Goal: Task Accomplishment & Management: Use online tool/utility

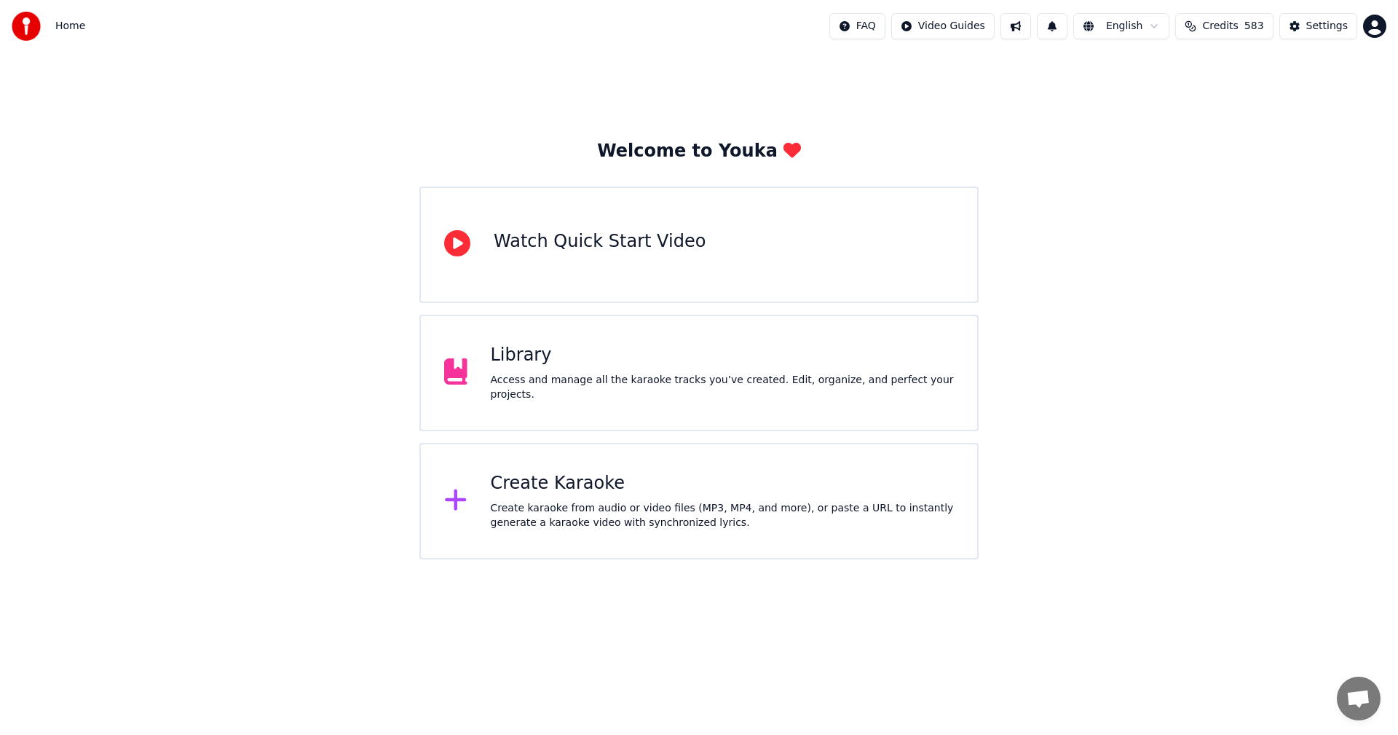
click at [570, 487] on div "Create Karaoke" at bounding box center [723, 483] width 464 height 23
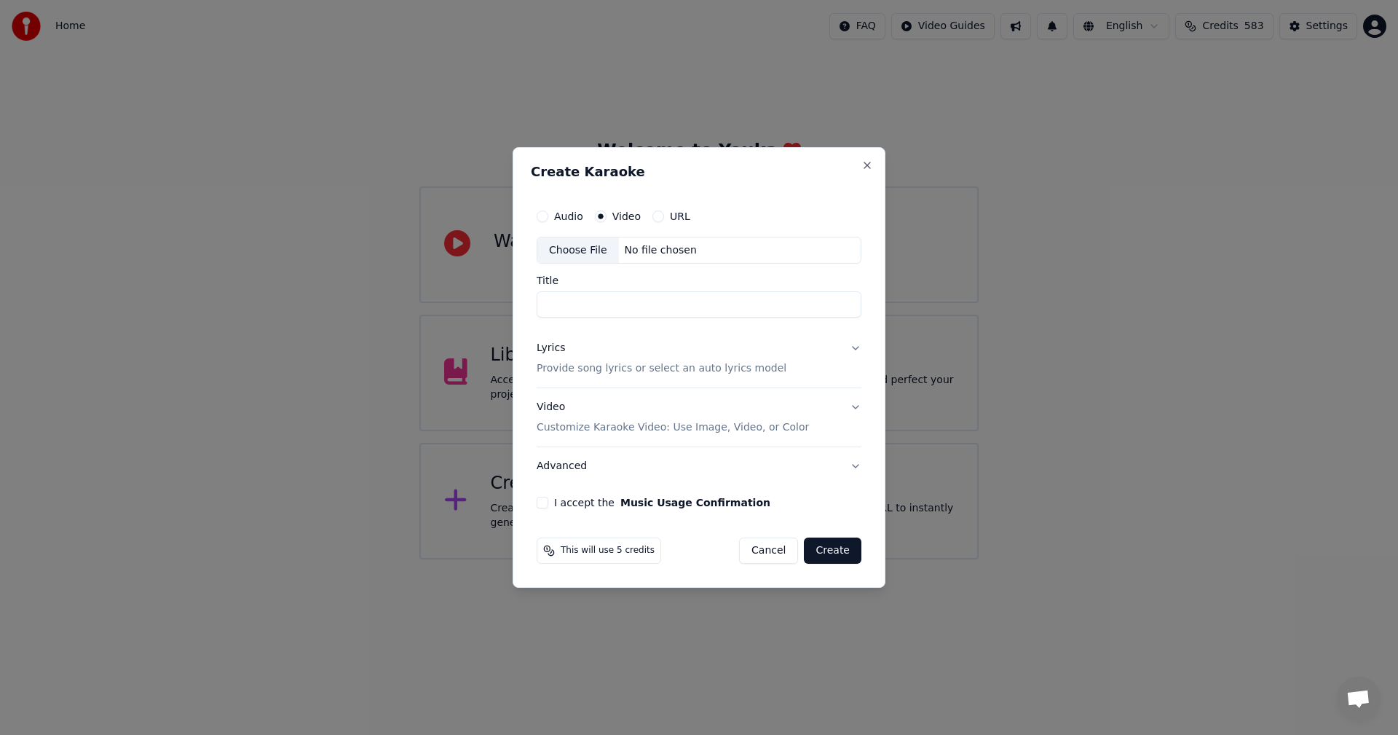
click at [584, 244] on div "Choose File" at bounding box center [579, 250] width 82 height 26
click at [542, 216] on button "Audio" at bounding box center [543, 216] width 12 height 12
click at [571, 253] on div "Choose File" at bounding box center [579, 250] width 82 height 26
type input "**********"
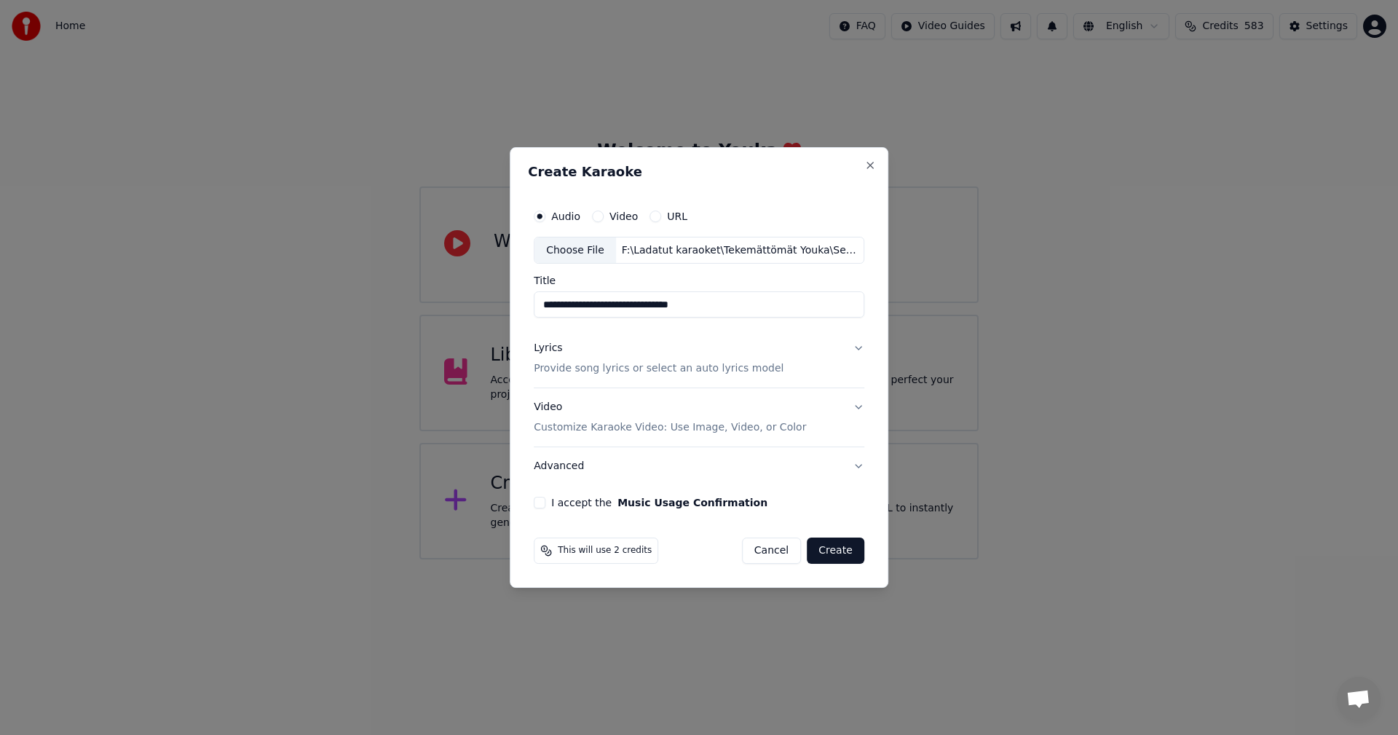
click at [856, 348] on button "Lyrics Provide song lyrics or select an auto lyrics model" at bounding box center [699, 359] width 331 height 58
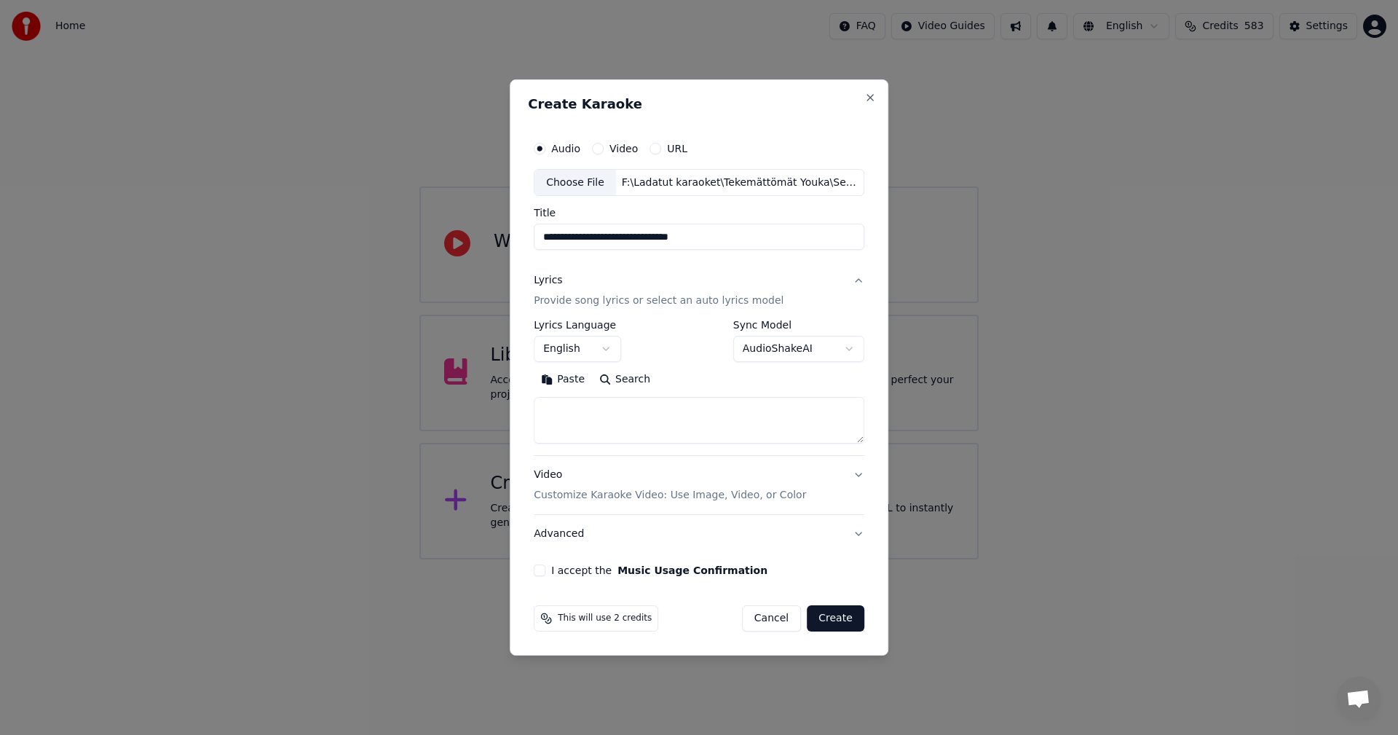
click at [576, 379] on button "Paste" at bounding box center [563, 380] width 58 height 23
click at [602, 352] on body "**********" at bounding box center [699, 279] width 1398 height 559
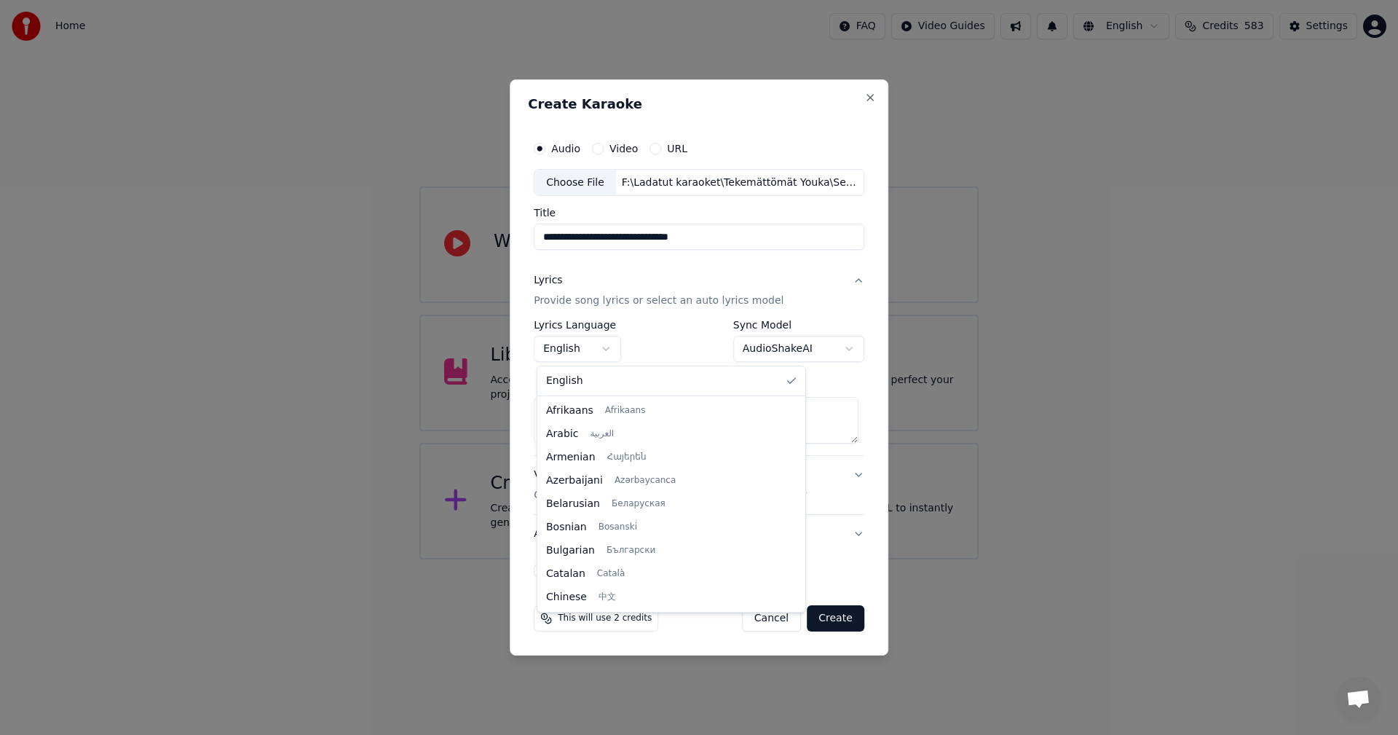
type textarea "**********"
select select "**"
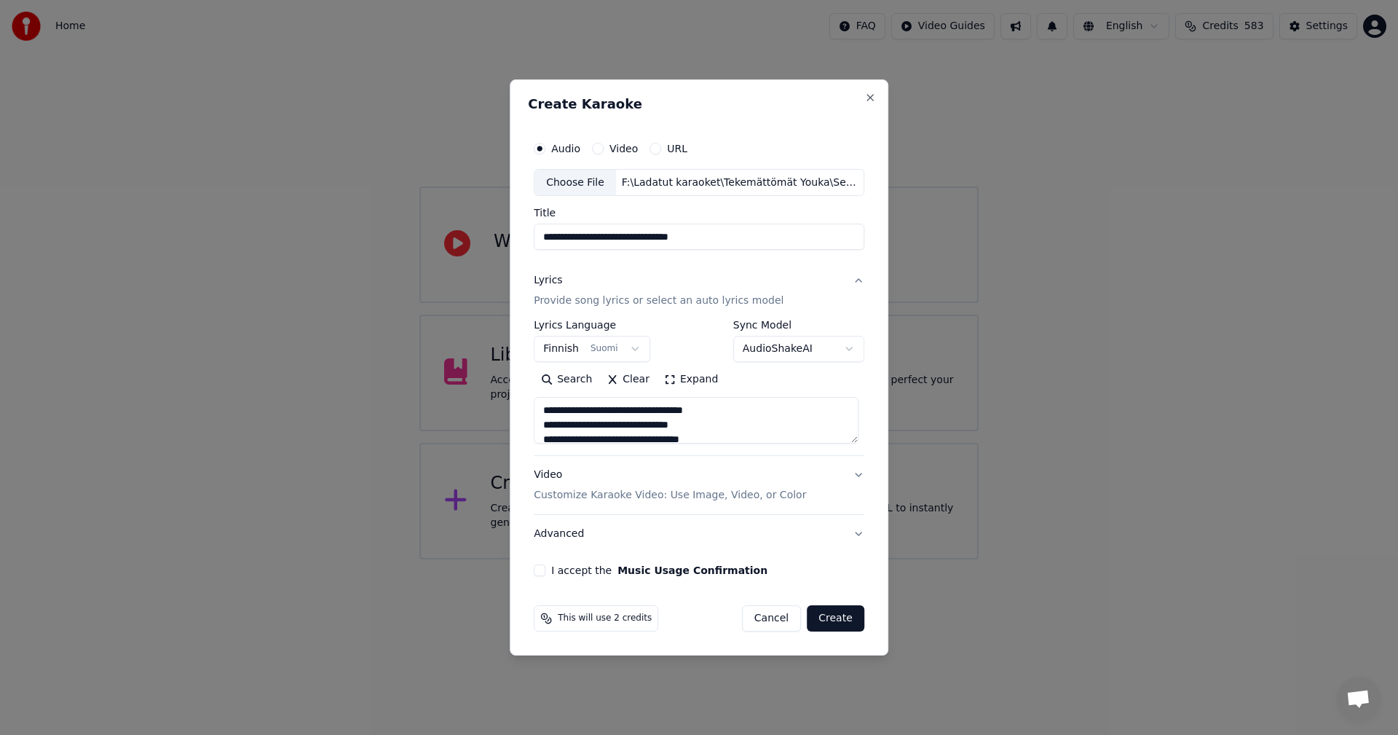
click at [545, 572] on button "I accept the Music Usage Confirmation" at bounding box center [540, 570] width 12 height 12
click at [835, 621] on button "Create" at bounding box center [836, 618] width 58 height 26
type textarea "**********"
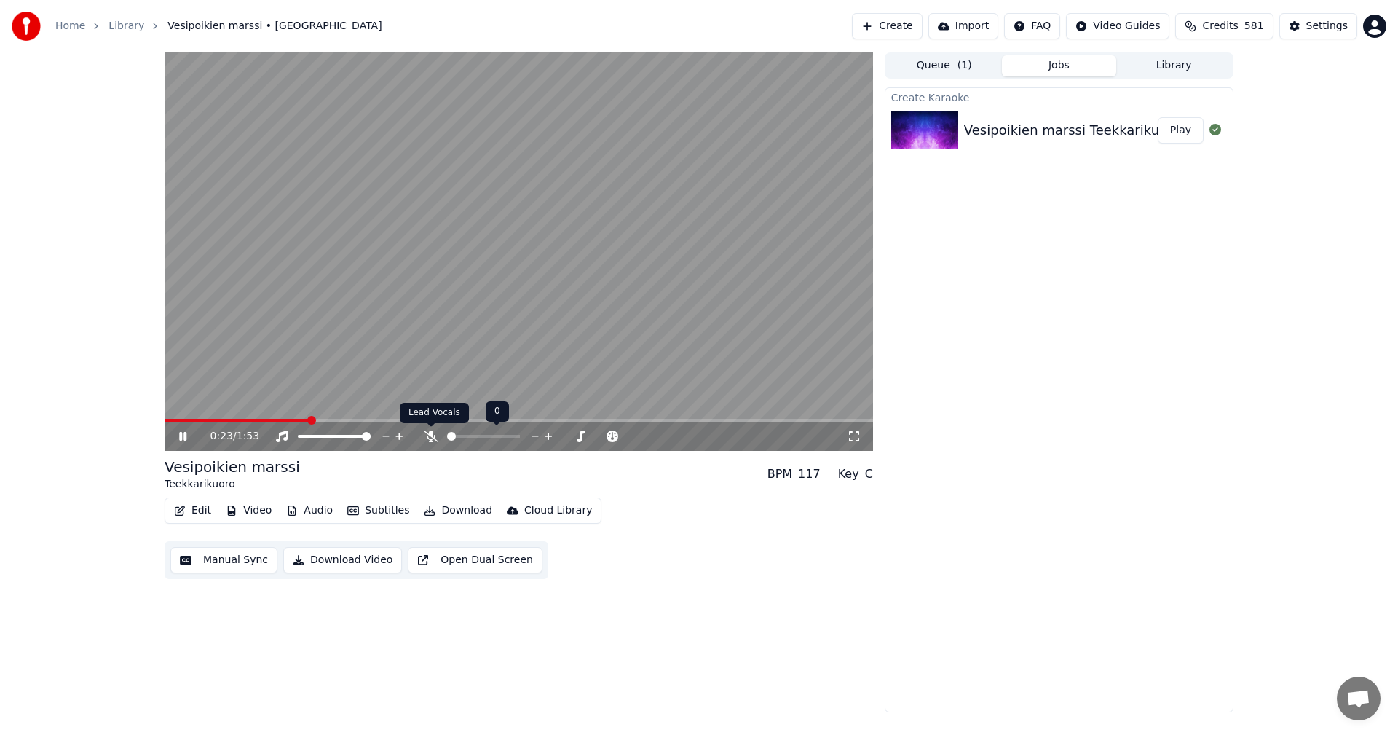
drag, startPoint x: 428, startPoint y: 431, endPoint x: 419, endPoint y: 465, distance: 34.8
click at [428, 432] on icon at bounding box center [431, 436] width 15 height 12
click at [173, 420] on span at bounding box center [244, 420] width 159 height 3
click at [183, 441] on icon at bounding box center [193, 436] width 34 height 12
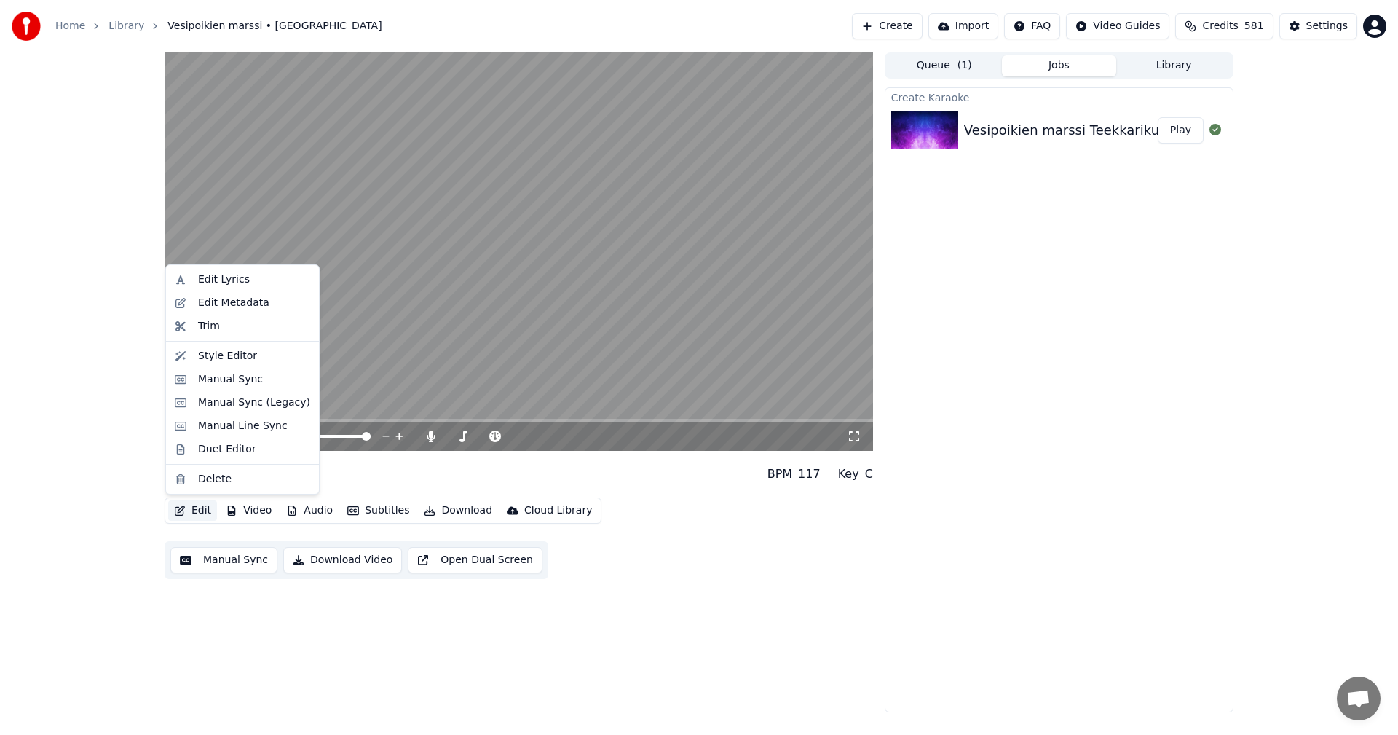
click at [211, 519] on button "Edit" at bounding box center [192, 510] width 49 height 20
click at [217, 403] on div "Manual Sync (Legacy)" at bounding box center [254, 402] width 112 height 15
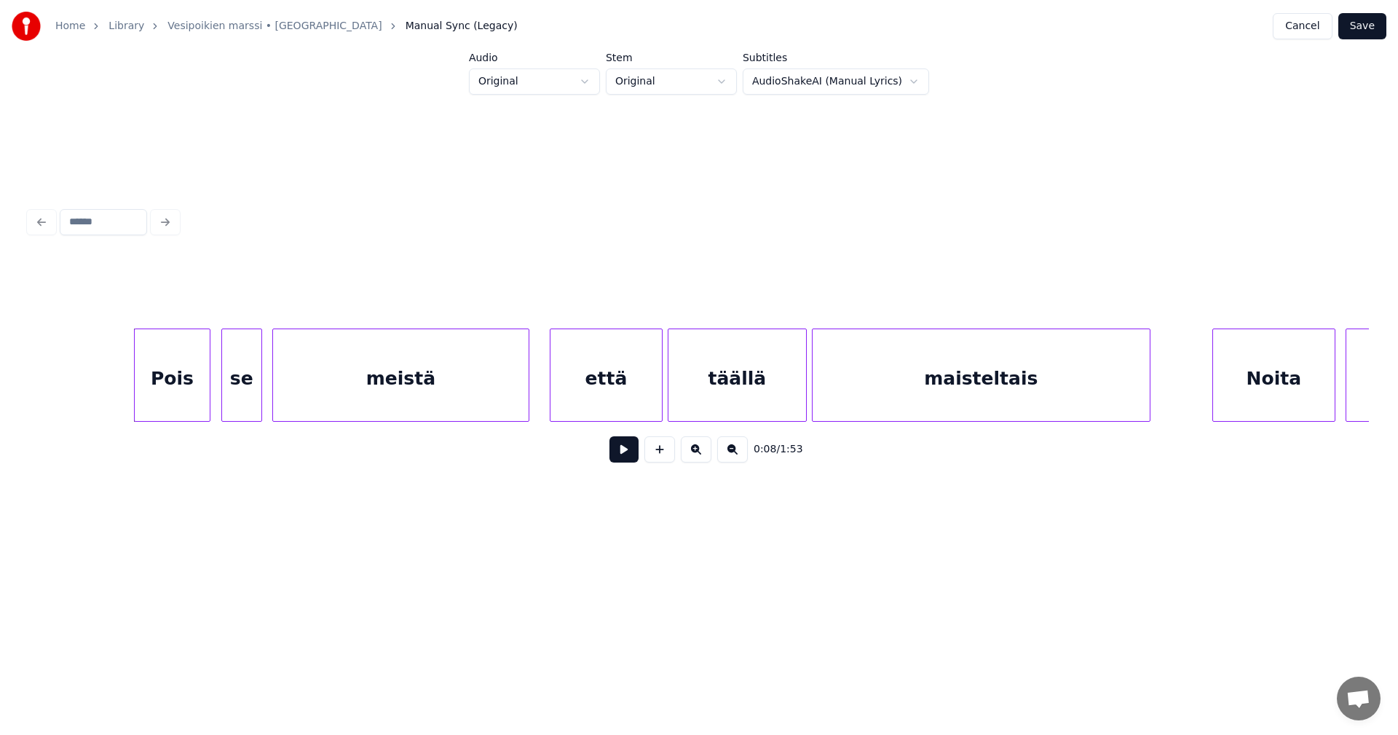
scroll to position [0, 2097]
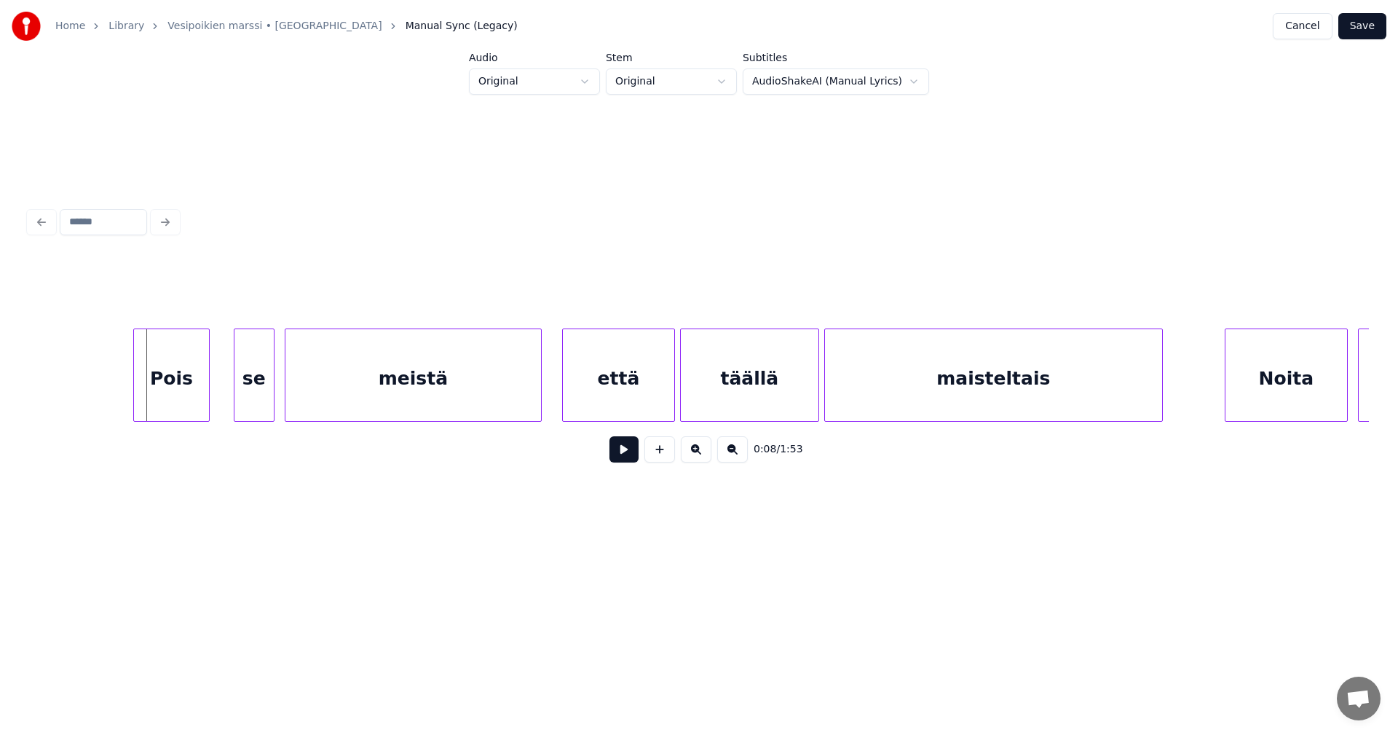
click at [151, 401] on div "Pois" at bounding box center [172, 378] width 76 height 99
click at [127, 400] on div at bounding box center [127, 375] width 4 height 92
click at [239, 383] on div "se" at bounding box center [246, 378] width 39 height 99
click at [197, 411] on div "Pois" at bounding box center [167, 378] width 84 height 99
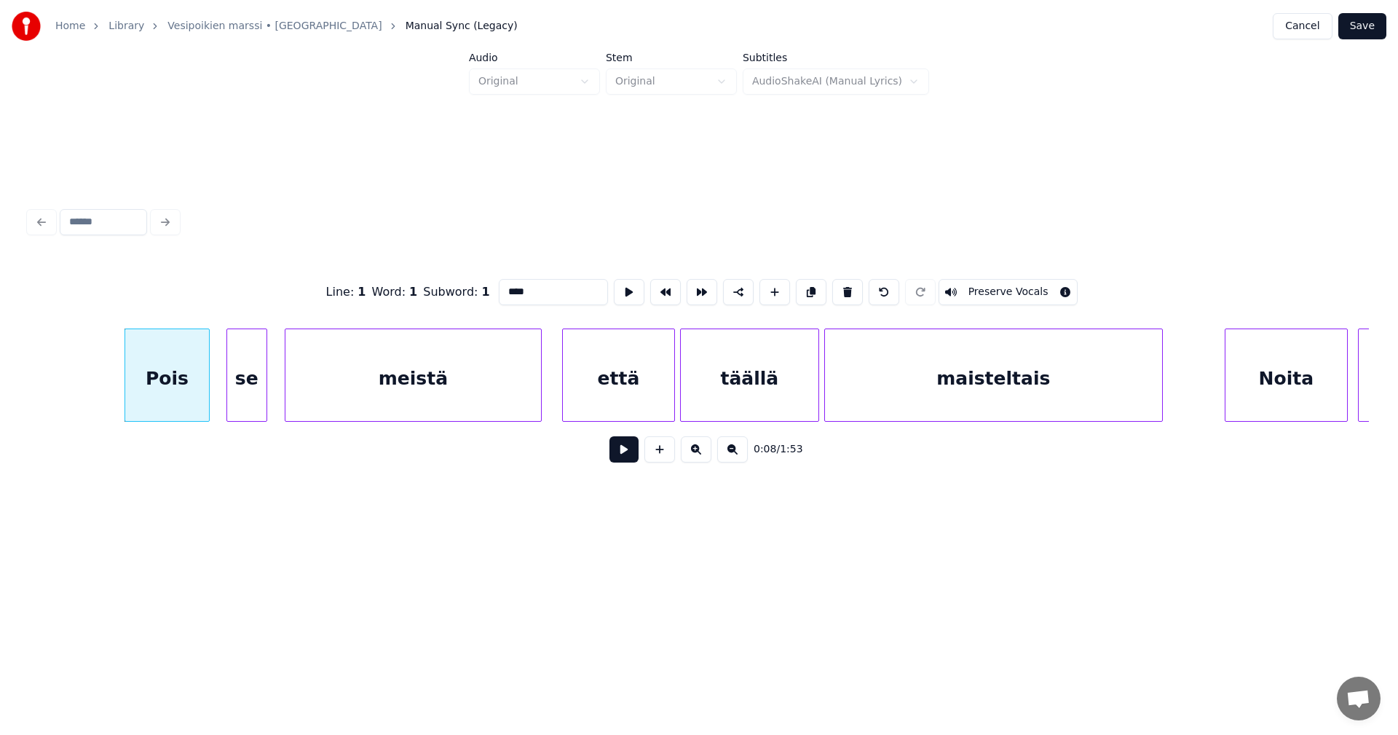
click at [623, 457] on button at bounding box center [624, 449] width 29 height 26
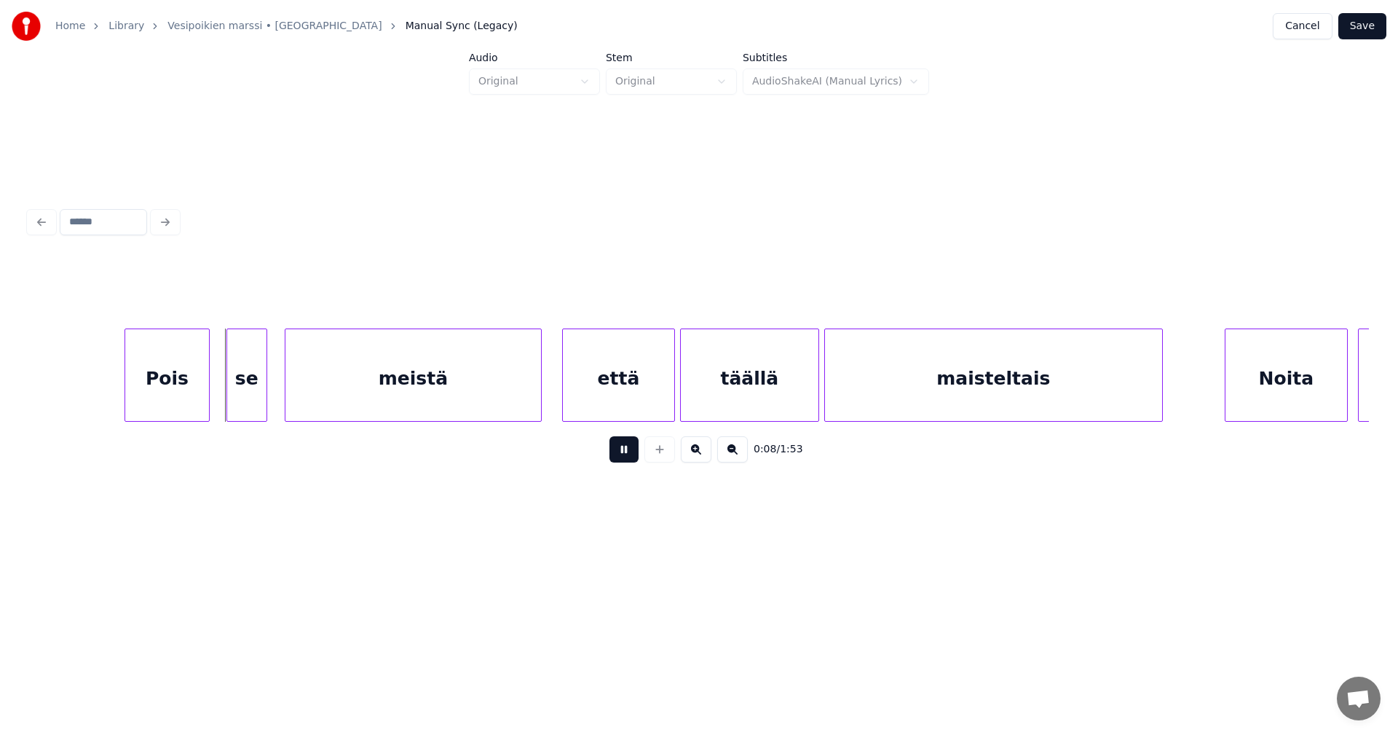
click at [623, 457] on button at bounding box center [624, 449] width 29 height 26
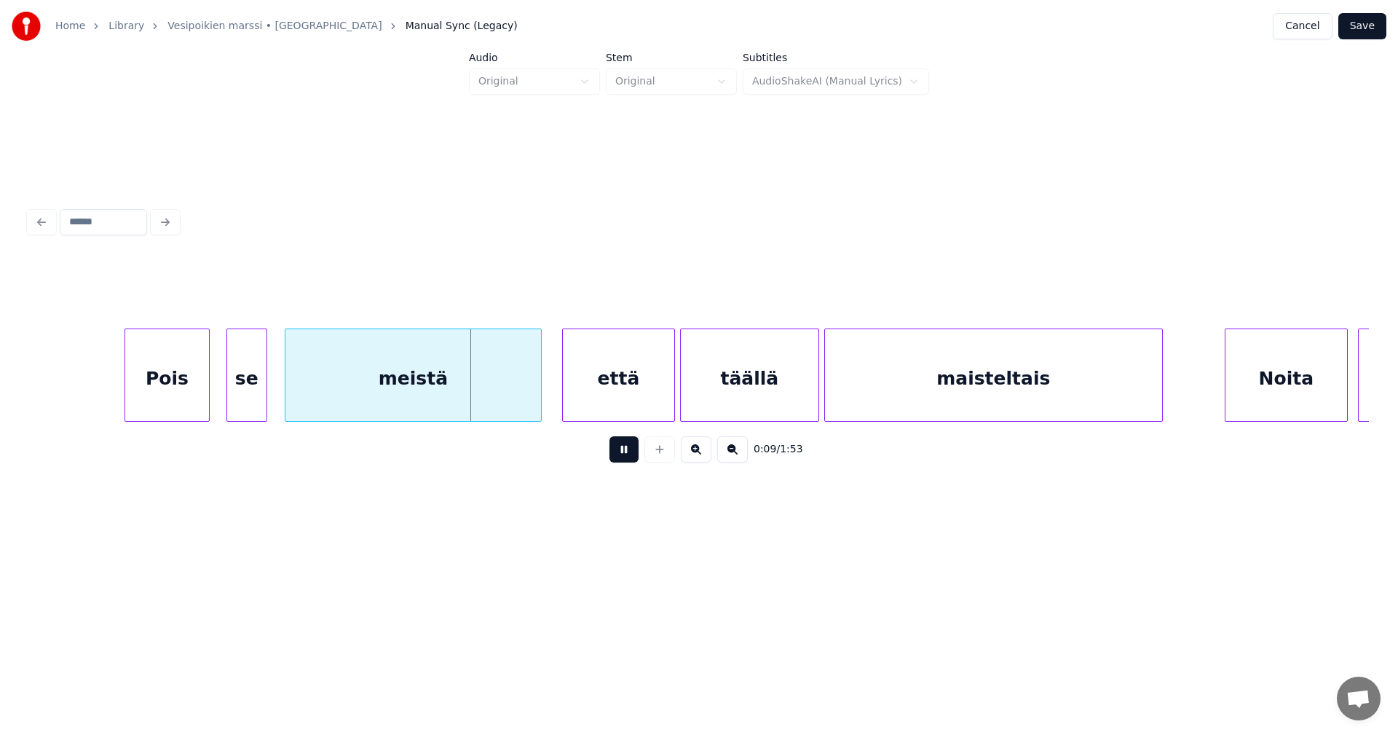
drag, startPoint x: 623, startPoint y: 457, endPoint x: 479, endPoint y: 410, distance: 151.8
click at [609, 457] on div "0:09 / 1:53" at bounding box center [699, 449] width 1317 height 32
click at [479, 396] on div "meistä" at bounding box center [414, 378] width 256 height 99
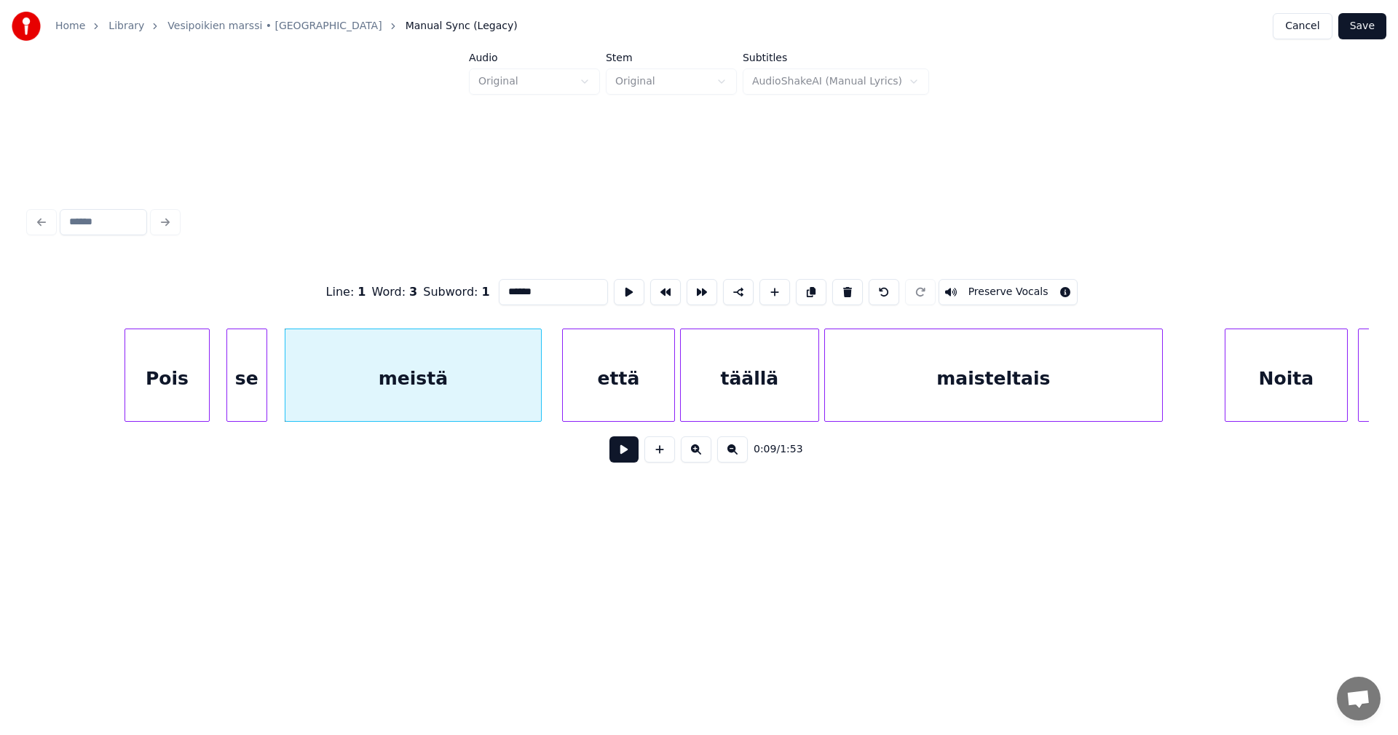
click at [617, 459] on button at bounding box center [624, 449] width 29 height 26
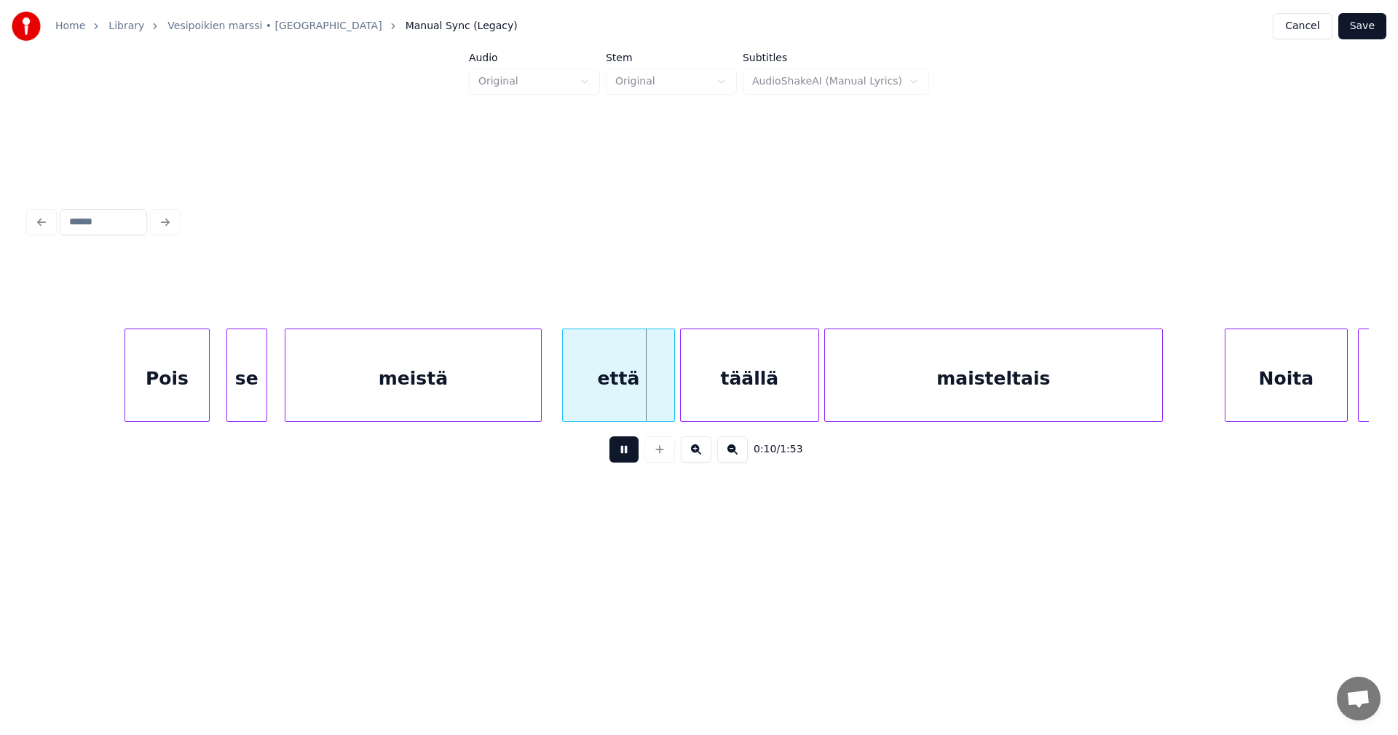
click at [617, 457] on button at bounding box center [624, 449] width 29 height 26
click at [645, 386] on div at bounding box center [644, 375] width 4 height 92
click at [668, 387] on div "täällä" at bounding box center [725, 378] width 137 height 99
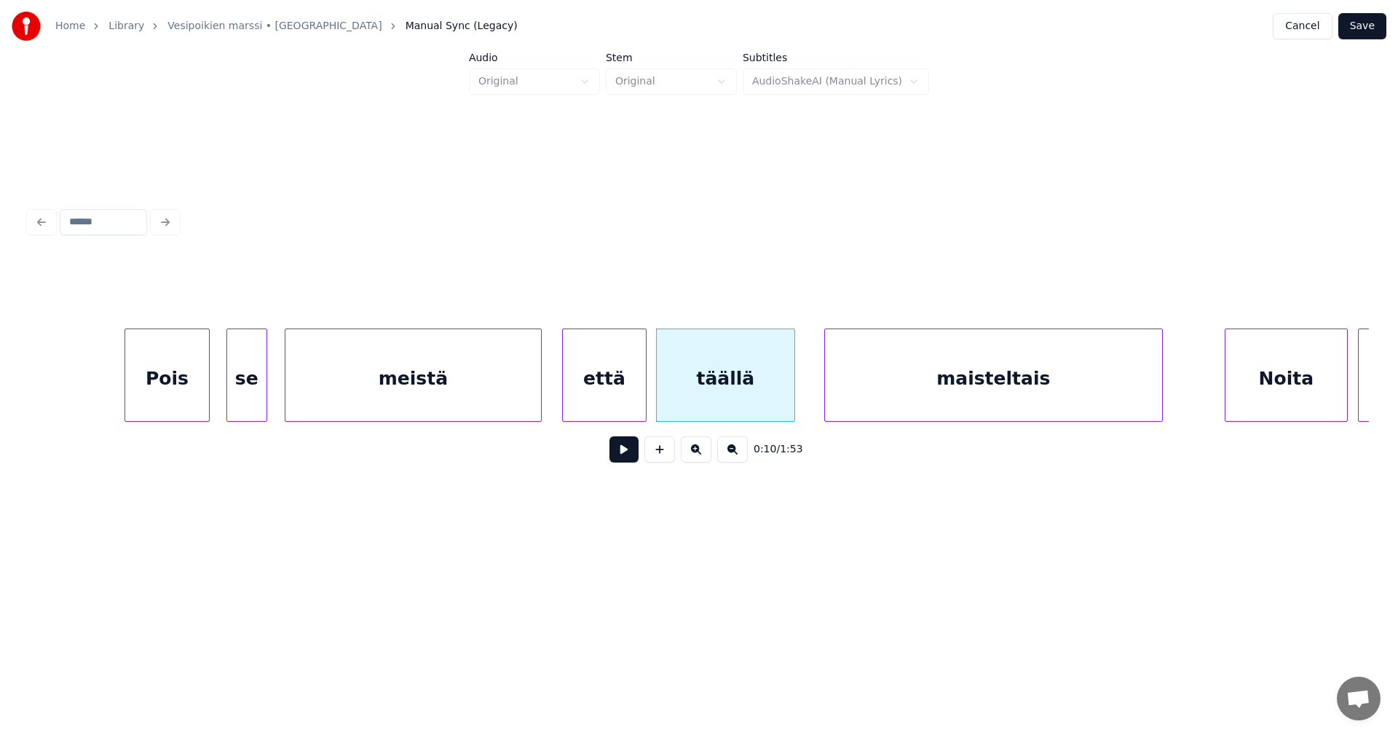
click at [621, 407] on div "että" at bounding box center [604, 378] width 83 height 99
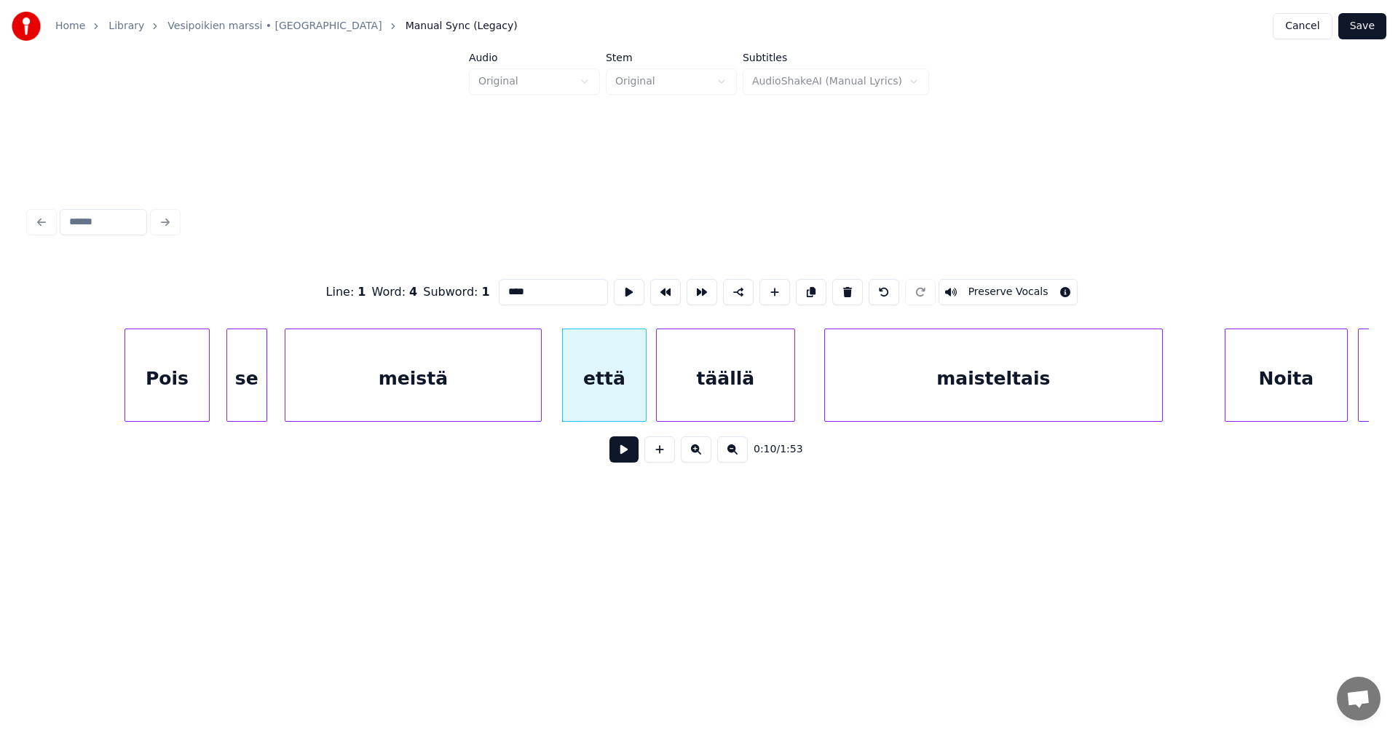
click at [624, 462] on button at bounding box center [624, 449] width 29 height 26
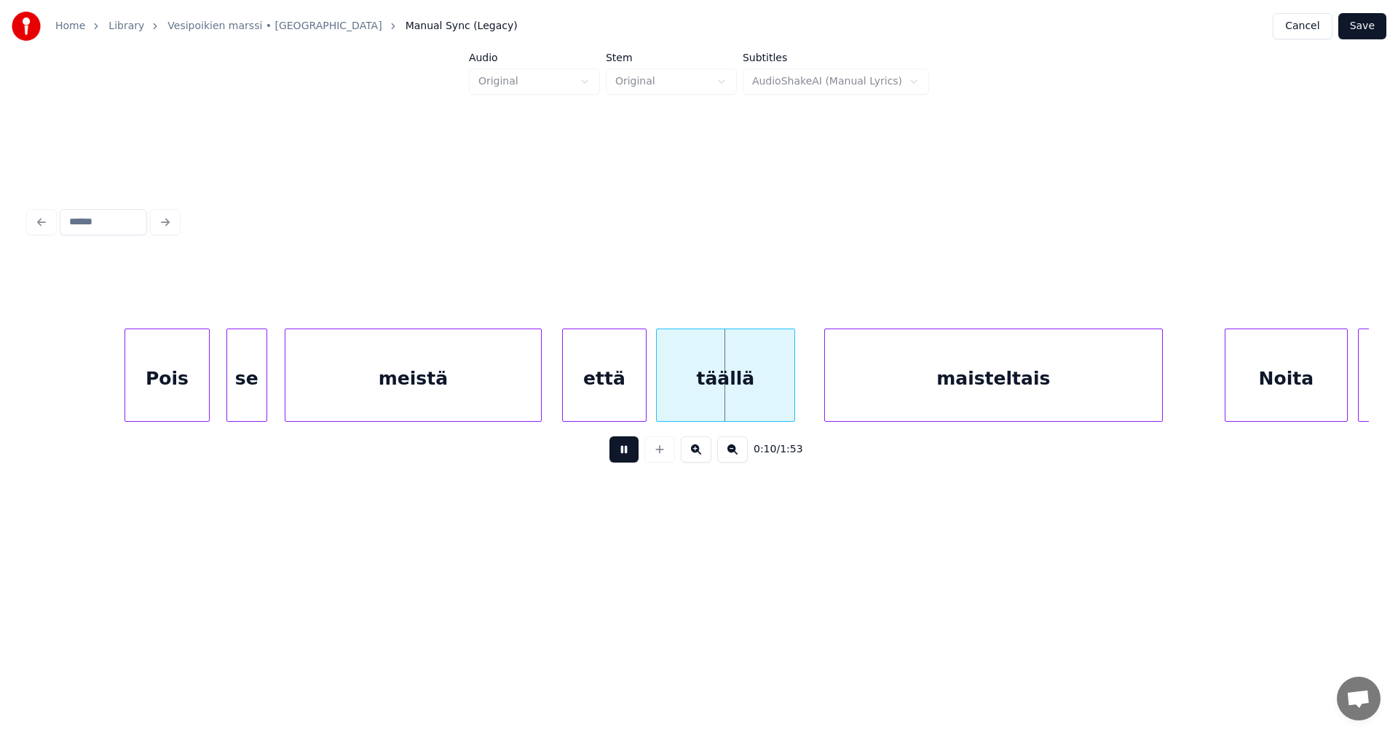
click at [625, 462] on button at bounding box center [624, 449] width 29 height 26
click at [697, 401] on div "täällä" at bounding box center [729, 378] width 137 height 99
click at [618, 395] on div "että" at bounding box center [611, 378] width 83 height 99
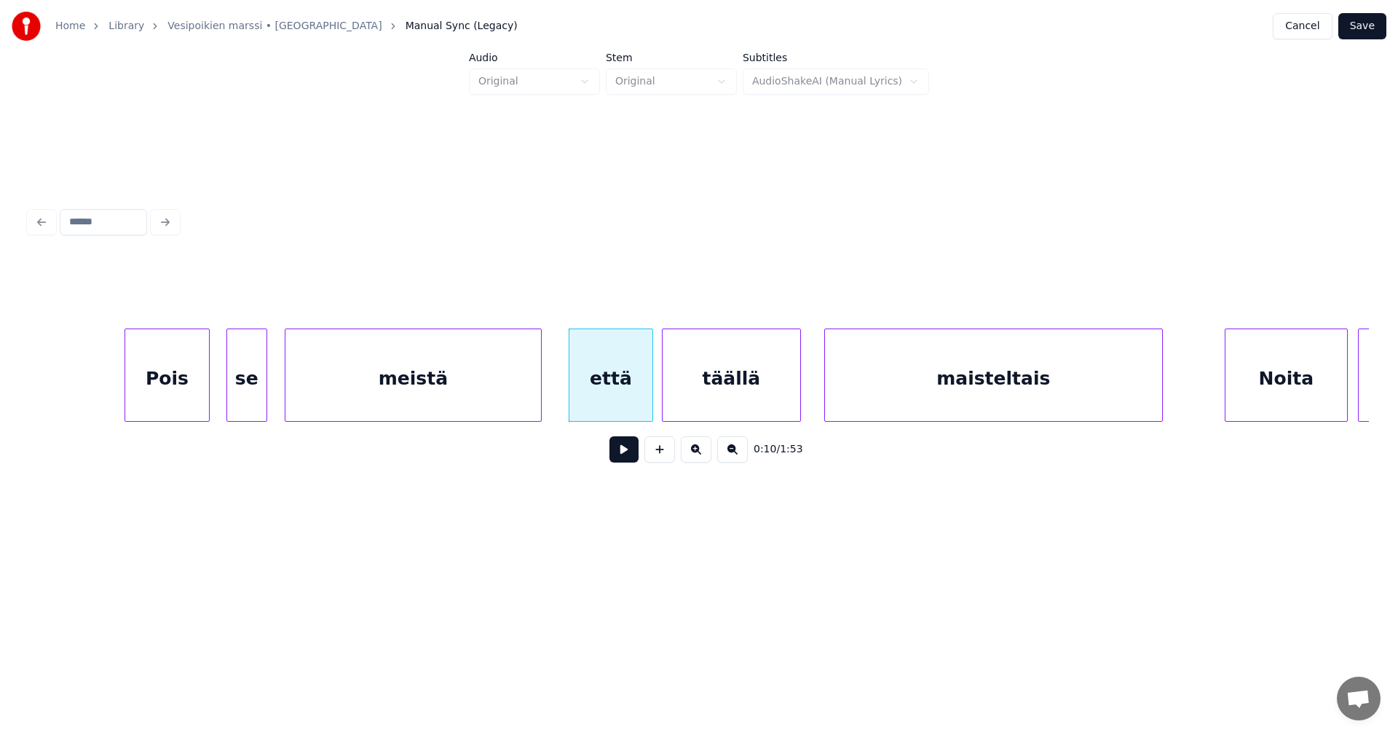
click at [615, 455] on button at bounding box center [624, 449] width 29 height 26
drag, startPoint x: 615, startPoint y: 455, endPoint x: 613, endPoint y: 422, distance: 33.5
click at [615, 449] on button at bounding box center [624, 449] width 29 height 26
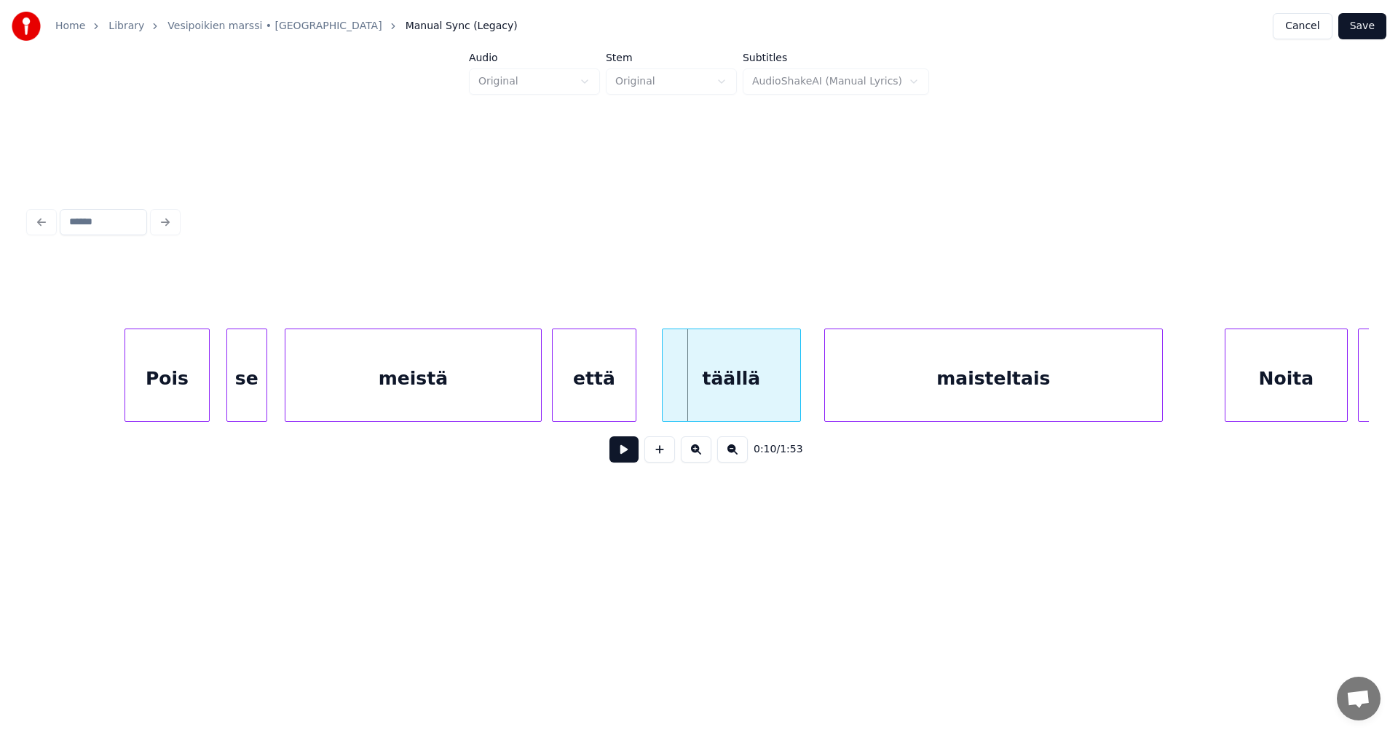
click at [598, 399] on div "että" at bounding box center [594, 378] width 83 height 99
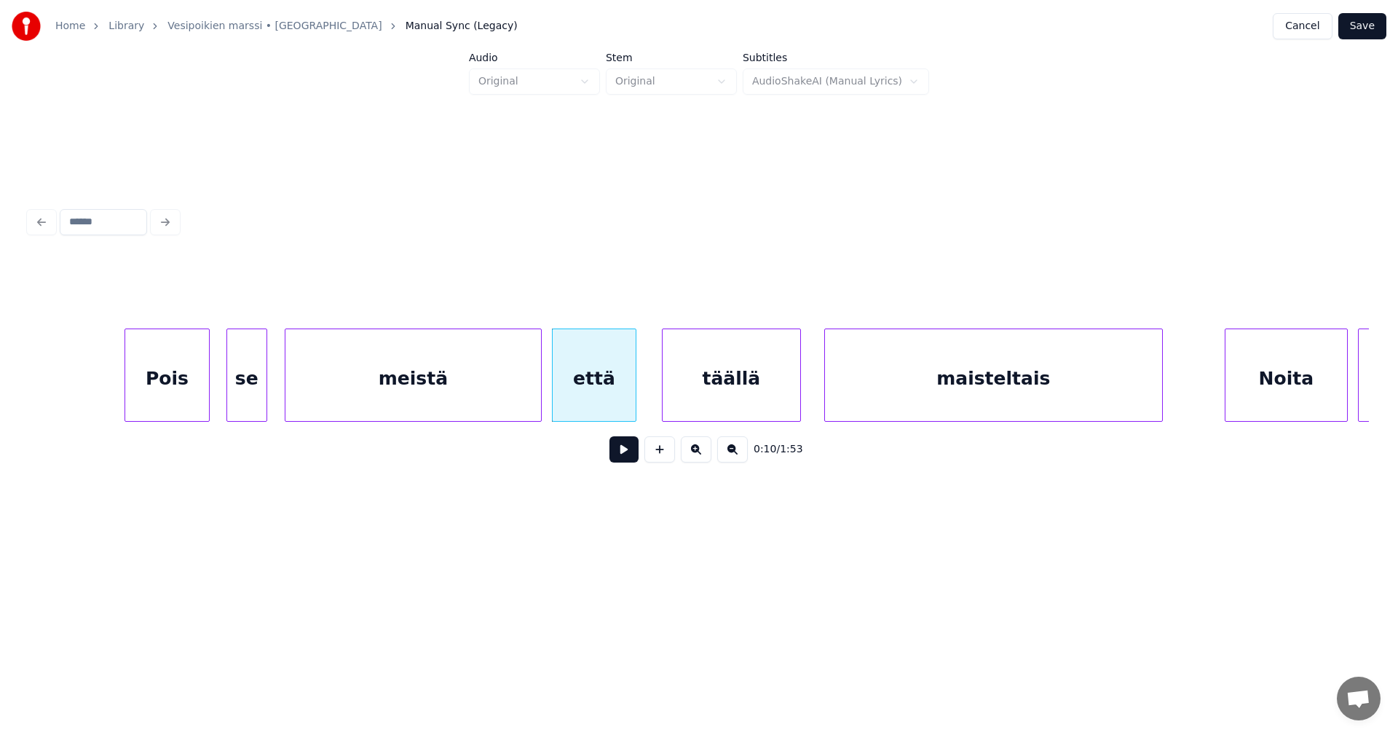
click at [618, 457] on button at bounding box center [624, 449] width 29 height 26
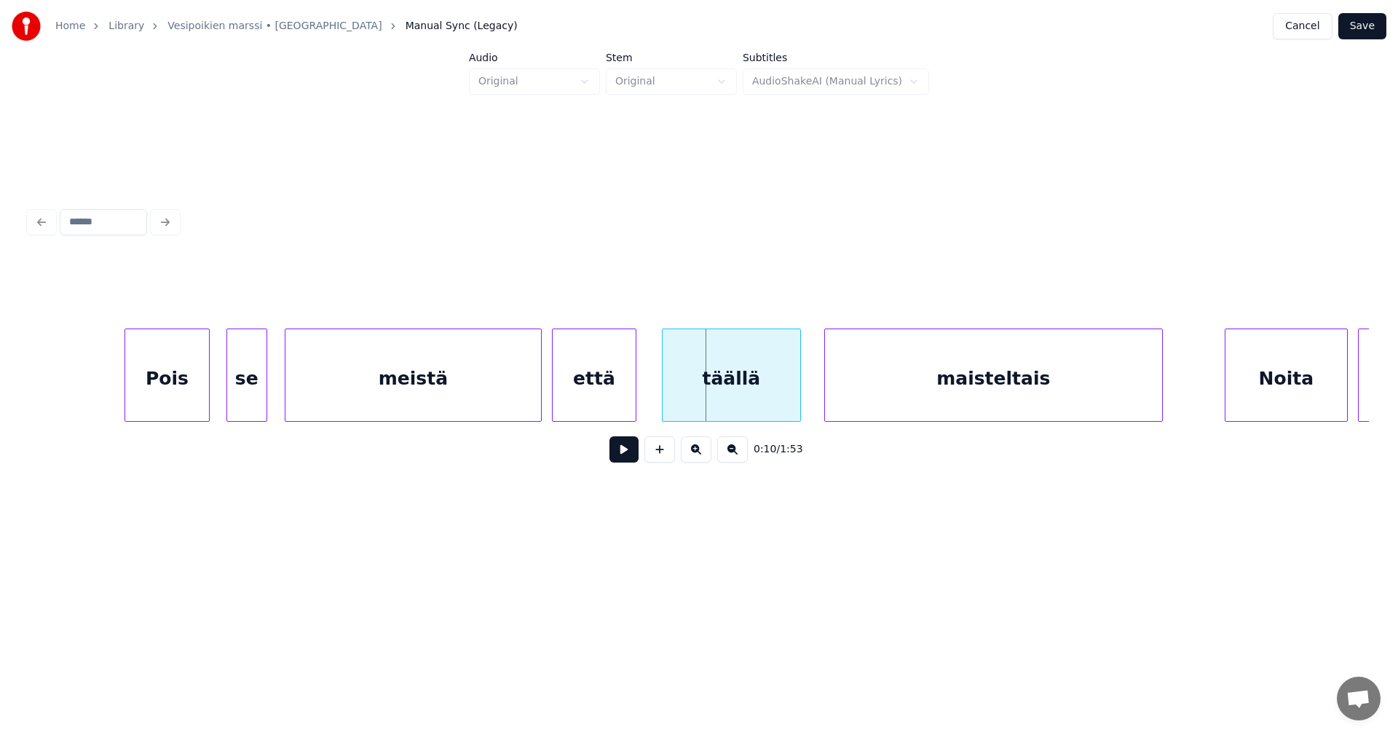
click at [490, 398] on div "meistä" at bounding box center [414, 378] width 256 height 99
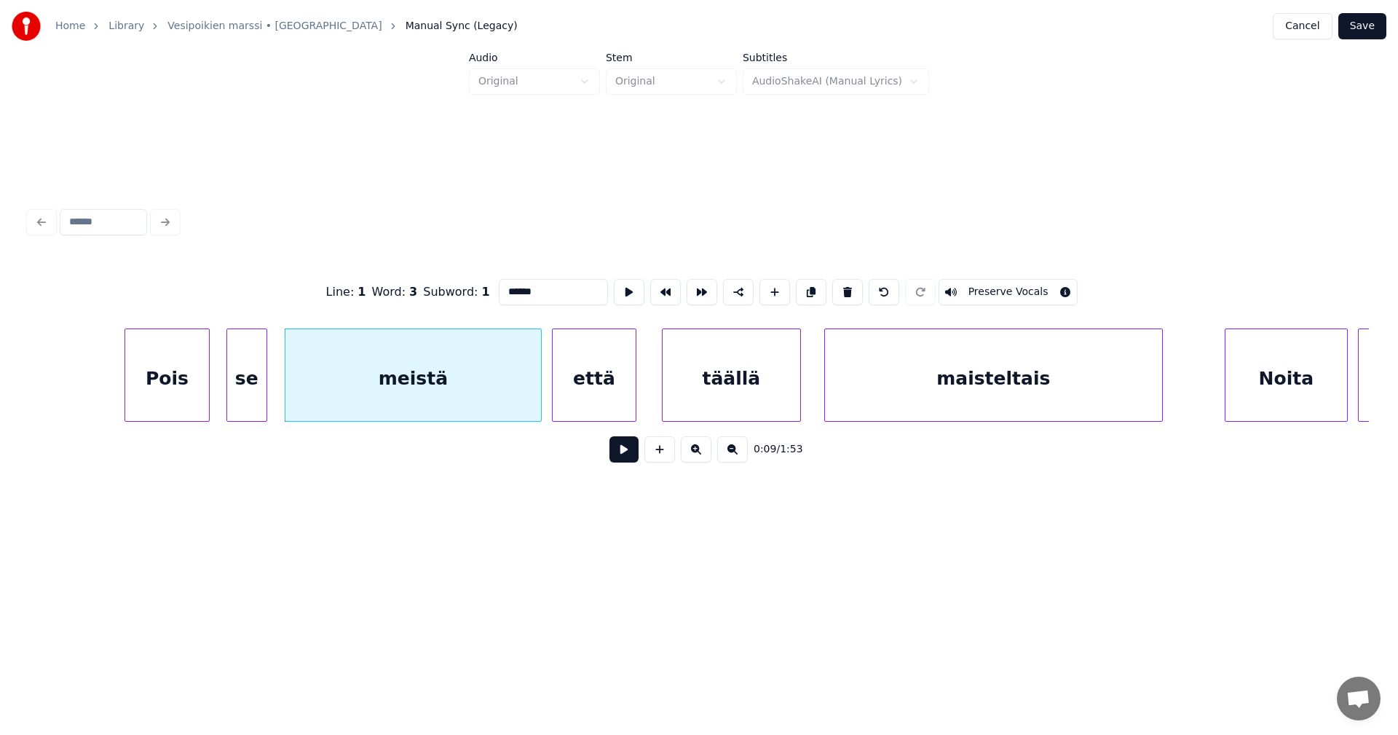
click at [614, 452] on button at bounding box center [624, 449] width 29 height 26
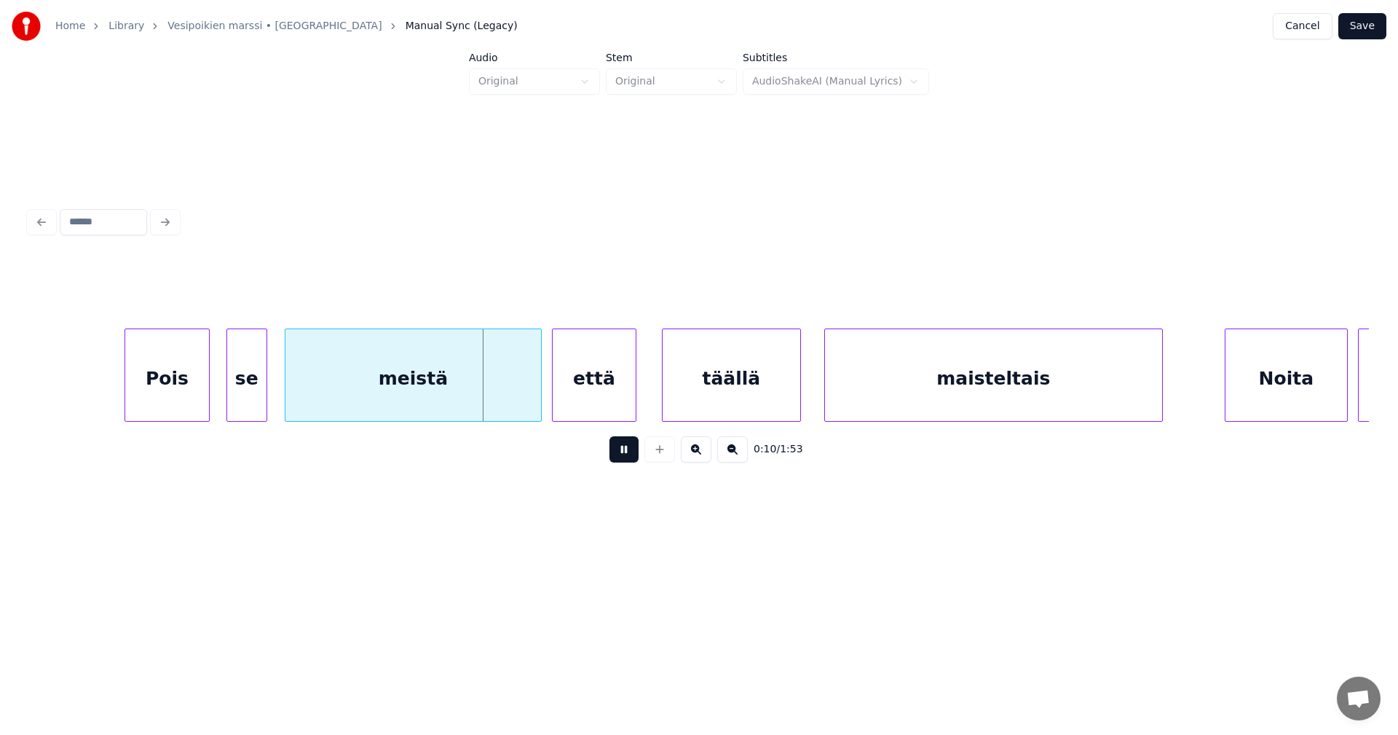
click at [614, 452] on button at bounding box center [624, 449] width 29 height 26
click at [508, 387] on div at bounding box center [509, 375] width 4 height 92
click at [535, 395] on div "että" at bounding box center [562, 378] width 83 height 99
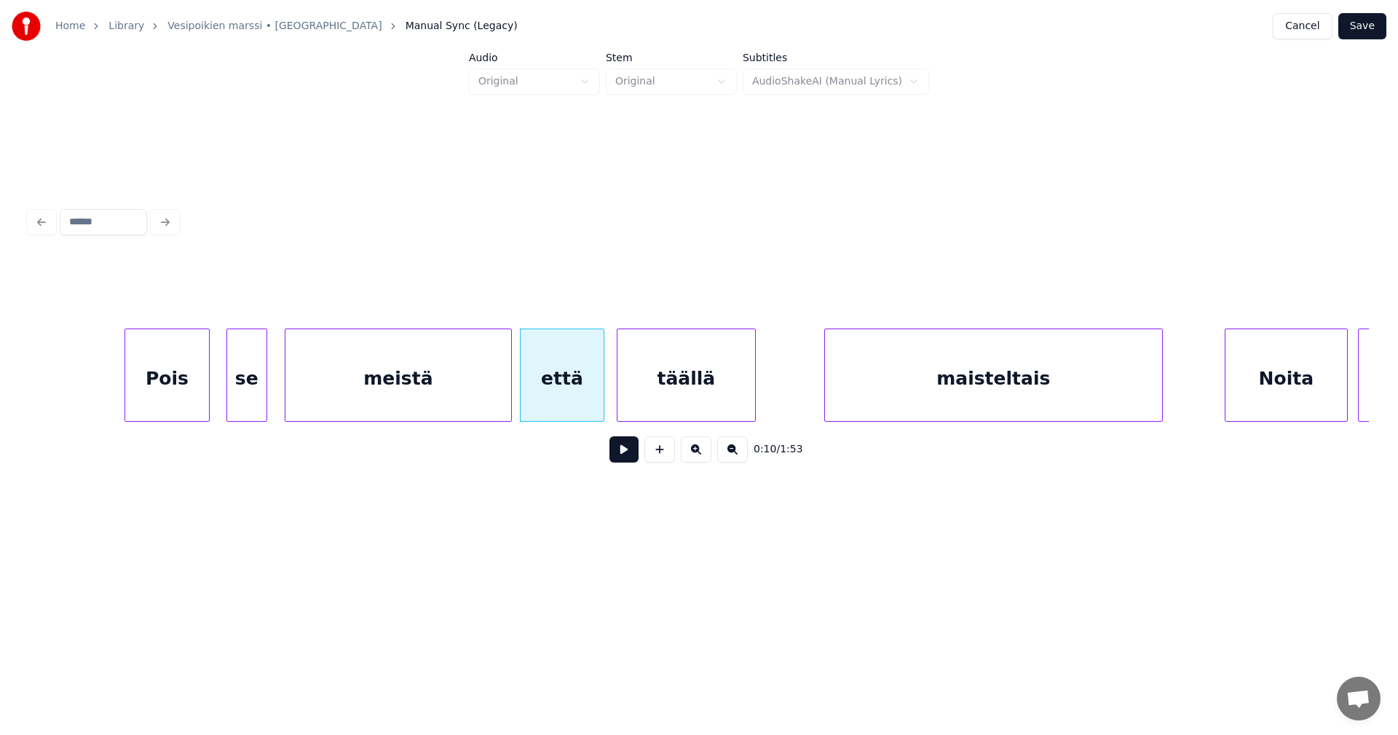
click at [639, 394] on div "täällä" at bounding box center [686, 378] width 137 height 99
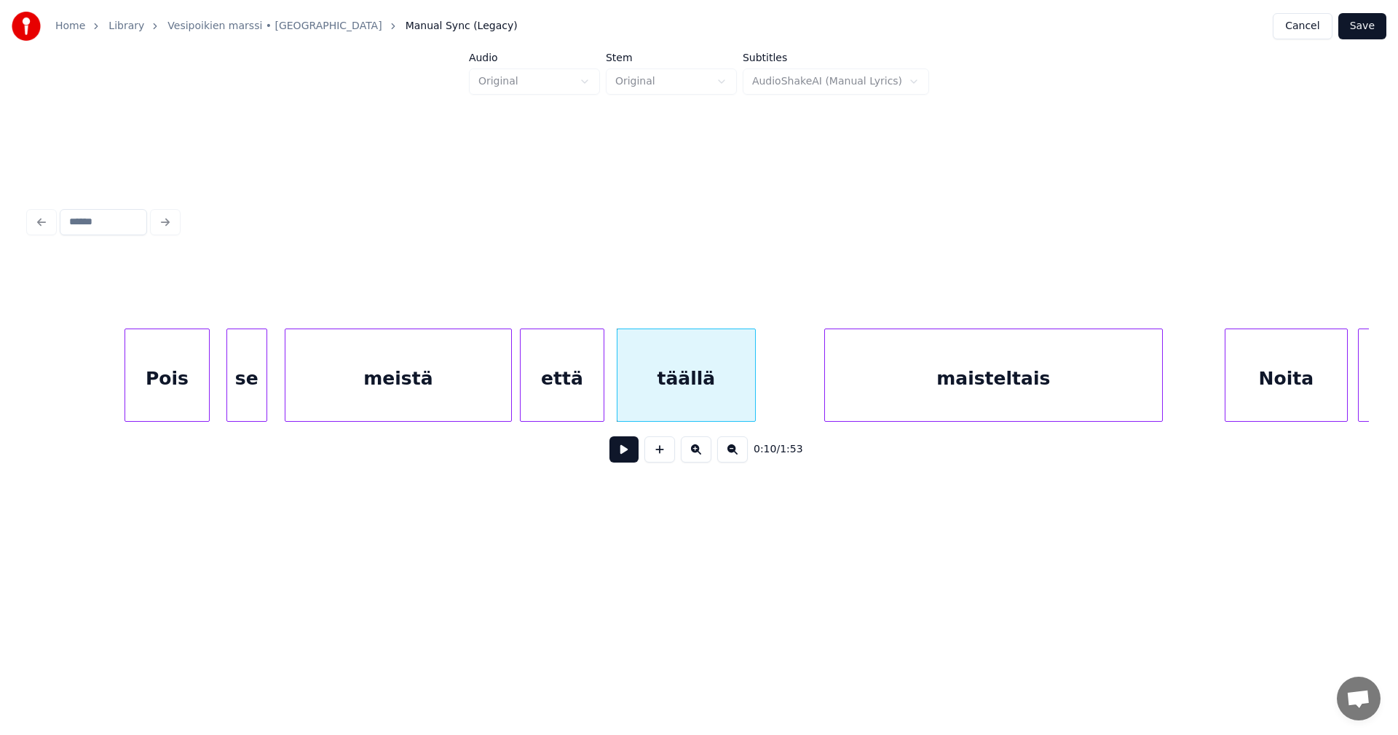
click at [594, 412] on div "että" at bounding box center [562, 378] width 83 height 99
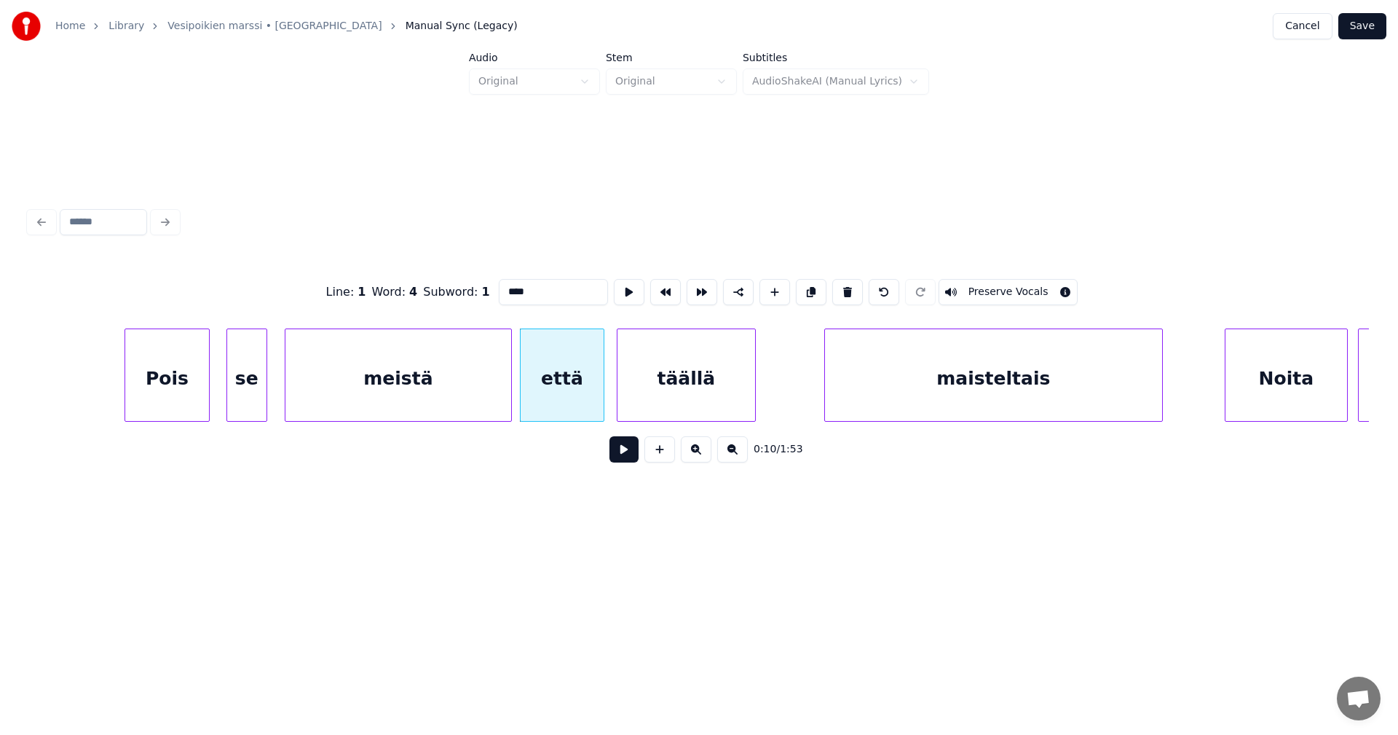
click at [620, 458] on button at bounding box center [624, 449] width 29 height 26
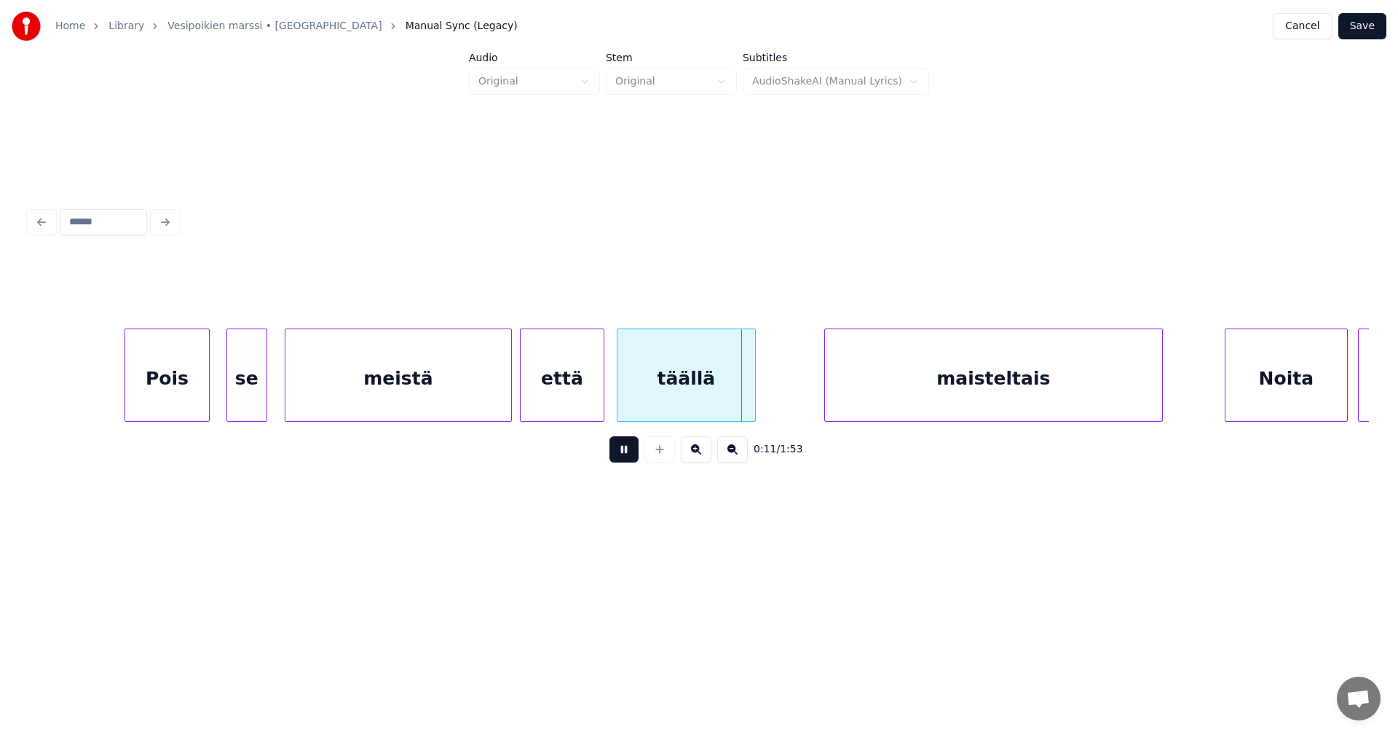
click at [621, 458] on button at bounding box center [624, 449] width 29 height 26
click at [830, 390] on div "maisteltais" at bounding box center [993, 378] width 337 height 99
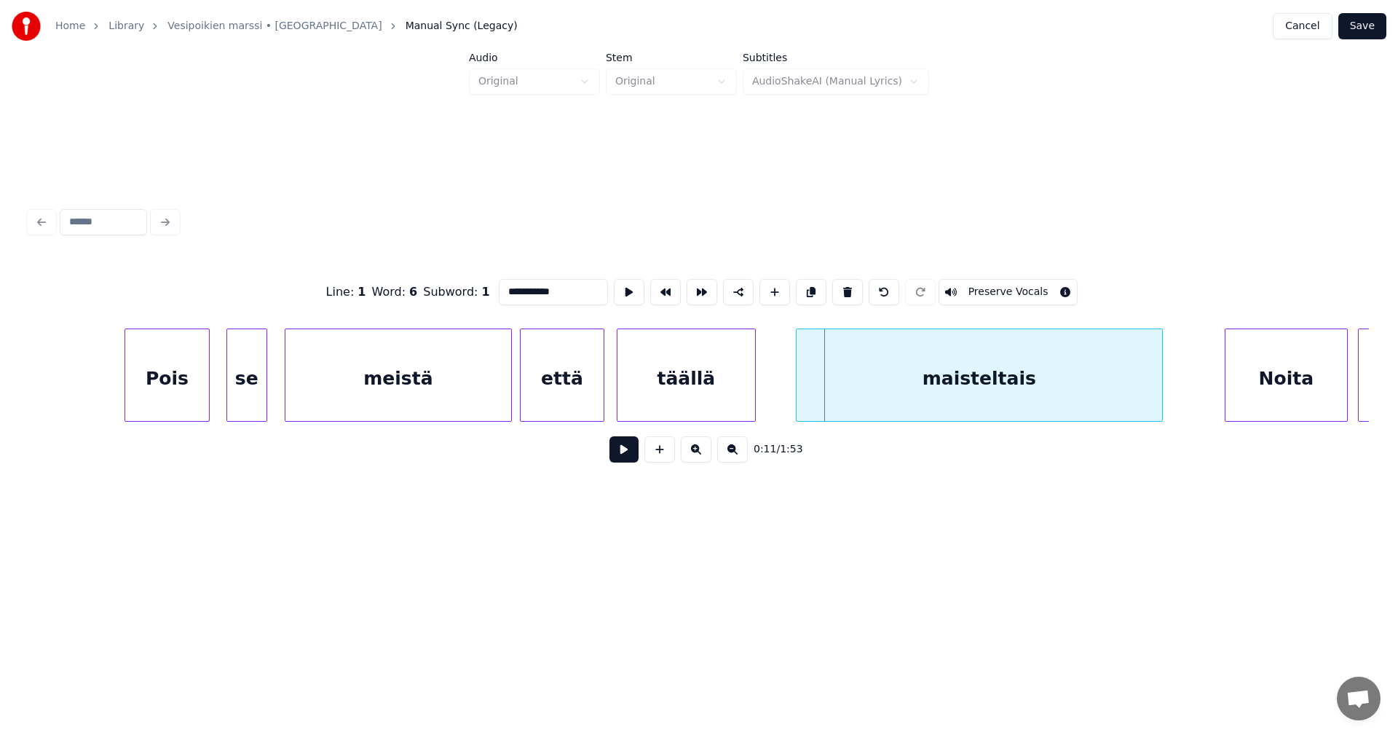
click at [800, 393] on div at bounding box center [799, 375] width 4 height 92
click at [190, 401] on div "Pois" at bounding box center [167, 378] width 84 height 99
type input "****"
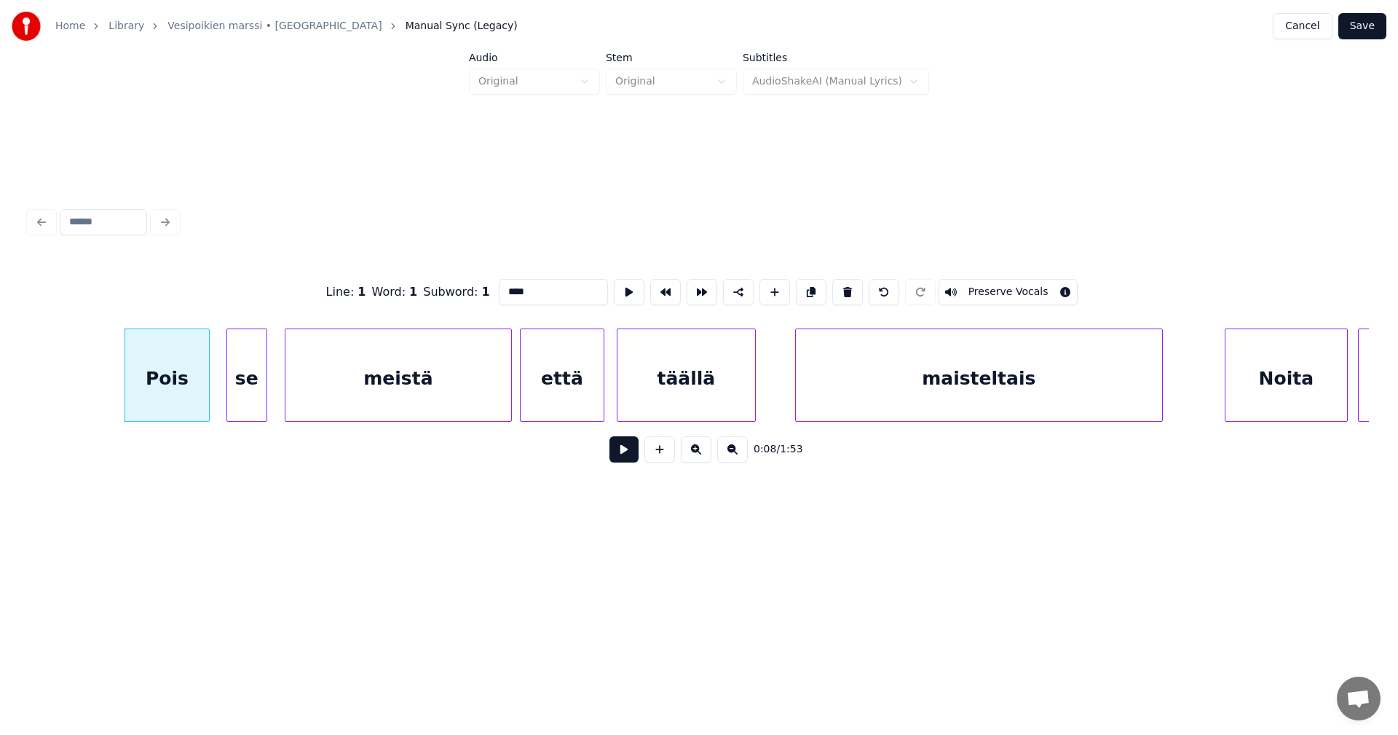
click at [623, 455] on button at bounding box center [624, 449] width 29 height 26
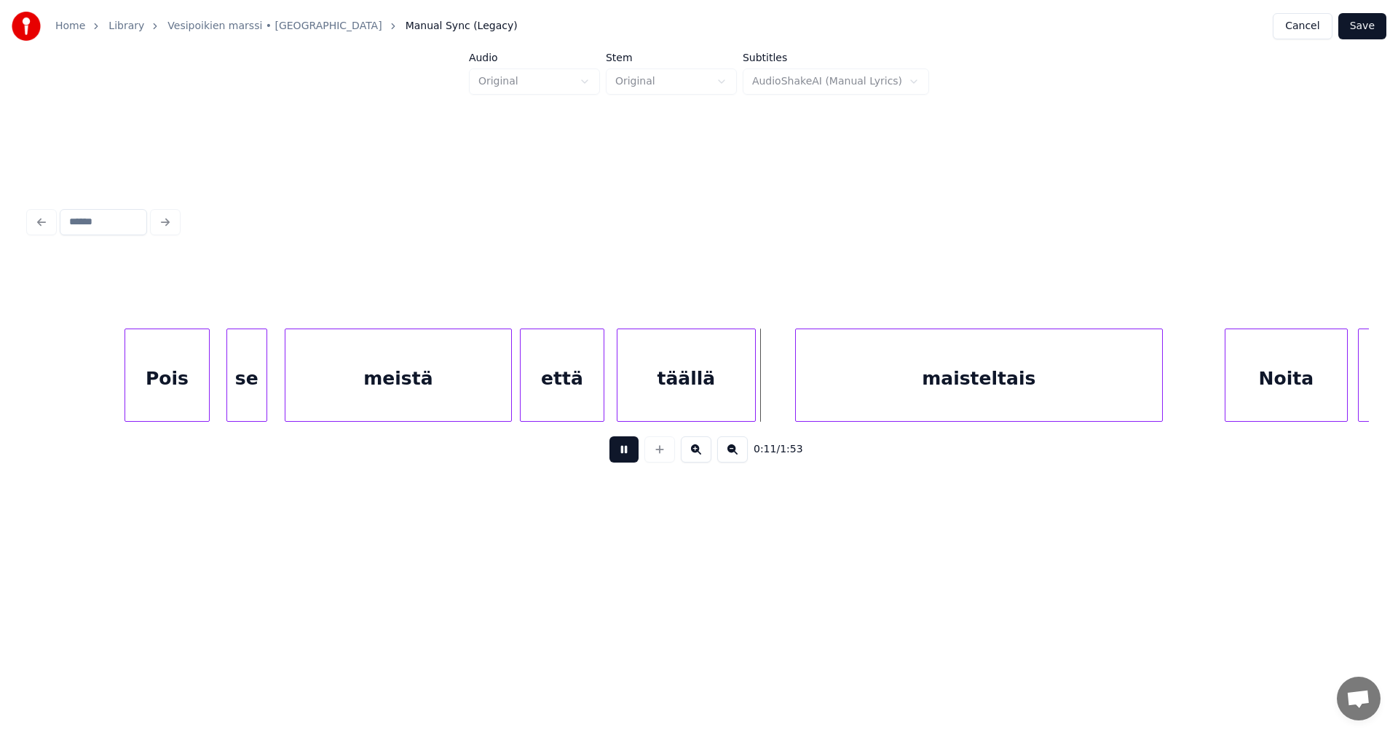
click at [622, 455] on button at bounding box center [624, 449] width 29 height 26
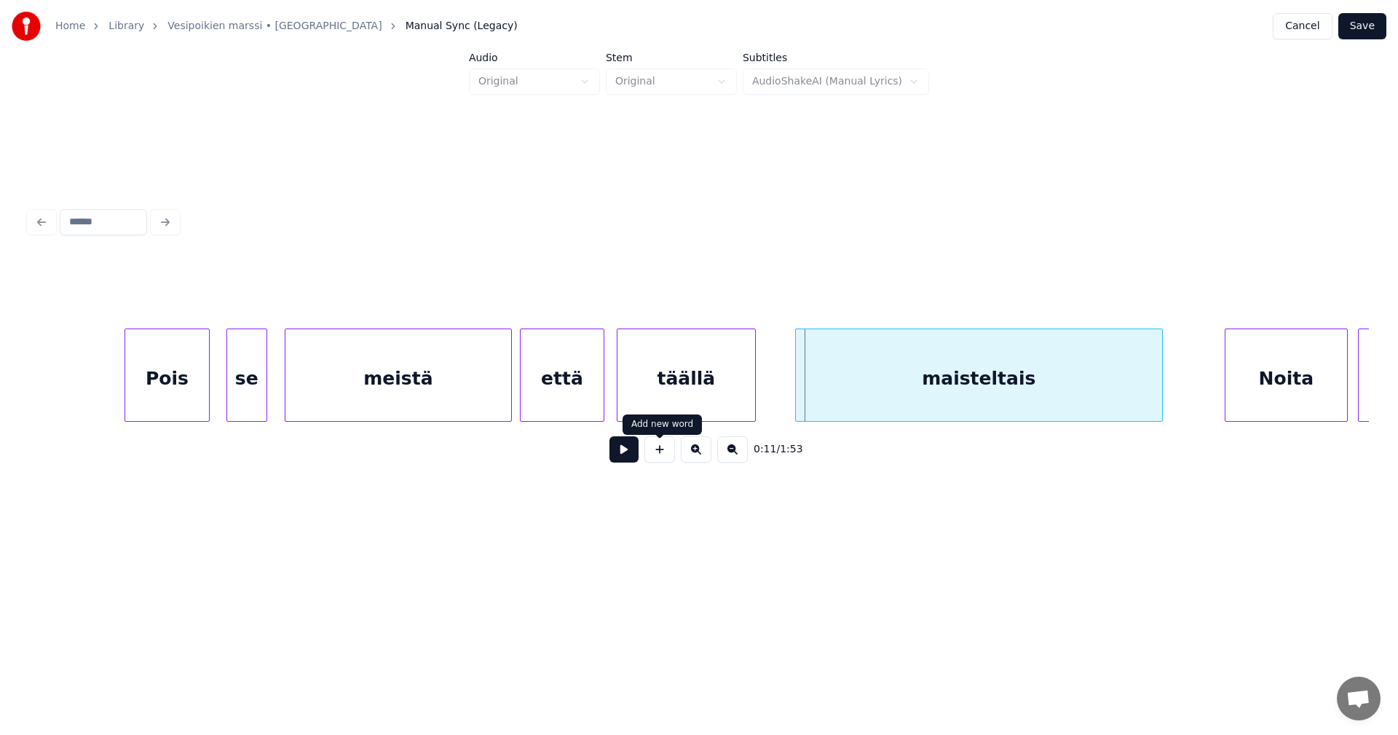
click at [731, 396] on div "täällä" at bounding box center [686, 378] width 137 height 99
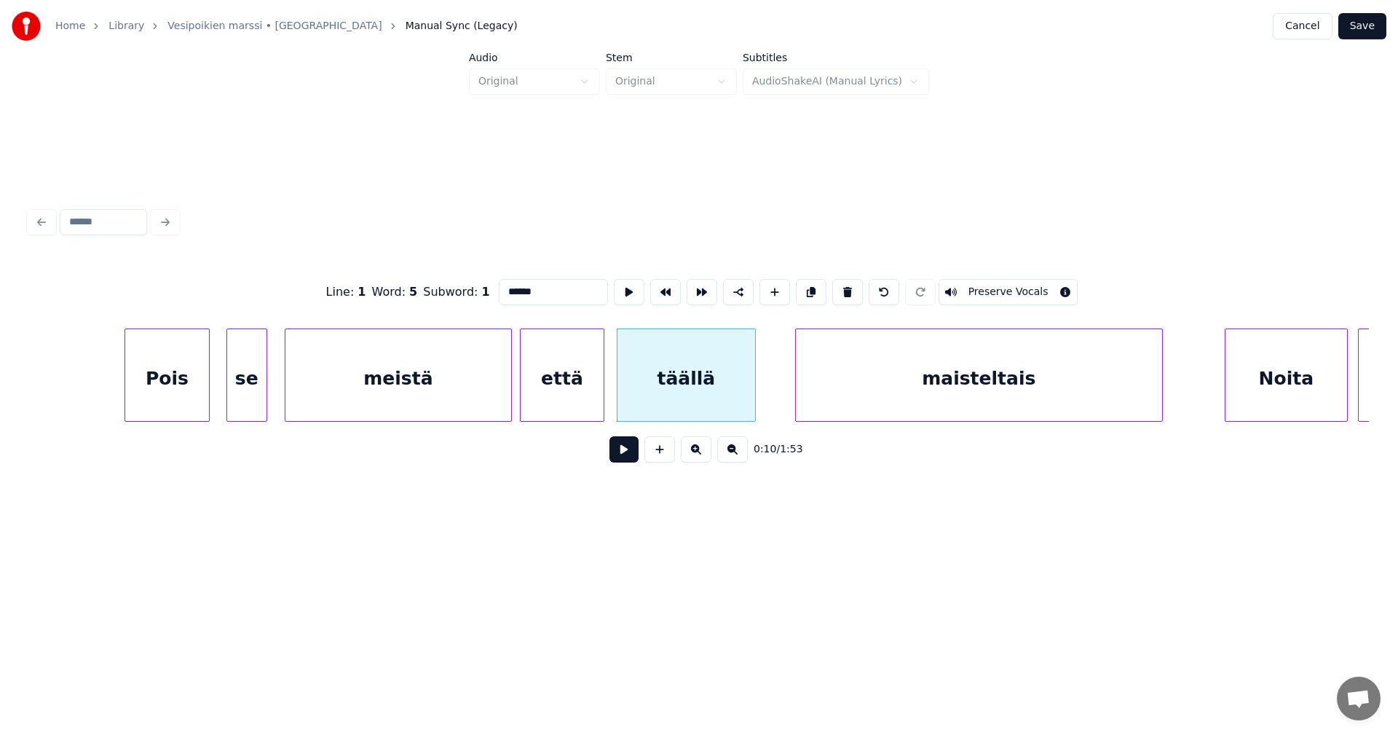
click at [621, 452] on button at bounding box center [624, 449] width 29 height 26
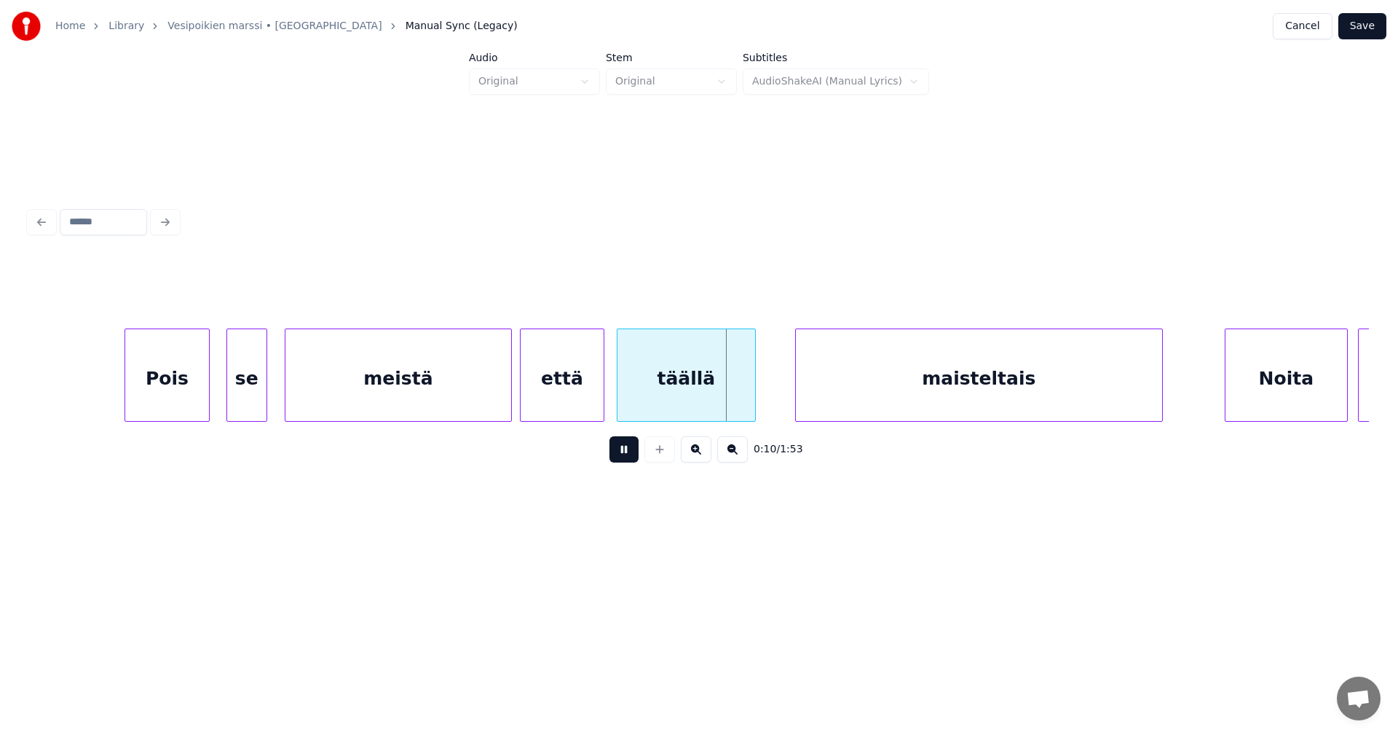
click at [621, 452] on button at bounding box center [624, 449] width 29 height 26
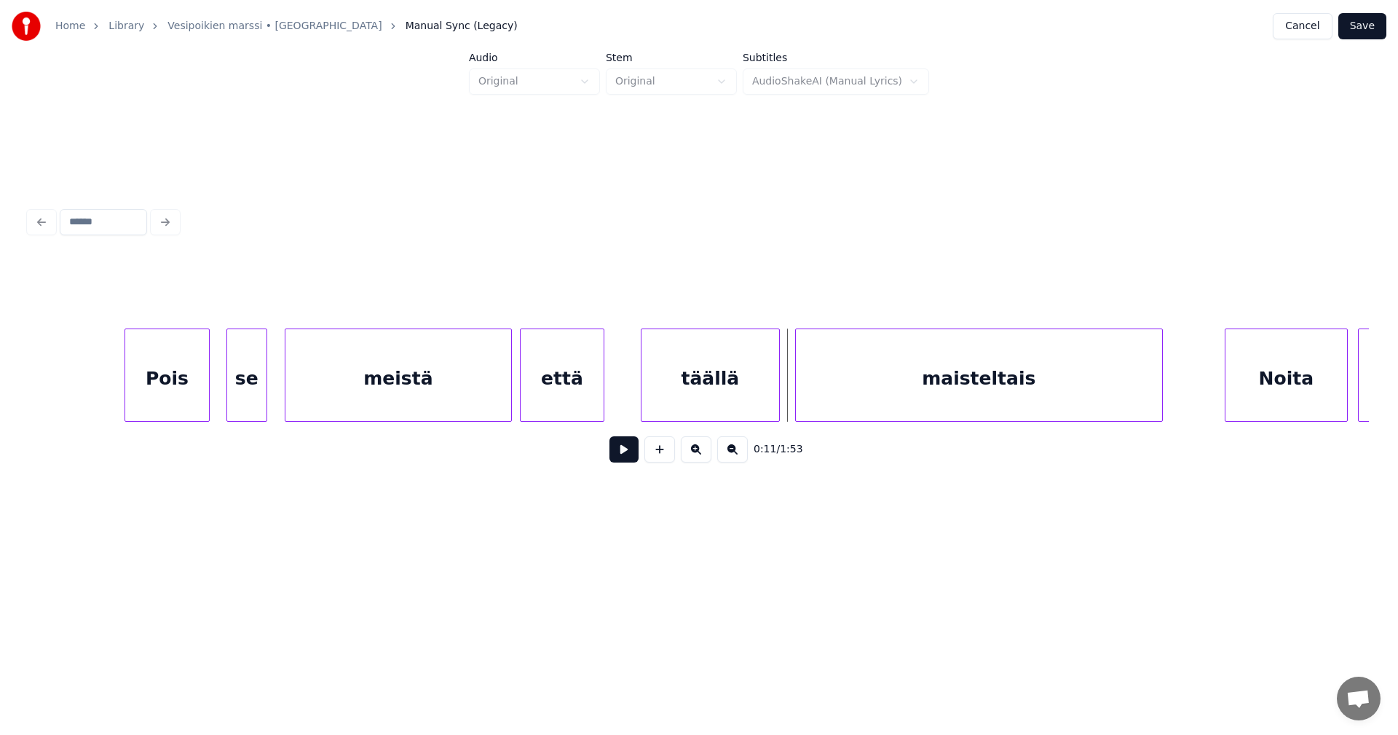
click at [664, 395] on div "täällä" at bounding box center [710, 378] width 137 height 99
click at [622, 459] on button at bounding box center [624, 449] width 29 height 26
click at [597, 406] on div "että" at bounding box center [562, 378] width 83 height 99
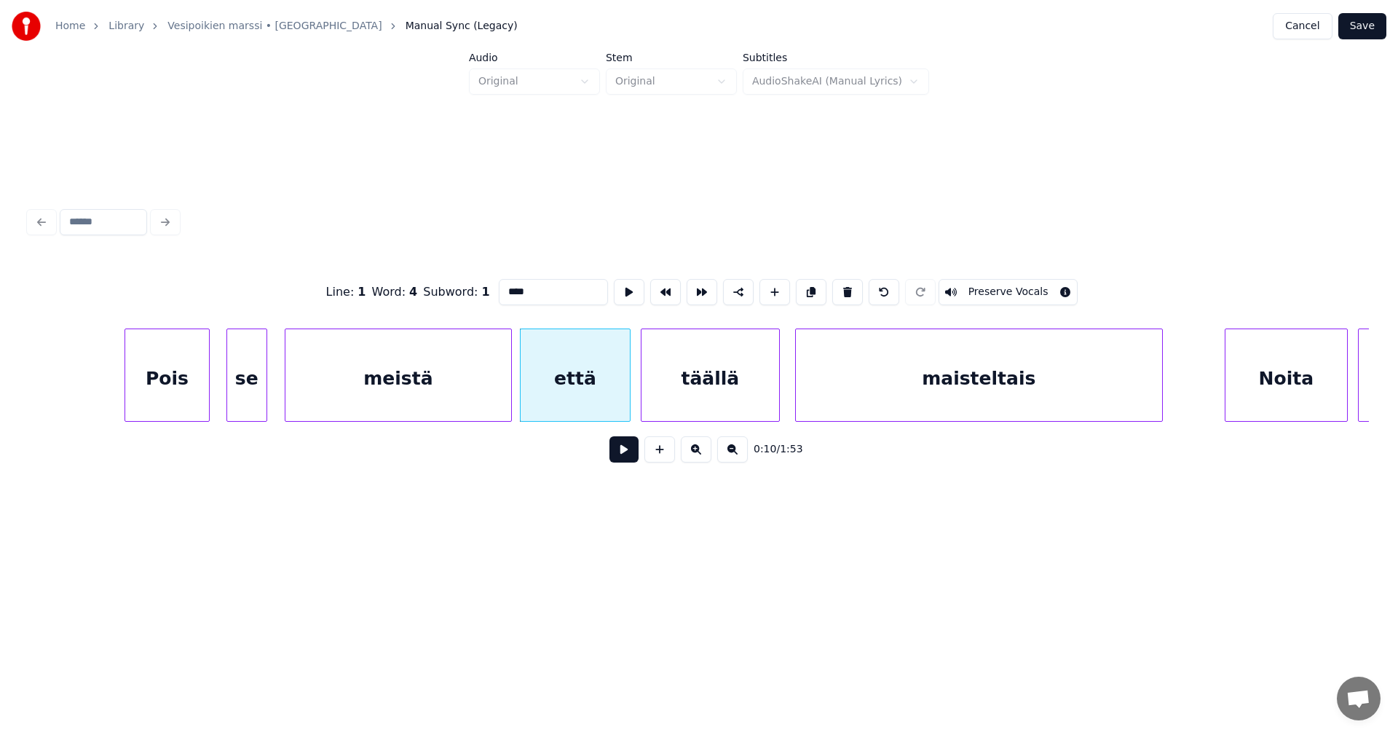
click at [627, 403] on div at bounding box center [628, 375] width 4 height 92
click at [653, 395] on div at bounding box center [655, 375] width 4 height 92
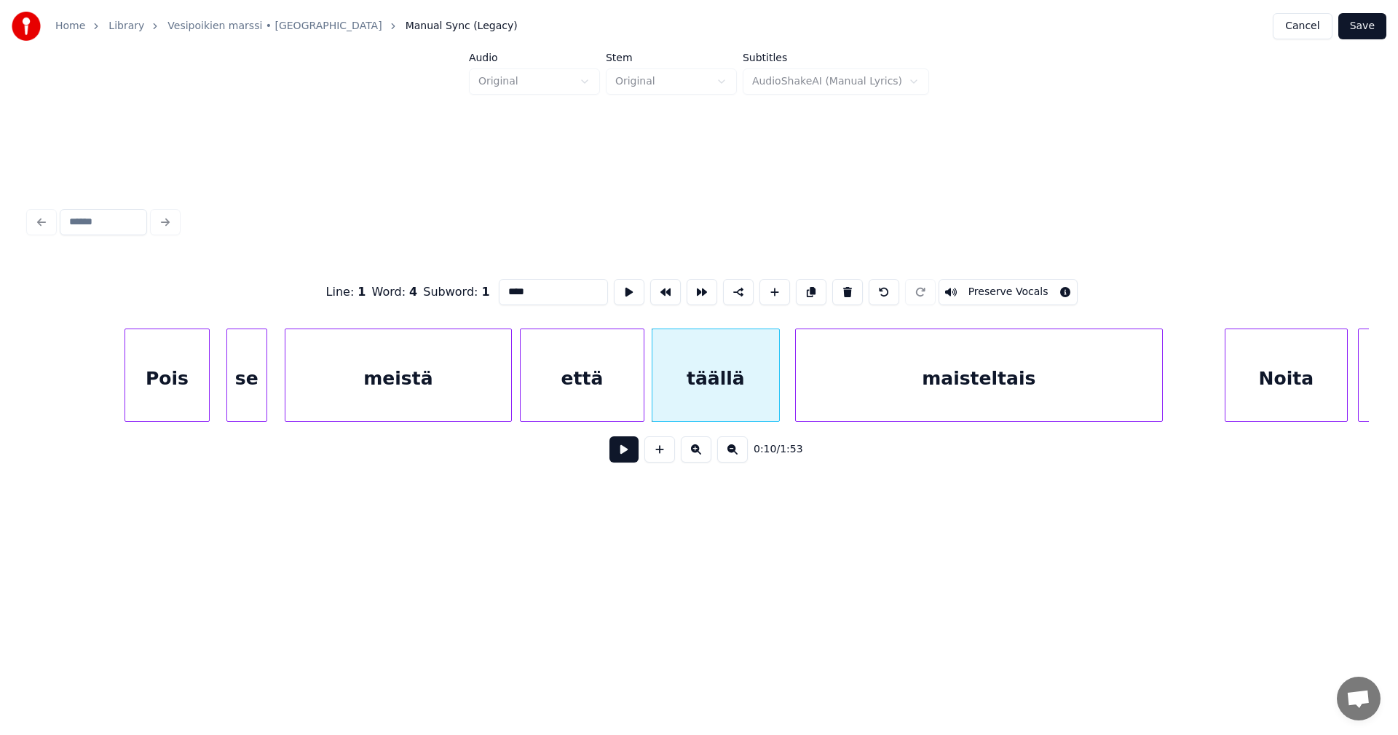
click at [641, 401] on div at bounding box center [641, 375] width 4 height 92
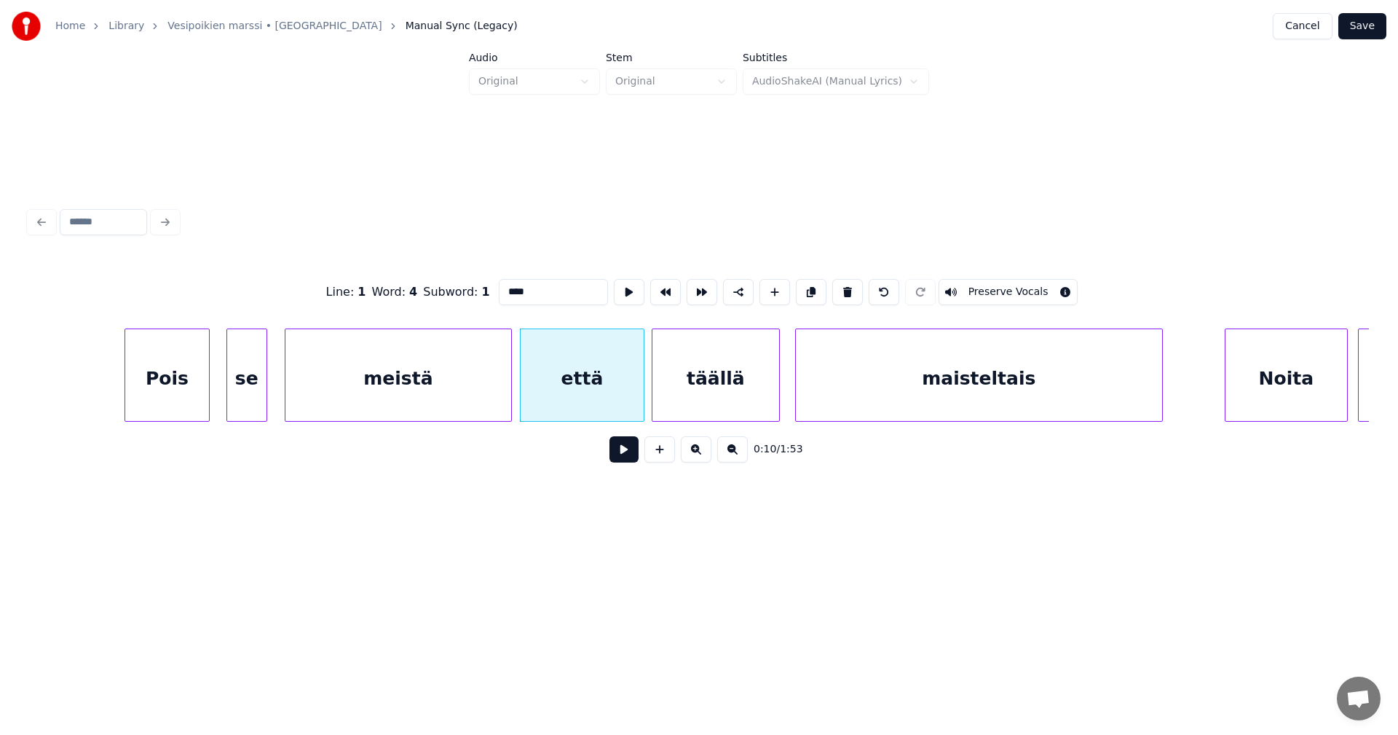
click at [615, 457] on button at bounding box center [624, 449] width 29 height 26
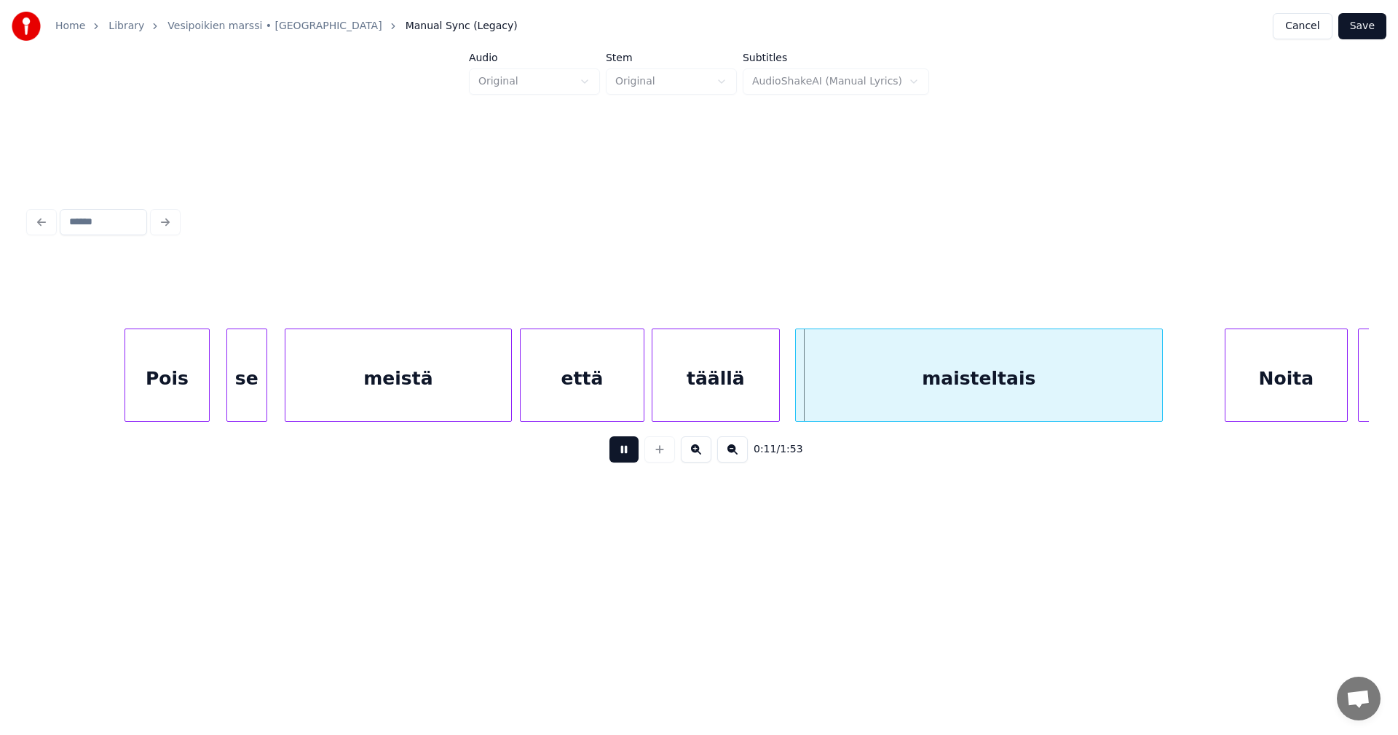
click at [616, 457] on button at bounding box center [624, 449] width 29 height 26
click at [760, 409] on div "täällä" at bounding box center [716, 378] width 126 height 99
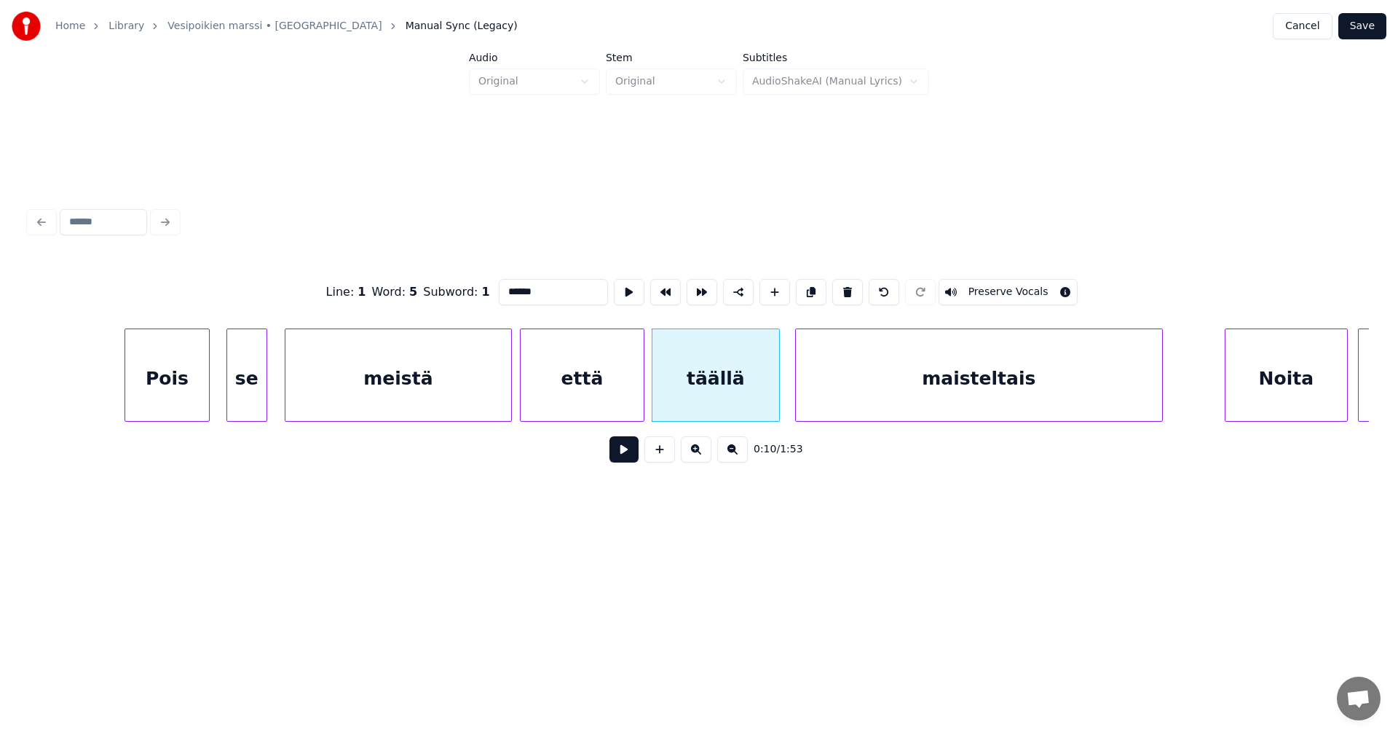
click at [632, 457] on button at bounding box center [624, 449] width 29 height 26
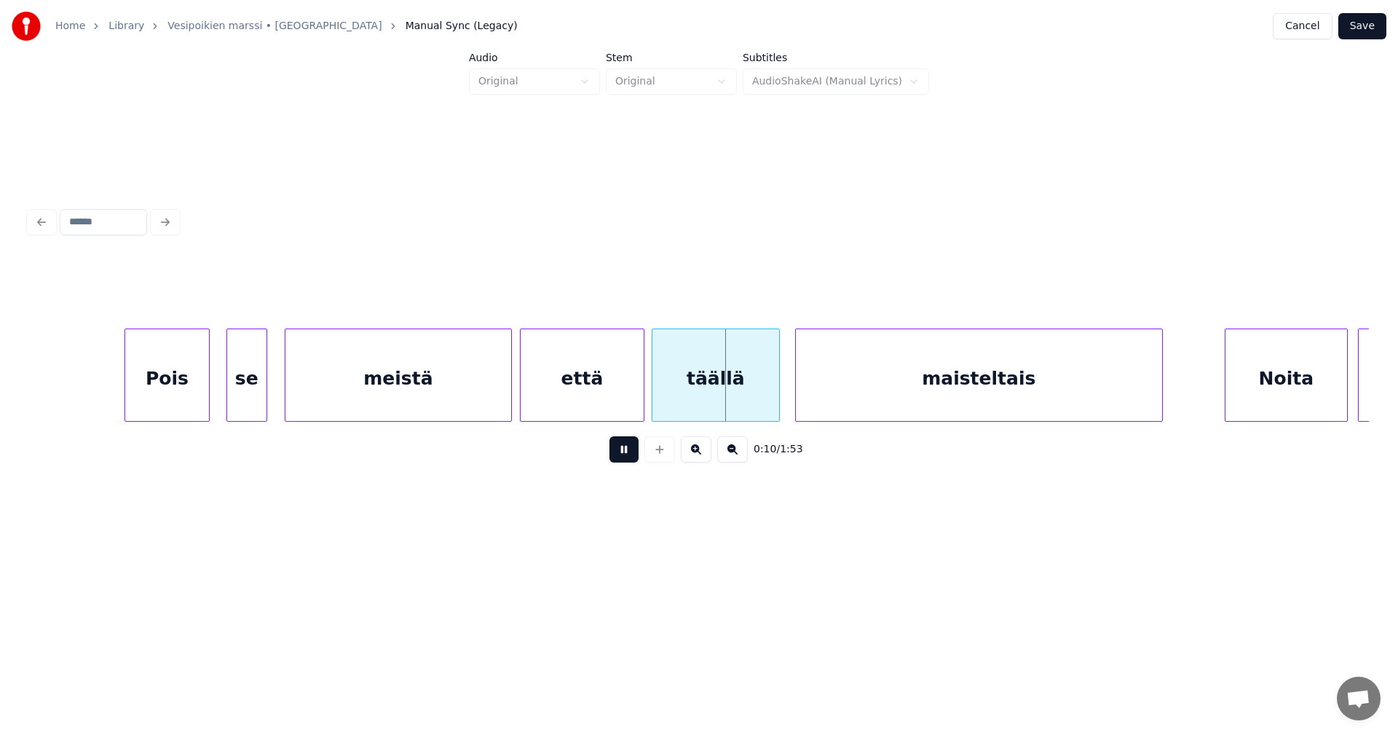
click at [632, 457] on button at bounding box center [624, 449] width 29 height 26
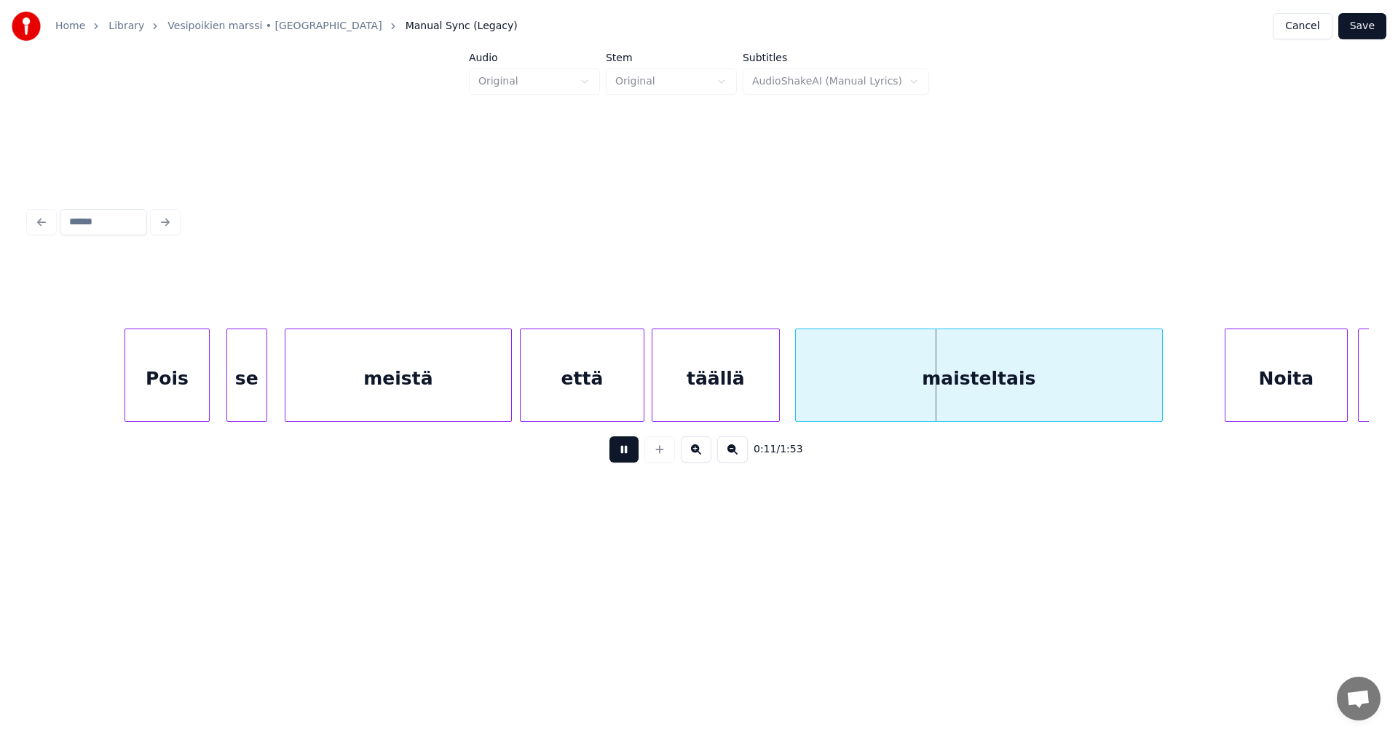
click at [632, 457] on button at bounding box center [624, 449] width 29 height 26
click at [807, 411] on div "maisteltais" at bounding box center [979, 378] width 366 height 99
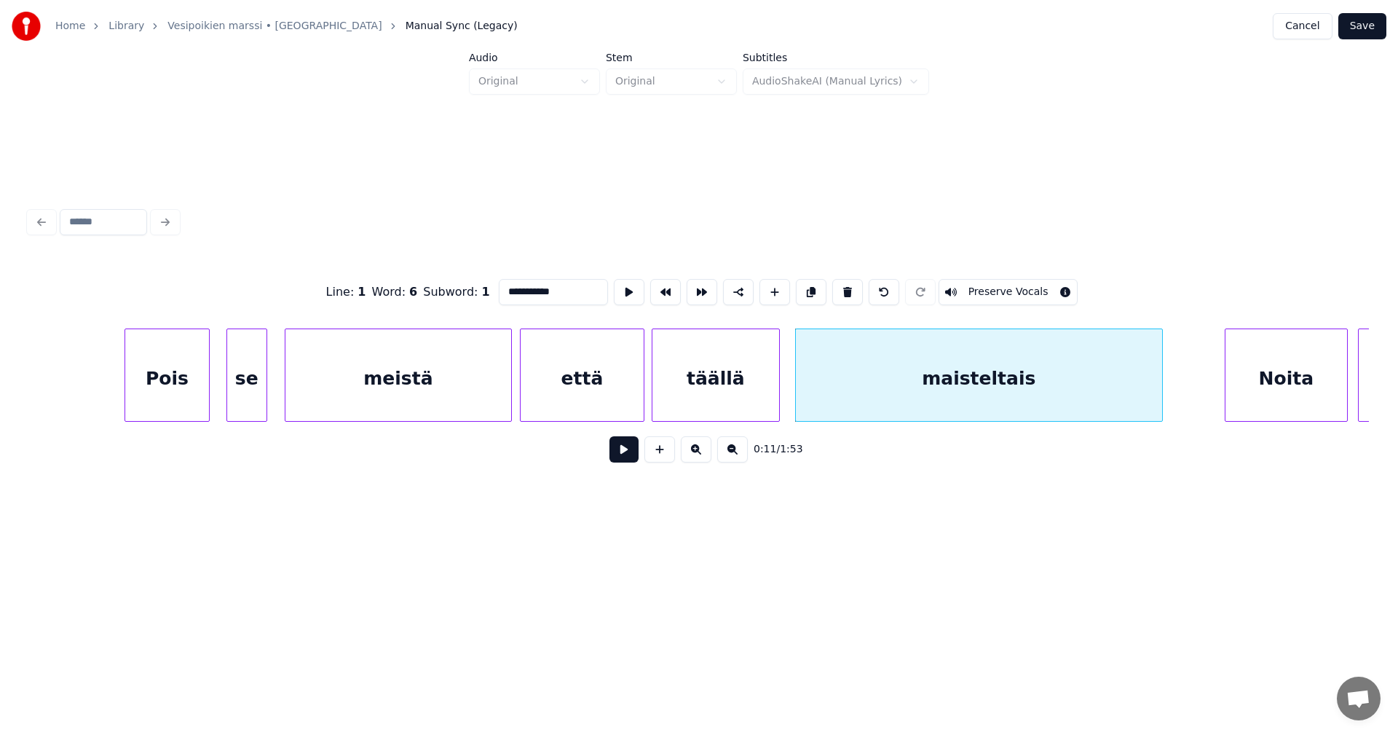
click at [625, 462] on button at bounding box center [624, 449] width 29 height 26
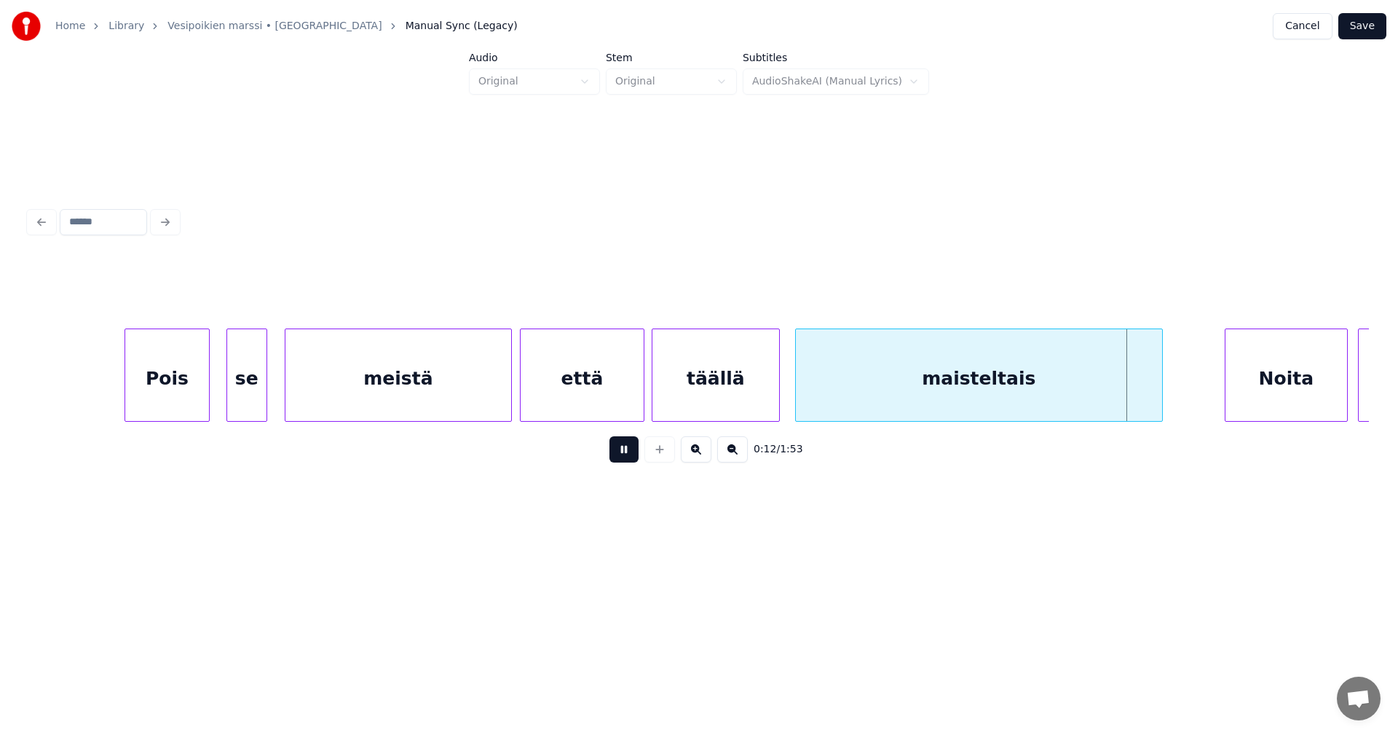
click at [627, 462] on button at bounding box center [624, 449] width 29 height 26
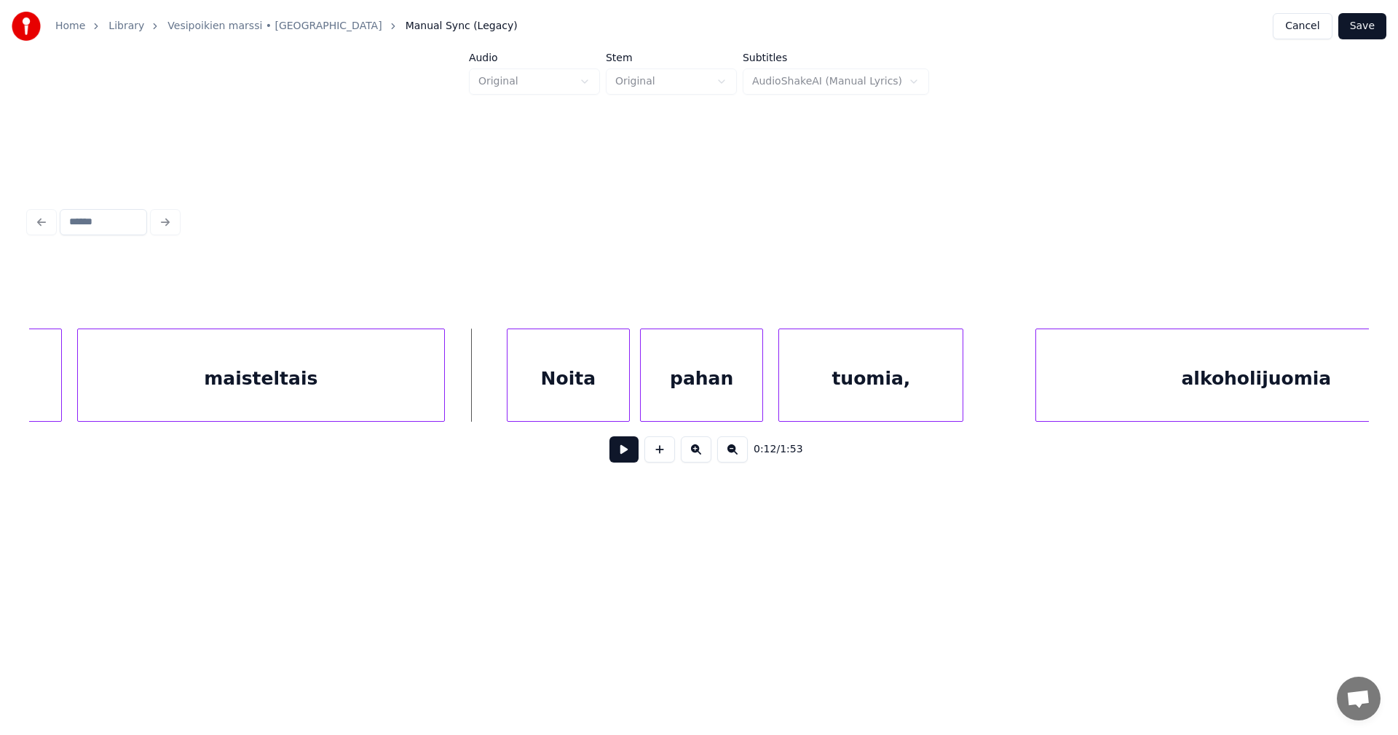
scroll to position [0, 2825]
click at [583, 396] on div "Noita" at bounding box center [531, 378] width 122 height 99
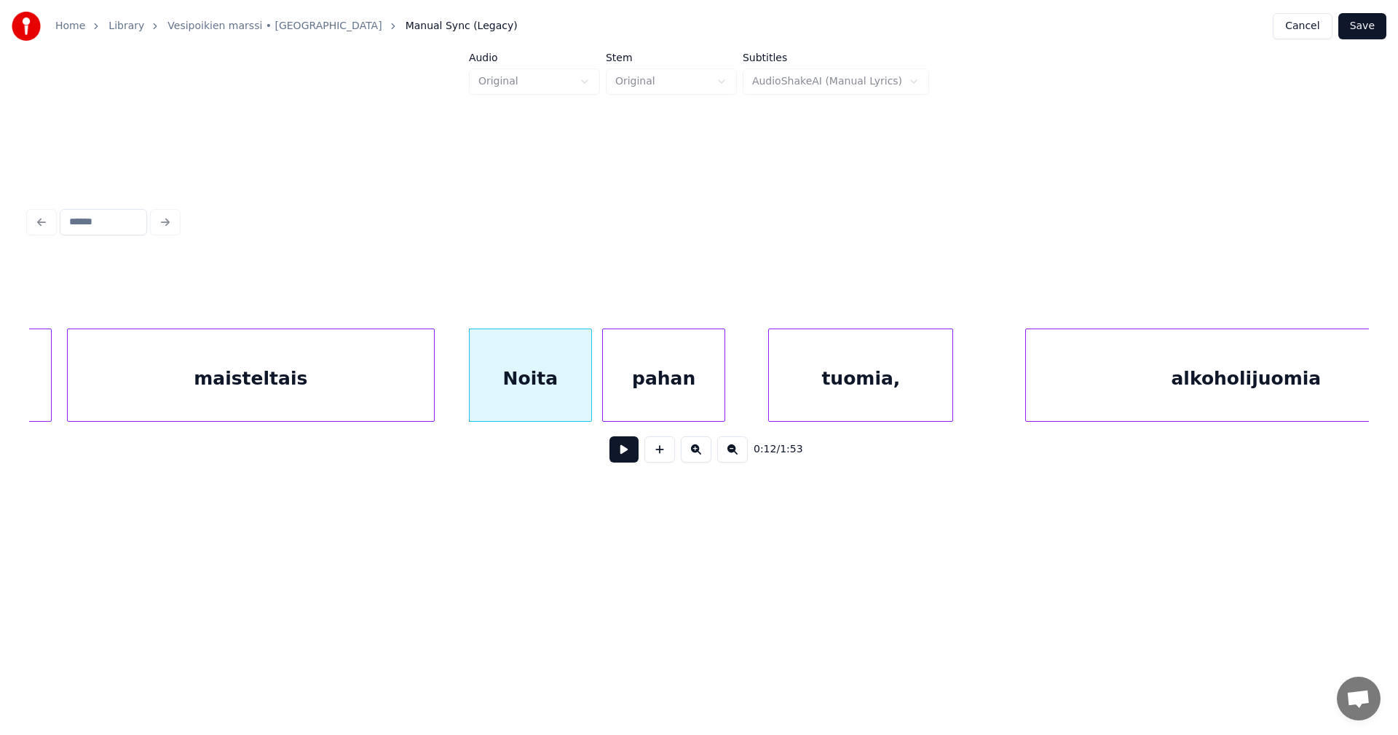
click at [626, 400] on div "pahan" at bounding box center [664, 378] width 122 height 99
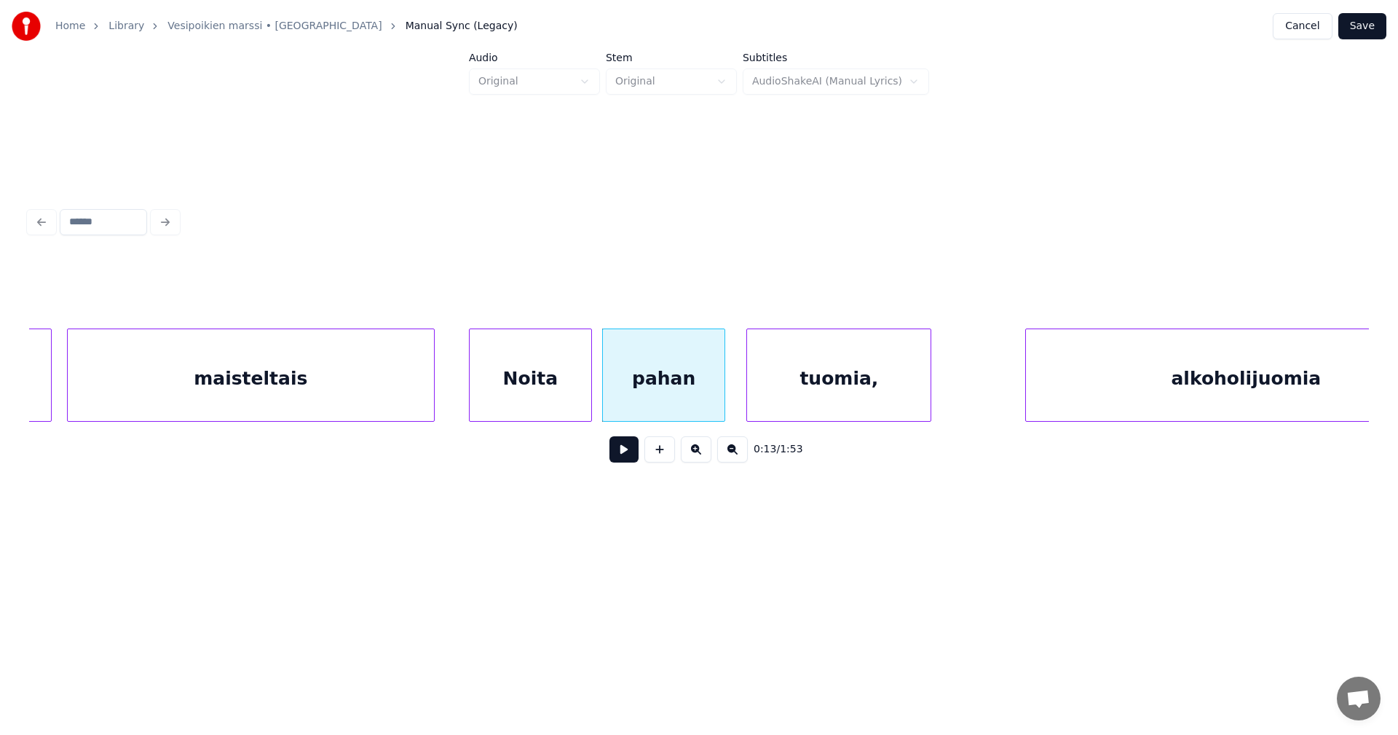
click at [788, 400] on div "tuomia," at bounding box center [839, 378] width 184 height 99
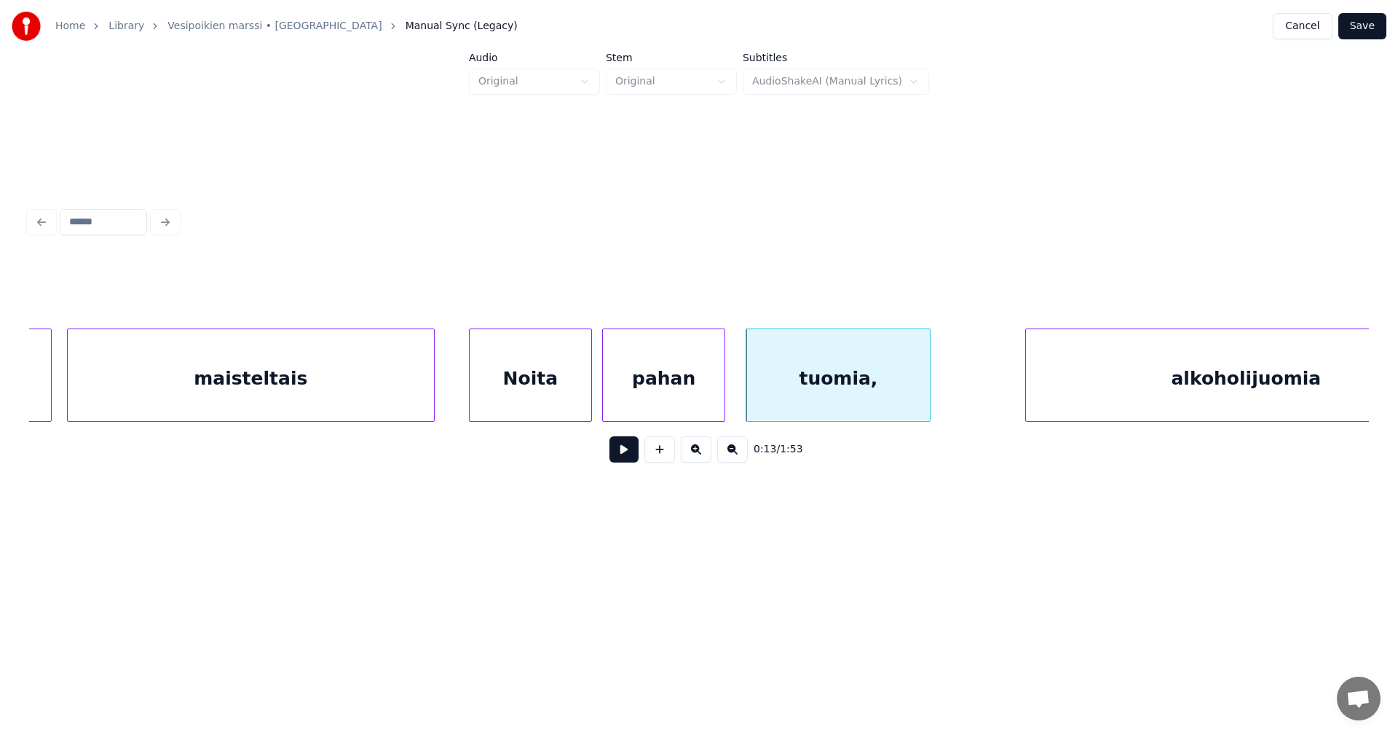
click at [575, 408] on div "Noita" at bounding box center [531, 378] width 122 height 99
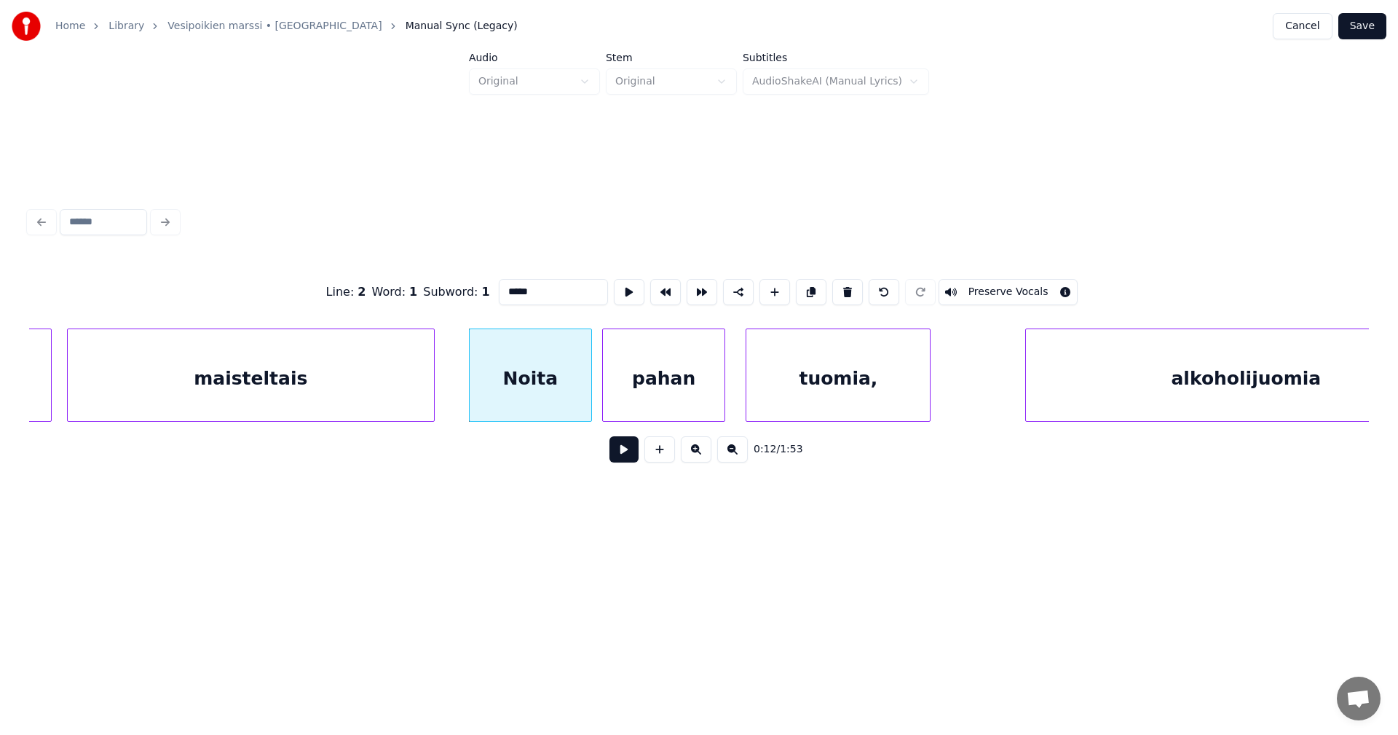
click at [632, 457] on button at bounding box center [624, 449] width 29 height 26
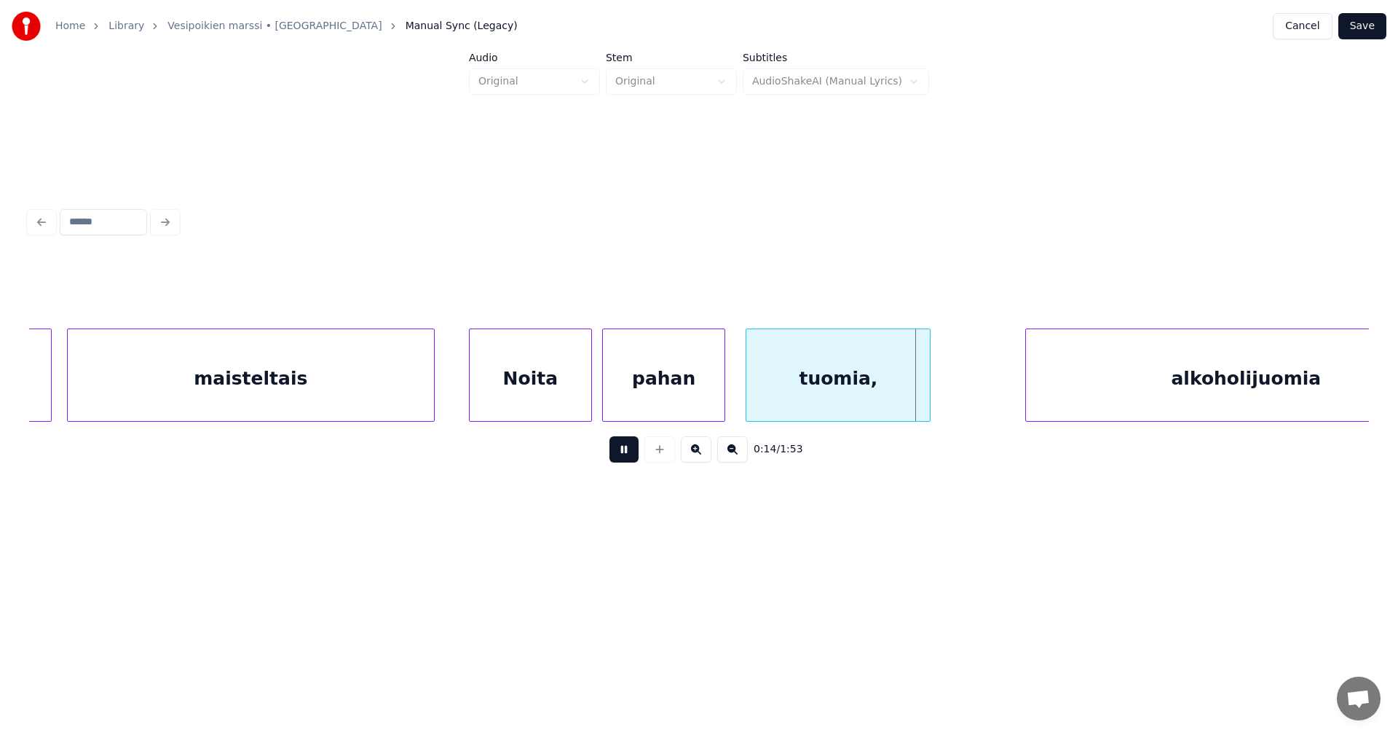
click at [632, 457] on button at bounding box center [624, 449] width 29 height 26
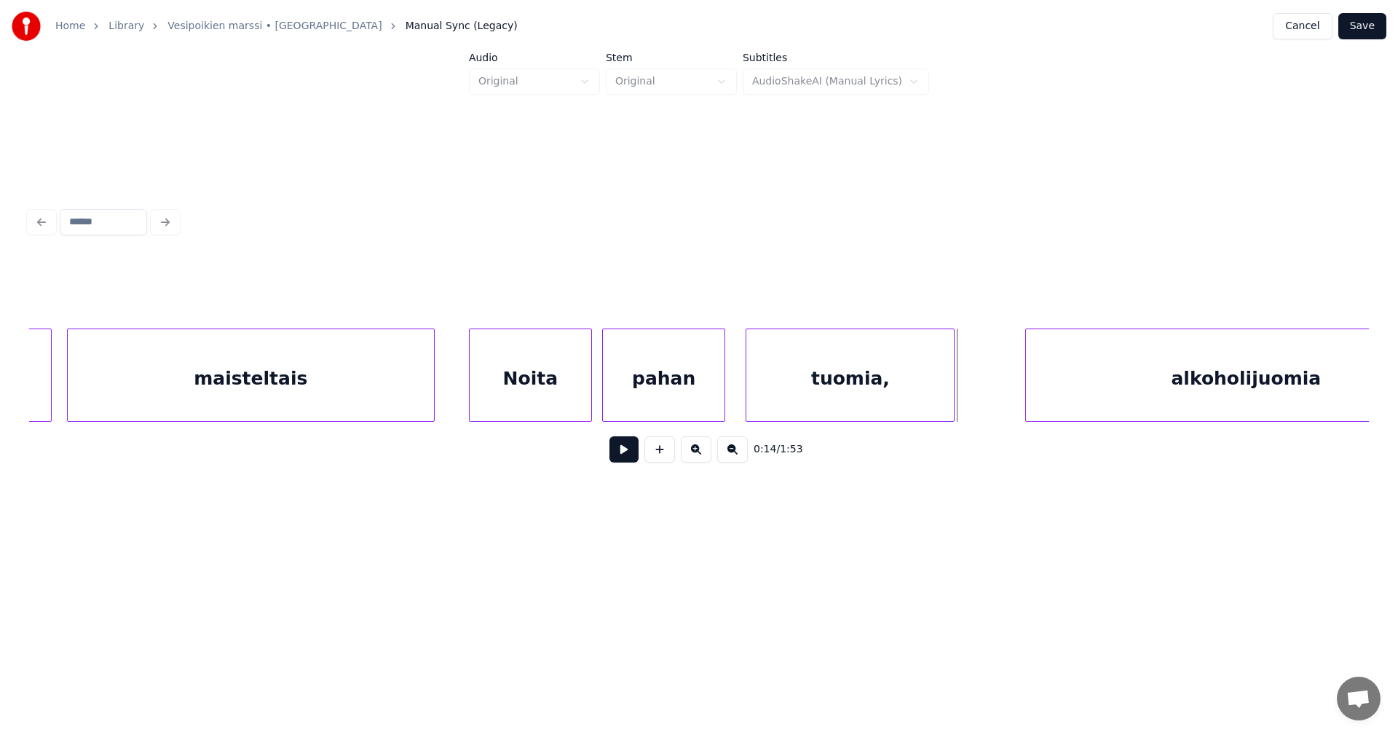
click at [953, 382] on div at bounding box center [952, 375] width 4 height 92
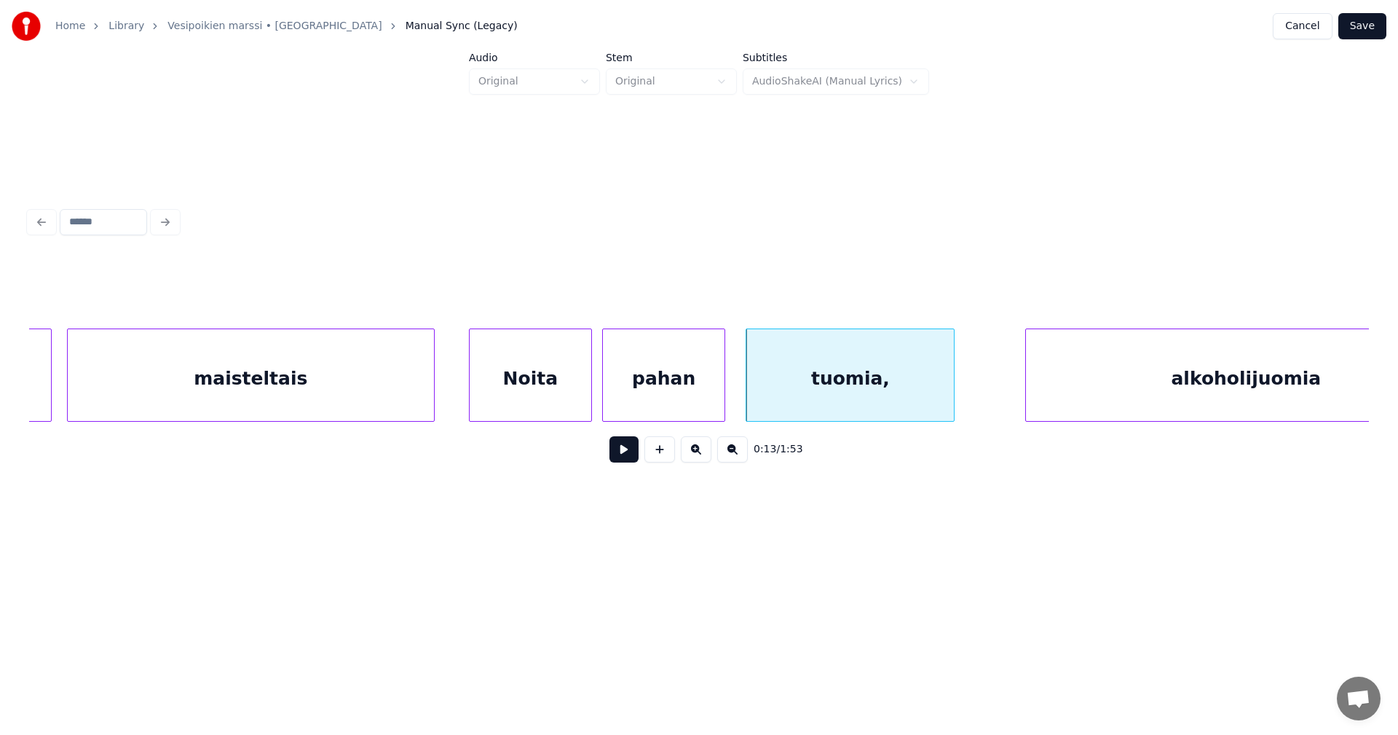
scroll to position [0, 2919]
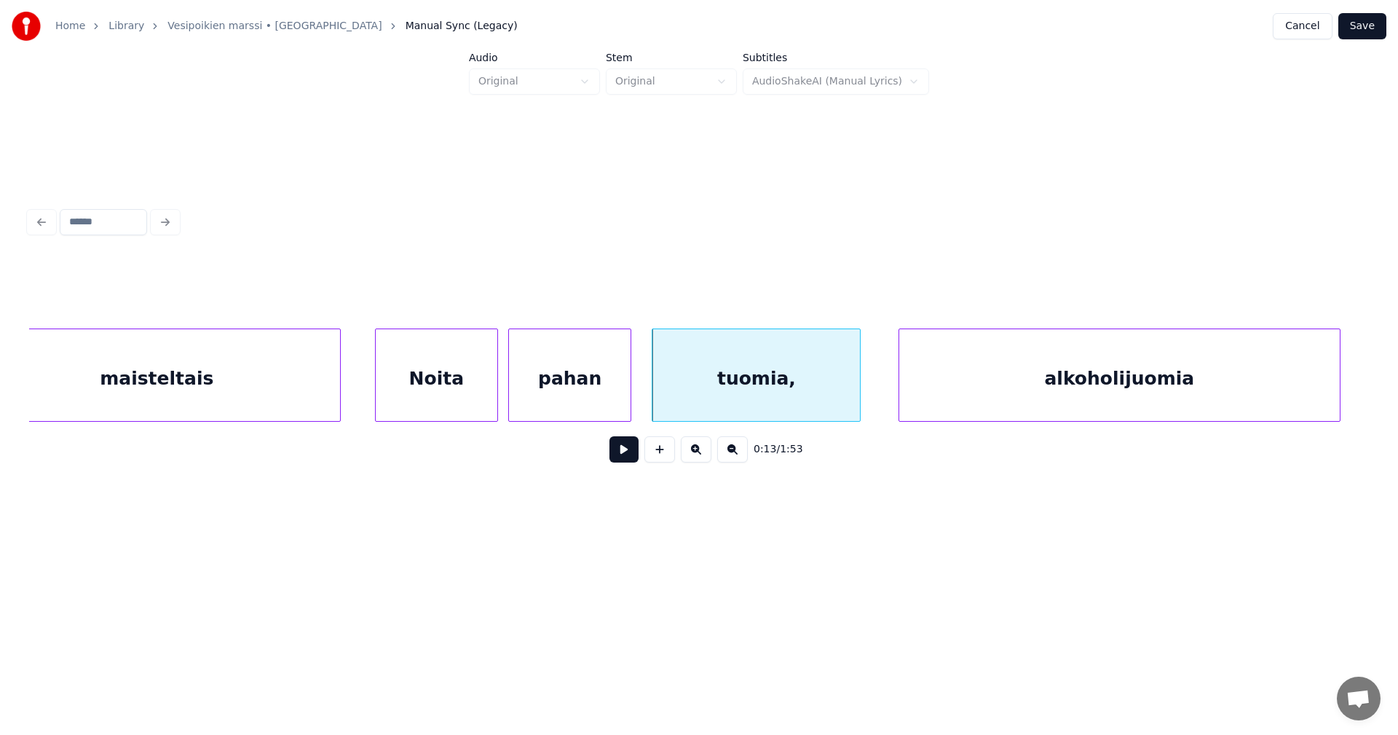
click at [1047, 389] on div "alkoholijuomia" at bounding box center [1120, 378] width 441 height 99
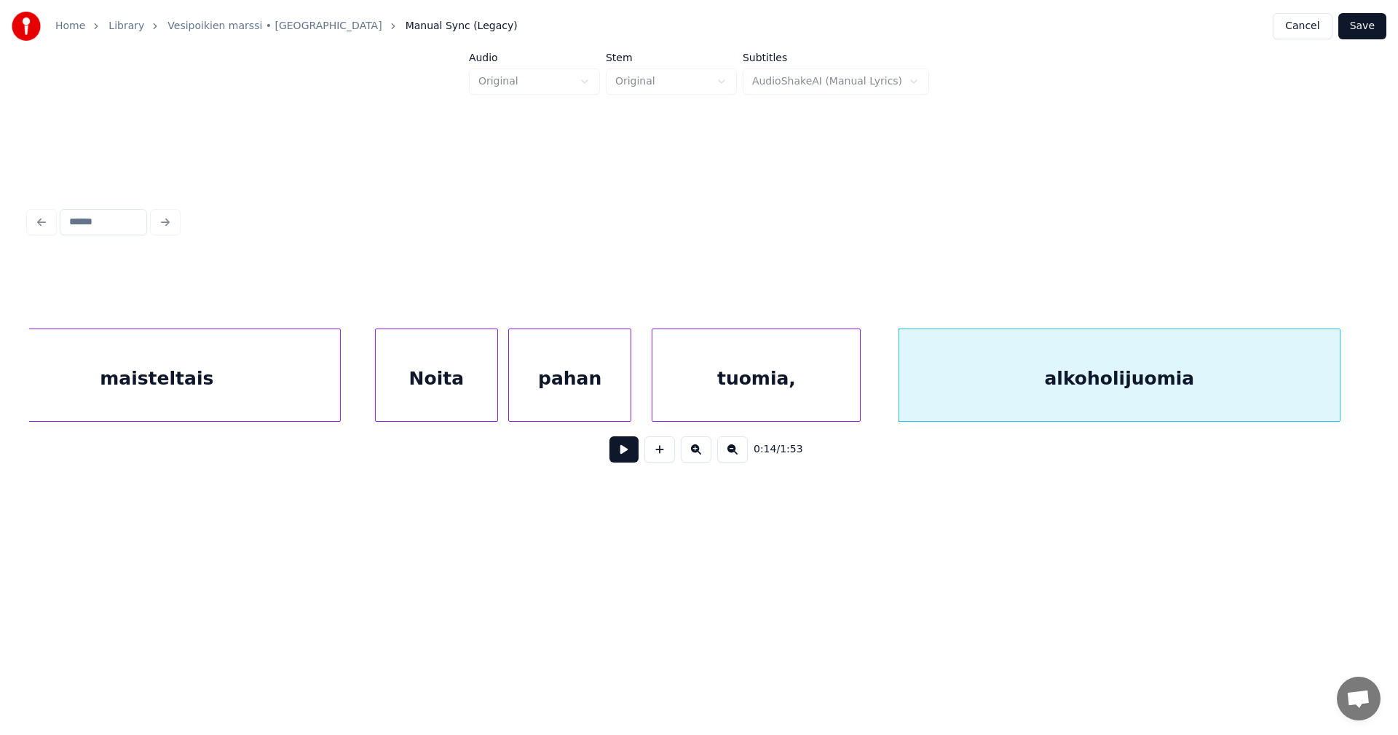
click at [629, 459] on button at bounding box center [624, 449] width 29 height 26
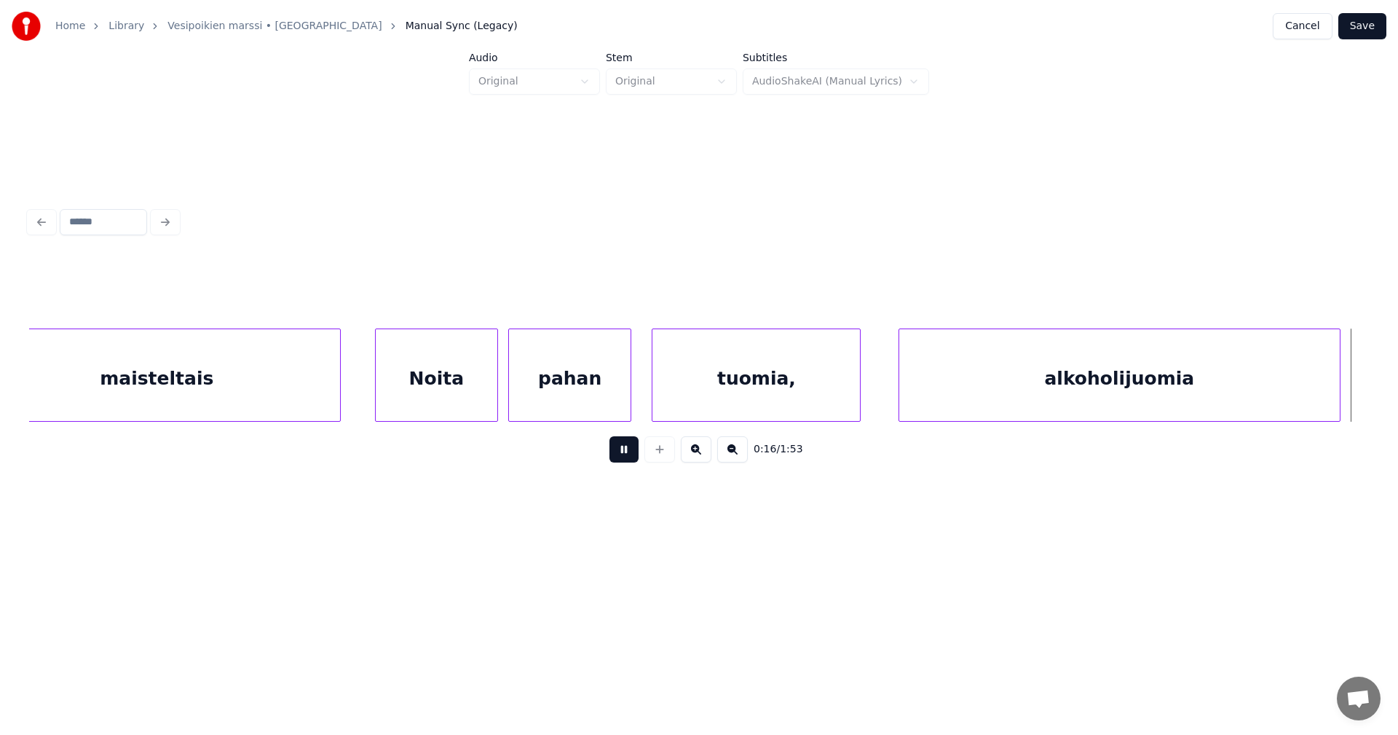
click at [629, 459] on button at bounding box center [624, 449] width 29 height 26
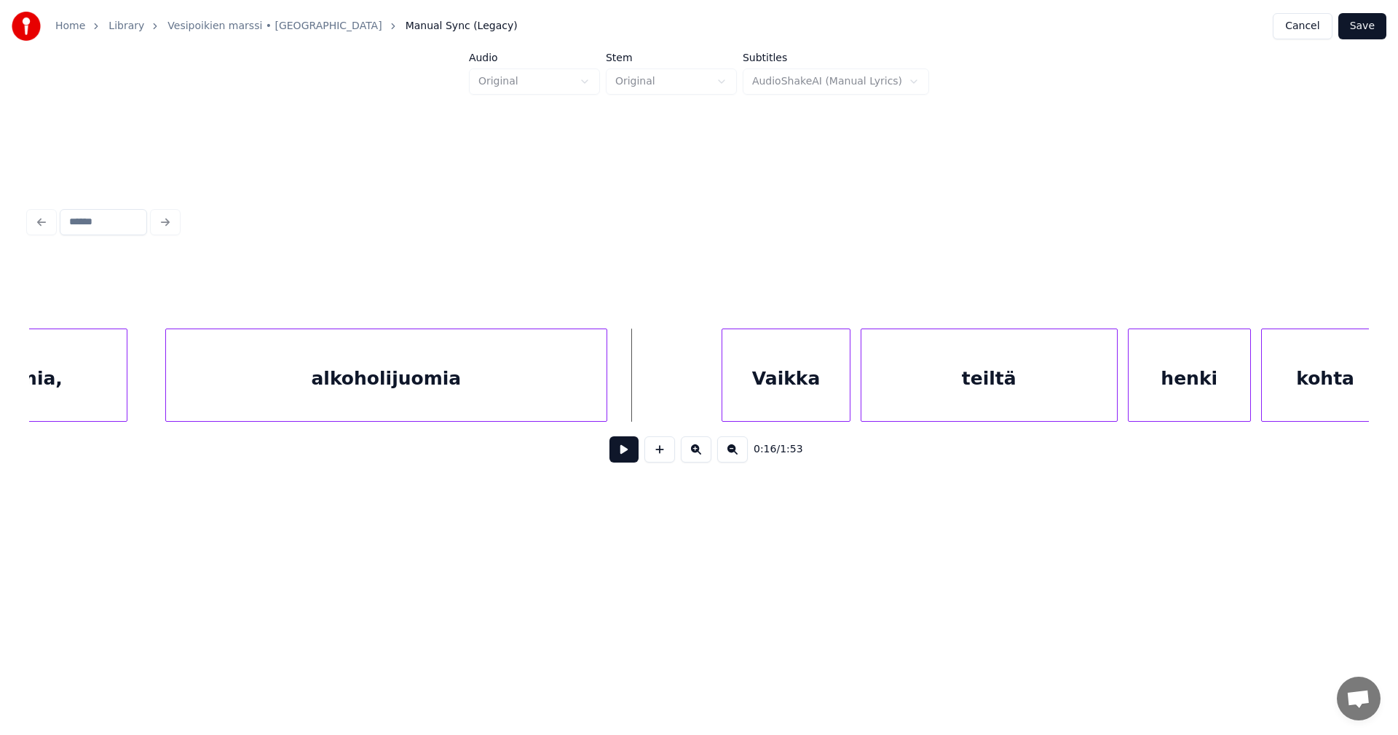
scroll to position [0, 3677]
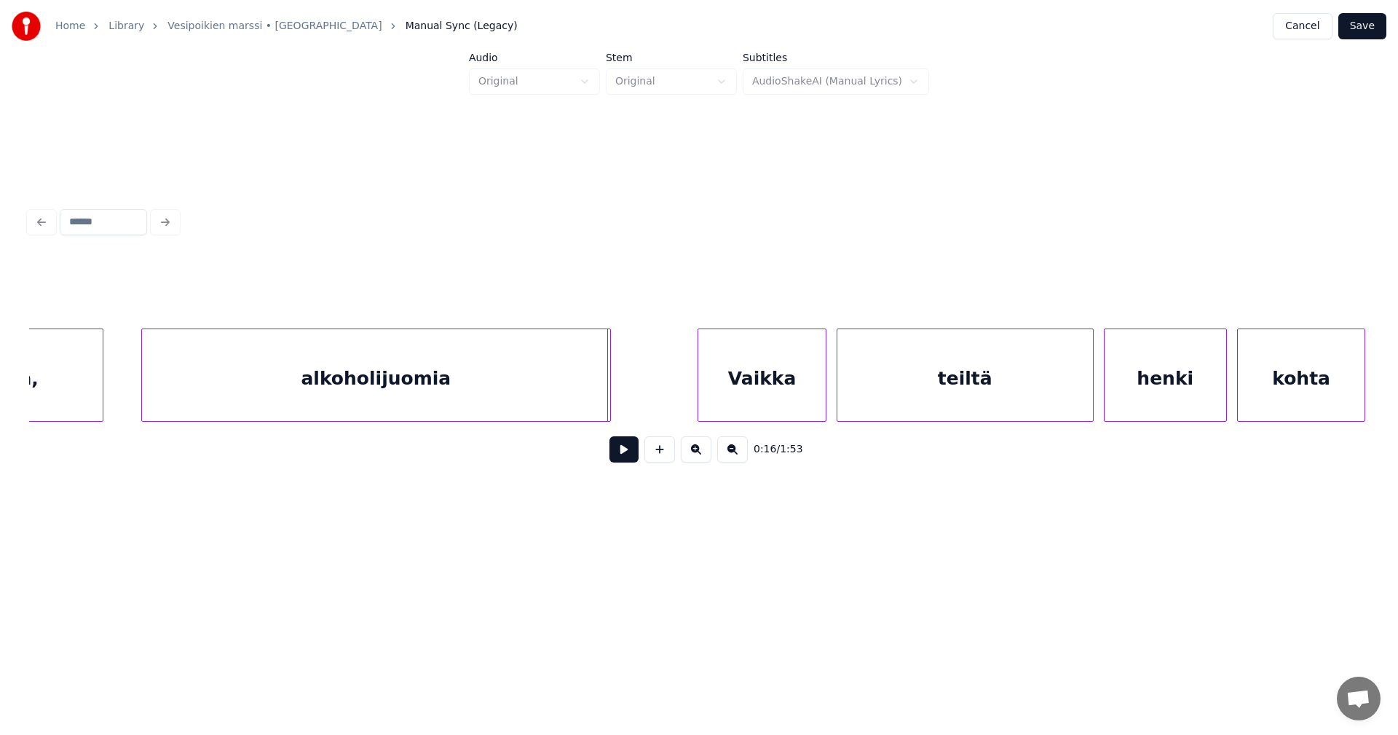
click at [609, 395] on div at bounding box center [608, 375] width 4 height 92
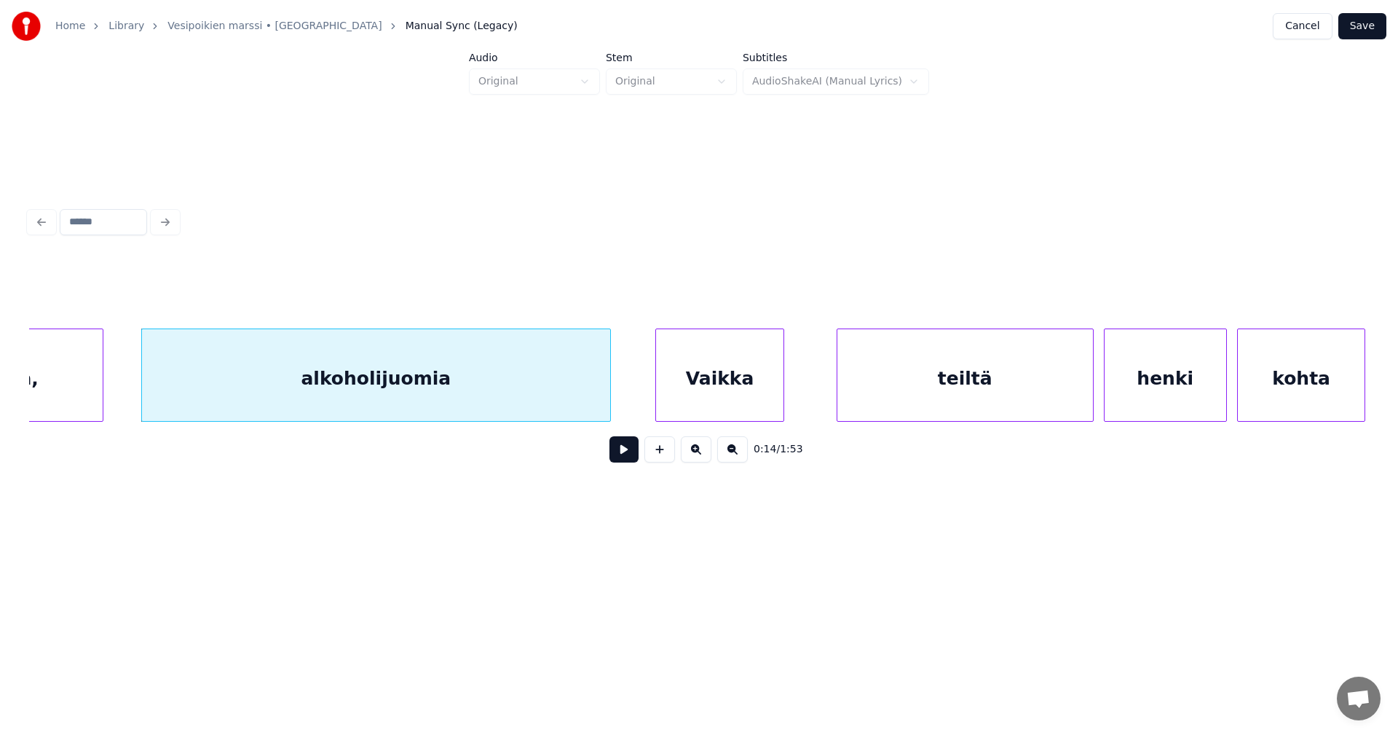
click at [694, 393] on div "Vaikka" at bounding box center [719, 378] width 127 height 99
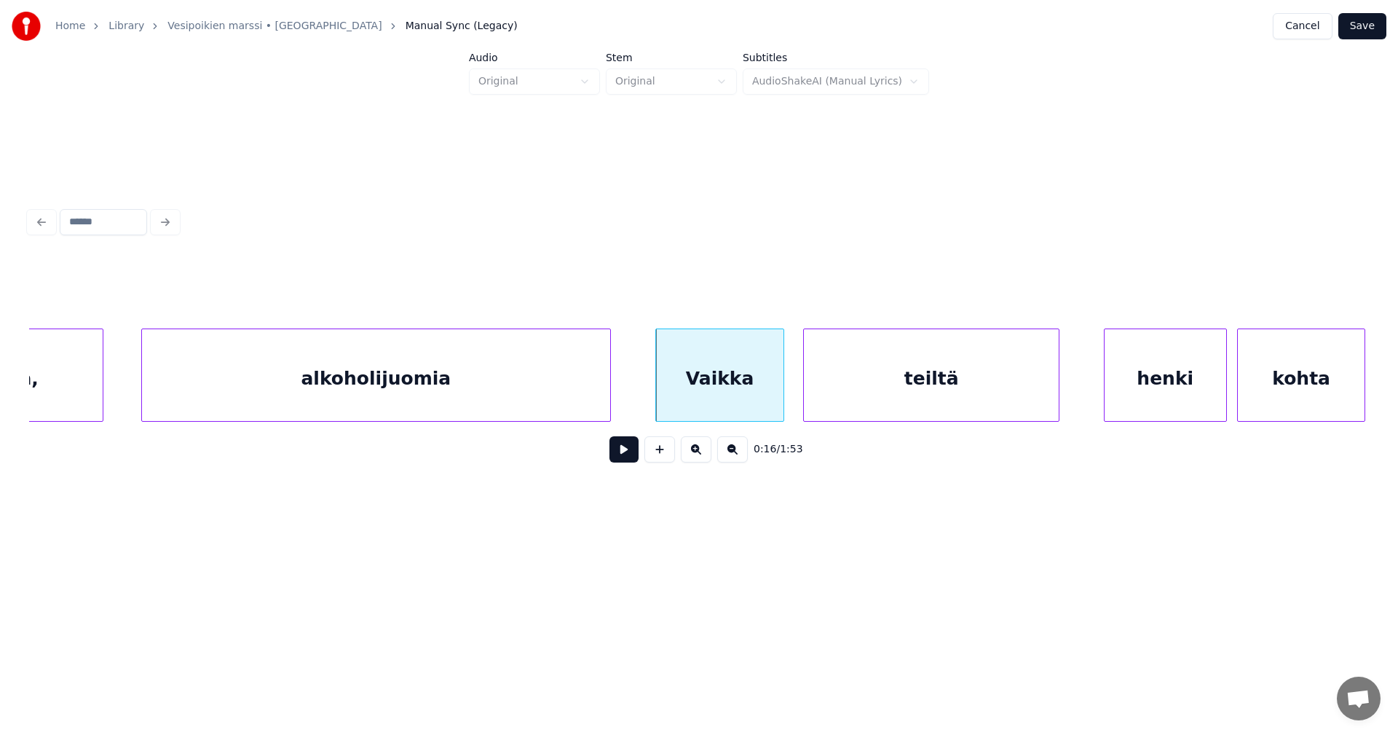
click at [894, 394] on div "teiltä" at bounding box center [932, 378] width 256 height 99
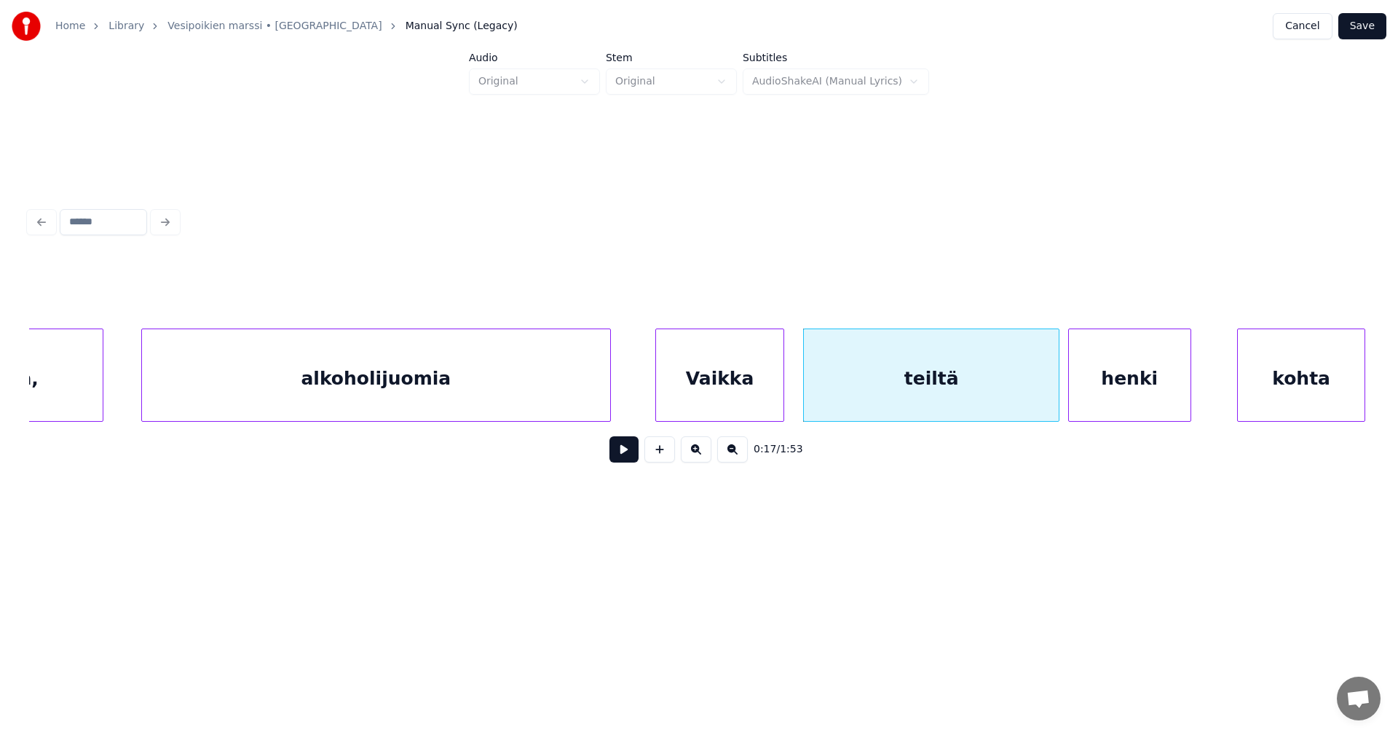
click at [1127, 388] on div "henki" at bounding box center [1130, 378] width 122 height 99
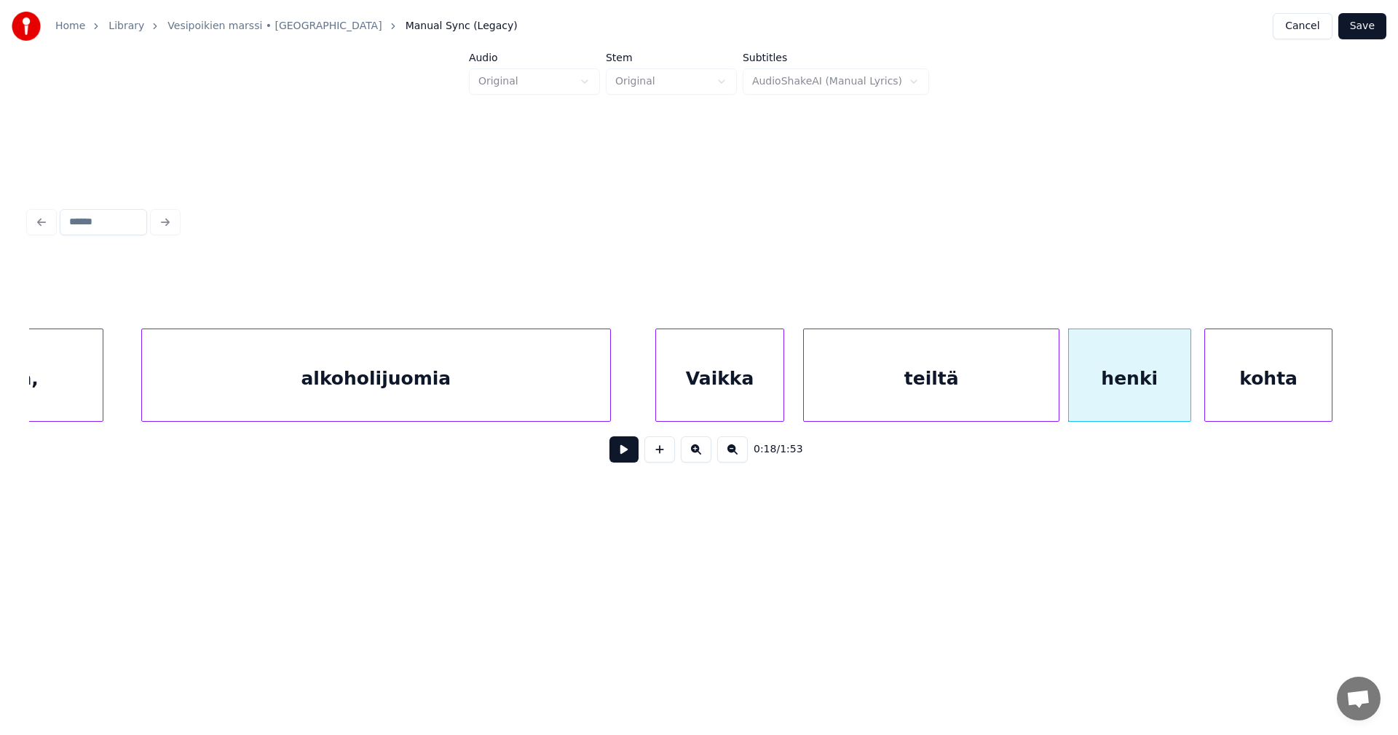
click at [1247, 388] on div "kohta" at bounding box center [1268, 378] width 127 height 99
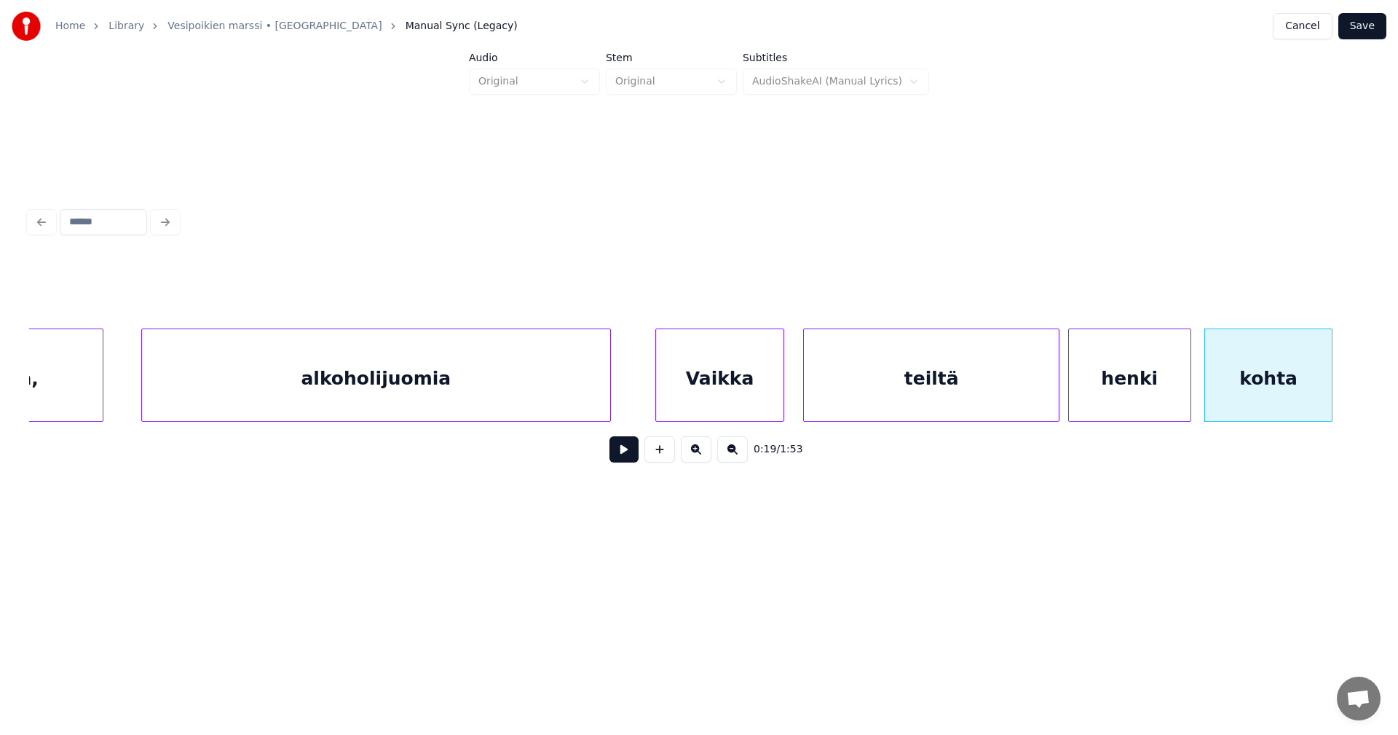
click at [739, 405] on div "Vaikka" at bounding box center [719, 378] width 127 height 99
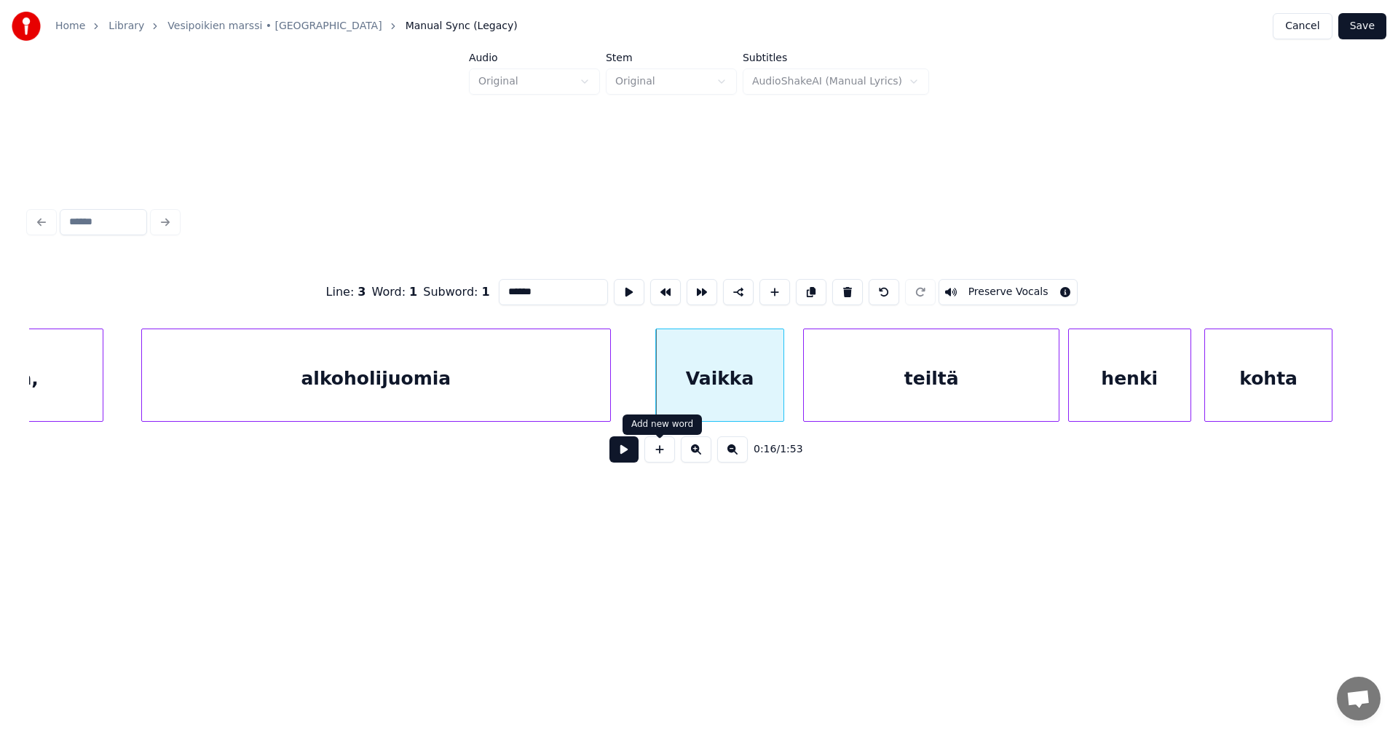
click at [632, 457] on button at bounding box center [624, 449] width 29 height 26
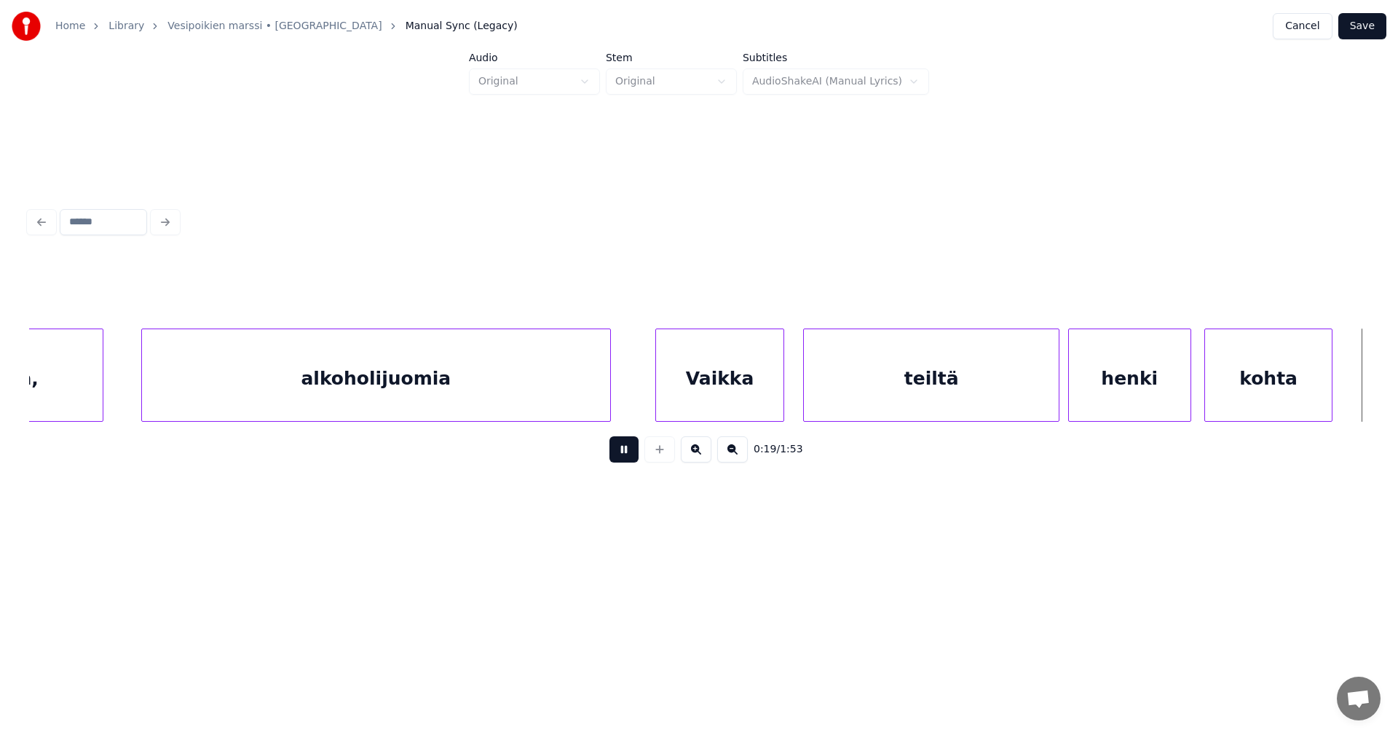
scroll to position [0, 5018]
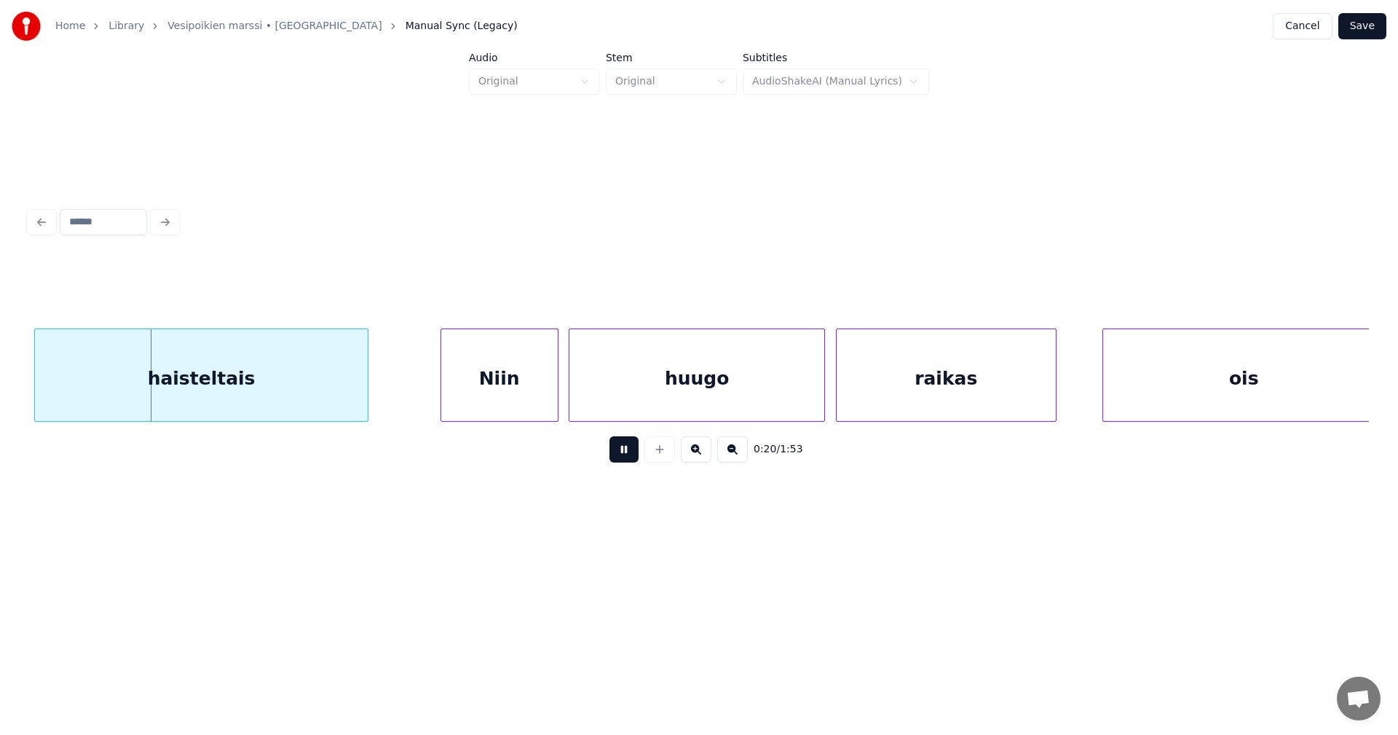
click at [632, 457] on button at bounding box center [624, 449] width 29 height 26
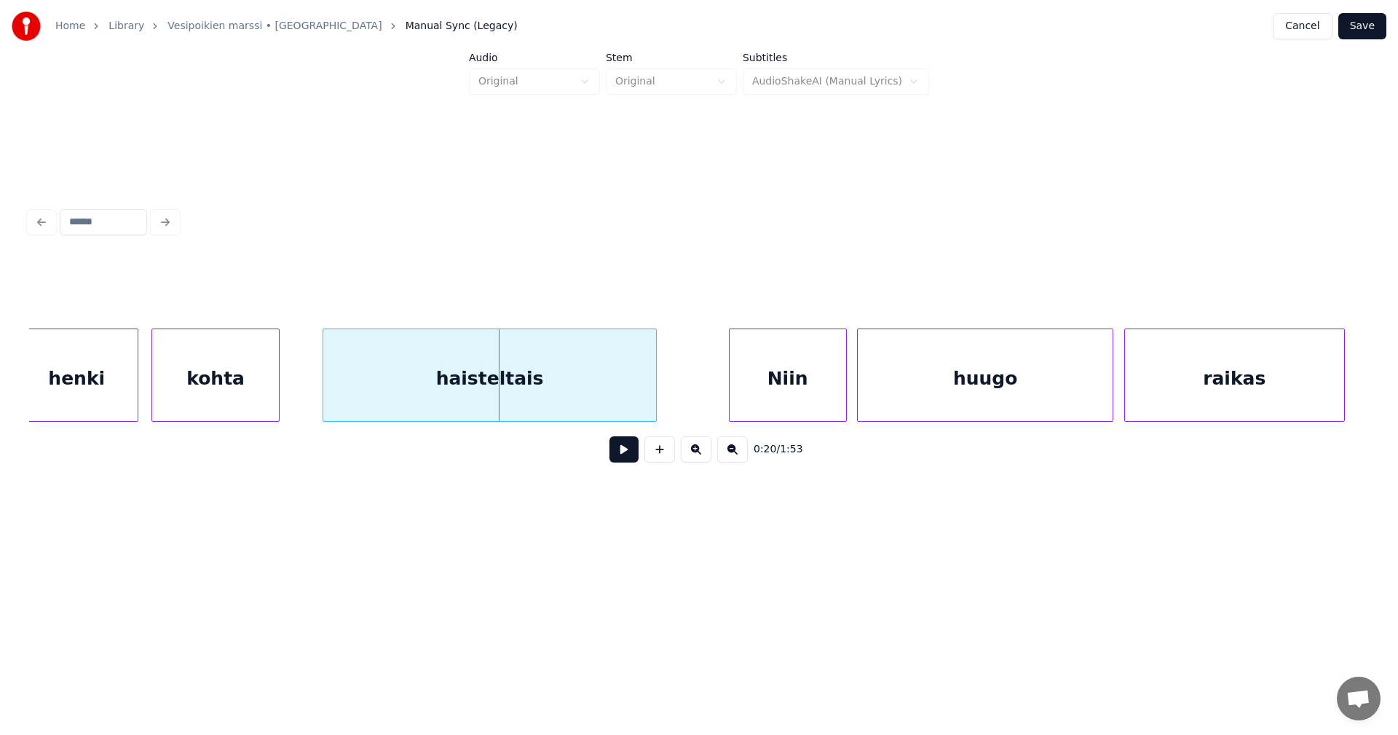
scroll to position [0, 4727]
click at [249, 402] on div "kohta" at bounding box center [218, 378] width 127 height 99
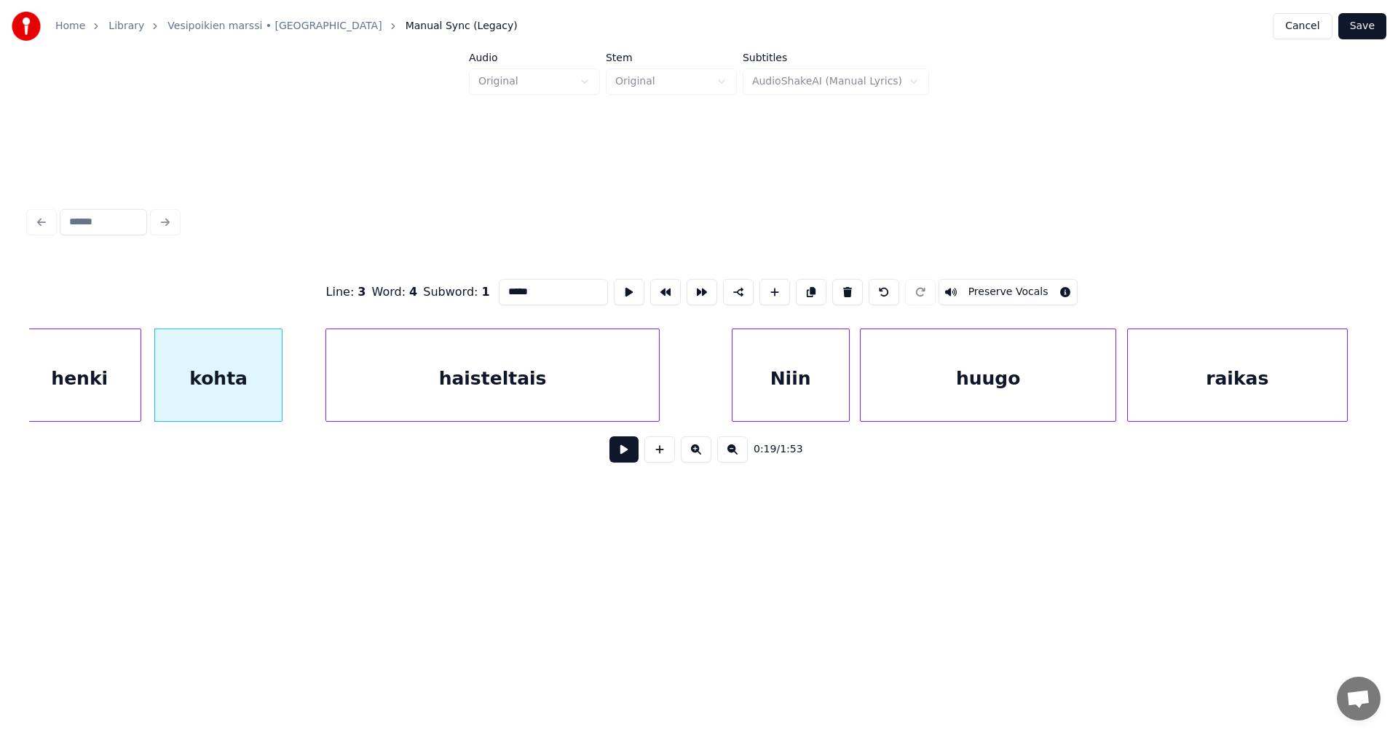
click at [617, 452] on button at bounding box center [624, 449] width 29 height 26
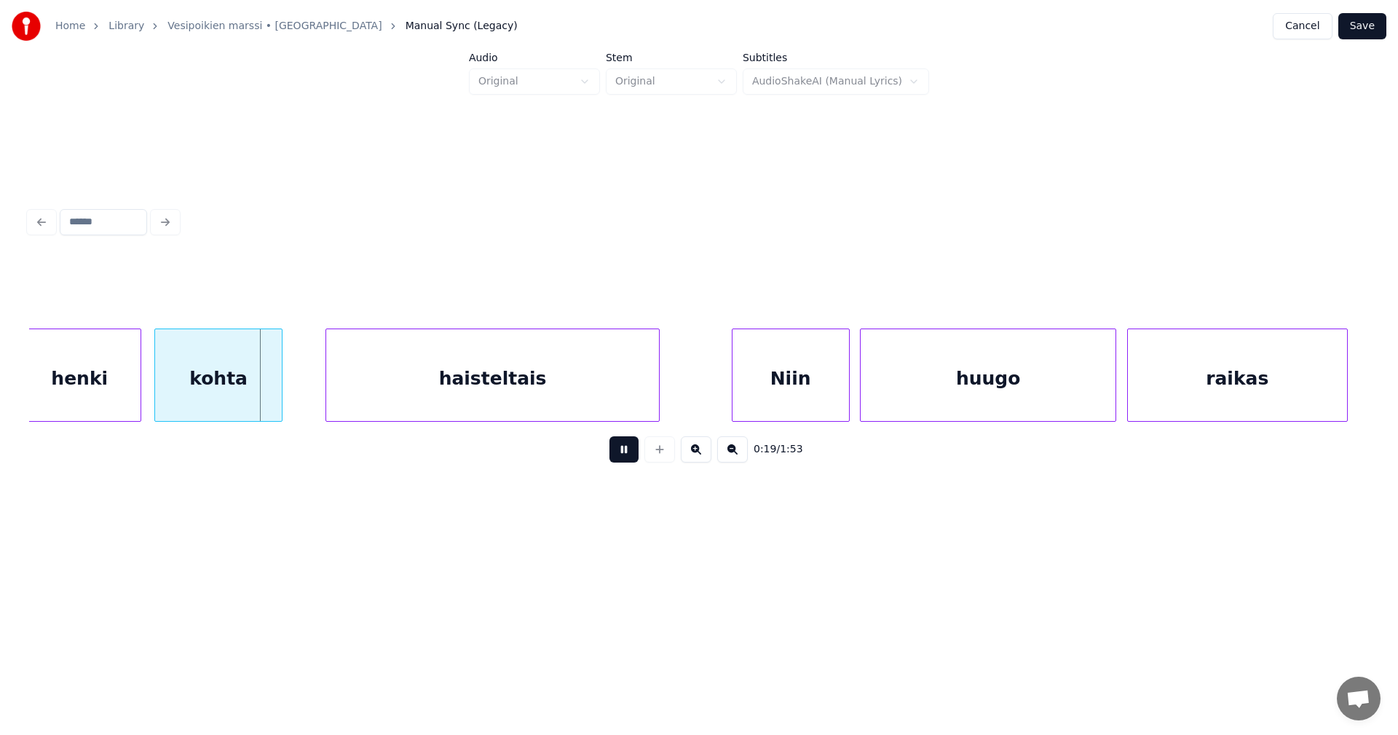
click at [617, 452] on button at bounding box center [624, 449] width 29 height 26
click at [277, 398] on div at bounding box center [279, 375] width 4 height 92
click at [336, 405] on div "haisteltais" at bounding box center [454, 378] width 332 height 99
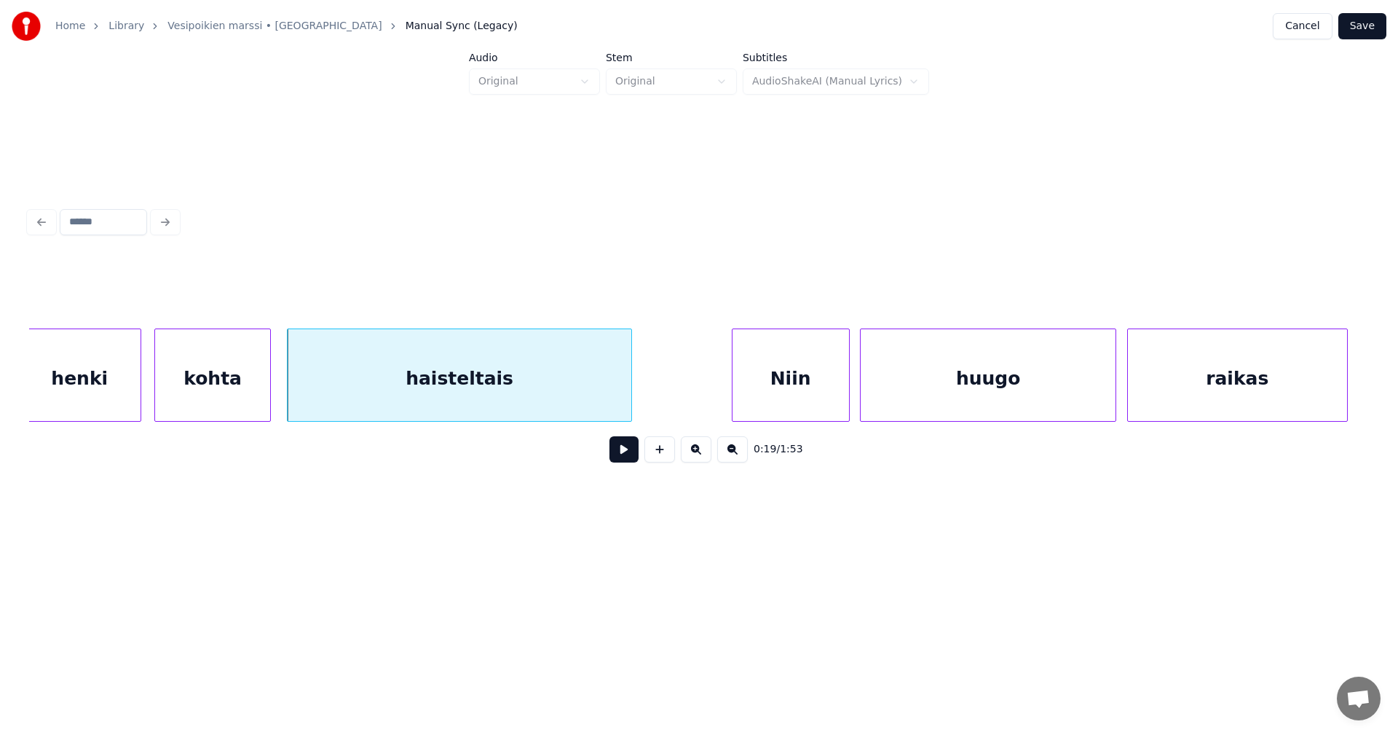
click at [628, 392] on div at bounding box center [629, 375] width 4 height 92
click at [738, 390] on div "Niin" at bounding box center [748, 378] width 117 height 99
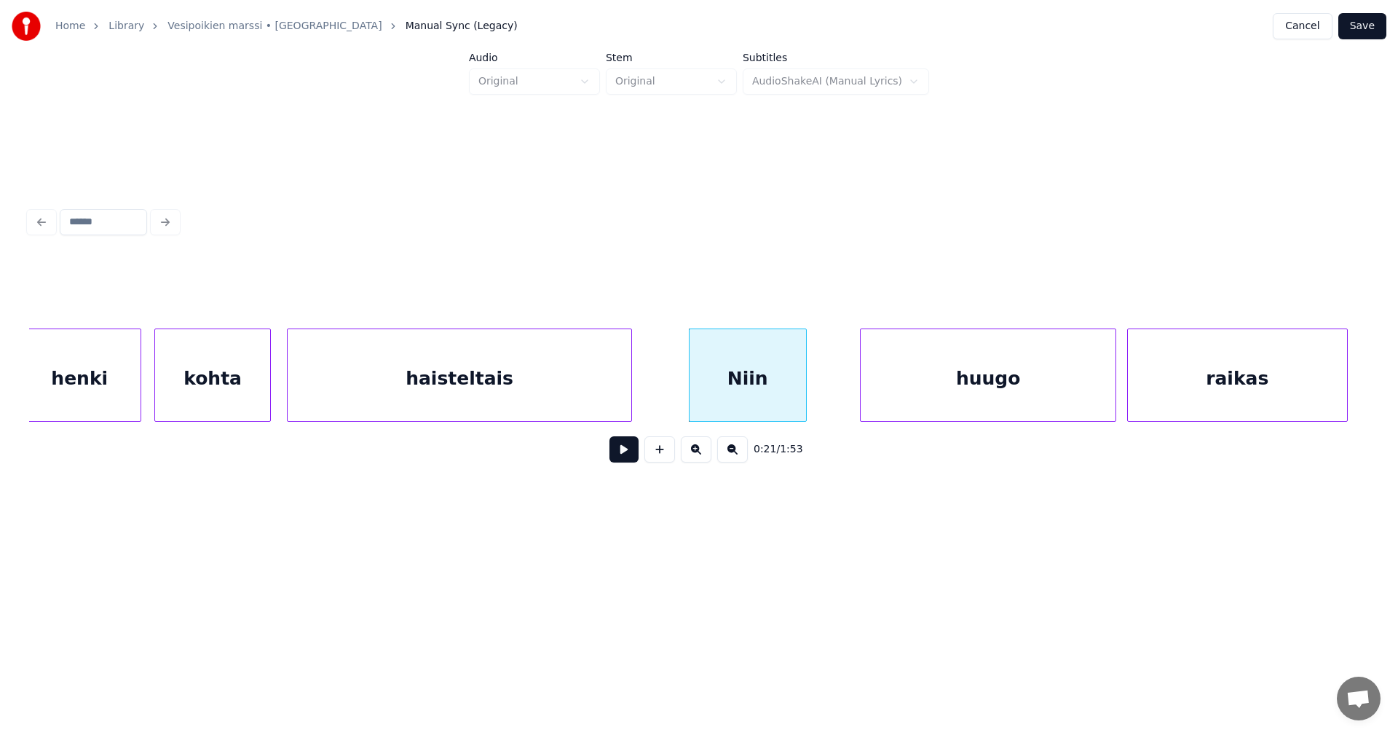
click at [564, 401] on div "haisteltais" at bounding box center [459, 378] width 343 height 99
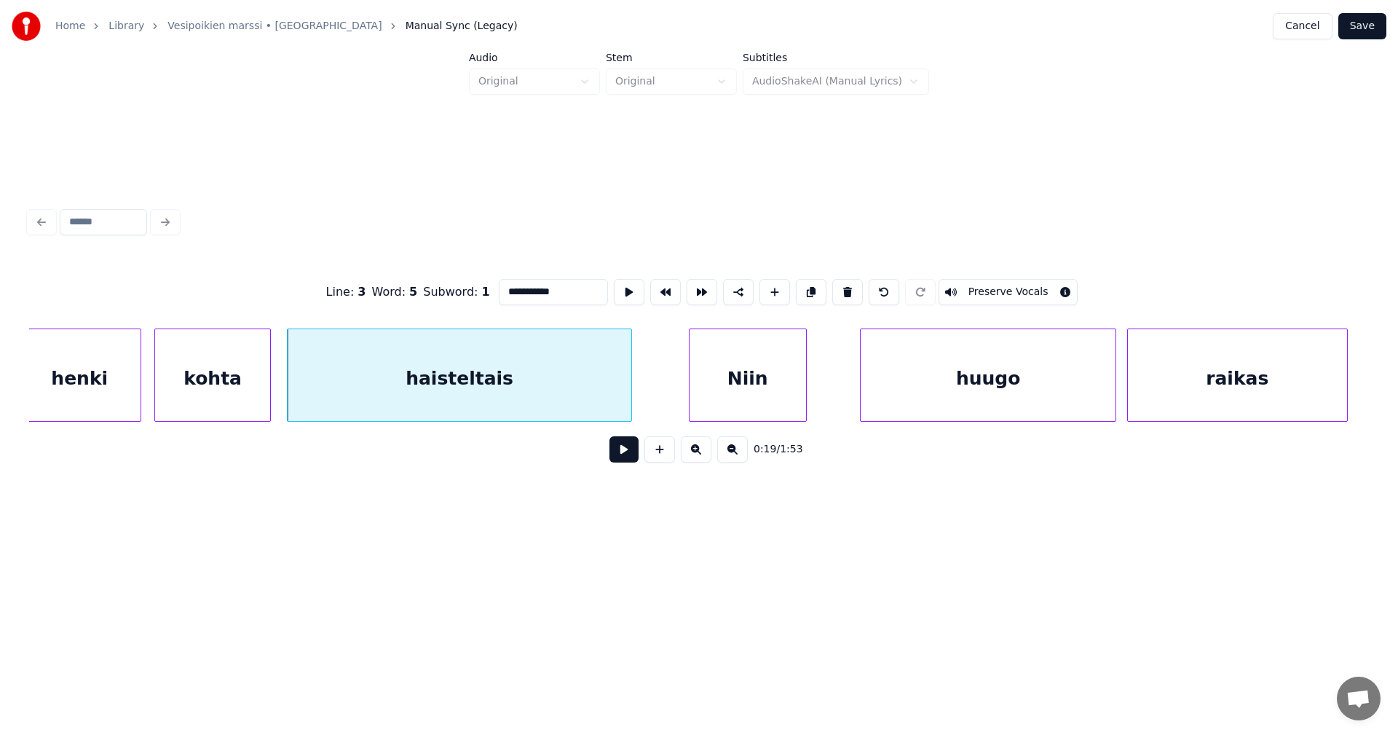
click at [626, 452] on button at bounding box center [624, 449] width 29 height 26
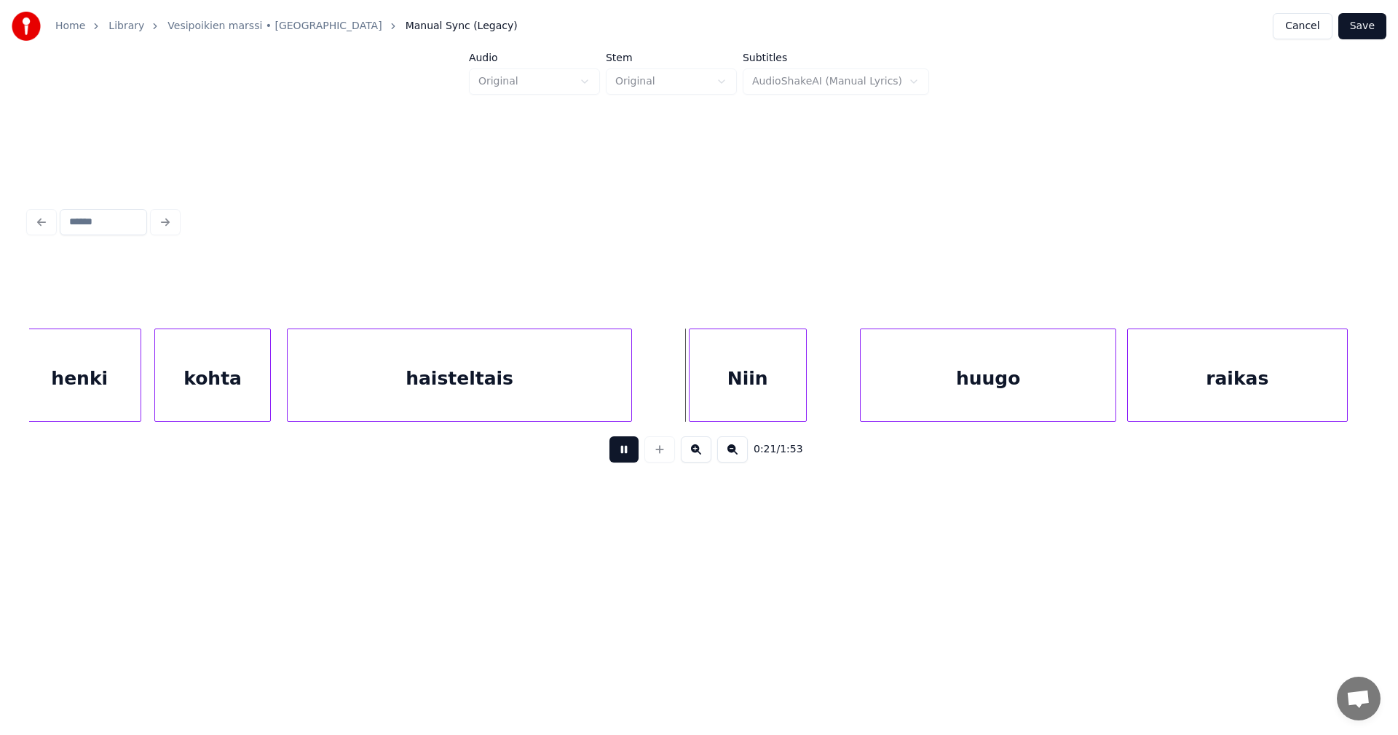
click at [624, 453] on button at bounding box center [624, 449] width 29 height 26
click at [720, 400] on div "Niin" at bounding box center [743, 378] width 117 height 99
click at [623, 455] on button at bounding box center [624, 449] width 29 height 26
click at [860, 407] on div "huugo" at bounding box center [944, 378] width 256 height 99
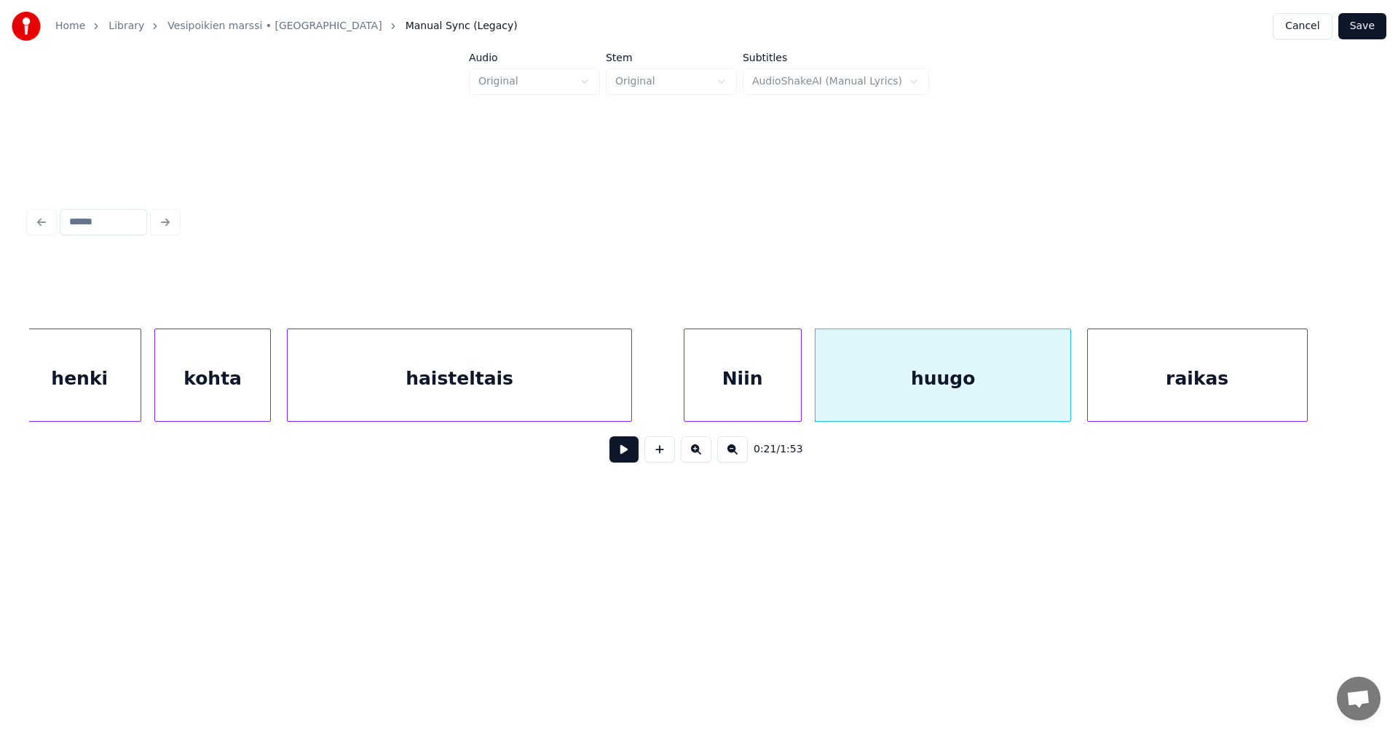
click at [1127, 406] on div "raikas" at bounding box center [1197, 378] width 219 height 99
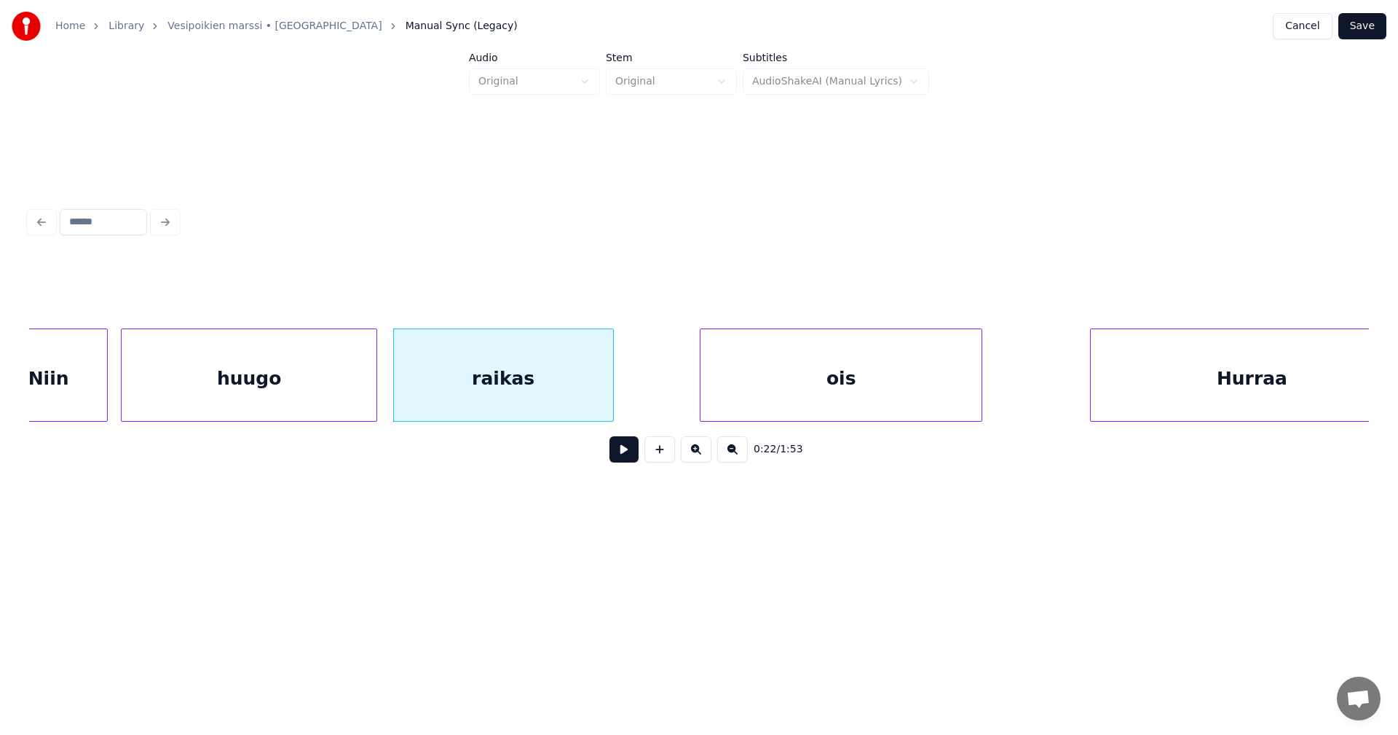
scroll to position [0, 5455]
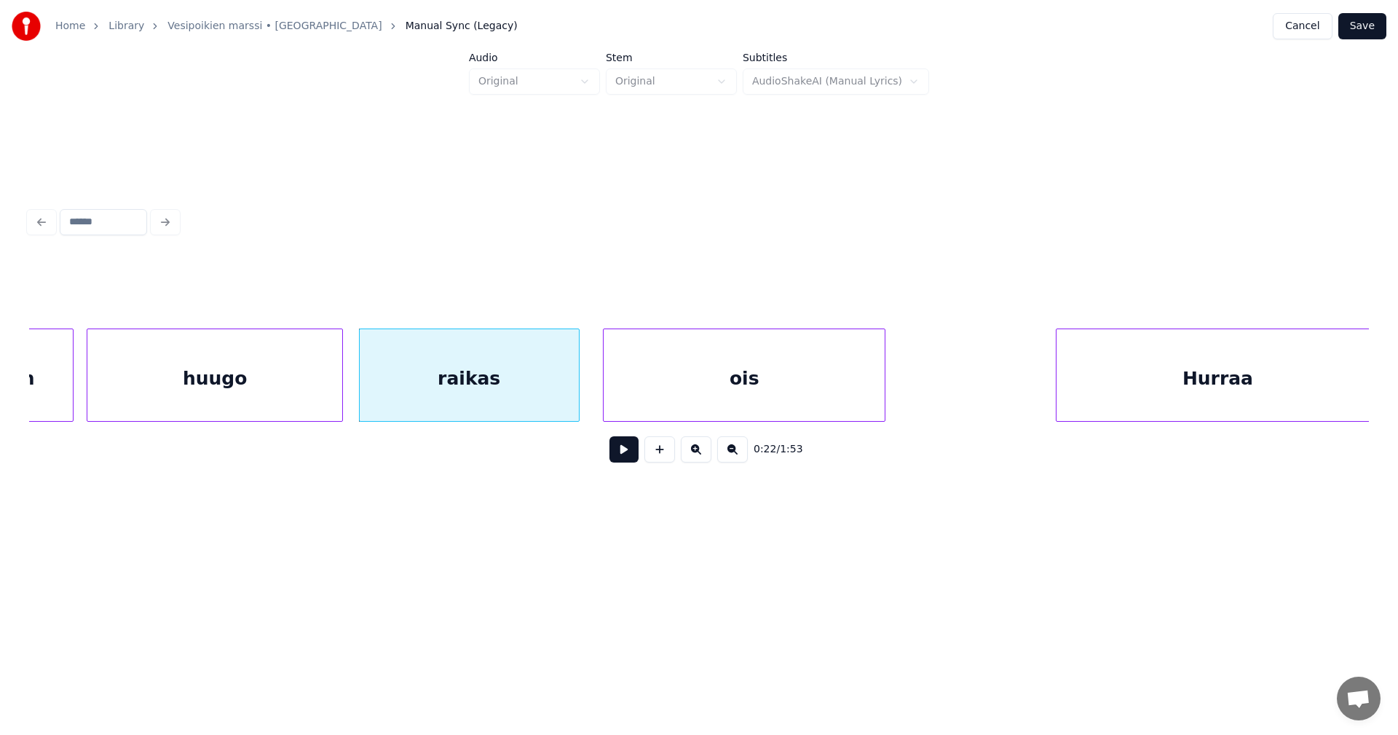
click at [711, 411] on div "ois" at bounding box center [744, 378] width 281 height 99
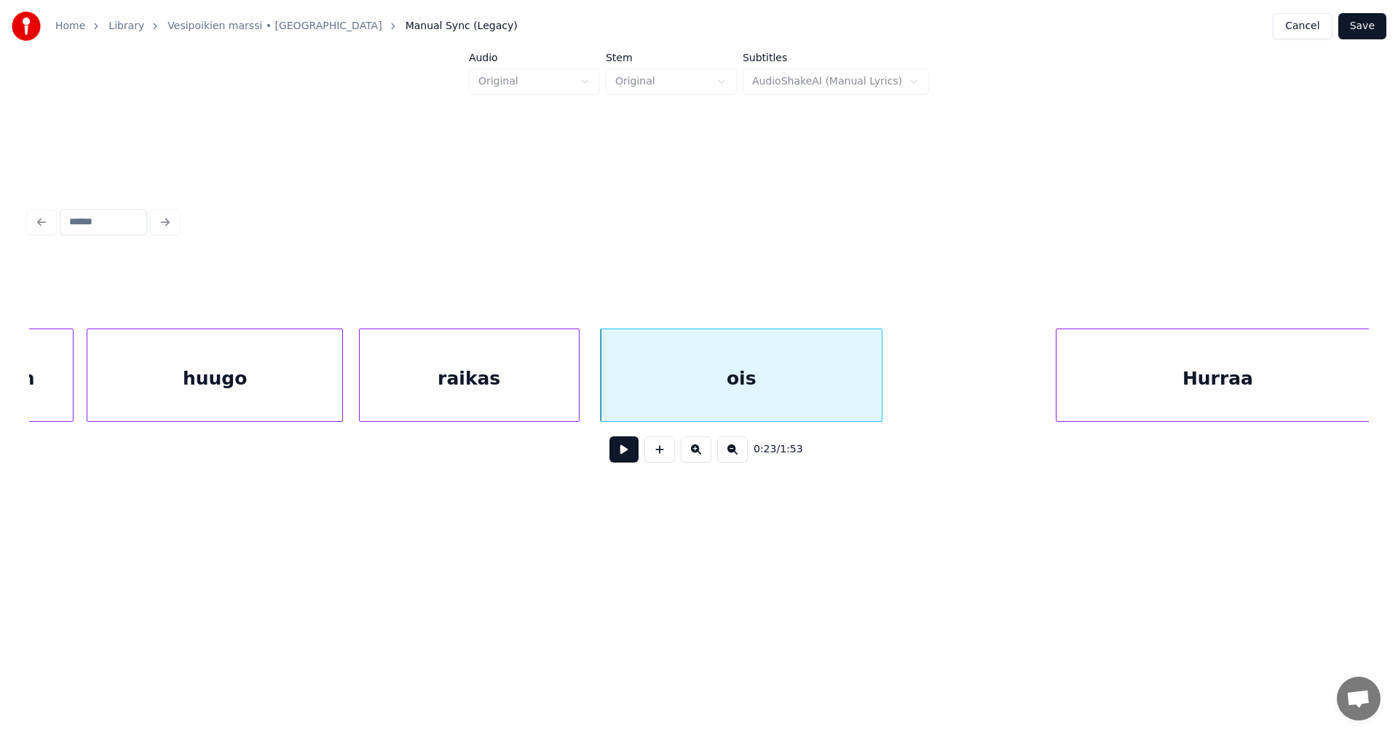
click at [274, 408] on div "huugo" at bounding box center [215, 378] width 256 height 99
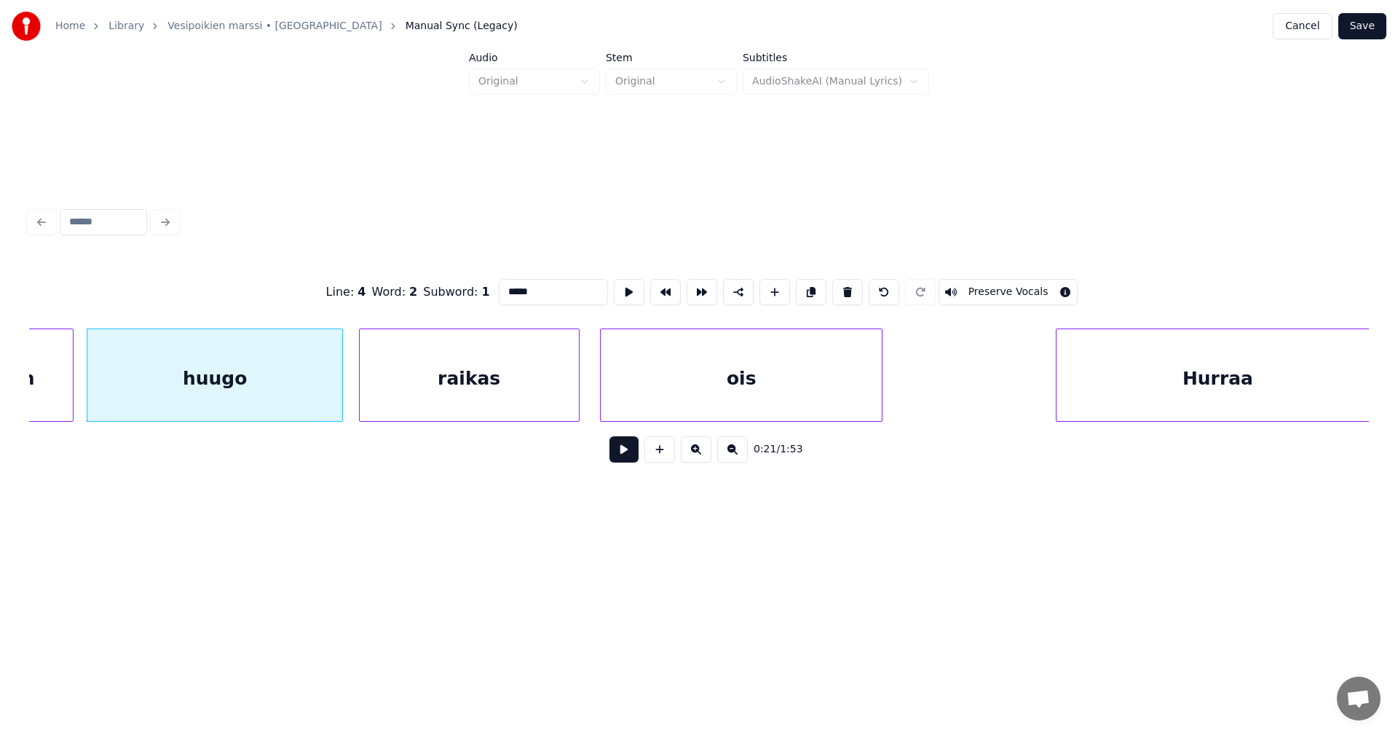
click at [622, 450] on button at bounding box center [624, 449] width 29 height 26
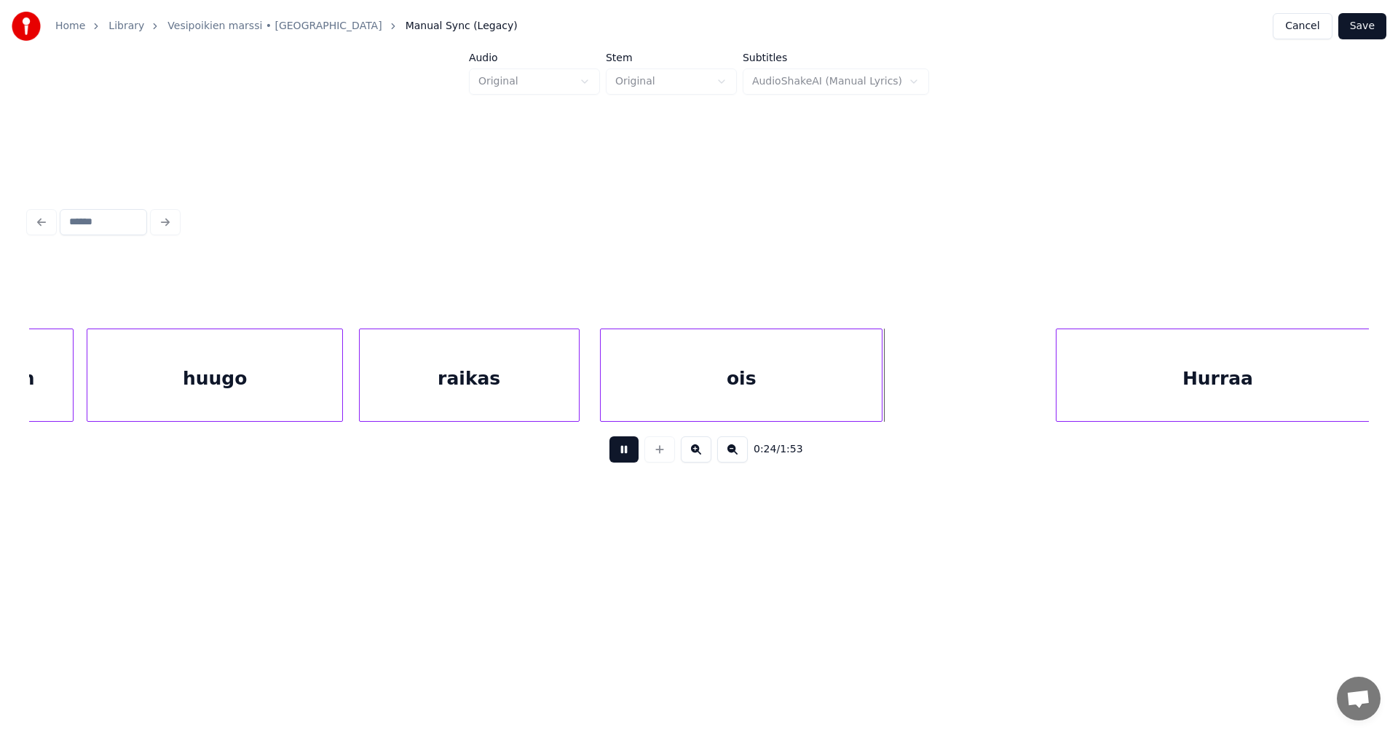
drag, startPoint x: 622, startPoint y: 450, endPoint x: 826, endPoint y: 405, distance: 208.9
click at [623, 450] on button at bounding box center [624, 449] width 29 height 26
click at [893, 396] on div at bounding box center [893, 375] width 4 height 92
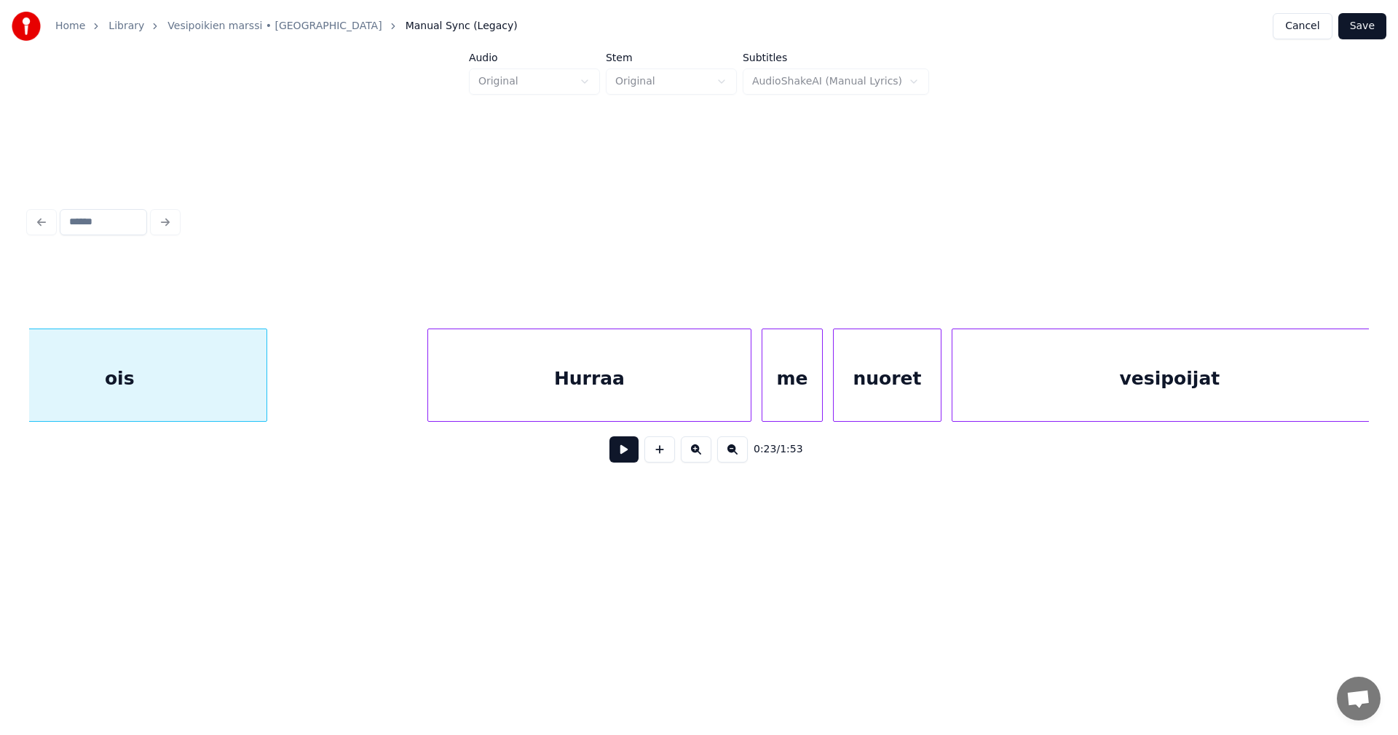
scroll to position [0, 6096]
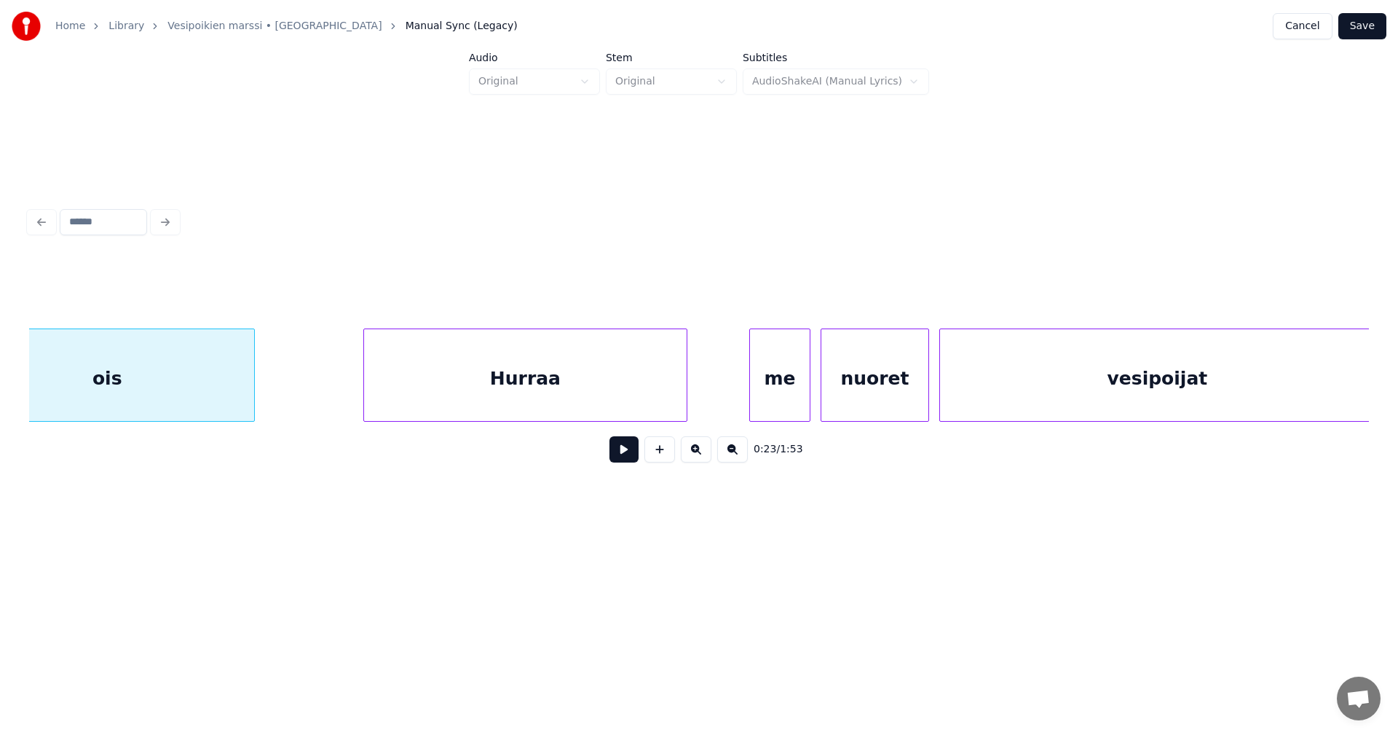
click at [646, 395] on div "Hurraa" at bounding box center [525, 378] width 322 height 99
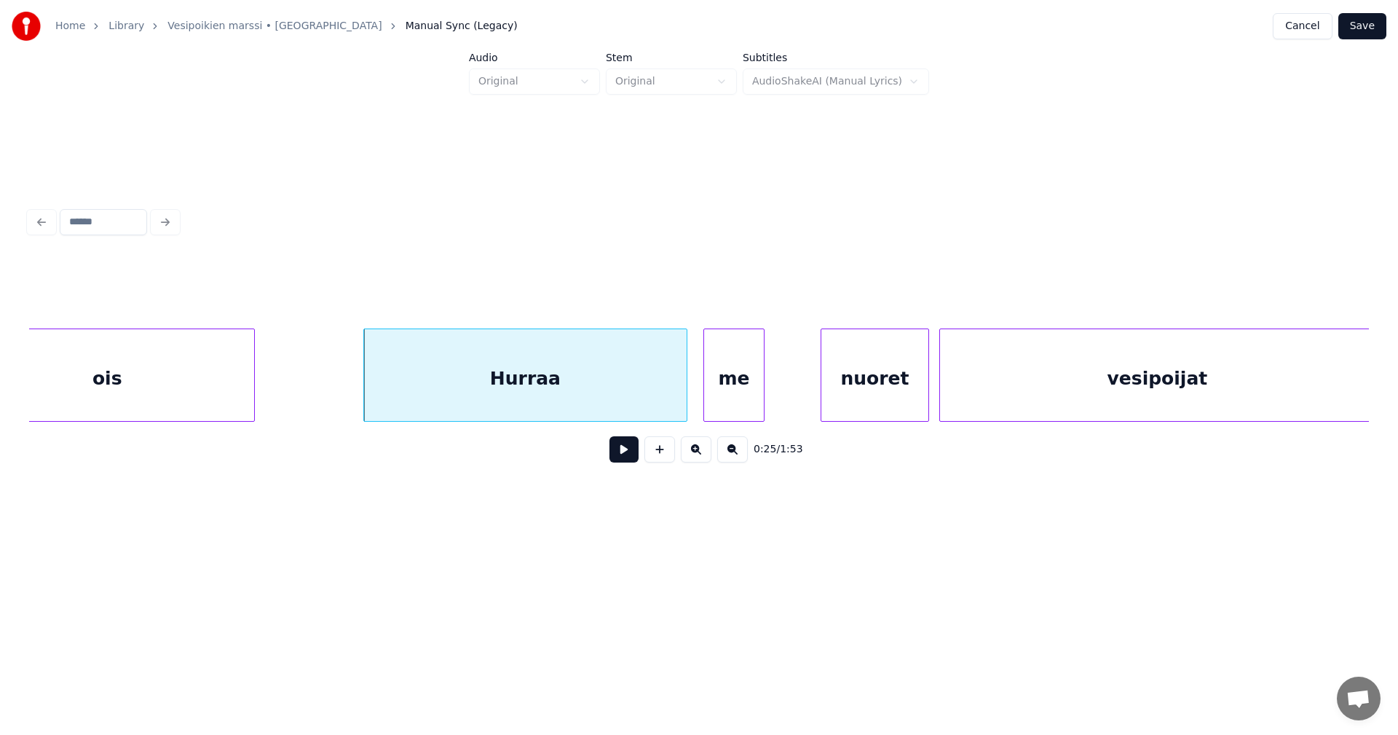
click at [750, 395] on div "me" at bounding box center [734, 378] width 60 height 99
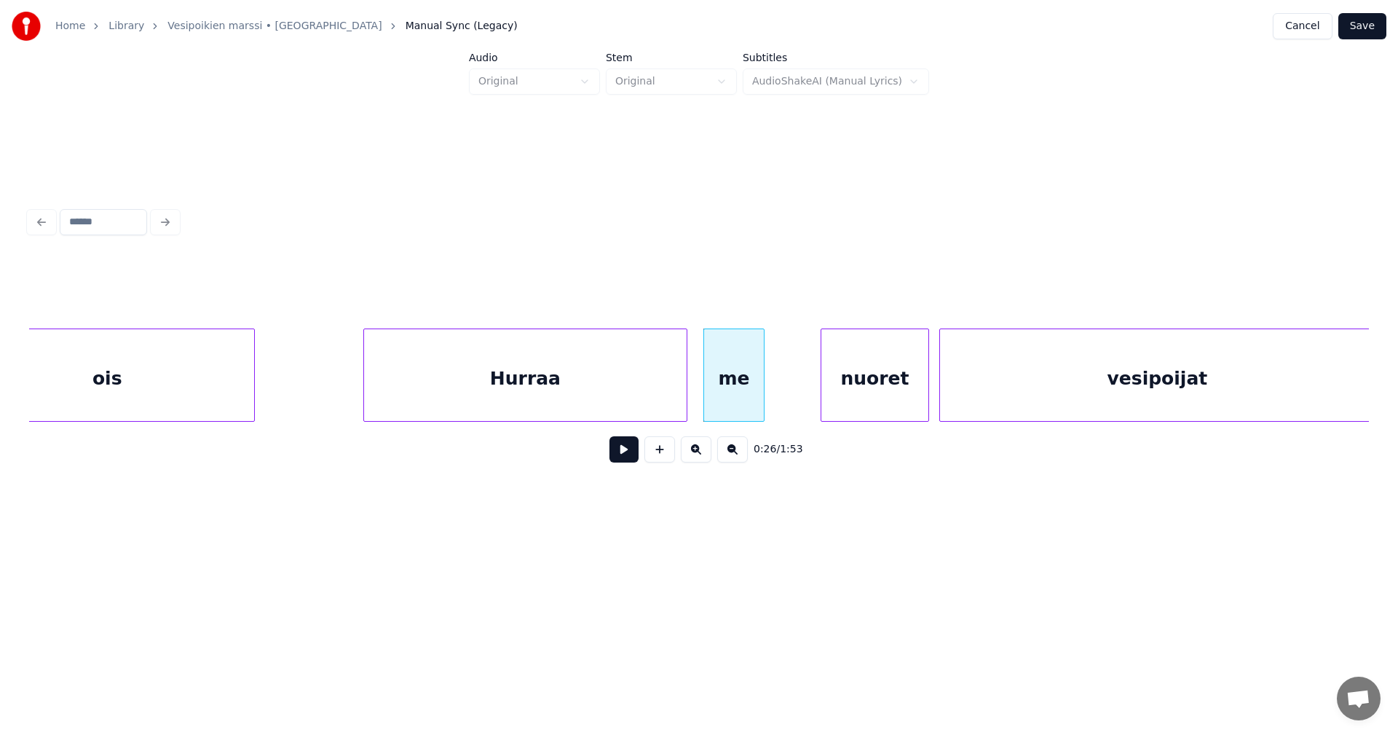
click at [639, 397] on div "Hurraa" at bounding box center [525, 378] width 322 height 99
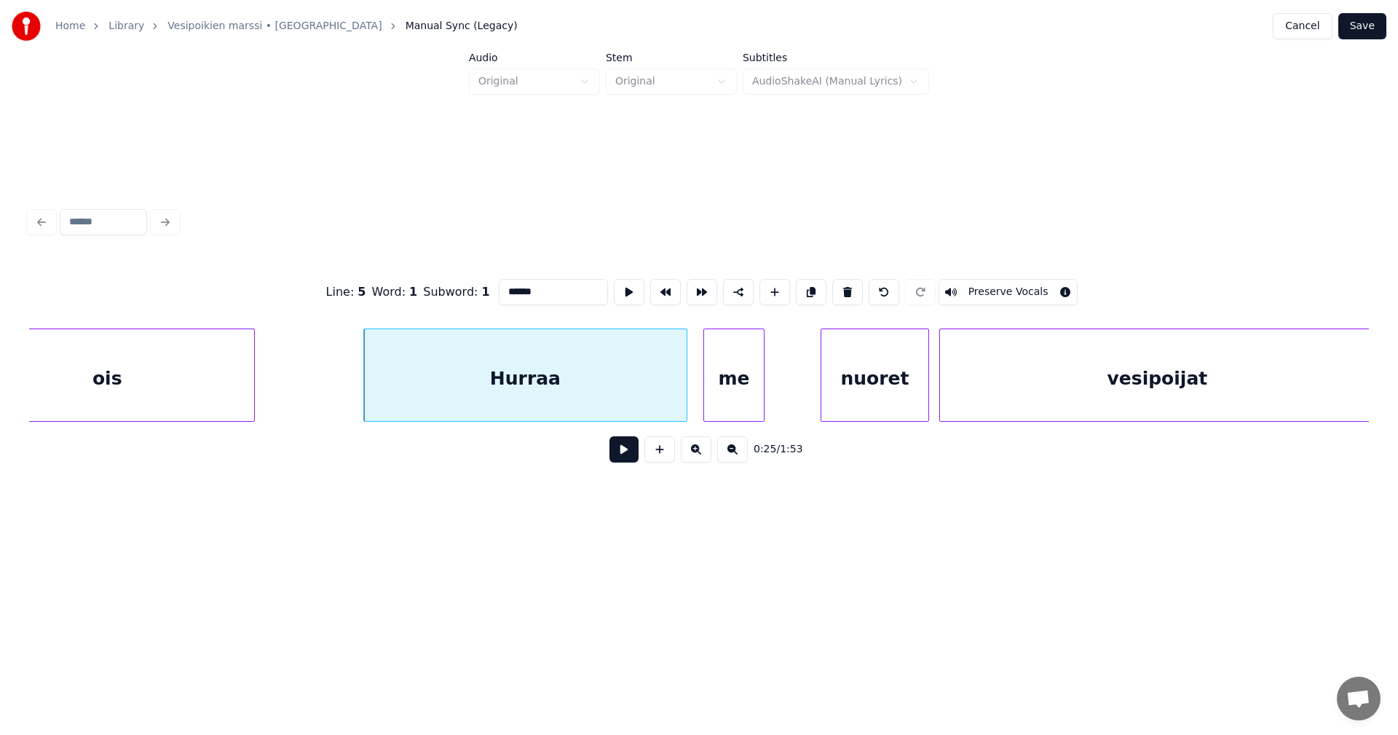
click at [621, 459] on button at bounding box center [624, 449] width 29 height 26
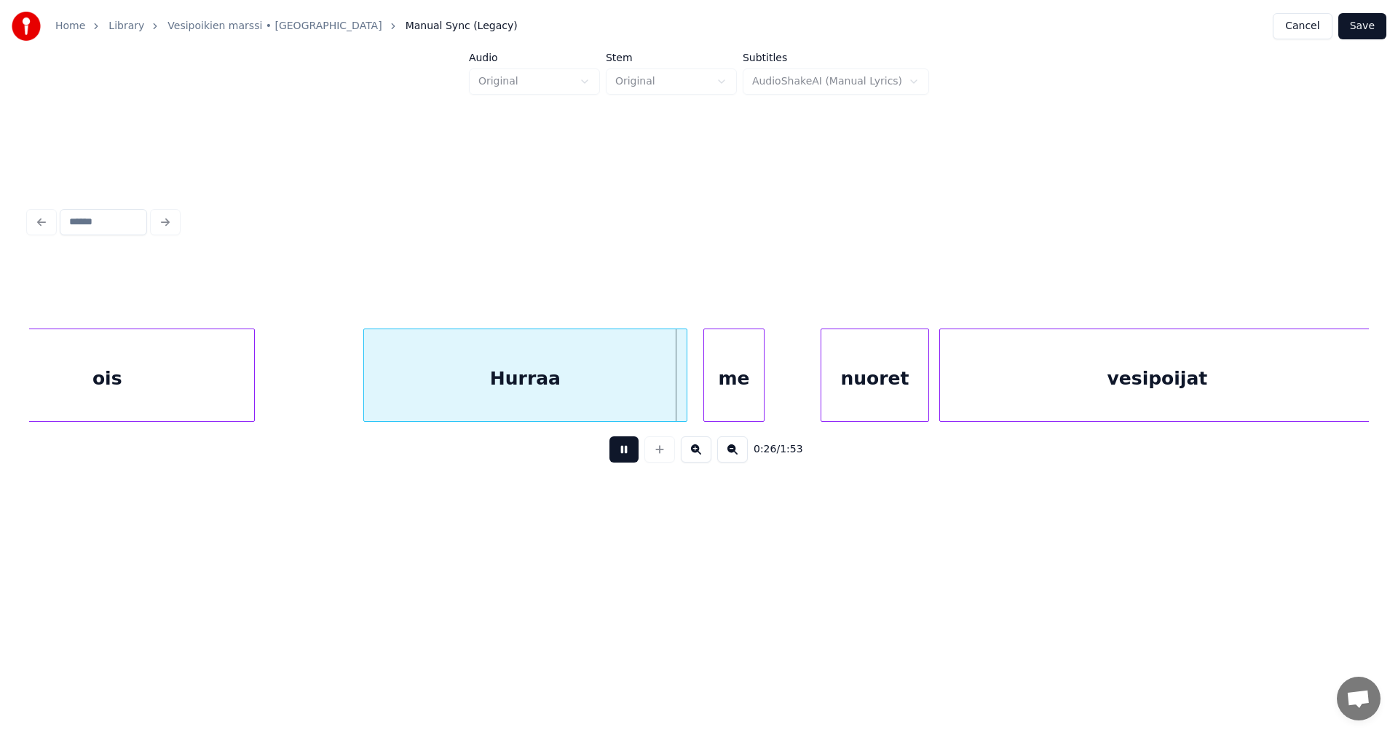
click at [621, 457] on button at bounding box center [624, 449] width 29 height 26
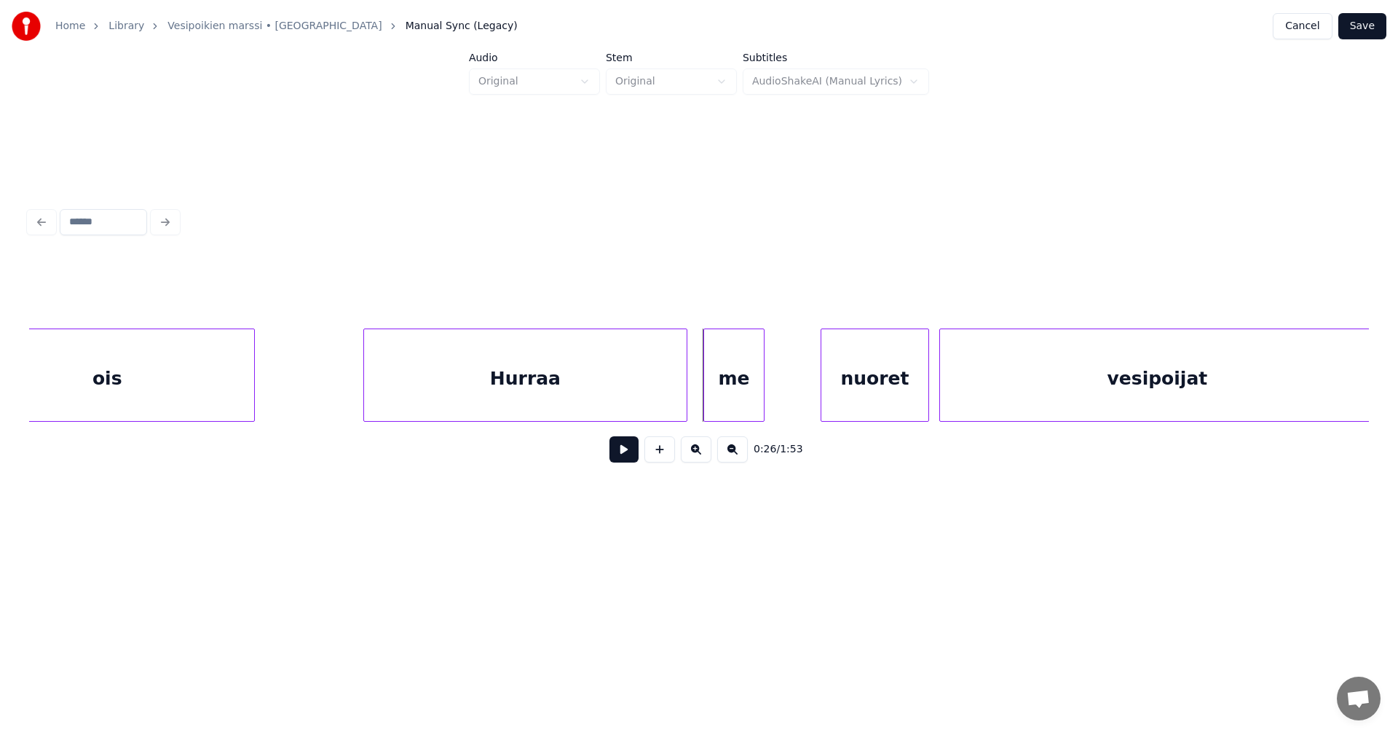
click at [621, 457] on button at bounding box center [624, 449] width 29 height 26
click at [749, 404] on div at bounding box center [746, 375] width 4 height 92
click at [803, 399] on div "nuoret" at bounding box center [819, 378] width 106 height 99
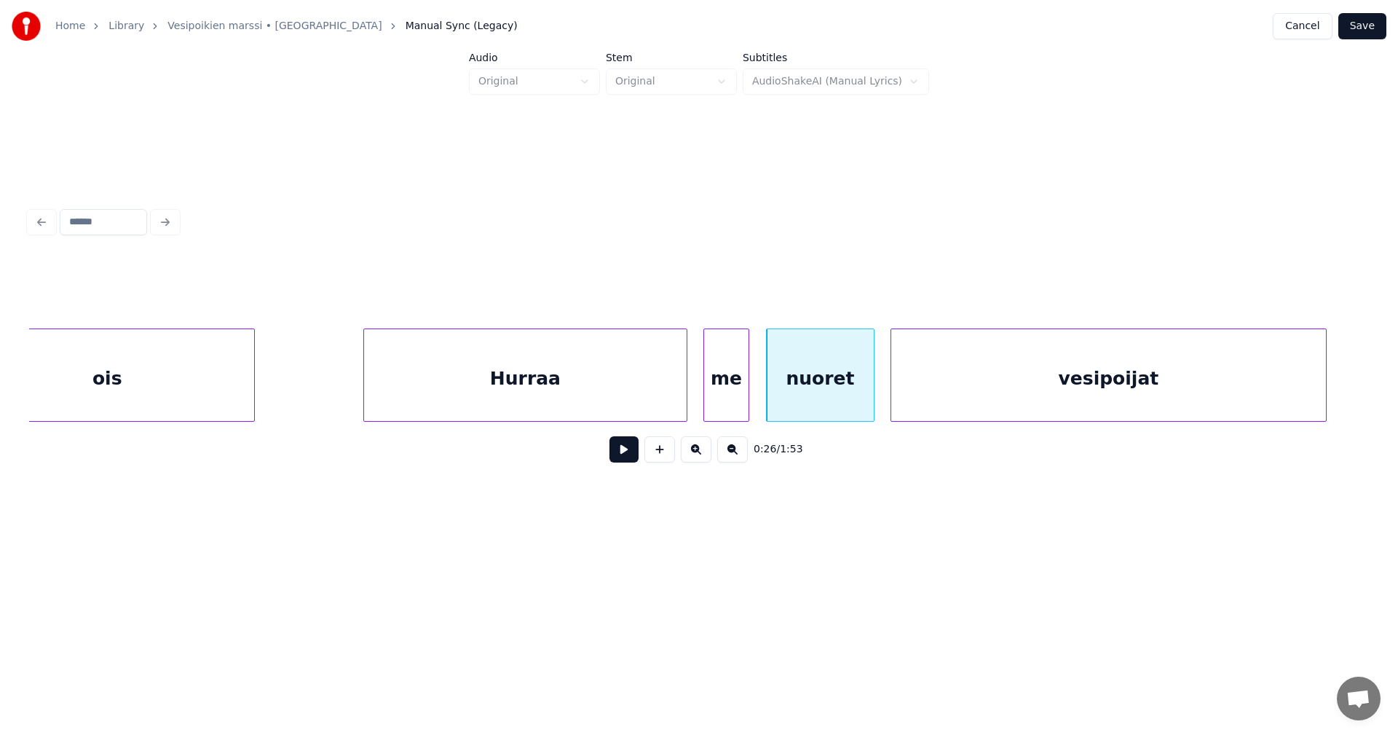
click at [937, 402] on div "vesipoijat" at bounding box center [1108, 378] width 435 height 99
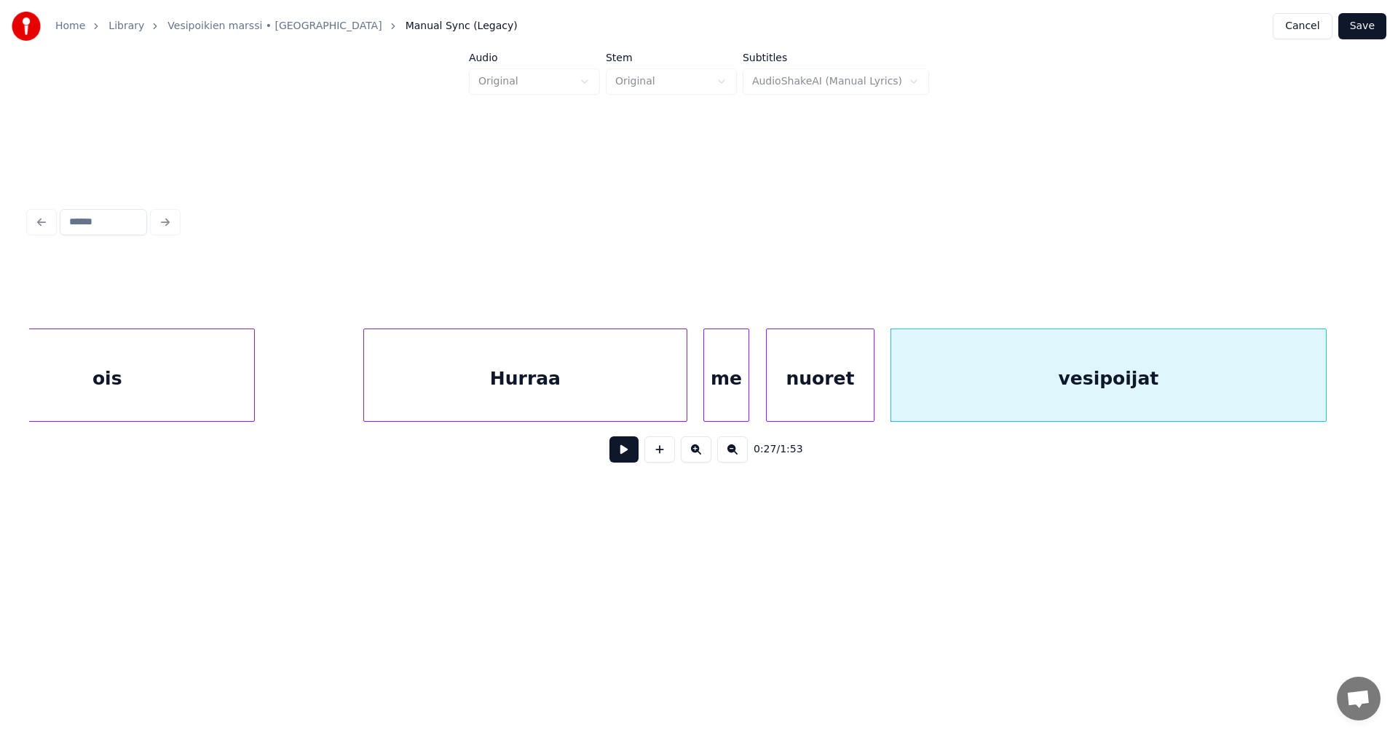
click at [634, 455] on button at bounding box center [624, 449] width 29 height 26
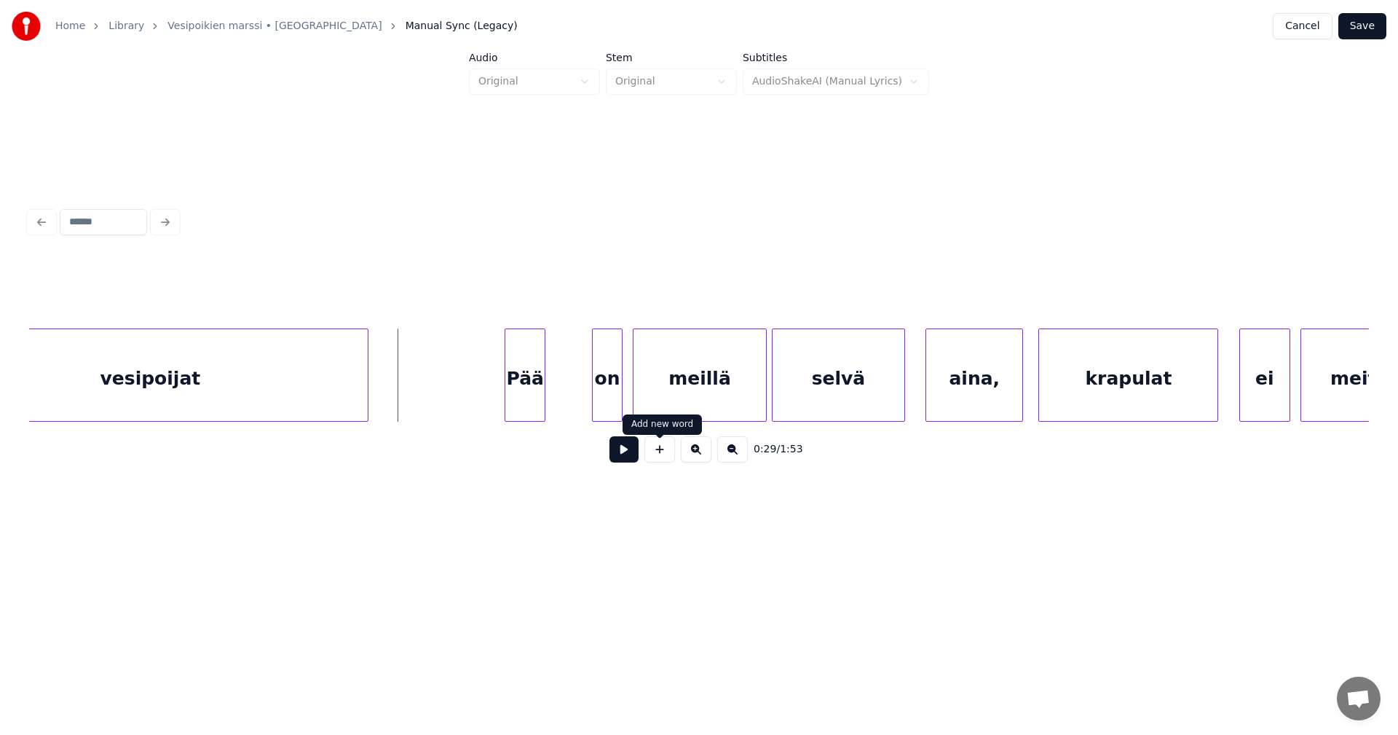
scroll to position [0, 7058]
click at [387, 393] on div at bounding box center [389, 375] width 4 height 92
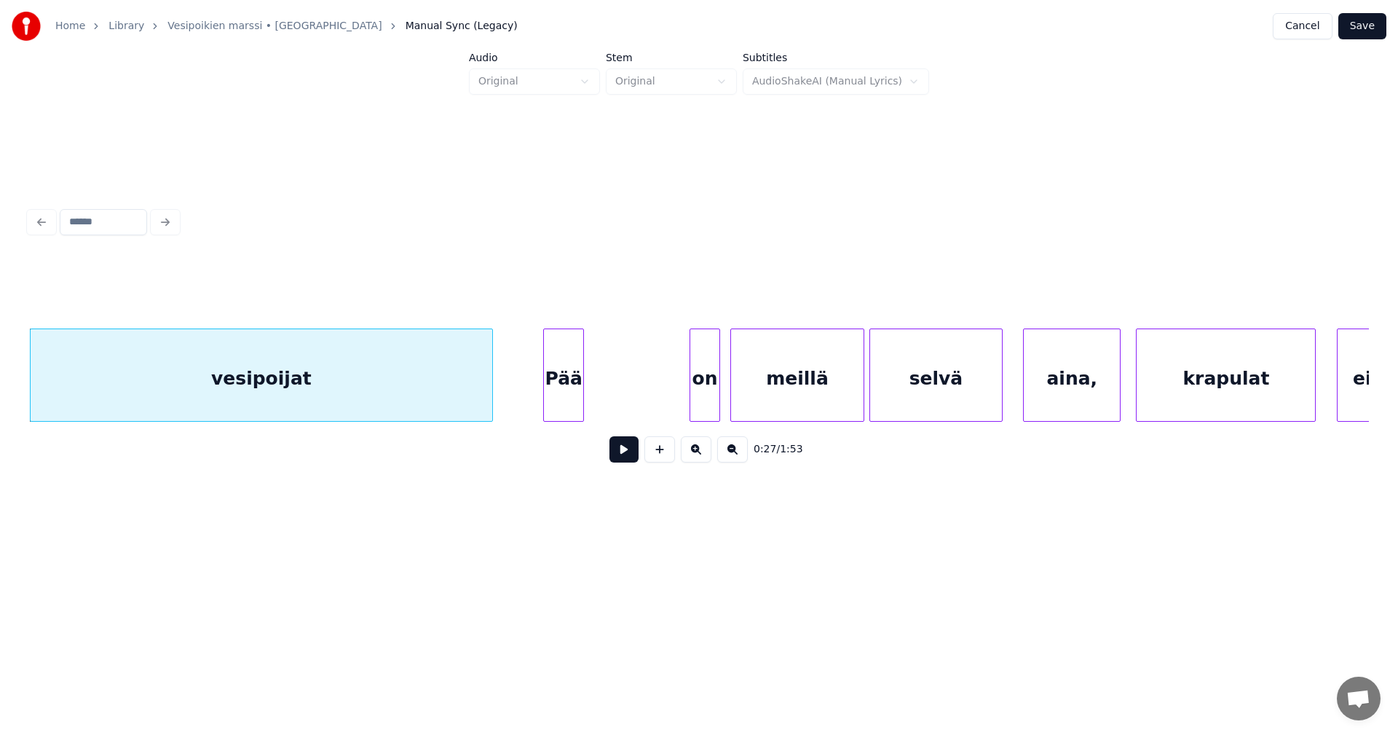
click at [559, 390] on div "Pää" at bounding box center [563, 378] width 39 height 99
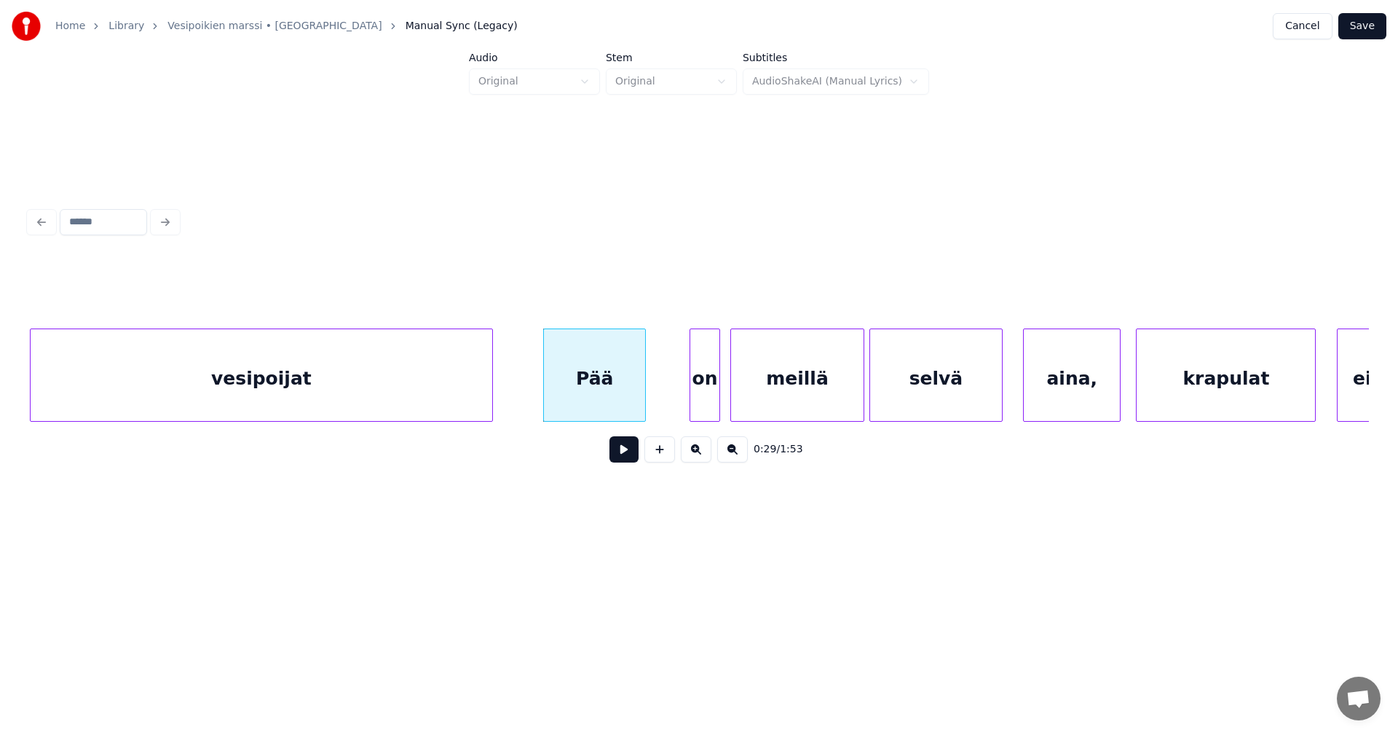
click at [642, 382] on div at bounding box center [643, 375] width 4 height 92
click at [687, 392] on div "on" at bounding box center [685, 378] width 29 height 99
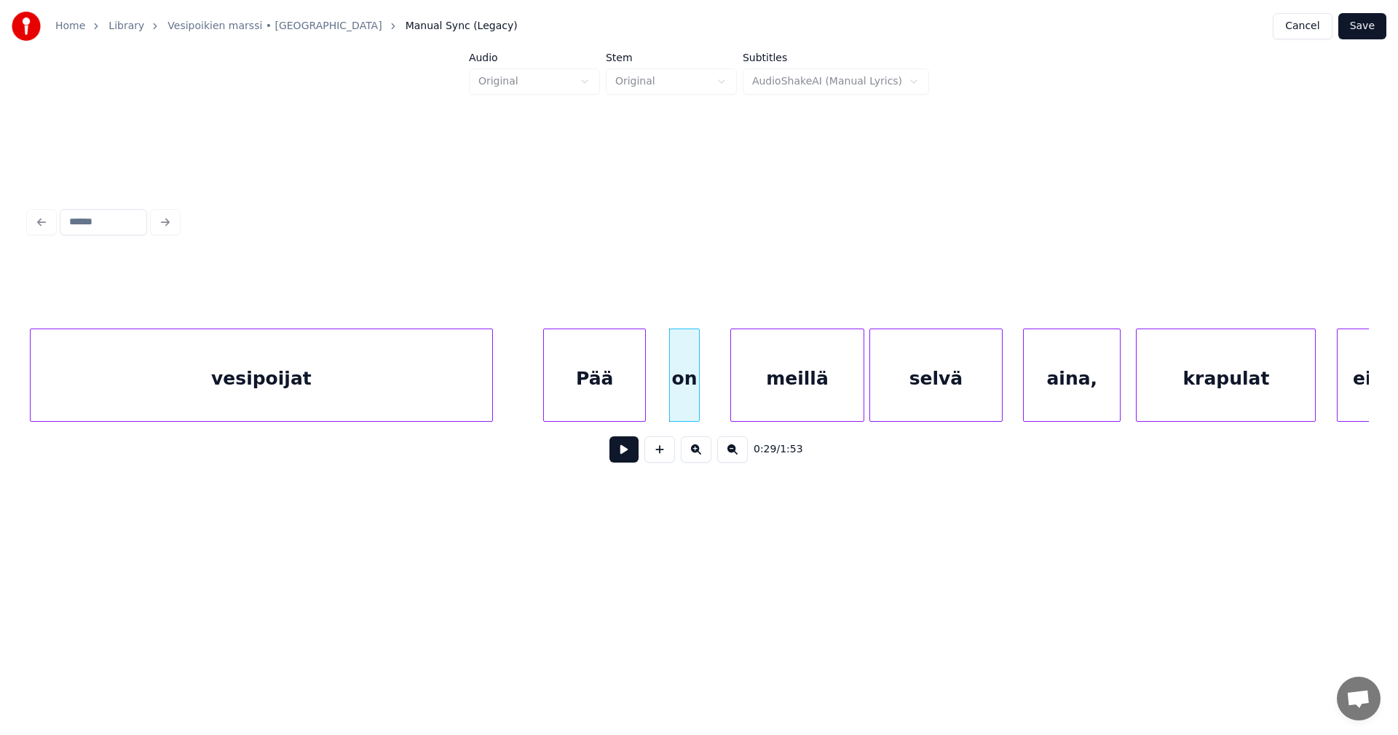
click at [695, 391] on div at bounding box center [697, 375] width 4 height 92
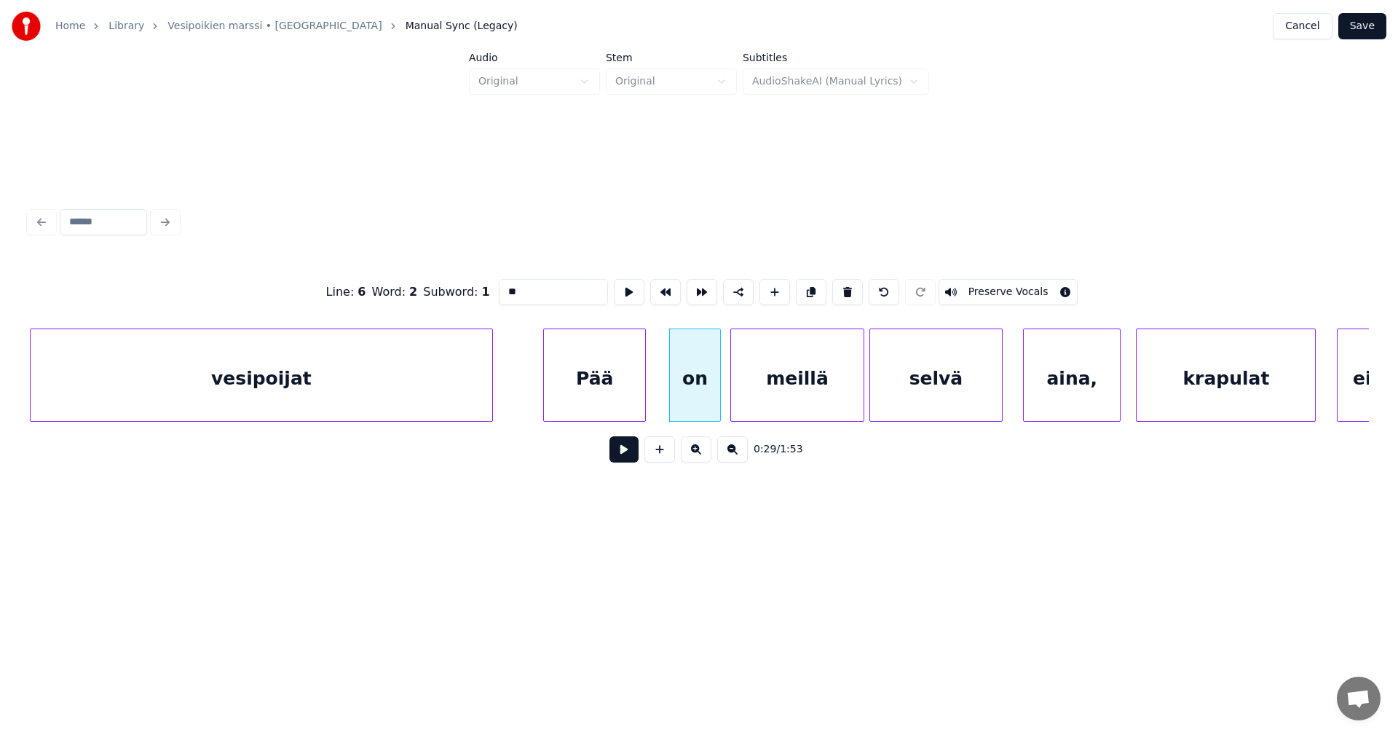
click at [717, 387] on div at bounding box center [718, 375] width 4 height 92
click at [629, 397] on div "Pää" at bounding box center [594, 378] width 101 height 99
type input "***"
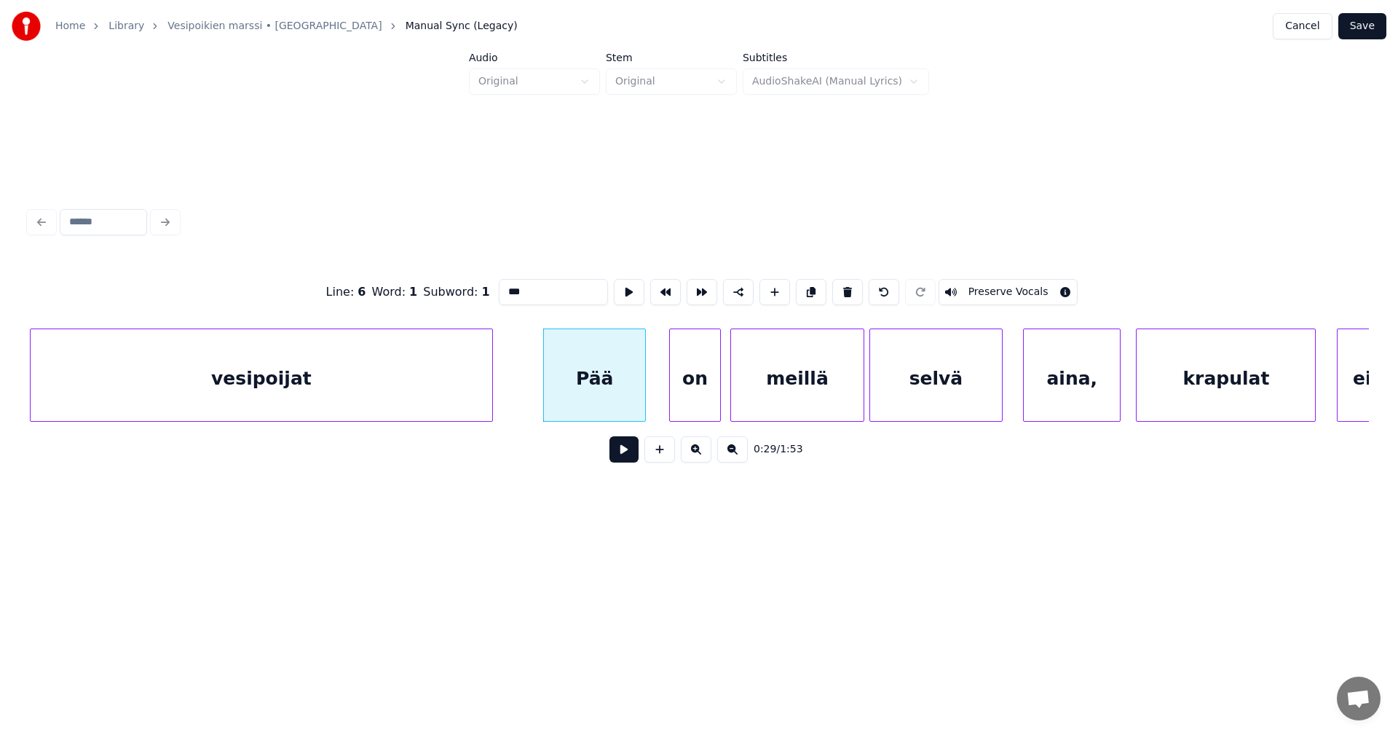
click at [621, 449] on button at bounding box center [624, 449] width 29 height 26
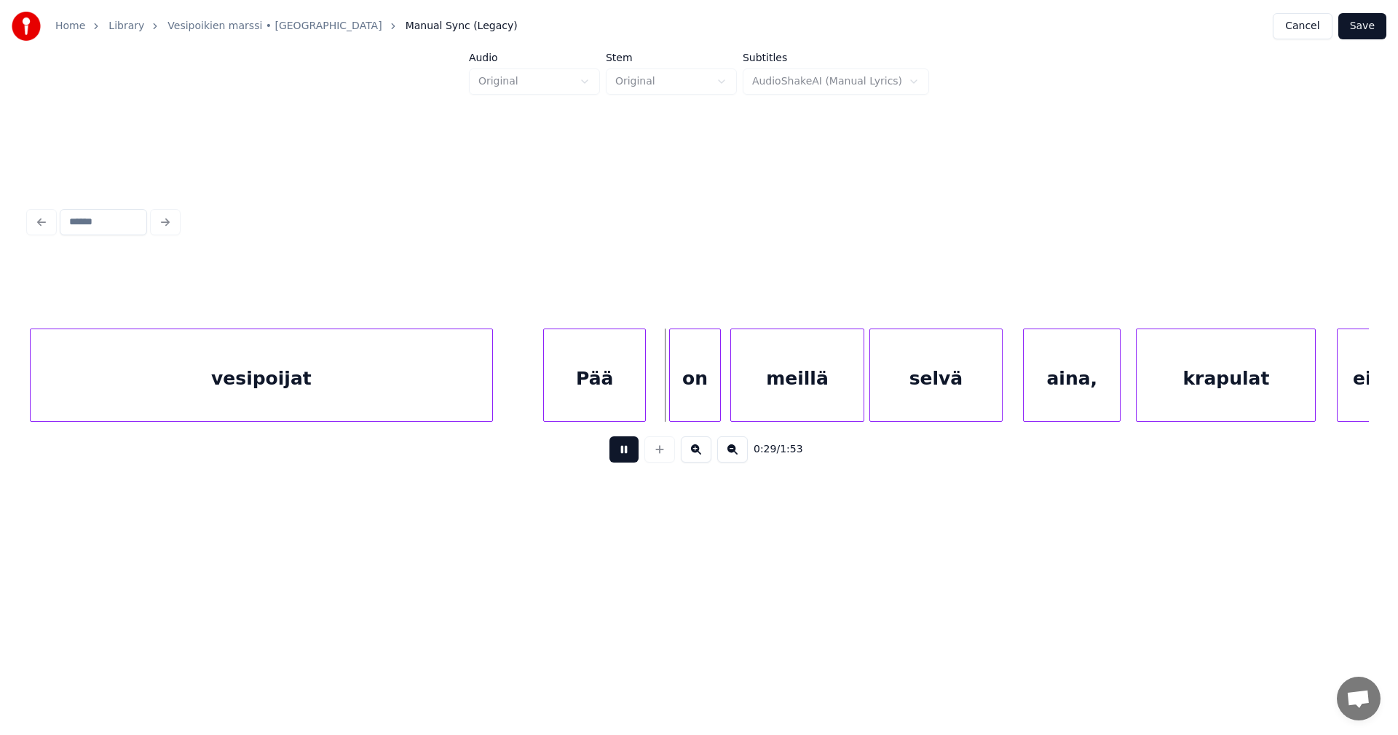
click at [621, 450] on button at bounding box center [624, 449] width 29 height 26
click at [670, 404] on div "on" at bounding box center [683, 378] width 50 height 99
click at [627, 398] on div at bounding box center [628, 375] width 4 height 92
click at [656, 397] on div "on" at bounding box center [661, 378] width 50 height 99
click at [727, 397] on div "meillä" at bounding box center [759, 378] width 132 height 99
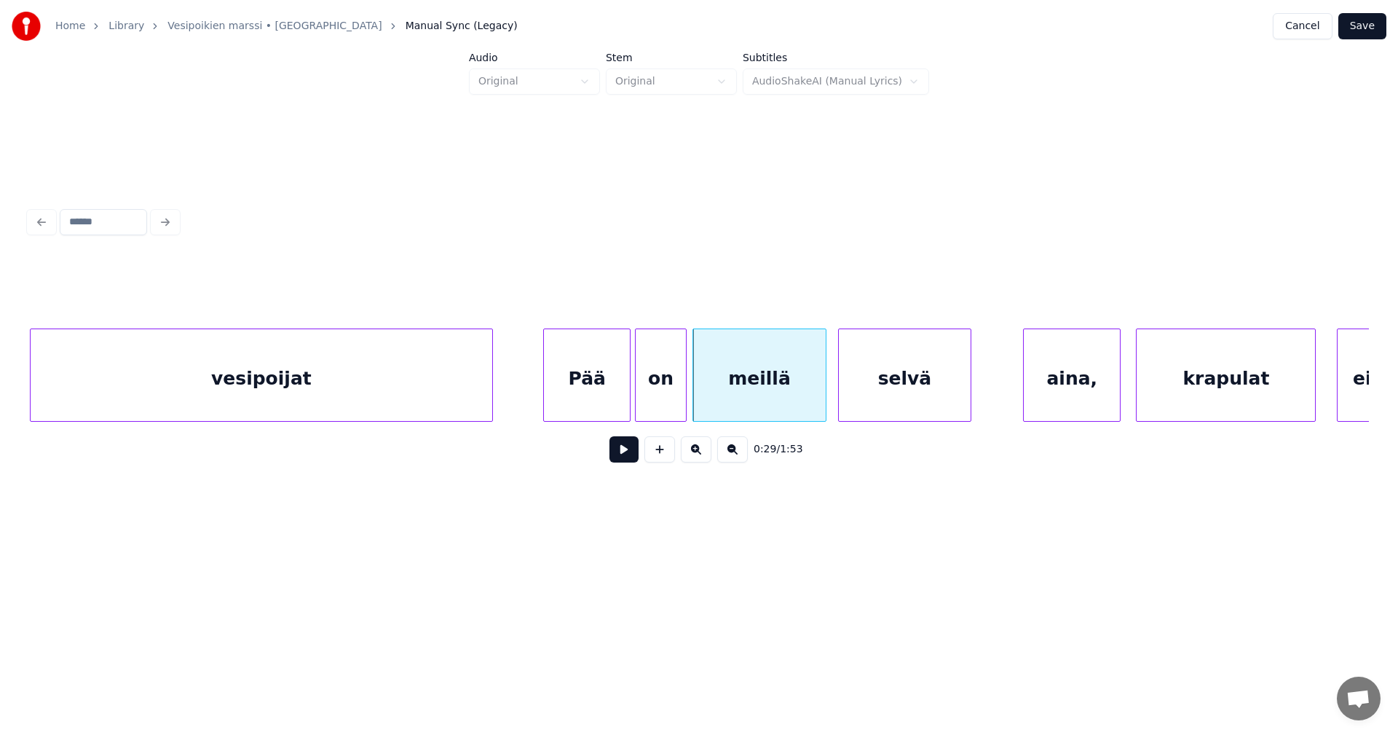
click at [897, 398] on div "selvä" at bounding box center [905, 378] width 132 height 99
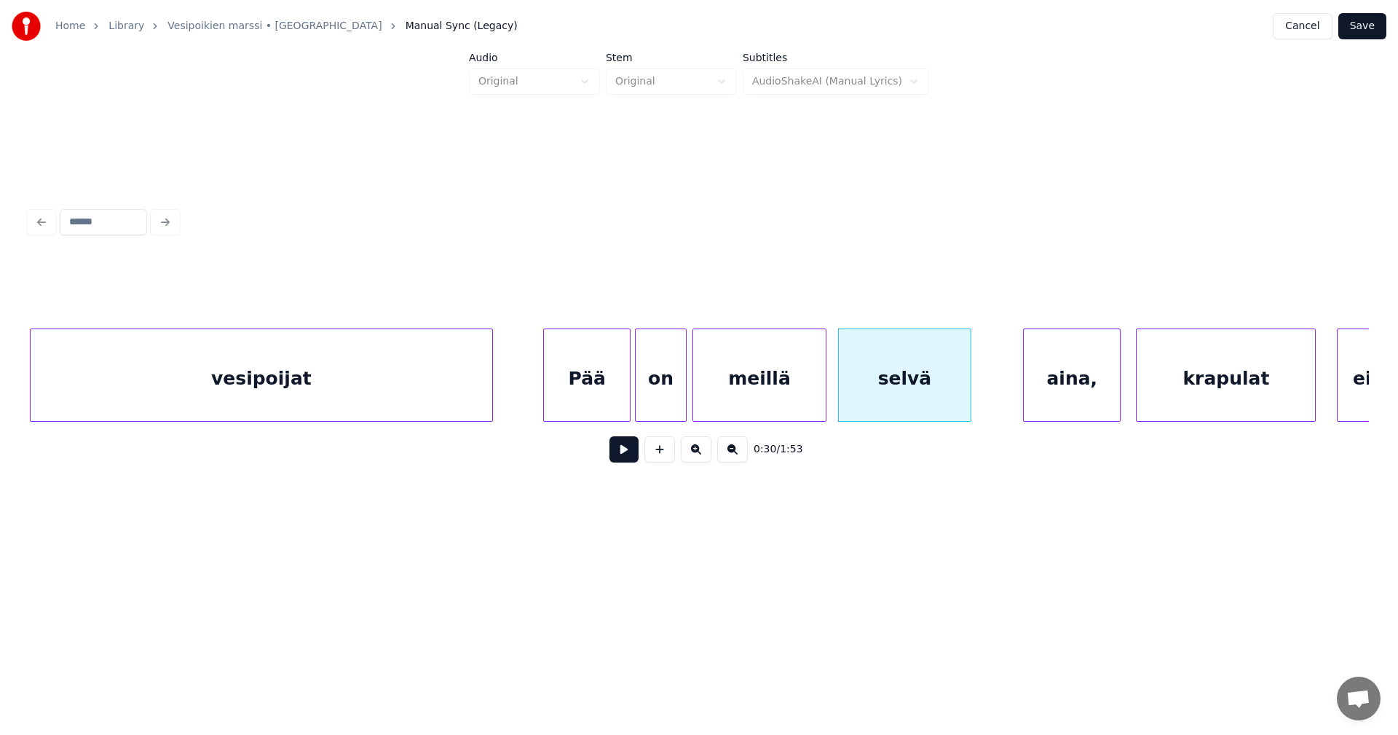
click at [758, 409] on div "meillä" at bounding box center [759, 378] width 132 height 99
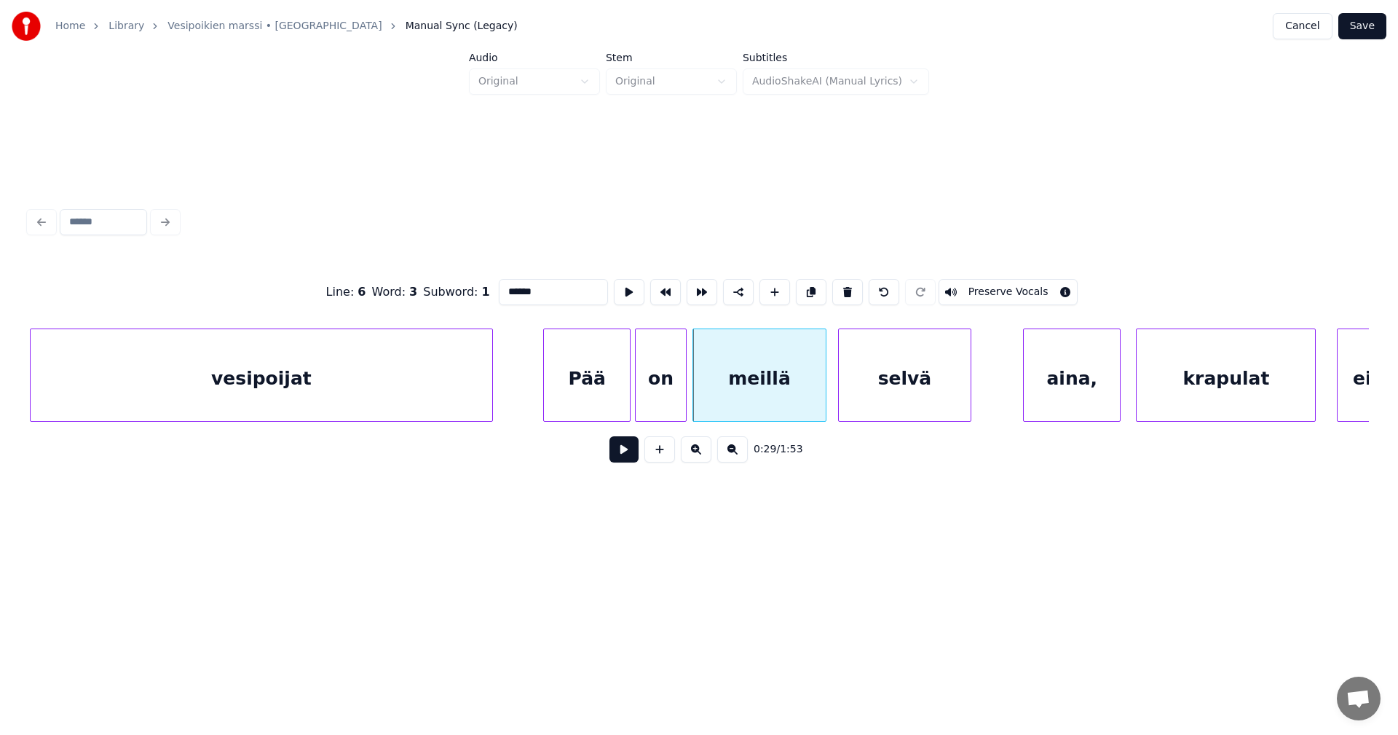
click at [628, 450] on button at bounding box center [624, 449] width 29 height 26
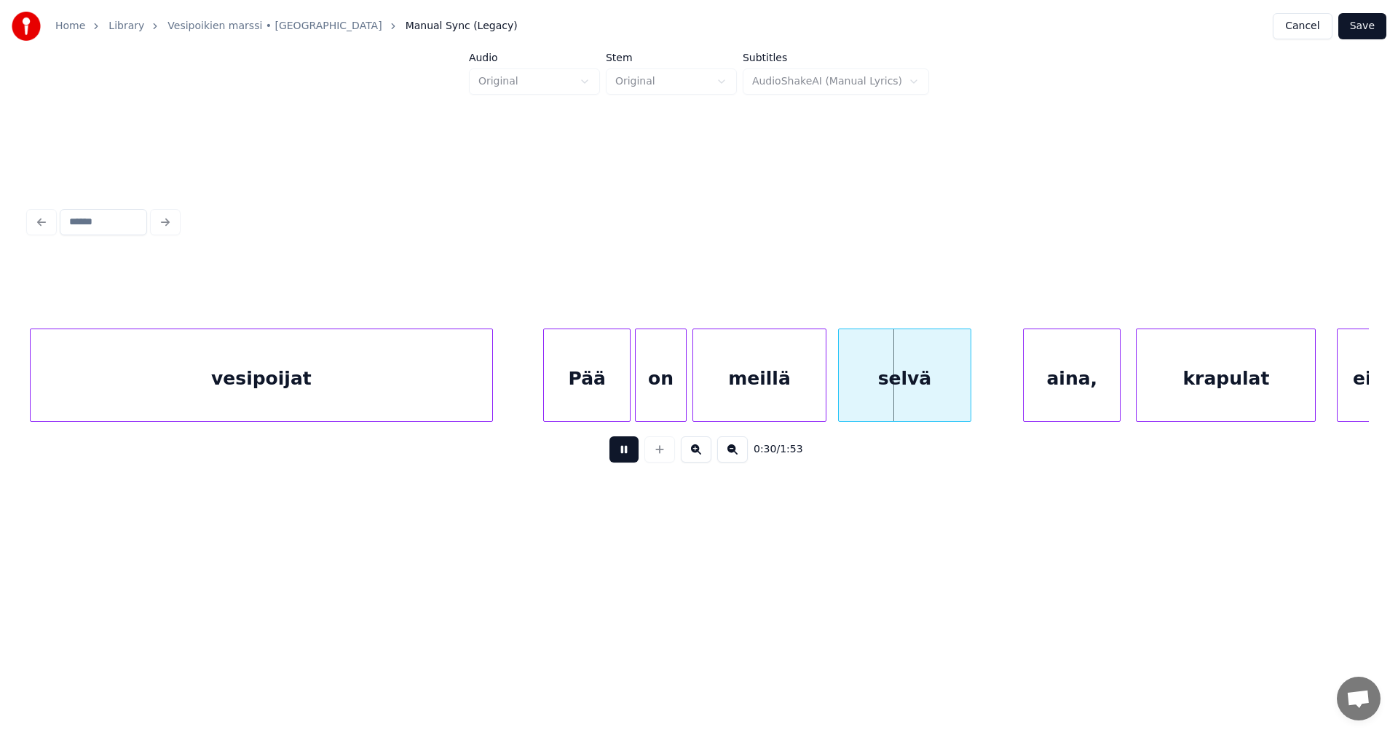
click at [631, 449] on button at bounding box center [624, 449] width 29 height 26
click at [932, 391] on div at bounding box center [931, 375] width 4 height 92
click at [978, 396] on div "aina," at bounding box center [994, 378] width 96 height 99
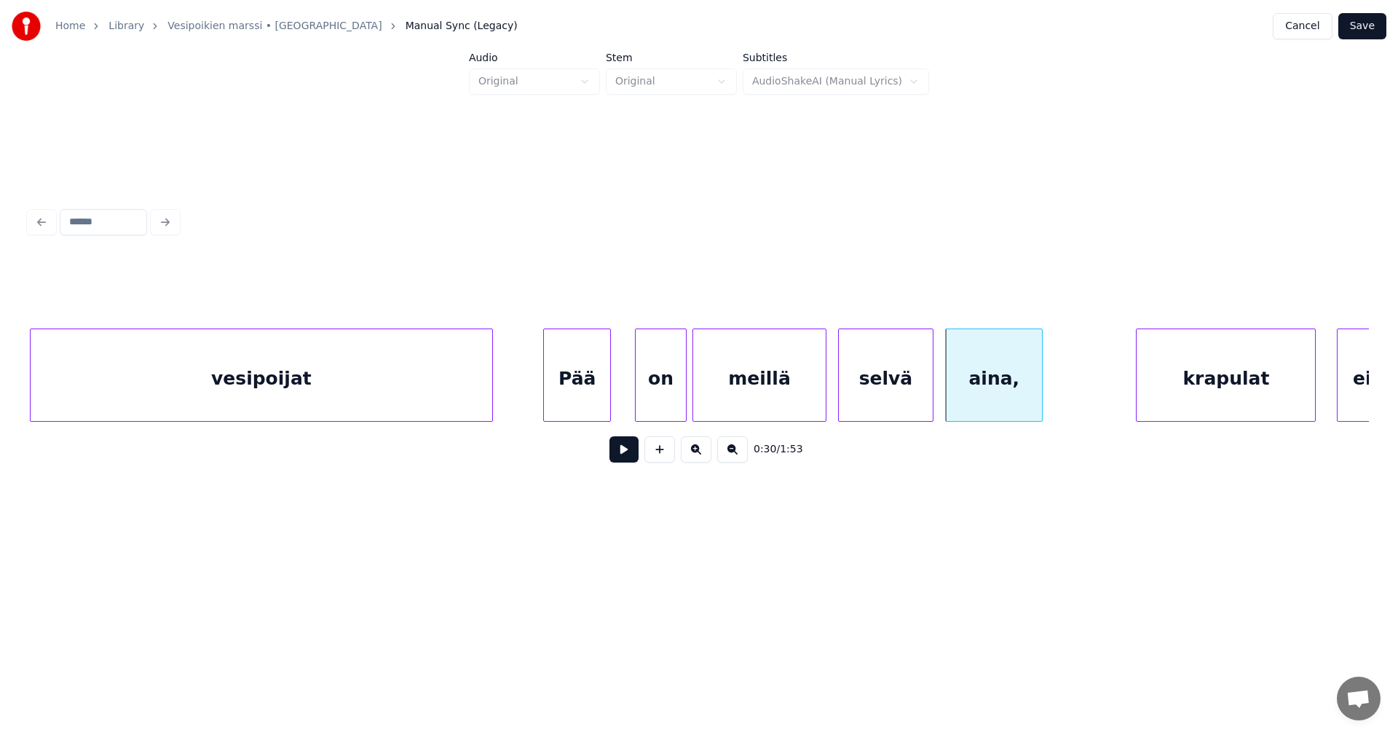
click at [610, 398] on div at bounding box center [608, 375] width 4 height 92
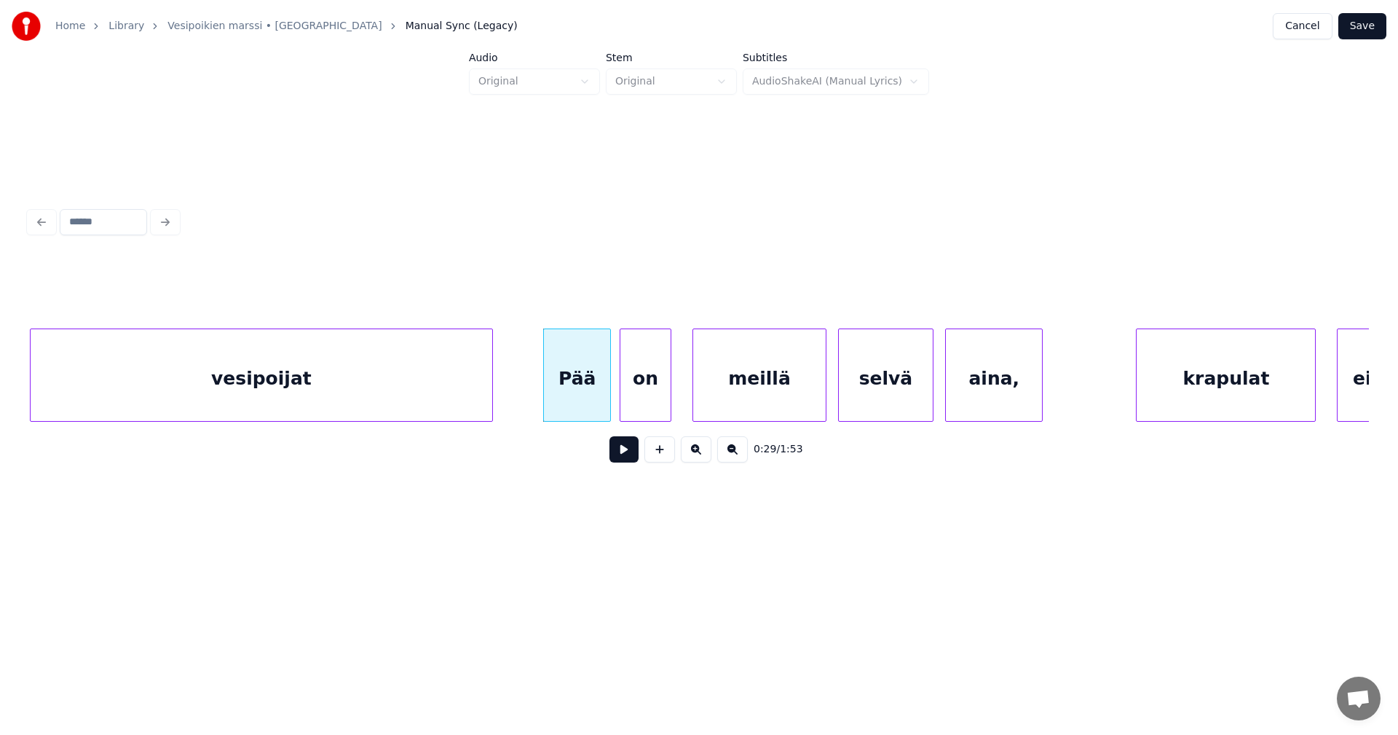
click at [642, 399] on div "on" at bounding box center [646, 378] width 50 height 99
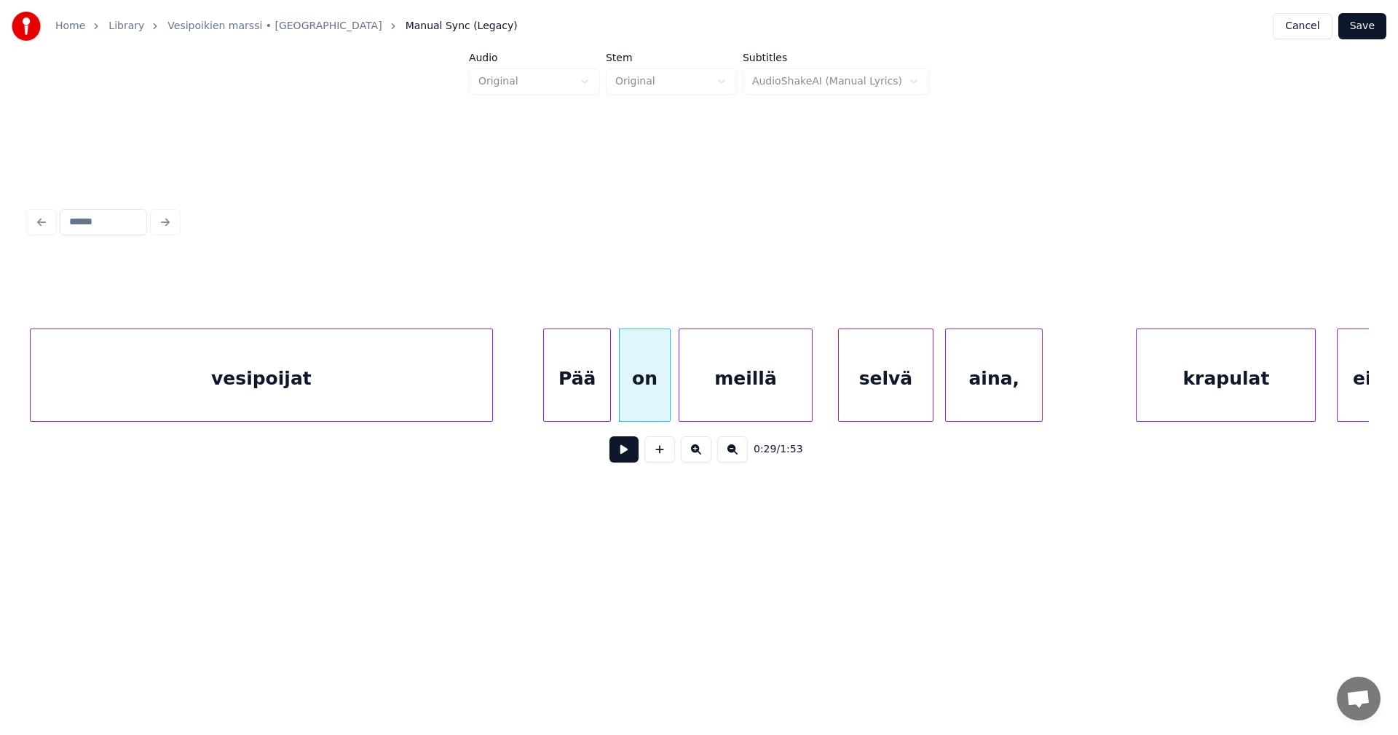
click at [706, 398] on div "meillä" at bounding box center [746, 378] width 132 height 99
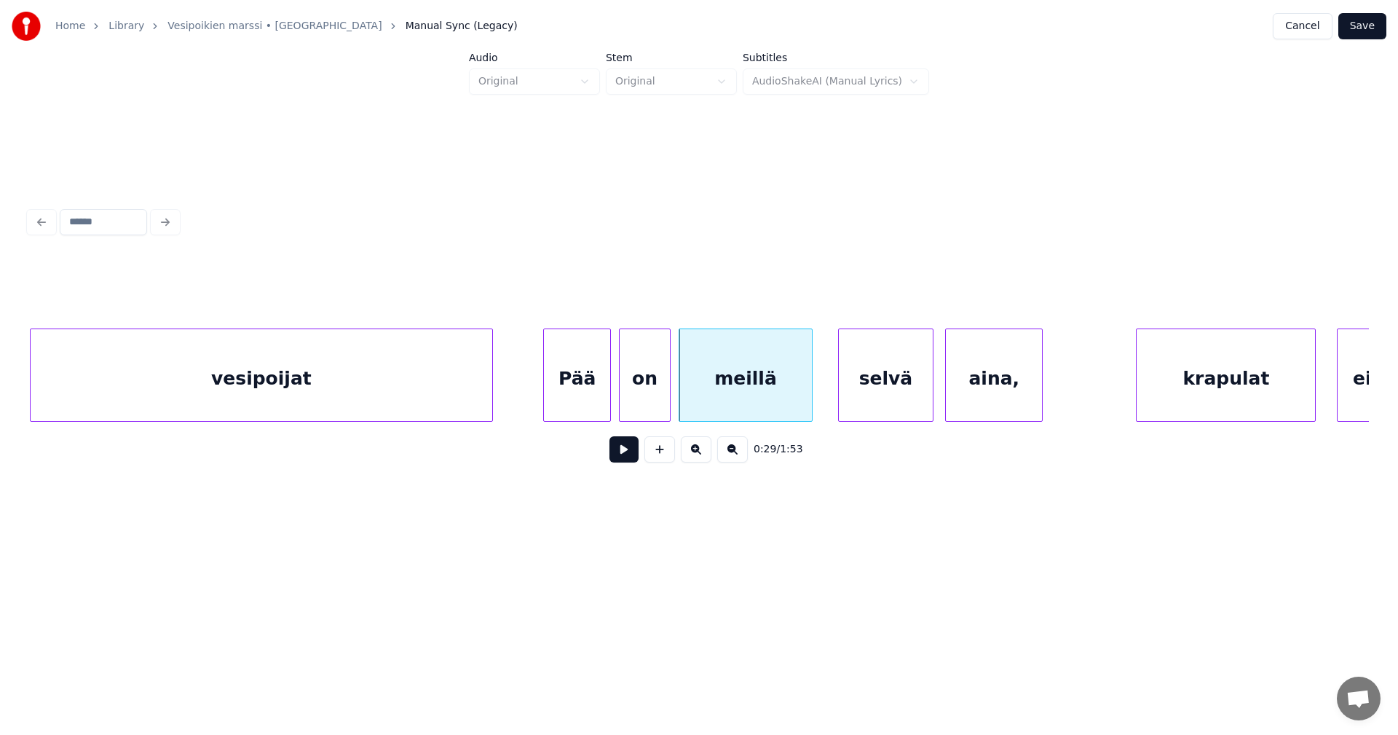
click at [599, 406] on div "Pää" at bounding box center [577, 378] width 66 height 99
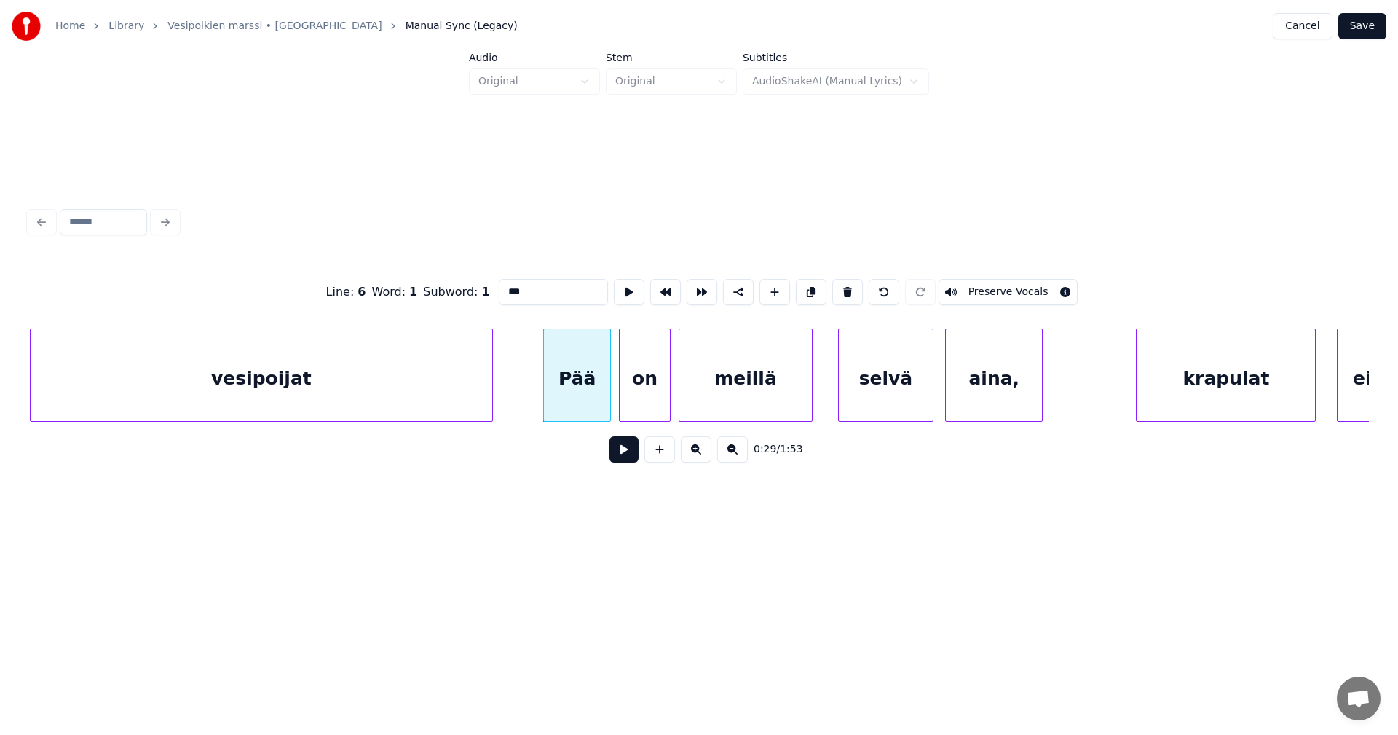
click at [623, 446] on button at bounding box center [624, 449] width 29 height 26
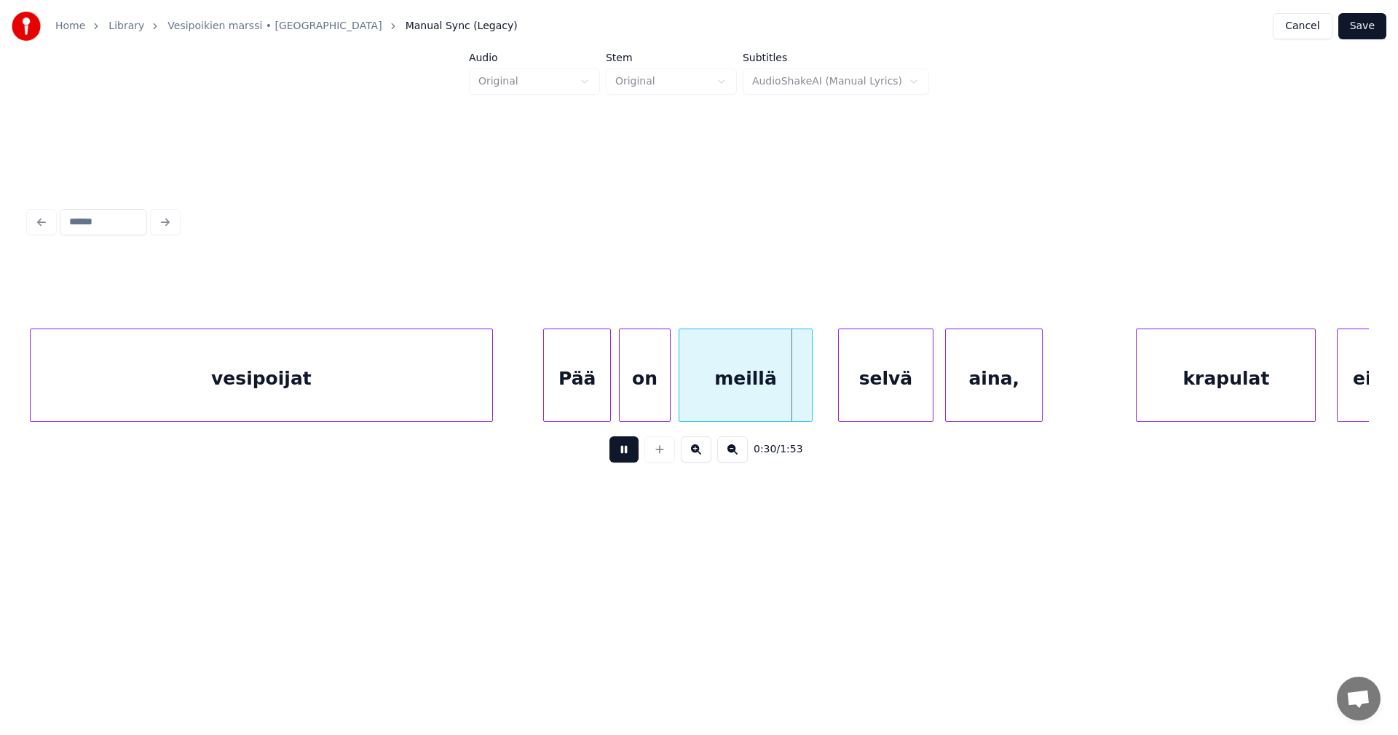
click at [623, 446] on button at bounding box center [624, 449] width 29 height 26
click at [806, 394] on div at bounding box center [808, 375] width 4 height 92
click at [864, 393] on div "selvä" at bounding box center [868, 378] width 94 height 99
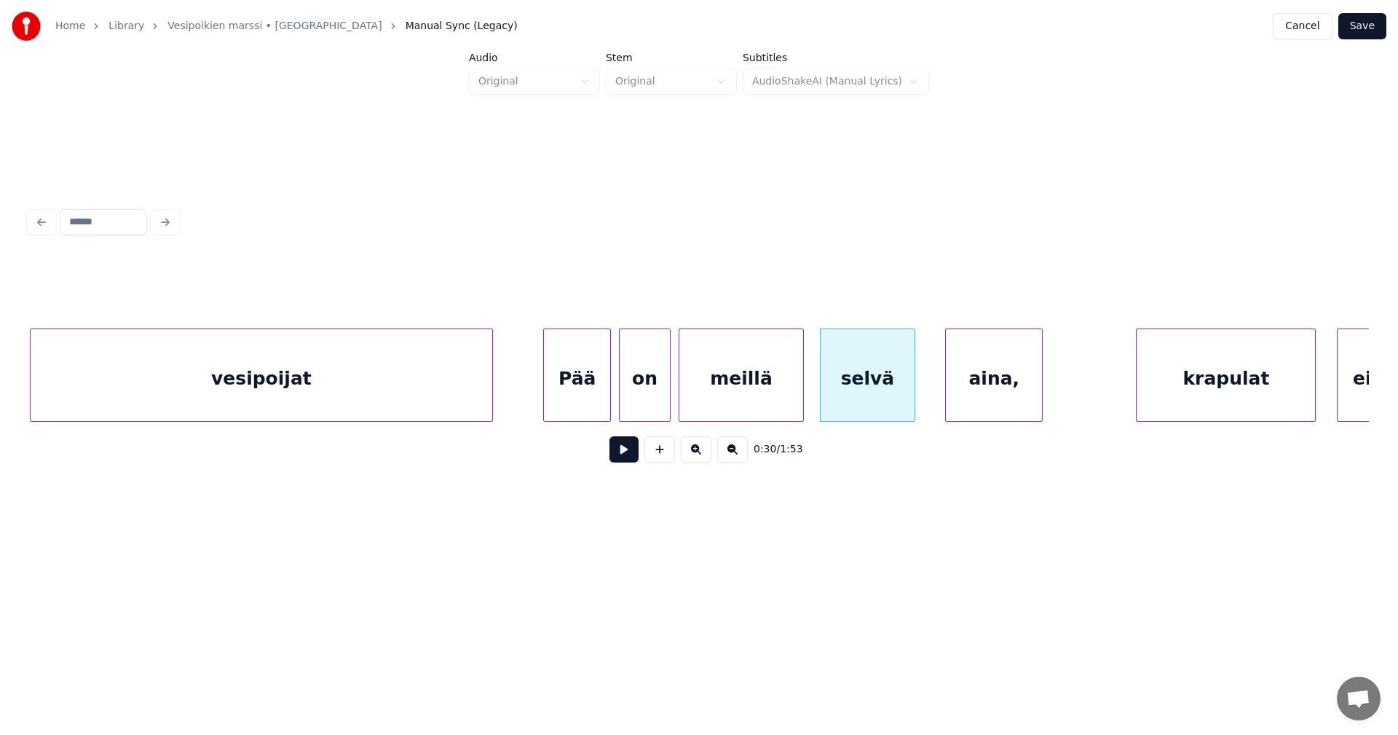
click at [625, 456] on button at bounding box center [624, 449] width 29 height 26
click at [848, 388] on div "selvä" at bounding box center [876, 378] width 94 height 99
click at [631, 462] on button at bounding box center [624, 449] width 29 height 26
drag, startPoint x: 631, startPoint y: 463, endPoint x: 798, endPoint y: 404, distance: 177.8
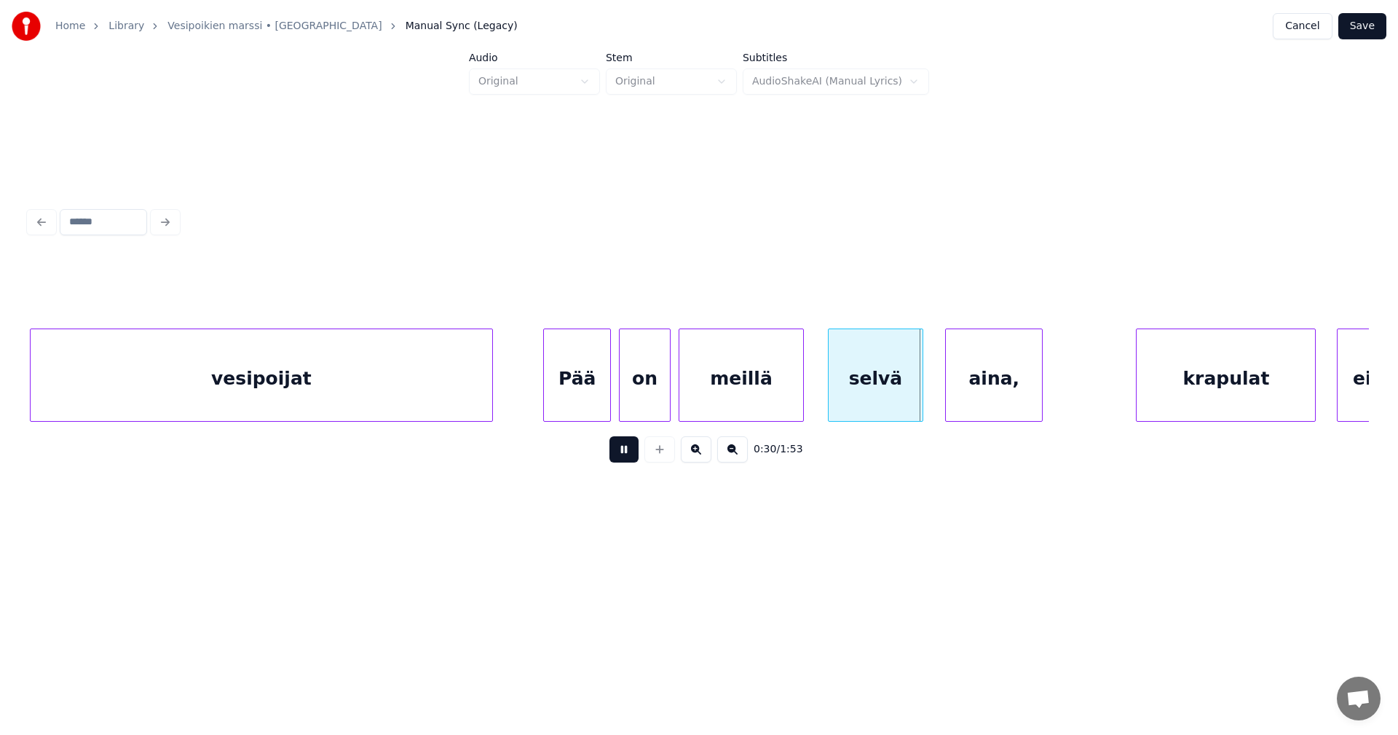
click at [651, 457] on div "0:30 / 1:53" at bounding box center [699, 449] width 1317 height 32
click at [870, 391] on div "selvä" at bounding box center [876, 378] width 94 height 99
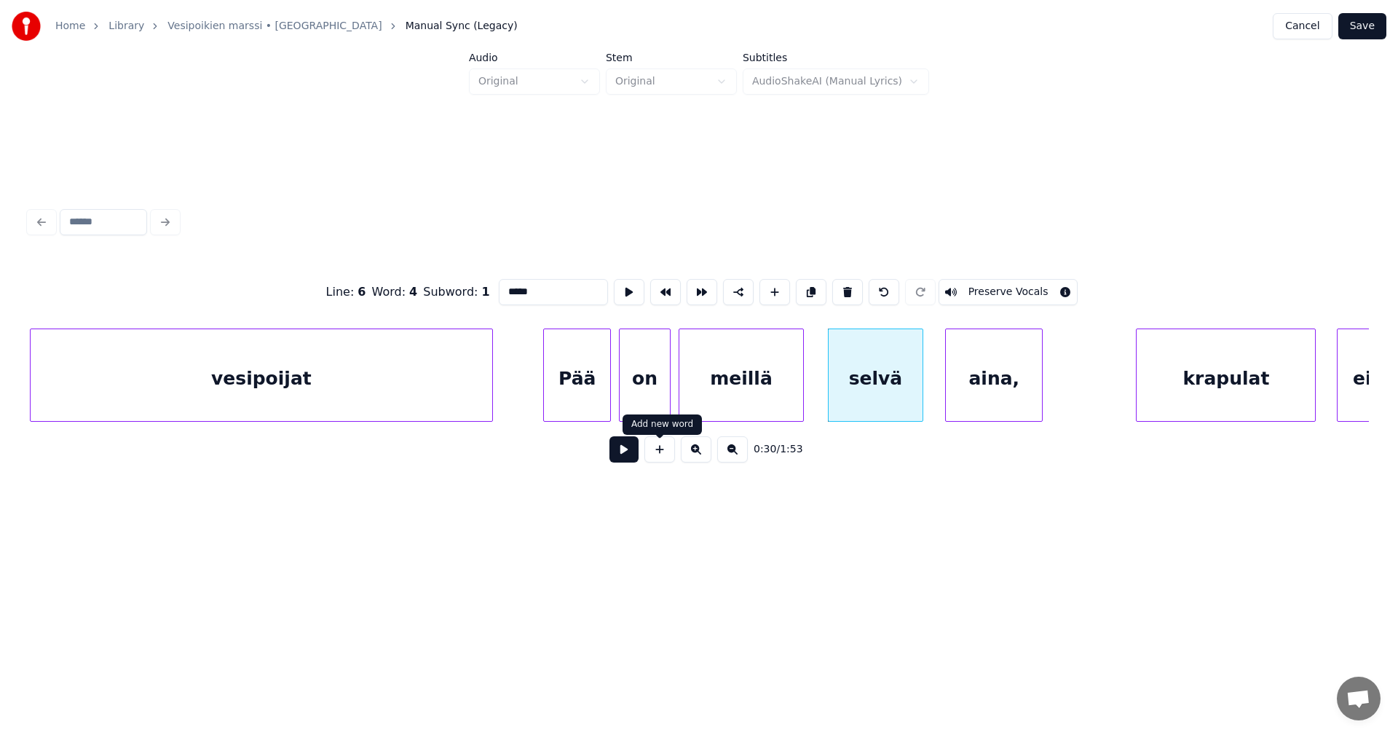
drag, startPoint x: 629, startPoint y: 456, endPoint x: 650, endPoint y: 448, distance: 23.3
click at [631, 456] on button at bounding box center [624, 449] width 29 height 26
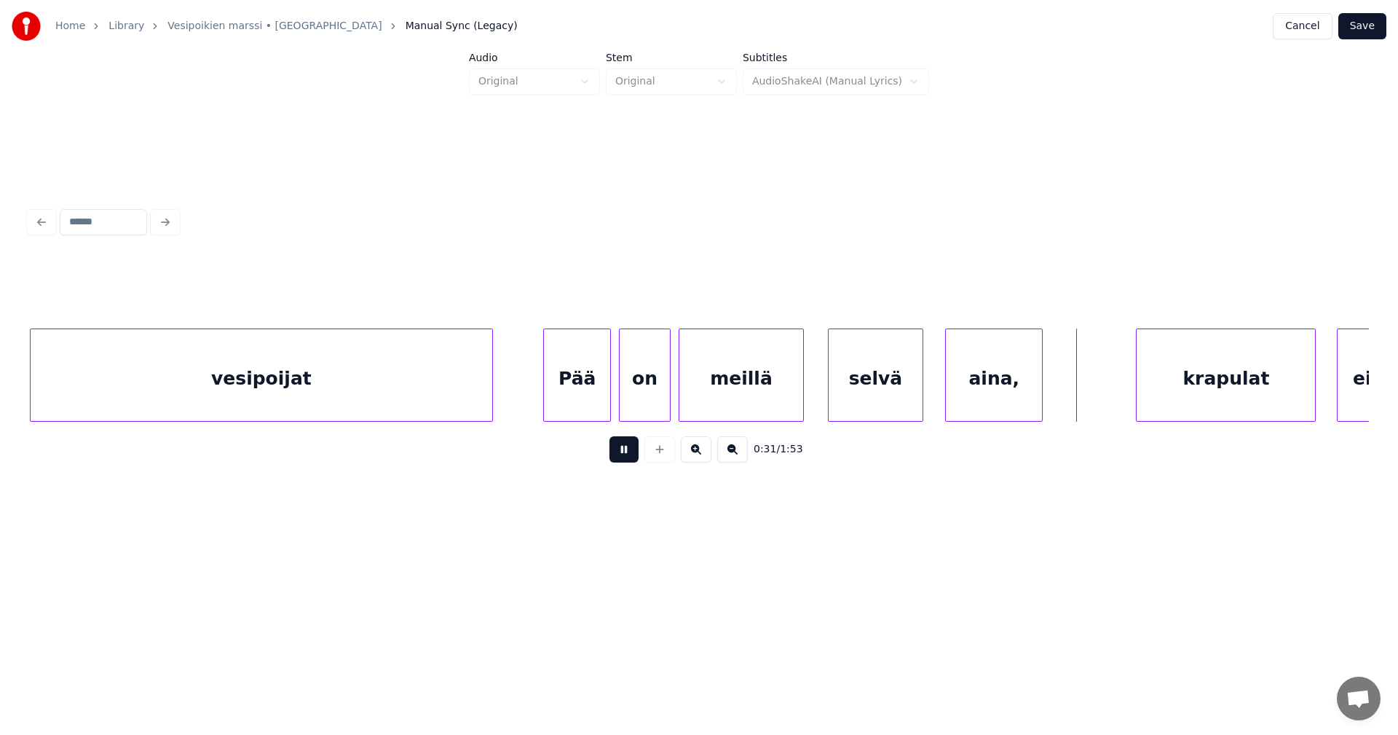
drag, startPoint x: 630, startPoint y: 461, endPoint x: 782, endPoint y: 405, distance: 162.2
click at [630, 460] on button at bounding box center [624, 449] width 29 height 26
click at [878, 392] on div "selvä" at bounding box center [865, 378] width 94 height 99
click at [628, 459] on button at bounding box center [624, 449] width 29 height 26
drag, startPoint x: 628, startPoint y: 459, endPoint x: 642, endPoint y: 451, distance: 16.0
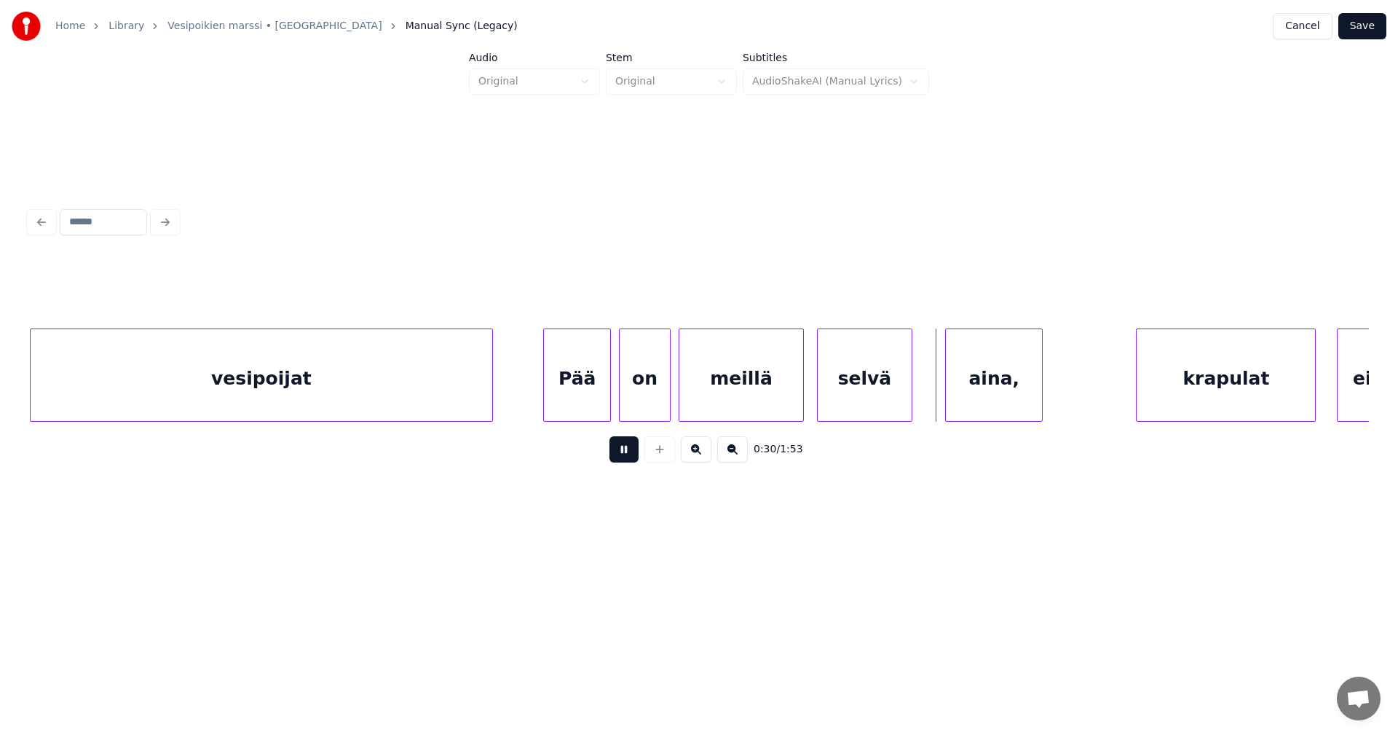
click at [640, 452] on div "0:30 / 1:53" at bounding box center [699, 449] width 1317 height 32
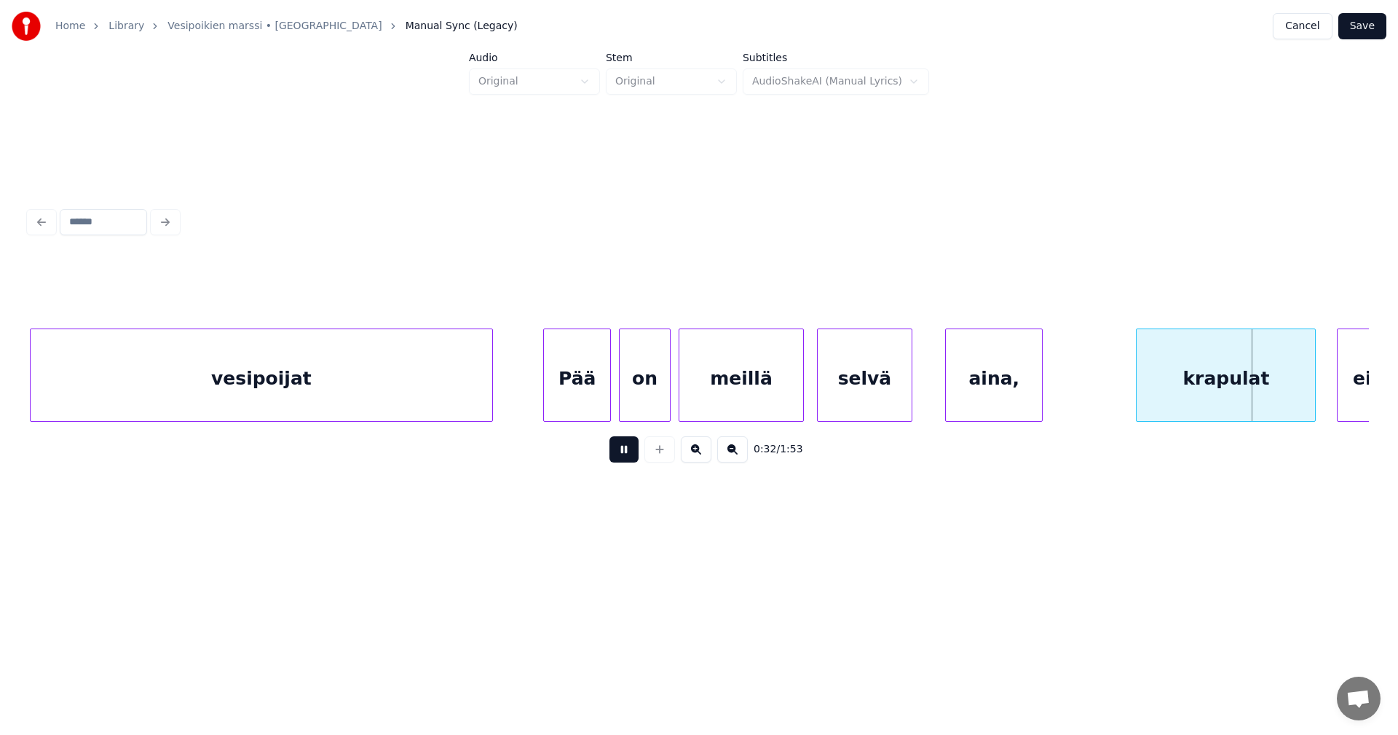
click at [626, 457] on button at bounding box center [624, 449] width 29 height 26
click at [581, 390] on div "Pää" at bounding box center [577, 378] width 66 height 99
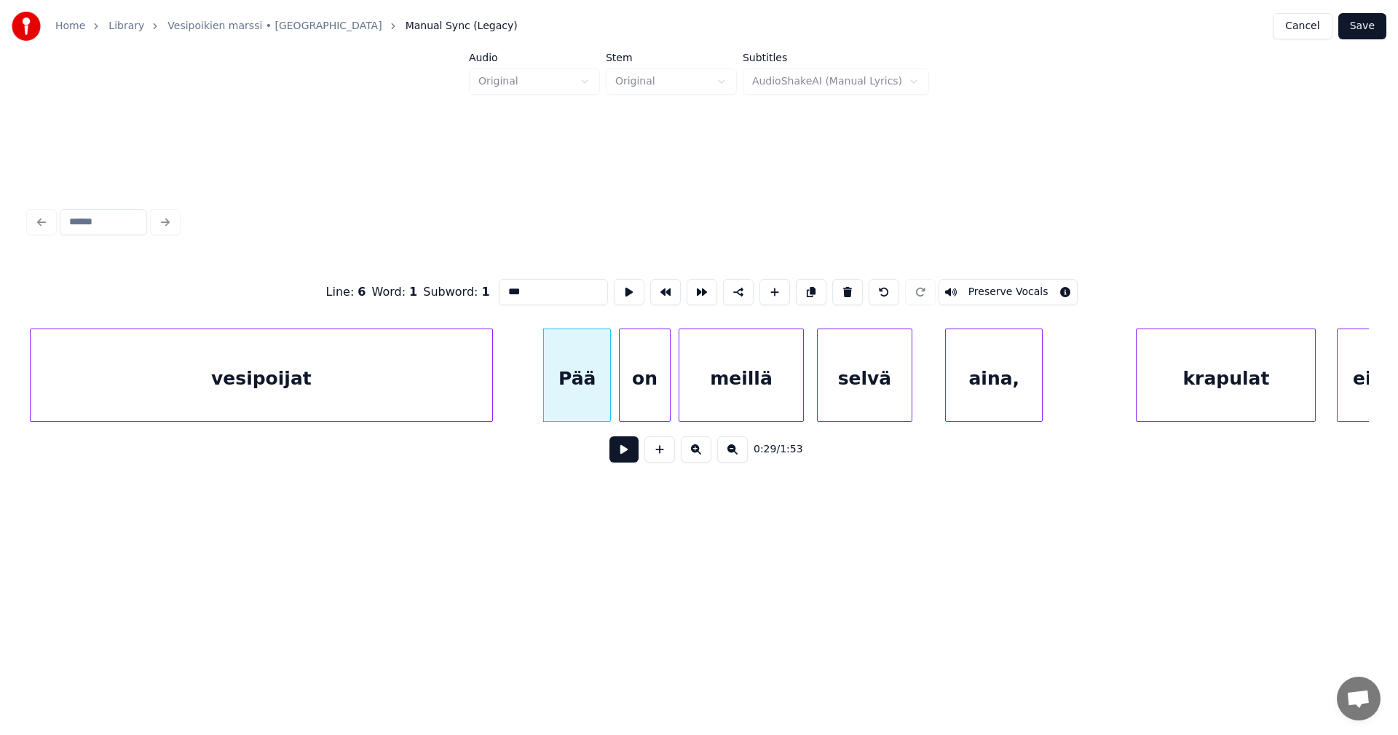
click at [627, 448] on button at bounding box center [624, 449] width 29 height 26
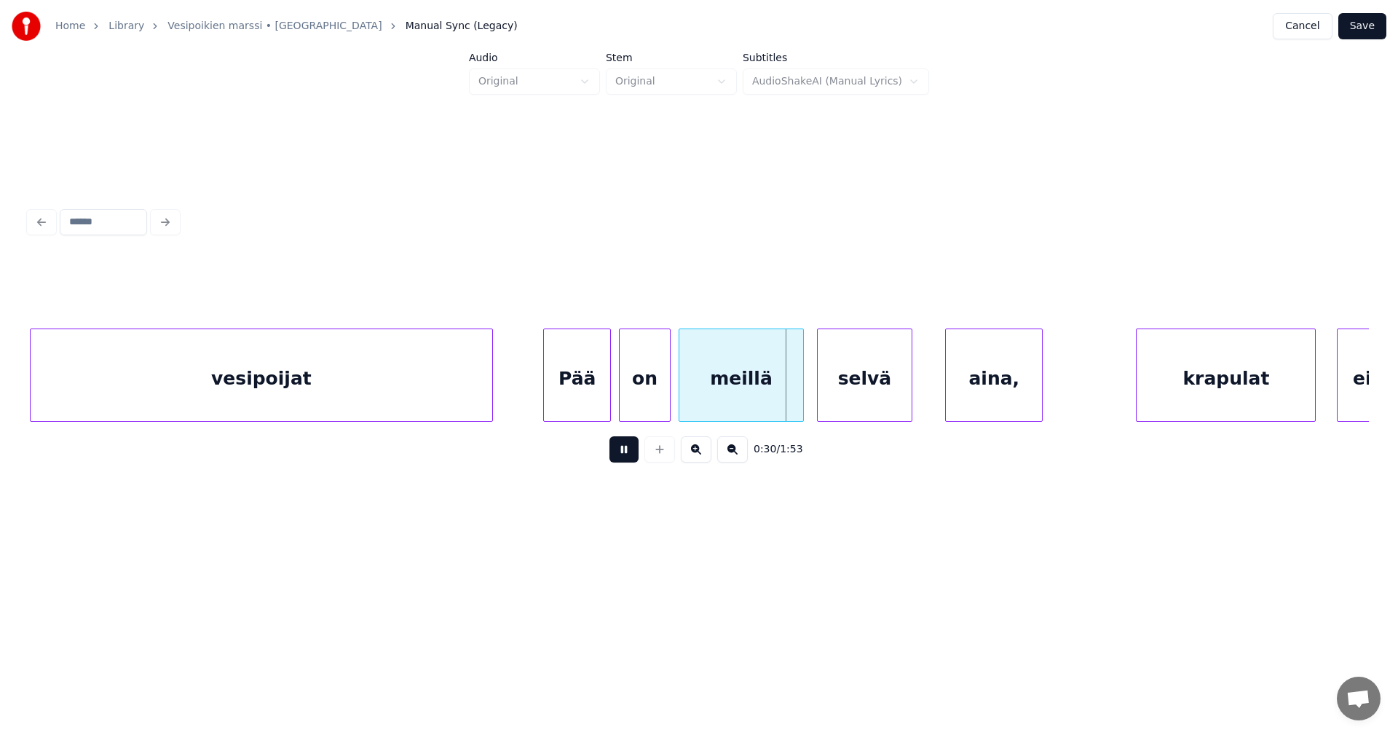
click at [627, 448] on button at bounding box center [624, 449] width 29 height 26
click at [799, 401] on div at bounding box center [797, 375] width 4 height 92
click at [857, 401] on div "selvä" at bounding box center [858, 378] width 94 height 99
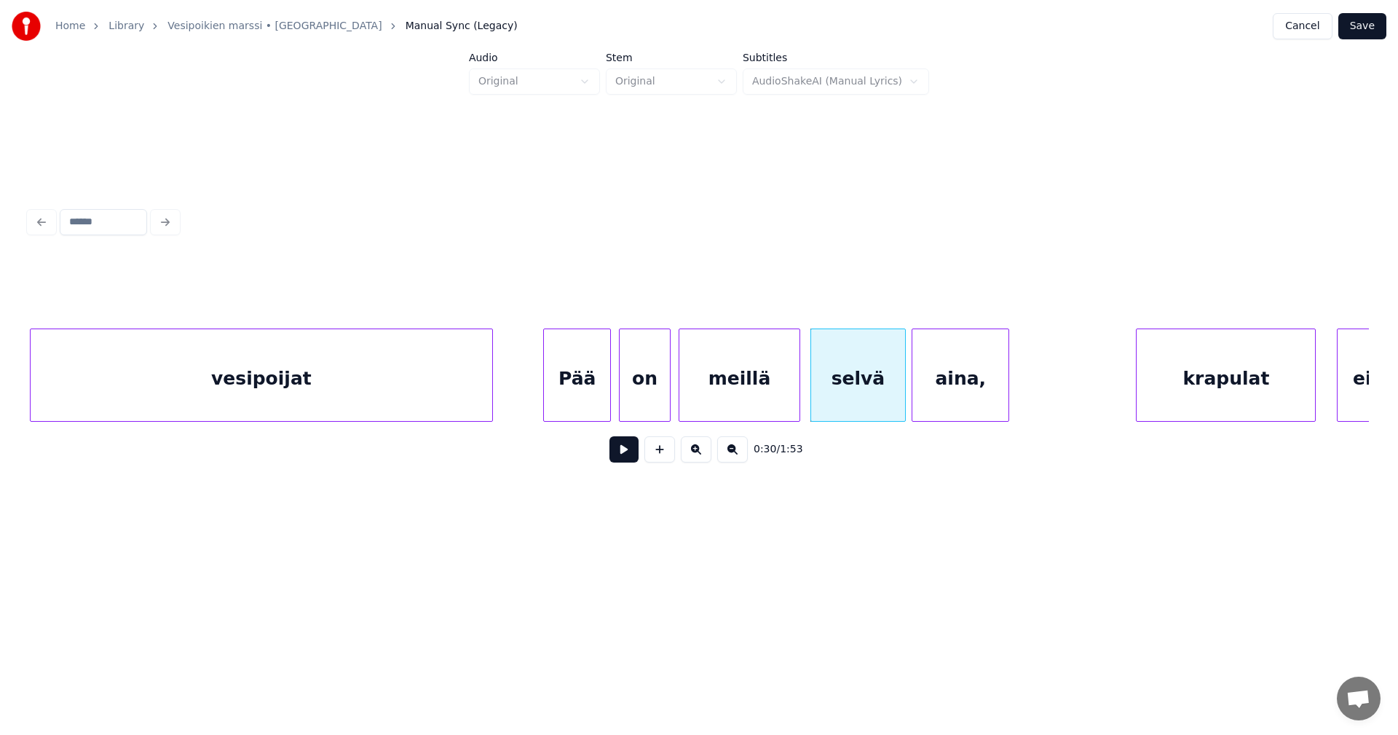
click at [950, 405] on div "aina," at bounding box center [961, 378] width 96 height 99
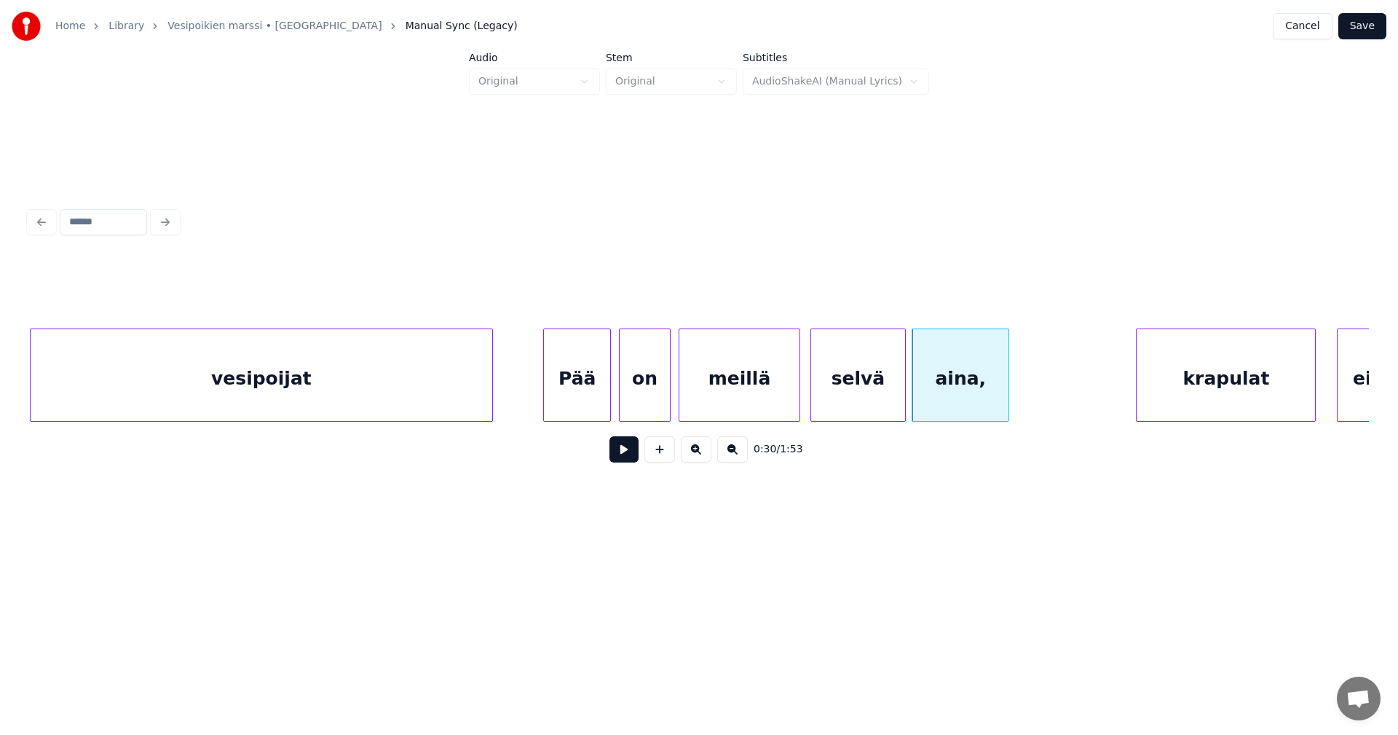
click at [624, 454] on button at bounding box center [624, 449] width 29 height 26
click at [950, 388] on div "aina," at bounding box center [969, 378] width 96 height 99
click at [638, 458] on button at bounding box center [624, 449] width 29 height 26
drag, startPoint x: 638, startPoint y: 458, endPoint x: 650, endPoint y: 448, distance: 16.0
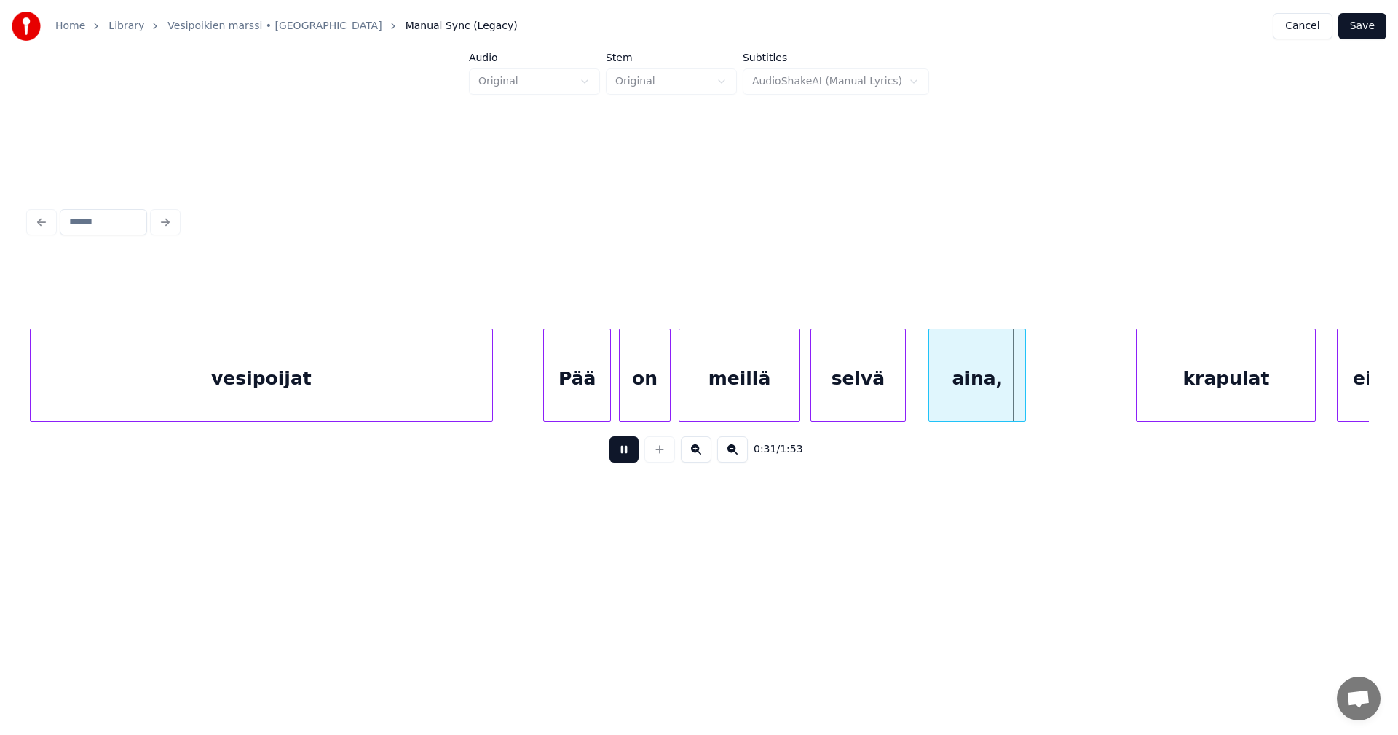
click at [639, 458] on div "0:31 / 1:53" at bounding box center [699, 449] width 1317 height 32
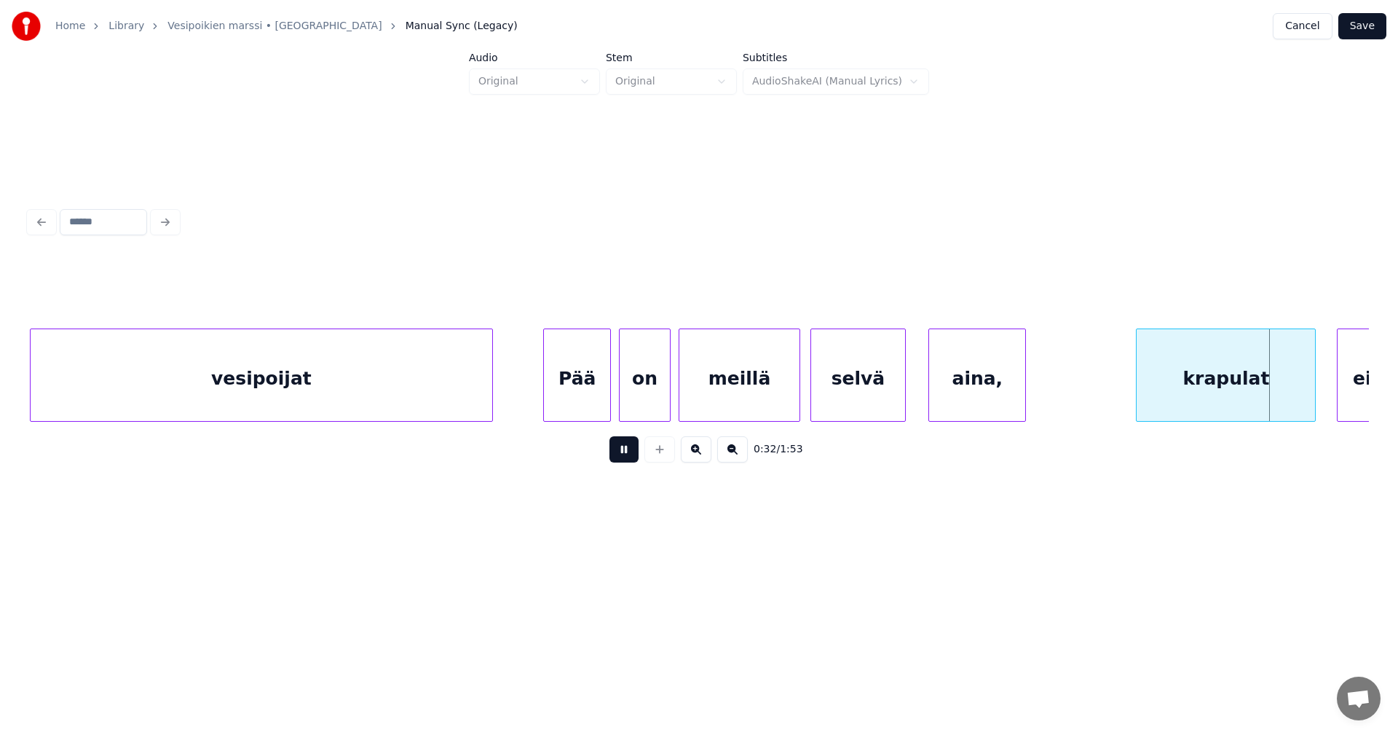
click at [607, 465] on div "0:32 / 1:53" at bounding box center [699, 449] width 1317 height 32
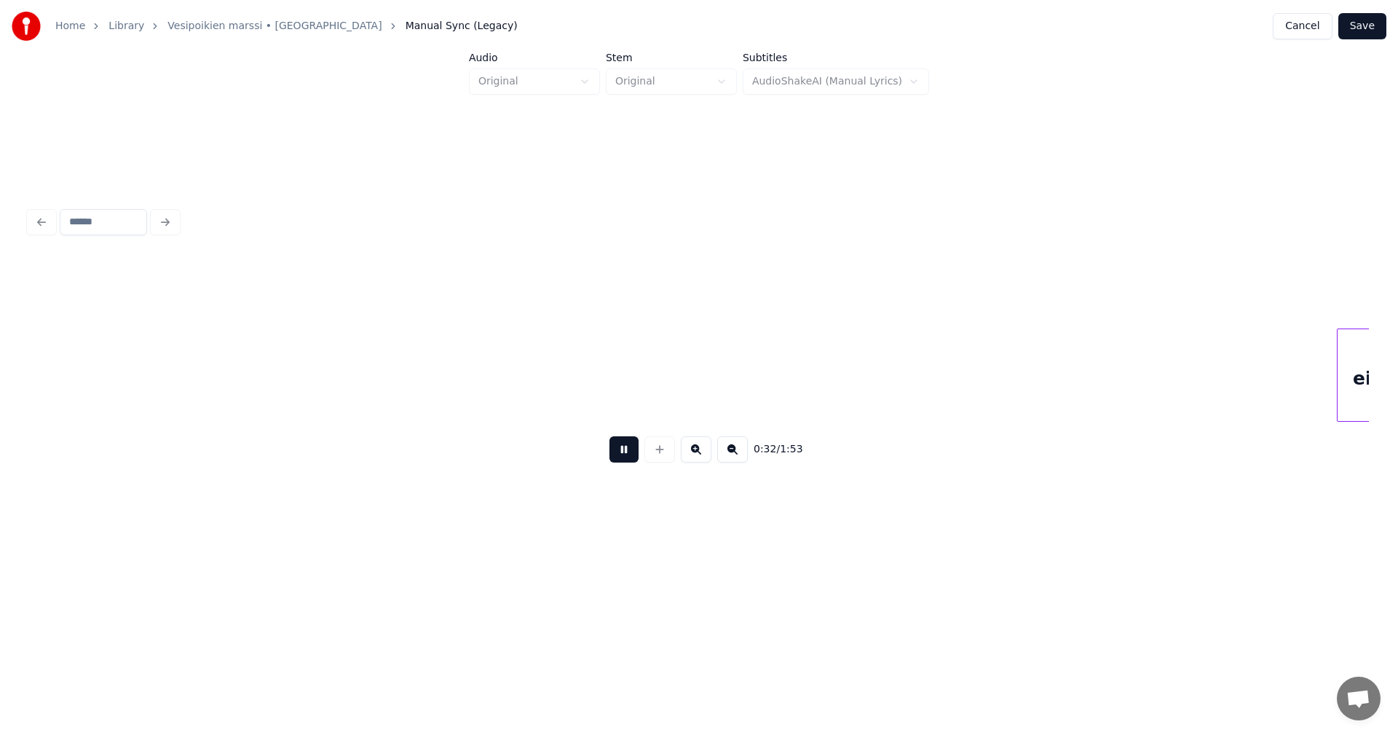
scroll to position [0, 8301]
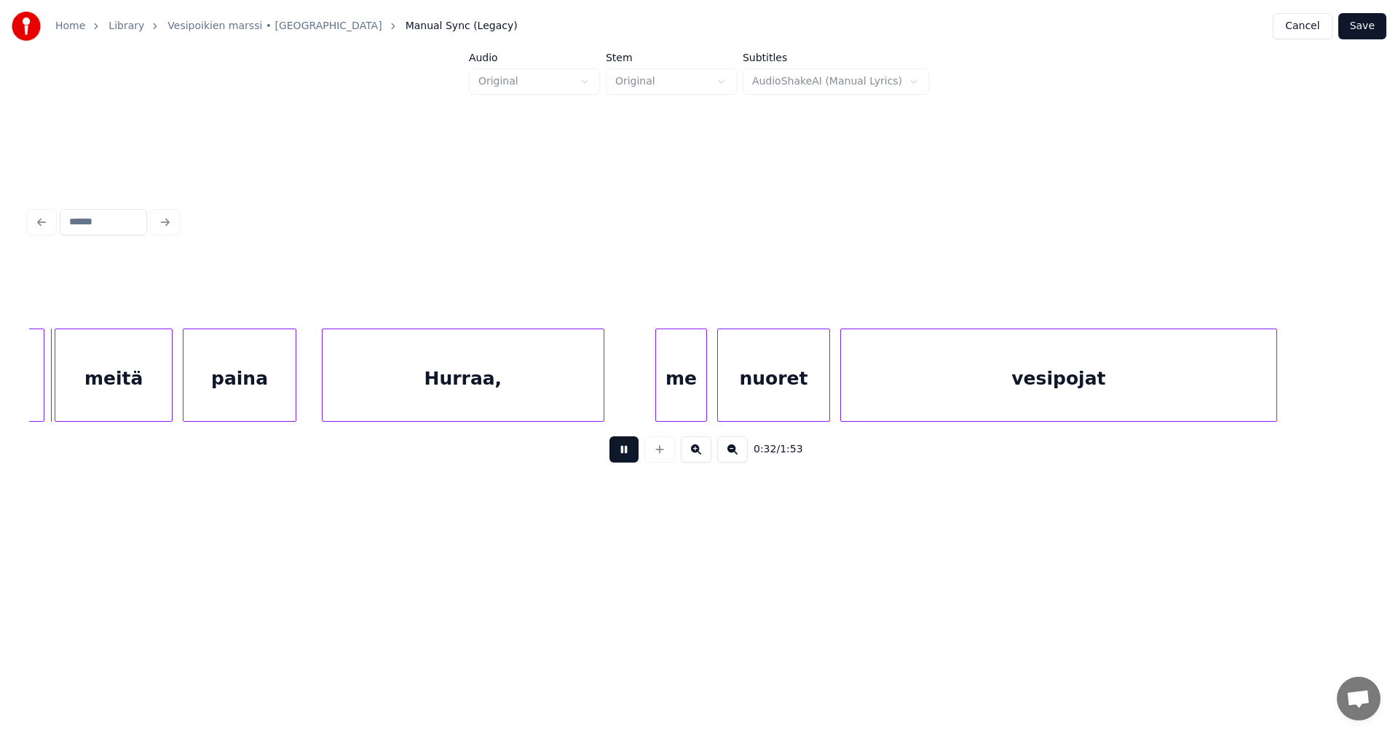
click at [613, 461] on button at bounding box center [624, 449] width 29 height 26
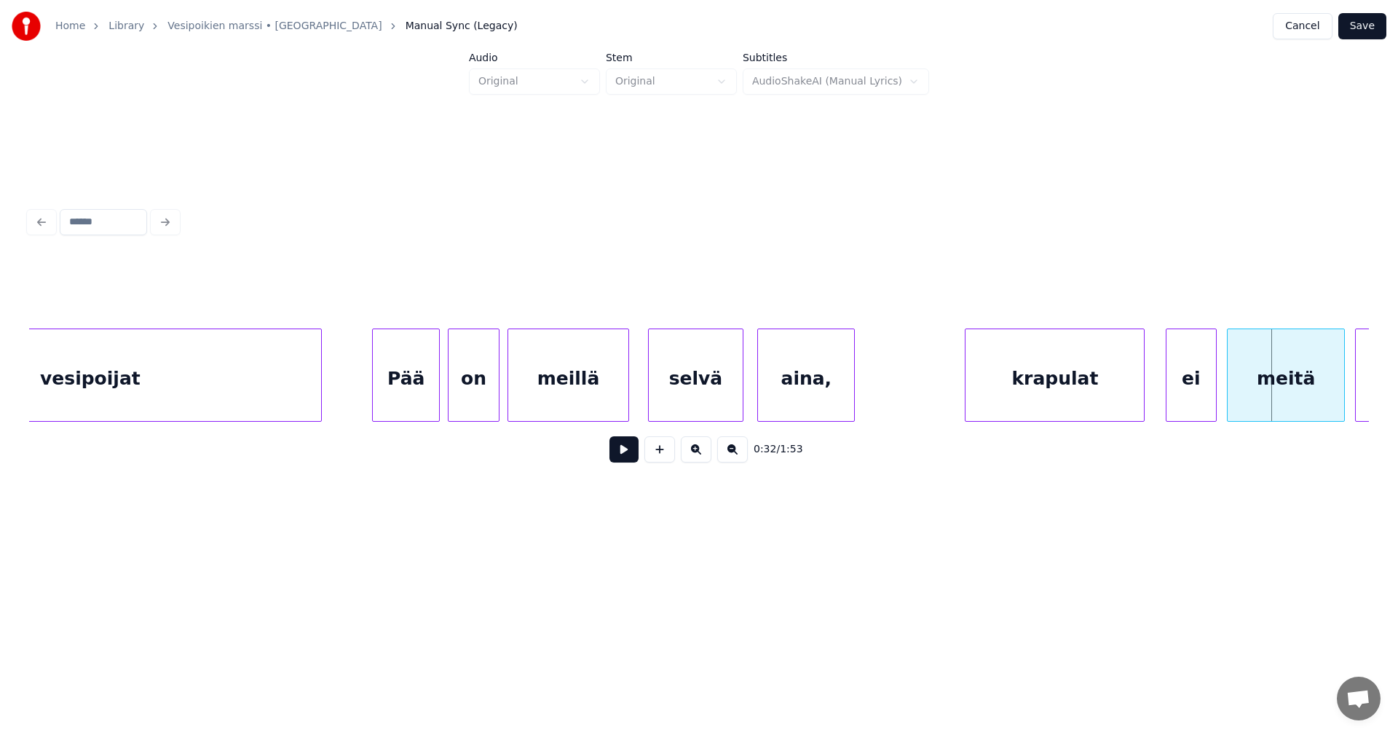
click at [724, 399] on div "selvä" at bounding box center [696, 378] width 94 height 99
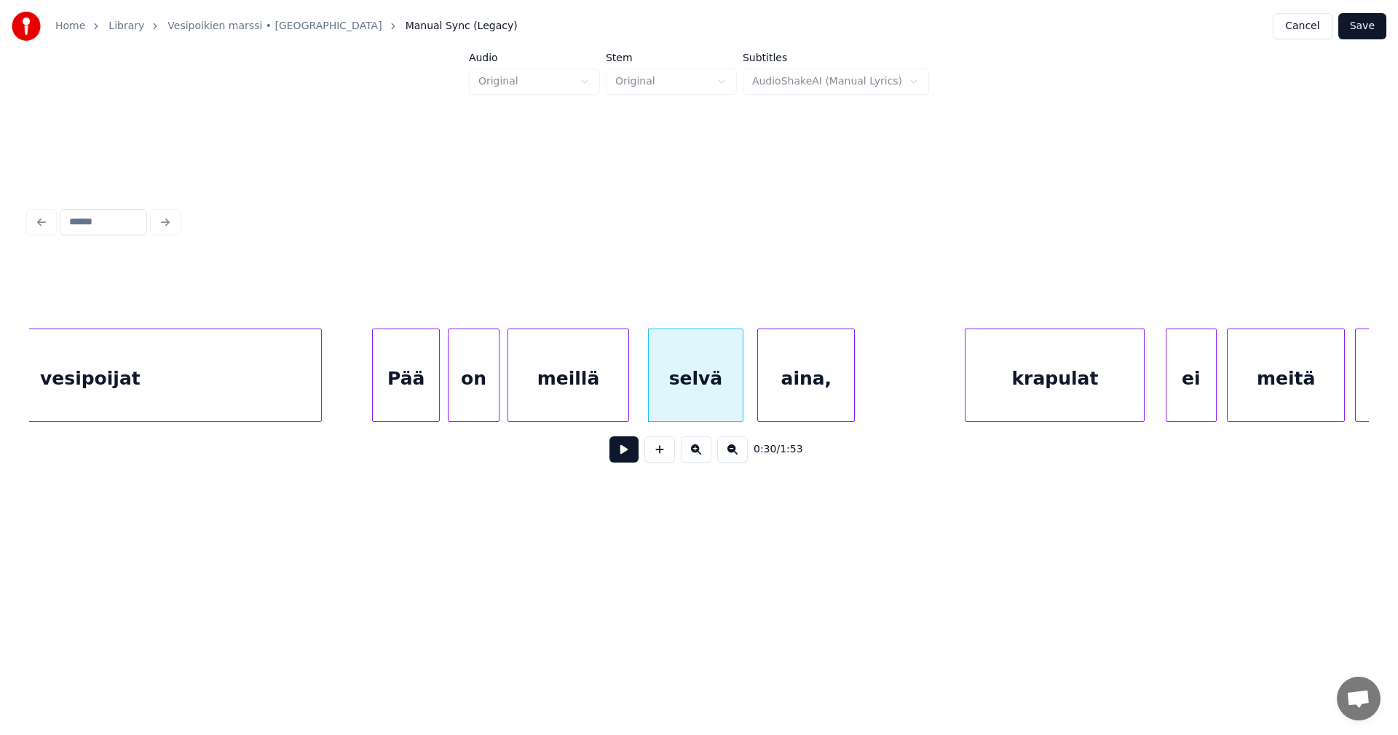
click at [620, 458] on button at bounding box center [624, 449] width 29 height 26
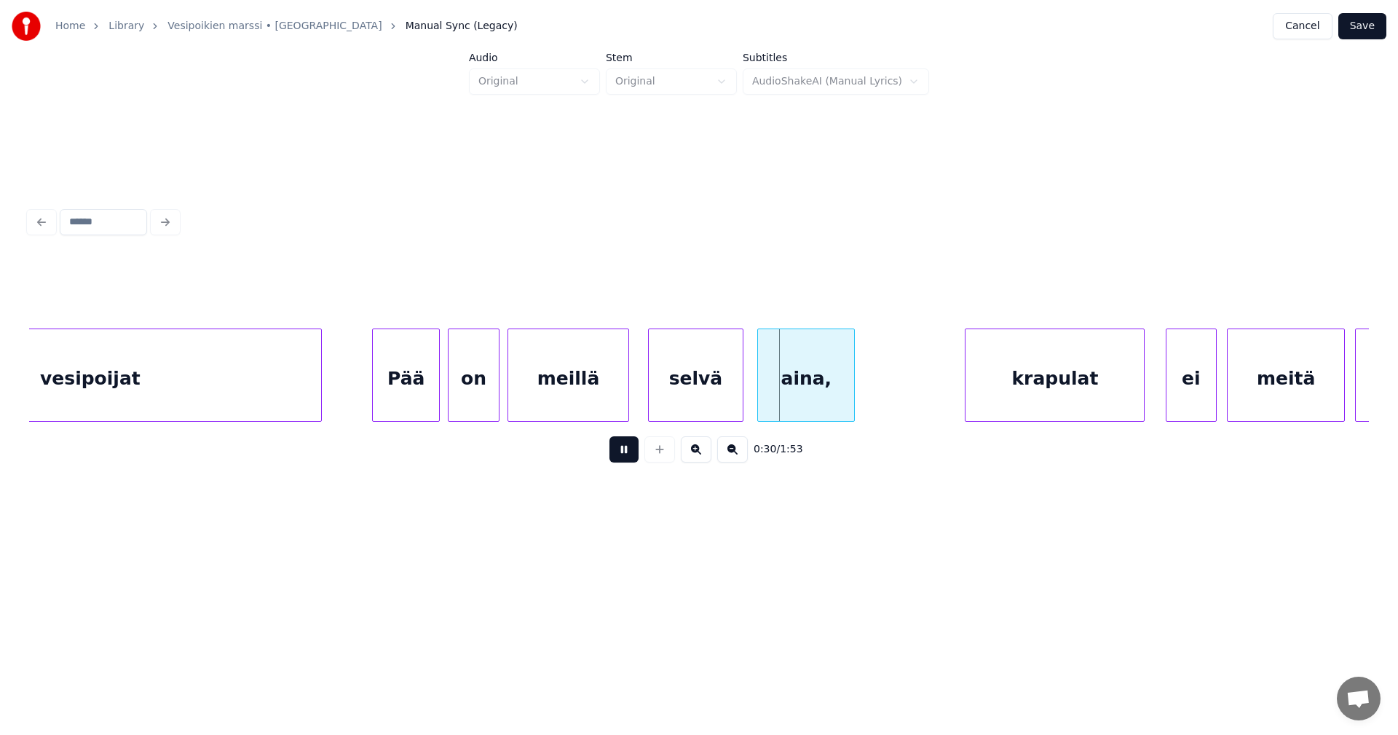
click at [620, 458] on button at bounding box center [624, 449] width 29 height 26
click at [870, 396] on div at bounding box center [869, 375] width 4 height 92
click at [954, 409] on div "krapulat" at bounding box center [997, 378] width 178 height 99
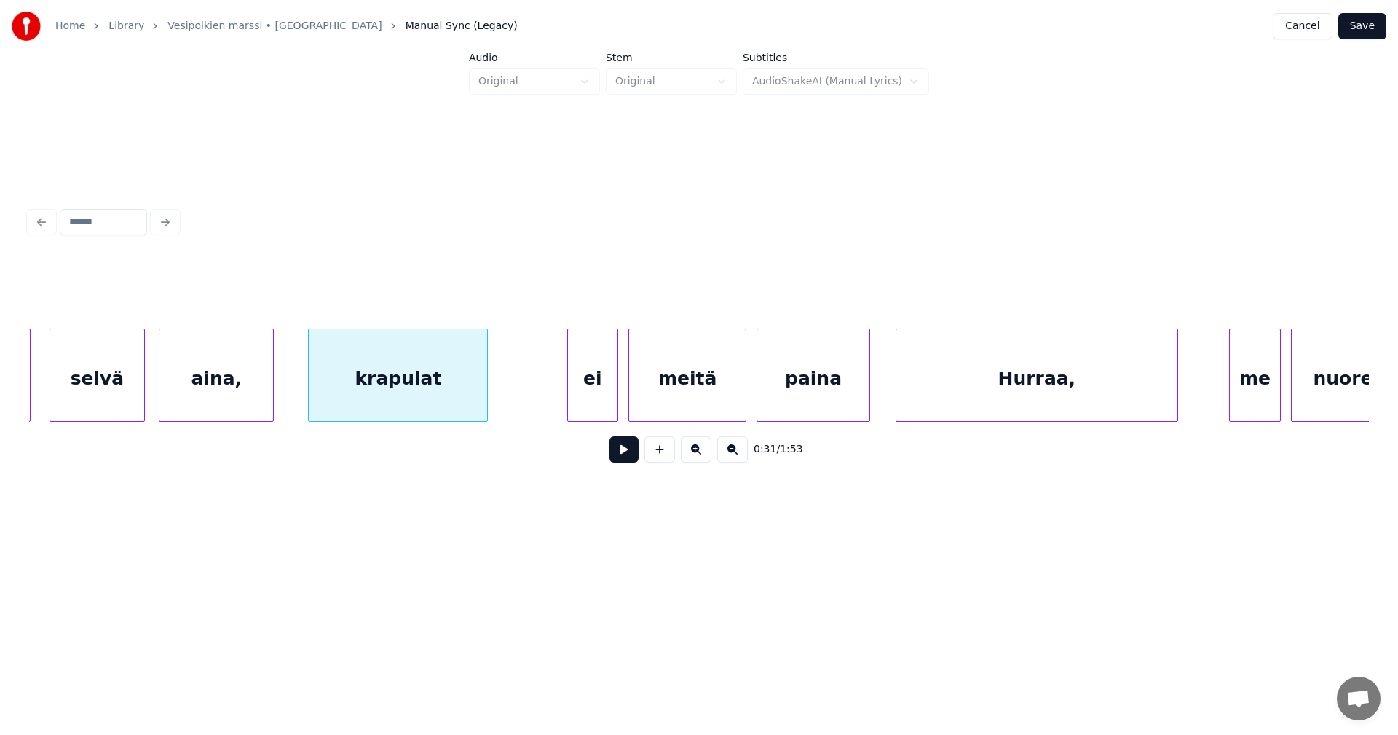
scroll to position [0, 7740]
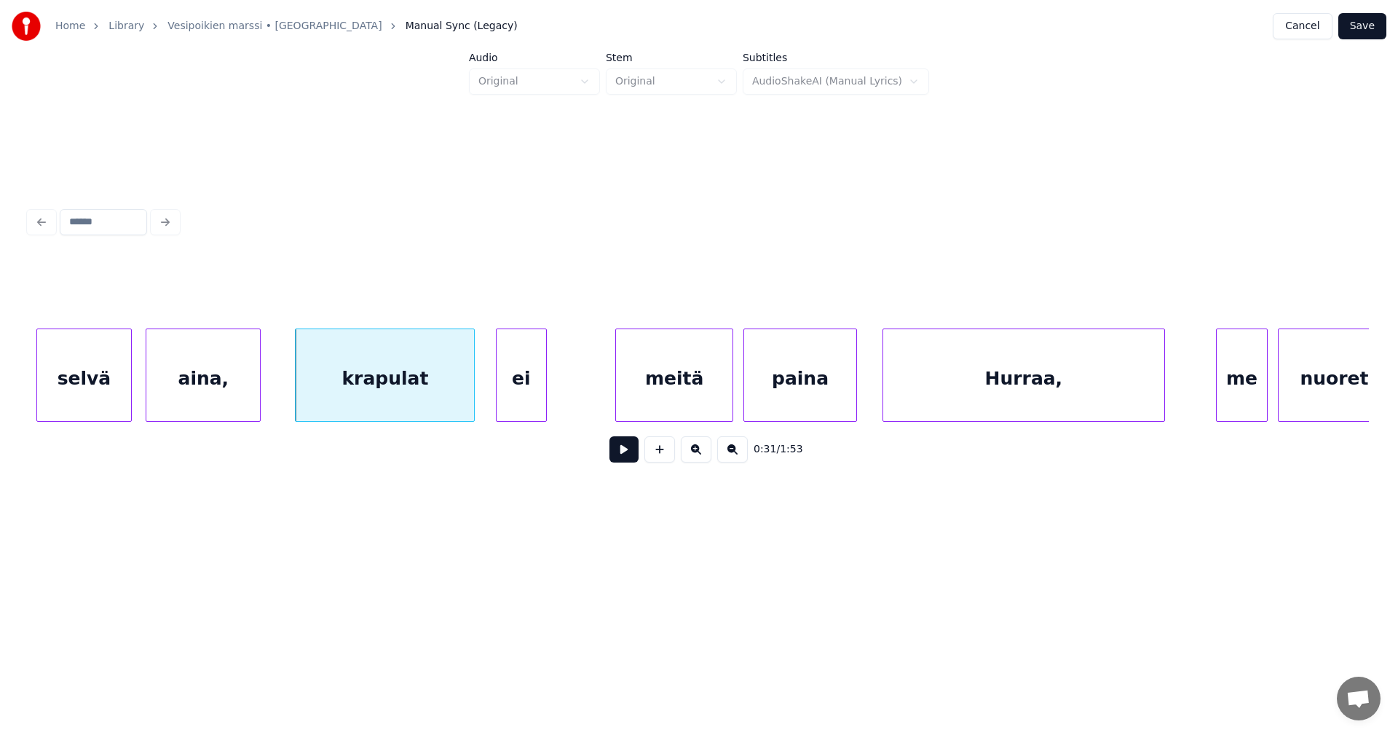
click at [540, 400] on div "ei" at bounding box center [522, 378] width 50 height 99
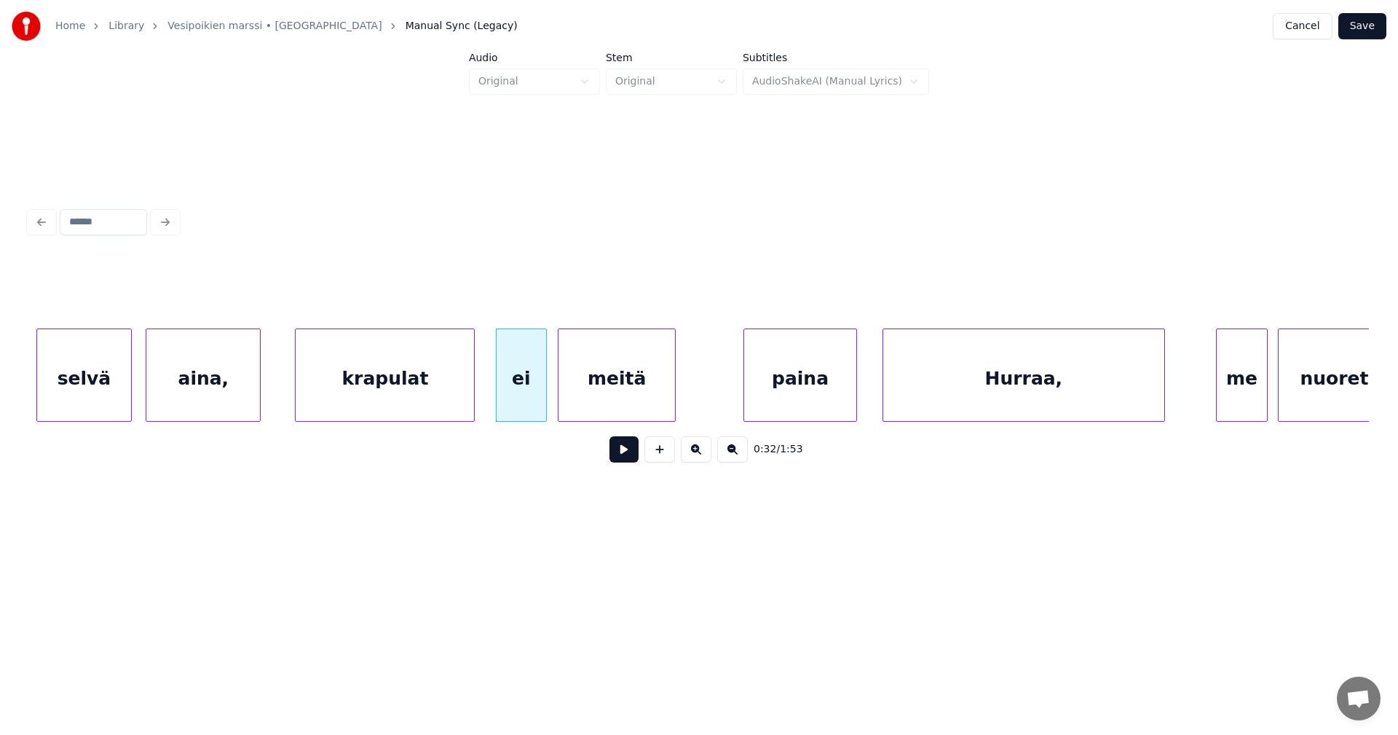
click at [594, 408] on div "meitä" at bounding box center [617, 378] width 117 height 99
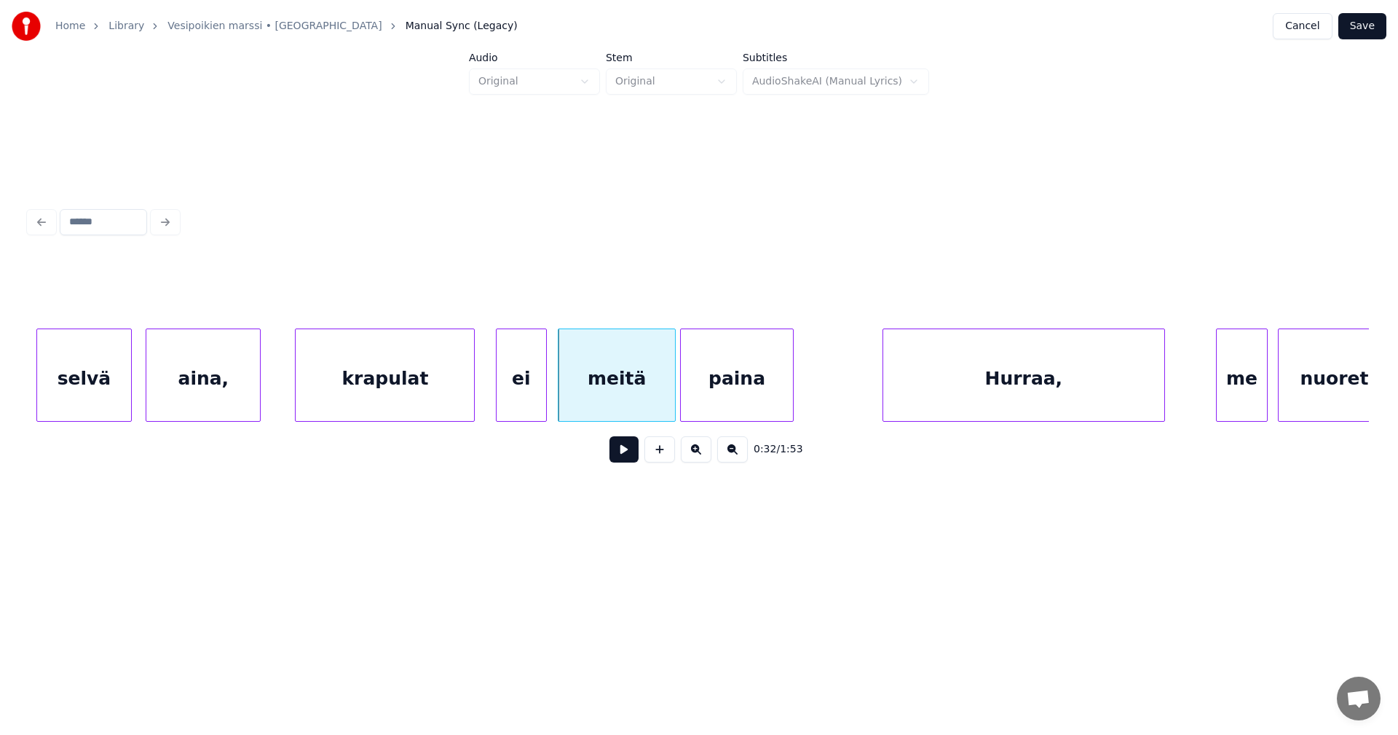
click at [745, 408] on div "paina" at bounding box center [736, 378] width 111 height 99
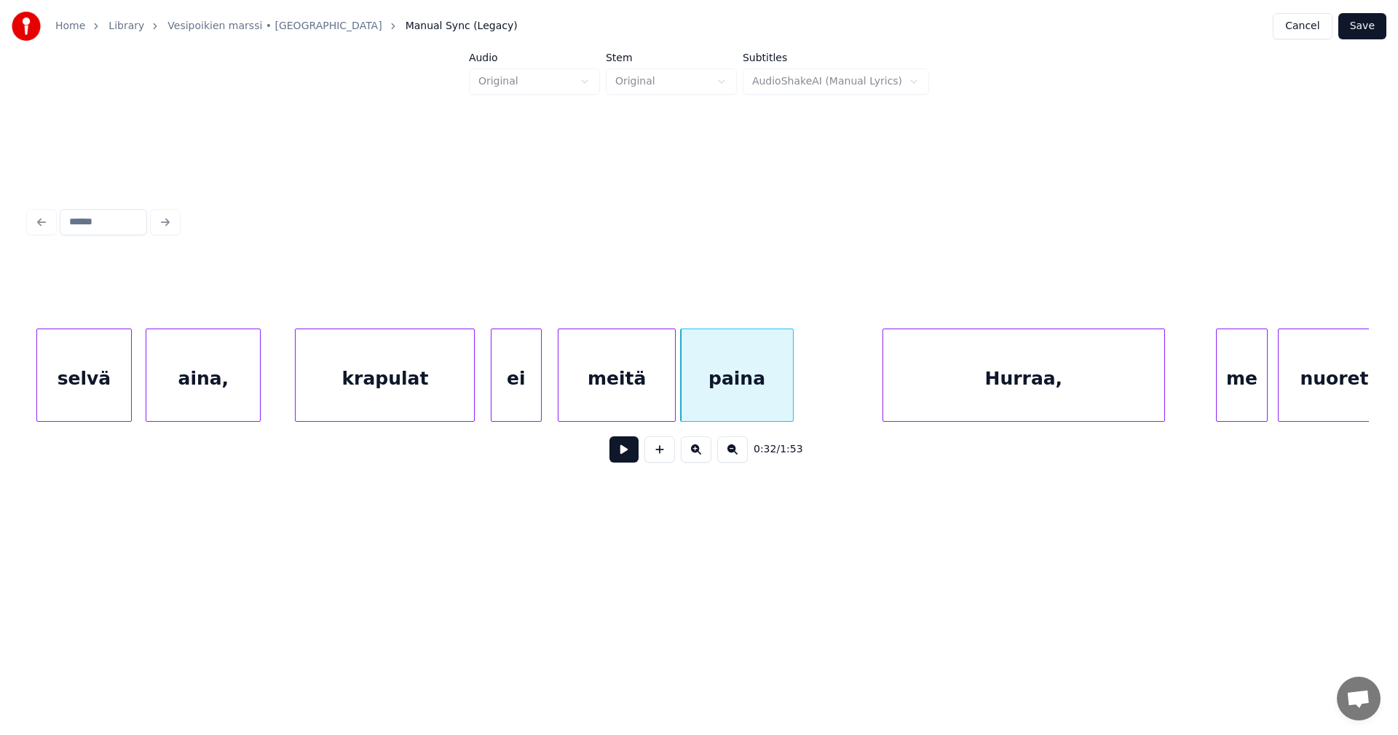
click at [530, 406] on div "ei" at bounding box center [517, 378] width 50 height 99
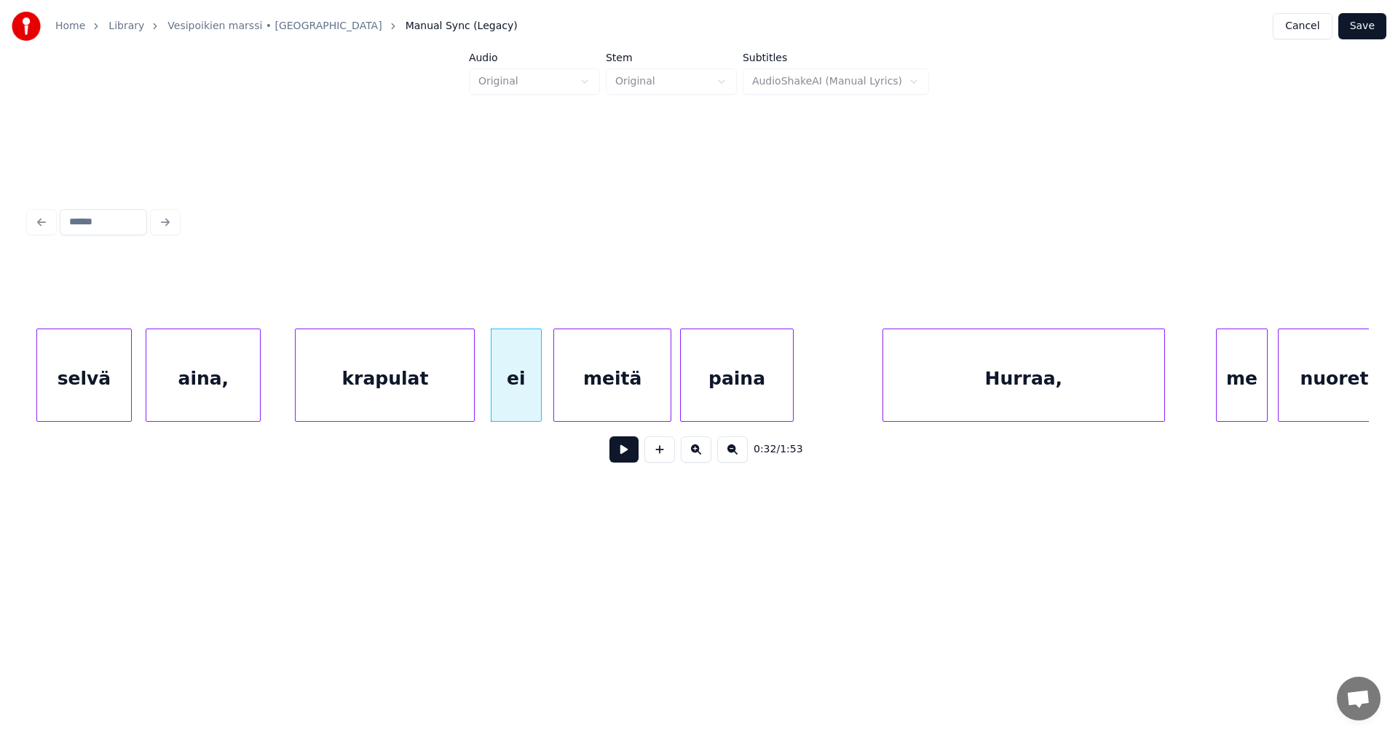
click at [596, 408] on div "meitä" at bounding box center [612, 378] width 117 height 99
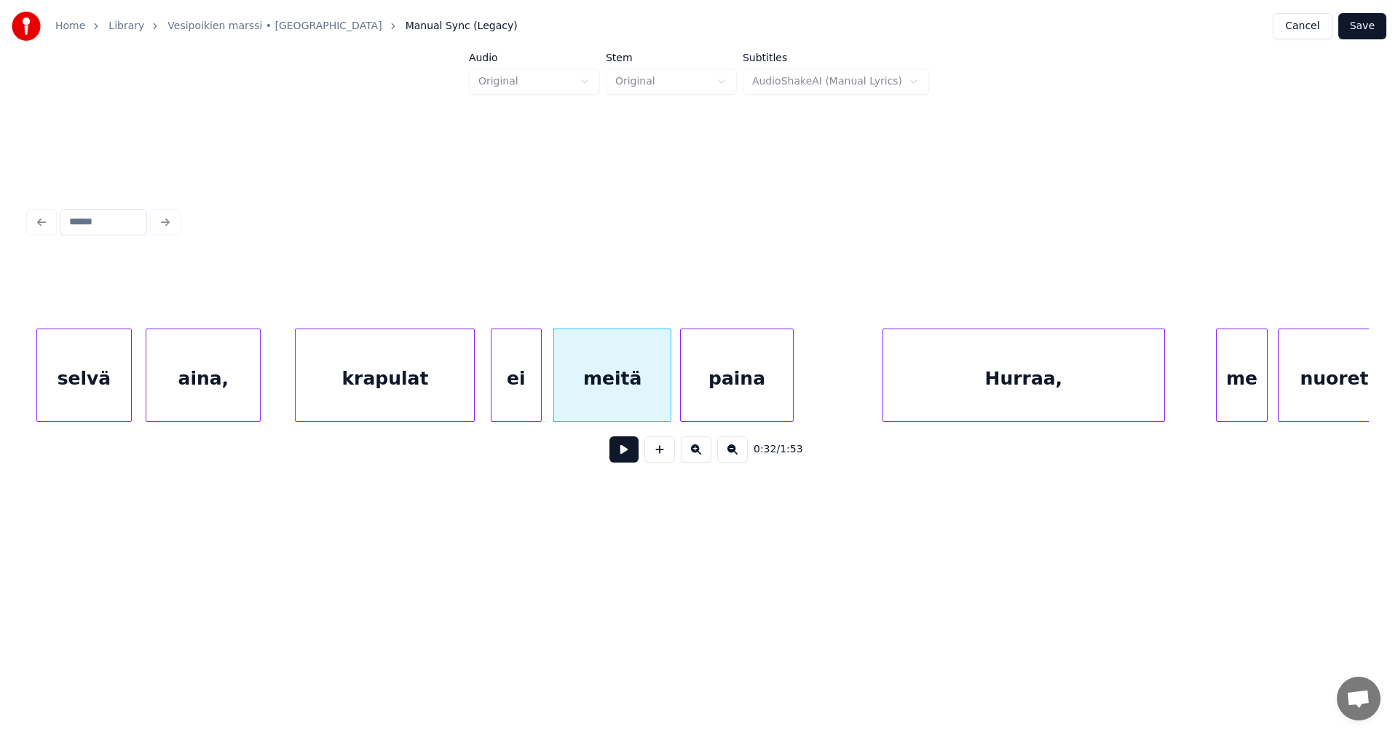
click at [460, 406] on div "krapulat" at bounding box center [385, 378] width 178 height 99
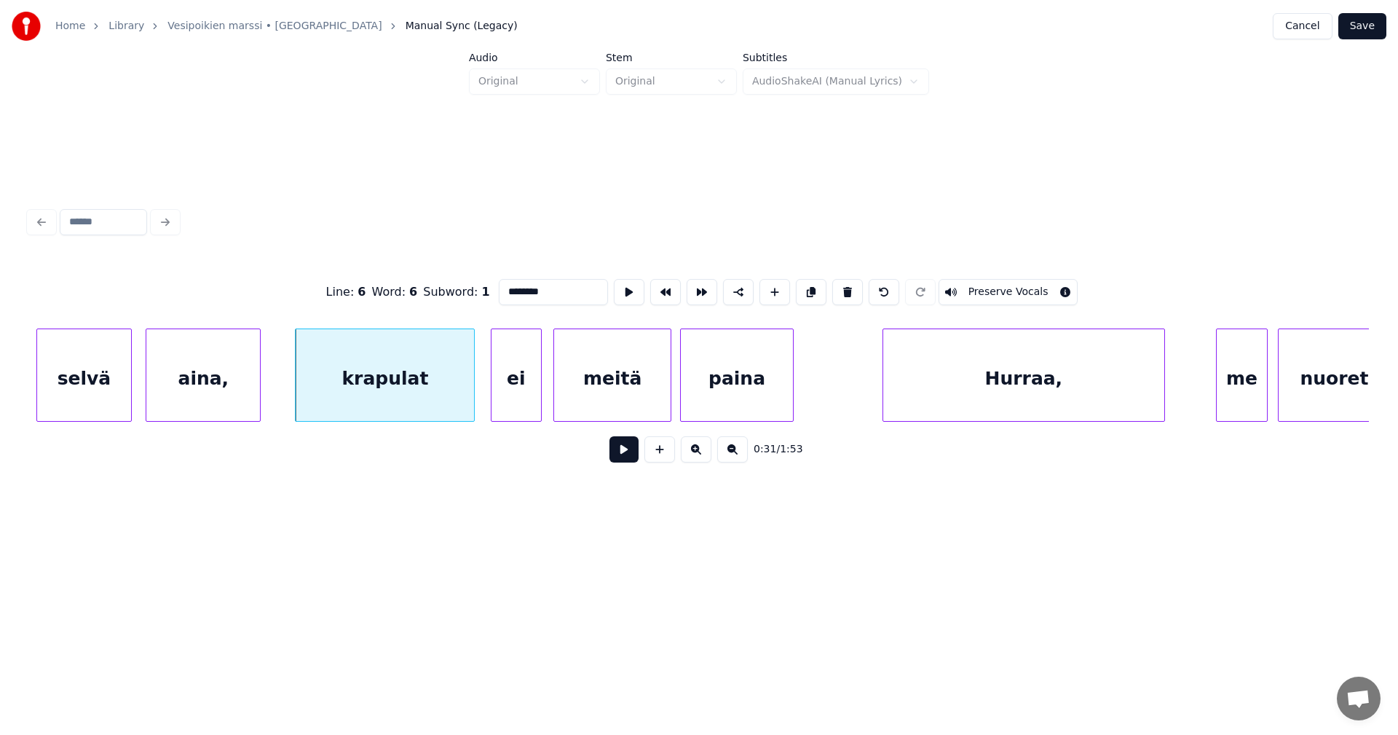
click at [623, 459] on button at bounding box center [624, 449] width 29 height 26
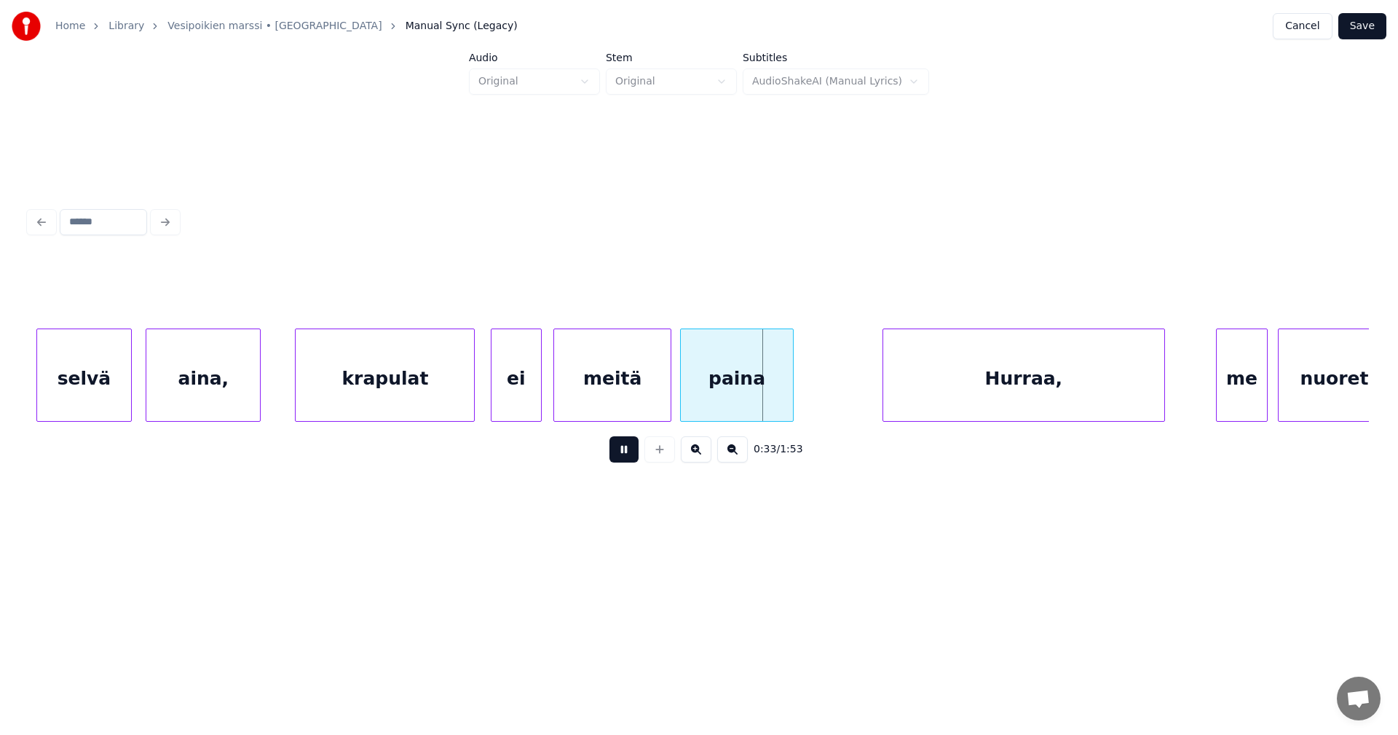
click at [624, 458] on button at bounding box center [624, 449] width 29 height 26
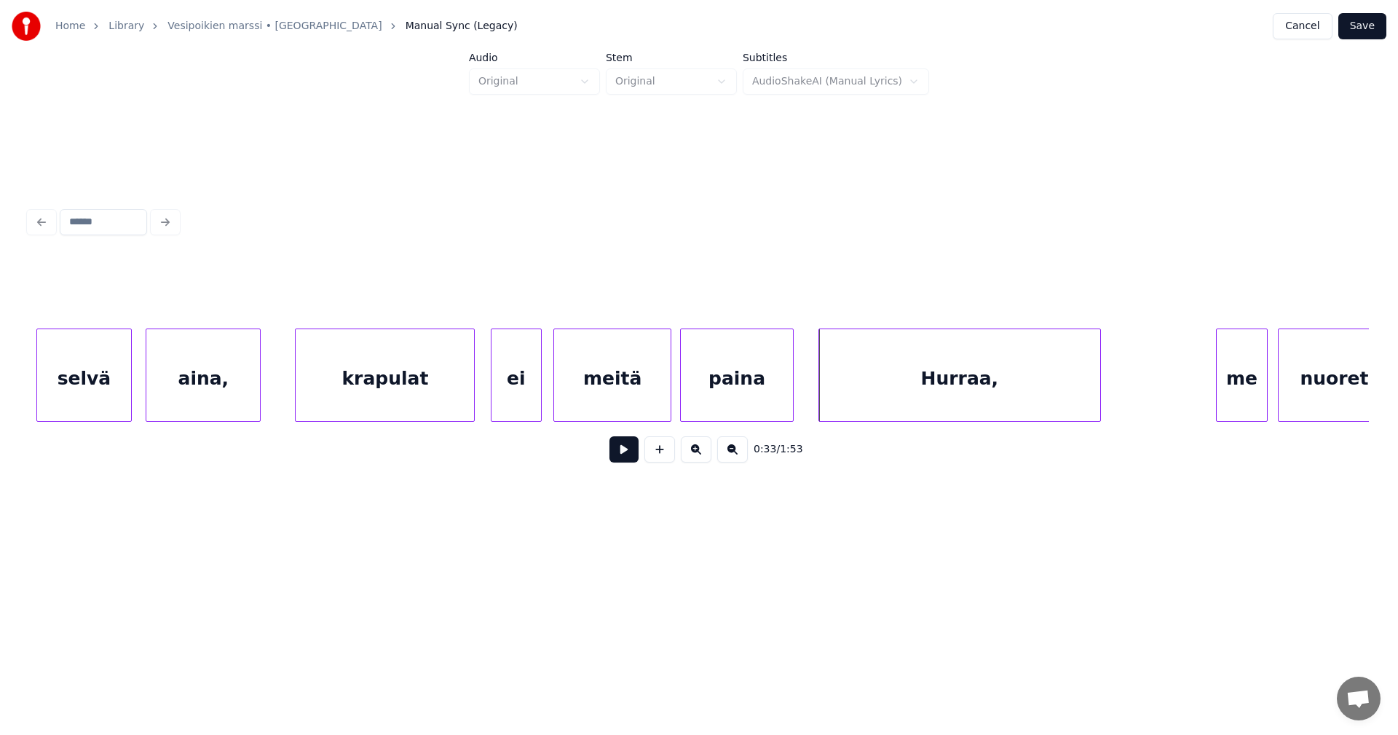
click at [894, 422] on div "ei meitä paina krapulat selvä aina, Hurraa, me nuoret" at bounding box center [699, 374] width 1340 height 93
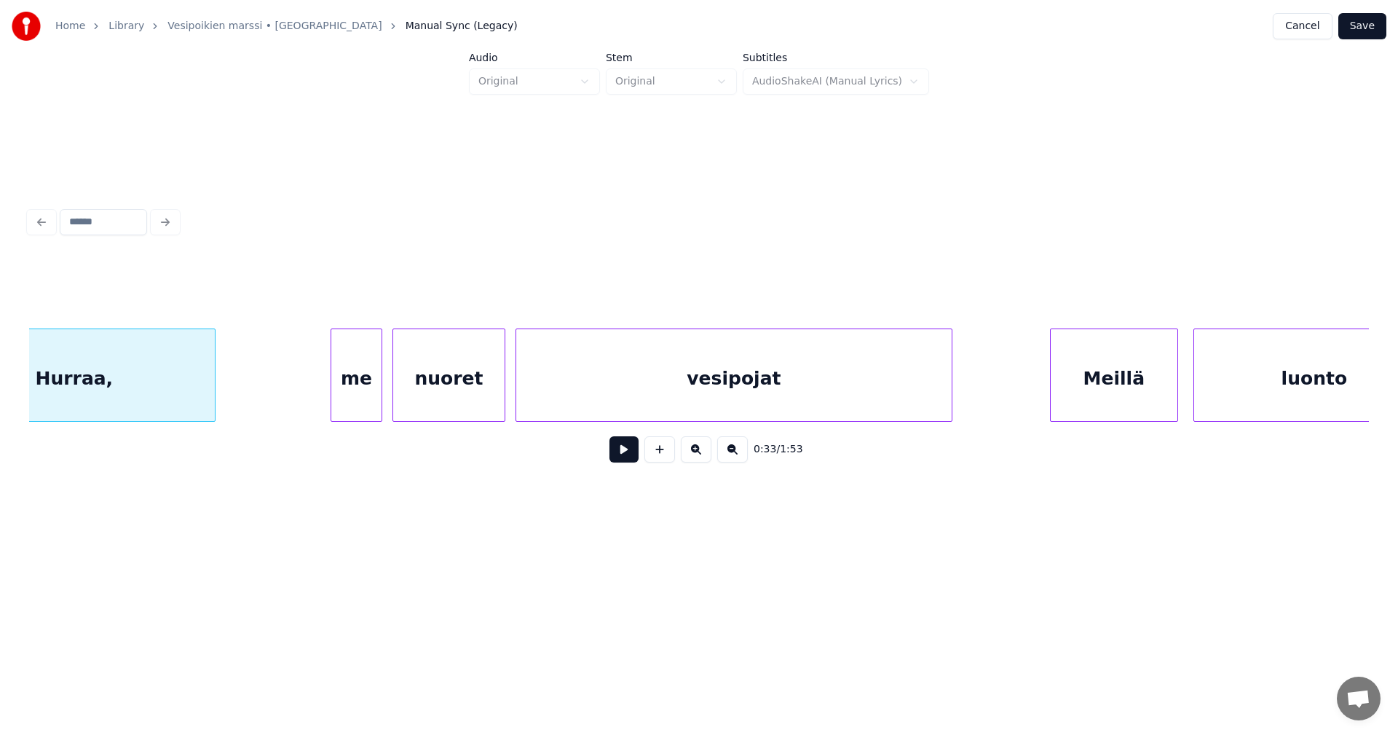
scroll to position [0, 8643]
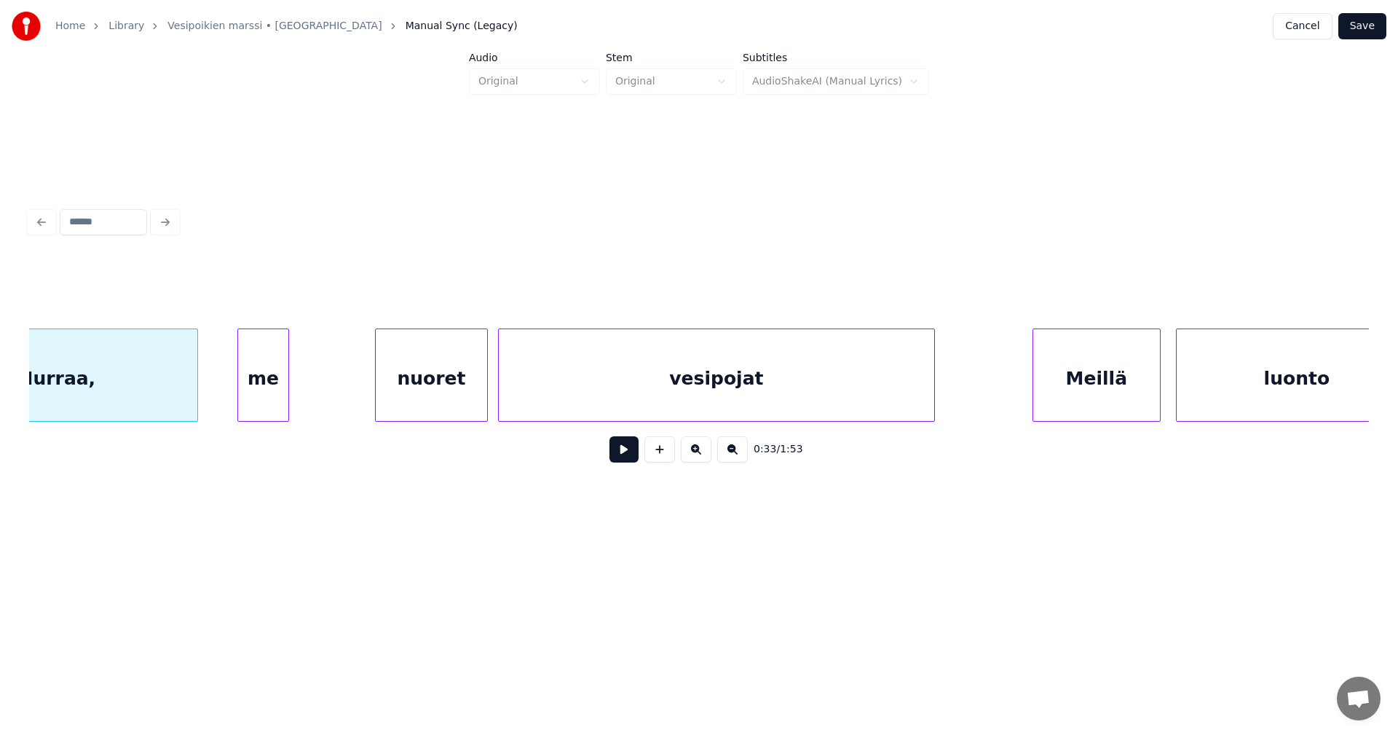
click at [264, 391] on div "me" at bounding box center [263, 378] width 50 height 99
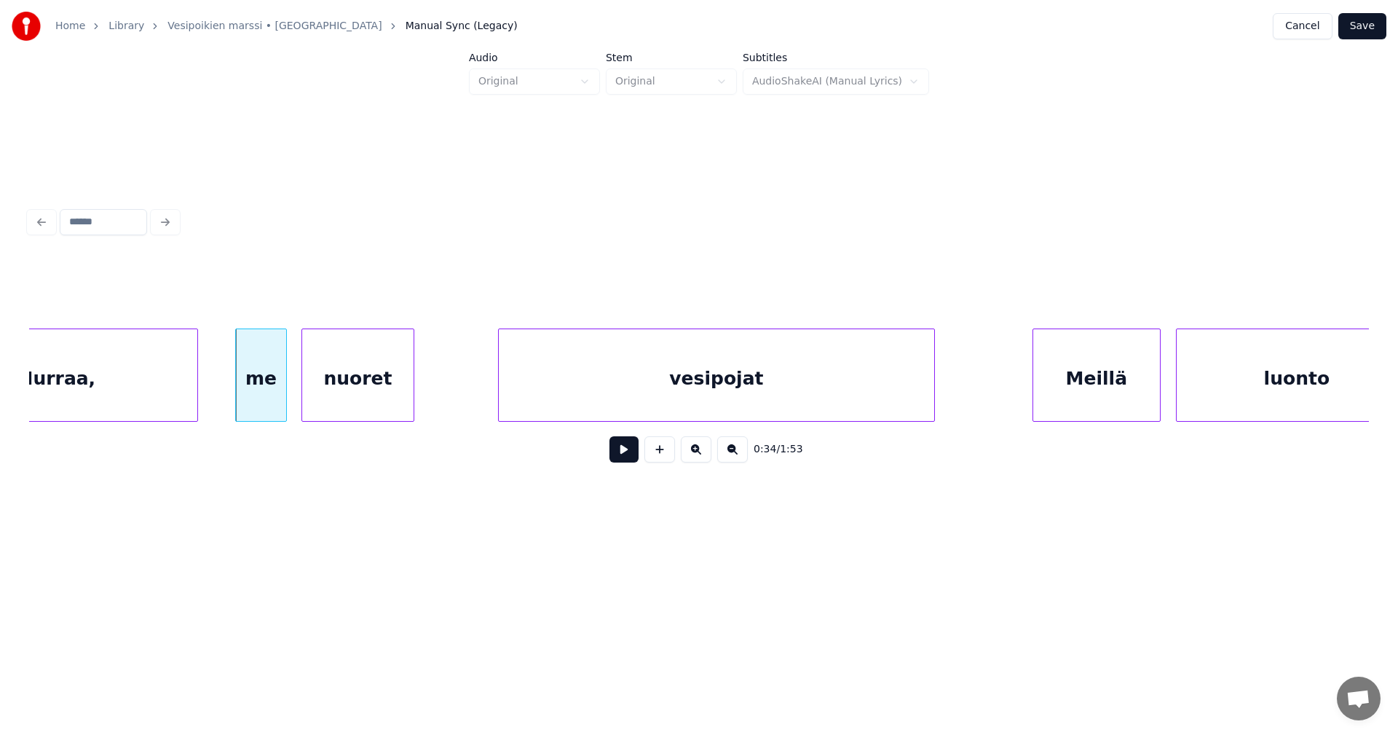
click at [311, 395] on div "nuoret" at bounding box center [357, 378] width 111 height 99
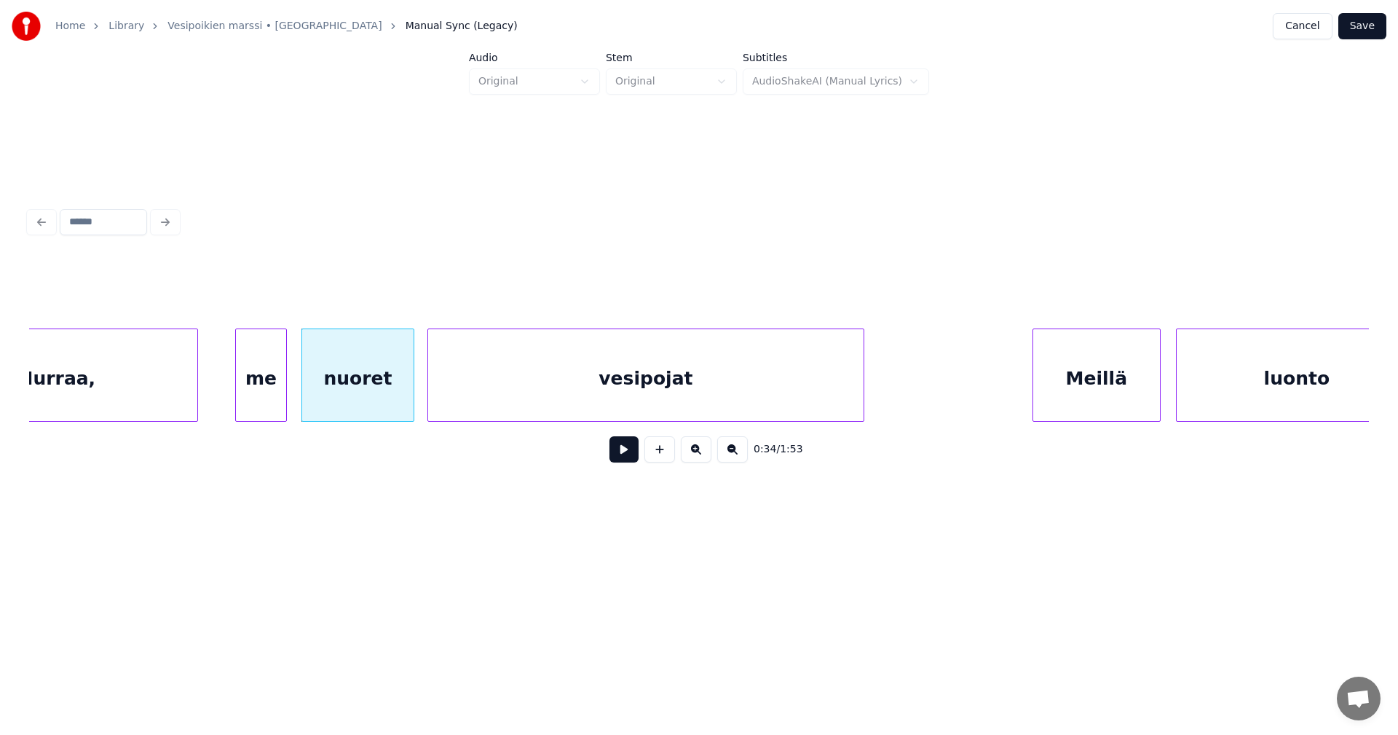
click at [523, 404] on div "vesipojat" at bounding box center [645, 378] width 435 height 99
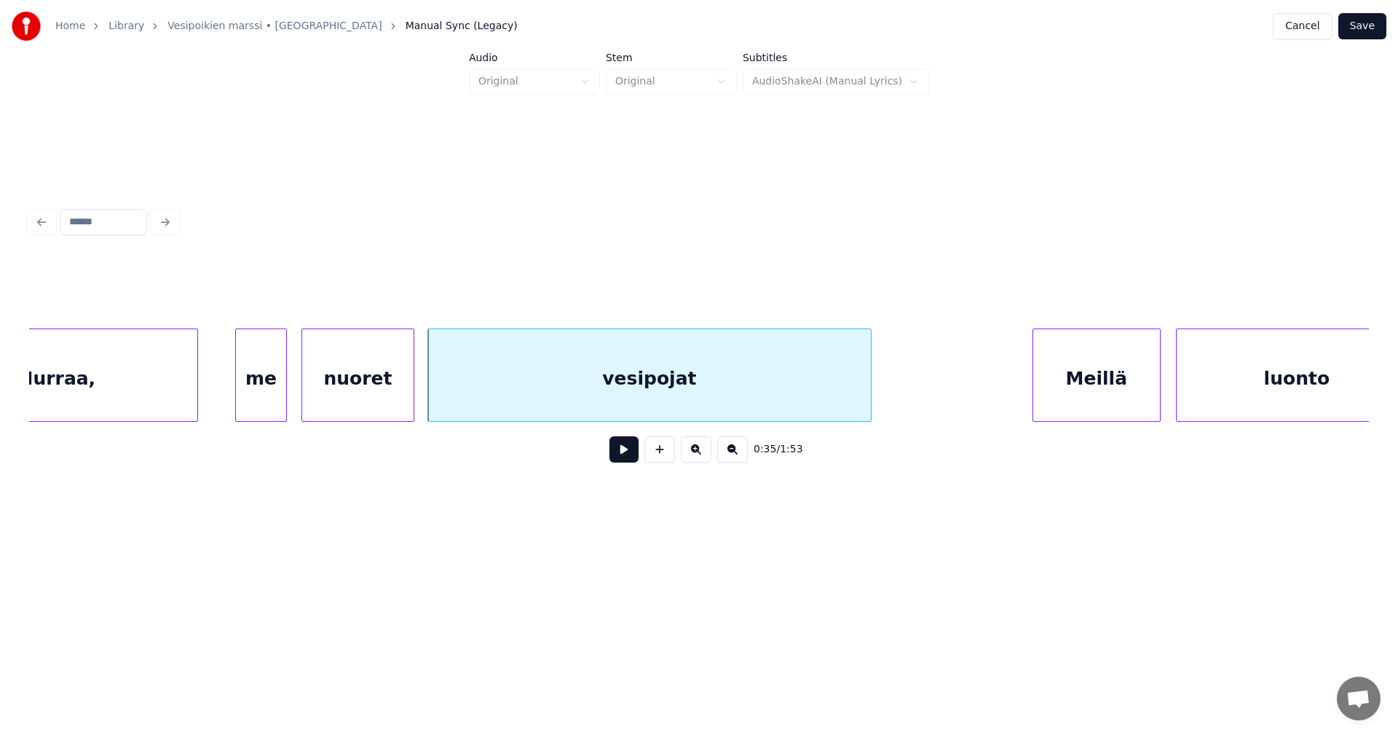
click at [871, 394] on div at bounding box center [869, 375] width 4 height 92
click at [717, 387] on div "vesipojat" at bounding box center [663, 378] width 470 height 99
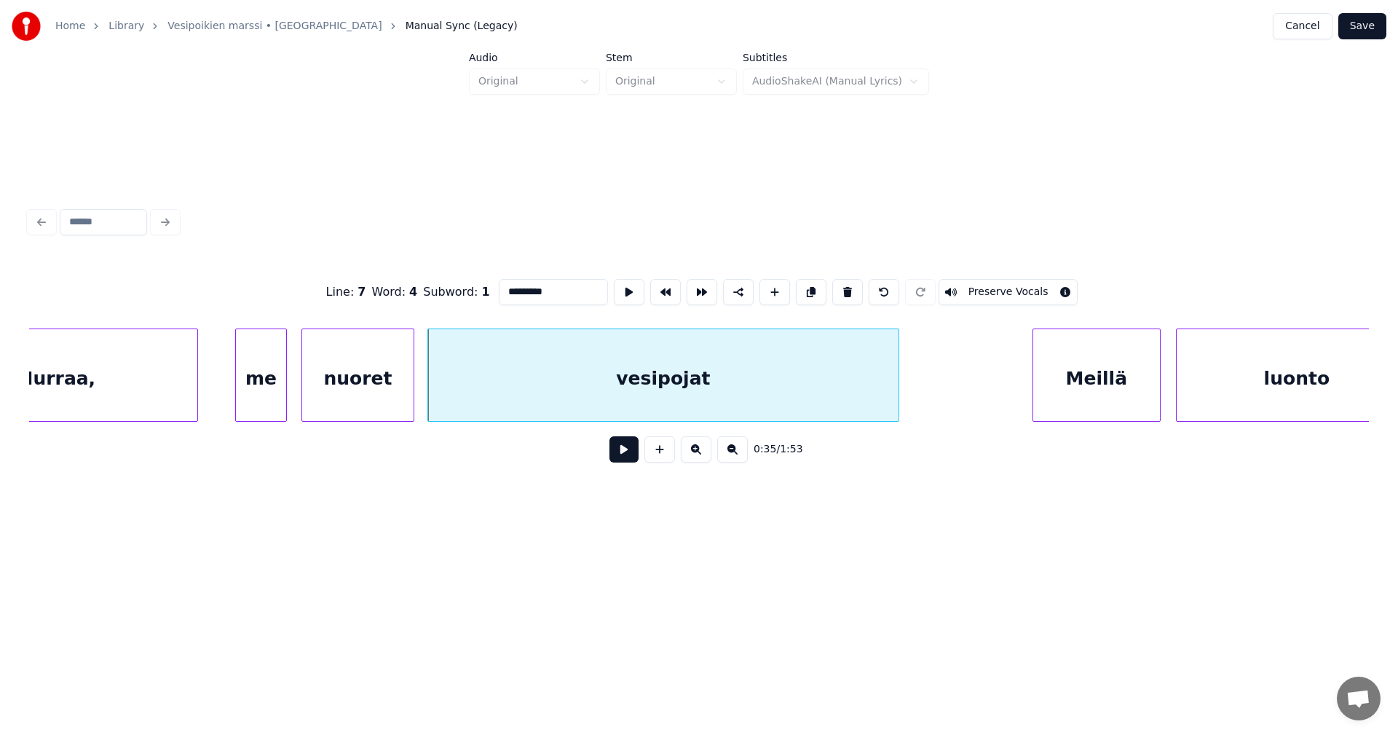
click at [682, 383] on div "vesipojat" at bounding box center [663, 378] width 470 height 99
click at [683, 387] on div "vesipojat" at bounding box center [663, 378] width 470 height 99
click at [614, 462] on button at bounding box center [624, 449] width 29 height 26
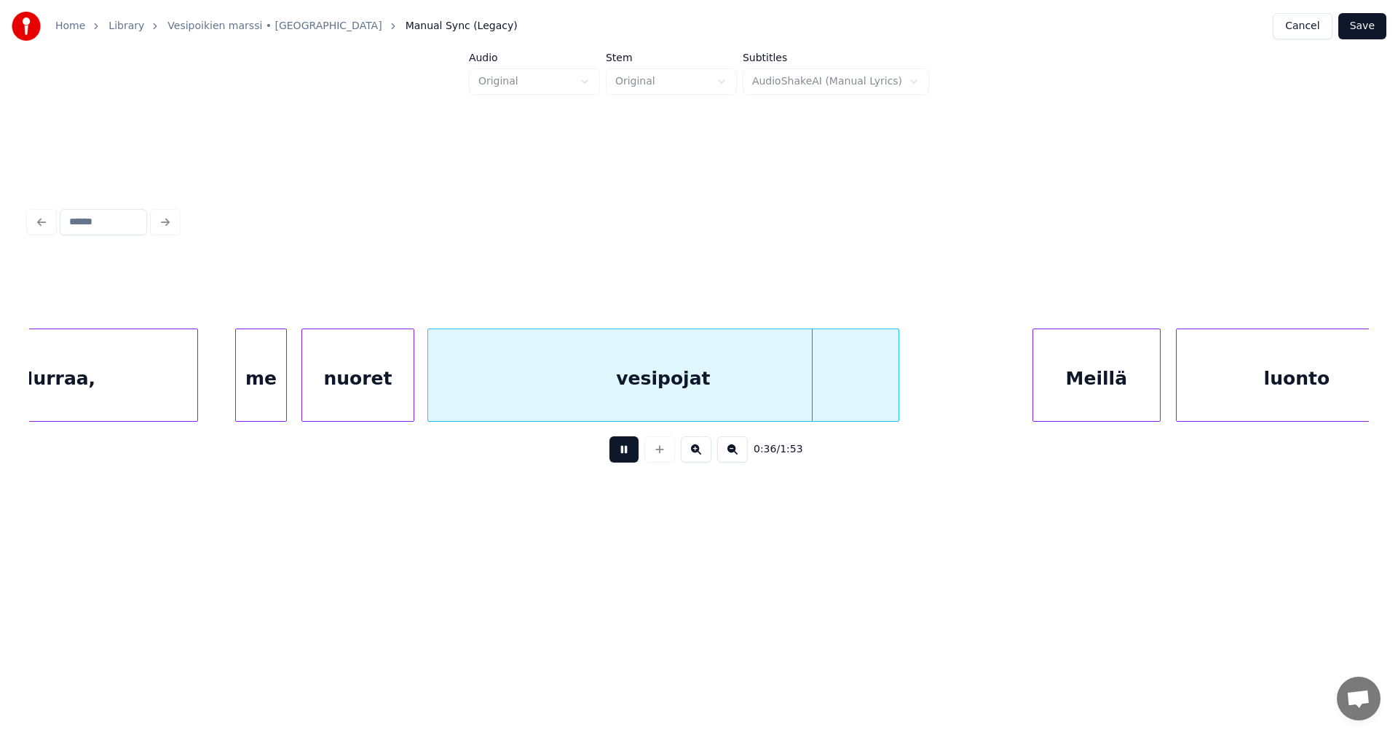
click at [616, 460] on button at bounding box center [624, 449] width 29 height 26
click at [139, 397] on div "Hurraa," at bounding box center [56, 378] width 281 height 99
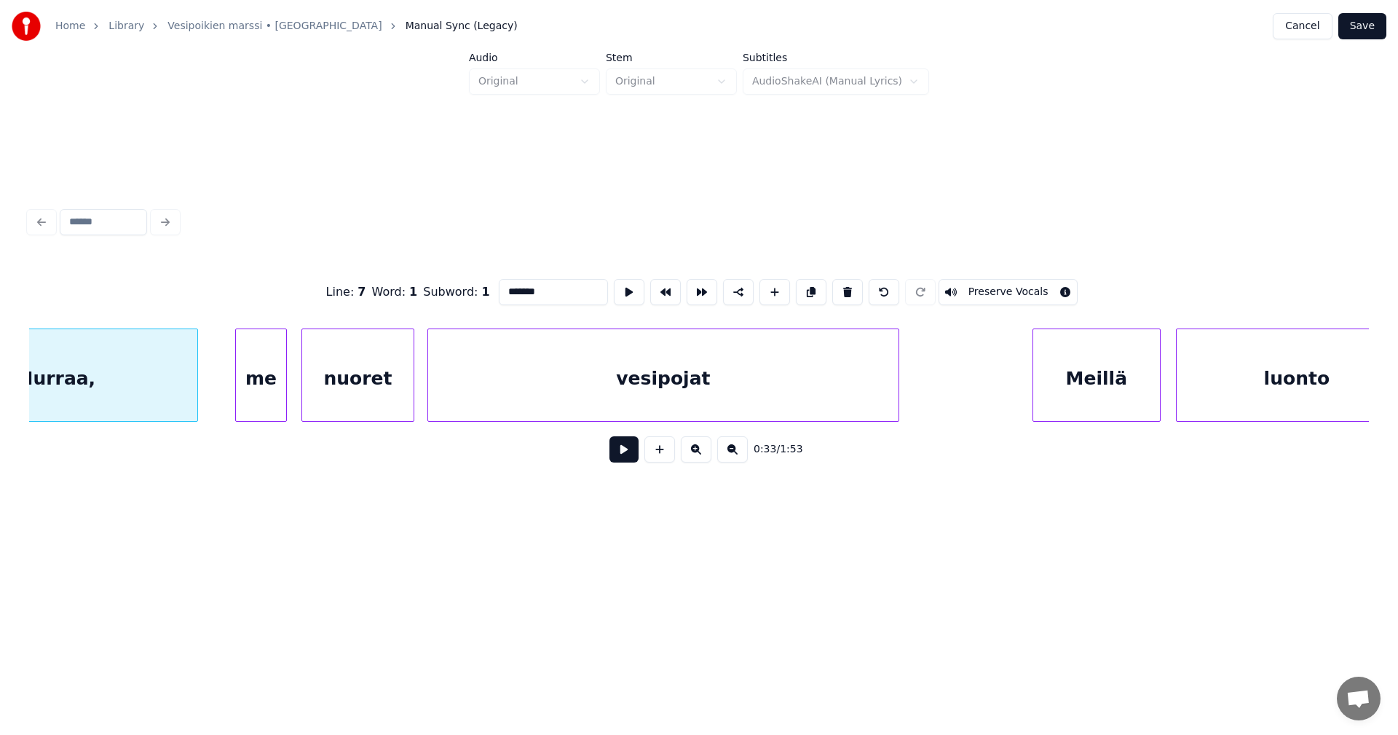
scroll to position [0, 8530]
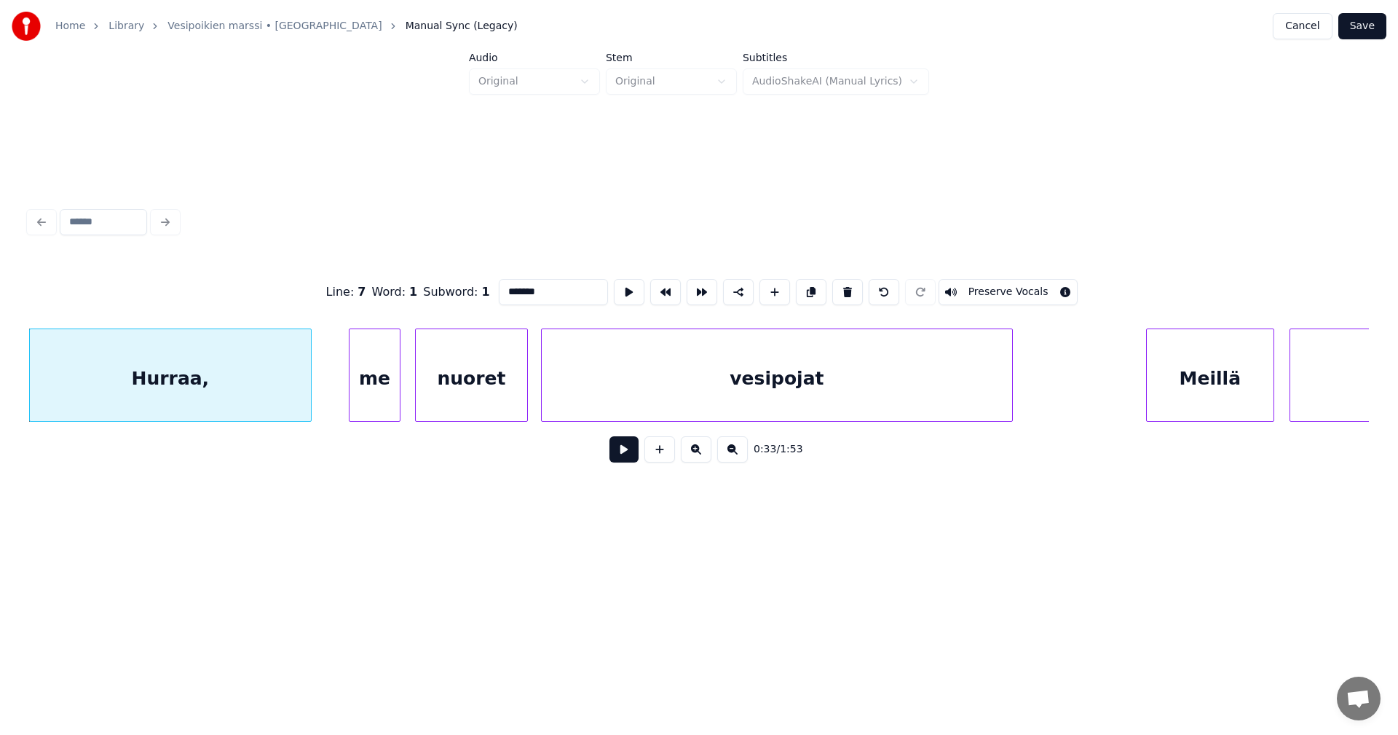
click at [624, 456] on button at bounding box center [624, 449] width 29 height 26
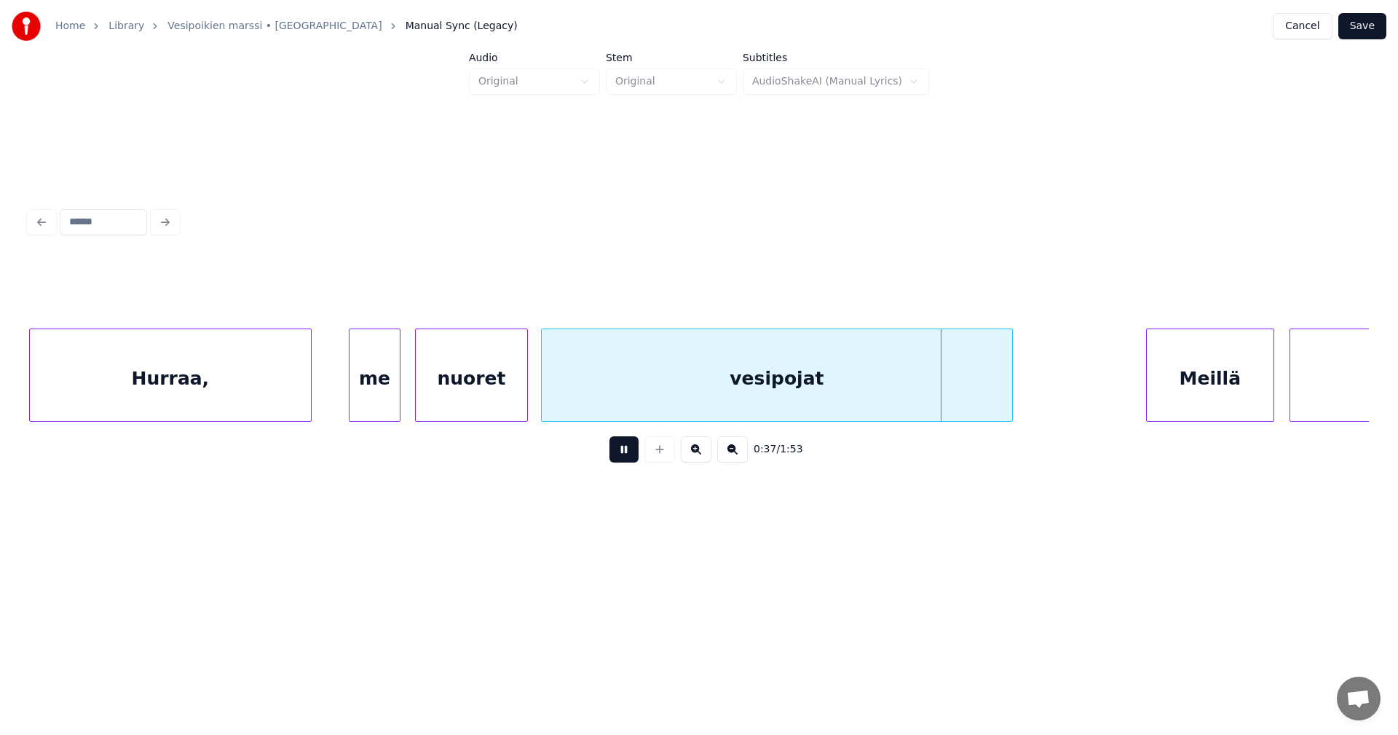
click at [624, 456] on button at bounding box center [624, 449] width 29 height 26
click at [762, 393] on div "vesipojat" at bounding box center [777, 378] width 470 height 99
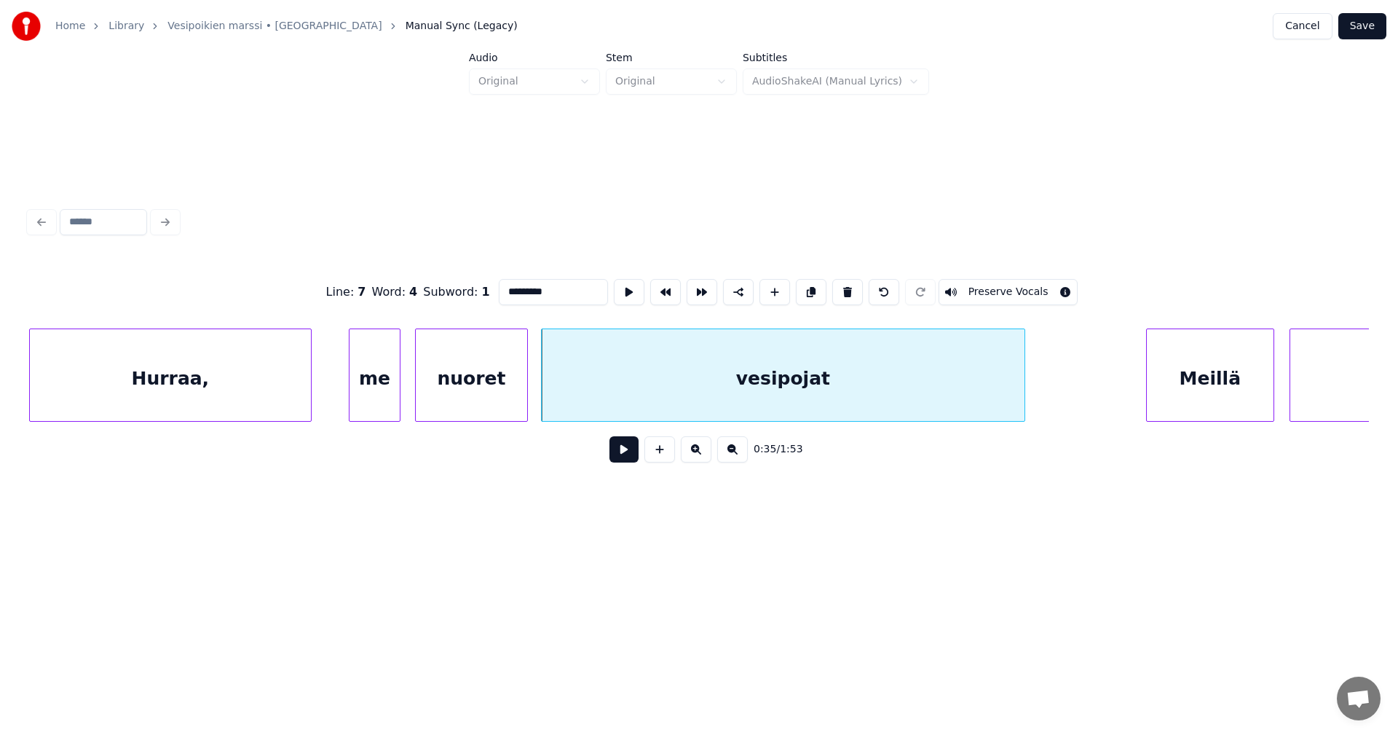
click at [1020, 394] on div at bounding box center [1022, 375] width 4 height 92
click at [1107, 395] on div "Meillä" at bounding box center [1132, 378] width 127 height 99
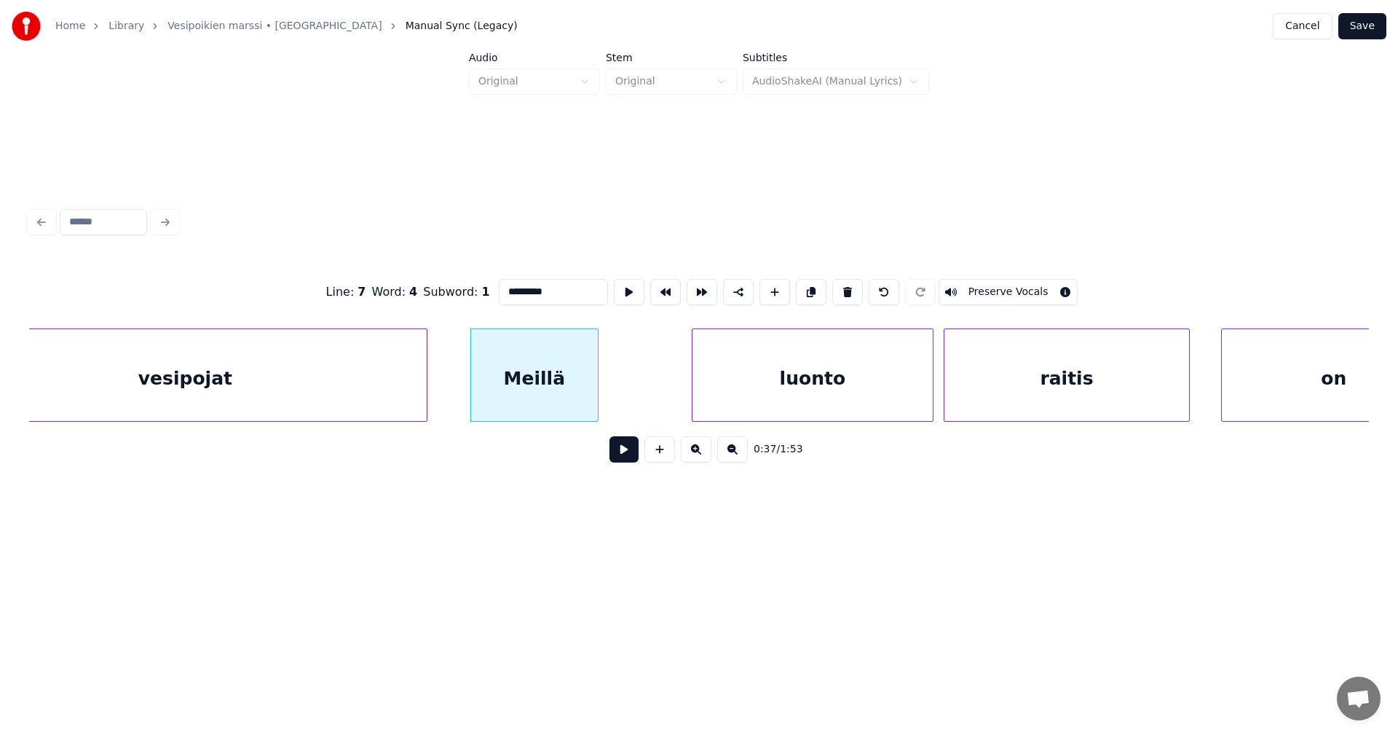
scroll to position [0, 9141]
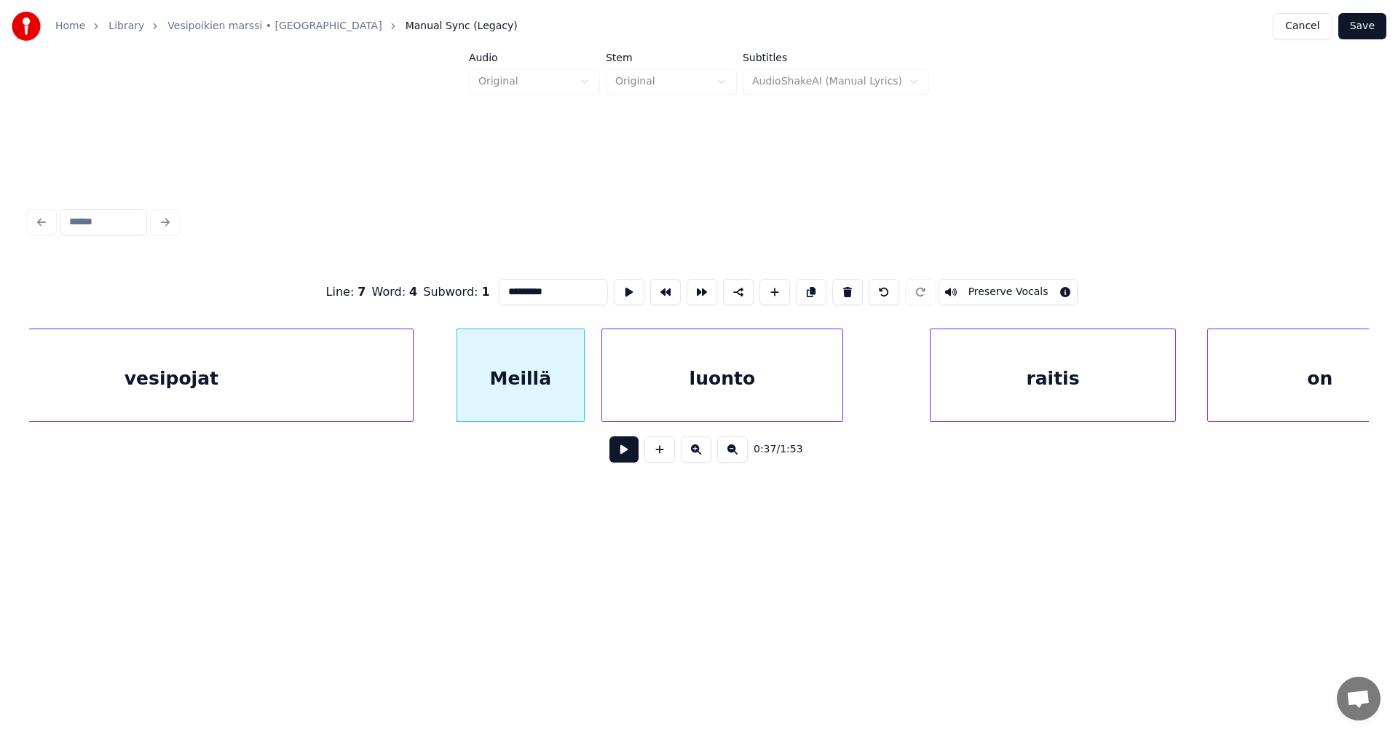
click at [761, 403] on div "luonto" at bounding box center [722, 378] width 240 height 99
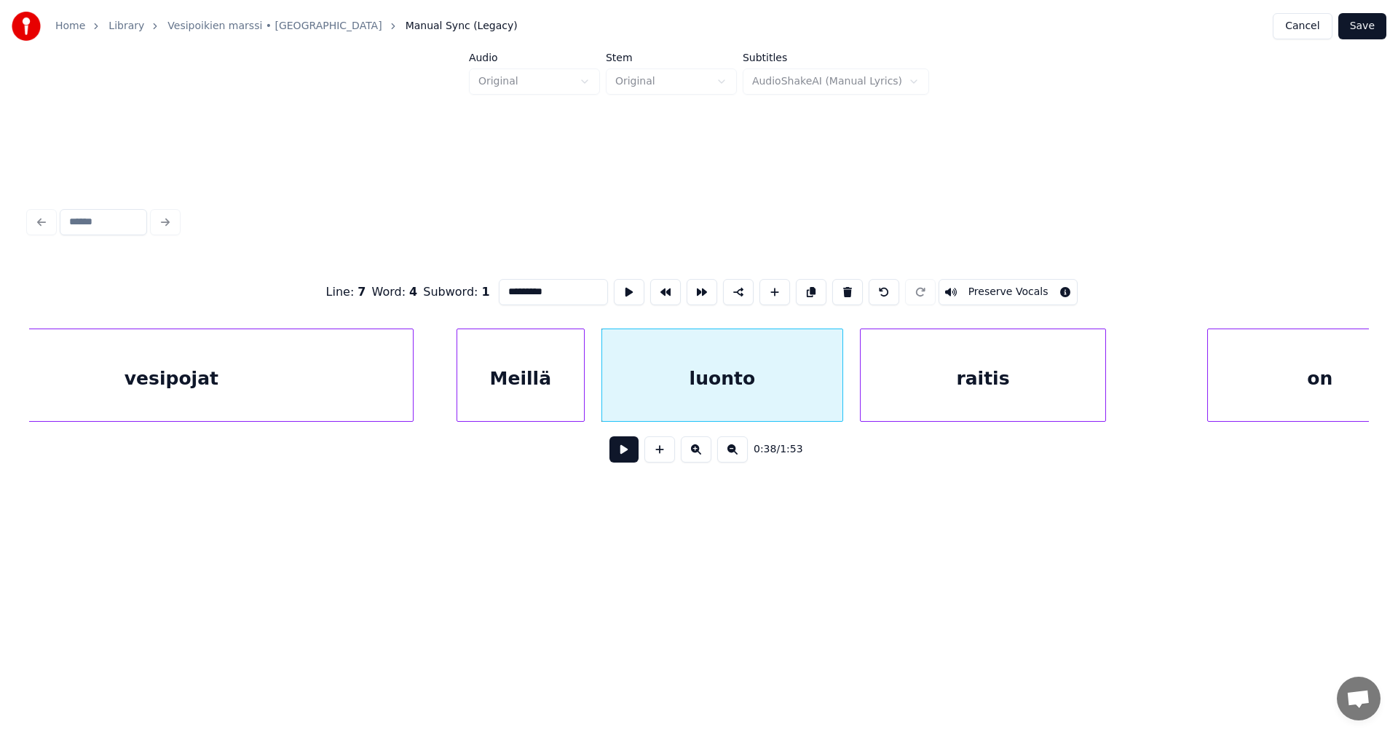
click at [931, 401] on div "raitis" at bounding box center [983, 378] width 245 height 99
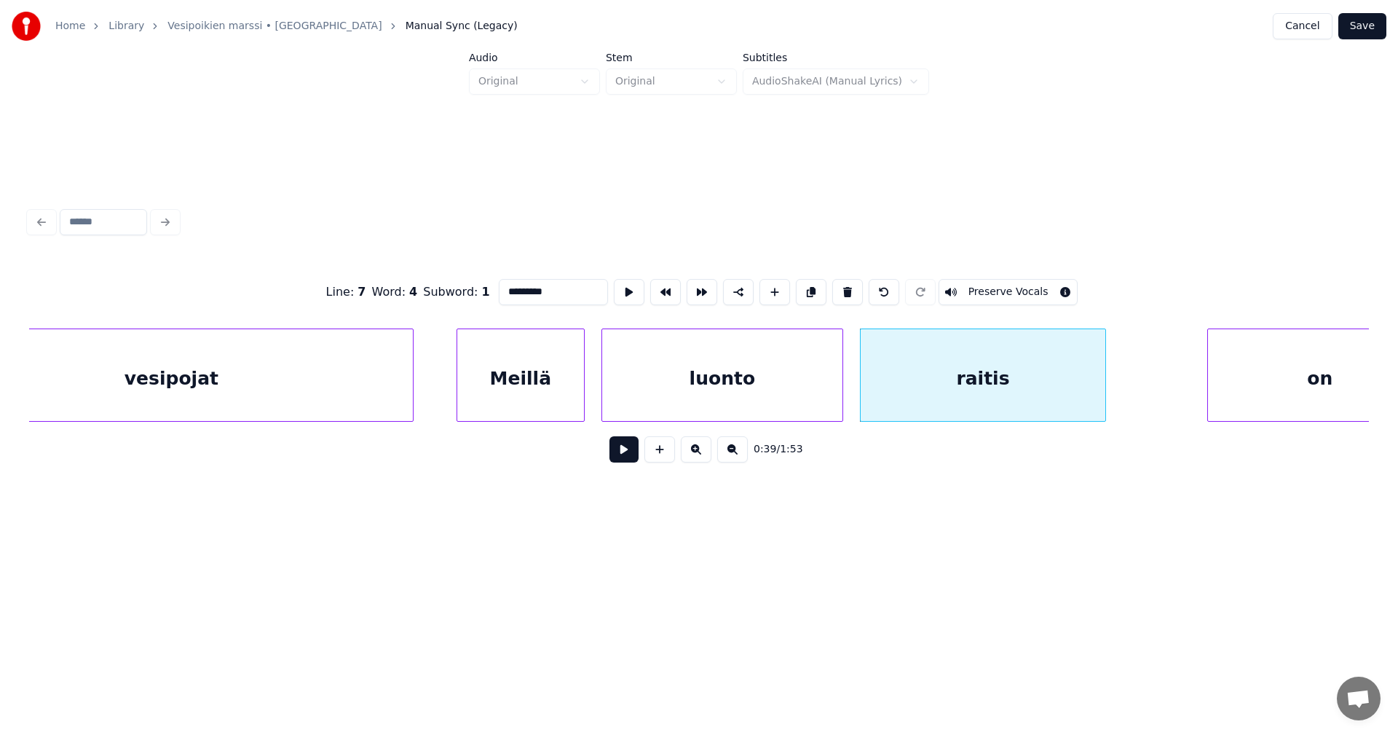
scroll to position [0, 9201]
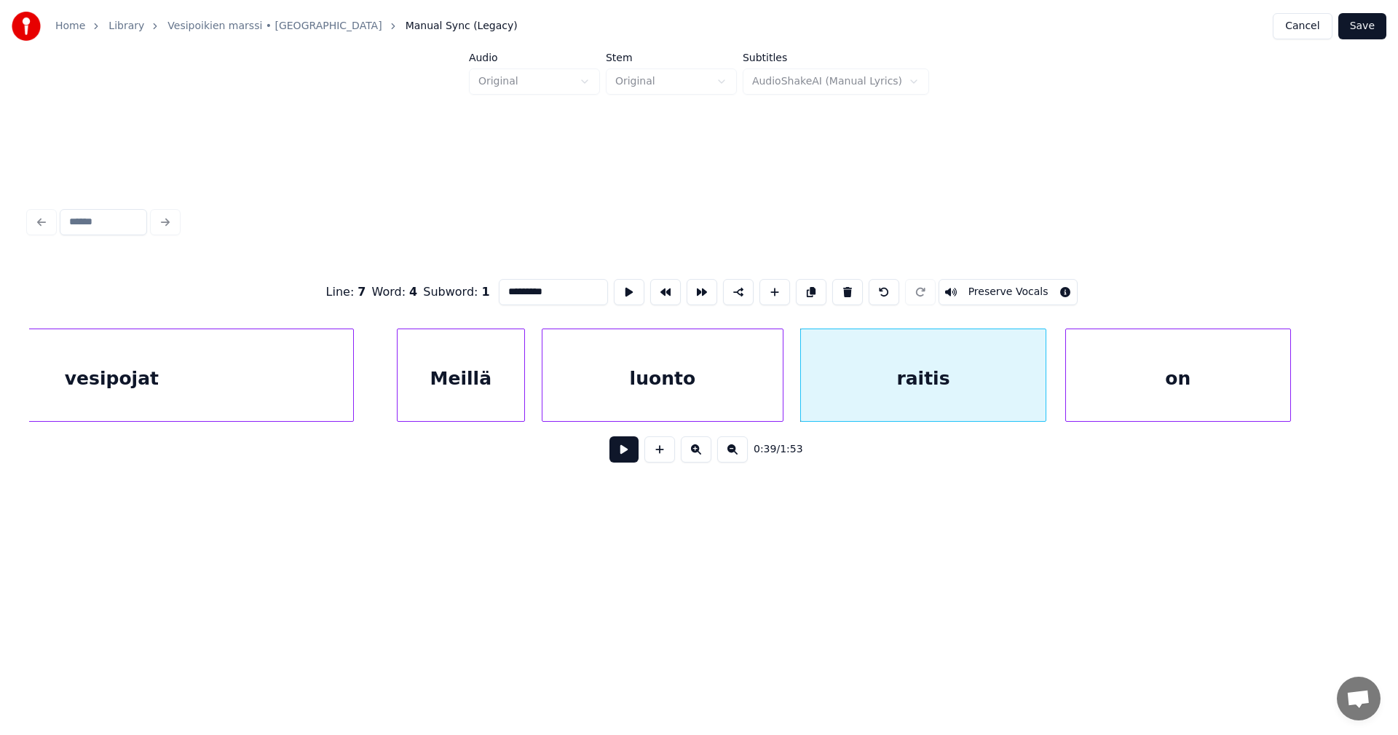
click at [1203, 409] on div "on" at bounding box center [1178, 378] width 224 height 99
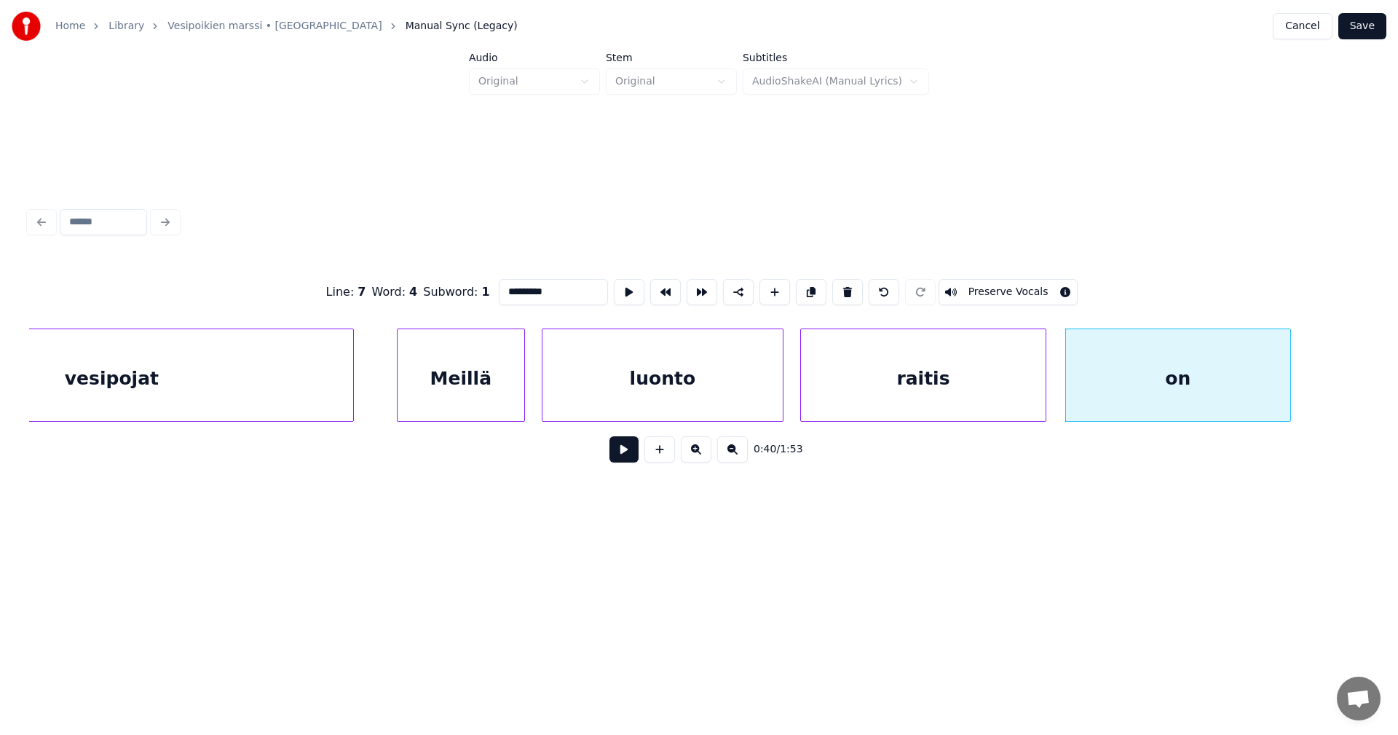
click at [497, 397] on div "Meillä" at bounding box center [461, 378] width 127 height 99
type input "******"
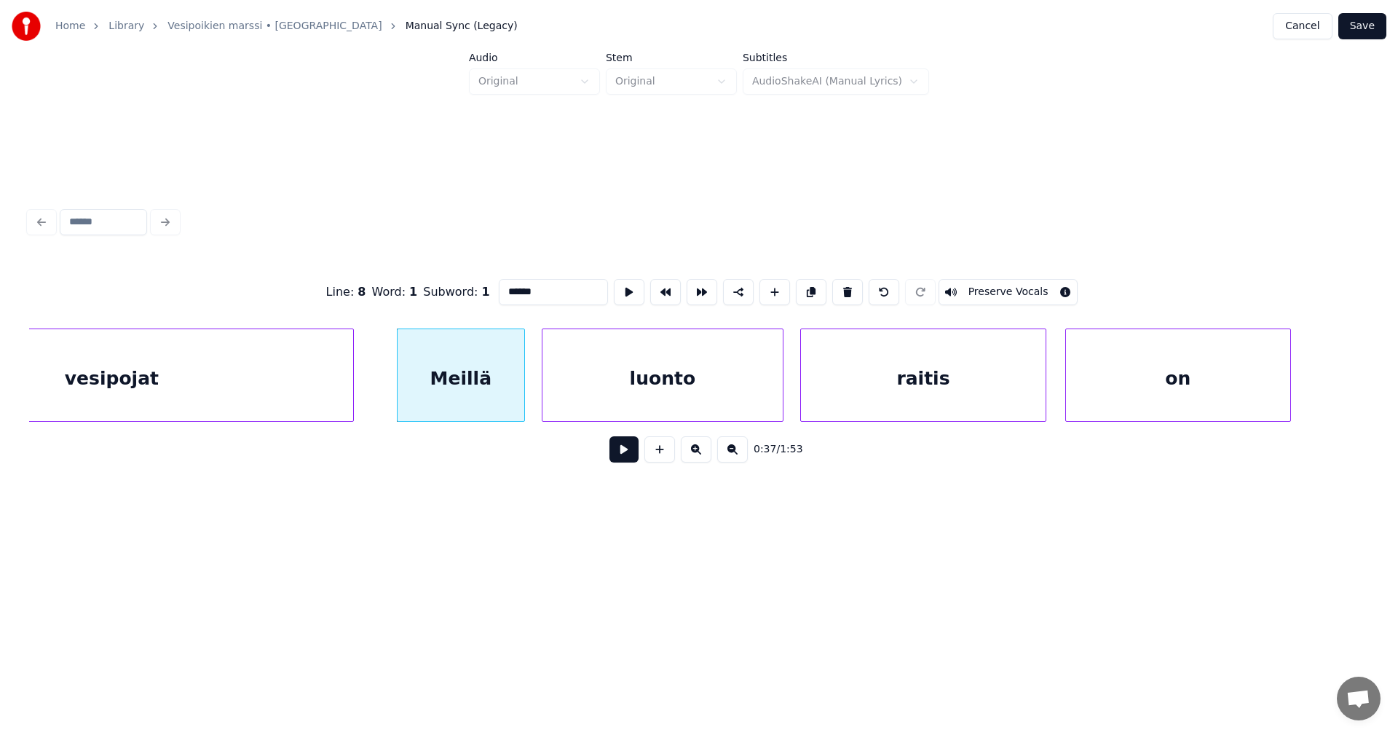
click at [624, 460] on button at bounding box center [624, 449] width 29 height 26
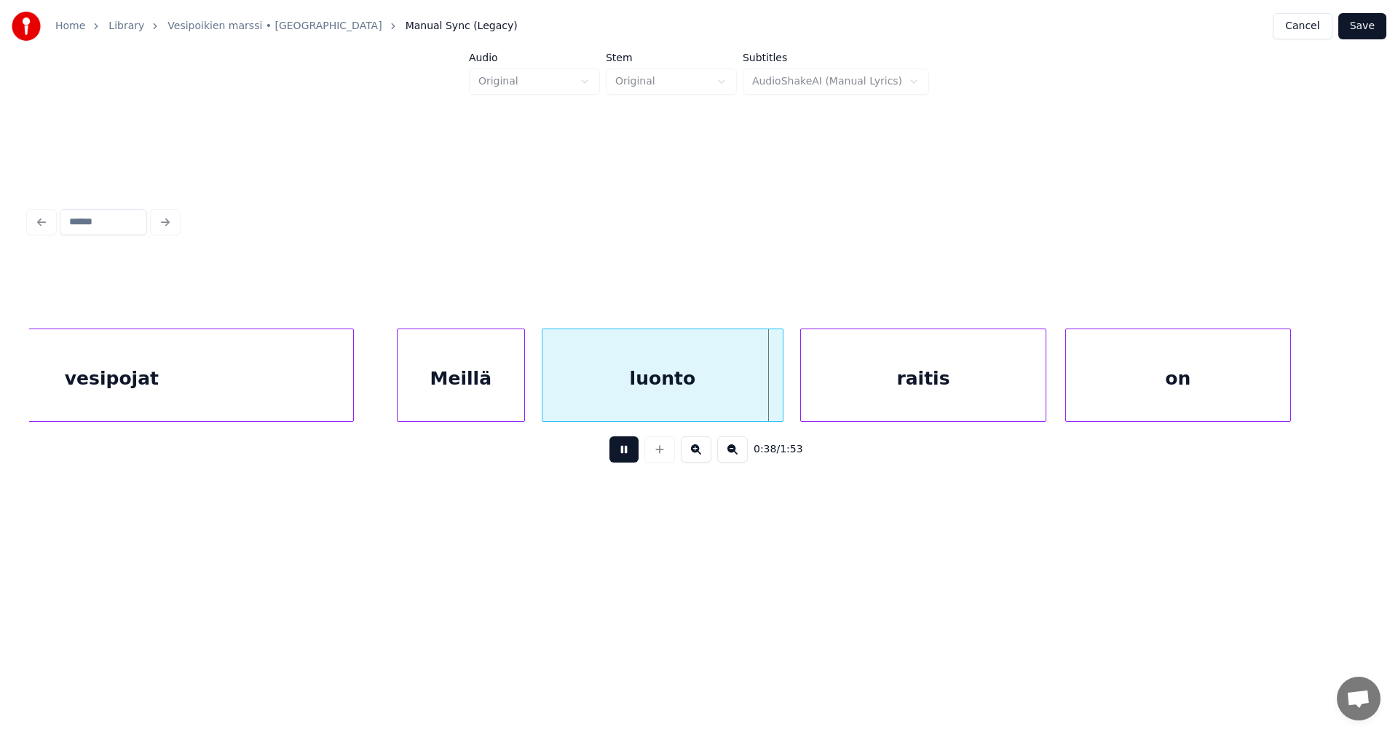
click at [624, 460] on button at bounding box center [624, 449] width 29 height 26
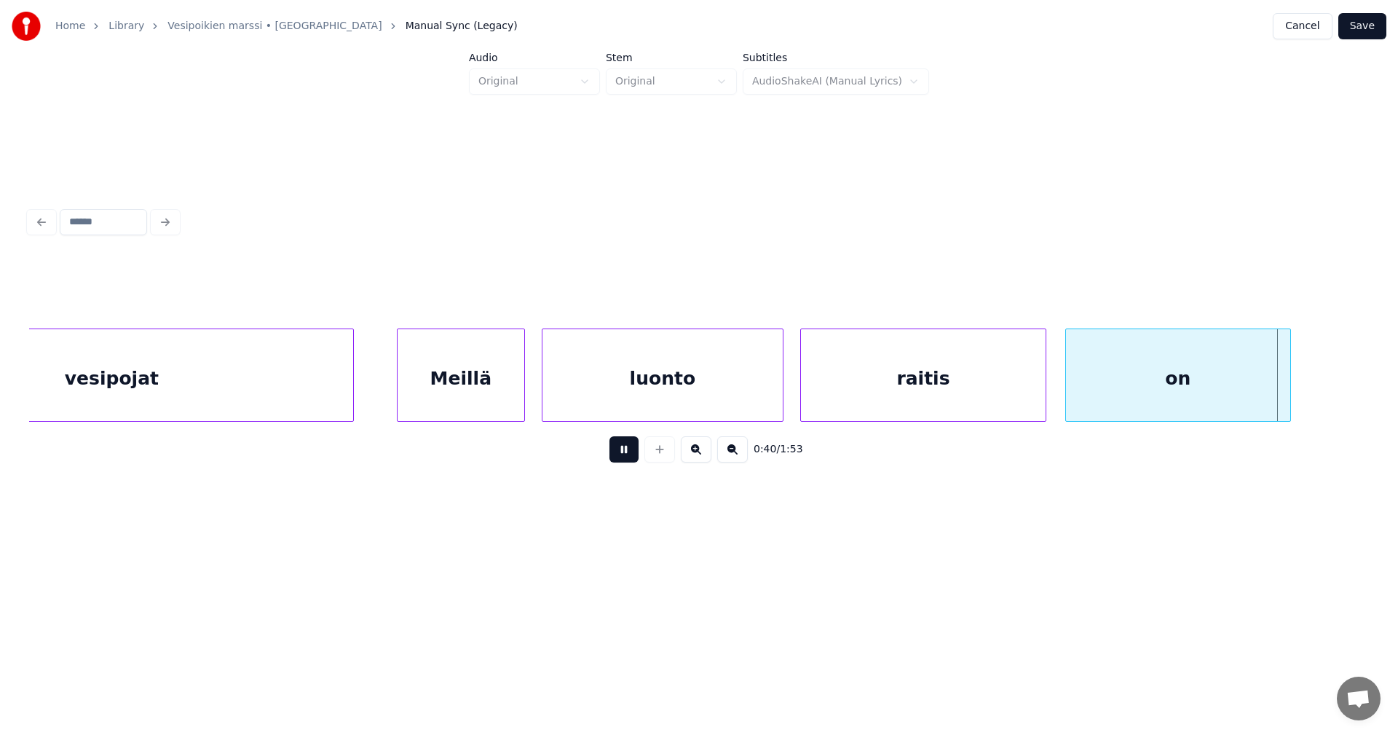
click at [624, 460] on button at bounding box center [624, 449] width 29 height 26
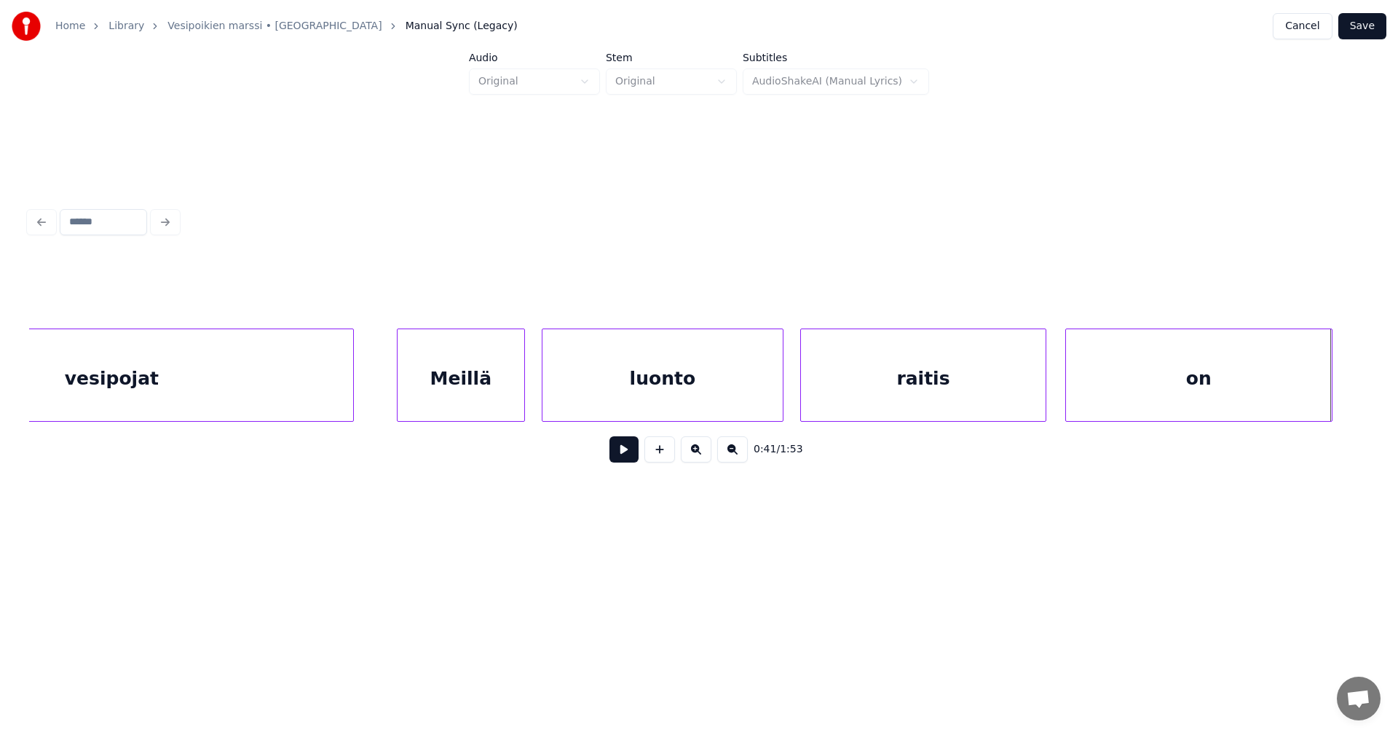
click at [1331, 403] on div at bounding box center [1330, 375] width 4 height 92
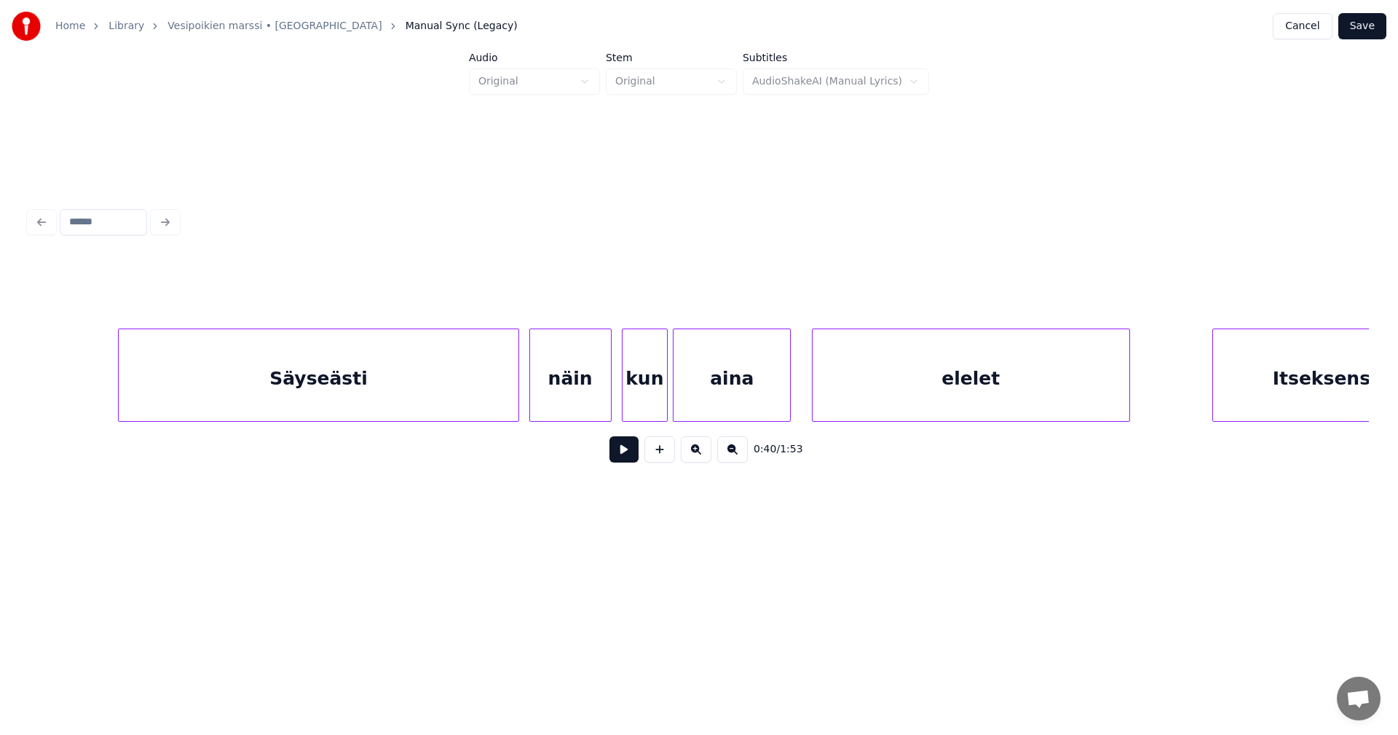
scroll to position [0, 10629]
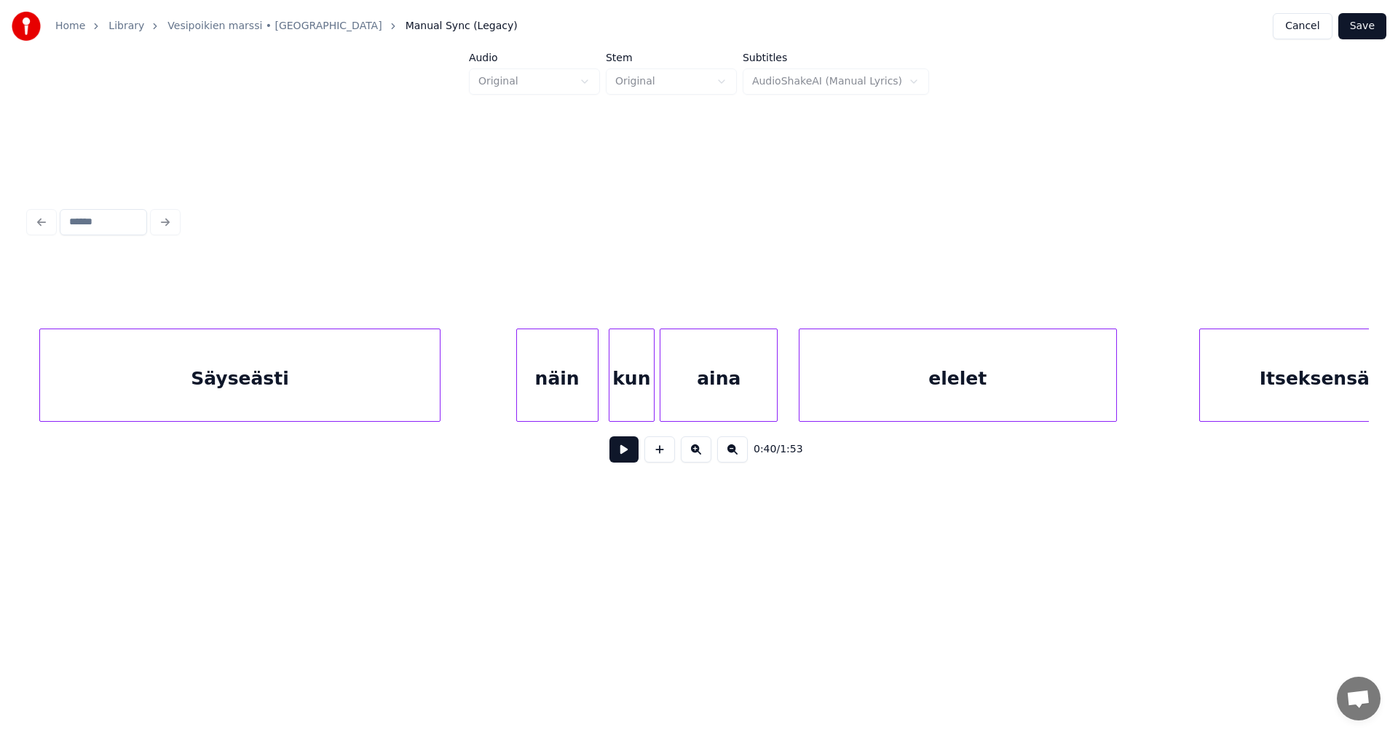
click at [290, 386] on div "Säyseästi" at bounding box center [239, 378] width 399 height 99
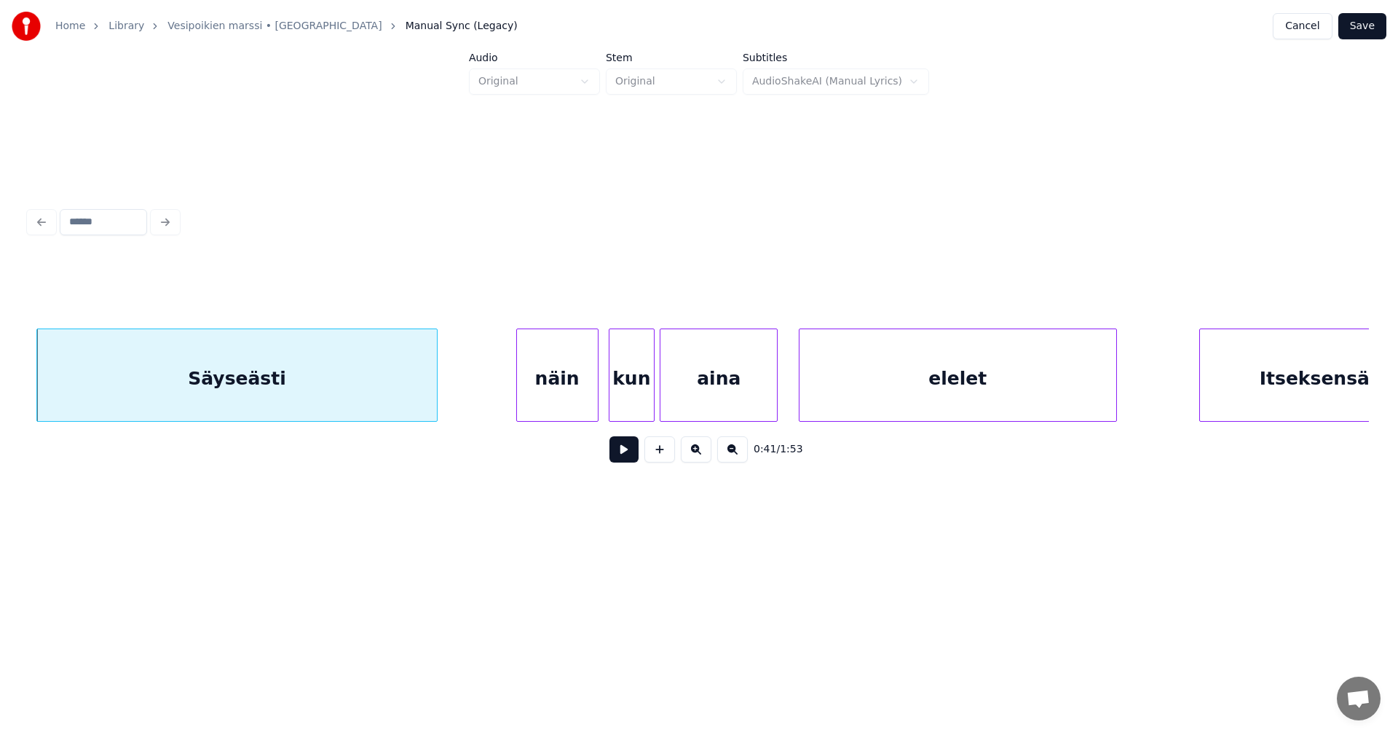
click at [623, 460] on button at bounding box center [624, 449] width 29 height 26
click at [623, 458] on button at bounding box center [624, 449] width 29 height 26
click at [412, 395] on div at bounding box center [412, 375] width 4 height 92
click at [462, 397] on div "näin" at bounding box center [468, 378] width 81 height 99
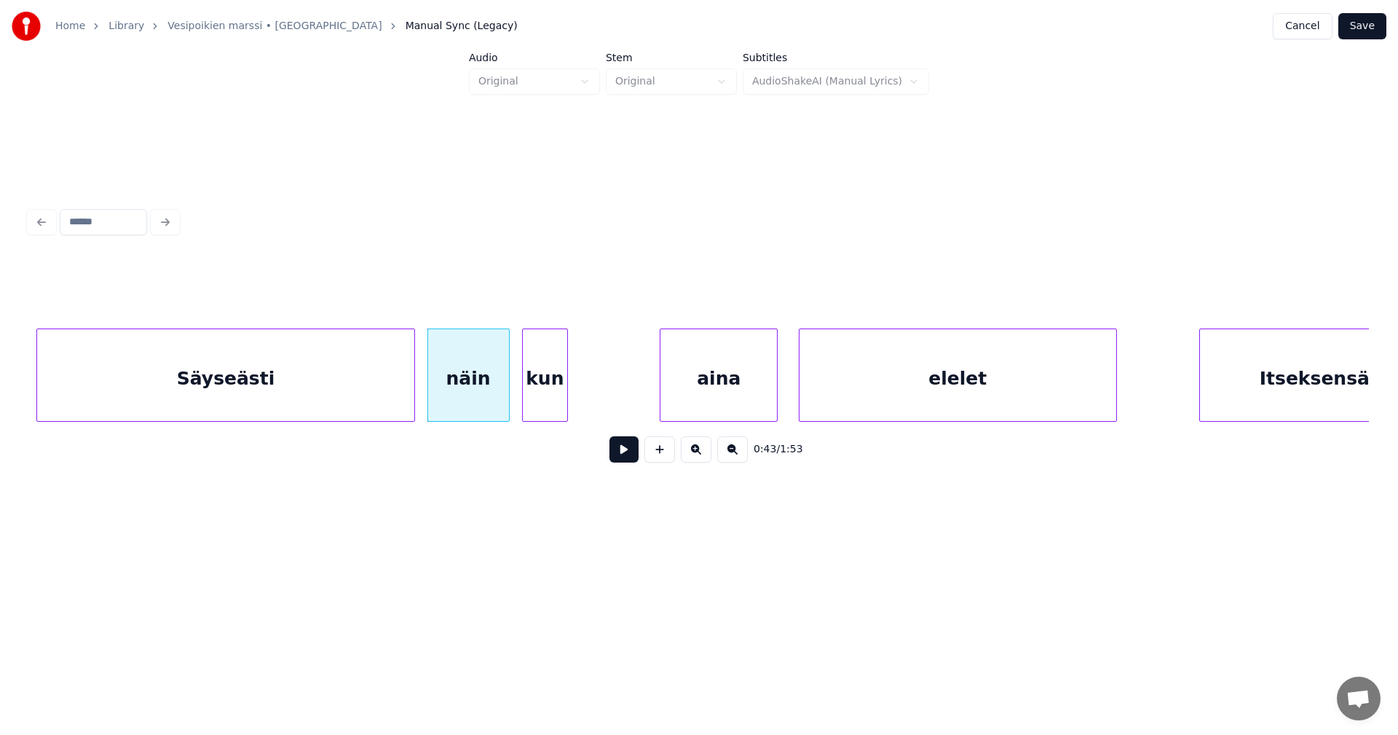
click at [543, 394] on div "kun" at bounding box center [545, 378] width 45 height 99
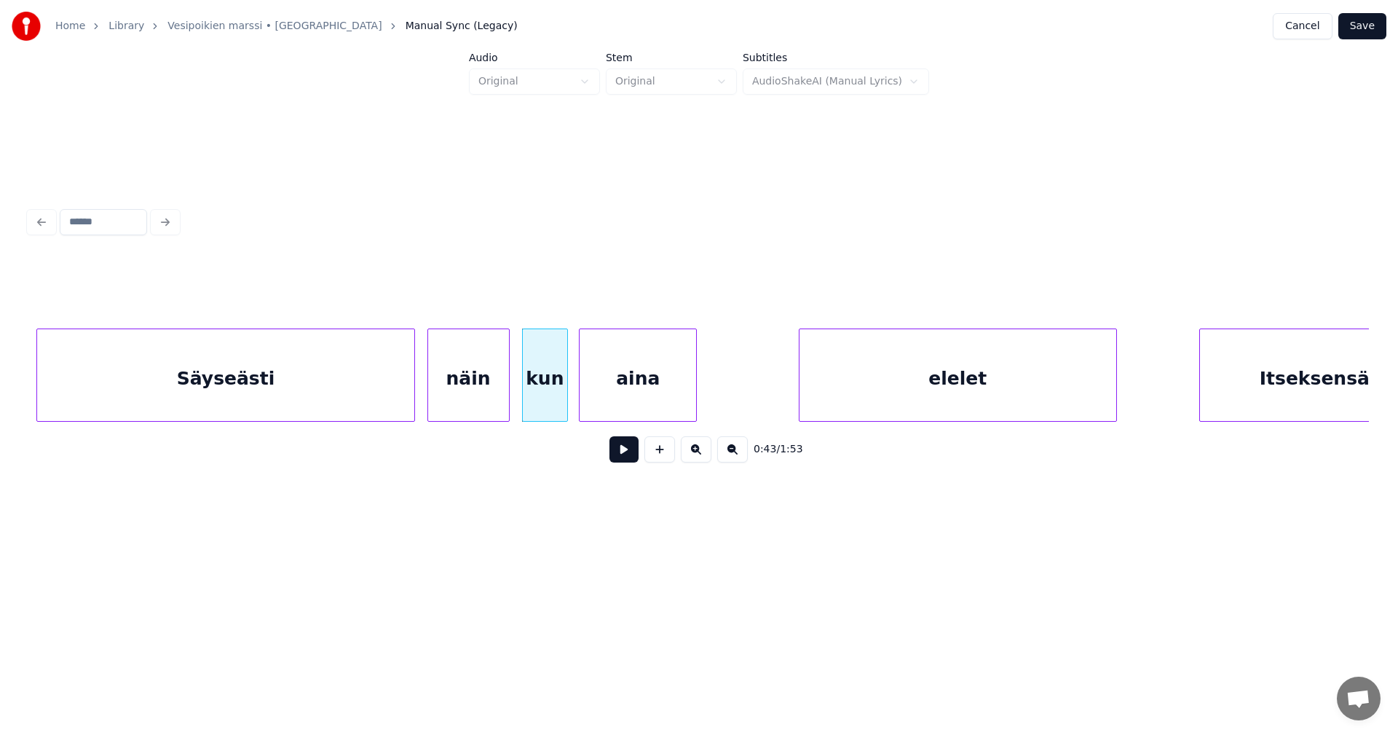
click at [613, 402] on div "aina" at bounding box center [638, 378] width 117 height 99
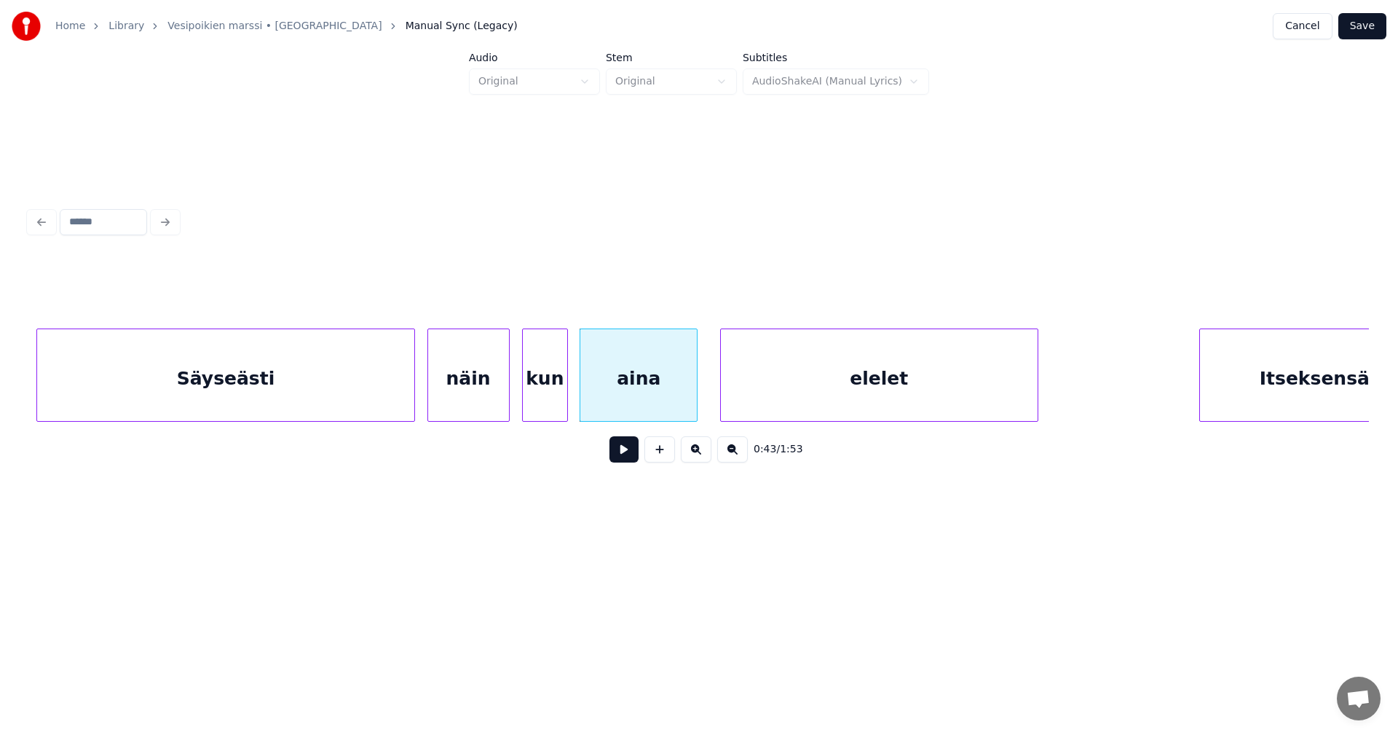
click at [792, 382] on div "elelet" at bounding box center [879, 378] width 317 height 99
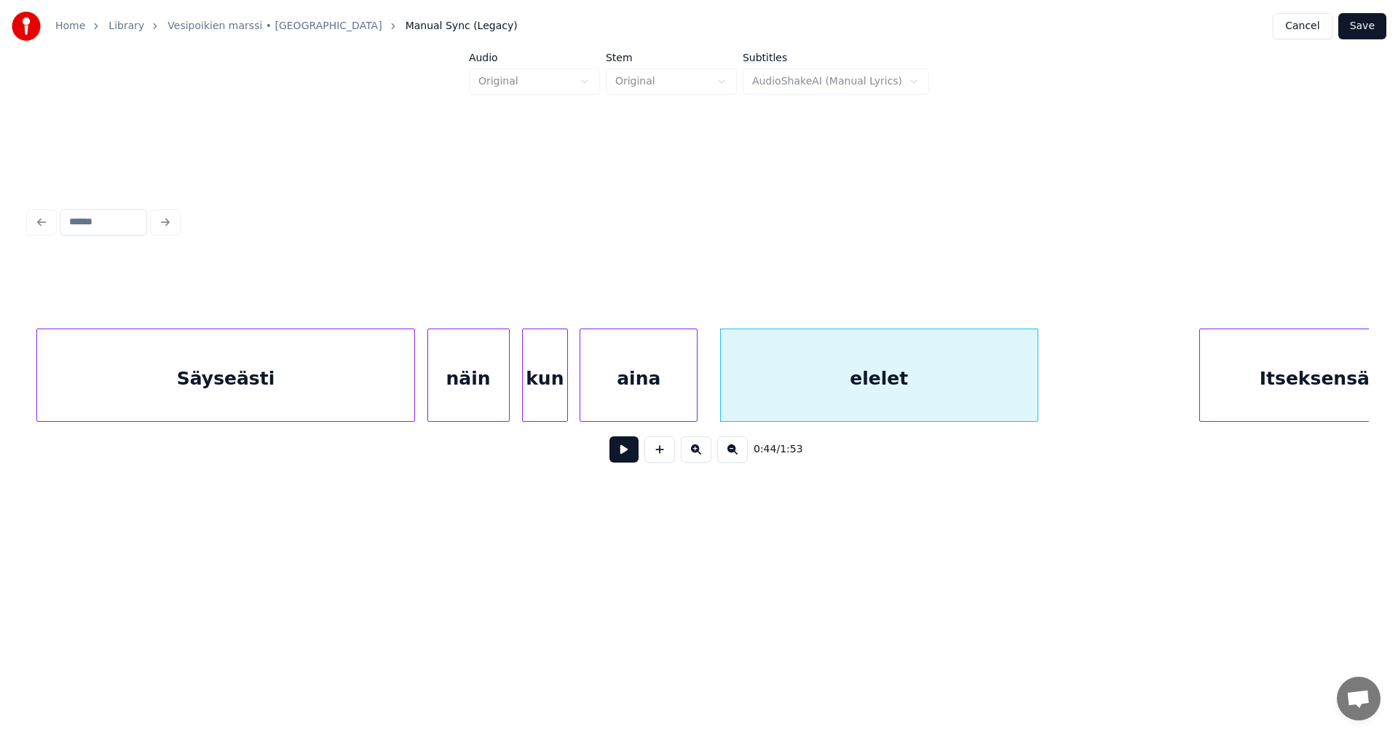
click at [353, 401] on div "Säyseästi" at bounding box center [225, 378] width 377 height 99
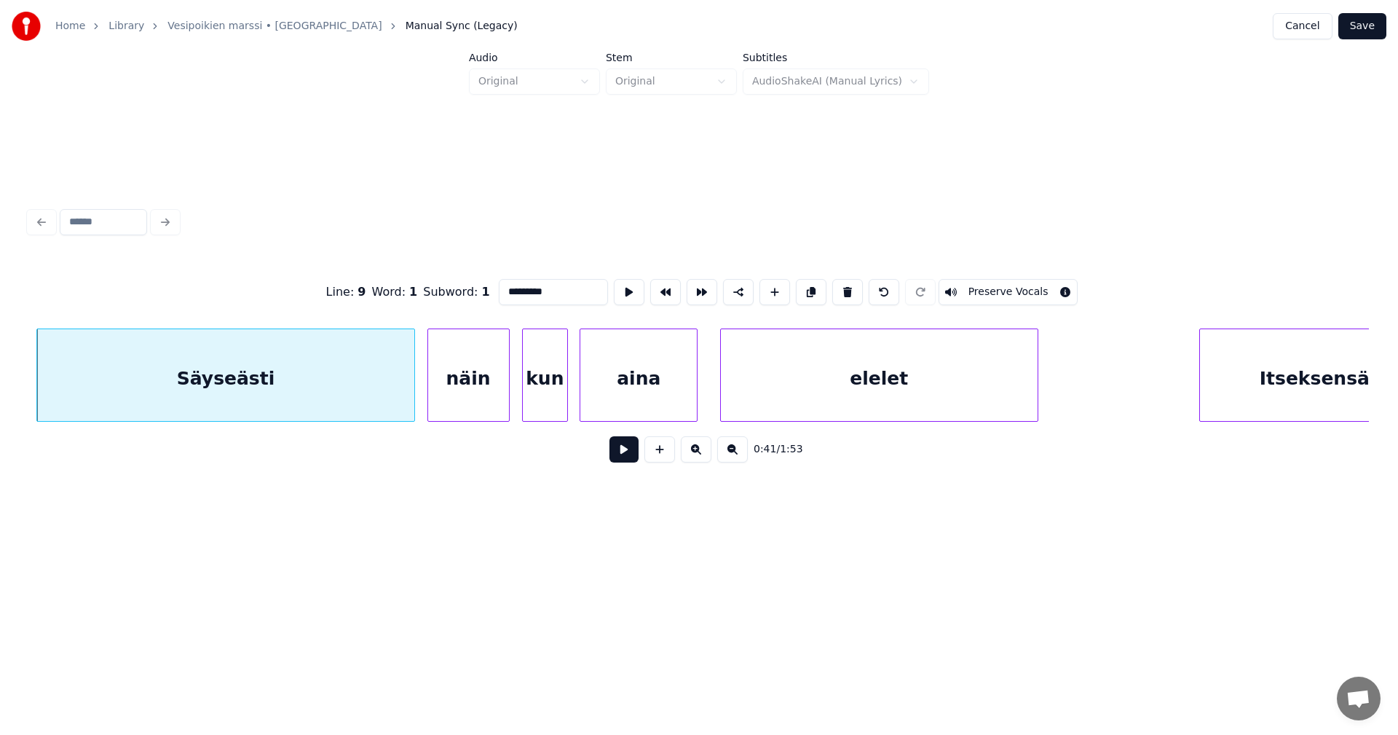
click at [619, 456] on button at bounding box center [624, 449] width 29 height 26
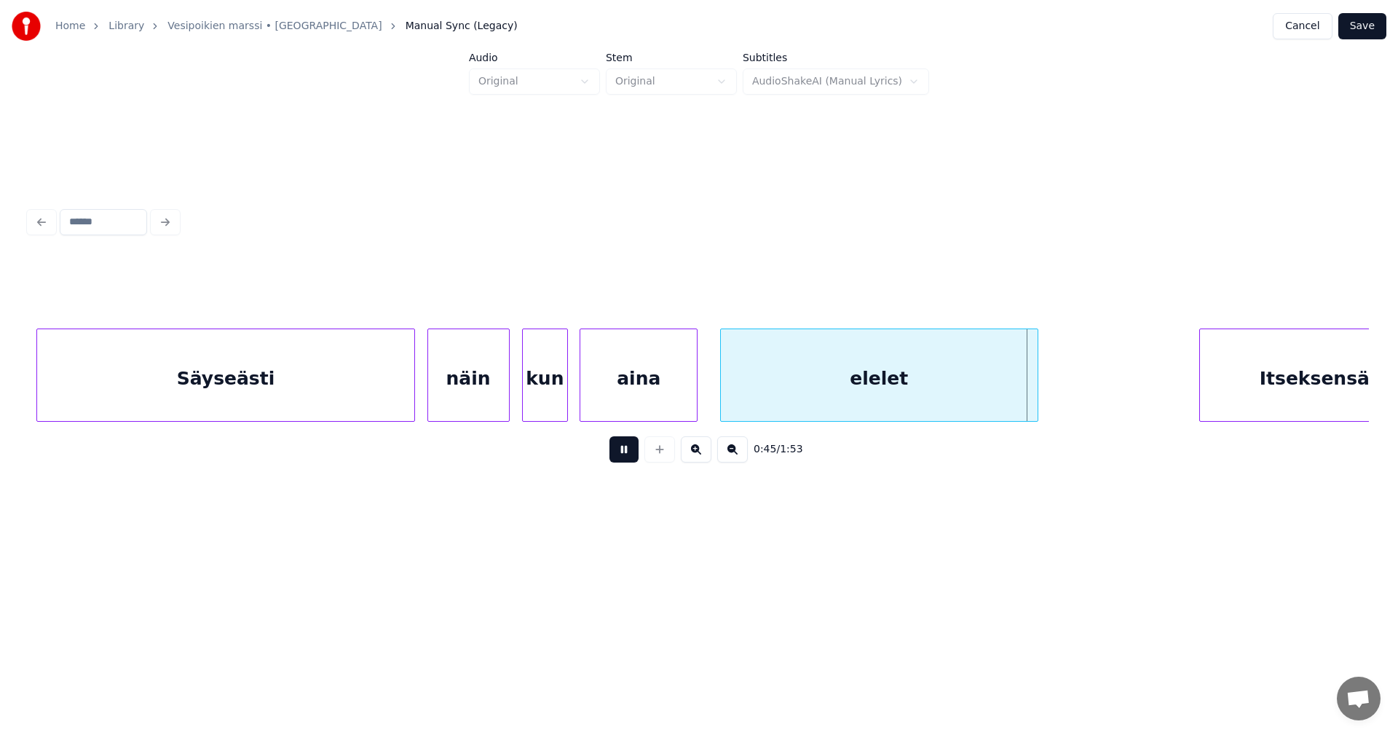
click at [619, 456] on button at bounding box center [624, 449] width 29 height 26
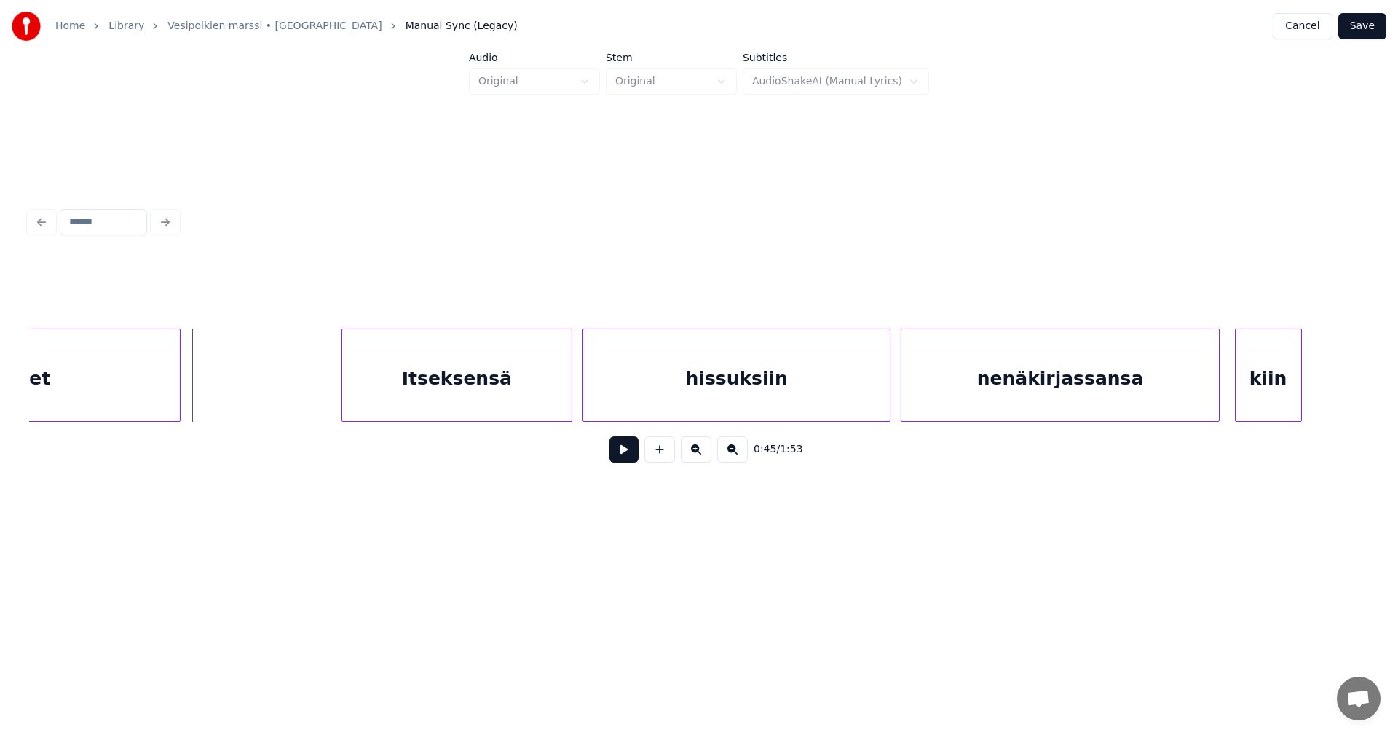
scroll to position [0, 11503]
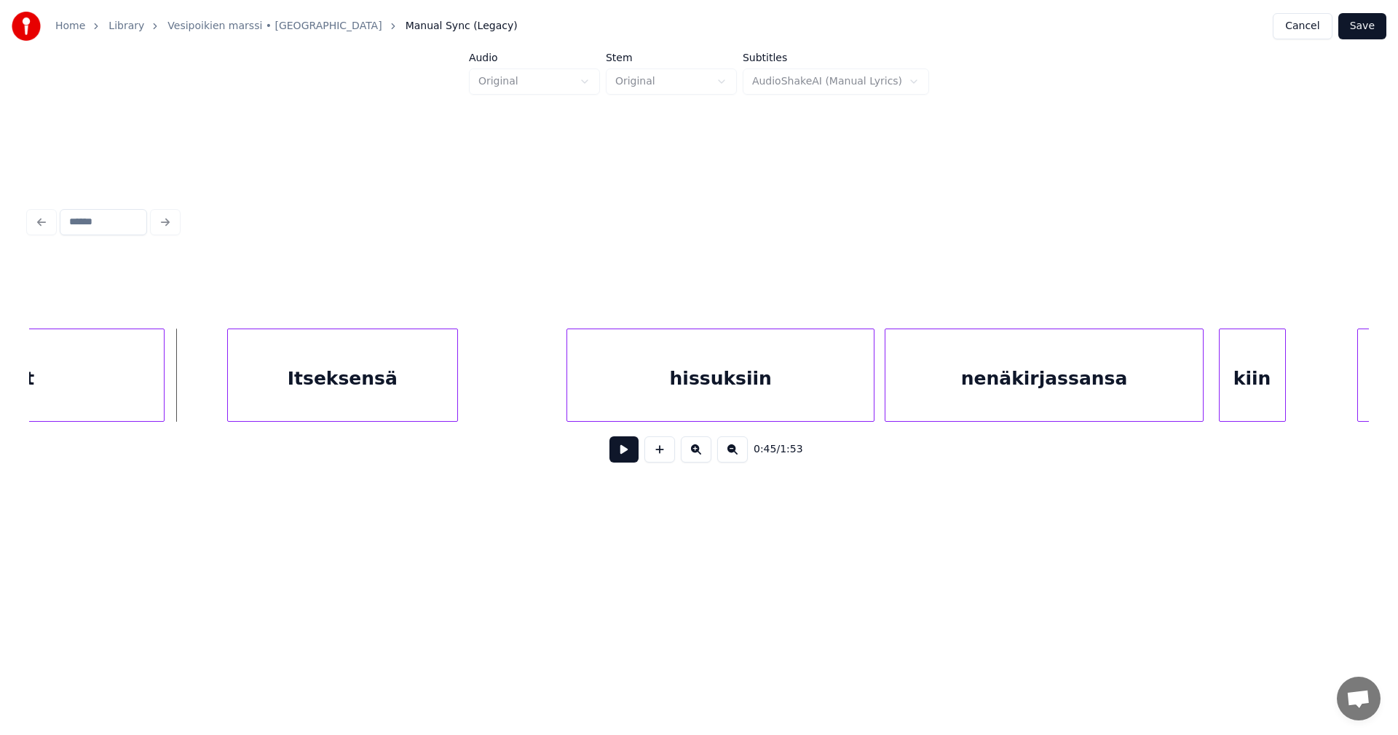
click at [360, 406] on div "Itseksensä" at bounding box center [342, 378] width 229 height 99
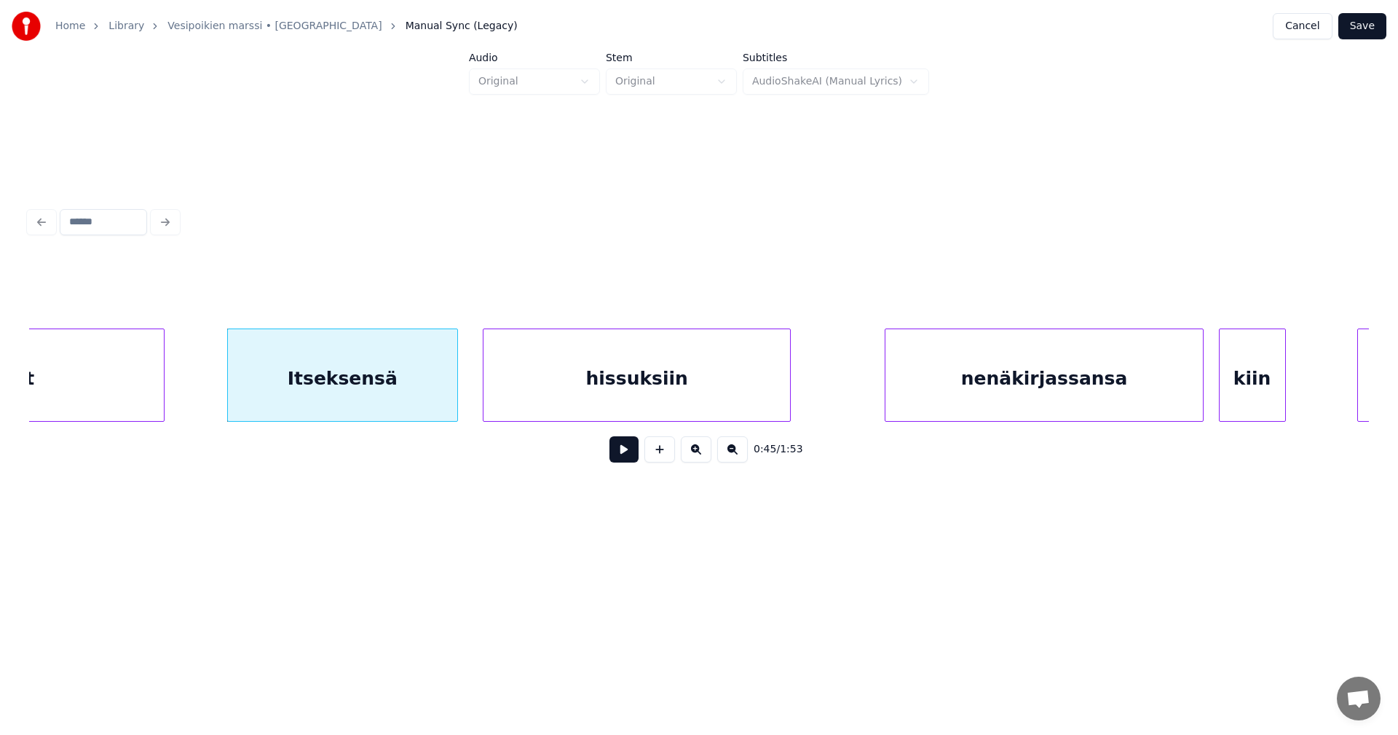
click at [556, 401] on div "hissuksiin" at bounding box center [637, 378] width 307 height 99
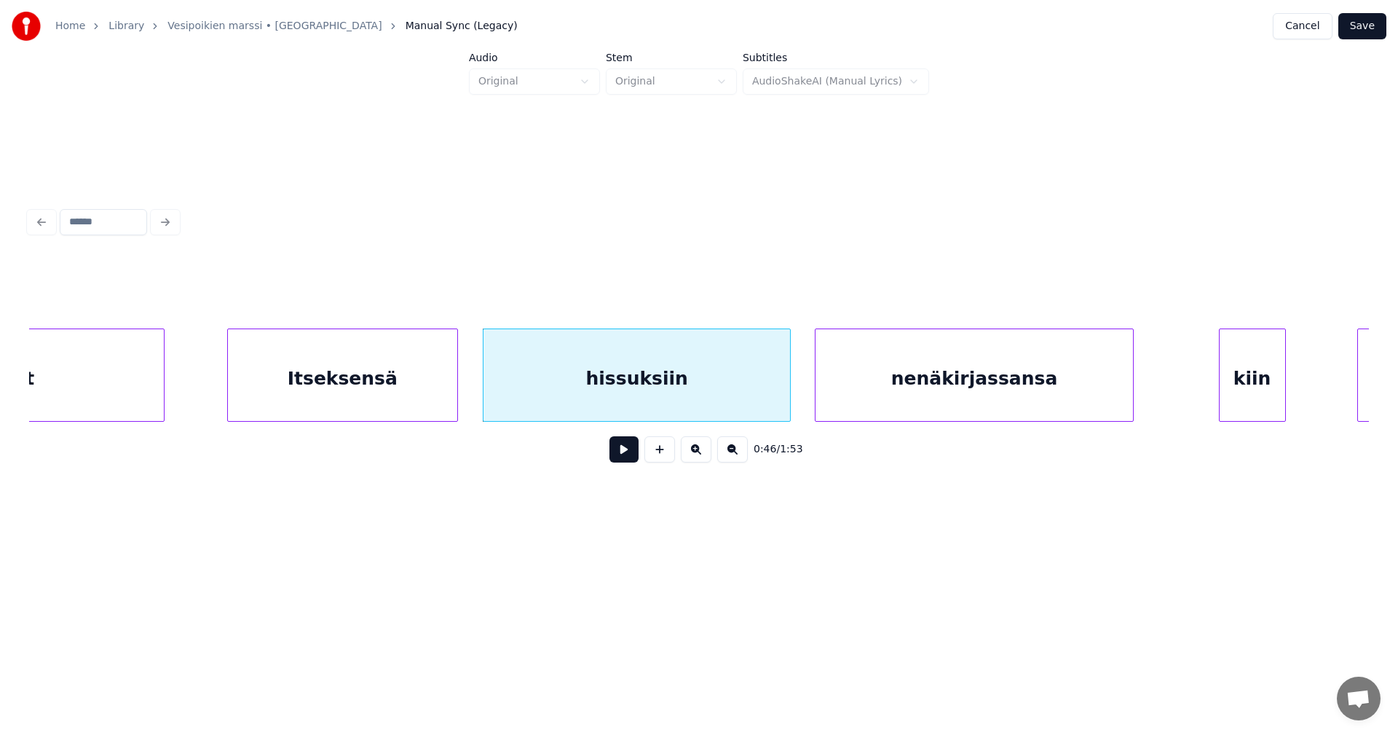
click at [865, 408] on div "nenäkirjassansa" at bounding box center [974, 378] width 317 height 99
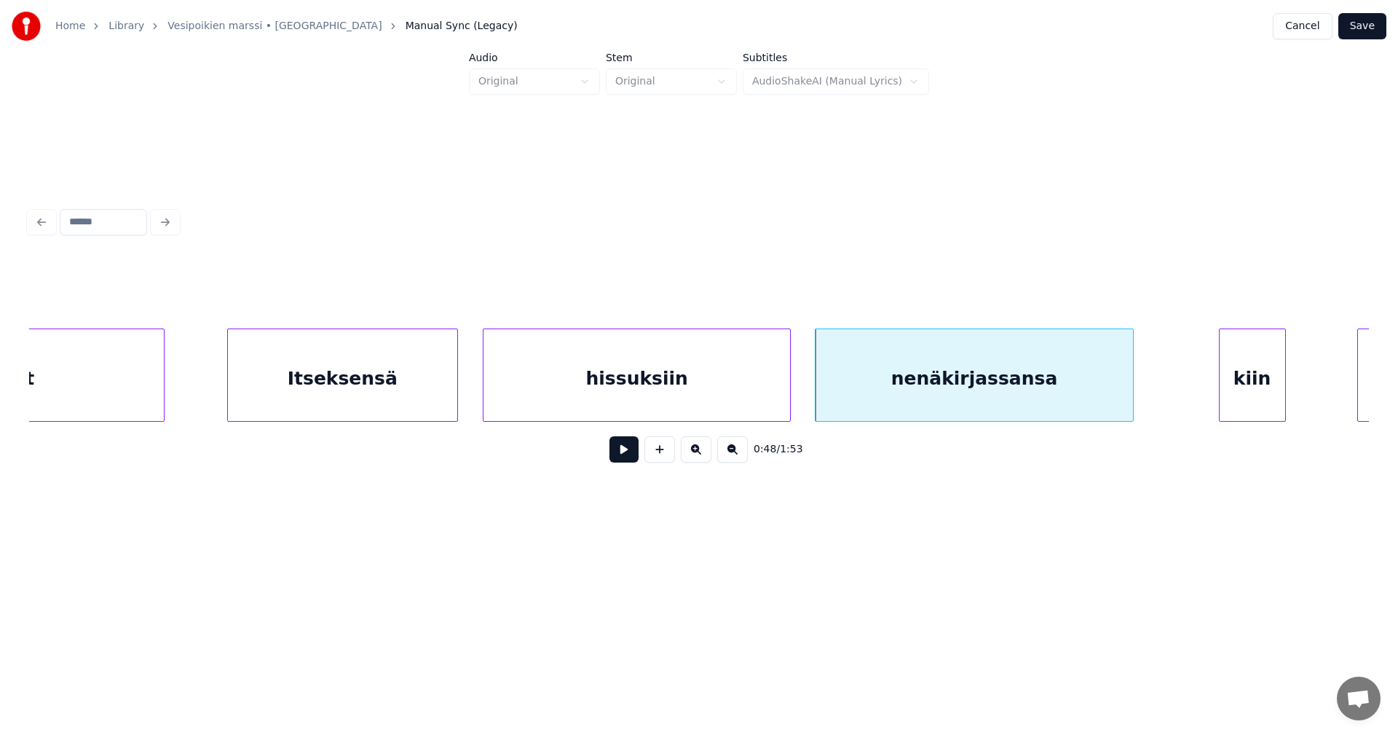
click at [422, 406] on div "Itseksensä" at bounding box center [342, 378] width 229 height 99
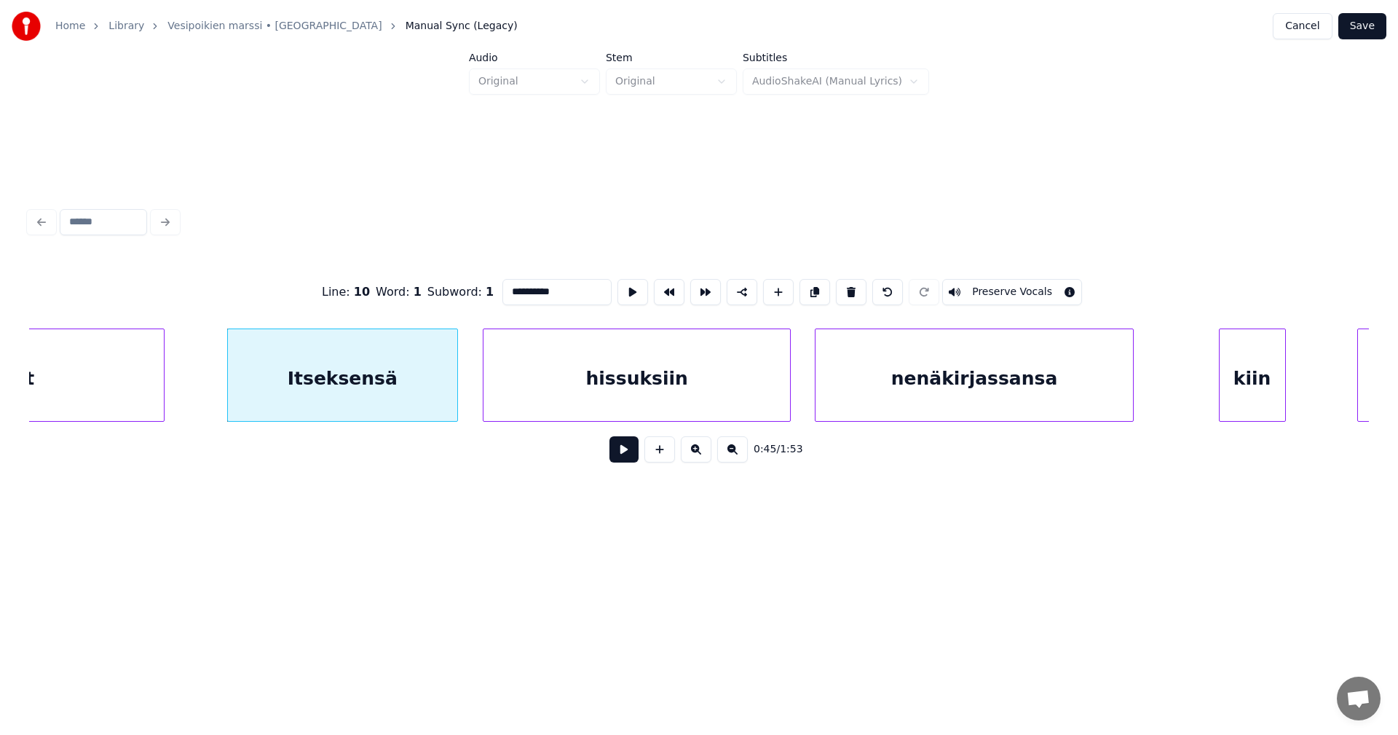
click at [621, 454] on button at bounding box center [624, 449] width 29 height 26
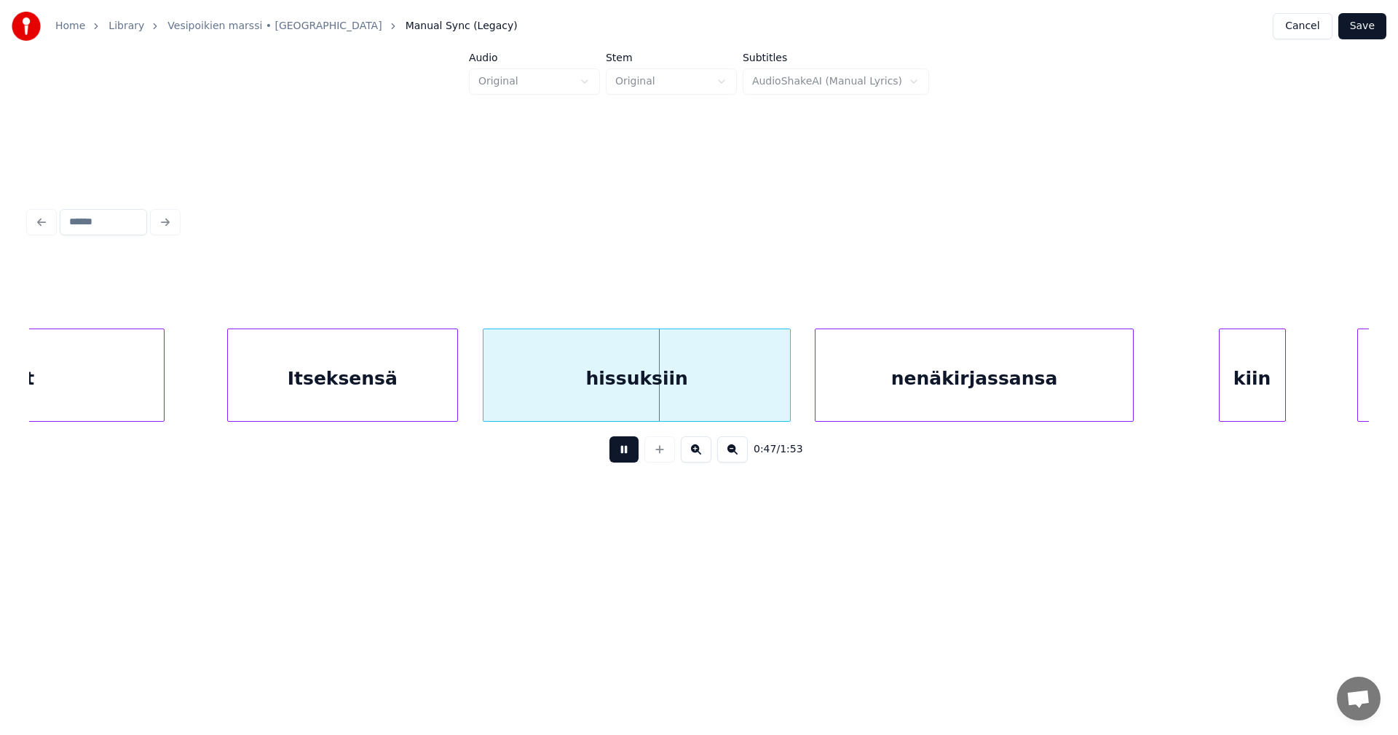
click at [620, 454] on button at bounding box center [624, 449] width 29 height 26
click at [696, 406] on div at bounding box center [697, 375] width 4 height 92
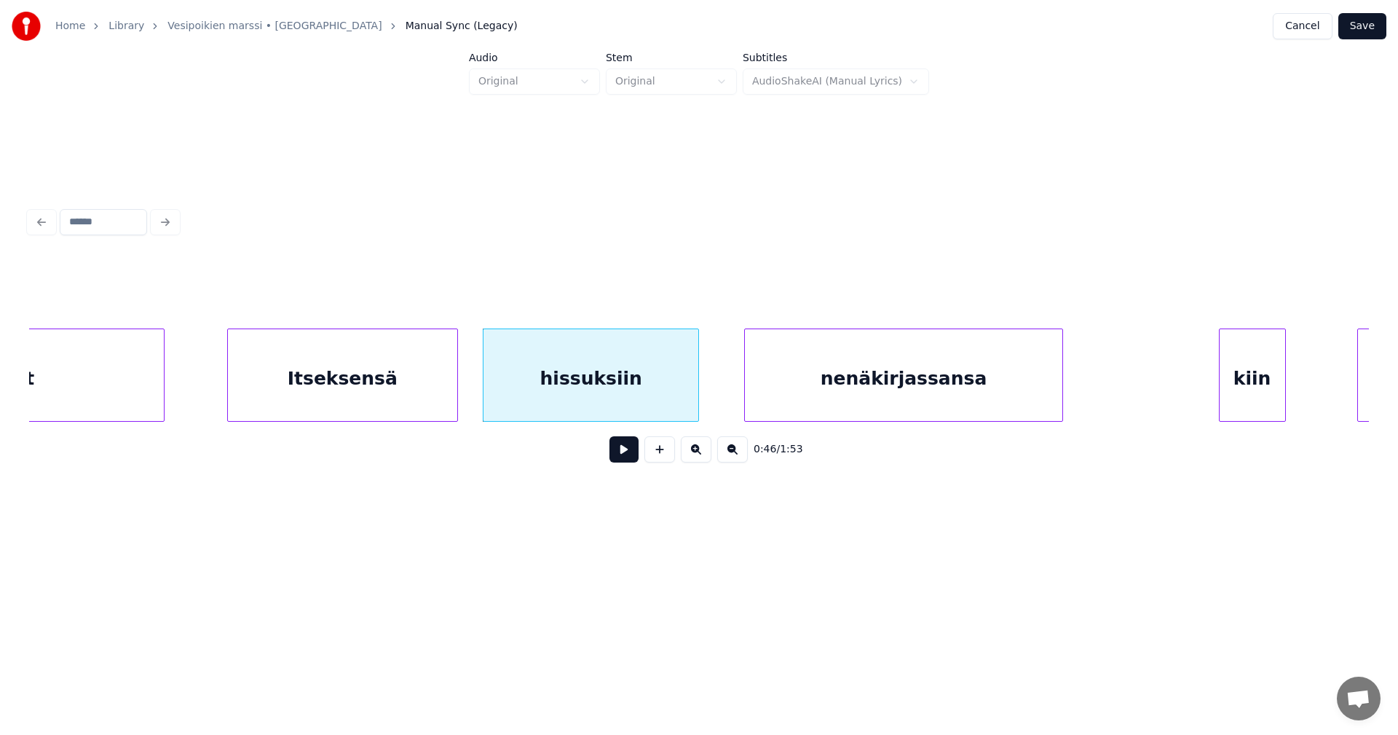
click at [801, 406] on div "nenäkirjassansa" at bounding box center [903, 378] width 317 height 99
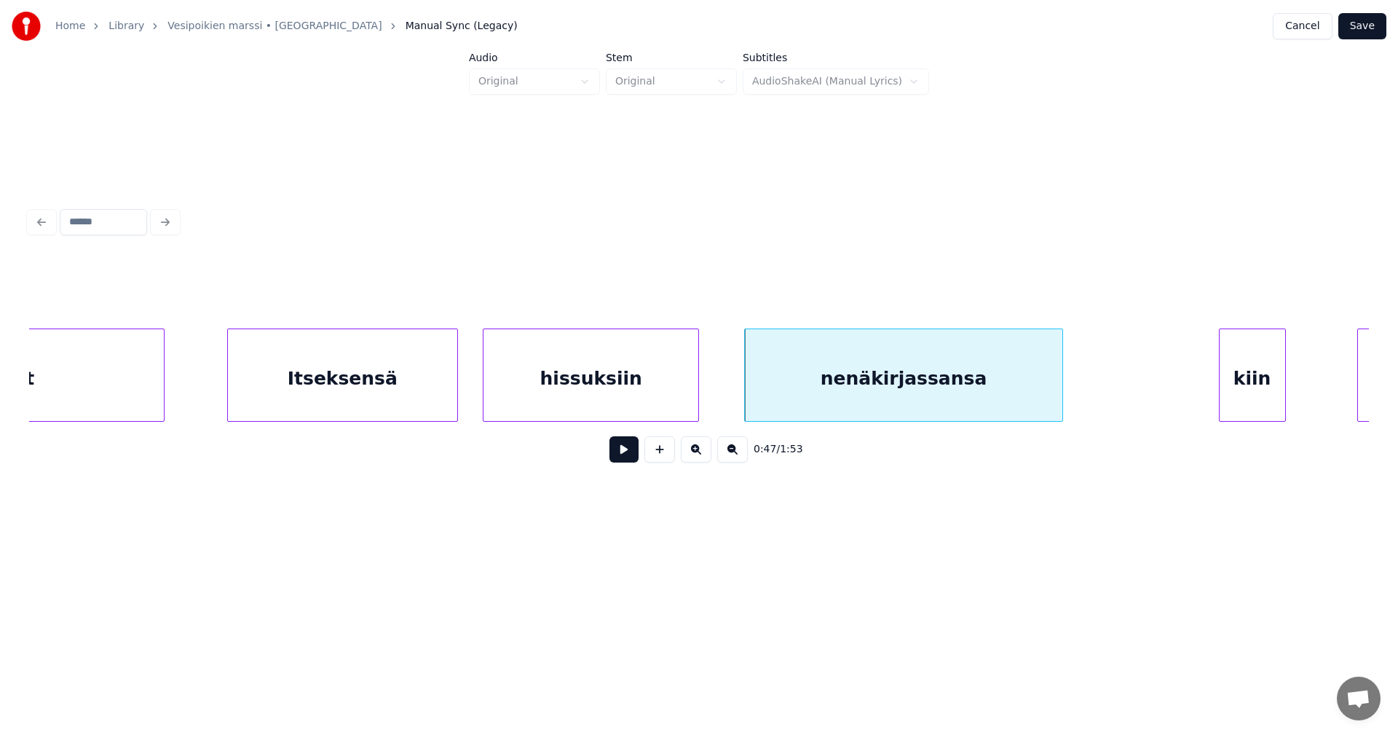
click at [810, 402] on div "nenäkirjassansa" at bounding box center [903, 378] width 317 height 99
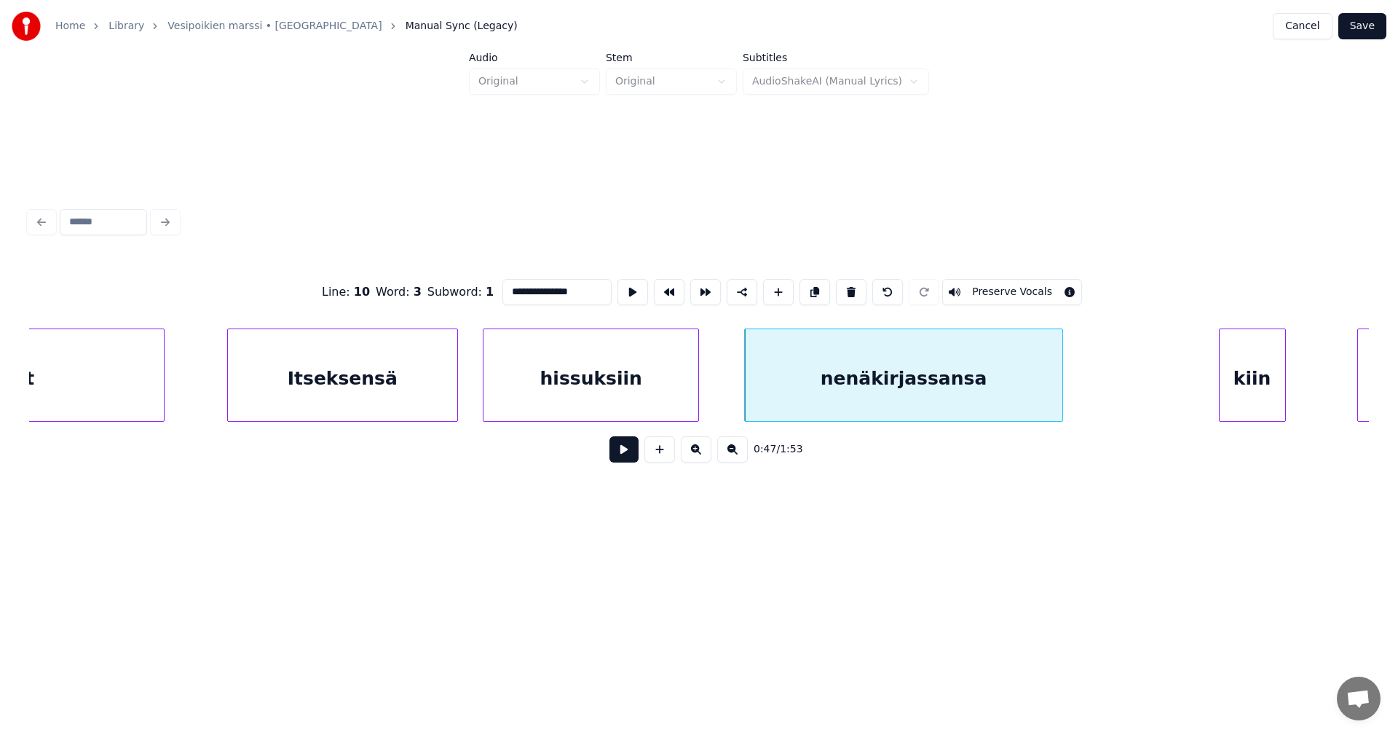
drag, startPoint x: 587, startPoint y: 288, endPoint x: 530, endPoint y: 296, distance: 58.2
click at [530, 296] on input "**********" at bounding box center [557, 292] width 109 height 26
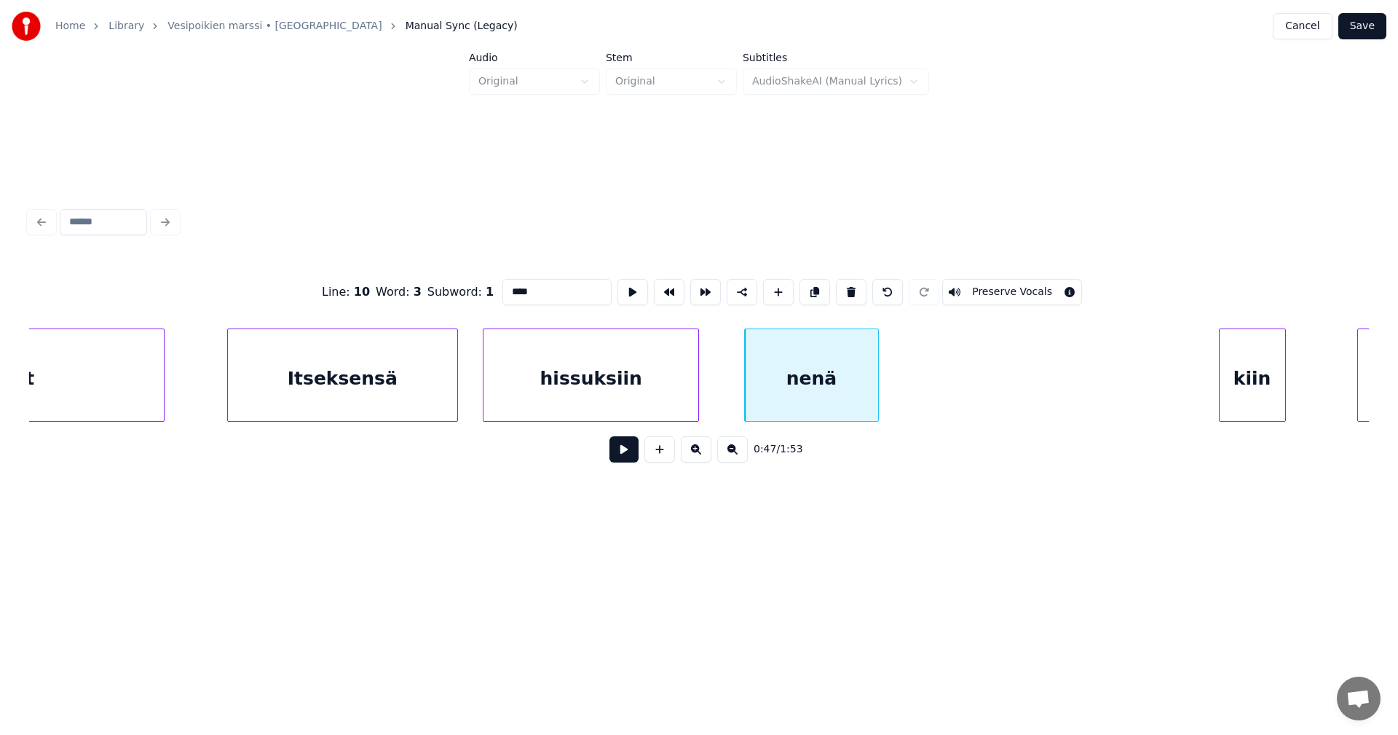
click at [874, 395] on div at bounding box center [876, 375] width 4 height 92
type input "****"
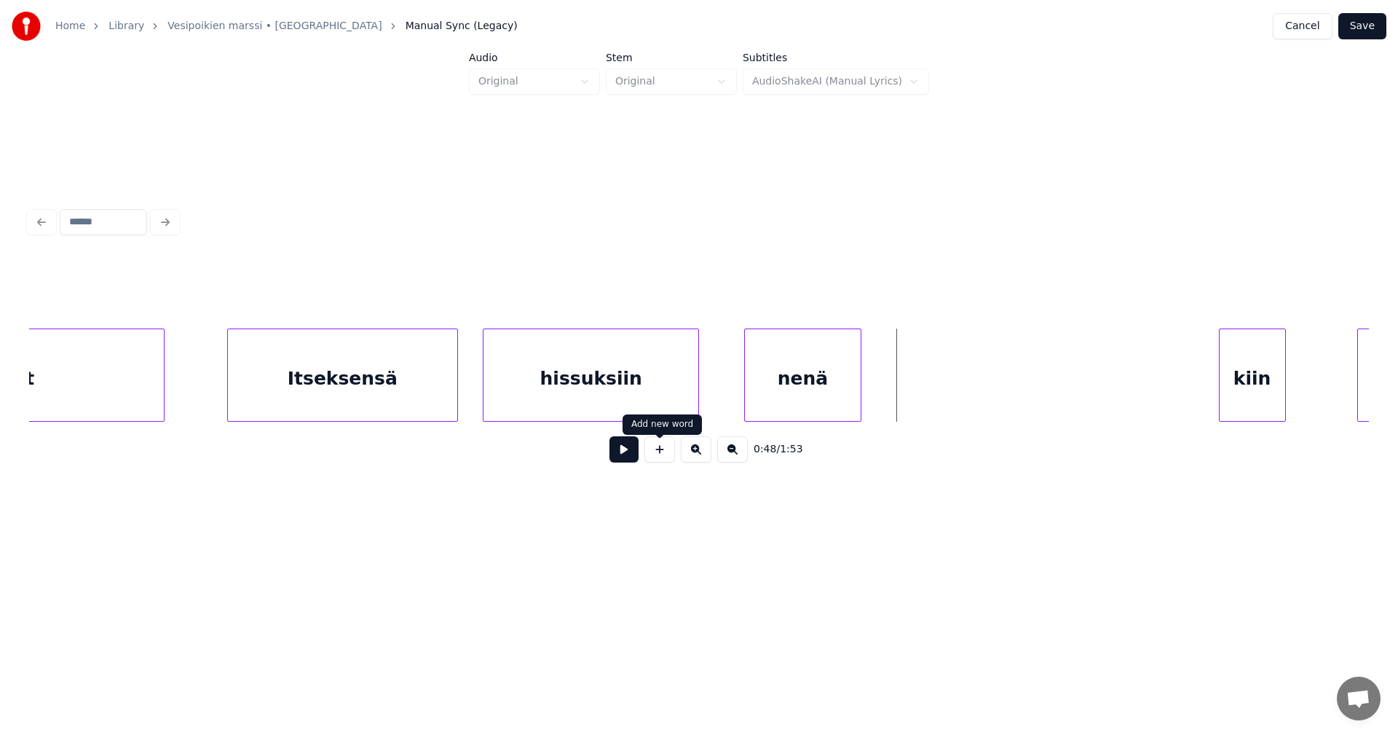
drag, startPoint x: 660, startPoint y: 456, endPoint x: 848, endPoint y: 409, distance: 193.8
click at [661, 456] on button at bounding box center [660, 449] width 31 height 26
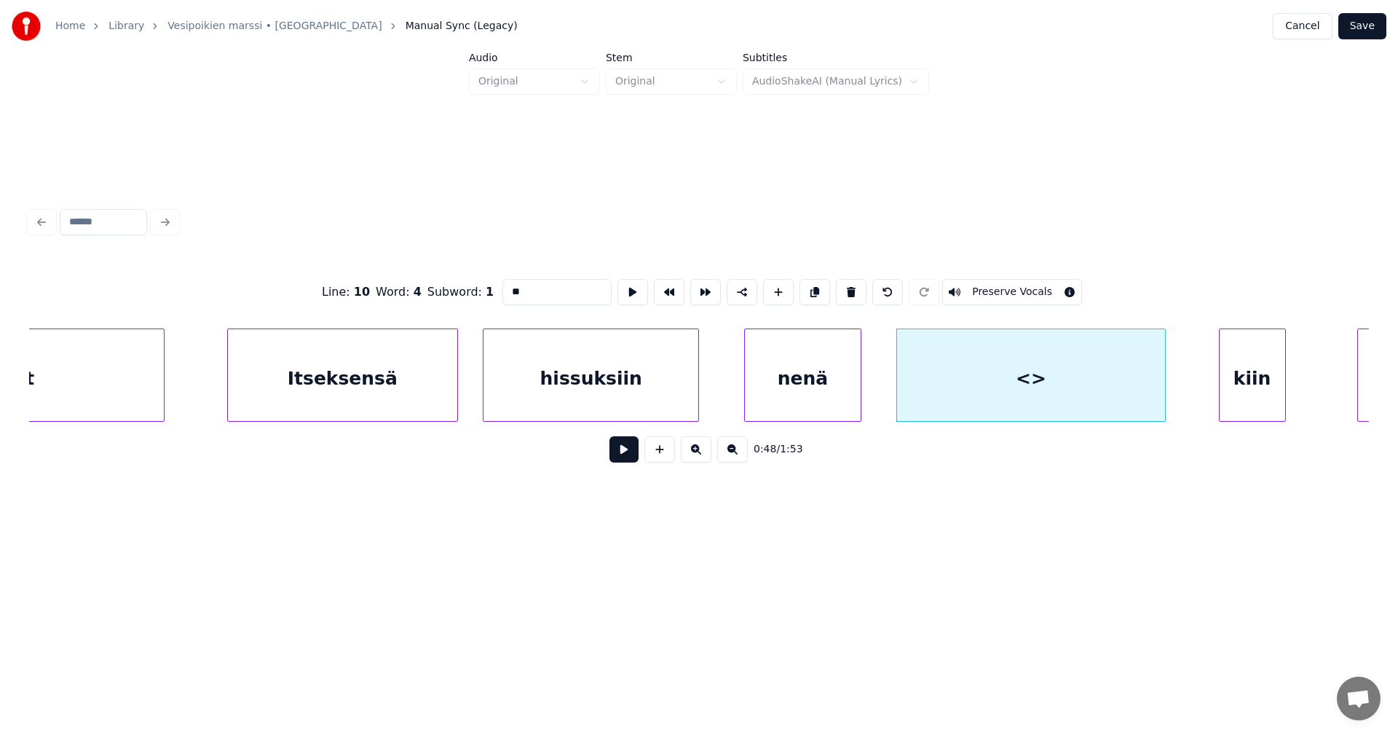
click at [1165, 381] on div at bounding box center [1163, 375] width 4 height 92
drag, startPoint x: 539, startPoint y: 290, endPoint x: 465, endPoint y: 291, distance: 74.3
click at [465, 291] on div "Line : 10 Word : 4 Subword : 1 ** Preserve Vocals" at bounding box center [699, 292] width 1340 height 73
click at [394, 357] on div "Itseksensä" at bounding box center [342, 378] width 229 height 99
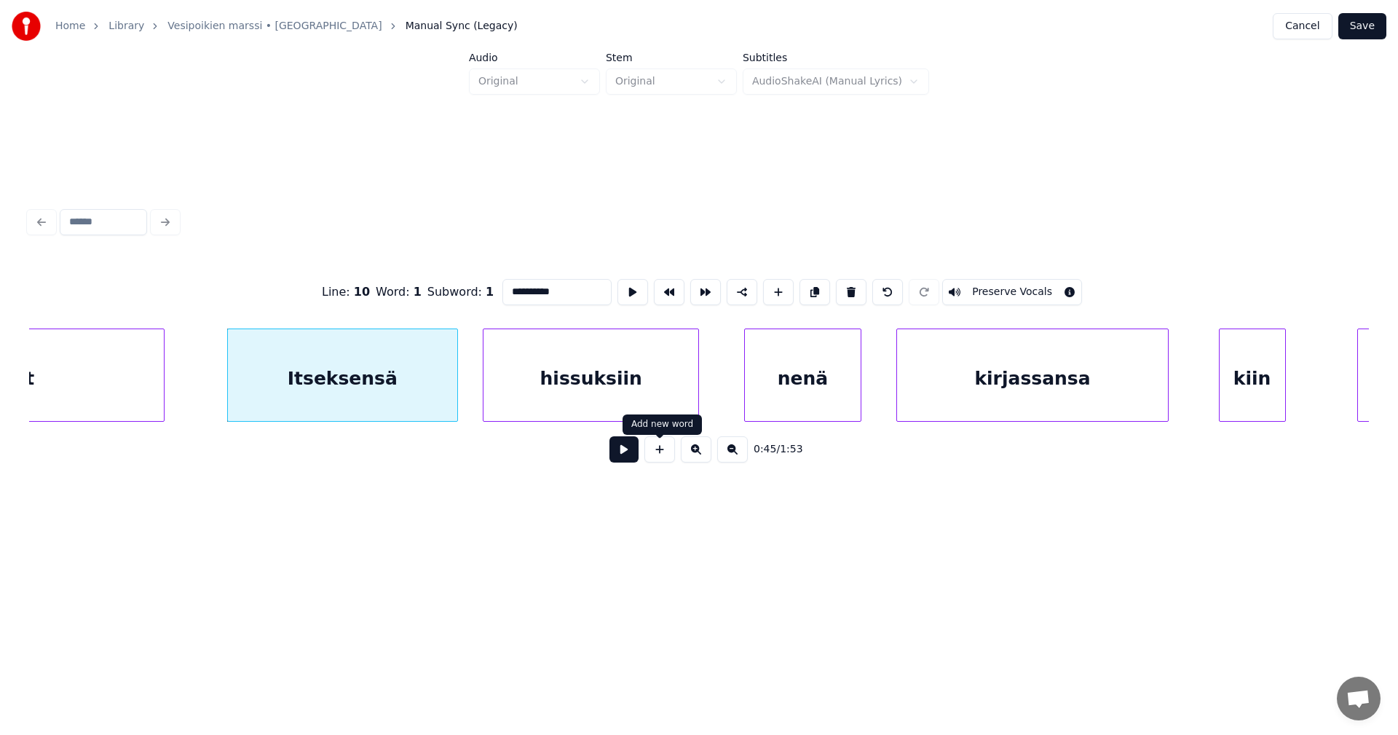
type input "**********"
click at [623, 465] on div "0:45 / 1:53" at bounding box center [699, 449] width 1317 height 32
click at [623, 462] on button at bounding box center [624, 449] width 29 height 26
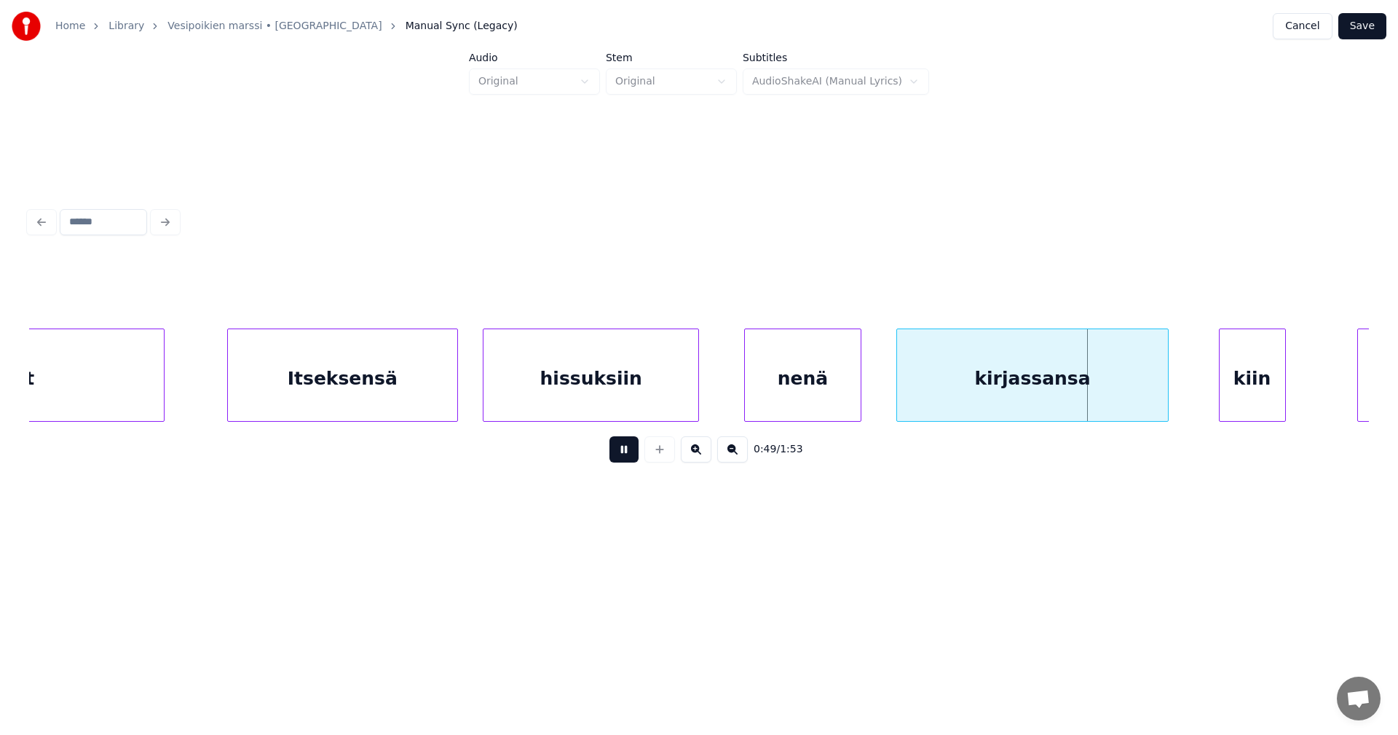
click at [621, 457] on button at bounding box center [624, 449] width 29 height 26
click at [1094, 397] on div at bounding box center [1093, 375] width 4 height 92
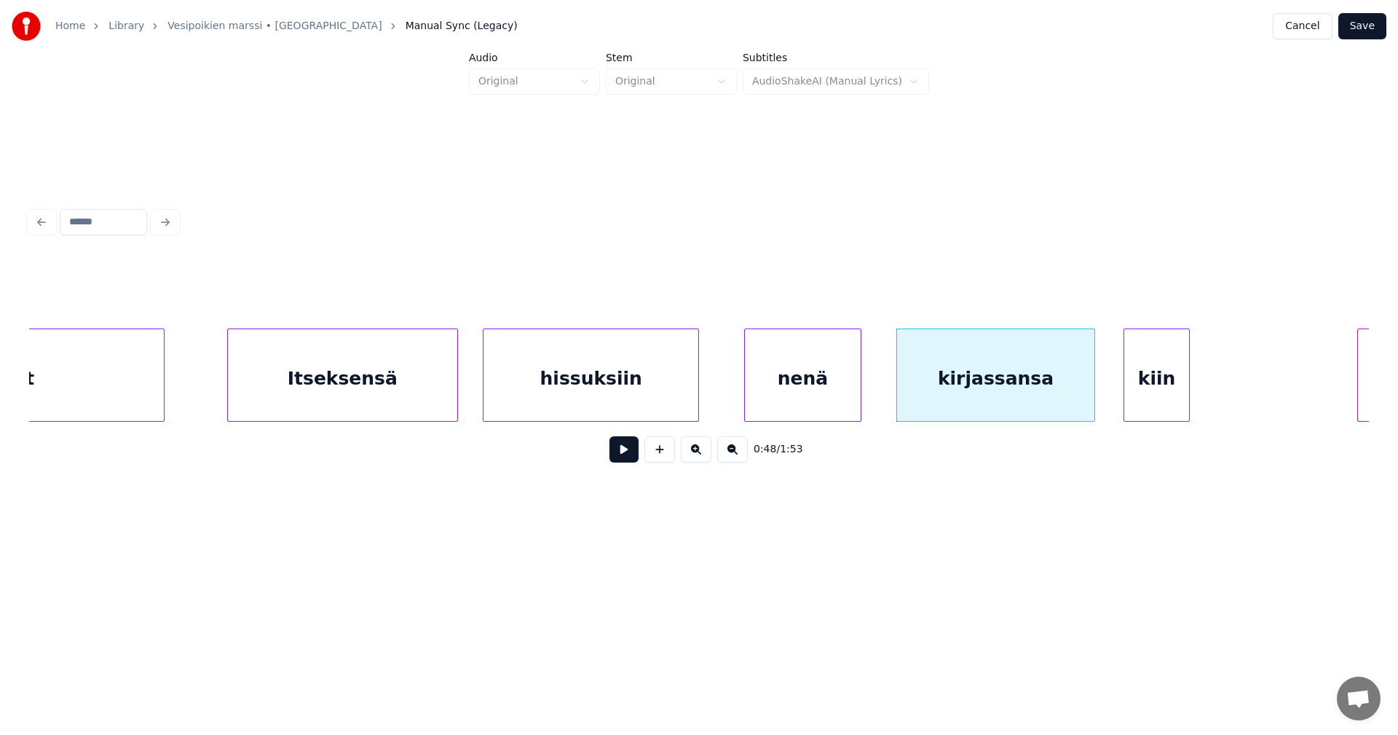
click at [1168, 401] on div "kiin" at bounding box center [1158, 378] width 66 height 99
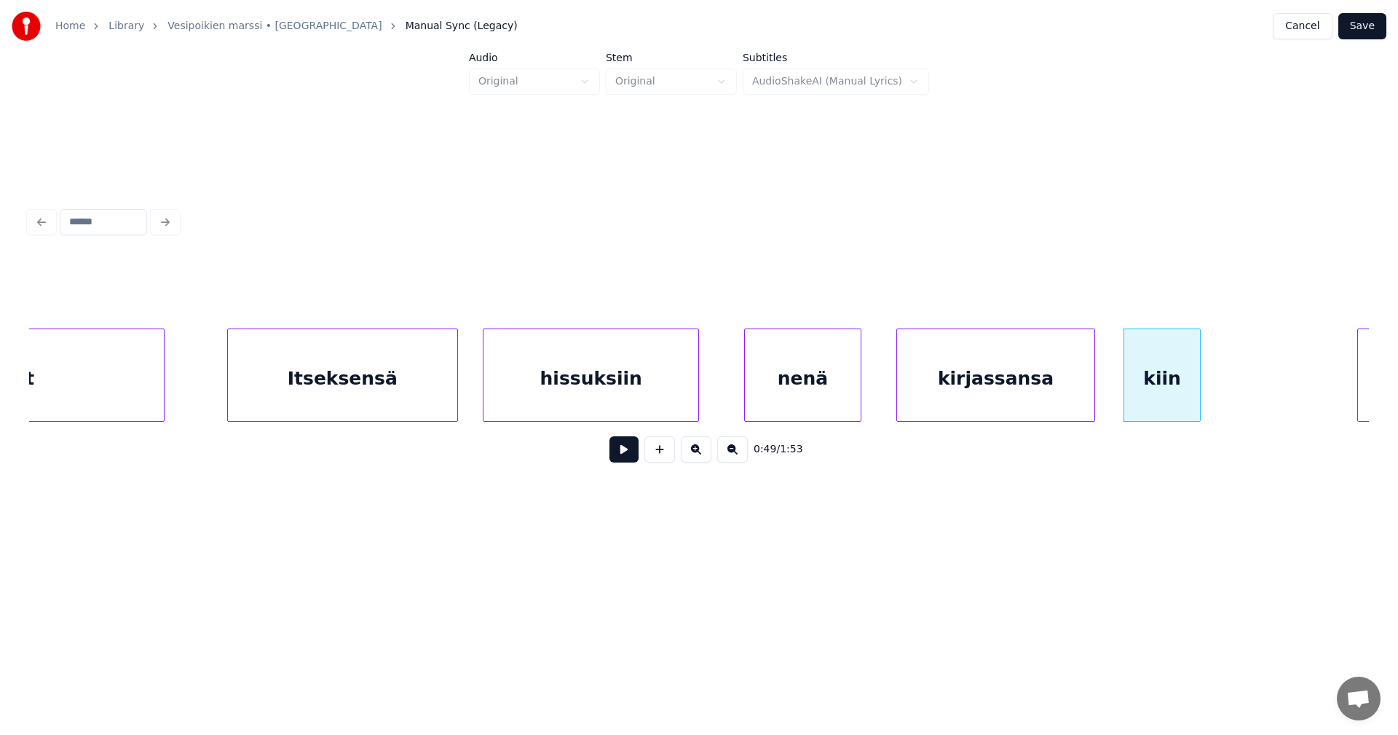
click at [1200, 395] on div at bounding box center [1198, 375] width 4 height 92
click at [629, 461] on button at bounding box center [624, 449] width 29 height 26
click at [383, 382] on div "Itseksensä" at bounding box center [342, 378] width 229 height 99
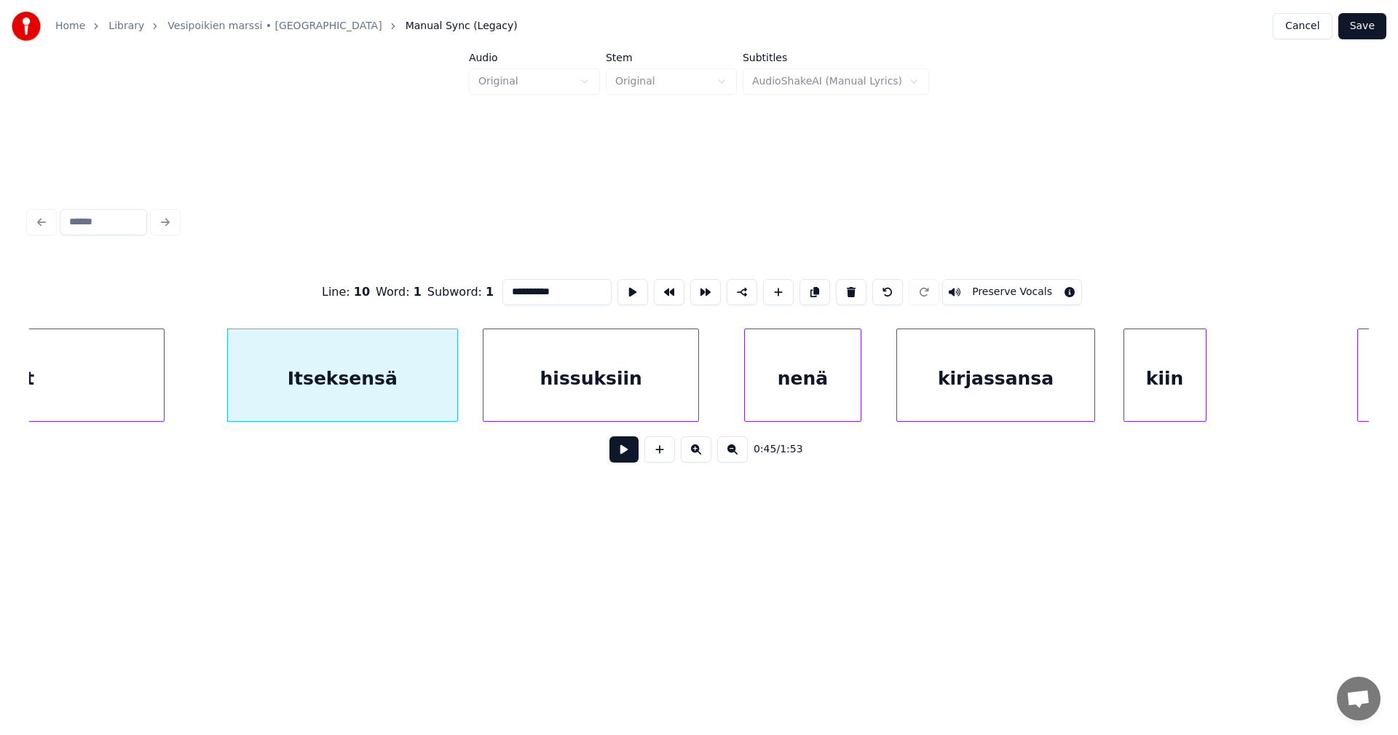
click at [617, 452] on button at bounding box center [624, 449] width 29 height 26
click at [618, 452] on button at bounding box center [624, 449] width 29 height 26
click at [618, 454] on button at bounding box center [624, 449] width 29 height 26
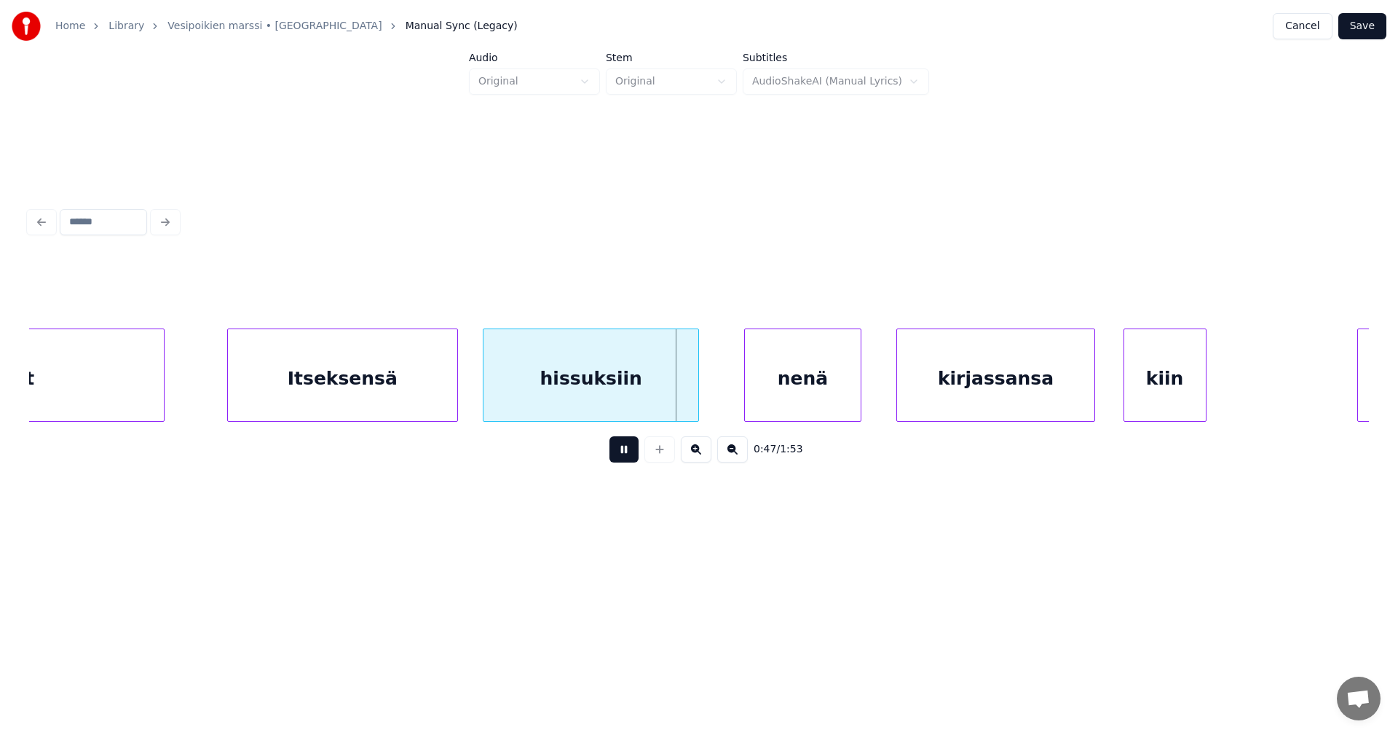
click at [618, 454] on button at bounding box center [624, 449] width 29 height 26
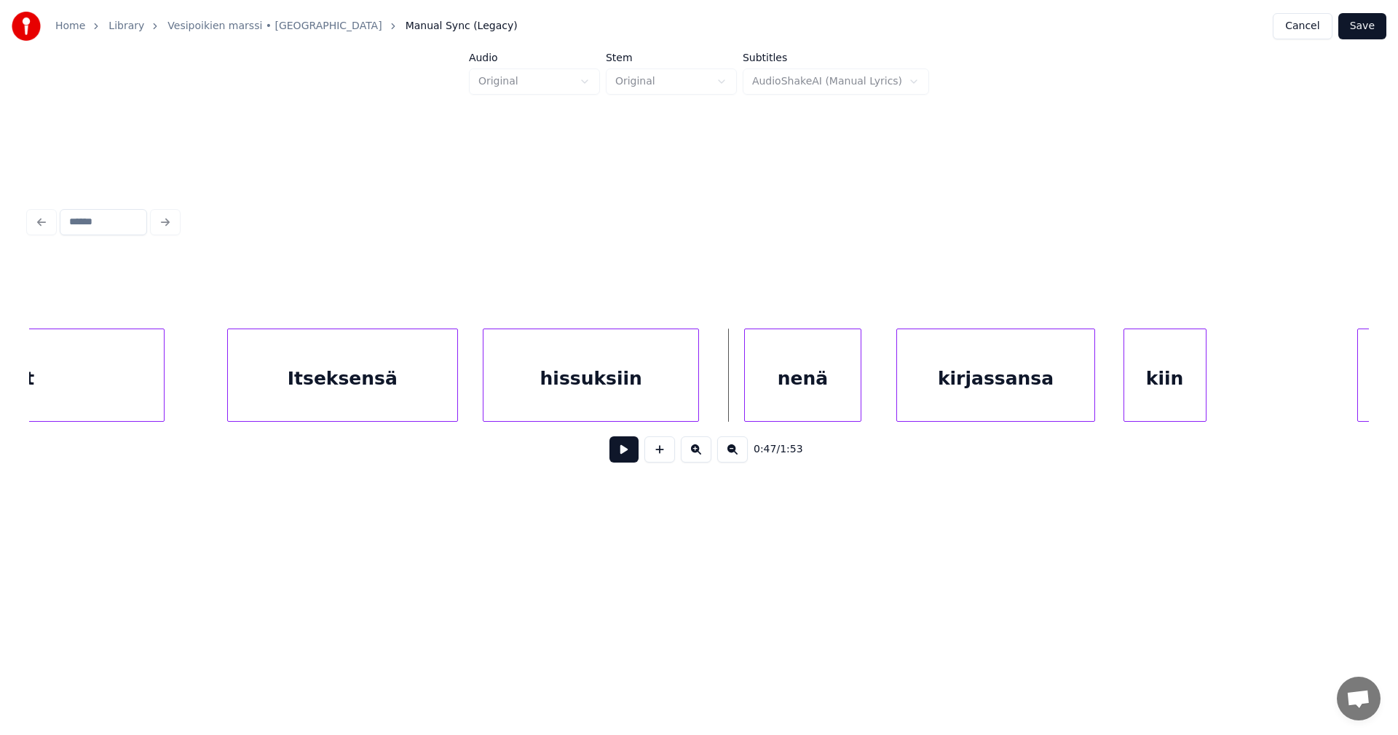
click at [618, 454] on button at bounding box center [624, 449] width 29 height 26
drag, startPoint x: 618, startPoint y: 454, endPoint x: 1016, endPoint y: 417, distance: 399.3
click at [623, 453] on button at bounding box center [624, 449] width 29 height 26
click at [1182, 385] on div "kiin" at bounding box center [1166, 378] width 82 height 99
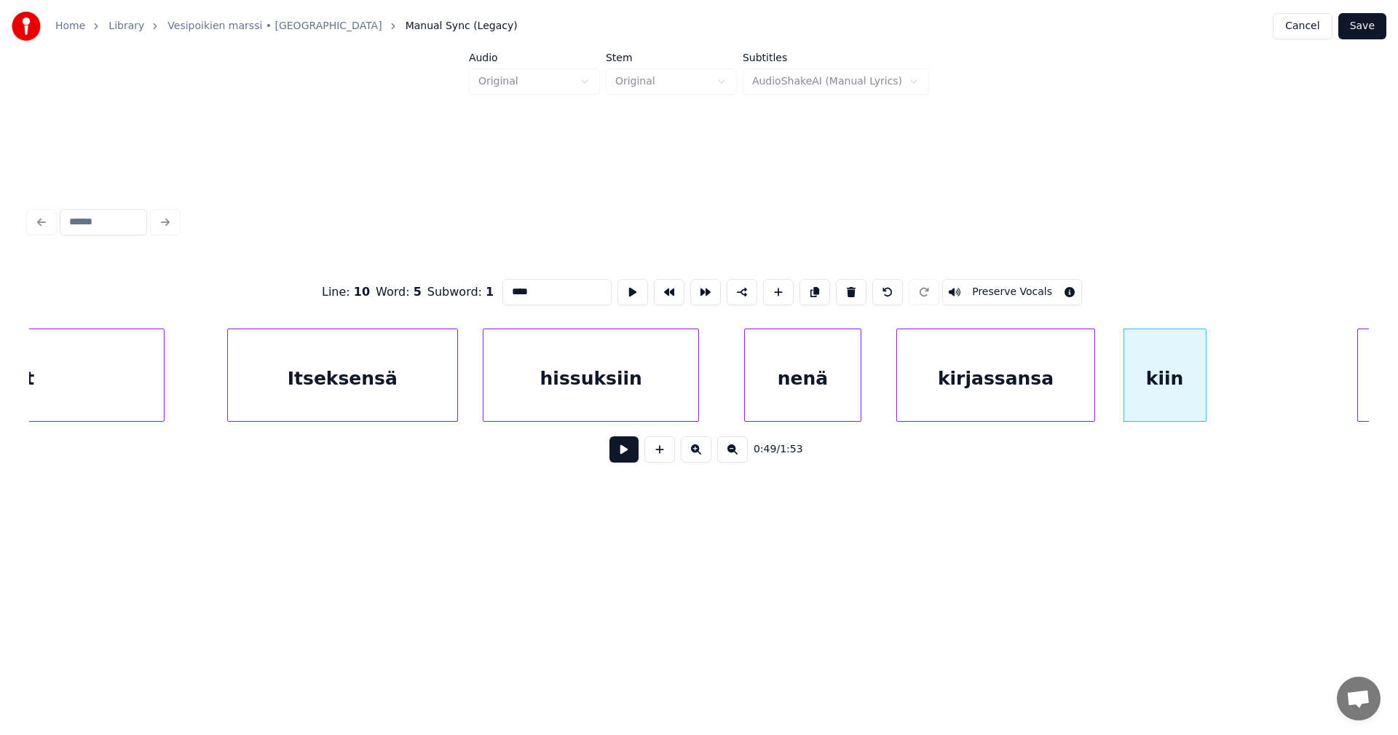
click at [542, 290] on input "****" at bounding box center [557, 292] width 109 height 26
click at [1052, 398] on div "kirjassansa" at bounding box center [995, 378] width 197 height 99
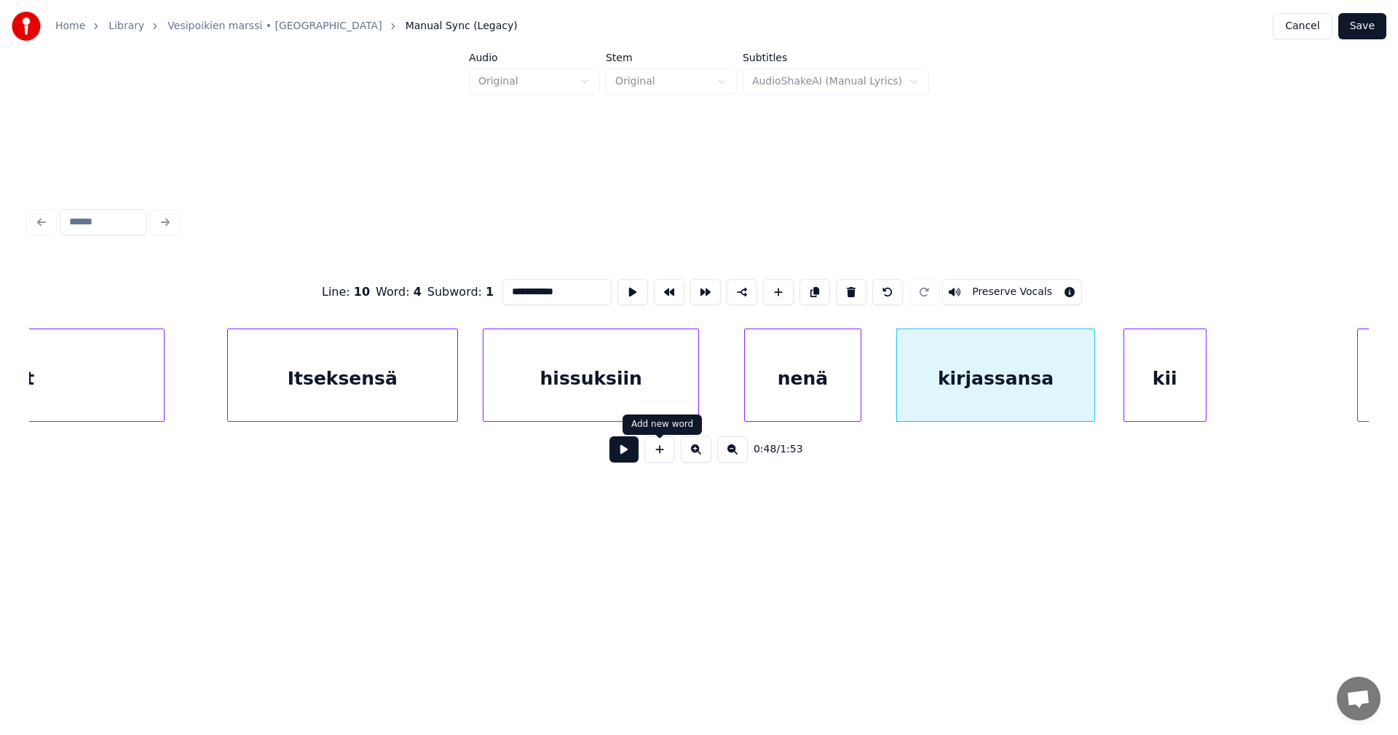
type input "**********"
click at [631, 452] on button at bounding box center [624, 449] width 29 height 26
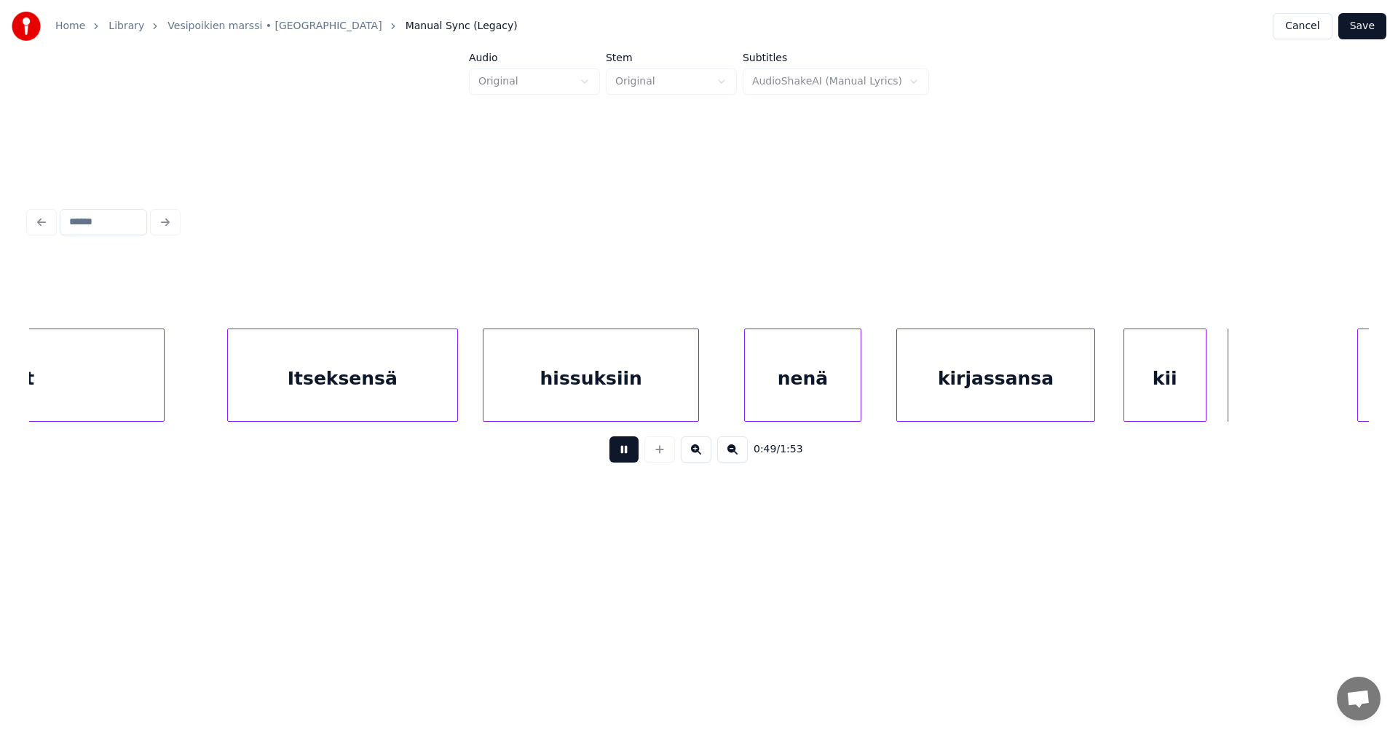
click at [631, 453] on button at bounding box center [624, 449] width 29 height 26
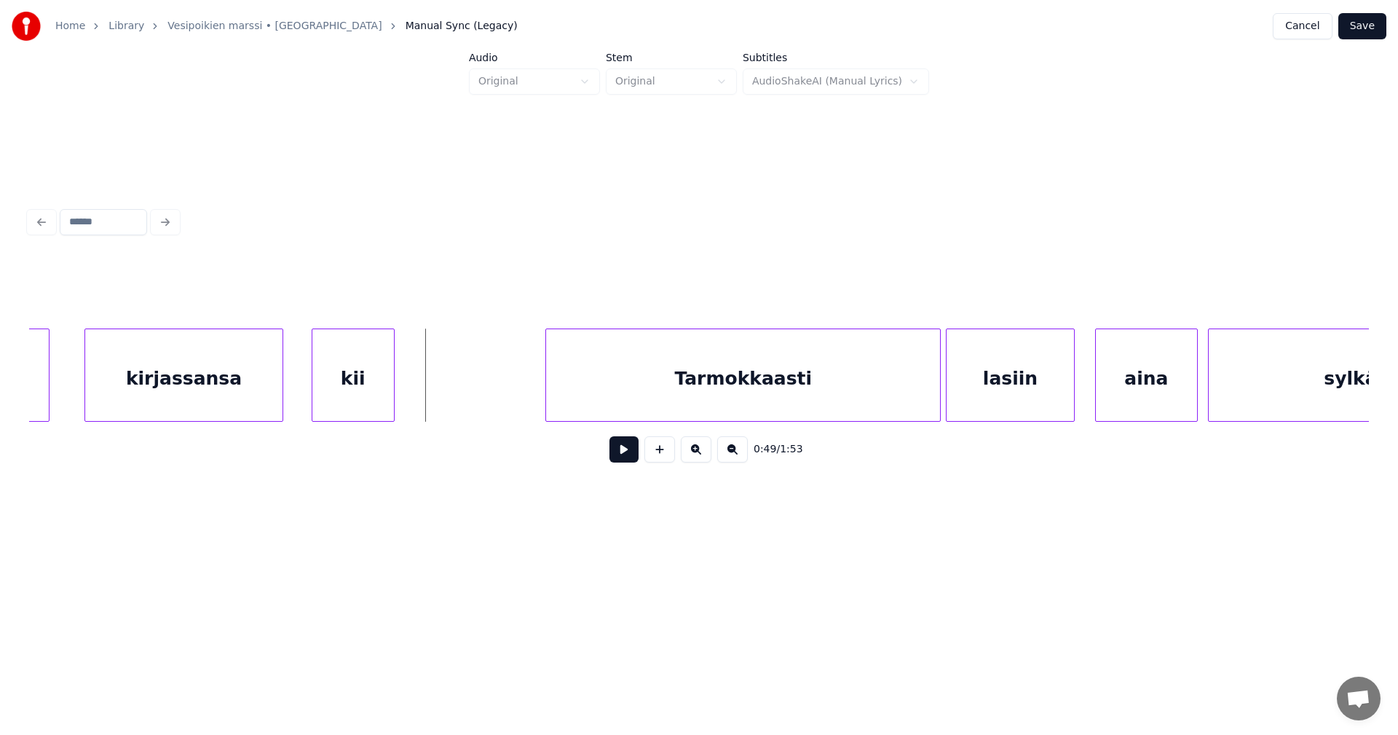
scroll to position [0, 12318]
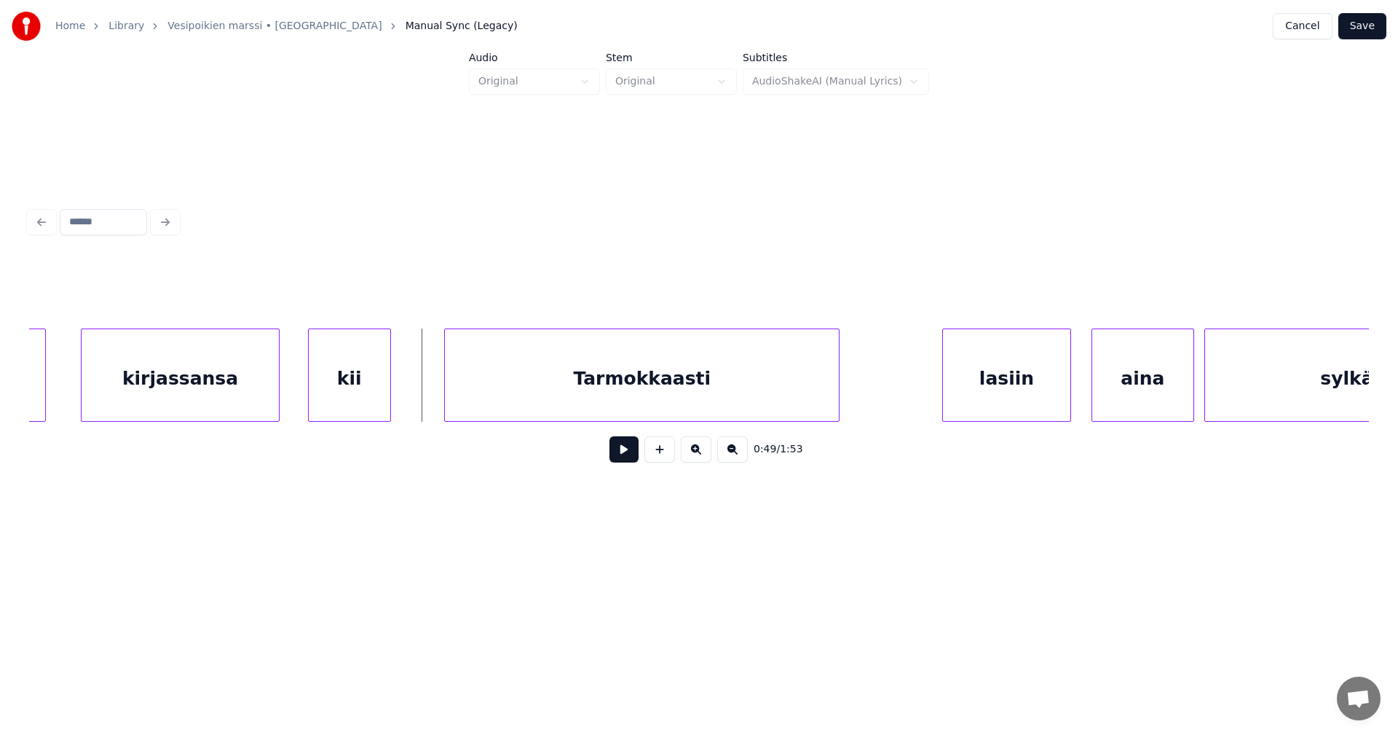
click at [715, 376] on div "Tarmokkaasti" at bounding box center [642, 378] width 394 height 99
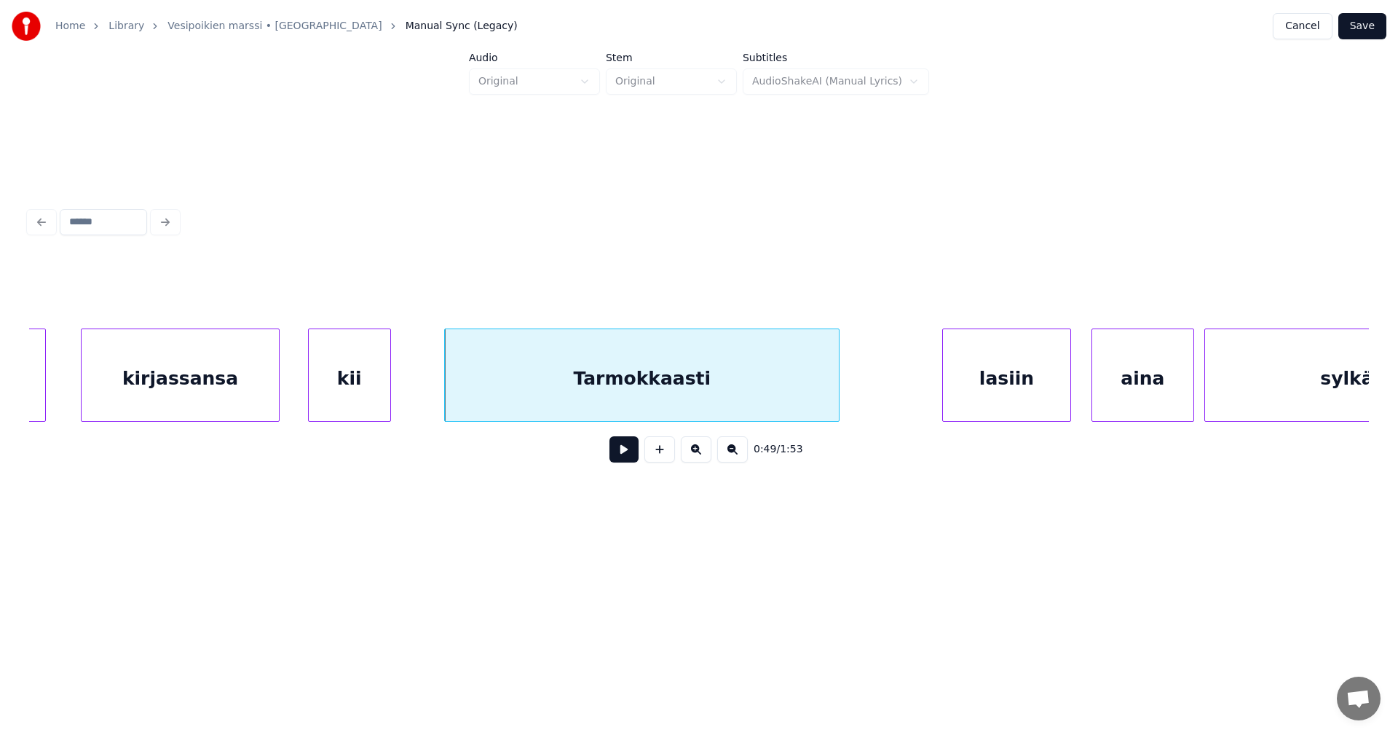
click at [622, 458] on button at bounding box center [624, 449] width 29 height 26
click at [624, 455] on button at bounding box center [624, 449] width 29 height 26
click at [768, 389] on div at bounding box center [767, 375] width 4 height 92
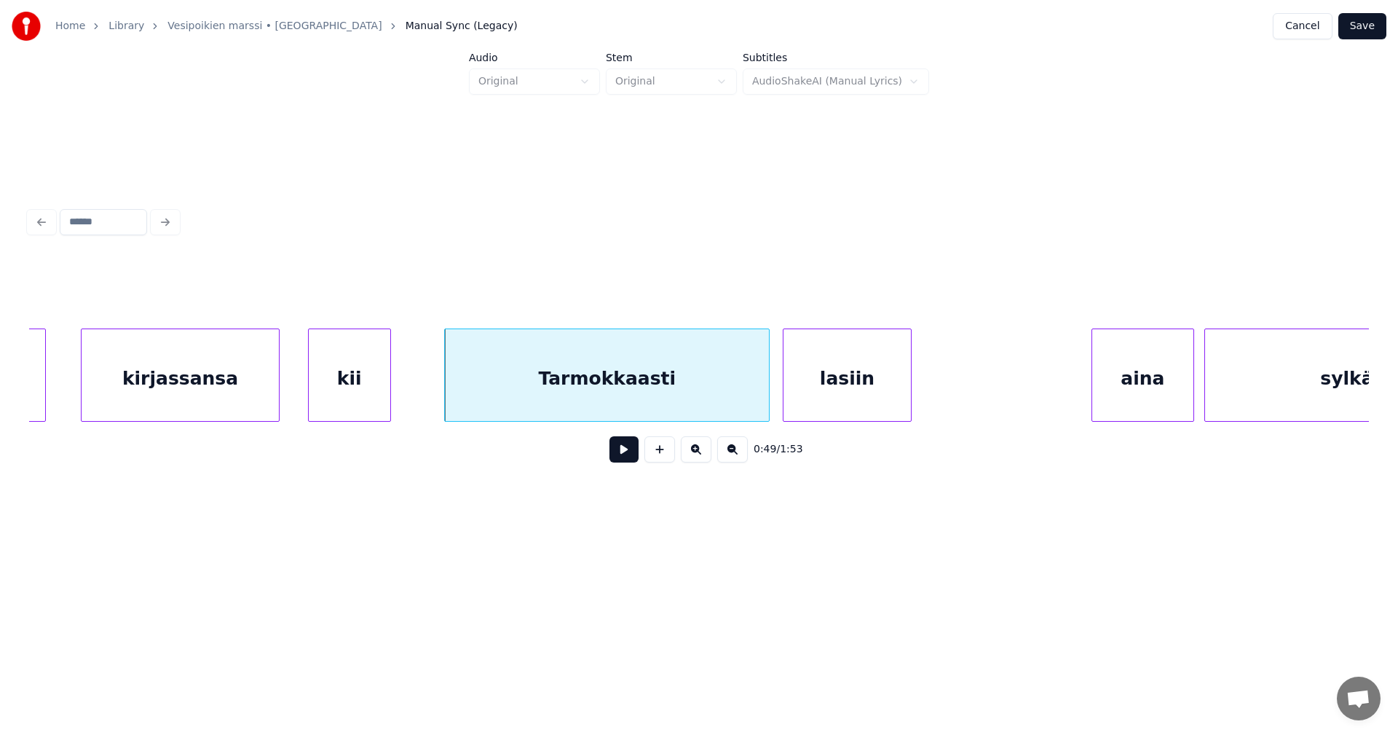
click at [836, 395] on div "lasiin" at bounding box center [847, 378] width 127 height 99
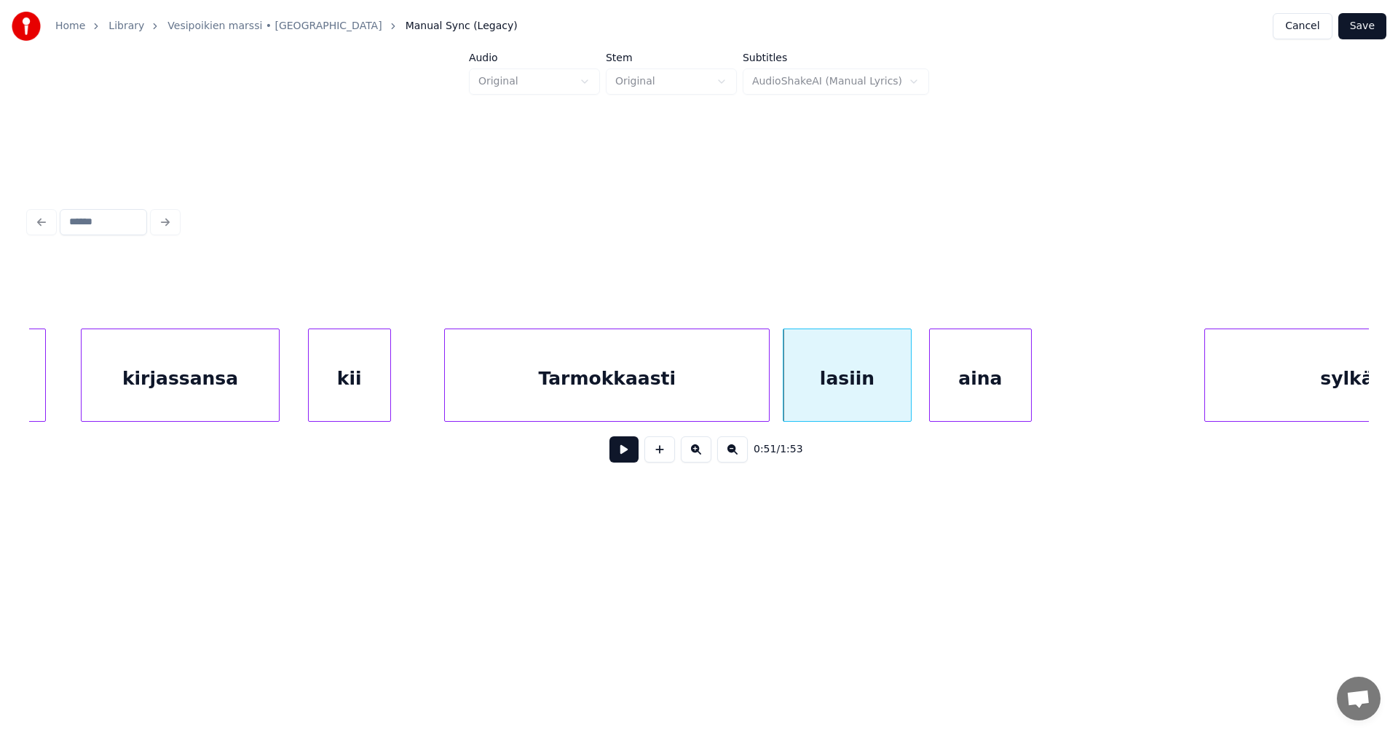
click at [956, 391] on div "aina" at bounding box center [980, 378] width 101 height 99
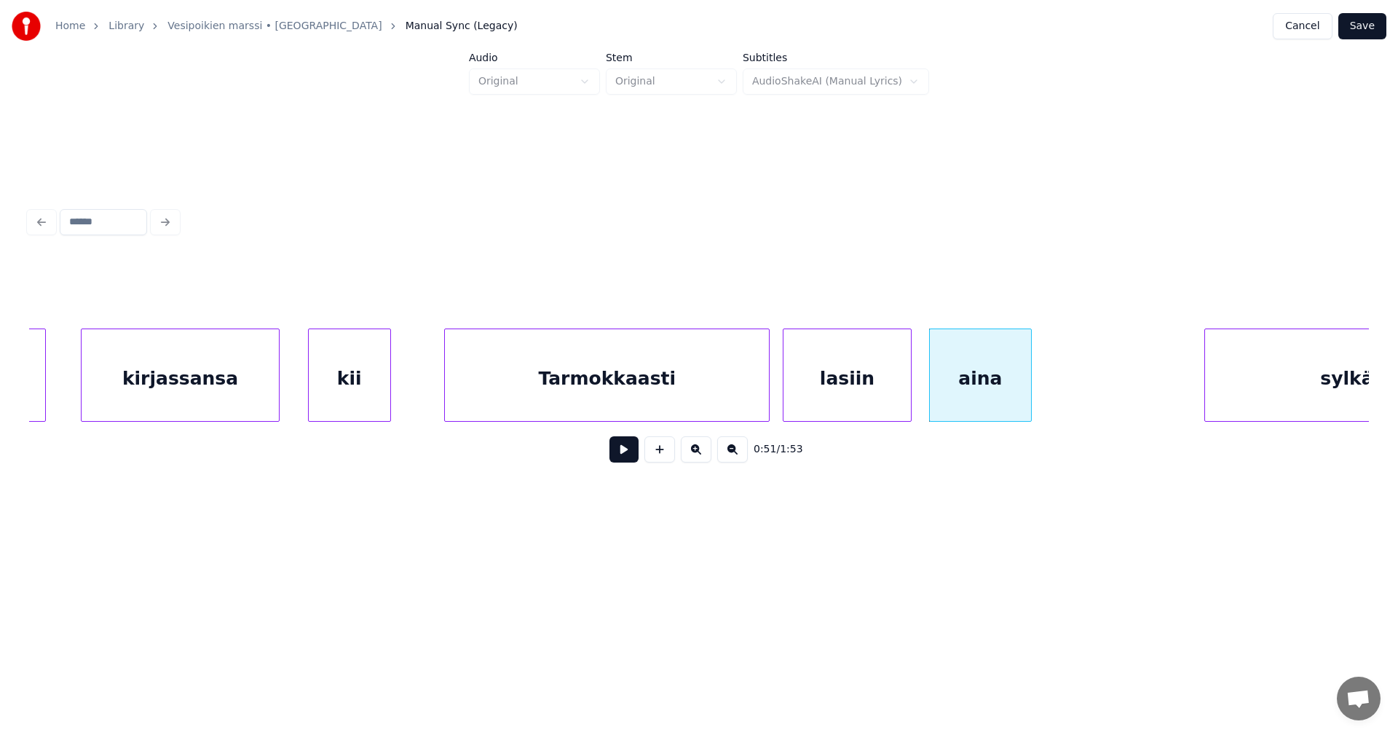
scroll to position [0, 12474]
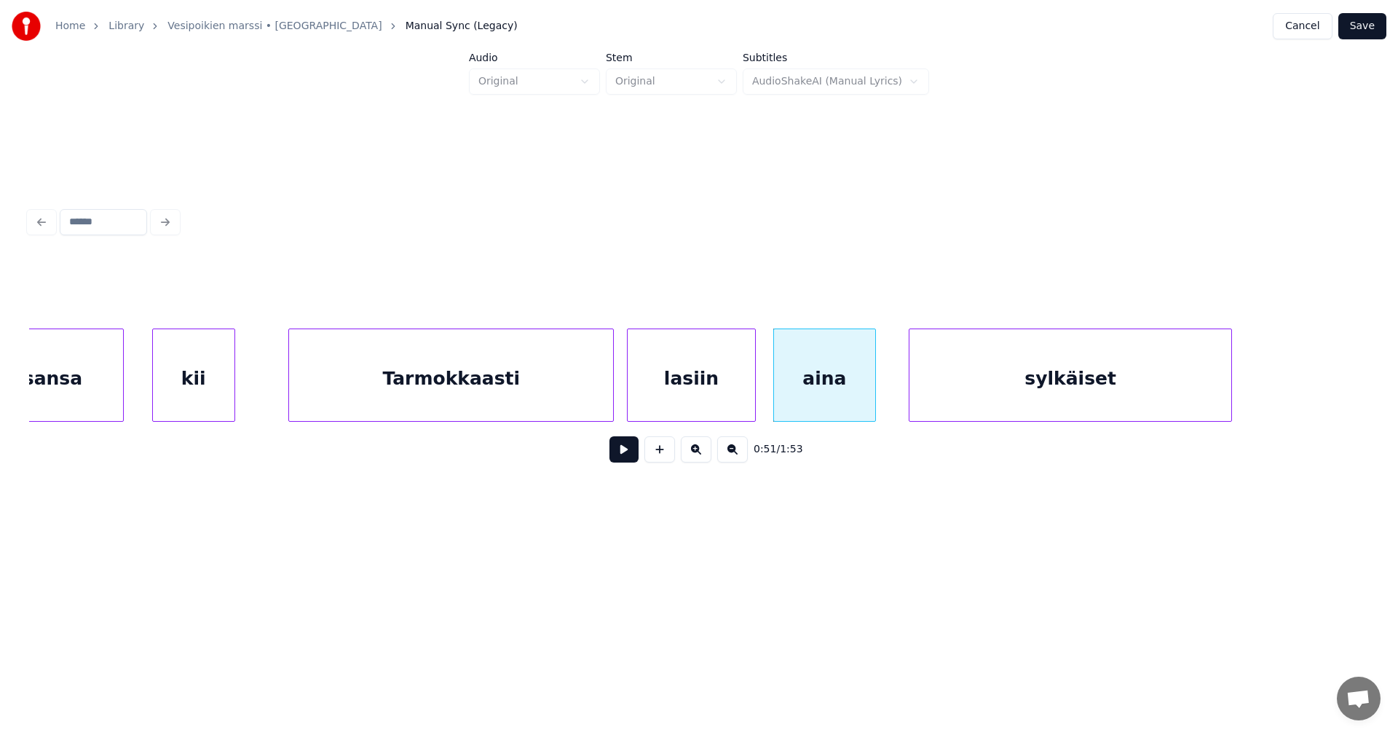
click at [1131, 391] on div "sylkäiset" at bounding box center [1071, 378] width 322 height 99
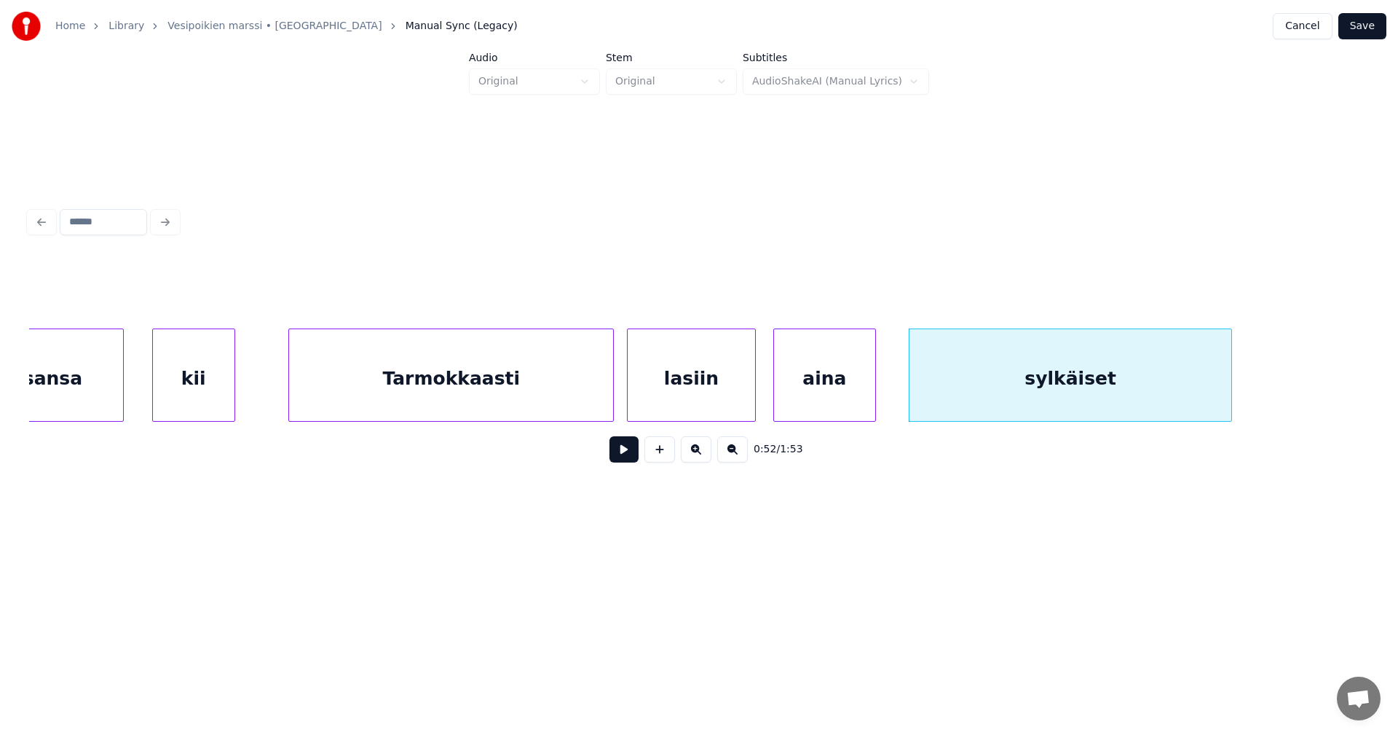
click at [559, 402] on div "Tarmokkaasti" at bounding box center [451, 378] width 324 height 99
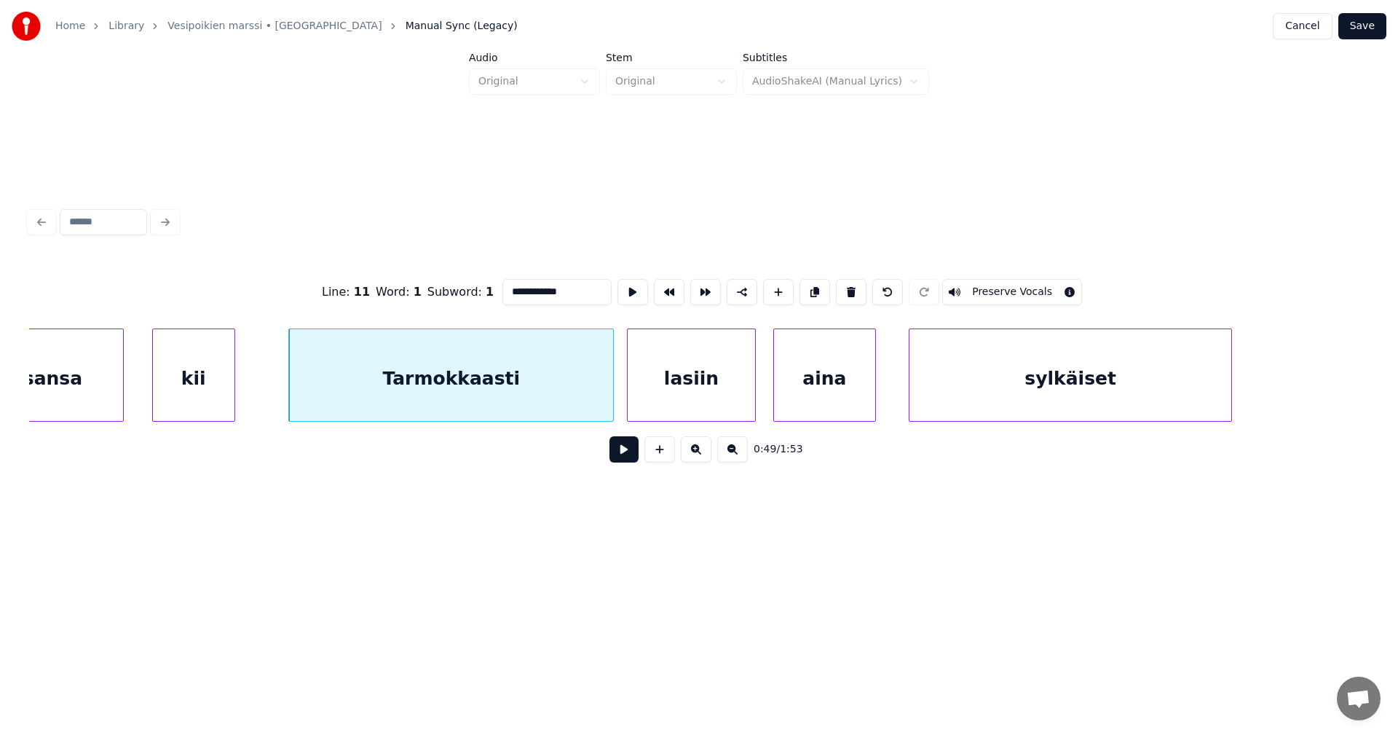
click at [626, 448] on button at bounding box center [624, 449] width 29 height 26
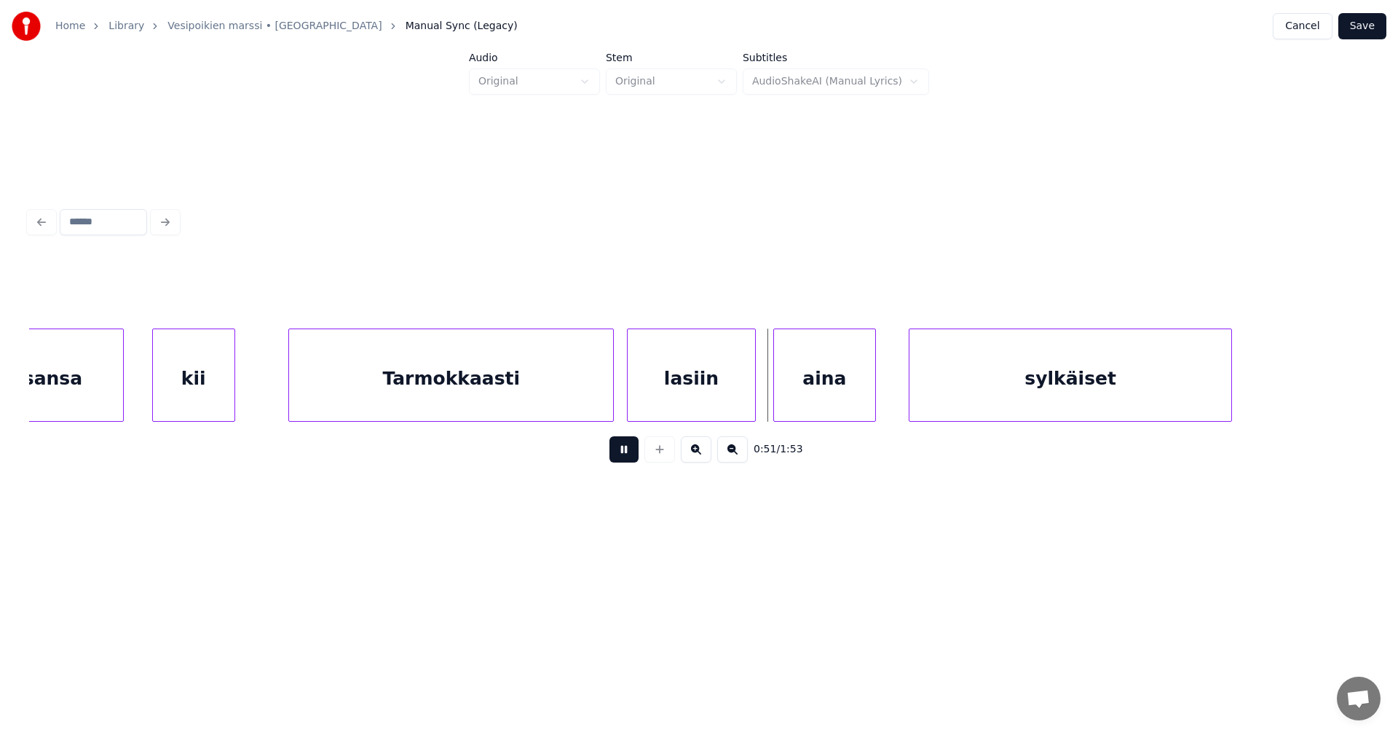
drag, startPoint x: 626, startPoint y: 450, endPoint x: 672, endPoint y: 443, distance: 46.5
click at [636, 449] on button at bounding box center [624, 449] width 29 height 26
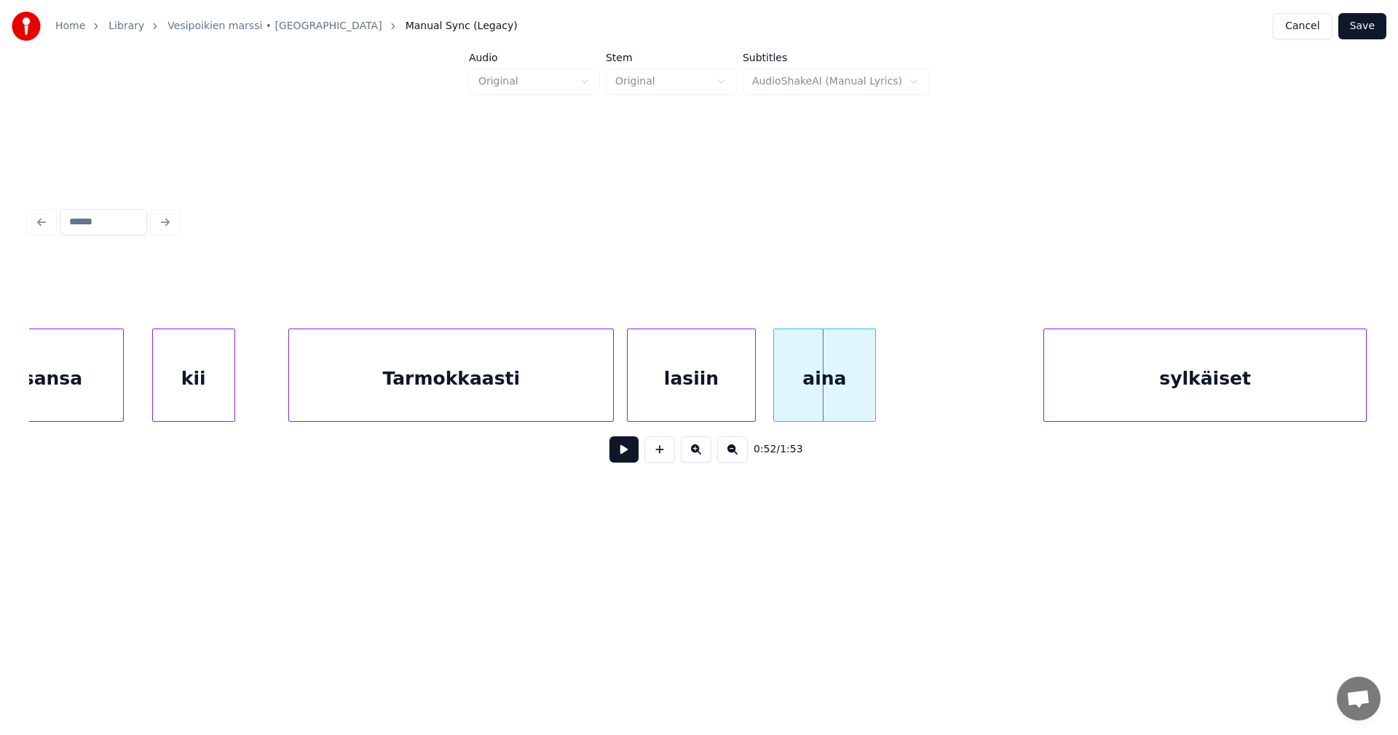
scroll to position [0, 12484]
click at [1130, 391] on div "sylkäiset" at bounding box center [1196, 378] width 322 height 99
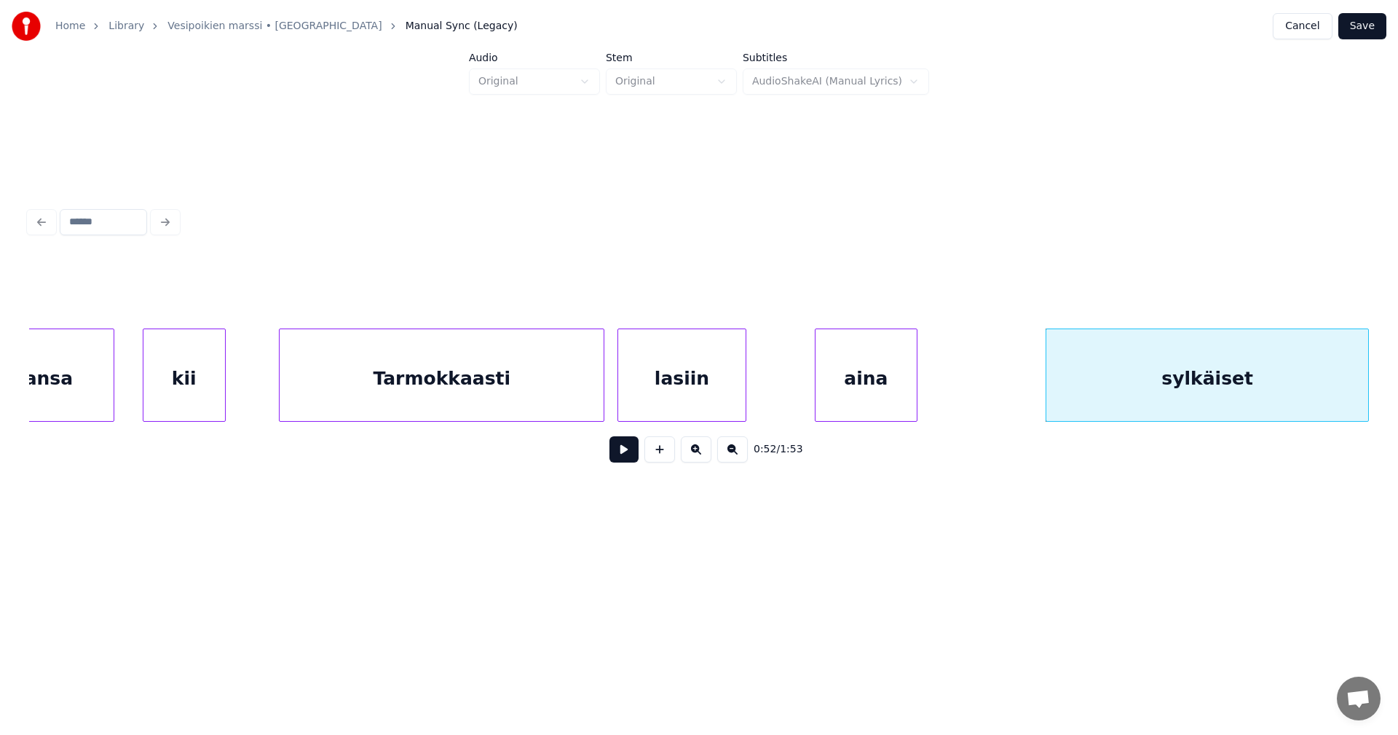
click at [889, 386] on div "aina" at bounding box center [866, 378] width 101 height 99
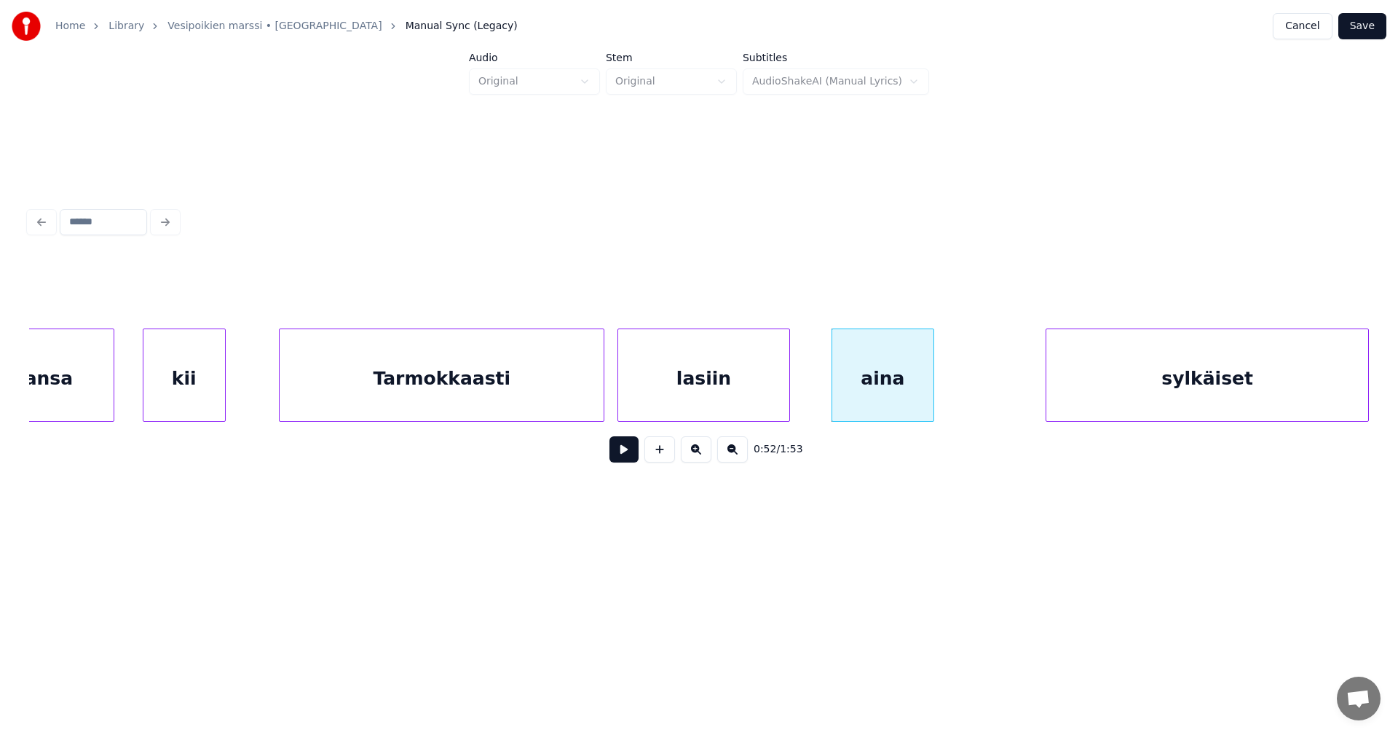
click at [786, 391] on div at bounding box center [787, 375] width 4 height 92
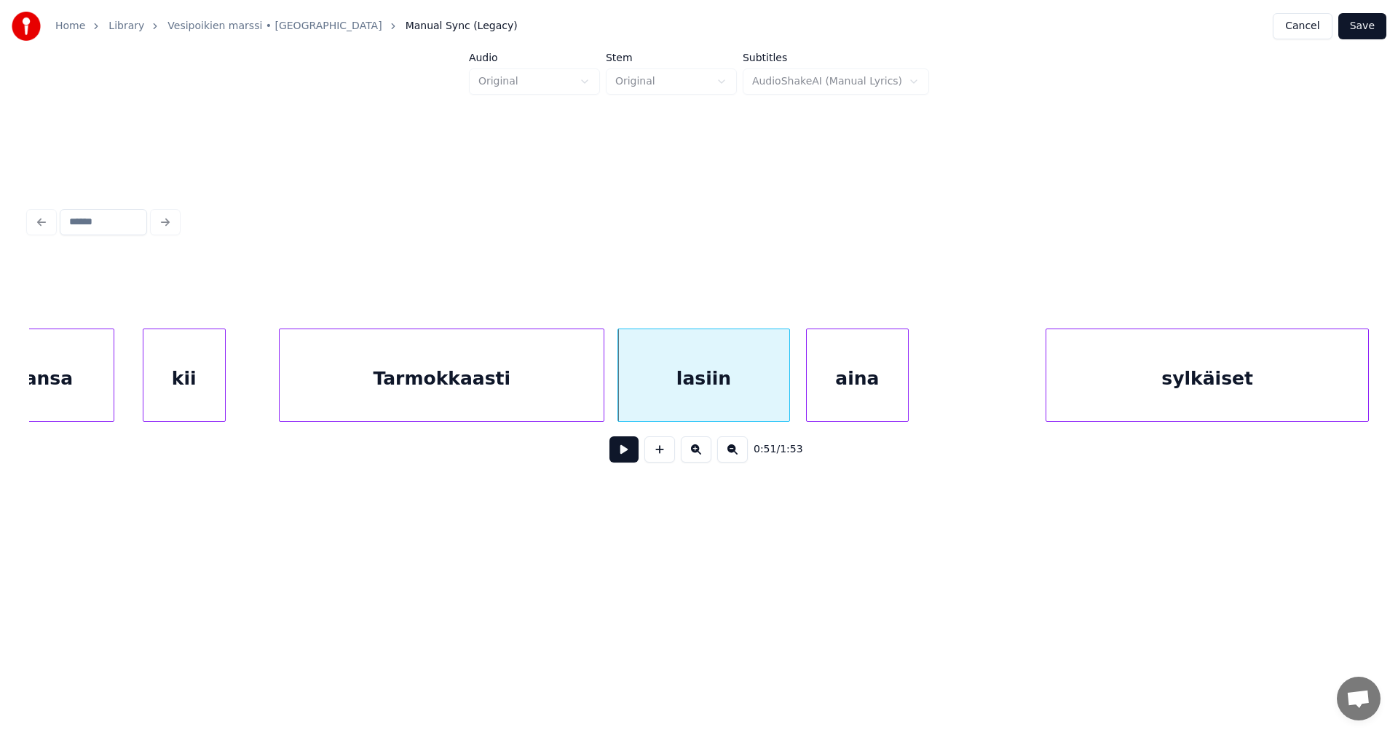
click at [859, 398] on div "aina" at bounding box center [857, 378] width 101 height 99
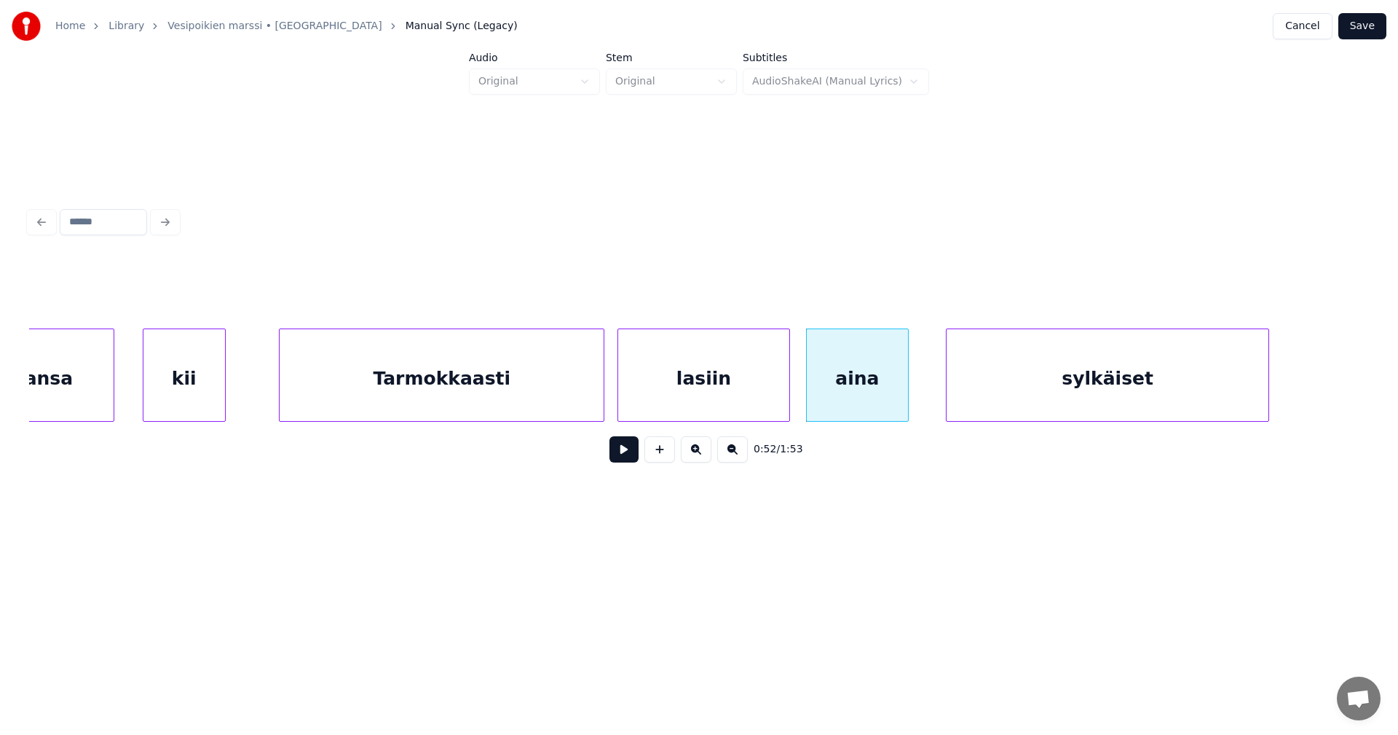
click at [990, 400] on div "sylkäiset" at bounding box center [1108, 378] width 322 height 99
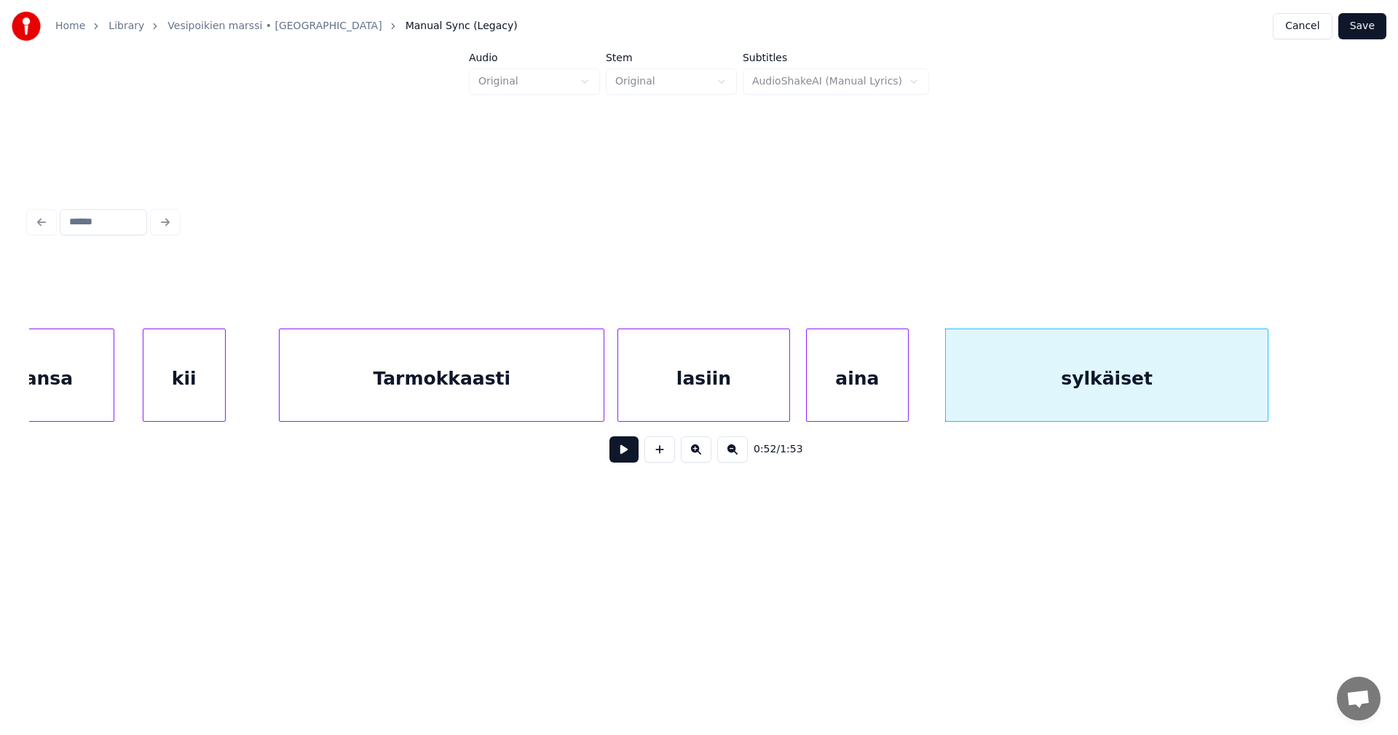
click at [523, 396] on div "Tarmokkaasti" at bounding box center [442, 378] width 324 height 99
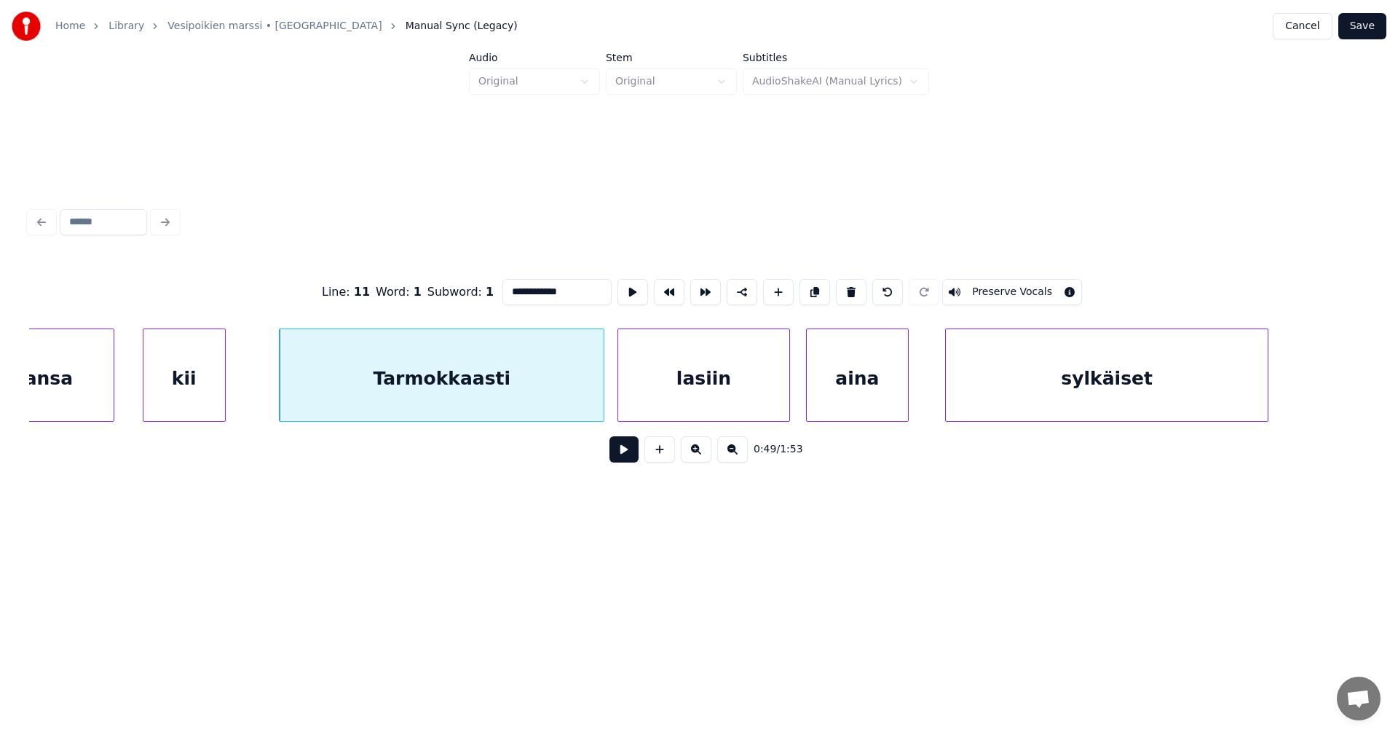
click at [634, 457] on button at bounding box center [624, 449] width 29 height 26
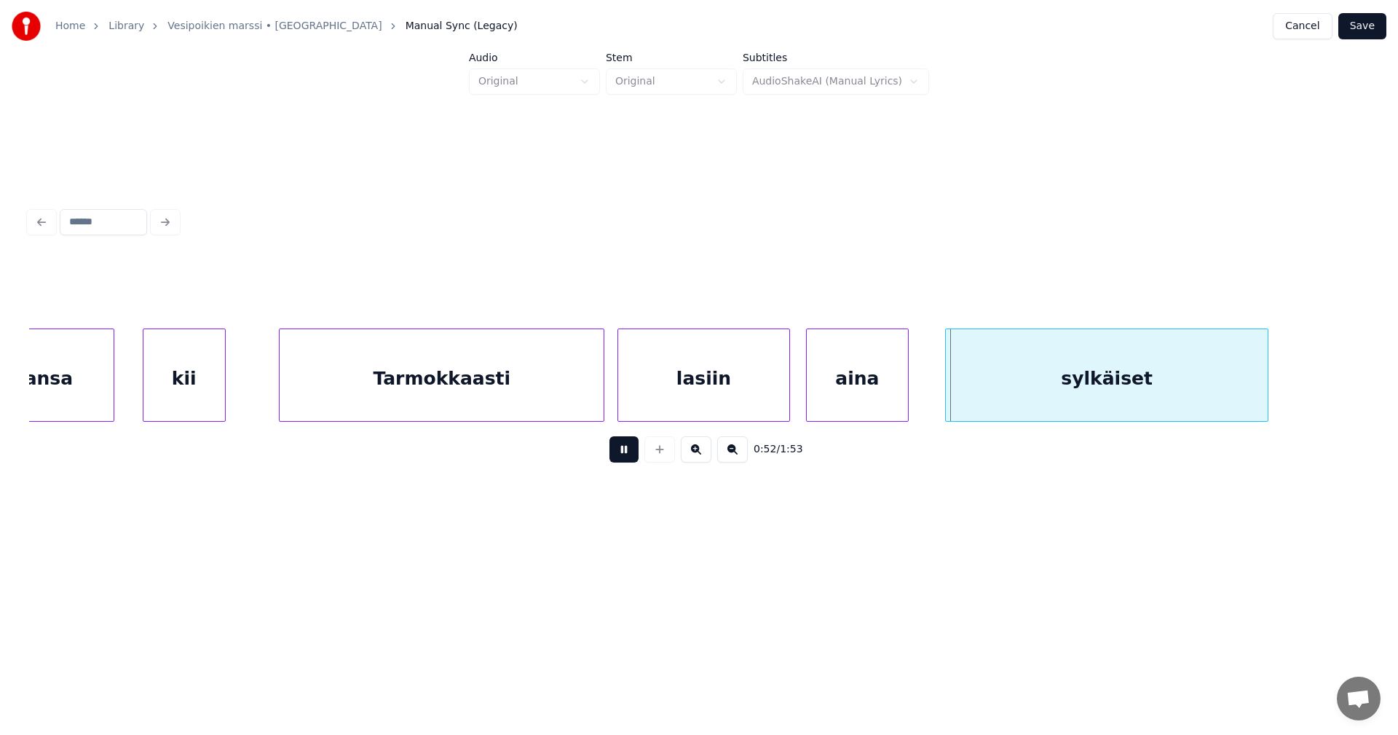
click at [634, 455] on button at bounding box center [624, 449] width 29 height 26
click at [965, 392] on div "sylkäiset" at bounding box center [1107, 378] width 322 height 99
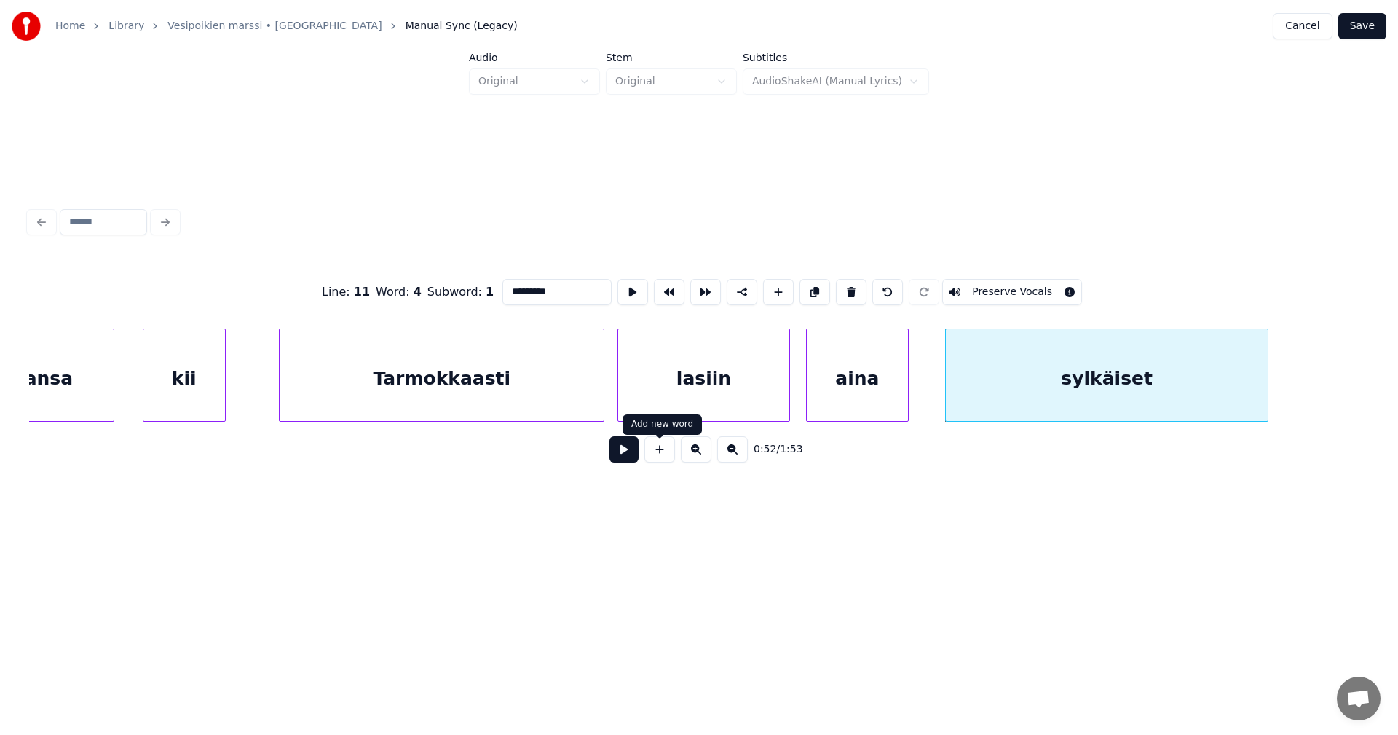
click at [625, 450] on button at bounding box center [624, 449] width 29 height 26
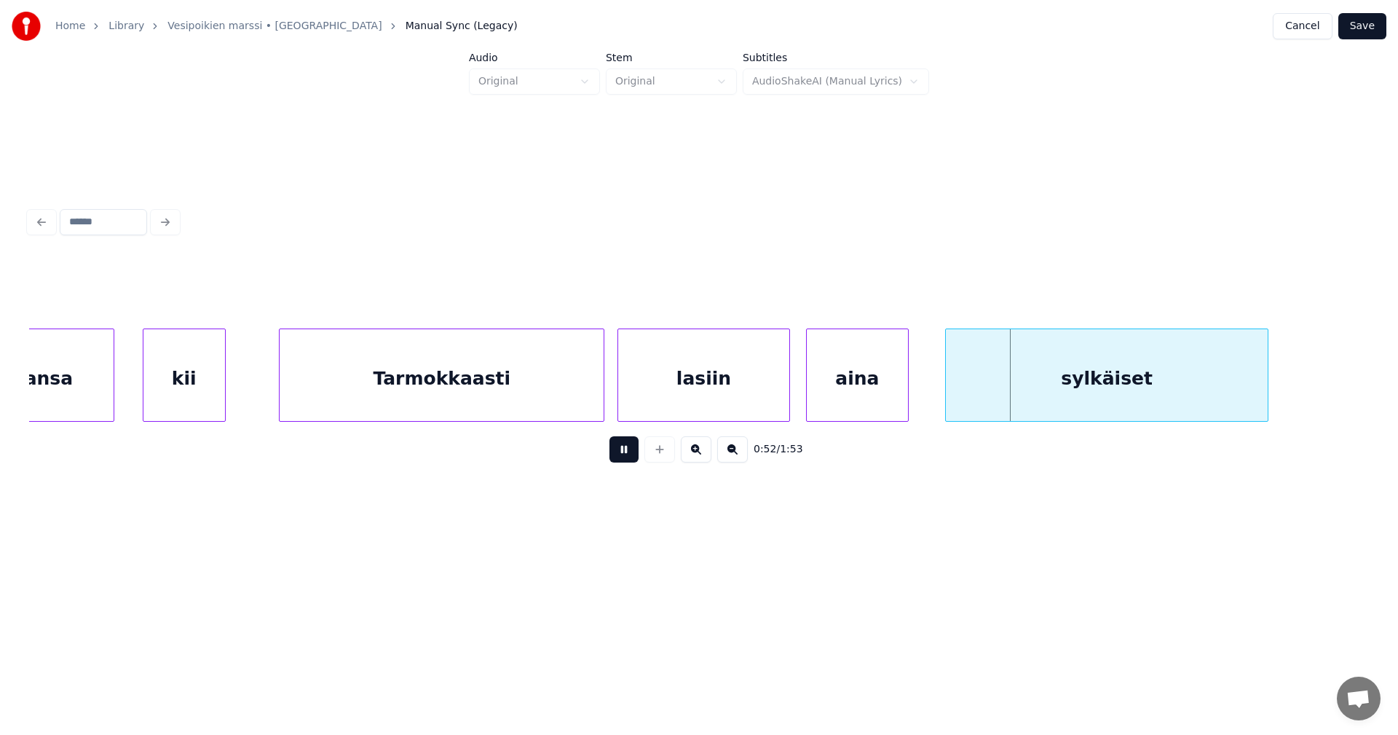
drag, startPoint x: 625, startPoint y: 450, endPoint x: 902, endPoint y: 382, distance: 285.1
click at [629, 449] on button at bounding box center [624, 449] width 29 height 26
click at [972, 387] on div "sylkäiset" at bounding box center [1087, 378] width 322 height 99
click at [876, 390] on div "aina" at bounding box center [857, 378] width 101 height 99
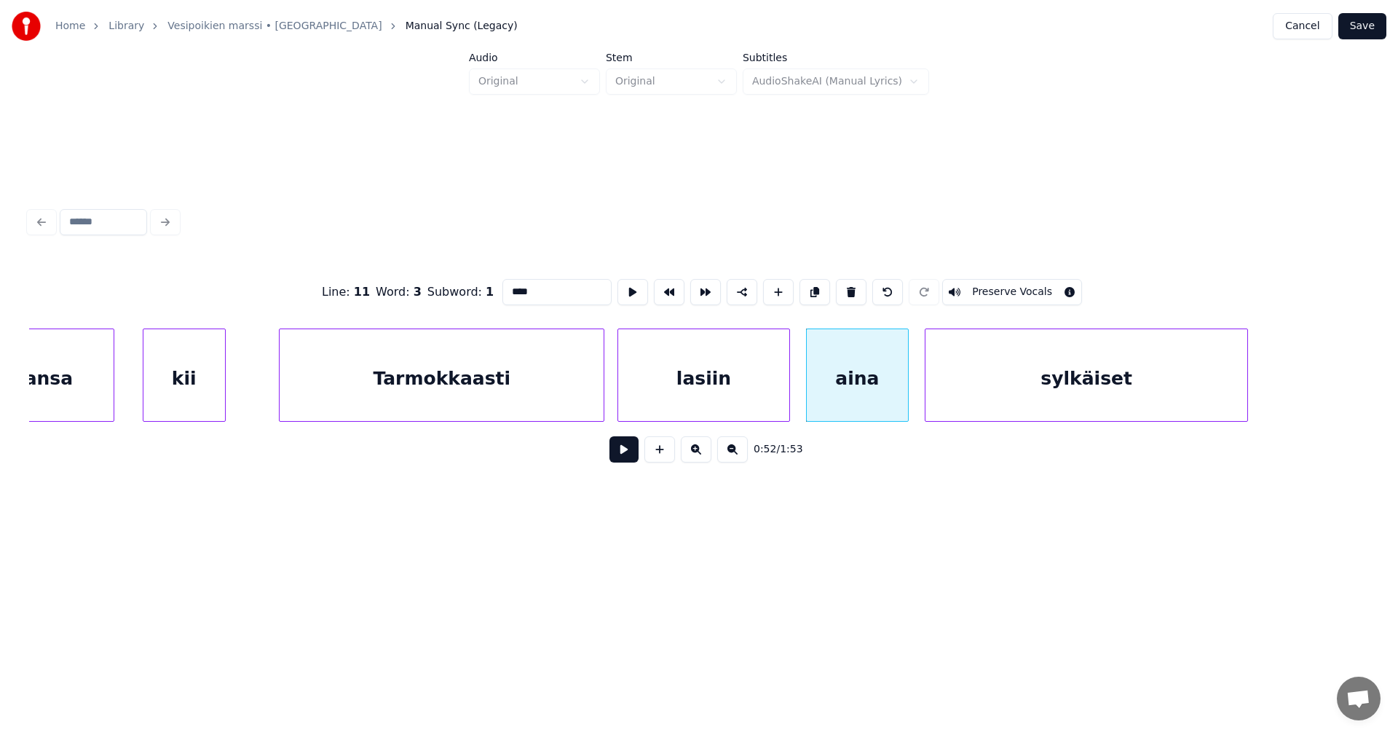
click at [623, 456] on button at bounding box center [624, 449] width 29 height 26
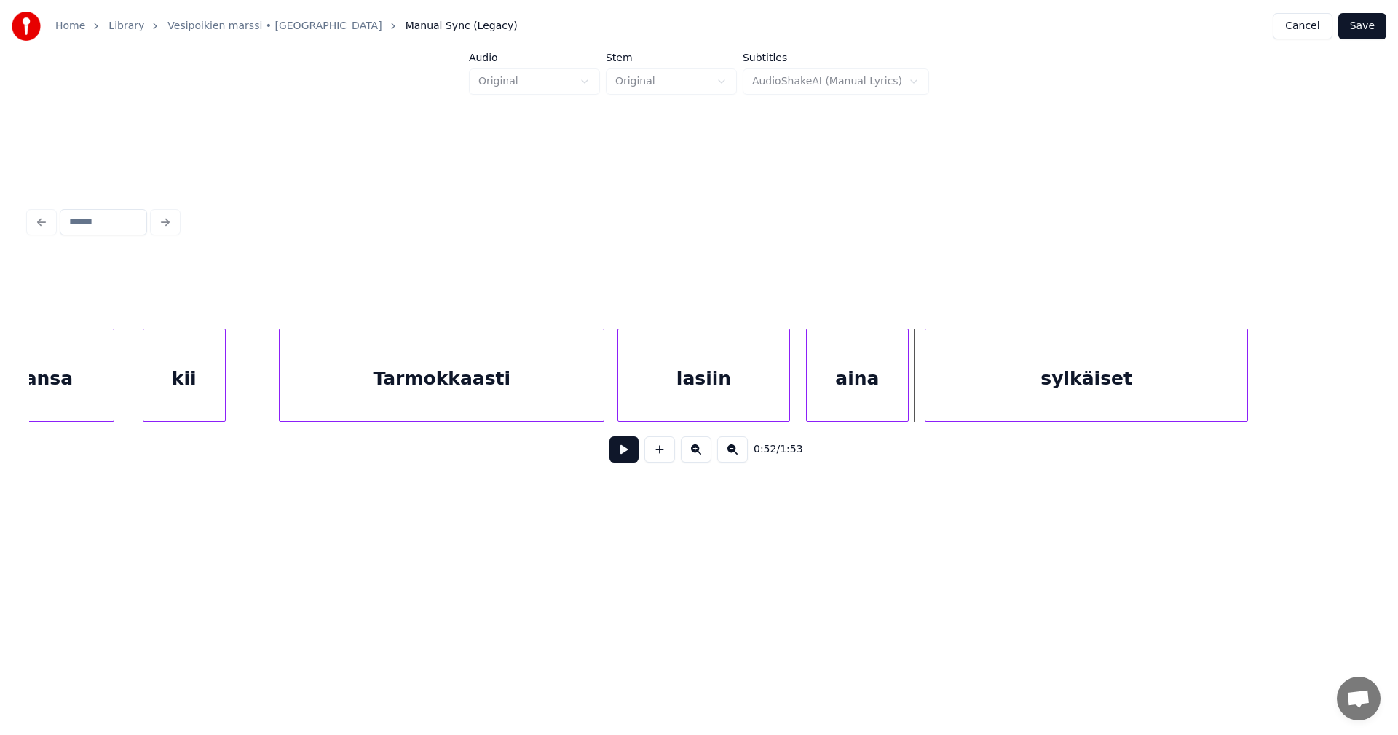
click at [625, 455] on button at bounding box center [624, 449] width 29 height 26
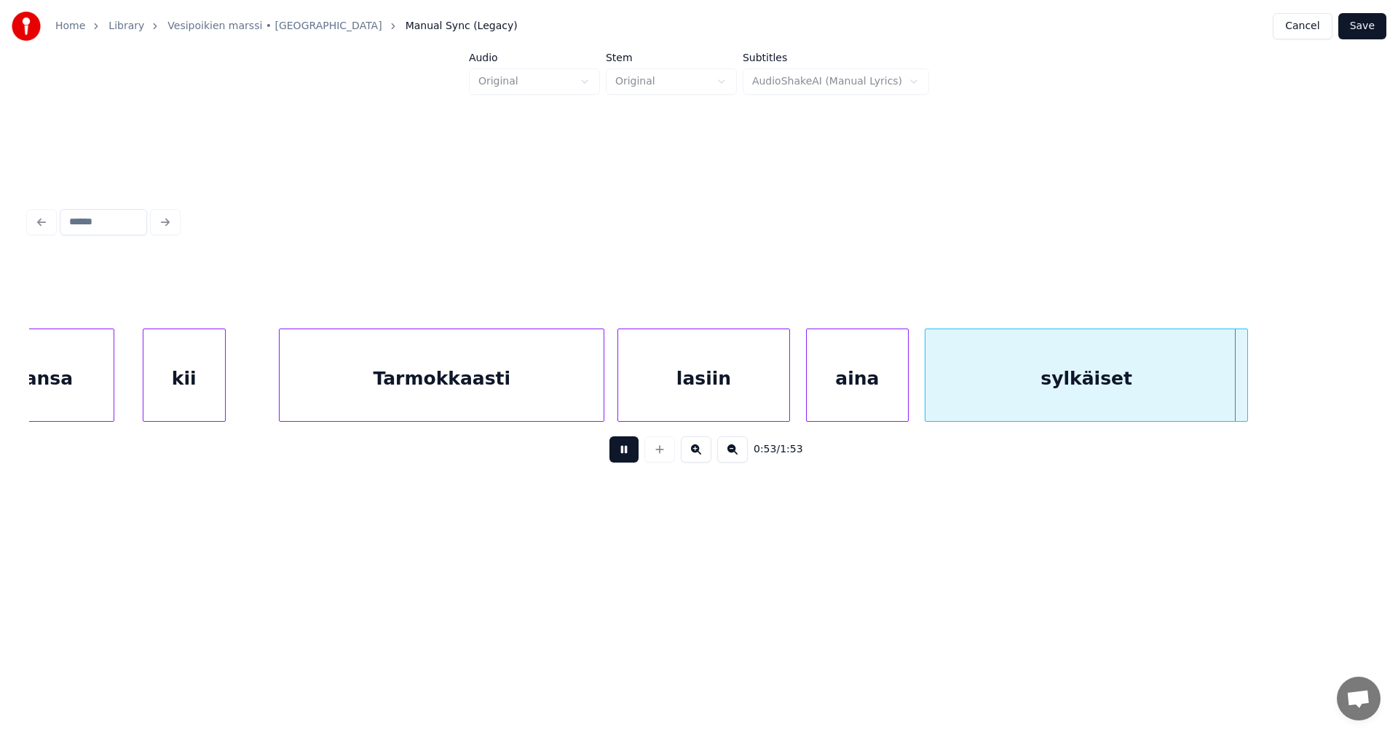
click at [625, 455] on button at bounding box center [624, 449] width 29 height 26
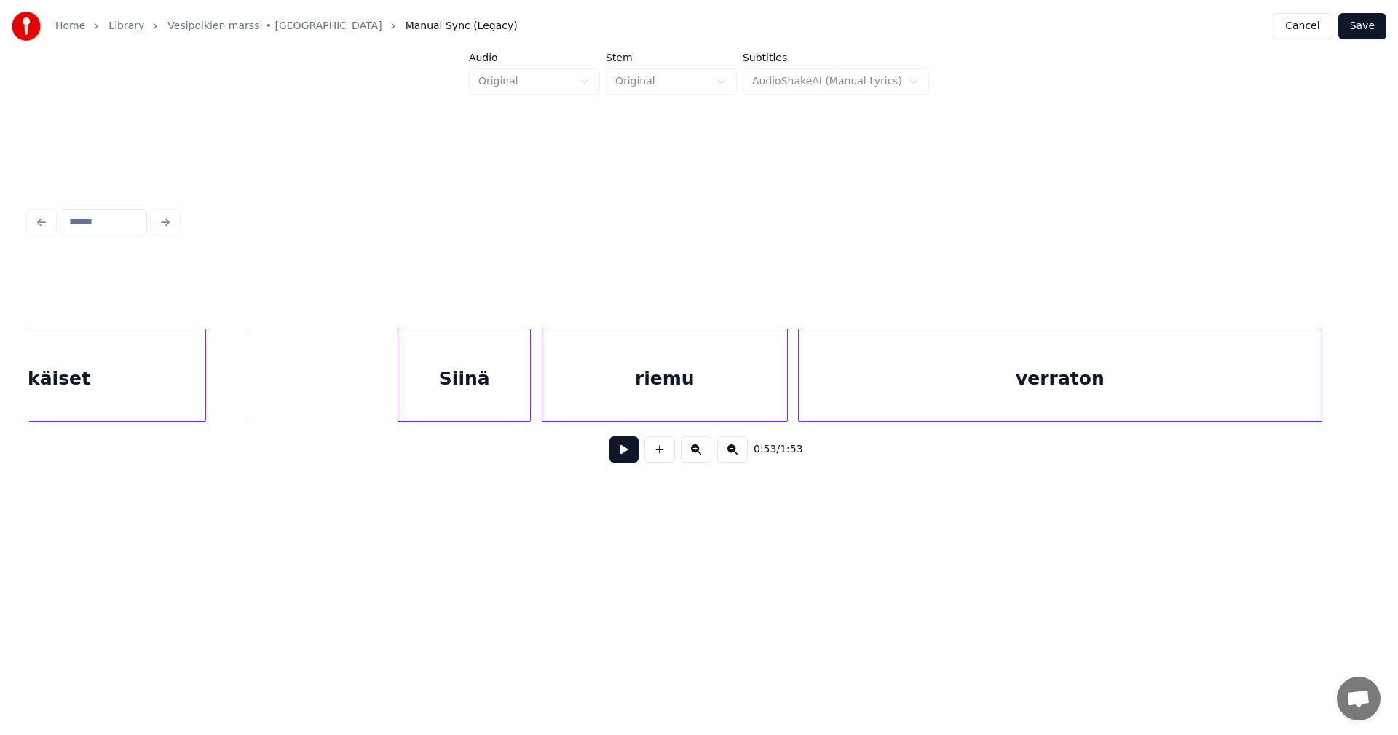
scroll to position [0, 13533]
click at [181, 385] on div "sylkäiset" at bounding box center [38, 378] width 322 height 99
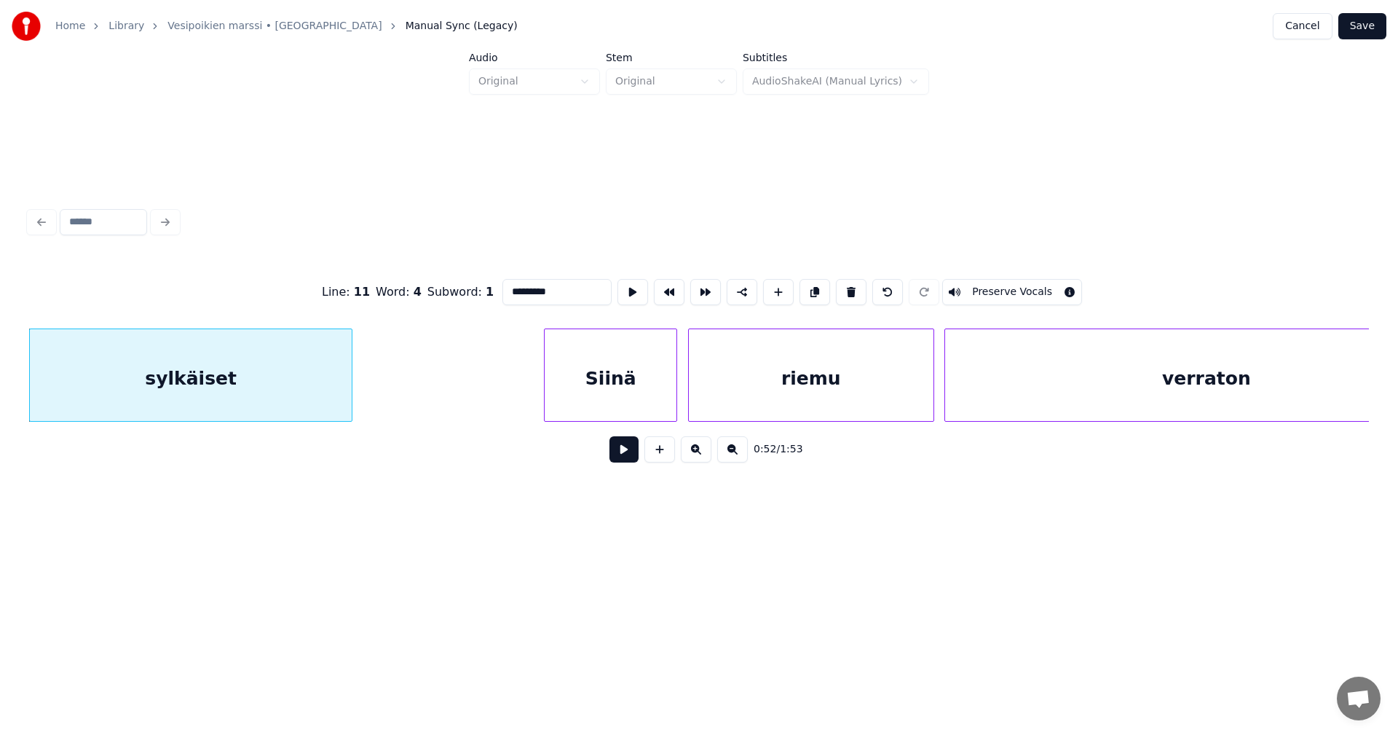
click at [630, 452] on button at bounding box center [624, 449] width 29 height 26
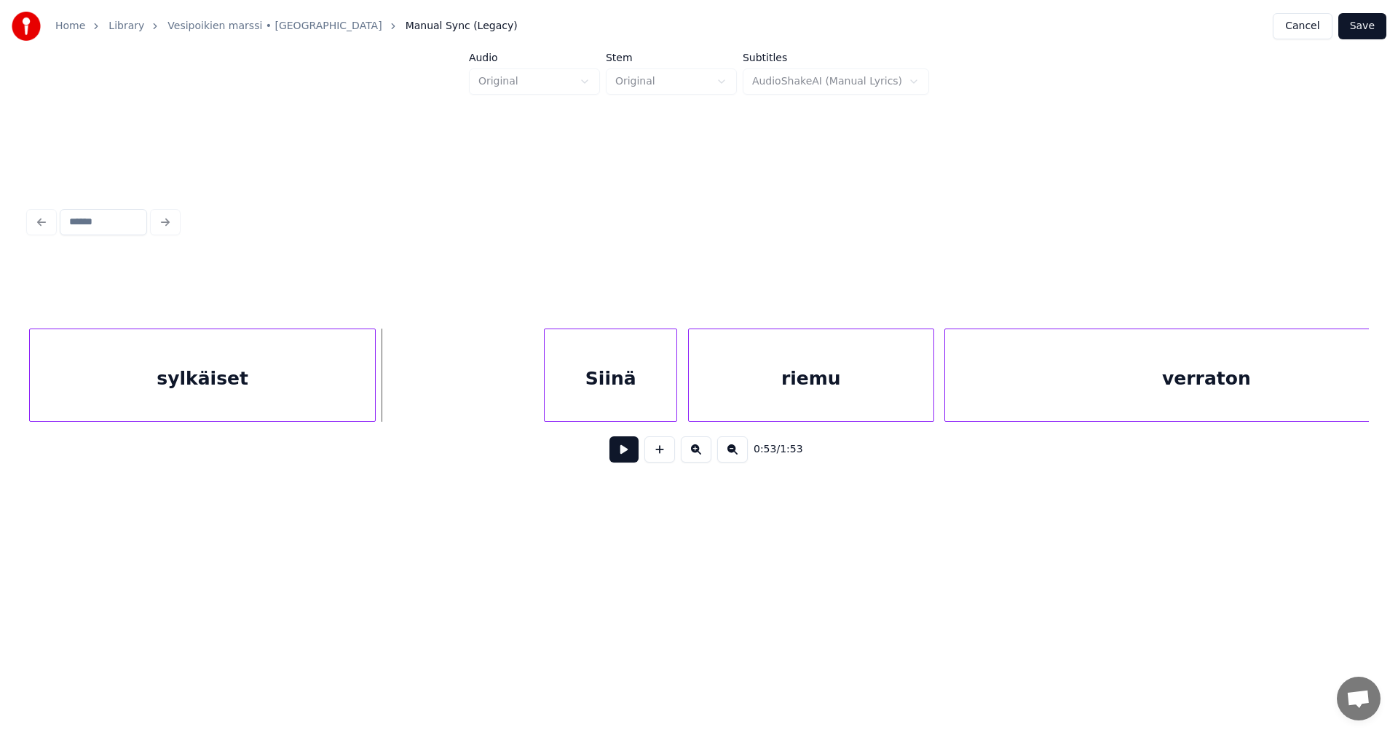
click at [374, 388] on div at bounding box center [373, 375] width 4 height 92
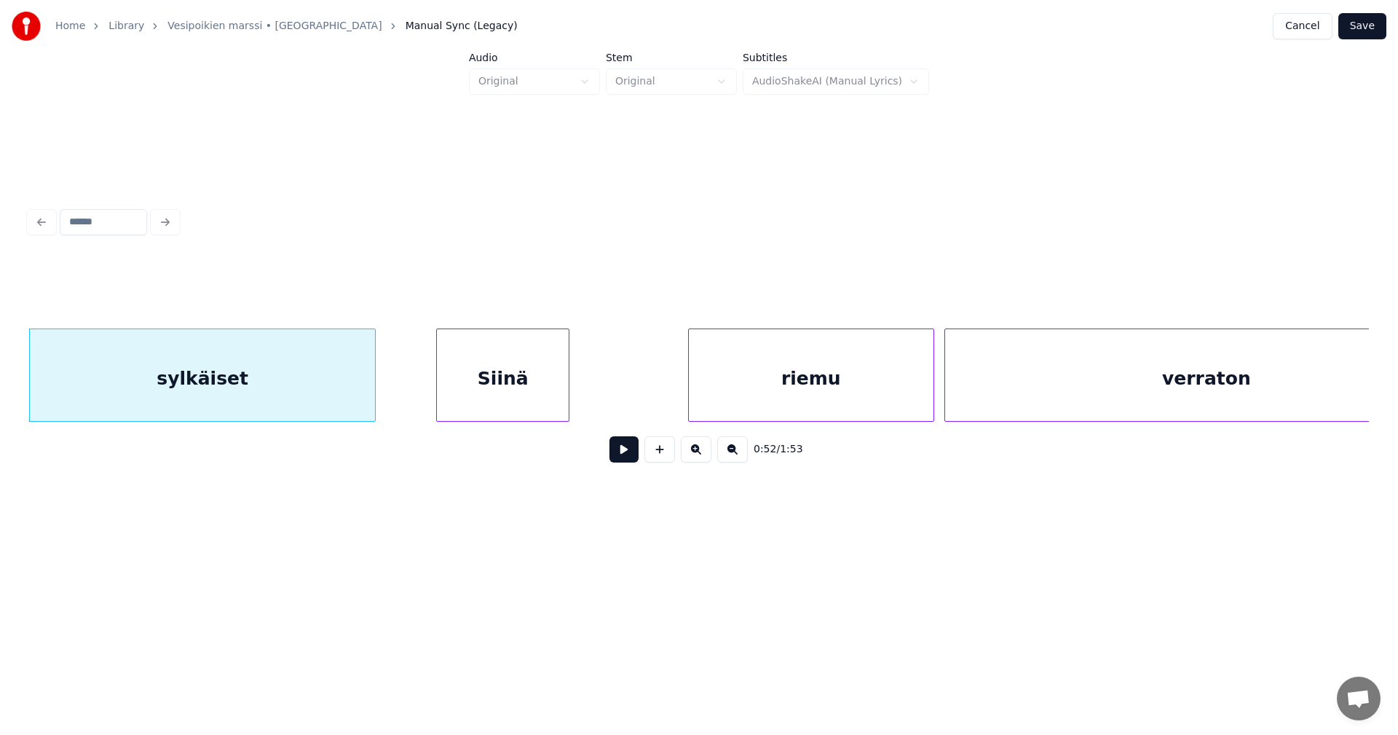
click at [476, 391] on div "Siinä" at bounding box center [503, 378] width 132 height 99
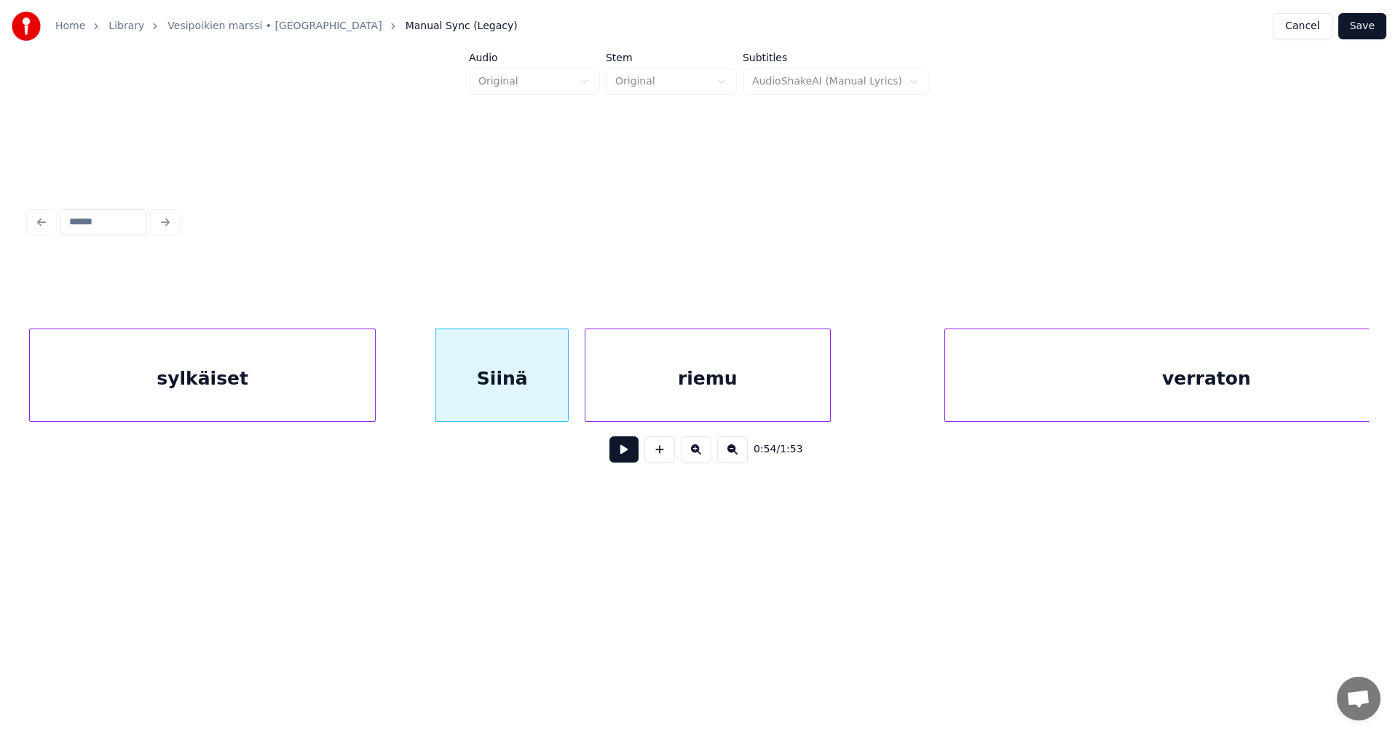
click at [629, 400] on div "riemu" at bounding box center [708, 378] width 245 height 99
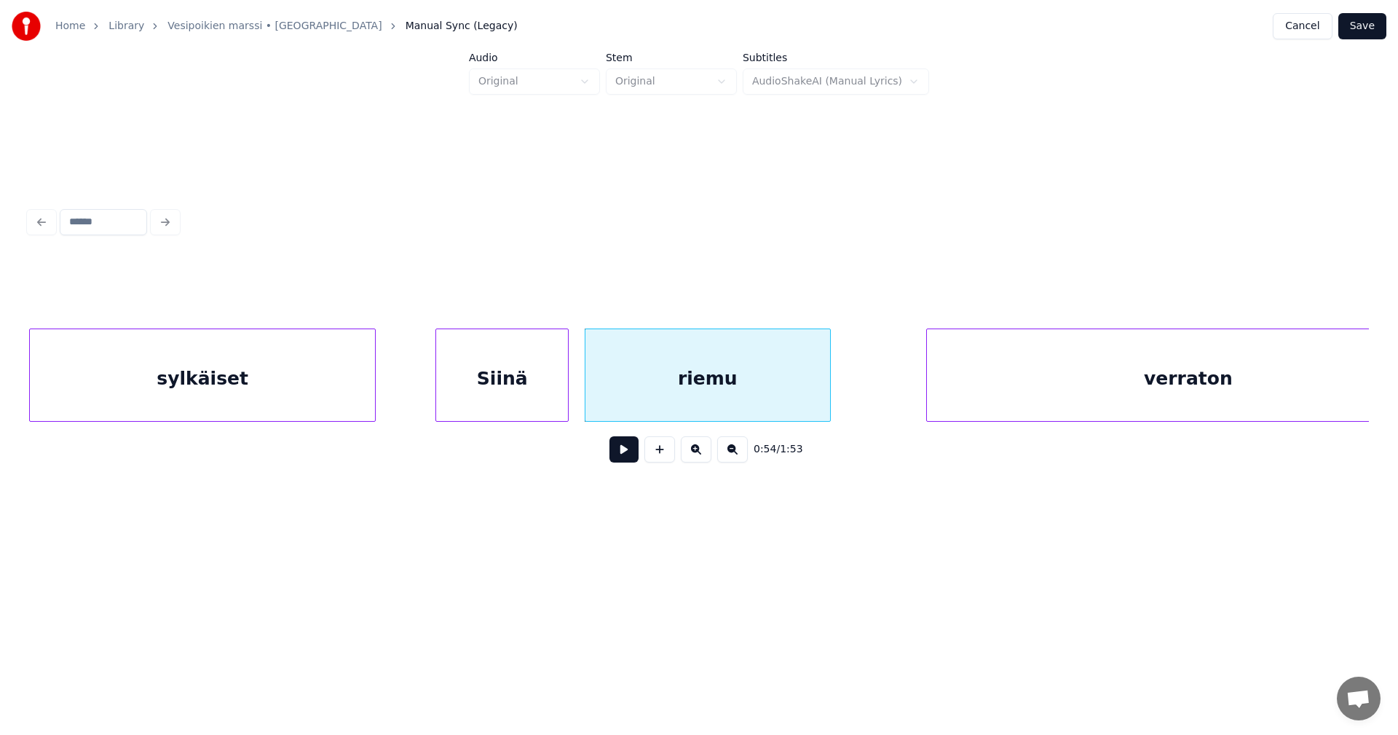
scroll to position [0, 13476]
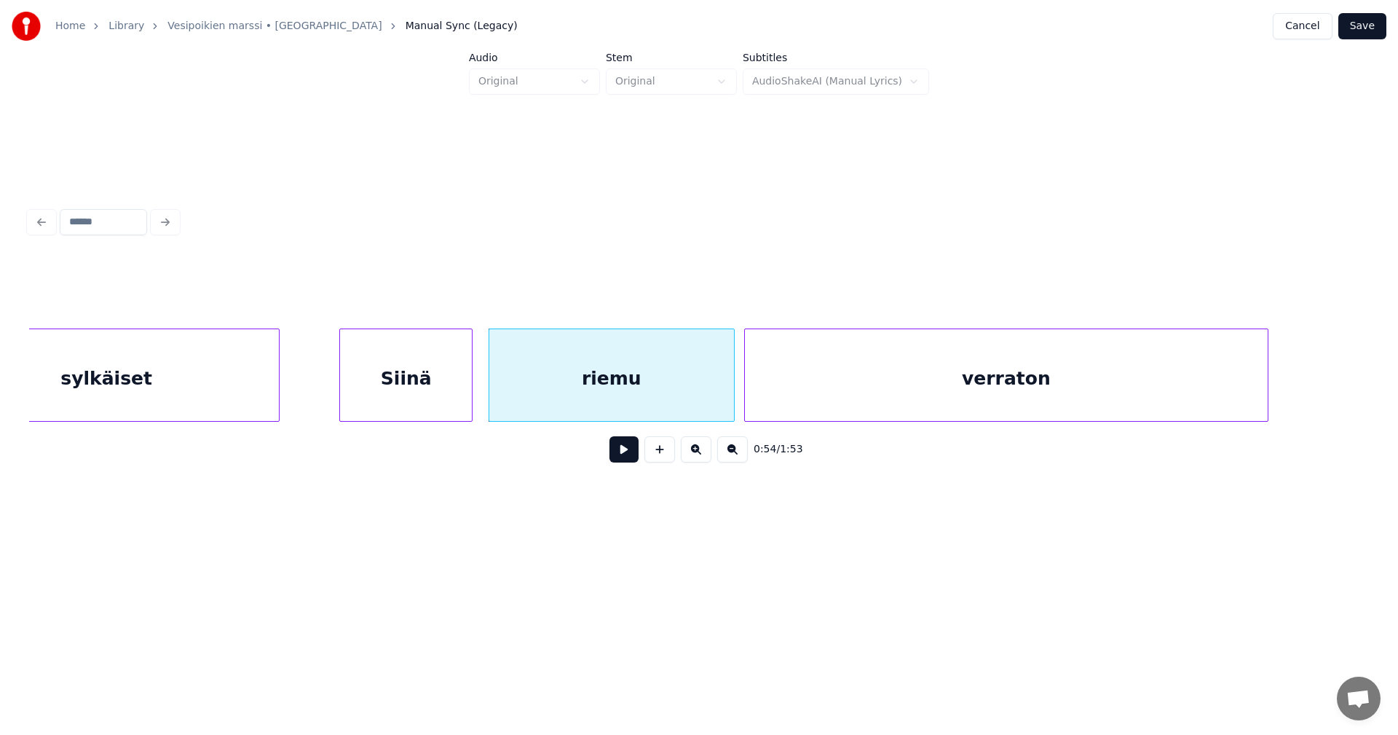
click at [913, 390] on div "verraton" at bounding box center [1006, 378] width 522 height 99
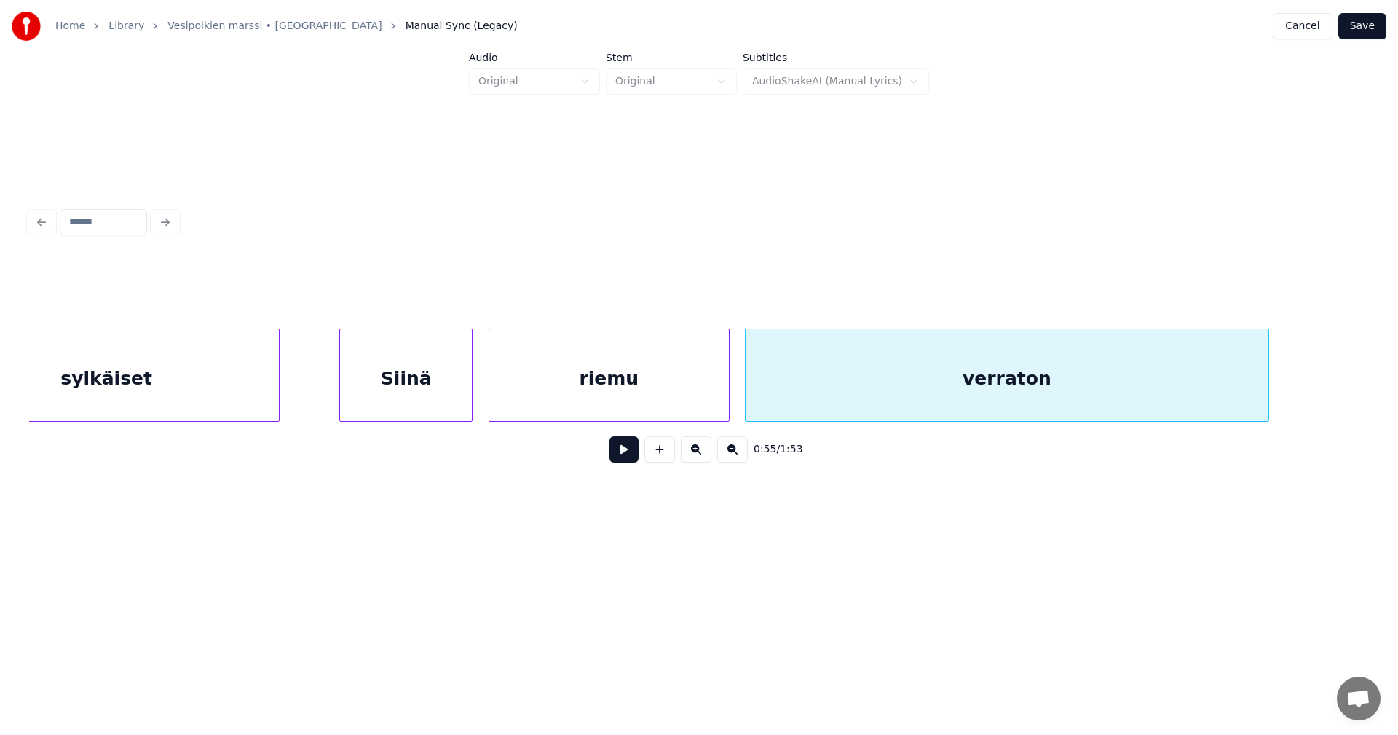
click at [725, 391] on div at bounding box center [727, 375] width 4 height 92
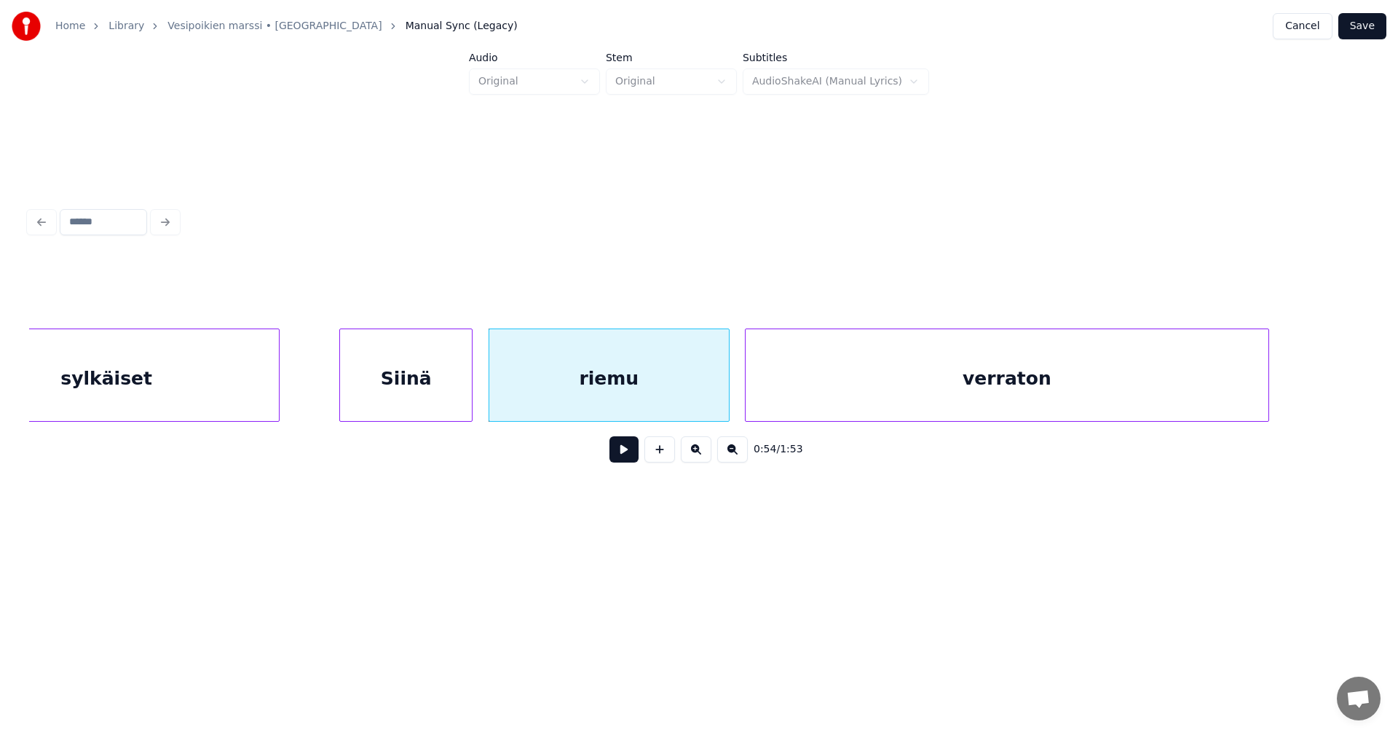
click at [456, 389] on div "Siinä" at bounding box center [406, 378] width 132 height 99
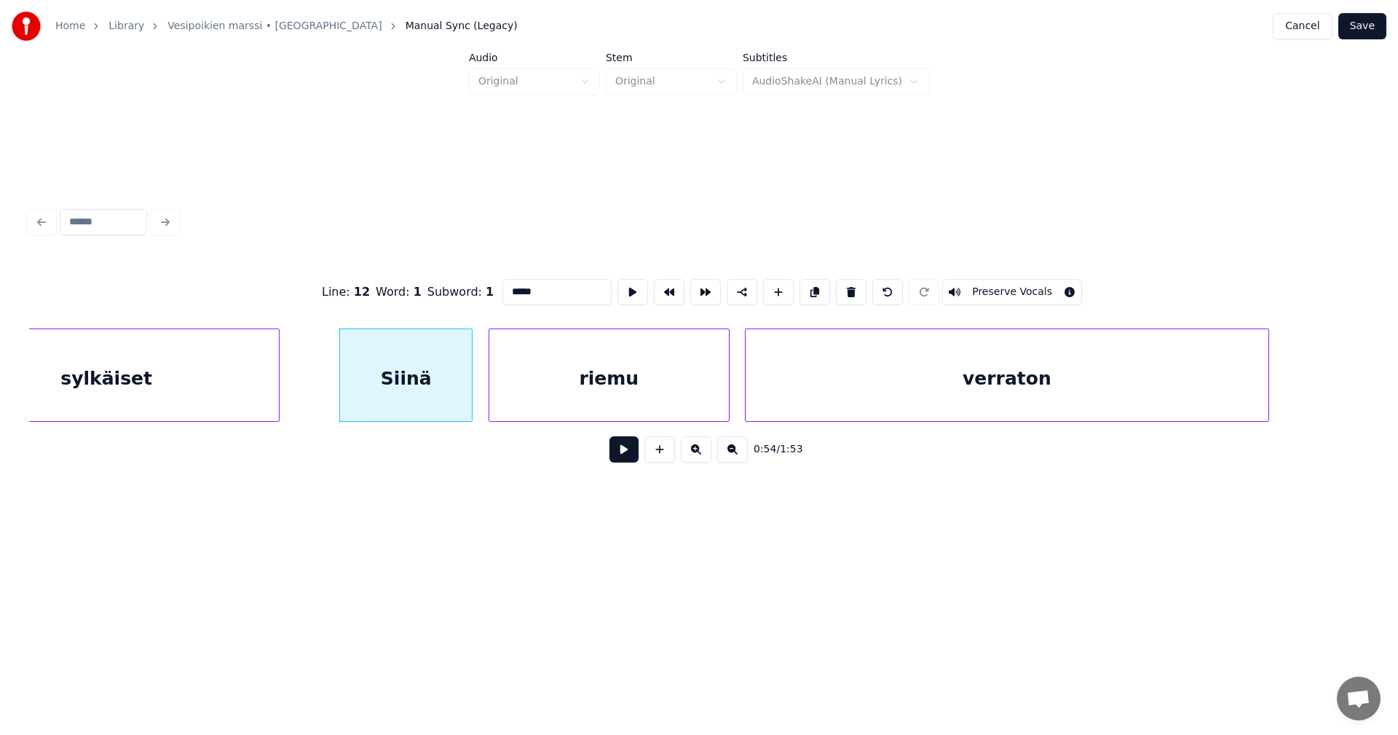
click at [623, 452] on button at bounding box center [624, 449] width 29 height 26
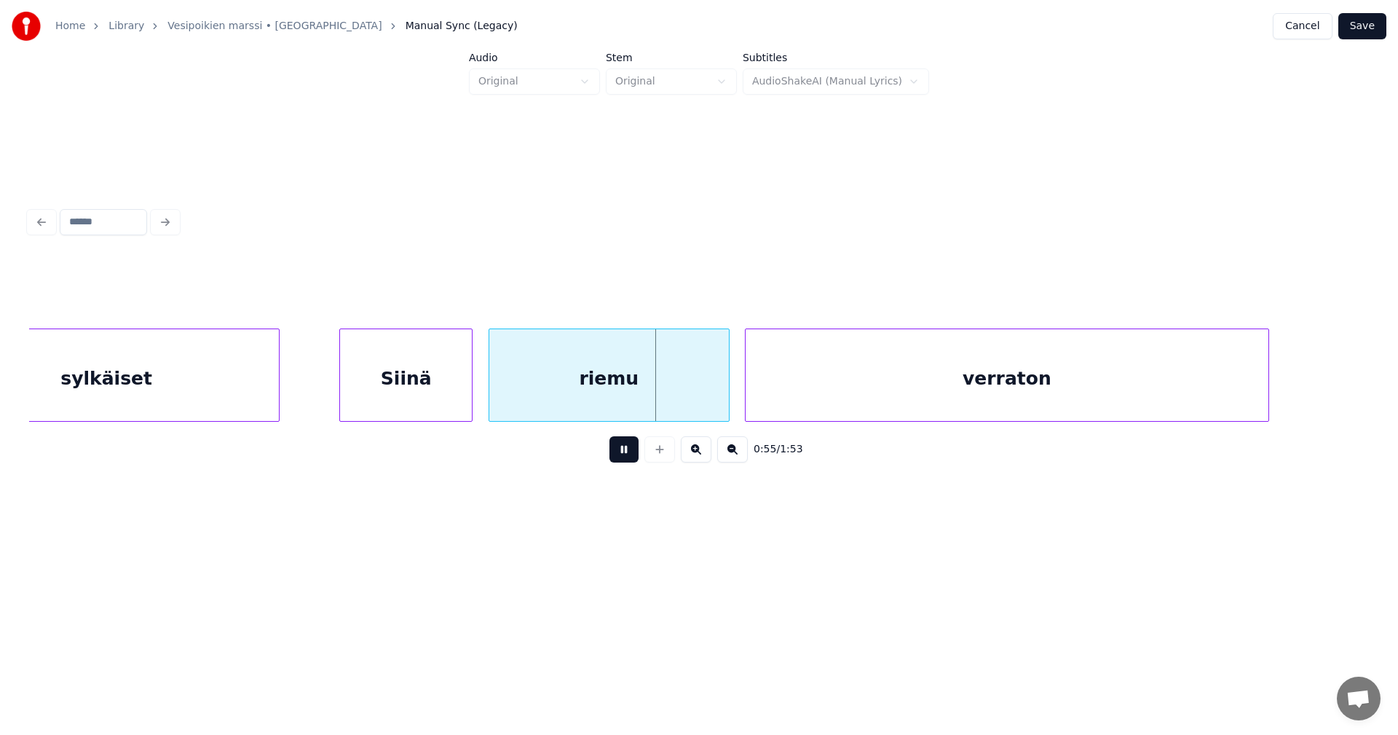
click at [624, 452] on button at bounding box center [624, 449] width 29 height 26
click at [718, 393] on div at bounding box center [719, 375] width 4 height 92
click at [752, 393] on div "verraton" at bounding box center [1003, 378] width 522 height 99
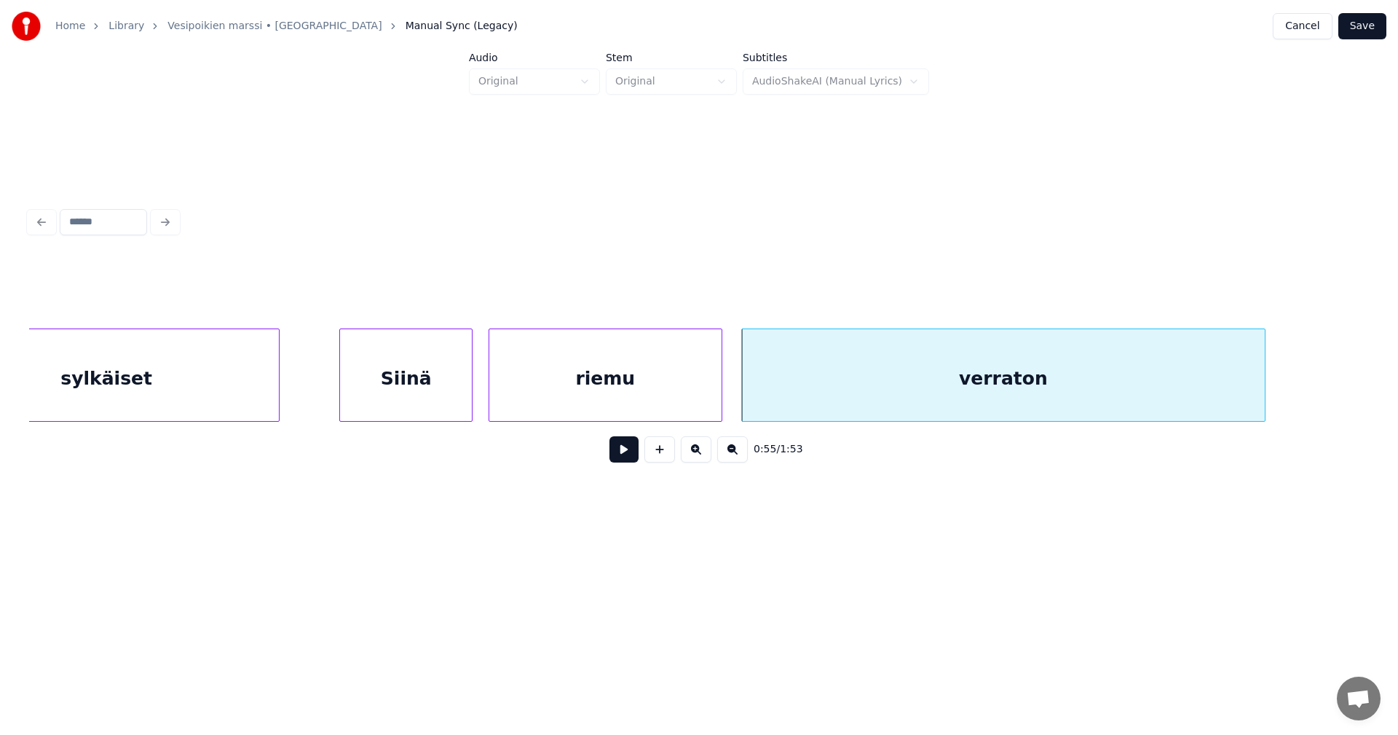
click at [633, 449] on button at bounding box center [624, 449] width 29 height 26
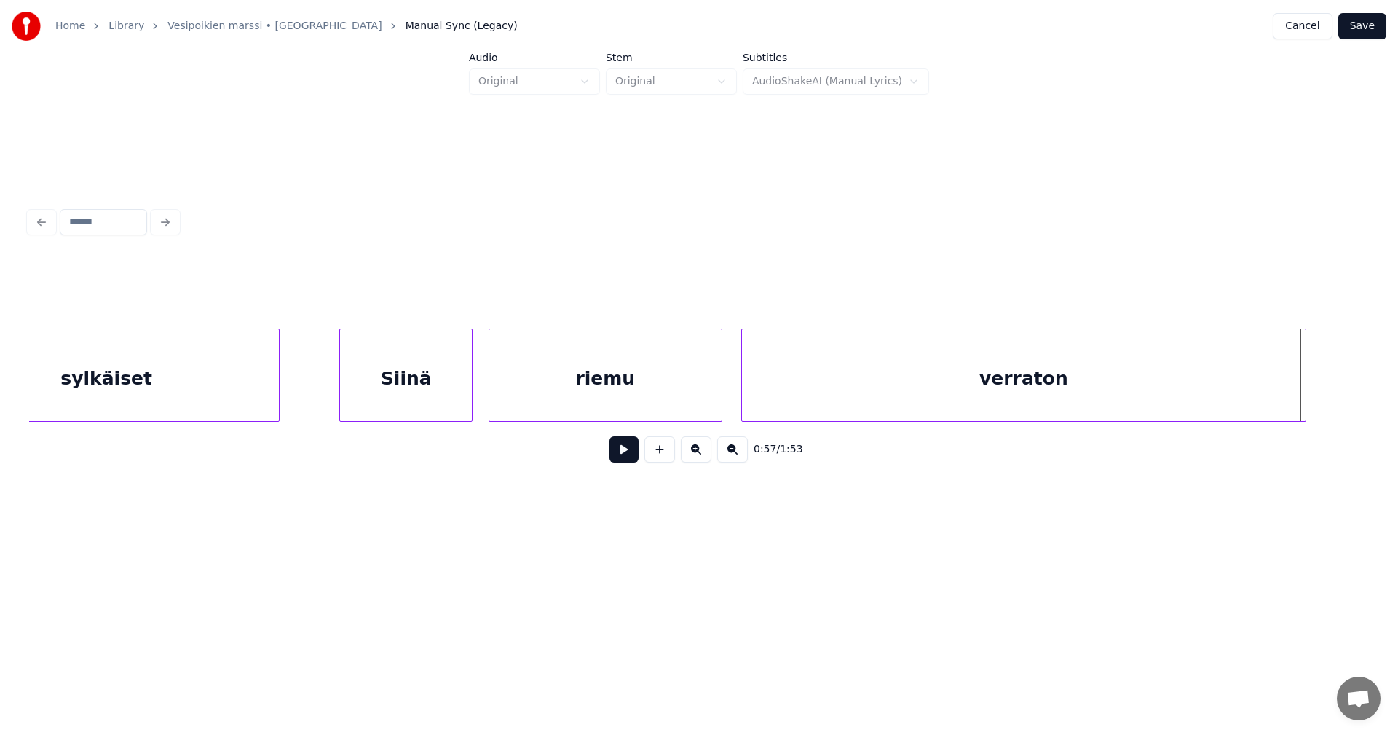
click at [1304, 401] on div at bounding box center [1304, 375] width 4 height 92
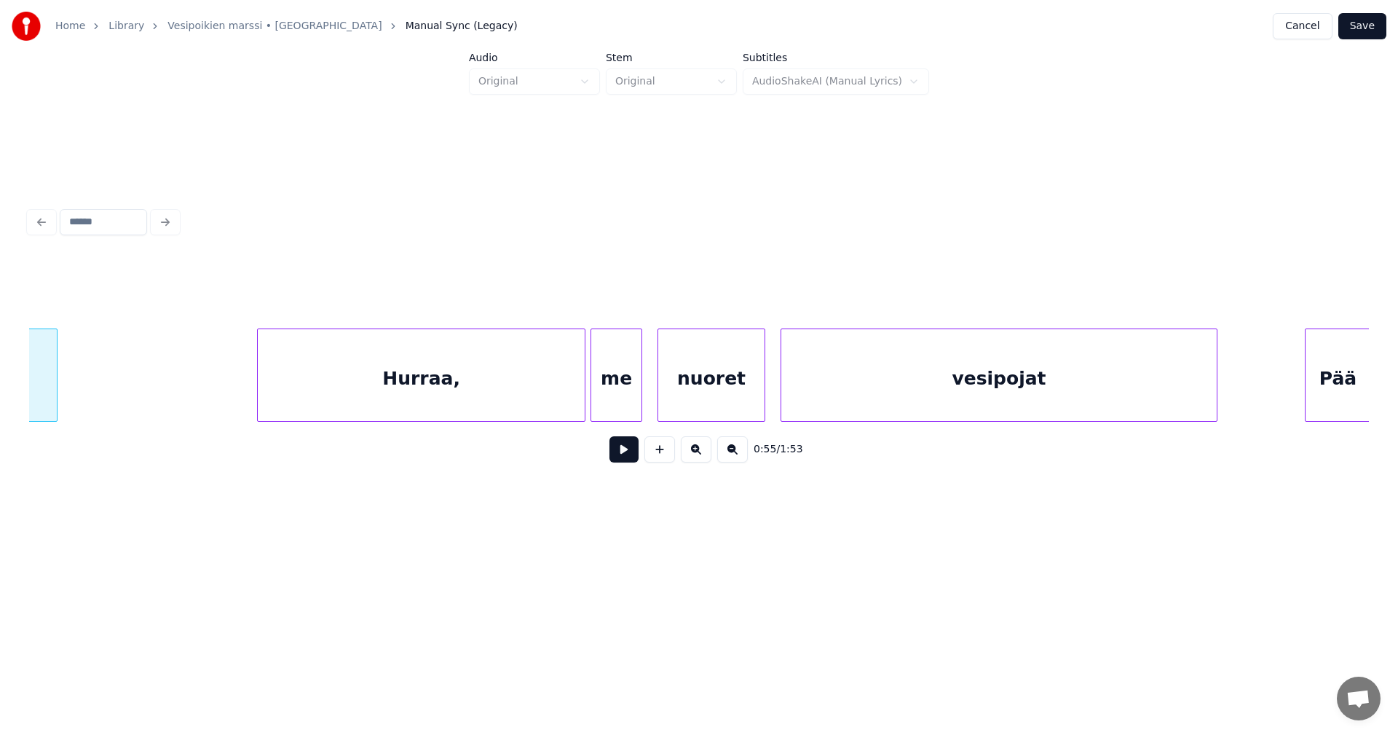
scroll to position [0, 14729]
click at [398, 382] on div "Hurraa," at bounding box center [298, 378] width 327 height 99
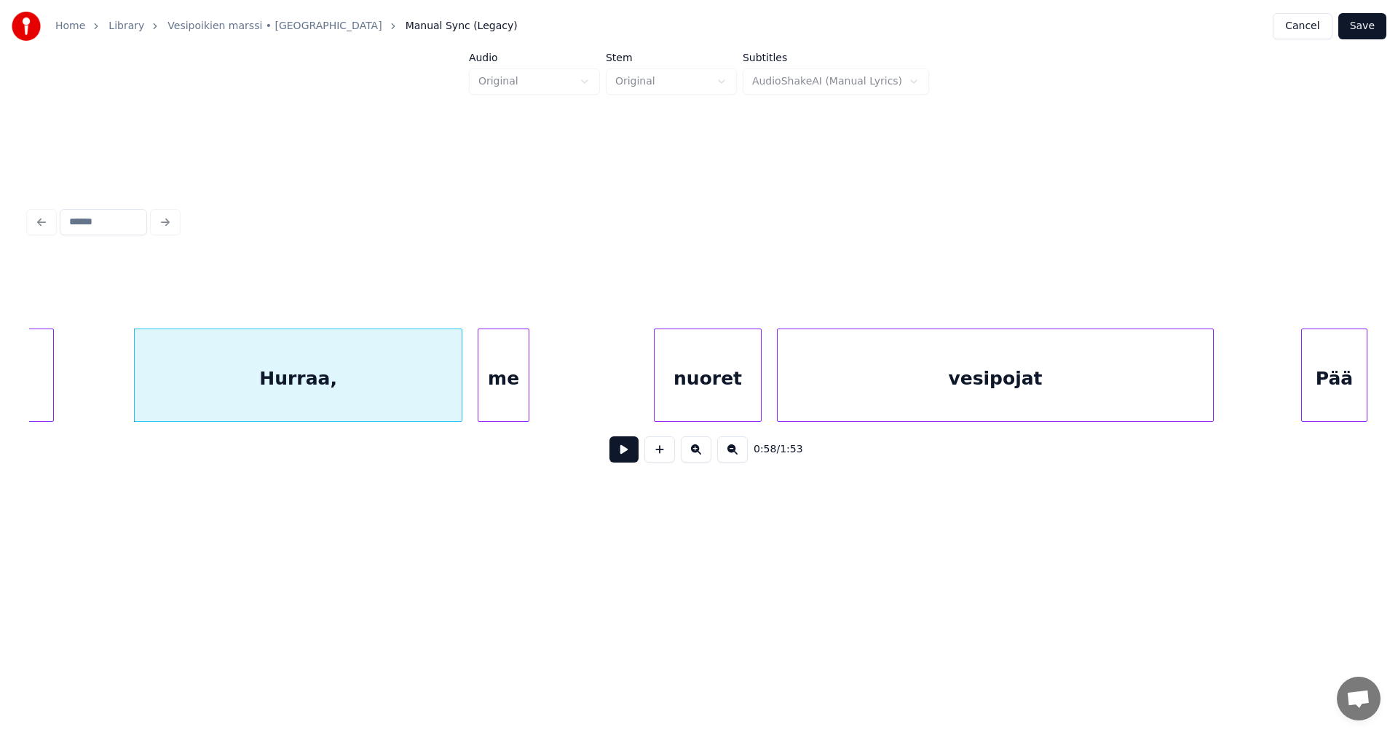
click at [511, 372] on div "me" at bounding box center [504, 378] width 50 height 99
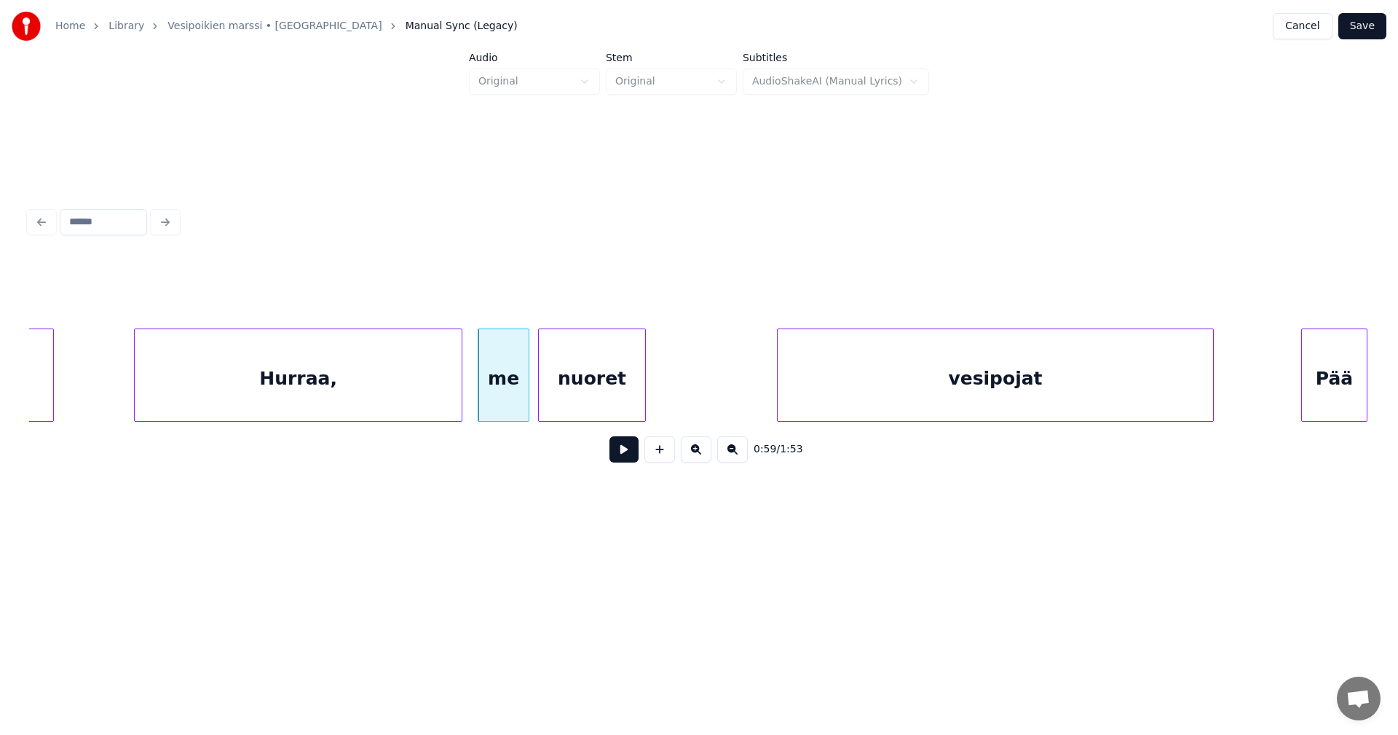
click at [588, 376] on div "nuoret" at bounding box center [592, 378] width 106 height 99
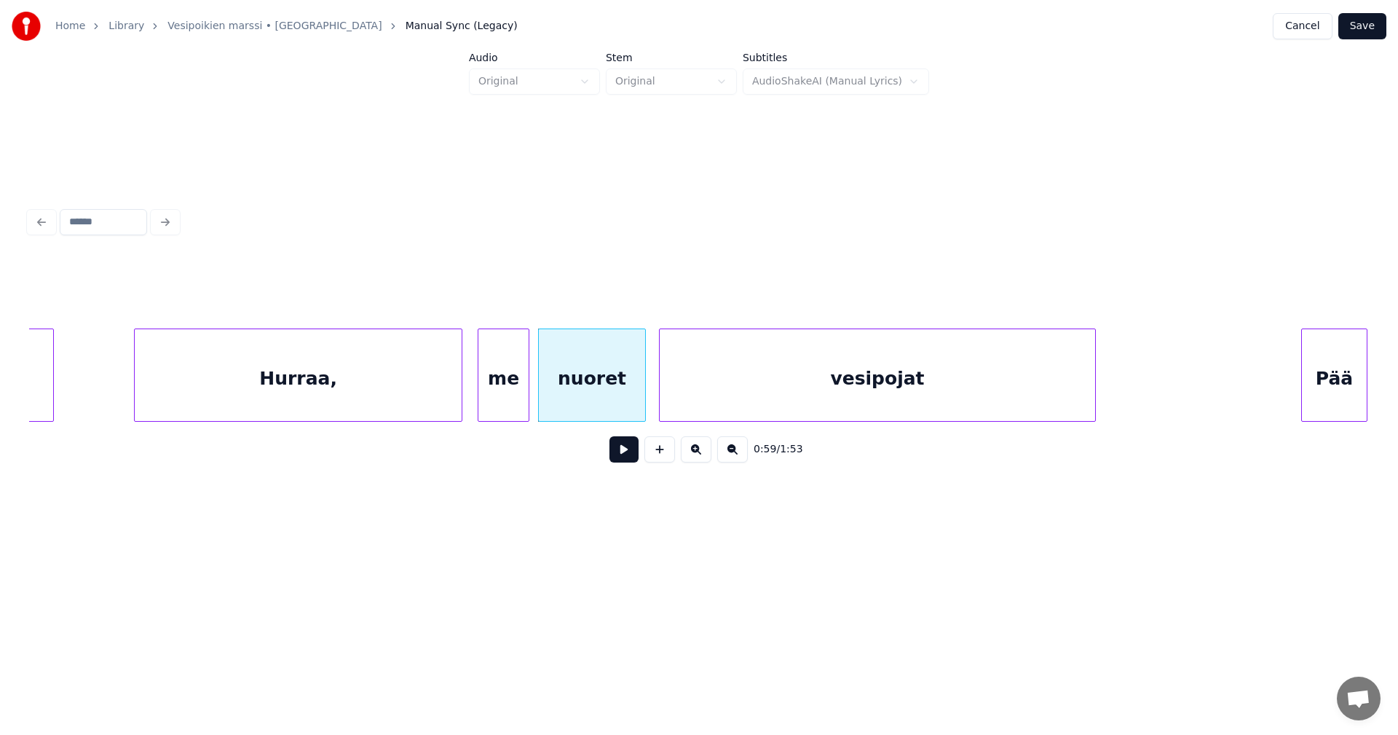
click at [769, 386] on div "vesipojat" at bounding box center [877, 378] width 435 height 99
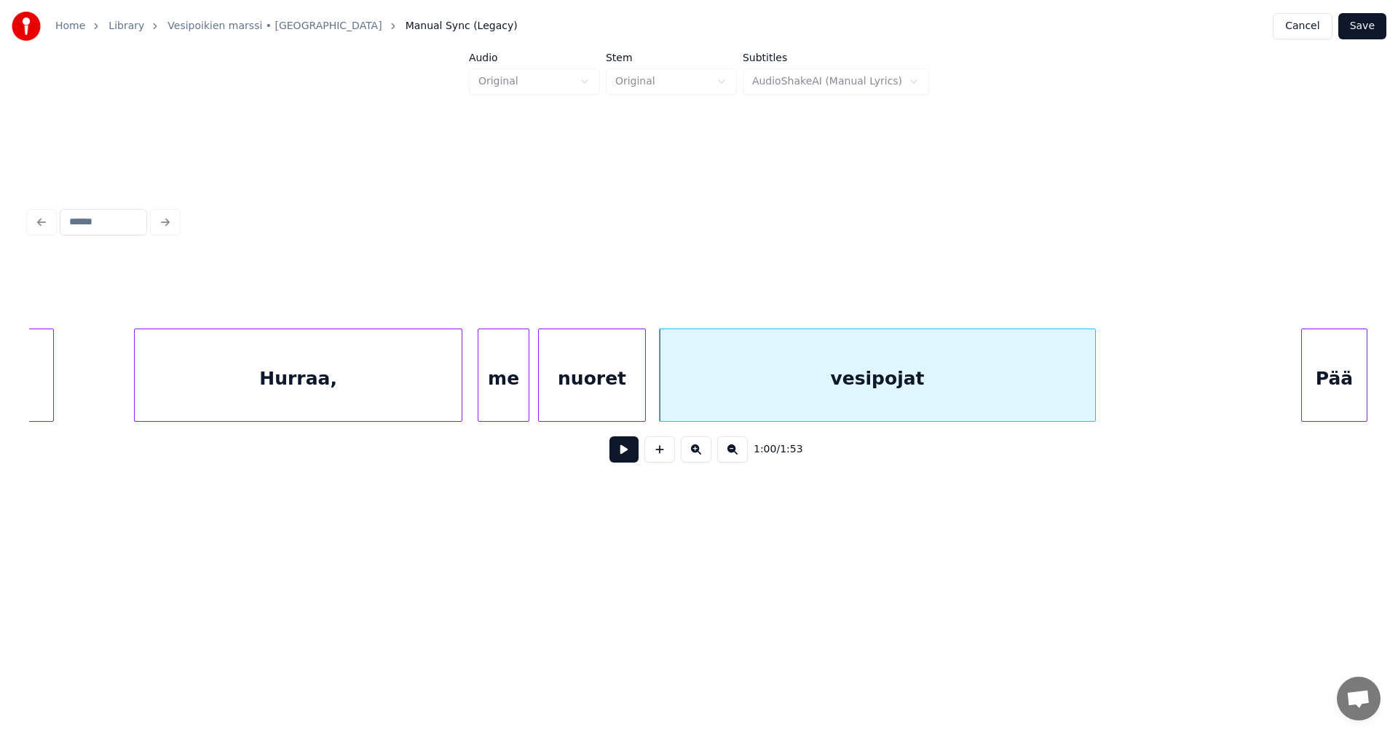
click at [436, 380] on div "Hurraa," at bounding box center [298, 378] width 327 height 99
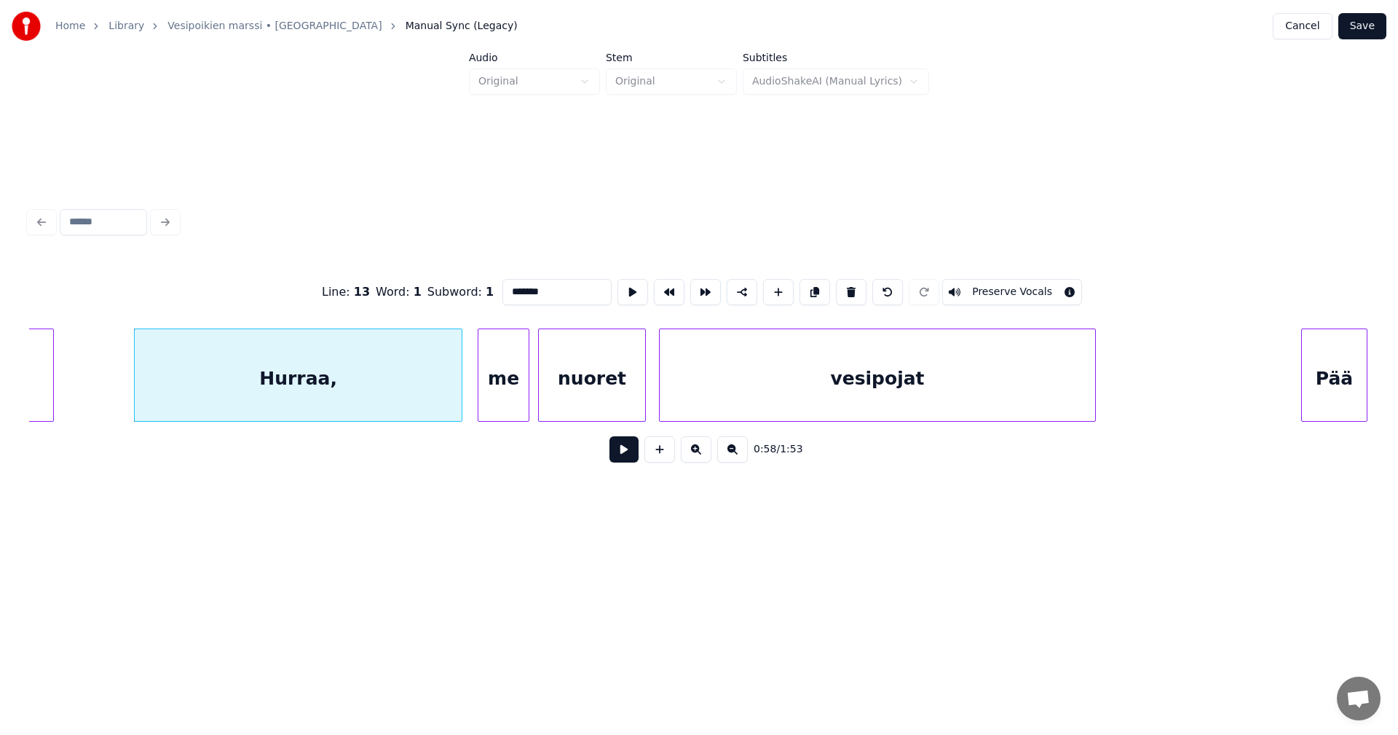
click at [621, 454] on button at bounding box center [624, 449] width 29 height 26
click at [462, 391] on div "Hurraa," at bounding box center [298, 374] width 328 height 93
click at [454, 393] on div at bounding box center [455, 375] width 4 height 92
click at [496, 395] on div "me" at bounding box center [493, 378] width 50 height 99
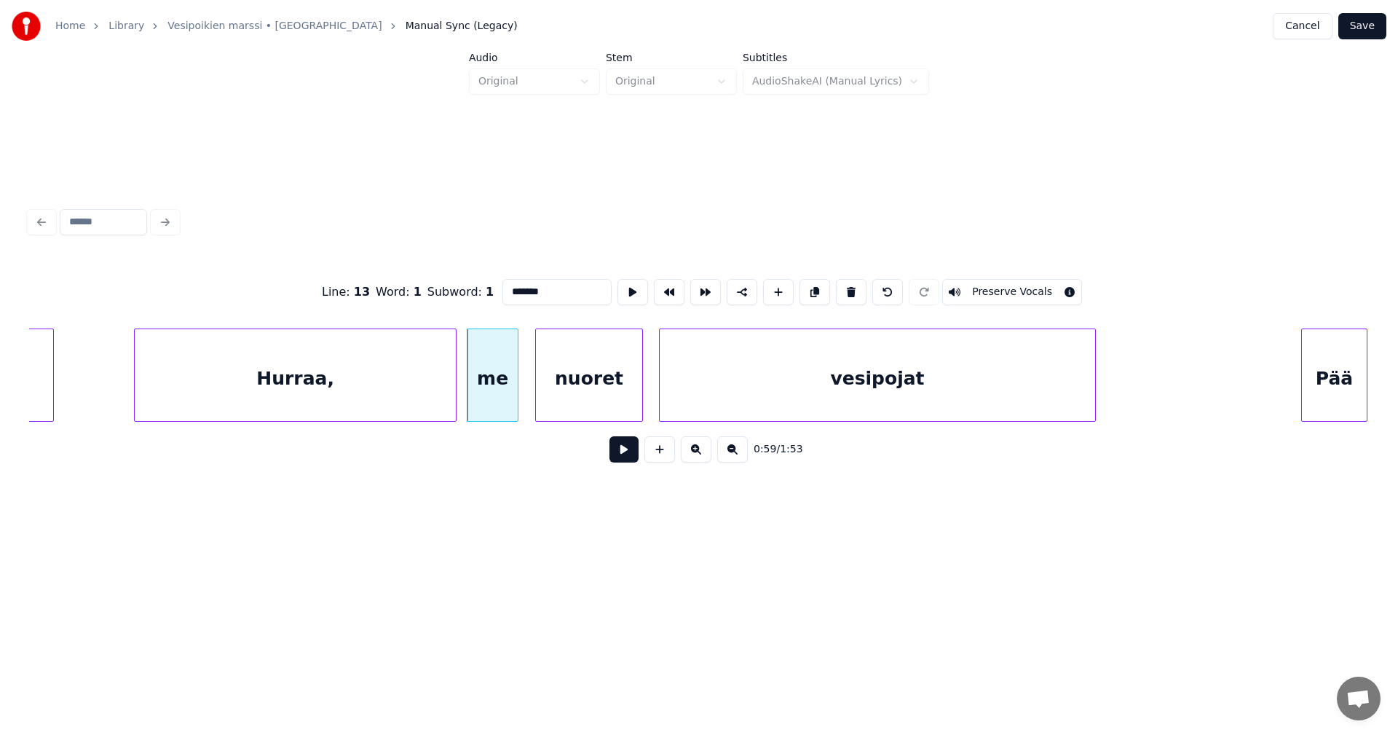
click at [575, 400] on div "nuoret" at bounding box center [589, 378] width 106 height 99
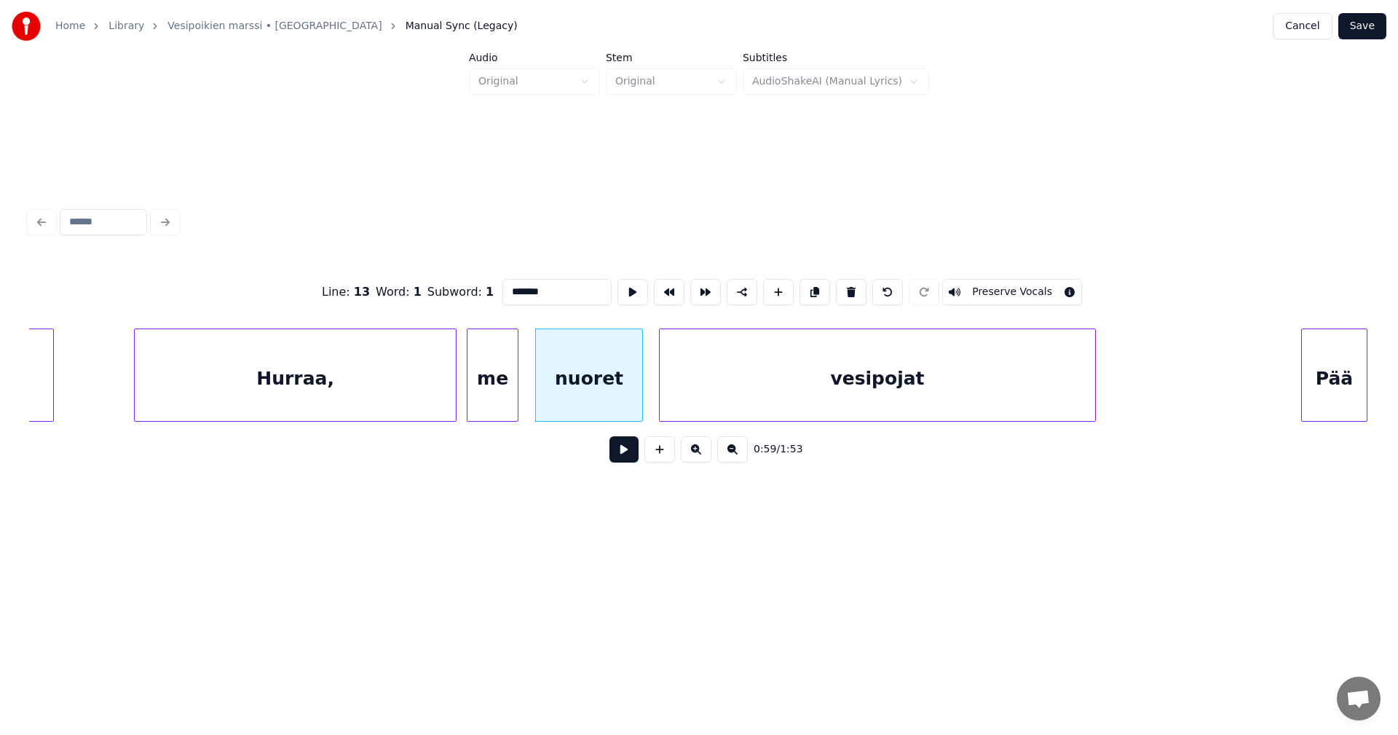
click at [419, 392] on div "Hurraa," at bounding box center [295, 378] width 321 height 99
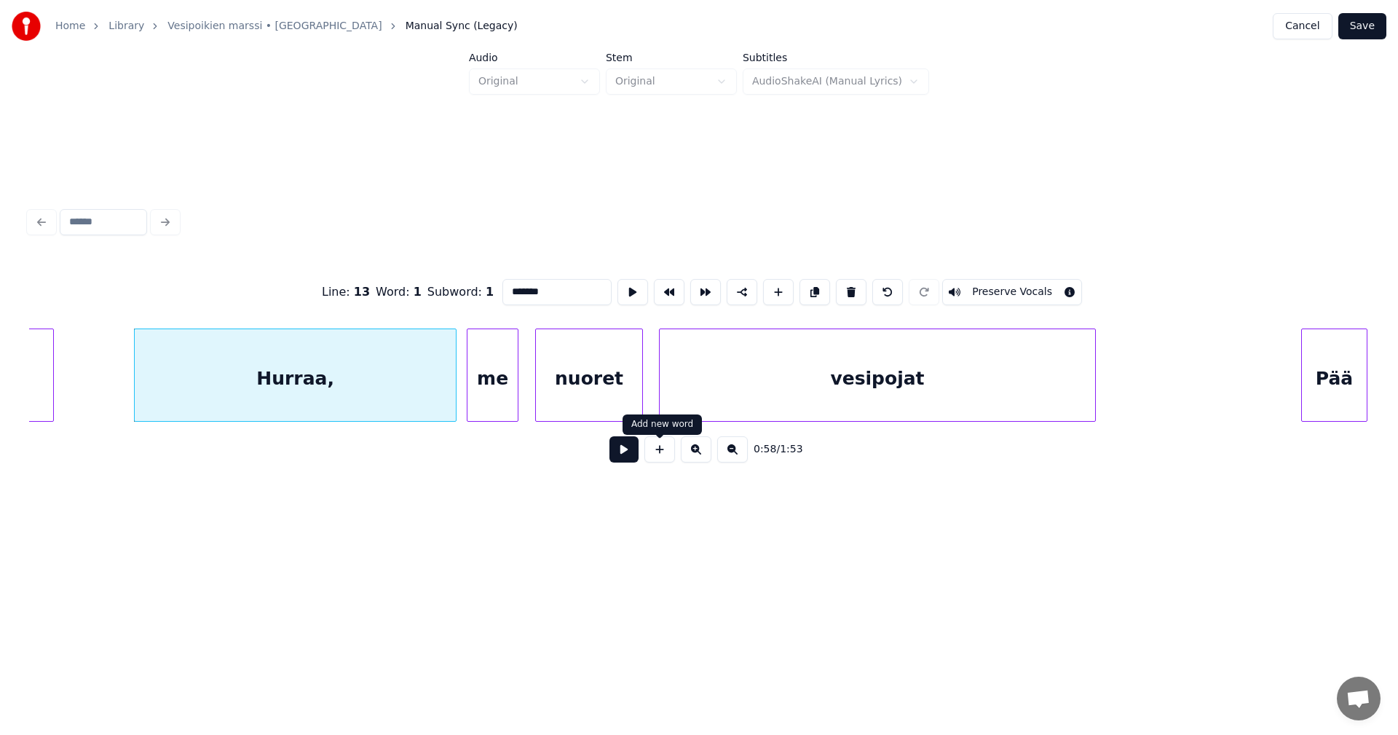
click at [634, 453] on button at bounding box center [624, 449] width 29 height 26
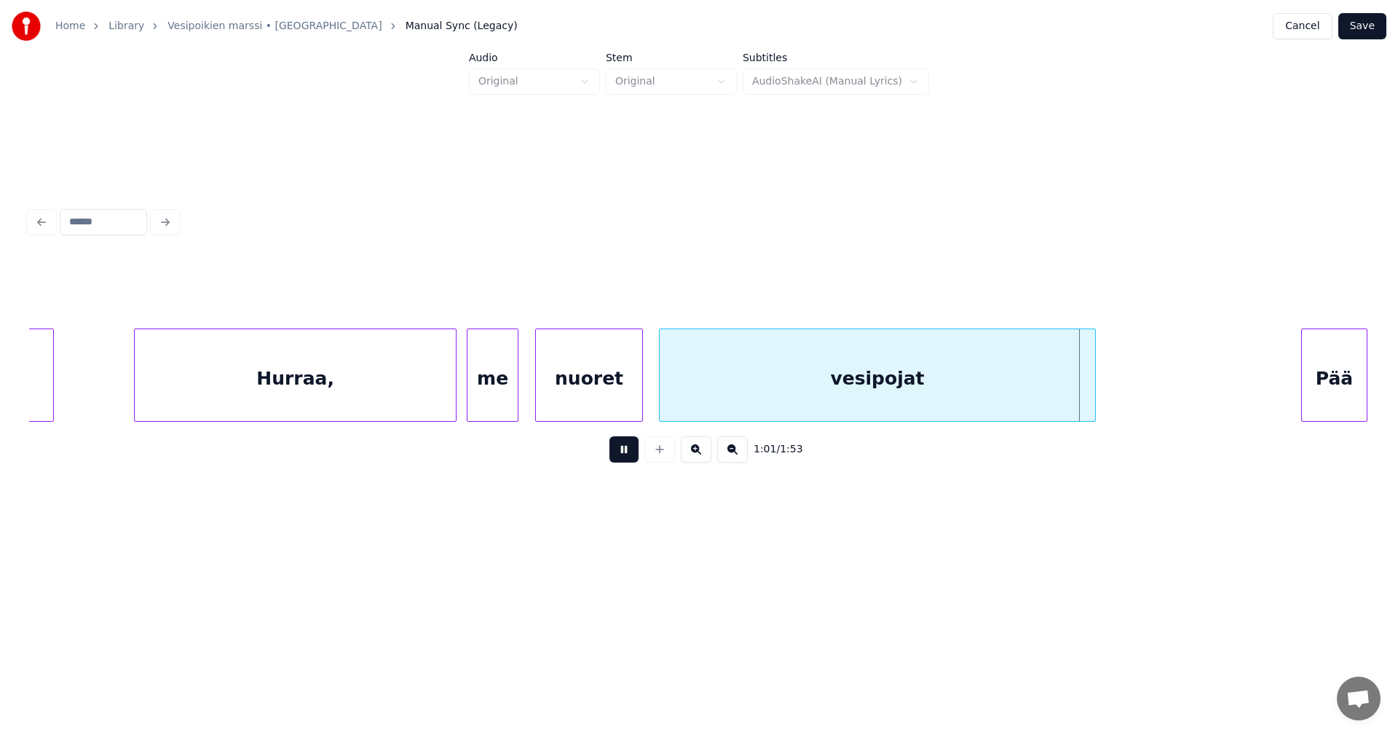
click at [627, 449] on button at bounding box center [624, 449] width 29 height 26
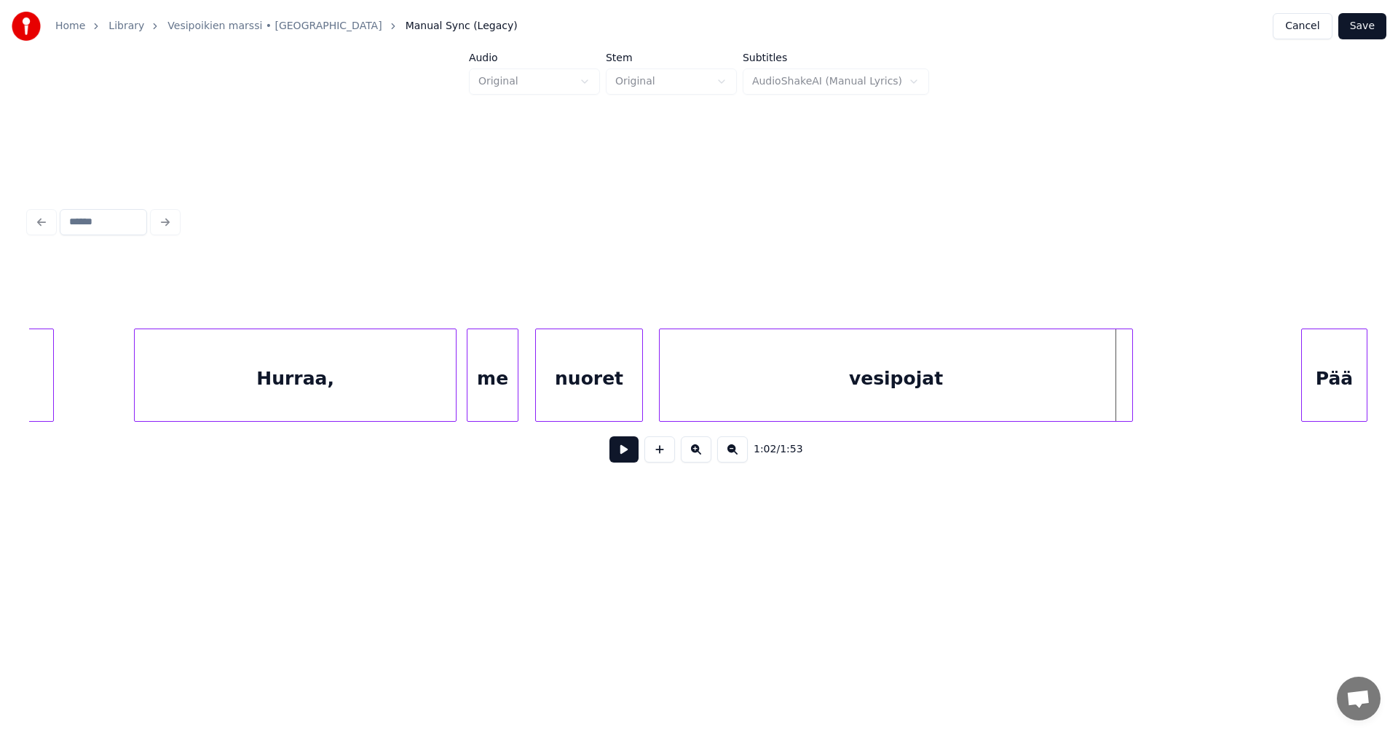
click at [1130, 394] on div at bounding box center [1130, 375] width 4 height 92
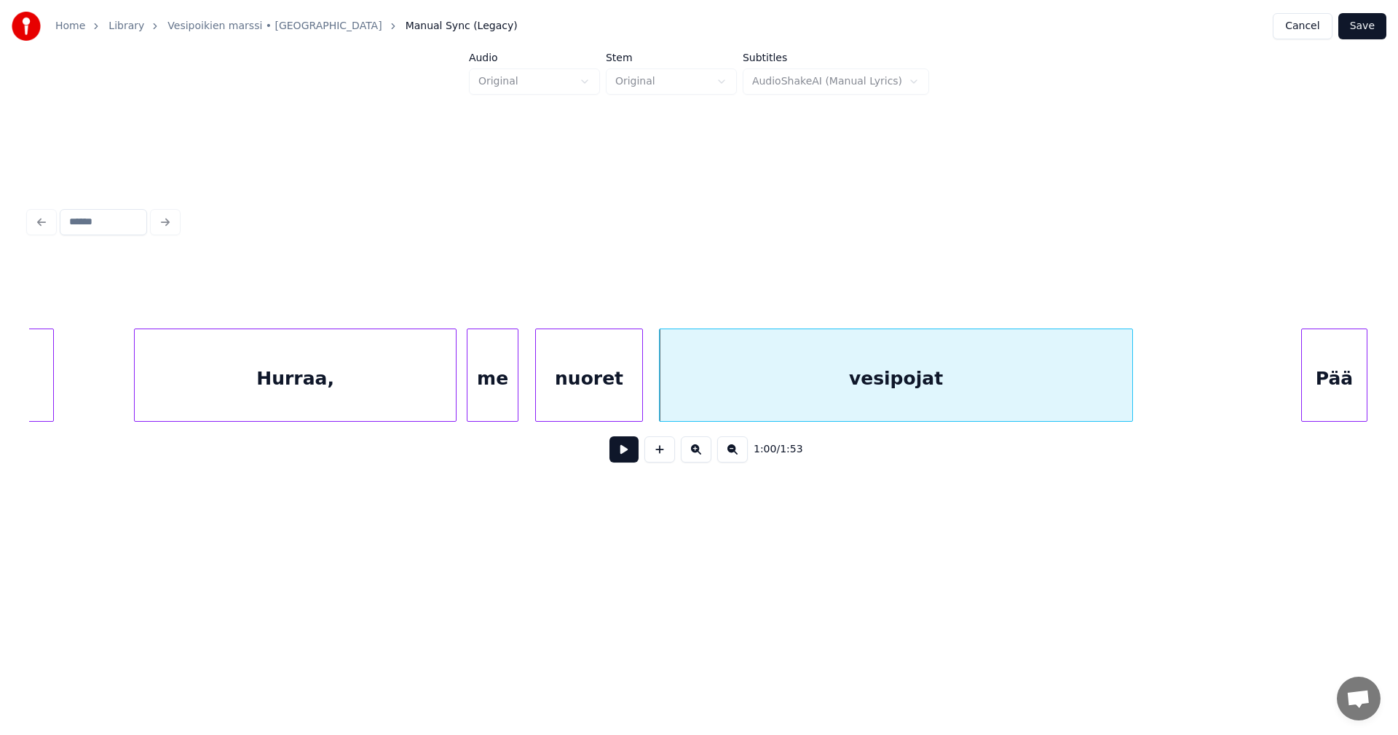
click at [432, 395] on div "Hurraa," at bounding box center [295, 378] width 321 height 99
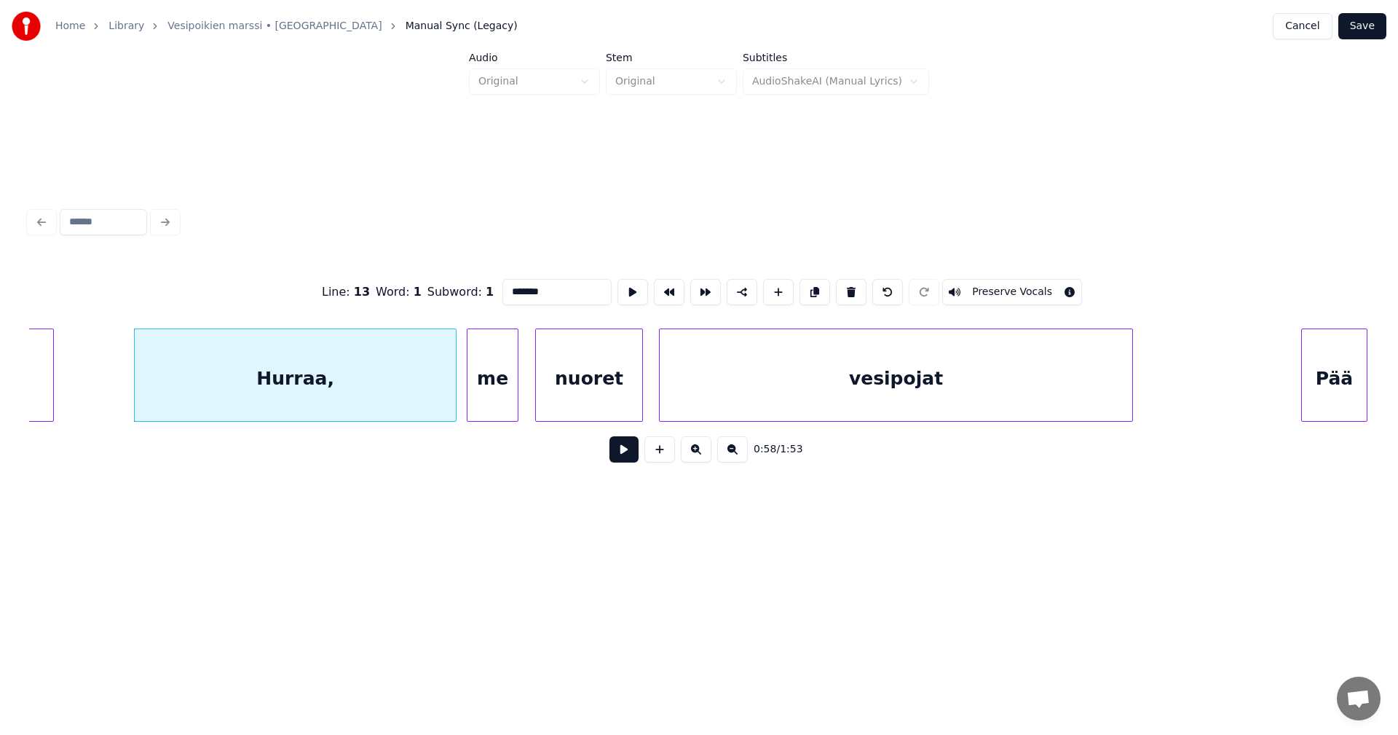
click at [556, 285] on input "*******" at bounding box center [557, 292] width 109 height 26
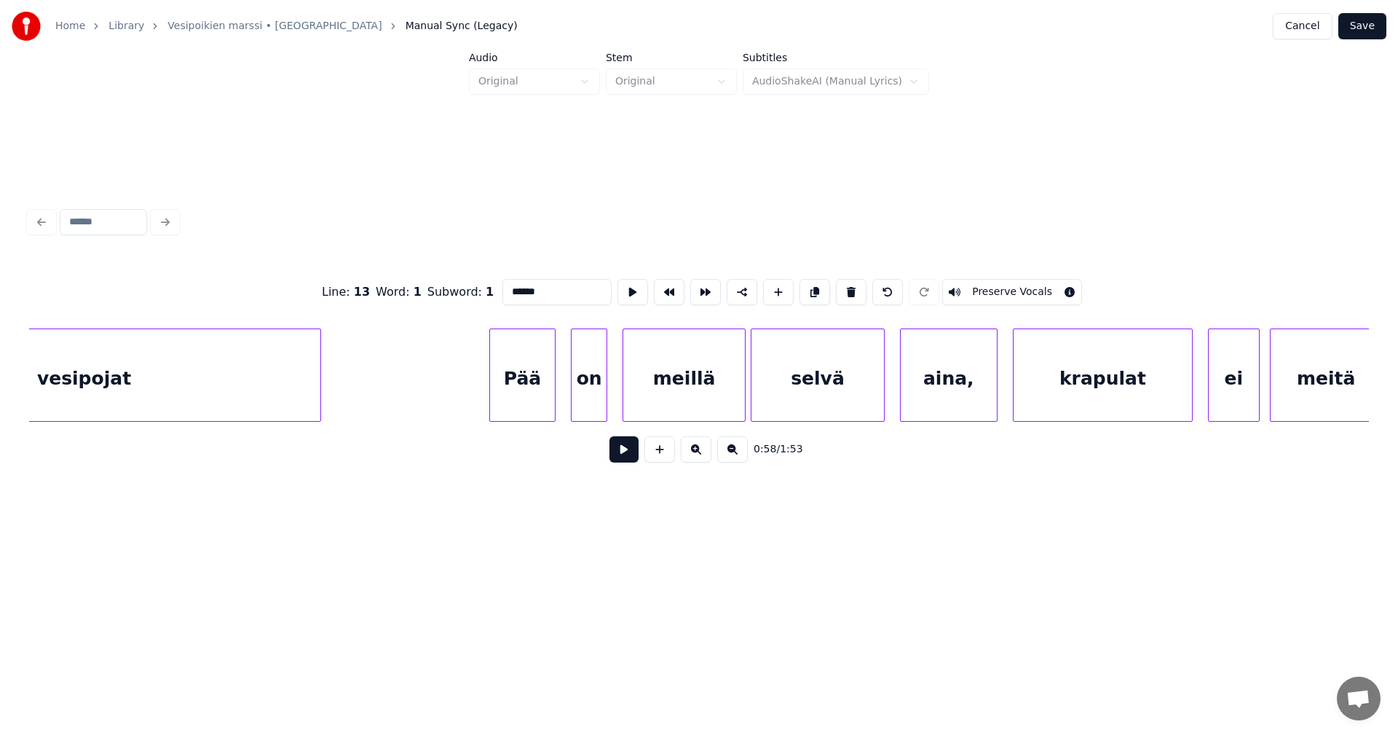
scroll to position [0, 15544]
click at [397, 384] on div "Pää" at bounding box center [397, 378] width 66 height 99
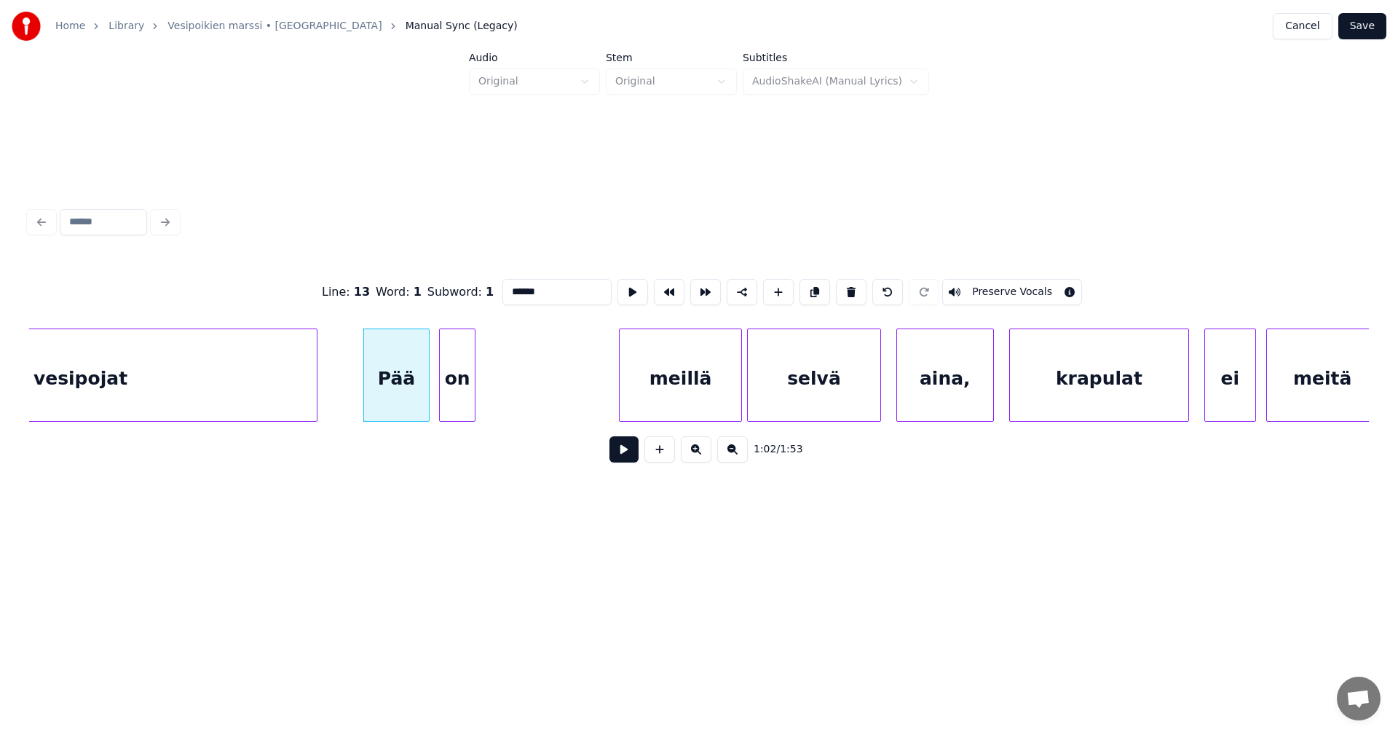
click at [460, 382] on div "on" at bounding box center [457, 378] width 34 height 99
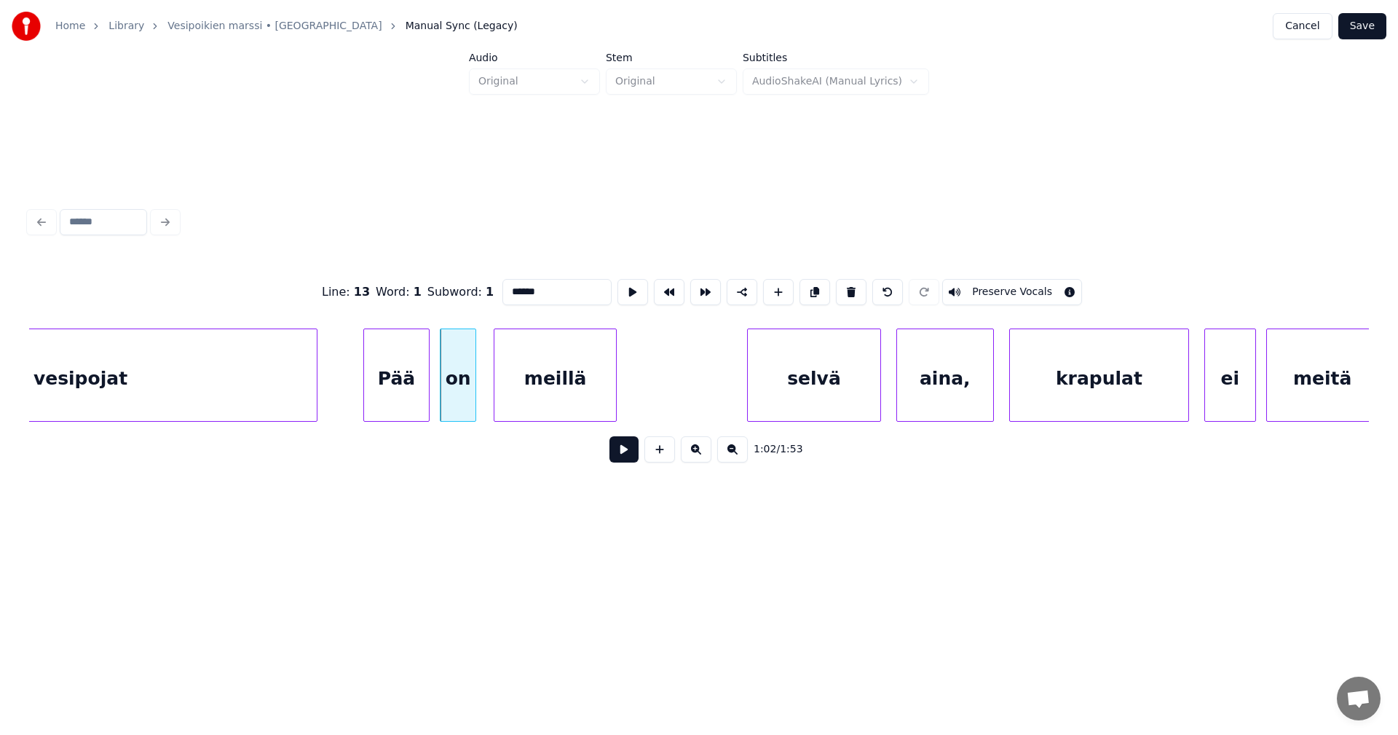
click at [543, 399] on div "meillä" at bounding box center [556, 378] width 122 height 99
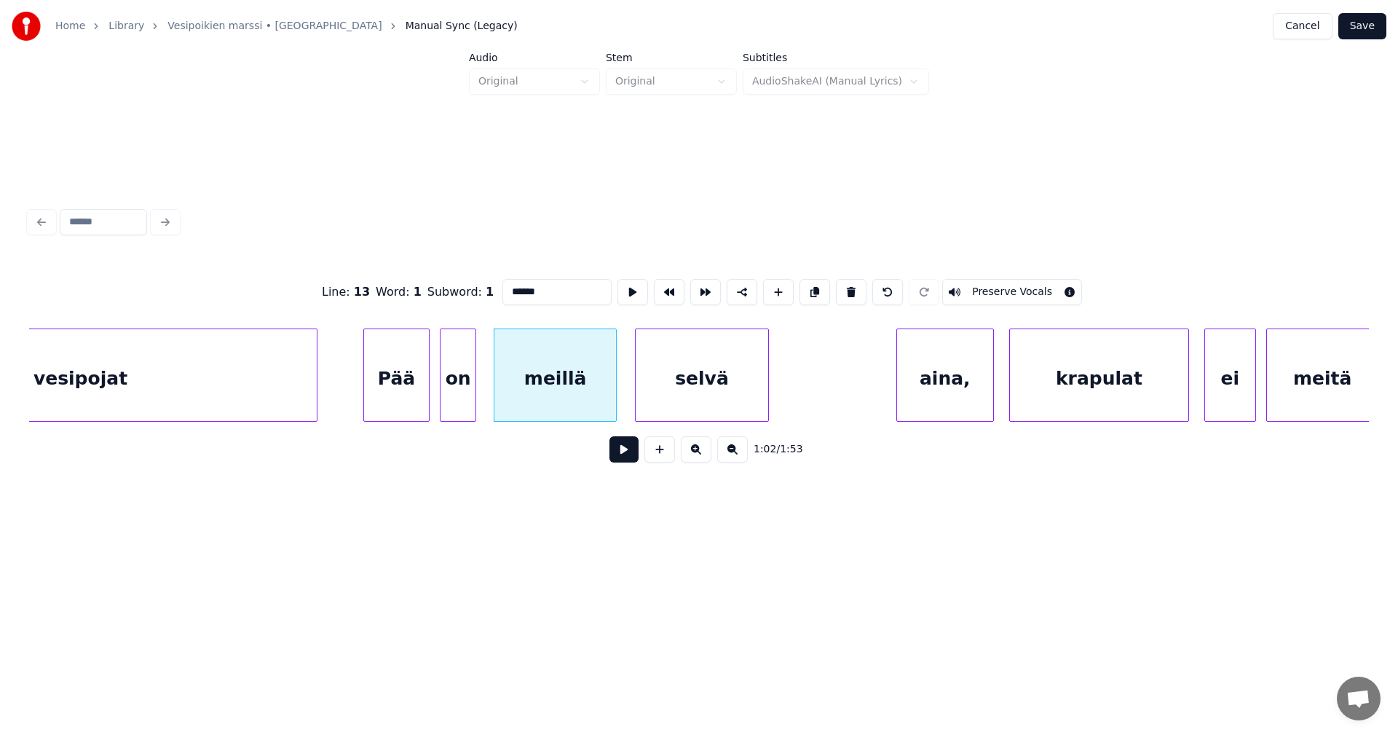
click at [677, 393] on div "selvä" at bounding box center [702, 378] width 132 height 99
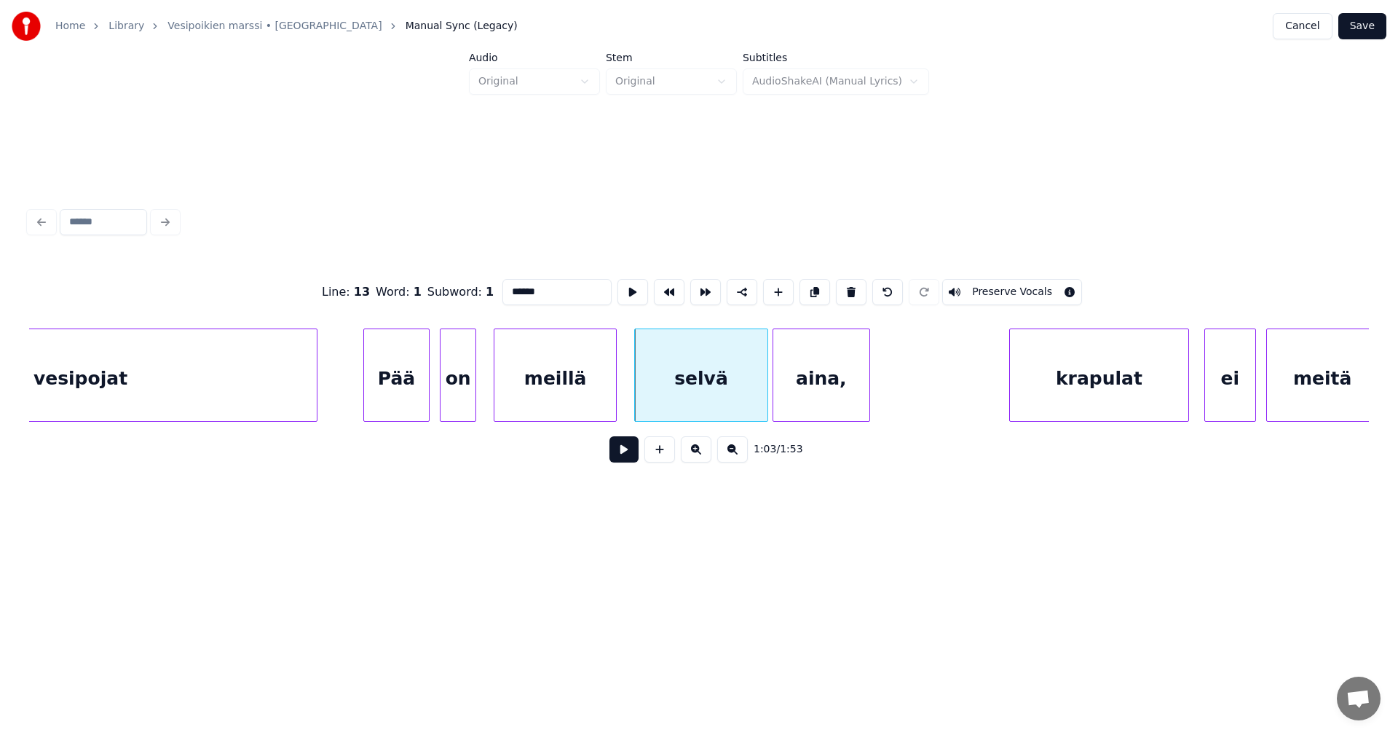
click at [827, 395] on div "aina," at bounding box center [822, 378] width 96 height 99
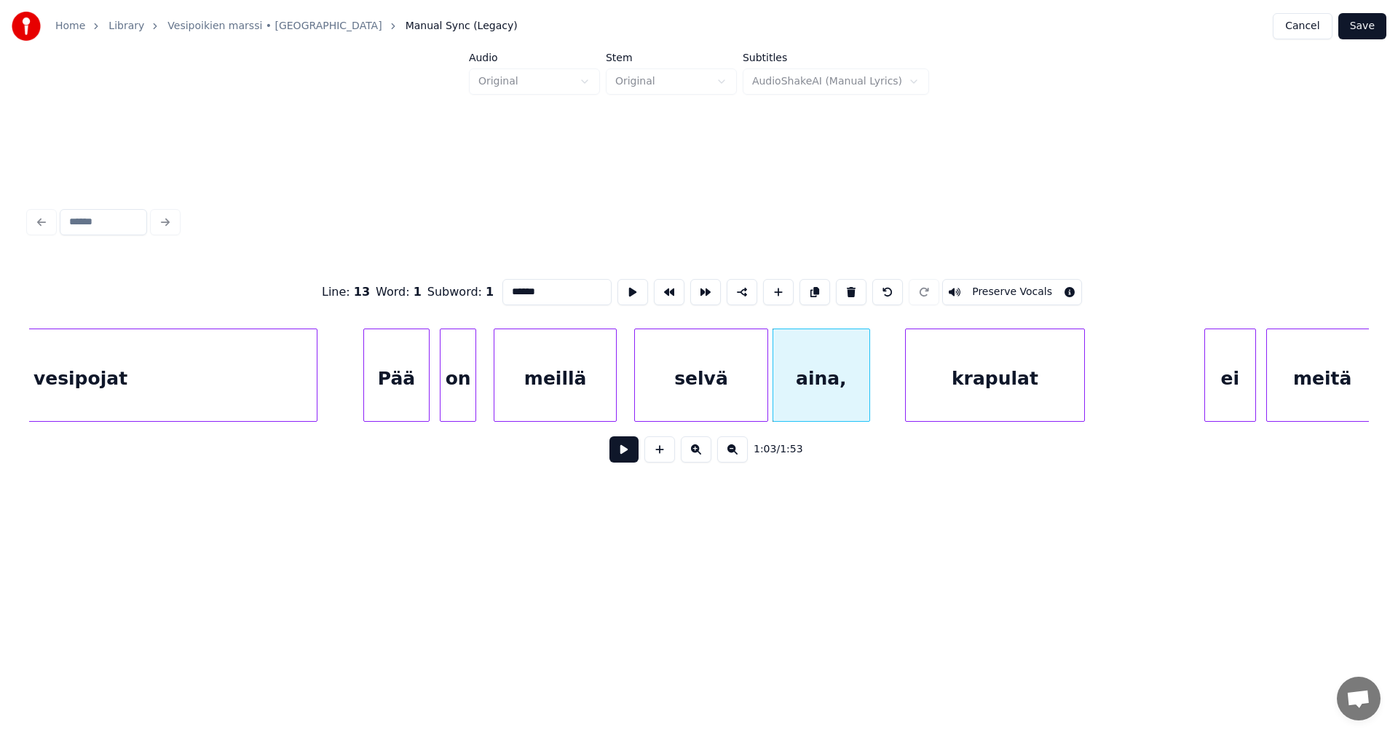
click at [993, 399] on div "krapulat" at bounding box center [995, 378] width 178 height 99
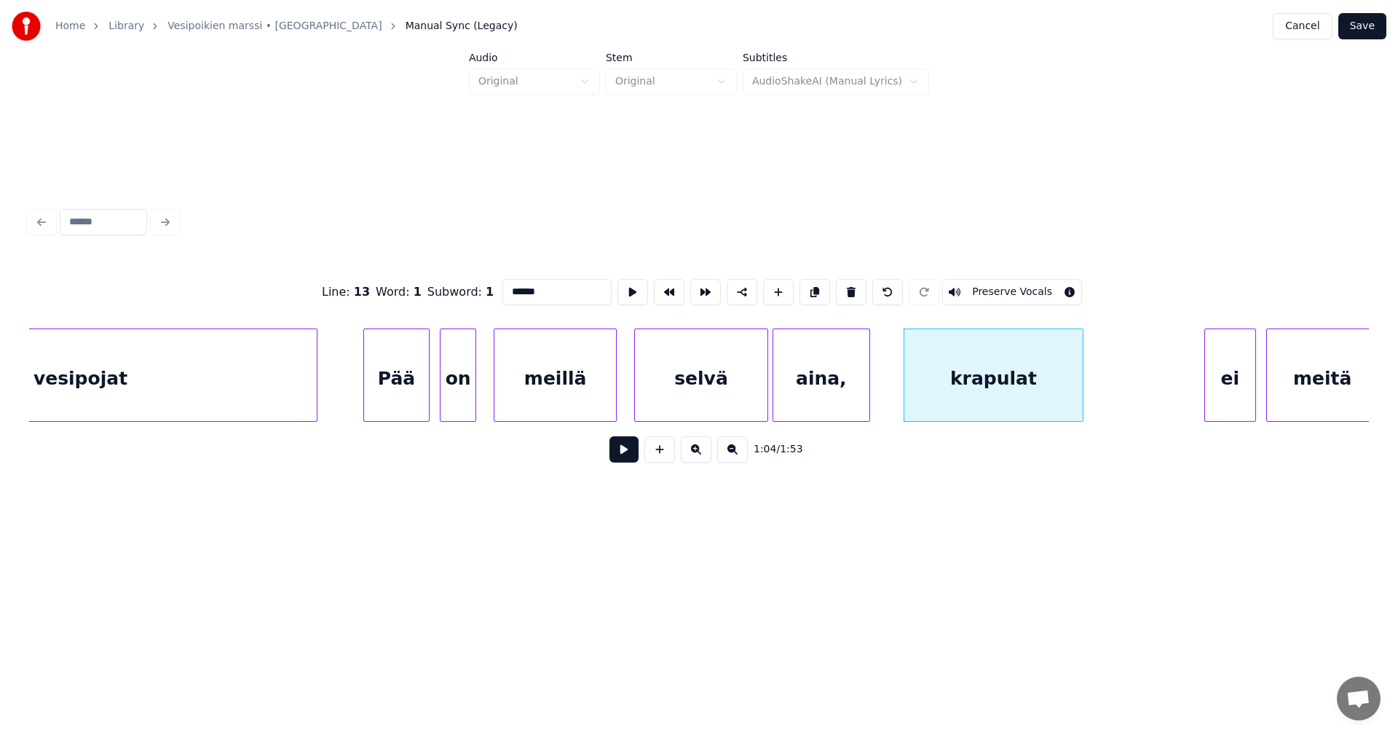
click at [425, 393] on div at bounding box center [427, 375] width 4 height 92
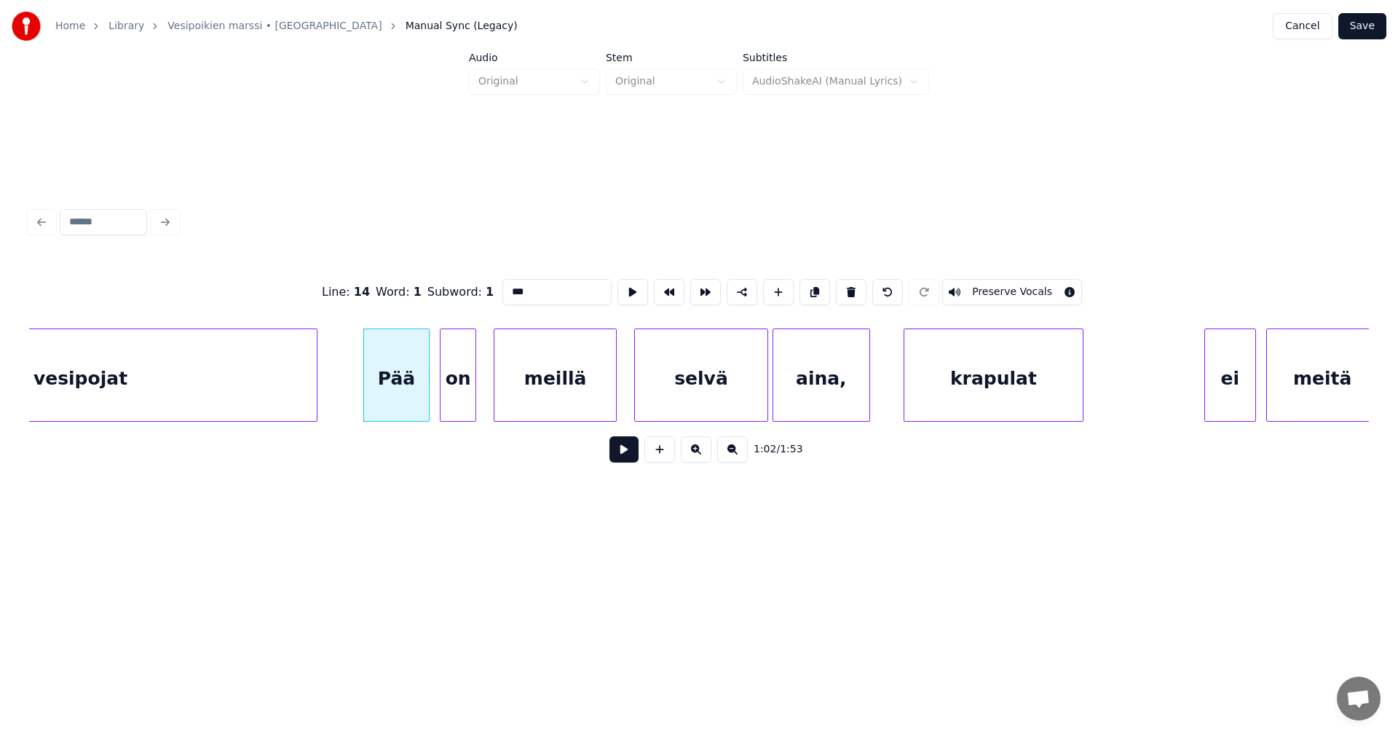
type input "***"
click at [630, 457] on button at bounding box center [624, 449] width 29 height 26
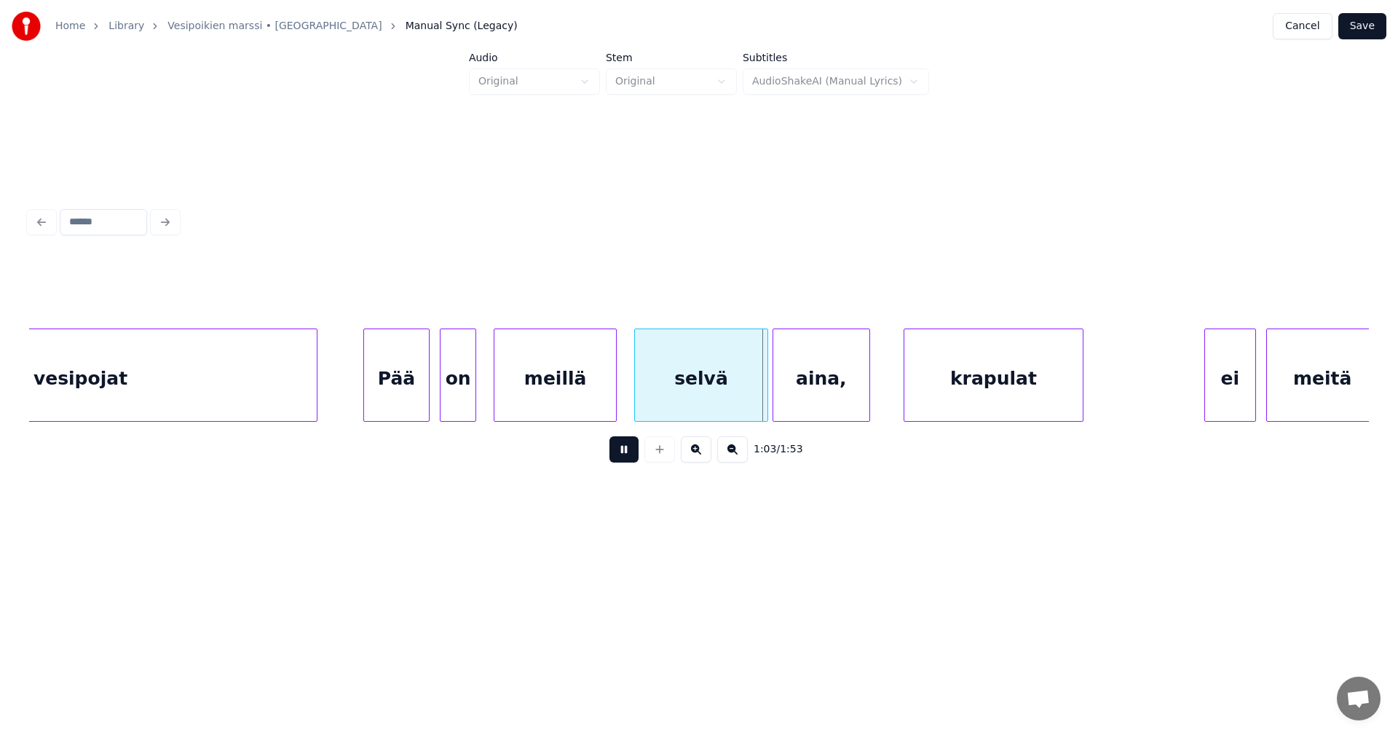
click at [623, 455] on button at bounding box center [624, 449] width 29 height 26
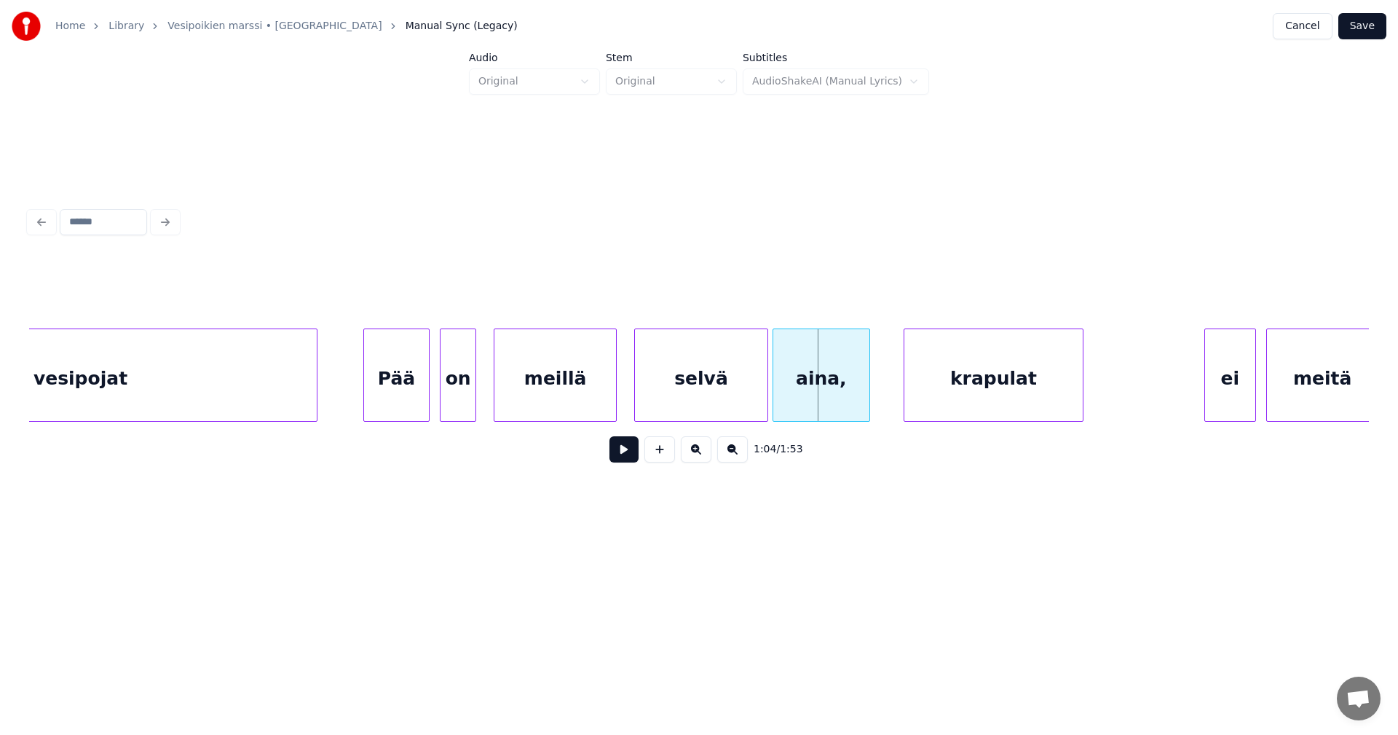
click at [671, 400] on div "selvä" at bounding box center [701, 378] width 132 height 99
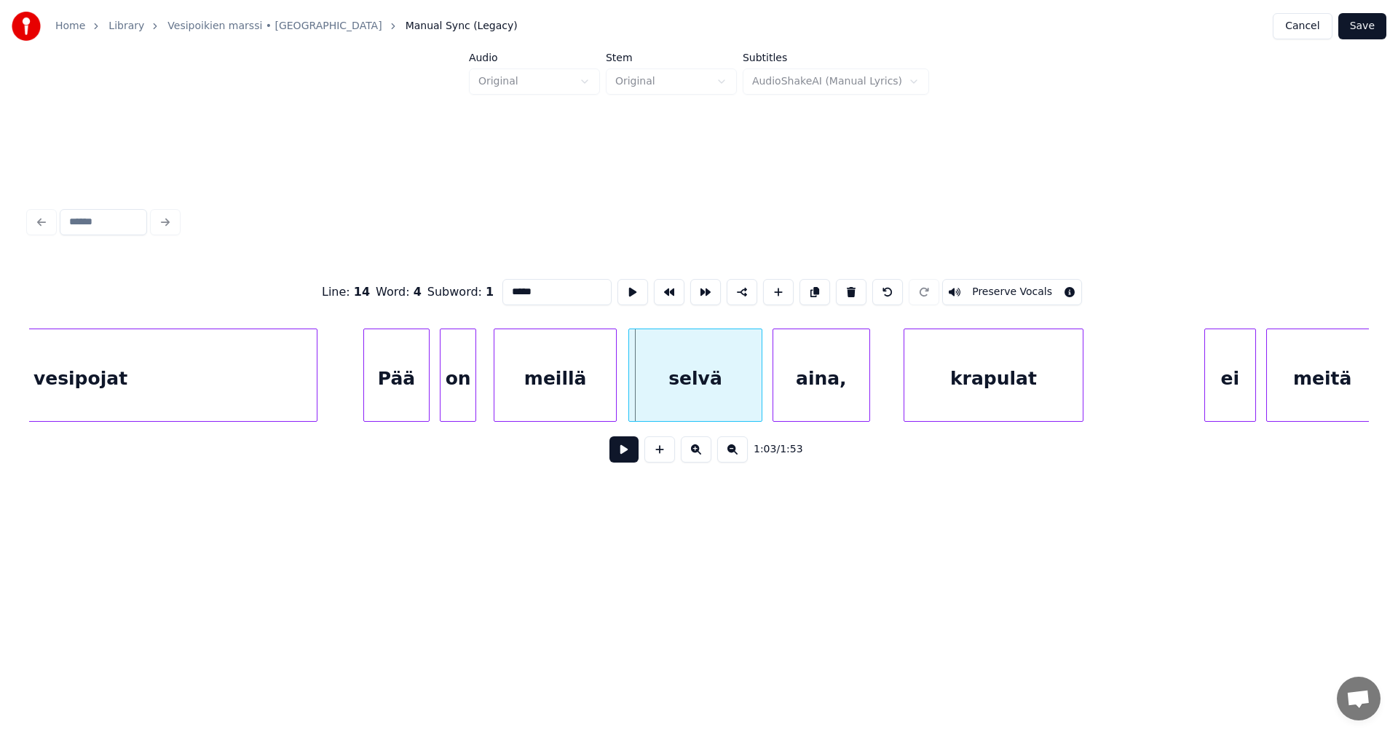
click at [693, 404] on div "selvä" at bounding box center [695, 378] width 132 height 99
click at [625, 460] on button at bounding box center [624, 449] width 29 height 26
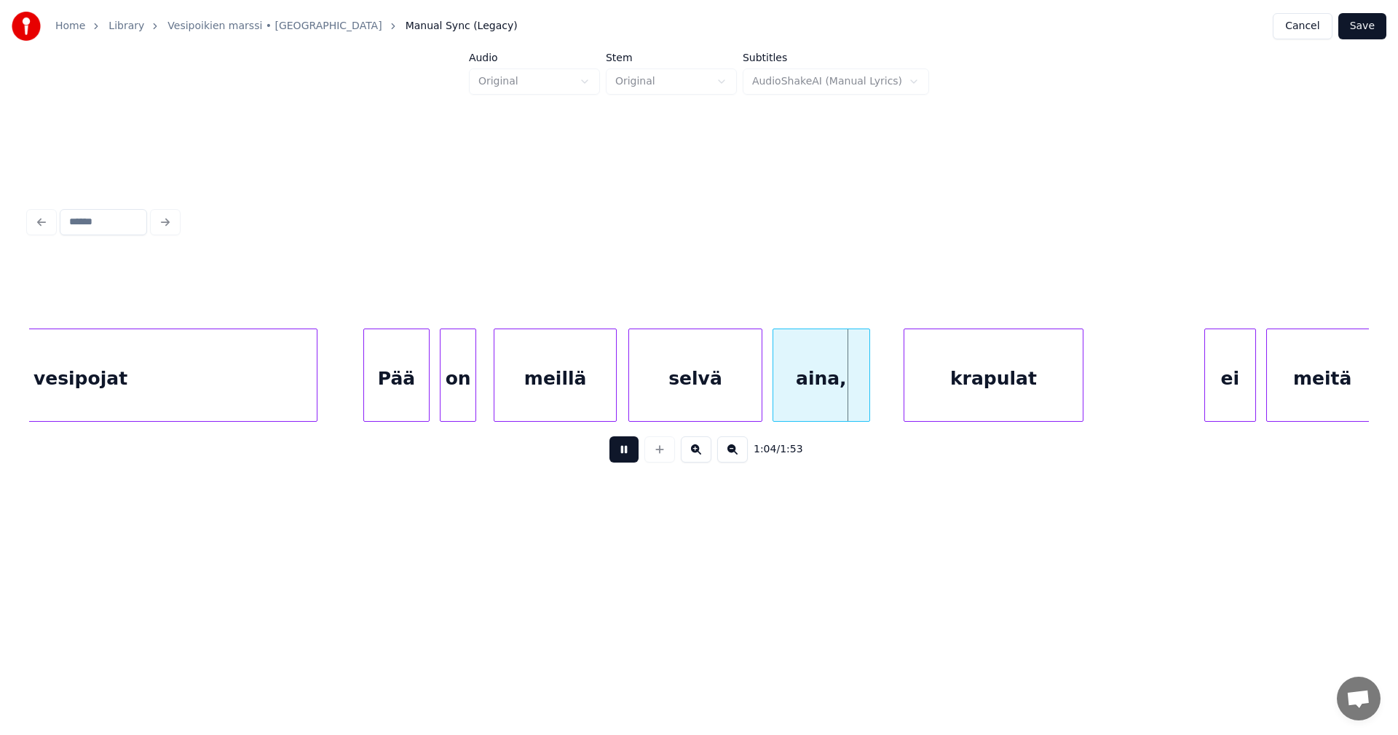
click at [624, 460] on button at bounding box center [624, 449] width 29 height 26
click at [855, 398] on div at bounding box center [855, 375] width 4 height 92
click at [933, 398] on div "krapulat" at bounding box center [990, 378] width 178 height 99
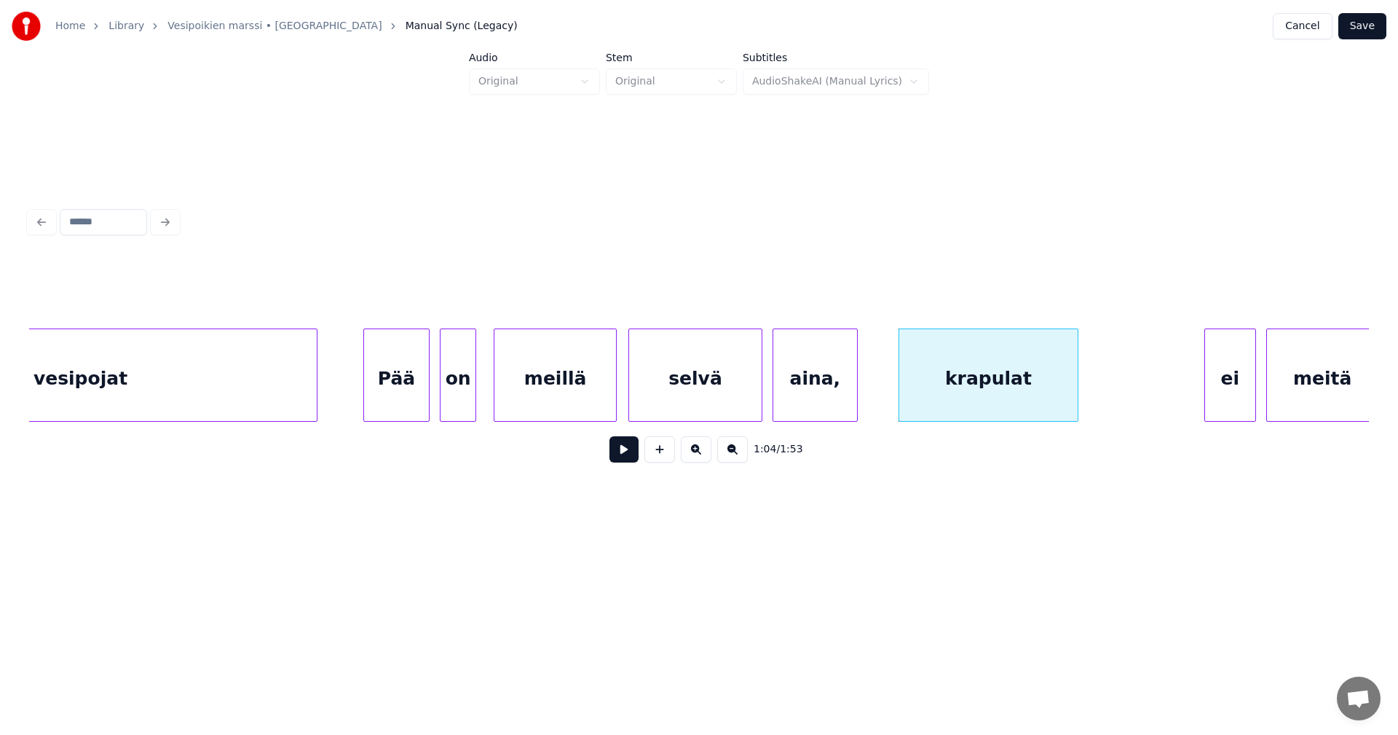
click at [632, 459] on button at bounding box center [624, 449] width 29 height 26
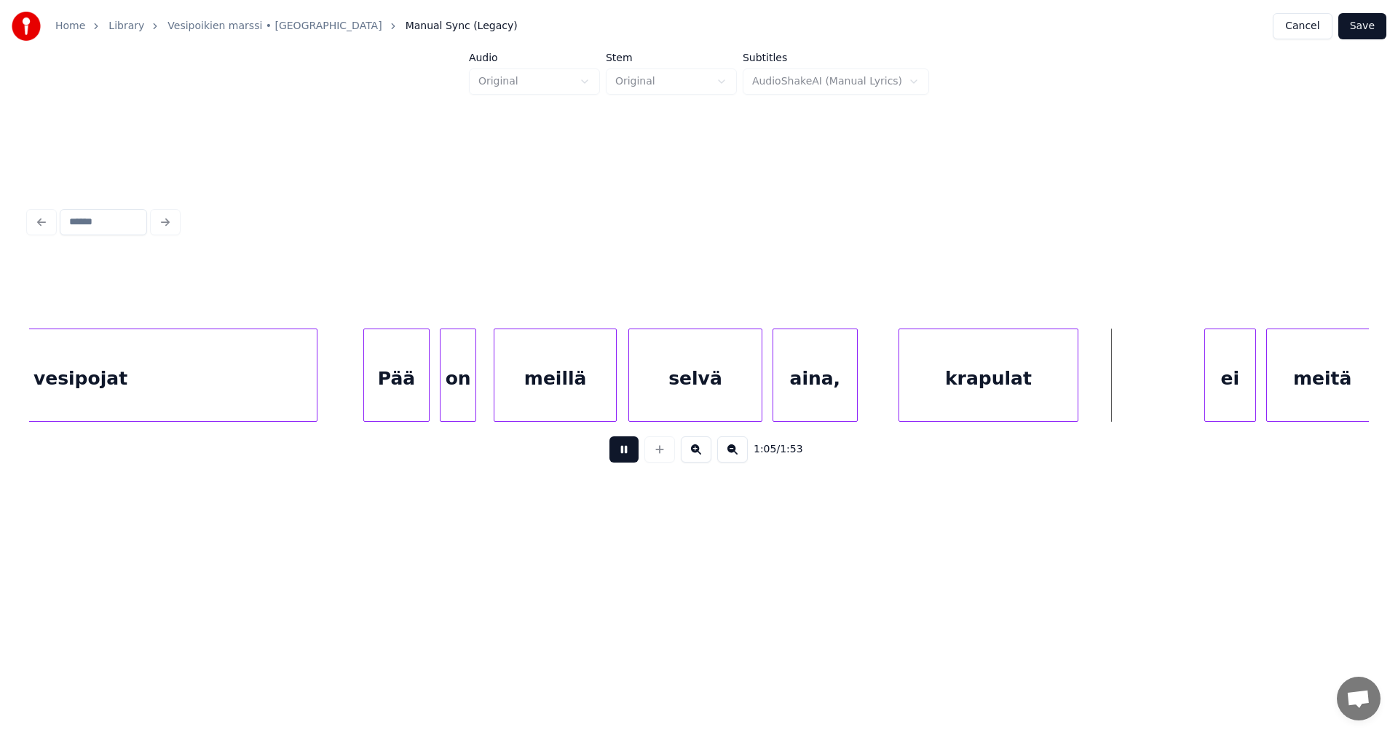
drag, startPoint x: 632, startPoint y: 459, endPoint x: 822, endPoint y: 439, distance: 191.1
click at [642, 457] on div "1:05 / 1:53" at bounding box center [699, 449] width 1317 height 32
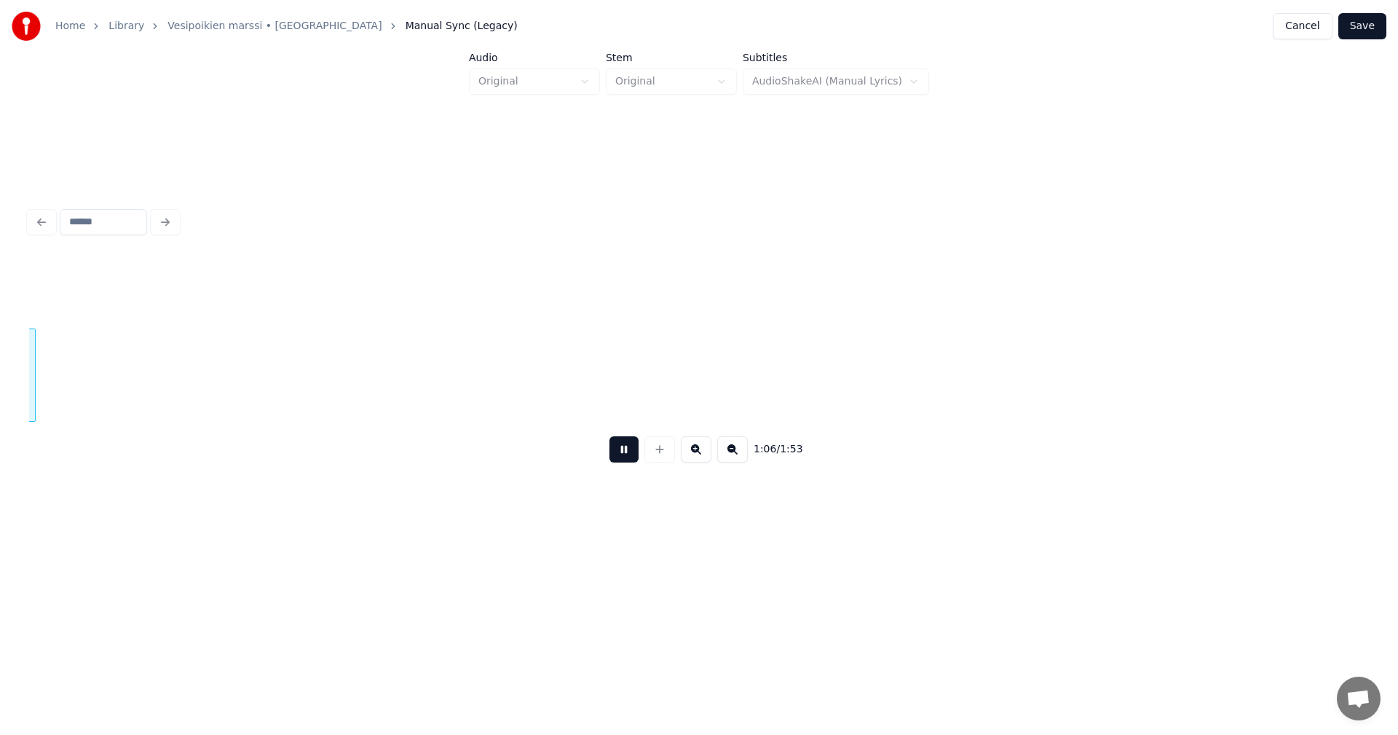
click at [631, 457] on button at bounding box center [624, 449] width 29 height 26
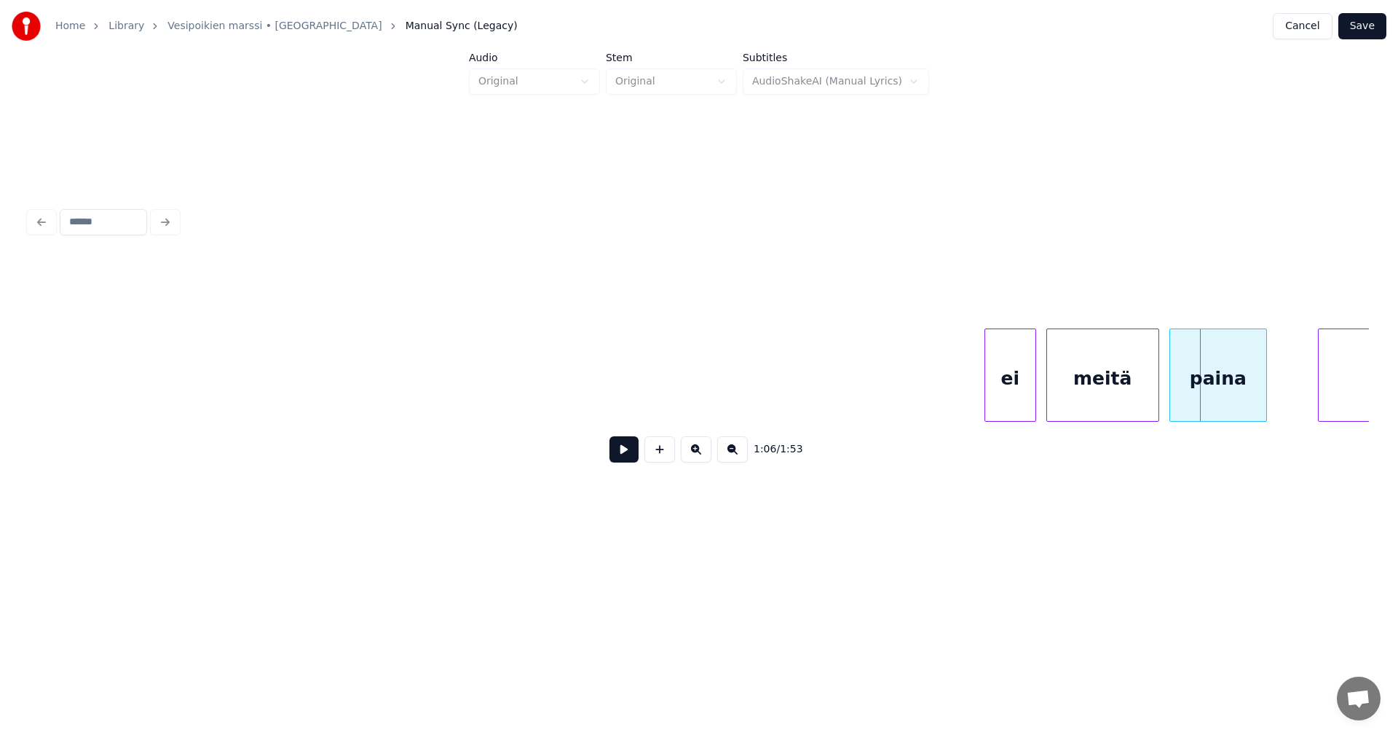
scroll to position [0, 15715]
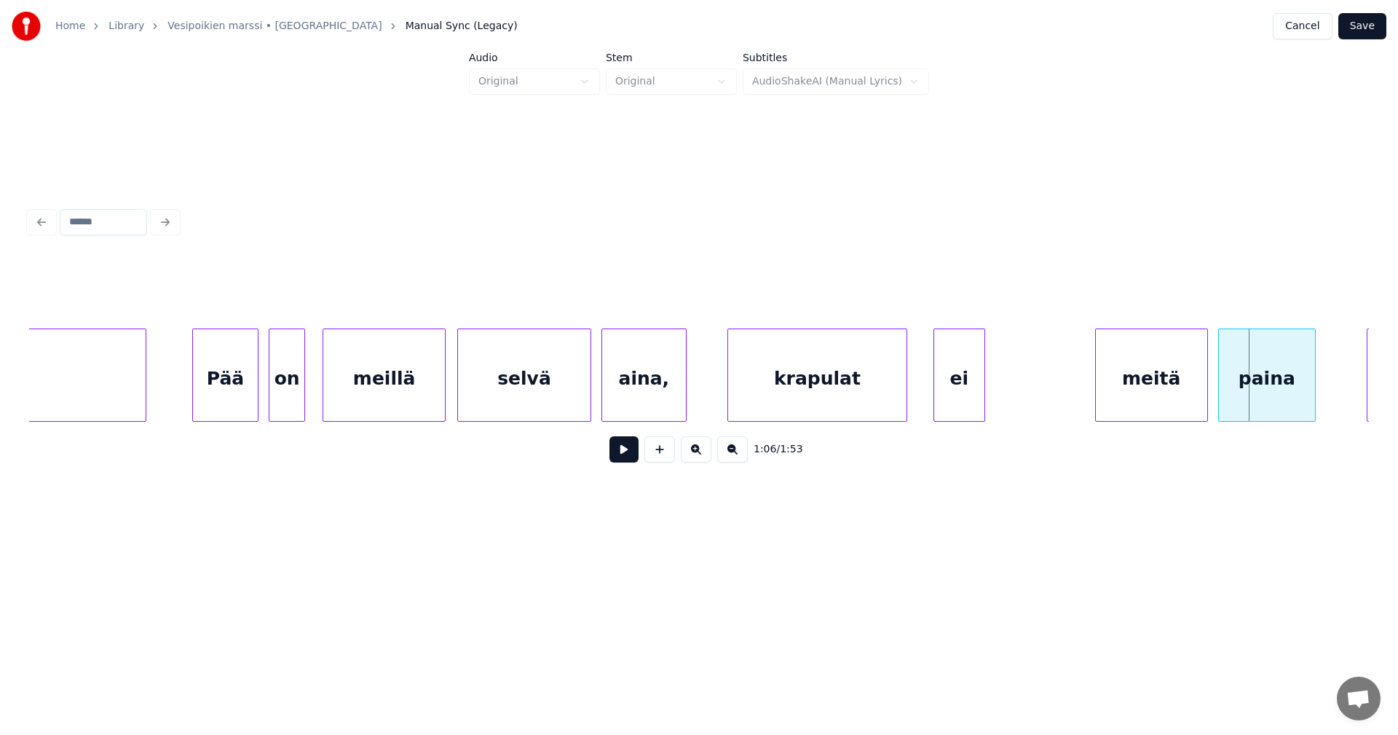
click at [972, 401] on div "ei" at bounding box center [959, 378] width 50 height 99
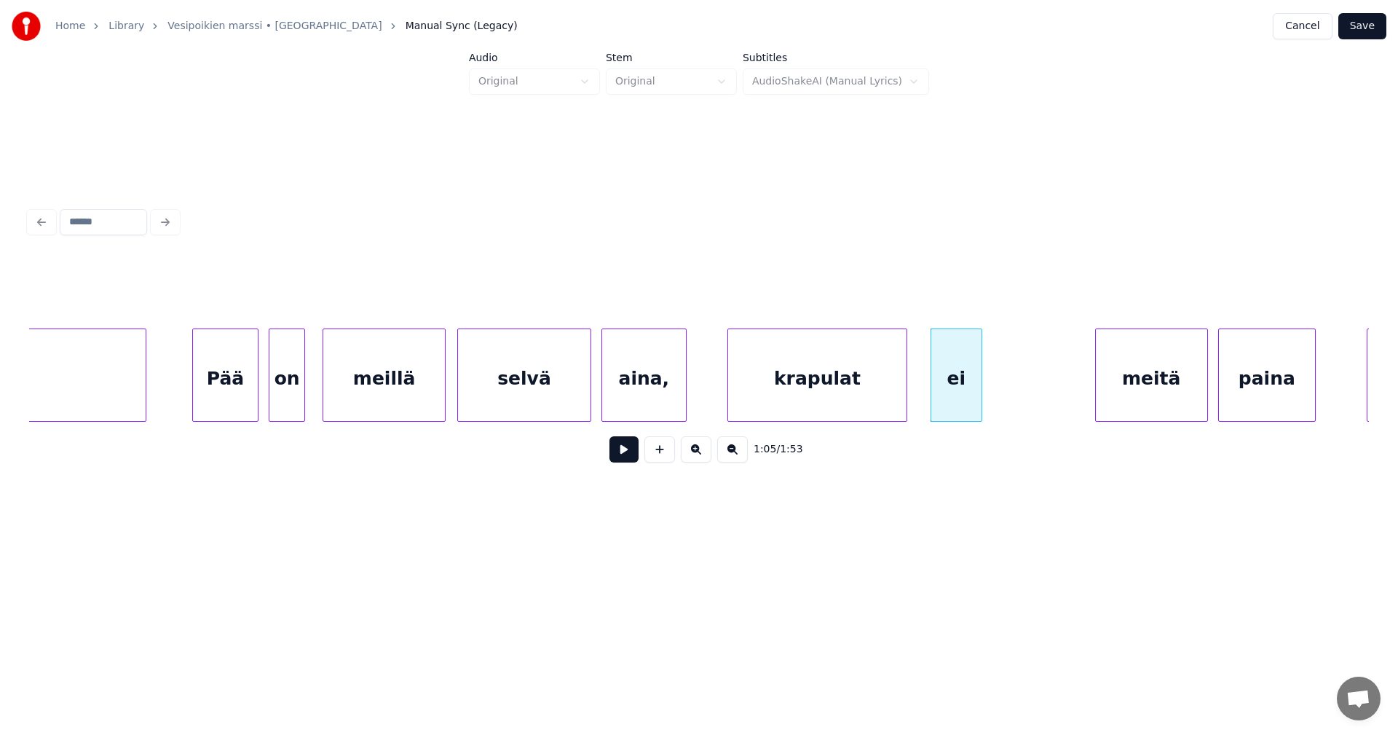
click at [870, 400] on div at bounding box center [872, 375] width 4 height 92
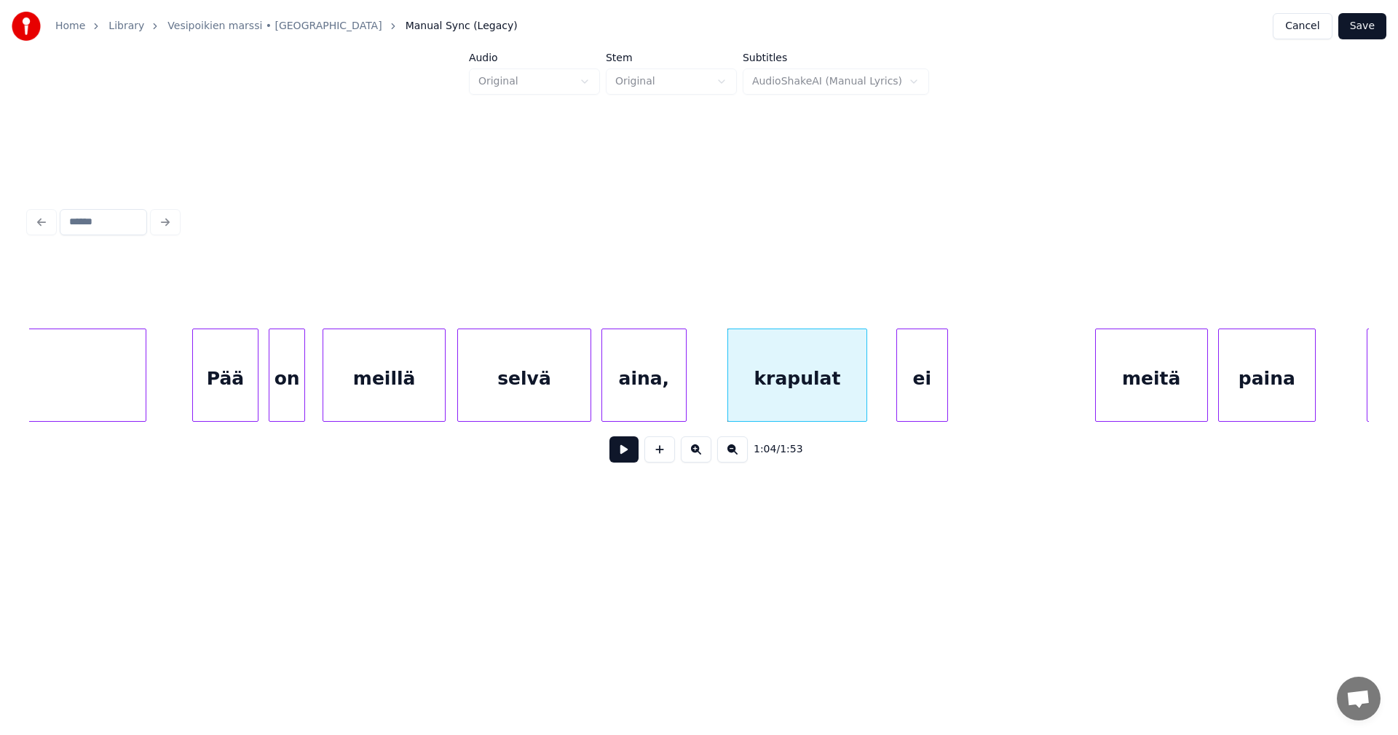
click at [924, 396] on div "ei" at bounding box center [922, 378] width 50 height 99
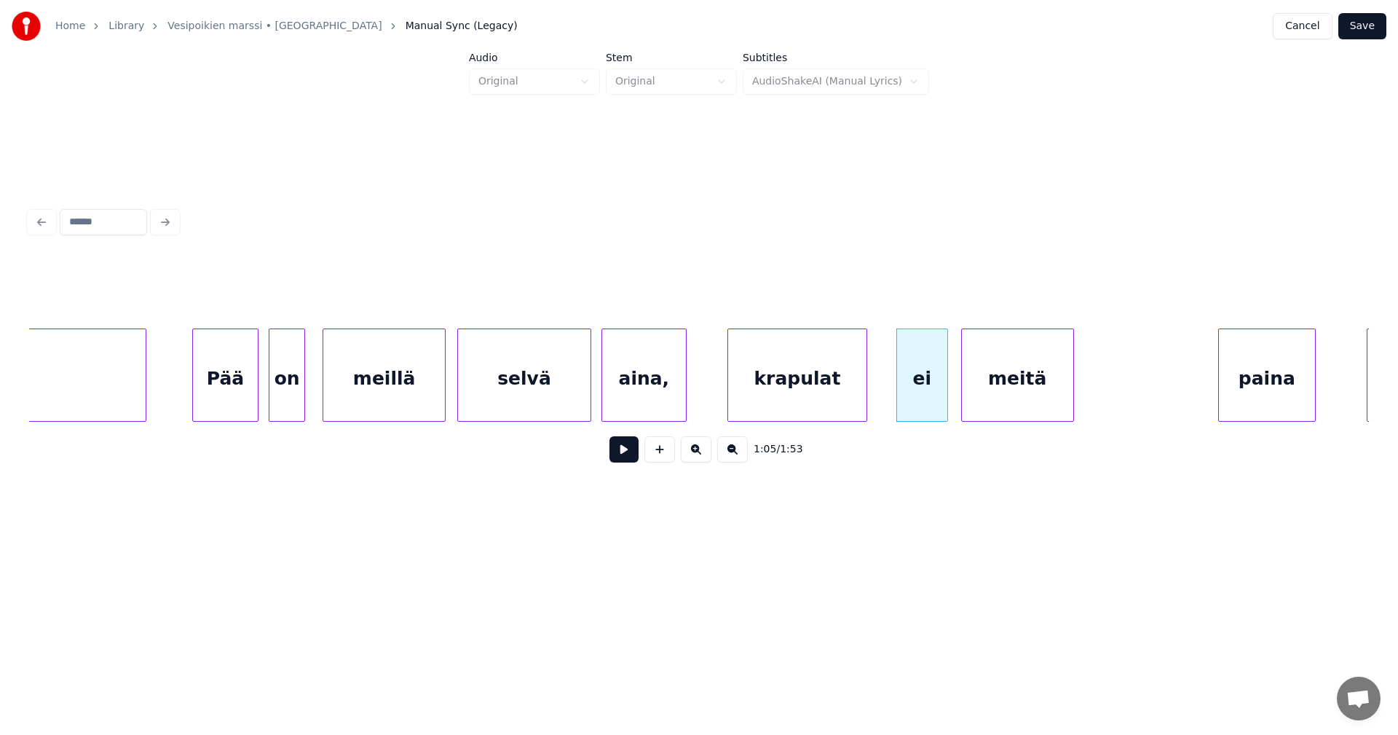
click at [994, 404] on div "meitä" at bounding box center [1017, 378] width 111 height 99
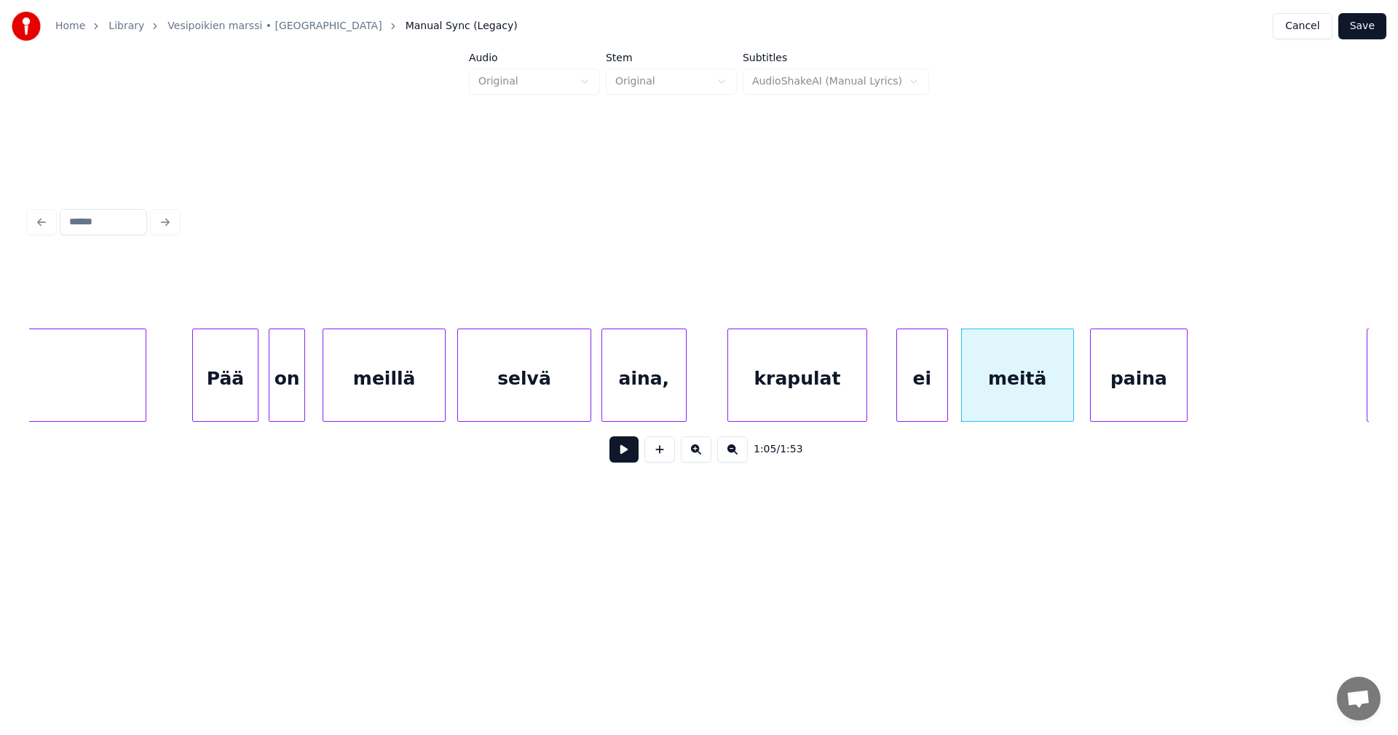
click at [1121, 402] on div "paina" at bounding box center [1139, 378] width 96 height 99
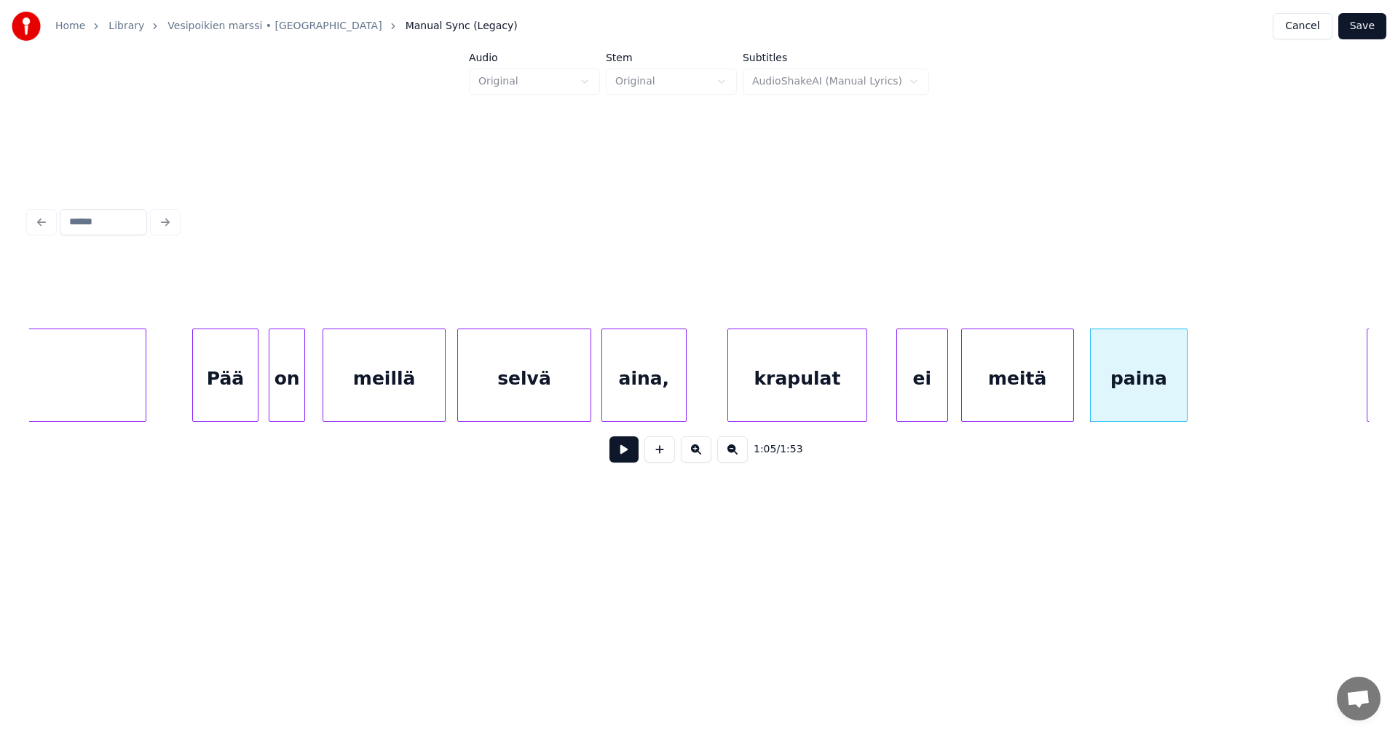
click at [808, 385] on div "krapulat" at bounding box center [797, 378] width 138 height 99
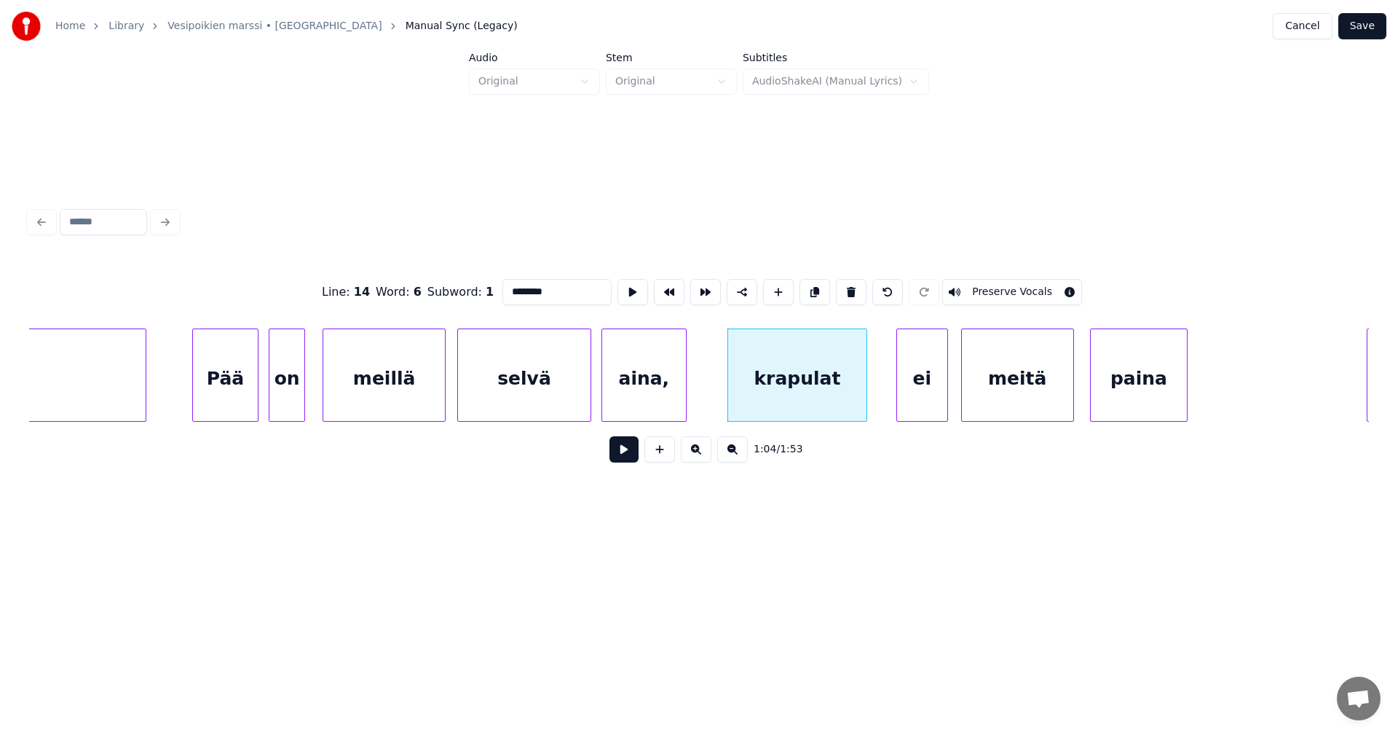
click at [622, 457] on button at bounding box center [624, 449] width 29 height 26
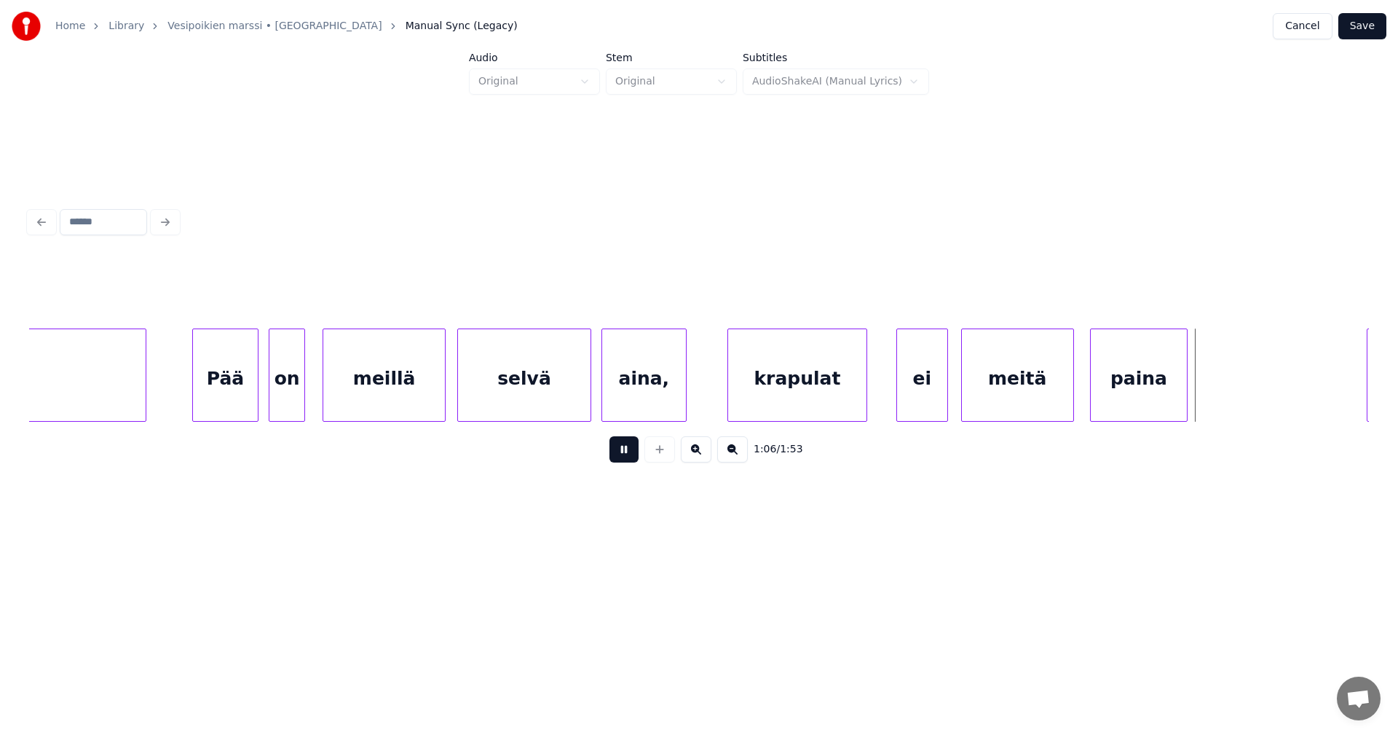
click at [621, 457] on button at bounding box center [624, 449] width 29 height 26
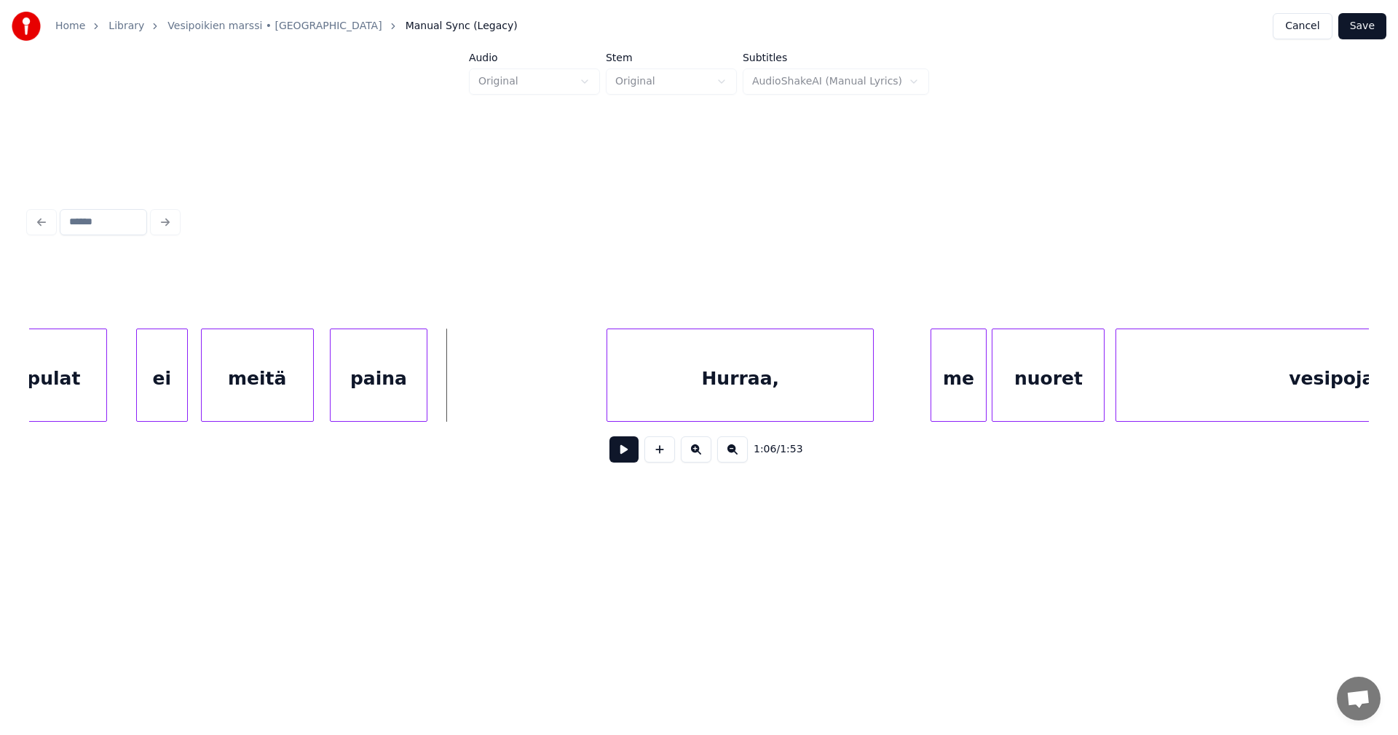
scroll to position [0, 16502]
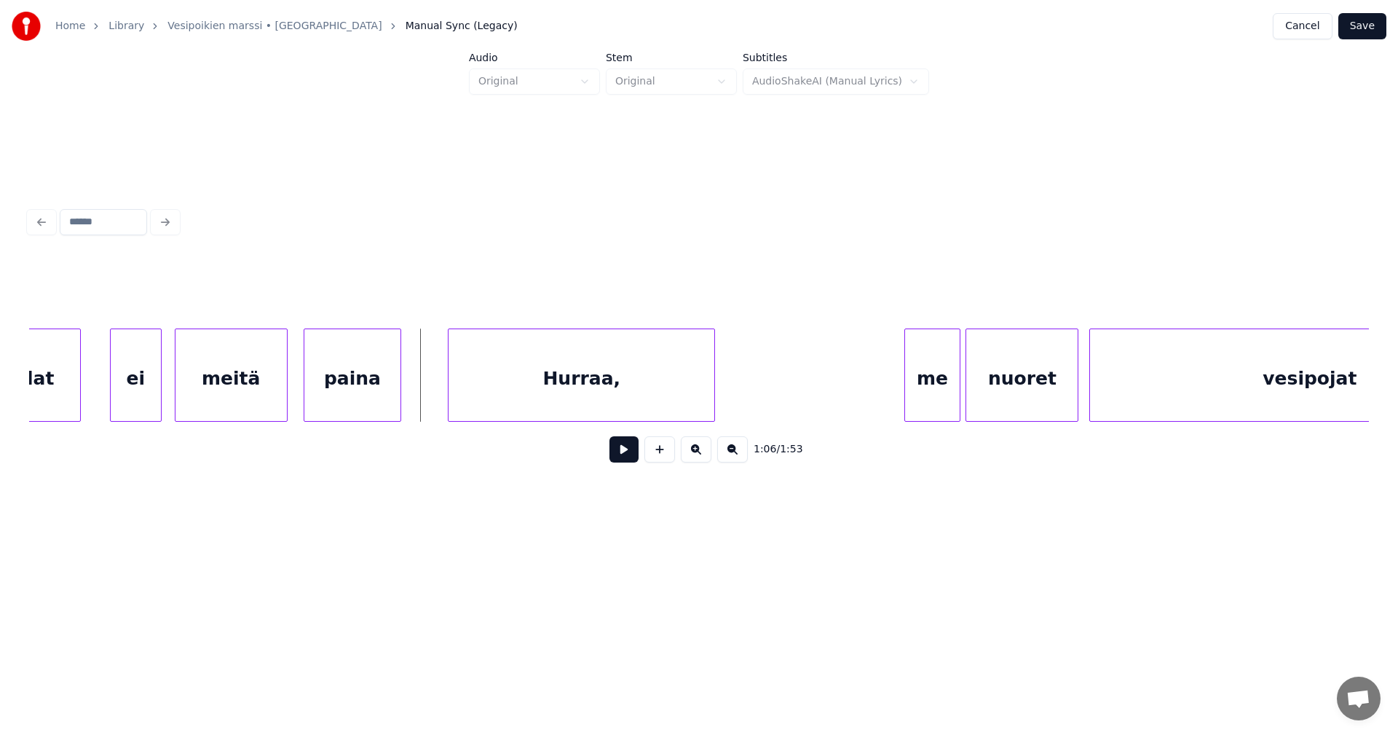
click at [623, 389] on div "Hurraa," at bounding box center [582, 378] width 266 height 99
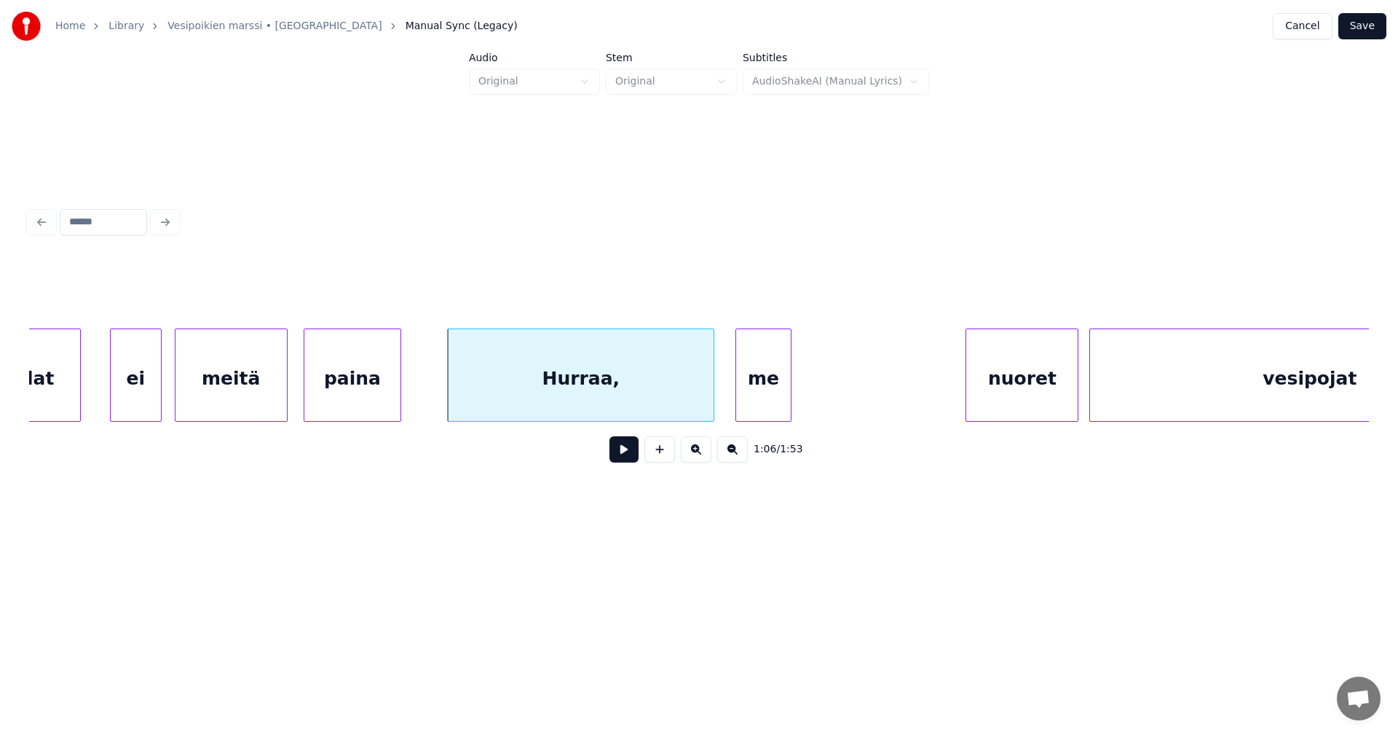
click at [768, 382] on div "me" at bounding box center [763, 378] width 55 height 99
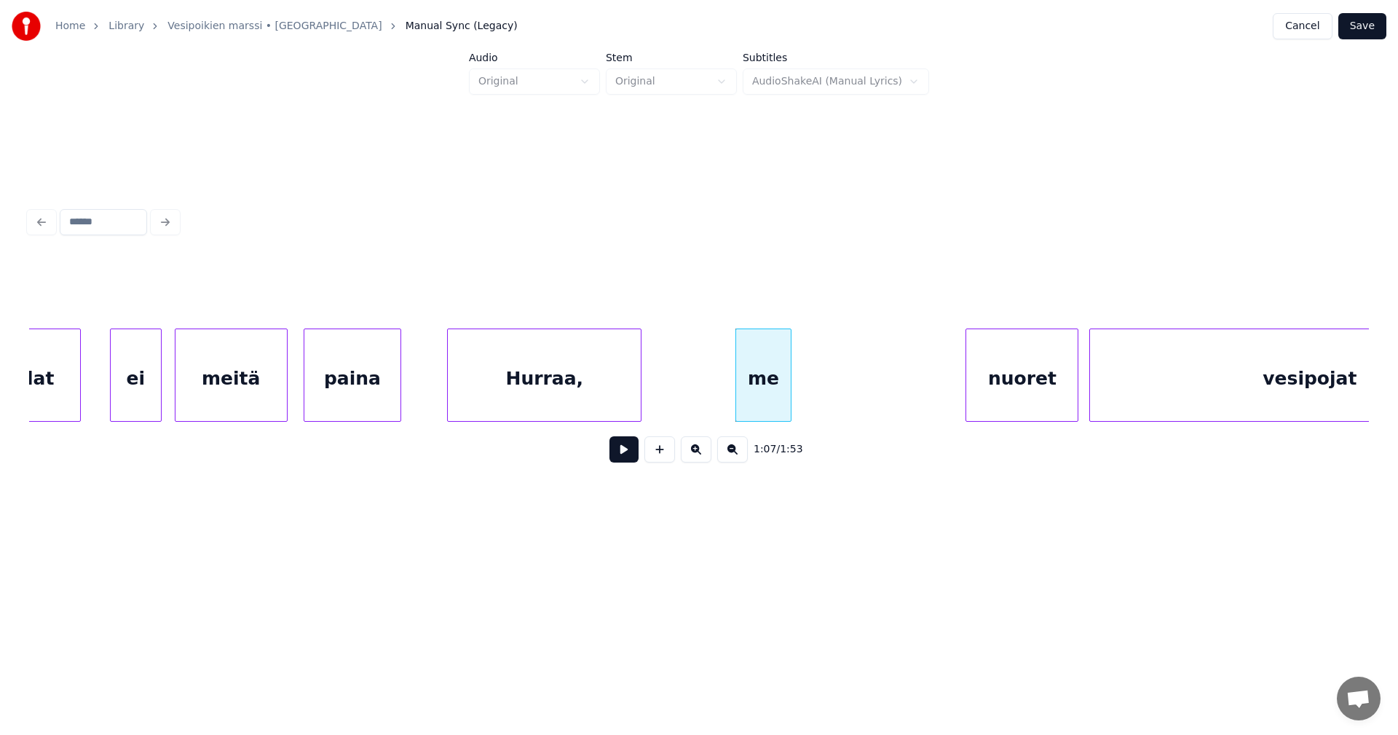
click at [637, 389] on div at bounding box center [639, 375] width 4 height 92
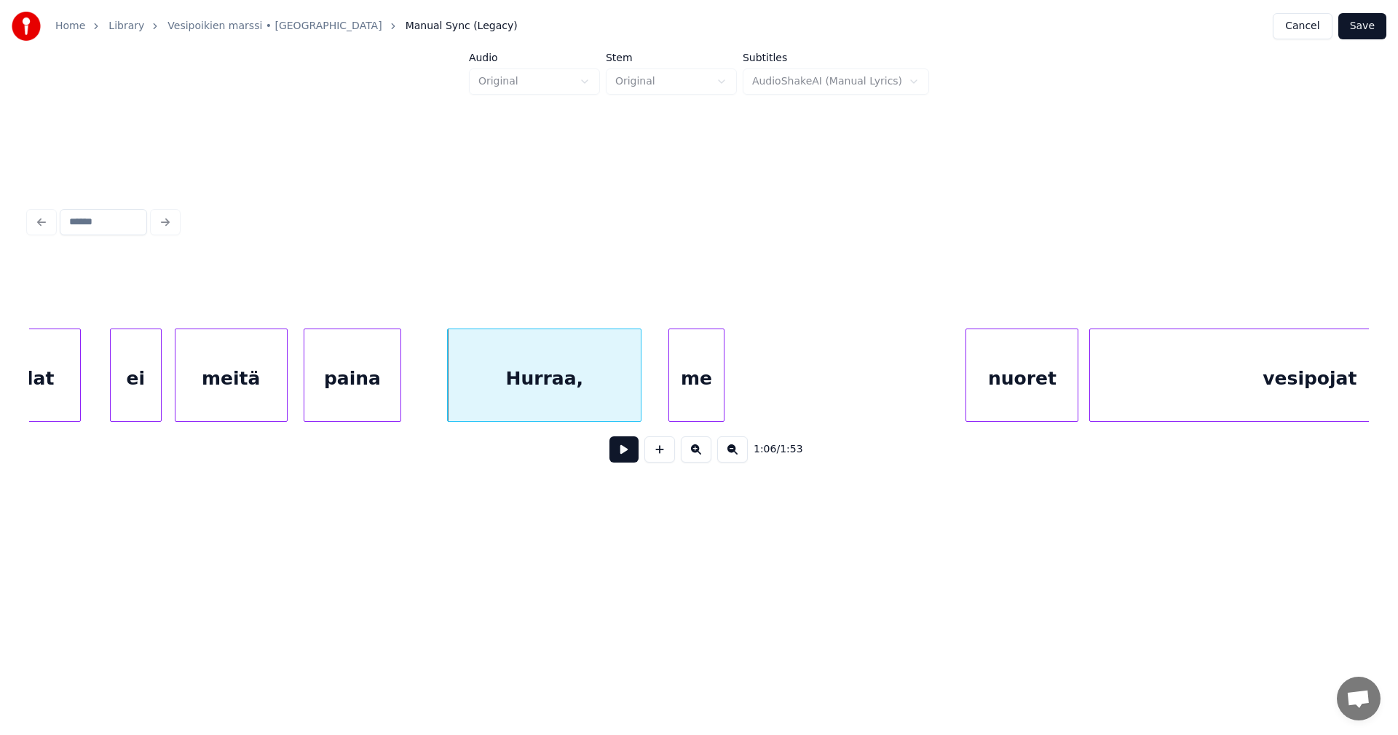
click at [688, 389] on div "me" at bounding box center [696, 378] width 55 height 99
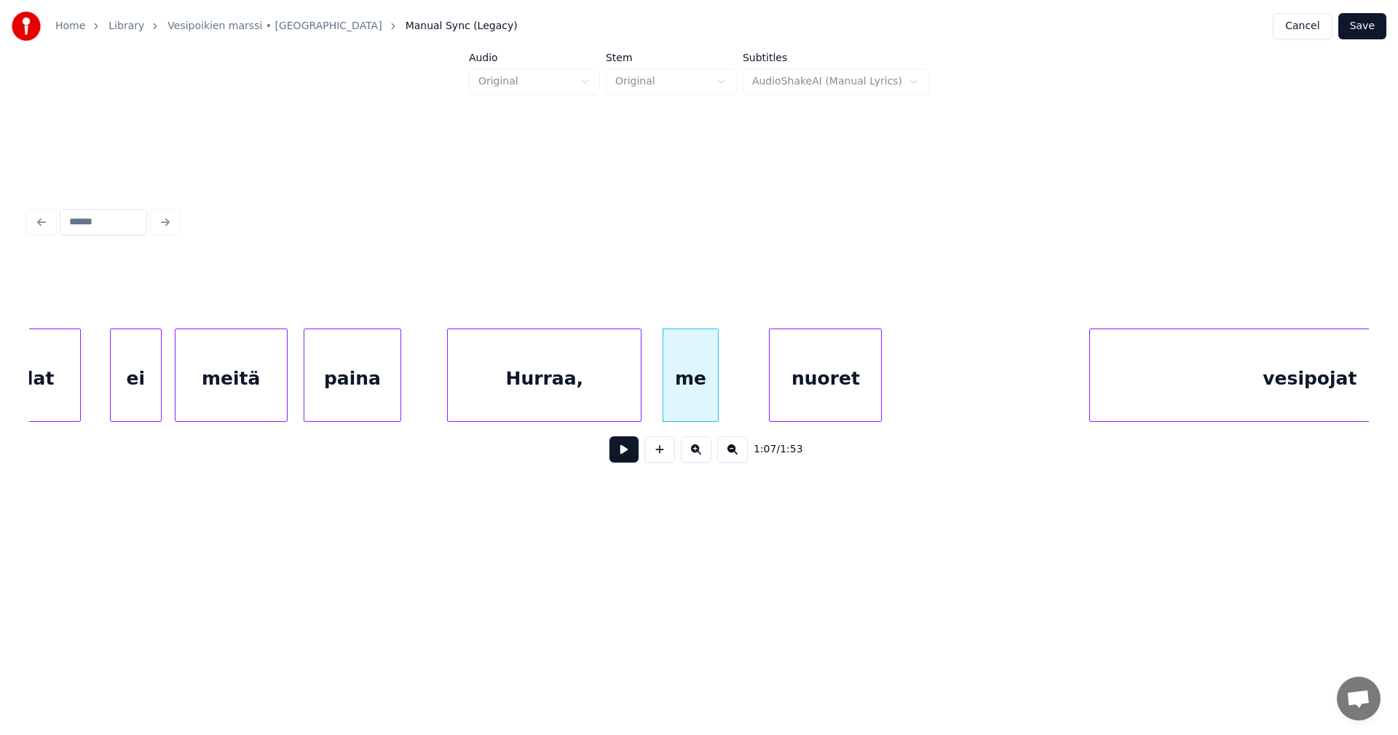
click at [809, 395] on div "nuoret" at bounding box center [825, 378] width 111 height 99
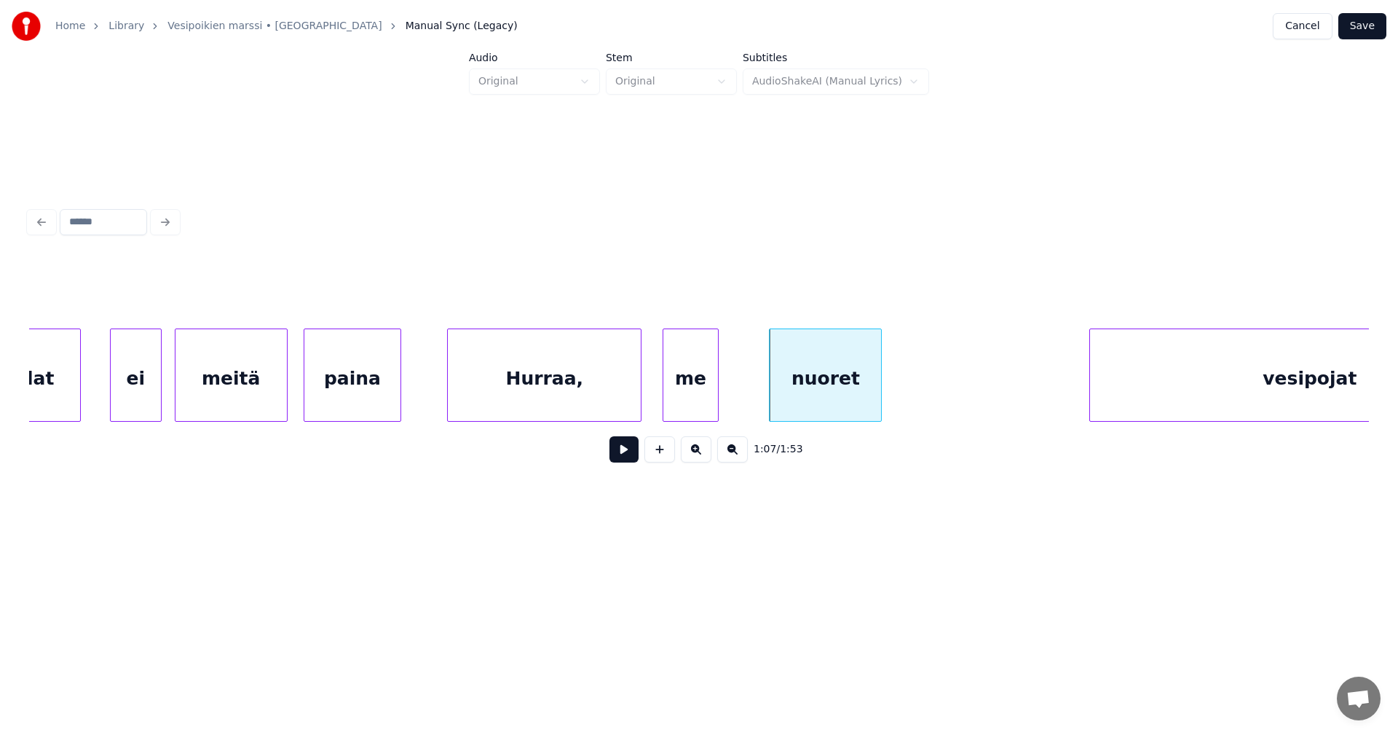
click at [598, 401] on div "Hurraa," at bounding box center [544, 378] width 193 height 99
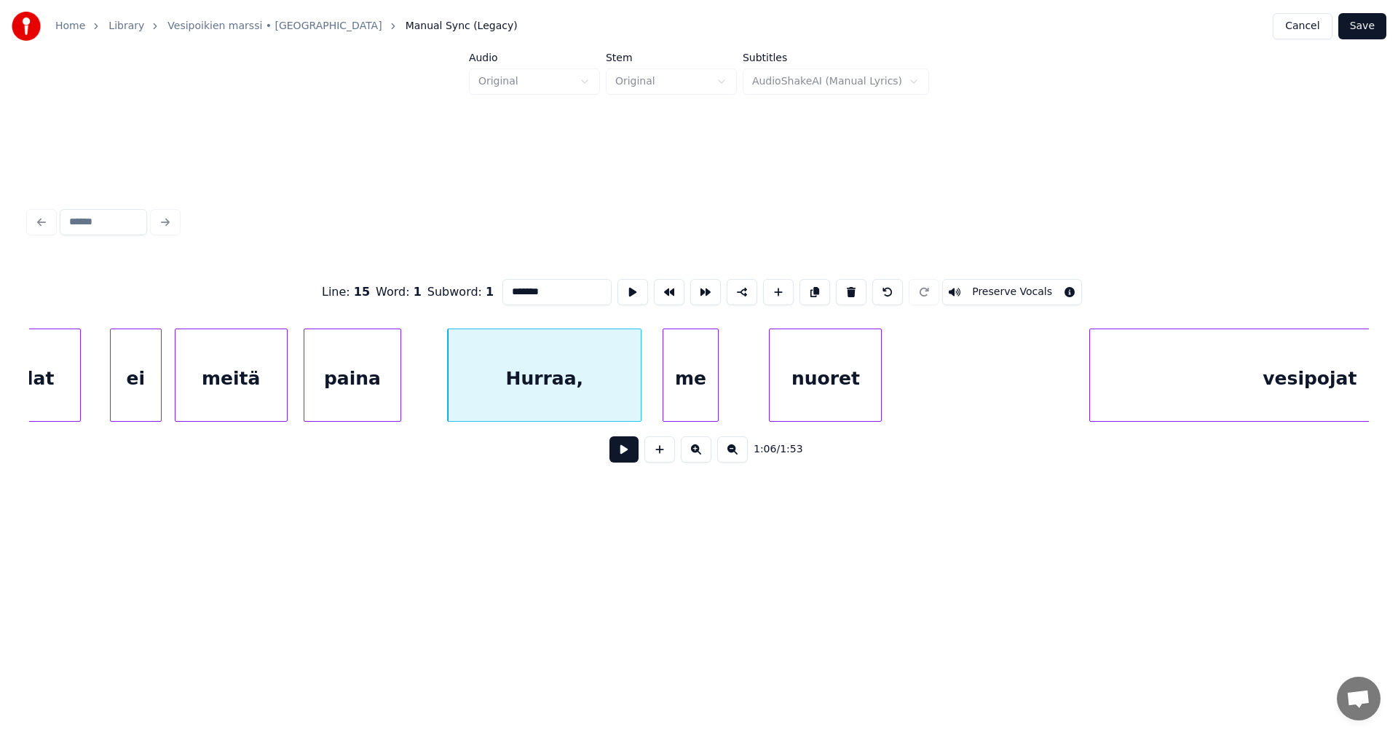
click at [626, 458] on button at bounding box center [624, 449] width 29 height 26
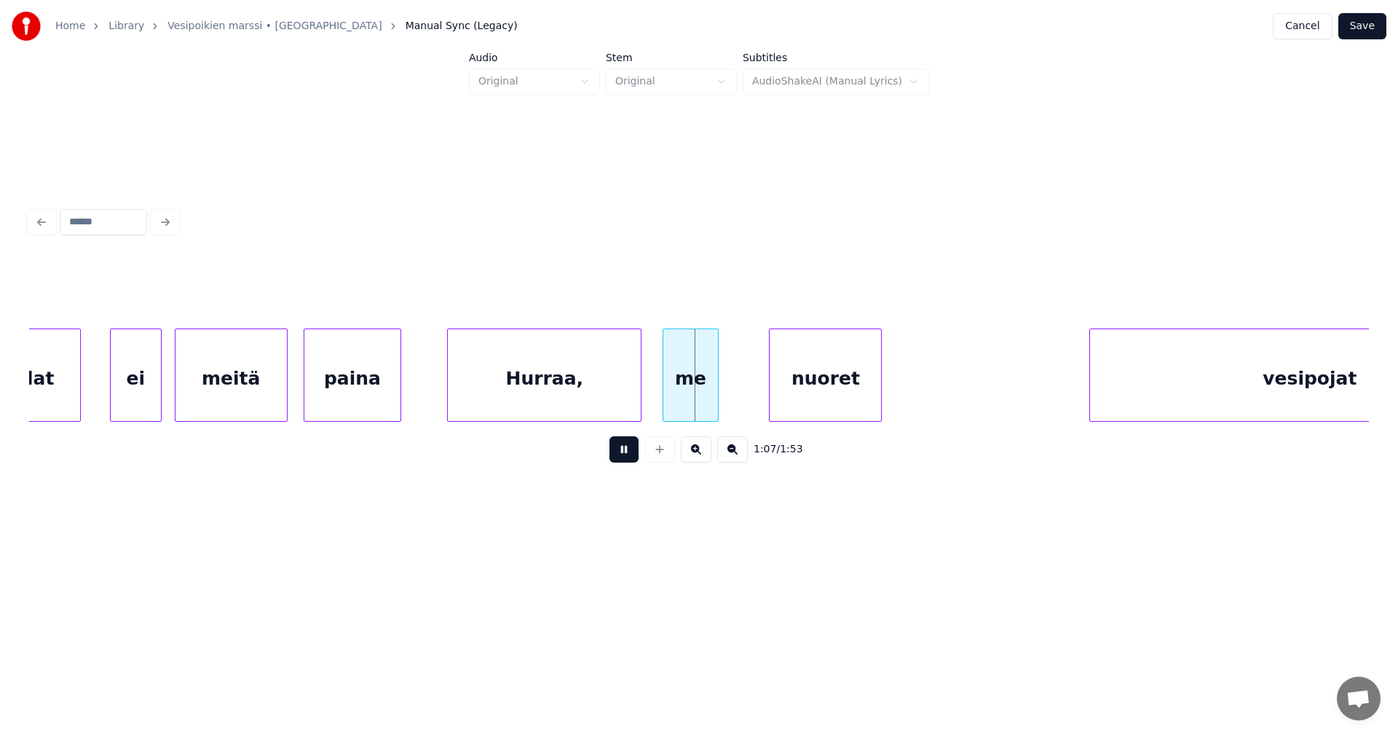
click at [621, 457] on button at bounding box center [624, 449] width 29 height 26
click at [903, 384] on div "nuoret" at bounding box center [901, 378] width 111 height 99
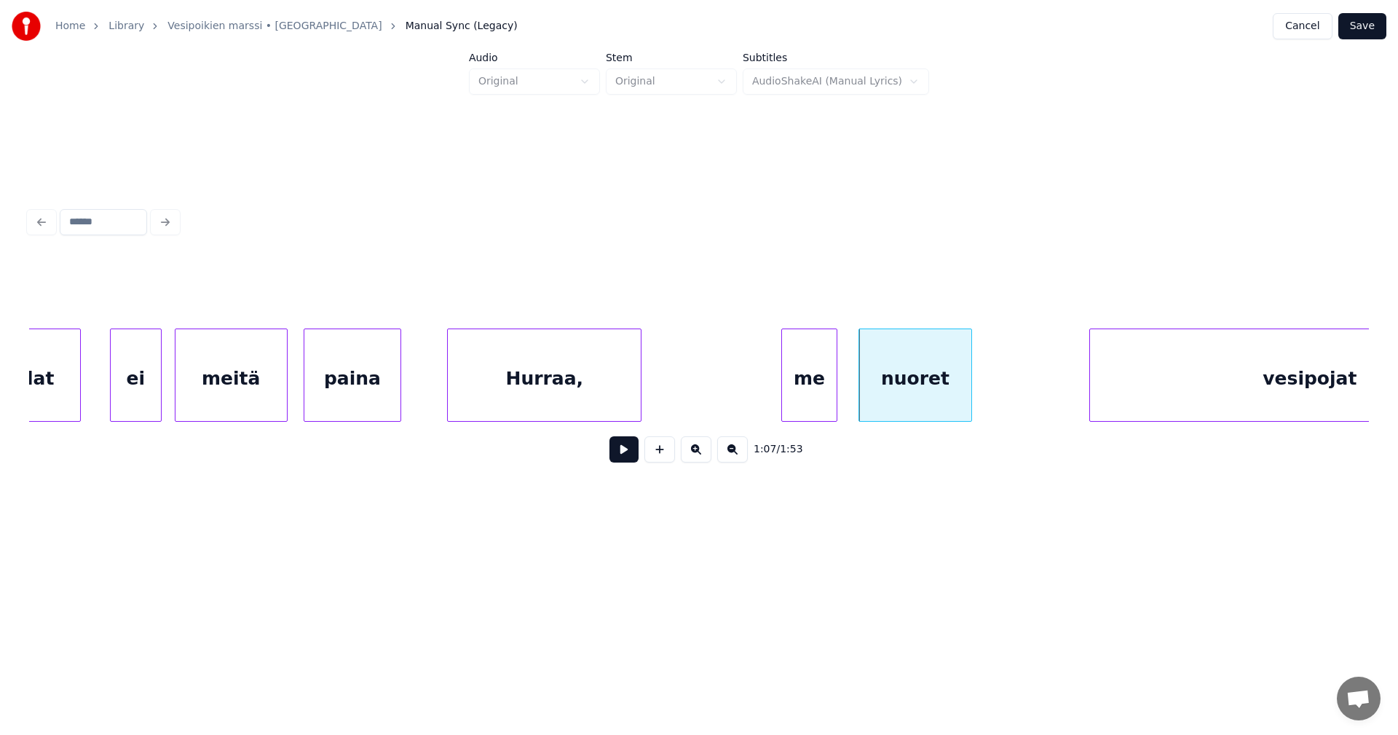
click at [812, 387] on div "me" at bounding box center [809, 378] width 55 height 99
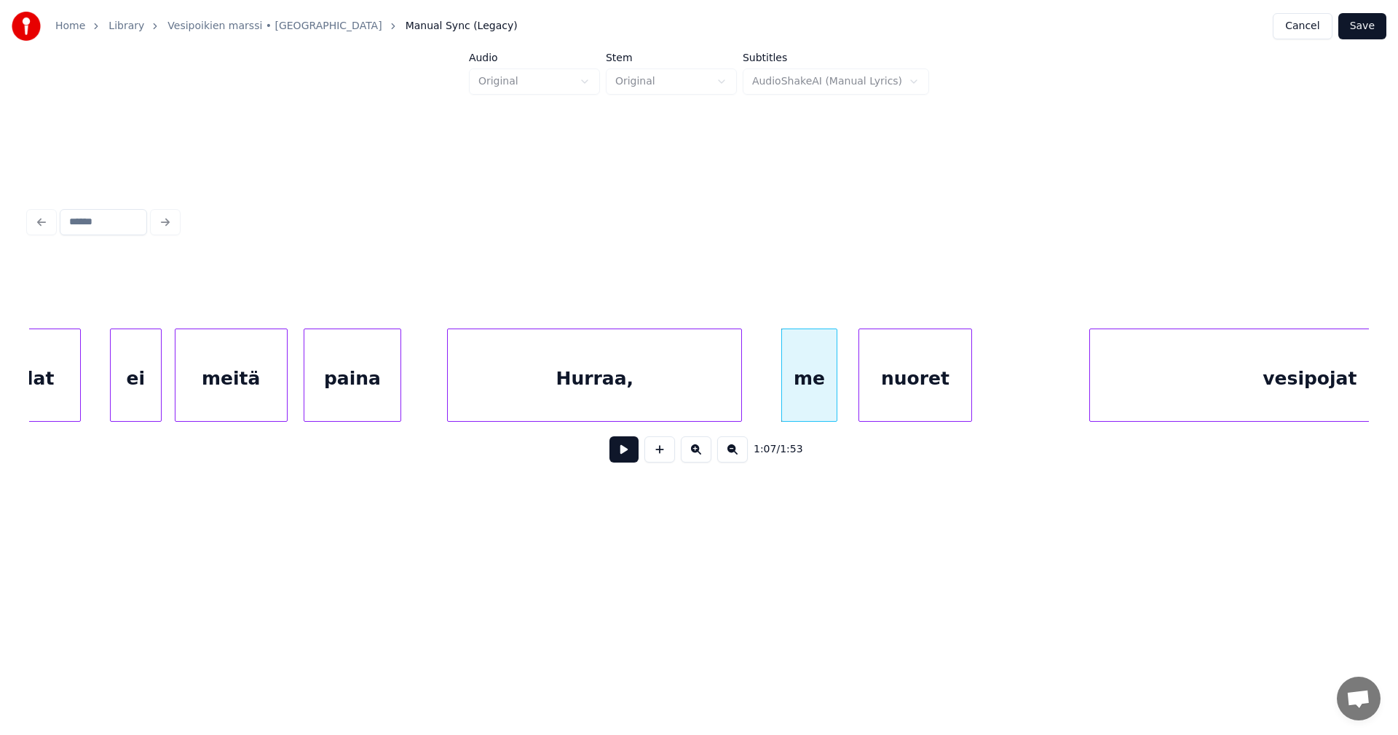
click at [739, 393] on div at bounding box center [739, 375] width 4 height 92
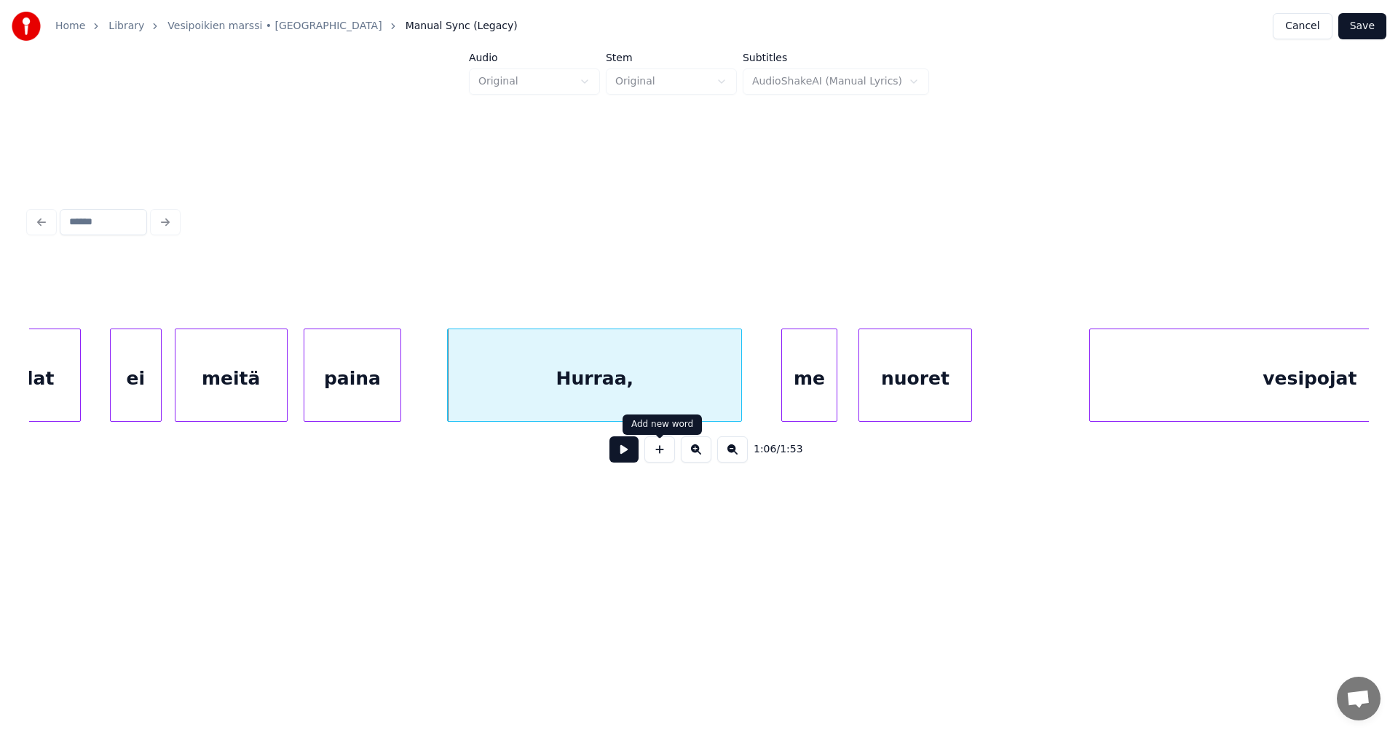
click at [625, 457] on button at bounding box center [624, 449] width 29 height 26
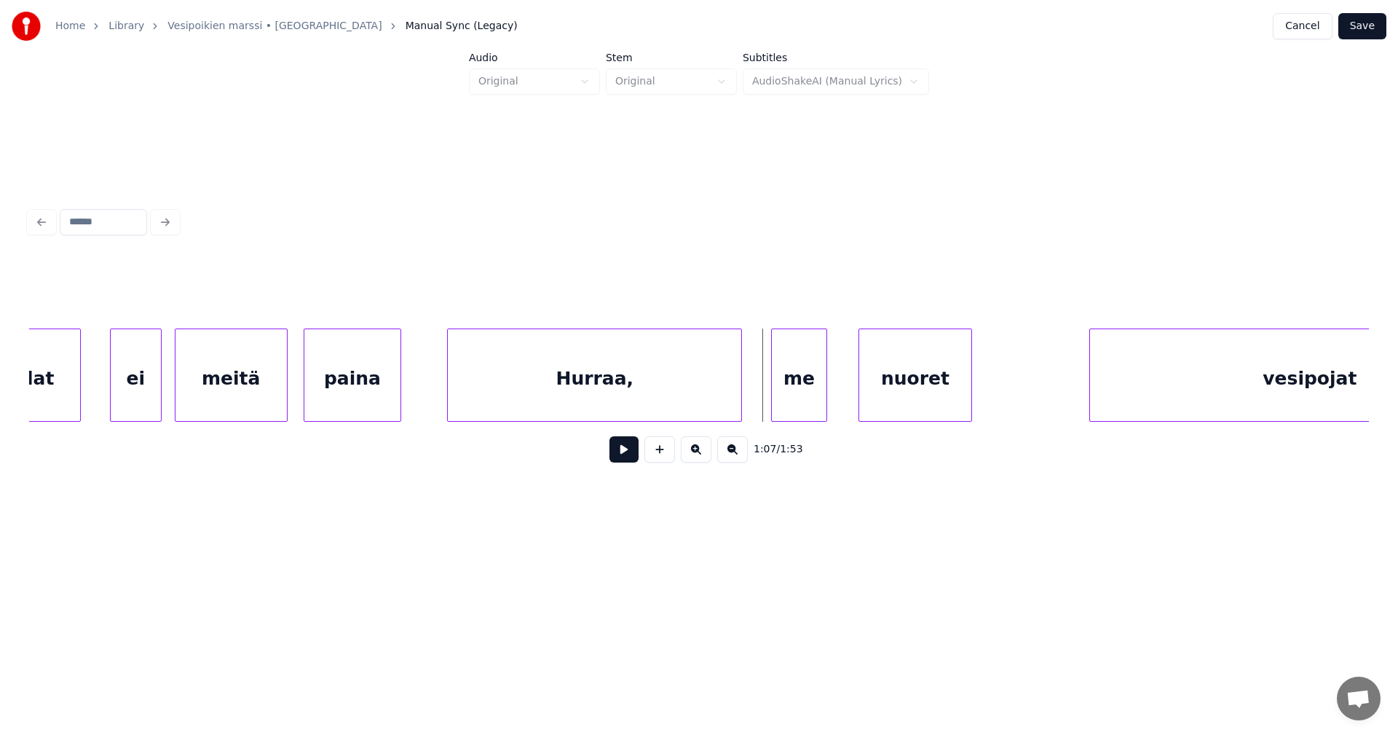
click at [797, 400] on div "me" at bounding box center [799, 378] width 55 height 99
click at [896, 395] on div "nuoret" at bounding box center [896, 378] width 111 height 99
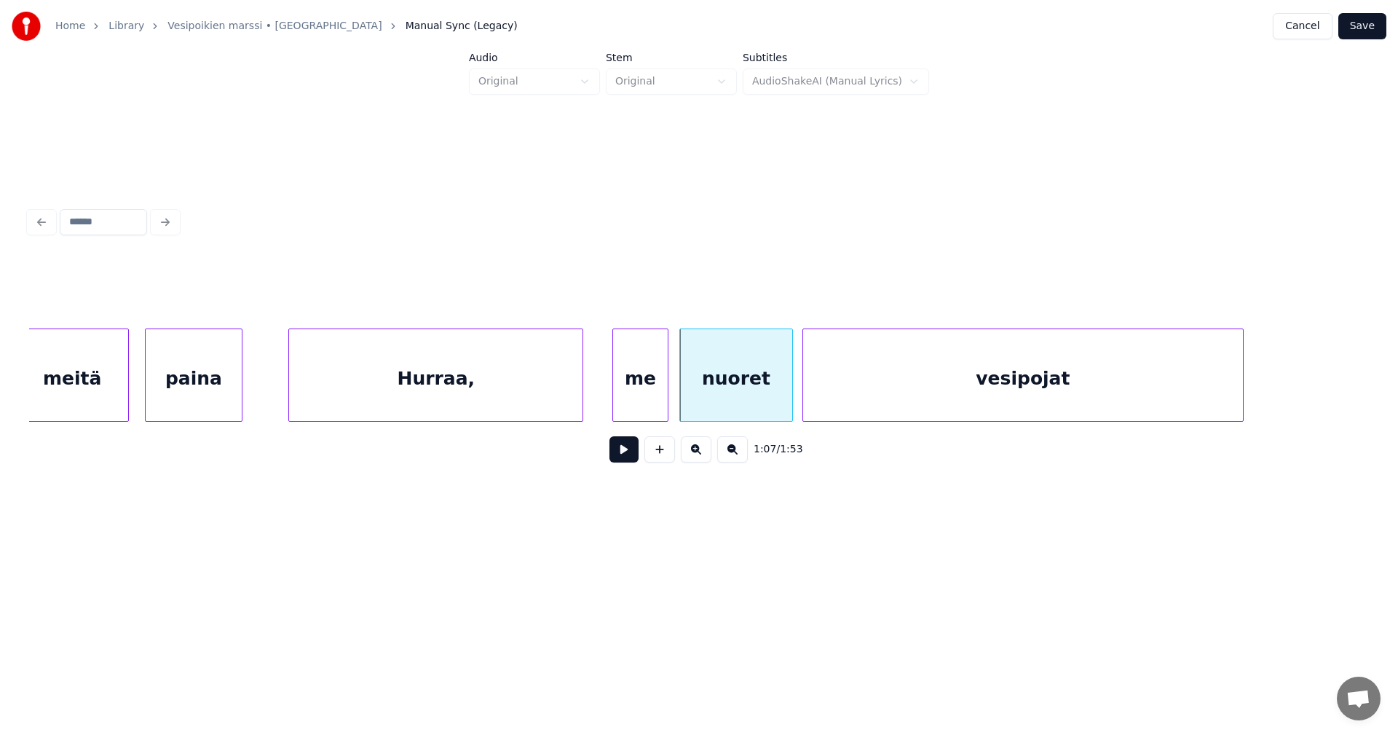
click at [1027, 402] on div "vesipojat" at bounding box center [1023, 378] width 441 height 99
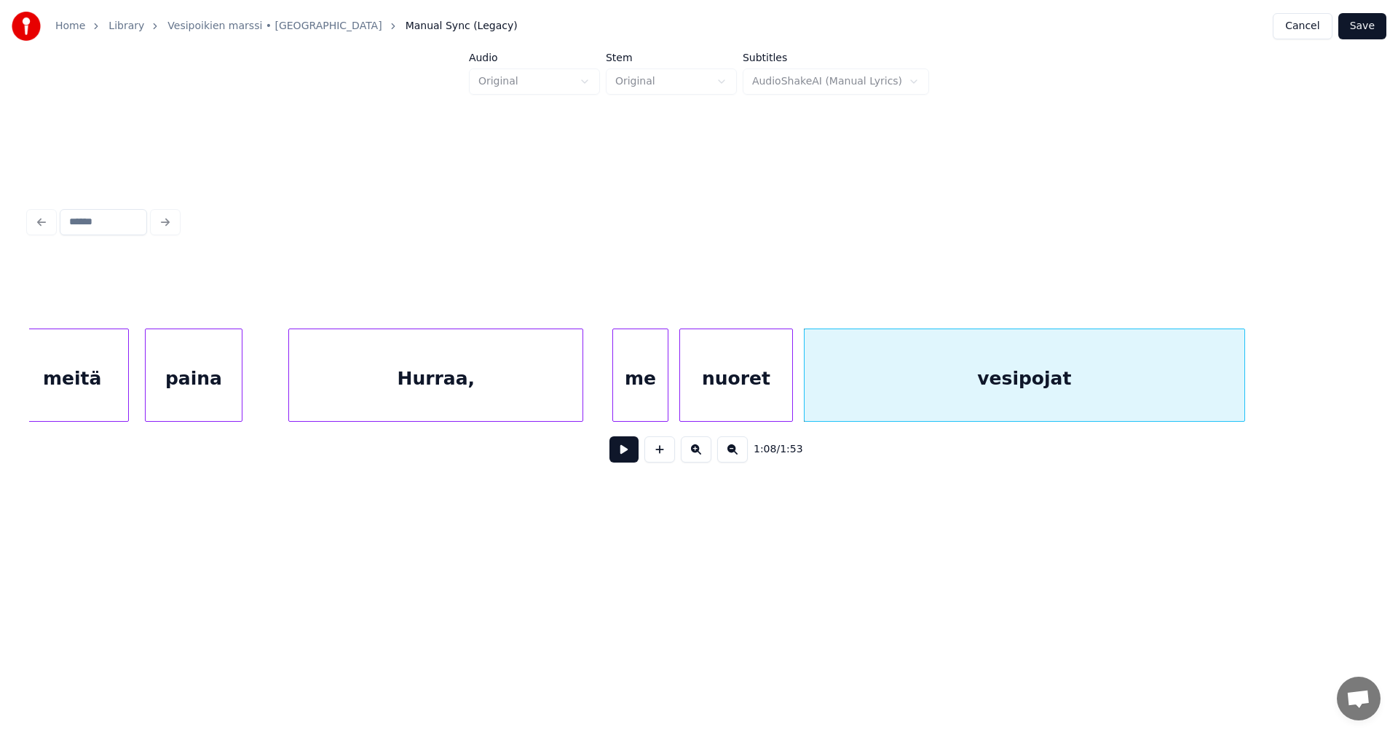
click at [663, 400] on div "me" at bounding box center [640, 378] width 55 height 99
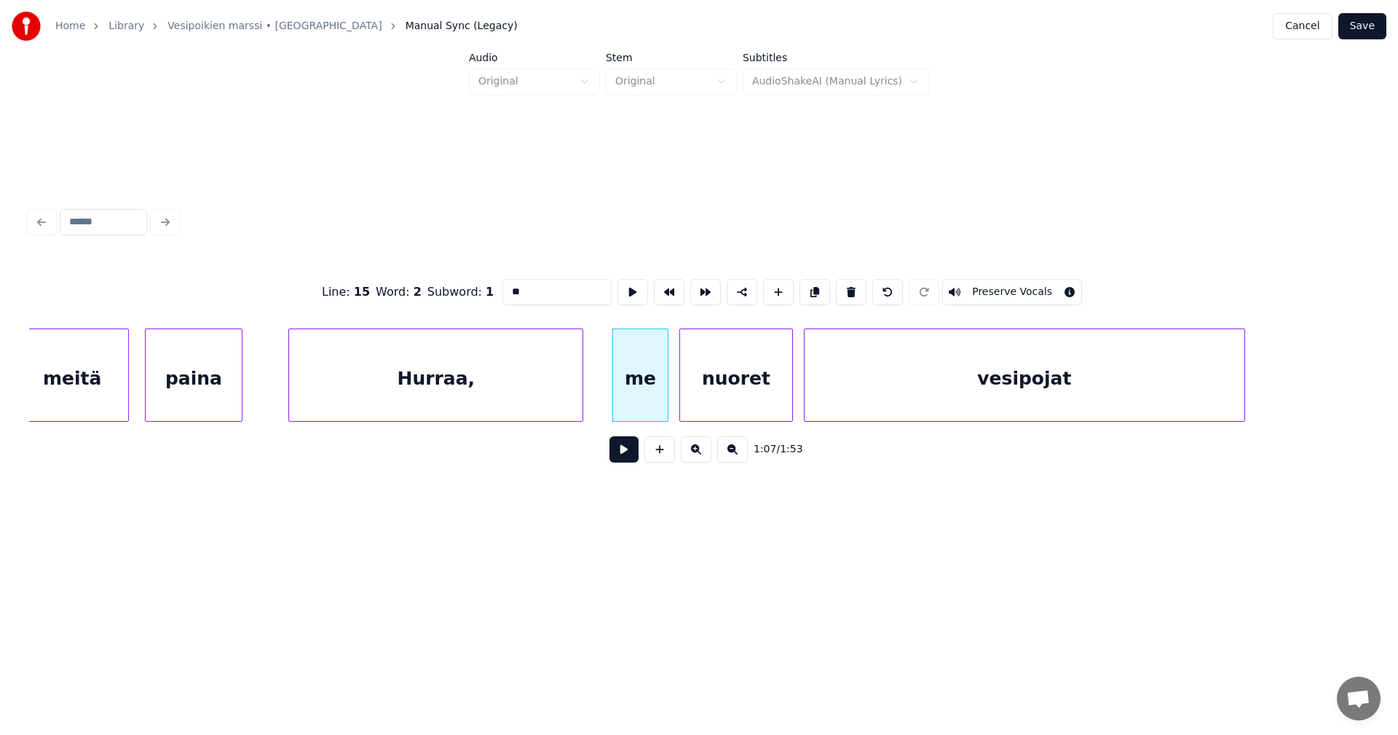
click at [629, 454] on button at bounding box center [624, 449] width 29 height 26
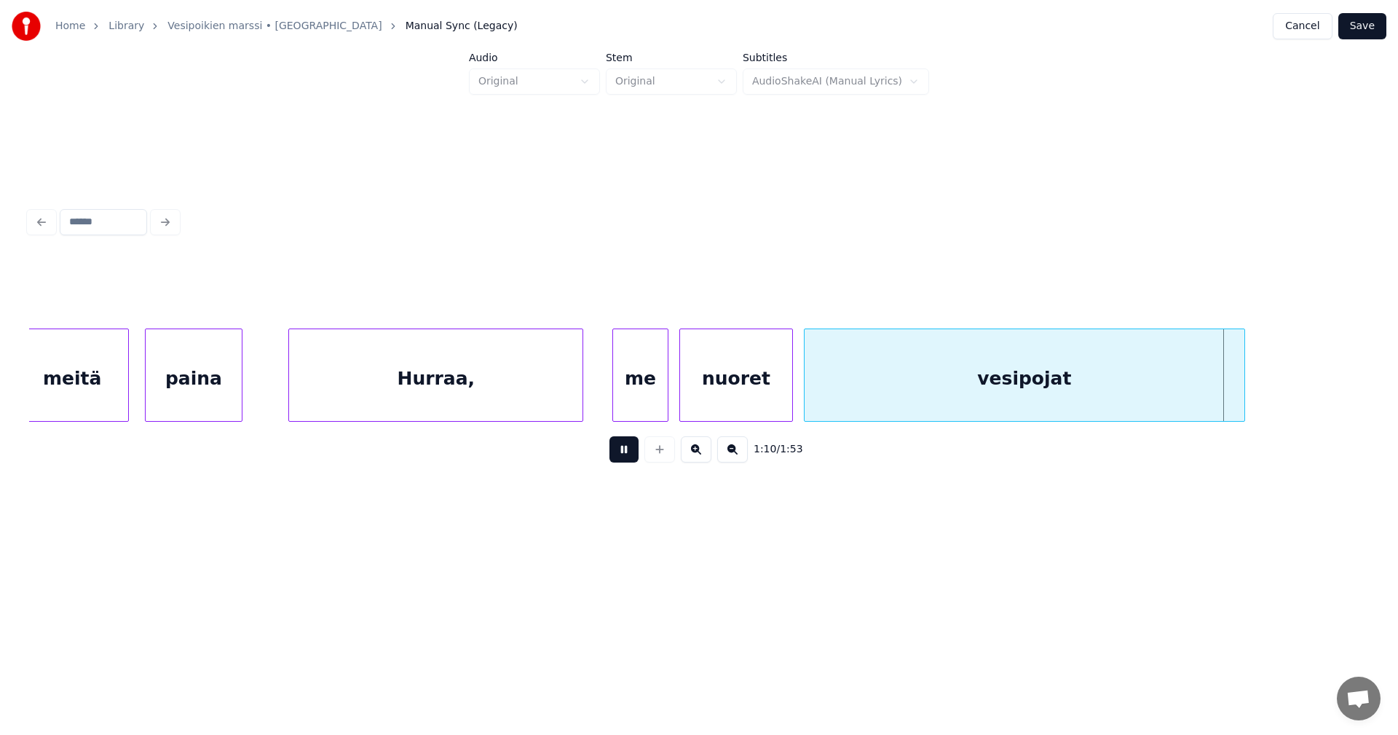
click at [629, 454] on button at bounding box center [624, 449] width 29 height 26
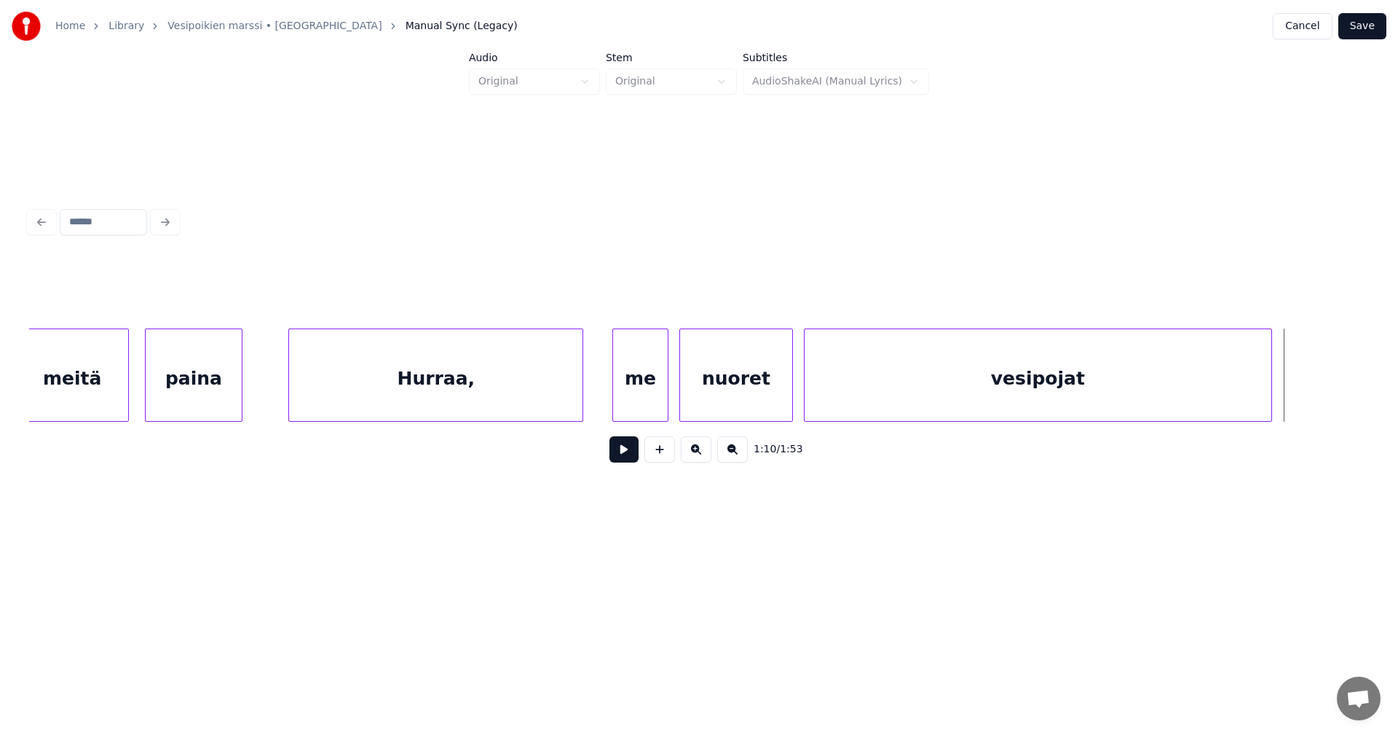
click at [1270, 395] on div at bounding box center [1269, 375] width 4 height 92
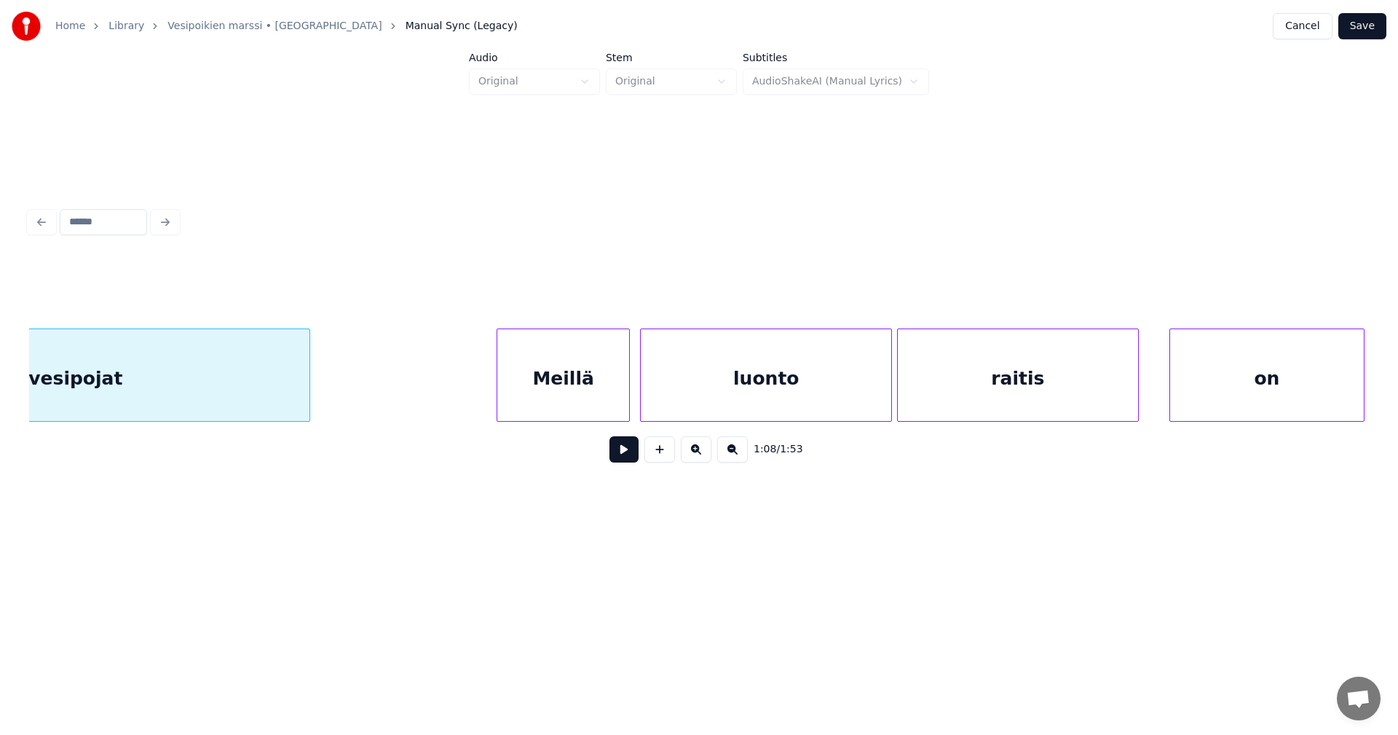
scroll to position [0, 17651]
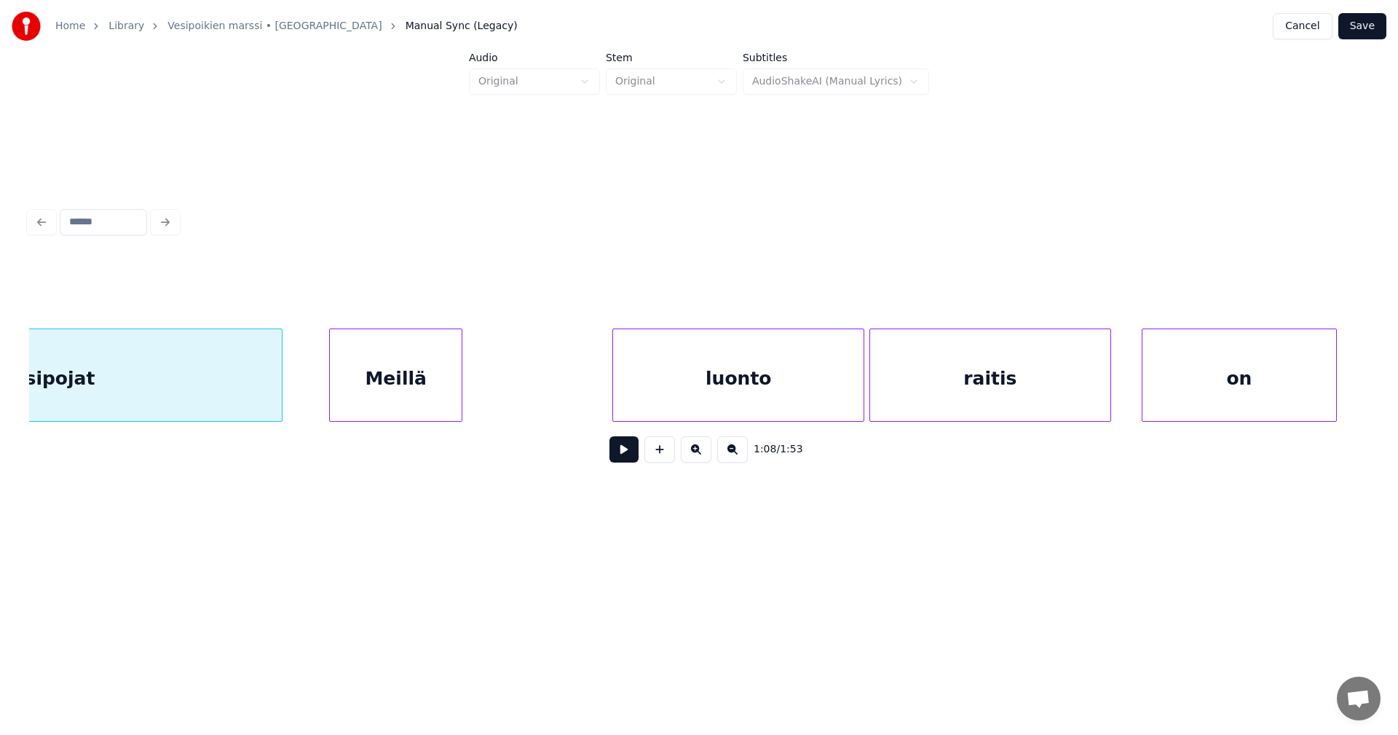
click at [409, 396] on div "Meillä" at bounding box center [396, 378] width 132 height 99
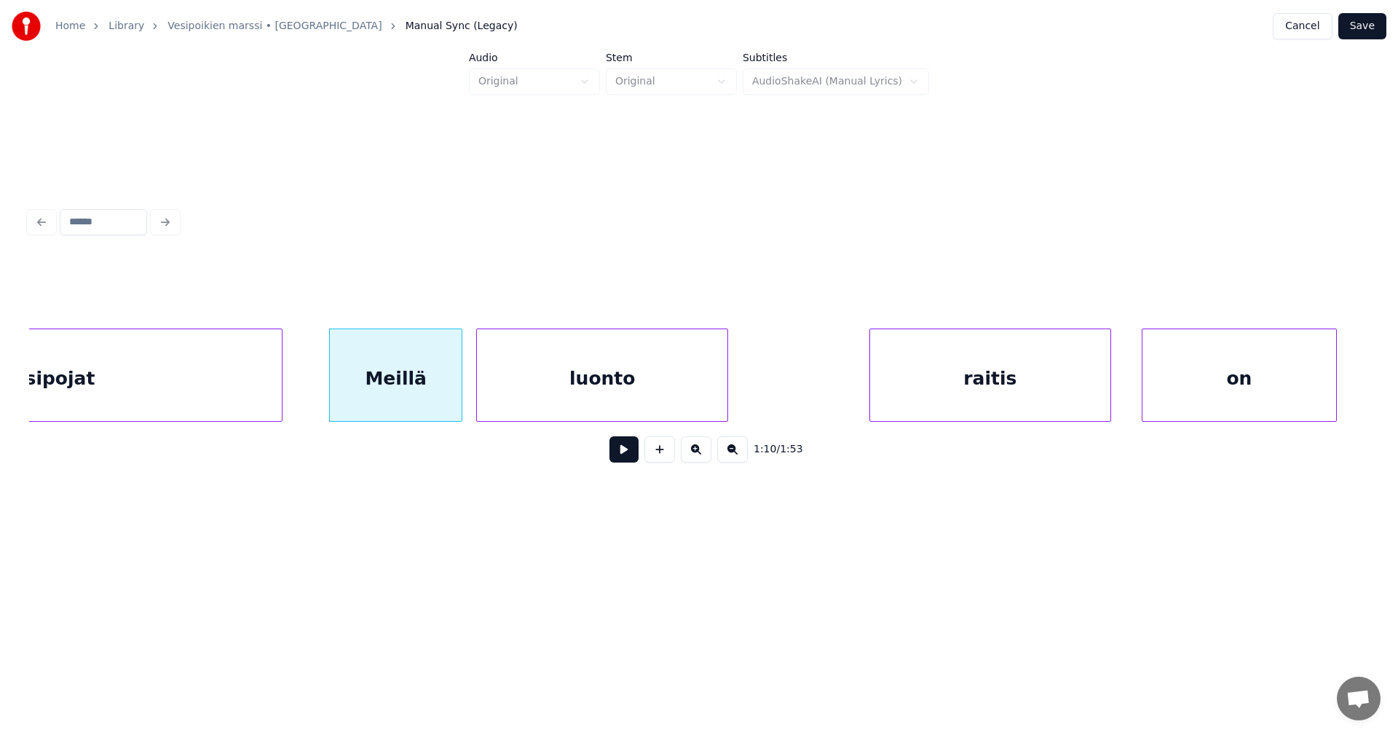
click at [561, 395] on div "luonto" at bounding box center [602, 378] width 251 height 99
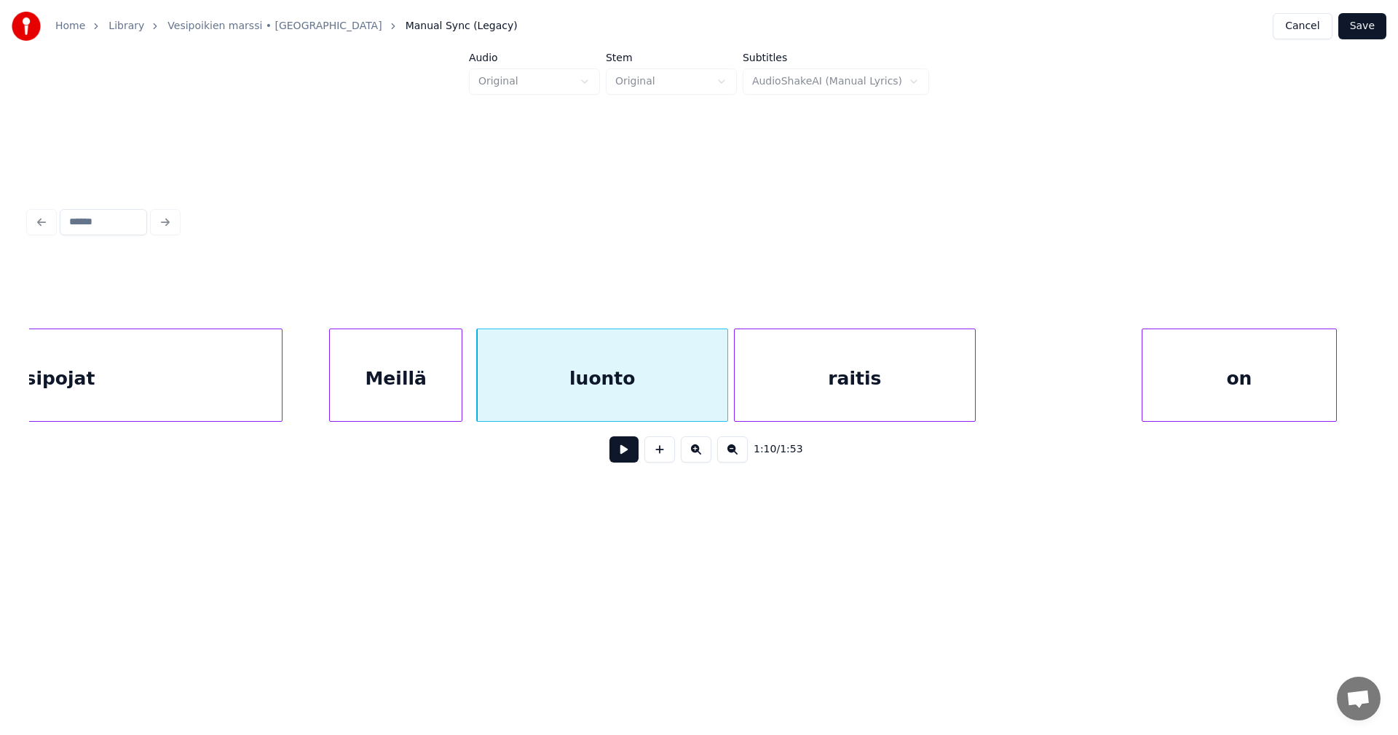
click at [878, 384] on div "raitis" at bounding box center [855, 378] width 240 height 99
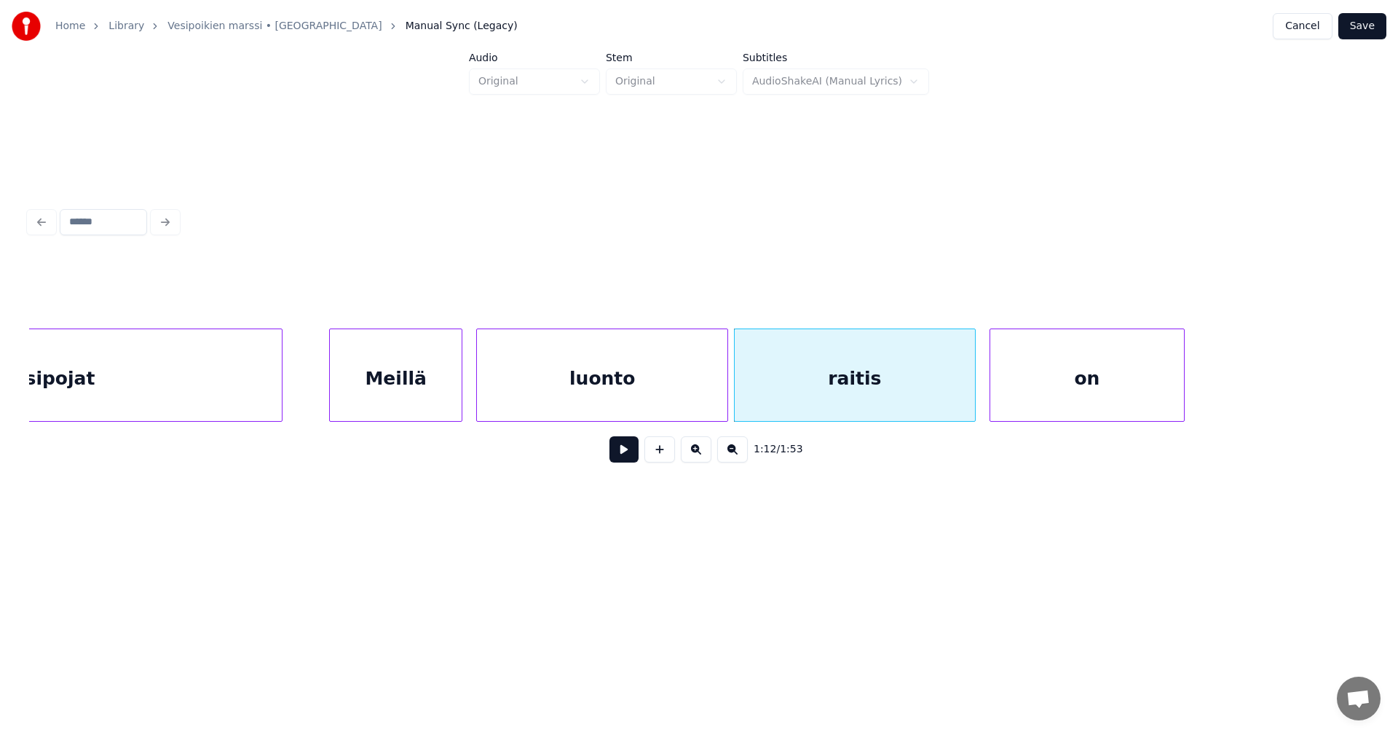
click at [1087, 399] on div "on" at bounding box center [1088, 378] width 194 height 99
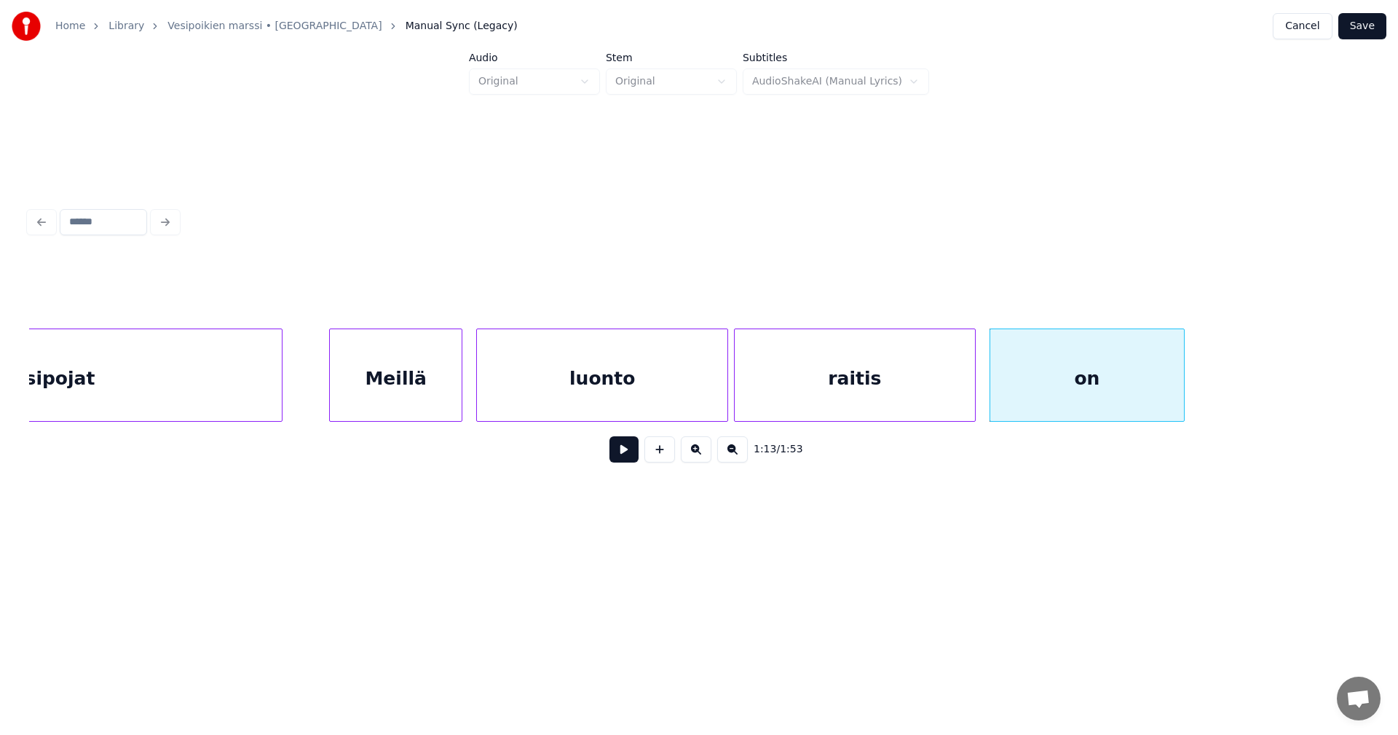
click at [438, 389] on div "Meillä" at bounding box center [396, 378] width 132 height 99
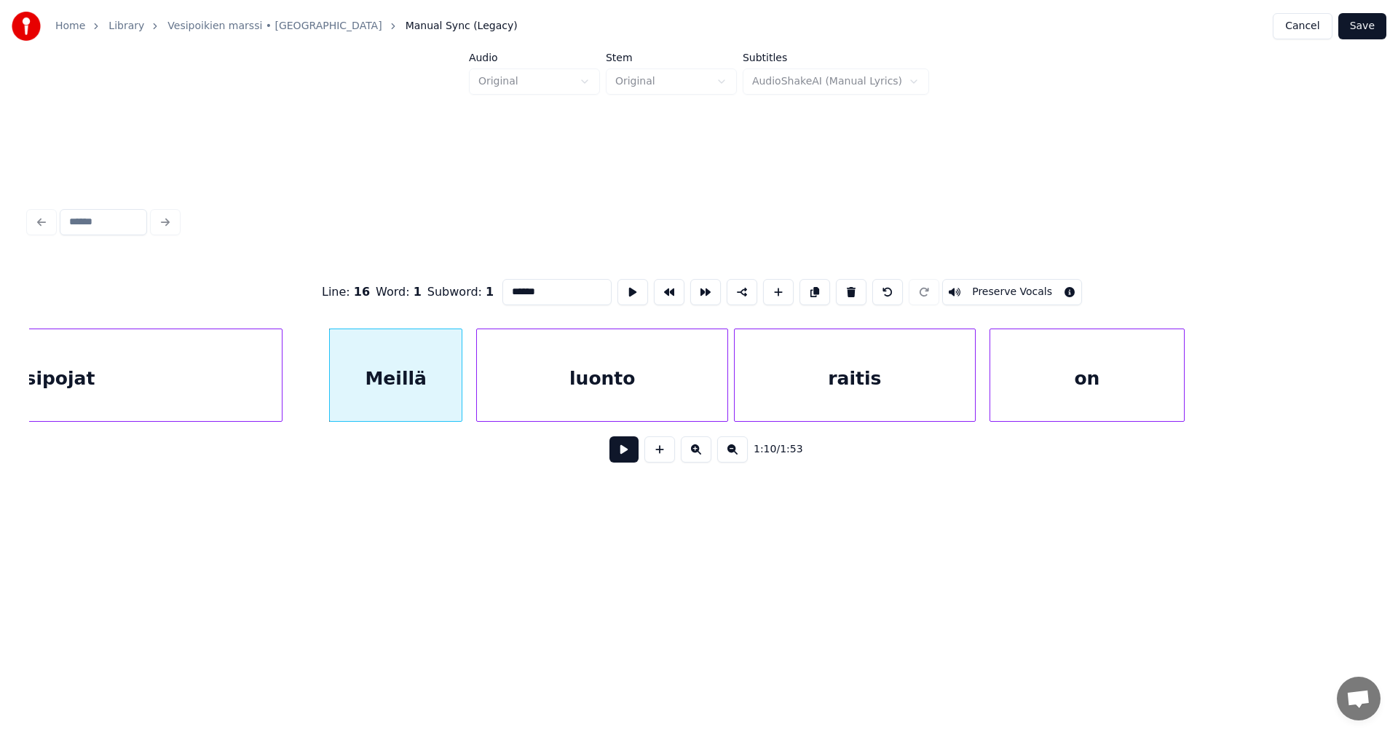
click at [625, 457] on button at bounding box center [624, 449] width 29 height 26
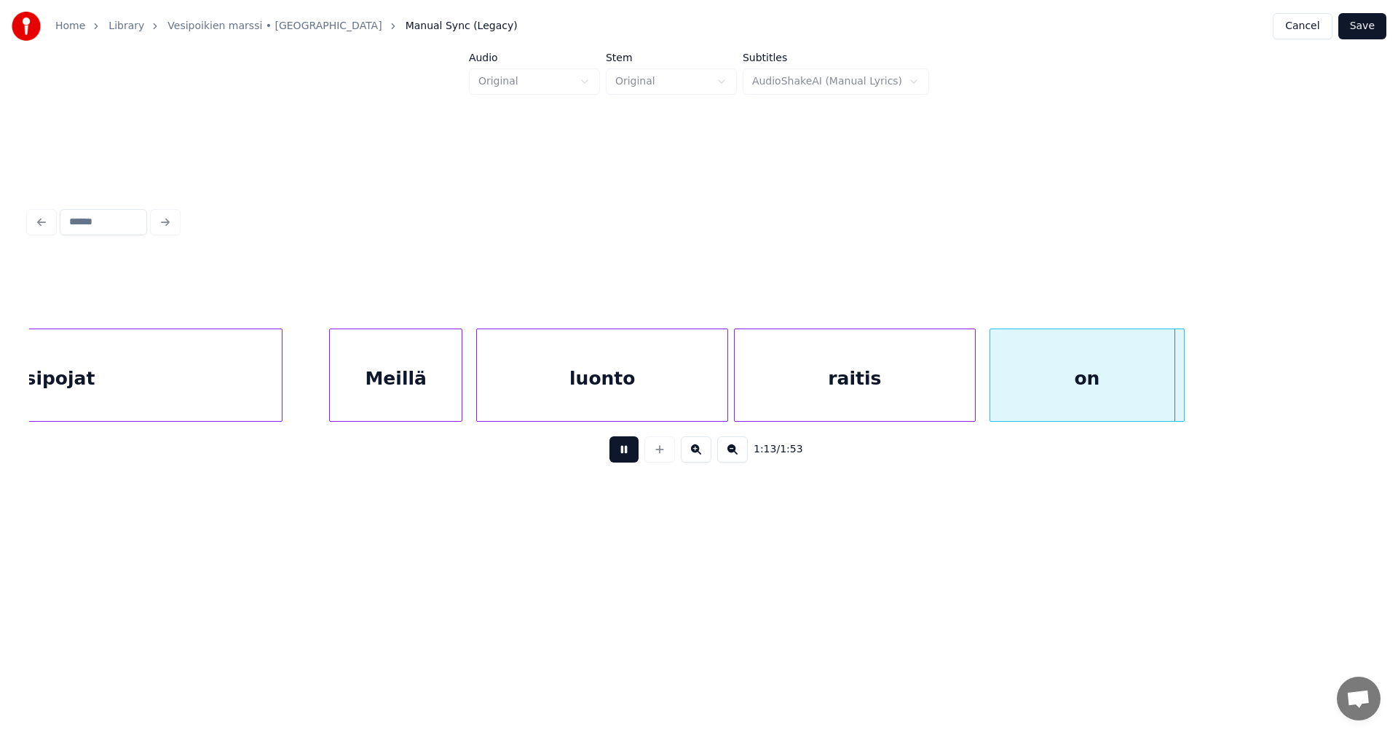
click at [629, 456] on button at bounding box center [624, 449] width 29 height 26
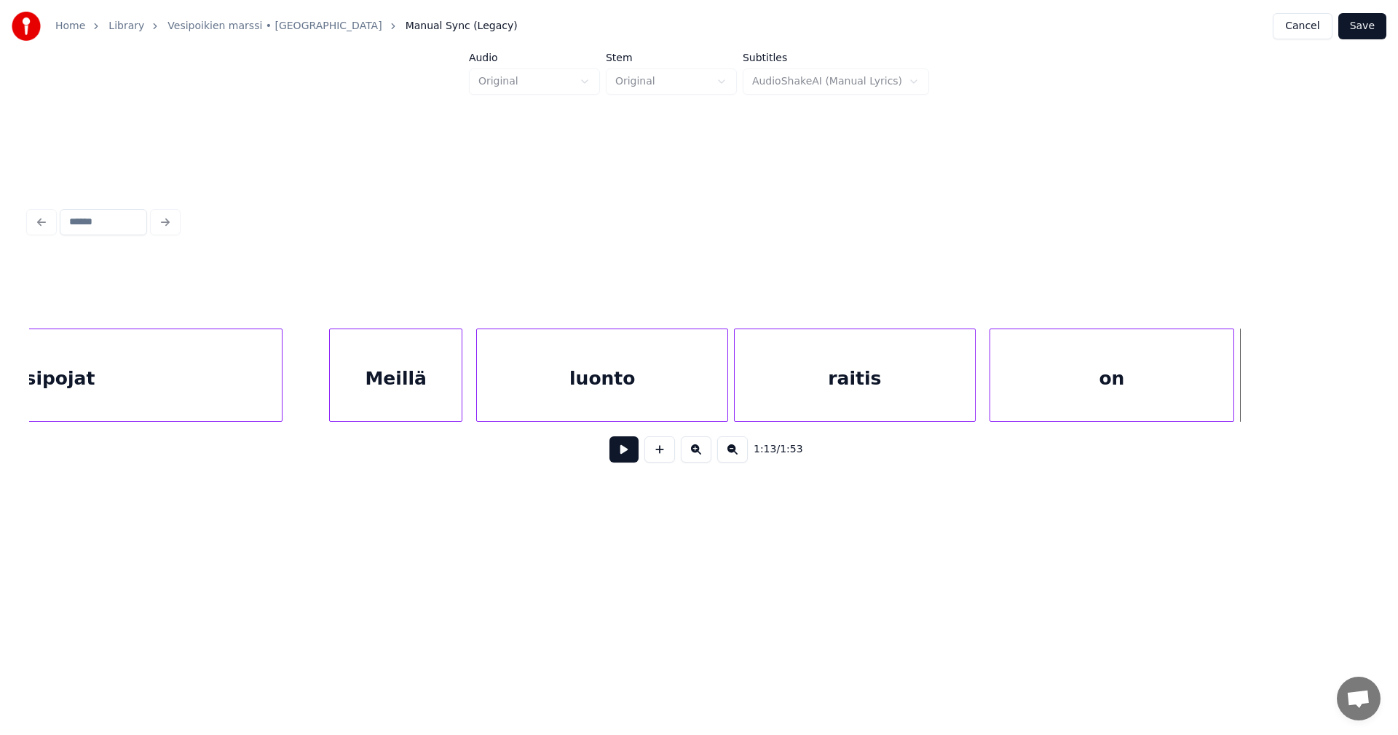
click at [1230, 395] on div at bounding box center [1231, 375] width 4 height 92
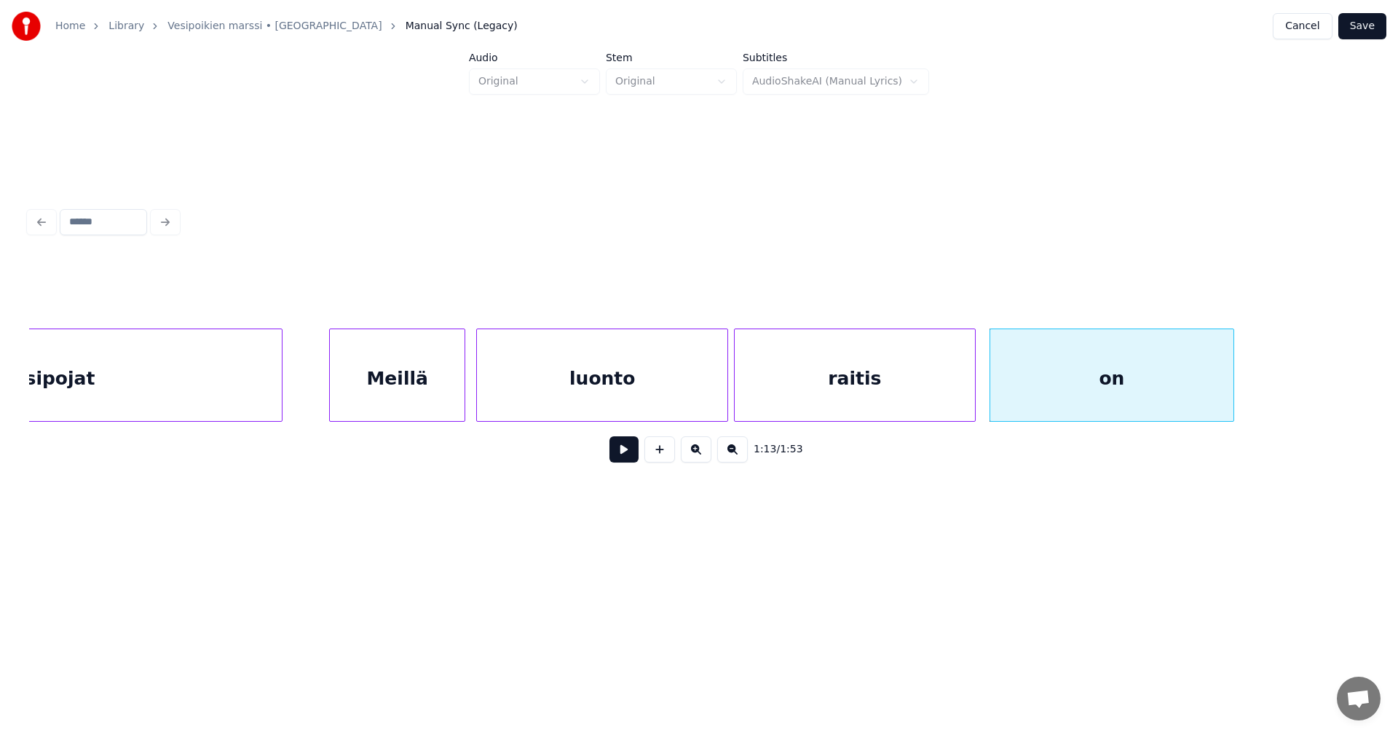
click at [462, 401] on div at bounding box center [462, 375] width 4 height 92
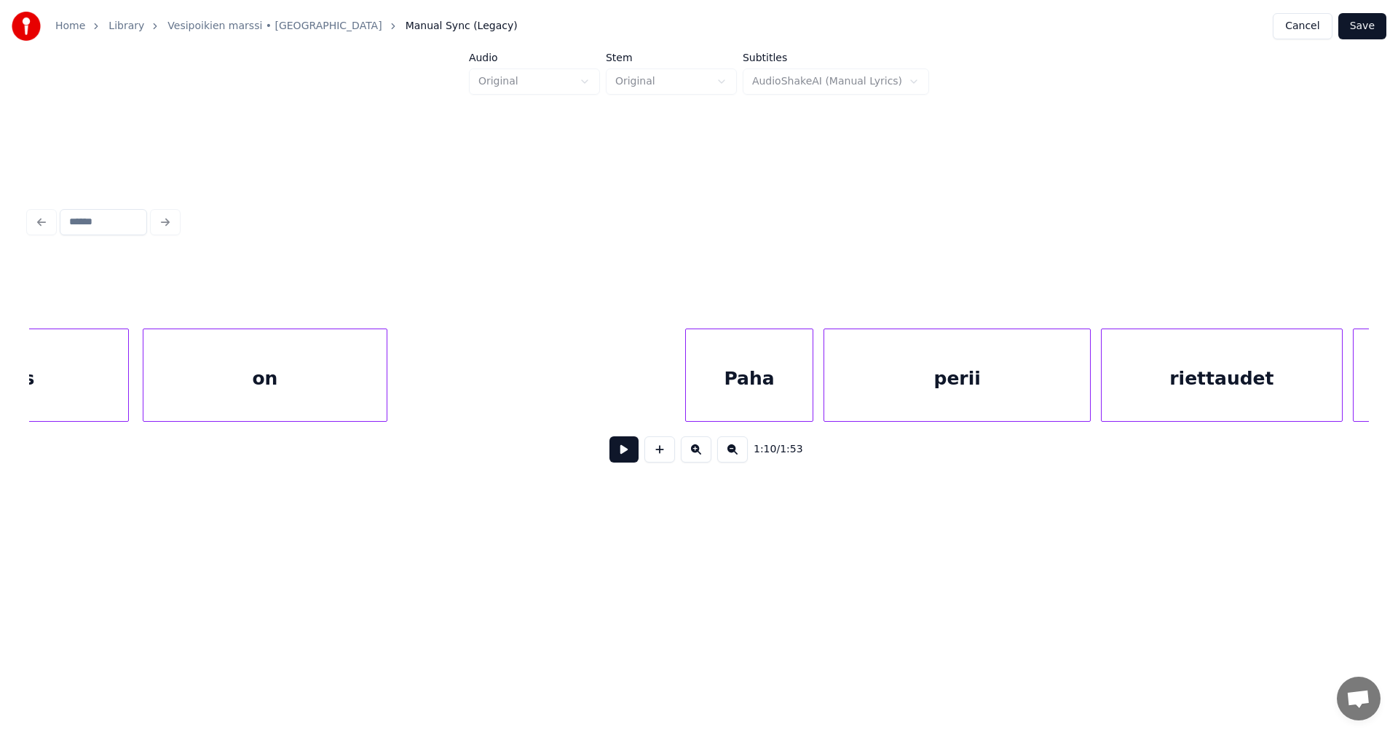
scroll to position [0, 18514]
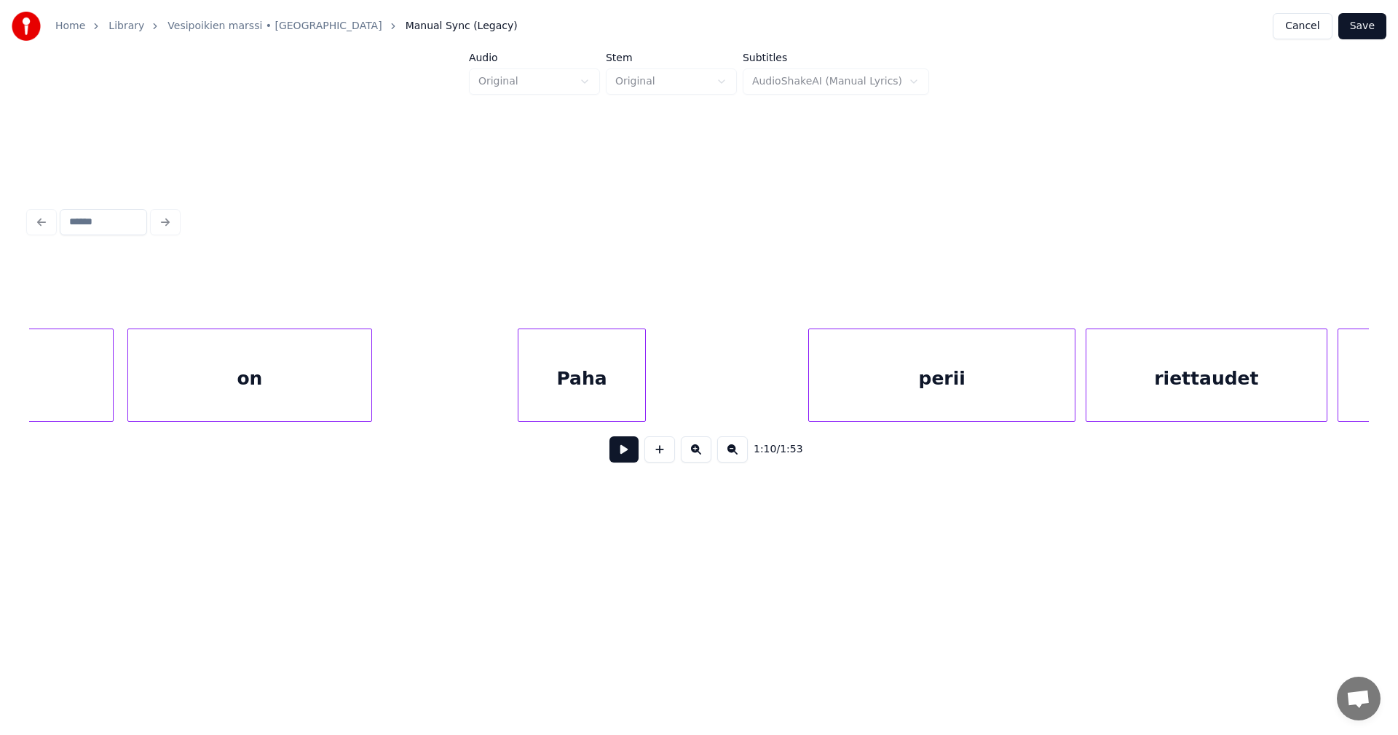
click at [611, 387] on div "Paha" at bounding box center [582, 378] width 127 height 99
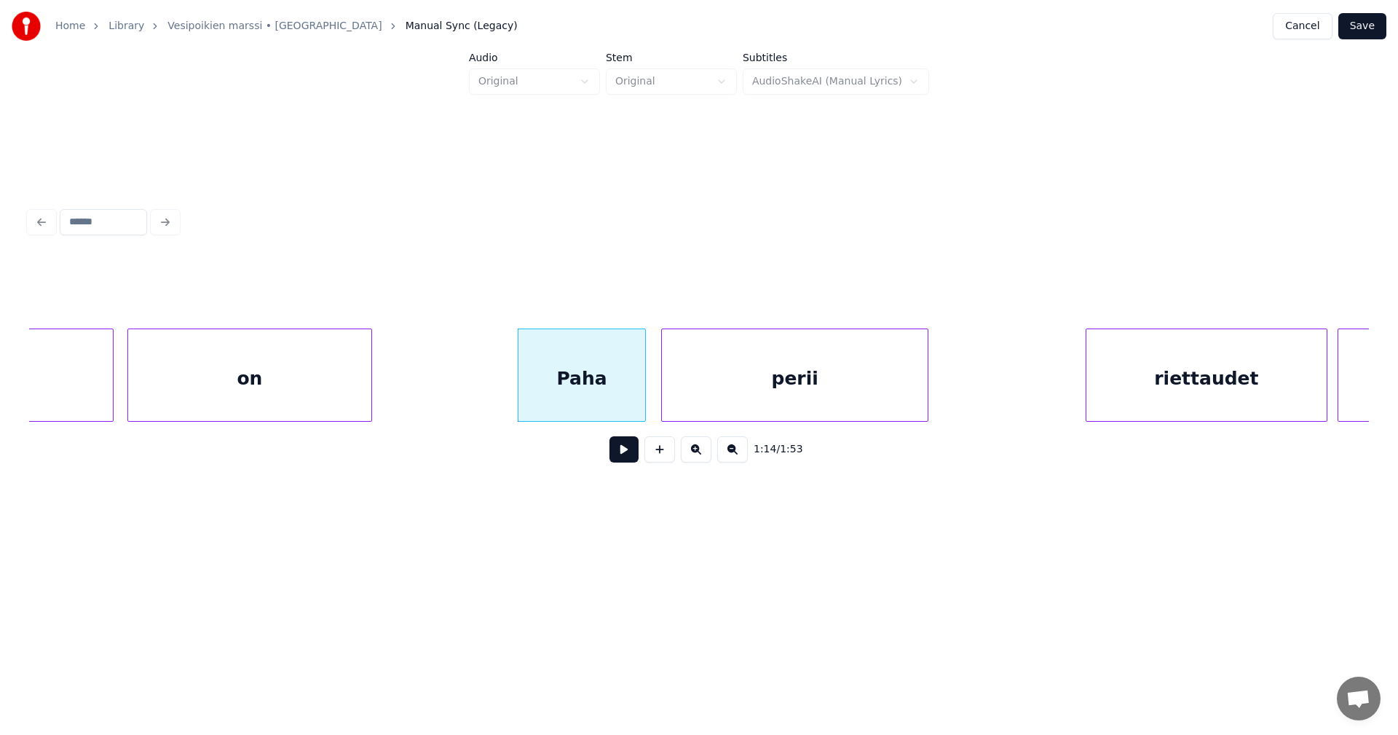
click at [741, 384] on div "perii" at bounding box center [795, 378] width 266 height 99
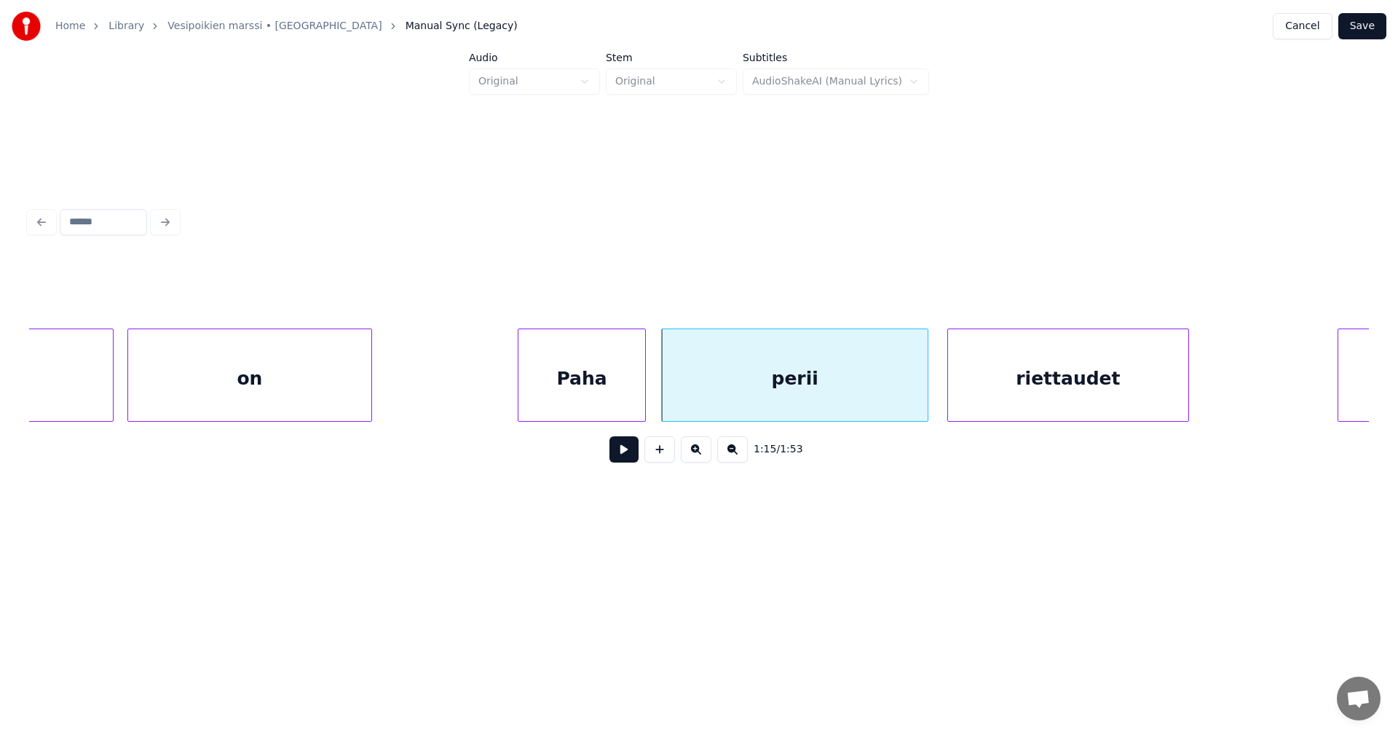
click at [1036, 386] on div "riettaudet" at bounding box center [1068, 378] width 240 height 99
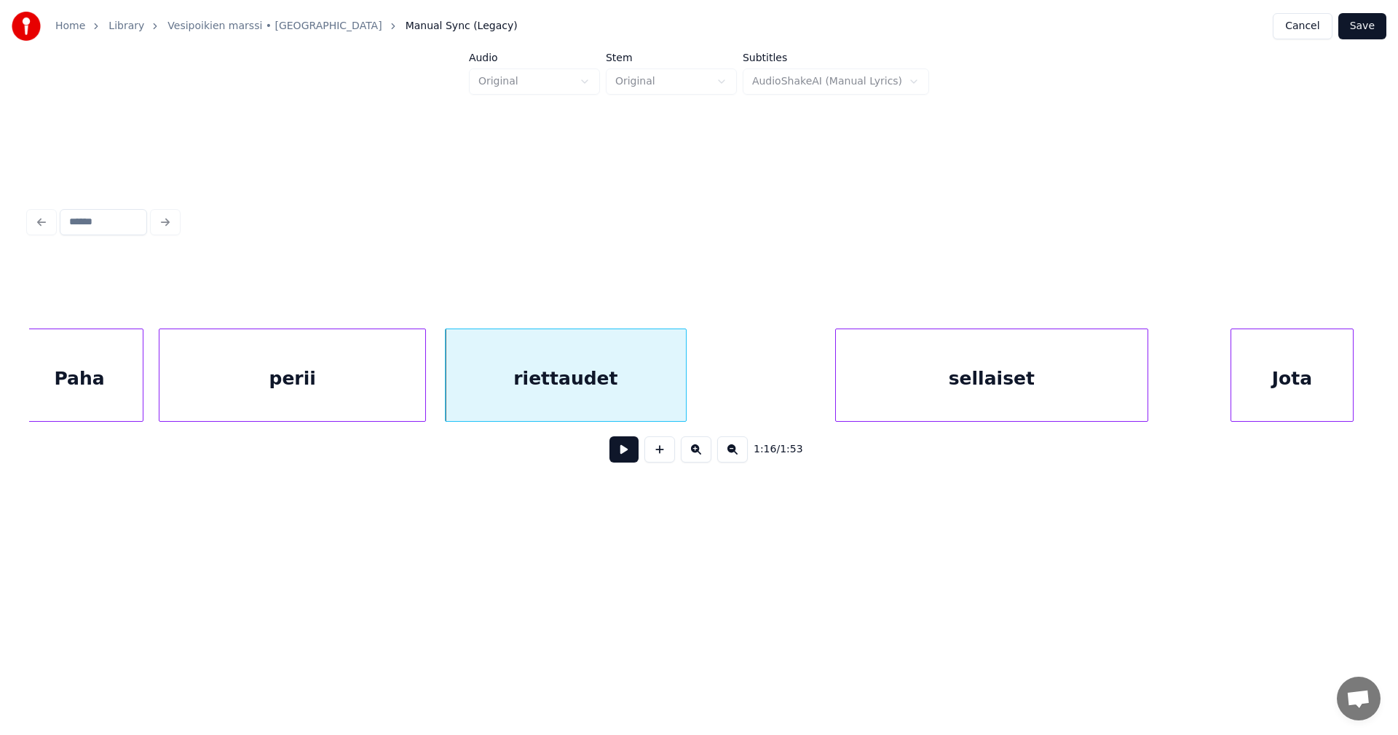
scroll to position [0, 19038]
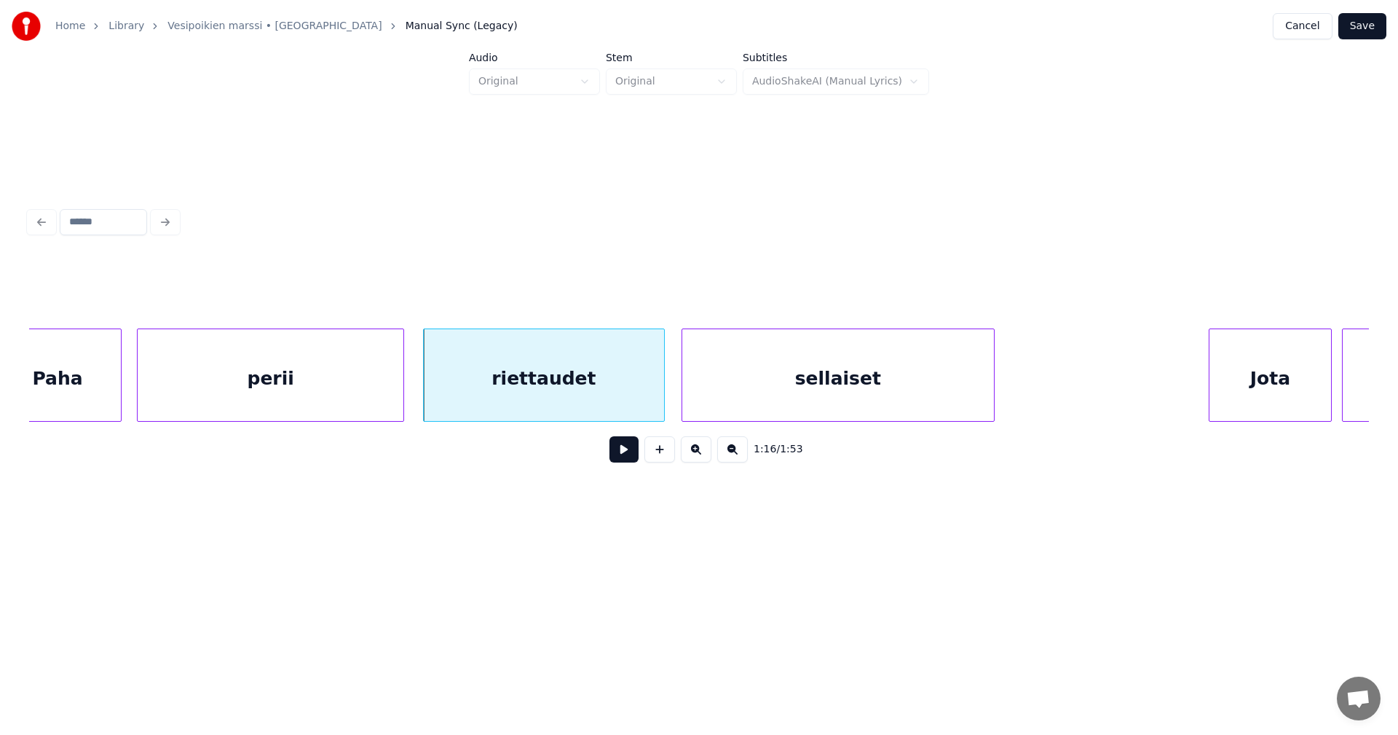
click at [894, 388] on div "sellaiset" at bounding box center [838, 378] width 312 height 99
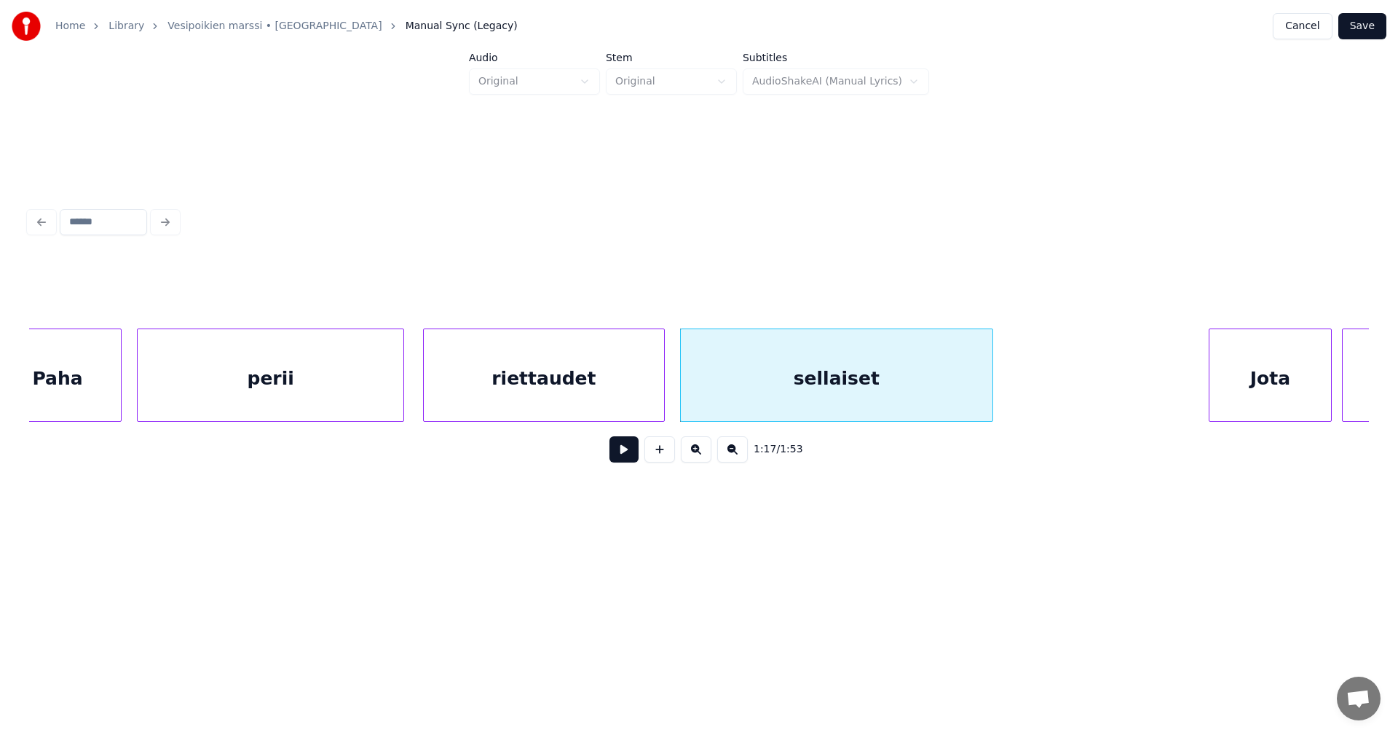
click at [112, 377] on div "Paha" at bounding box center [57, 378] width 127 height 99
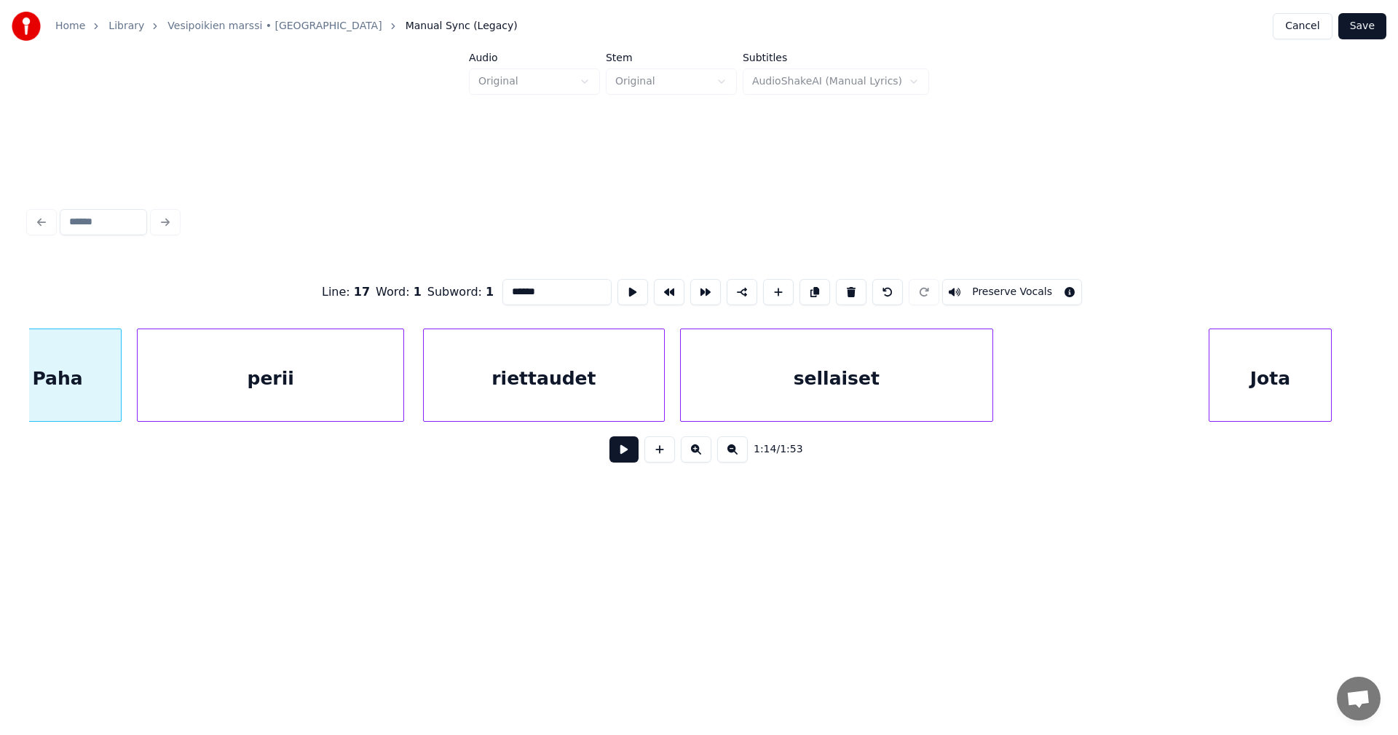
type input "****"
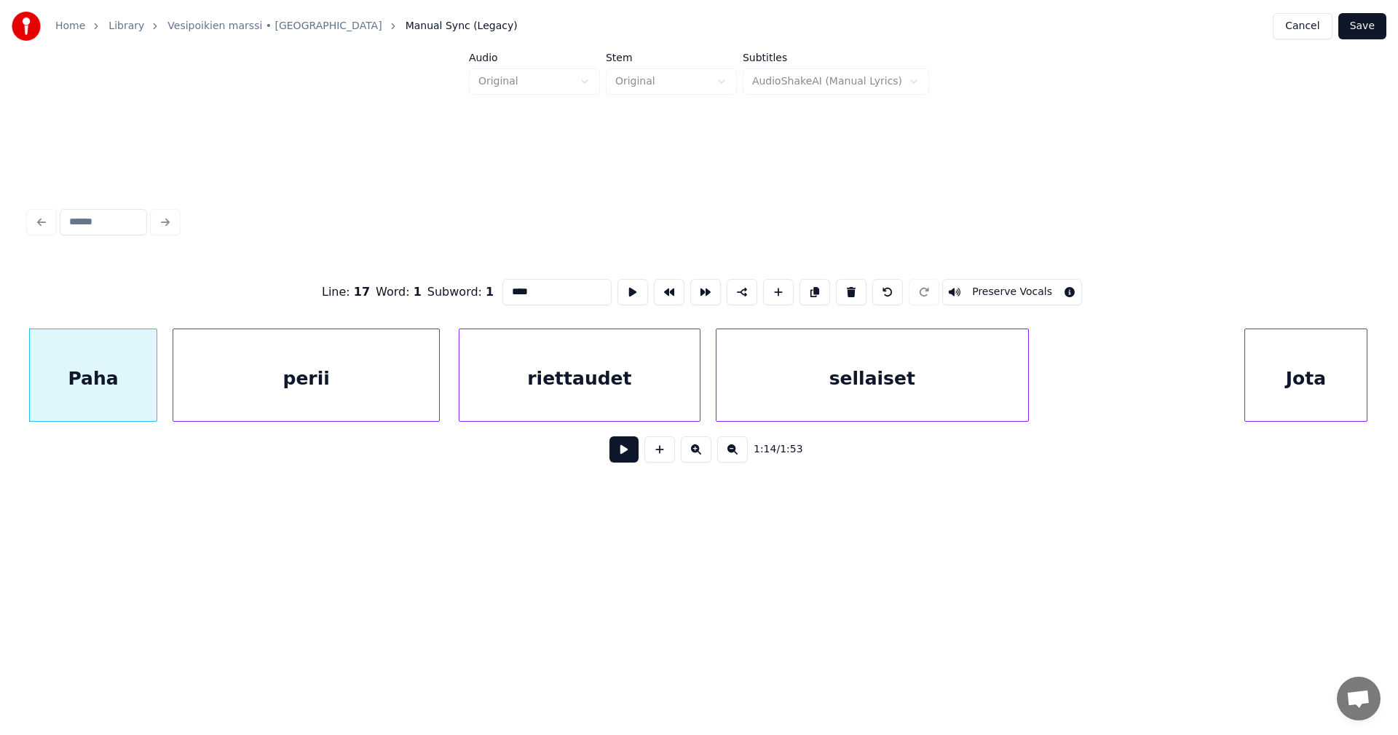
click at [623, 457] on button at bounding box center [624, 449] width 29 height 26
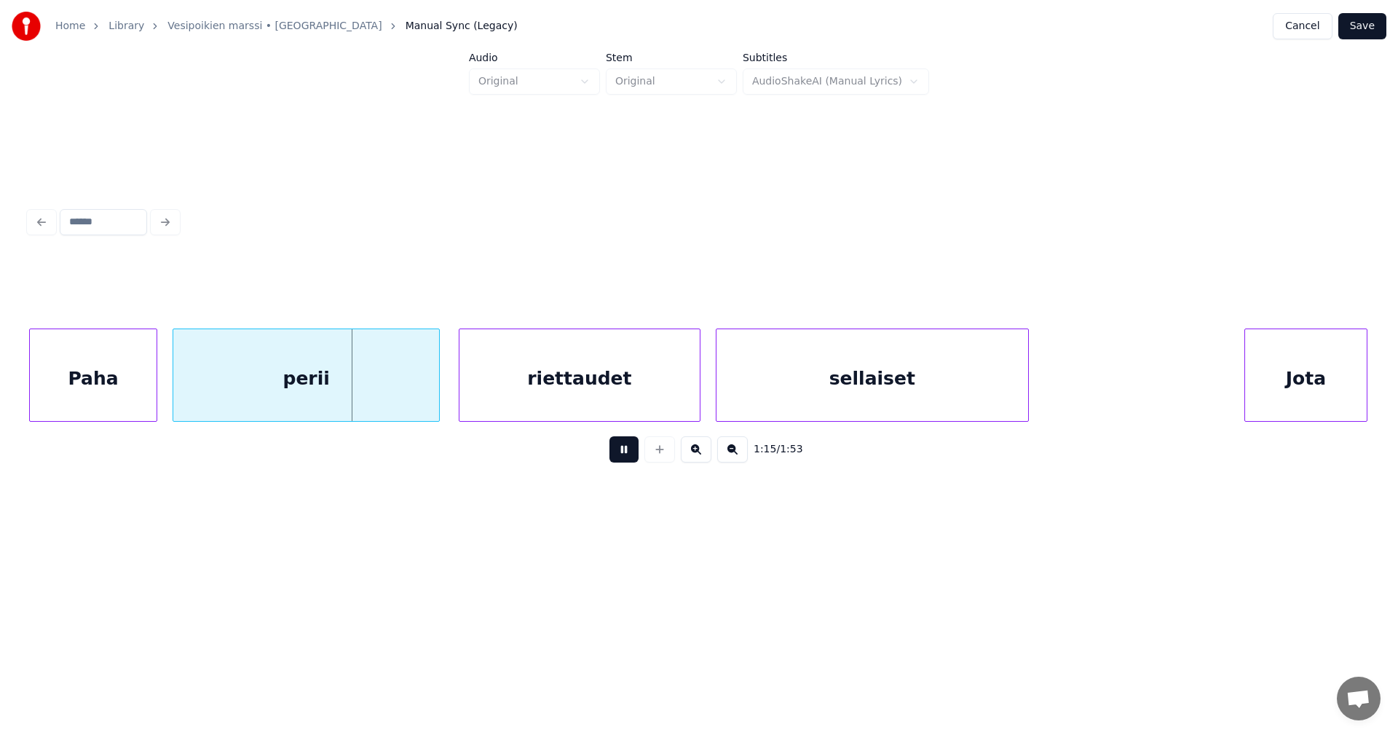
click at [623, 457] on button at bounding box center [624, 449] width 29 height 26
click at [395, 373] on div "perii" at bounding box center [302, 378] width 266 height 99
click at [623, 456] on button at bounding box center [624, 449] width 29 height 26
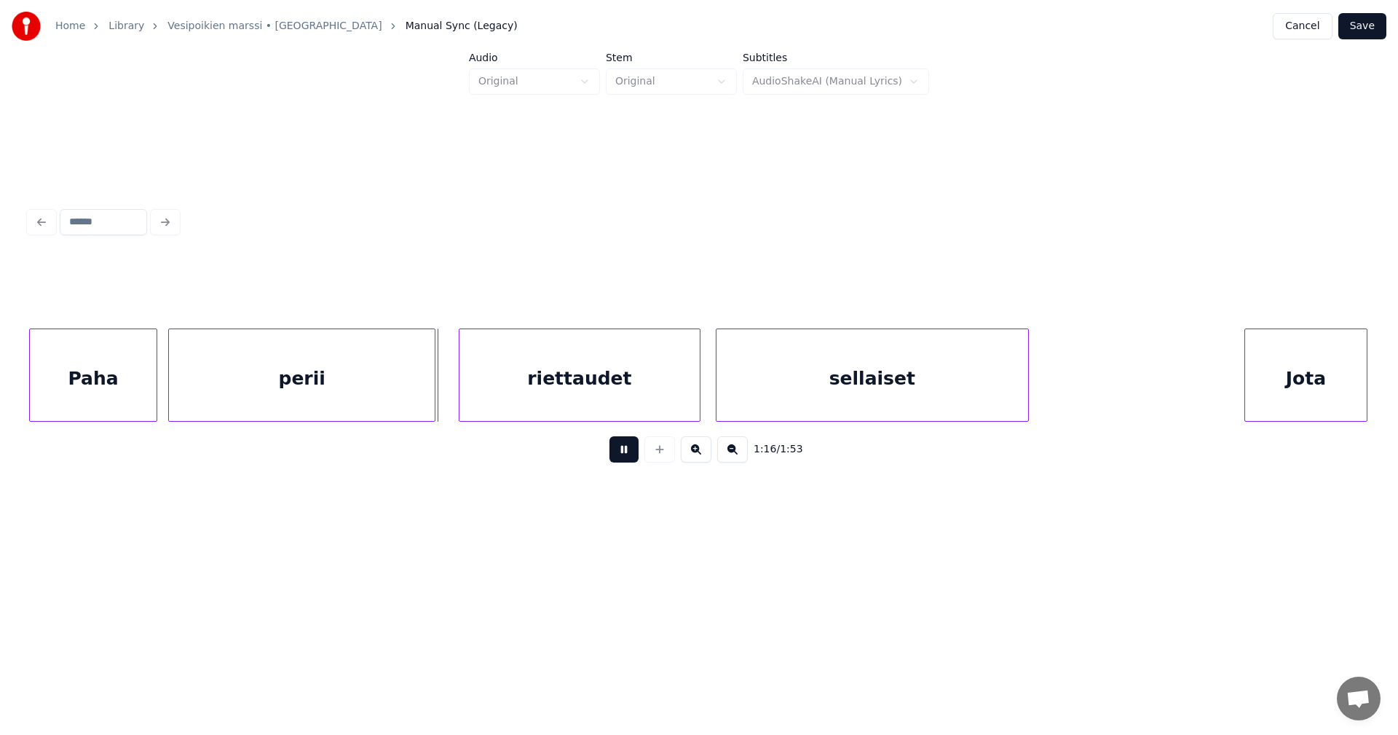
click at [624, 454] on button at bounding box center [624, 449] width 29 height 26
click at [583, 390] on div "riettaudet" at bounding box center [566, 378] width 240 height 99
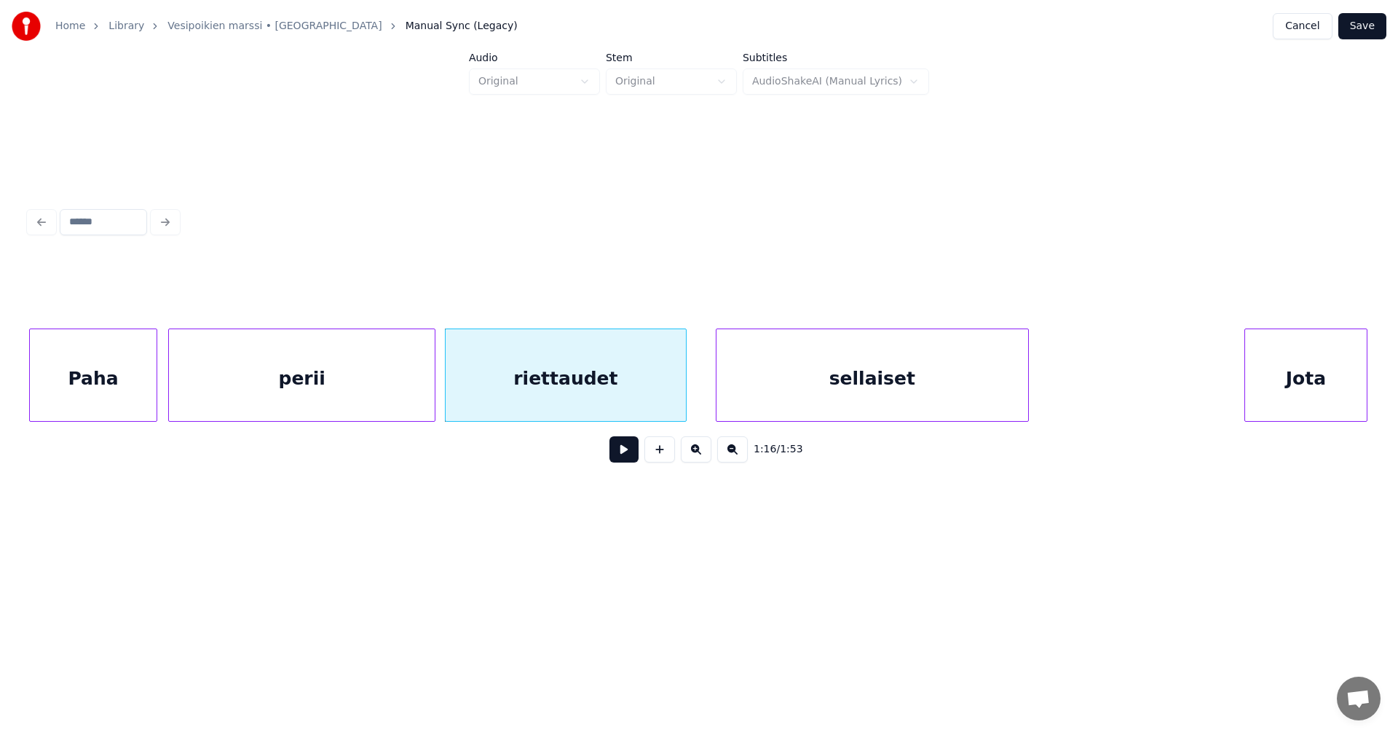
click at [623, 454] on button at bounding box center [624, 449] width 29 height 26
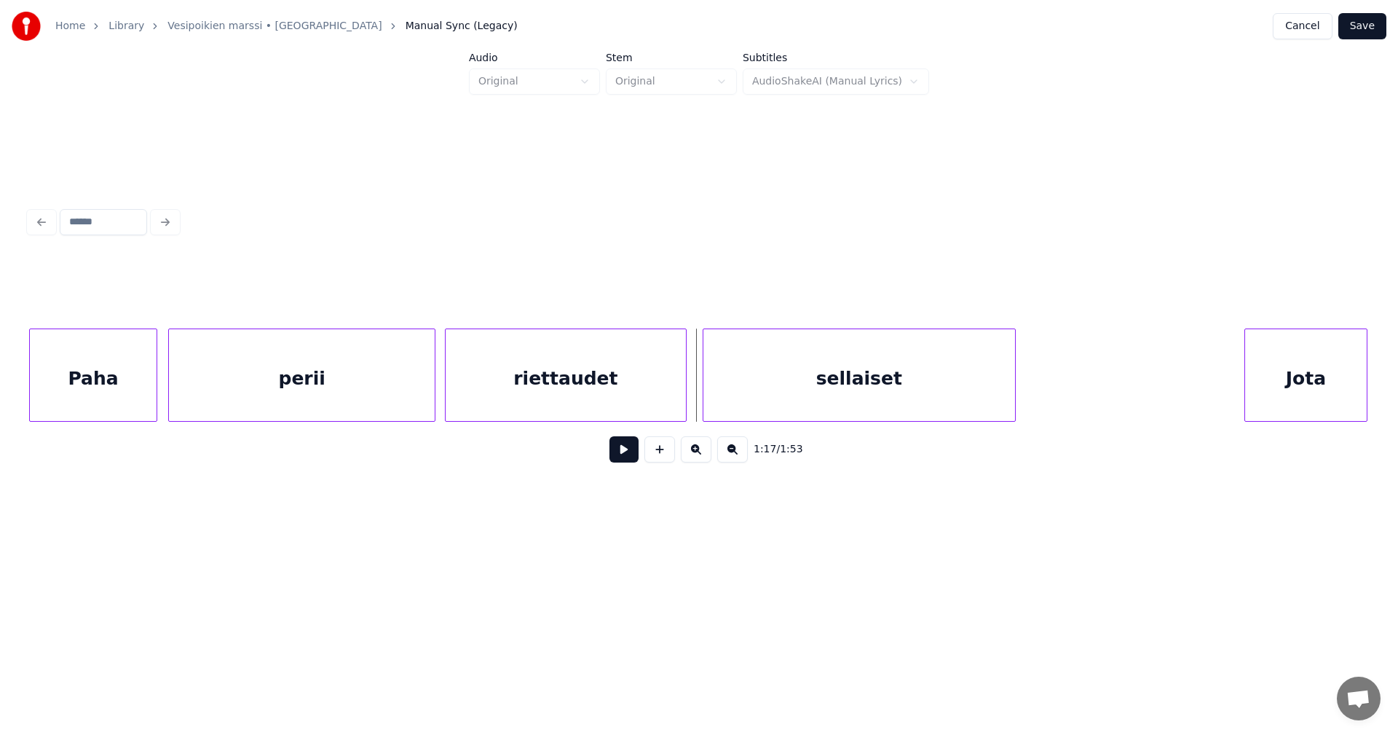
click at [779, 403] on div "sellaiset" at bounding box center [860, 378] width 312 height 99
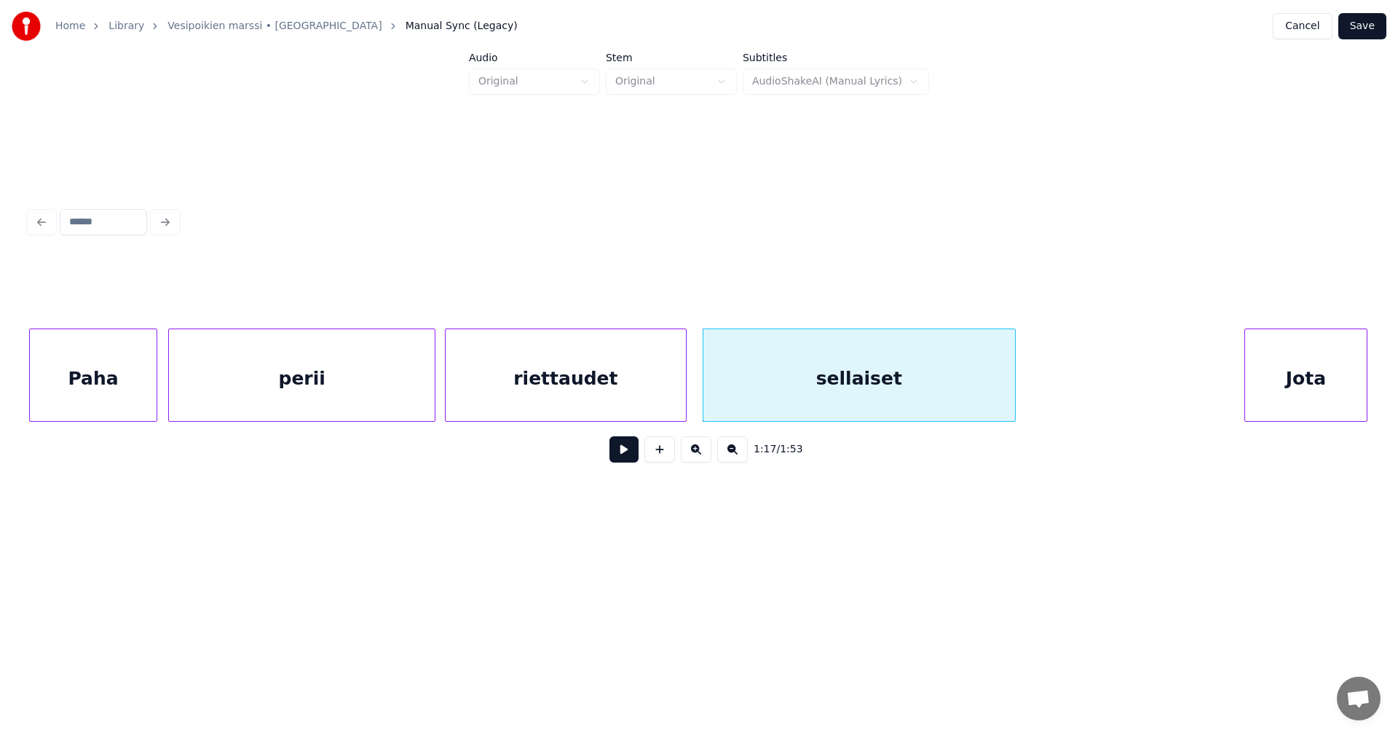
click at [638, 458] on button at bounding box center [624, 449] width 29 height 26
click at [638, 456] on button at bounding box center [624, 449] width 29 height 26
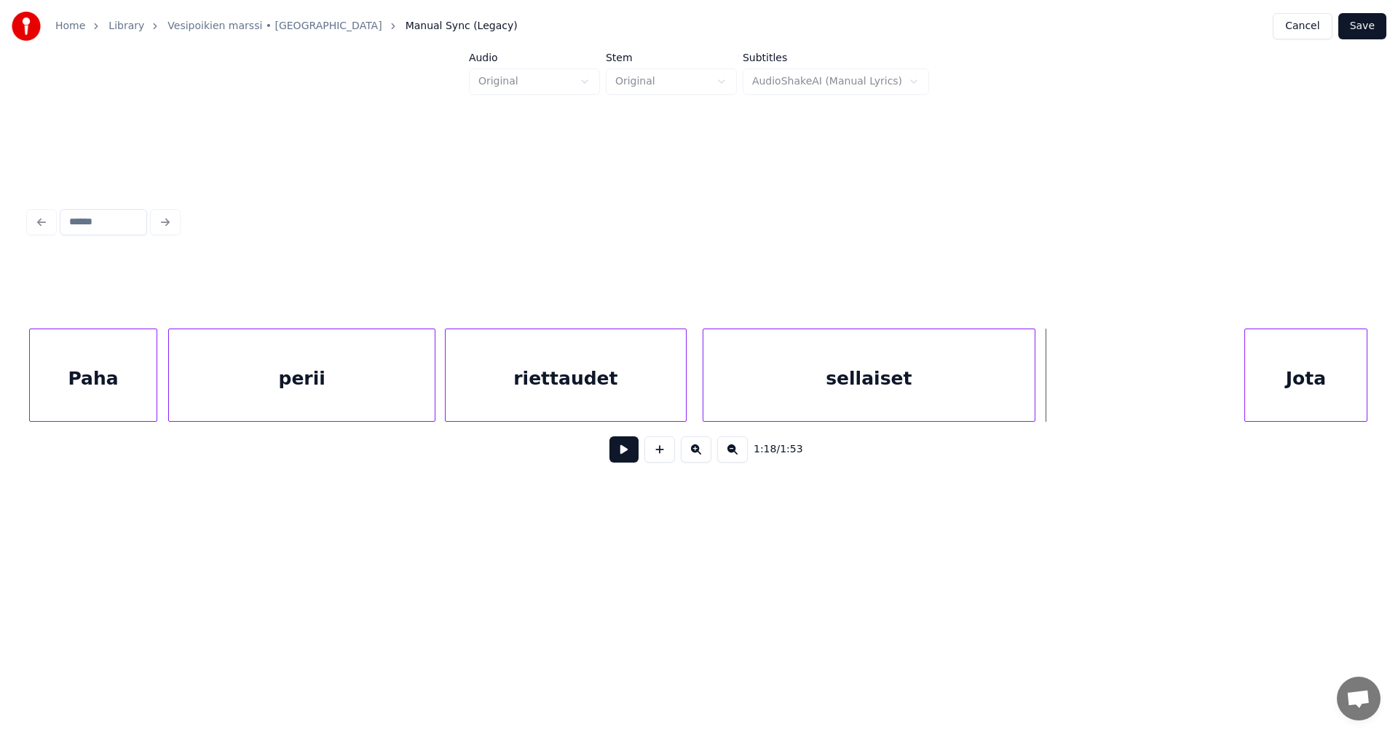
click at [1034, 405] on div at bounding box center [1033, 375] width 4 height 92
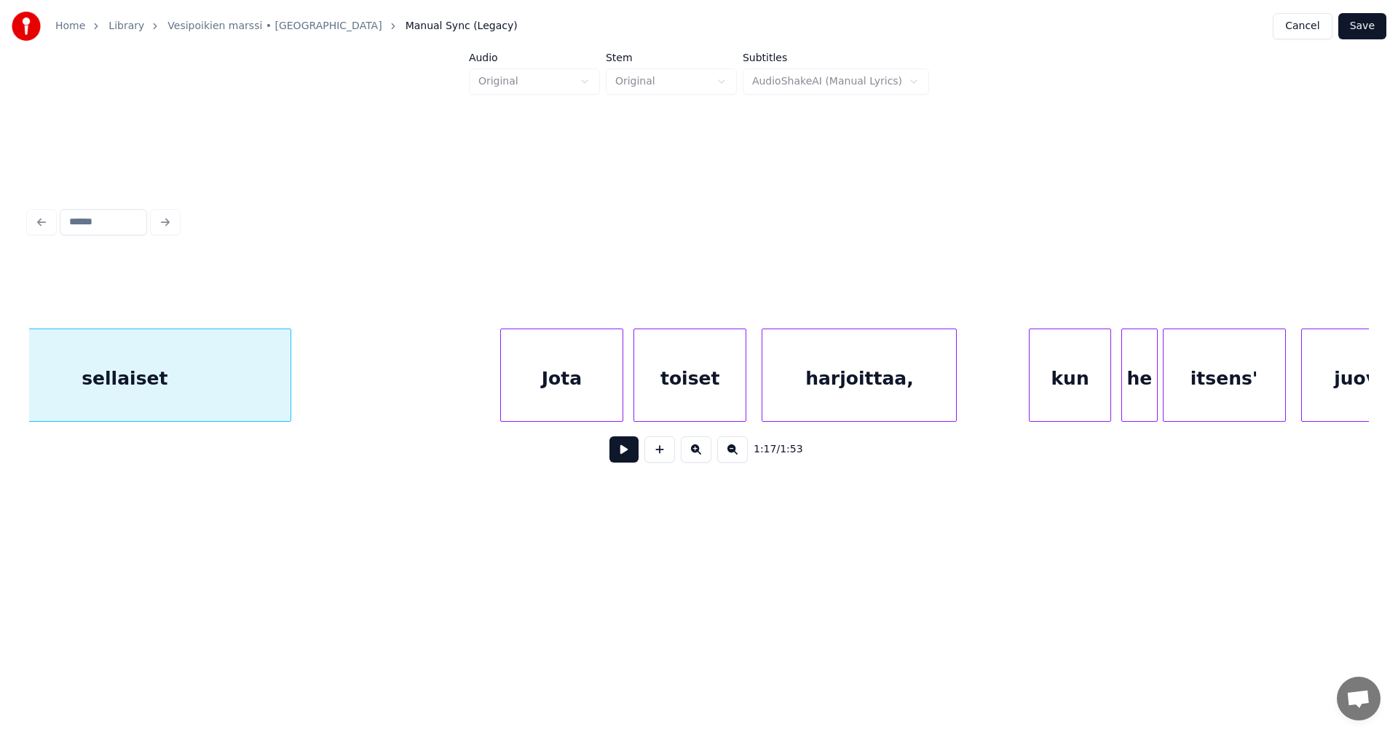
scroll to position [0, 19760]
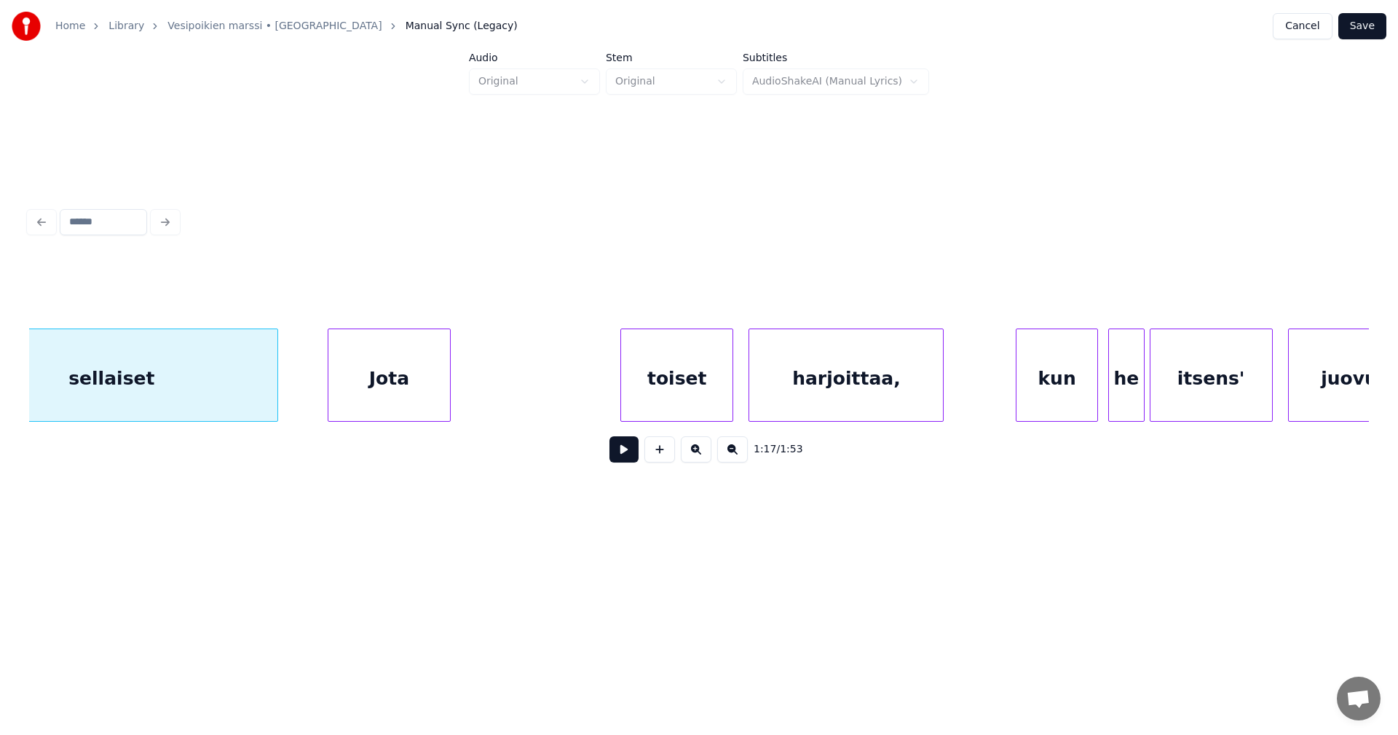
click at [400, 393] on div "Jota" at bounding box center [389, 378] width 122 height 99
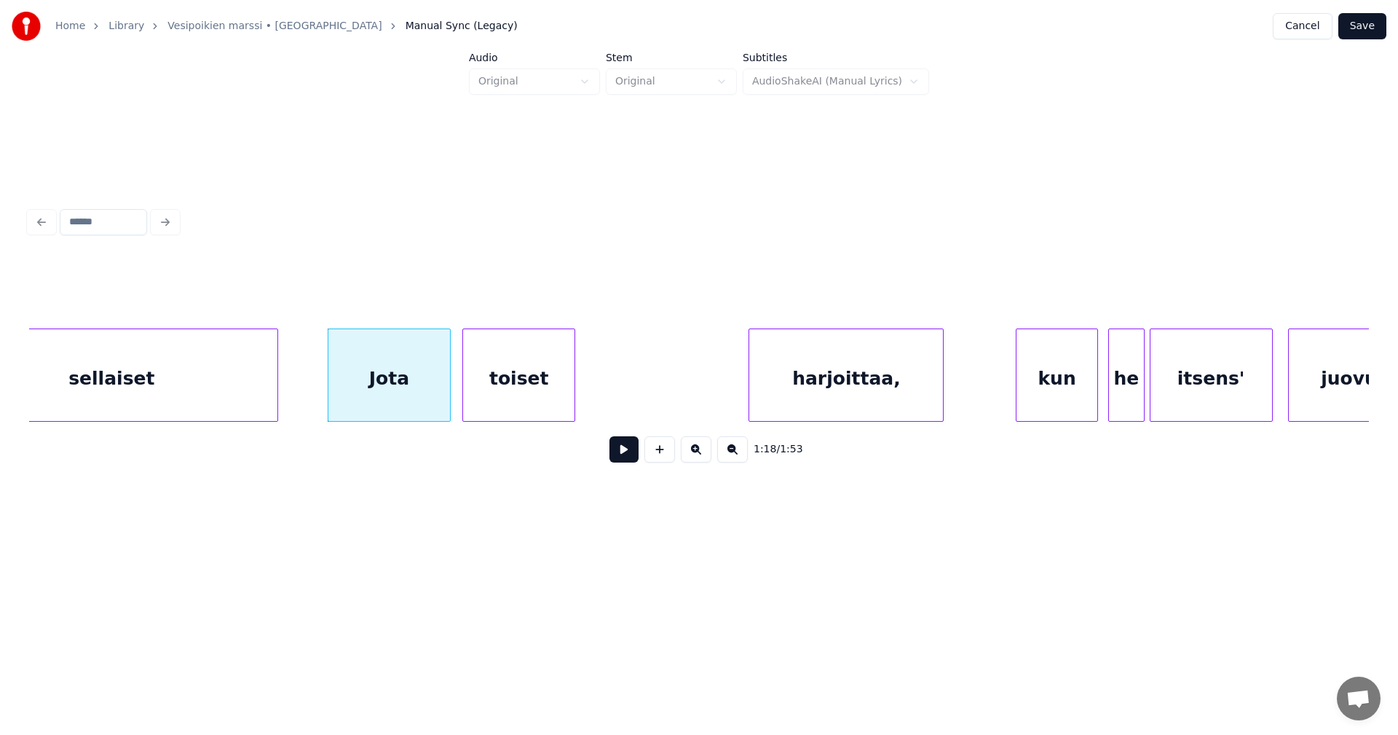
click at [495, 403] on div "toiset" at bounding box center [518, 378] width 111 height 99
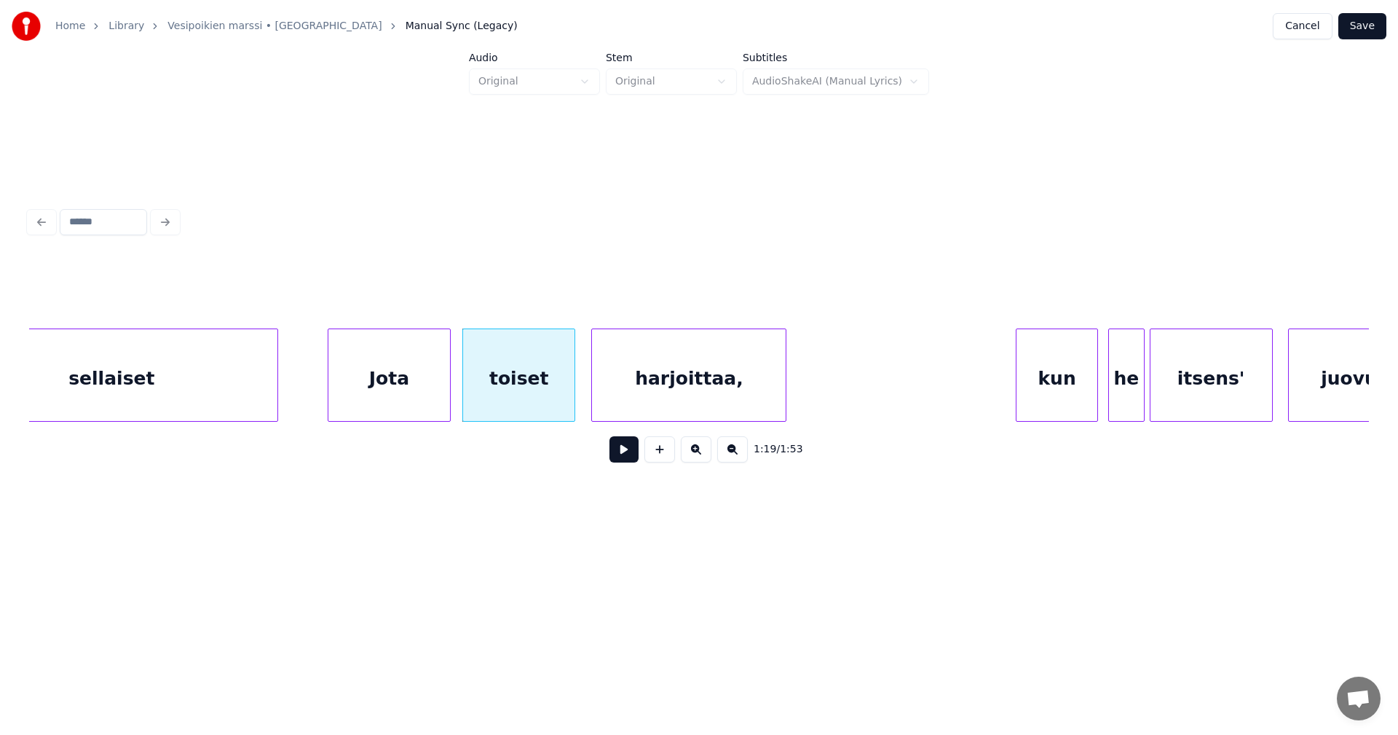
click at [661, 399] on div "harjoittaa," at bounding box center [689, 378] width 194 height 99
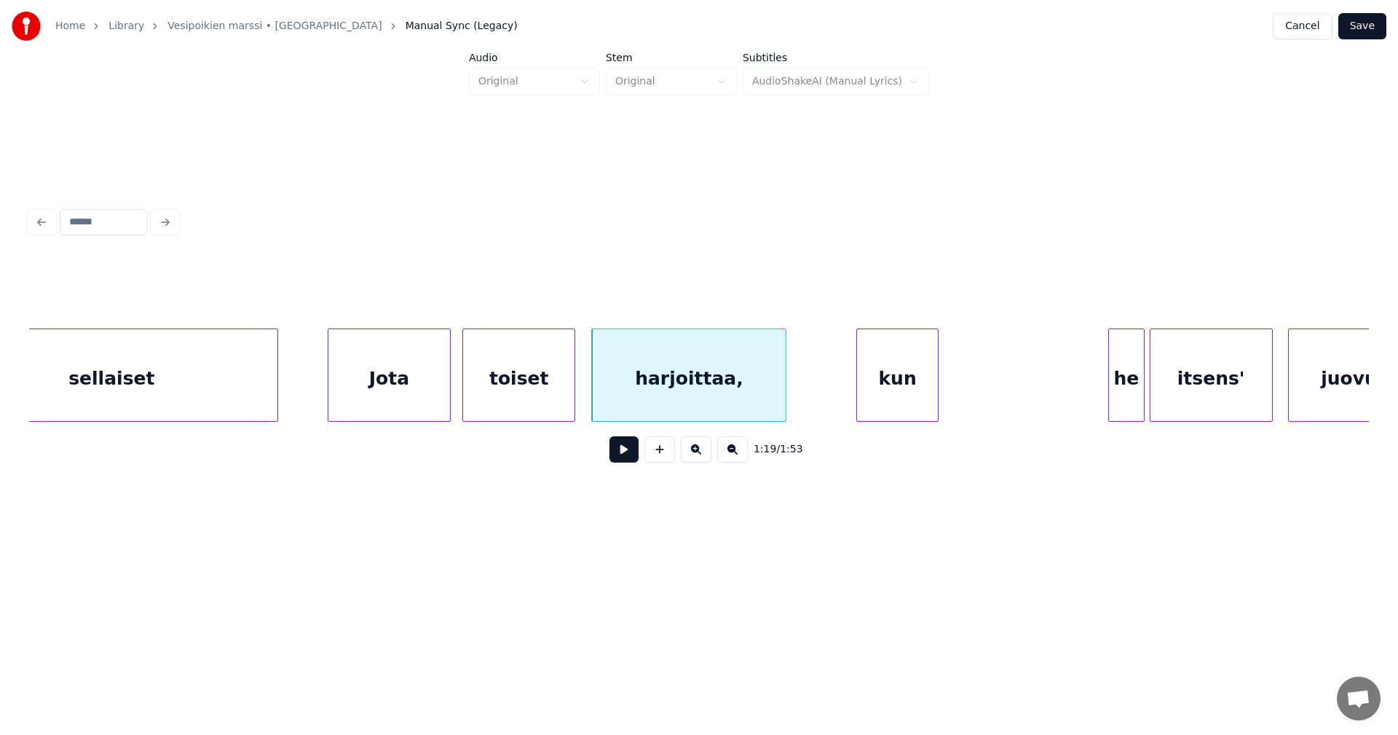
click at [915, 395] on div "kun" at bounding box center [897, 378] width 81 height 99
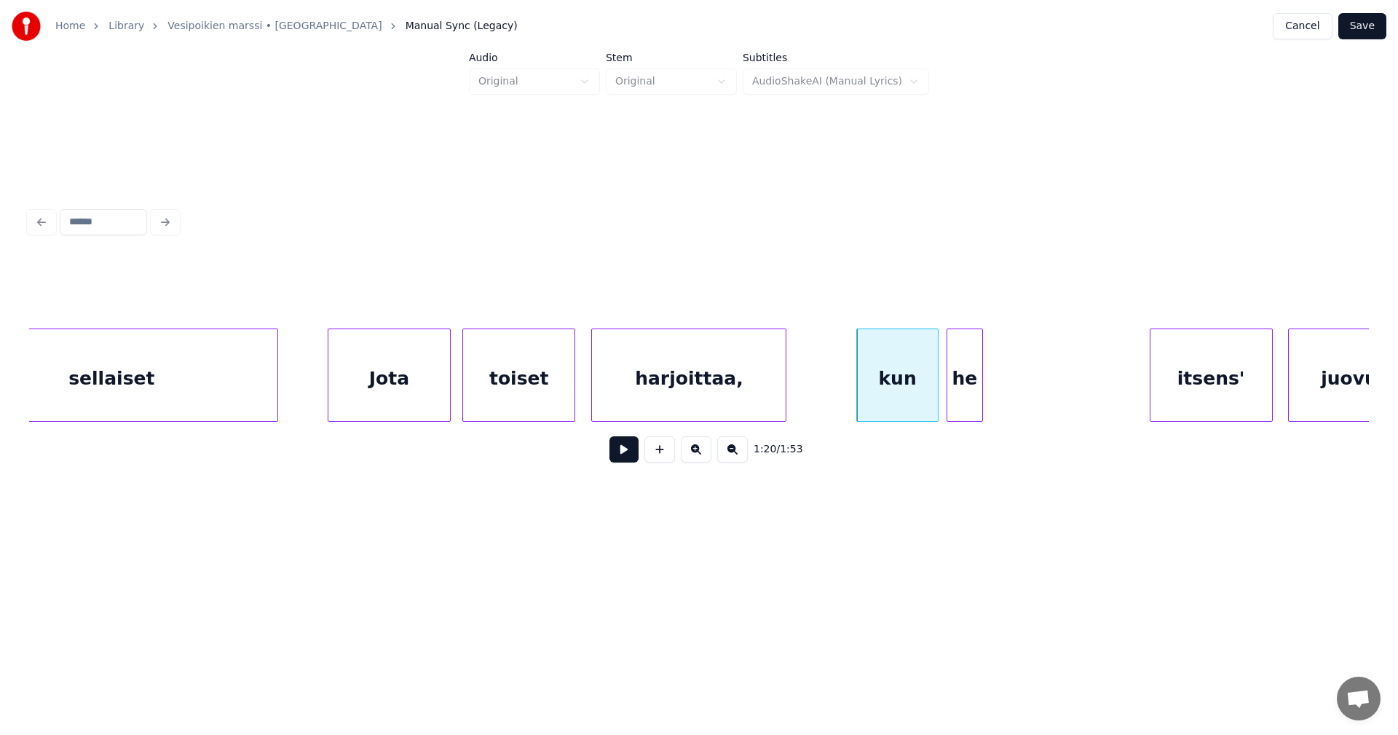
click at [961, 391] on div "he" at bounding box center [965, 378] width 34 height 99
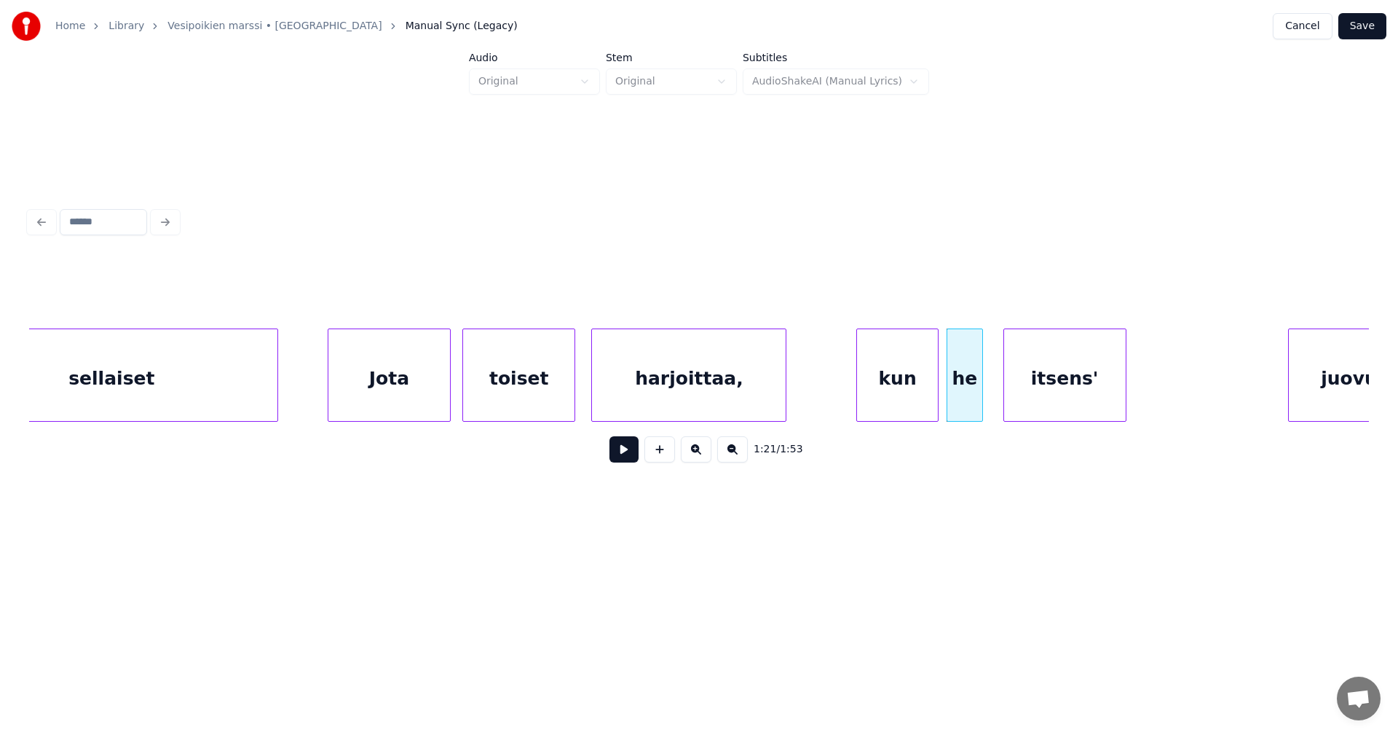
click at [1054, 392] on div "itsens'" at bounding box center [1065, 378] width 122 height 99
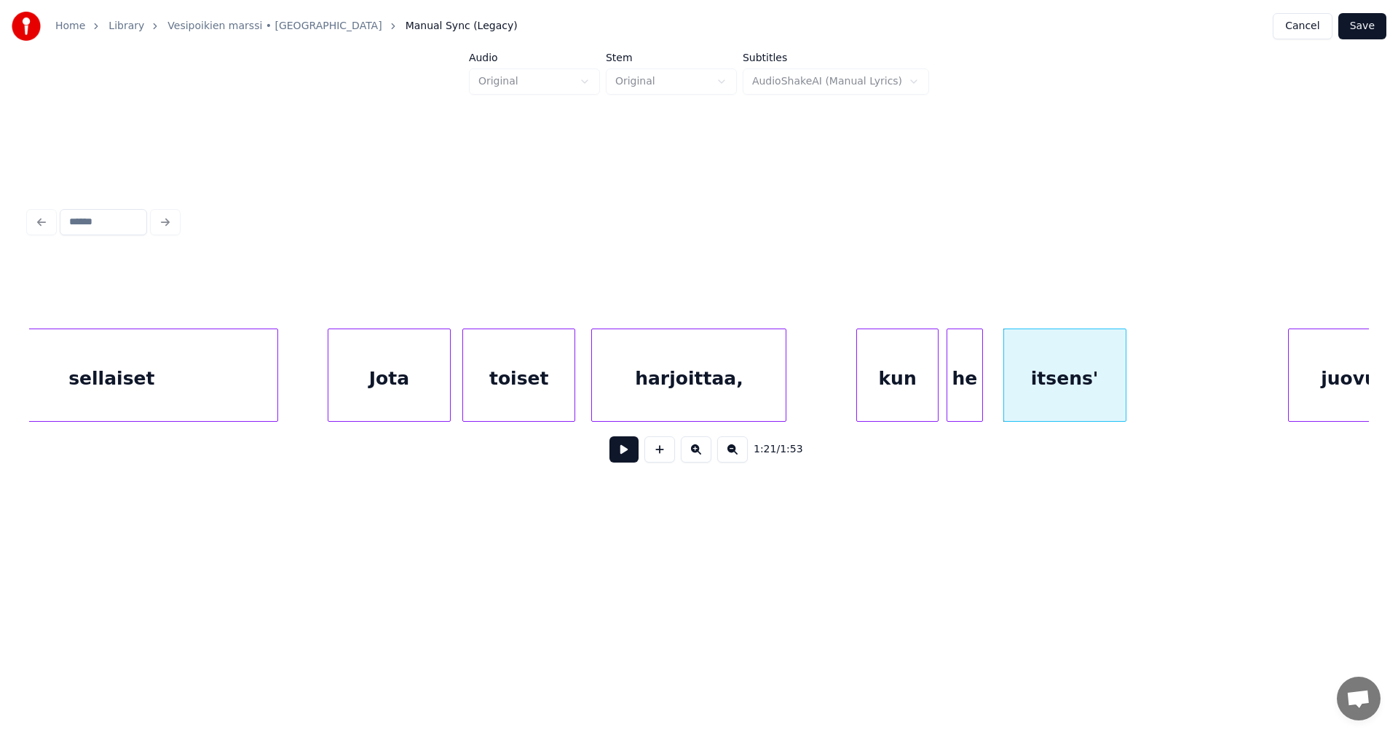
click at [429, 392] on div "Jota" at bounding box center [389, 378] width 122 height 99
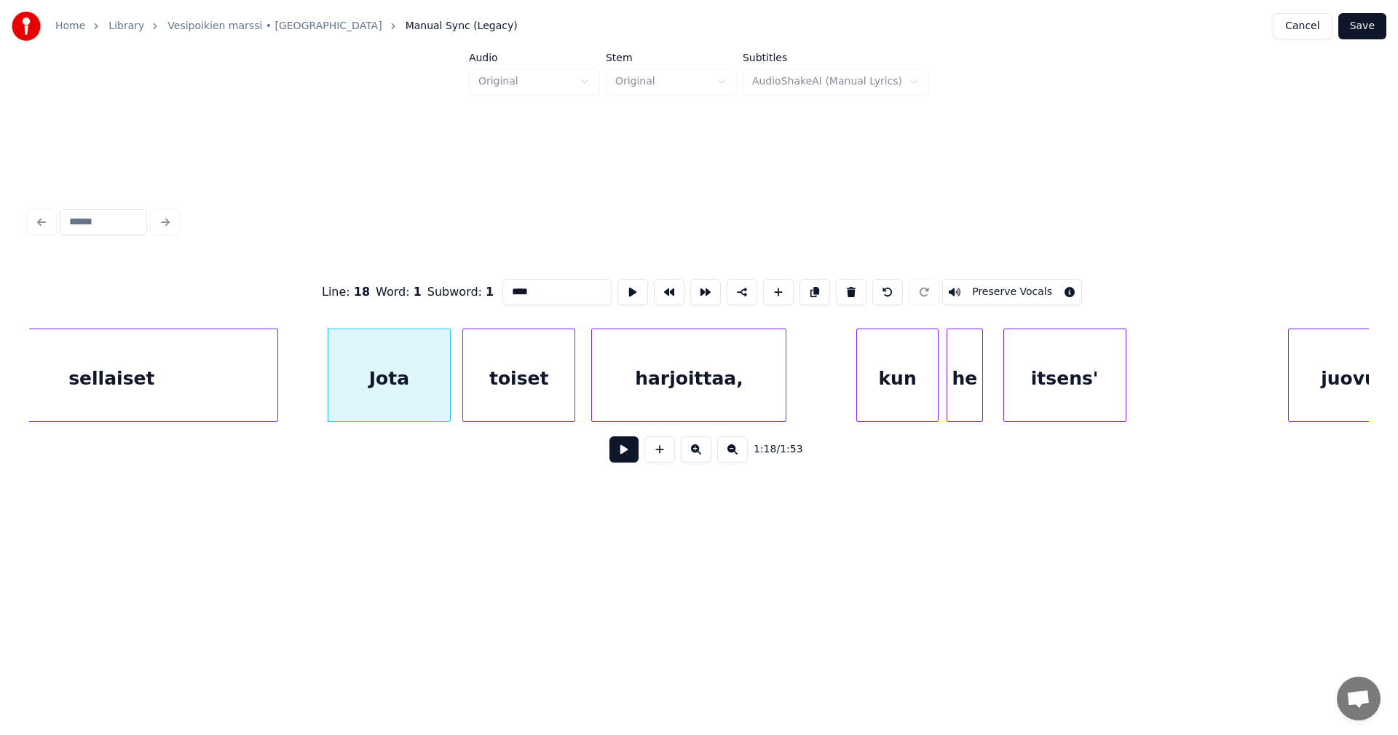
click at [627, 456] on button at bounding box center [624, 449] width 29 height 26
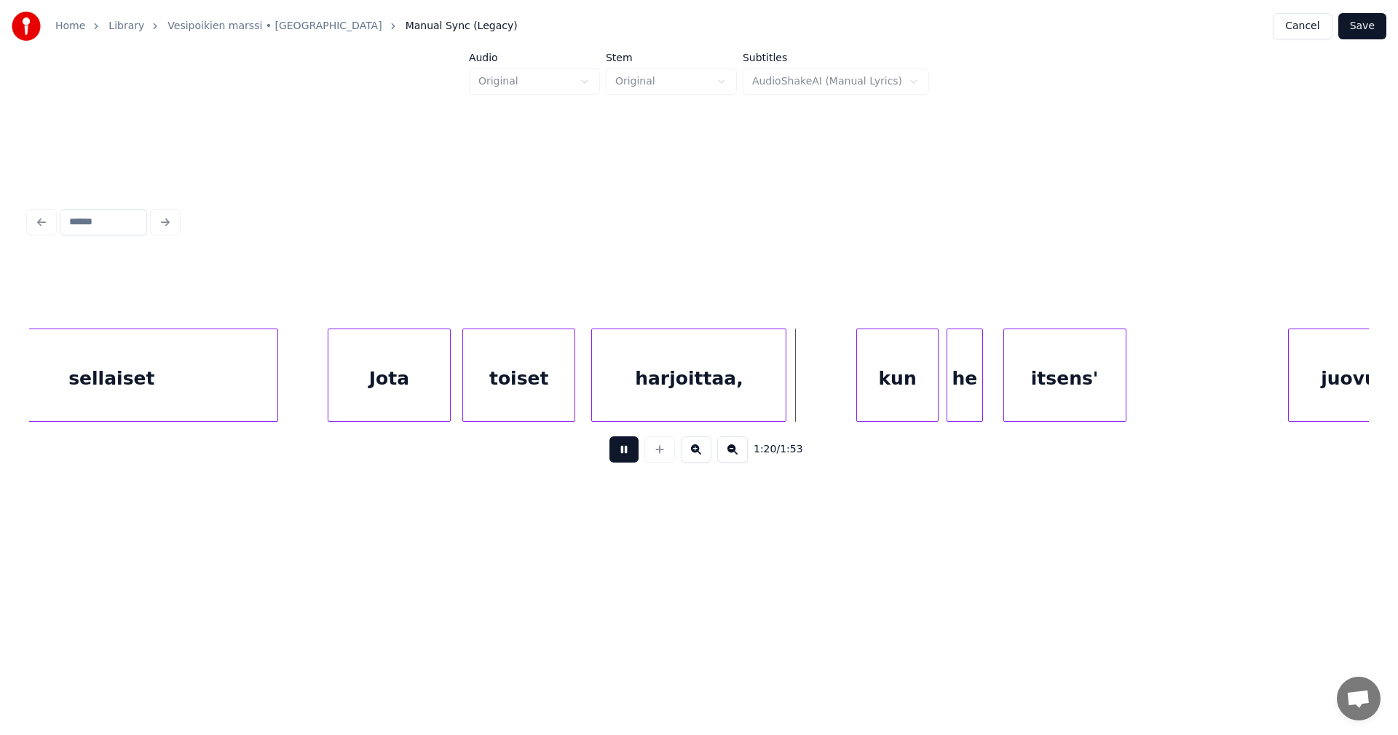
click at [627, 455] on button at bounding box center [624, 449] width 29 height 26
drag, startPoint x: 627, startPoint y: 455, endPoint x: 1004, endPoint y: 437, distance: 377.0
click at [636, 455] on button at bounding box center [624, 449] width 29 height 26
click at [979, 395] on div "he" at bounding box center [969, 378] width 34 height 99
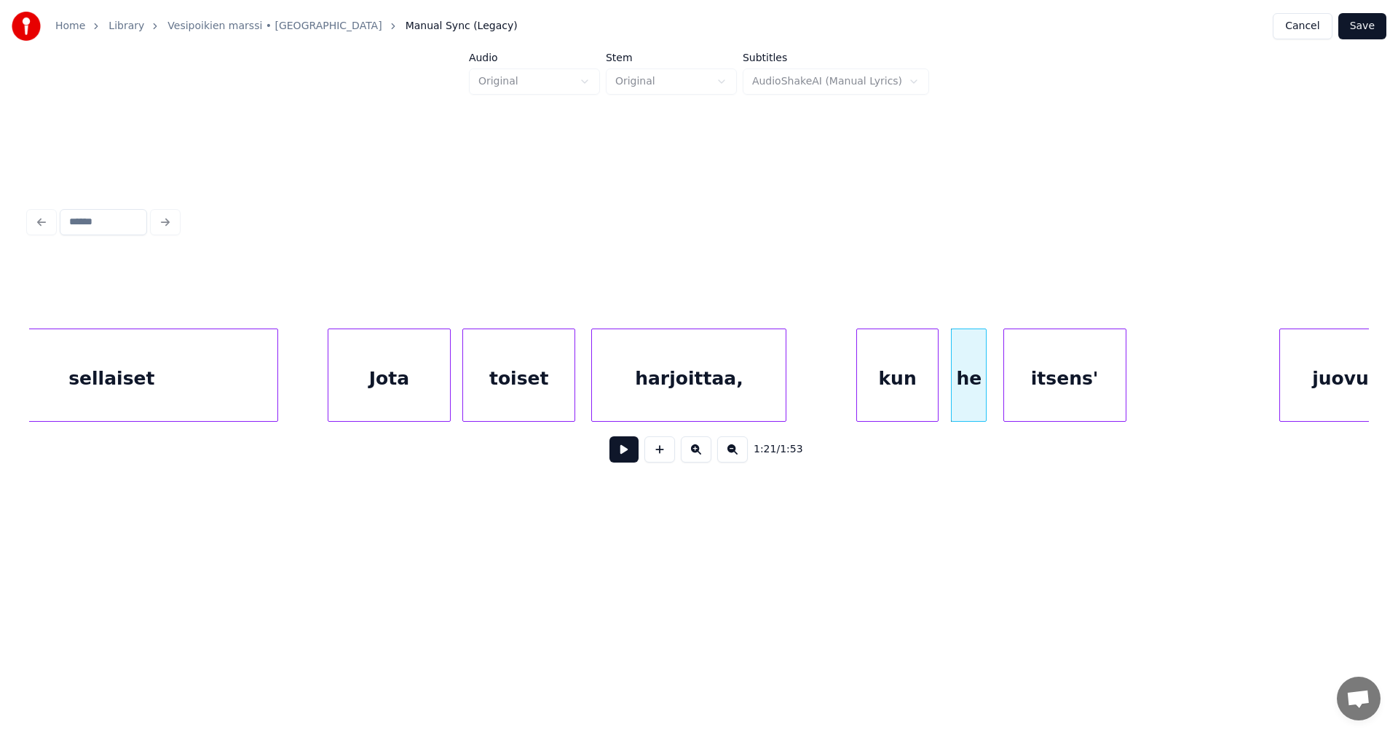
scroll to position [0, 19839]
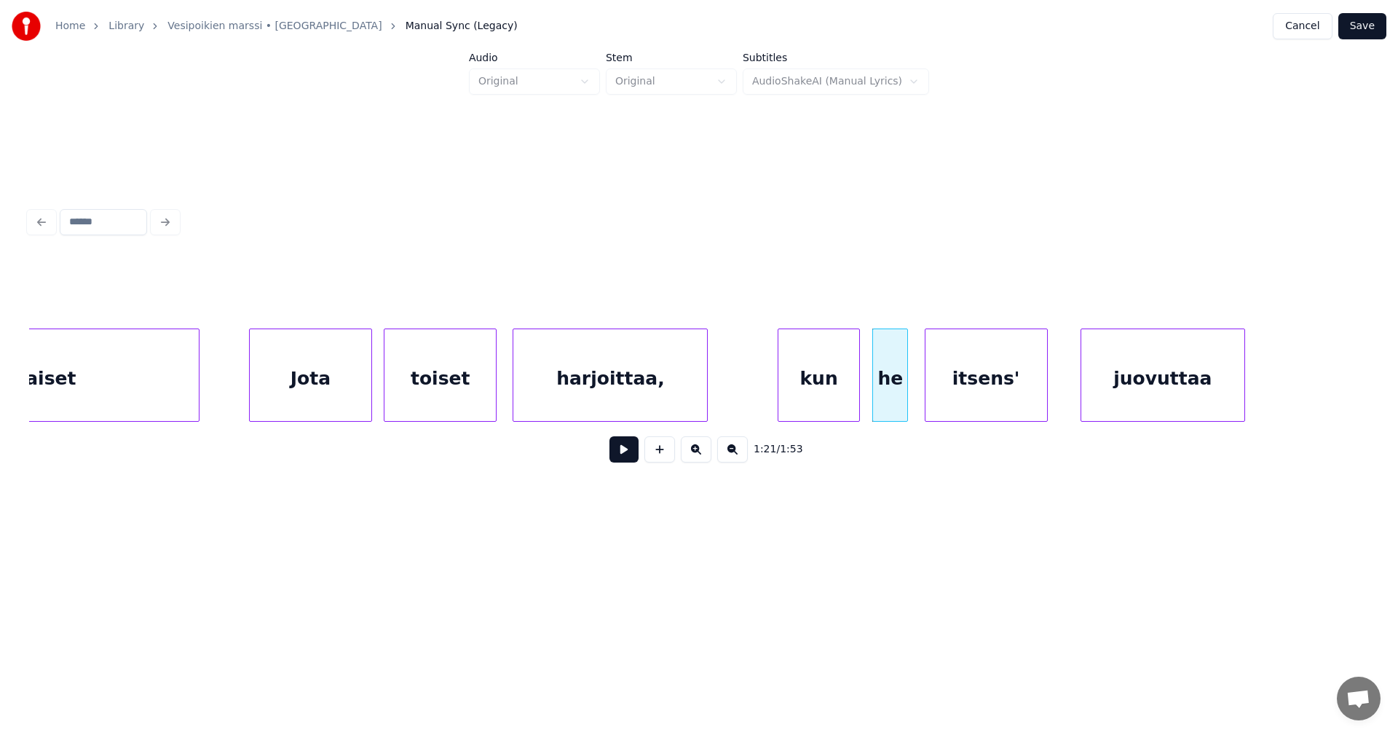
click at [1212, 393] on div "juovuttaa" at bounding box center [1163, 378] width 163 height 99
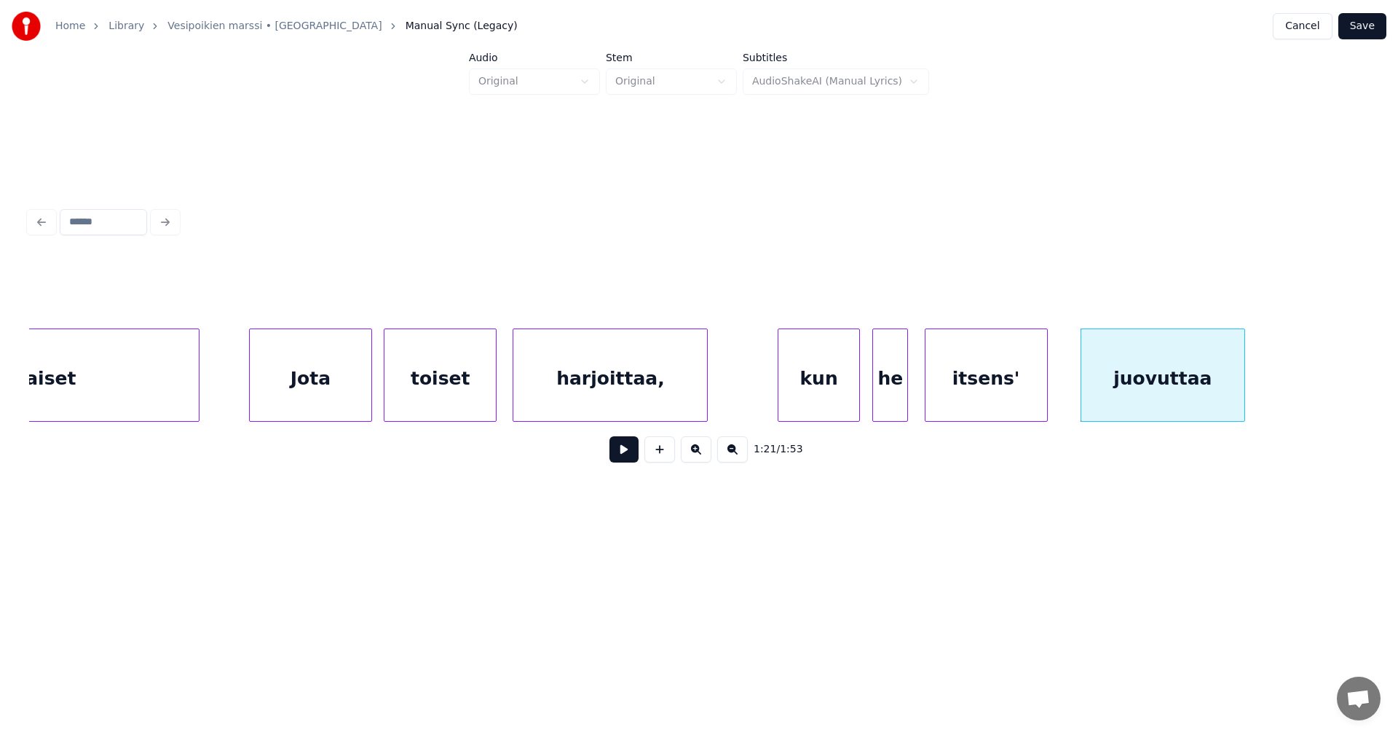
click at [1007, 393] on div "itsens'" at bounding box center [987, 378] width 122 height 99
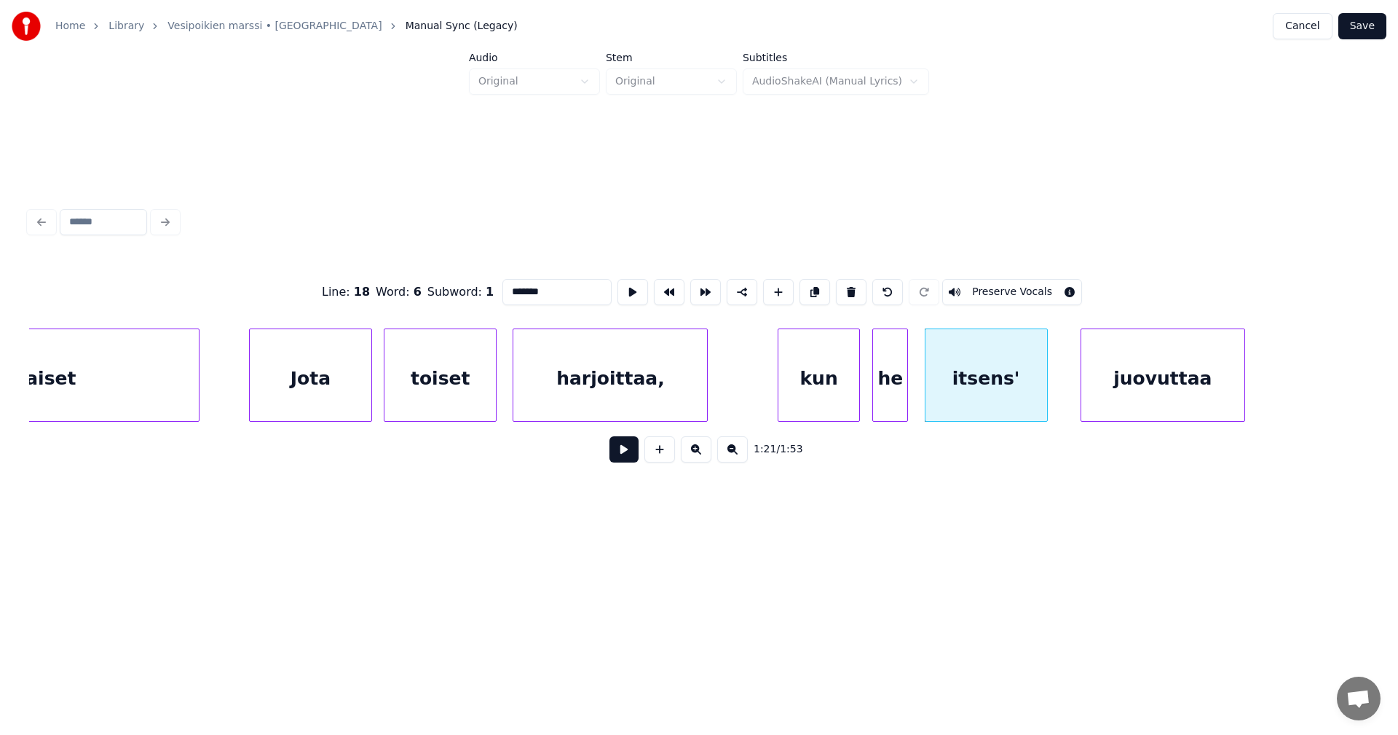
click at [620, 454] on button at bounding box center [624, 449] width 29 height 26
click at [621, 454] on button at bounding box center [624, 449] width 29 height 26
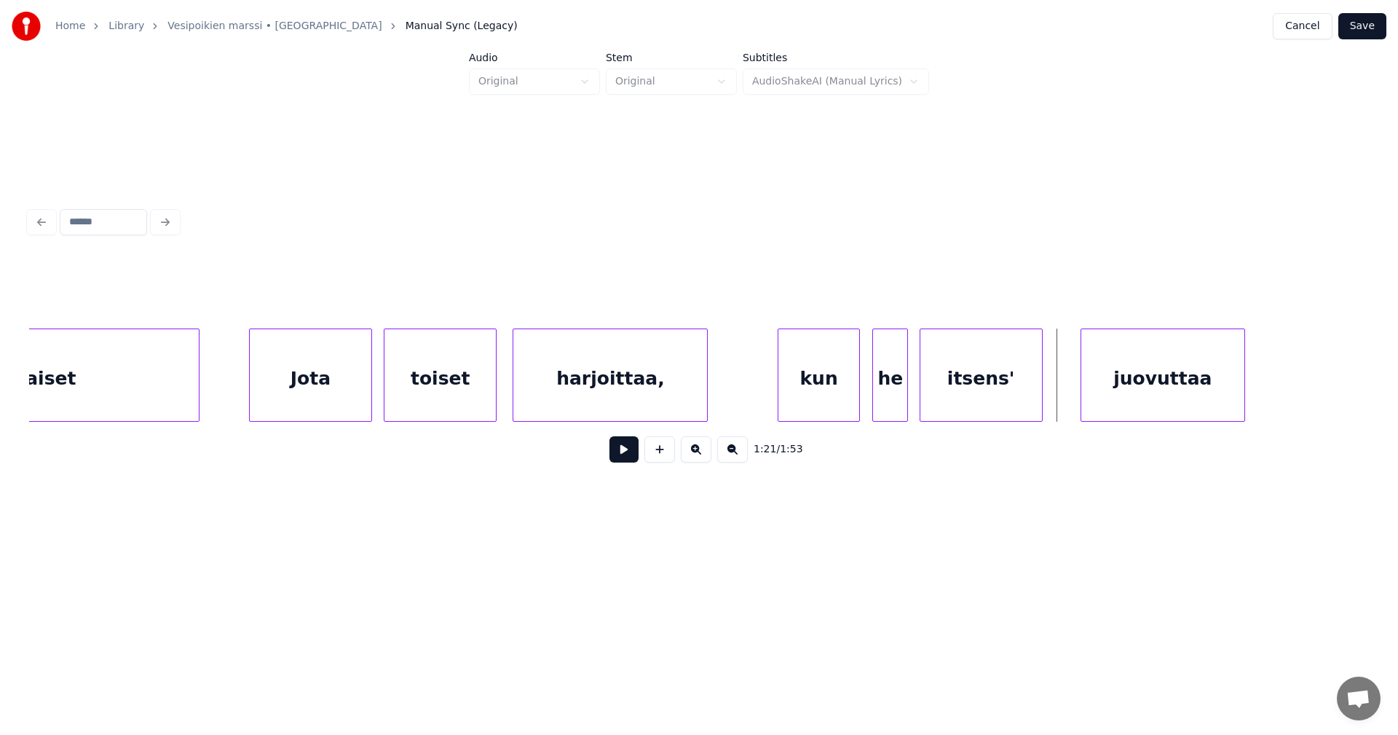
click at [984, 382] on div "itsens'" at bounding box center [982, 378] width 122 height 99
click at [628, 449] on button at bounding box center [624, 449] width 29 height 26
click at [1017, 378] on div at bounding box center [1019, 375] width 4 height 92
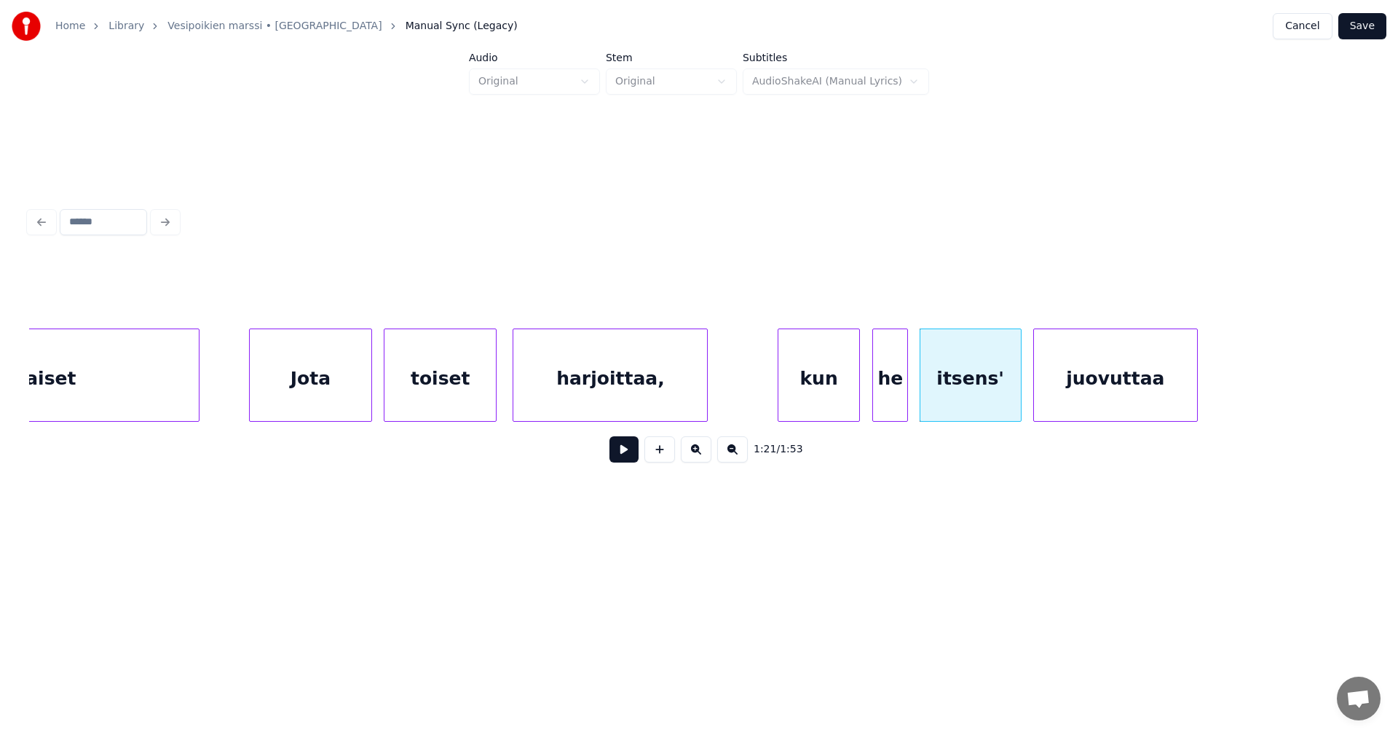
click at [1109, 392] on div "juovuttaa" at bounding box center [1115, 378] width 163 height 99
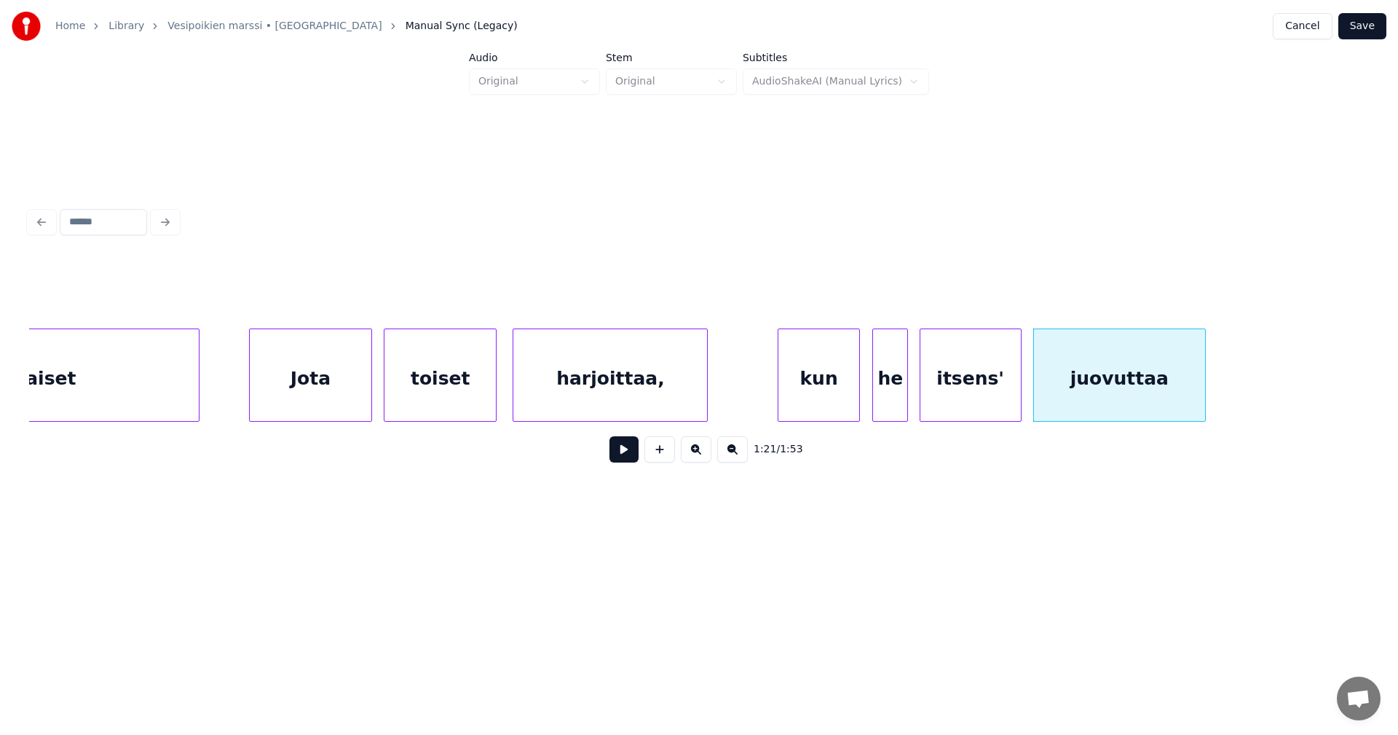
click at [1205, 393] on div at bounding box center [1203, 375] width 4 height 92
click at [629, 457] on button at bounding box center [624, 449] width 29 height 26
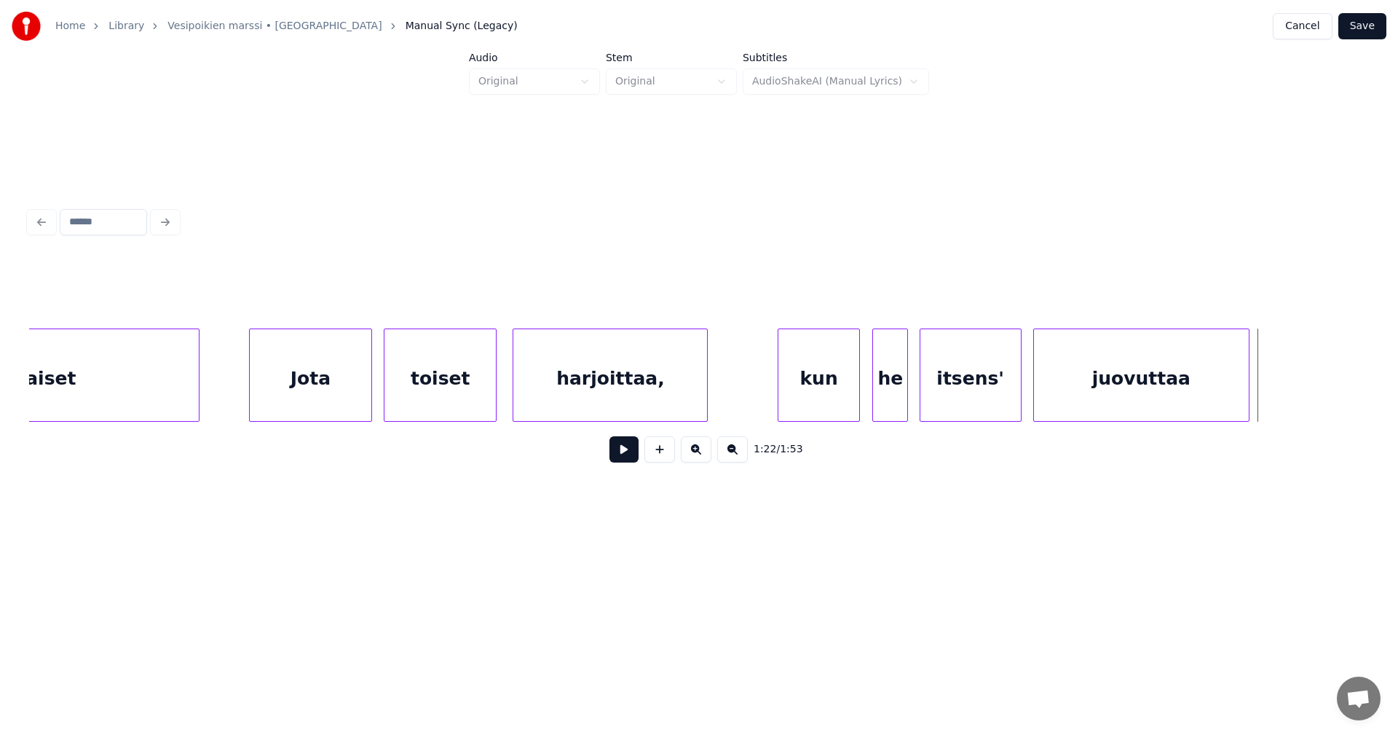
click at [1247, 396] on div at bounding box center [1247, 375] width 4 height 92
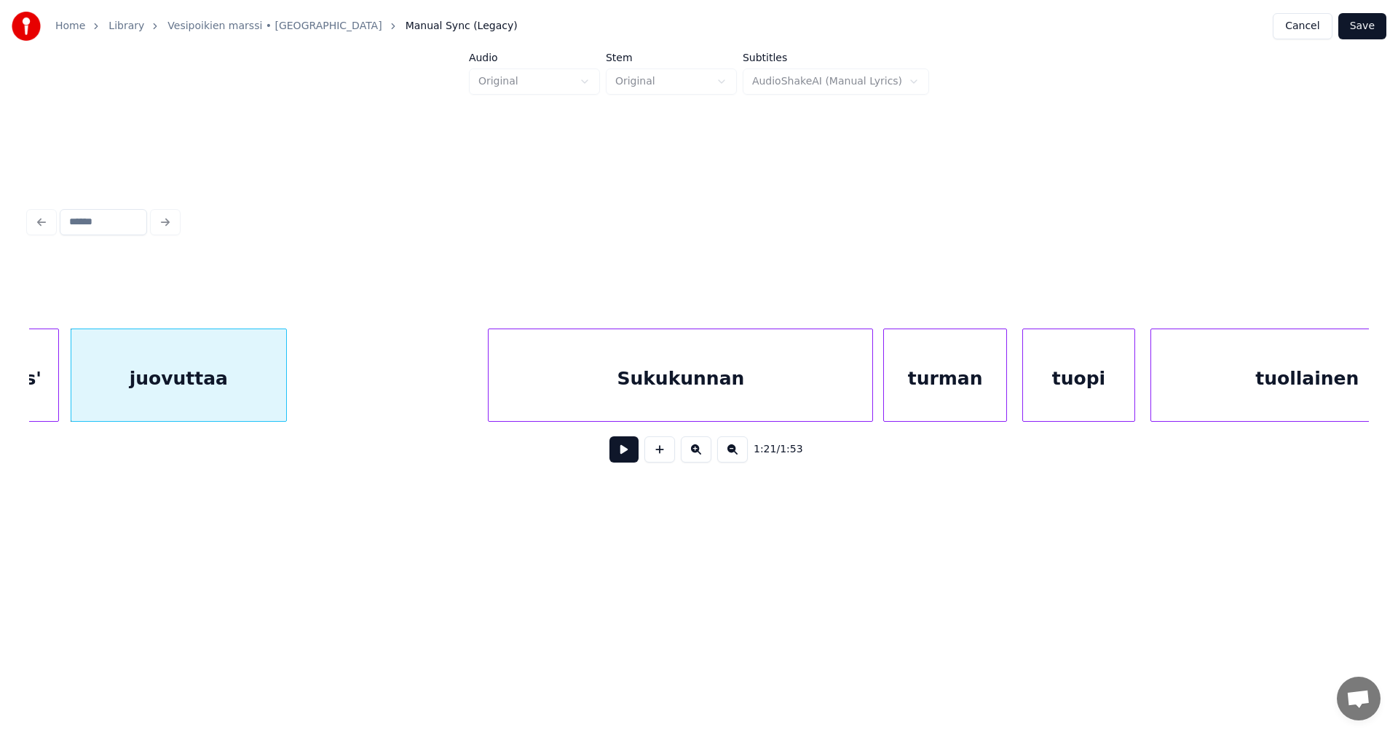
scroll to position [0, 20829]
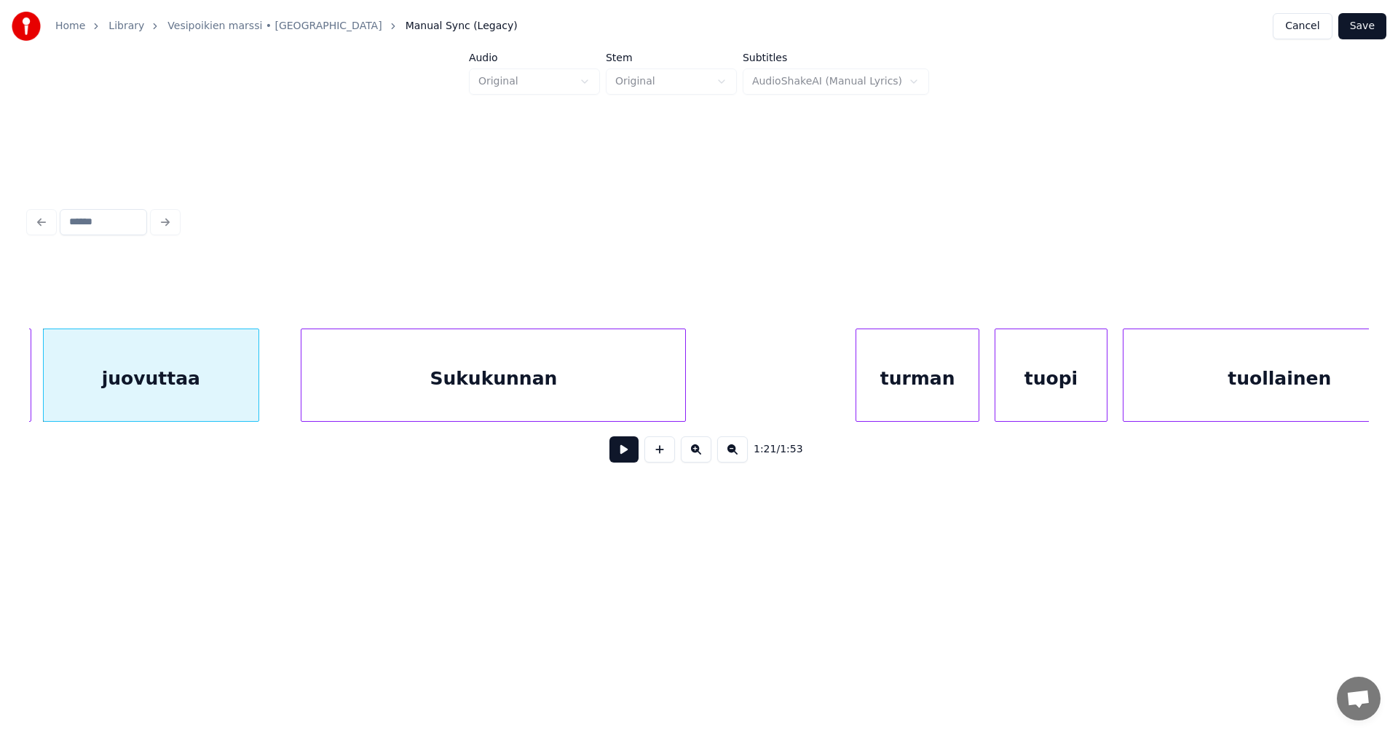
click at [538, 382] on div "Sukukunnan" at bounding box center [494, 378] width 384 height 99
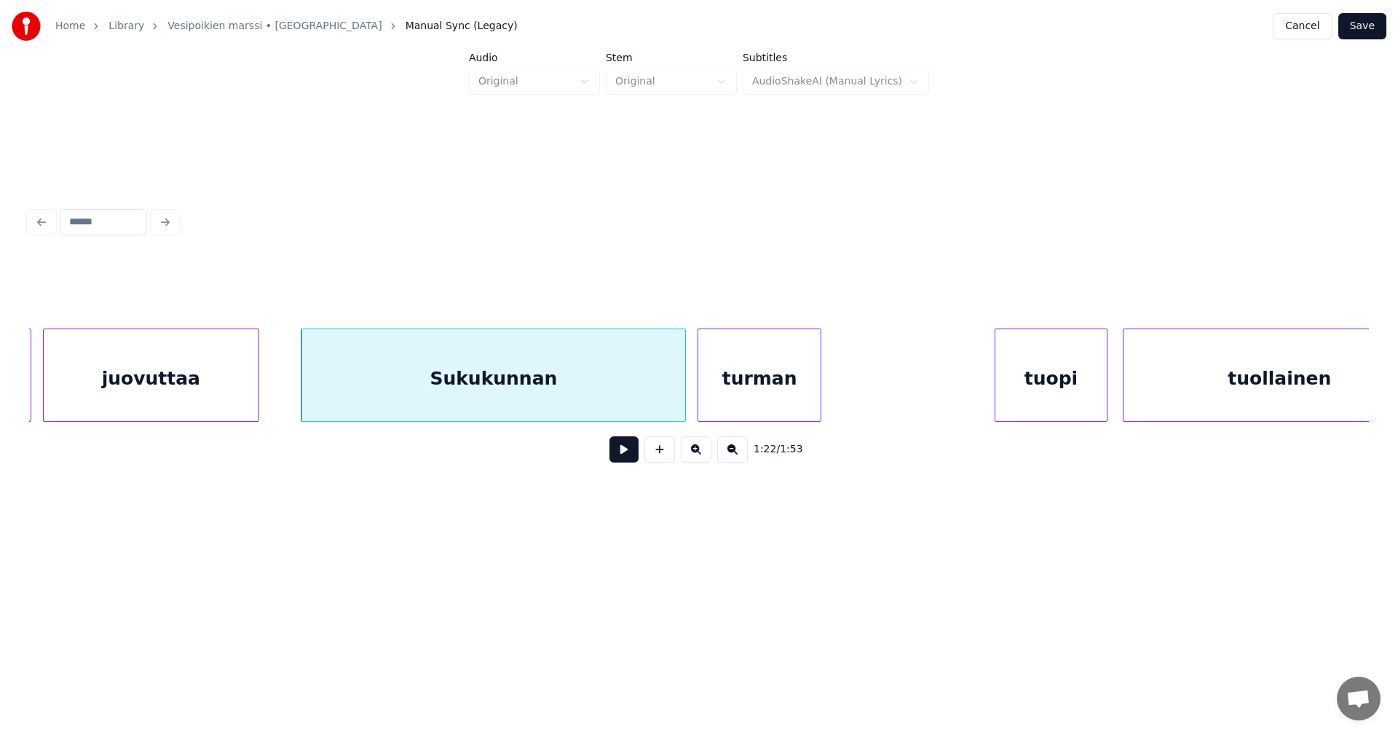
click at [738, 385] on div "turman" at bounding box center [759, 378] width 122 height 99
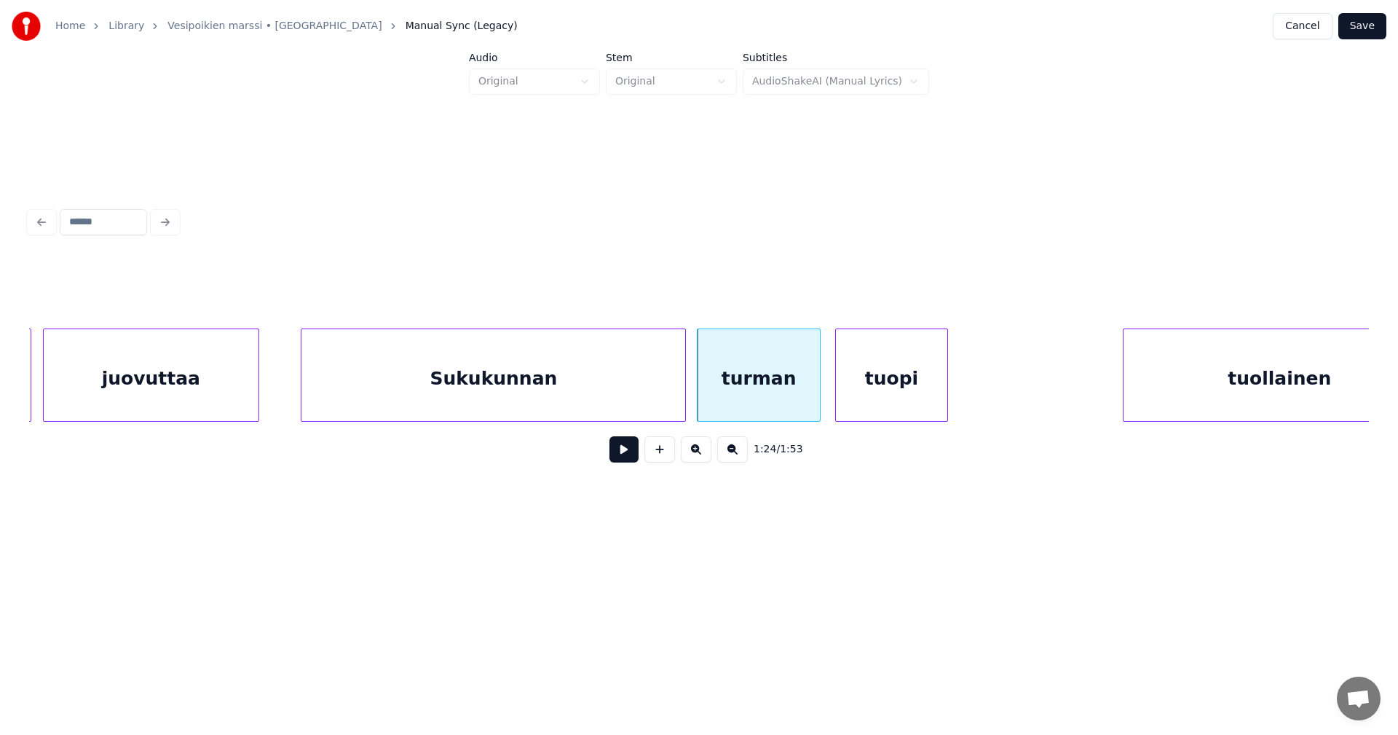
click at [908, 397] on div "tuopi" at bounding box center [891, 378] width 111 height 99
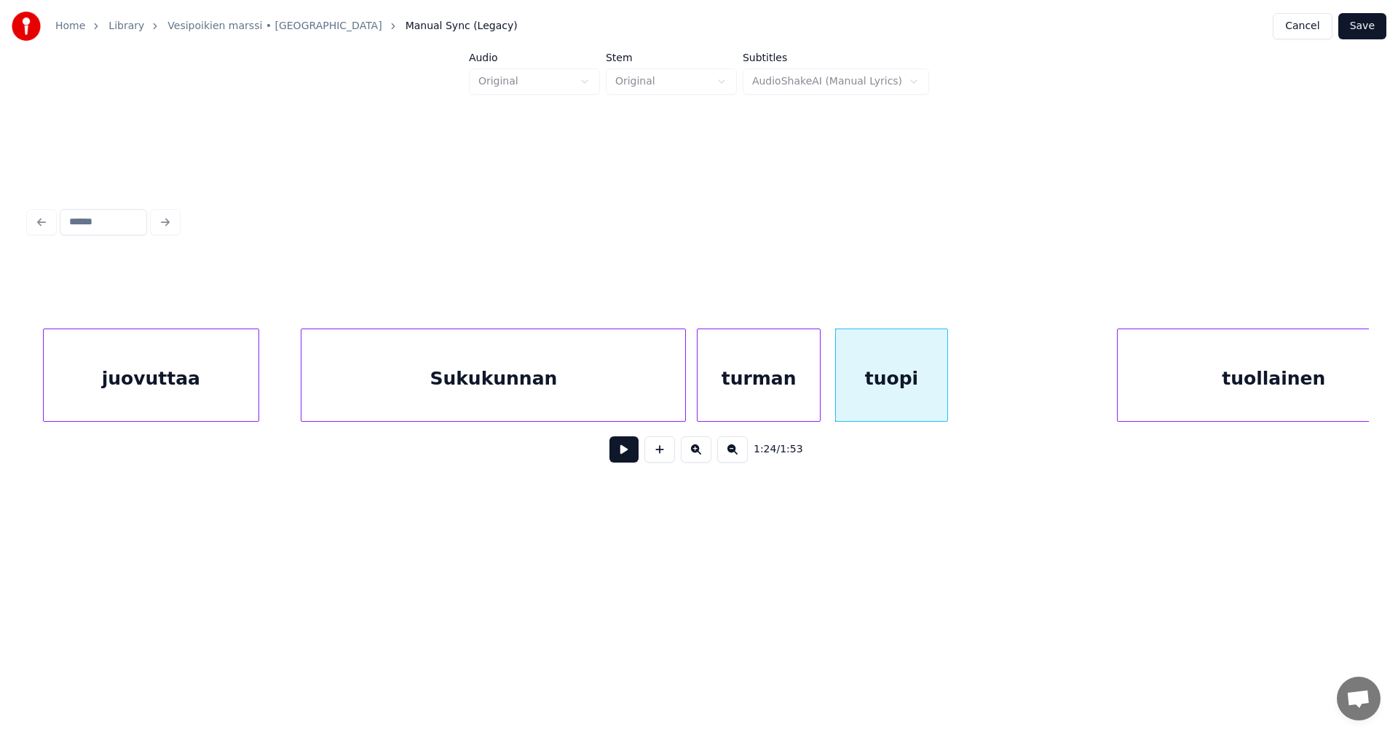
scroll to position [0, 20890]
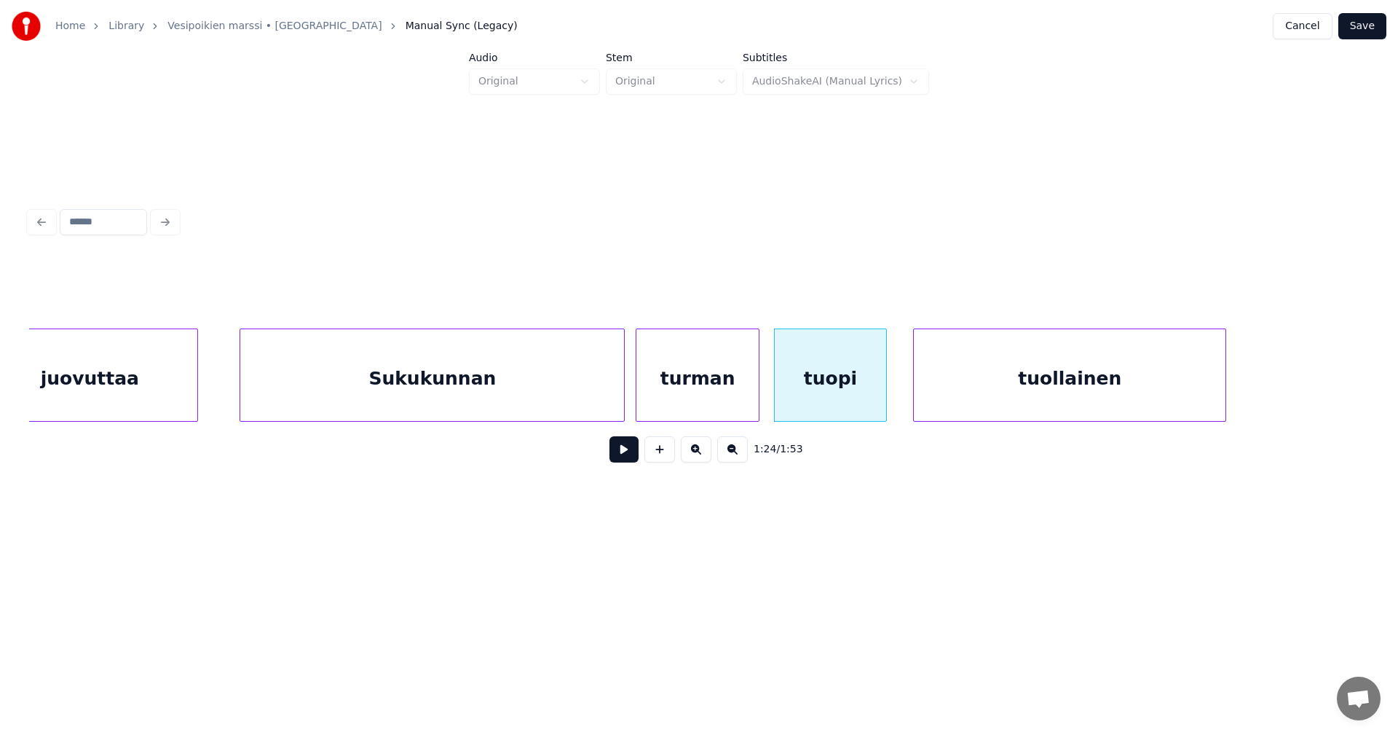
click at [1047, 398] on div "tuollainen" at bounding box center [1070, 378] width 312 height 99
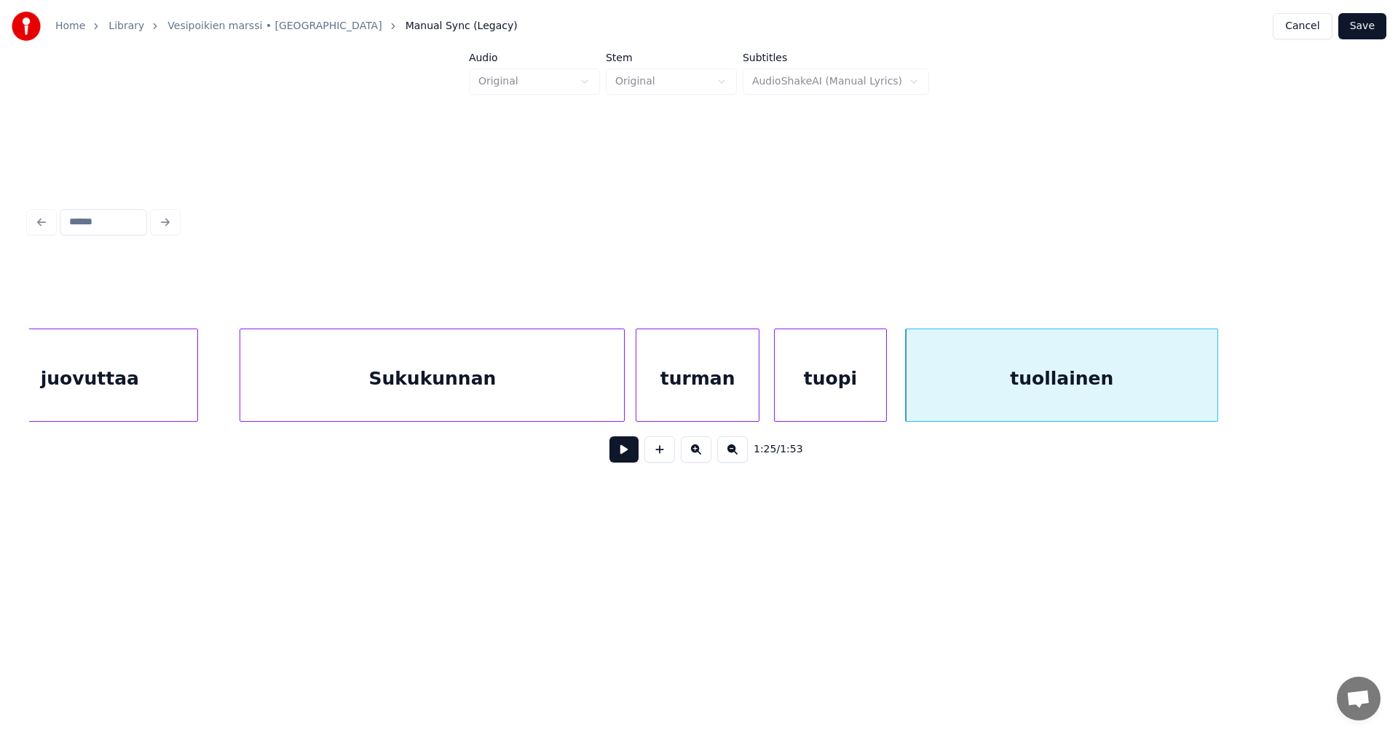
click at [554, 393] on div "Sukukunnan" at bounding box center [432, 378] width 384 height 99
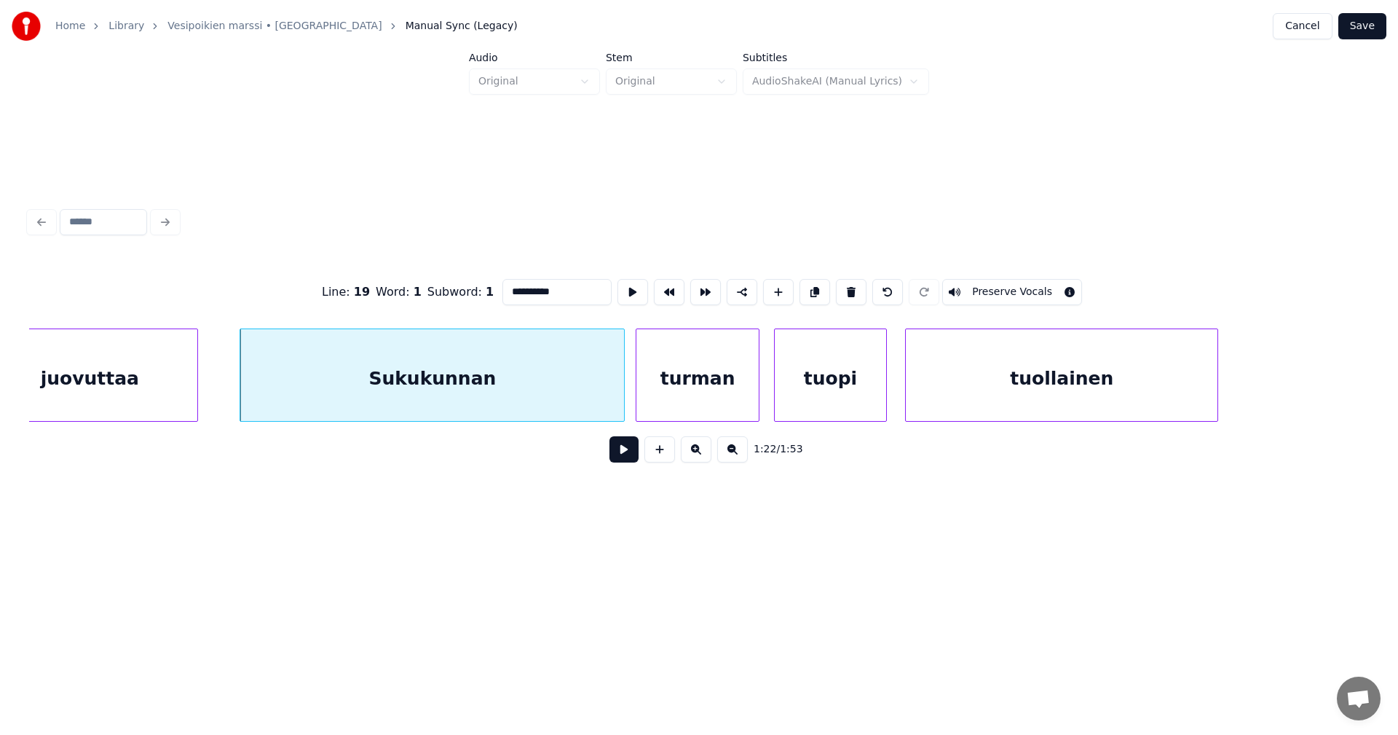
click at [628, 451] on button at bounding box center [624, 449] width 29 height 26
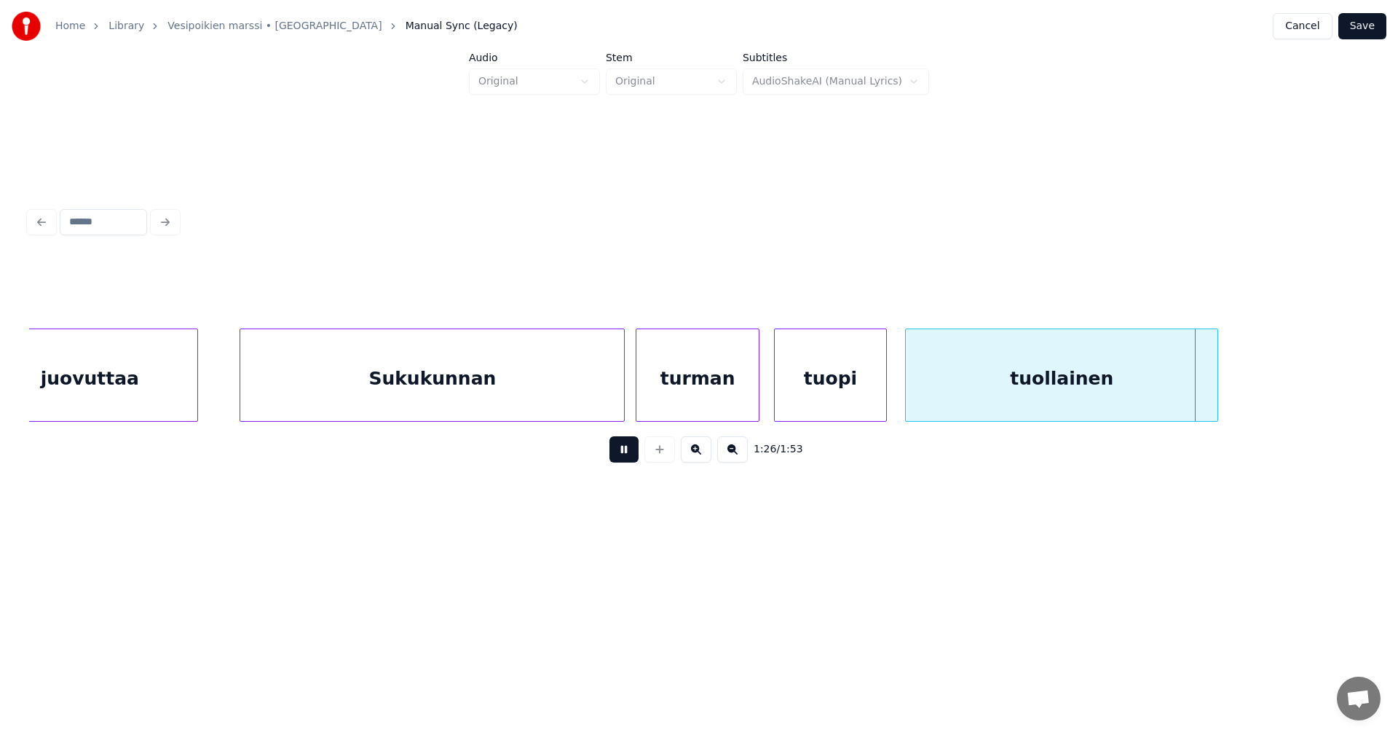
click at [626, 446] on button at bounding box center [624, 449] width 29 height 26
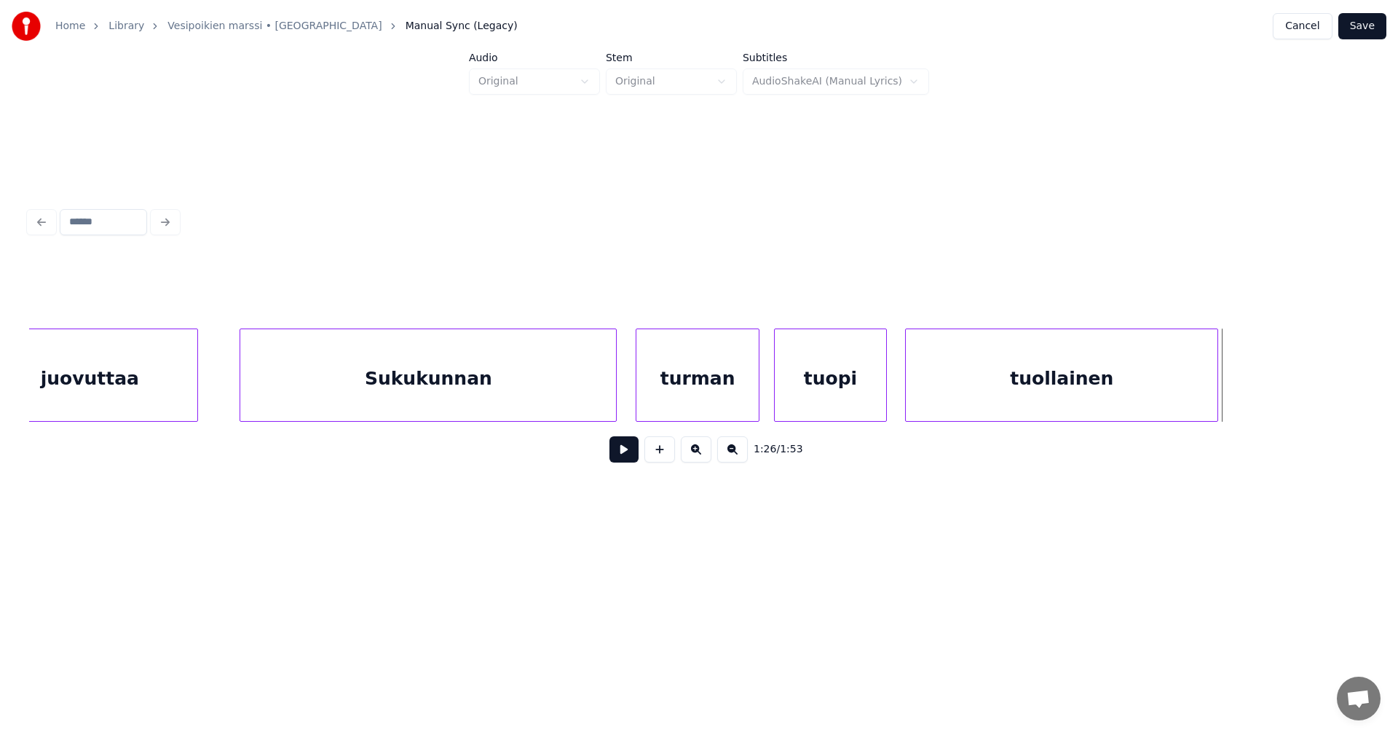
click at [613, 394] on div at bounding box center [614, 375] width 4 height 92
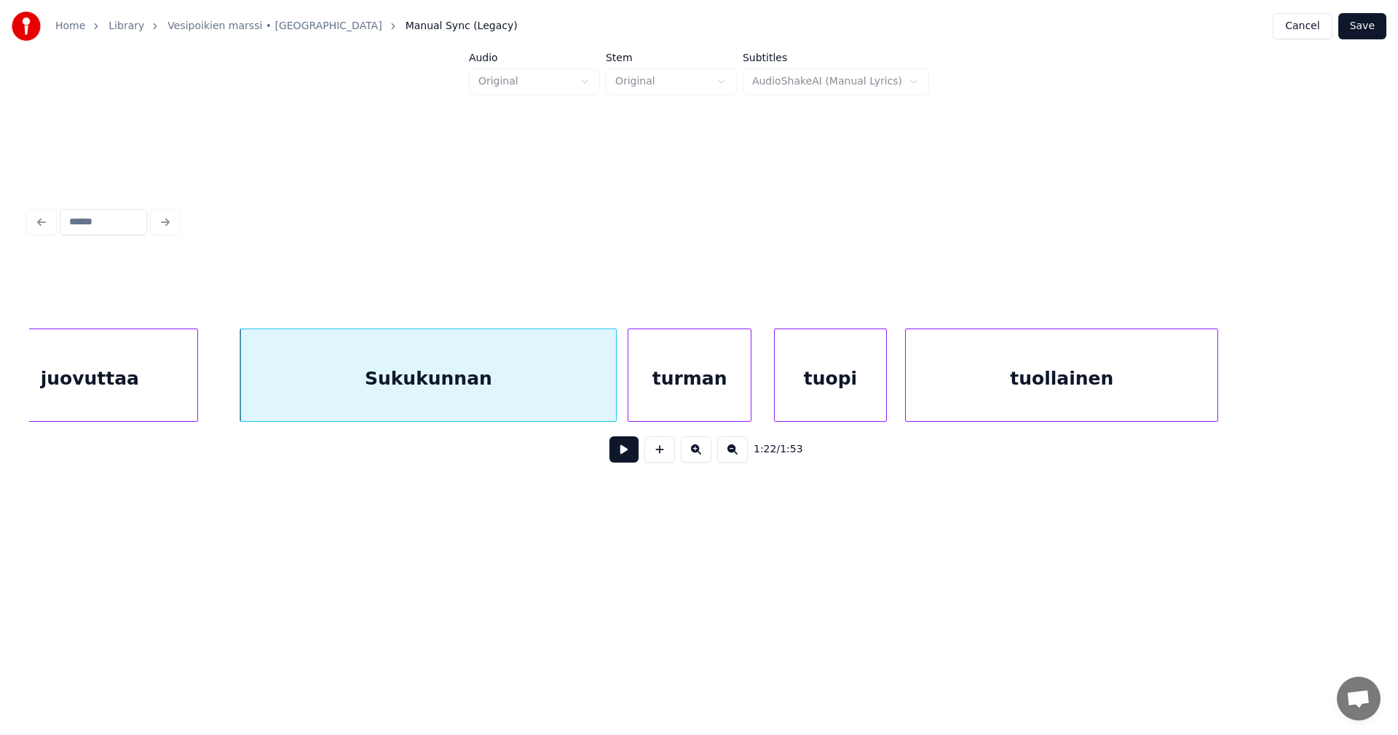
click at [669, 395] on div "turman" at bounding box center [690, 378] width 122 height 99
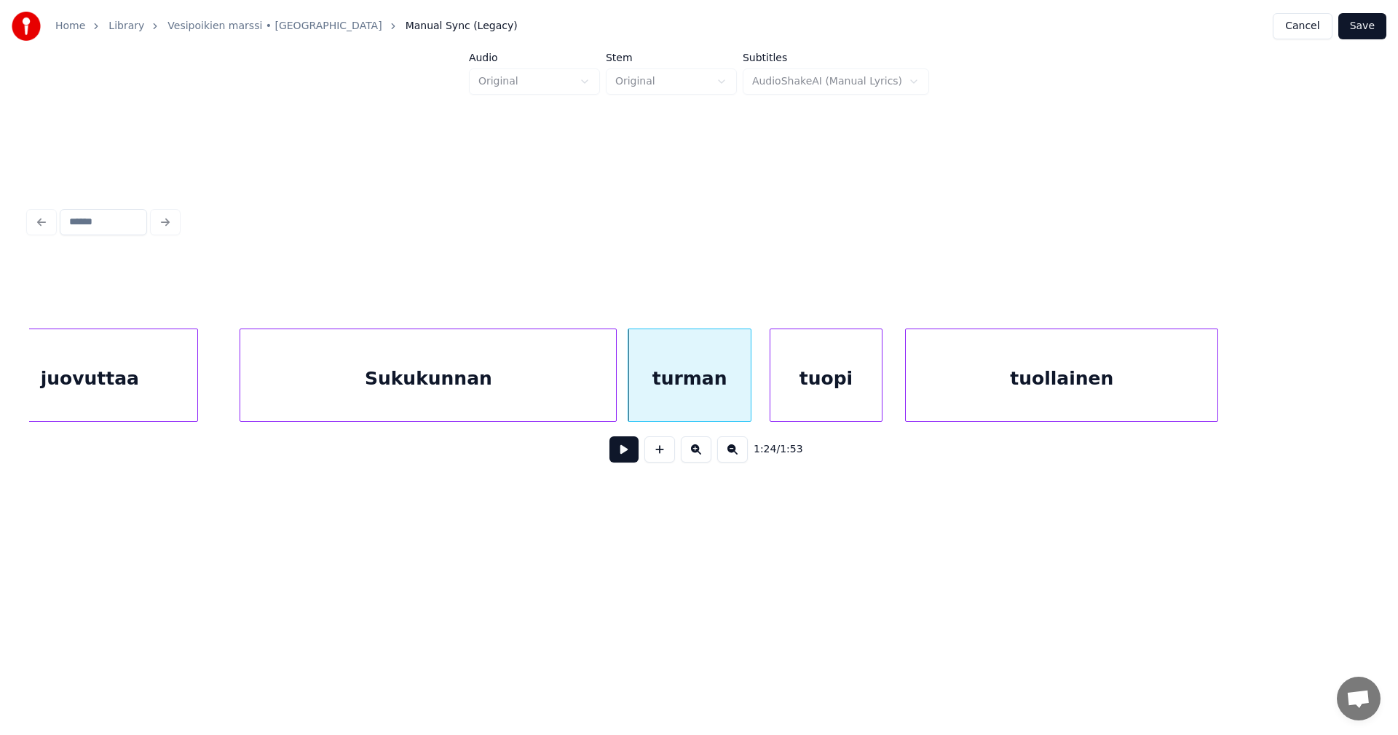
click at [803, 394] on div "tuopi" at bounding box center [826, 378] width 111 height 99
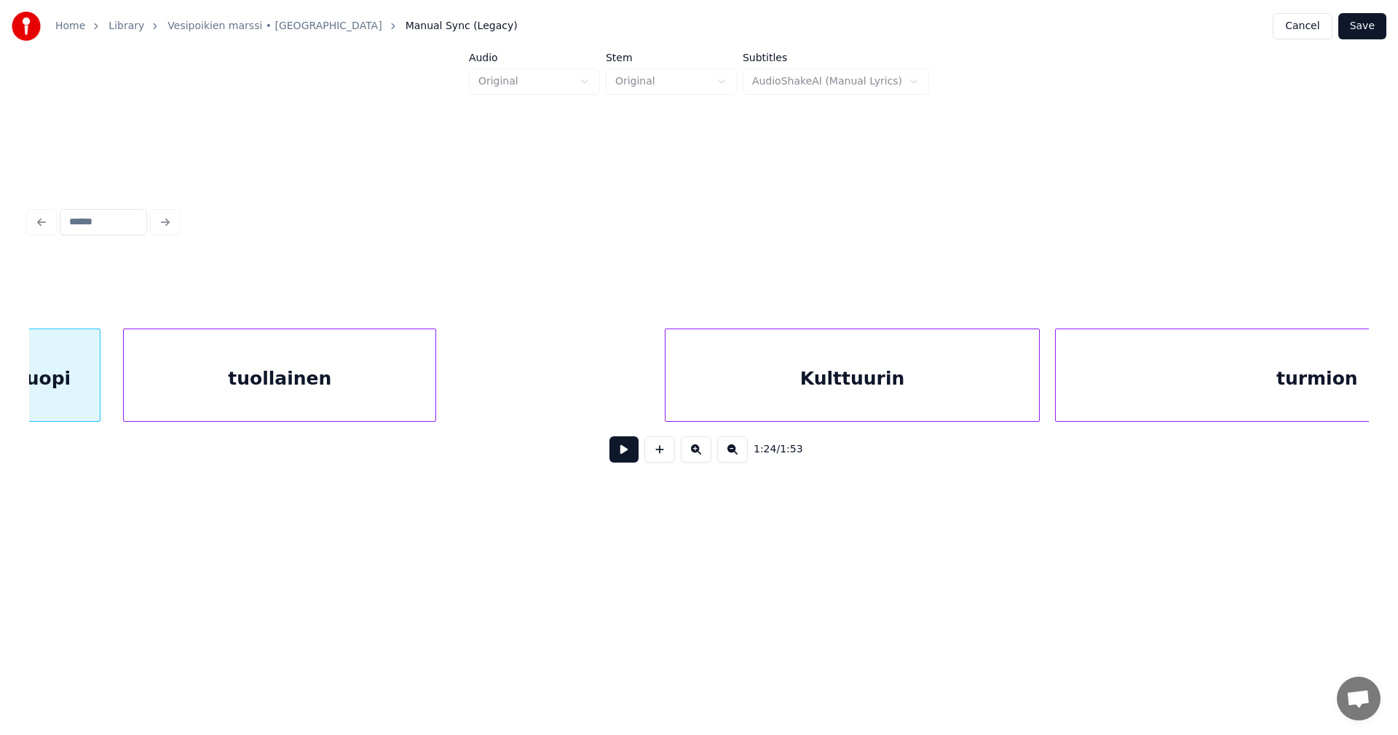
scroll to position [0, 21677]
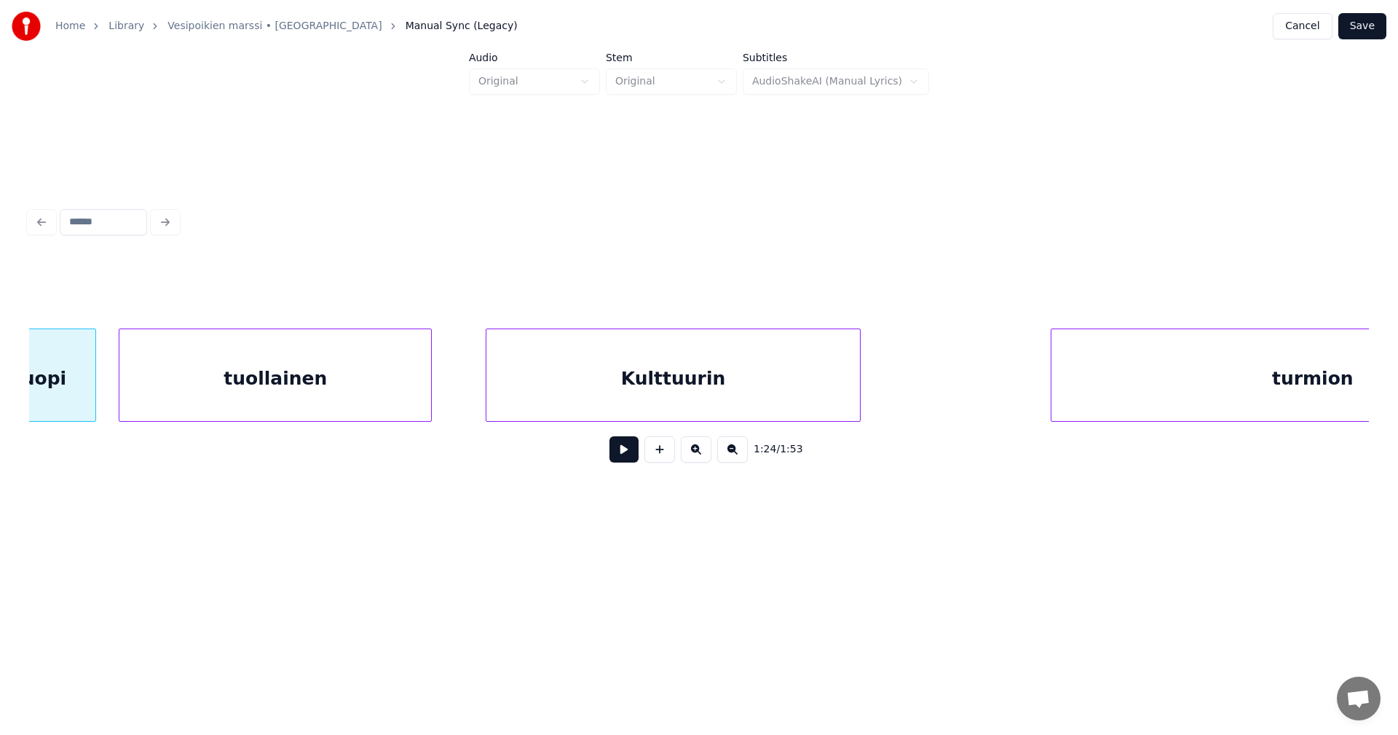
click at [685, 392] on div "Kulttuurin" at bounding box center [674, 378] width 374 height 99
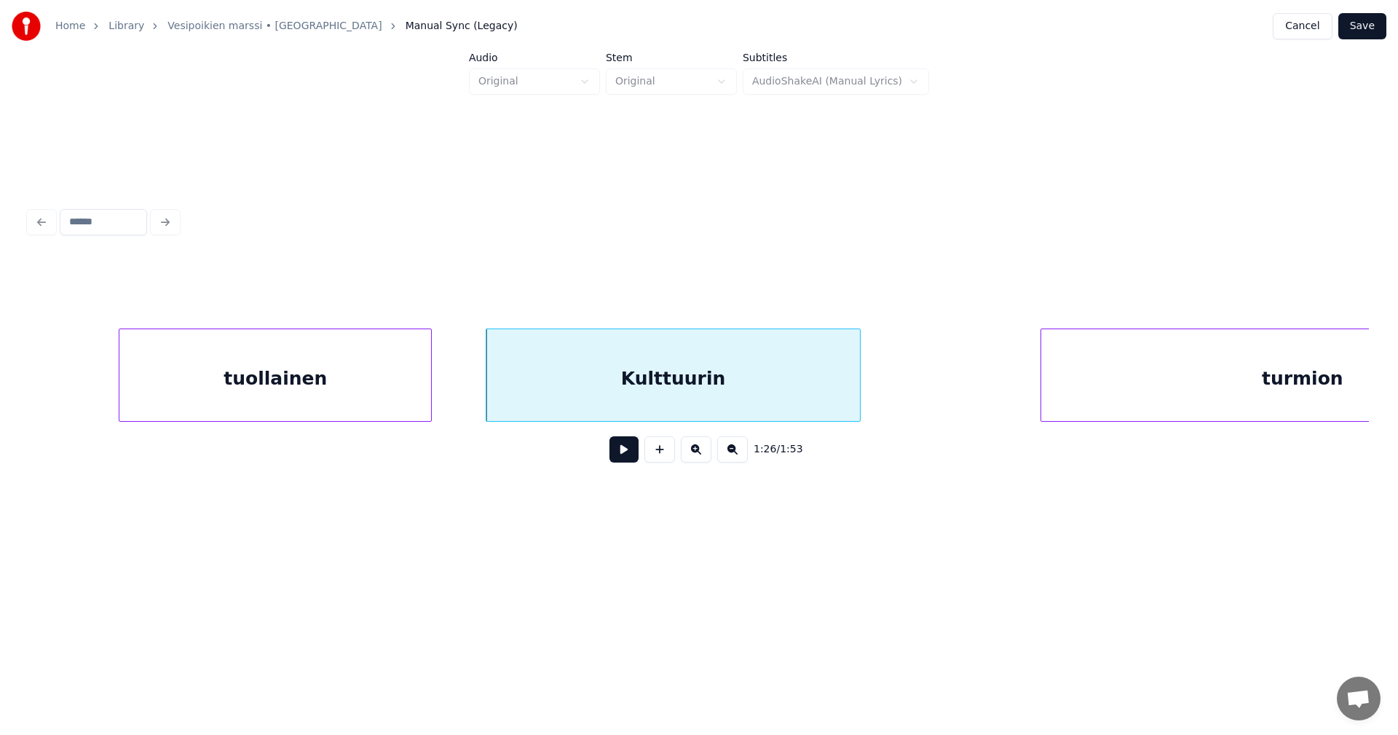
scroll to position [0, 21879]
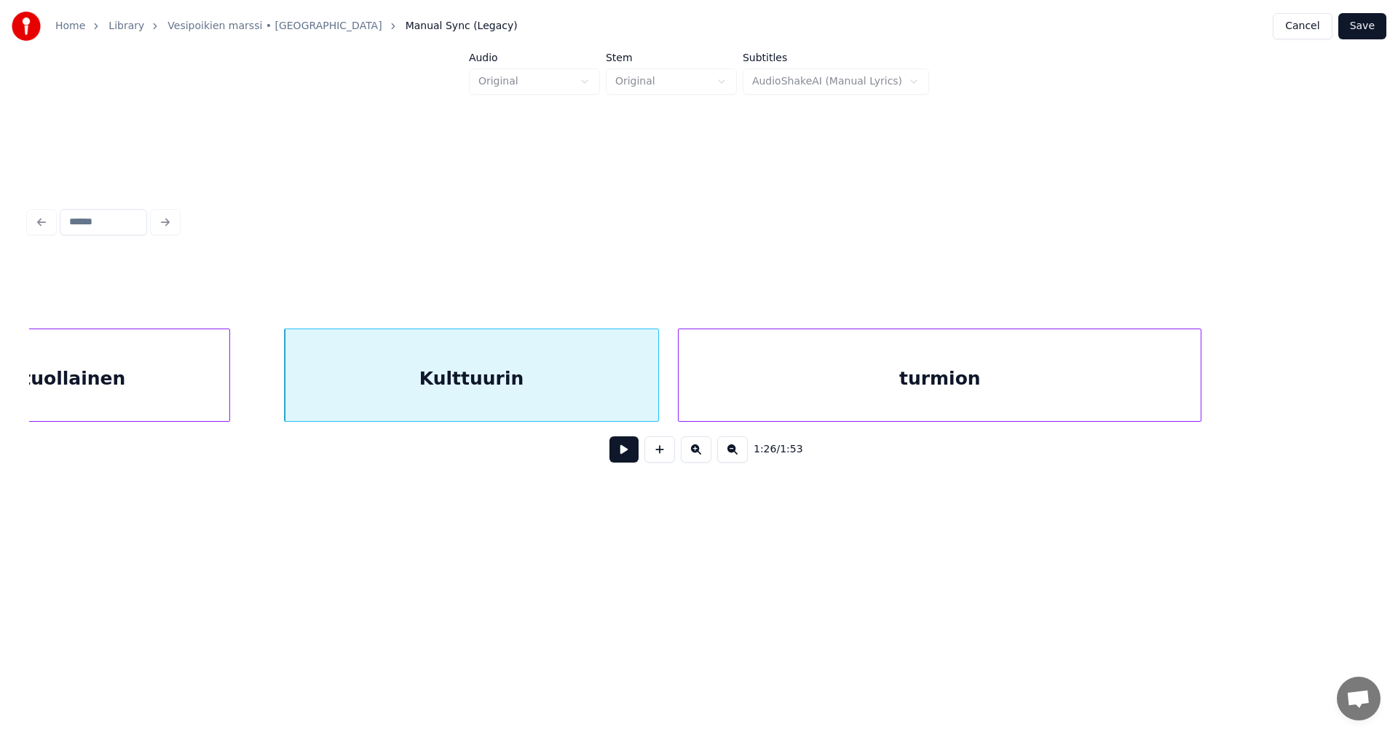
click at [964, 395] on div "turmion" at bounding box center [940, 378] width 522 height 99
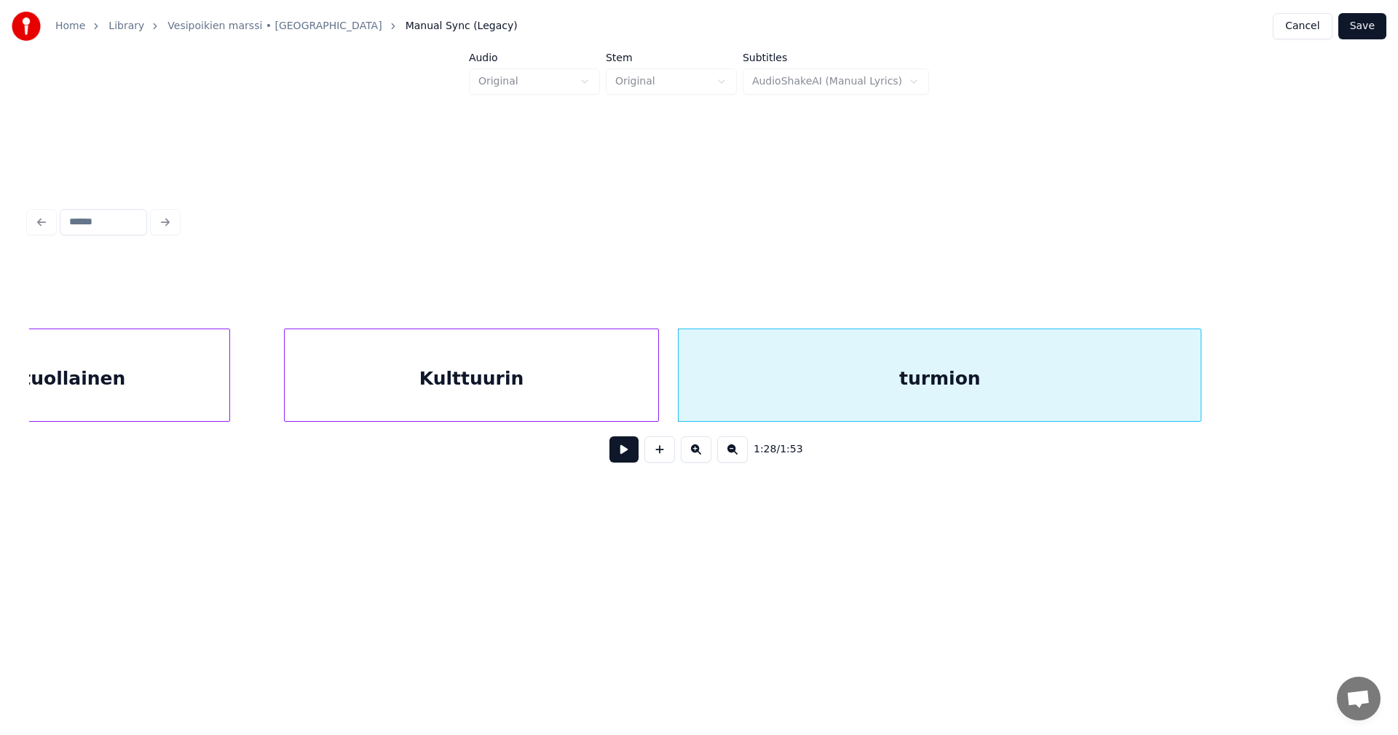
click at [221, 383] on div "tuollainen" at bounding box center [74, 378] width 312 height 99
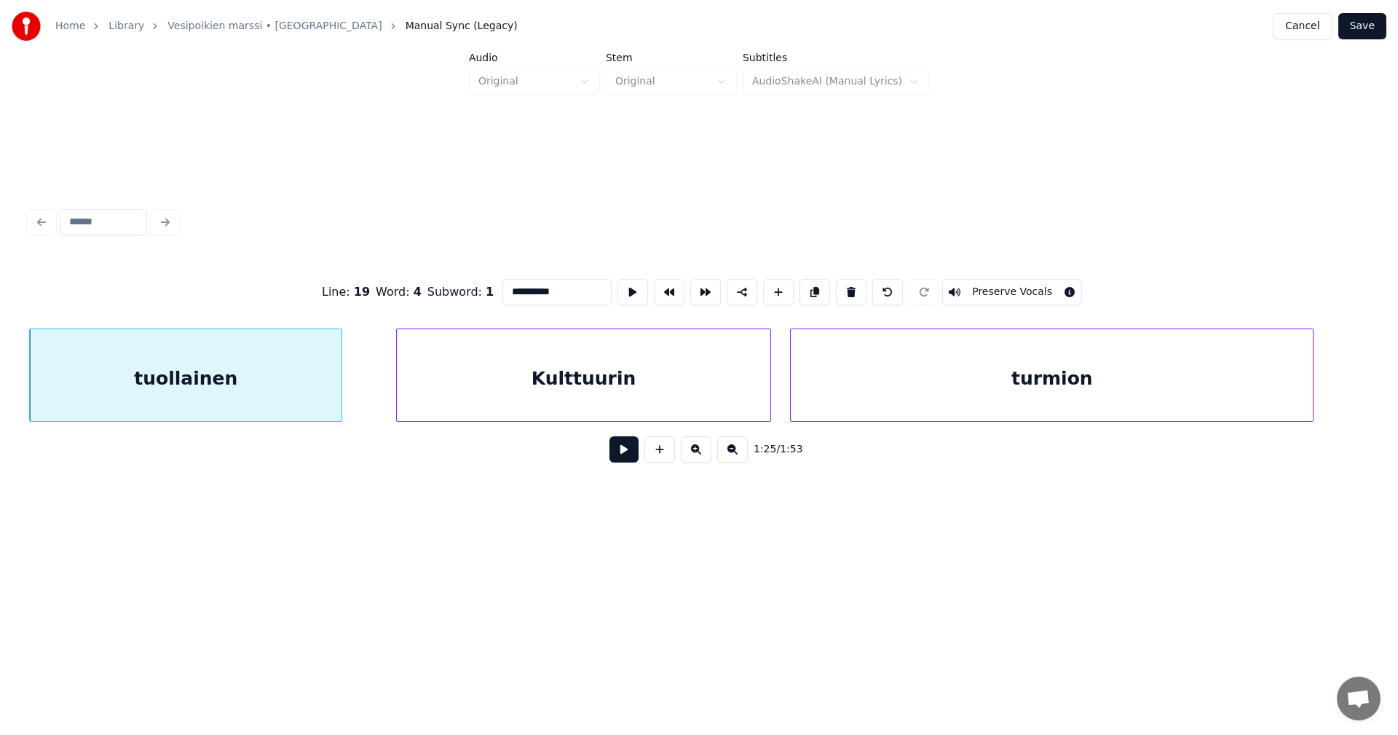
click at [623, 460] on button at bounding box center [624, 449] width 29 height 26
click at [623, 454] on button at bounding box center [624, 449] width 29 height 26
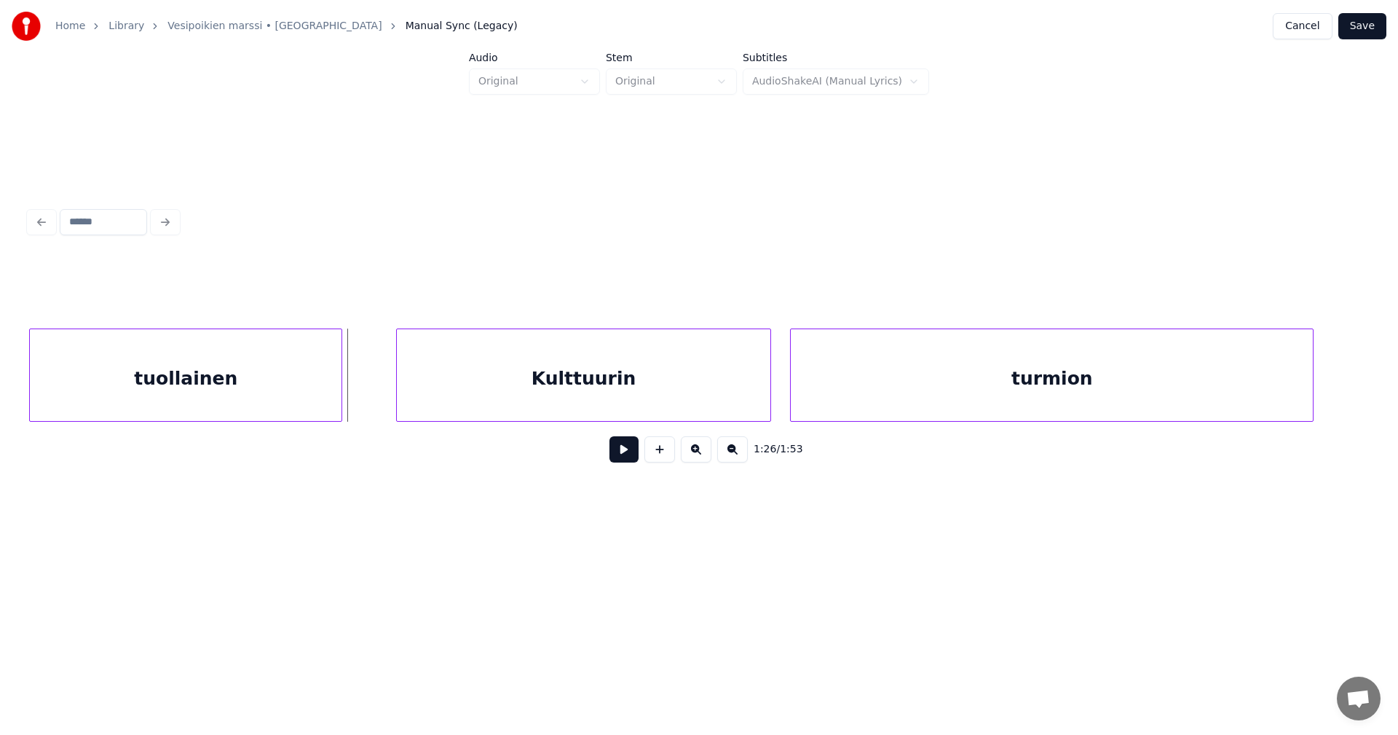
click at [623, 454] on button at bounding box center [624, 449] width 29 height 26
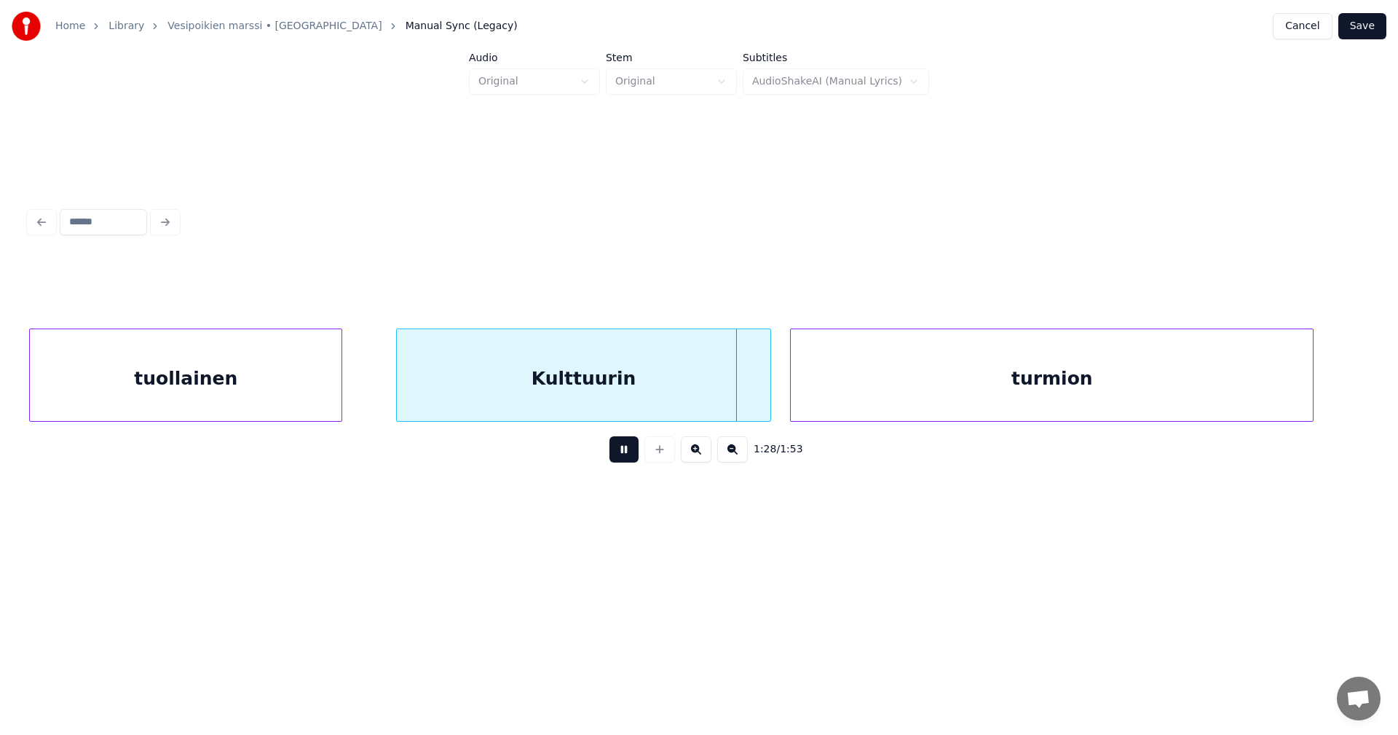
click at [623, 454] on button at bounding box center [624, 449] width 29 height 26
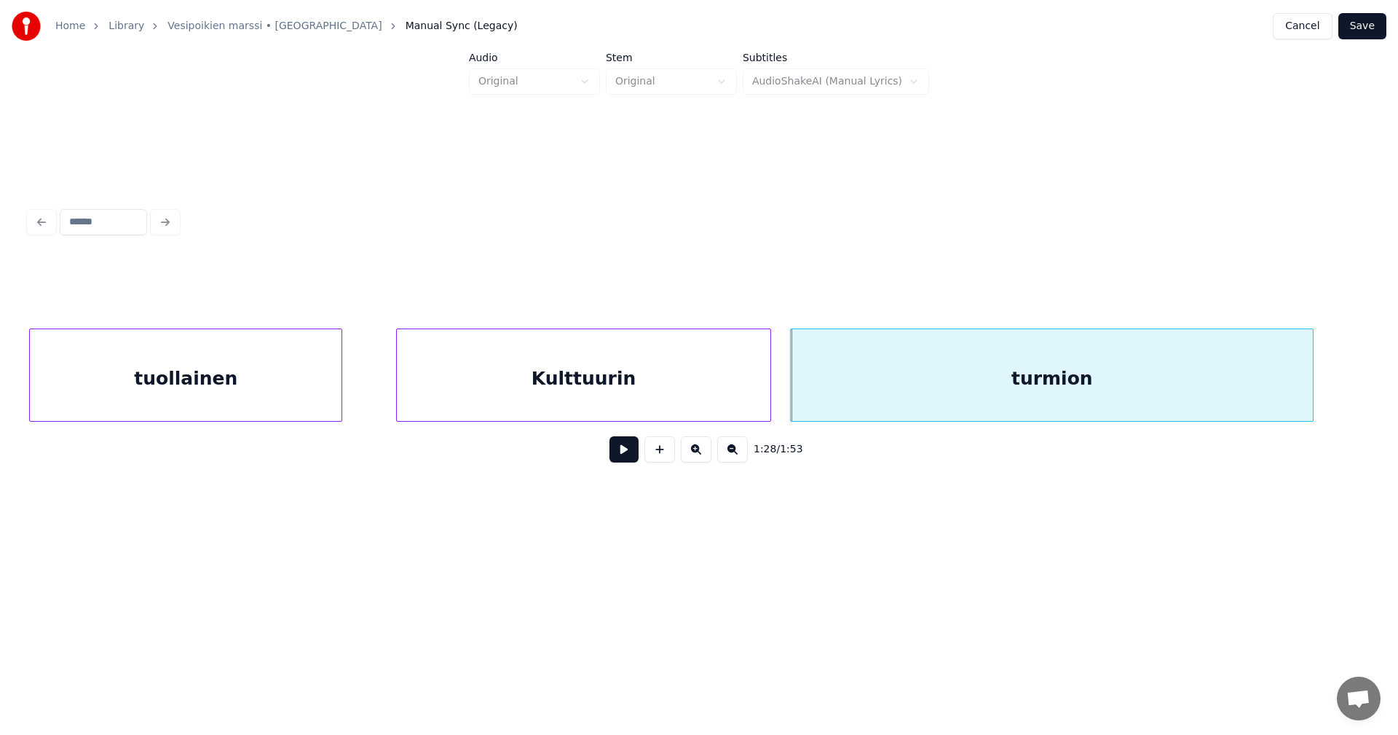
click at [623, 454] on button at bounding box center [624, 449] width 29 height 26
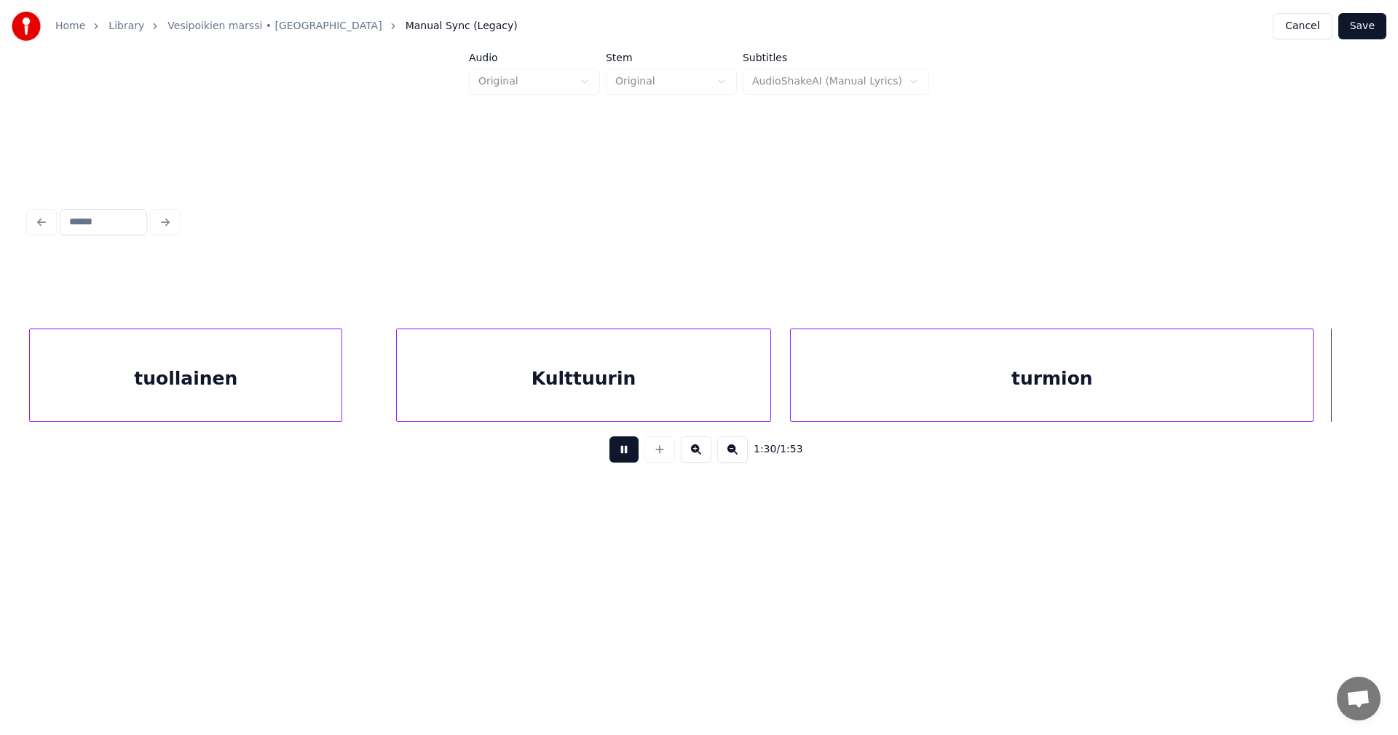
click at [623, 454] on button at bounding box center [624, 449] width 29 height 26
click at [1342, 400] on div at bounding box center [1343, 375] width 4 height 92
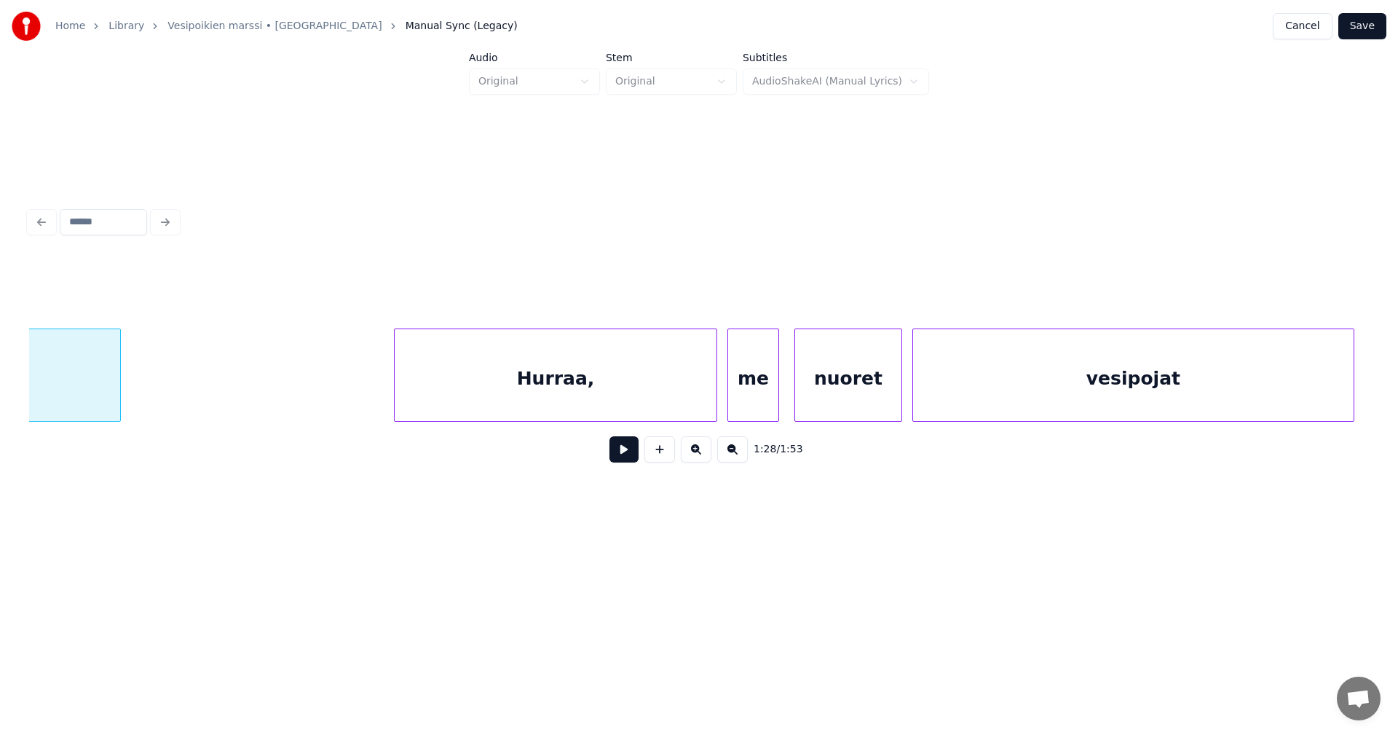
scroll to position [0, 23019]
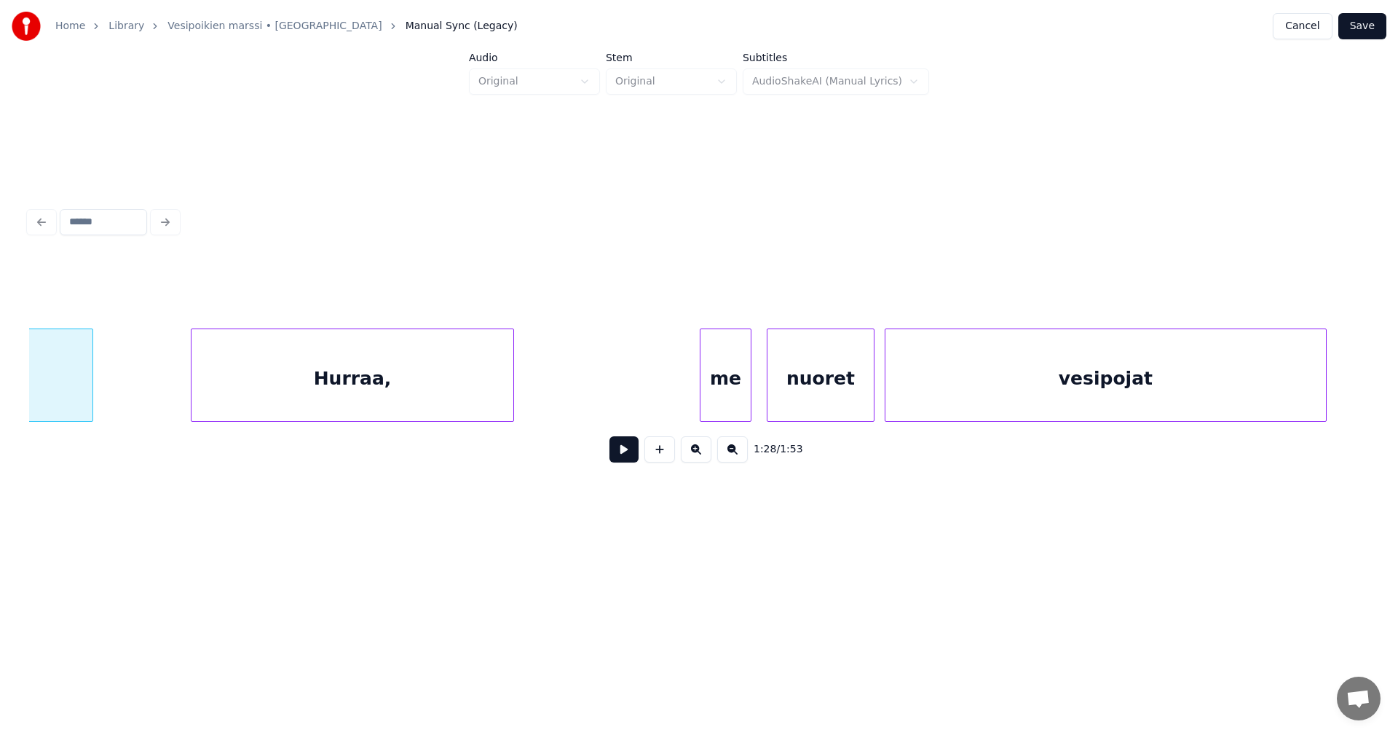
click at [421, 380] on div "Hurraa," at bounding box center [353, 378] width 322 height 99
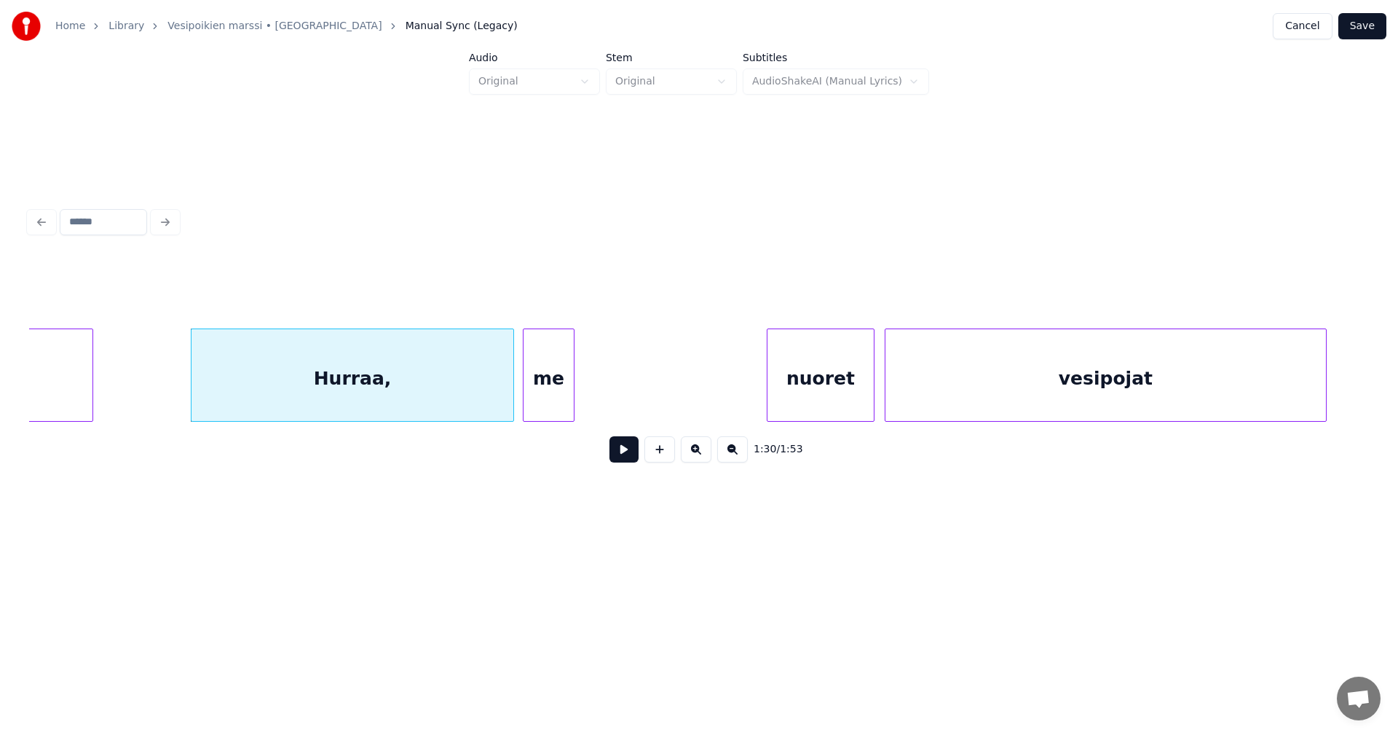
click at [547, 384] on div "me" at bounding box center [549, 378] width 50 height 99
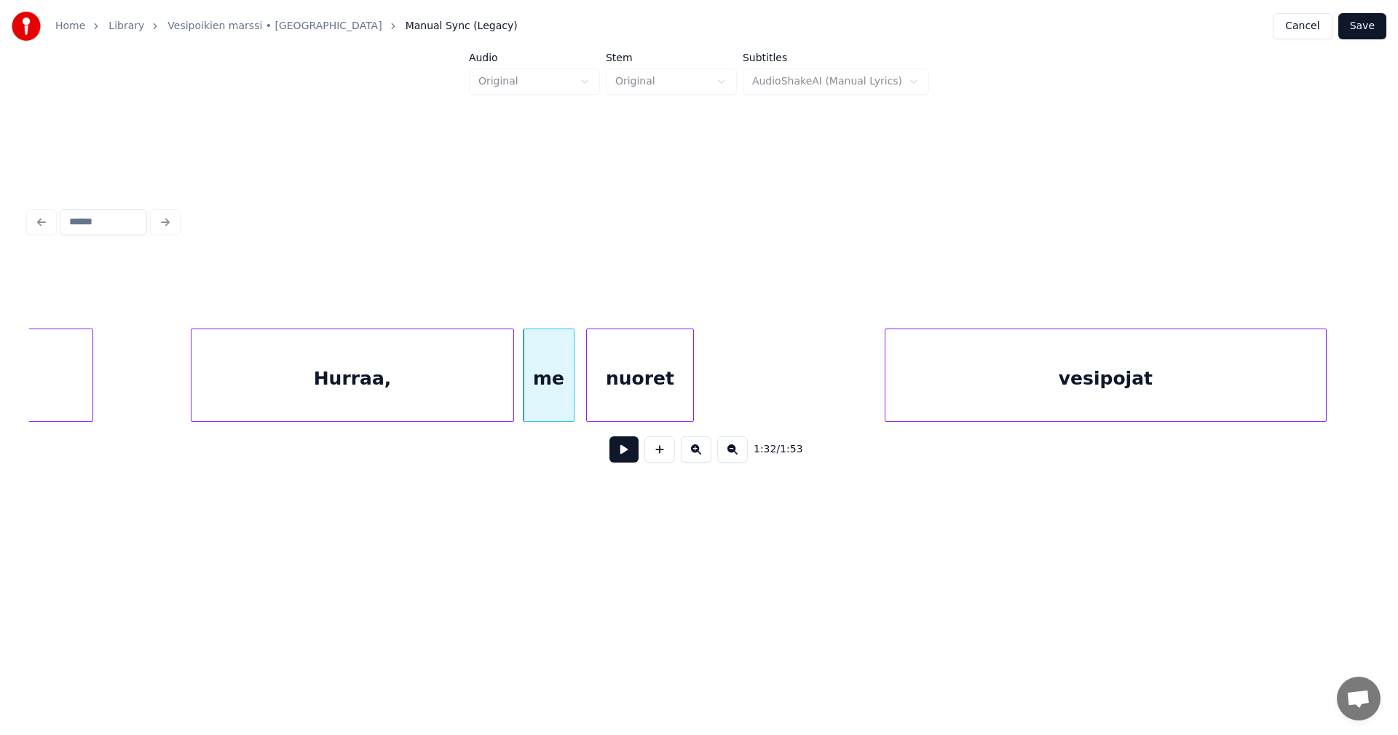
click at [626, 389] on div "nuoret" at bounding box center [640, 378] width 106 height 99
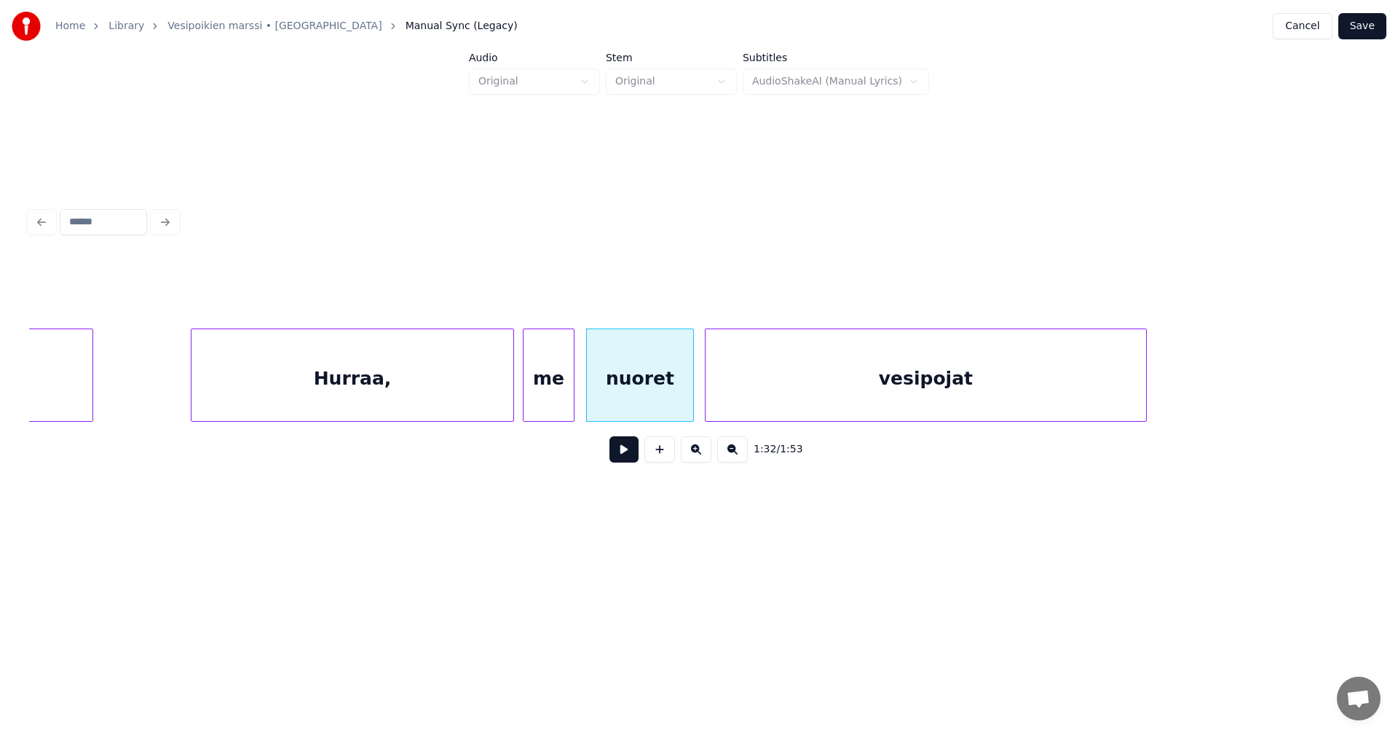
click at [805, 400] on div "vesipojat" at bounding box center [926, 378] width 441 height 99
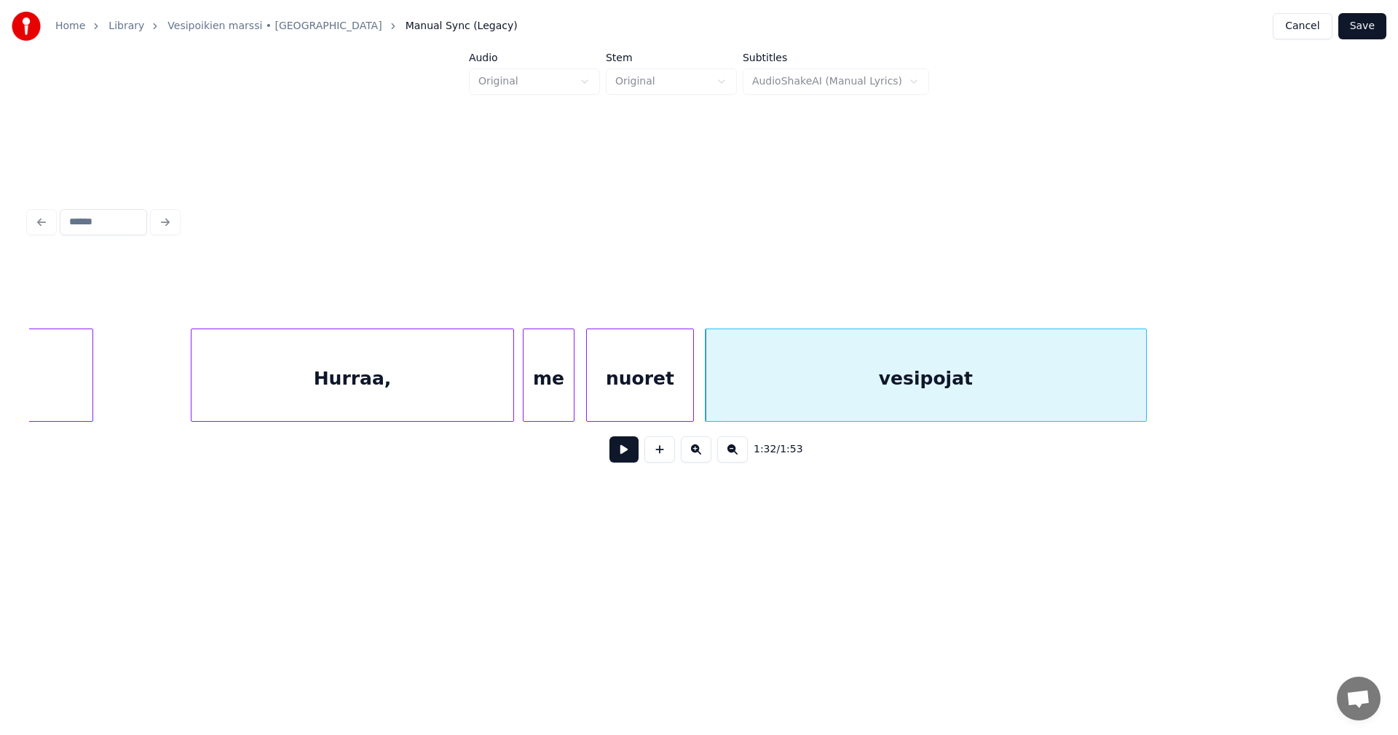
click at [406, 396] on div "Hurraa," at bounding box center [353, 378] width 322 height 99
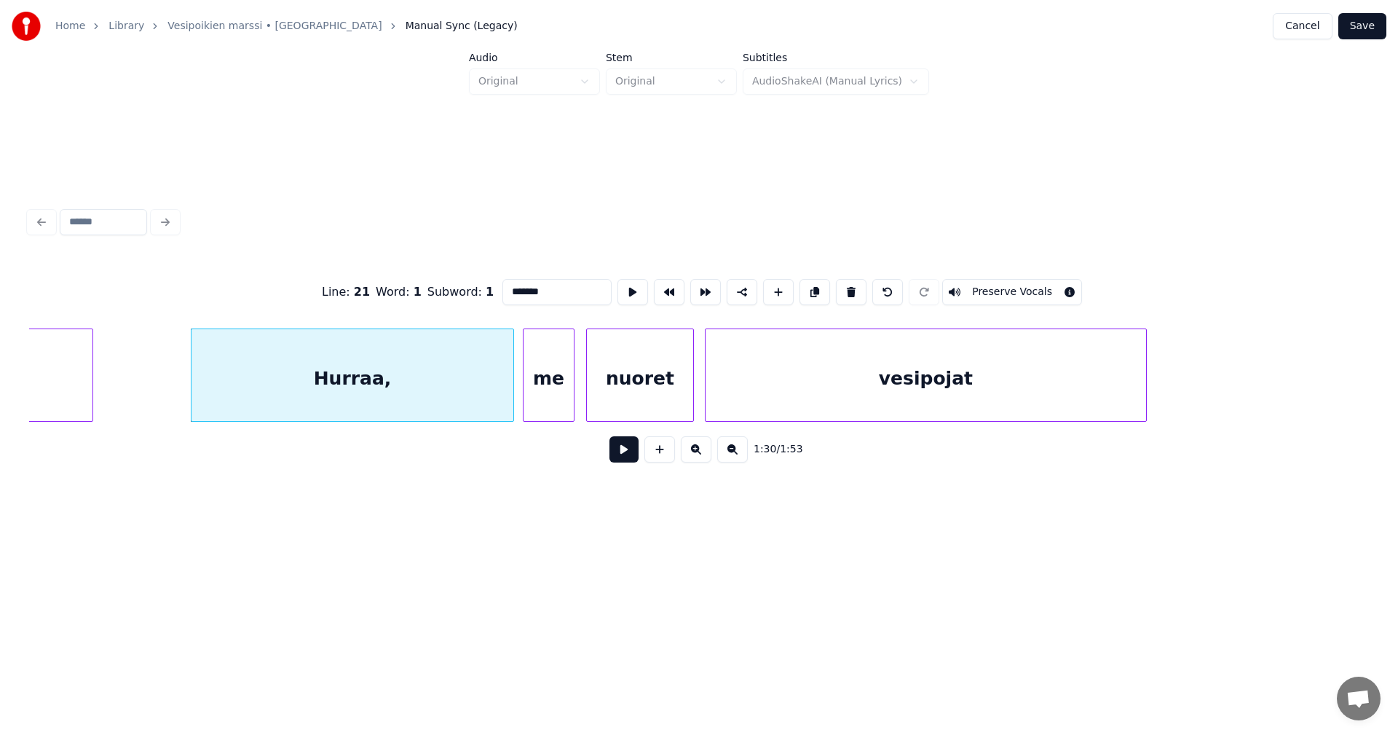
click at [567, 290] on input "*******" at bounding box center [557, 292] width 109 height 26
type input "******"
click at [623, 460] on button at bounding box center [624, 449] width 29 height 26
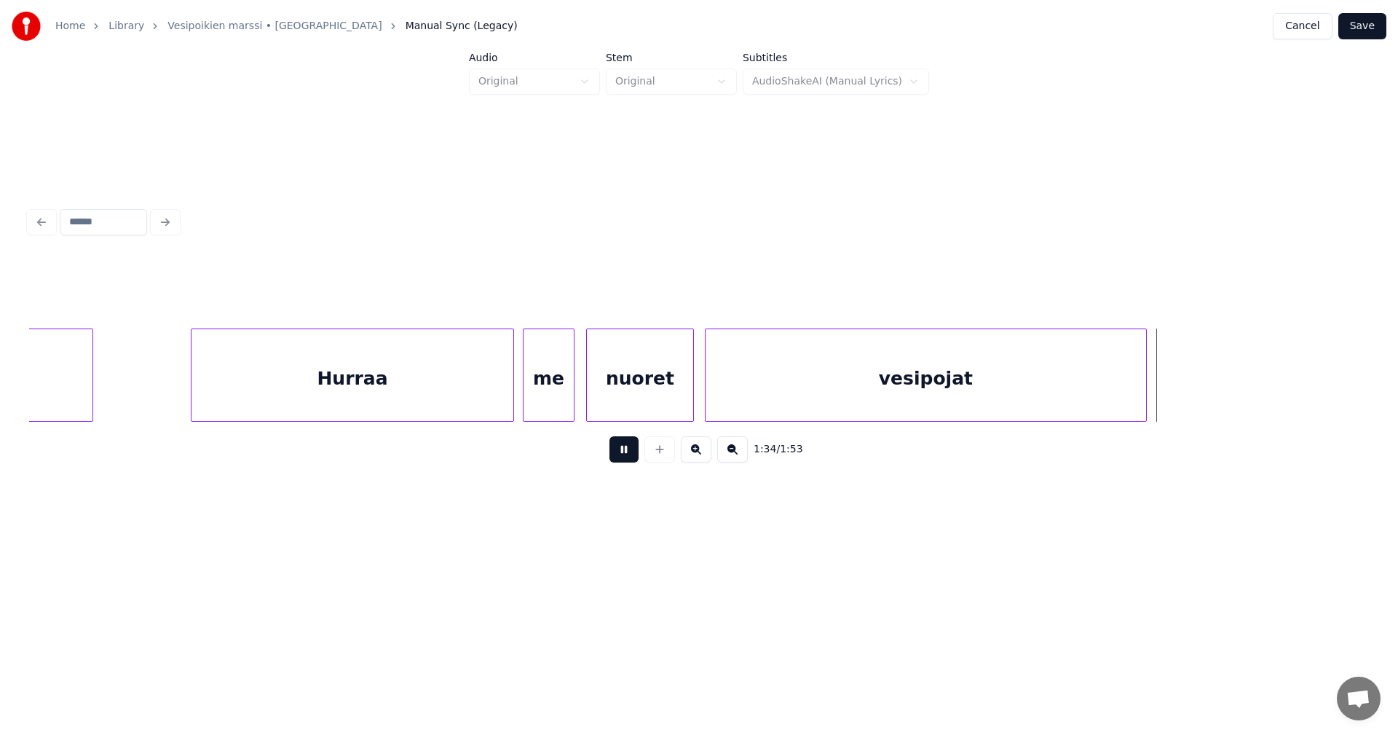
click at [623, 460] on button at bounding box center [624, 449] width 29 height 26
click at [1175, 402] on div at bounding box center [1172, 375] width 4 height 92
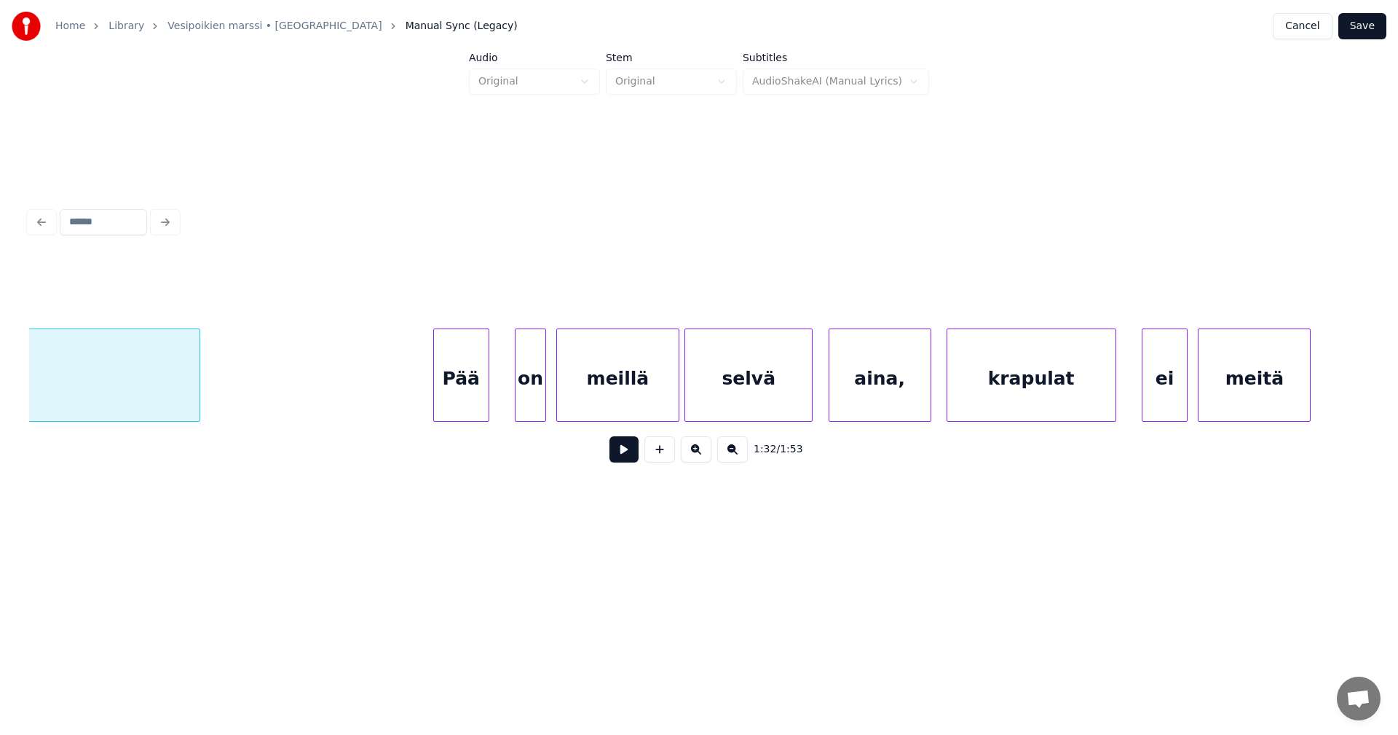
scroll to position [0, 24010]
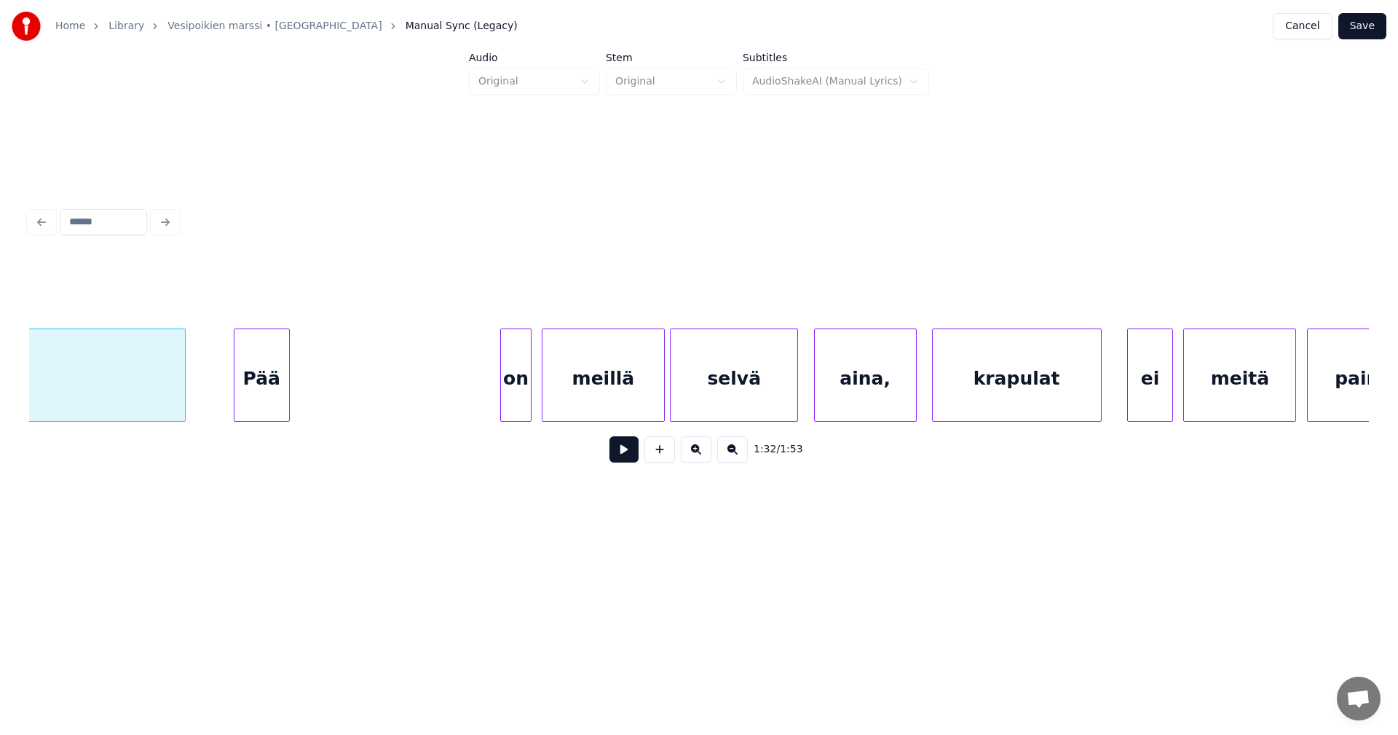
click at [267, 373] on div "Pää" at bounding box center [262, 378] width 55 height 99
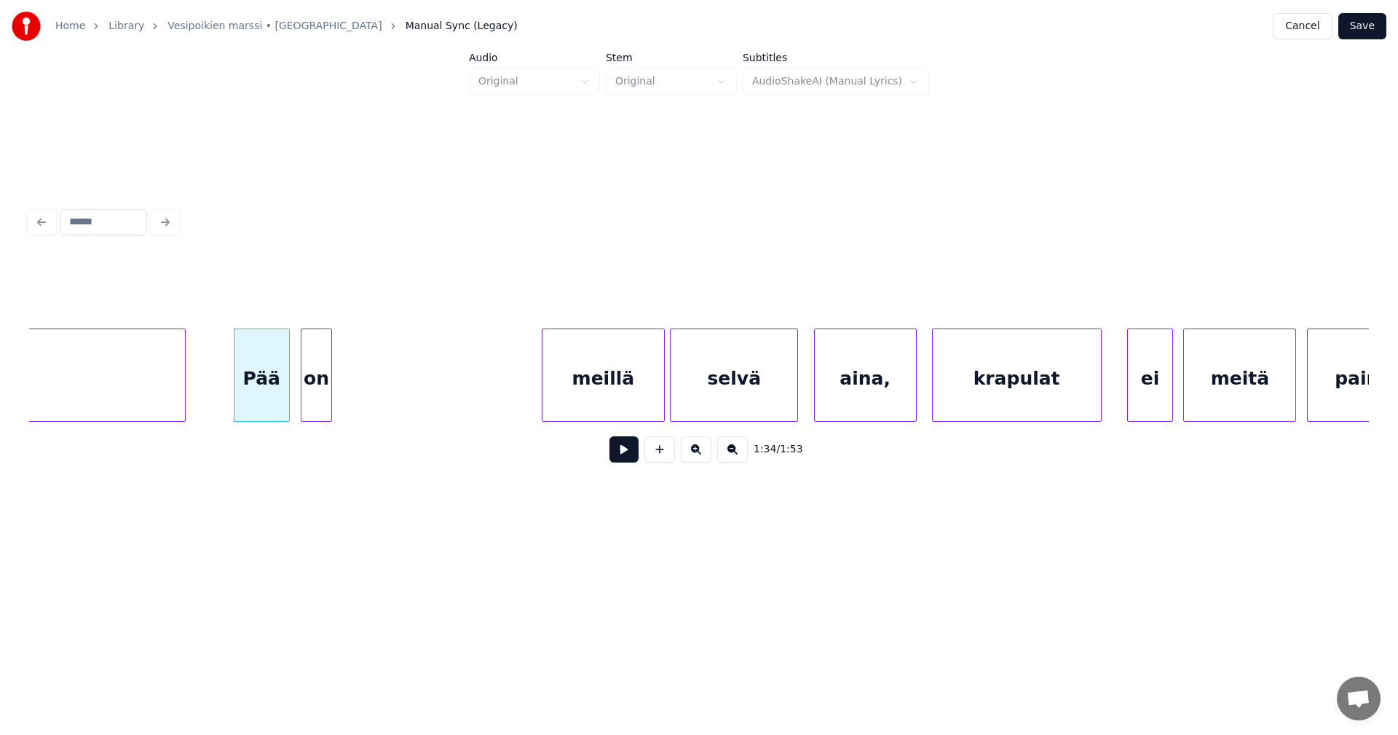
click at [310, 380] on div "on" at bounding box center [316, 378] width 29 height 99
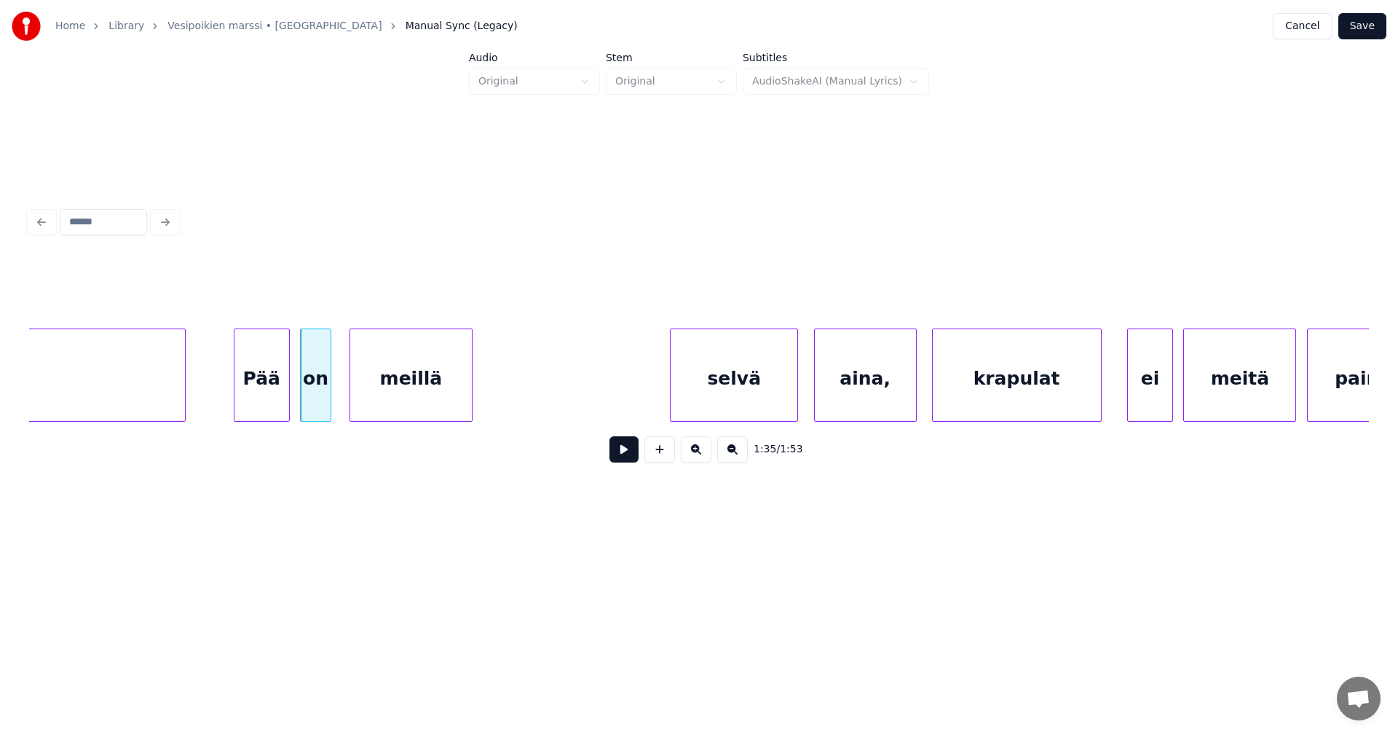
click at [401, 382] on div "meillä" at bounding box center [411, 378] width 122 height 99
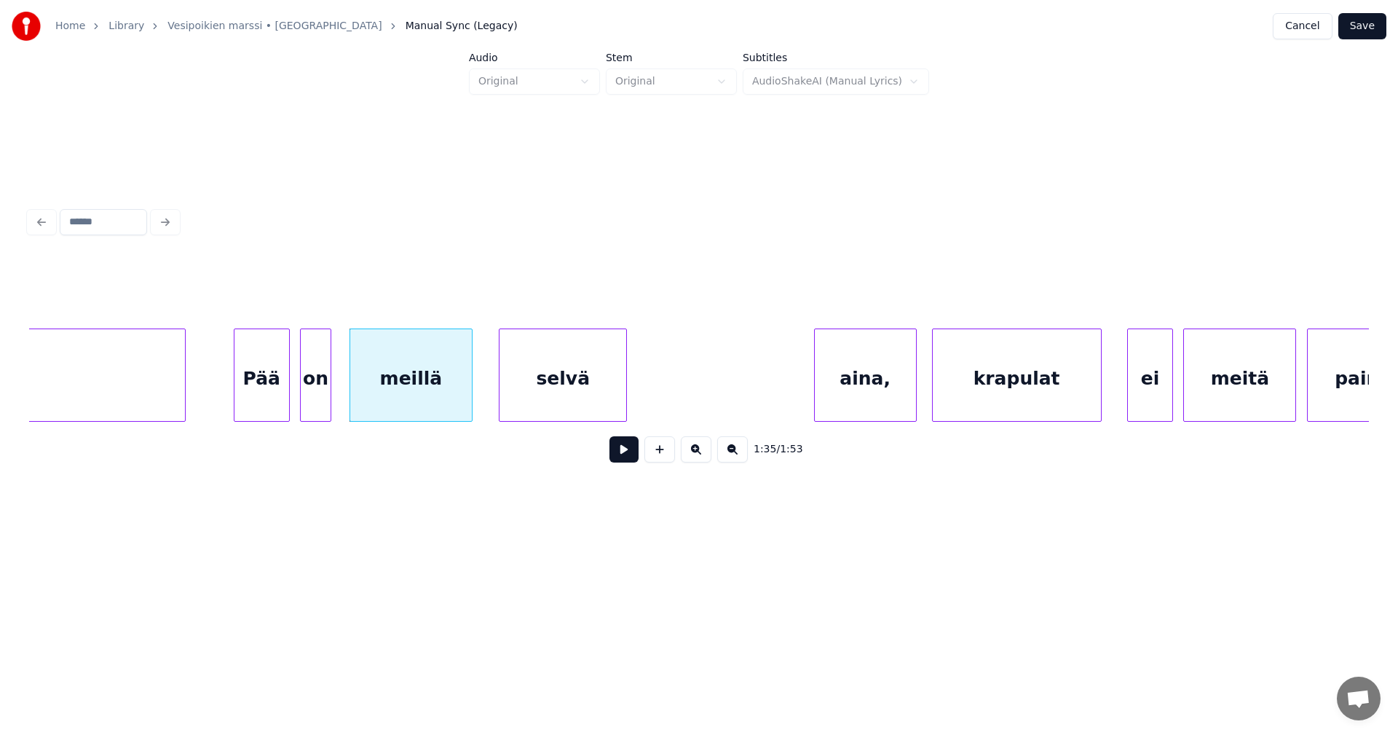
click at [533, 393] on div "selvä" at bounding box center [563, 378] width 127 height 99
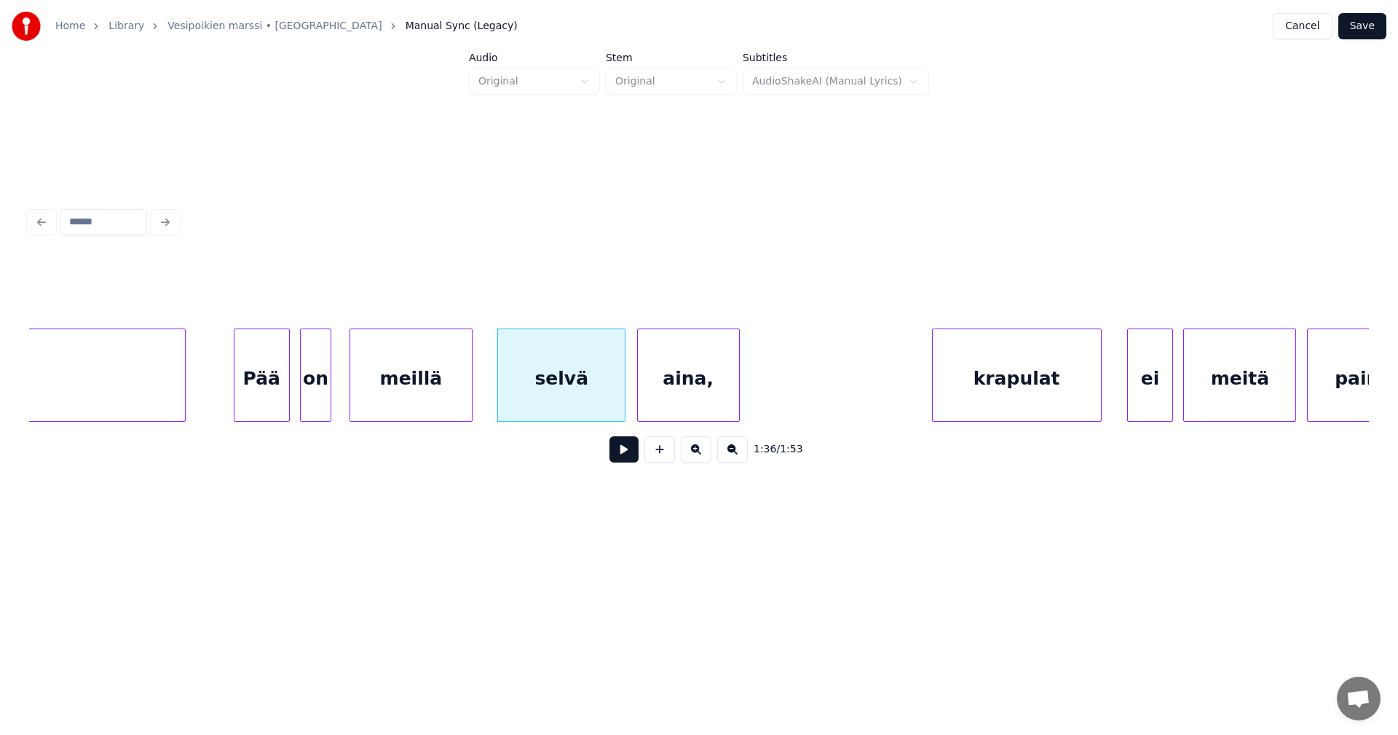
click at [672, 398] on div "aina," at bounding box center [688, 378] width 101 height 99
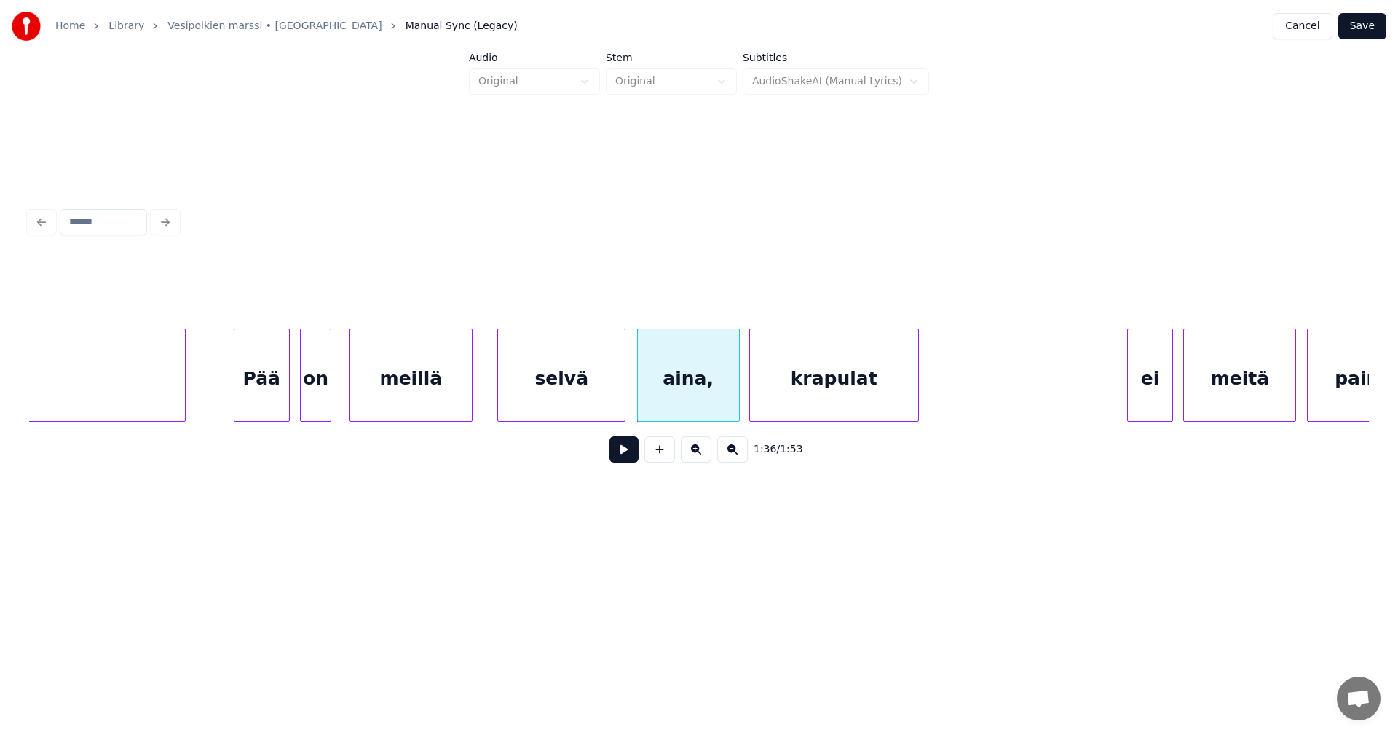
click at [792, 399] on div "krapulat" at bounding box center [834, 378] width 168 height 99
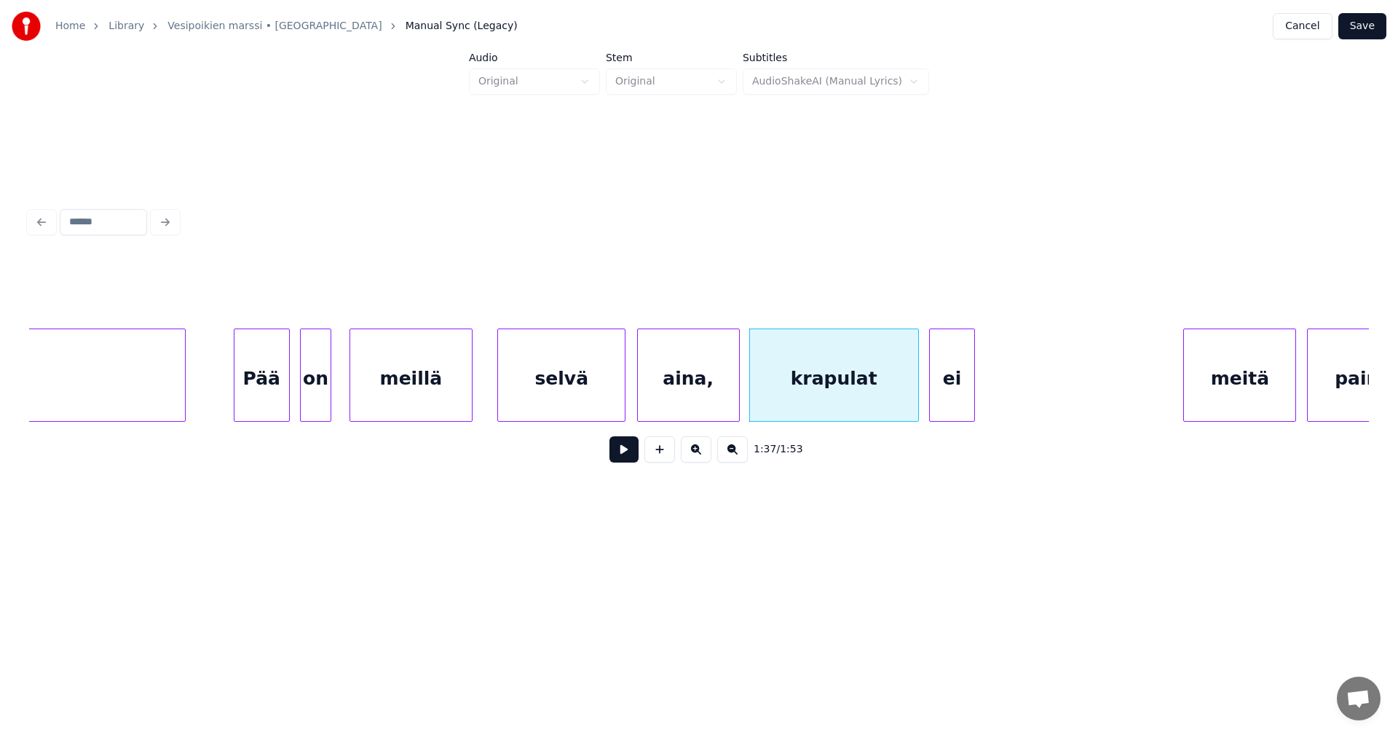
click at [951, 394] on div "ei" at bounding box center [952, 378] width 44 height 99
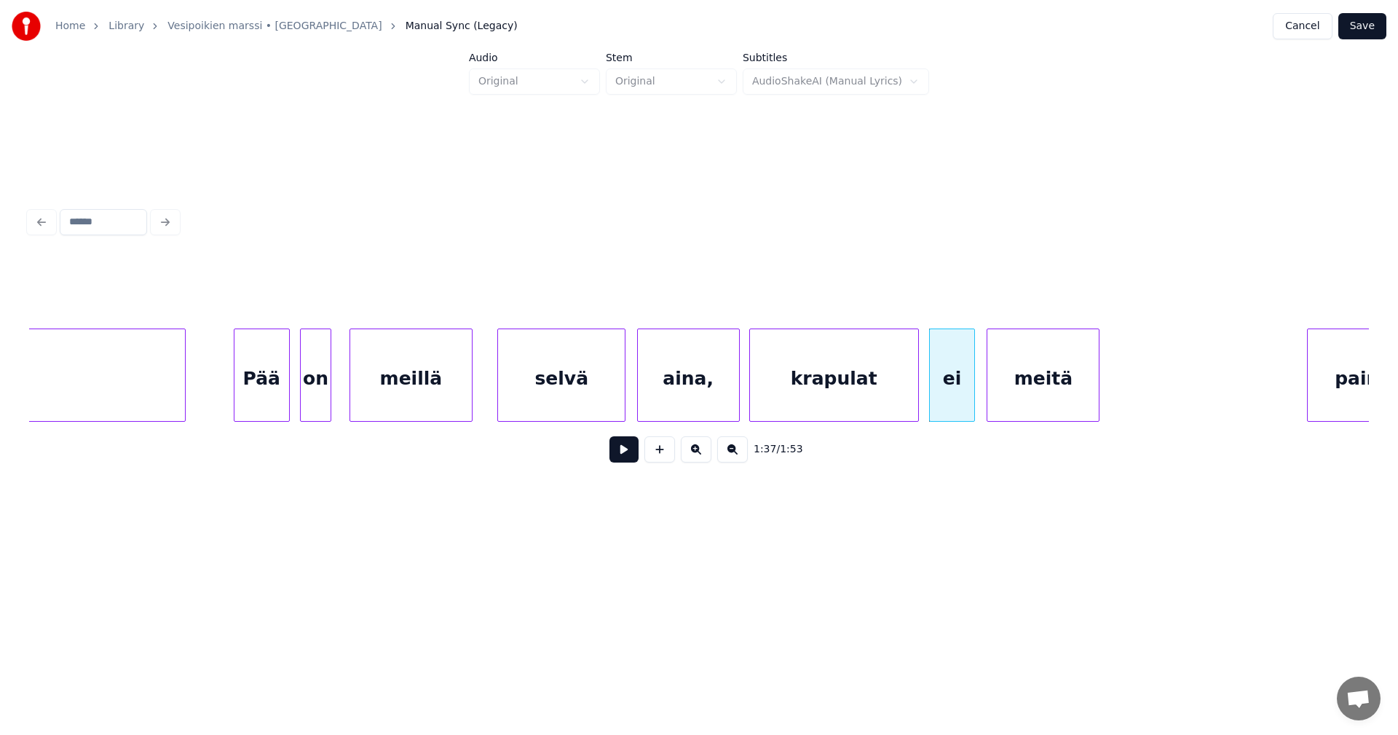
click at [1026, 393] on div "meitä" at bounding box center [1043, 378] width 111 height 99
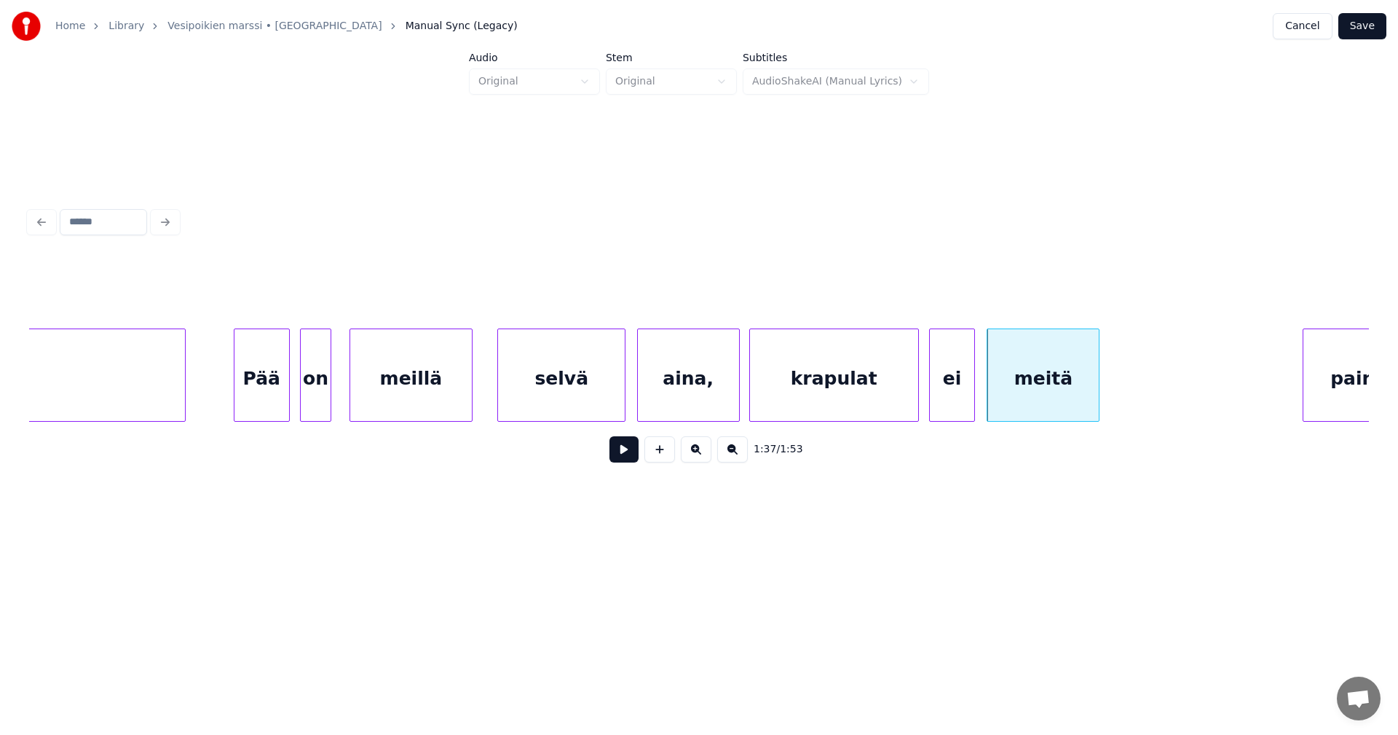
scroll to position [0, 24056]
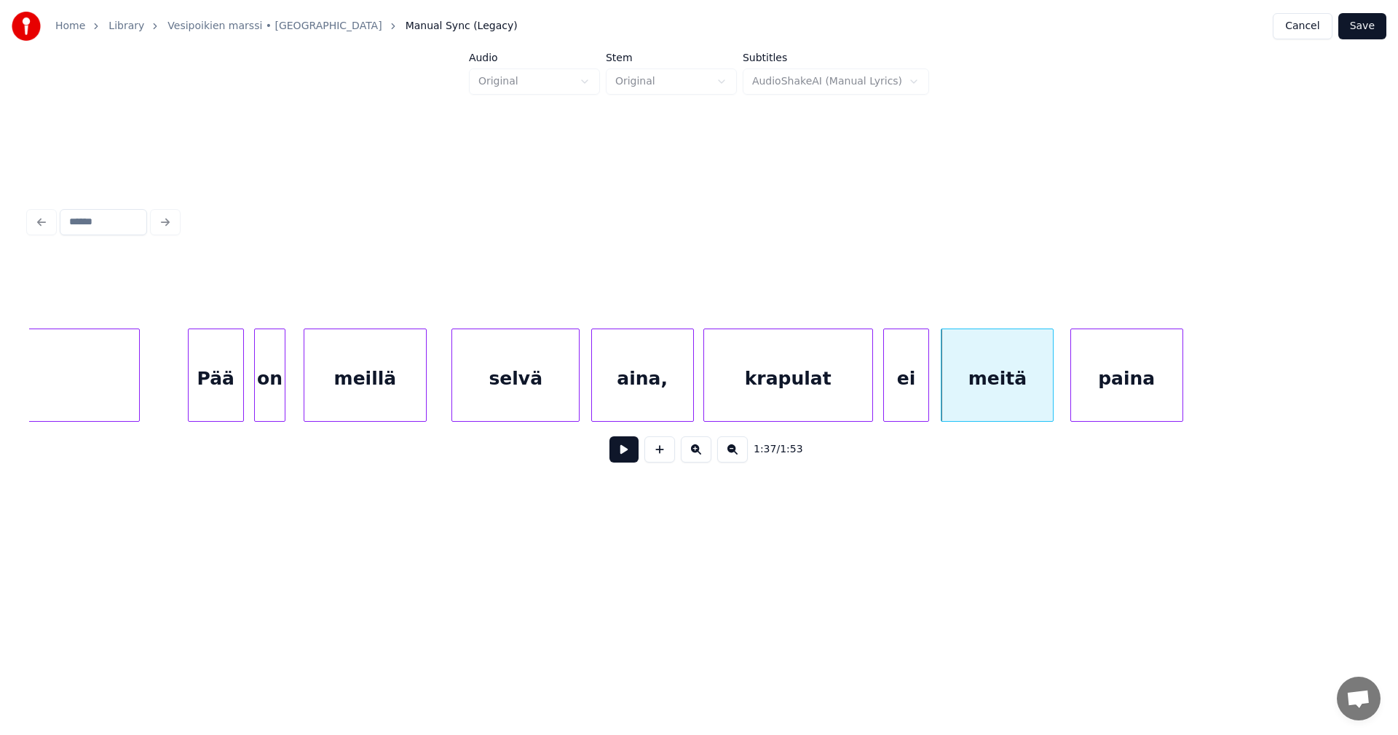
click at [1152, 390] on div "paina" at bounding box center [1126, 378] width 111 height 99
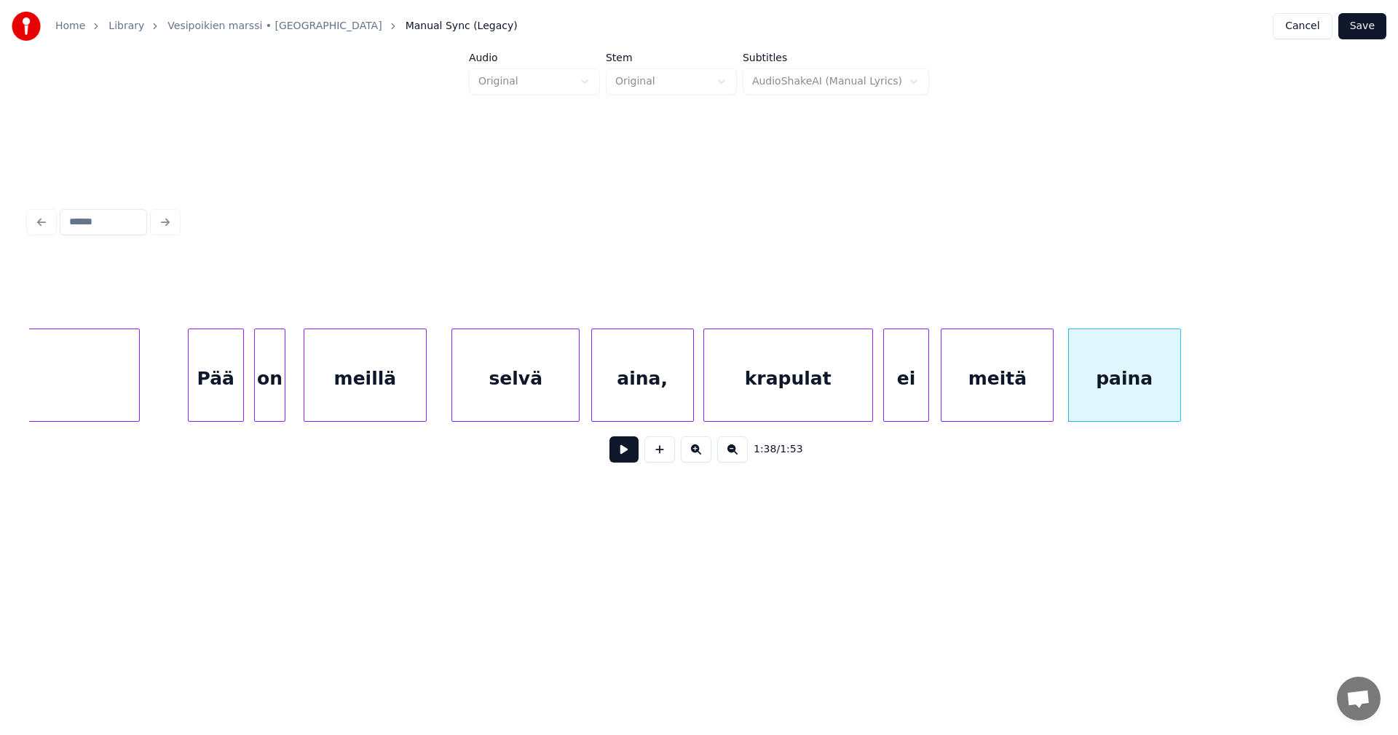
click at [230, 391] on div "Pää" at bounding box center [216, 378] width 55 height 99
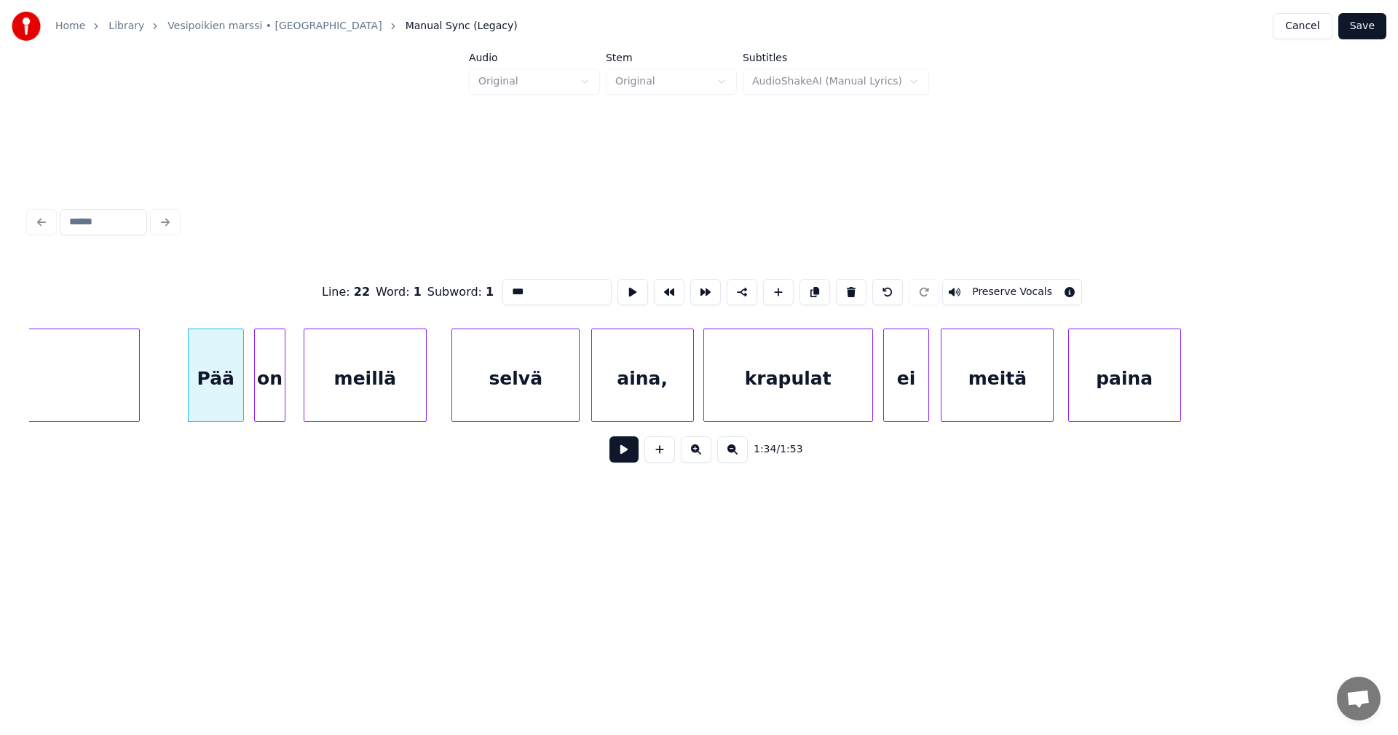
click at [623, 456] on button at bounding box center [624, 449] width 29 height 26
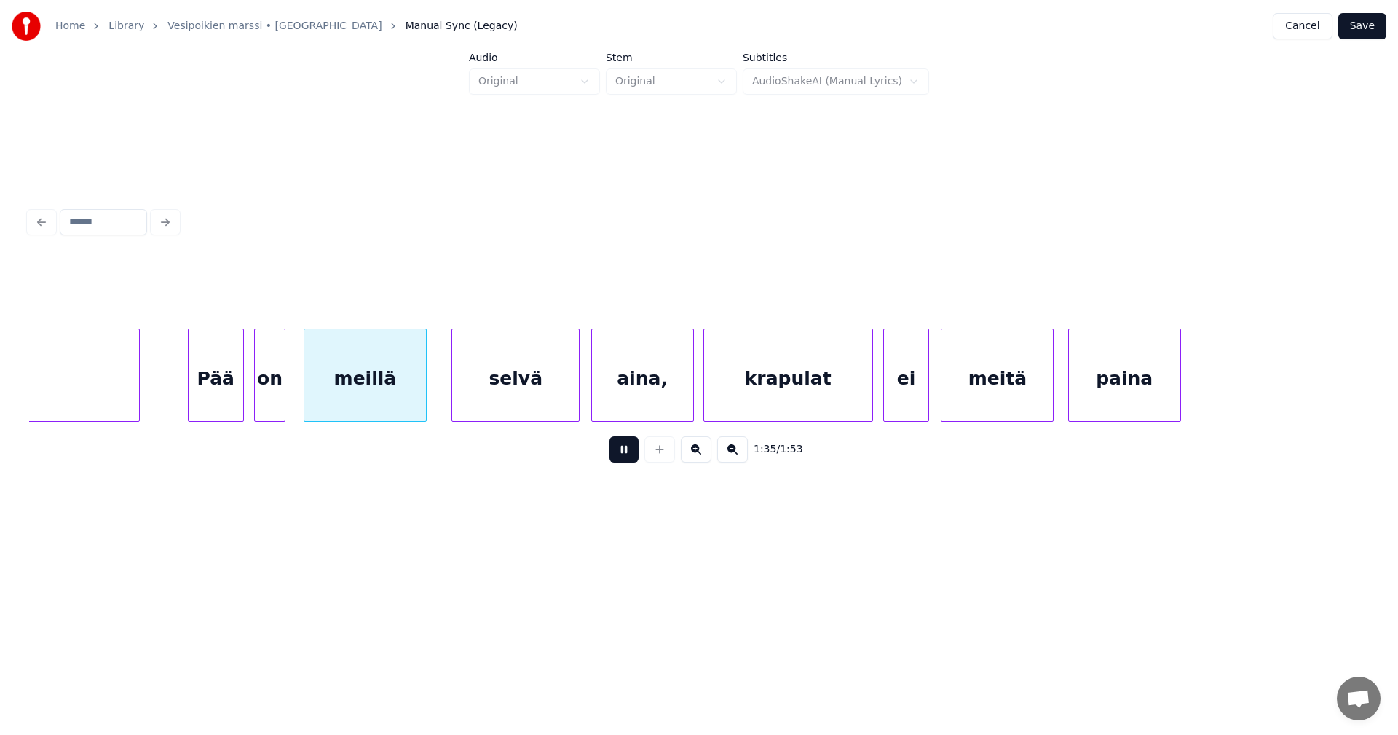
drag, startPoint x: 623, startPoint y: 456, endPoint x: 353, endPoint y: 428, distance: 271.6
click at [622, 456] on button at bounding box center [624, 449] width 29 height 26
click at [278, 395] on div "on" at bounding box center [276, 378] width 29 height 99
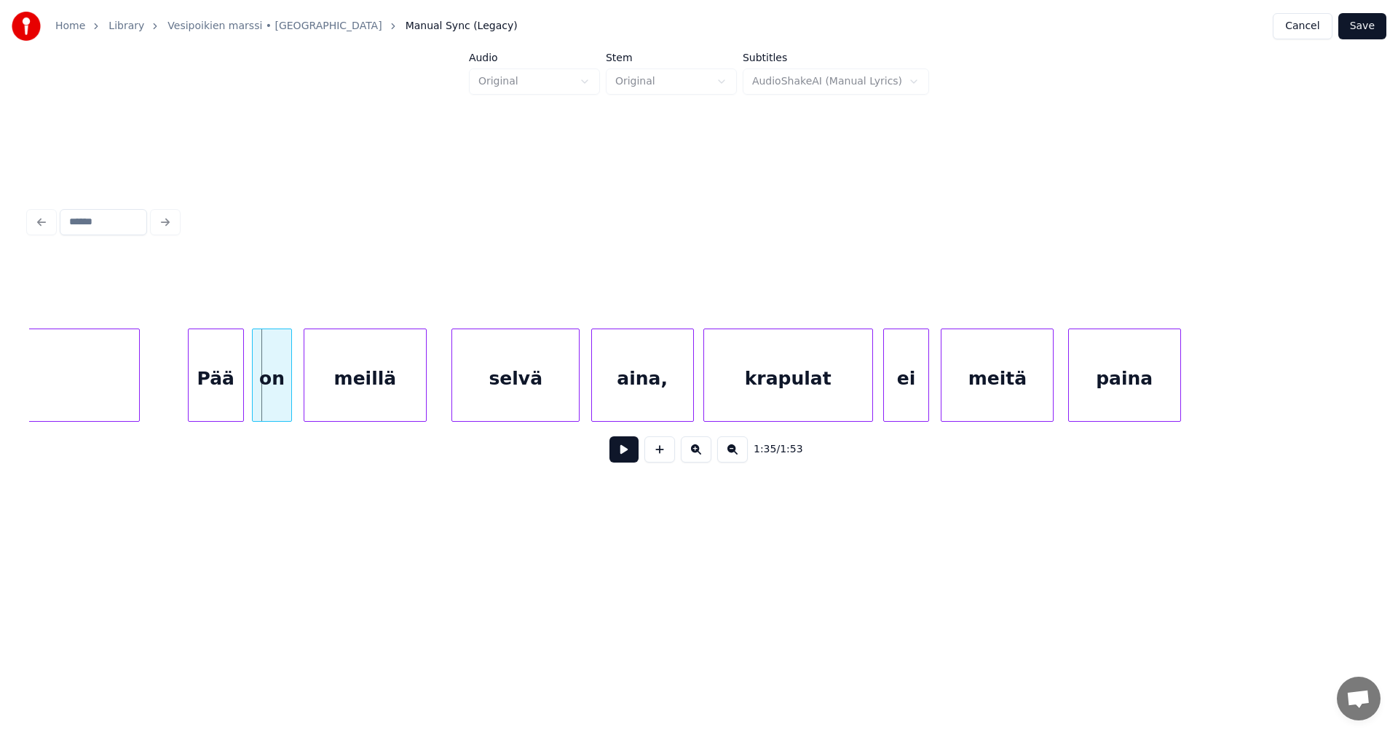
click at [254, 395] on div at bounding box center [255, 375] width 4 height 92
click at [224, 395] on div "Pää" at bounding box center [216, 378] width 55 height 99
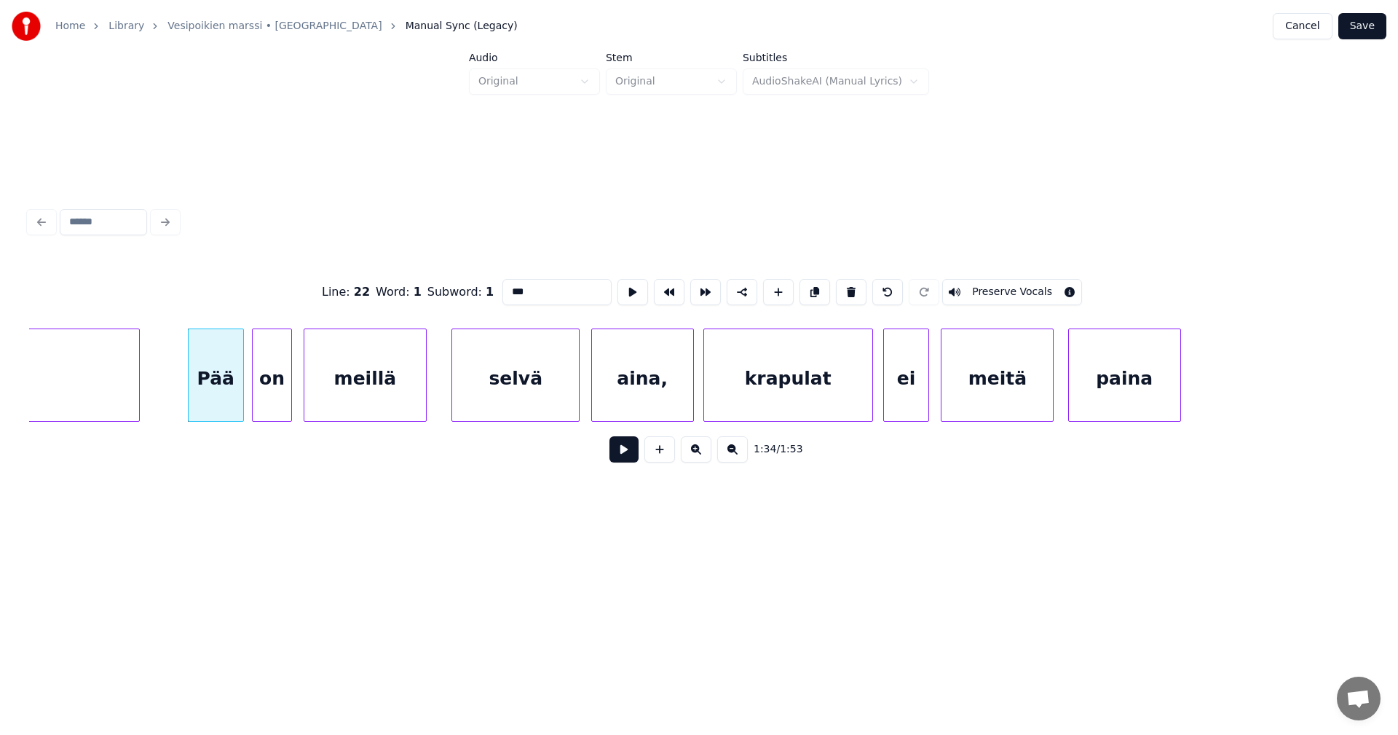
click at [623, 457] on button at bounding box center [624, 449] width 29 height 26
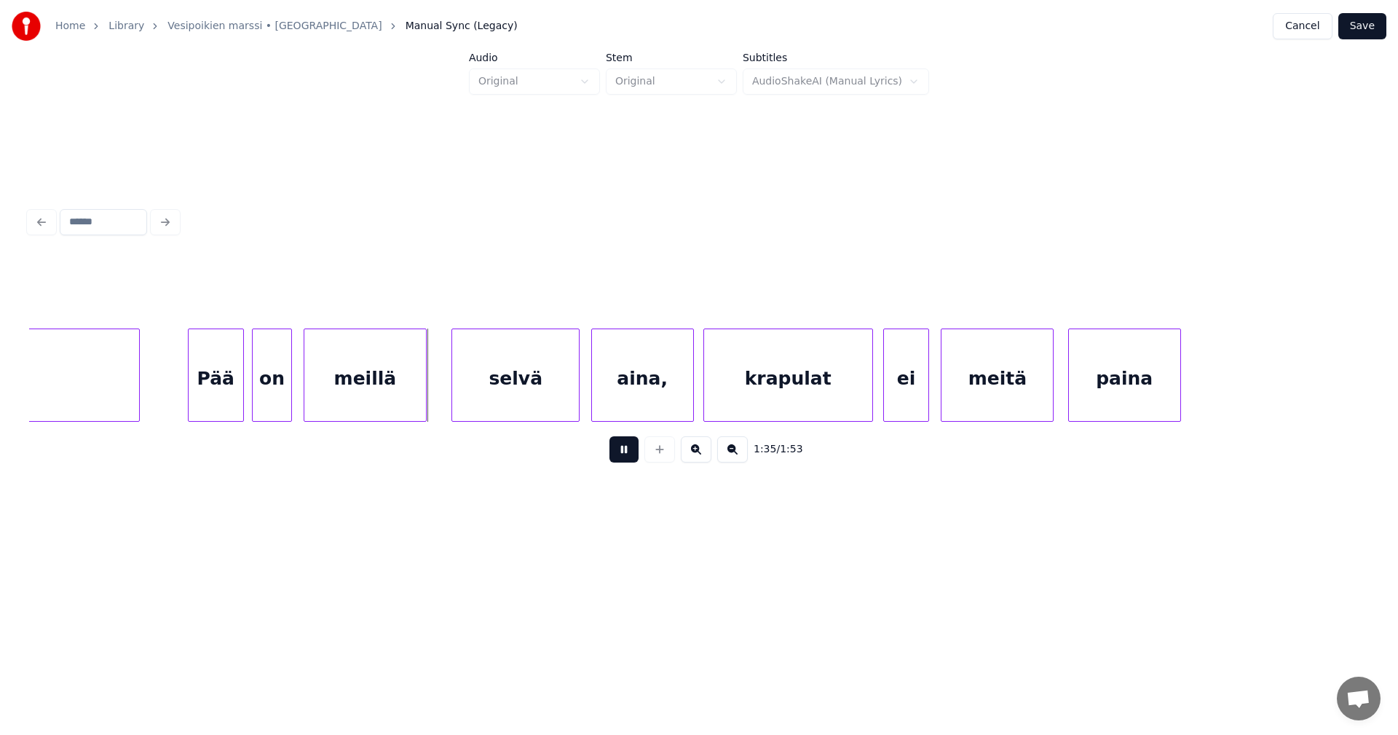
click at [622, 456] on button at bounding box center [624, 449] width 29 height 26
click at [537, 395] on div "selvä" at bounding box center [507, 378] width 127 height 99
click at [621, 452] on button at bounding box center [624, 449] width 29 height 26
click at [631, 402] on div "aina," at bounding box center [634, 378] width 101 height 99
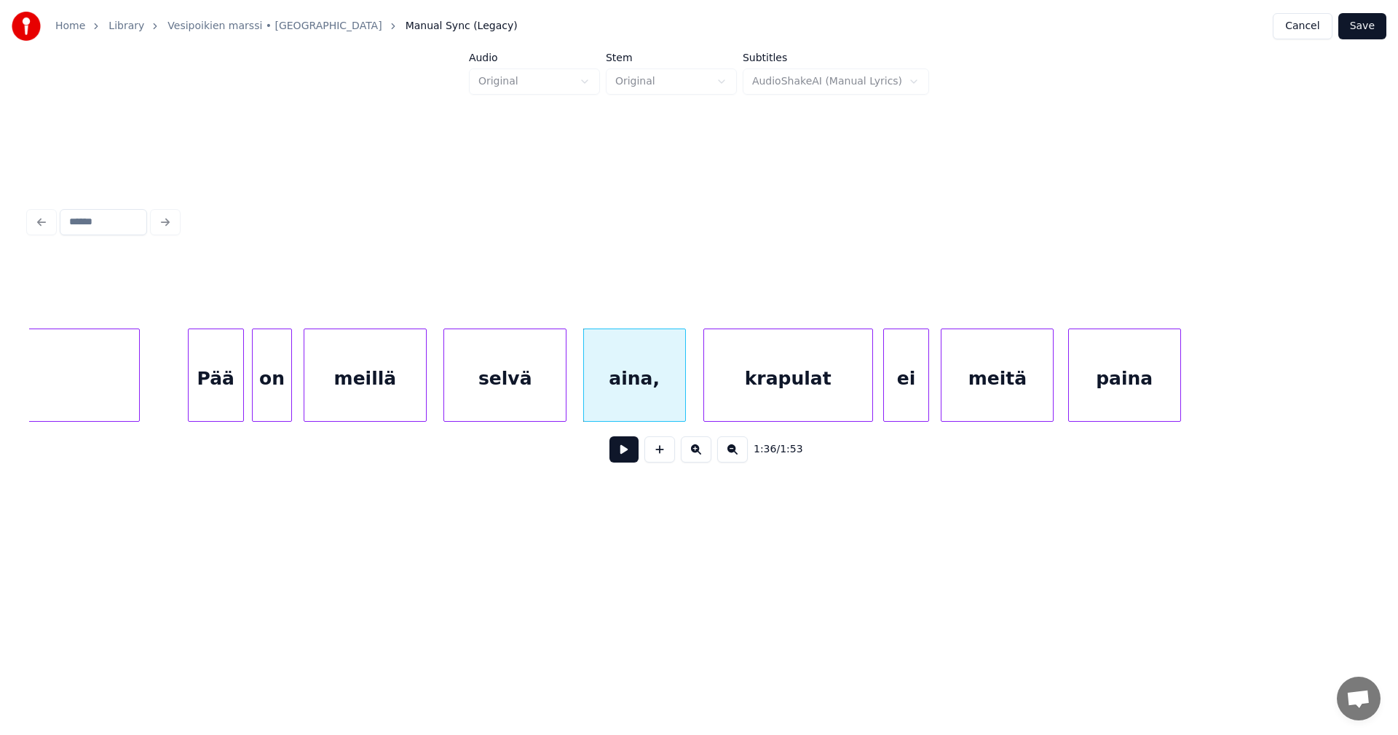
click at [562, 398] on div at bounding box center [564, 375] width 4 height 92
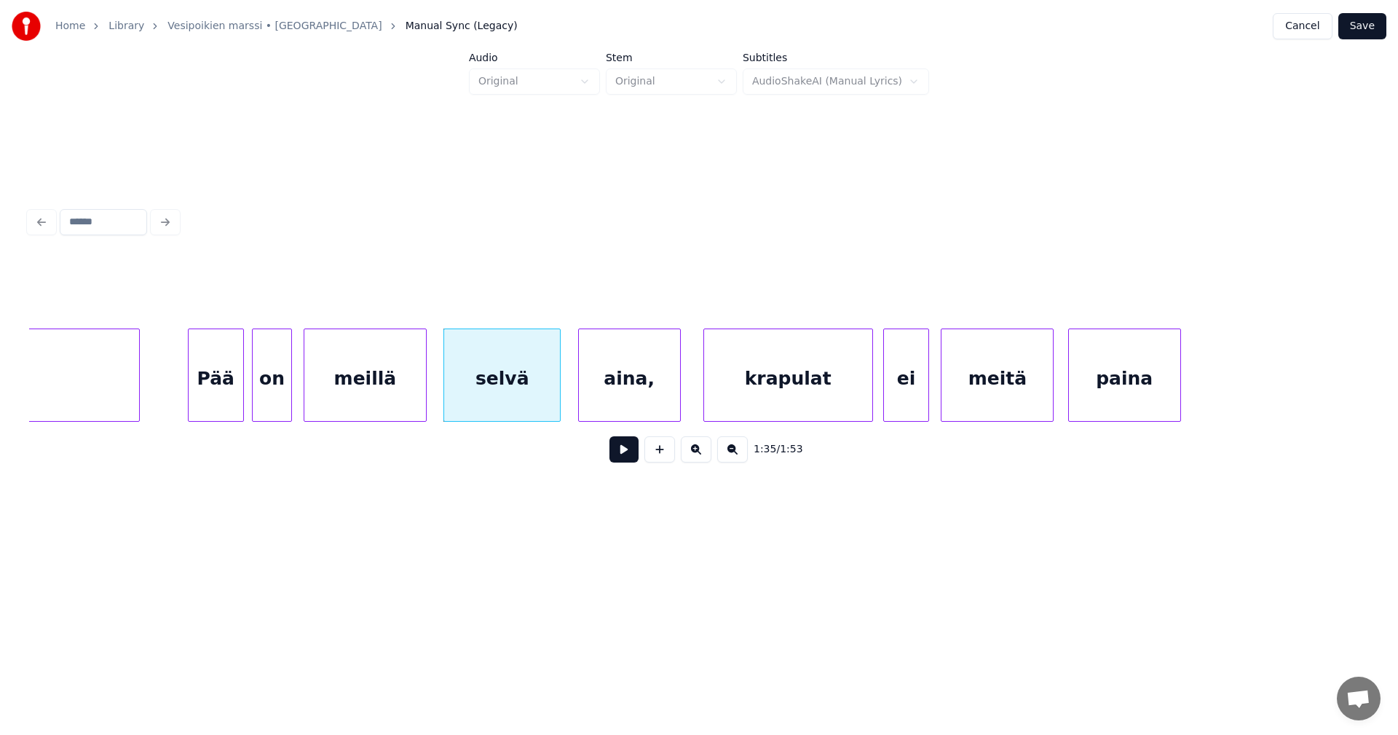
click at [611, 401] on div "aina," at bounding box center [629, 378] width 101 height 99
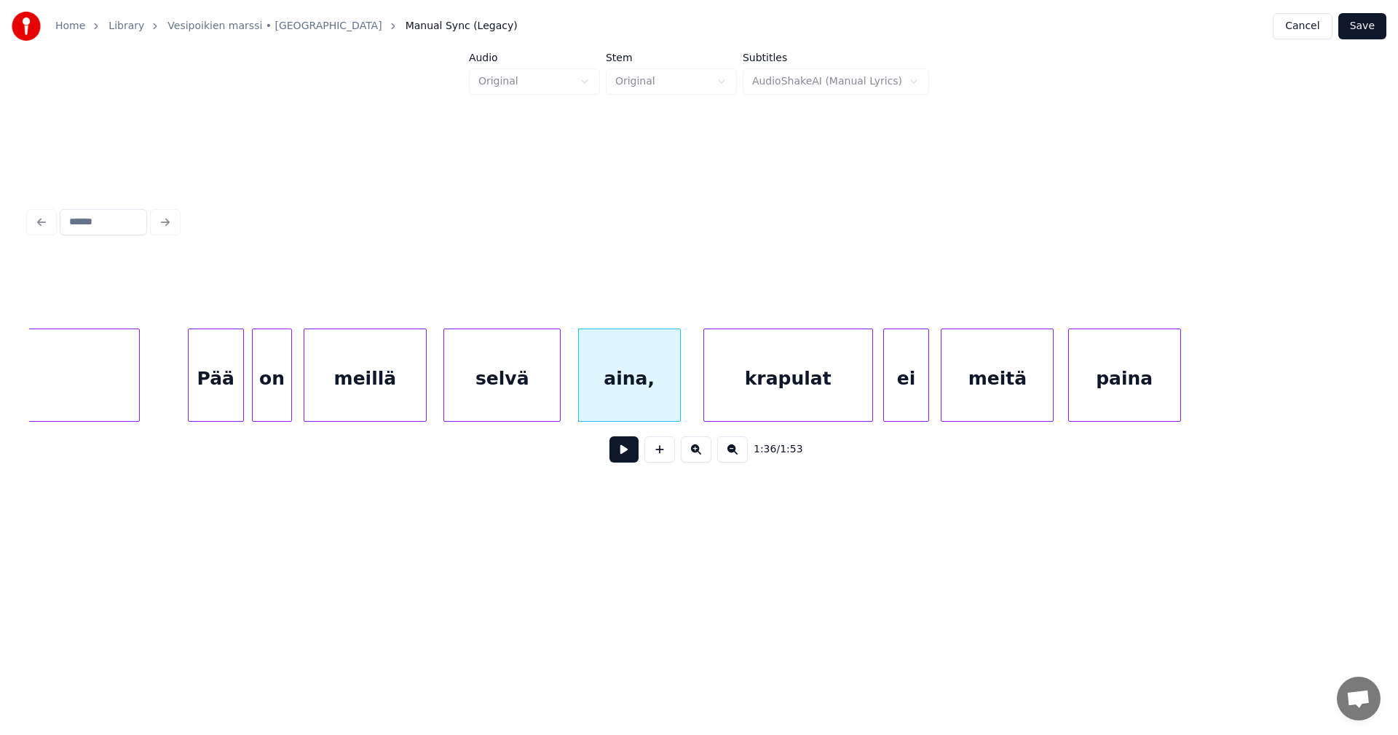
click at [615, 450] on button at bounding box center [624, 449] width 29 height 26
click at [674, 398] on div at bounding box center [675, 375] width 4 height 92
click at [747, 398] on div "krapulat" at bounding box center [785, 378] width 168 height 99
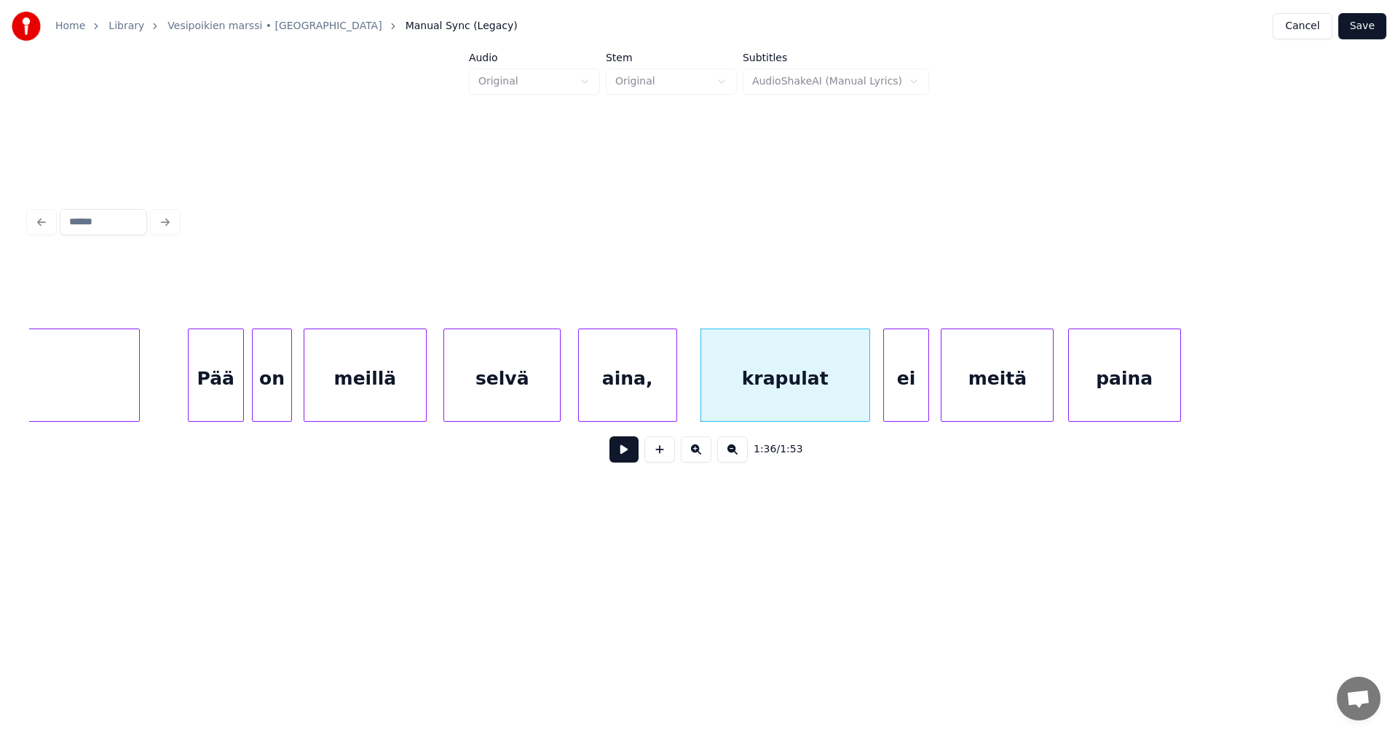
click at [629, 454] on button at bounding box center [624, 449] width 29 height 26
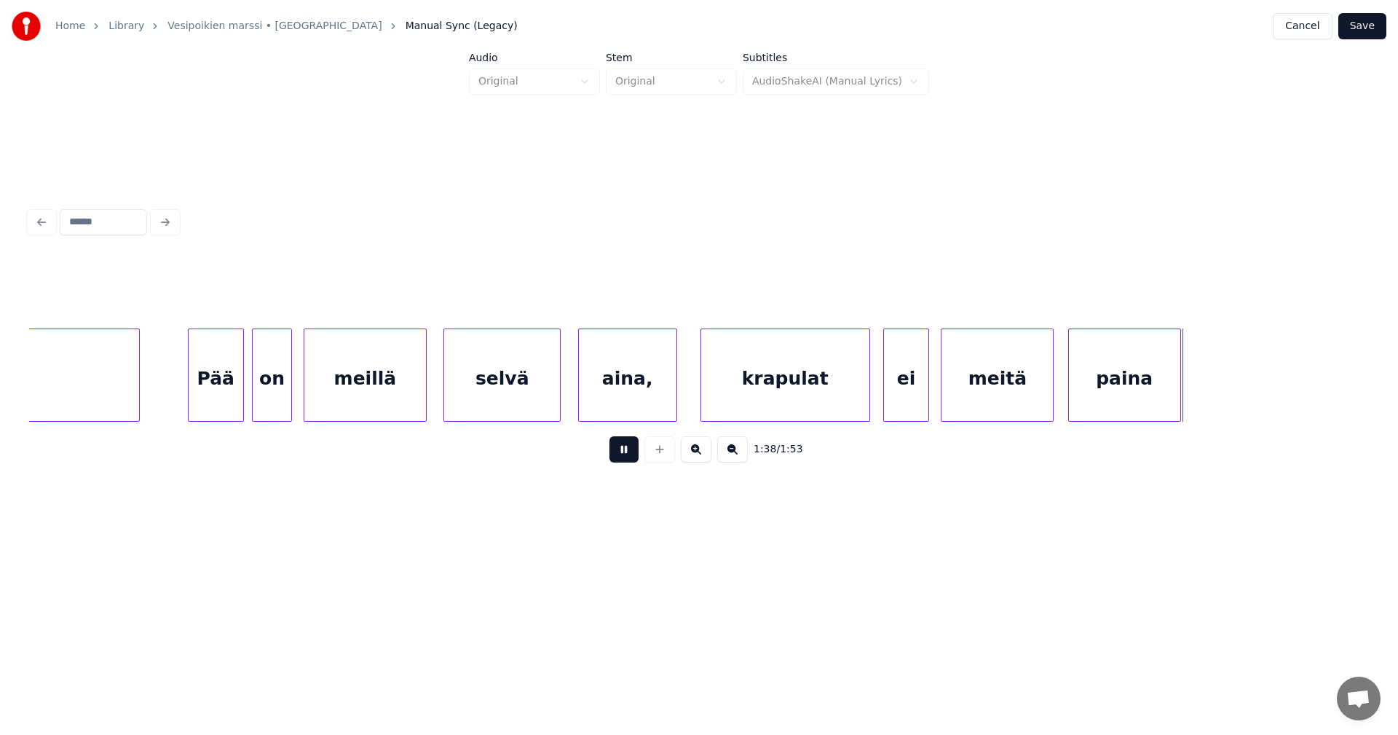
click at [630, 454] on button at bounding box center [624, 449] width 29 height 26
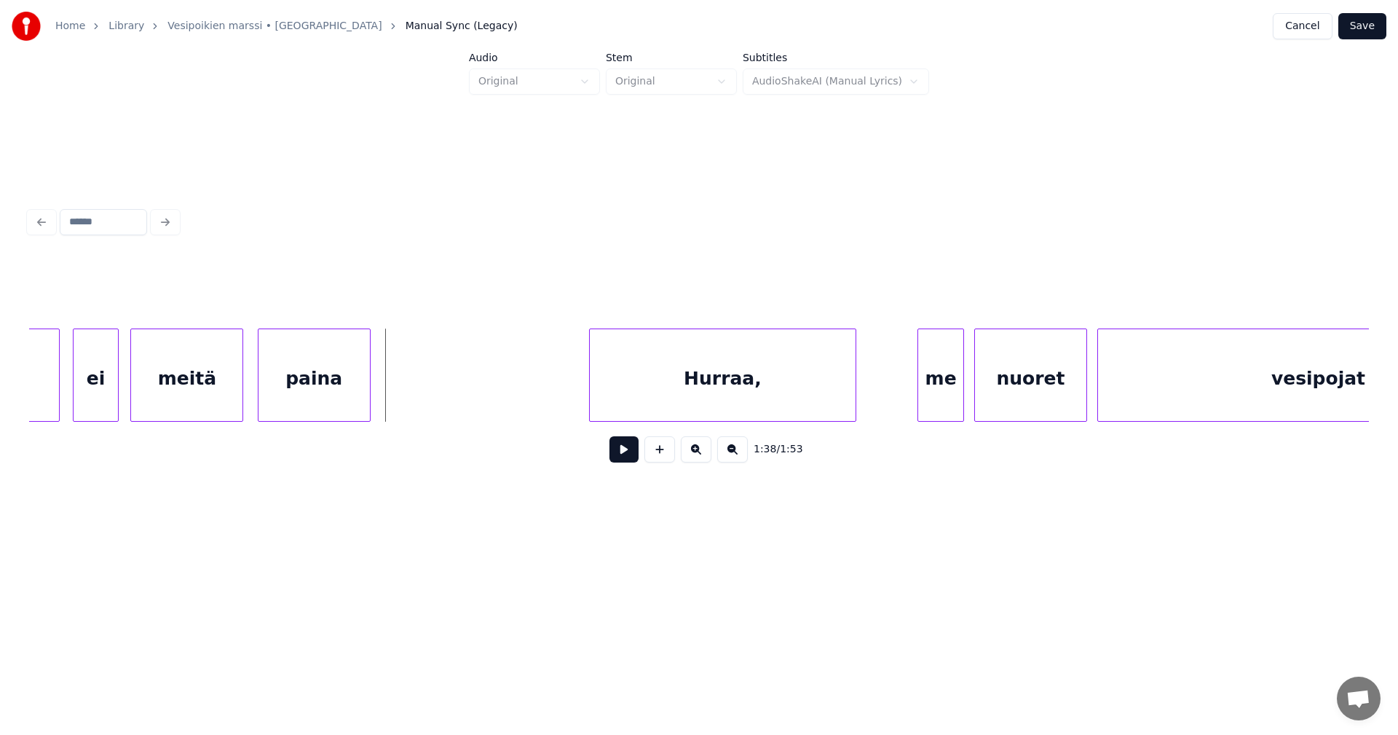
scroll to position [0, 24871]
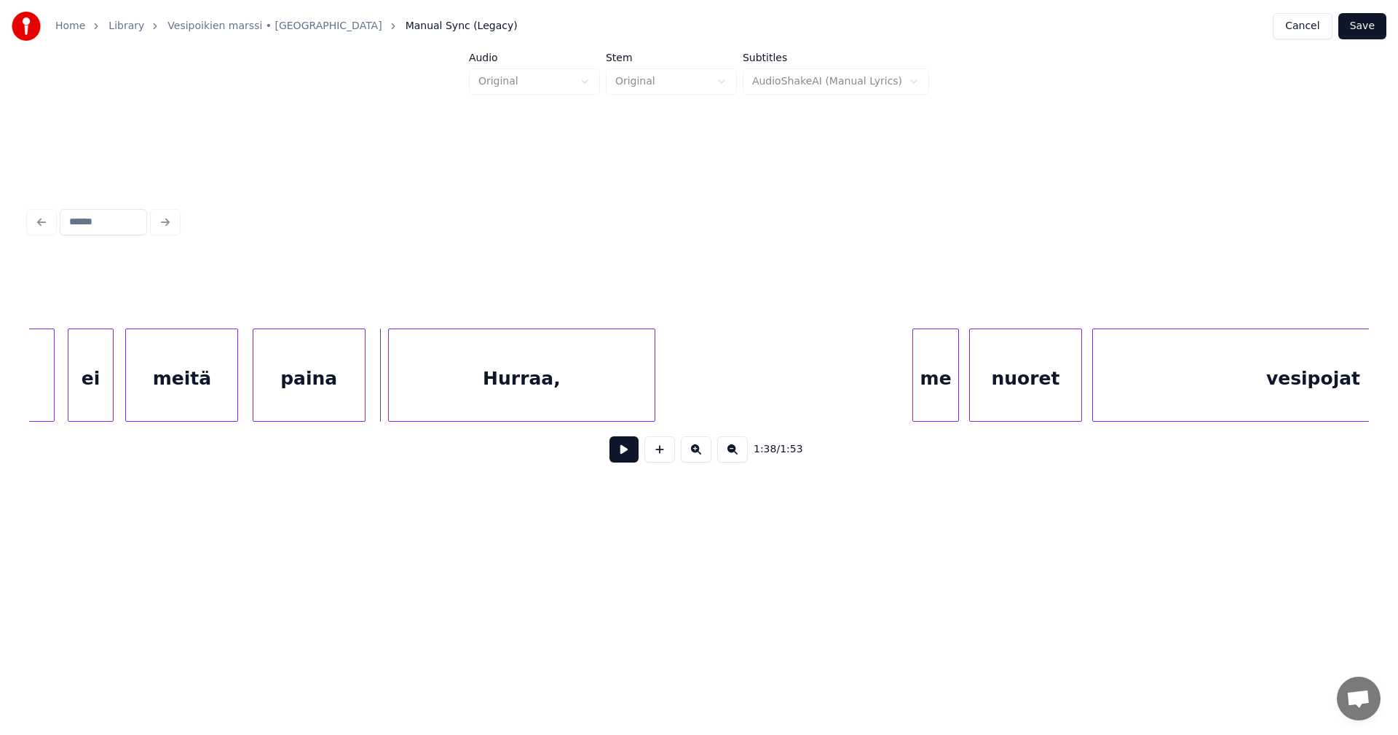
click at [607, 398] on div "Hurraa," at bounding box center [522, 378] width 266 height 99
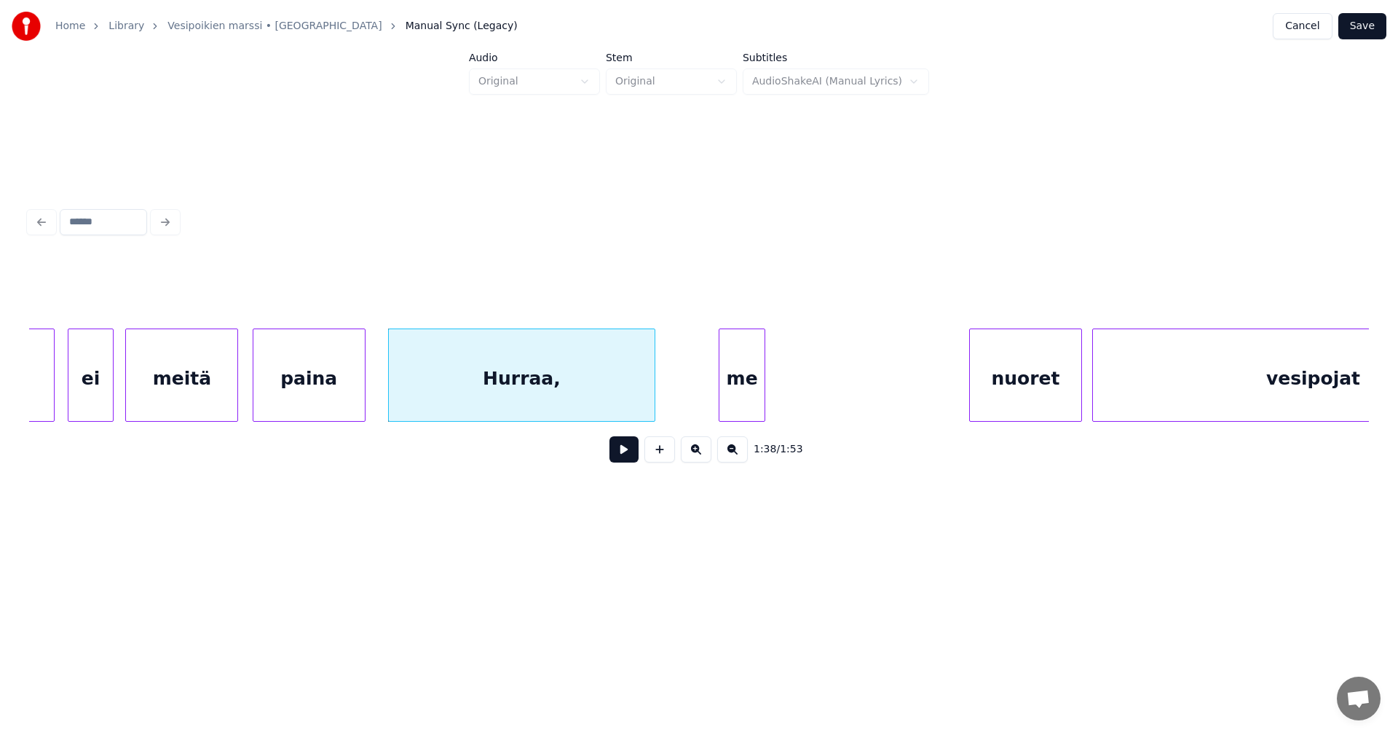
click at [730, 396] on div "me" at bounding box center [742, 378] width 45 height 99
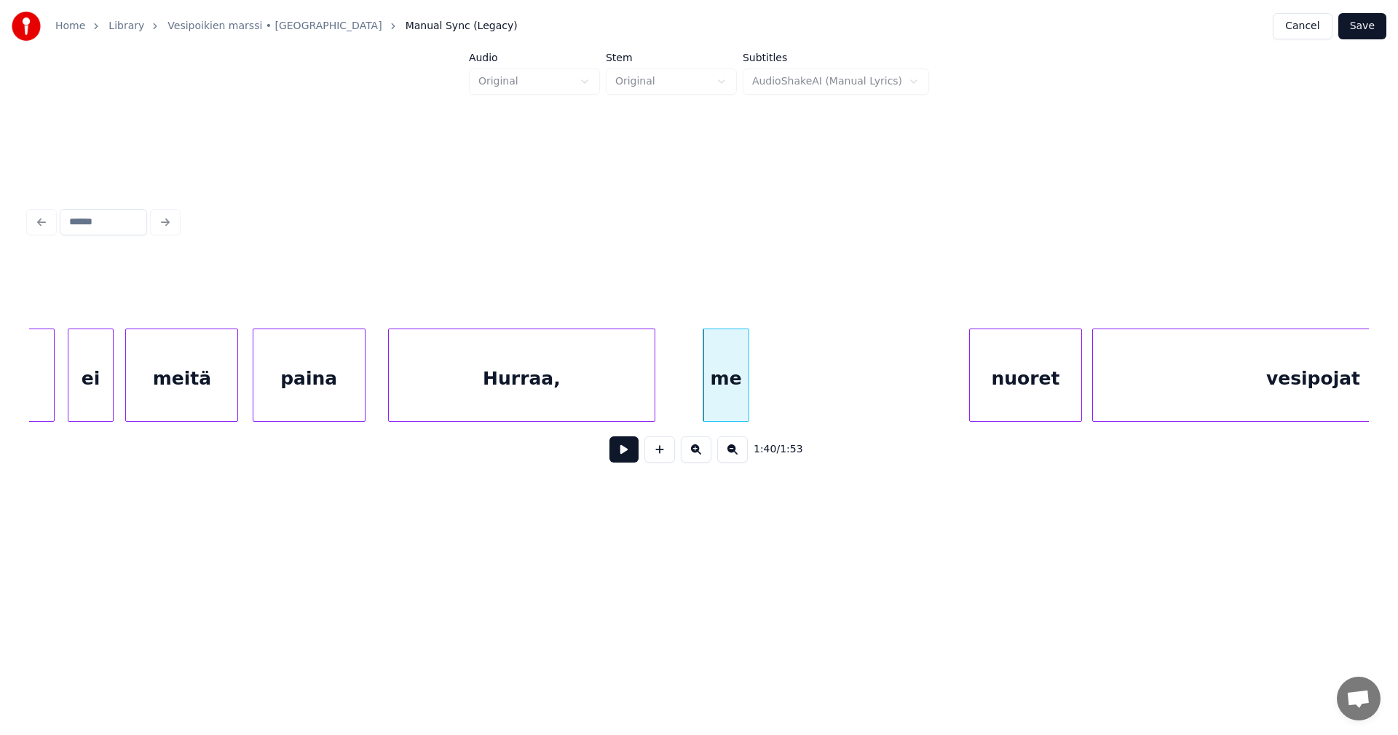
click at [631, 397] on div "Hurraa," at bounding box center [522, 378] width 266 height 99
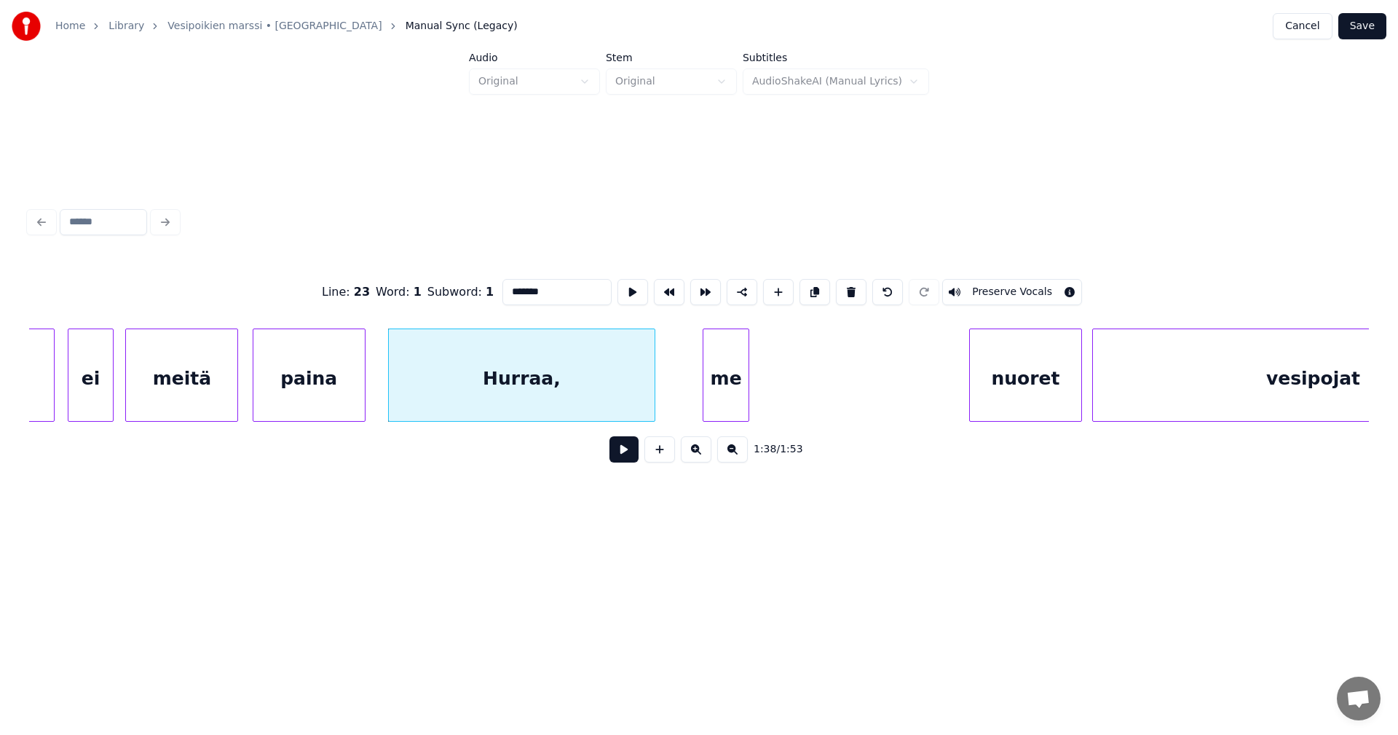
click at [630, 451] on button at bounding box center [624, 449] width 29 height 26
click at [629, 449] on button at bounding box center [624, 449] width 29 height 26
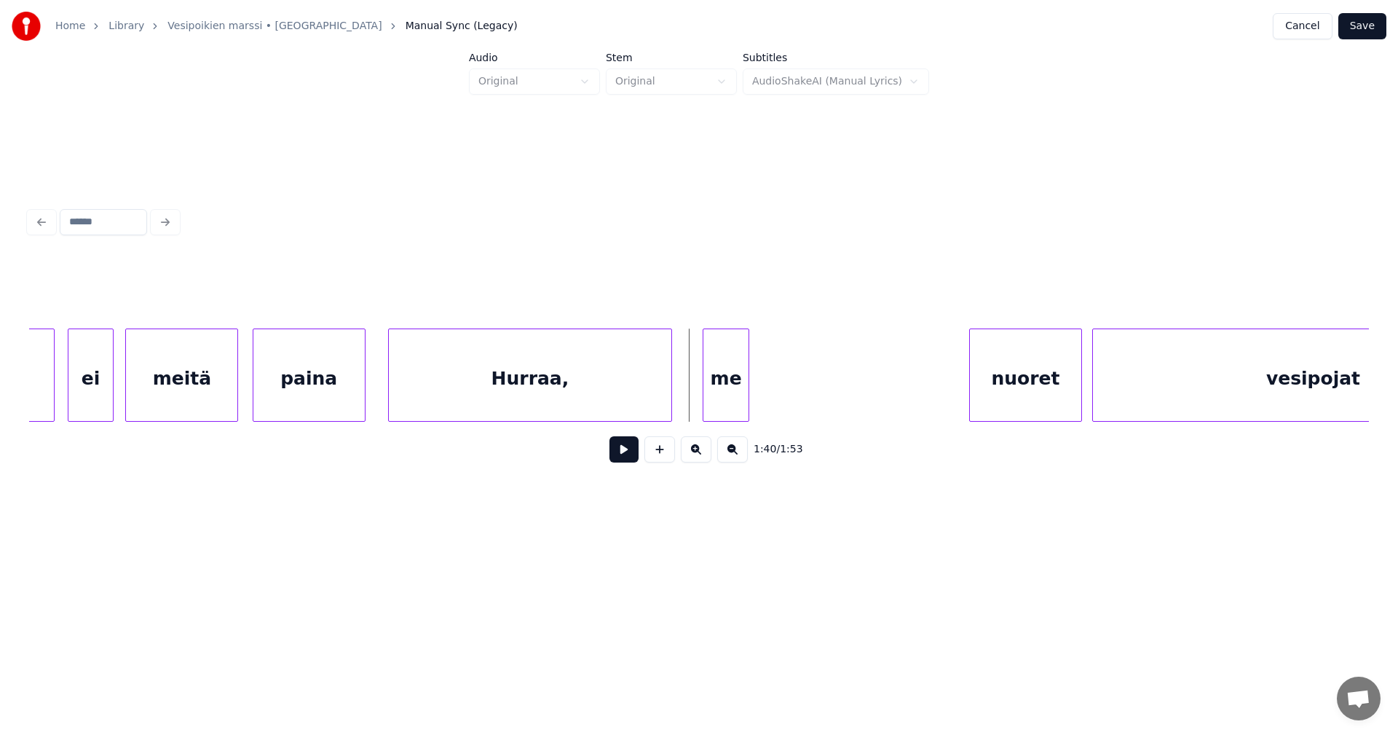
click at [668, 393] on div at bounding box center [669, 375] width 4 height 92
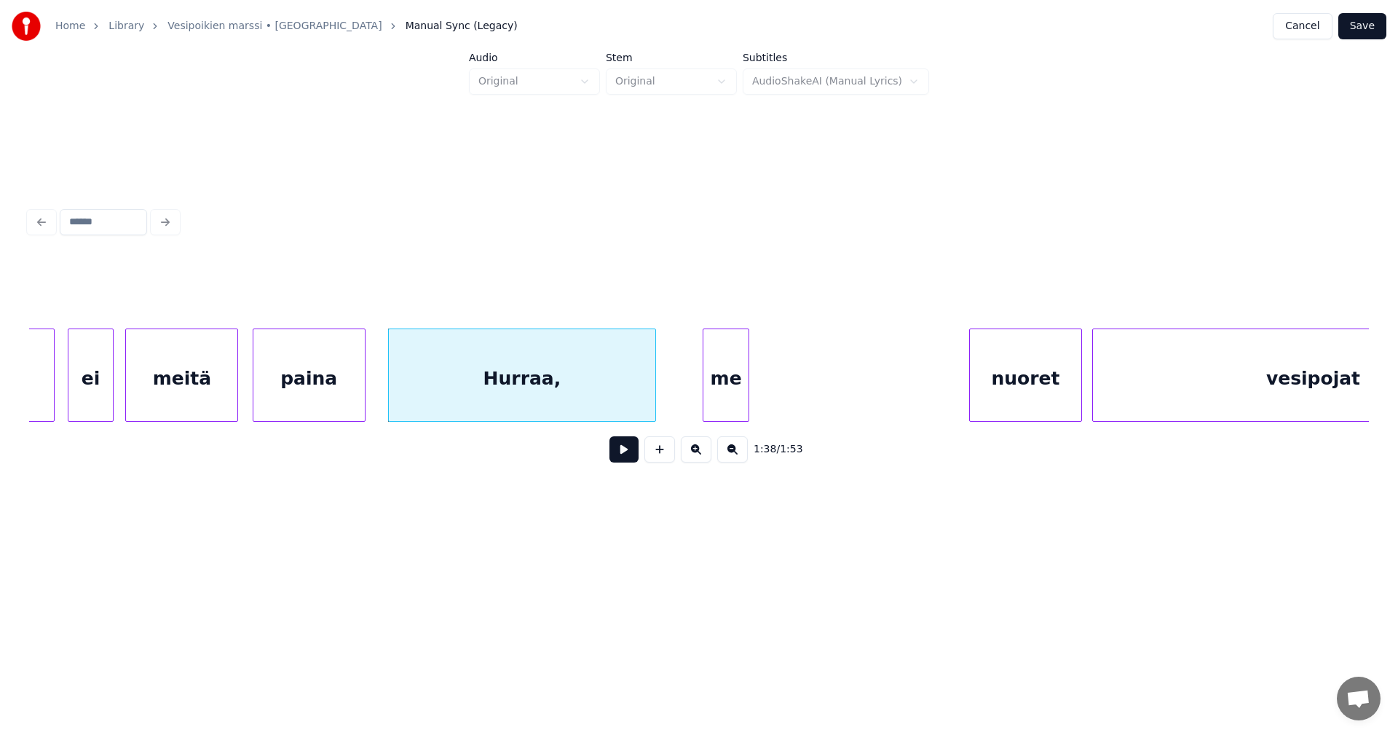
click at [653, 399] on div at bounding box center [653, 375] width 4 height 92
click at [620, 415] on div "Hurraa," at bounding box center [522, 378] width 267 height 99
click at [623, 454] on button at bounding box center [624, 449] width 29 height 26
click at [622, 452] on button at bounding box center [624, 449] width 29 height 26
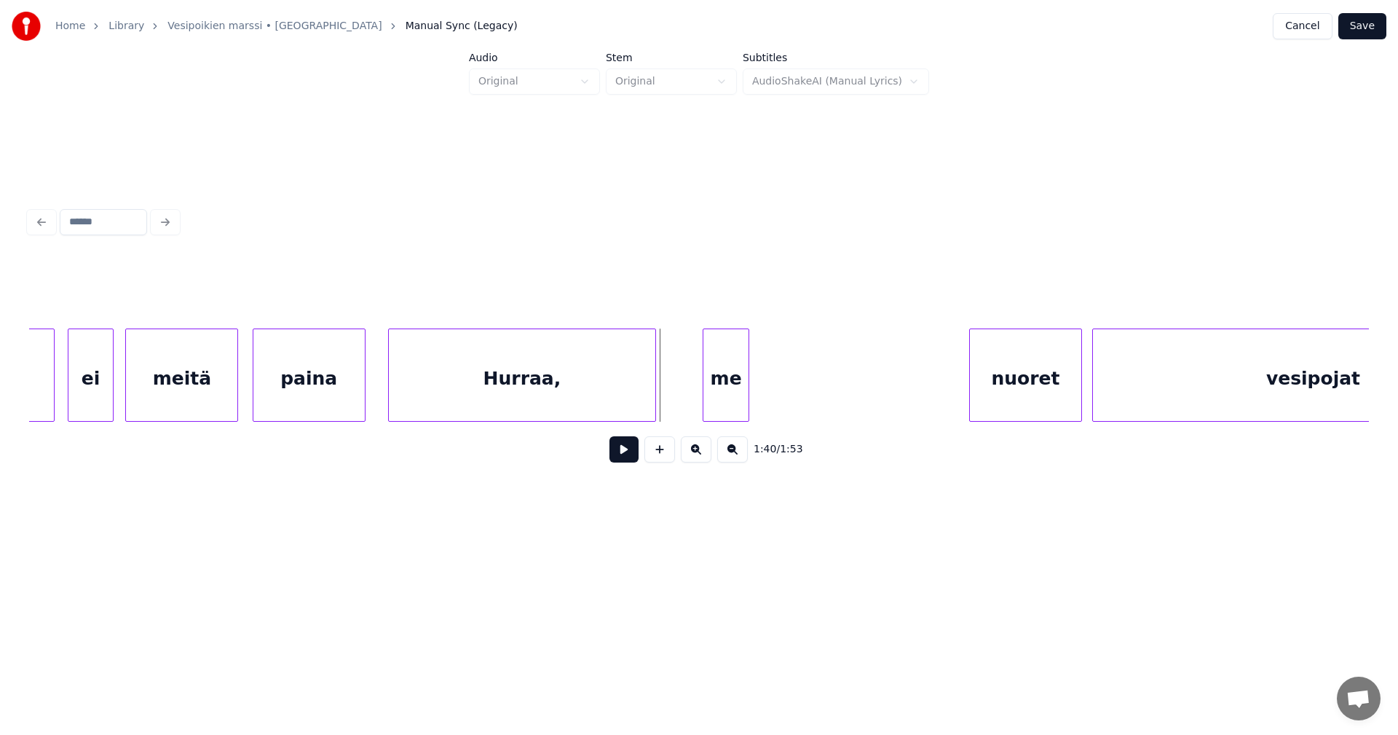
click at [622, 452] on button at bounding box center [624, 449] width 29 height 26
click at [844, 406] on div "nuoret" at bounding box center [822, 378] width 111 height 99
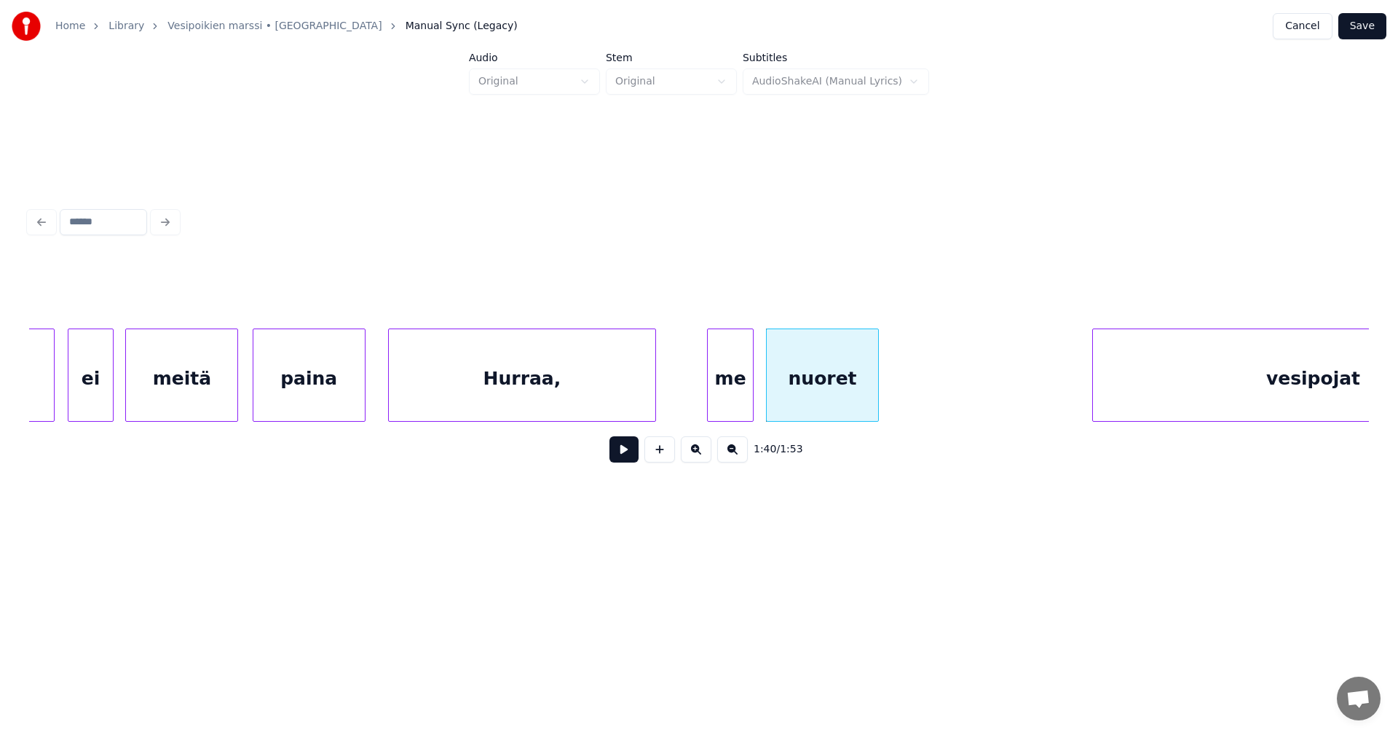
click at [745, 395] on div "me" at bounding box center [730, 378] width 45 height 99
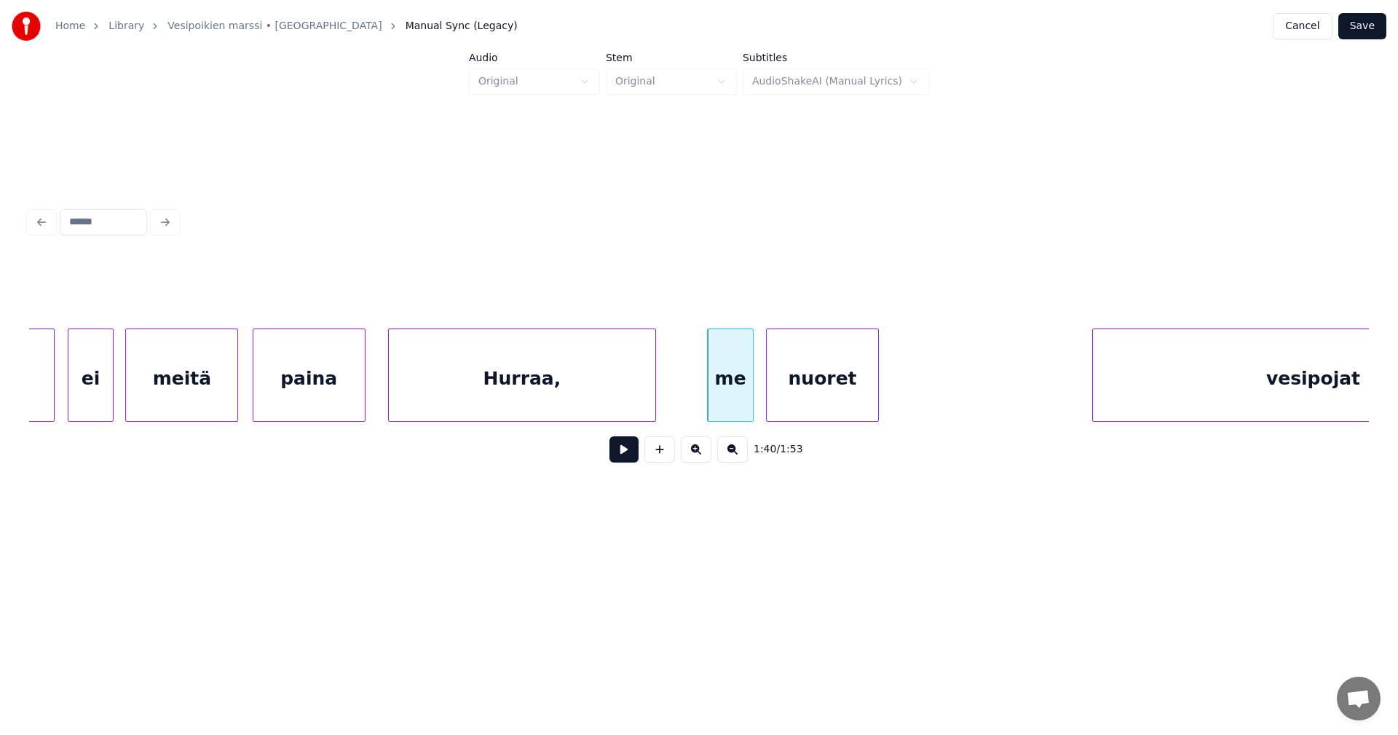
scroll to position [0, 25027]
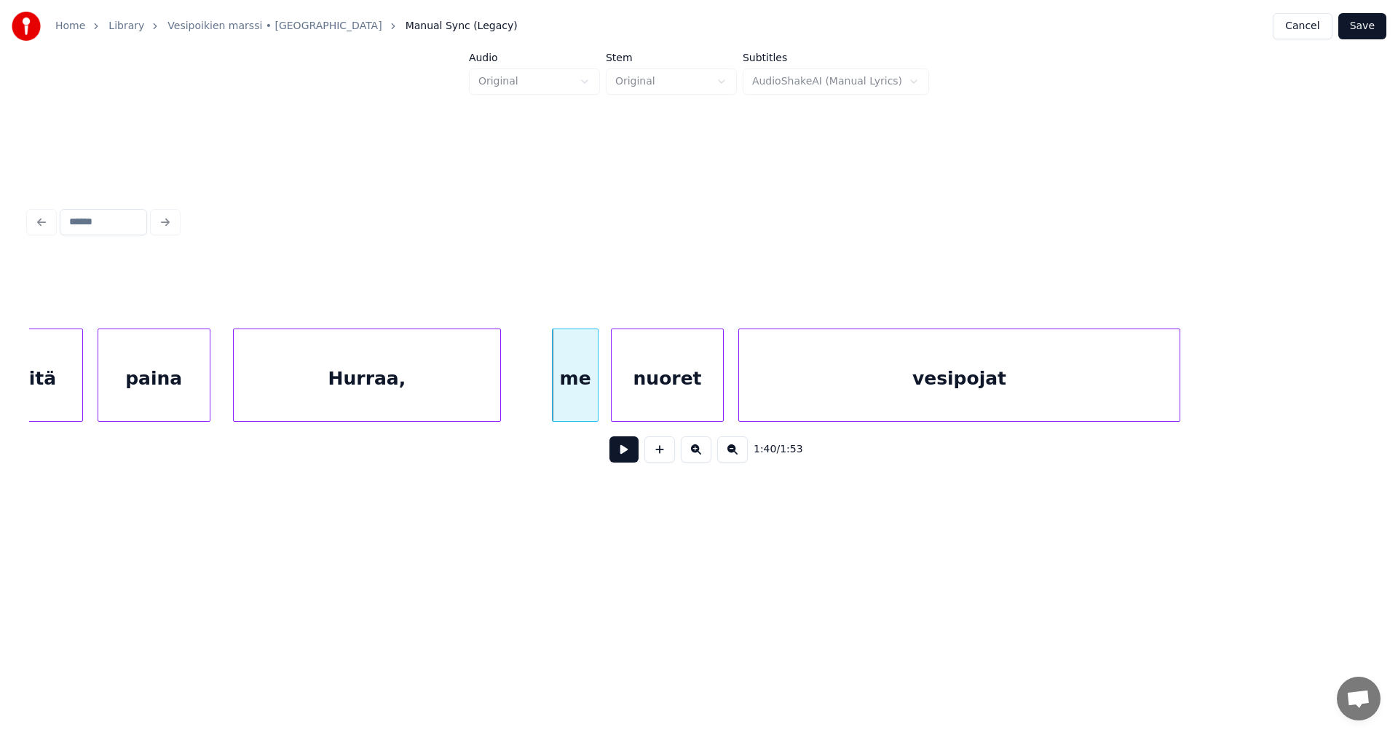
click at [948, 396] on div "vesipojat" at bounding box center [959, 378] width 441 height 99
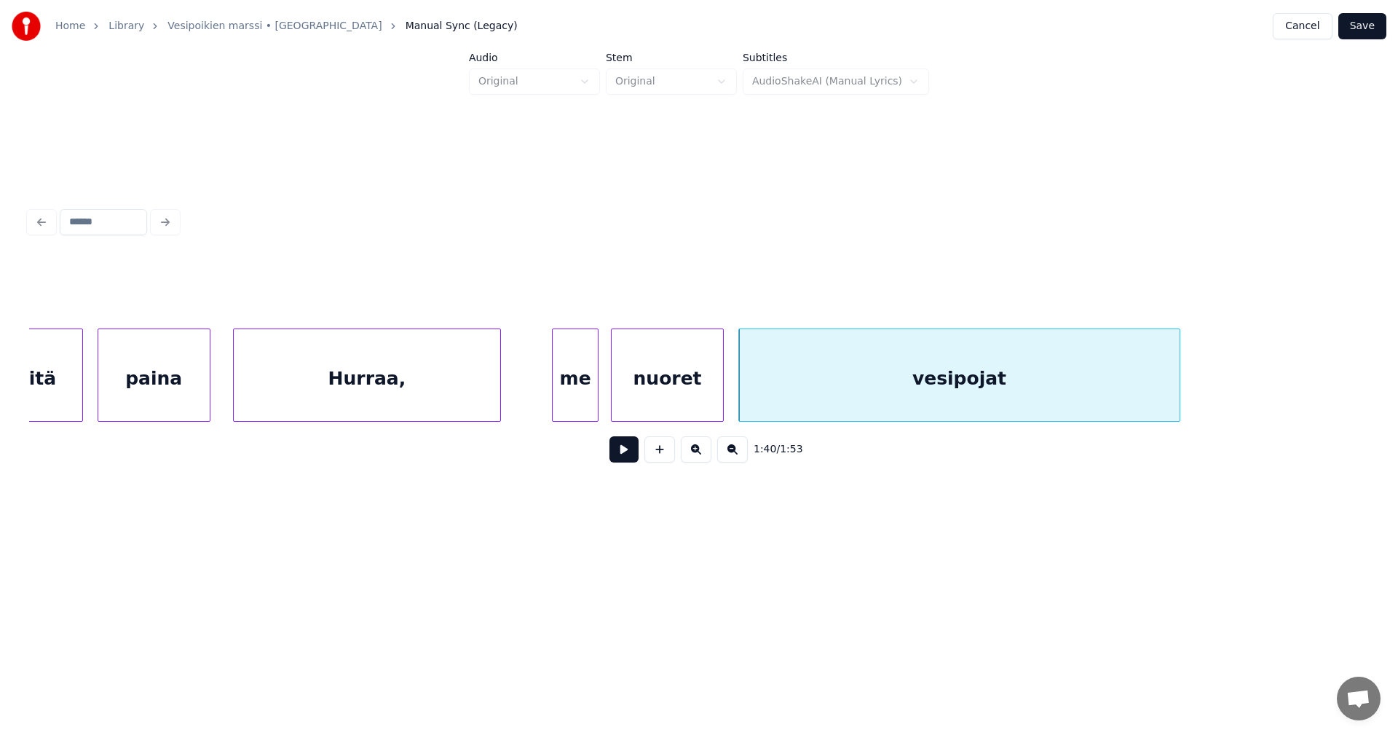
click at [591, 391] on div "me" at bounding box center [575, 378] width 45 height 99
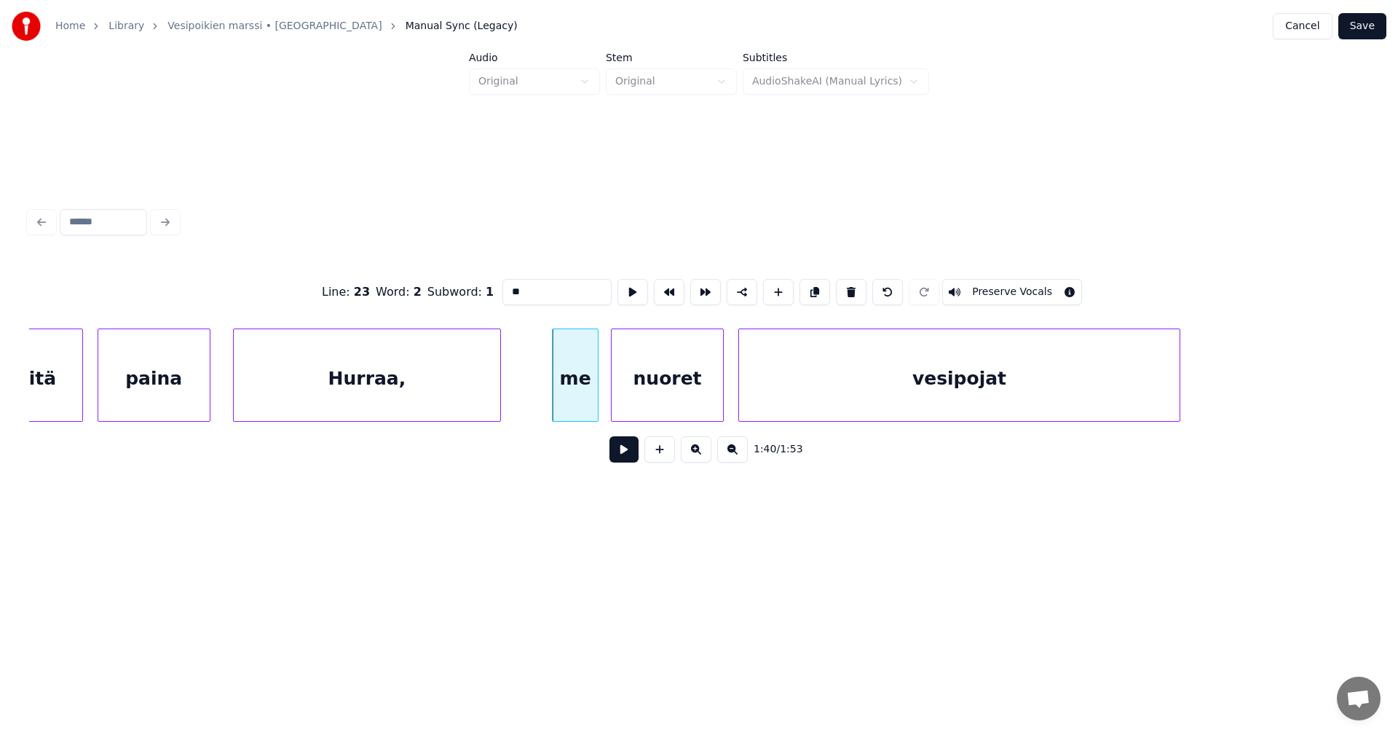
click at [626, 453] on button at bounding box center [624, 449] width 29 height 26
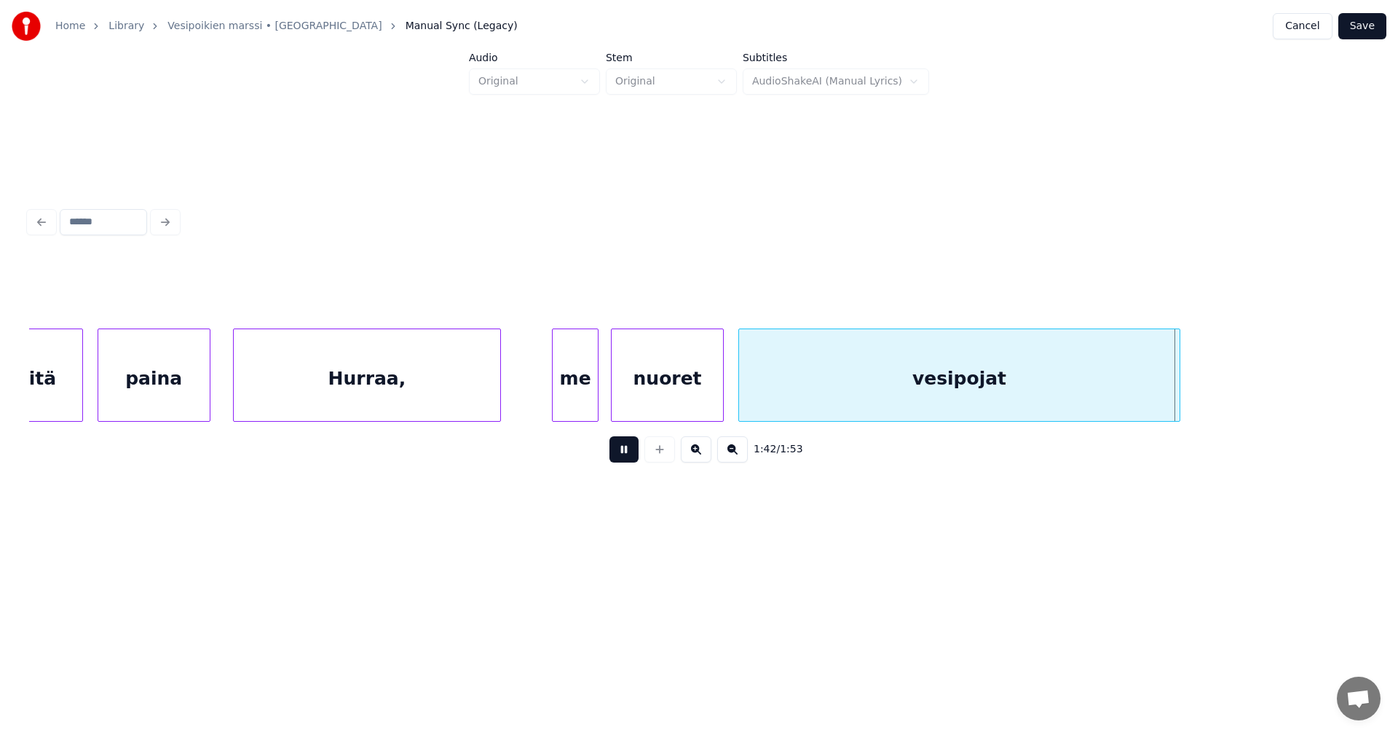
click at [628, 448] on button at bounding box center [624, 449] width 29 height 26
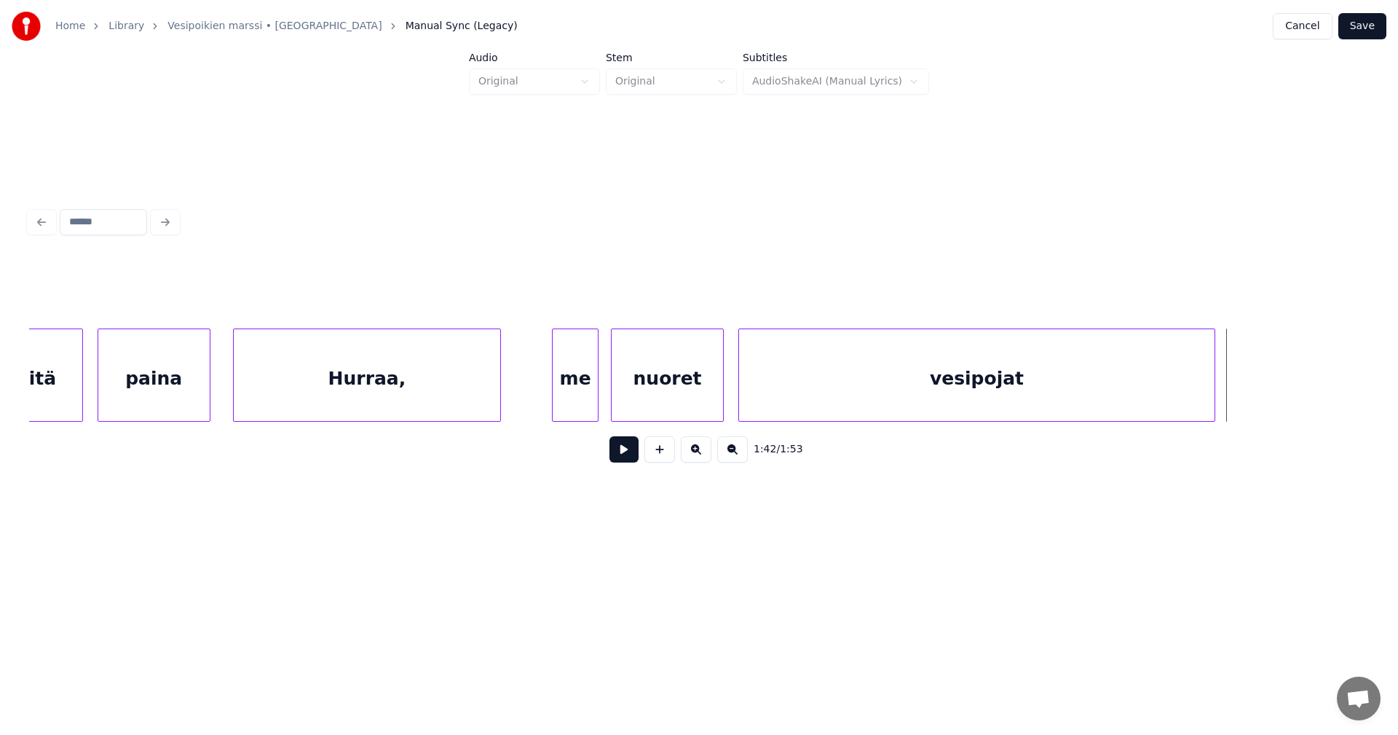
click at [1211, 397] on div at bounding box center [1213, 375] width 4 height 92
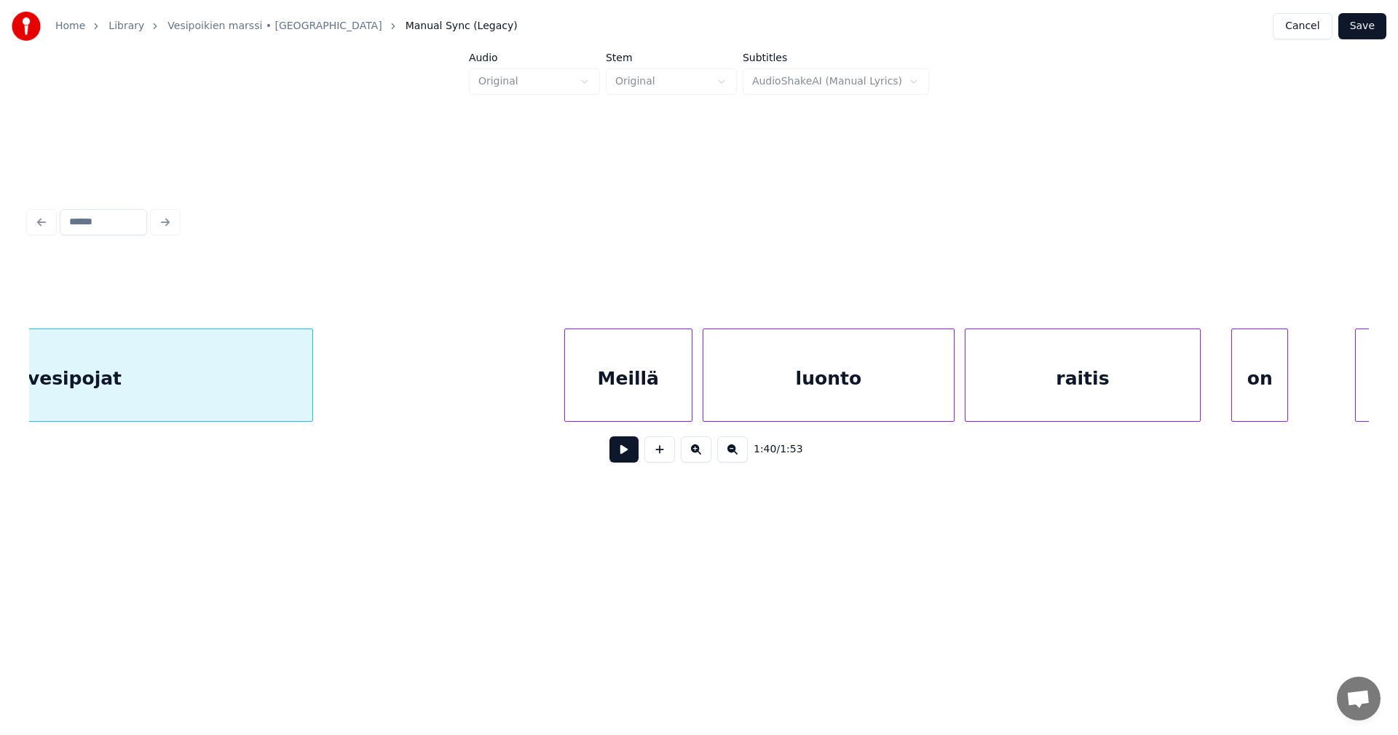
scroll to position [0, 25930]
click at [442, 391] on div "Meillä" at bounding box center [424, 378] width 127 height 99
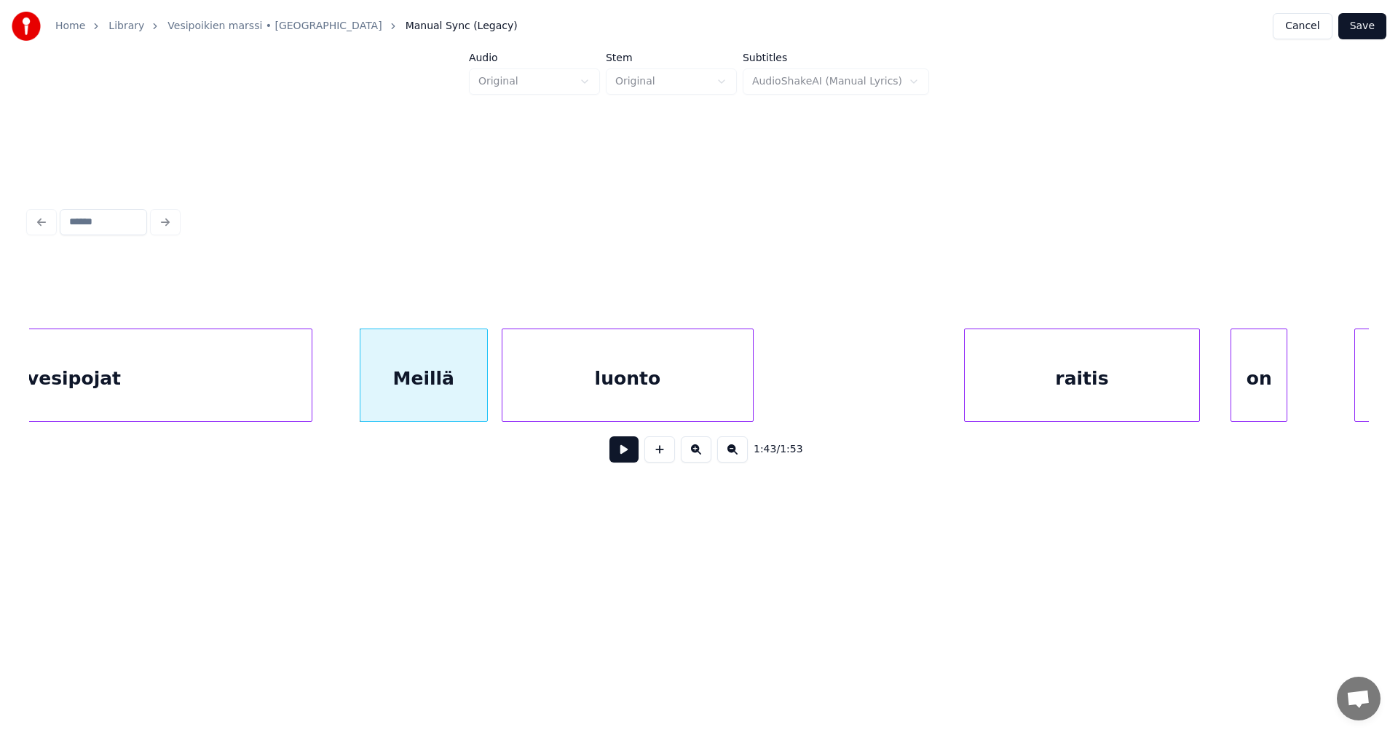
click at [586, 390] on div "luonto" at bounding box center [628, 378] width 251 height 99
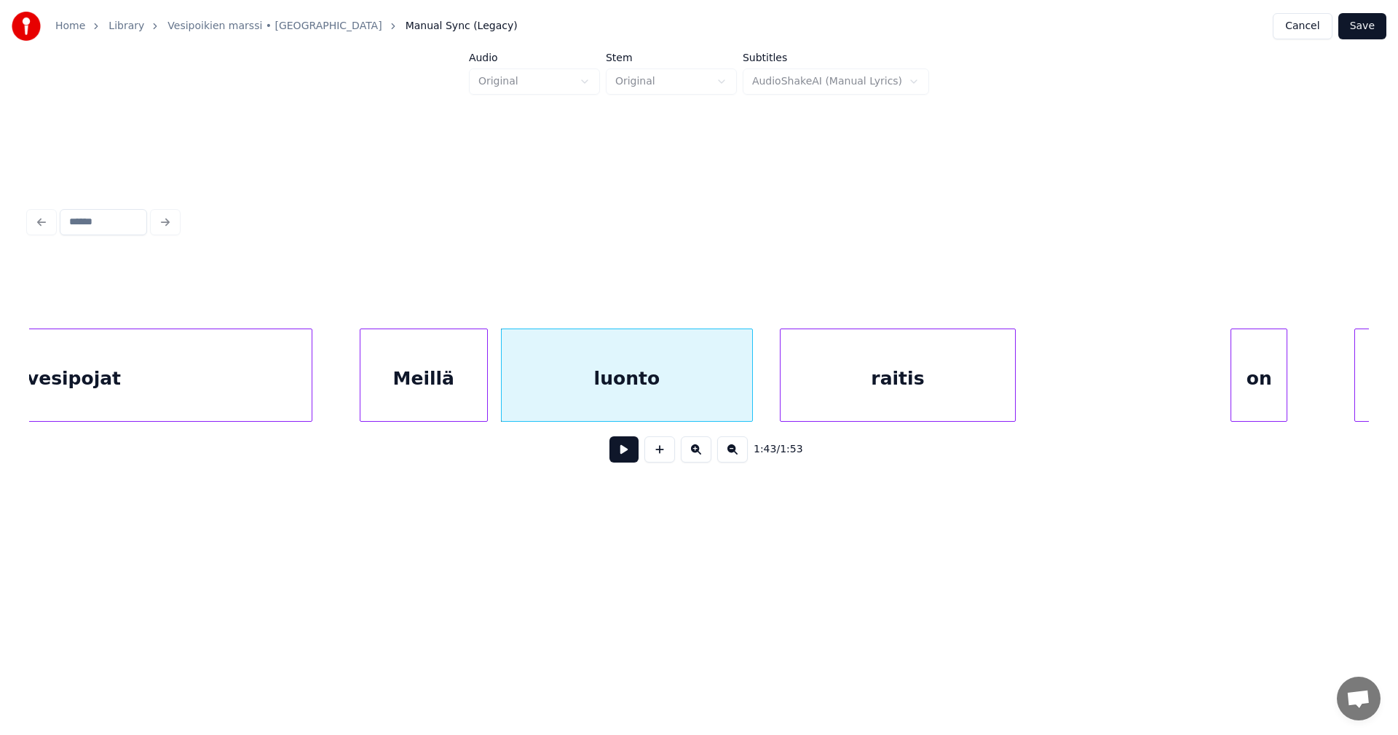
click at [859, 393] on div "raitis" at bounding box center [898, 378] width 235 height 99
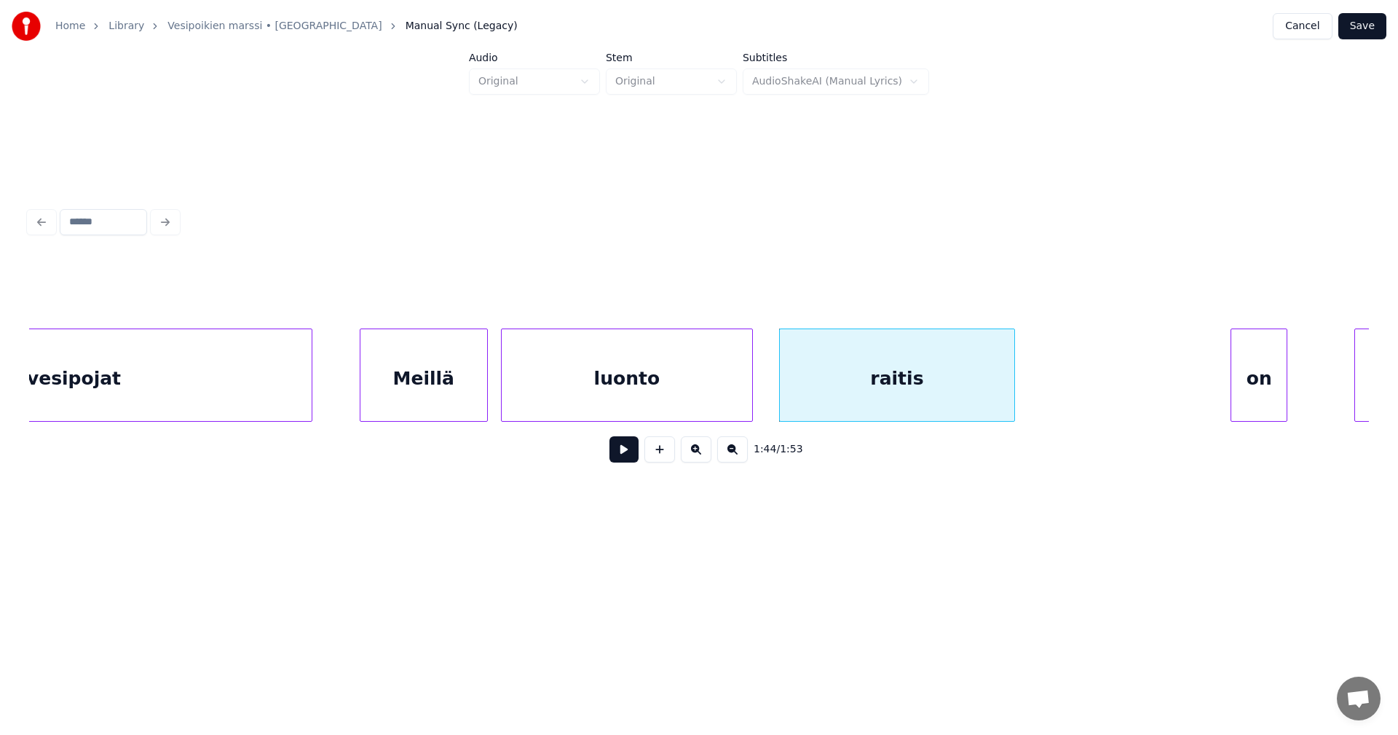
click at [469, 393] on div "Meillä" at bounding box center [424, 378] width 127 height 99
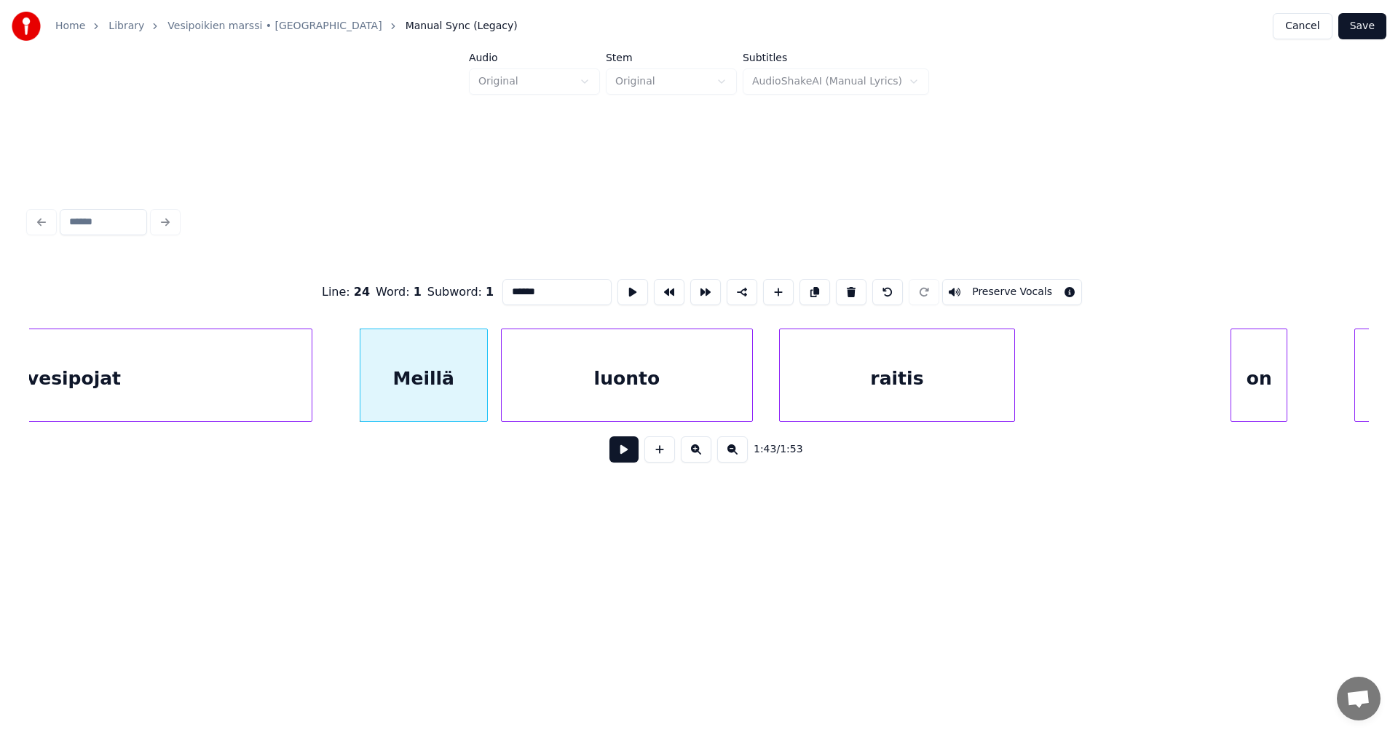
click at [618, 449] on button at bounding box center [624, 449] width 29 height 26
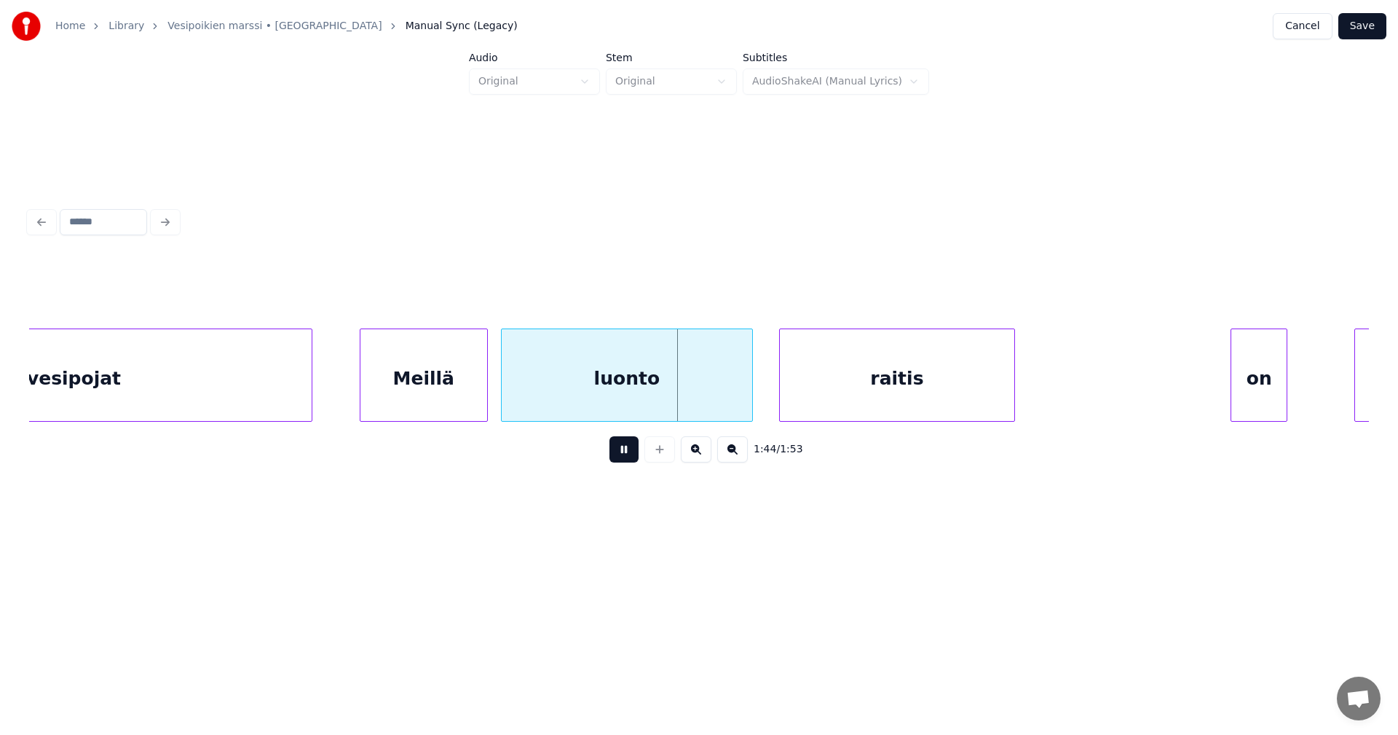
click at [618, 449] on button at bounding box center [624, 449] width 29 height 26
click at [697, 395] on div at bounding box center [695, 375] width 4 height 92
click at [747, 401] on div "raitis" at bounding box center [827, 378] width 235 height 99
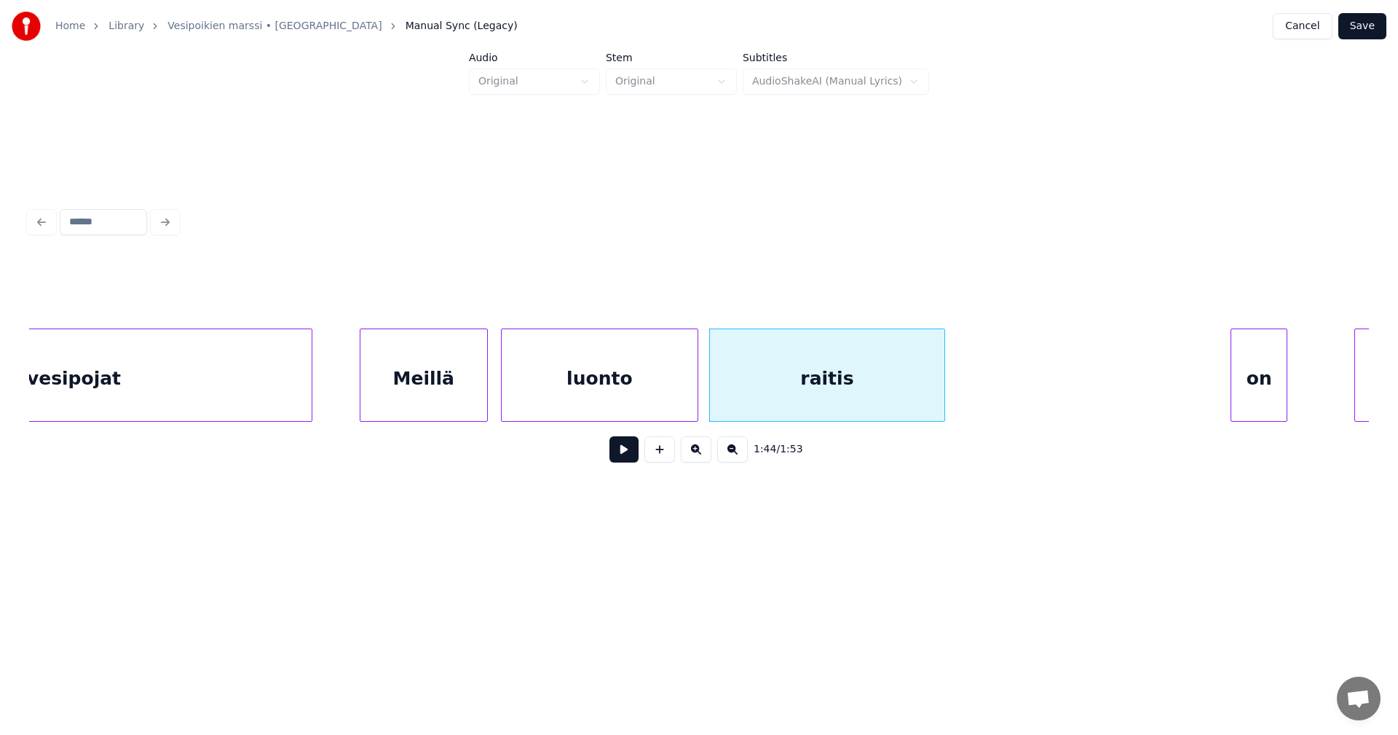
click at [664, 402] on div "luonto" at bounding box center [600, 378] width 196 height 99
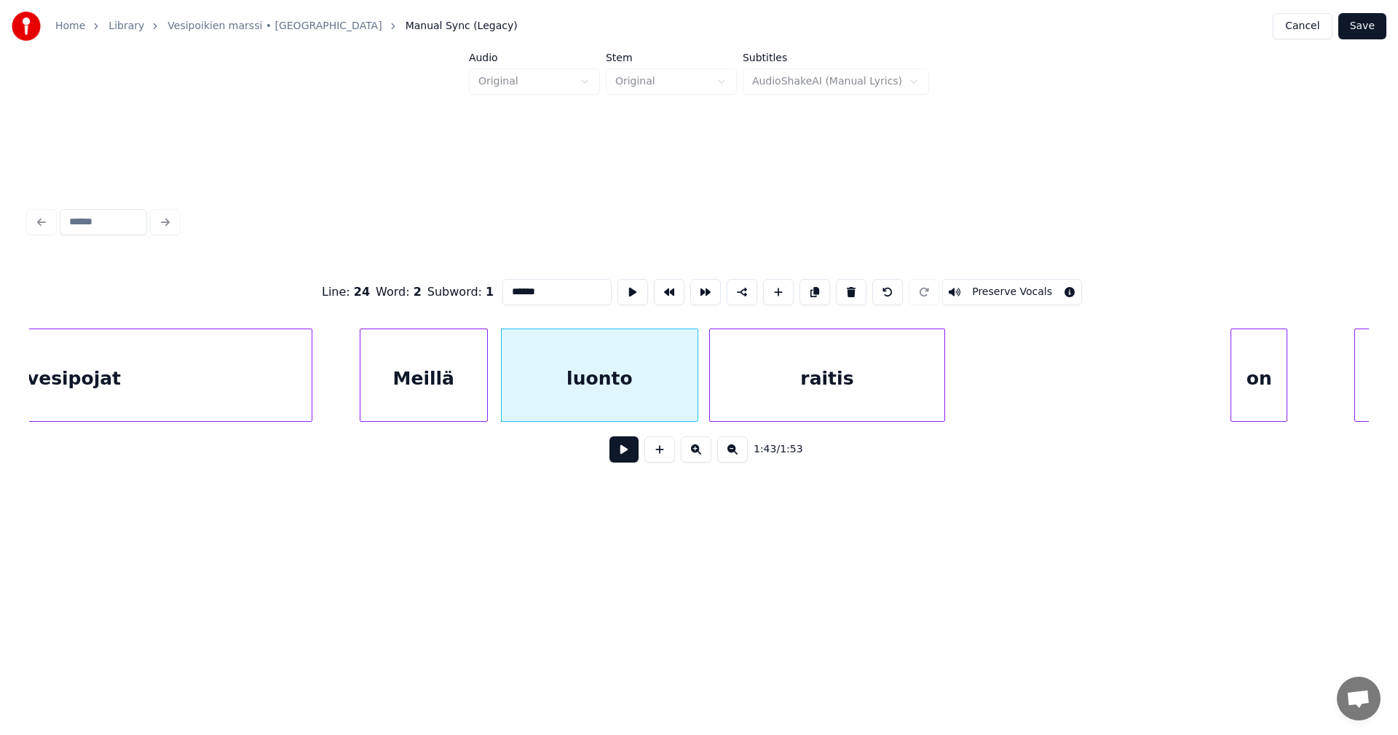
click at [617, 447] on button at bounding box center [624, 449] width 29 height 26
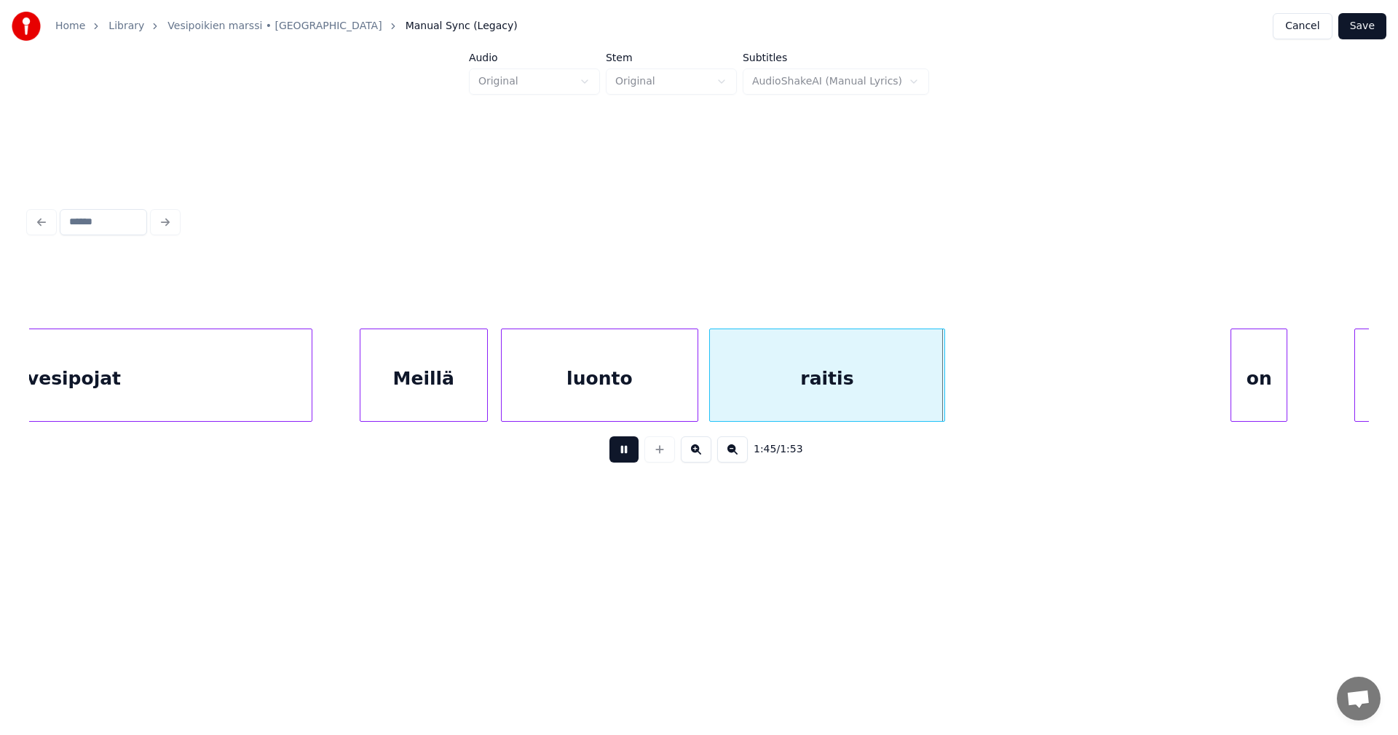
click at [618, 447] on button at bounding box center [624, 449] width 29 height 26
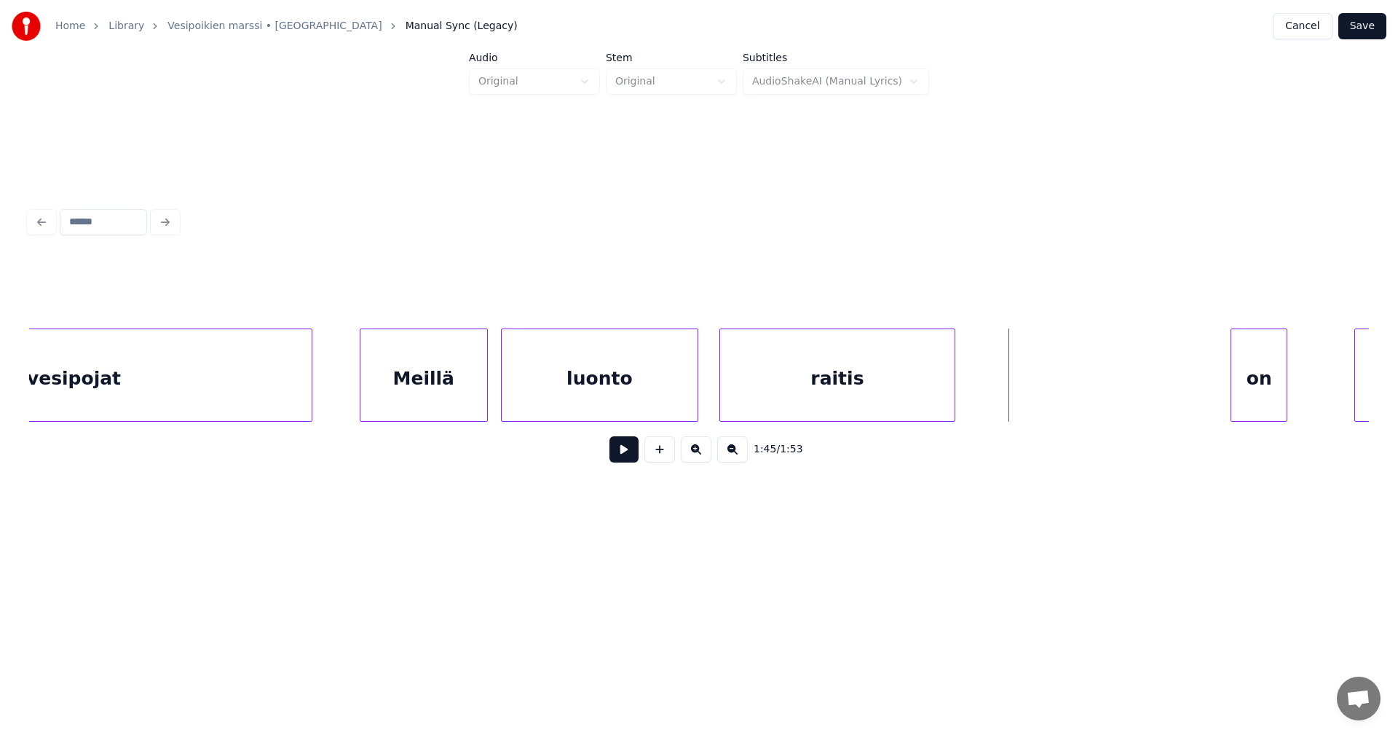
click at [902, 393] on div "raitis" at bounding box center [837, 378] width 235 height 99
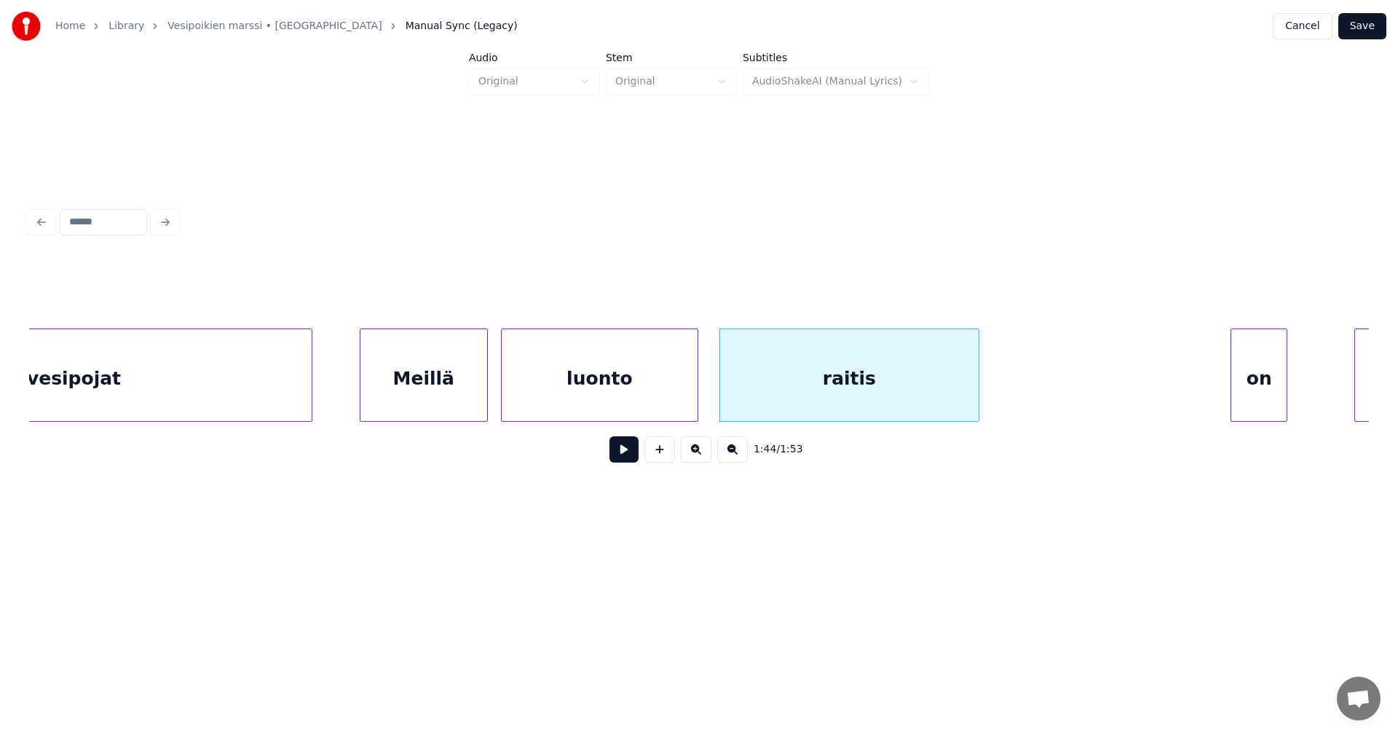
click at [979, 393] on div at bounding box center [977, 375] width 4 height 92
click at [685, 398] on div "luonto" at bounding box center [600, 378] width 196 height 99
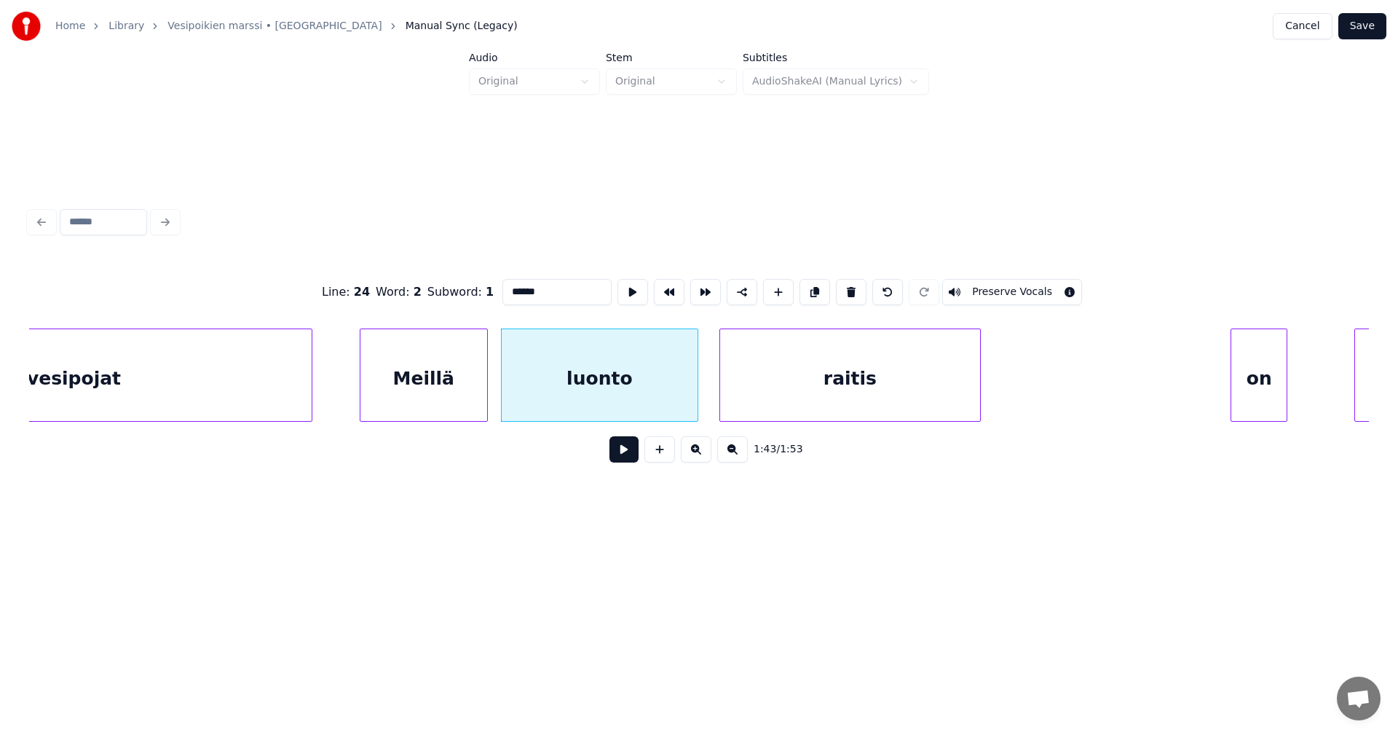
click at [626, 456] on button at bounding box center [624, 449] width 29 height 26
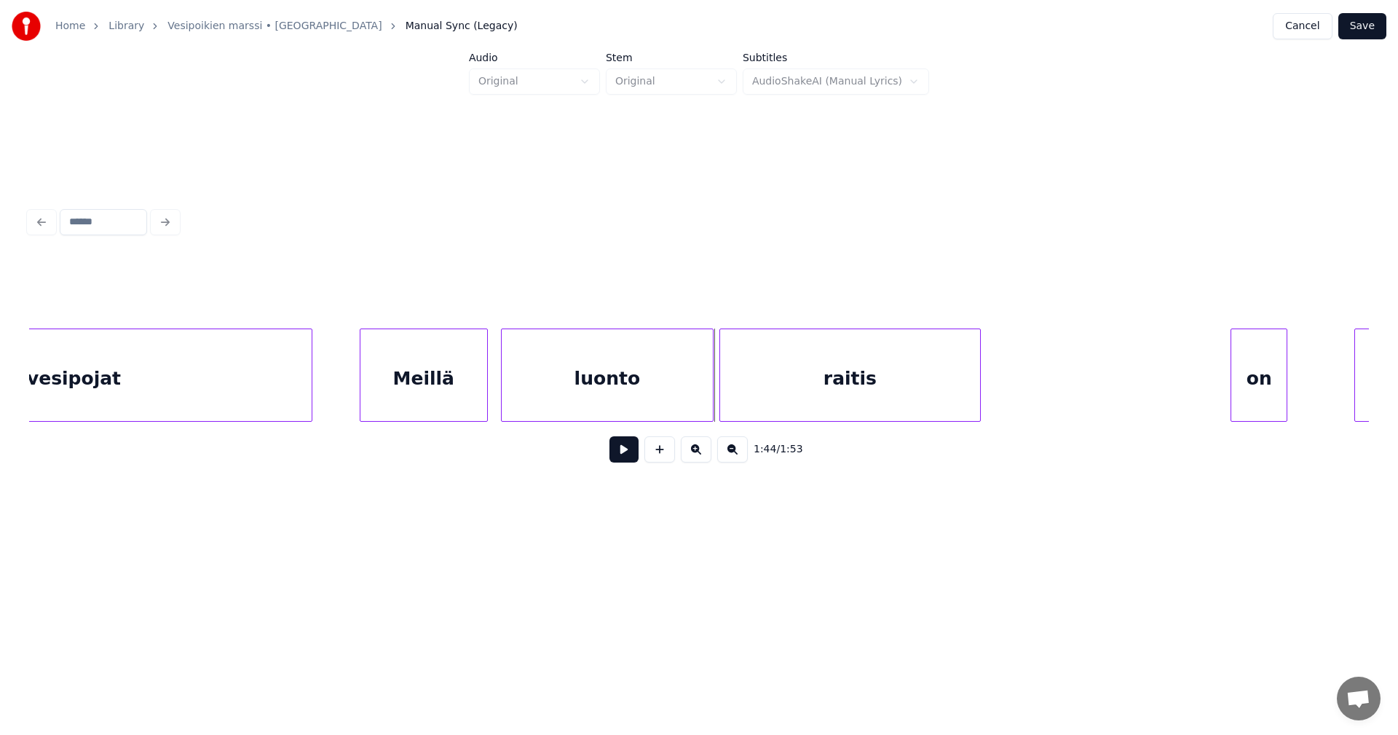
click at [711, 399] on div at bounding box center [711, 375] width 4 height 92
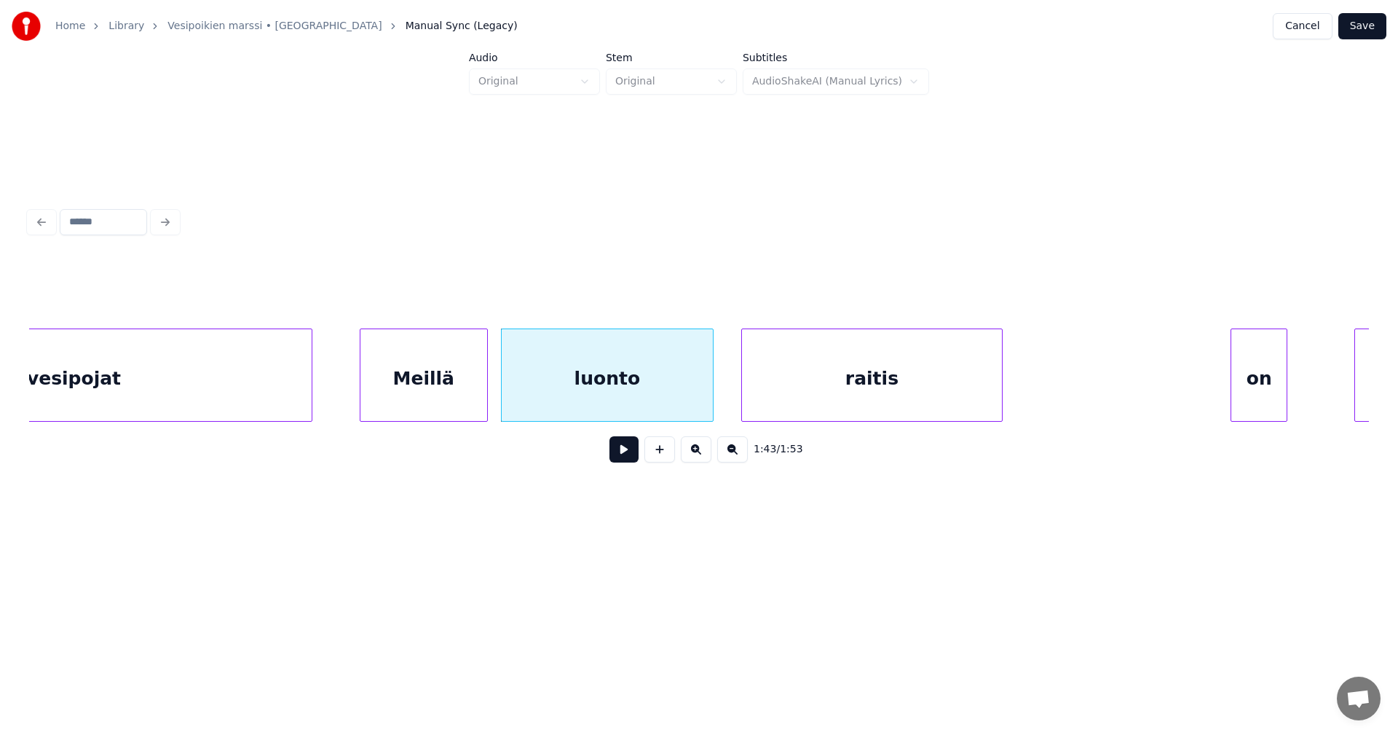
click at [782, 396] on div "raitis" at bounding box center [872, 378] width 260 height 99
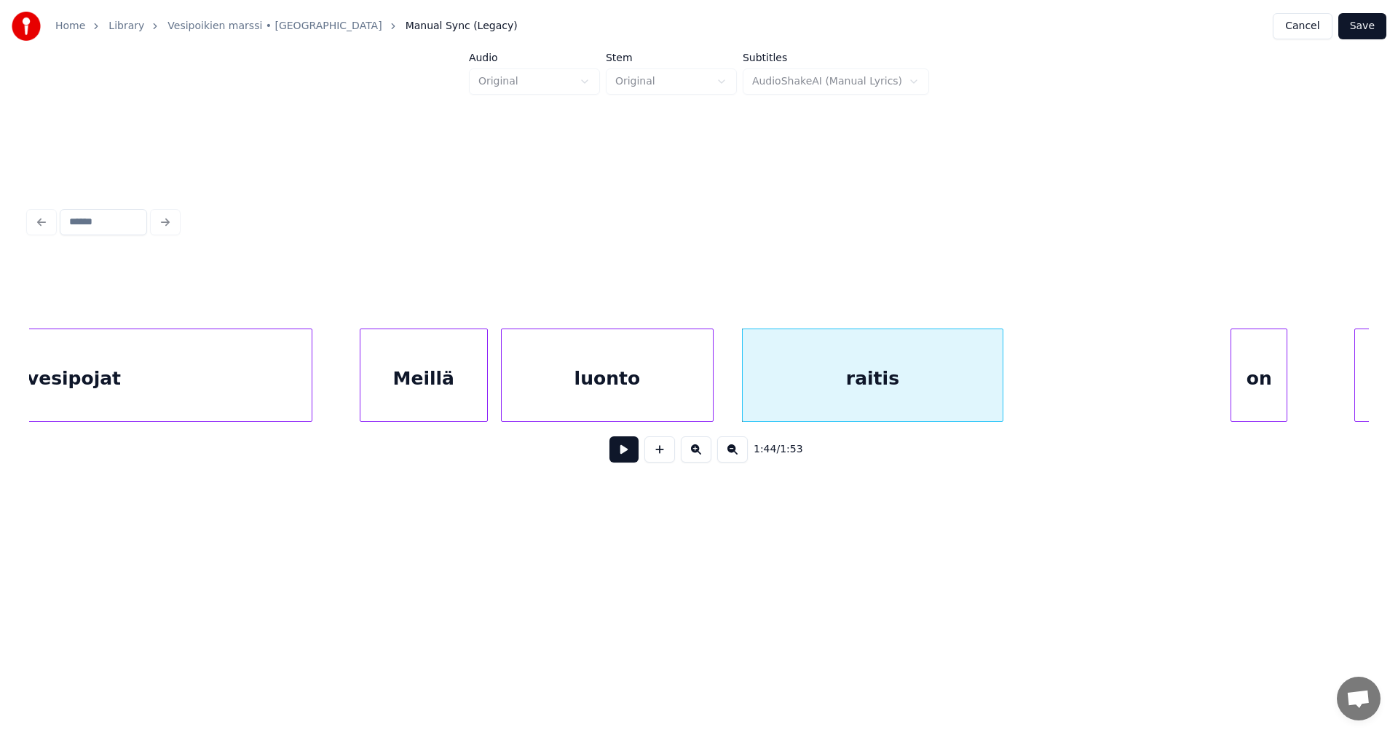
click at [616, 452] on button at bounding box center [624, 449] width 29 height 26
drag, startPoint x: 616, startPoint y: 451, endPoint x: 621, endPoint y: 401, distance: 50.5
click at [617, 446] on button at bounding box center [624, 449] width 29 height 26
click at [621, 400] on div "luonto" at bounding box center [607, 378] width 211 height 99
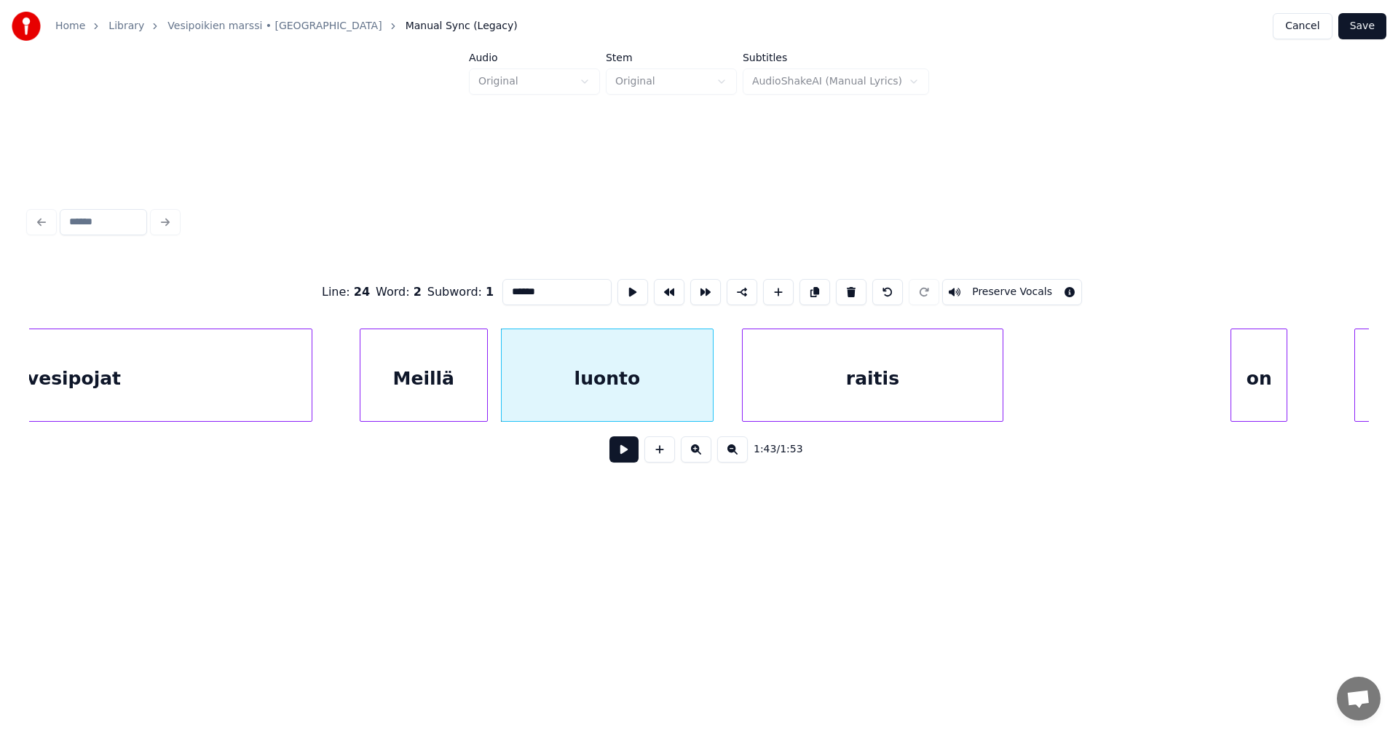
click at [623, 449] on button at bounding box center [624, 449] width 29 height 26
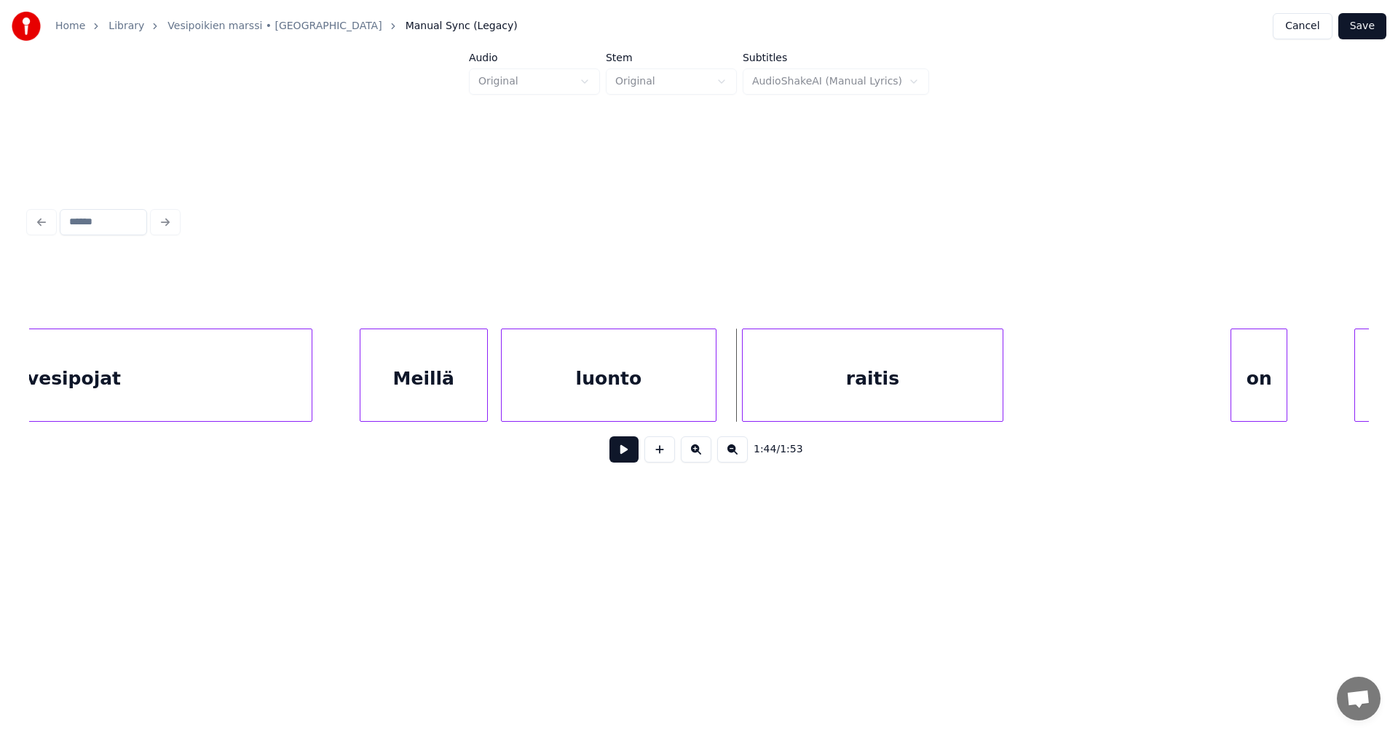
click at [712, 388] on div at bounding box center [714, 375] width 4 height 92
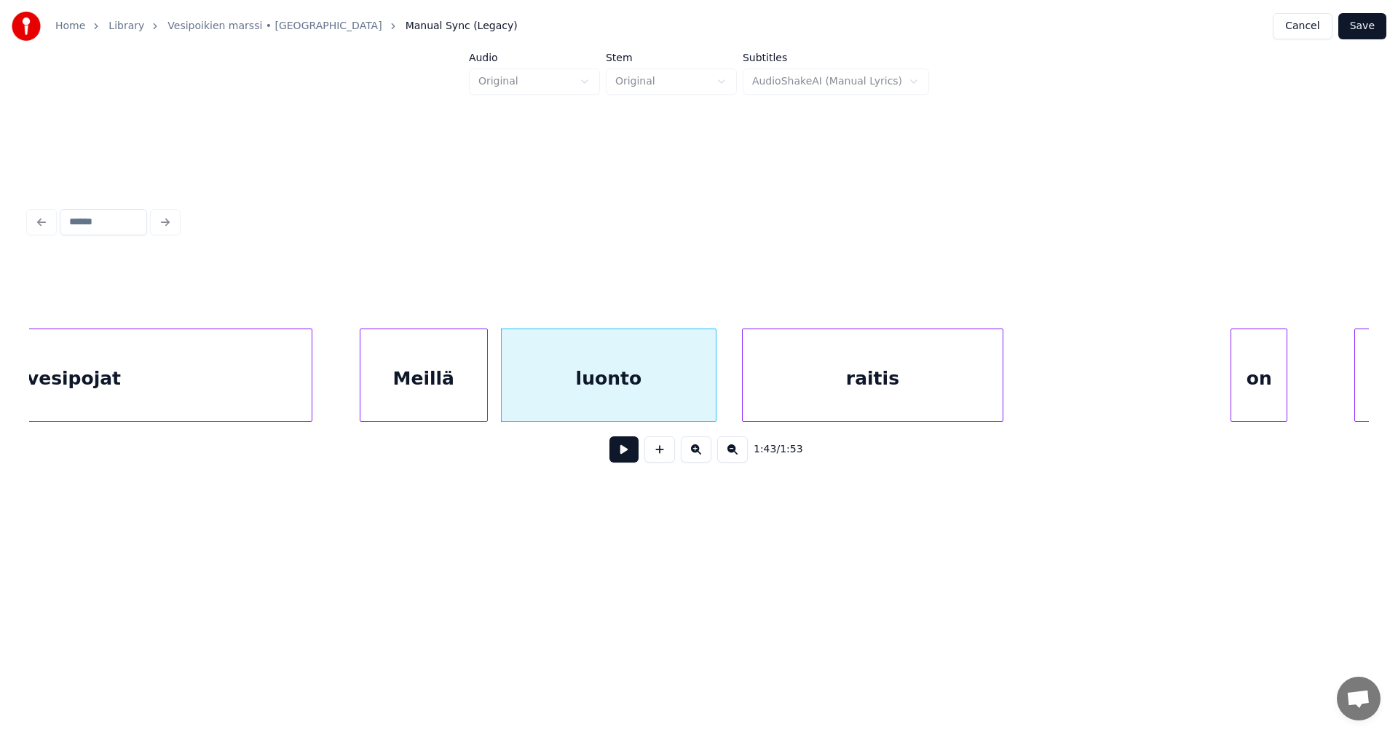
click at [784, 387] on div "raitis" at bounding box center [873, 378] width 260 height 99
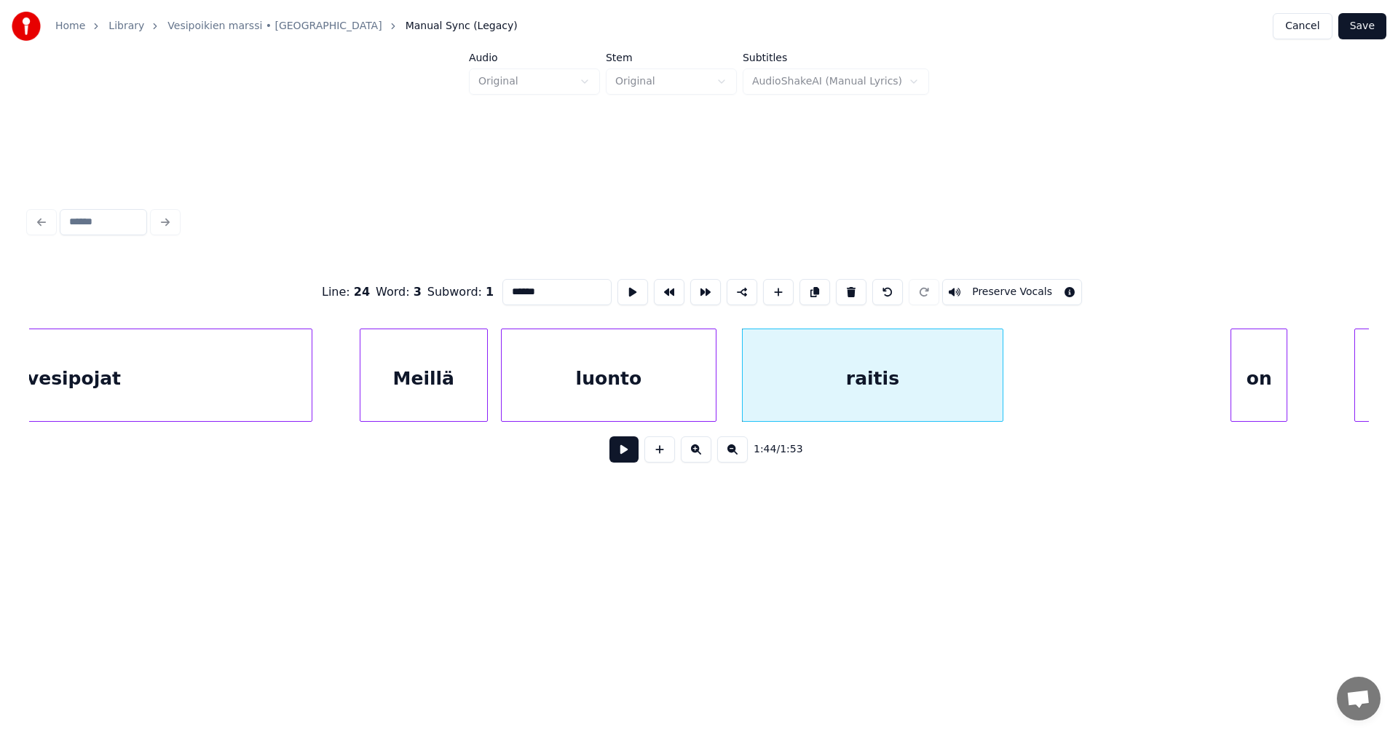
click at [618, 455] on button at bounding box center [624, 449] width 29 height 26
drag, startPoint x: 618, startPoint y: 455, endPoint x: 768, endPoint y: 400, distance: 159.9
click at [619, 455] on button at bounding box center [624, 449] width 29 height 26
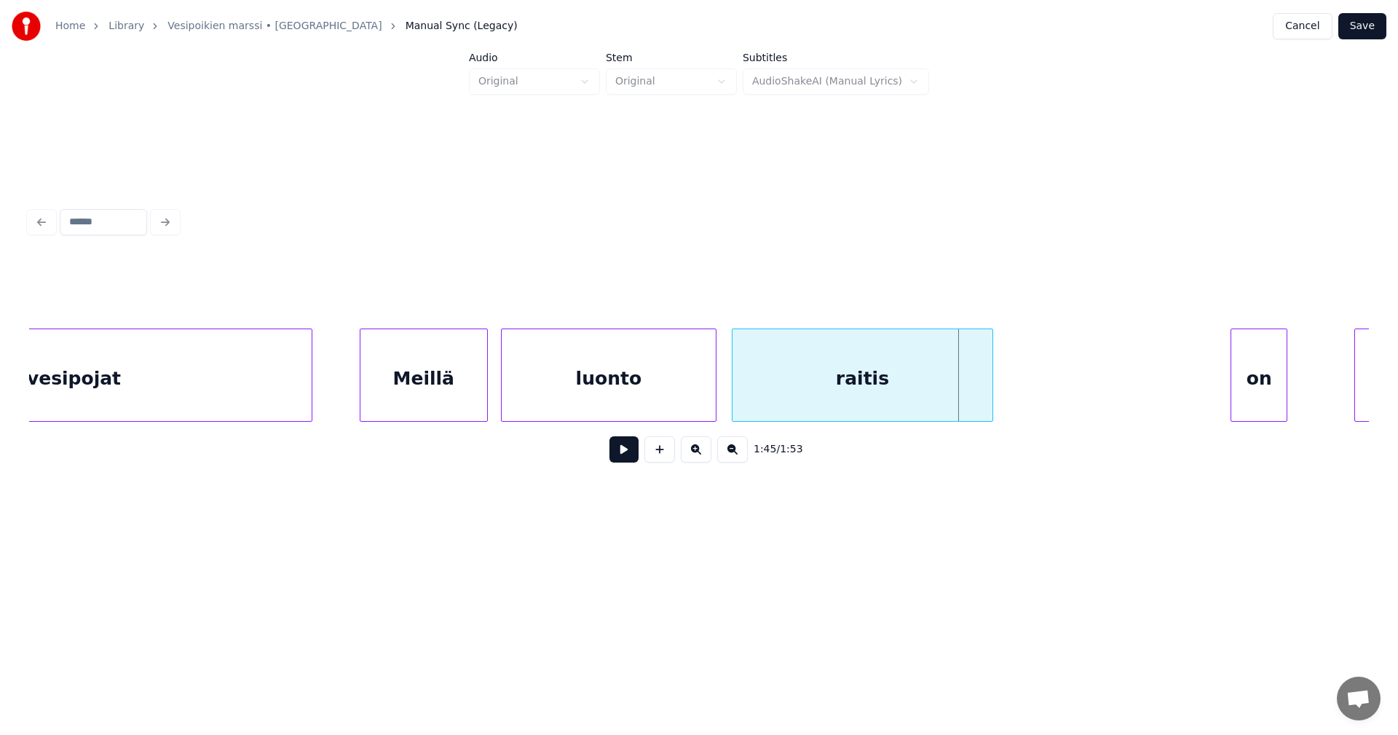
click at [791, 390] on div "raitis" at bounding box center [863, 378] width 260 height 99
click at [629, 460] on button at bounding box center [624, 449] width 29 height 26
drag, startPoint x: 629, startPoint y: 460, endPoint x: 633, endPoint y: 401, distance: 59.1
click at [629, 455] on button at bounding box center [624, 449] width 29 height 26
click at [637, 384] on div "luonto" at bounding box center [609, 378] width 214 height 99
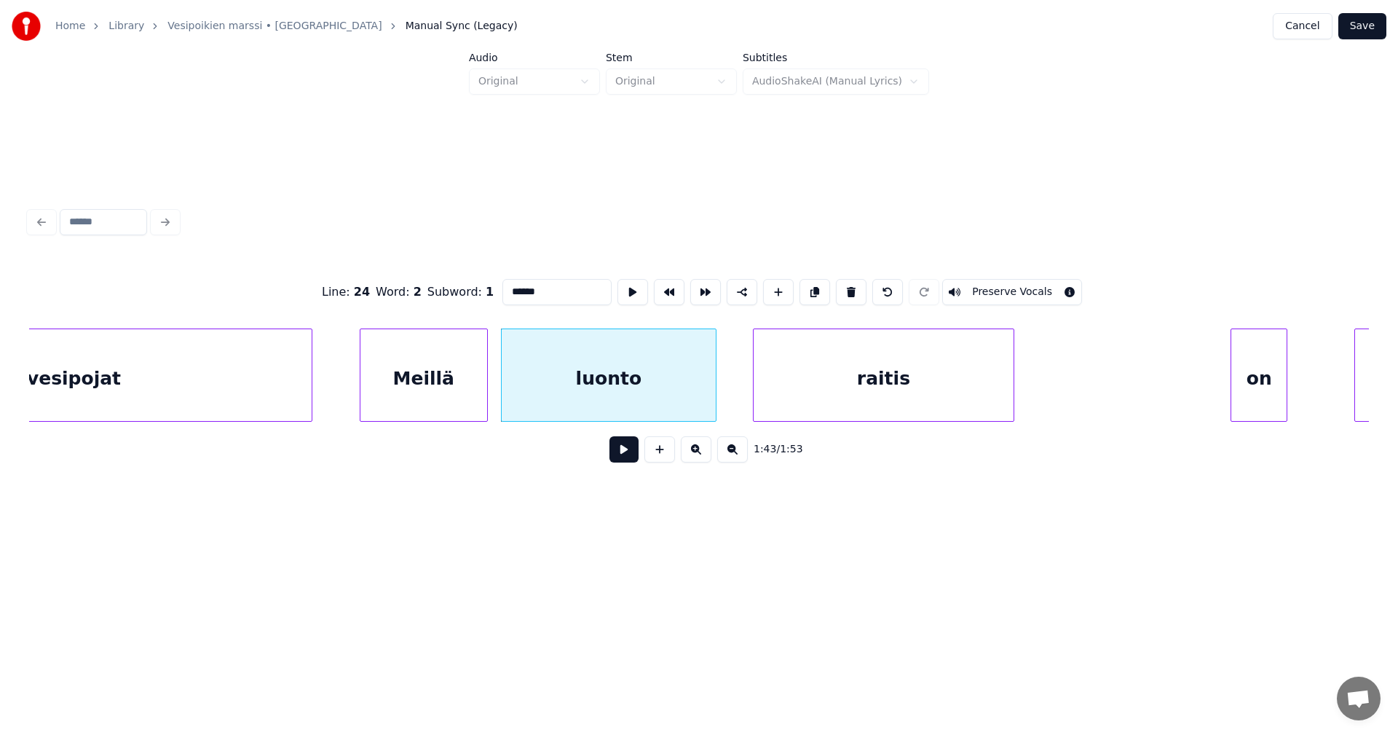
click at [810, 395] on div "raitis" at bounding box center [884, 378] width 260 height 99
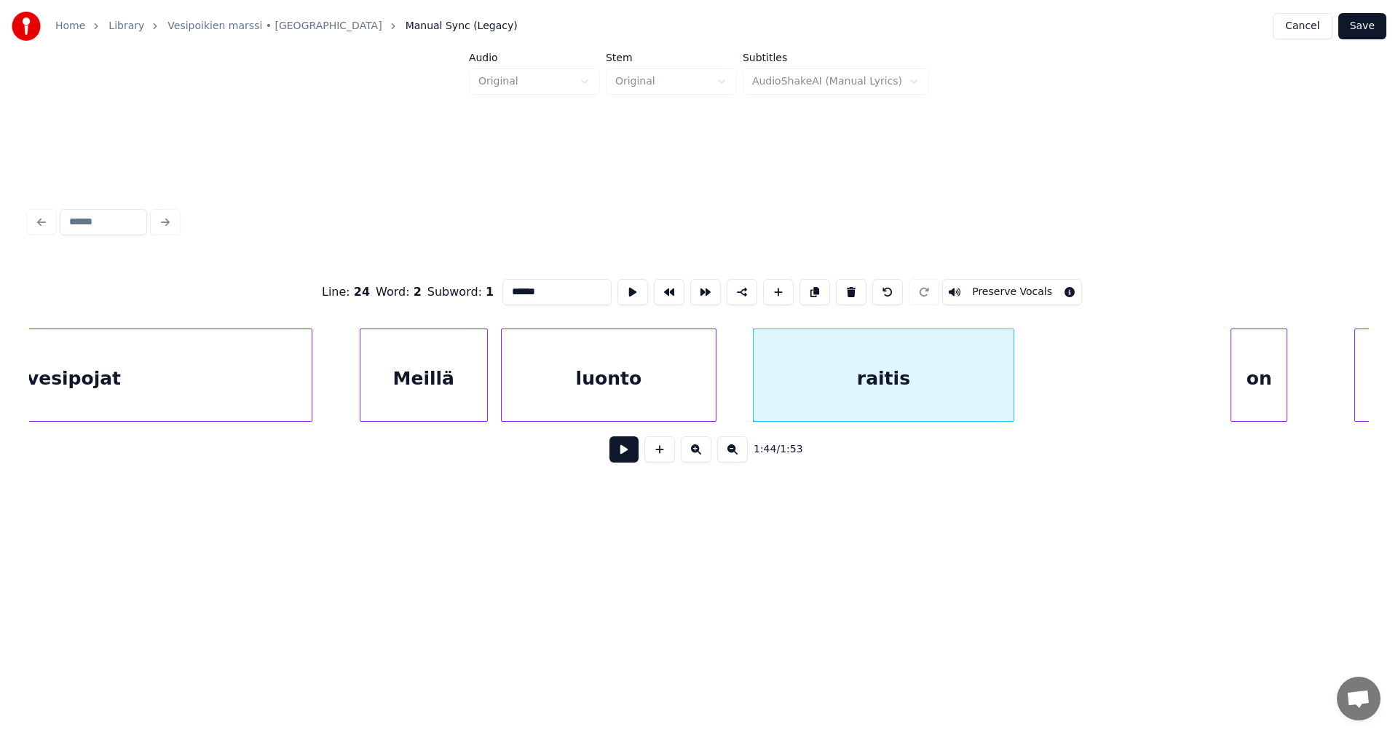
click at [617, 460] on button at bounding box center [624, 449] width 29 height 26
click at [620, 458] on button at bounding box center [624, 449] width 29 height 26
click at [668, 403] on div "luonto" at bounding box center [609, 378] width 214 height 99
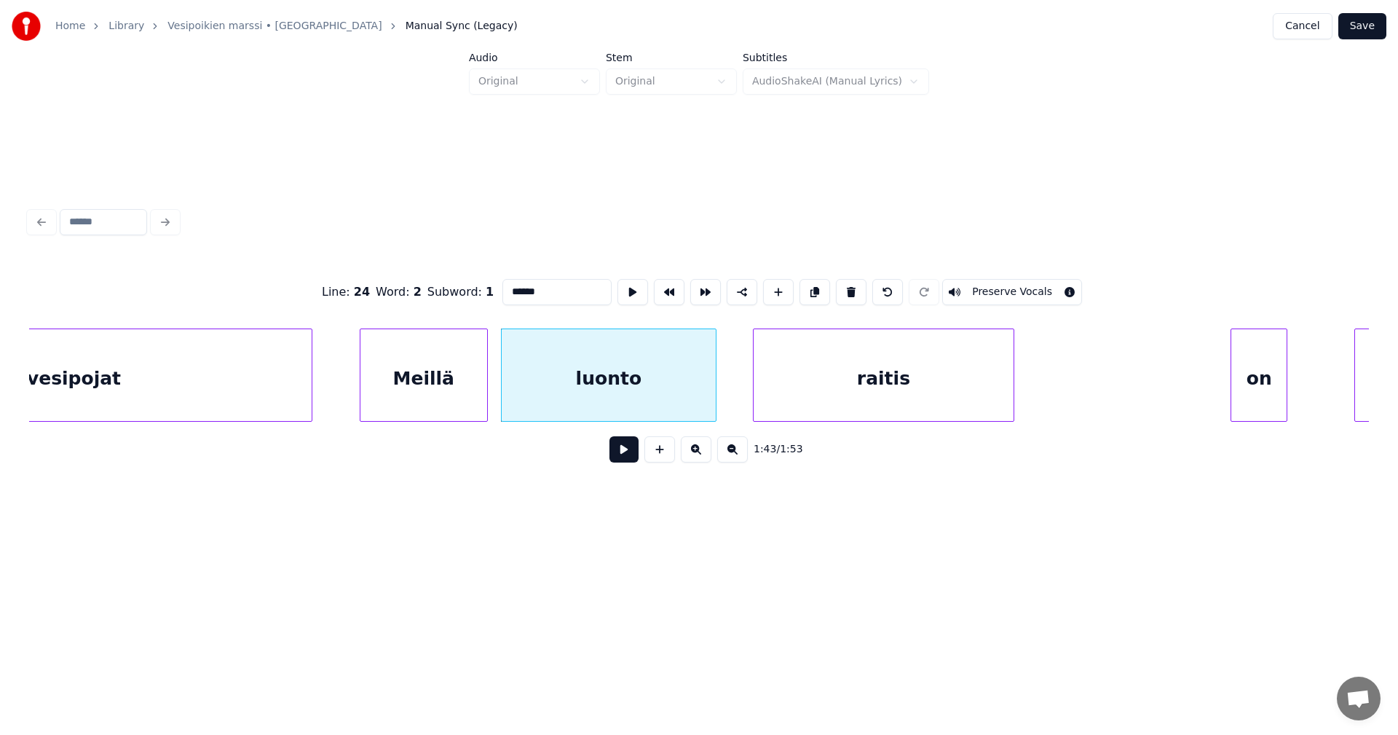
click at [632, 461] on button at bounding box center [624, 449] width 29 height 26
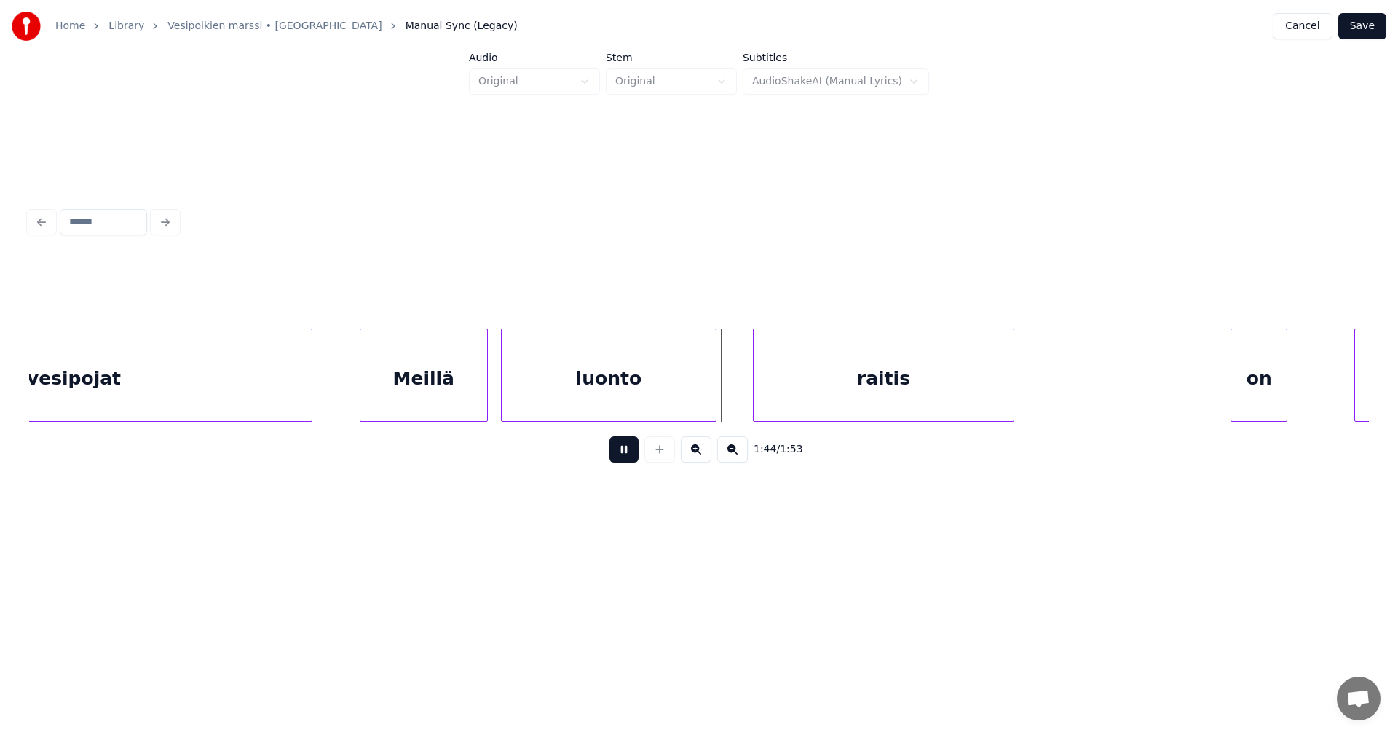
click at [631, 457] on button at bounding box center [624, 449] width 29 height 26
click at [738, 402] on div at bounding box center [736, 375] width 4 height 92
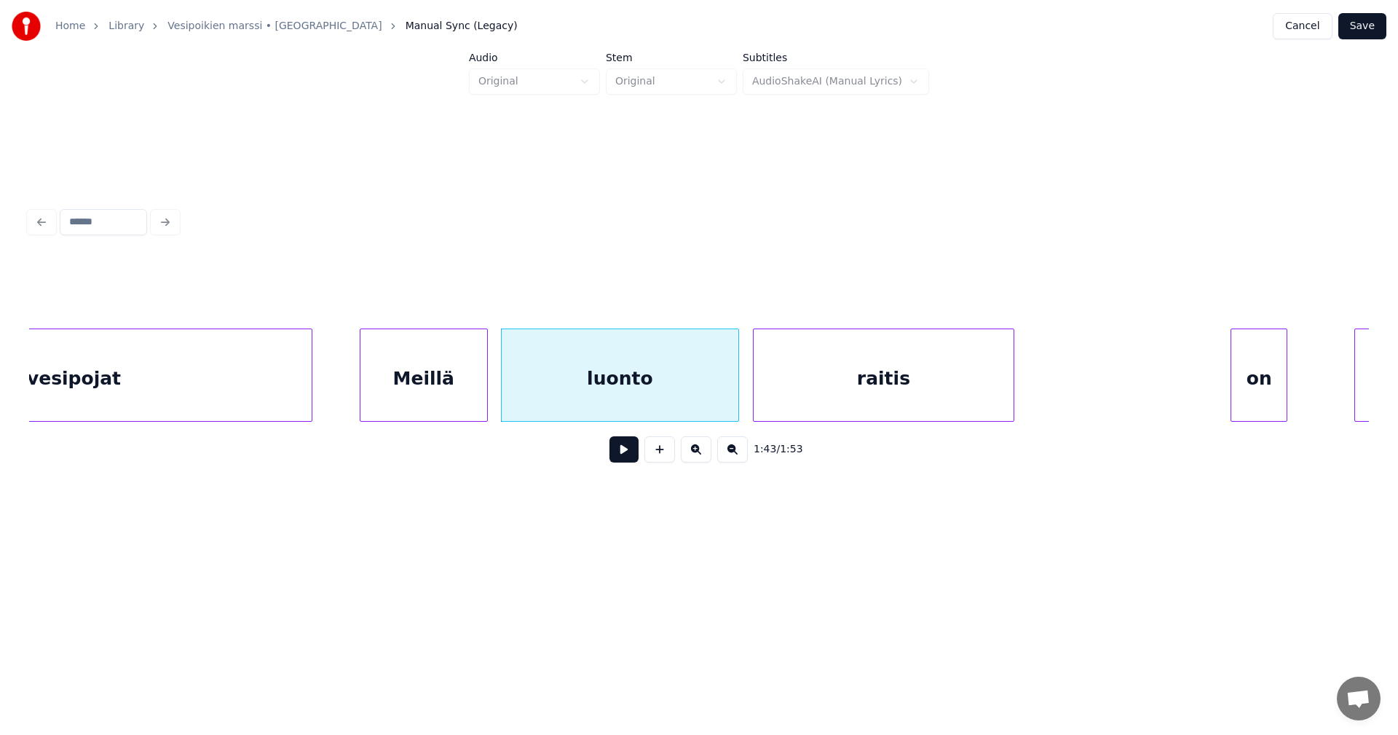
click at [691, 404] on div "luonto" at bounding box center [620, 378] width 237 height 99
click at [626, 461] on button at bounding box center [624, 449] width 29 height 26
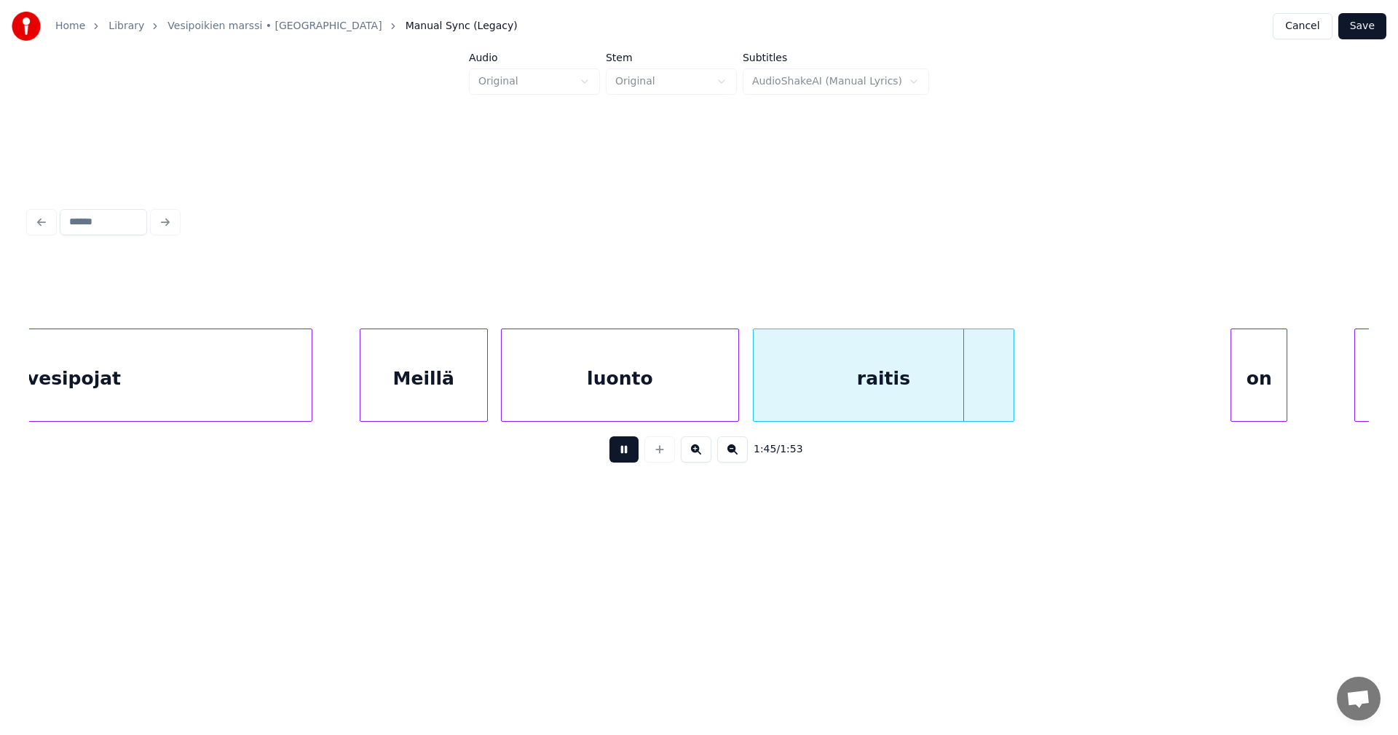
drag, startPoint x: 626, startPoint y: 461, endPoint x: 784, endPoint y: 452, distance: 157.6
click at [627, 461] on button at bounding box center [624, 449] width 29 height 26
click at [988, 406] on div at bounding box center [988, 375] width 4 height 92
click at [1023, 409] on div "on" at bounding box center [1037, 378] width 55 height 99
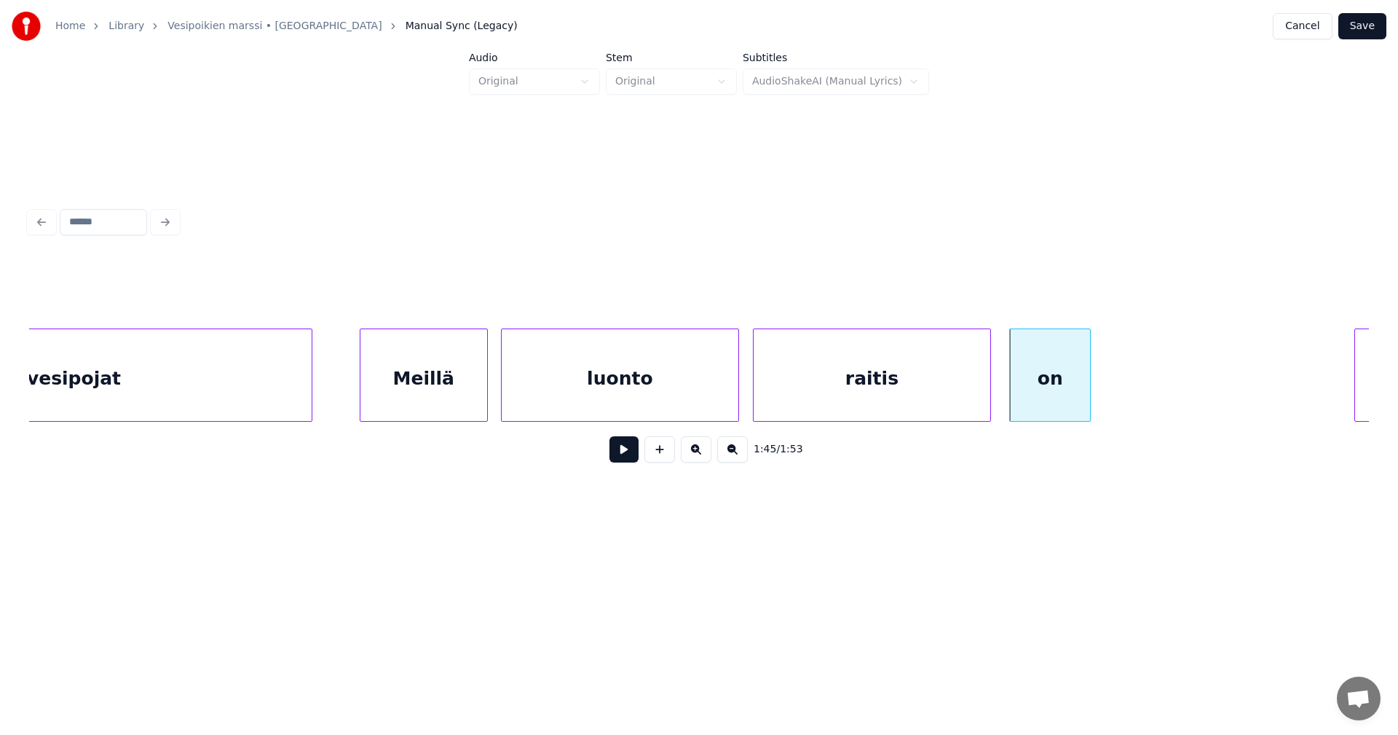
click at [1087, 395] on div at bounding box center [1088, 375] width 4 height 92
click at [633, 462] on button at bounding box center [624, 449] width 29 height 26
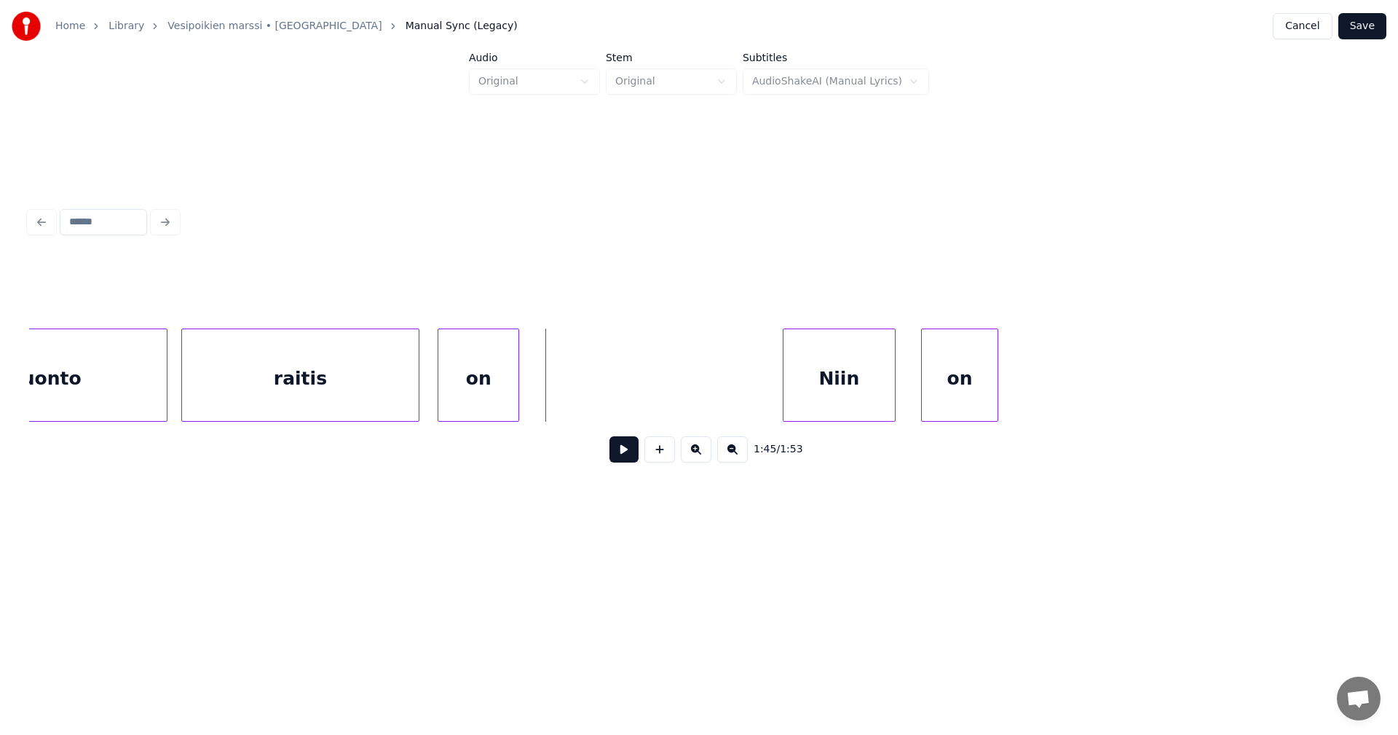
scroll to position [0, 26512]
click at [640, 414] on div "Niin" at bounding box center [621, 378] width 111 height 99
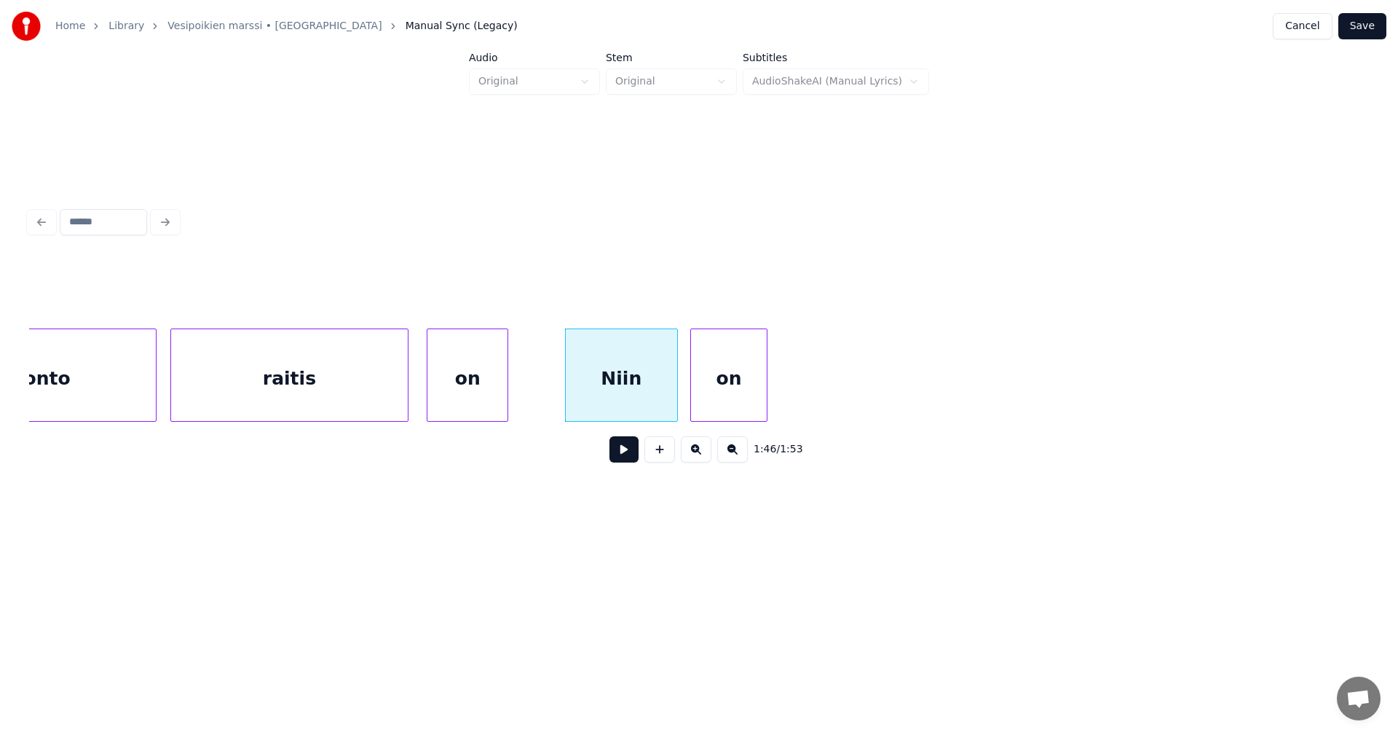
click at [736, 416] on div "luonto raitis on Niin on" at bounding box center [699, 374] width 1340 height 93
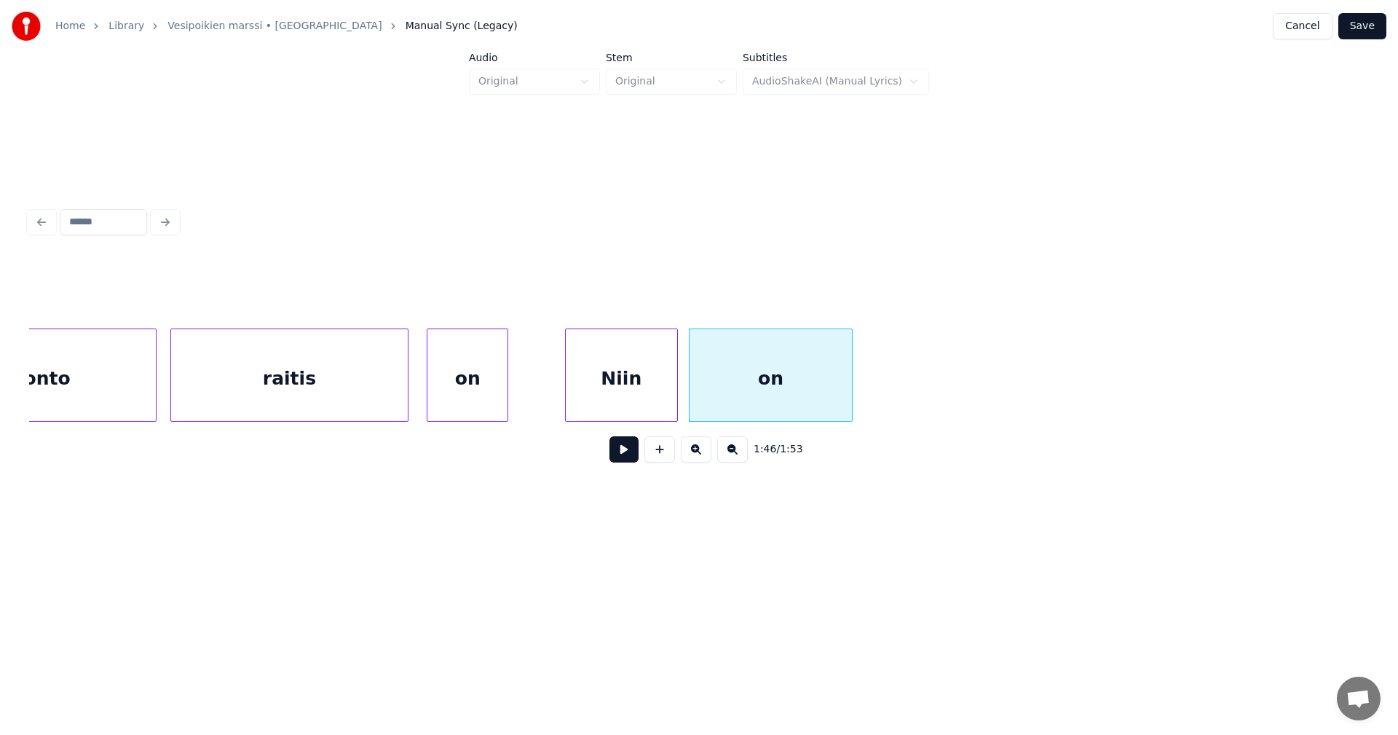
click at [852, 406] on div at bounding box center [850, 375] width 4 height 92
click at [455, 403] on div "on" at bounding box center [468, 378] width 80 height 99
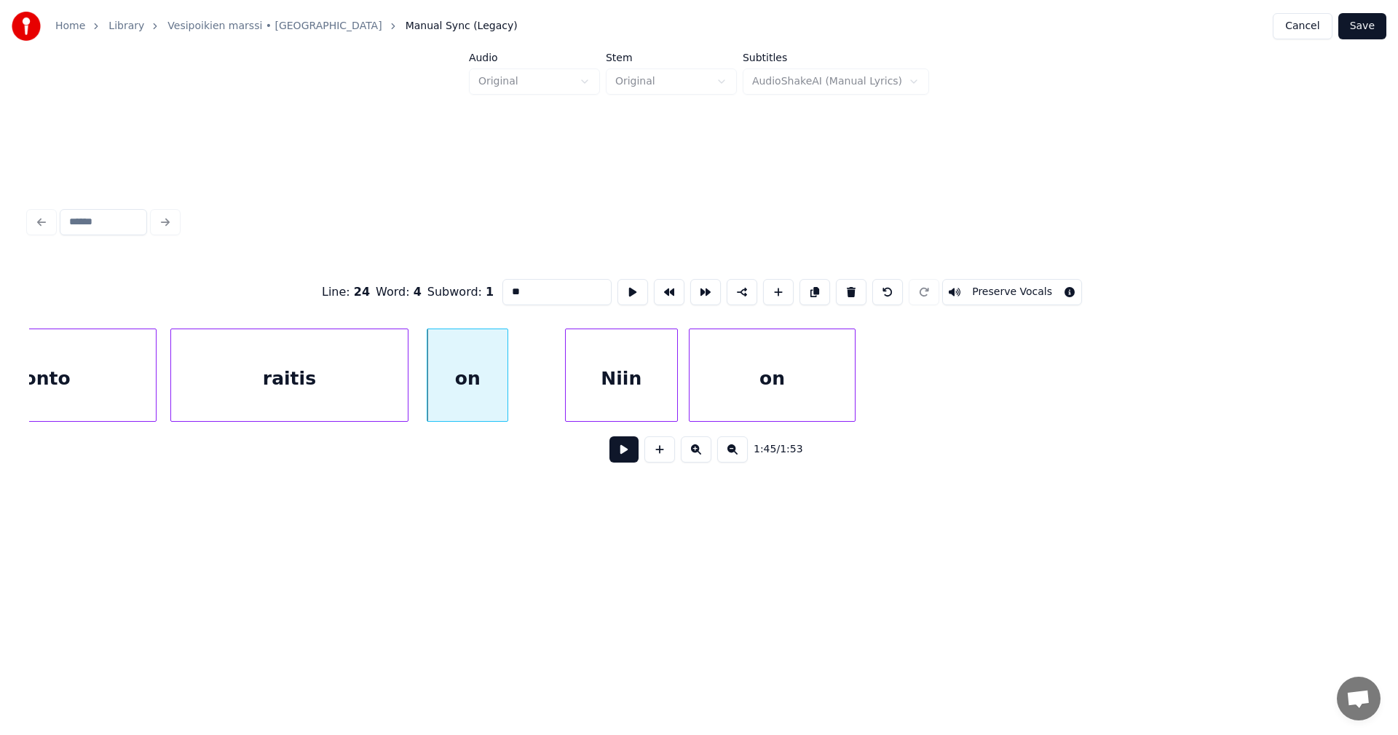
click at [620, 458] on button at bounding box center [624, 449] width 29 height 26
click at [621, 457] on button at bounding box center [624, 449] width 29 height 26
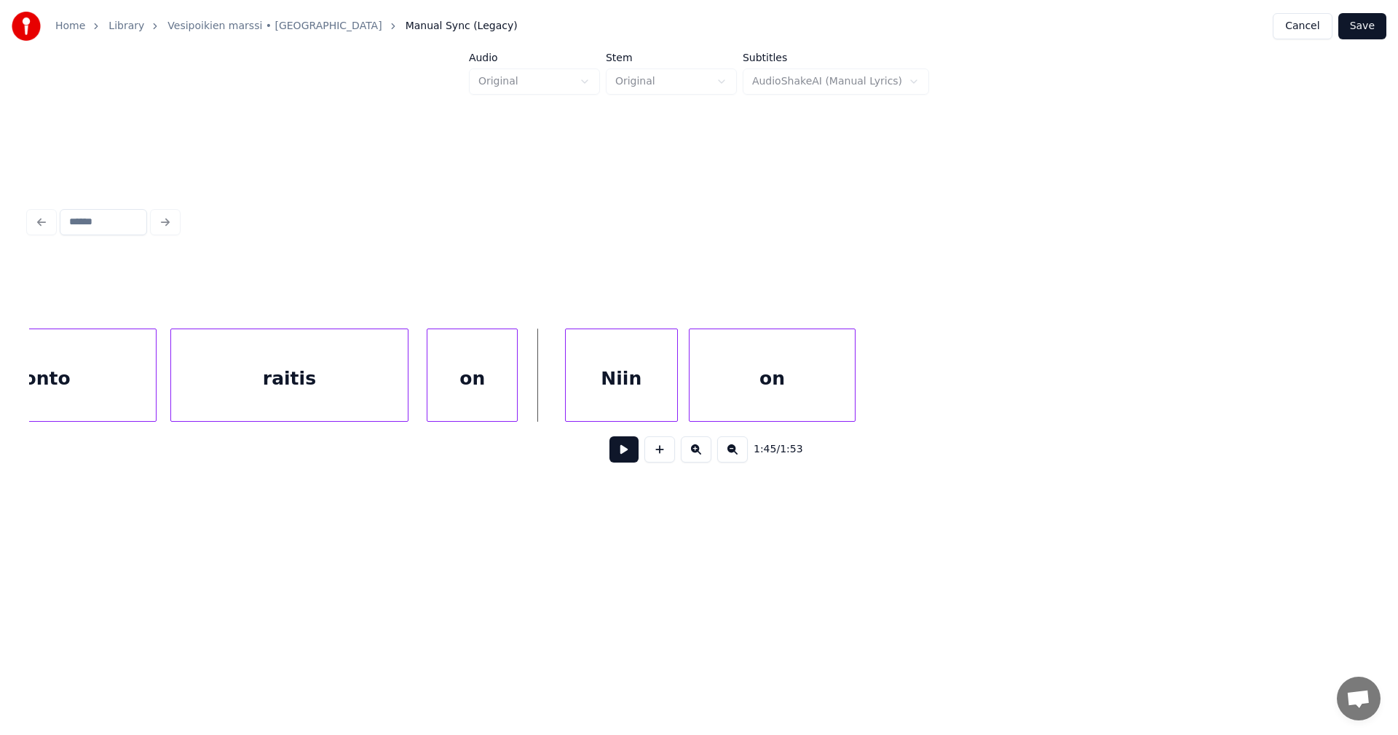
click at [513, 406] on div at bounding box center [515, 375] width 4 height 92
click at [617, 453] on button at bounding box center [624, 449] width 29 height 26
drag, startPoint x: 617, startPoint y: 453, endPoint x: 920, endPoint y: 366, distance: 315.3
click at [623, 452] on button at bounding box center [624, 449] width 29 height 26
click at [1372, 20] on button "Save" at bounding box center [1363, 26] width 48 height 26
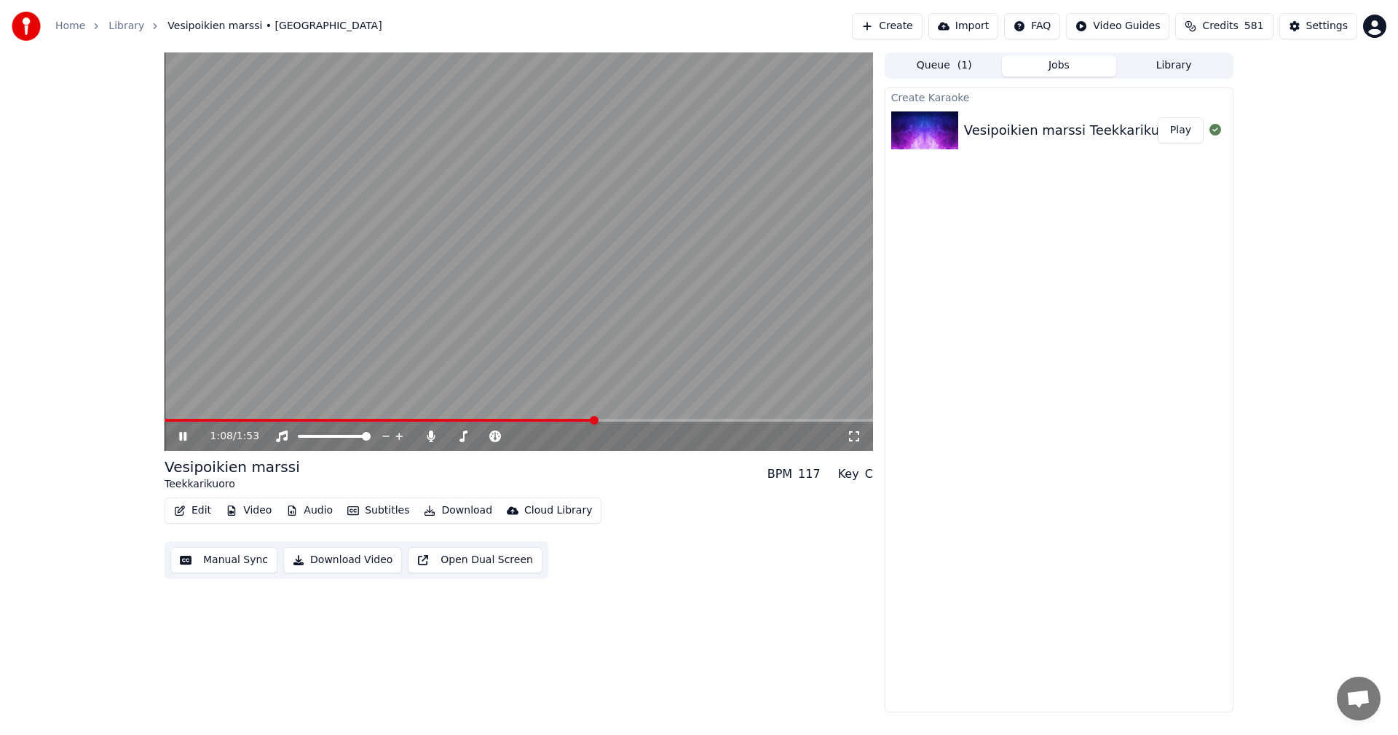
click at [188, 433] on icon at bounding box center [193, 436] width 34 height 12
click at [197, 516] on button "Edit" at bounding box center [192, 510] width 49 height 20
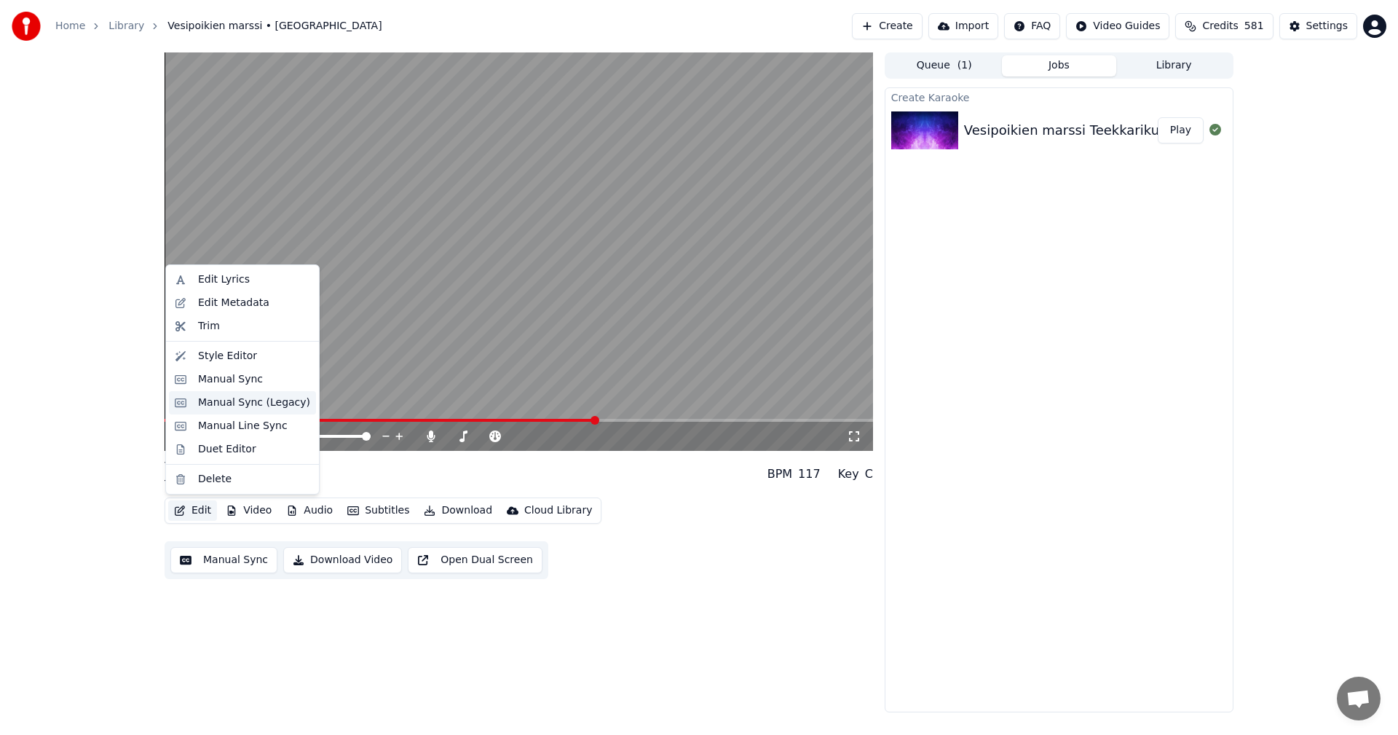
click at [240, 406] on div "Manual Sync (Legacy)" at bounding box center [254, 402] width 112 height 15
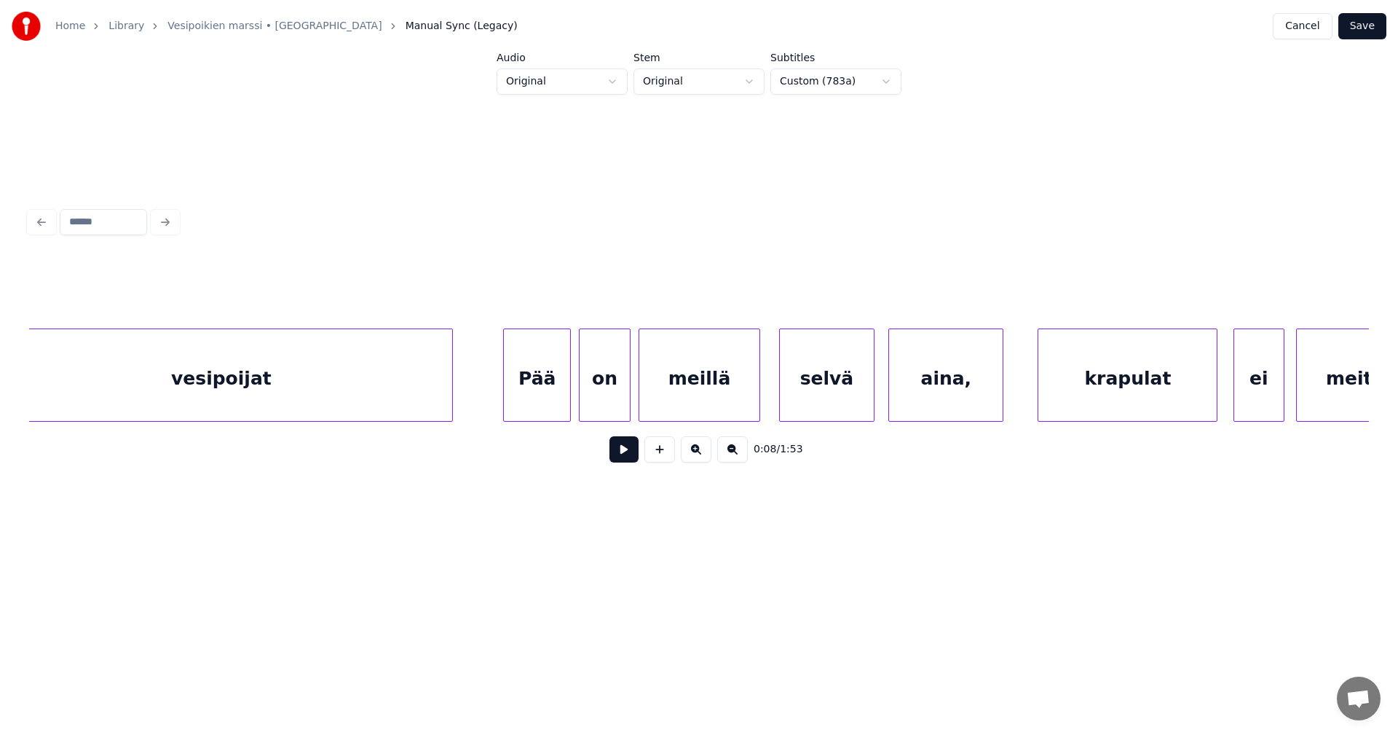
click at [400, 393] on div "vesipoijat" at bounding box center [222, 378] width 462 height 99
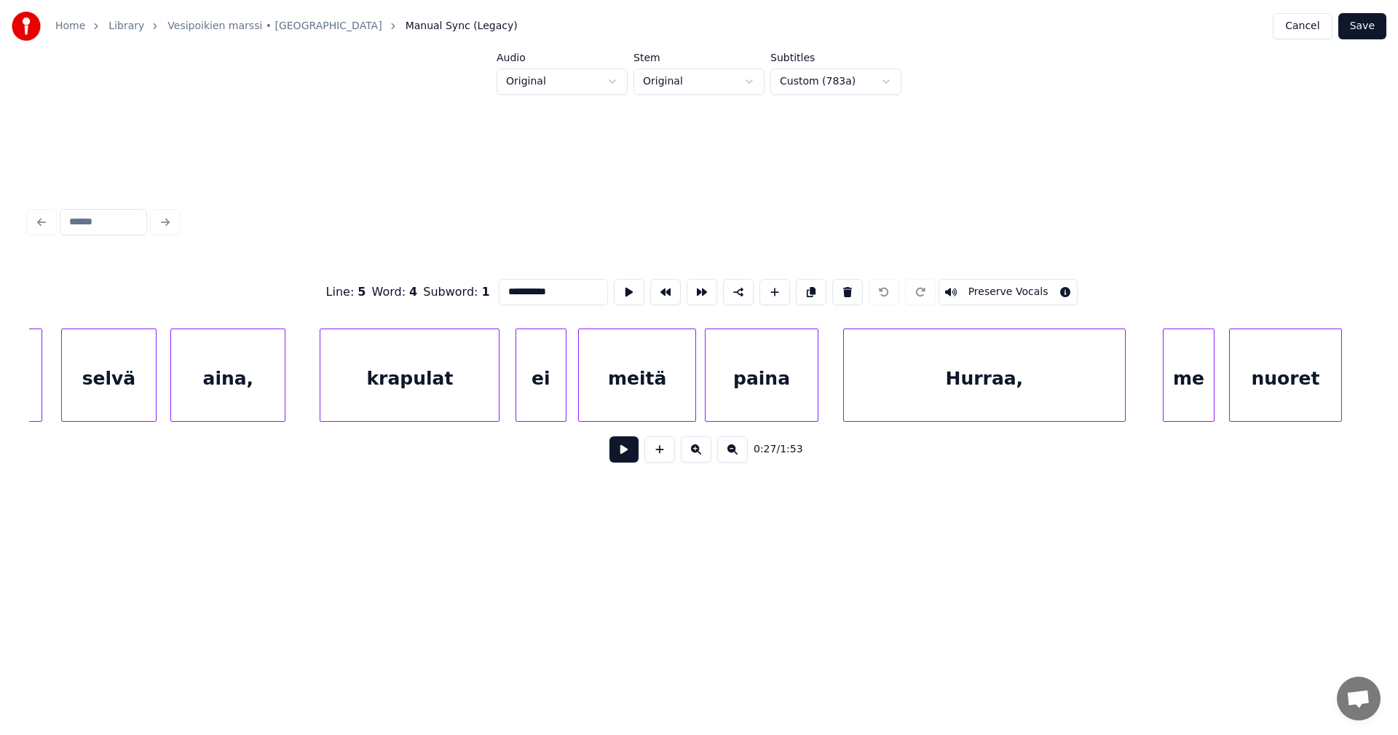
scroll to position [0, 7684]
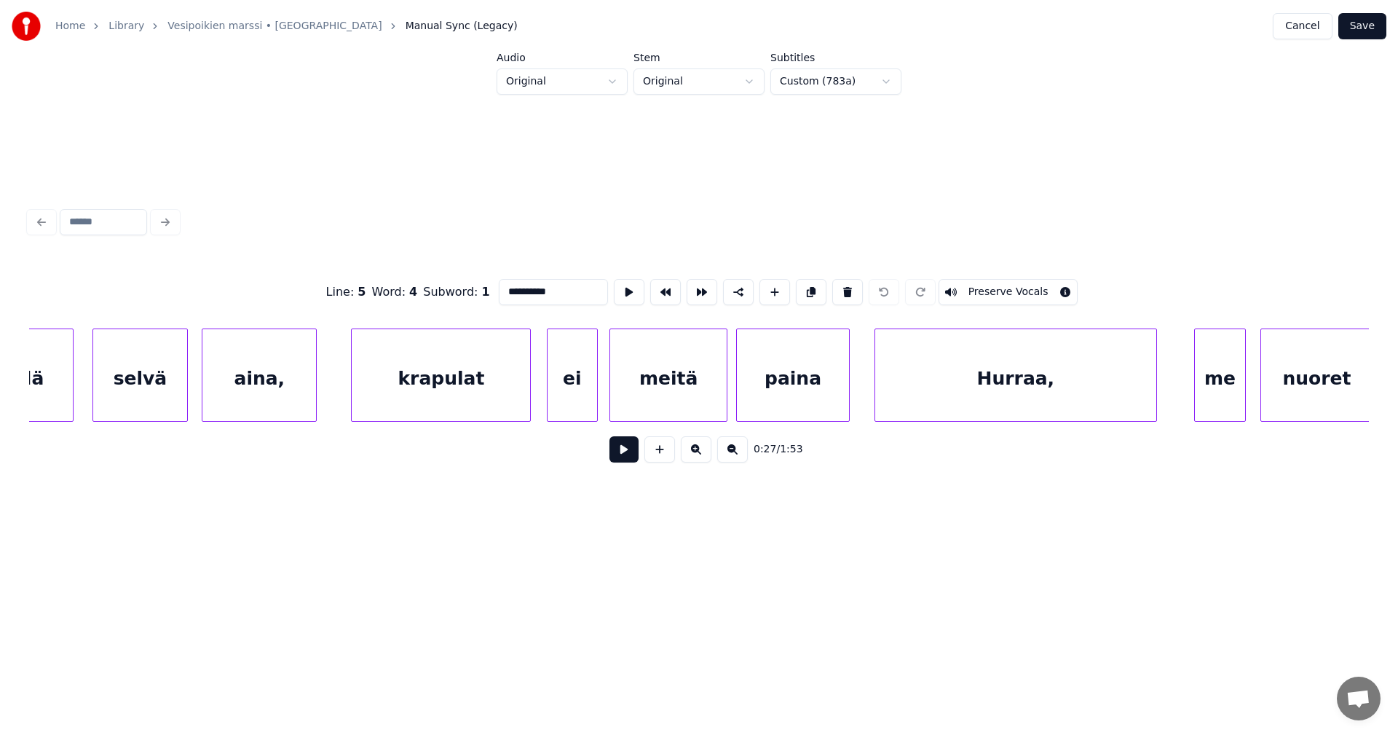
click at [395, 398] on div "krapulat" at bounding box center [441, 378] width 178 height 99
type input "********"
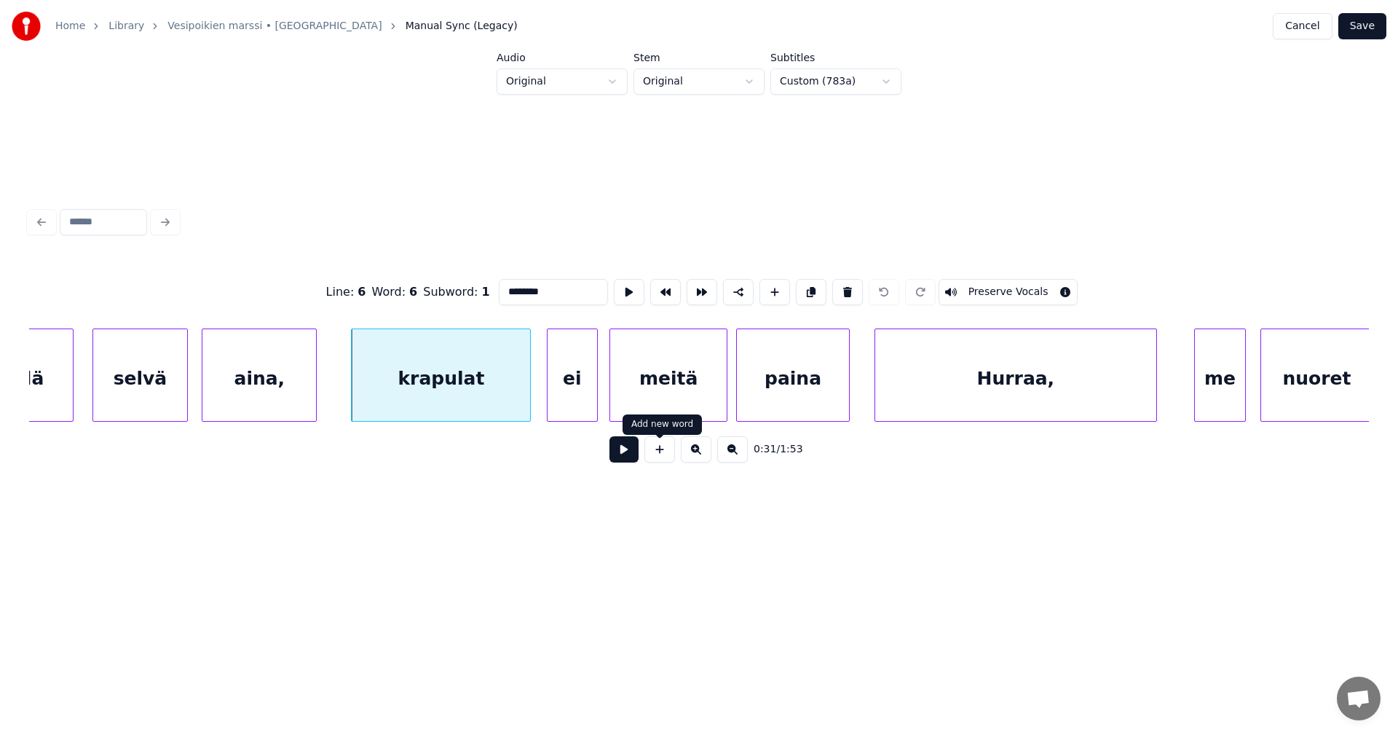
click at [632, 458] on button at bounding box center [624, 449] width 29 height 26
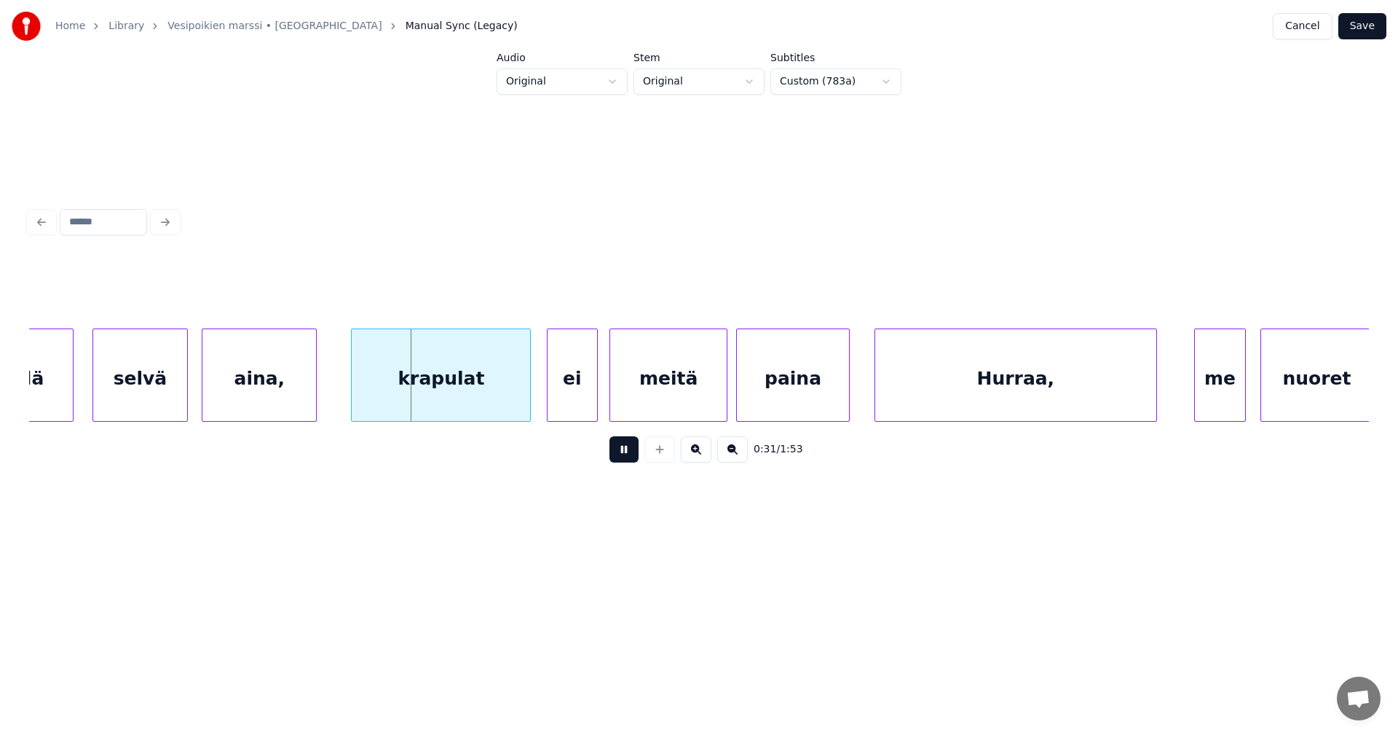
drag, startPoint x: 632, startPoint y: 458, endPoint x: 484, endPoint y: 448, distance: 148.9
click at [629, 457] on button at bounding box center [624, 449] width 29 height 26
click at [357, 398] on div at bounding box center [356, 375] width 4 height 92
click at [615, 450] on button at bounding box center [624, 449] width 29 height 26
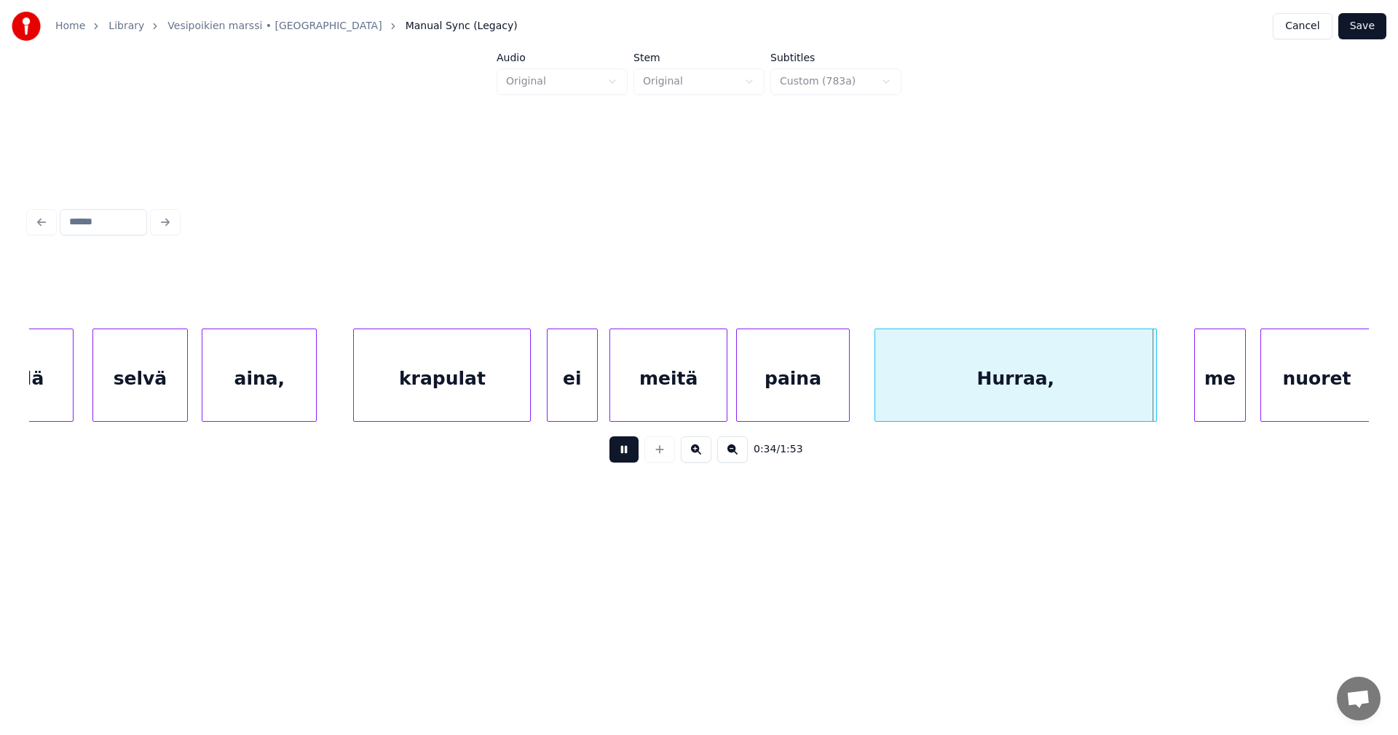
click at [615, 450] on button at bounding box center [624, 449] width 29 height 26
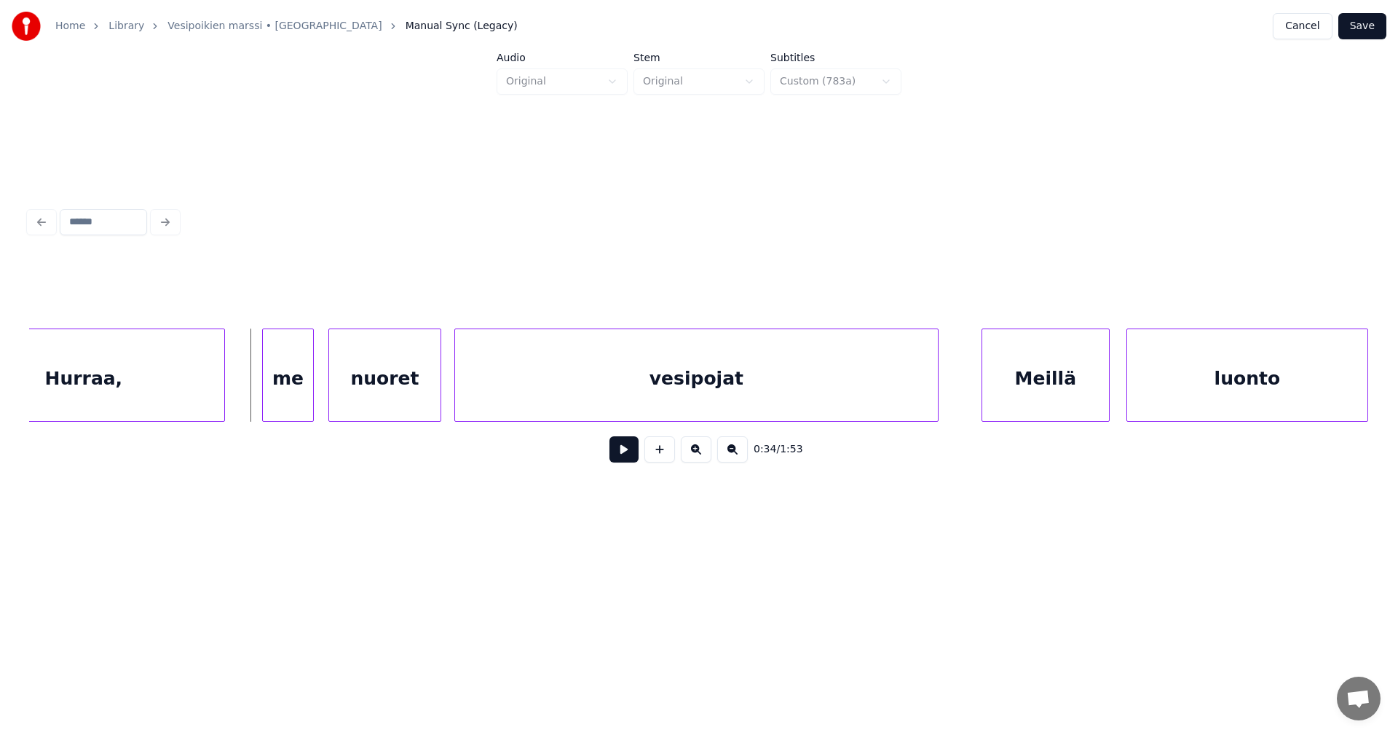
click at [162, 384] on div "Hurraa," at bounding box center [83, 378] width 281 height 99
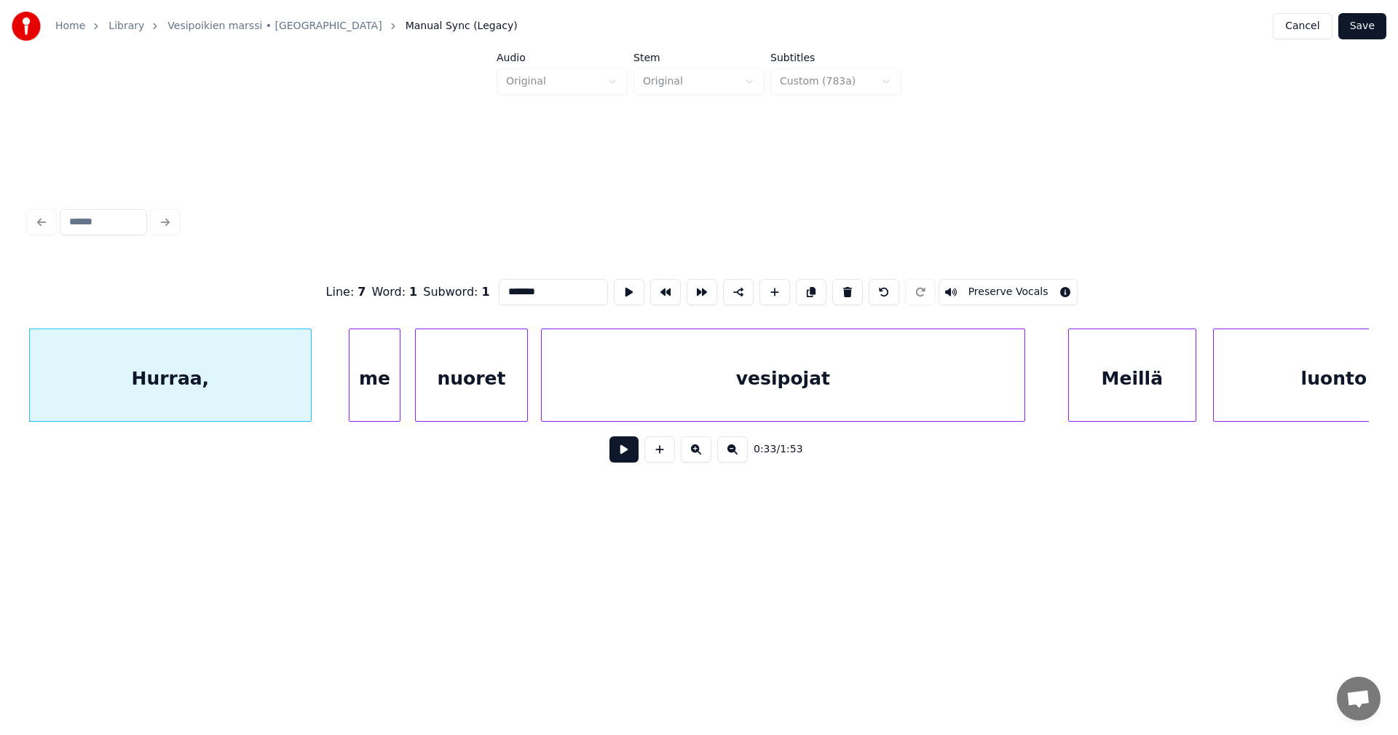
click at [619, 453] on button at bounding box center [624, 449] width 29 height 26
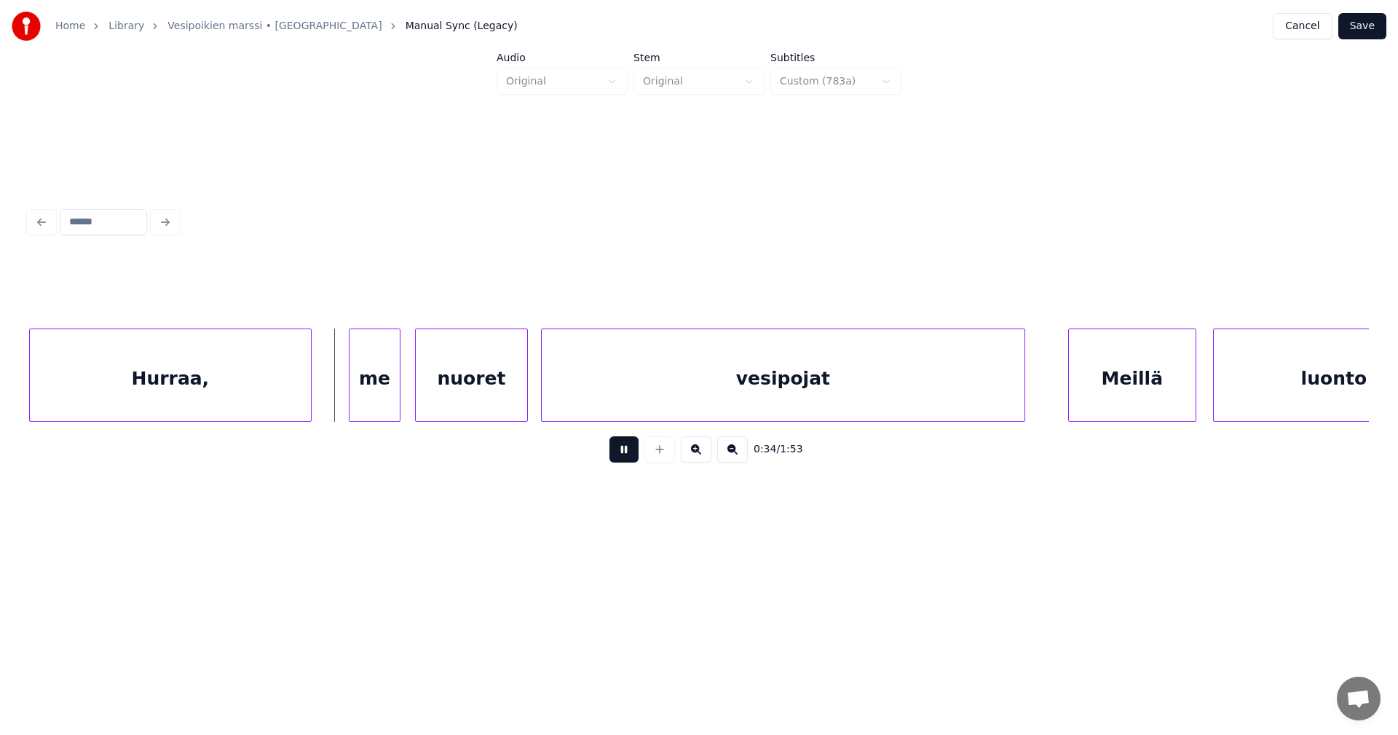
click at [619, 453] on button at bounding box center [624, 449] width 29 height 26
click at [393, 403] on div "me" at bounding box center [378, 378] width 50 height 99
click at [618, 454] on button at bounding box center [624, 449] width 29 height 26
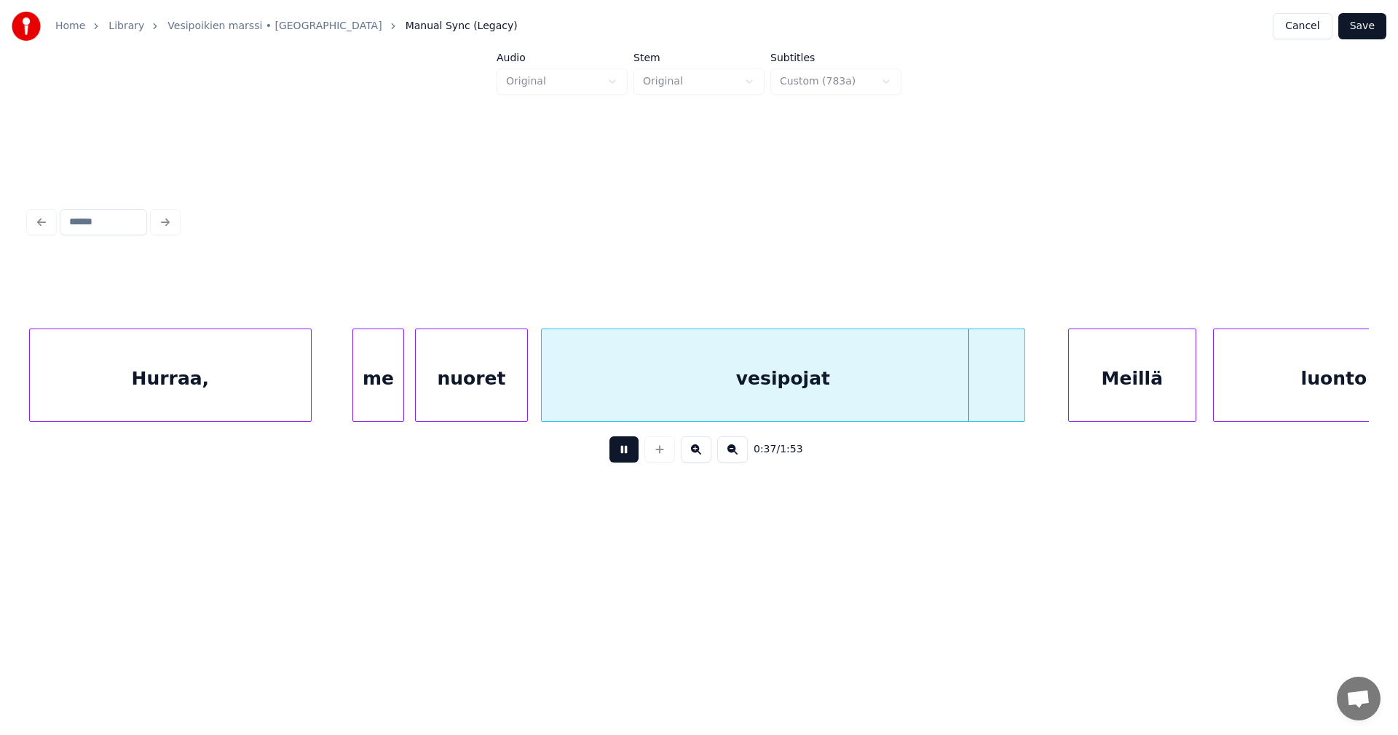
click at [618, 454] on button at bounding box center [624, 449] width 29 height 26
click at [664, 386] on div "vesipojat" at bounding box center [783, 378] width 483 height 99
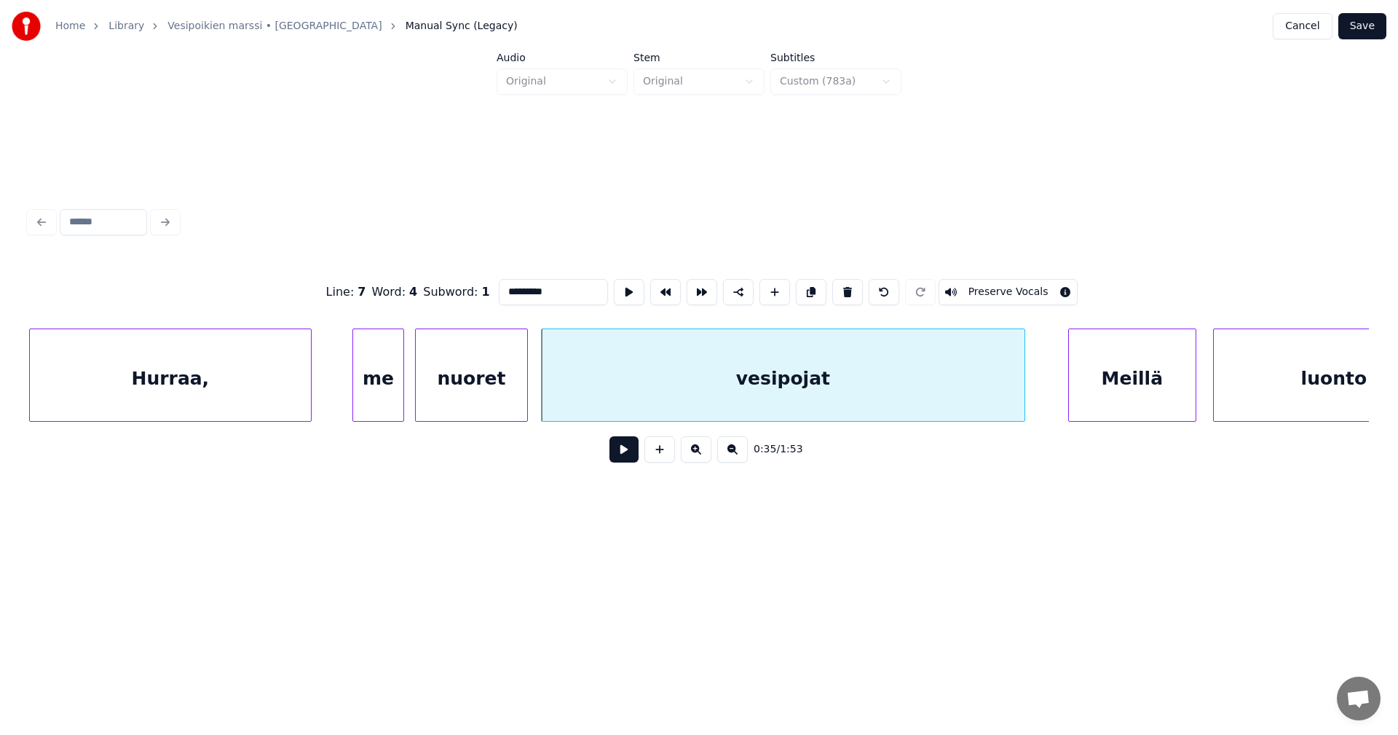
click at [531, 291] on input "*********" at bounding box center [553, 292] width 109 height 26
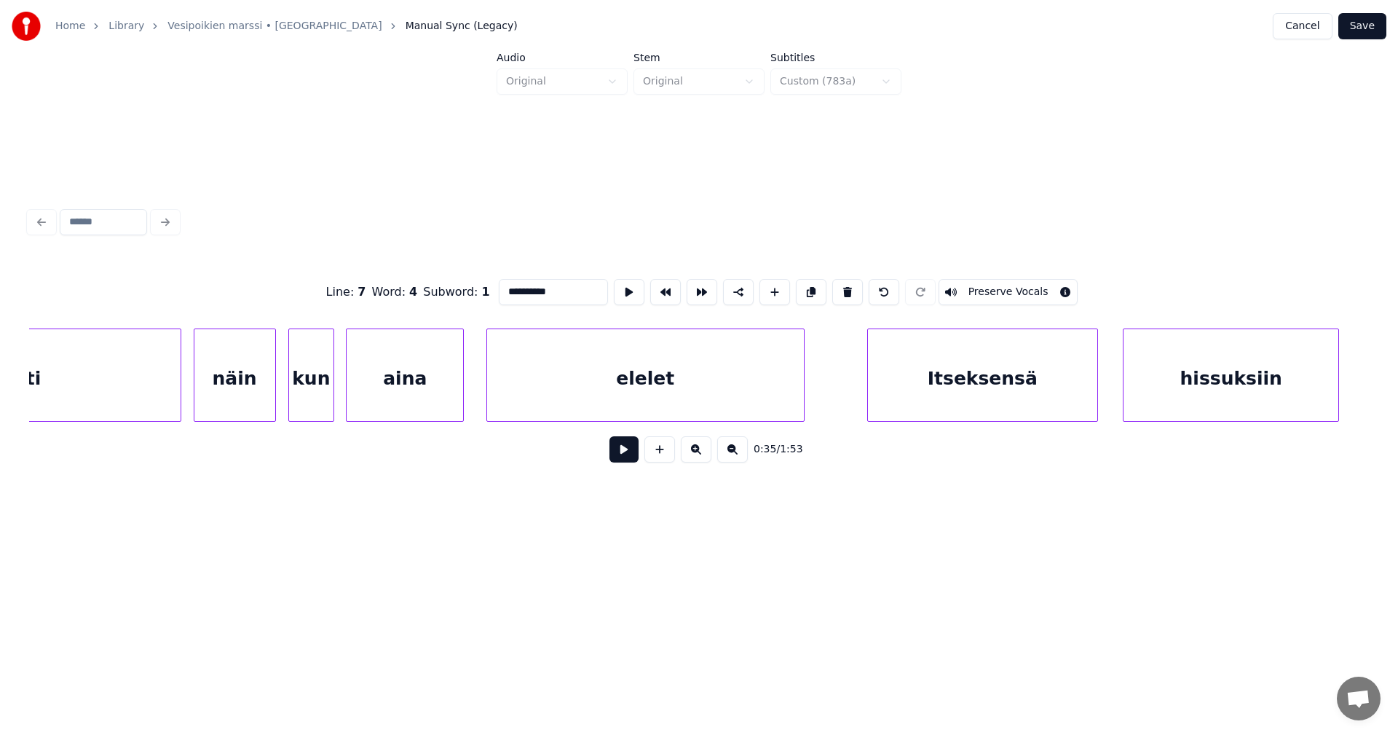
scroll to position [0, 10910]
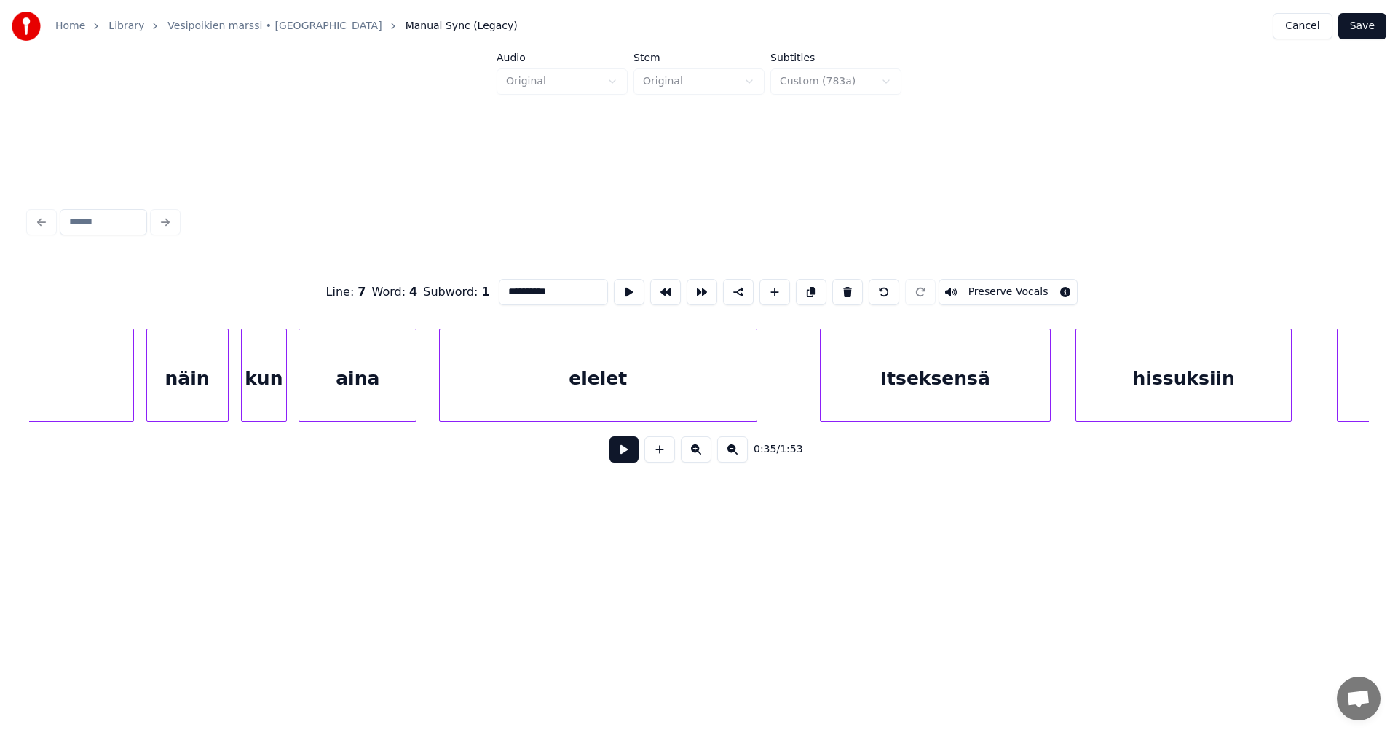
click at [601, 378] on div "elelet" at bounding box center [598, 378] width 317 height 99
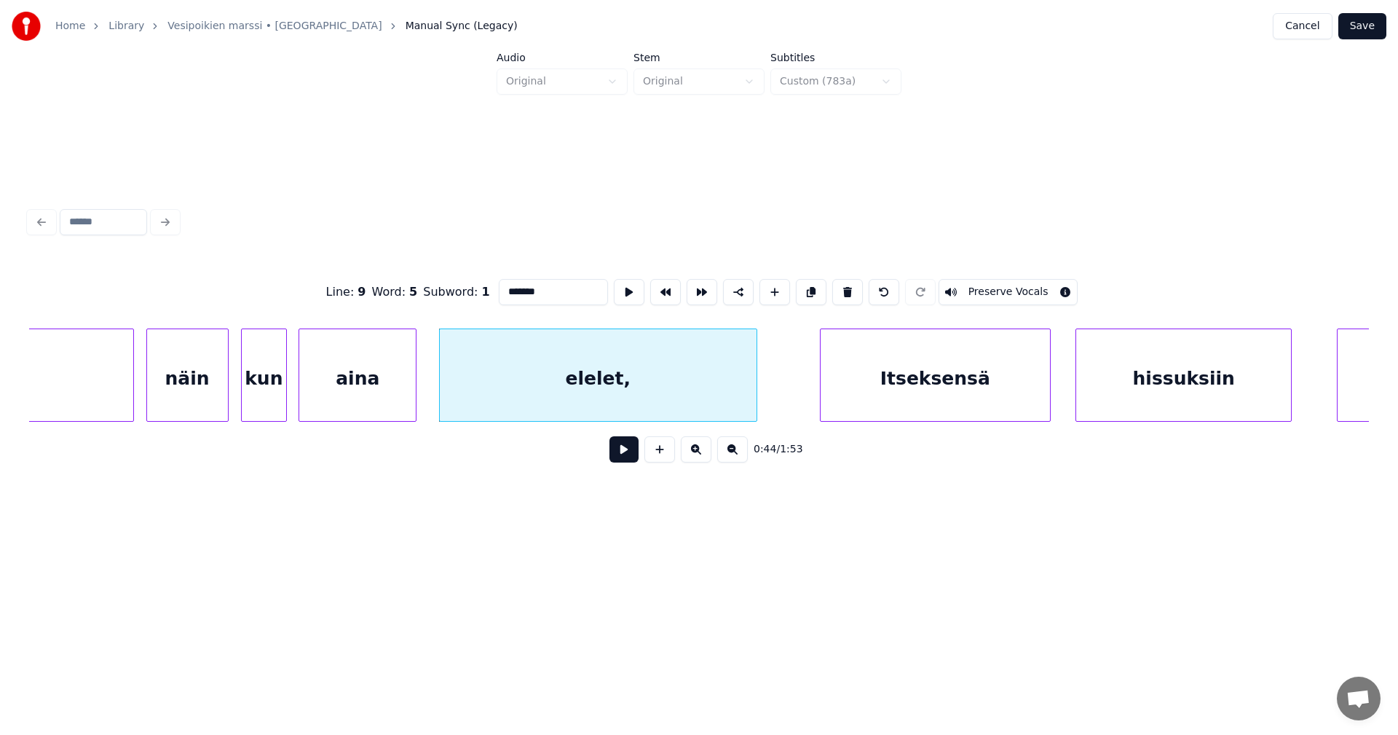
type input "*******"
click at [630, 456] on button at bounding box center [624, 449] width 29 height 26
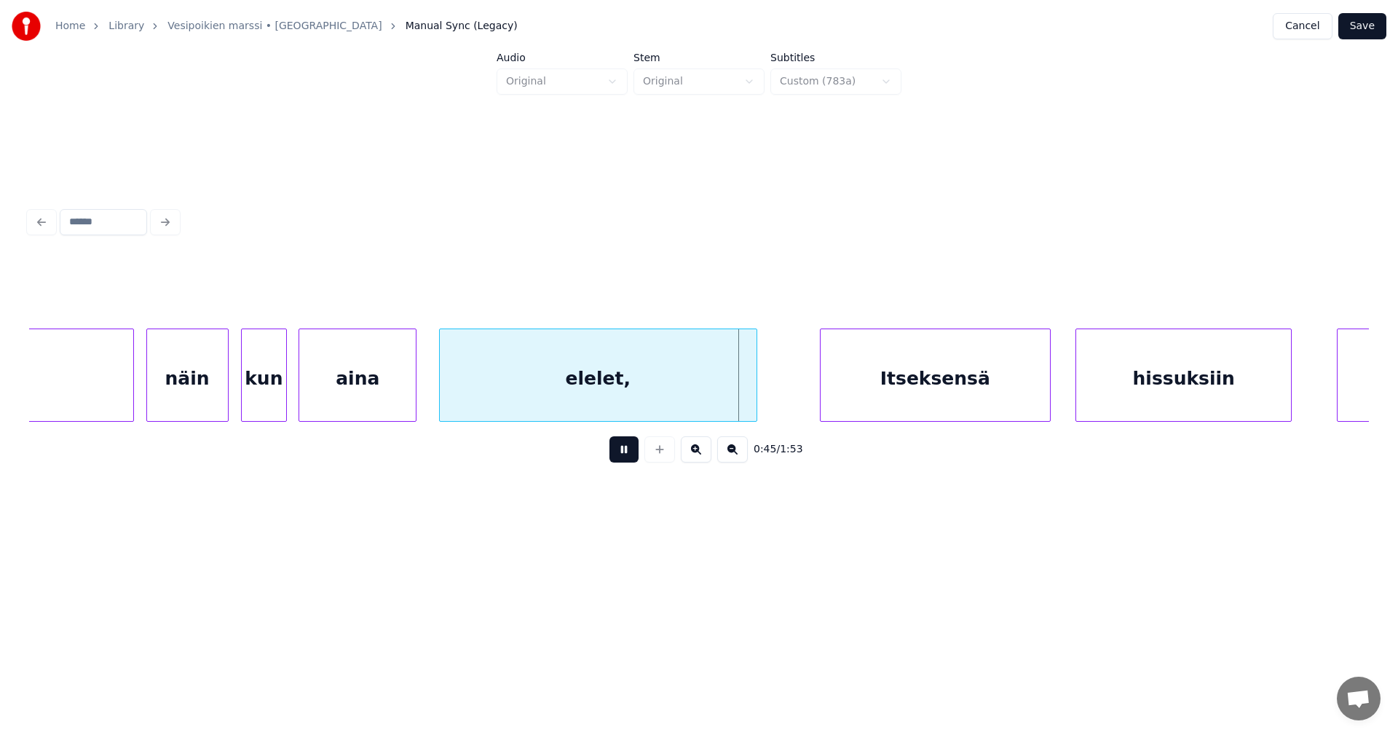
click at [628, 453] on button at bounding box center [624, 449] width 29 height 26
click at [632, 457] on button at bounding box center [624, 449] width 29 height 26
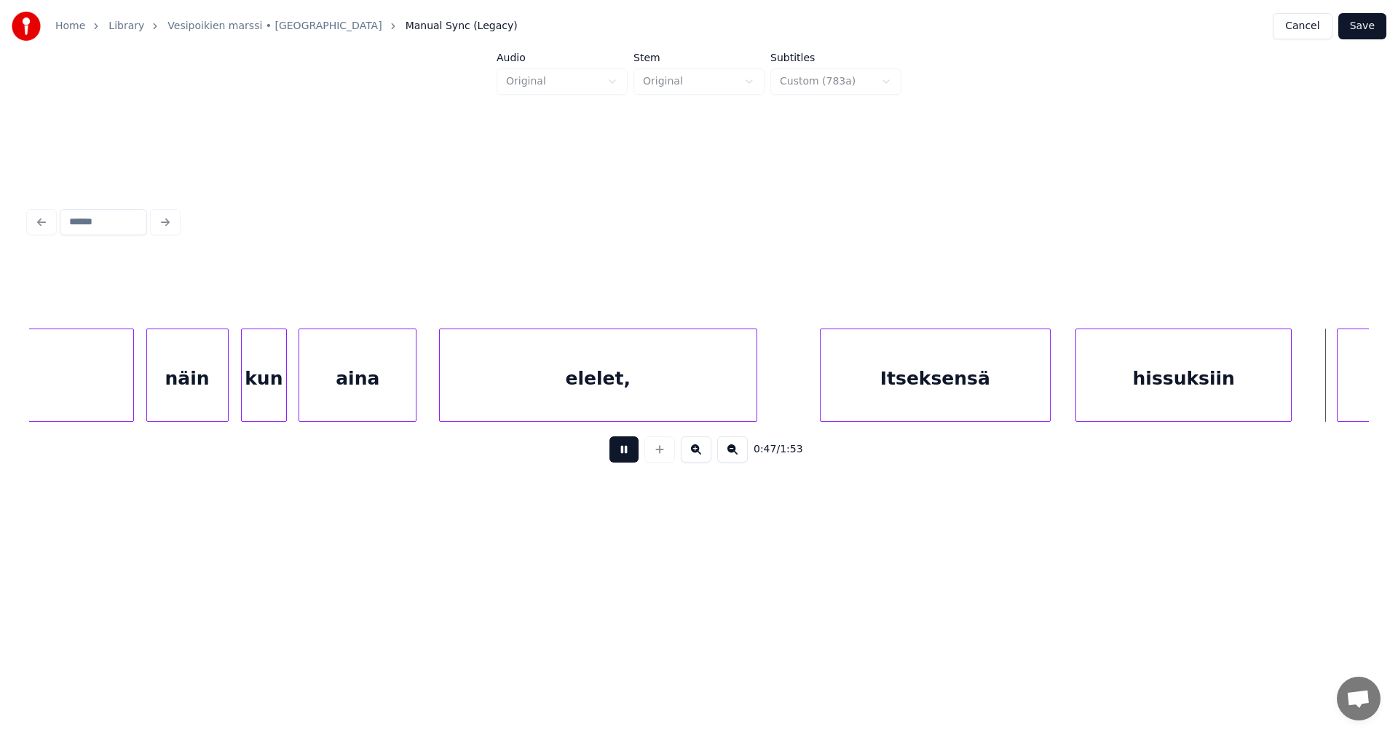
click at [633, 457] on button at bounding box center [624, 449] width 29 height 26
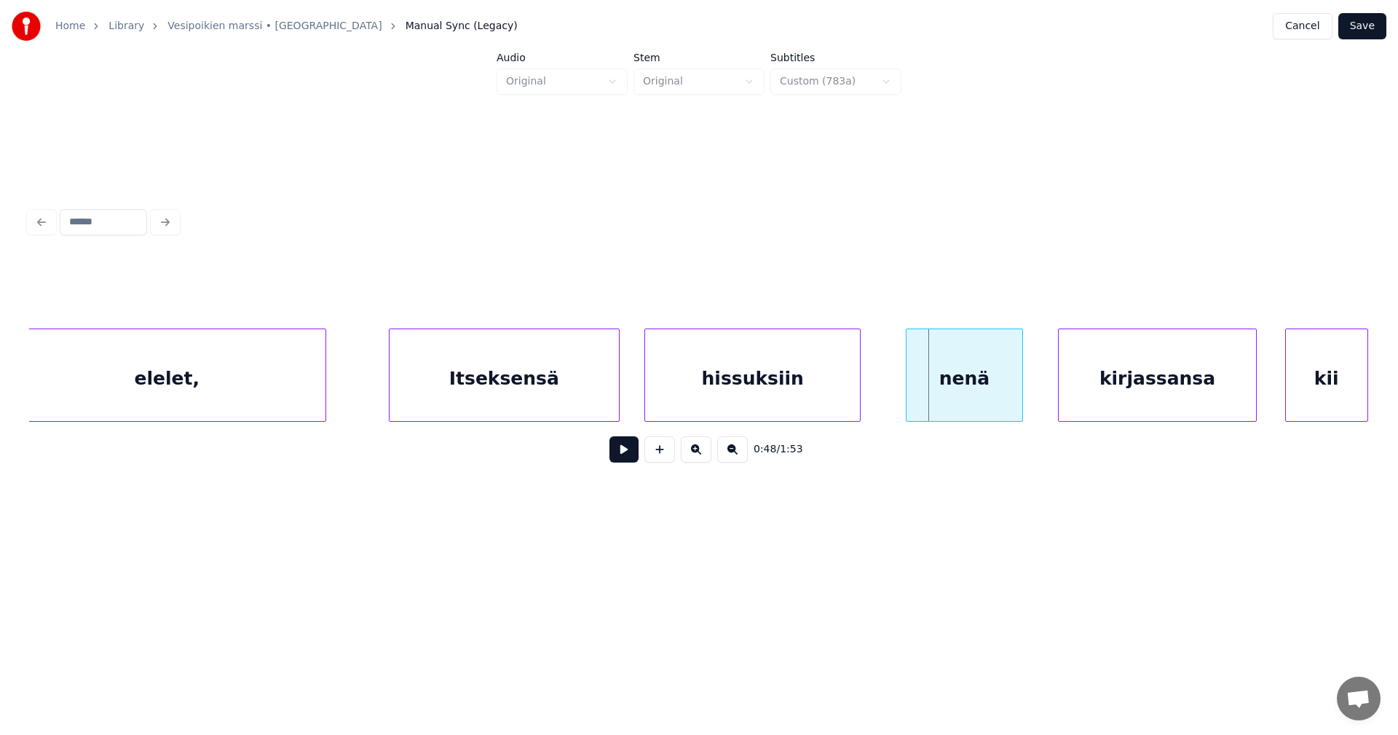
scroll to position [0, 11358]
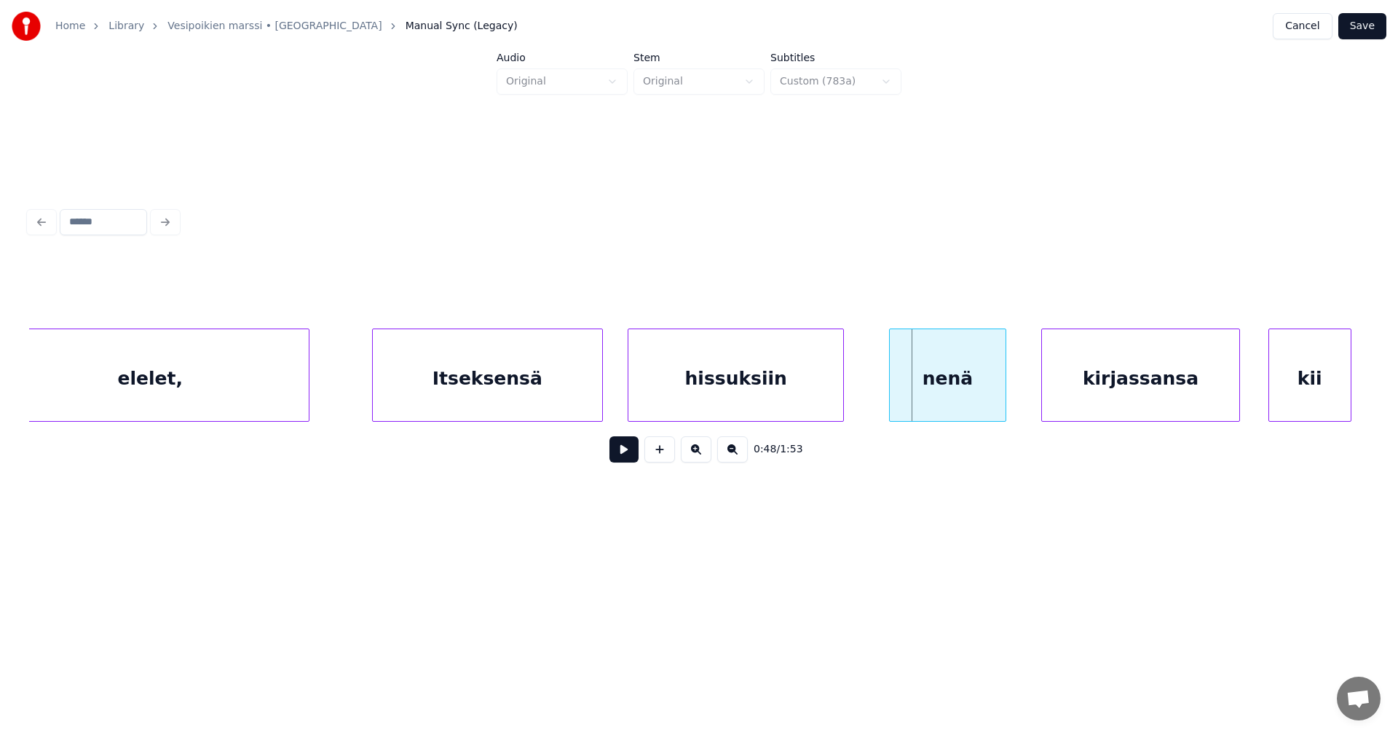
click at [701, 382] on div "hissuksiin" at bounding box center [736, 378] width 215 height 99
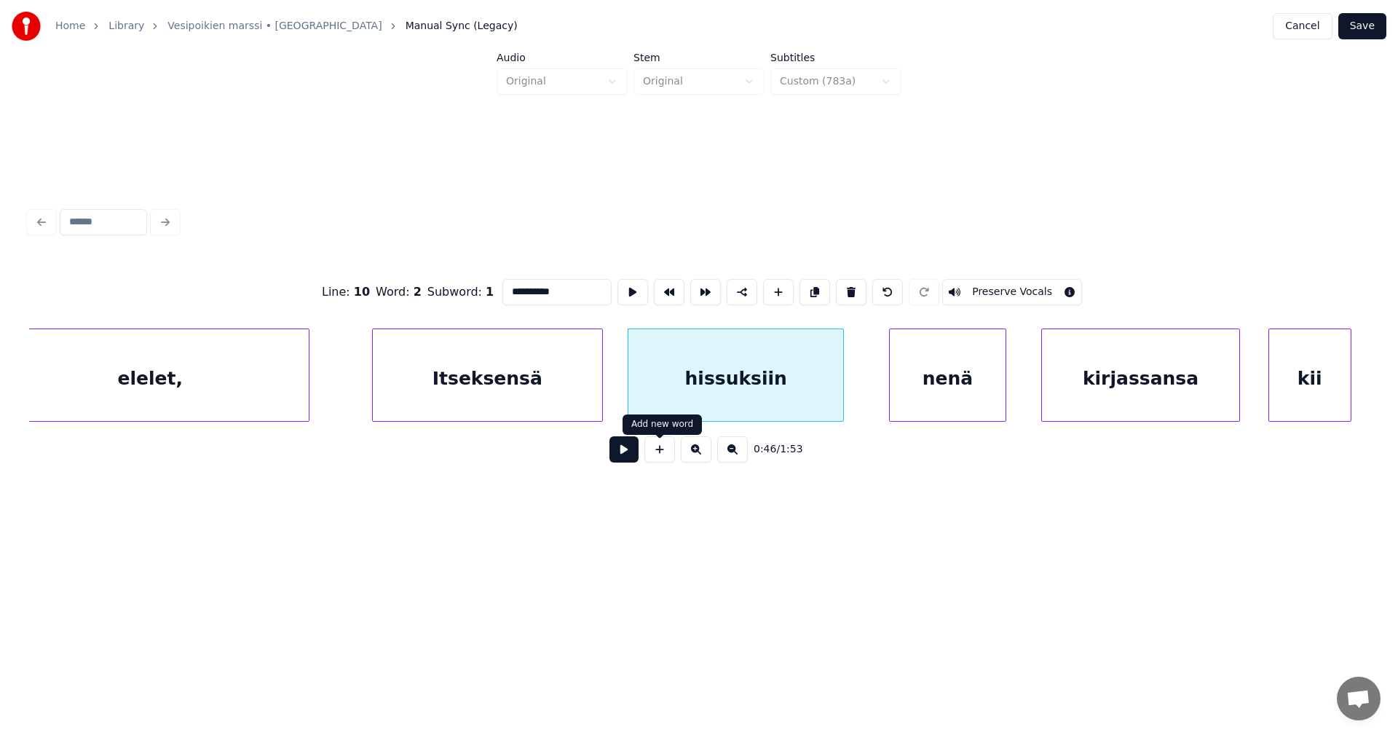
click at [629, 454] on button at bounding box center [624, 449] width 29 height 26
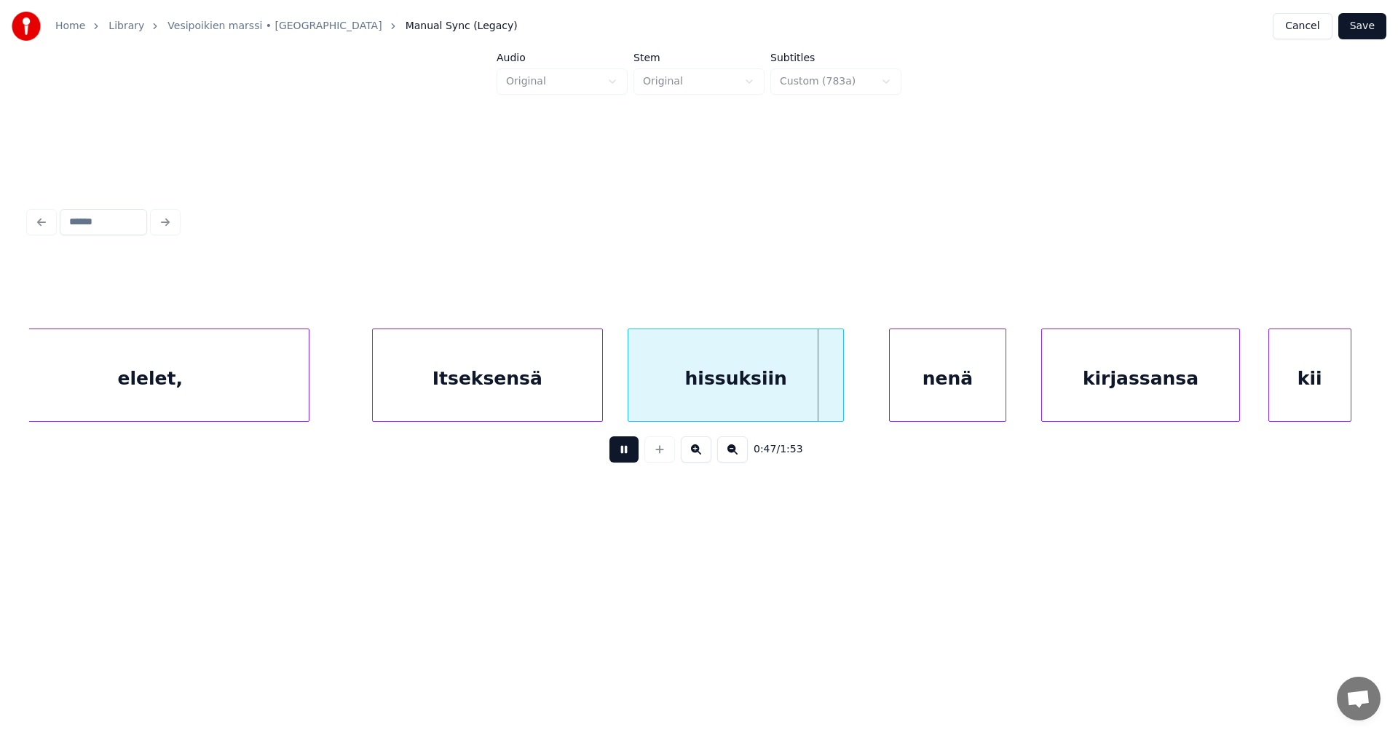
click at [631, 452] on button at bounding box center [624, 449] width 29 height 26
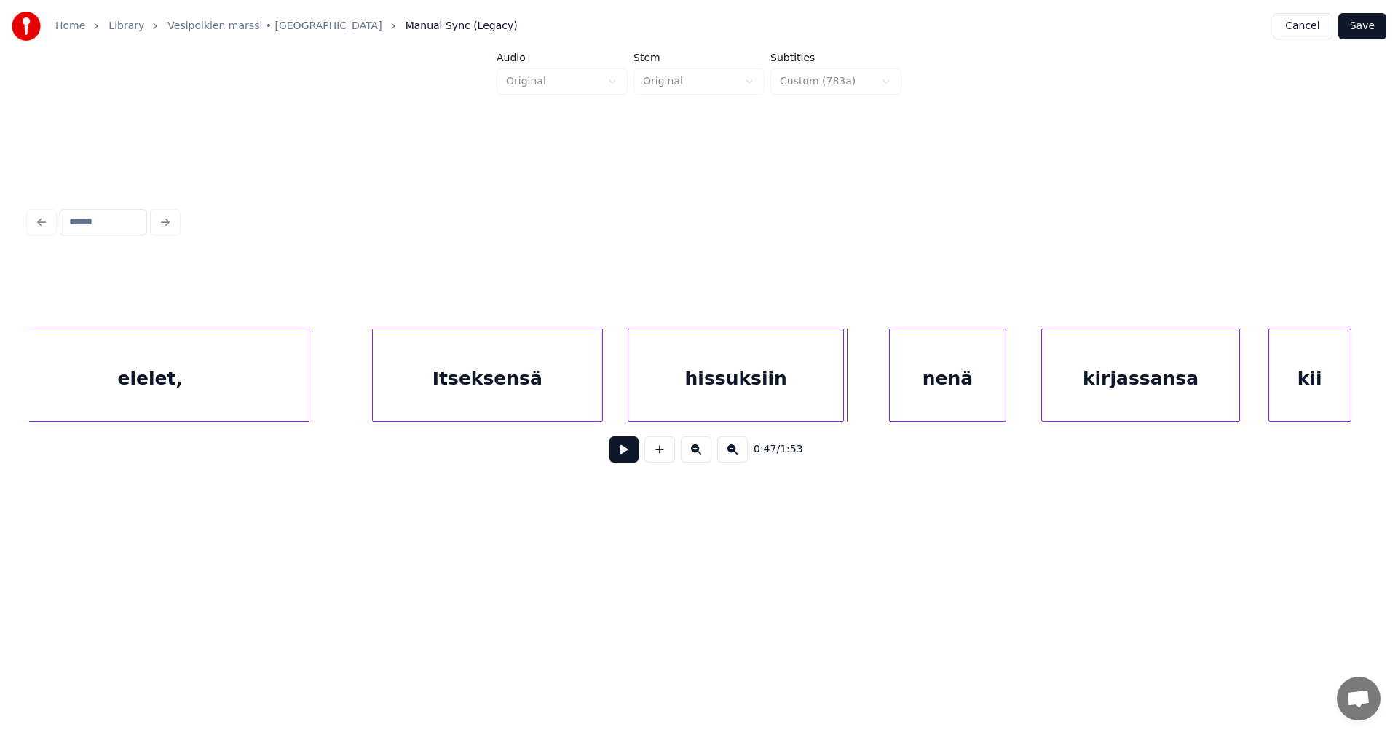
click at [776, 406] on div "hissuksiin" at bounding box center [736, 378] width 215 height 99
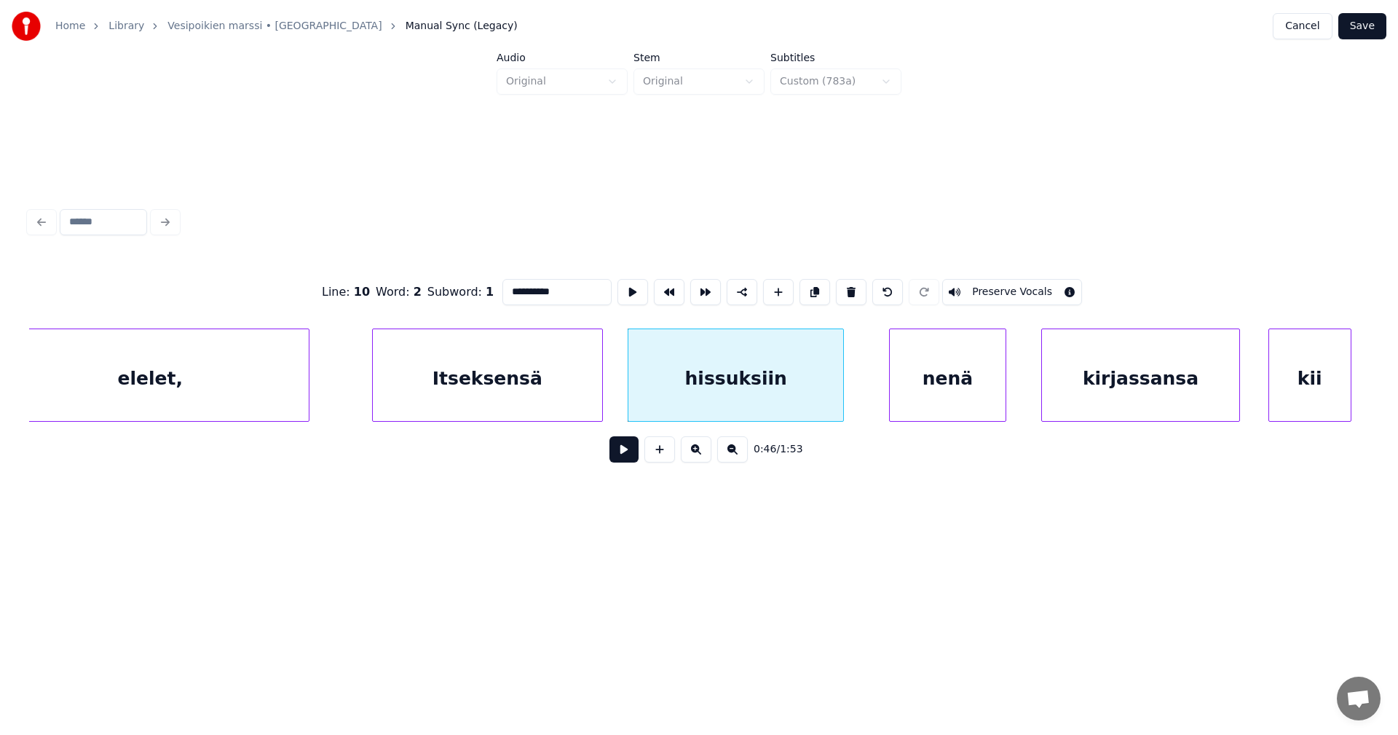
click at [554, 290] on input "**********" at bounding box center [557, 292] width 109 height 26
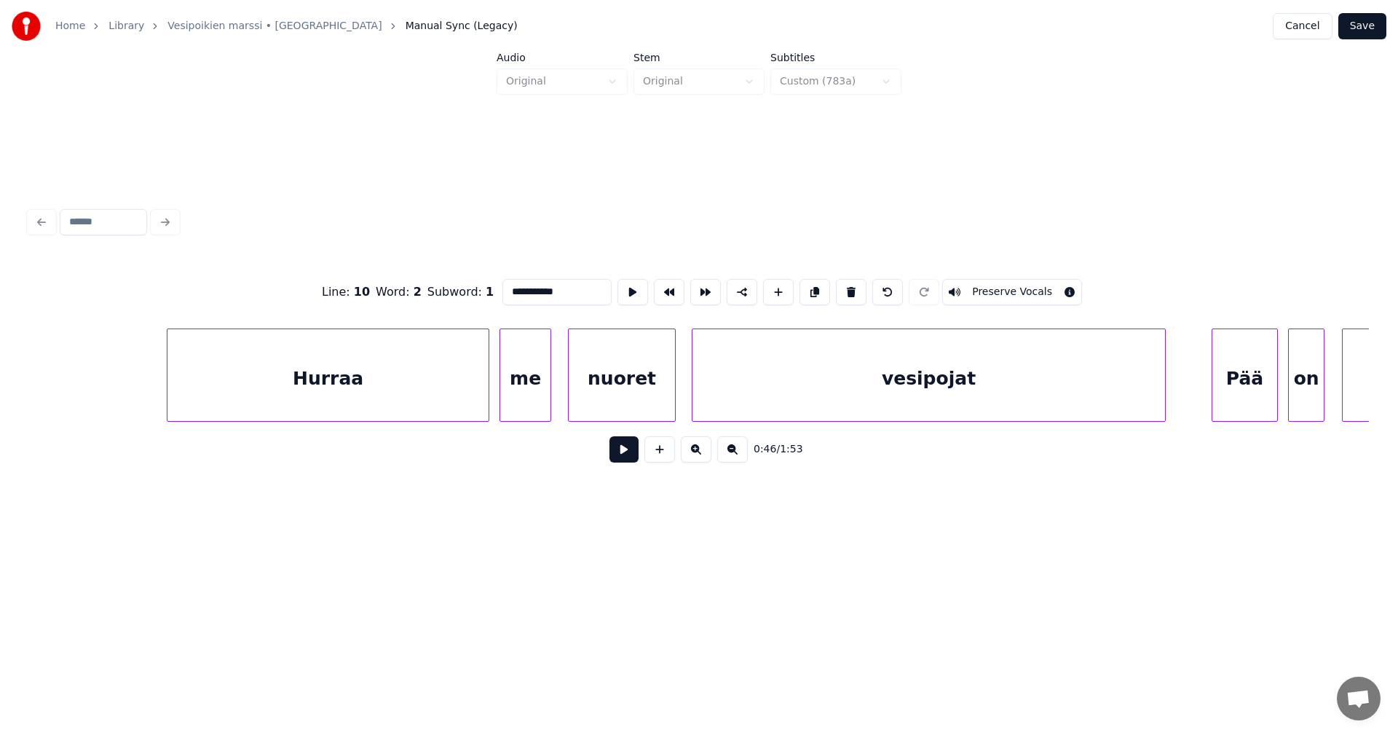
scroll to position [0, 14760]
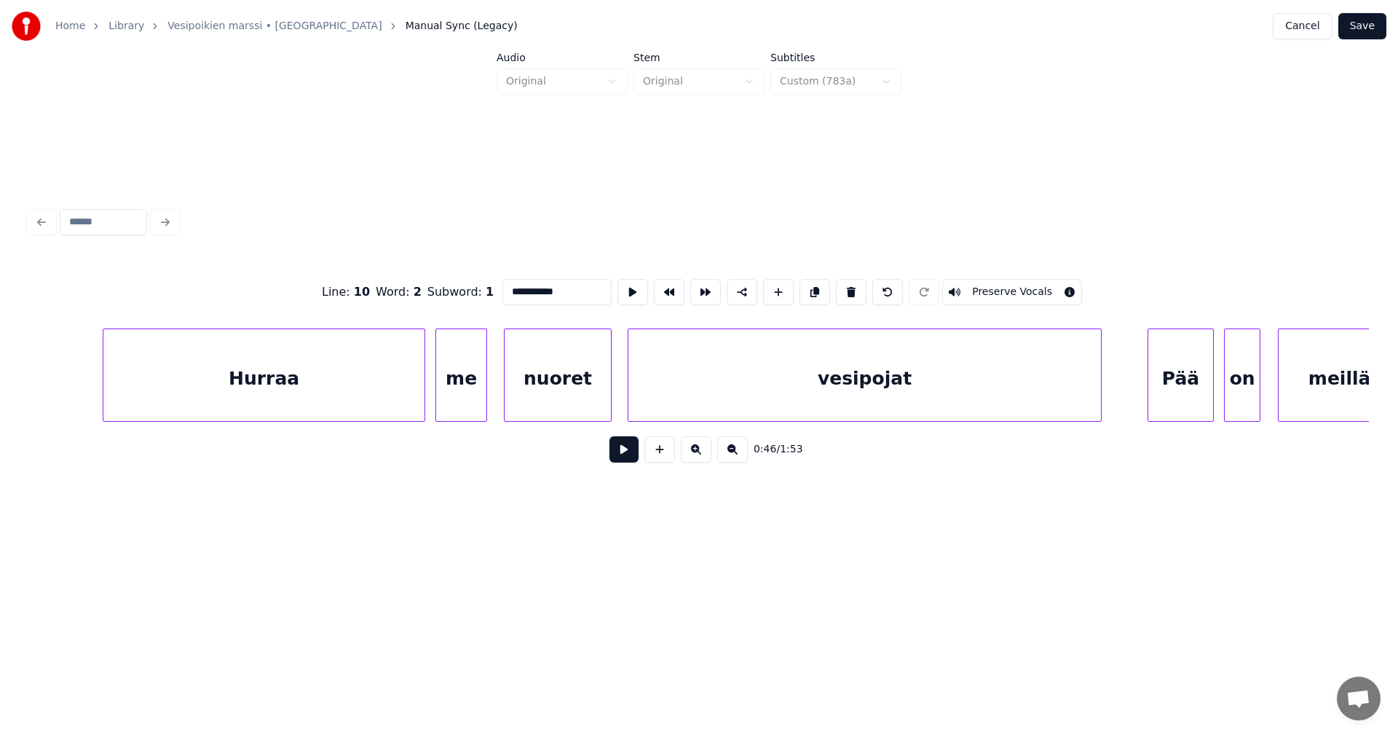
click at [768, 374] on div "vesipojat" at bounding box center [865, 378] width 472 height 99
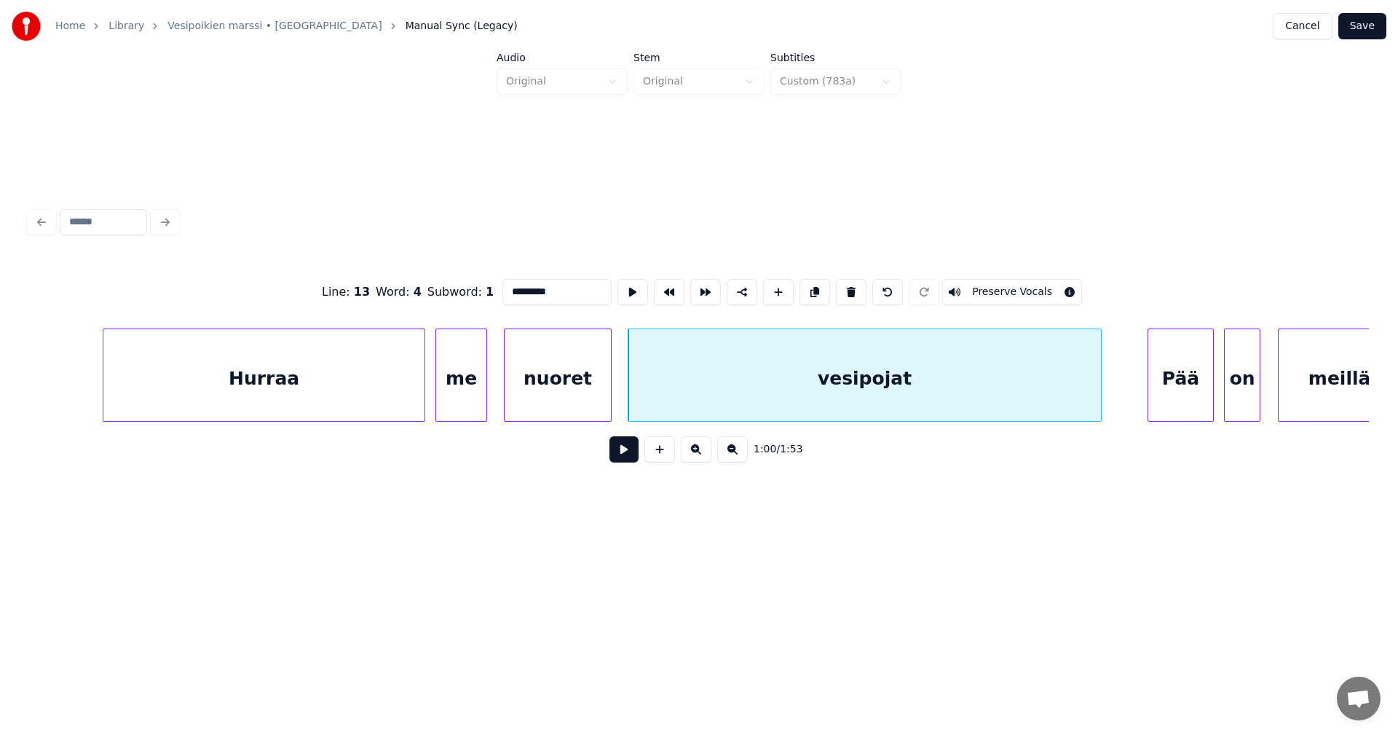
click at [535, 286] on input "*********" at bounding box center [557, 292] width 109 height 26
click at [407, 398] on div "Hurraa" at bounding box center [263, 378] width 321 height 99
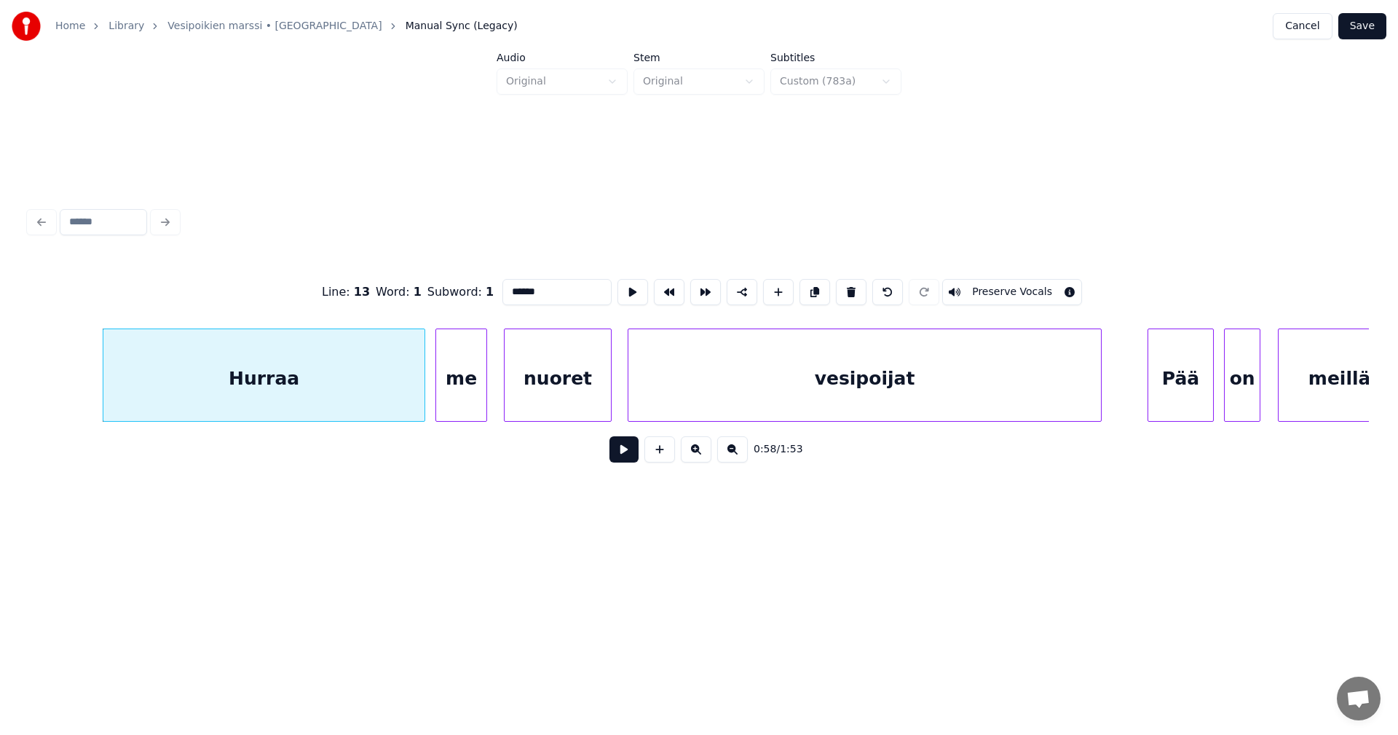
type input "******"
click at [620, 454] on button at bounding box center [624, 449] width 29 height 26
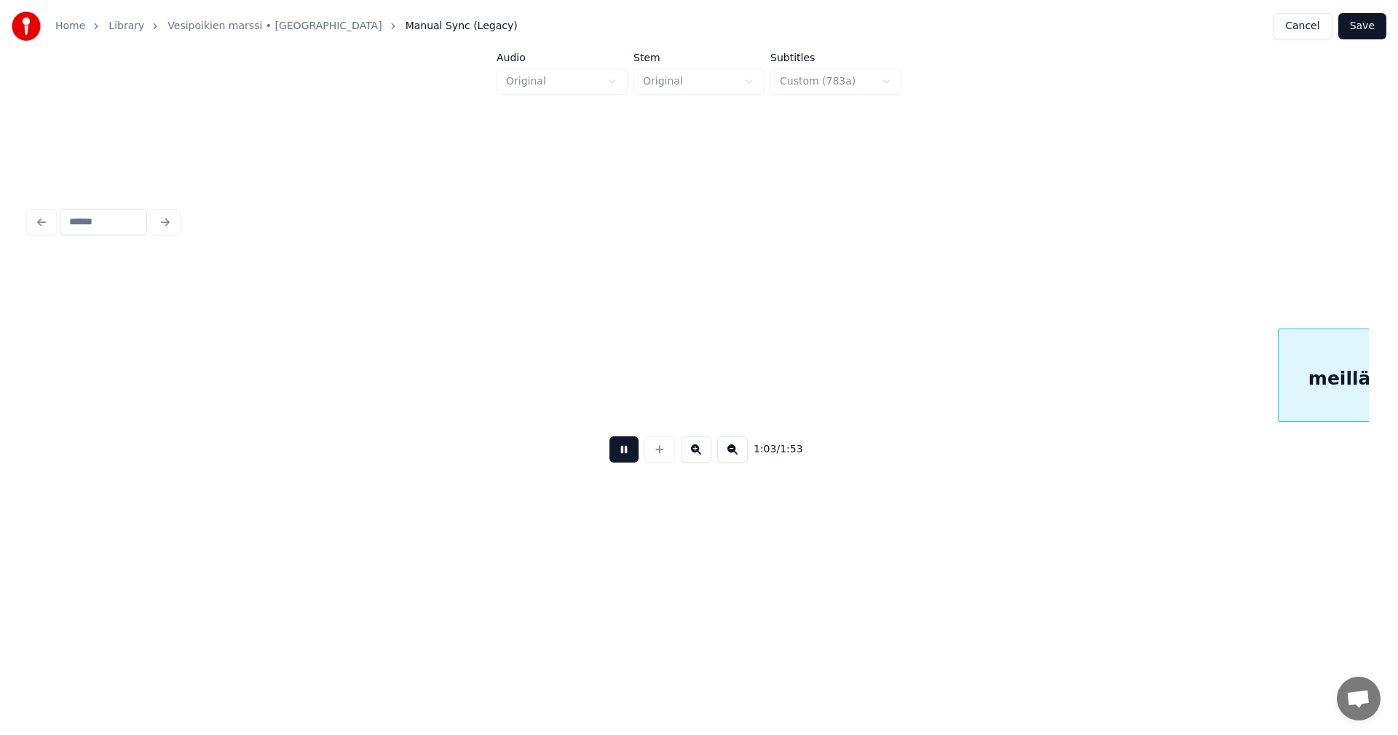
scroll to position [0, 16100]
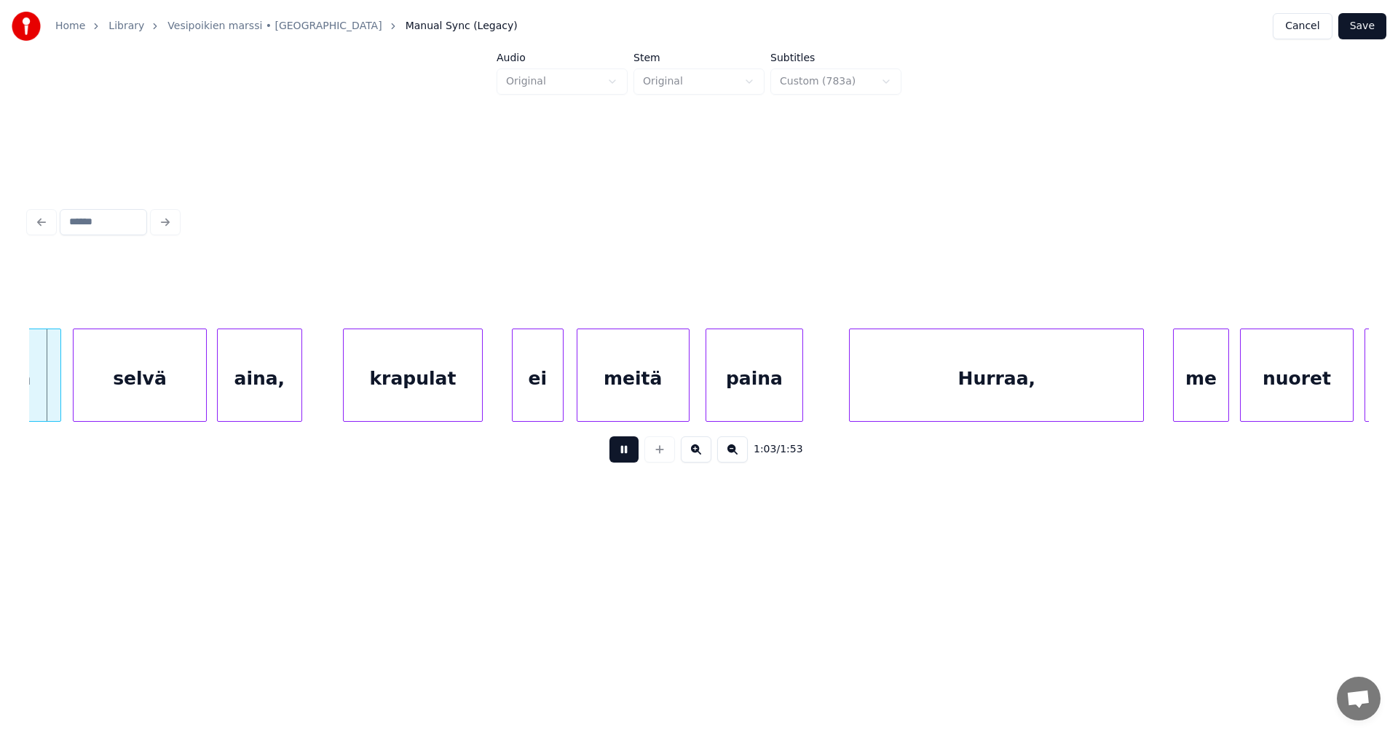
click at [621, 454] on button at bounding box center [624, 449] width 29 height 26
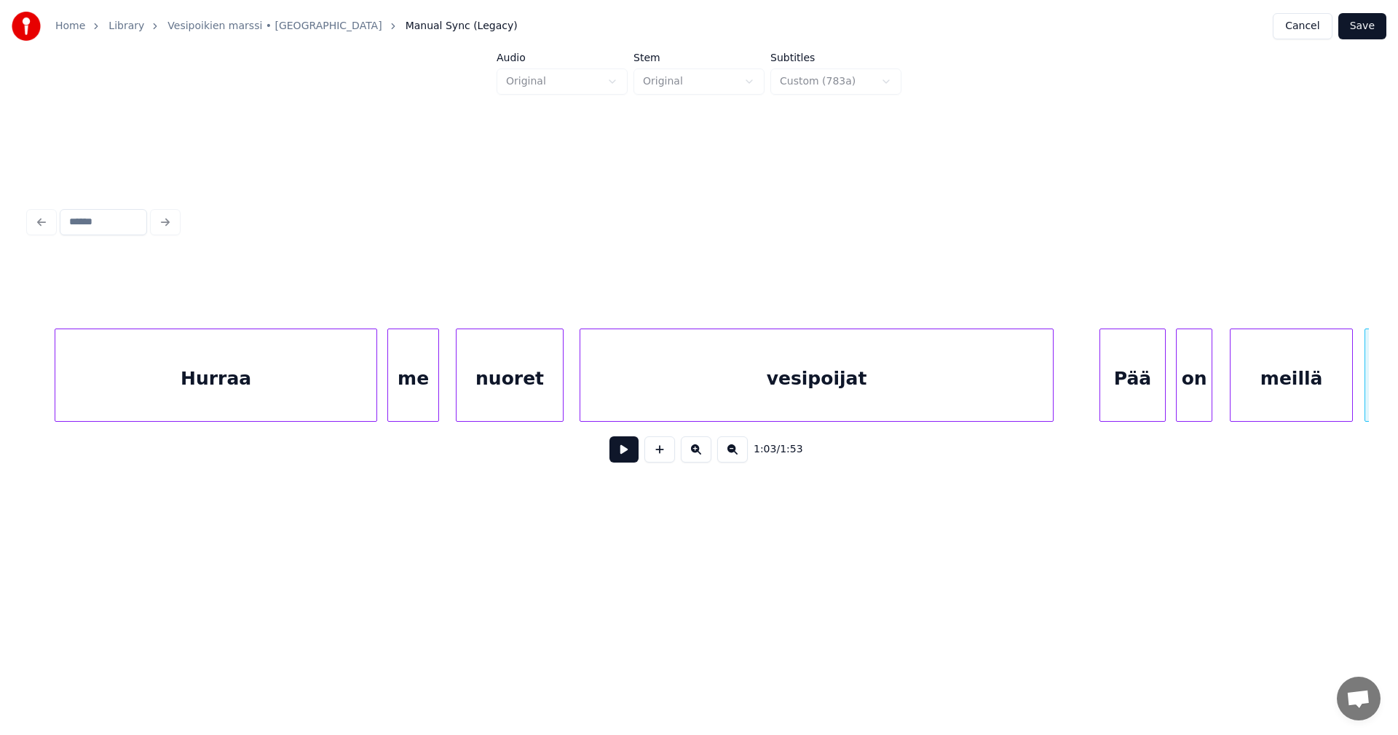
scroll to position [0, 14983]
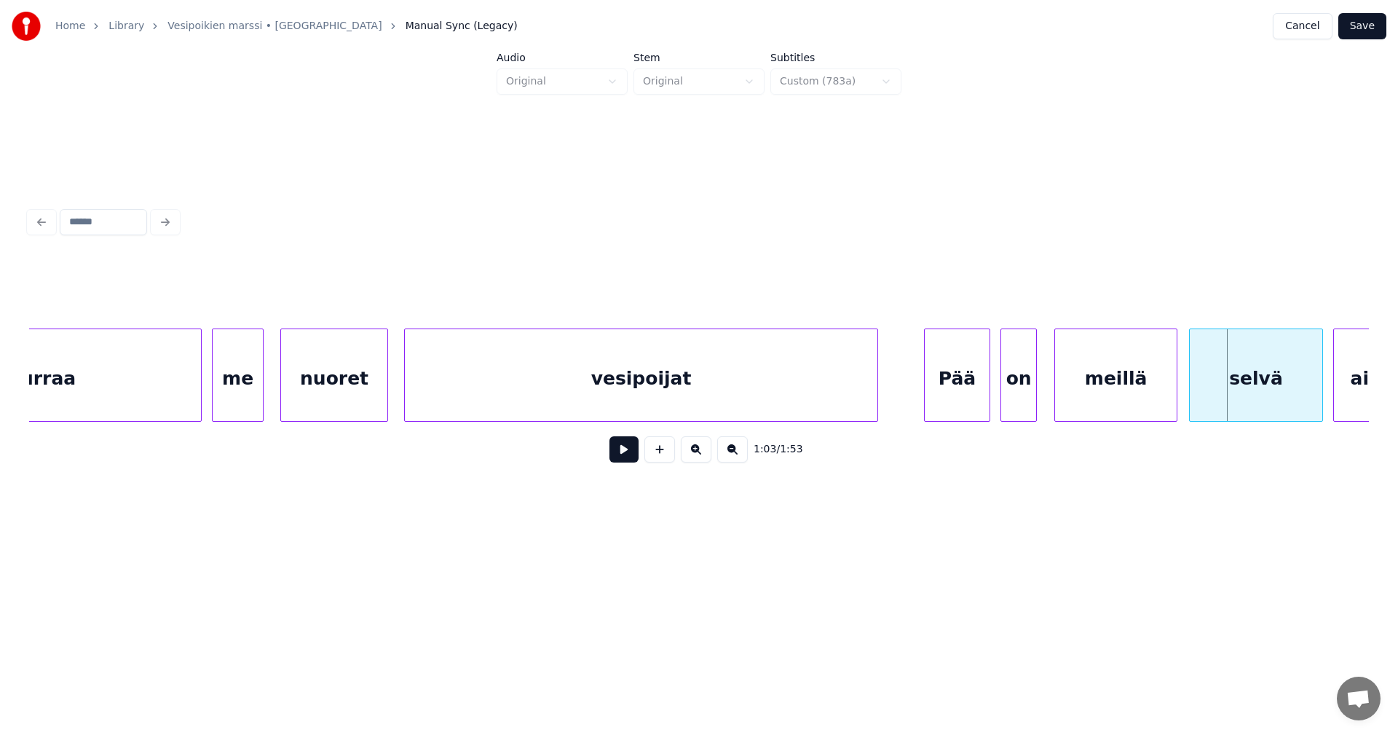
click at [775, 398] on div "vesipoijat" at bounding box center [641, 378] width 472 height 99
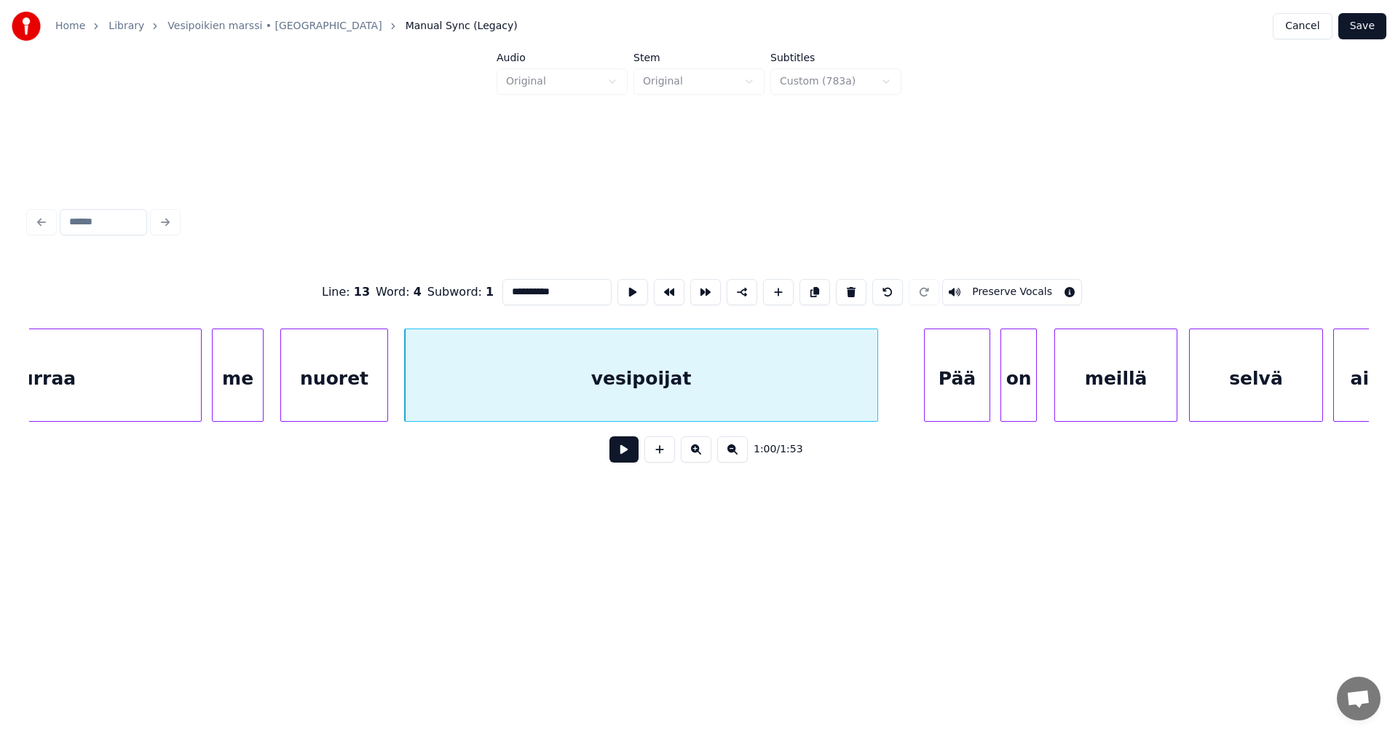
click at [959, 398] on div "Pää" at bounding box center [958, 378] width 66 height 99
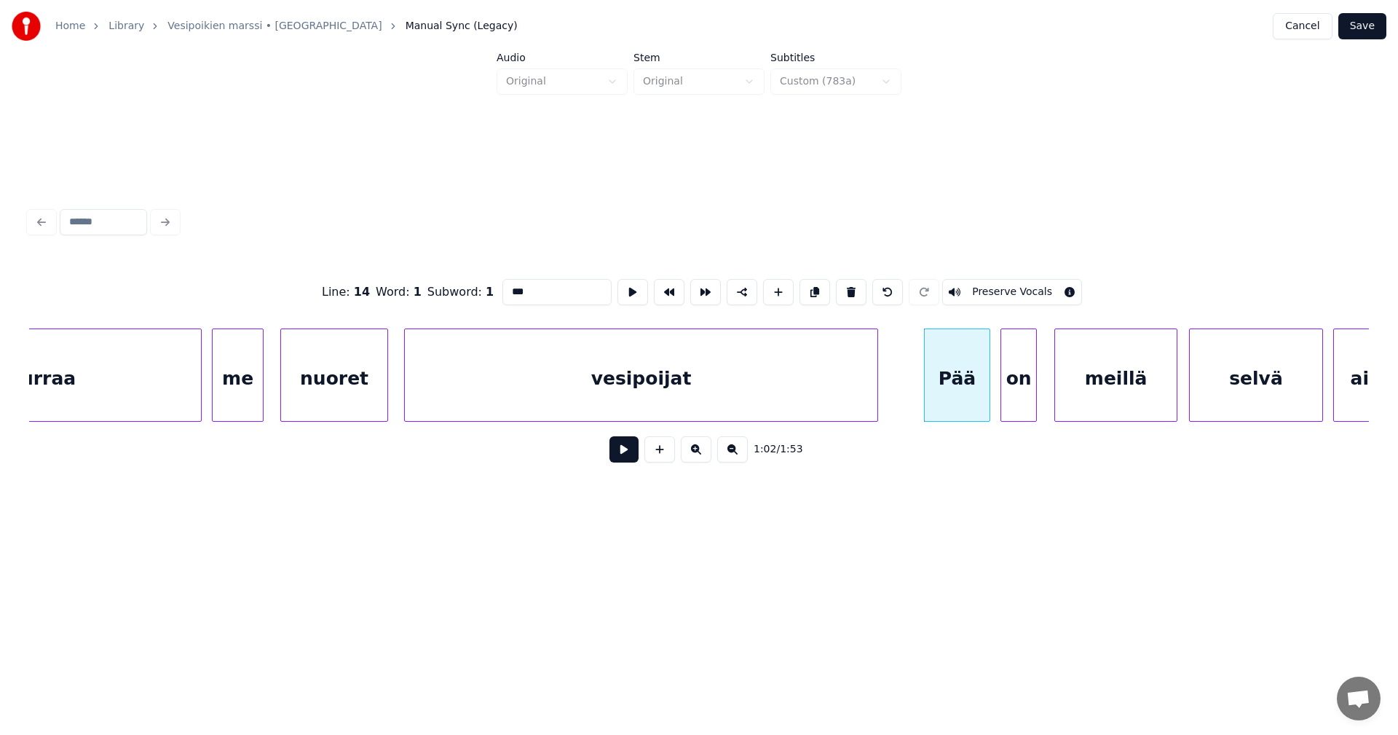
click at [511, 288] on input "***" at bounding box center [557, 292] width 109 height 26
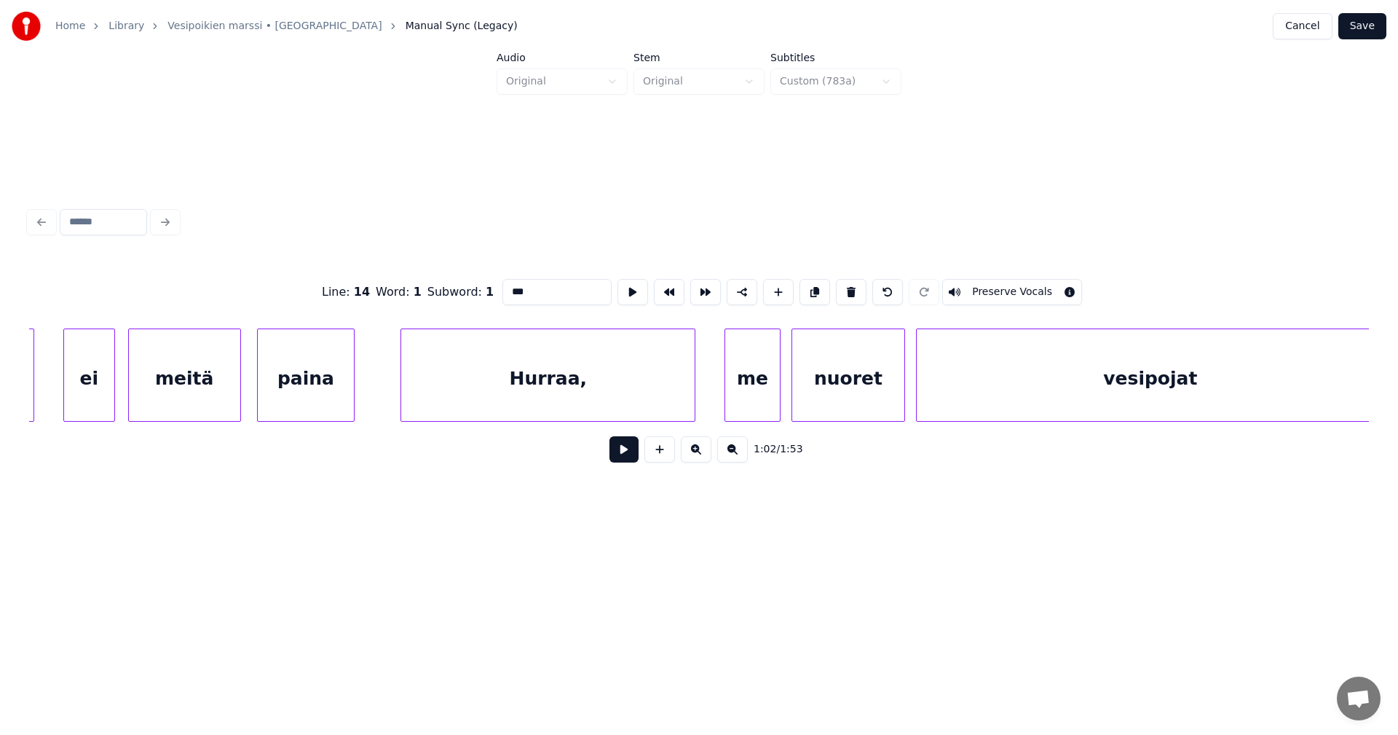
scroll to position [0, 16613]
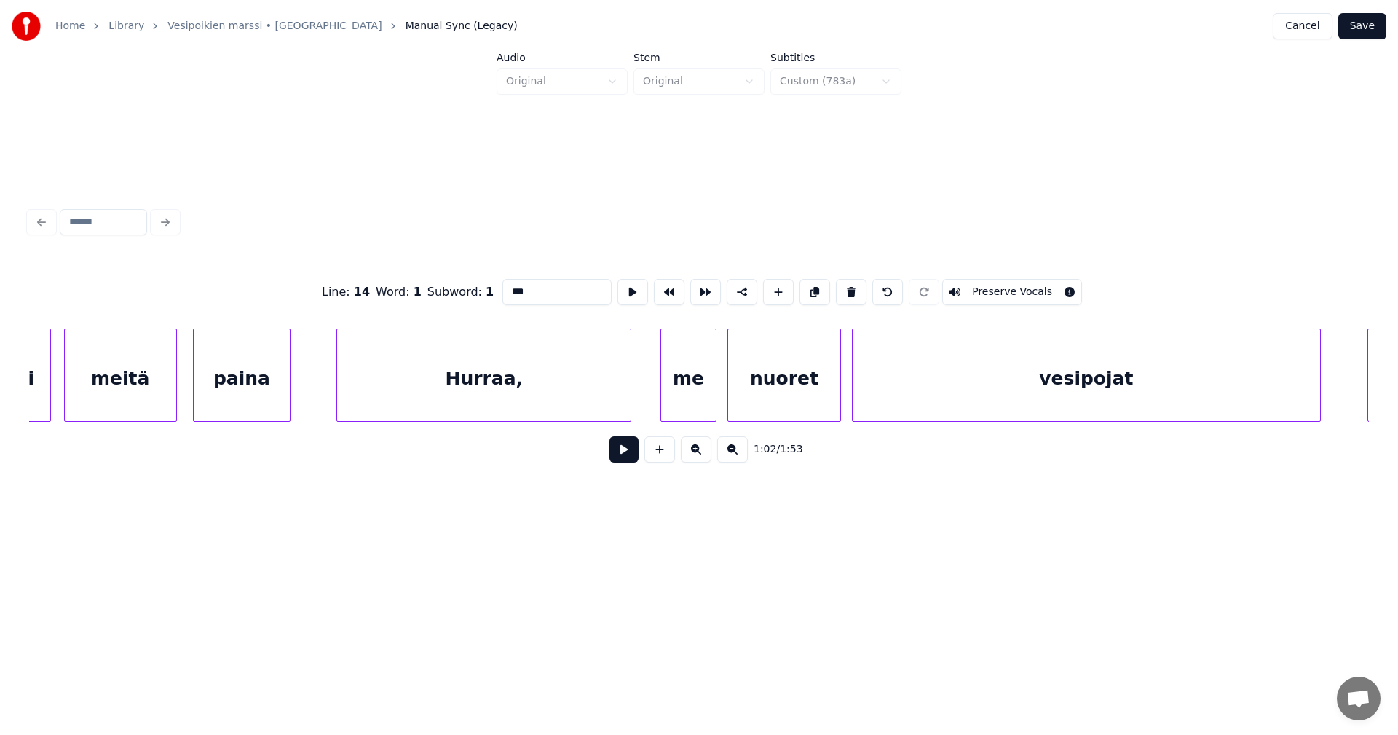
click at [265, 385] on div "paina" at bounding box center [242, 378] width 96 height 99
click at [468, 399] on div "Hurraa," at bounding box center [484, 378] width 294 height 99
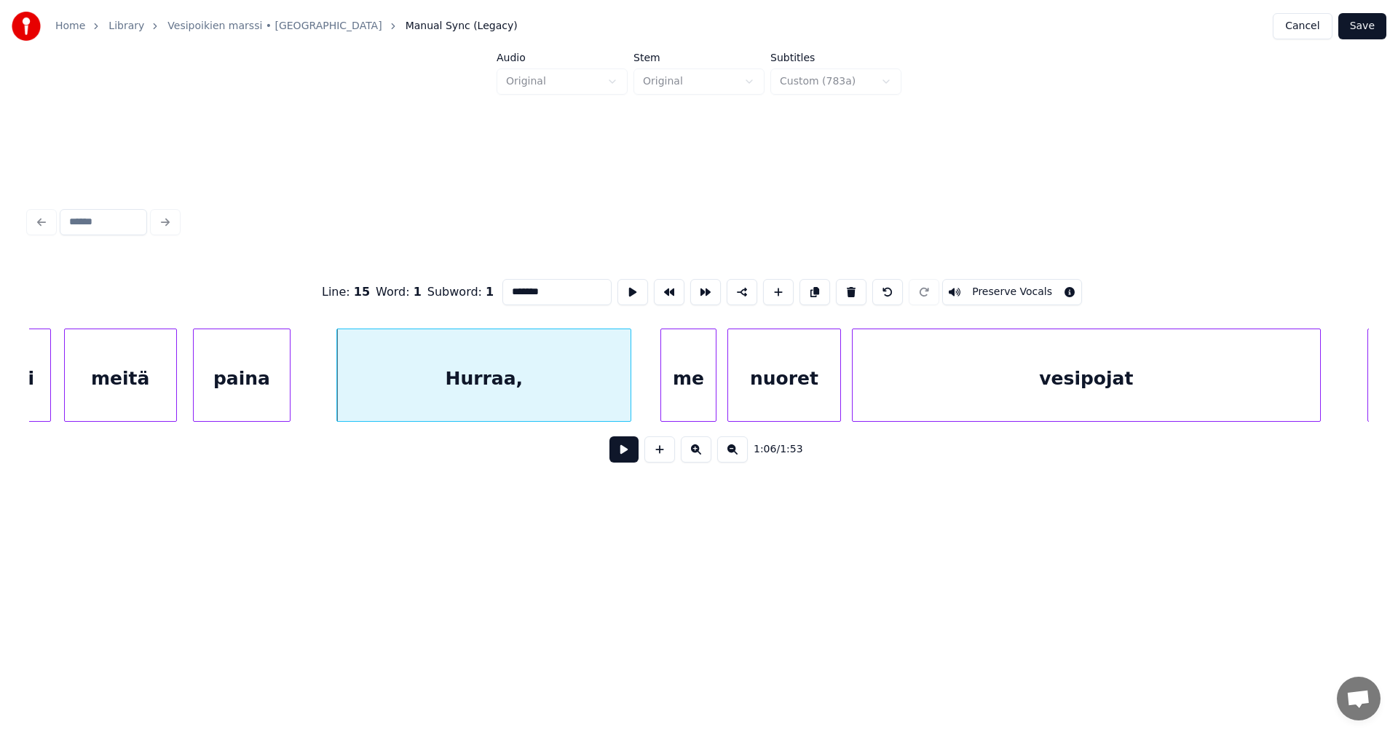
click at [560, 404] on div "Hurraa," at bounding box center [484, 378] width 294 height 99
type input "*******"
click at [621, 460] on button at bounding box center [624, 449] width 29 height 26
click at [621, 457] on button at bounding box center [624, 449] width 29 height 26
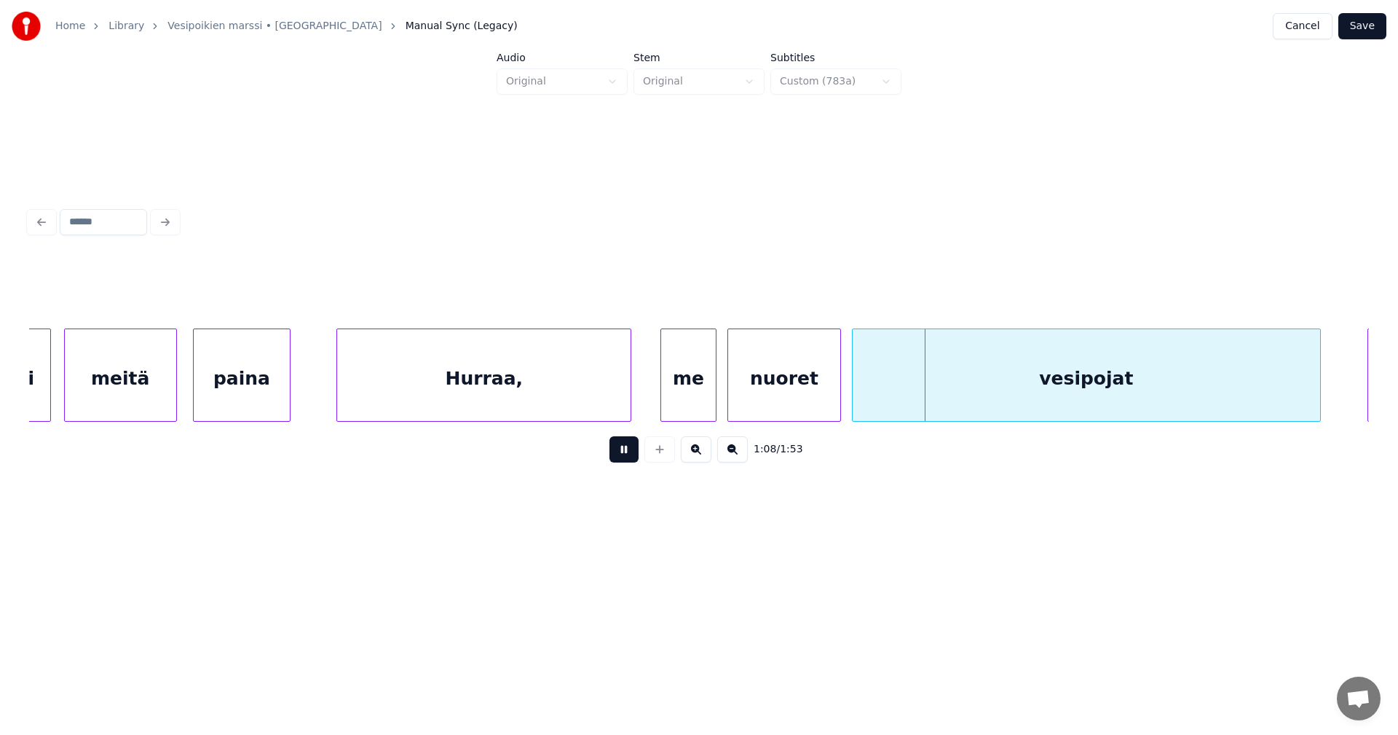
click at [621, 457] on button at bounding box center [624, 449] width 29 height 26
click at [586, 409] on div "Hurraa," at bounding box center [484, 378] width 294 height 99
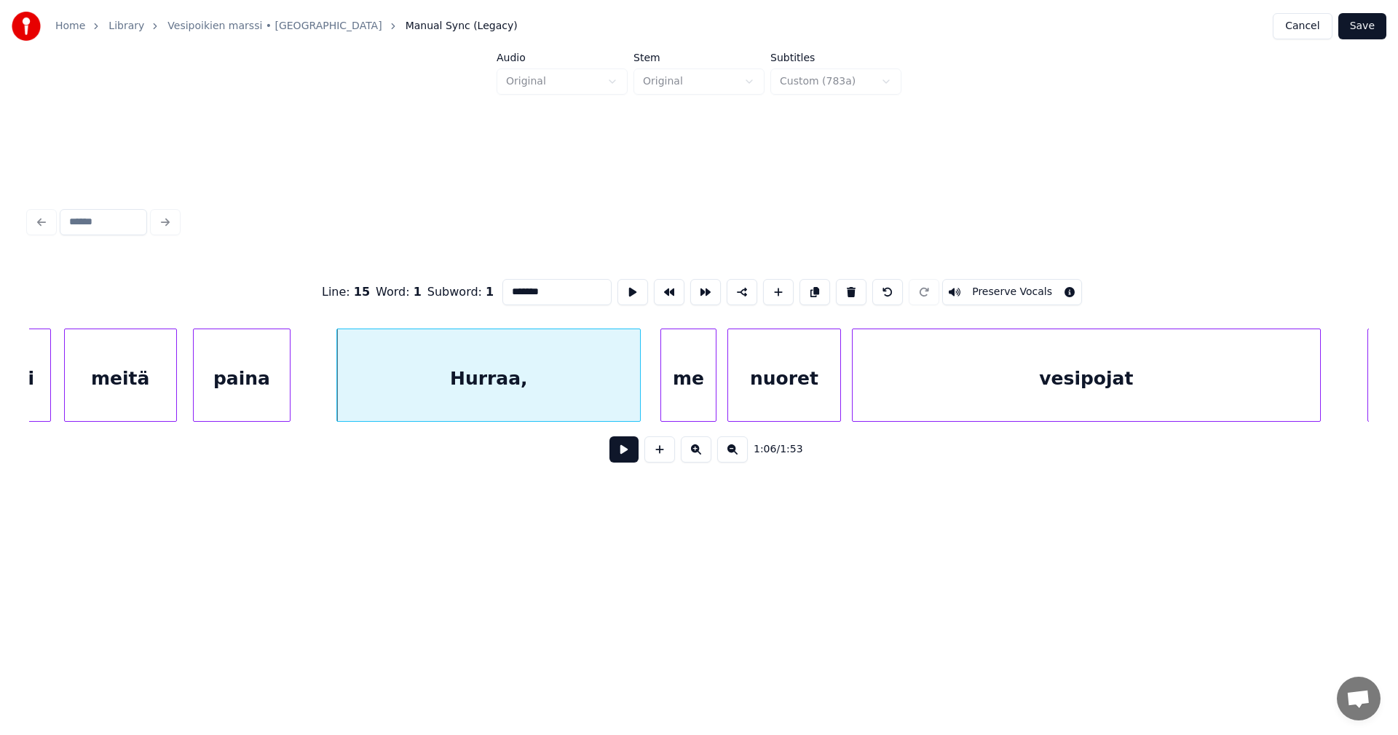
click at [639, 399] on div at bounding box center [638, 375] width 4 height 92
click at [620, 460] on button at bounding box center [624, 449] width 29 height 26
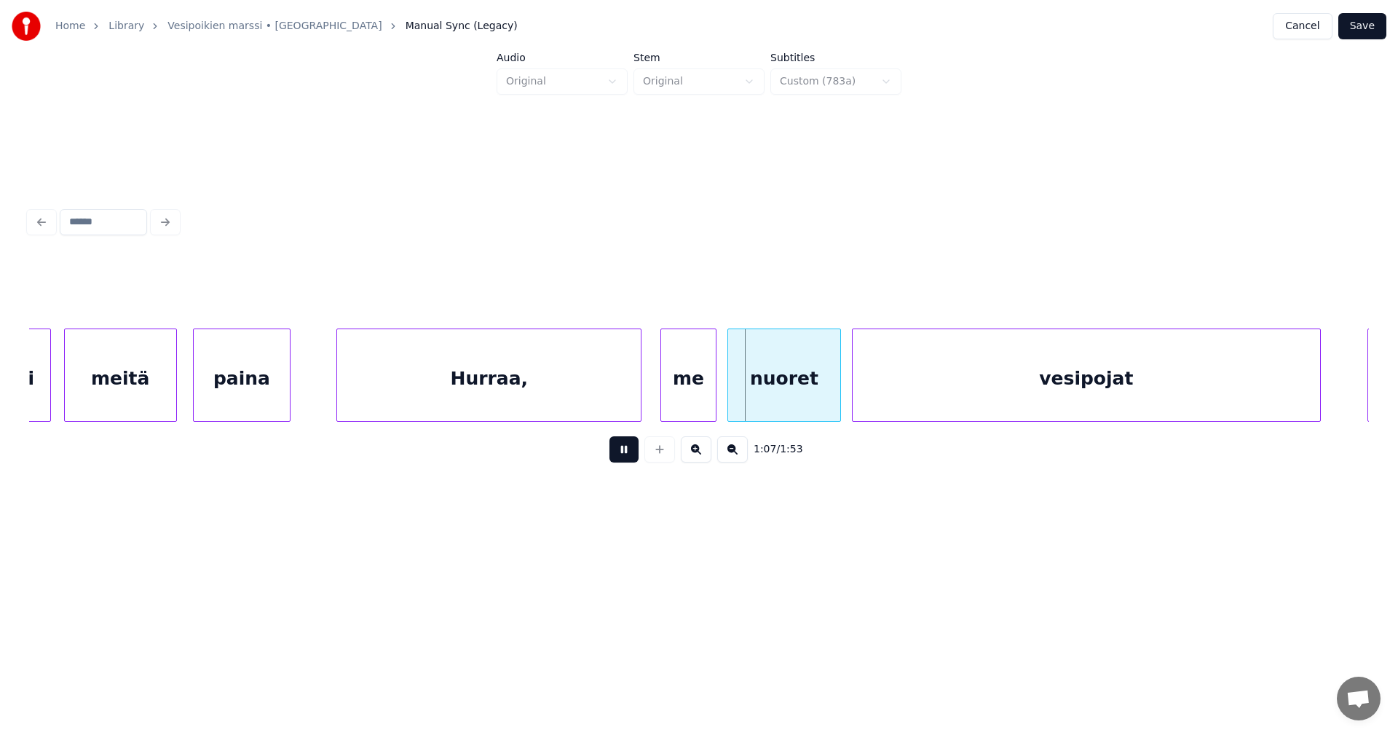
drag, startPoint x: 620, startPoint y: 457, endPoint x: 630, endPoint y: 426, distance: 32.9
click at [620, 456] on button at bounding box center [624, 449] width 29 height 26
click at [634, 407] on div at bounding box center [634, 375] width 4 height 92
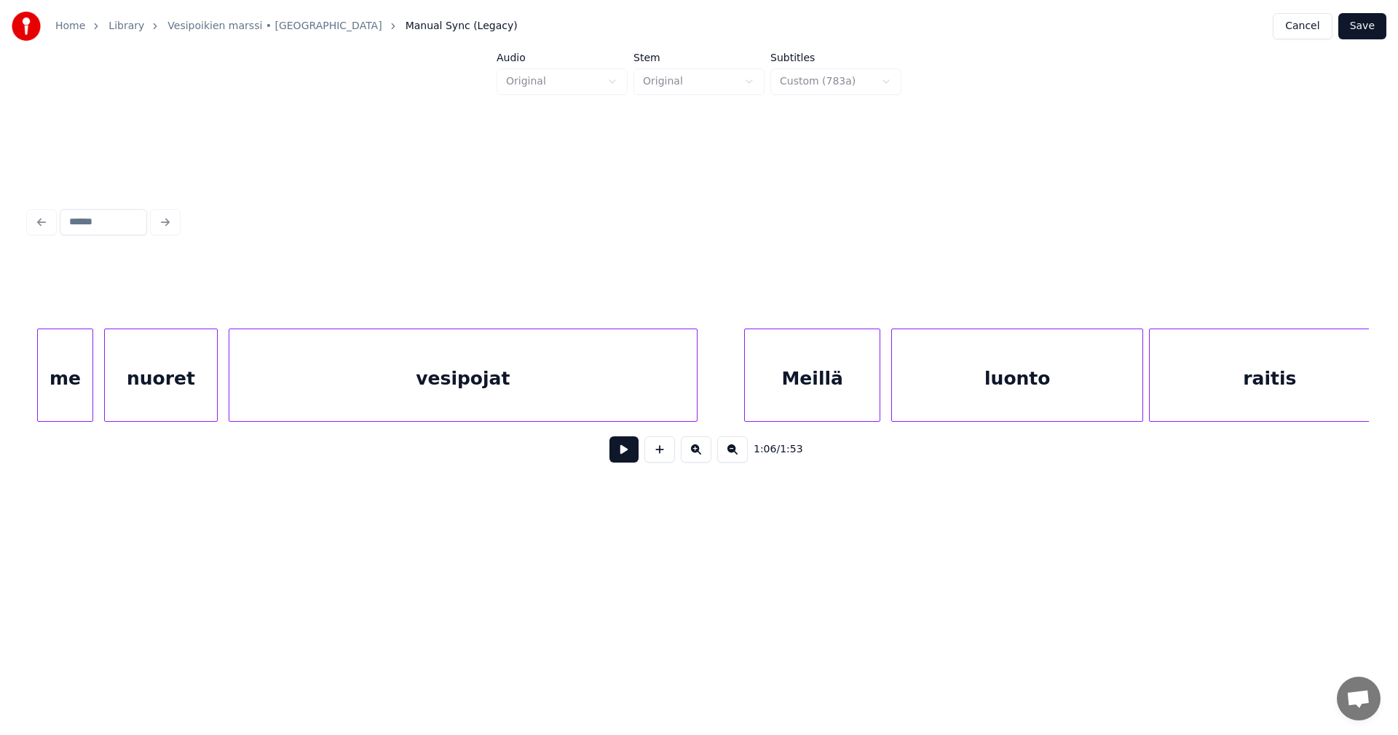
scroll to position [0, 17316]
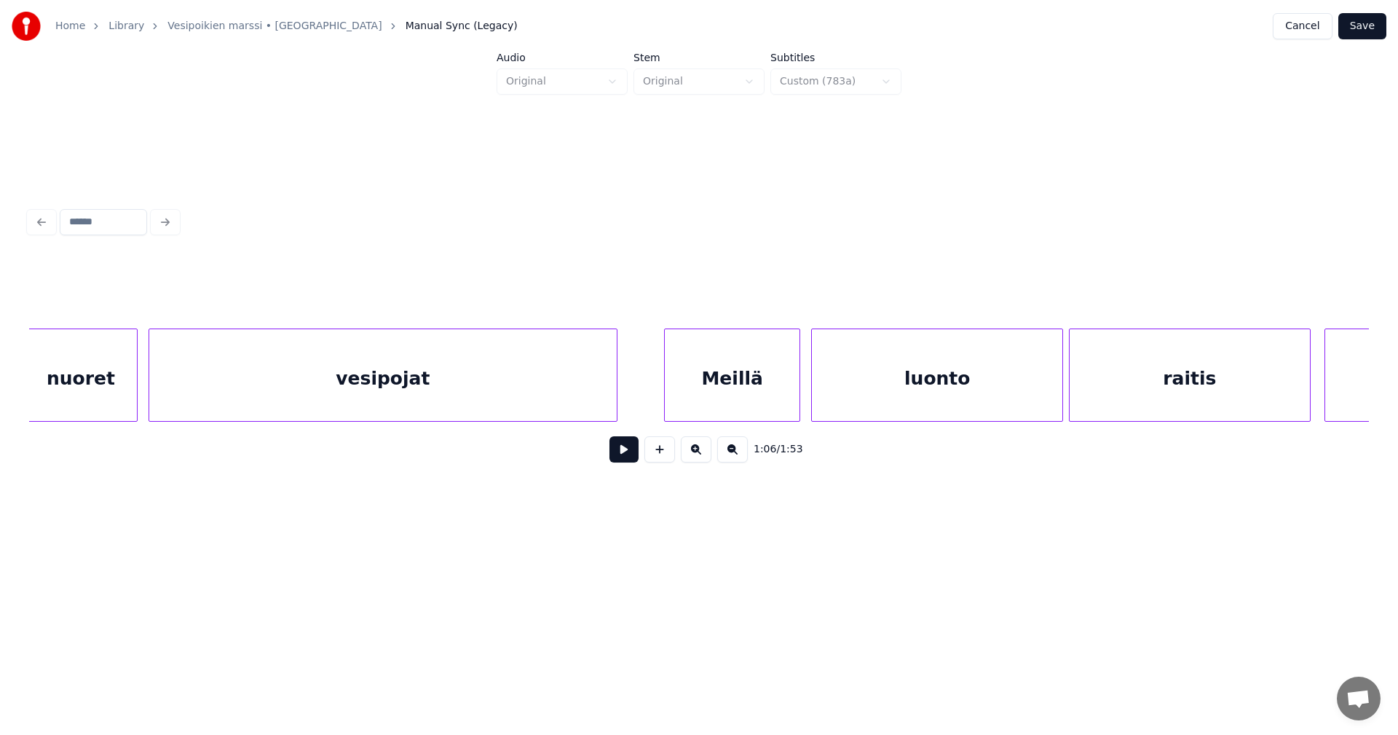
click at [757, 400] on div "Meillä" at bounding box center [732, 378] width 135 height 99
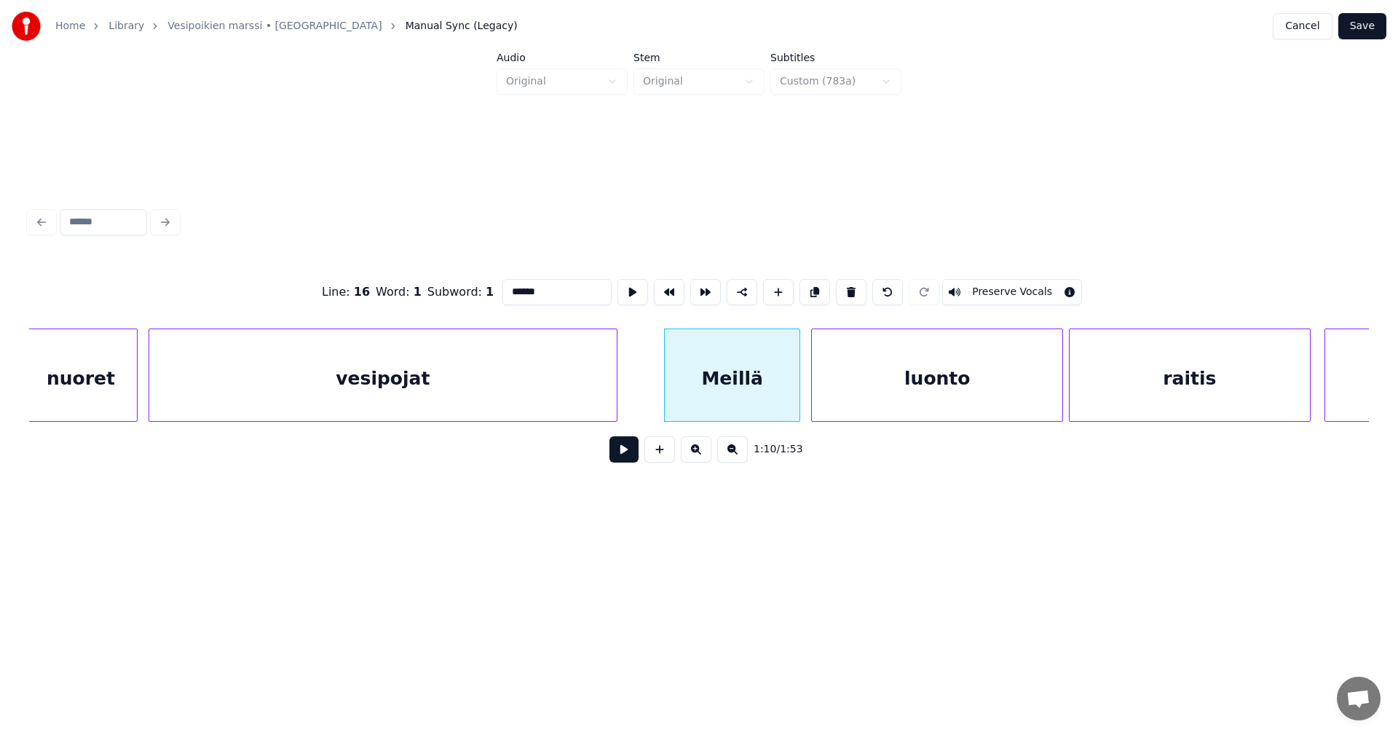
click at [598, 393] on div "vesipojat" at bounding box center [383, 378] width 468 height 99
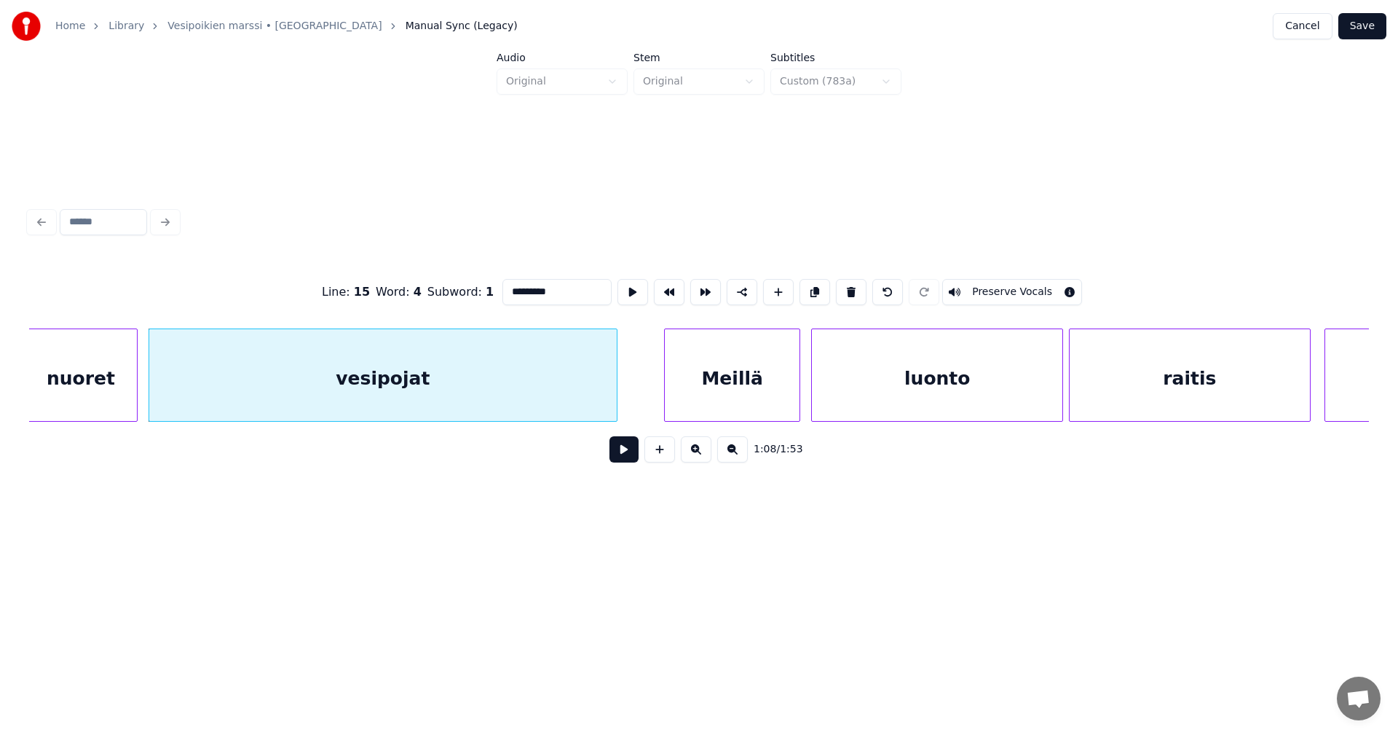
click at [719, 398] on div "Meillä" at bounding box center [732, 378] width 135 height 99
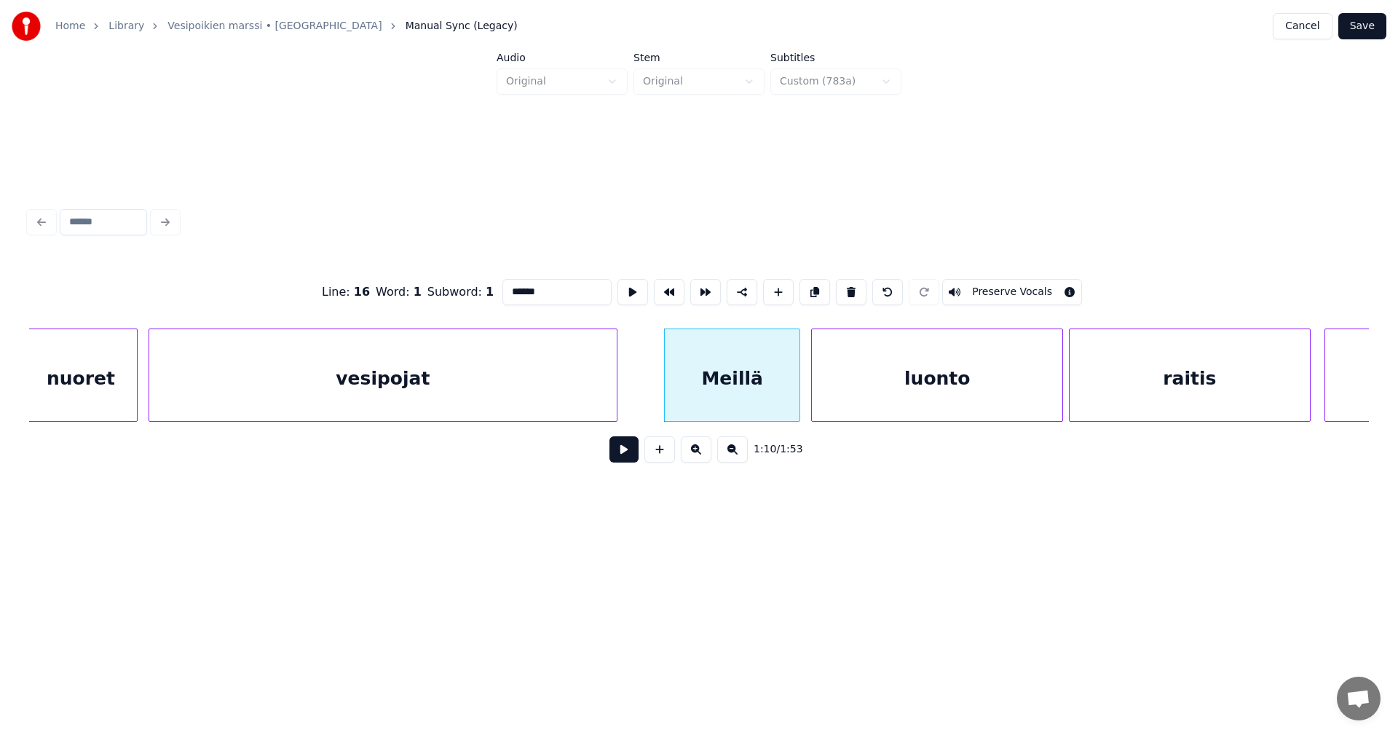
click at [514, 284] on input "******" at bounding box center [557, 292] width 109 height 26
type input "******"
drag, startPoint x: 629, startPoint y: 459, endPoint x: 653, endPoint y: 454, distance: 24.4
click at [653, 454] on div "1:10 / 1:53" at bounding box center [699, 449] width 1317 height 32
click at [631, 454] on button at bounding box center [624, 449] width 29 height 26
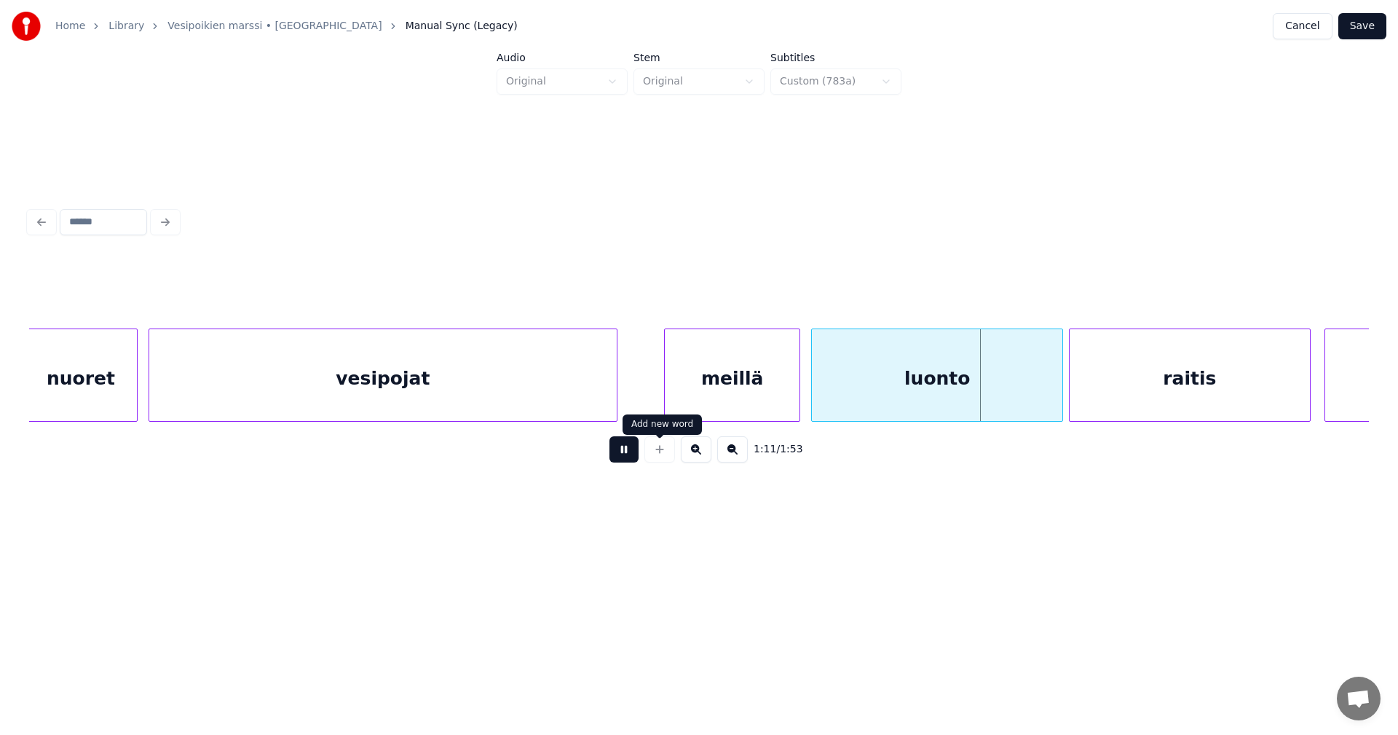
click at [635, 454] on button at bounding box center [624, 449] width 29 height 26
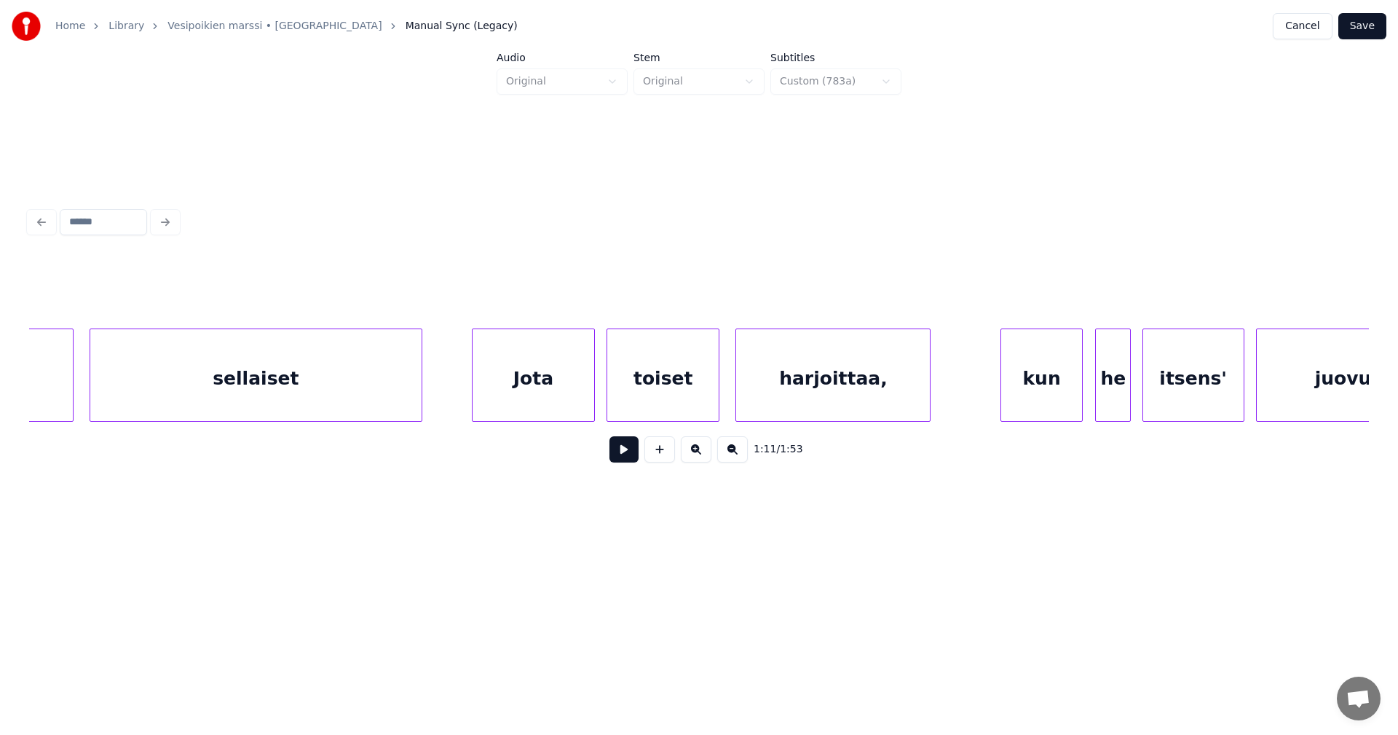
scroll to position [0, 19633]
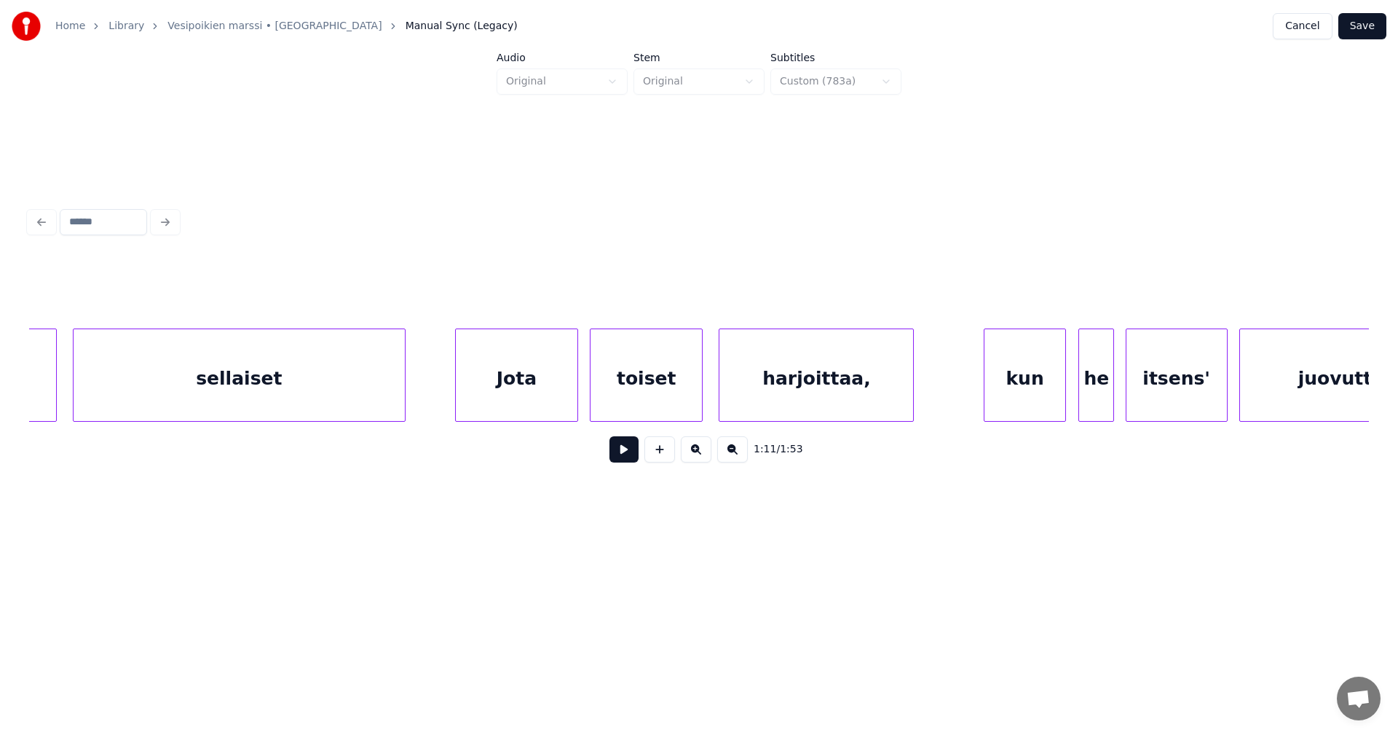
click at [549, 381] on div "Jota" at bounding box center [517, 378] width 122 height 99
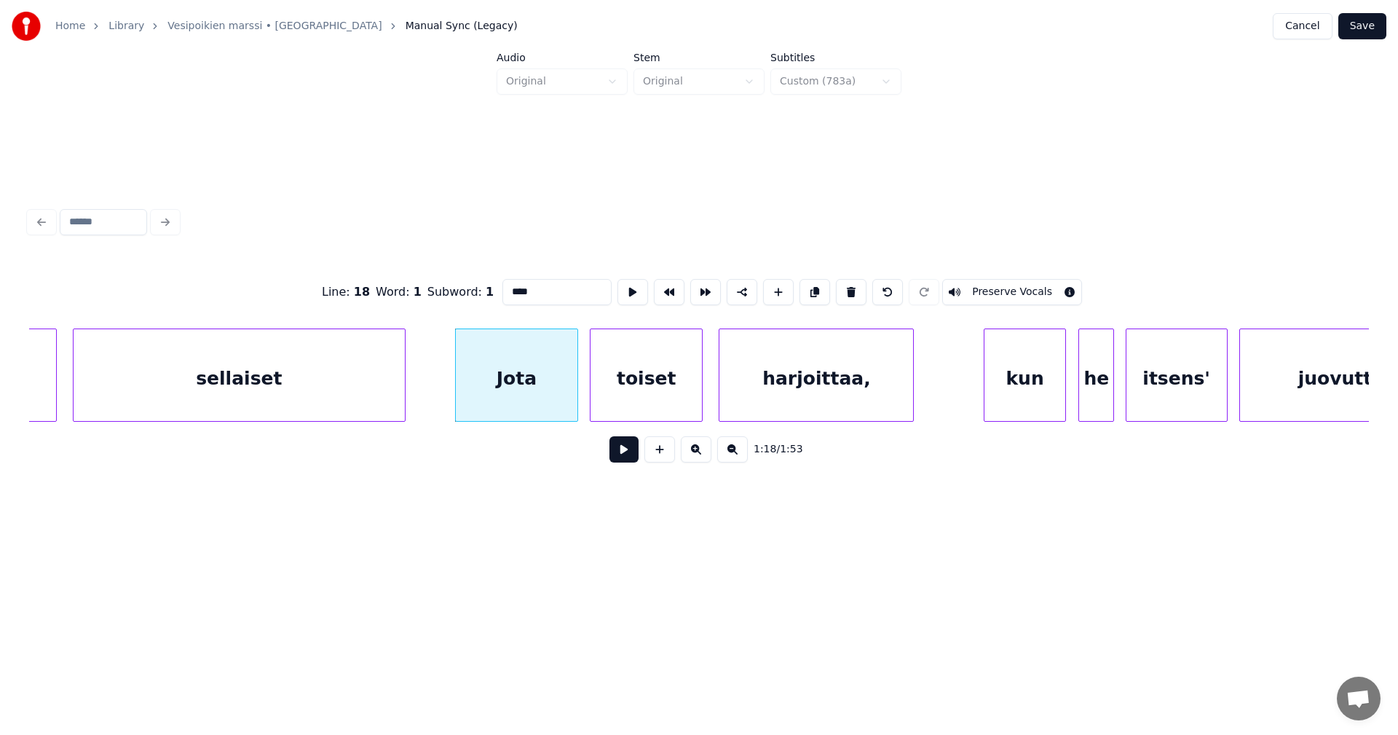
click at [509, 286] on input "****" at bounding box center [557, 292] width 109 height 26
click at [544, 393] on div "jota" at bounding box center [517, 378] width 122 height 99
type input "****"
click at [630, 460] on button at bounding box center [624, 449] width 29 height 26
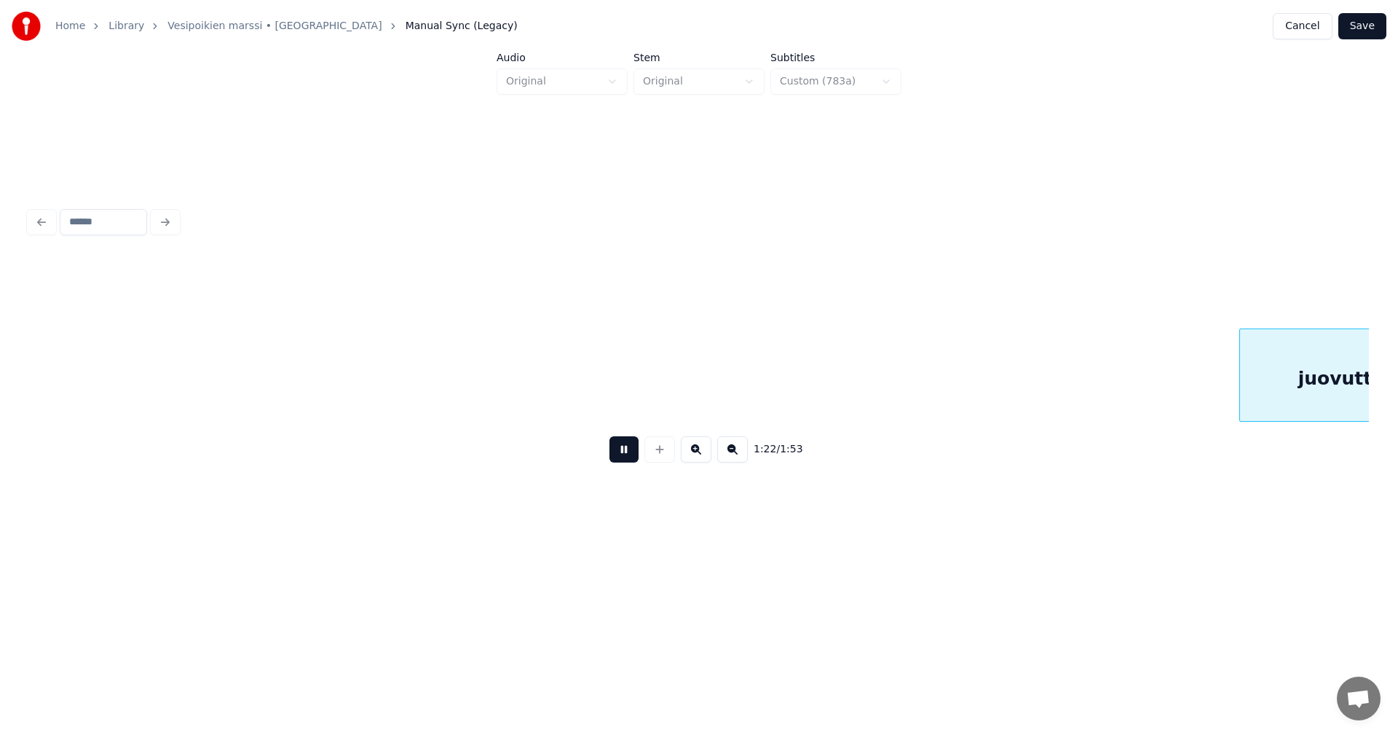
scroll to position [0, 20976]
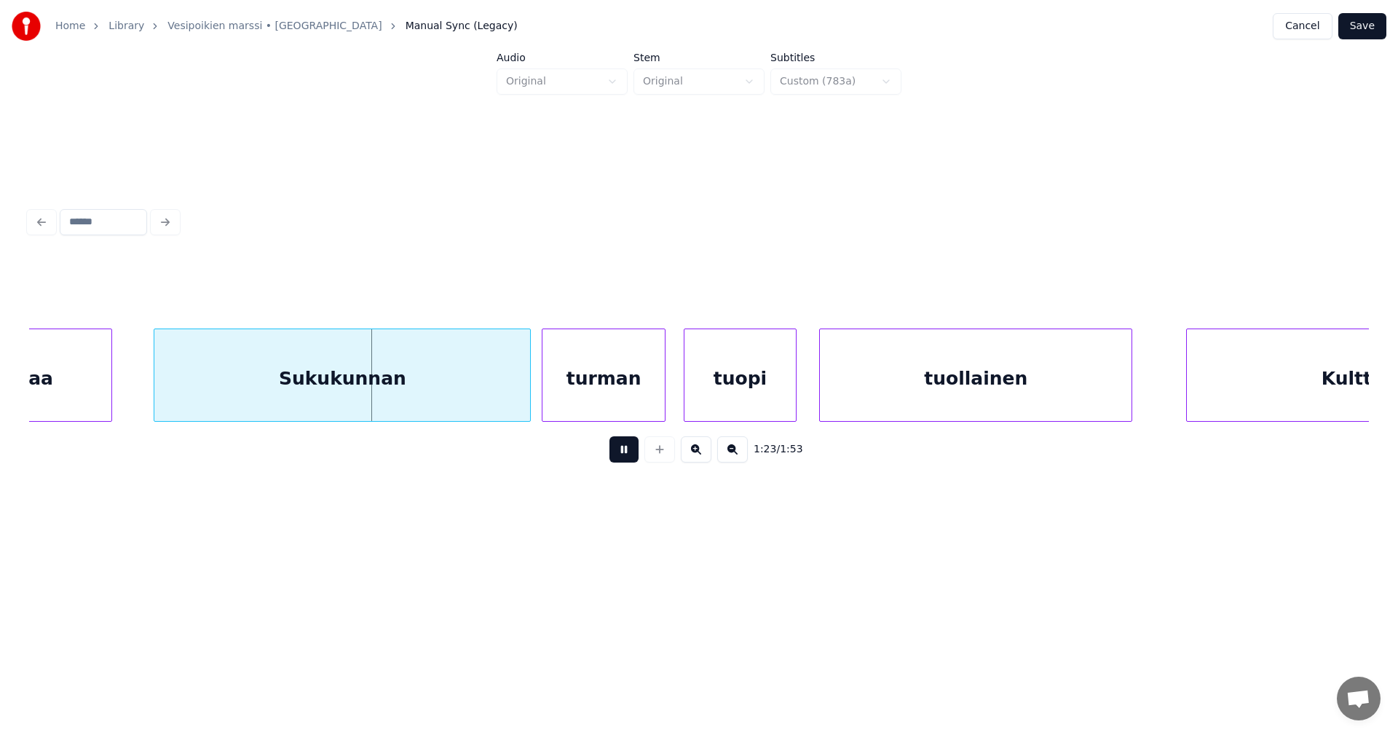
drag, startPoint x: 631, startPoint y: 458, endPoint x: 321, endPoint y: 450, distance: 310.4
click at [630, 458] on button at bounding box center [624, 449] width 29 height 26
click at [75, 393] on div "juovuttaa" at bounding box center [4, 378] width 215 height 99
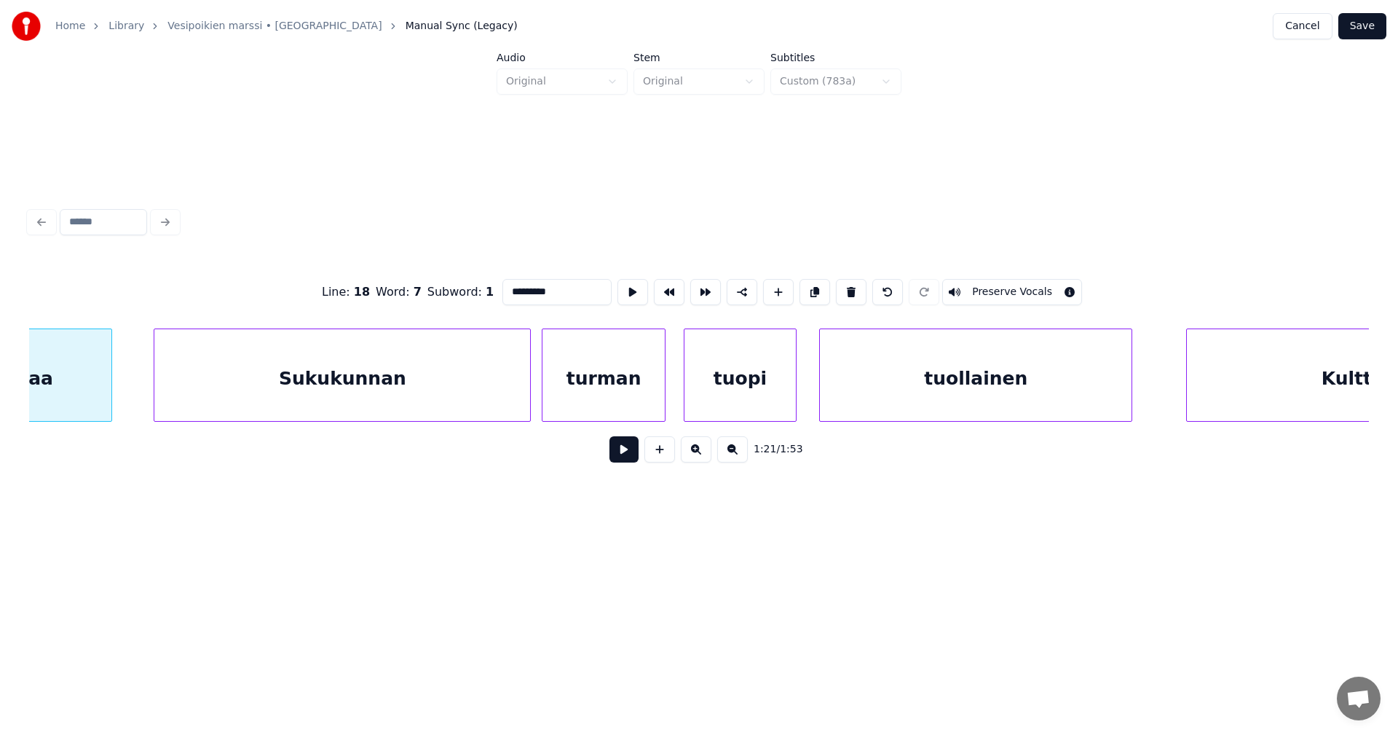
scroll to position [0, 20843]
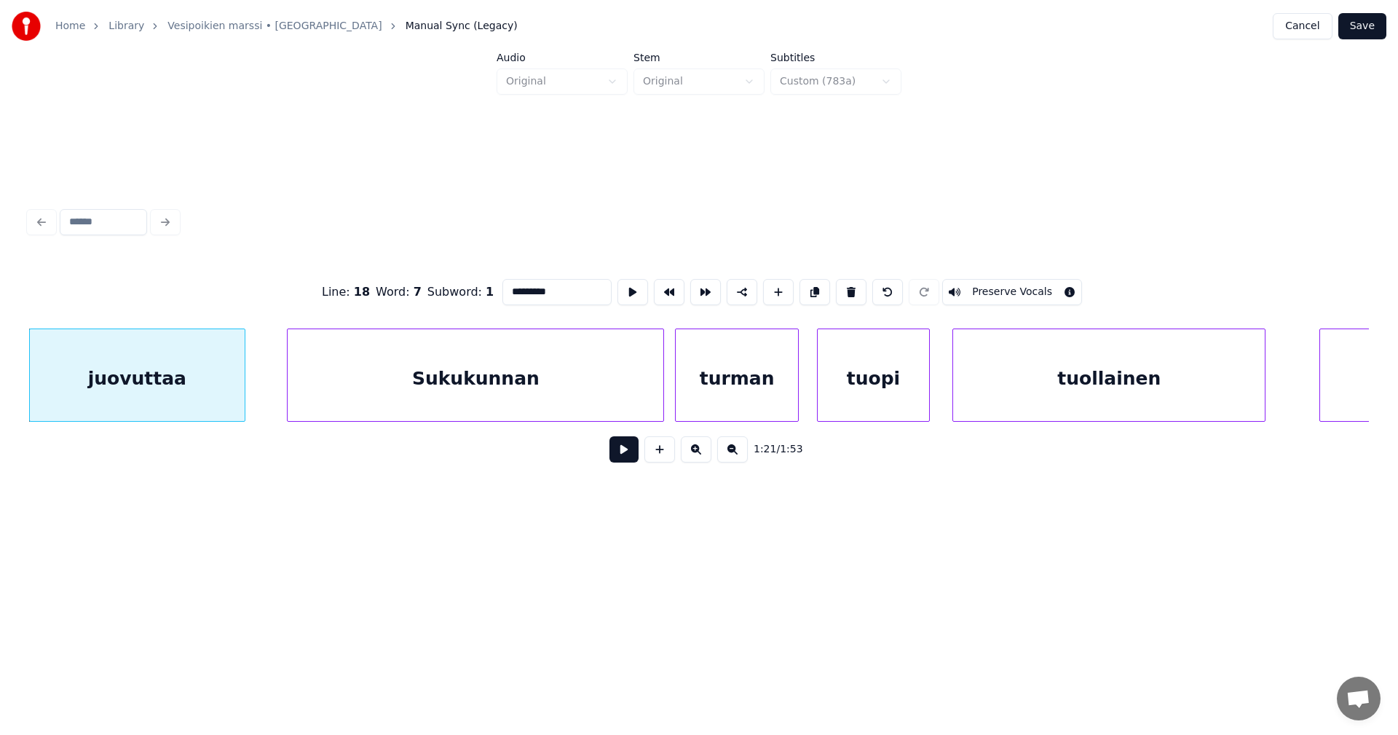
click at [428, 398] on div "Sukukunnan" at bounding box center [476, 378] width 376 height 99
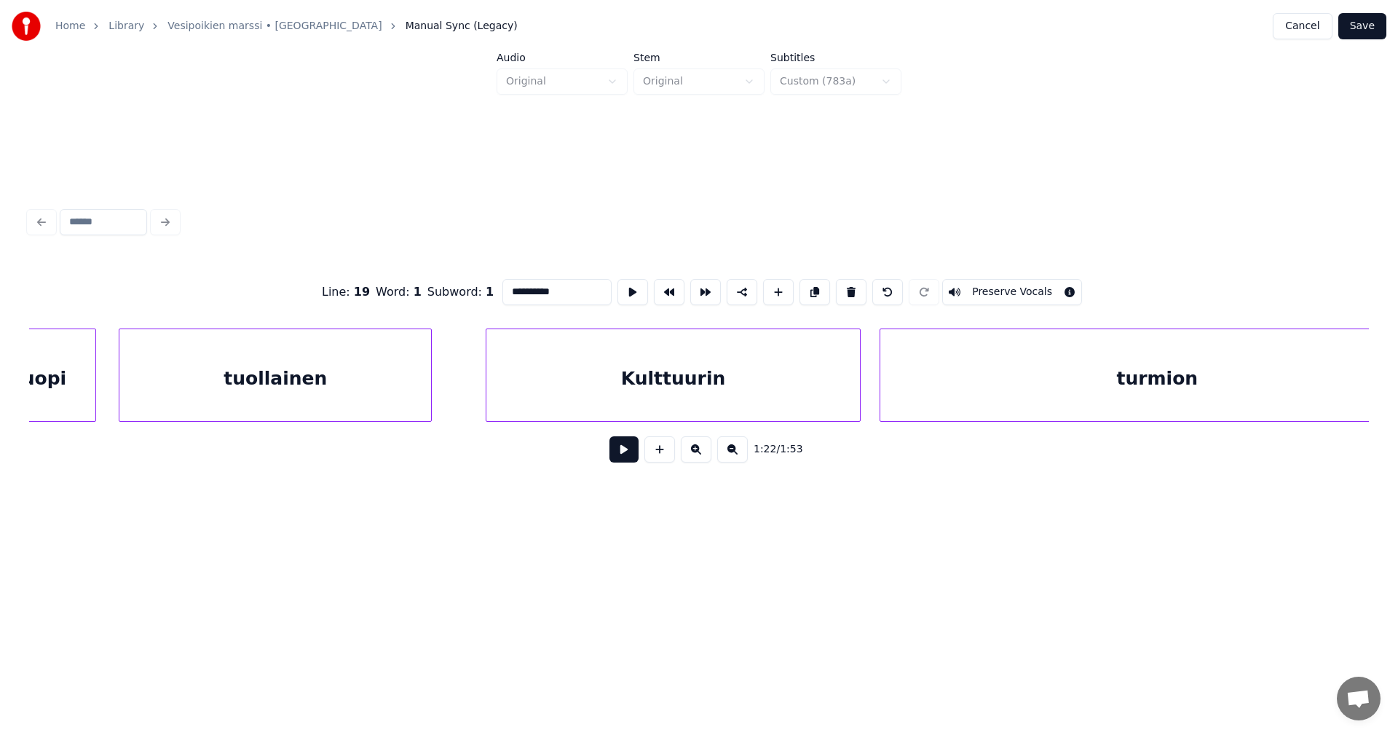
scroll to position [0, 21853]
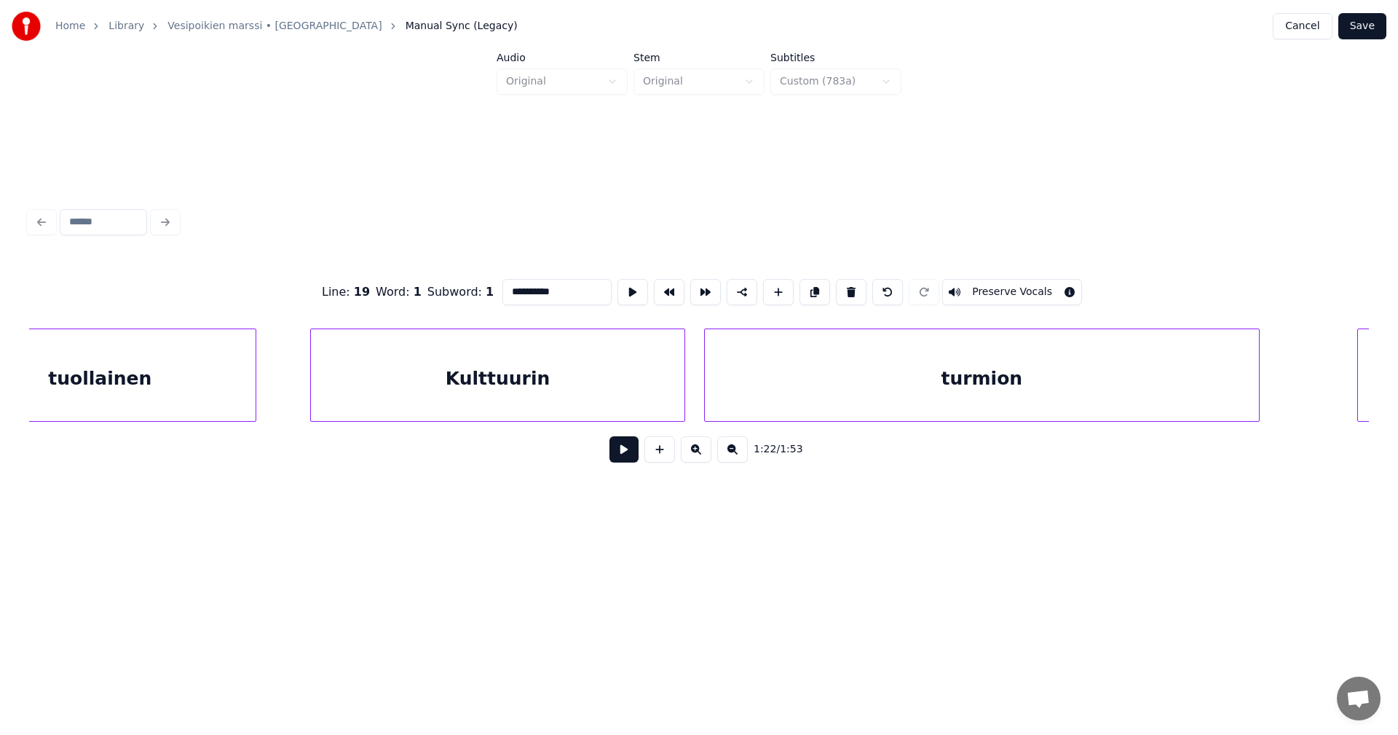
click at [546, 371] on div "Kulttuurin" at bounding box center [498, 378] width 374 height 99
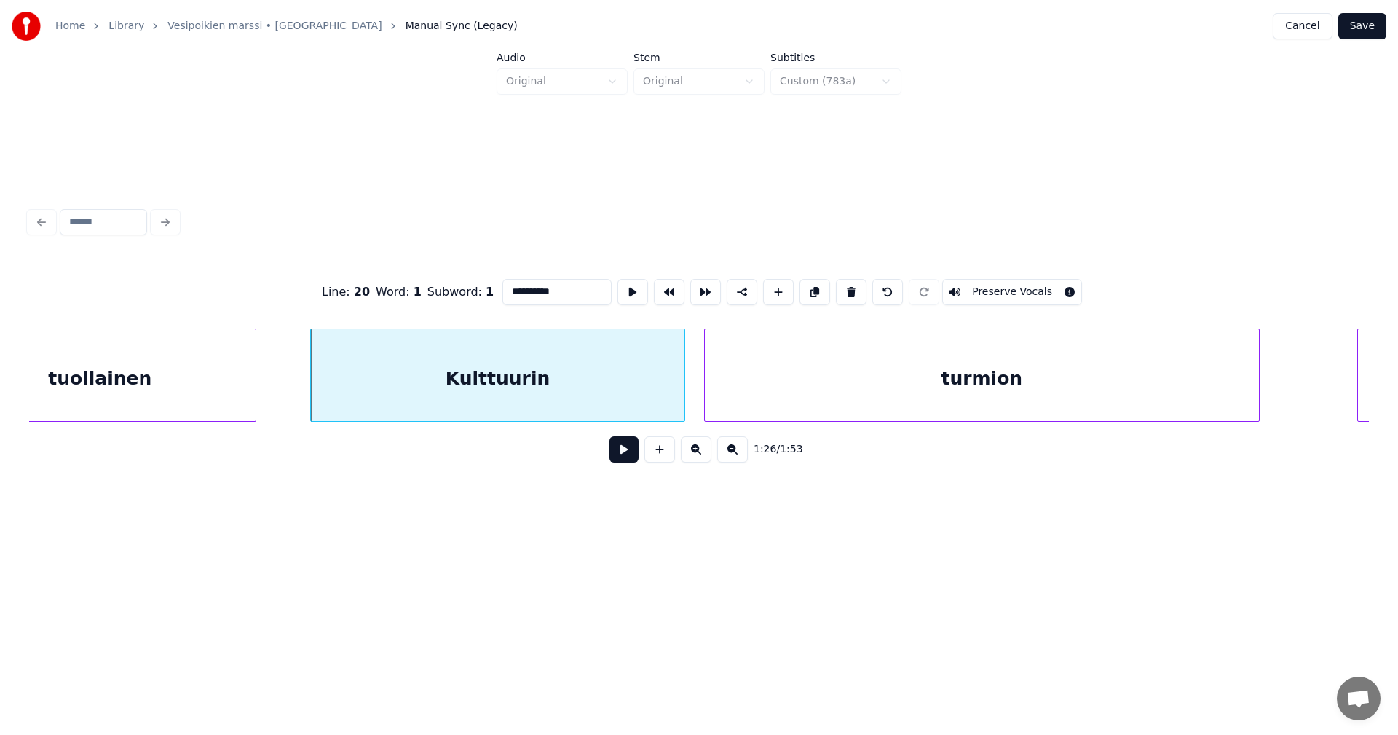
click at [511, 286] on input "**********" at bounding box center [557, 292] width 109 height 26
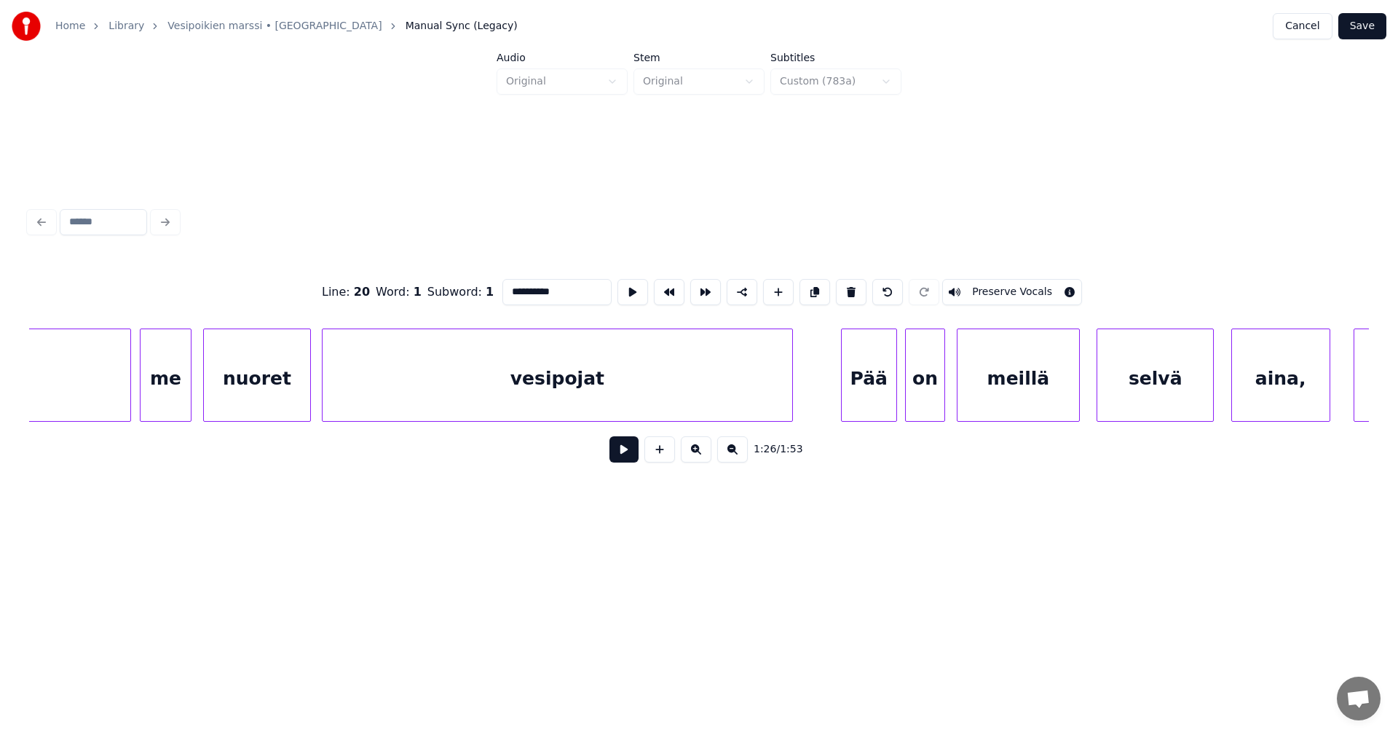
scroll to position [0, 23610]
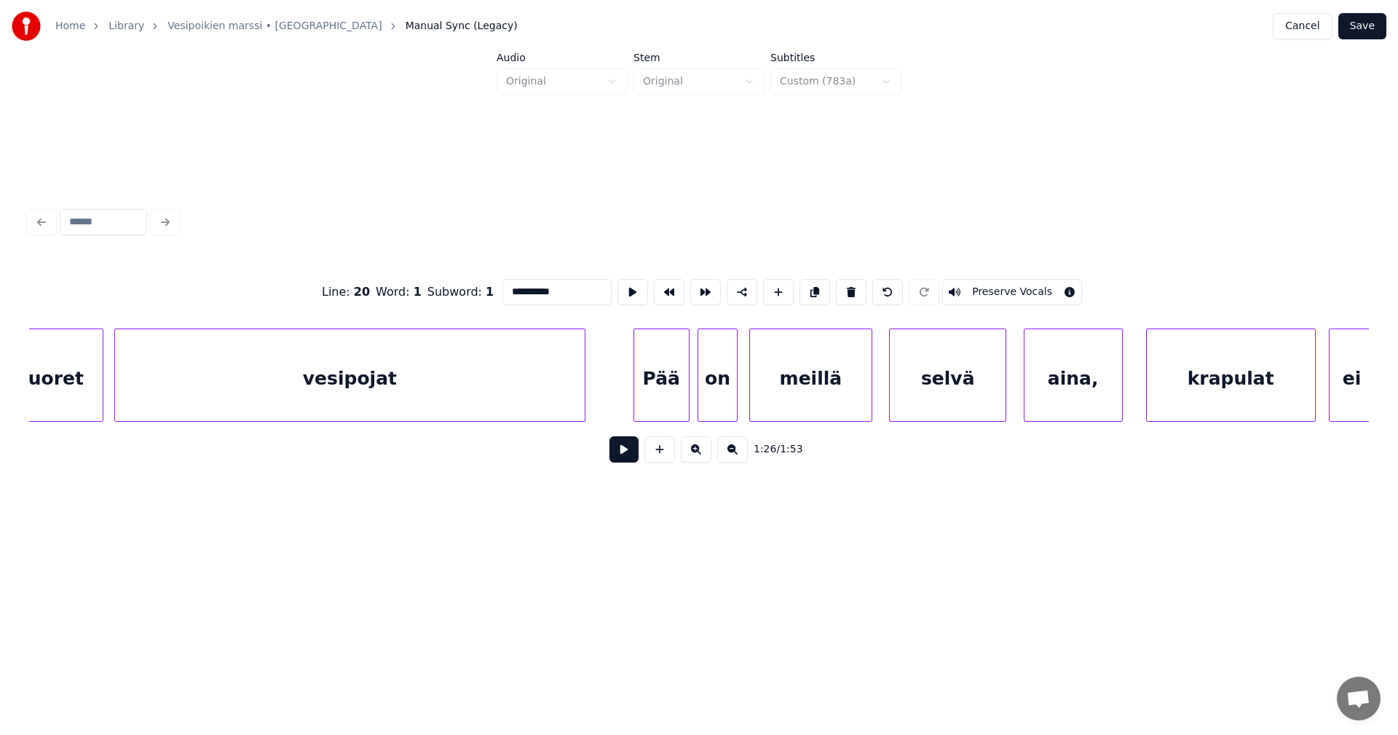
click at [680, 387] on div "Pää" at bounding box center [661, 378] width 55 height 99
click at [512, 288] on input "***" at bounding box center [557, 292] width 109 height 26
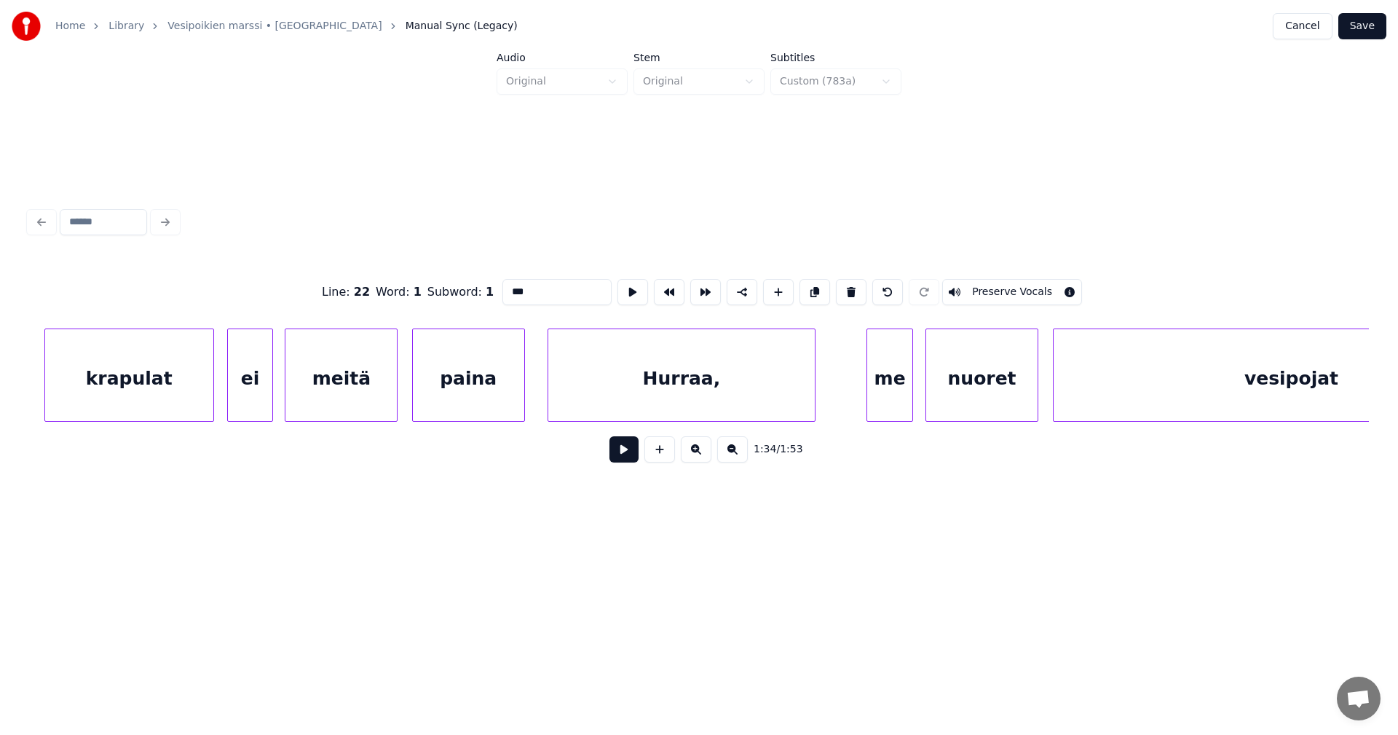
scroll to position [0, 25048]
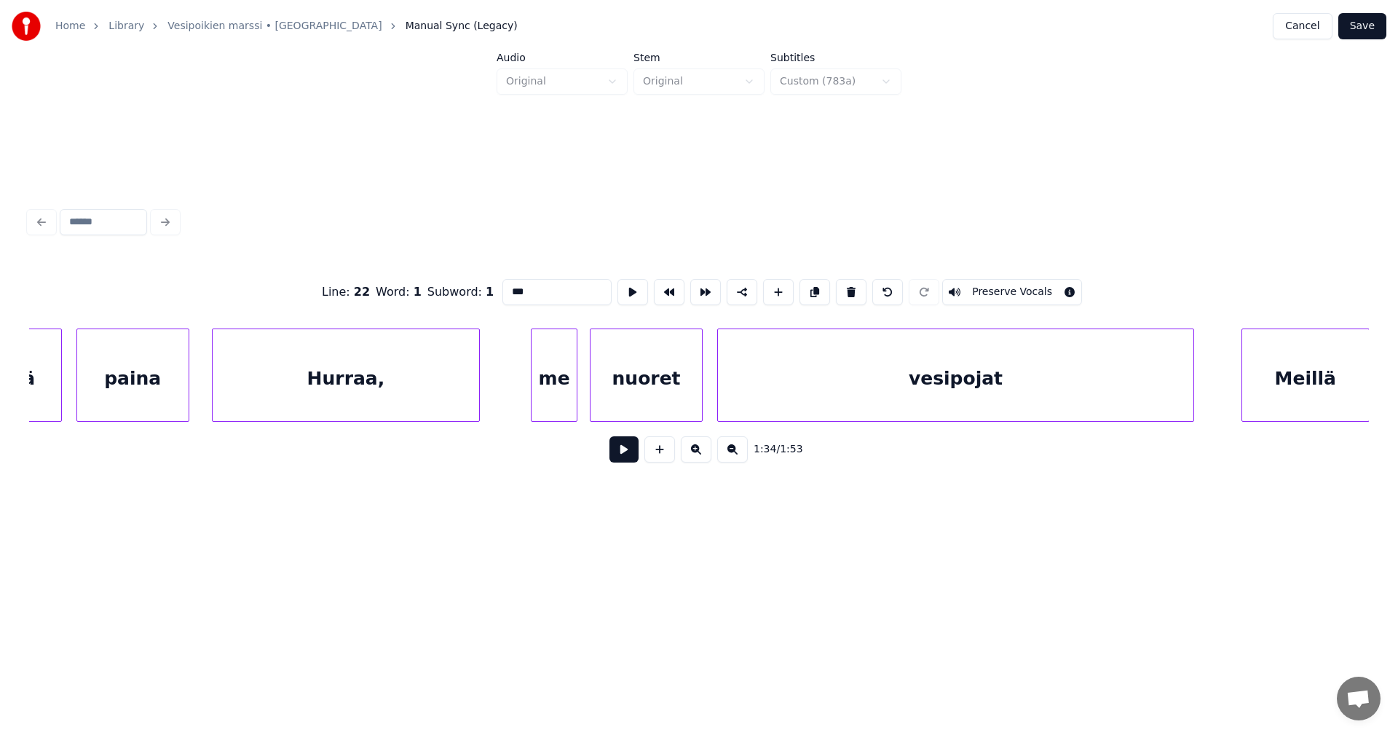
click at [984, 387] on div "vesipojat" at bounding box center [956, 378] width 476 height 99
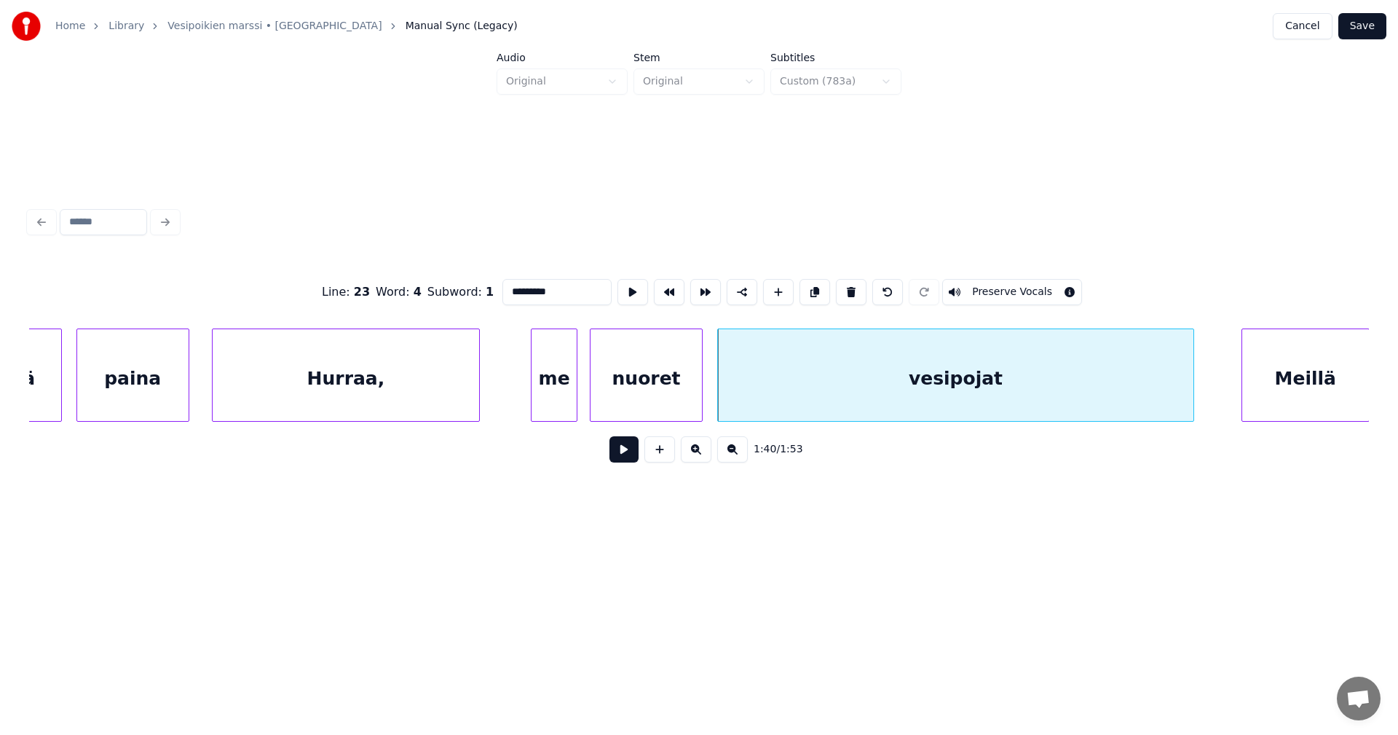
click at [533, 286] on input "*********" at bounding box center [557, 292] width 109 height 26
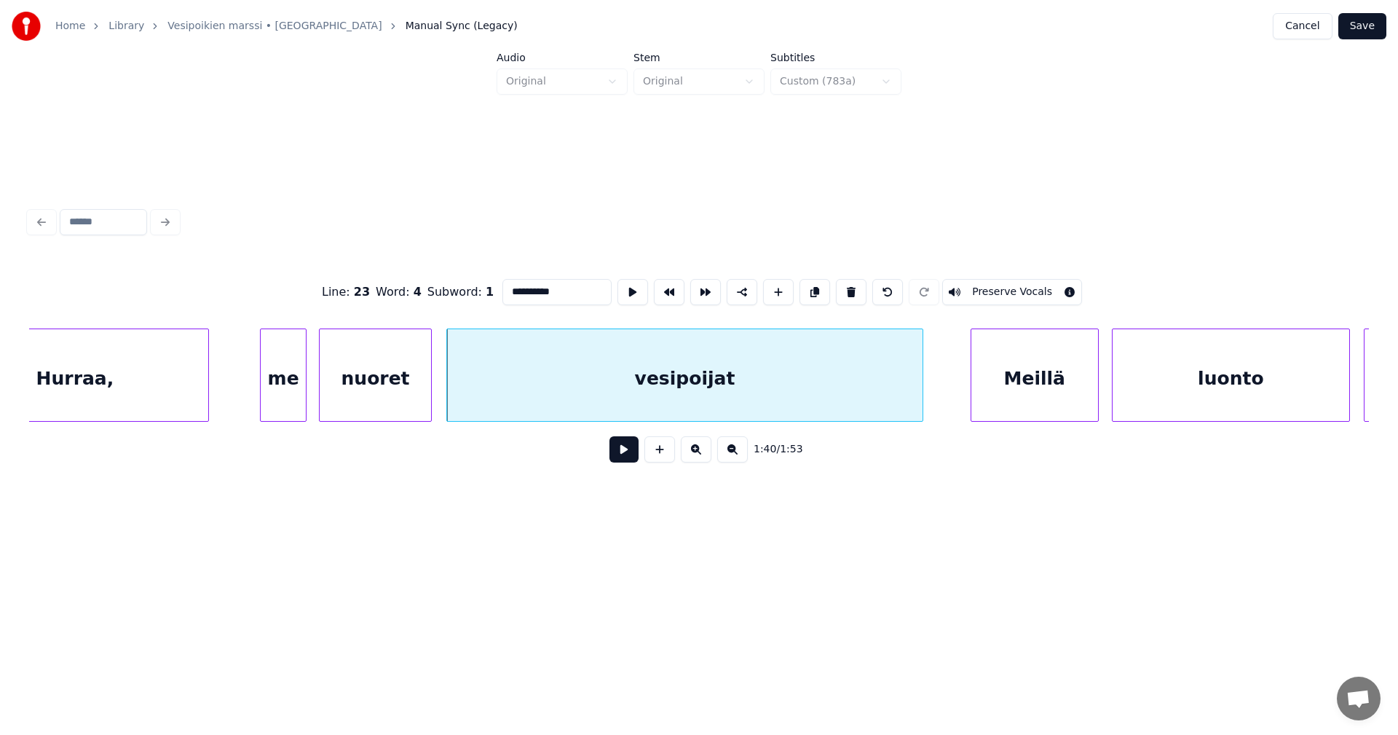
scroll to position [0, 25351]
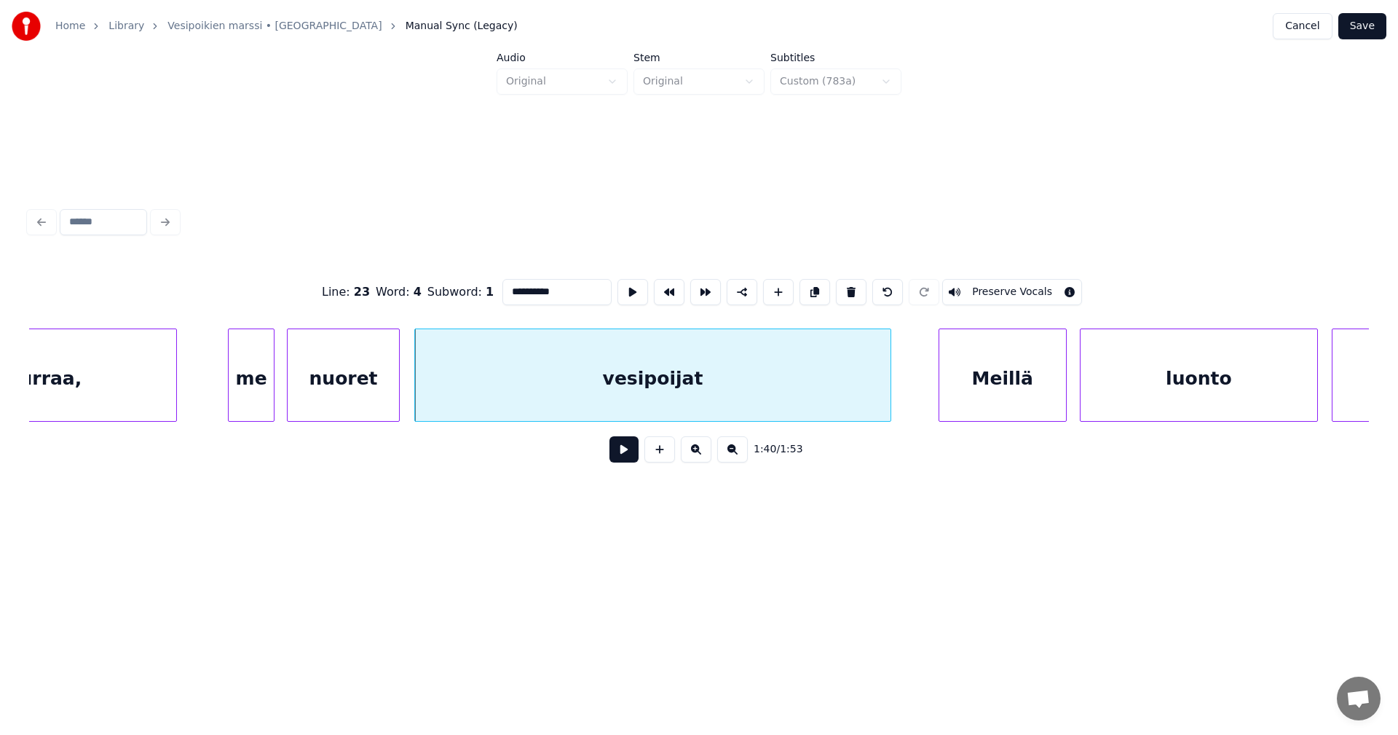
click at [876, 389] on div "vesipoijat" at bounding box center [653, 378] width 476 height 99
click at [1066, 393] on div at bounding box center [1064, 375] width 4 height 92
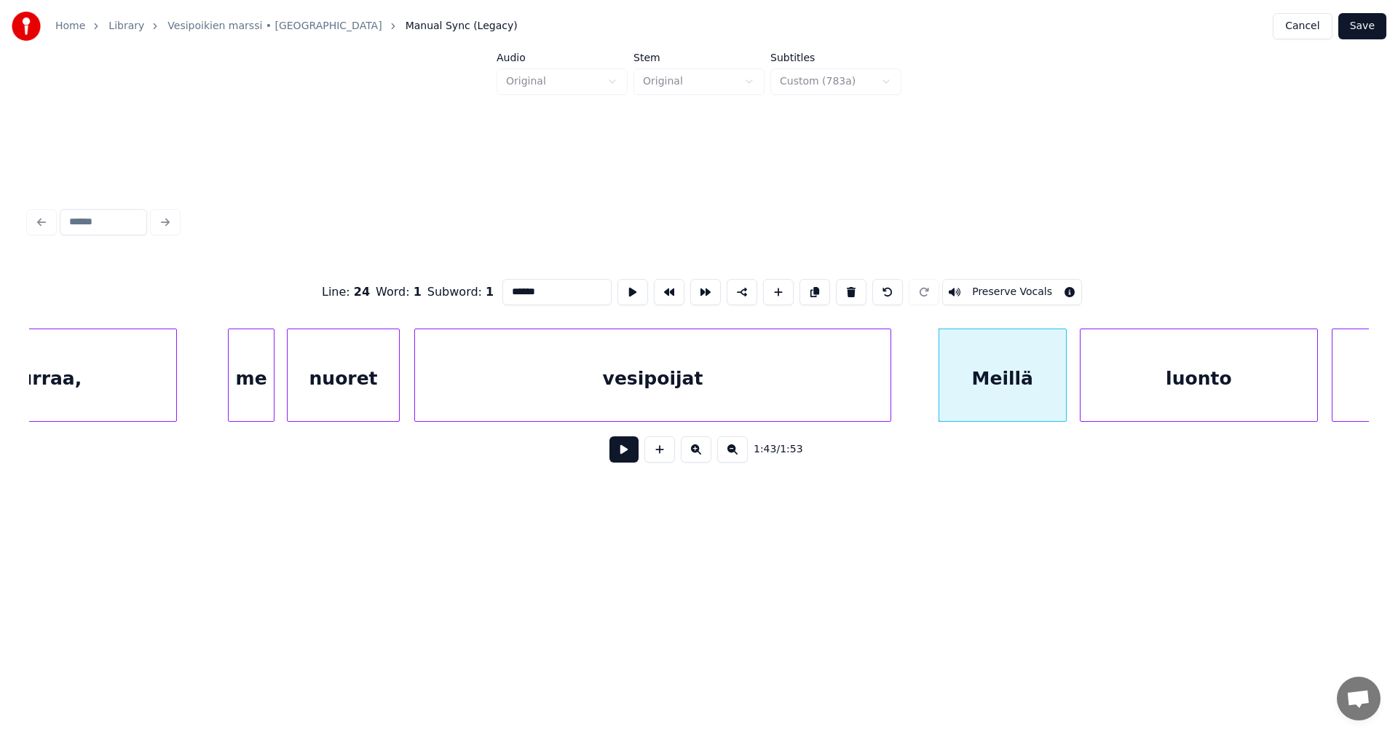
click at [513, 285] on input "******" at bounding box center [557, 292] width 109 height 26
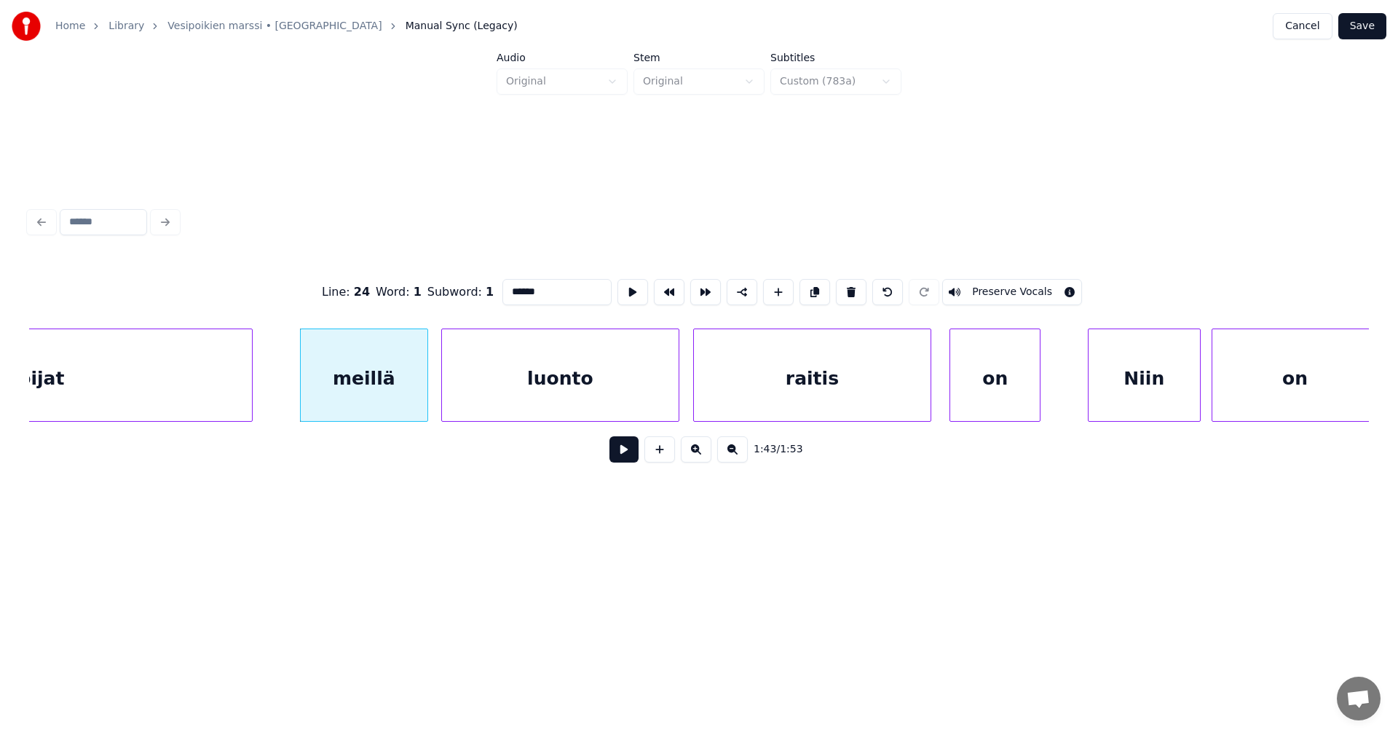
scroll to position [0, 26165]
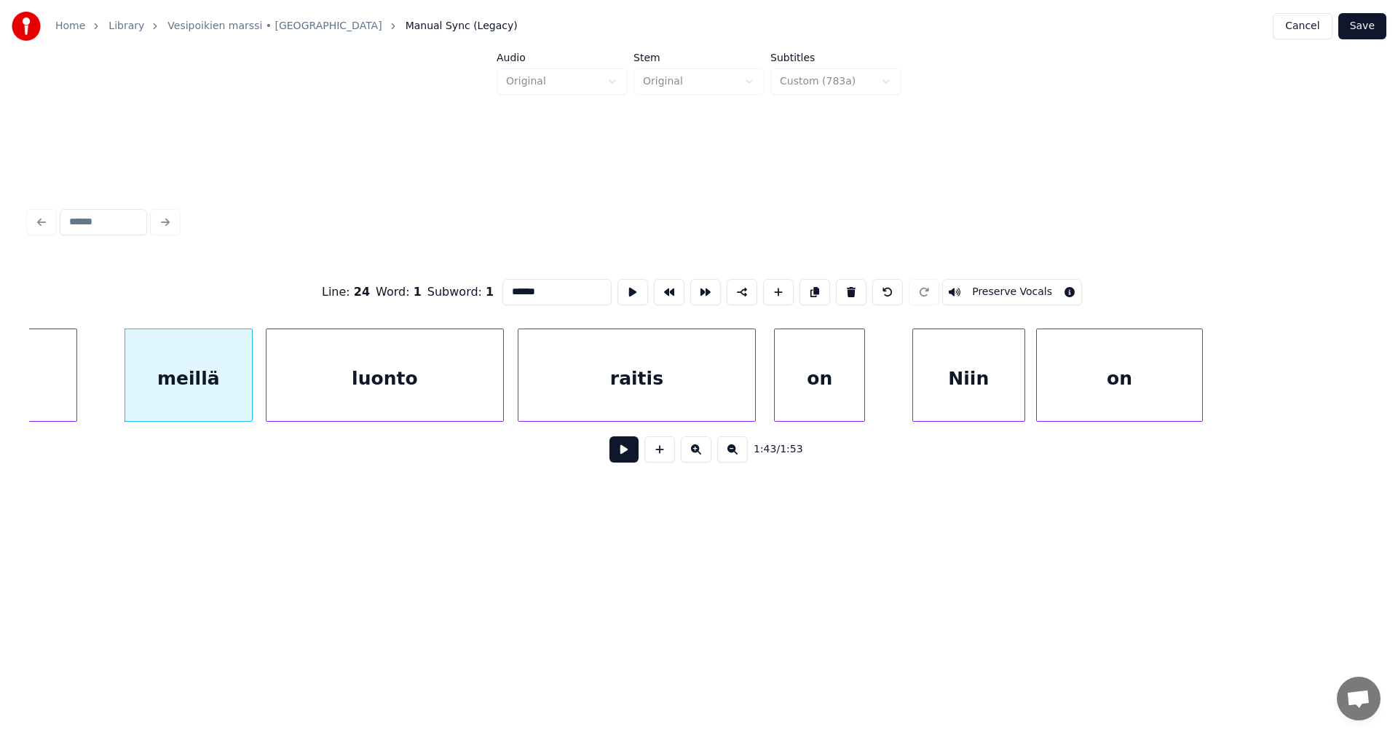
click at [980, 393] on div "Niin" at bounding box center [968, 378] width 111 height 99
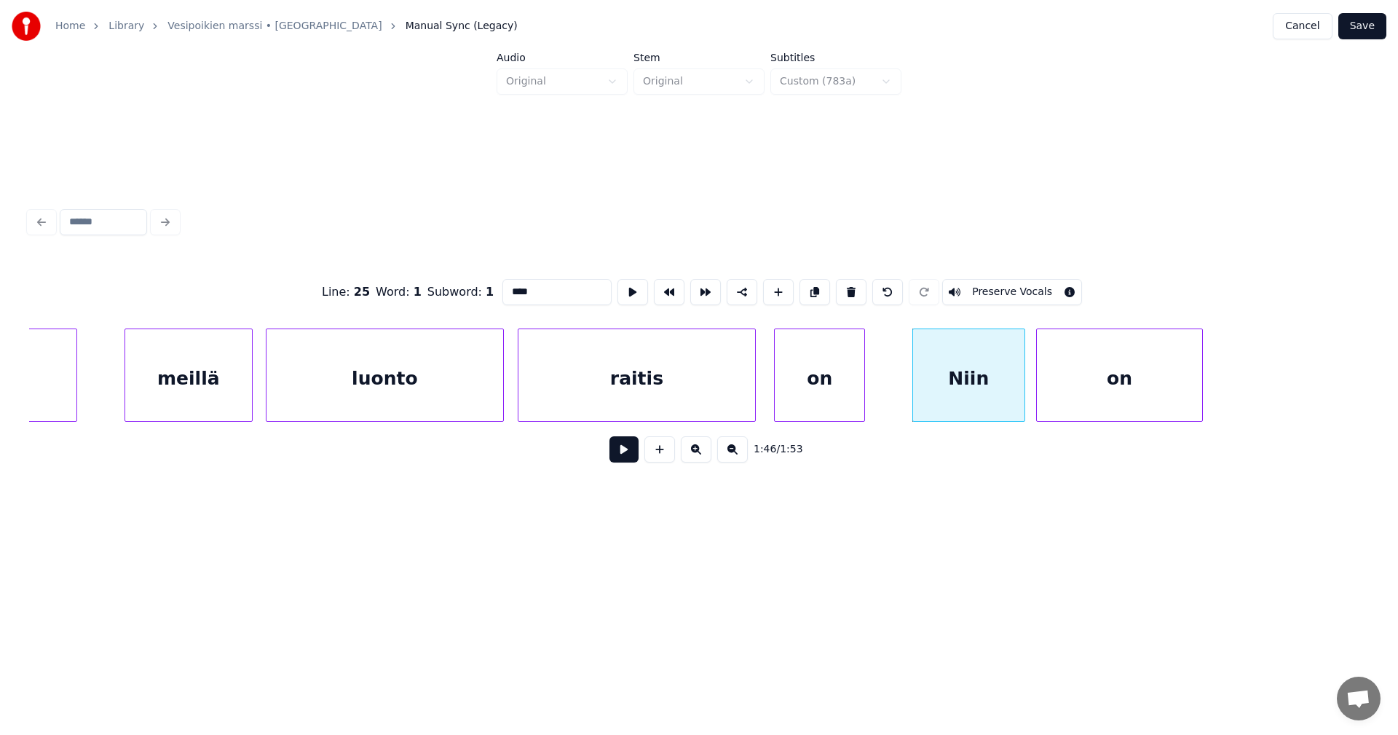
click at [510, 286] on input "****" at bounding box center [557, 292] width 109 height 26
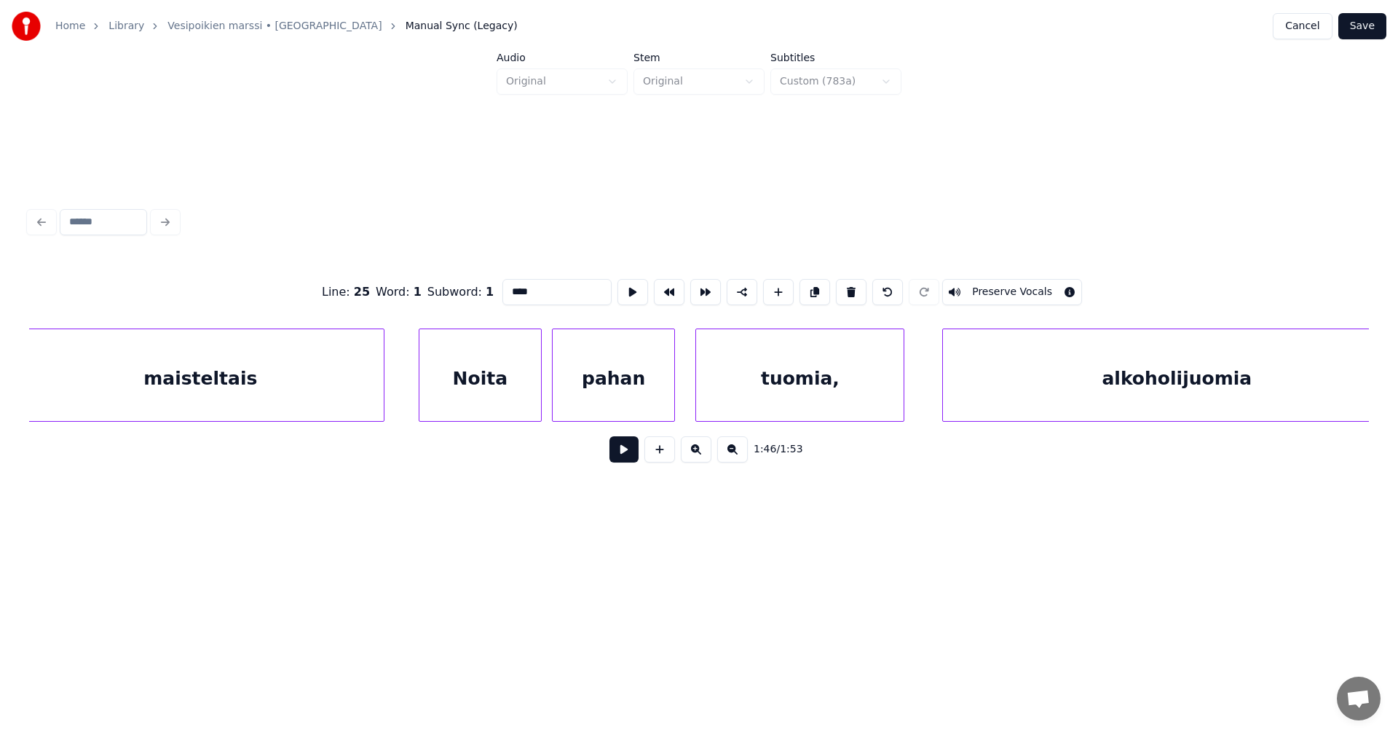
scroll to position [0, 3067]
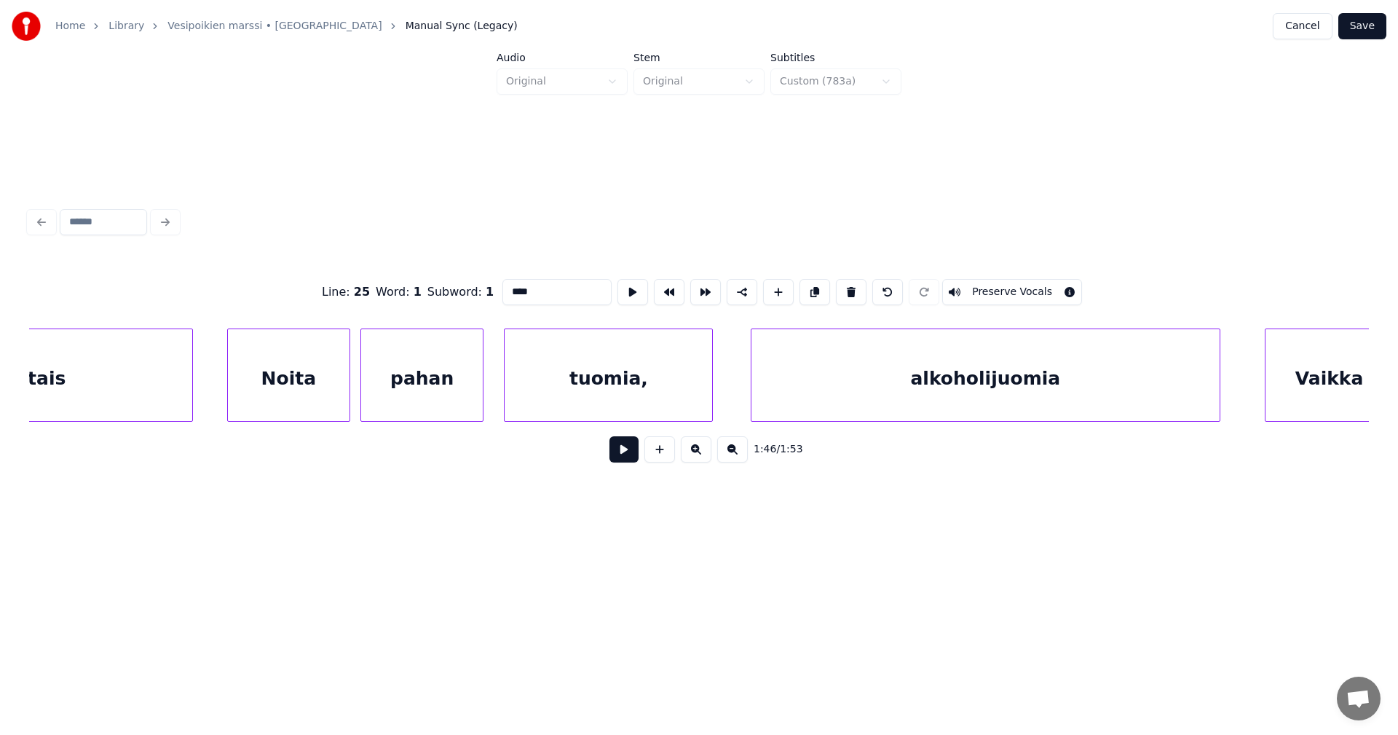
click at [262, 380] on div "Noita" at bounding box center [289, 378] width 122 height 99
click at [508, 286] on input "*****" at bounding box center [553, 292] width 109 height 26
type input "*****"
drag, startPoint x: 627, startPoint y: 455, endPoint x: 638, endPoint y: 455, distance: 10.9
click at [638, 455] on button at bounding box center [624, 449] width 29 height 26
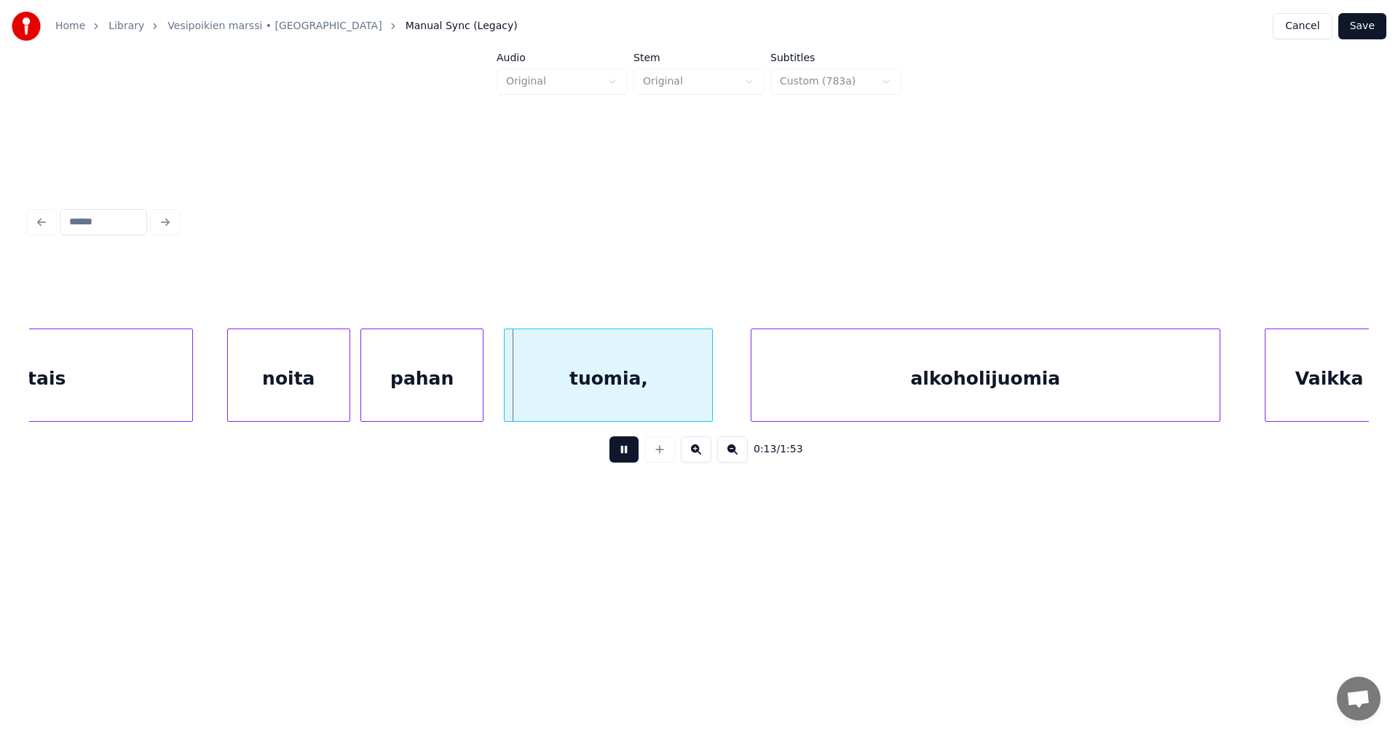
click at [618, 455] on button at bounding box center [624, 449] width 29 height 26
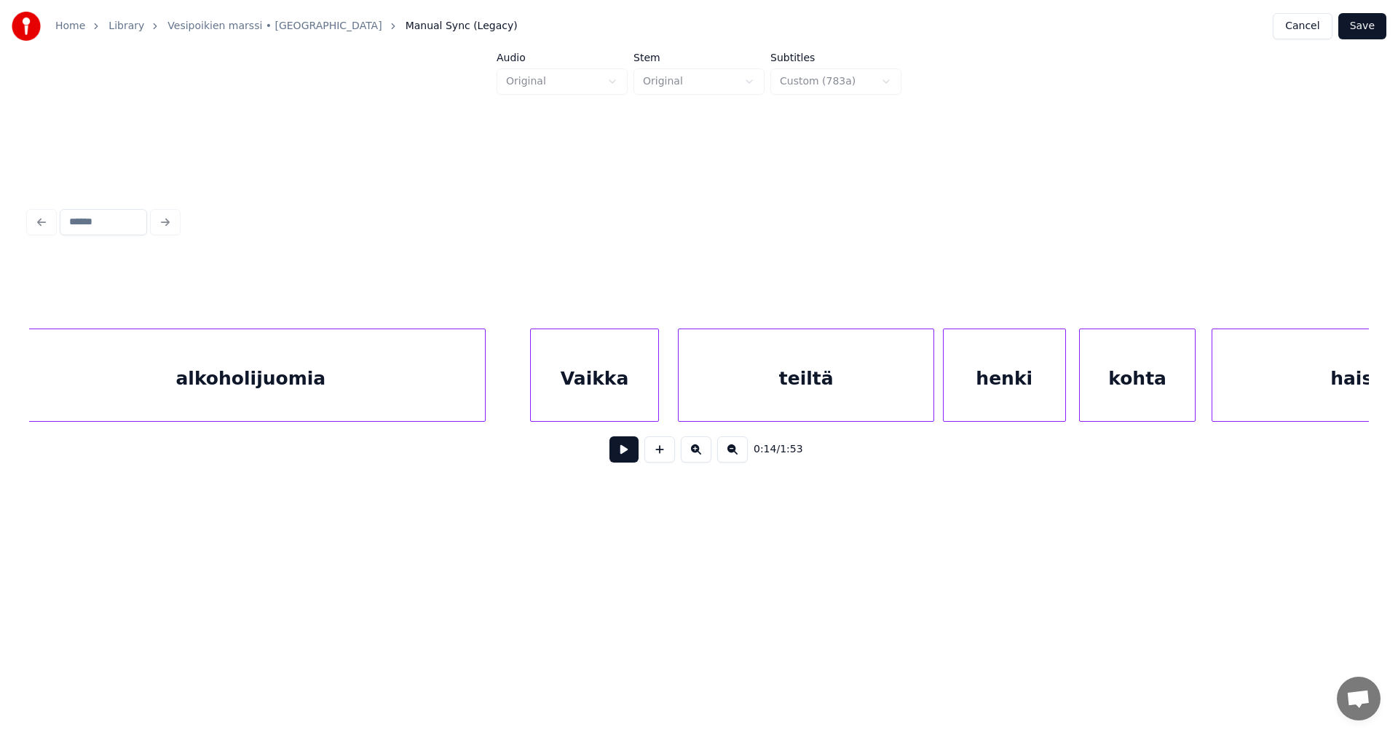
click at [336, 392] on div "alkoholijuomia" at bounding box center [251, 378] width 468 height 99
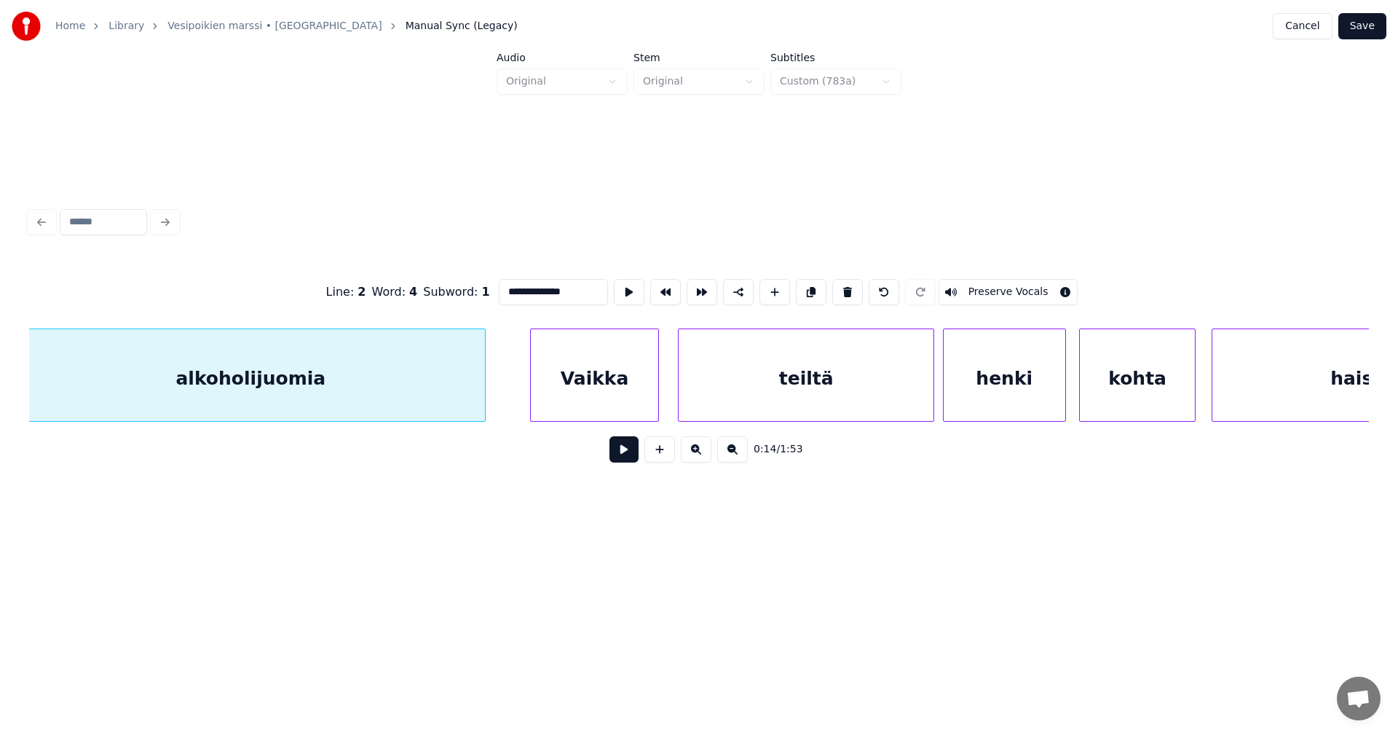
scroll to position [0, 3789]
click at [589, 395] on div "Vaikka" at bounding box center [607, 378] width 127 height 99
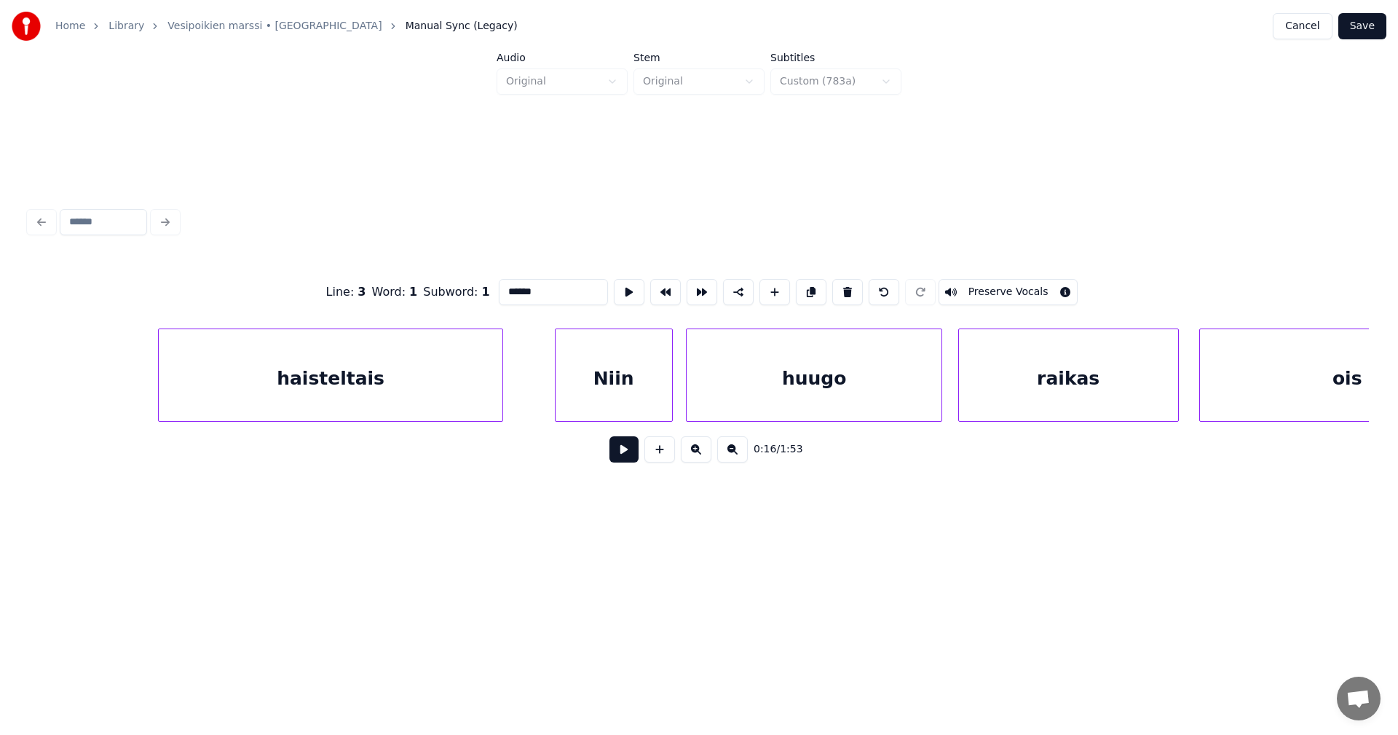
scroll to position [0, 5096]
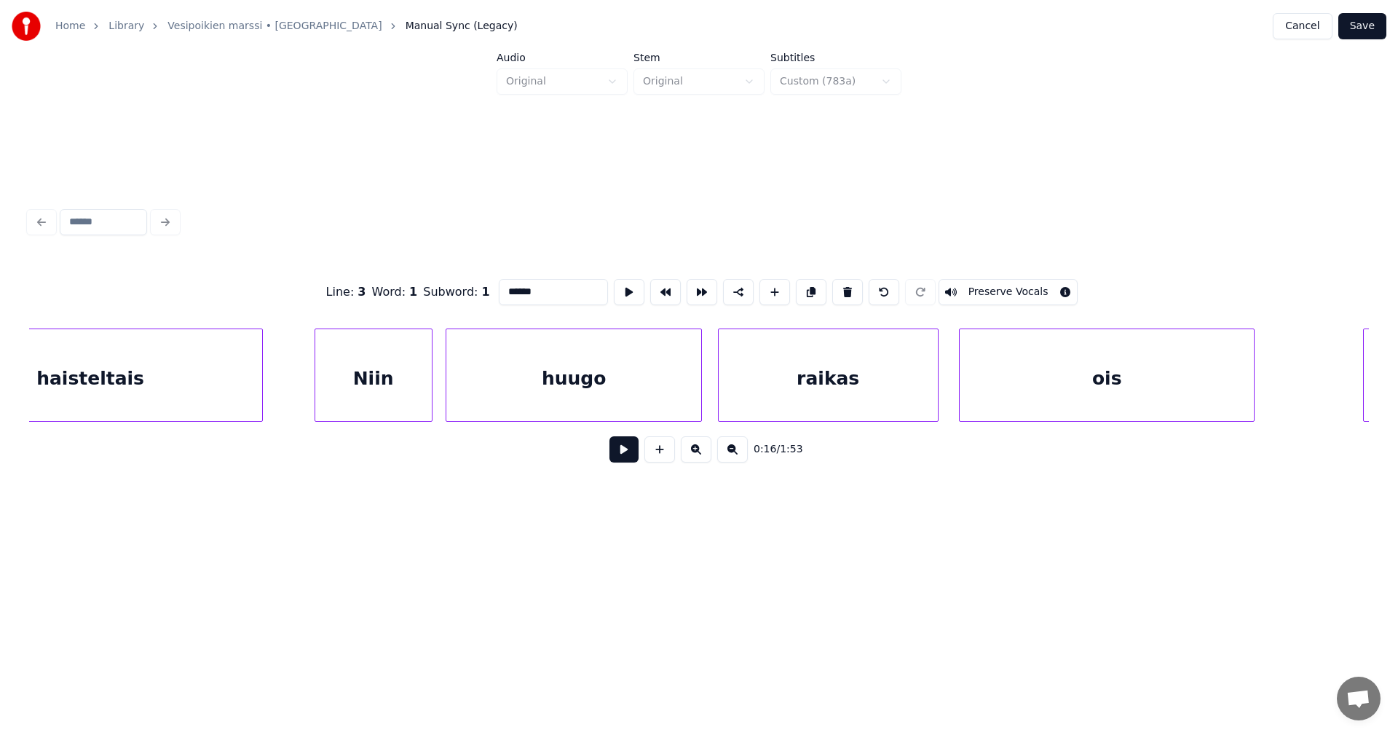
click at [335, 392] on div "Niin" at bounding box center [373, 378] width 117 height 99
click at [508, 285] on input "****" at bounding box center [553, 292] width 109 height 26
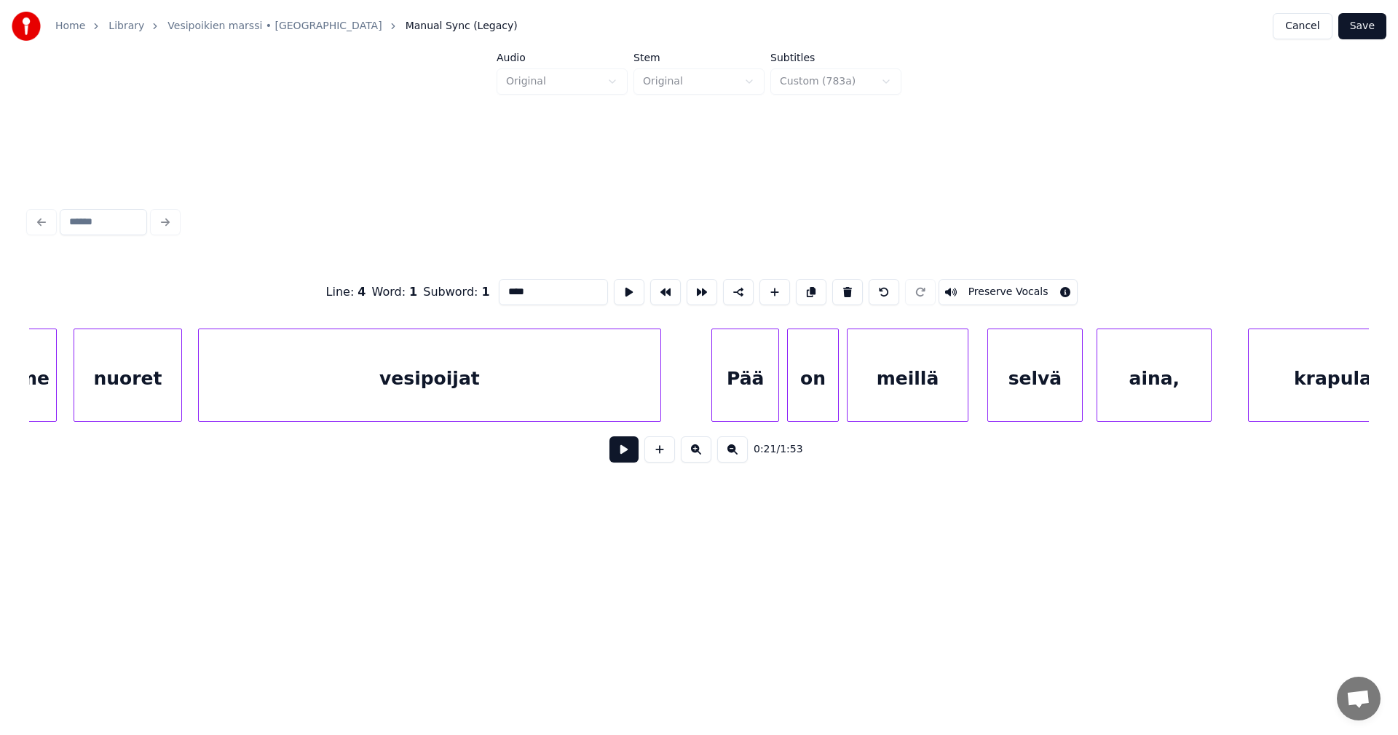
scroll to position [0, 6885]
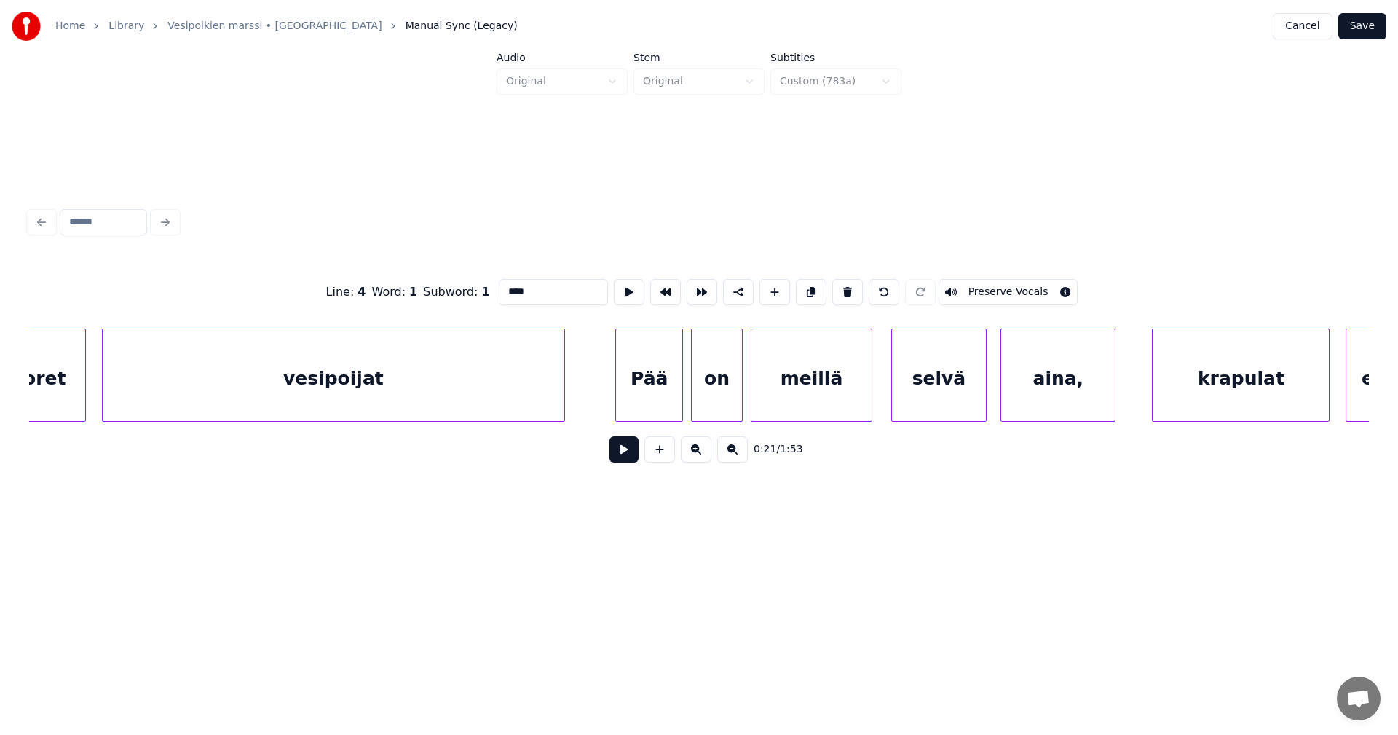
click at [633, 385] on div "Pää" at bounding box center [649, 378] width 66 height 99
click at [509, 290] on input "***" at bounding box center [553, 292] width 109 height 26
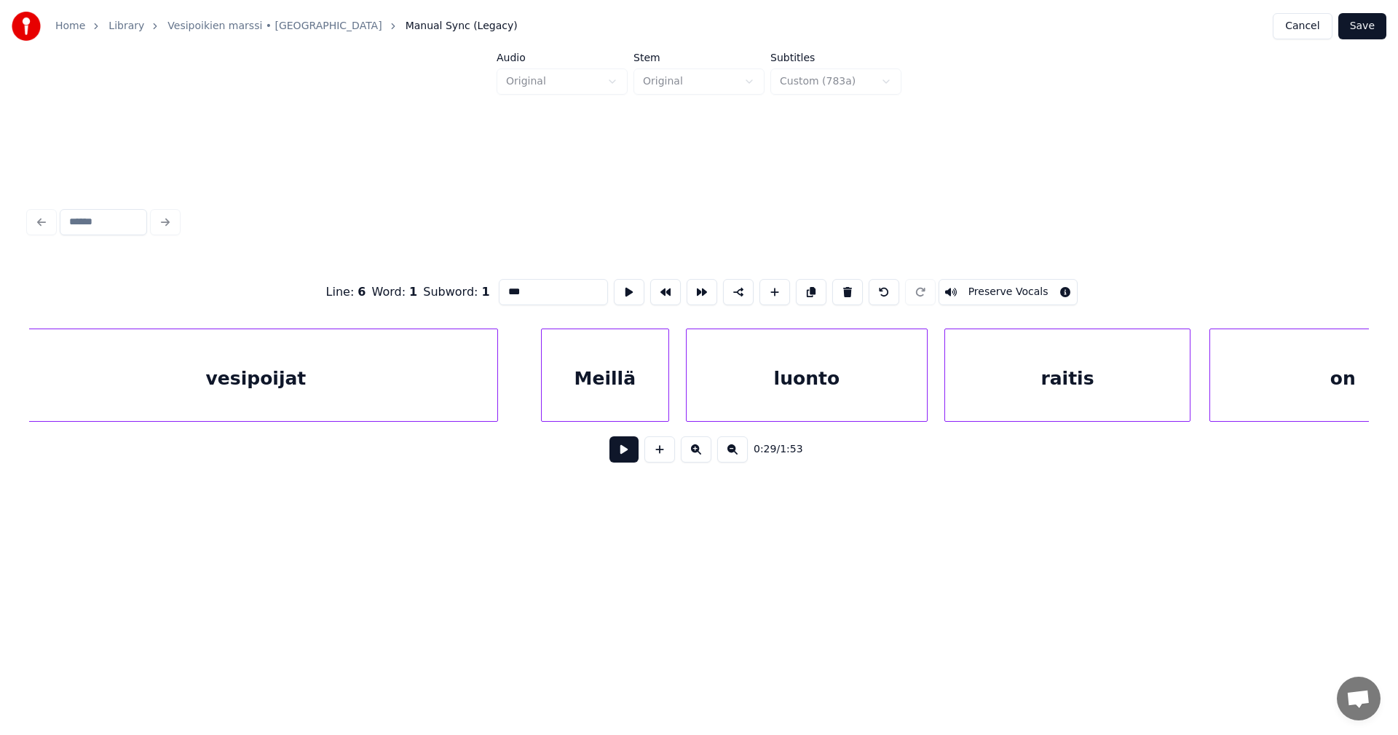
scroll to position [0, 9090]
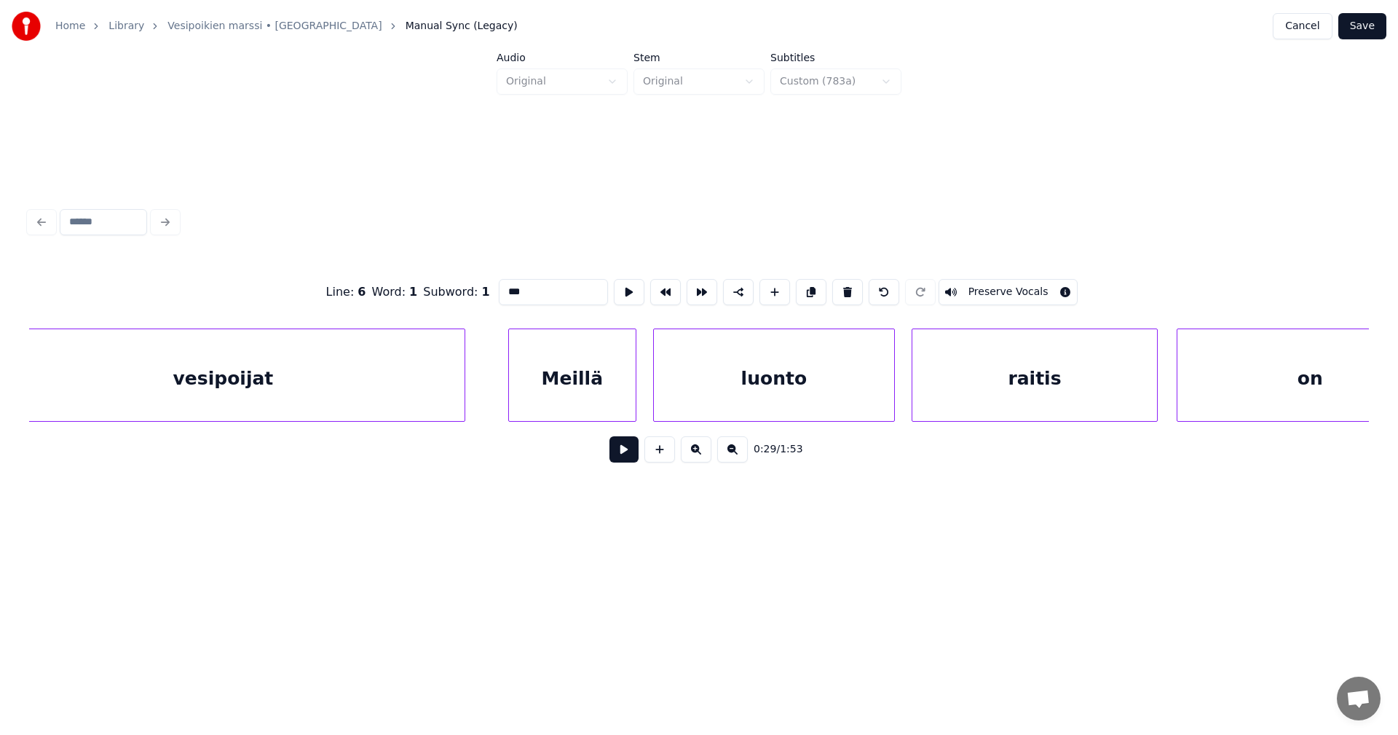
click at [560, 385] on div "Meillä" at bounding box center [572, 378] width 127 height 99
click at [510, 286] on input "***" at bounding box center [553, 292] width 109 height 26
click at [591, 362] on div "Meillä" at bounding box center [572, 378] width 127 height 99
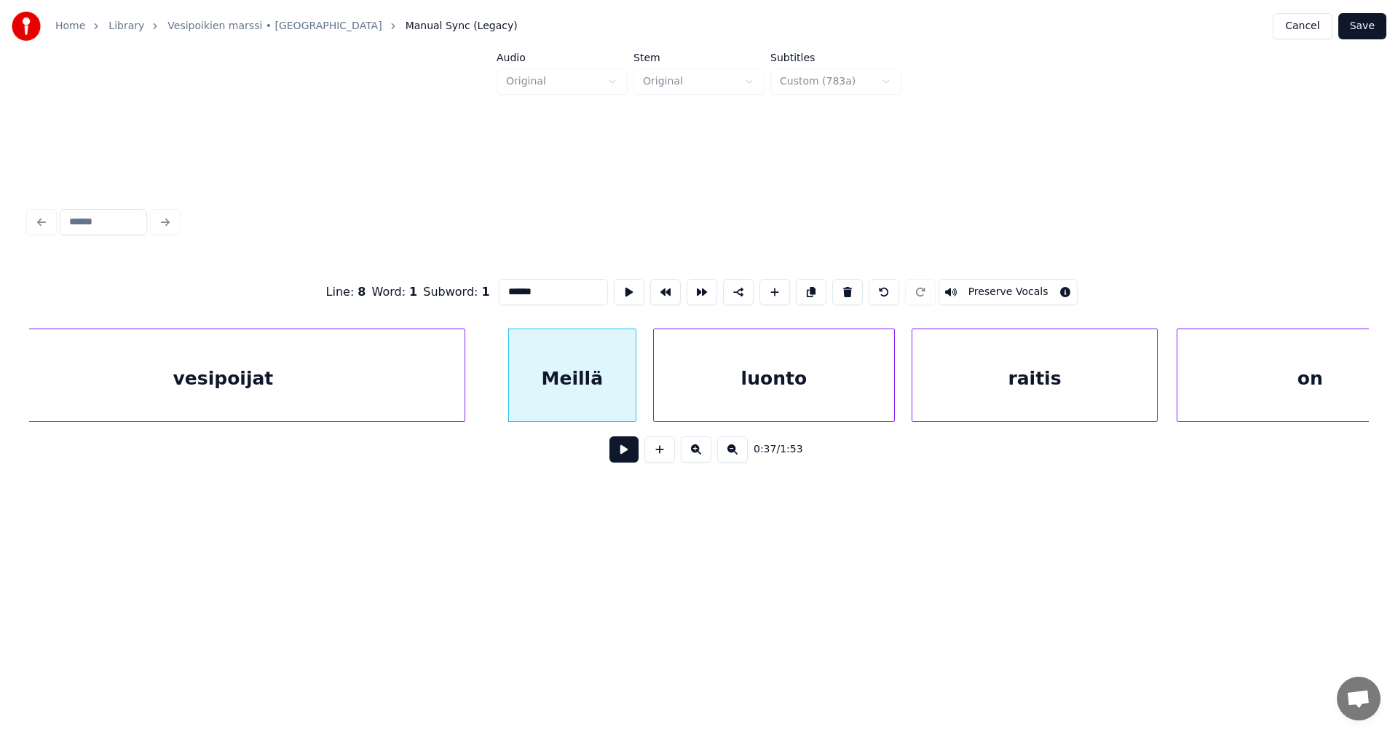
click at [513, 288] on input "******" at bounding box center [553, 292] width 109 height 26
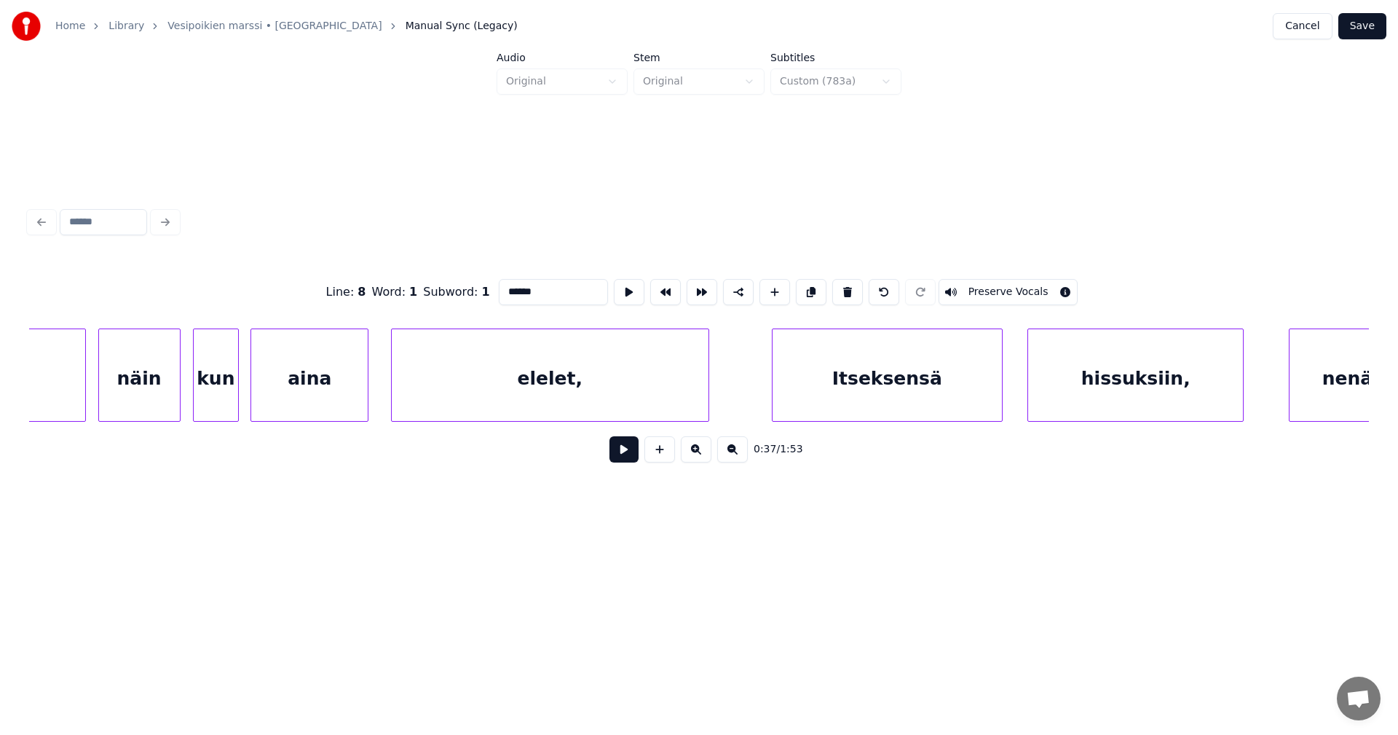
scroll to position [0, 10991]
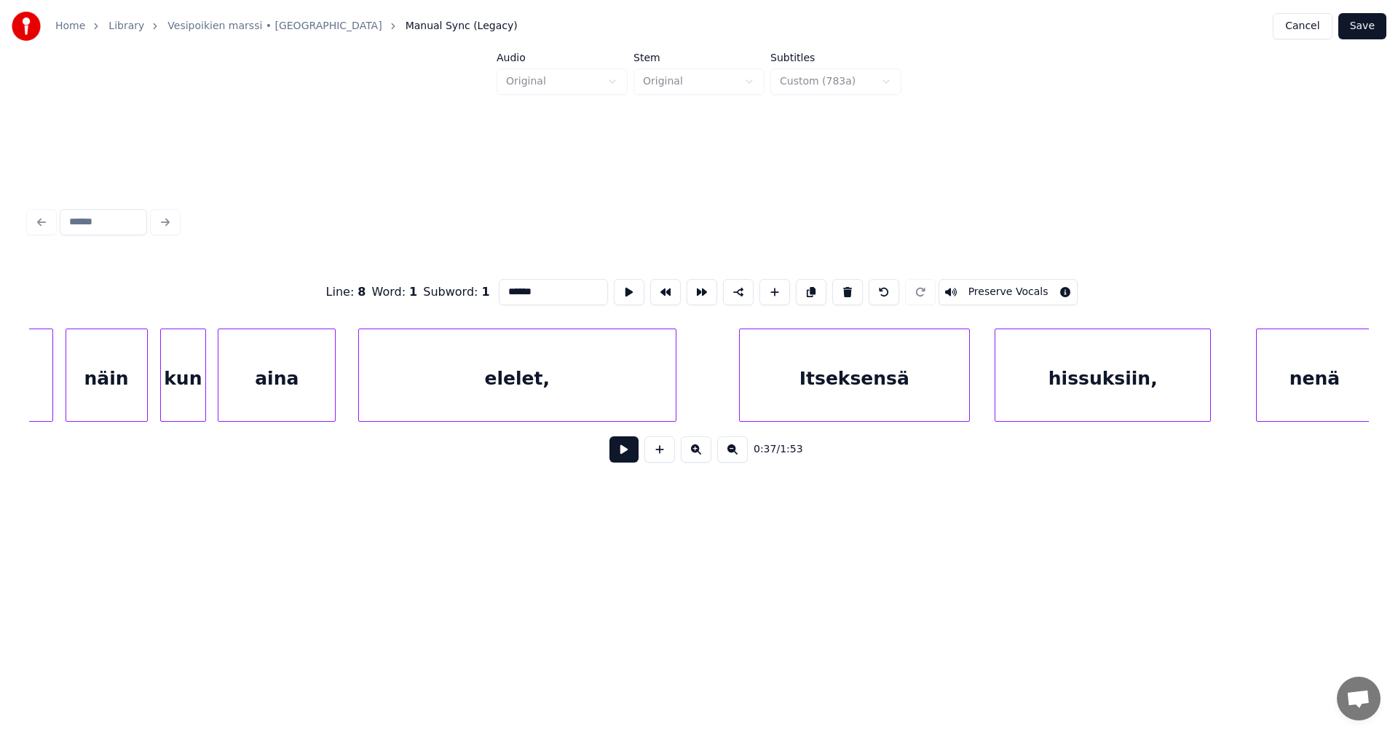
click at [770, 390] on div "Itseksensä" at bounding box center [854, 378] width 229 height 99
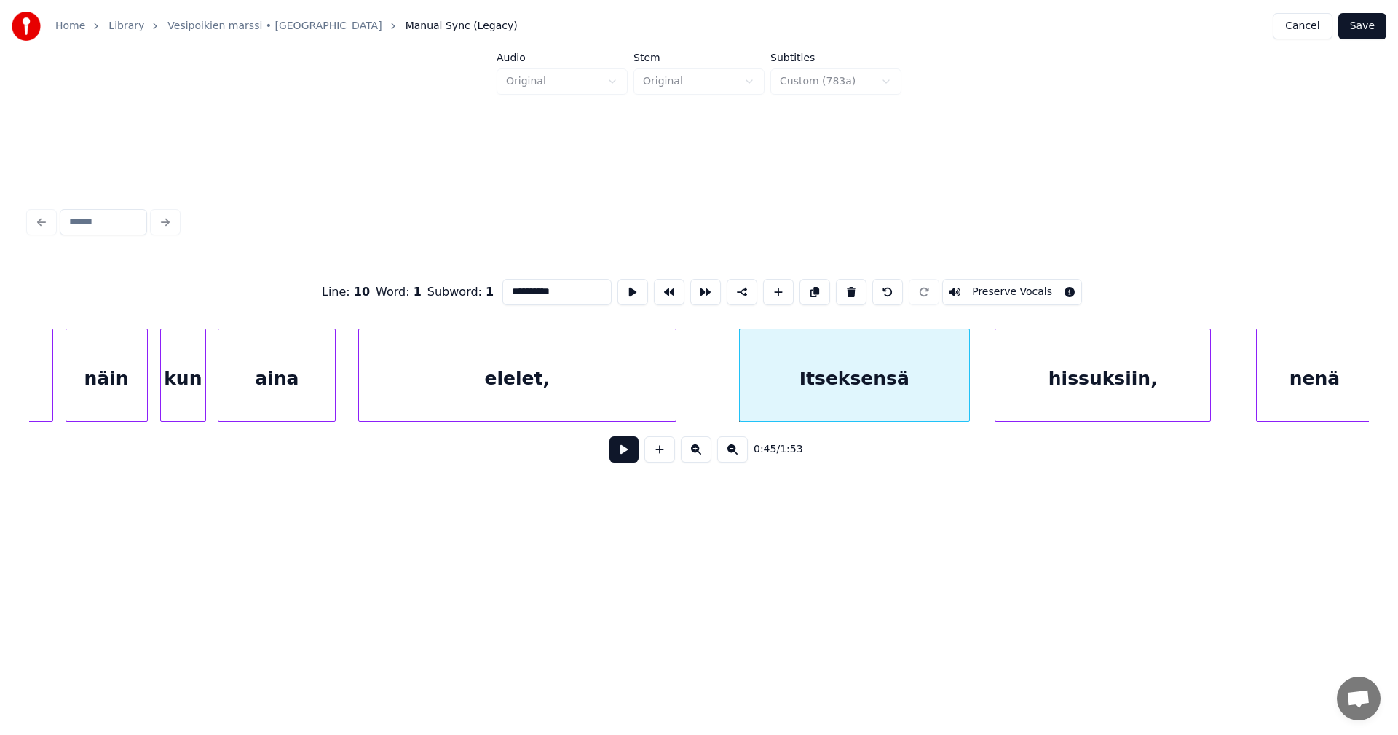
click at [509, 288] on input "**********" at bounding box center [557, 292] width 109 height 26
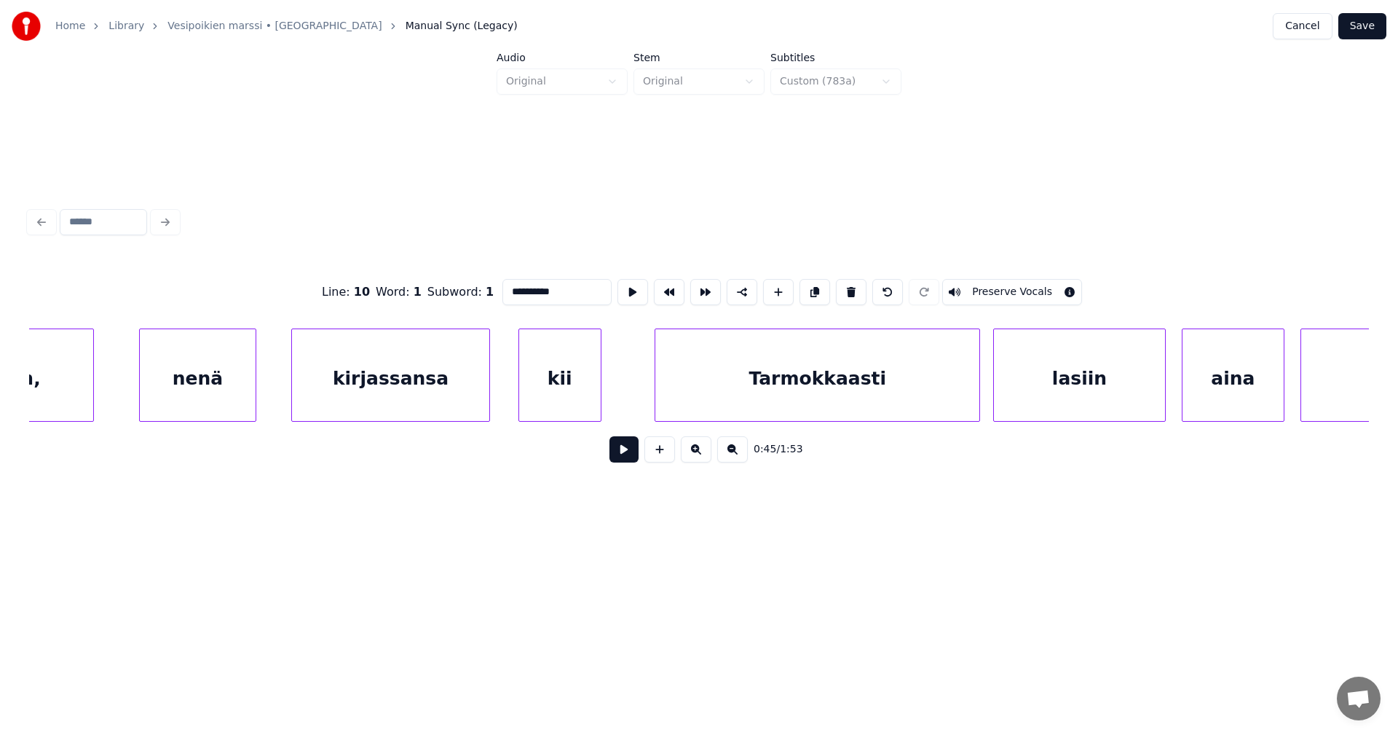
scroll to position [0, 12125]
click at [557, 385] on div "kii" at bounding box center [544, 378] width 82 height 99
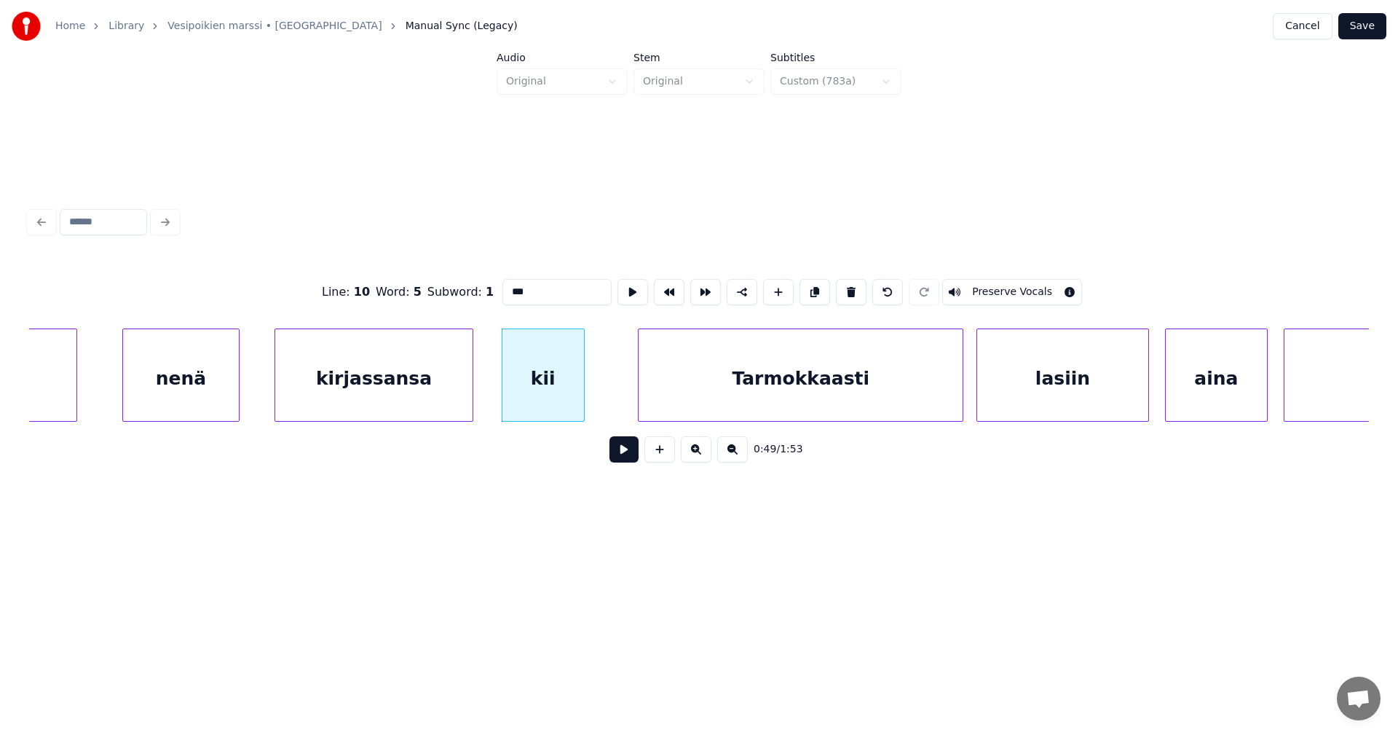
click at [703, 398] on div "Tarmokkaasti" at bounding box center [801, 378] width 324 height 99
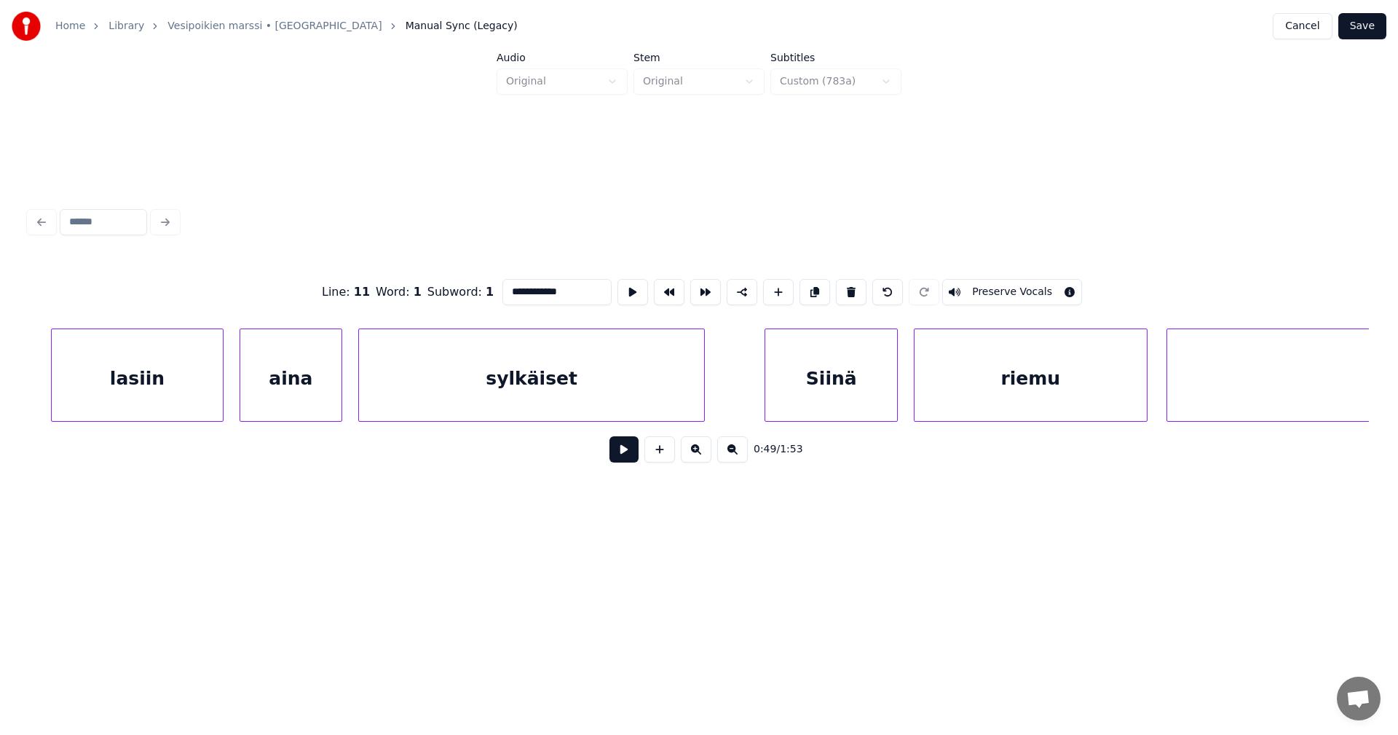
scroll to position [0, 13259]
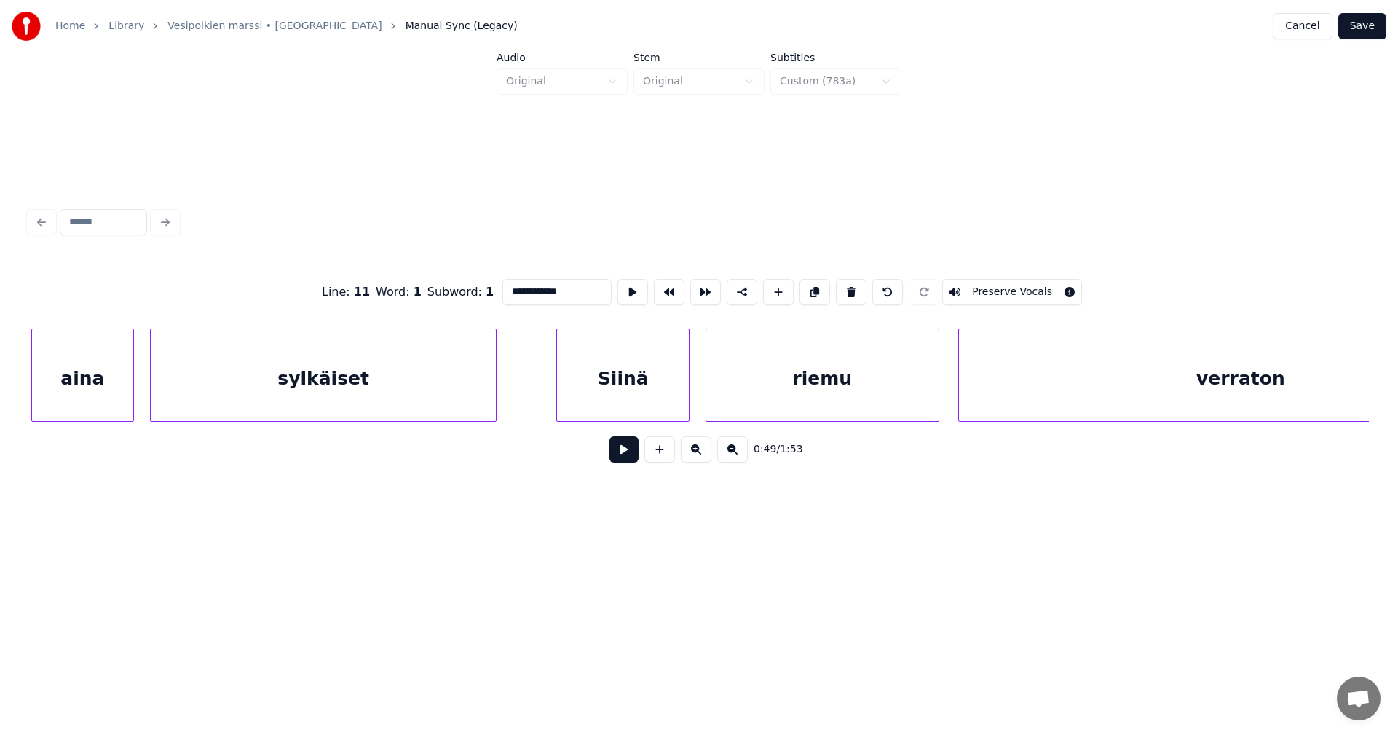
click at [663, 384] on div "Siinä" at bounding box center [623, 378] width 132 height 99
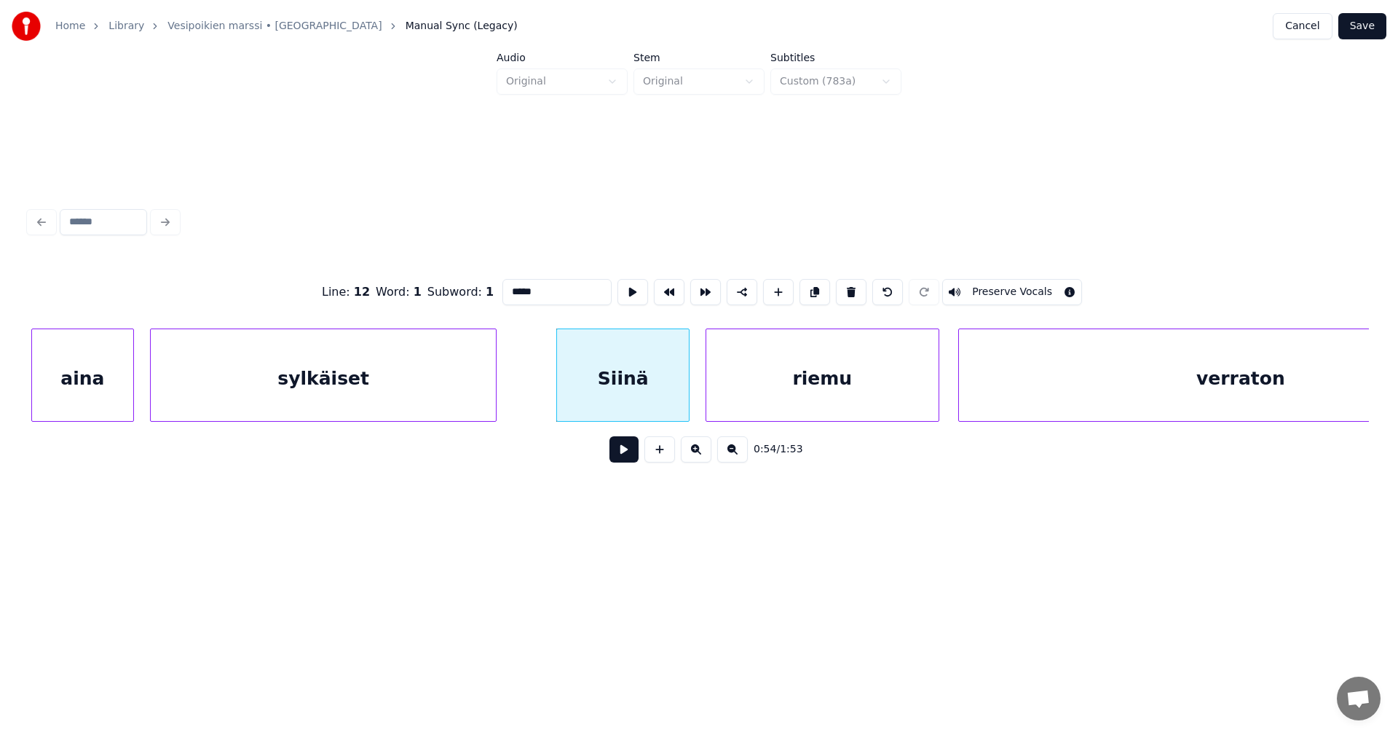
drag, startPoint x: 509, startPoint y: 291, endPoint x: 510, endPoint y: 360, distance: 69.2
click at [510, 291] on input "*****" at bounding box center [557, 292] width 109 height 26
type input "*****"
click at [1371, 31] on button "Save" at bounding box center [1363, 26] width 48 height 26
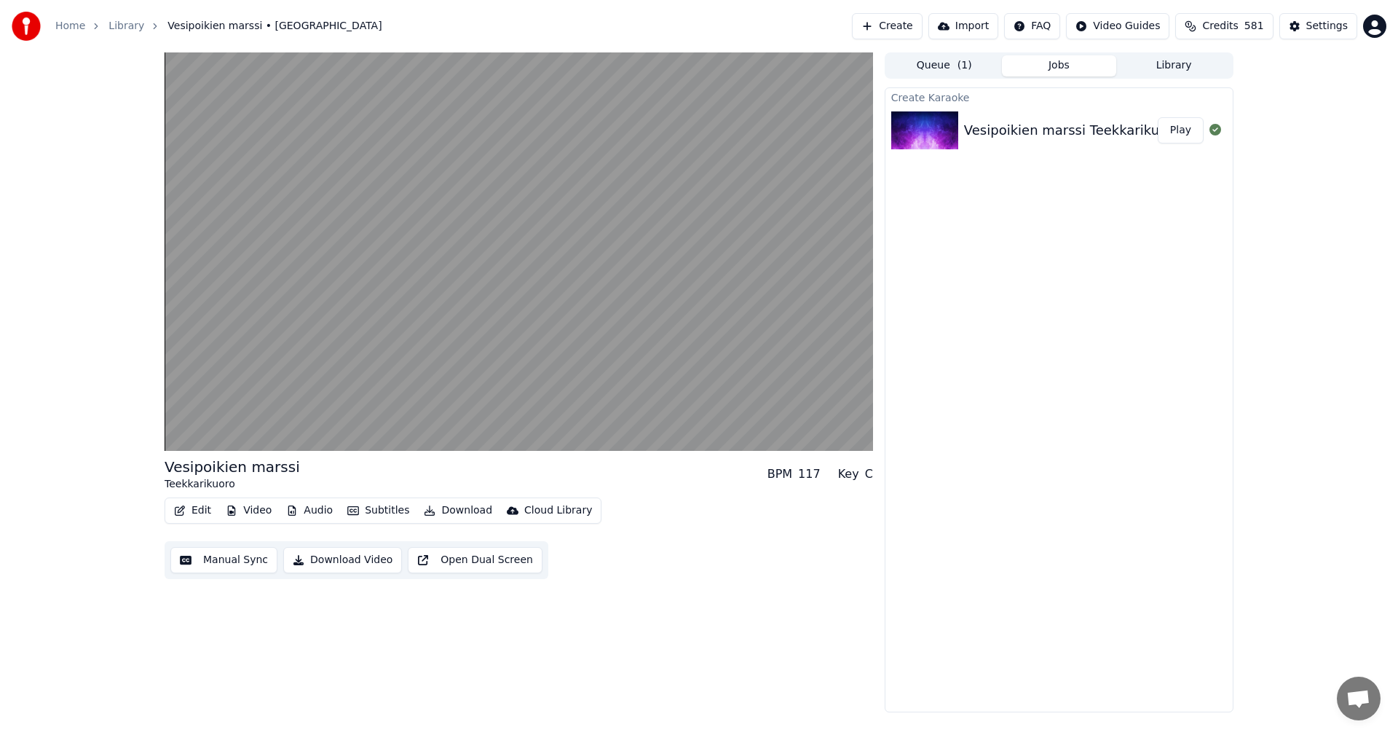
click at [259, 513] on button "Video" at bounding box center [249, 510] width 58 height 20
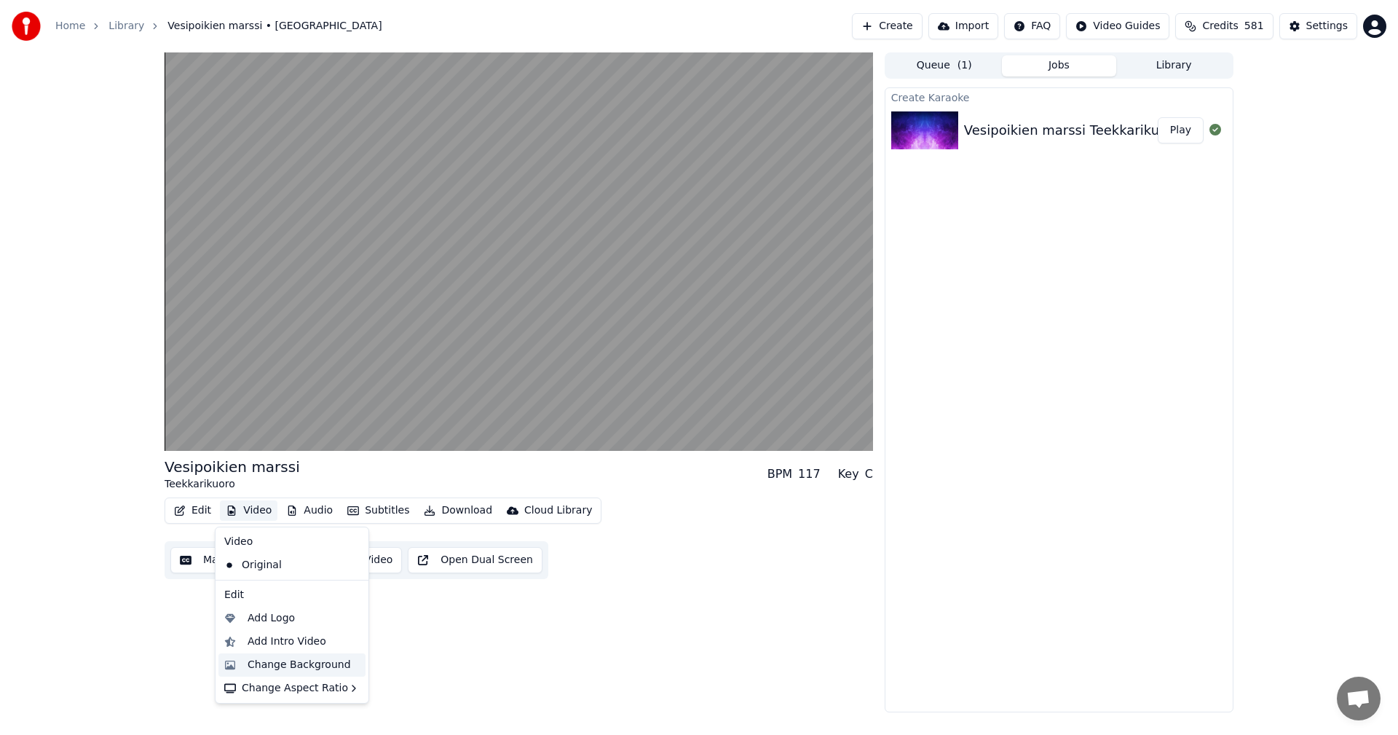
click at [286, 664] on div "Change Background" at bounding box center [299, 665] width 103 height 15
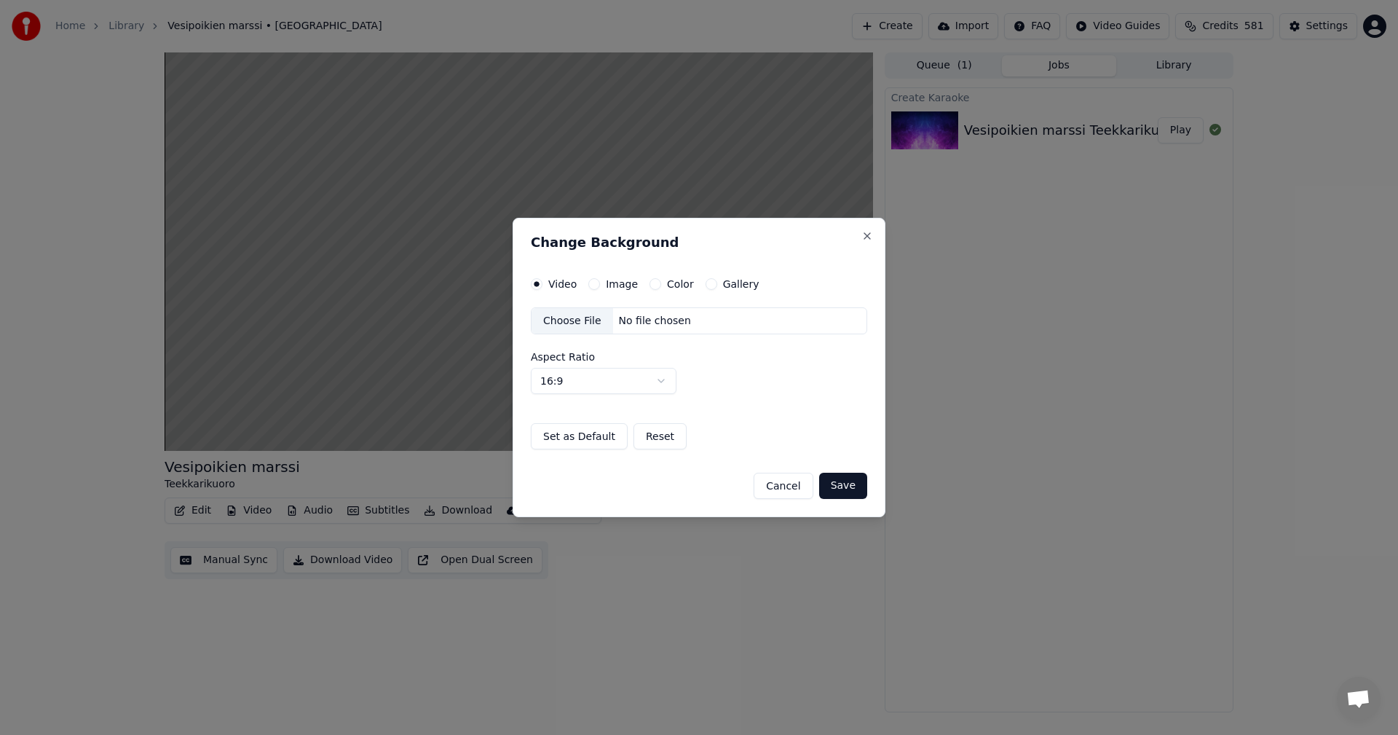
click at [595, 286] on button "Image" at bounding box center [595, 284] width 12 height 12
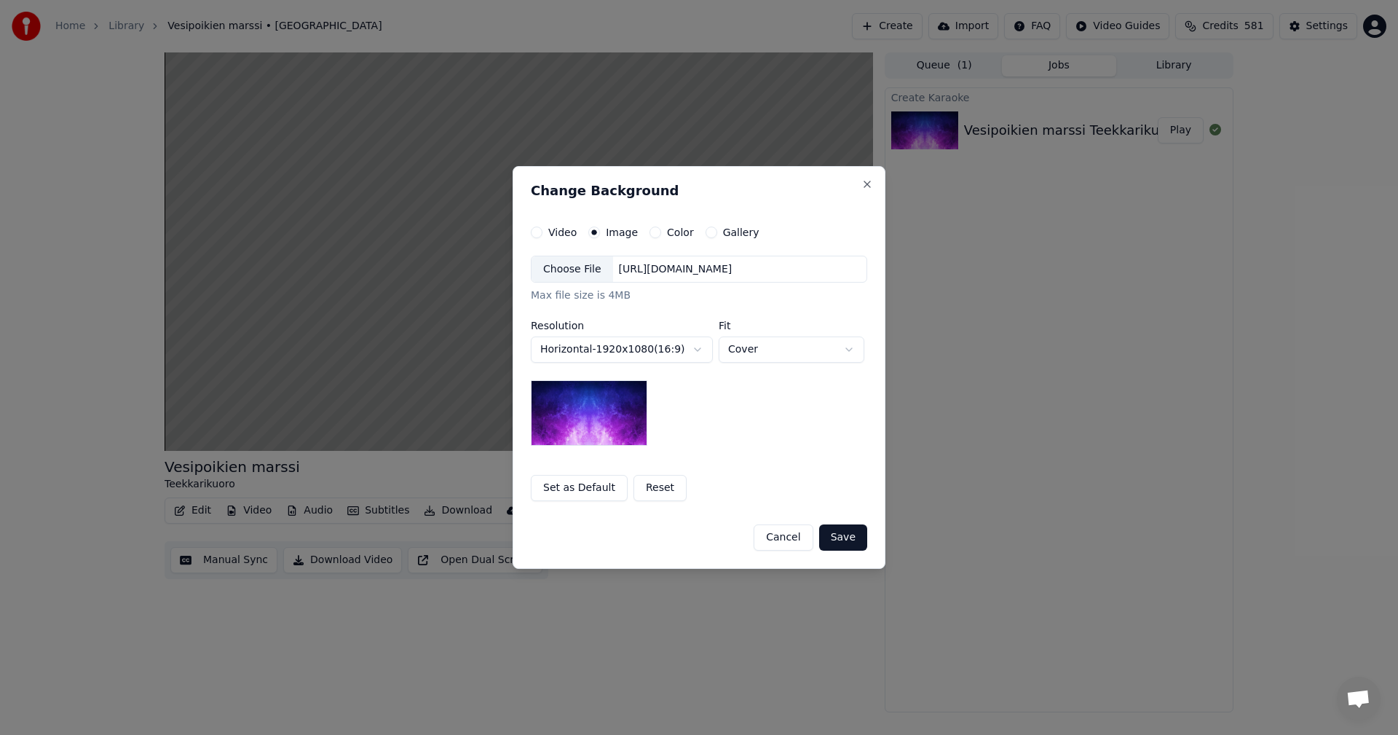
click at [587, 272] on div "Choose File" at bounding box center [573, 269] width 82 height 26
click at [854, 535] on button "Save" at bounding box center [843, 537] width 48 height 26
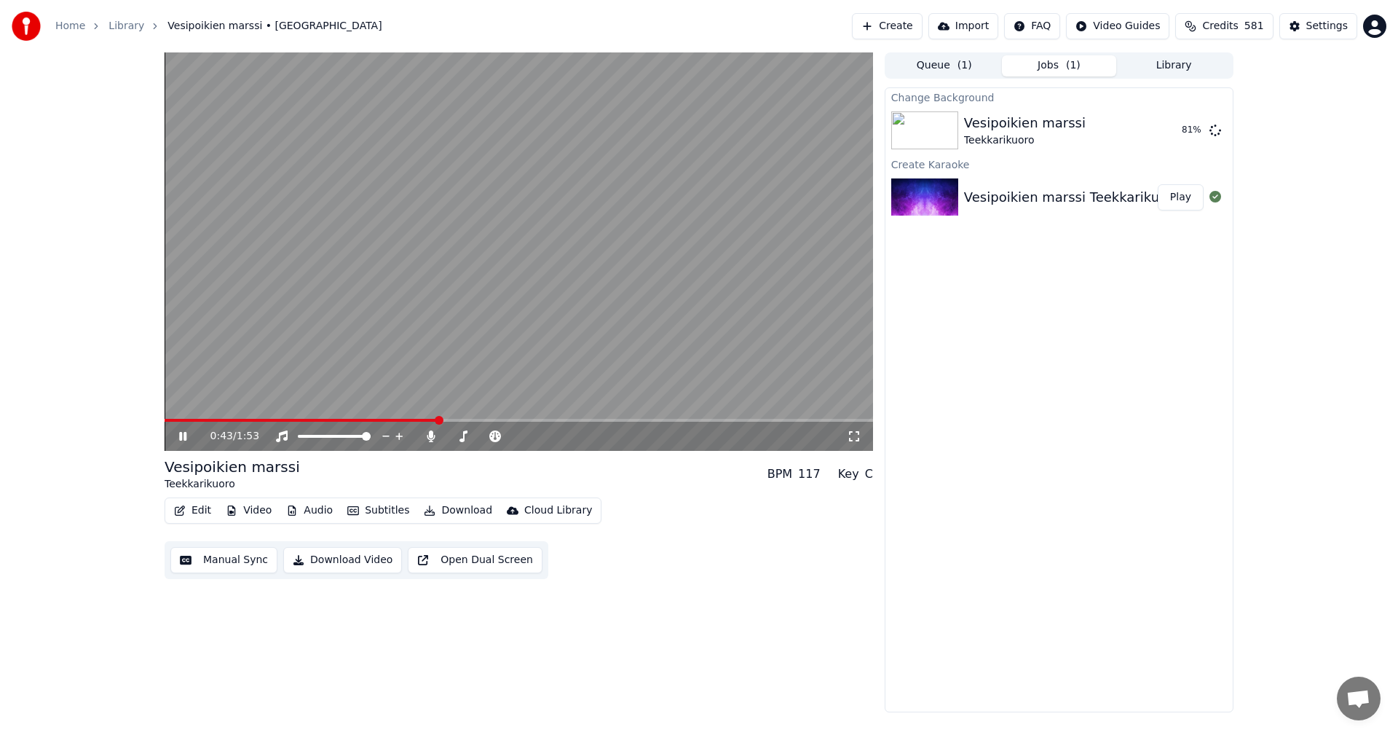
drag, startPoint x: 181, startPoint y: 437, endPoint x: 181, endPoint y: 449, distance: 11.7
click at [181, 438] on icon at bounding box center [182, 436] width 7 height 9
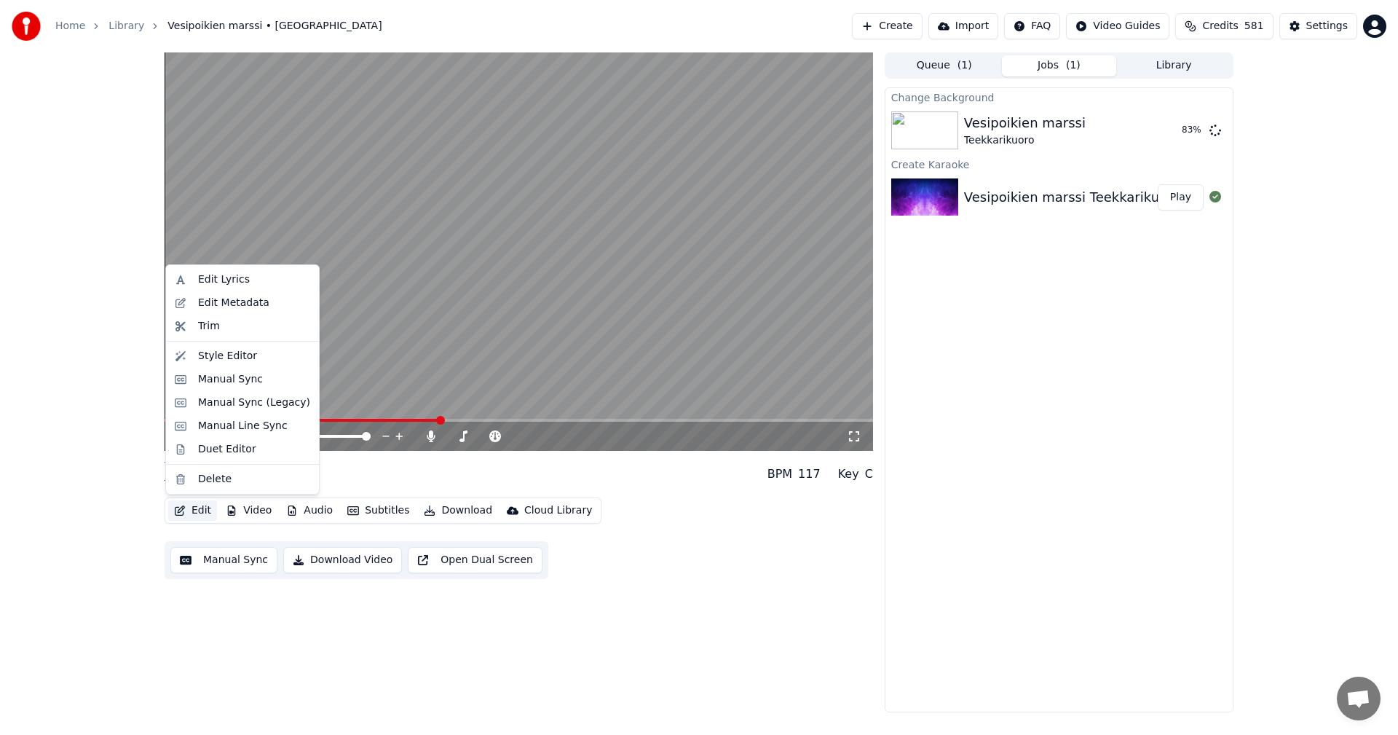
click at [194, 508] on button "Edit" at bounding box center [192, 510] width 49 height 20
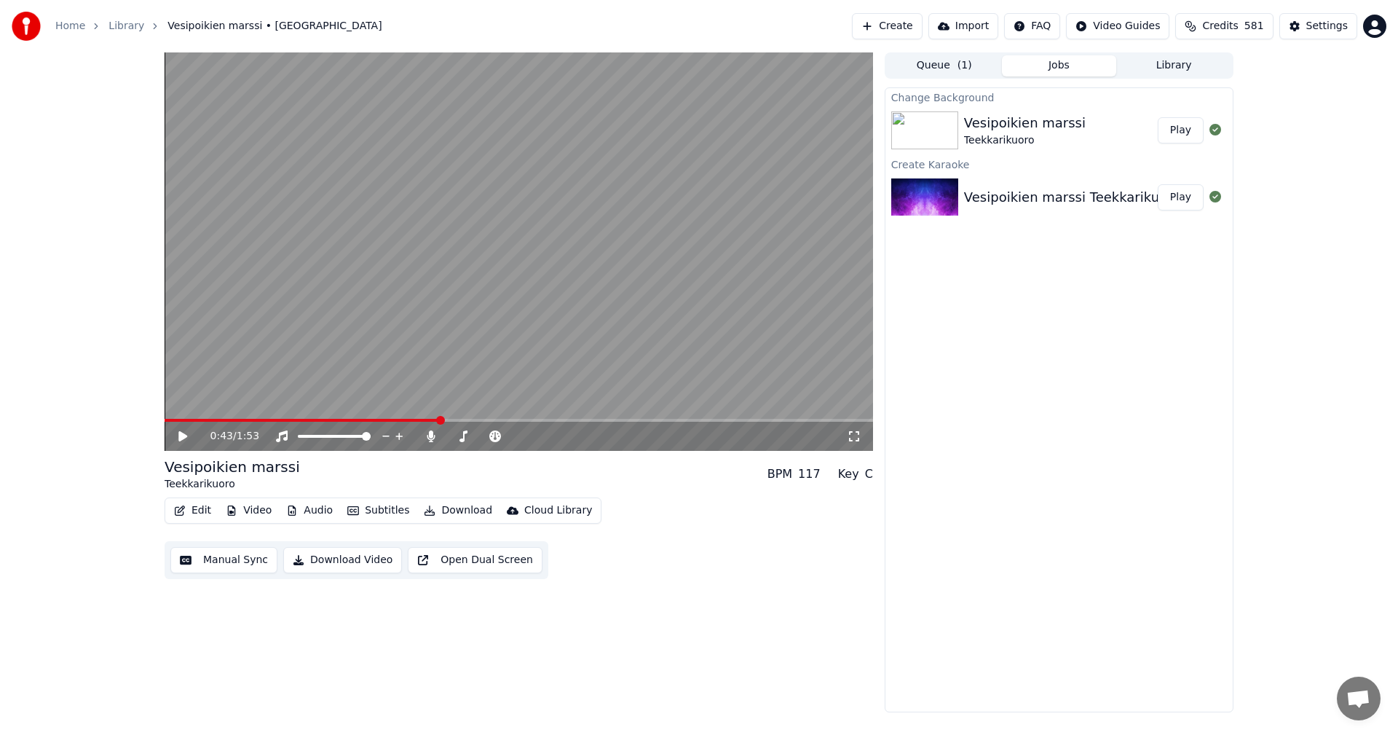
click at [1186, 125] on button "Play" at bounding box center [1181, 130] width 46 height 26
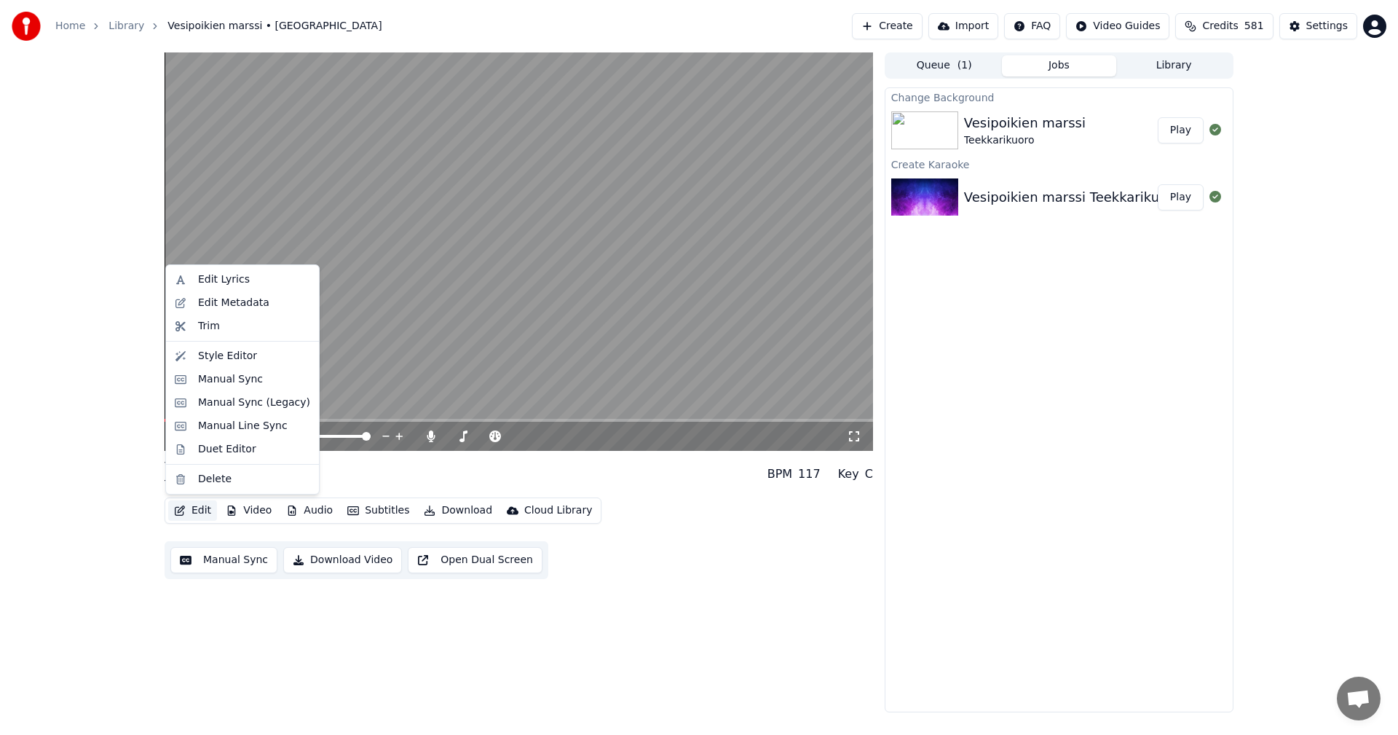
click at [206, 507] on button "Edit" at bounding box center [192, 510] width 49 height 20
click at [226, 410] on div "Manual Sync (Legacy)" at bounding box center [242, 402] width 147 height 23
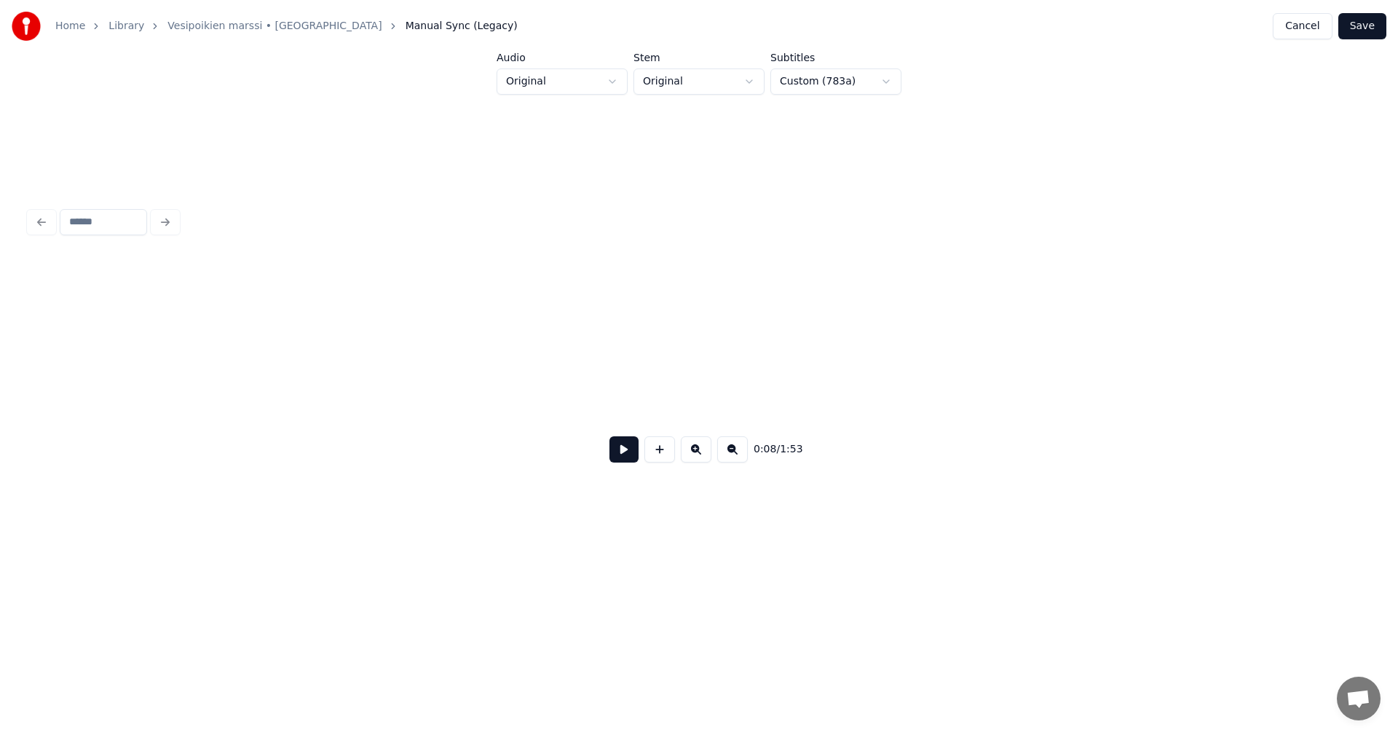
scroll to position [0, 2192]
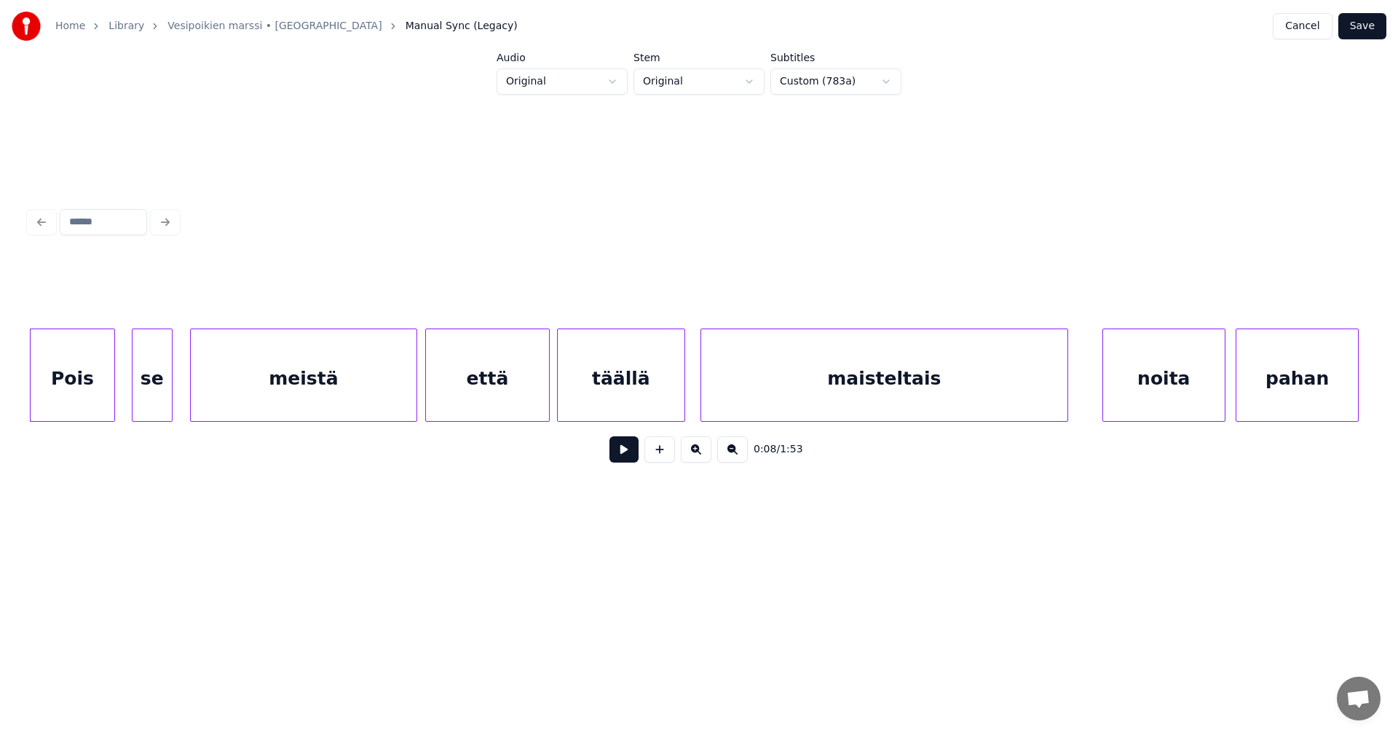
click at [623, 459] on button at bounding box center [624, 449] width 29 height 26
drag, startPoint x: 623, startPoint y: 459, endPoint x: 463, endPoint y: 439, distance: 160.7
click at [613, 456] on button at bounding box center [624, 449] width 29 height 26
click at [393, 396] on div "meistä" at bounding box center [304, 378] width 226 height 99
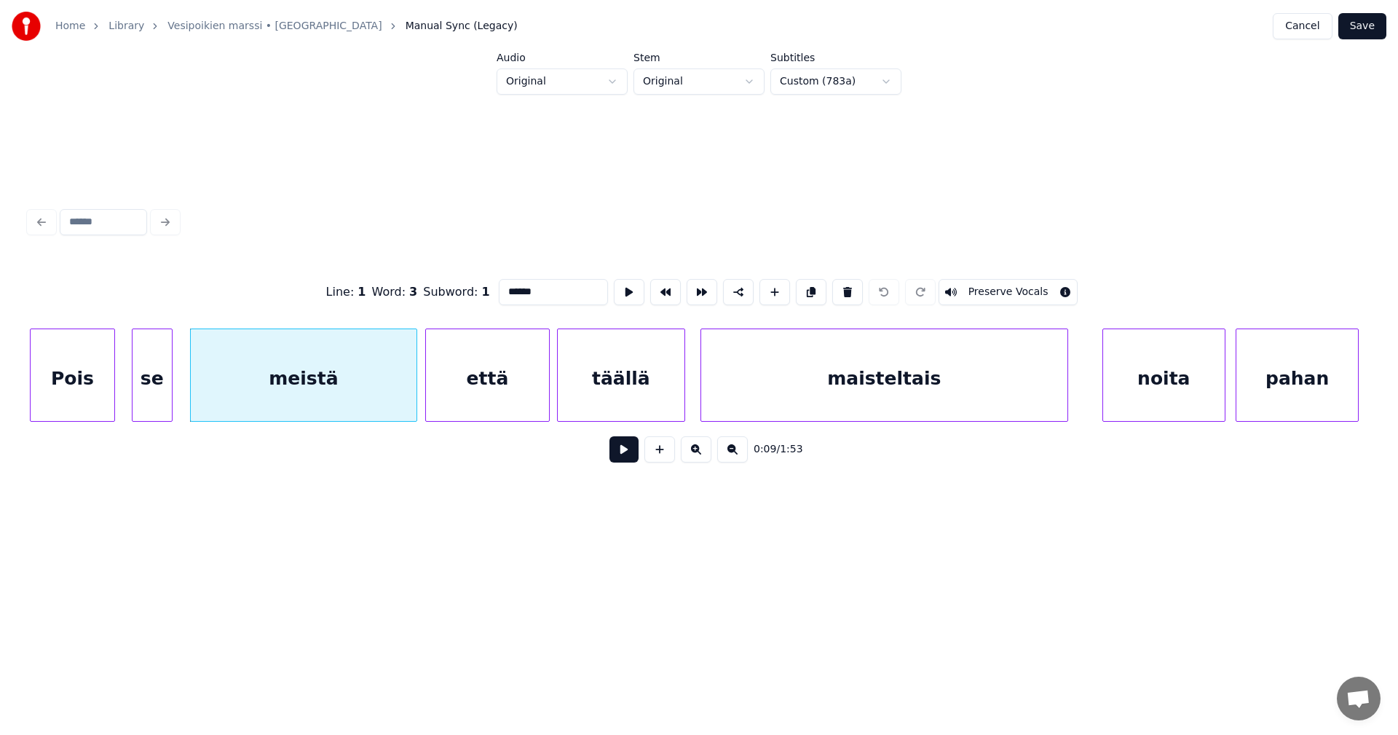
click at [628, 454] on button at bounding box center [624, 449] width 29 height 26
click at [626, 452] on button at bounding box center [624, 449] width 29 height 26
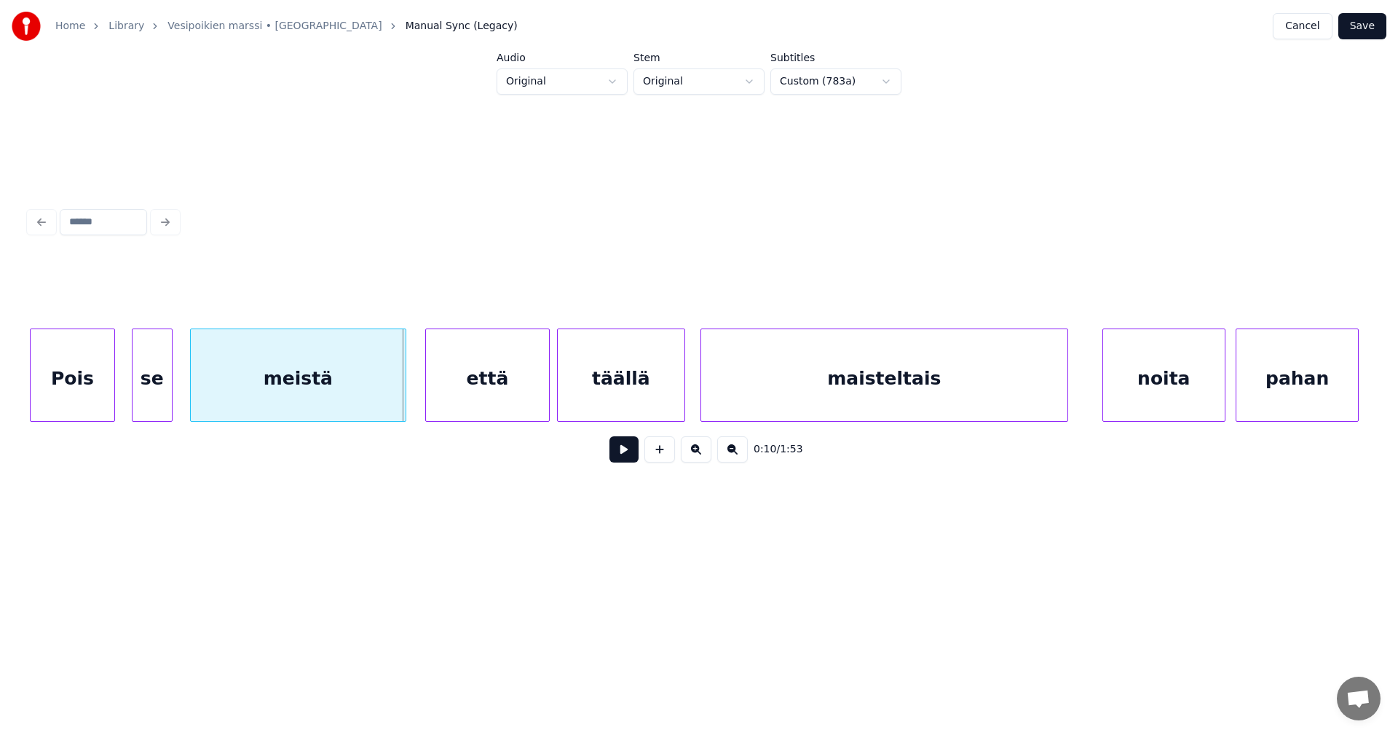
click at [404, 397] on div at bounding box center [403, 375] width 4 height 92
click at [464, 392] on div "että" at bounding box center [481, 378] width 123 height 99
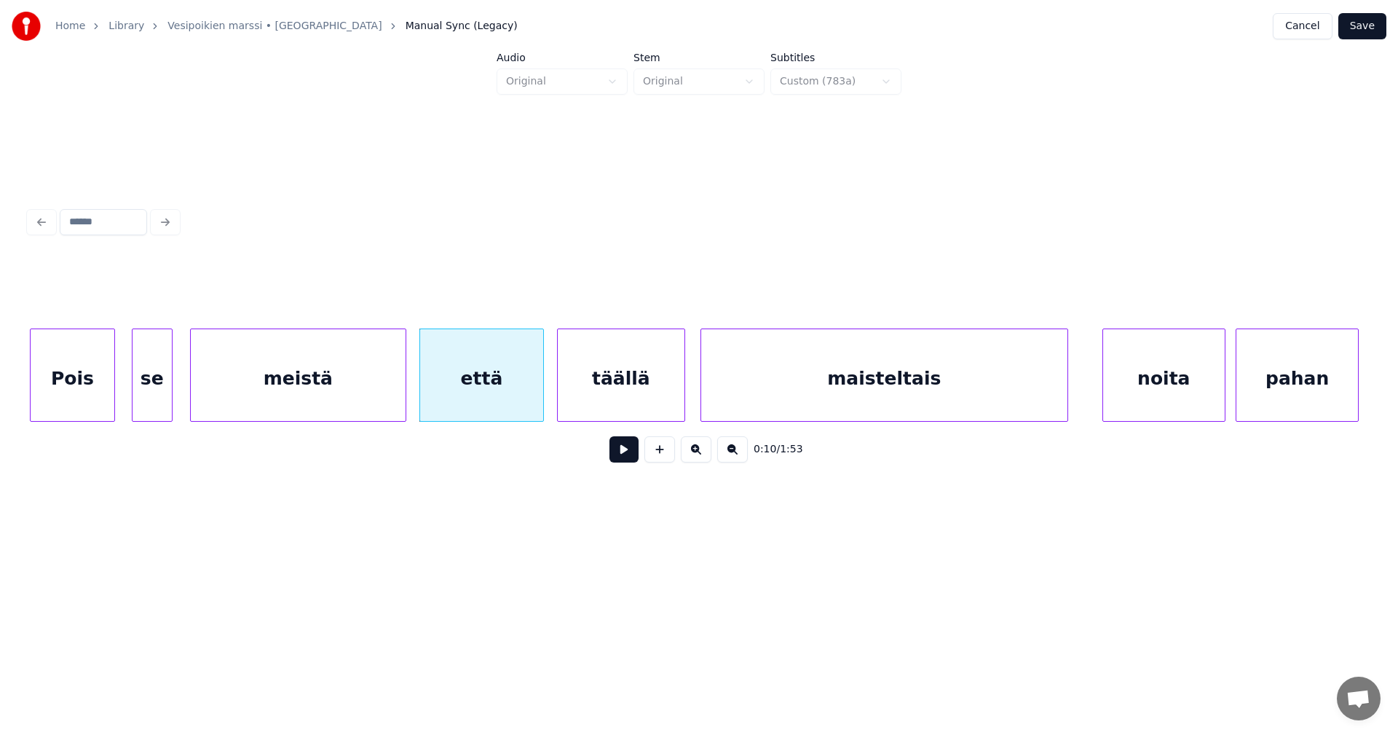
click at [621, 462] on button at bounding box center [624, 449] width 29 height 26
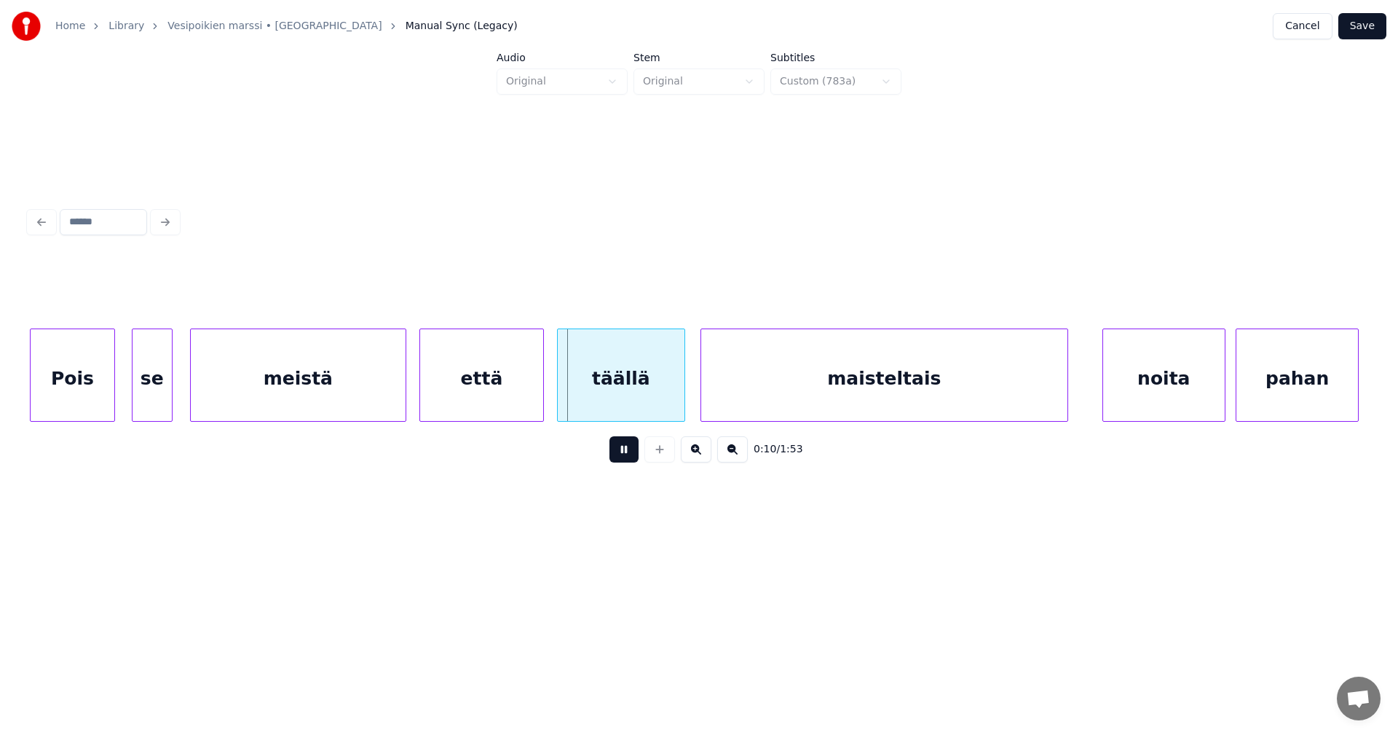
drag, startPoint x: 621, startPoint y: 461, endPoint x: 549, endPoint y: 438, distance: 75.1
click at [621, 460] on button at bounding box center [624, 449] width 29 height 26
click at [524, 401] on div "että" at bounding box center [490, 378] width 123 height 99
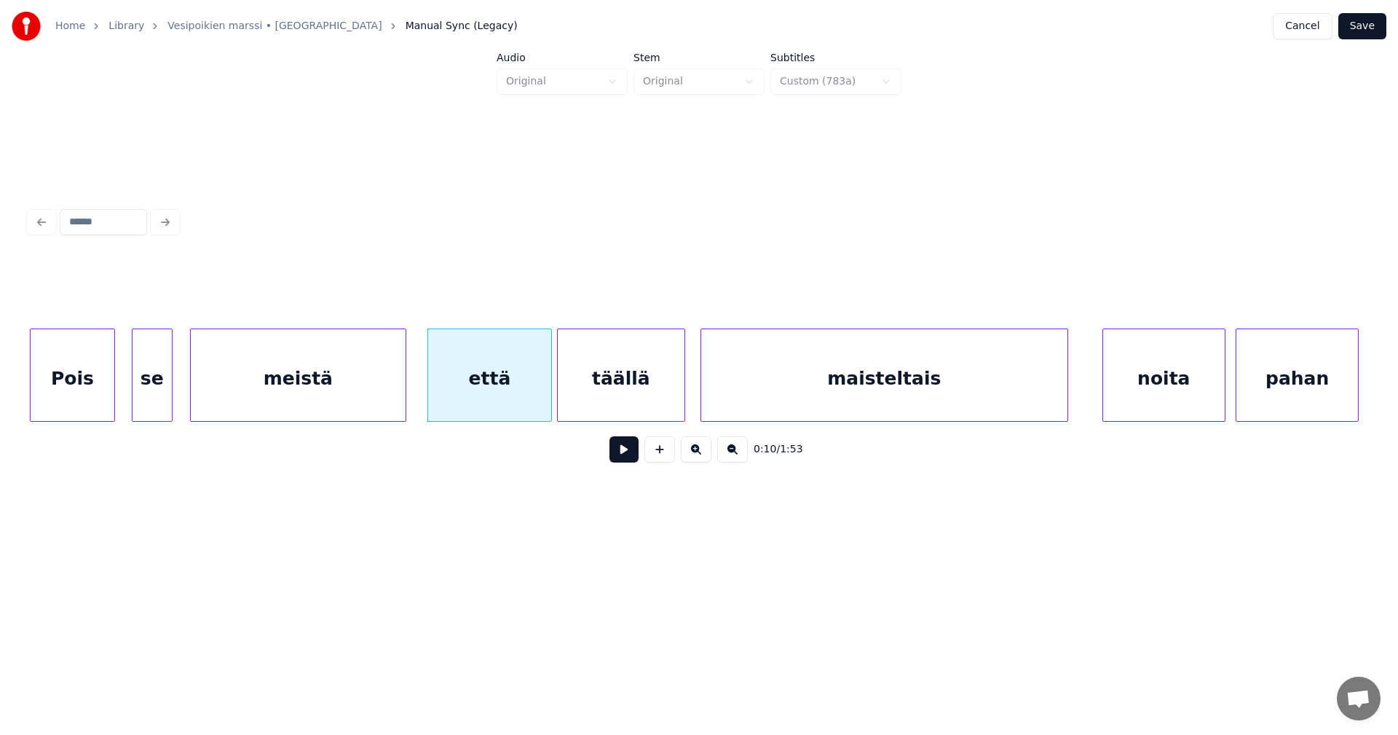
click at [632, 457] on button at bounding box center [624, 449] width 29 height 26
drag, startPoint x: 632, startPoint y: 457, endPoint x: 438, endPoint y: 444, distance: 194.2
click at [631, 457] on button at bounding box center [624, 449] width 29 height 26
click at [383, 407] on div "meistä" at bounding box center [298, 378] width 215 height 99
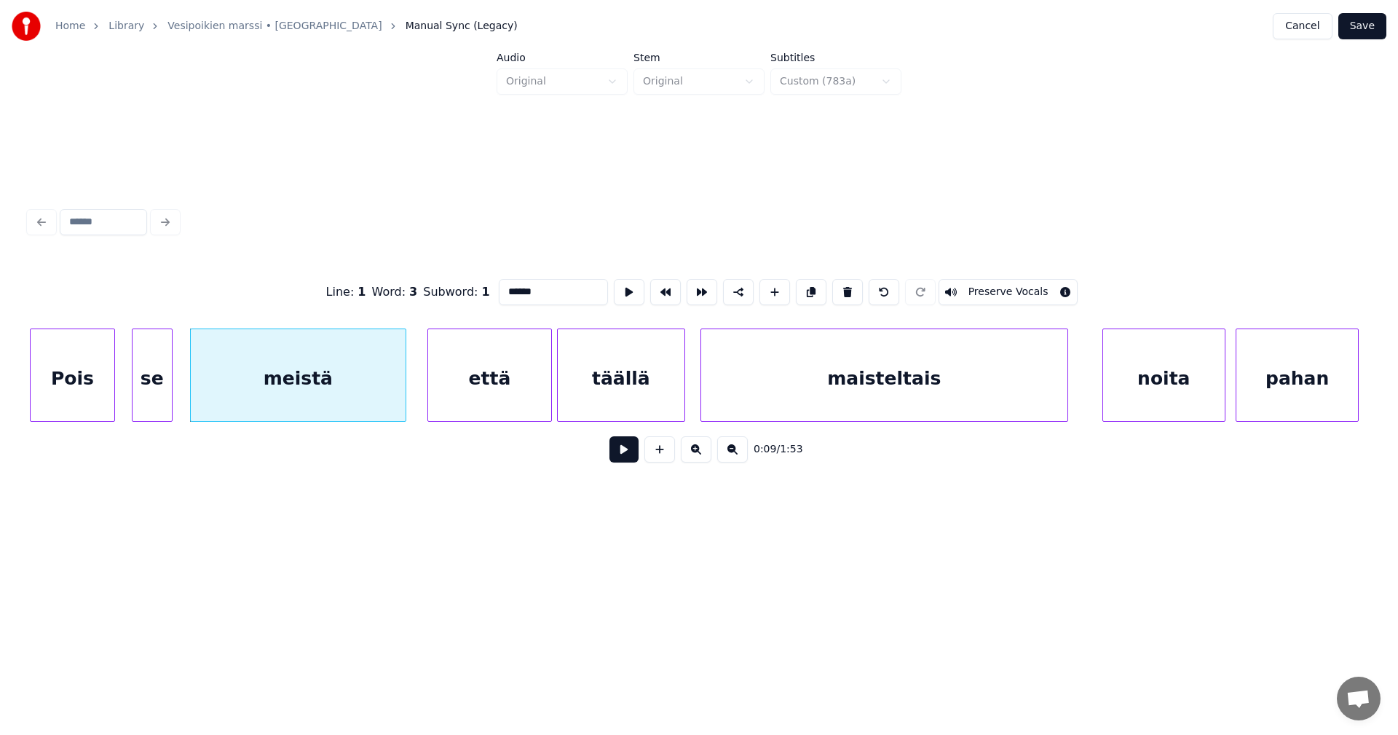
click at [630, 460] on button at bounding box center [624, 449] width 29 height 26
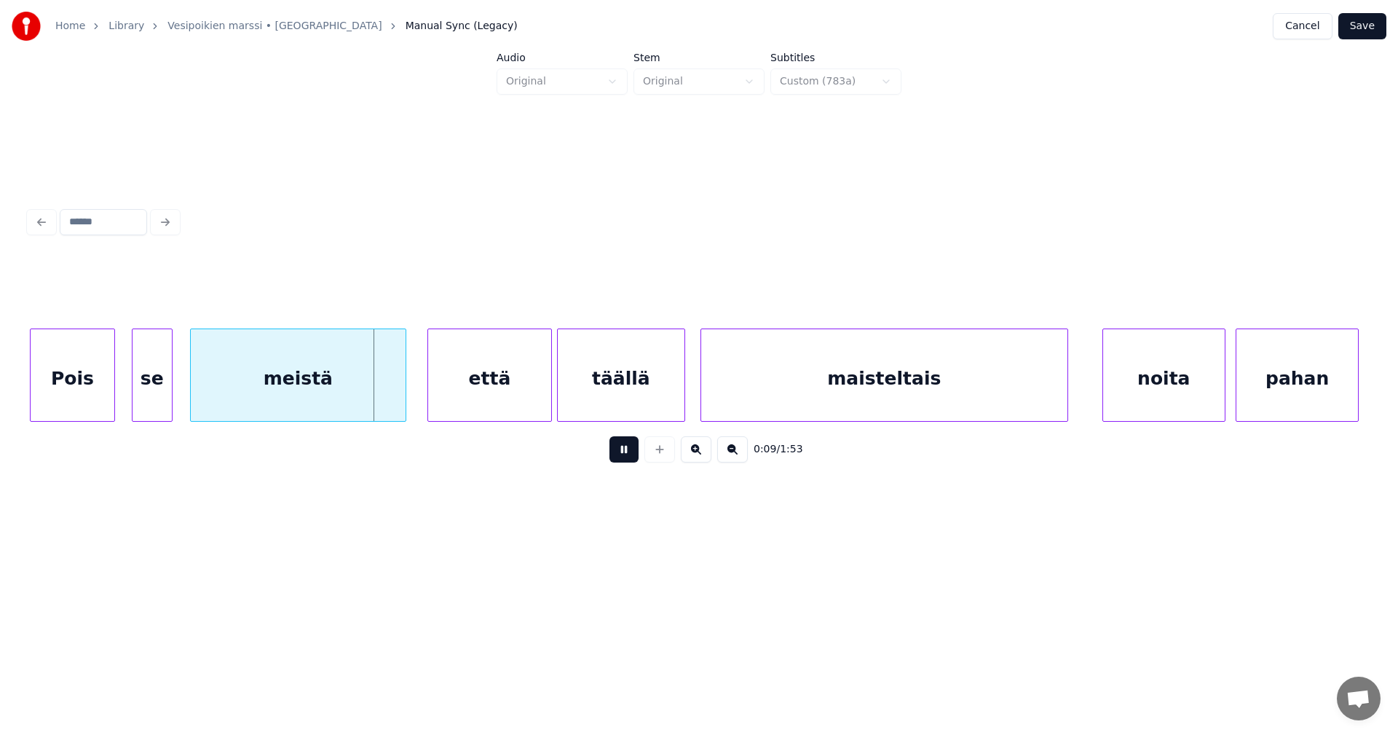
click at [622, 452] on button at bounding box center [624, 449] width 29 height 26
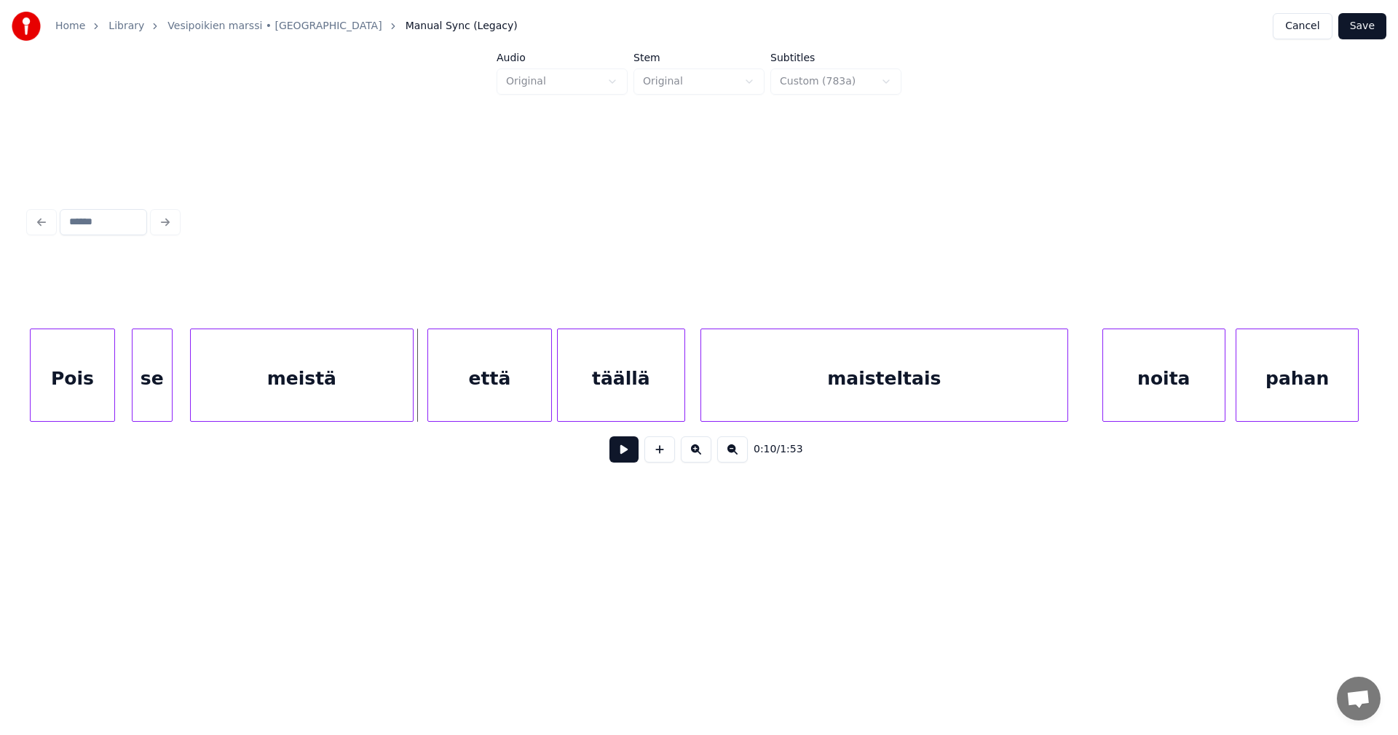
click at [410, 403] on div at bounding box center [411, 375] width 4 height 92
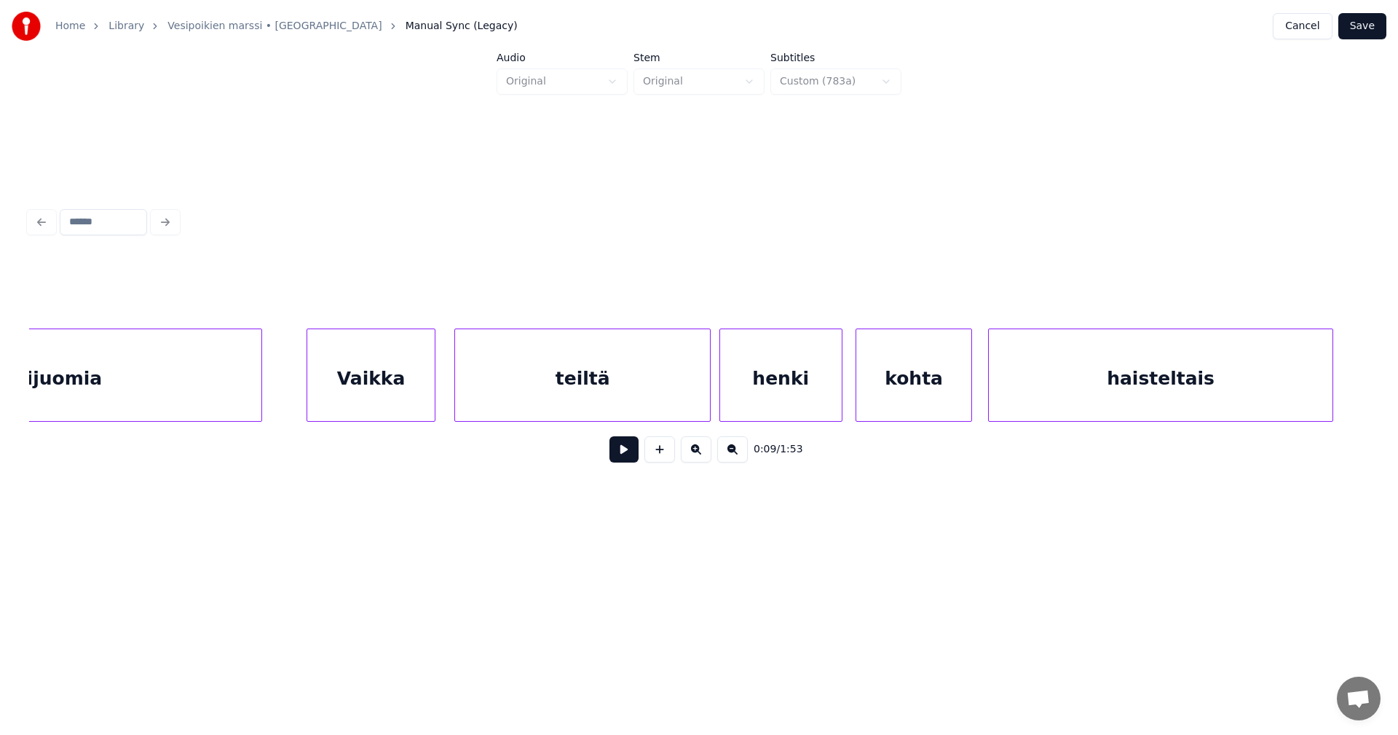
scroll to position [0, 4056]
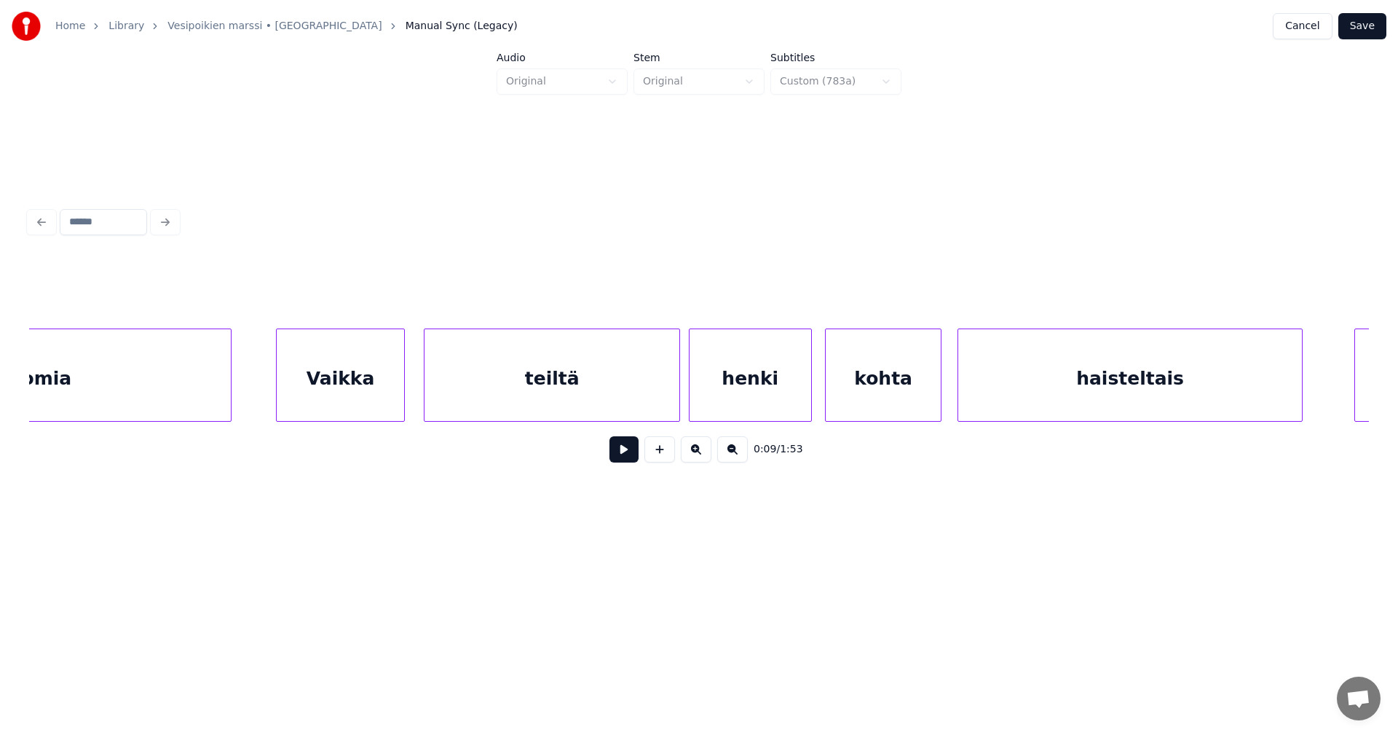
click at [365, 405] on div "Vaikka" at bounding box center [340, 378] width 127 height 99
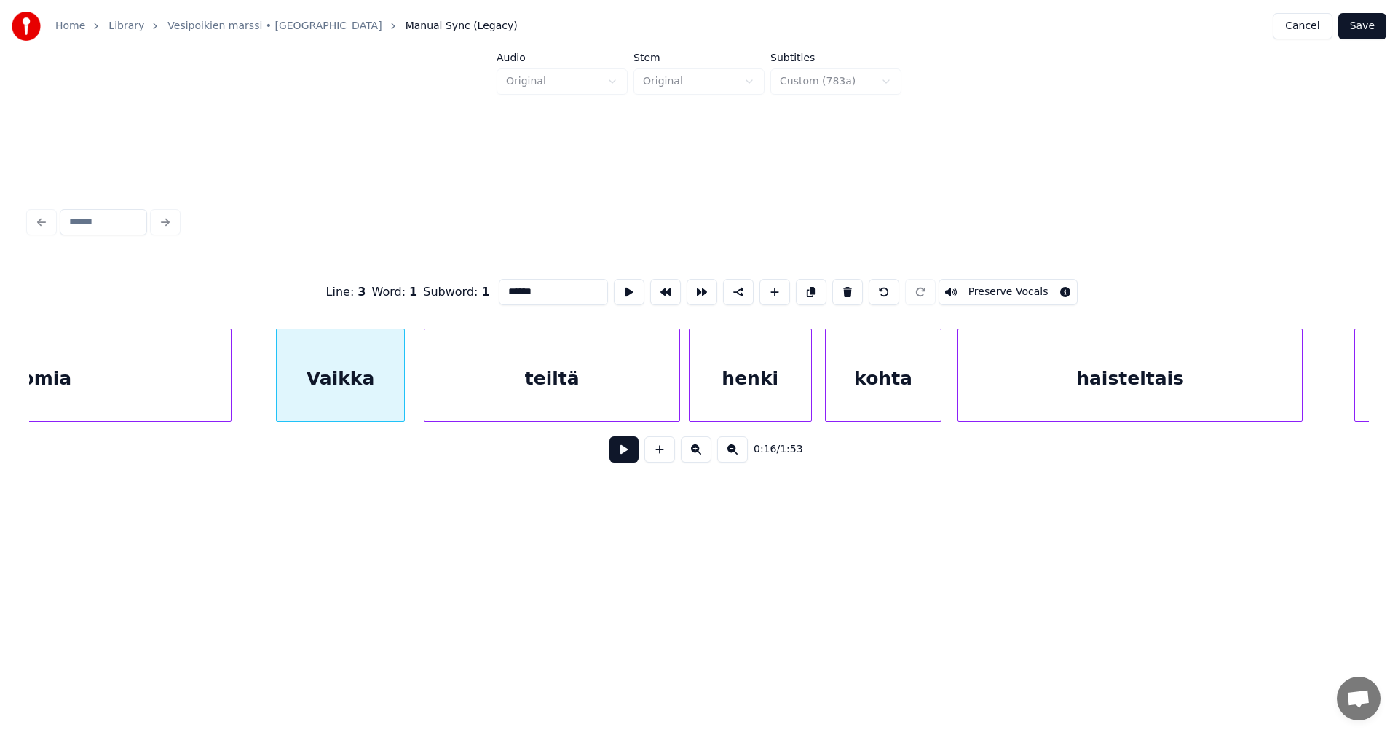
click at [623, 456] on button at bounding box center [624, 449] width 29 height 26
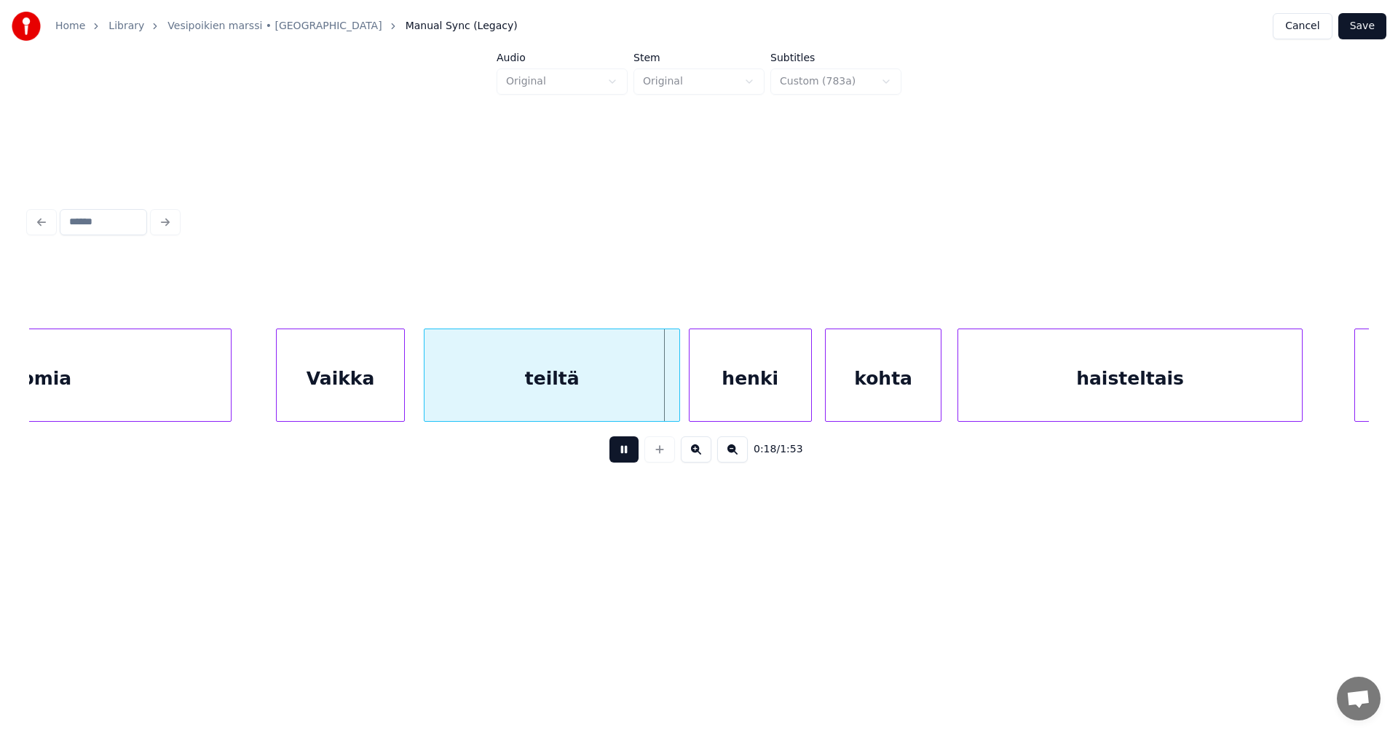
click at [623, 456] on button at bounding box center [624, 449] width 29 height 26
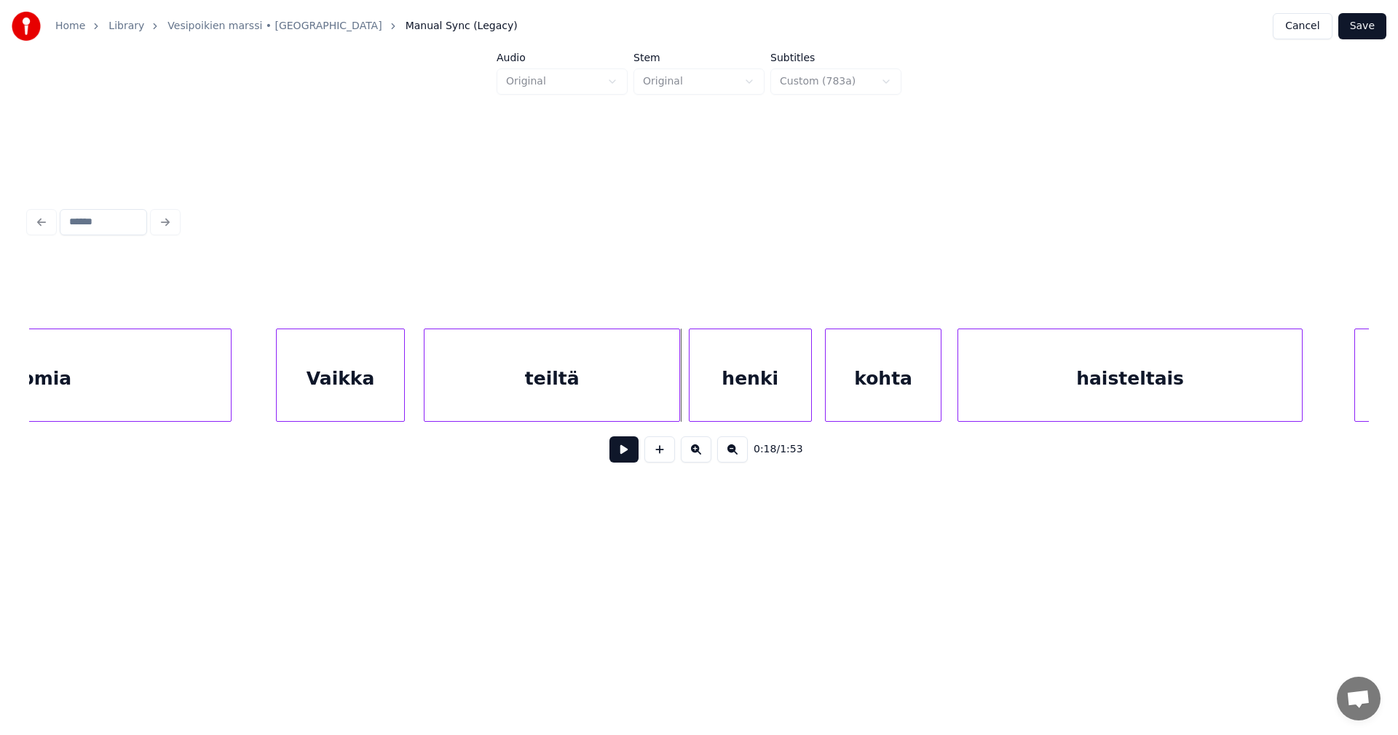
click at [623, 456] on button at bounding box center [624, 449] width 29 height 26
drag, startPoint x: 623, startPoint y: 456, endPoint x: 623, endPoint y: 446, distance: 9.5
click at [623, 455] on button at bounding box center [624, 449] width 29 height 26
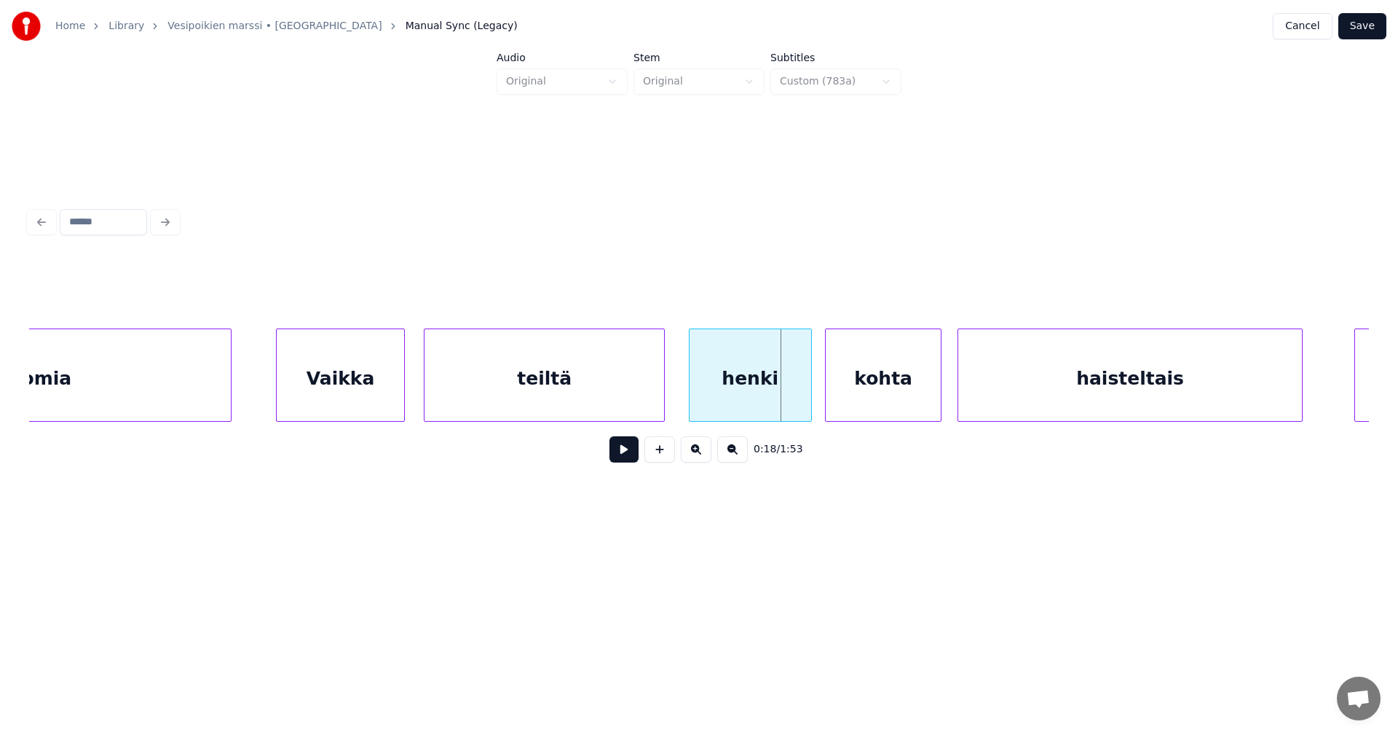
click at [661, 398] on div at bounding box center [662, 375] width 4 height 92
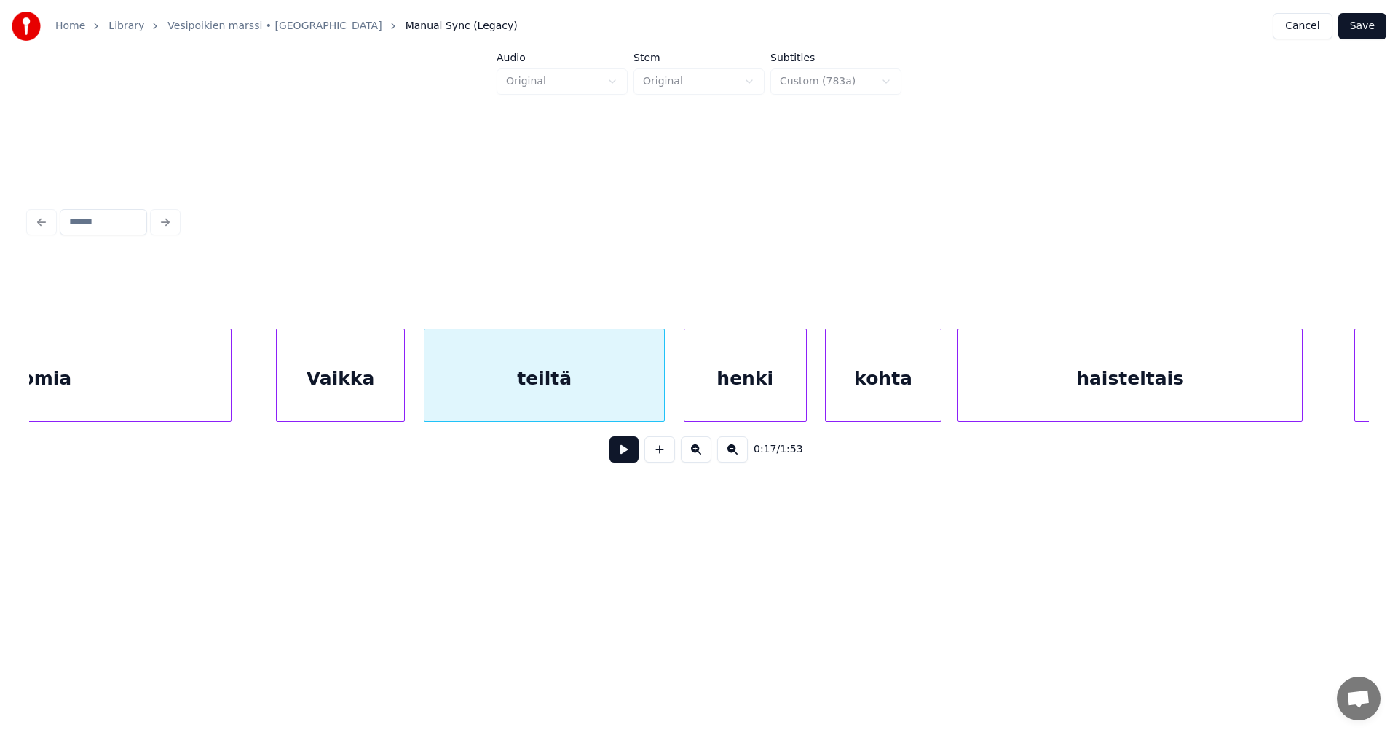
click at [716, 393] on div "henki" at bounding box center [746, 378] width 122 height 99
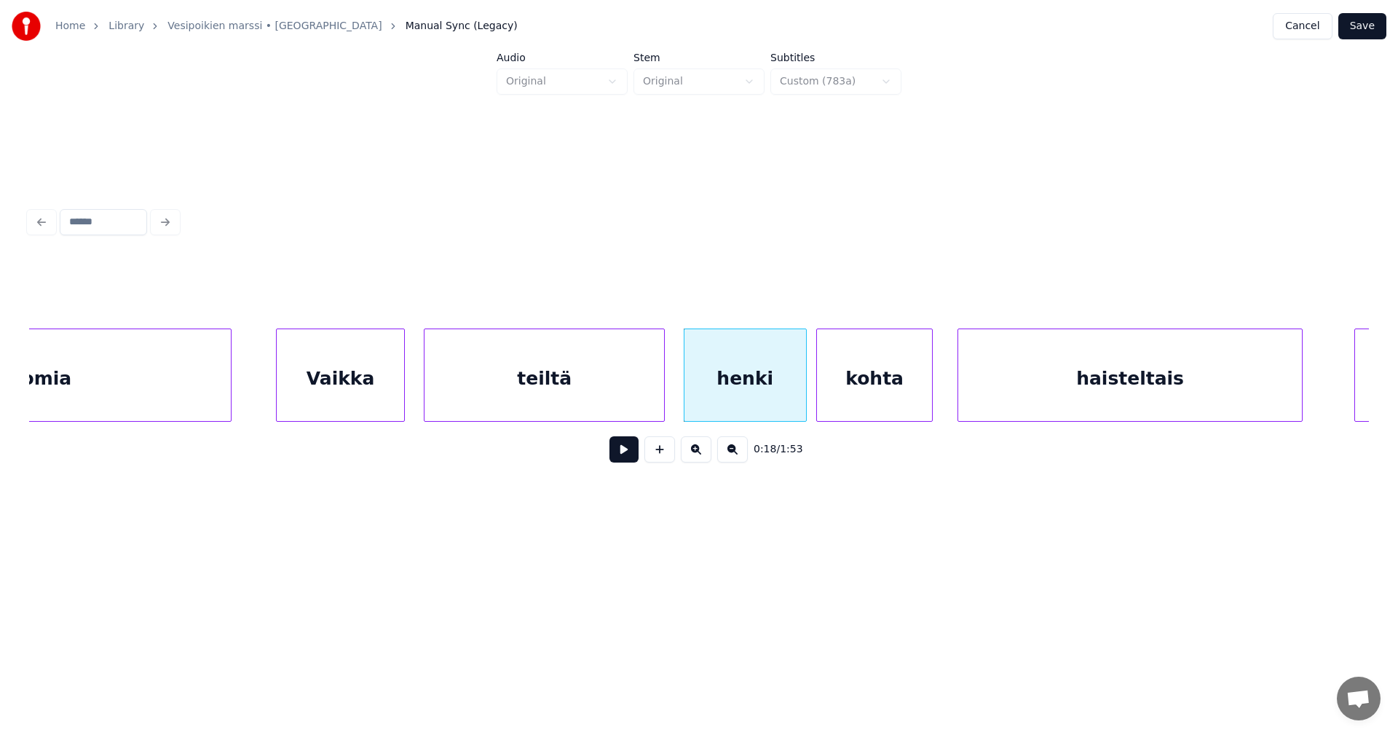
click at [892, 376] on div "kohta" at bounding box center [874, 378] width 115 height 99
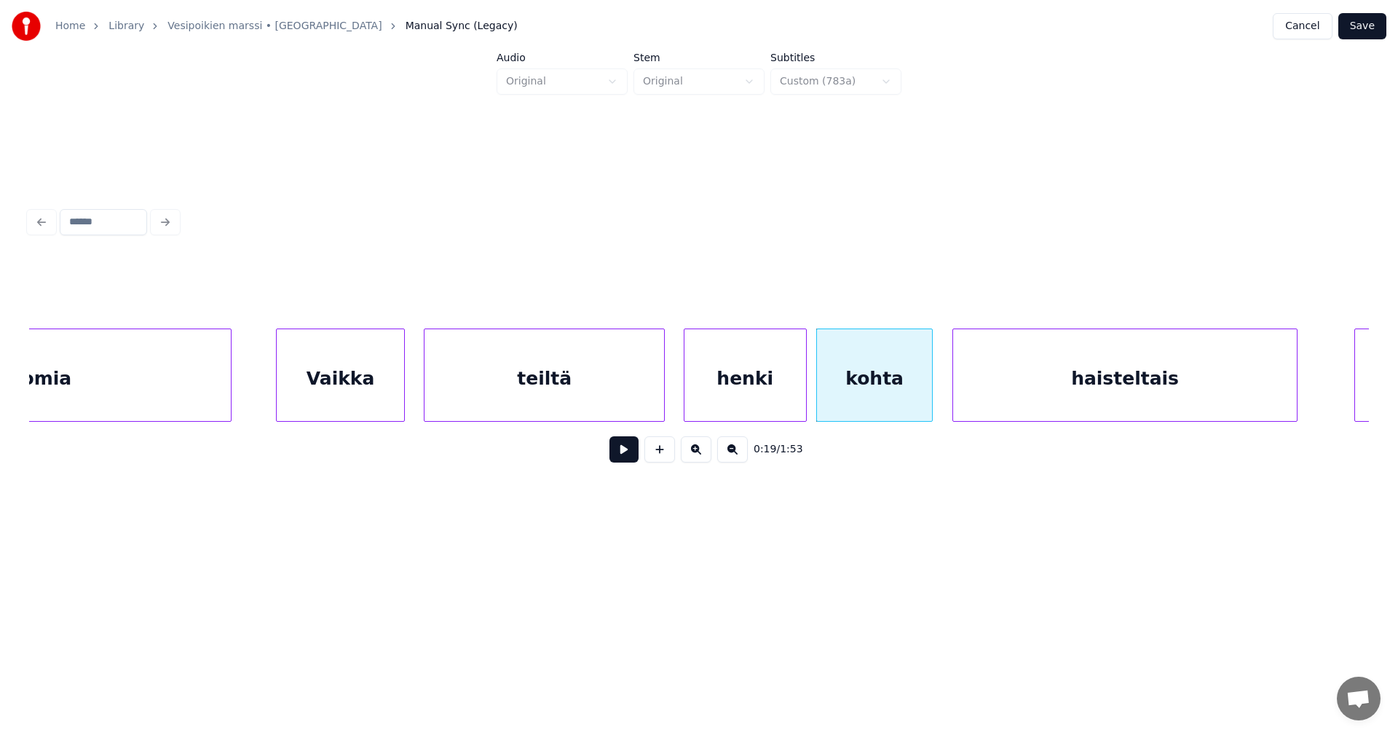
click at [1023, 370] on div "haisteltais" at bounding box center [1124, 378] width 343 height 99
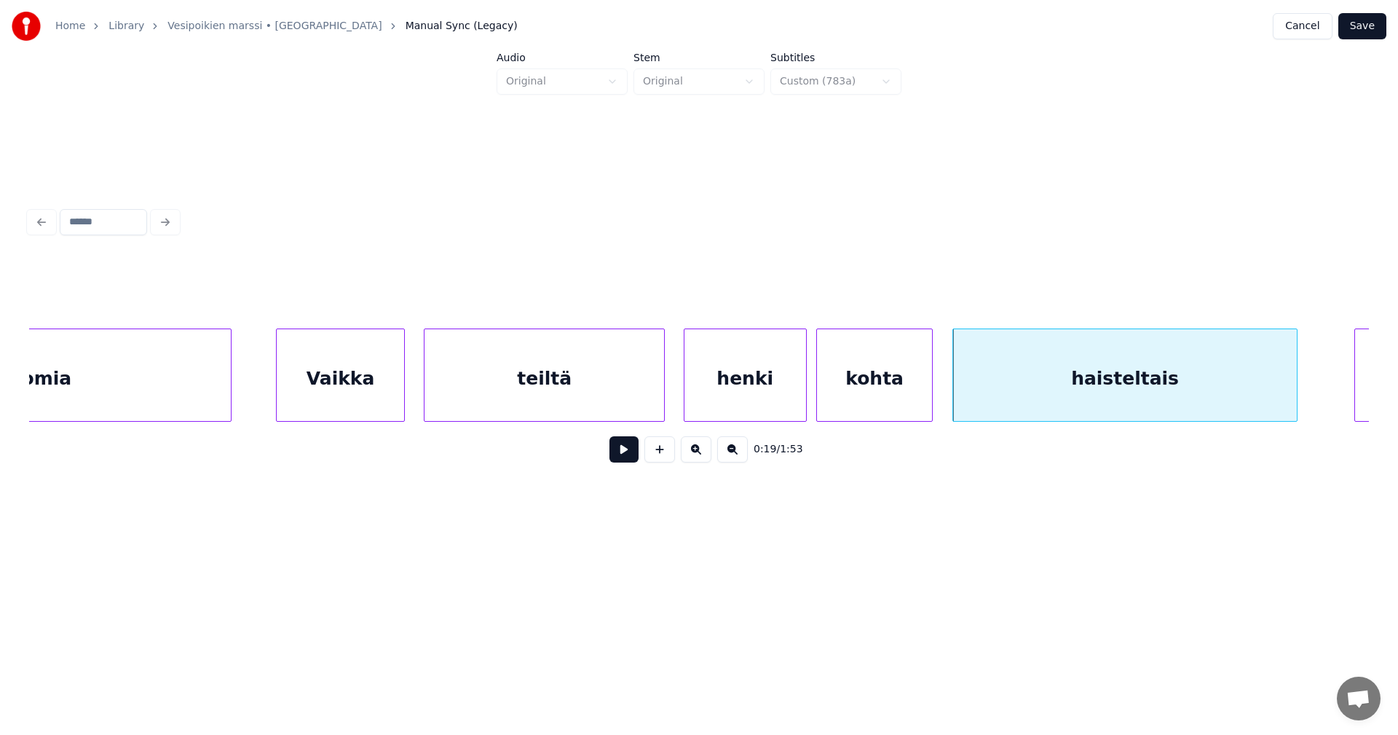
click at [634, 458] on button at bounding box center [624, 449] width 29 height 26
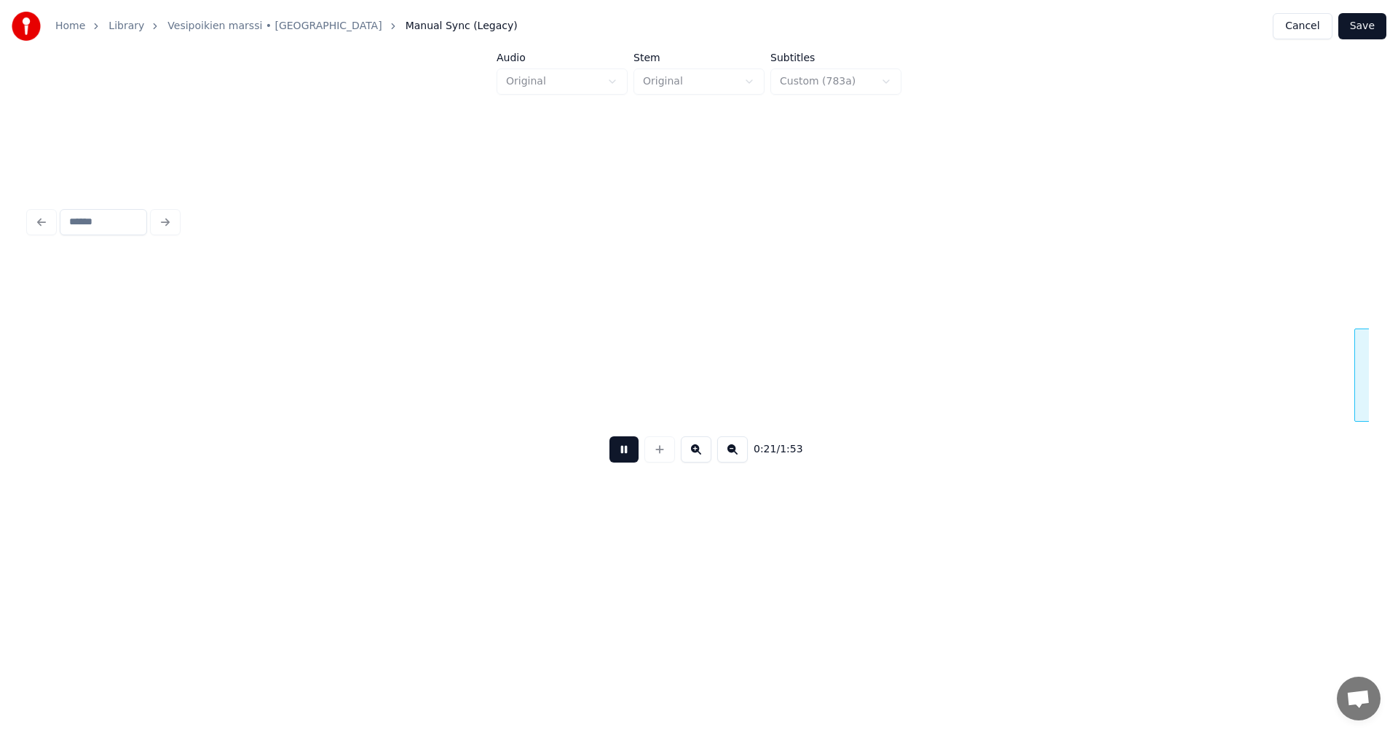
scroll to position [0, 5401]
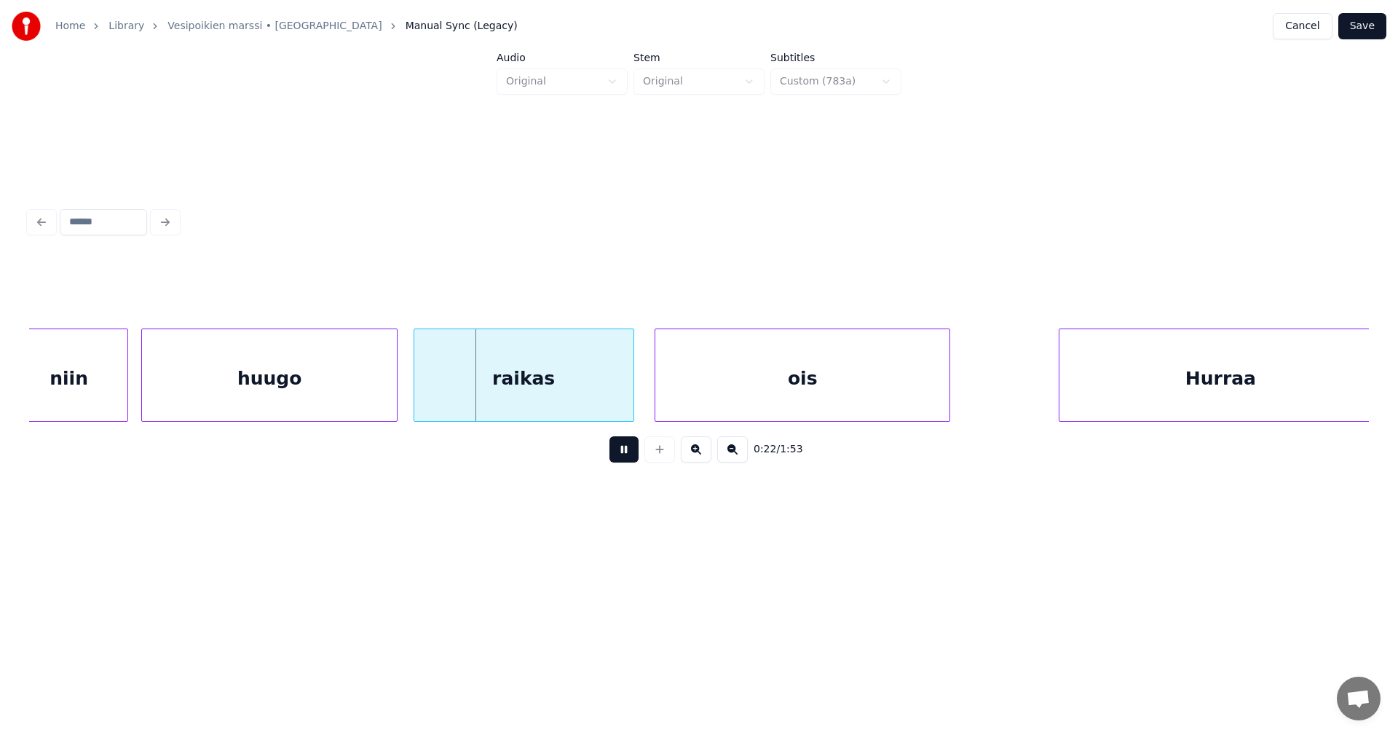
drag, startPoint x: 634, startPoint y: 457, endPoint x: 612, endPoint y: 454, distance: 22.0
click at [623, 455] on button at bounding box center [624, 449] width 29 height 26
click at [568, 398] on div "raikas" at bounding box center [523, 378] width 219 height 99
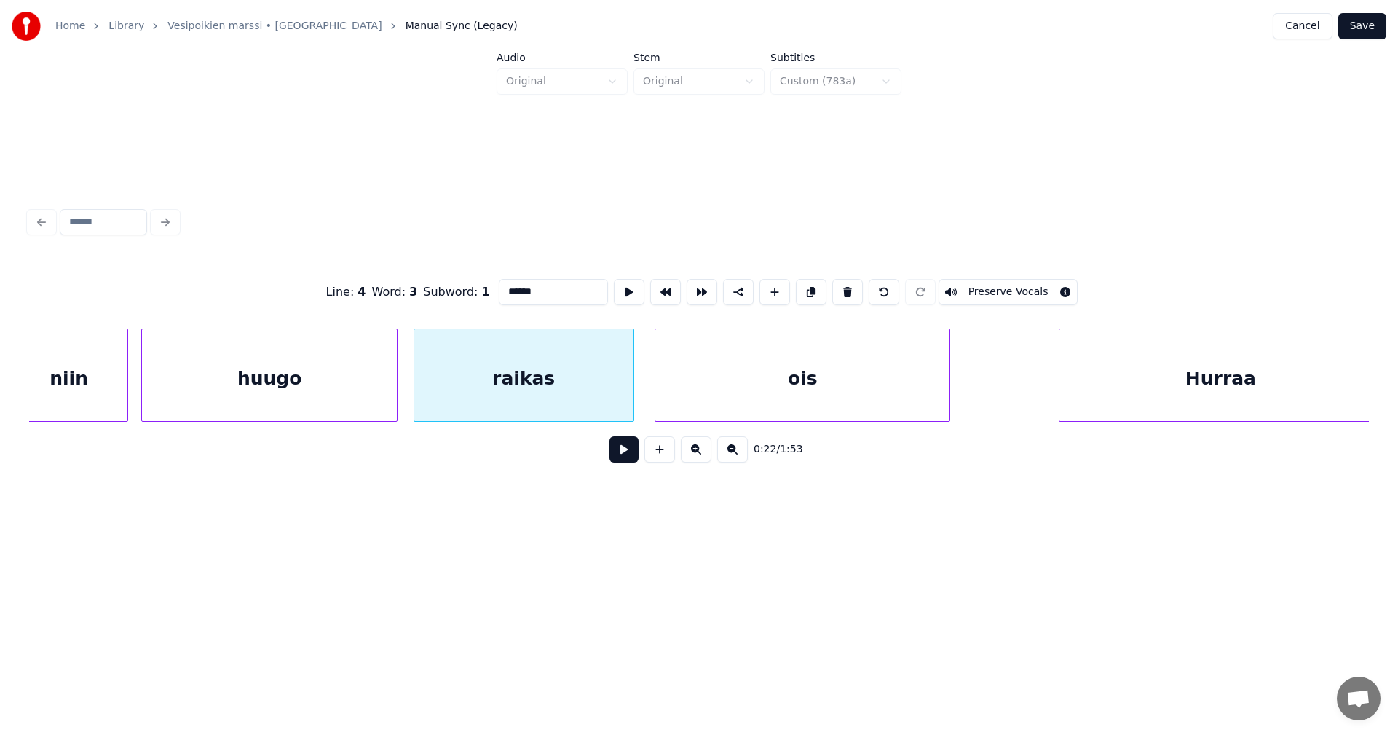
click at [626, 462] on button at bounding box center [624, 449] width 29 height 26
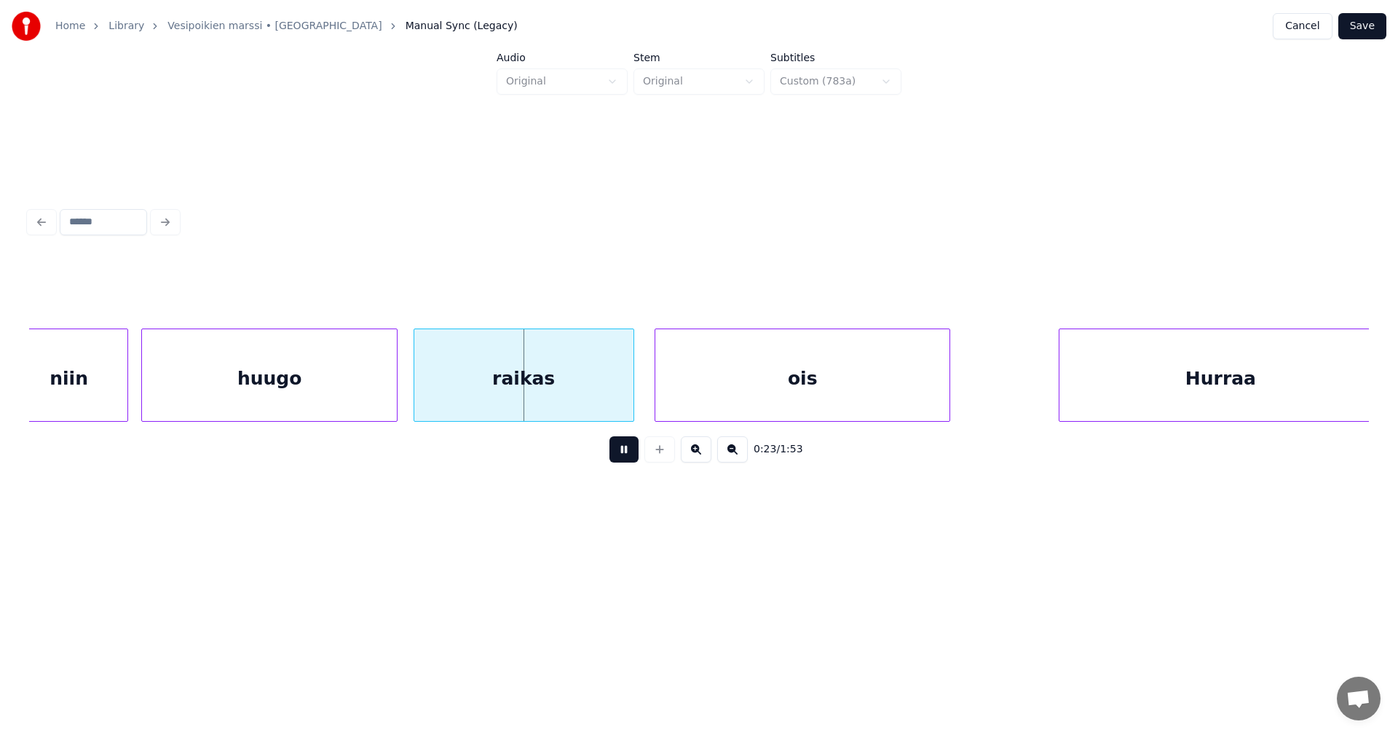
drag, startPoint x: 626, startPoint y: 462, endPoint x: 555, endPoint y: 451, distance: 71.6
click at [625, 462] on button at bounding box center [624, 449] width 29 height 26
click at [385, 395] on div at bounding box center [387, 375] width 4 height 92
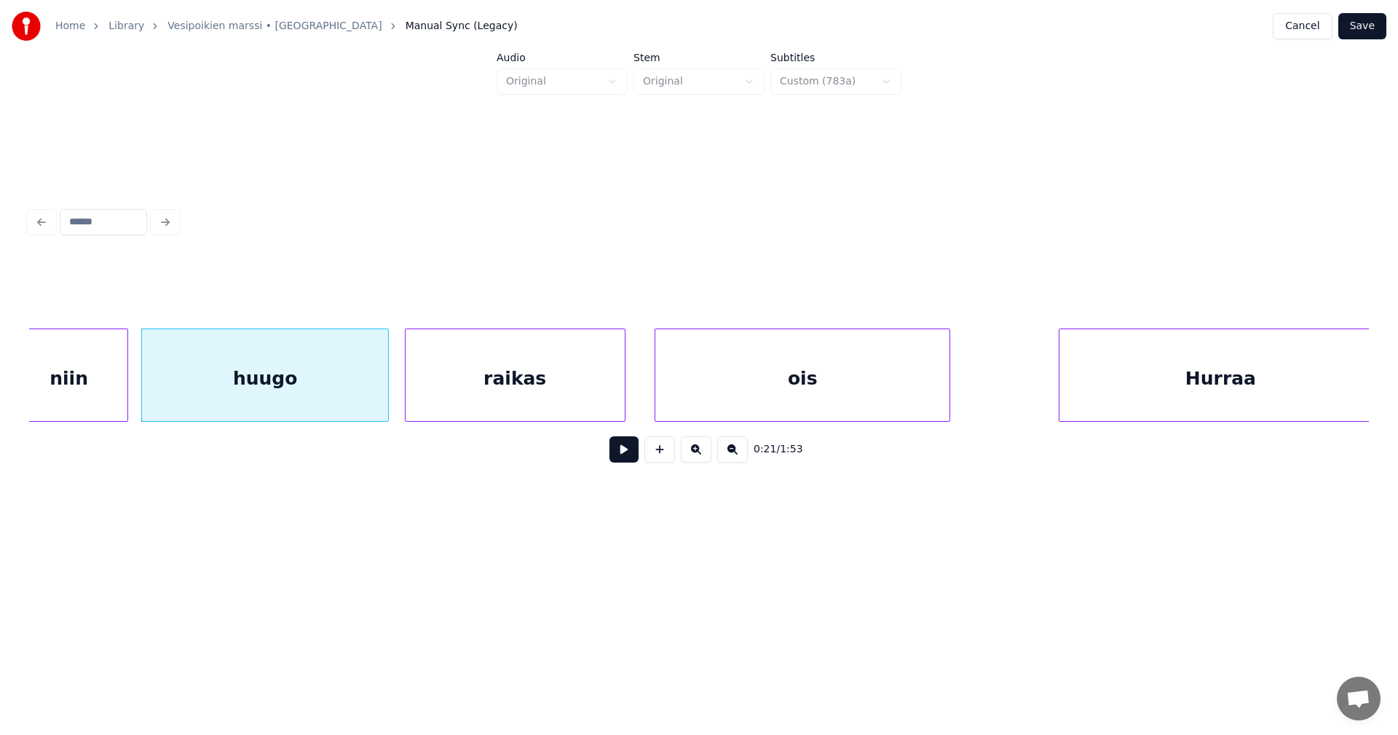
click at [433, 393] on div "raikas" at bounding box center [515, 378] width 219 height 99
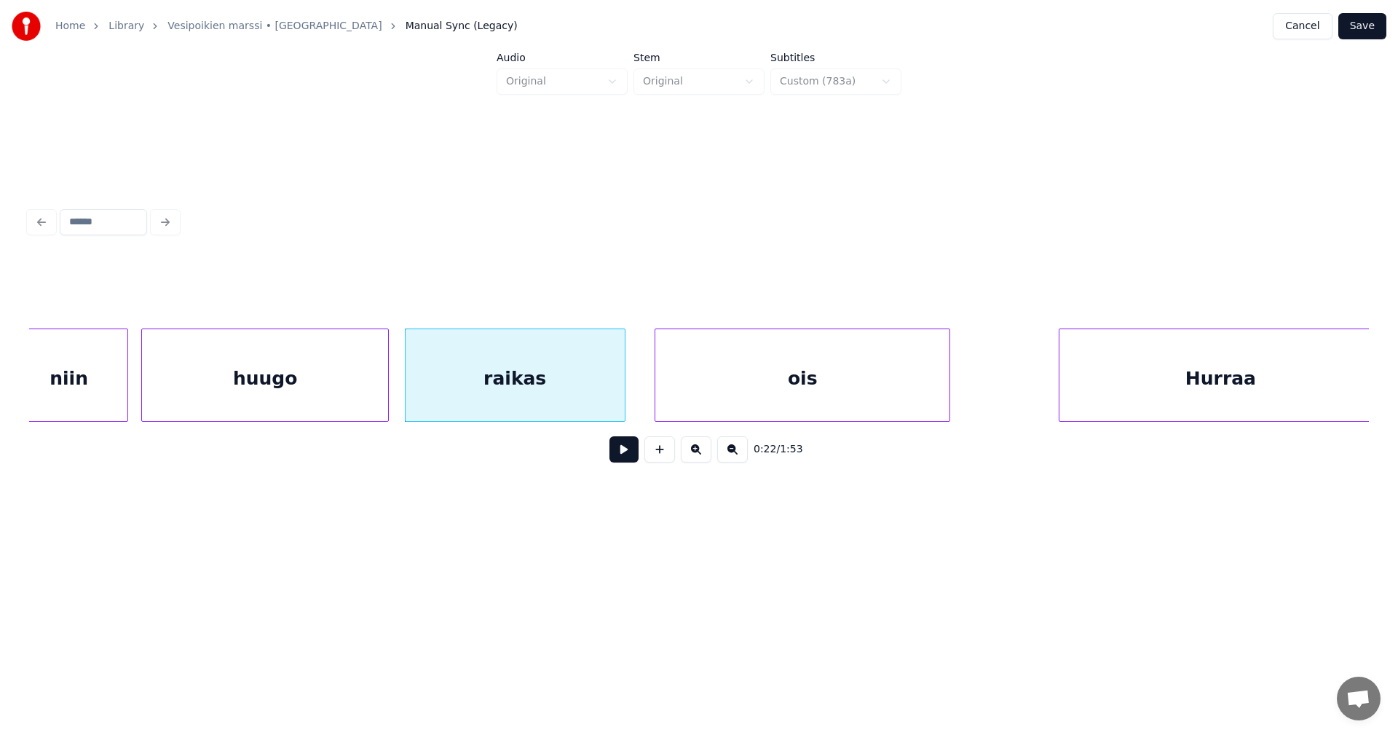
click at [625, 456] on button at bounding box center [624, 449] width 29 height 26
click at [625, 455] on button at bounding box center [624, 449] width 29 height 26
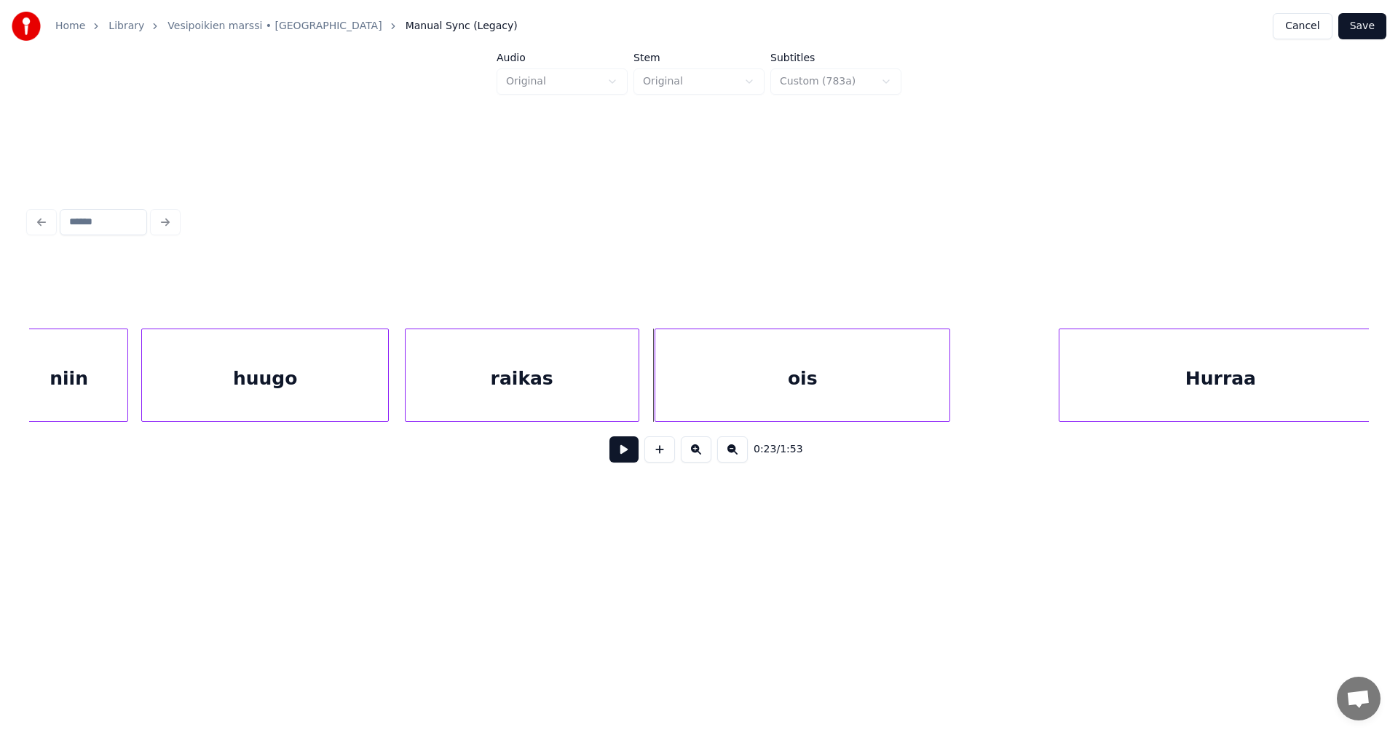
click at [637, 397] on div at bounding box center [636, 375] width 4 height 92
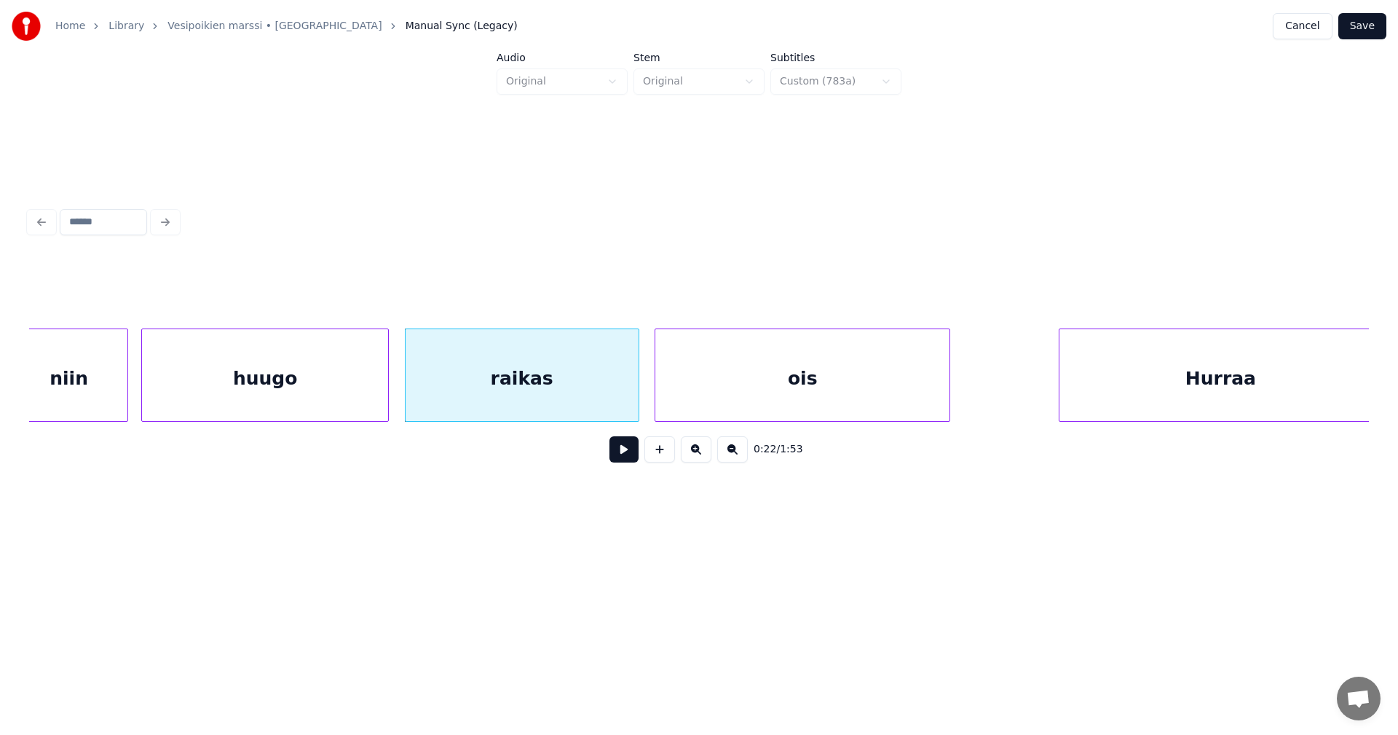
click at [631, 452] on button at bounding box center [624, 449] width 29 height 26
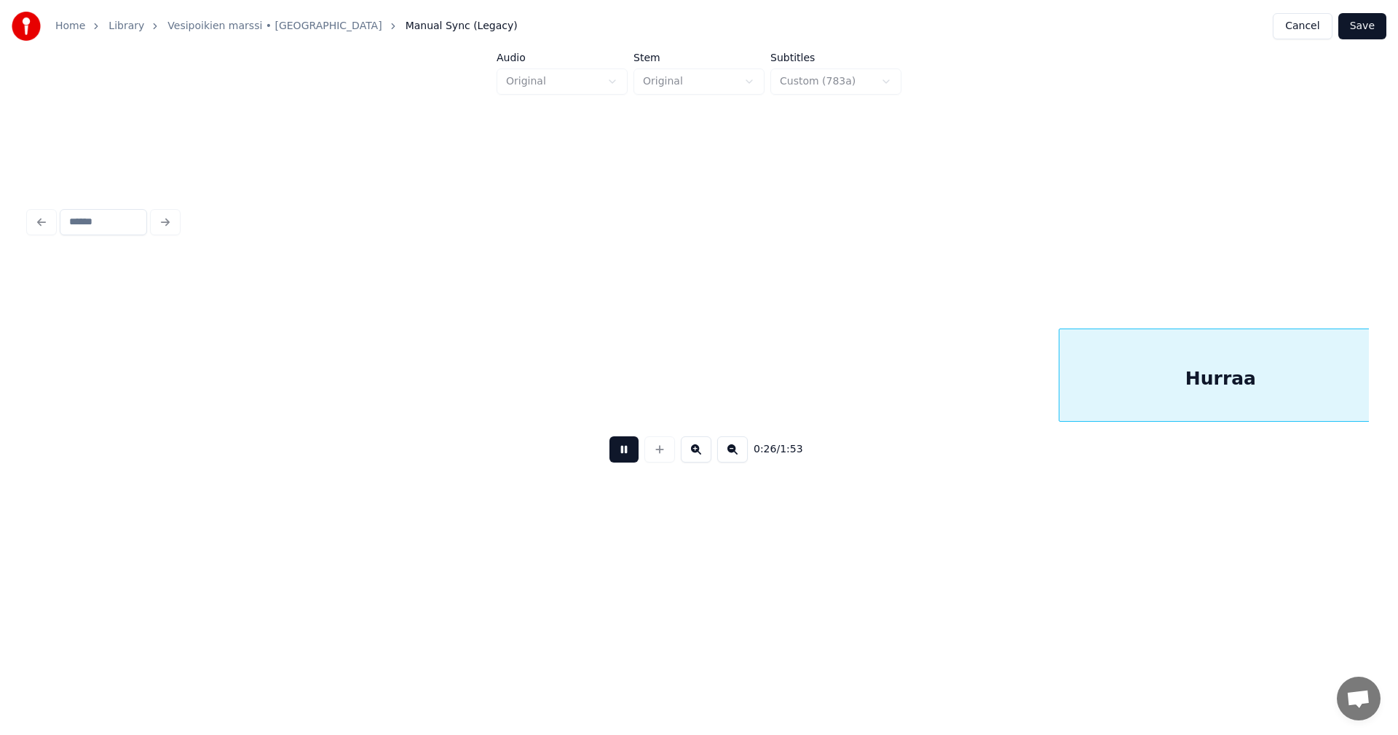
scroll to position [0, 6742]
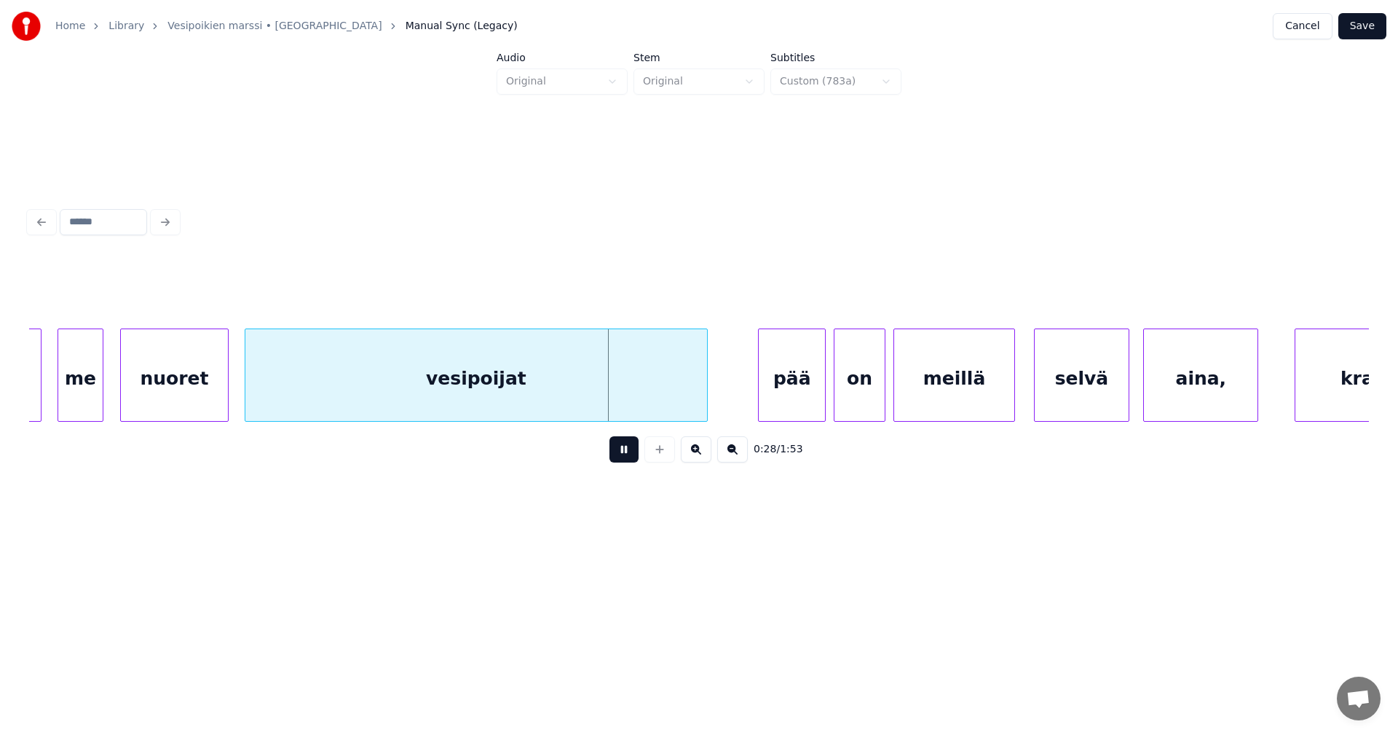
click at [626, 459] on button at bounding box center [624, 449] width 29 height 26
click at [71, 401] on div "me" at bounding box center [80, 378] width 45 height 99
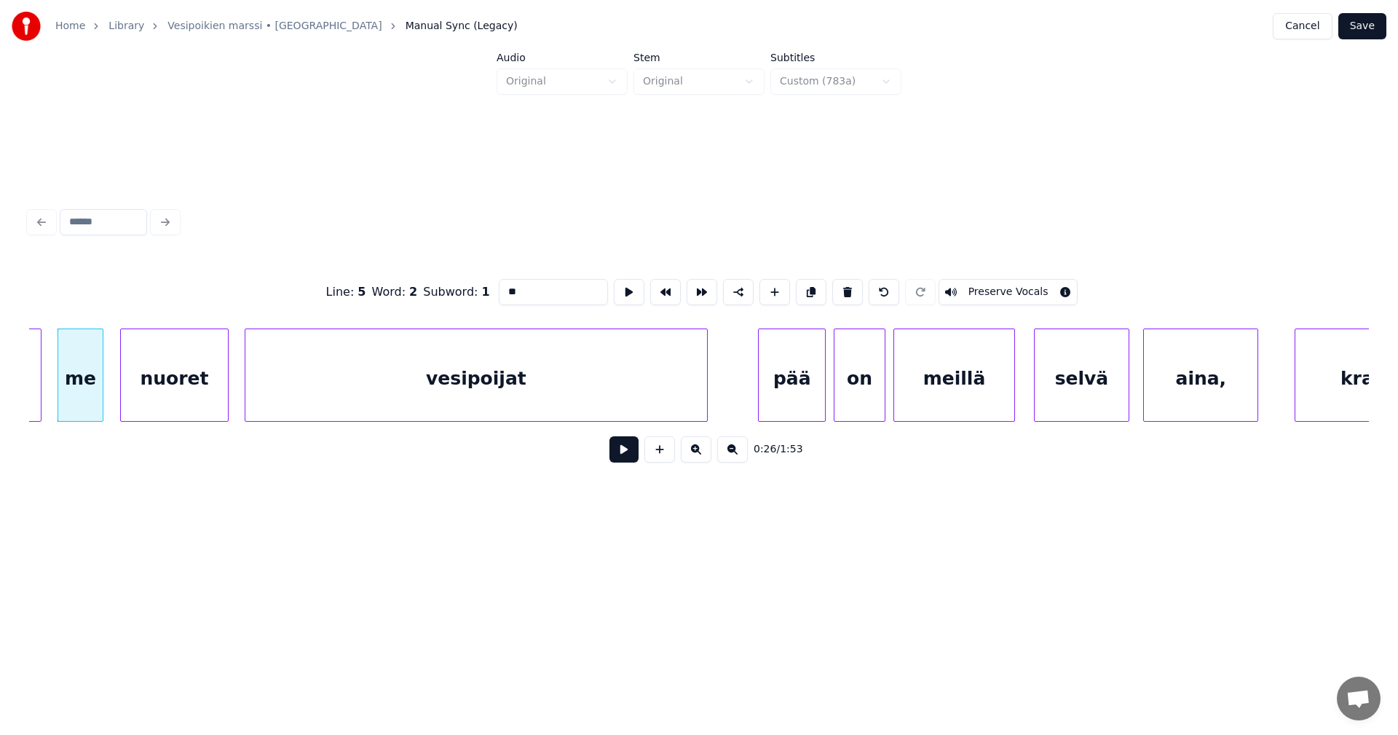
click at [616, 454] on button at bounding box center [624, 449] width 29 height 26
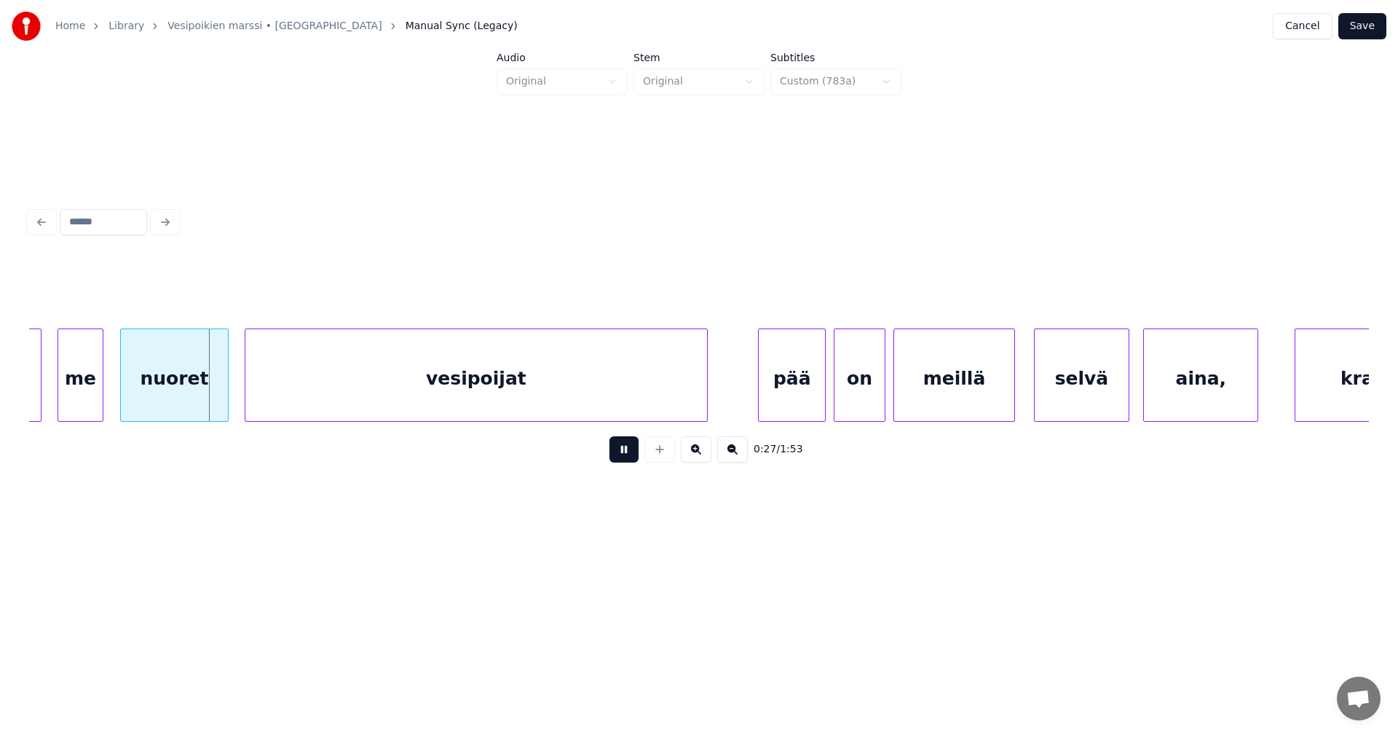
drag, startPoint x: 616, startPoint y: 454, endPoint x: 366, endPoint y: 468, distance: 250.9
click at [614, 454] on button at bounding box center [624, 449] width 29 height 26
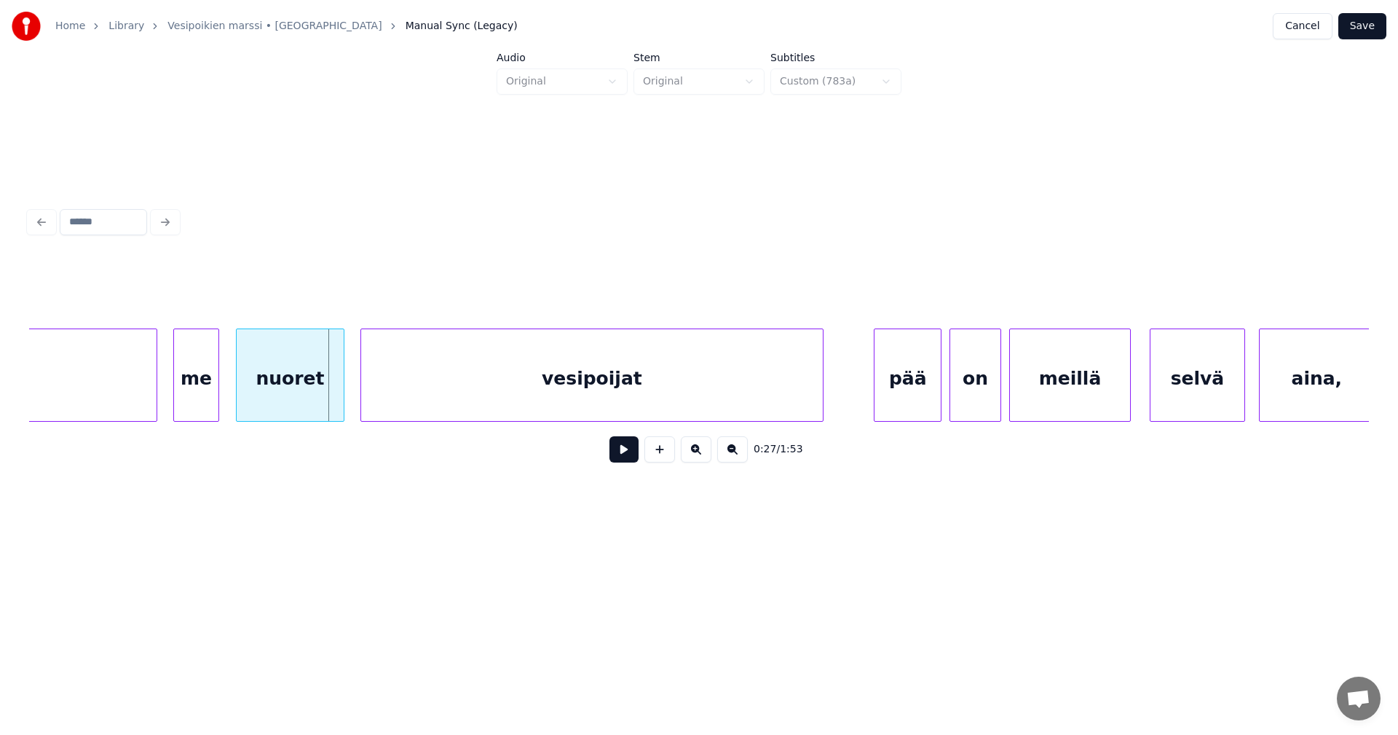
scroll to position [0, 6626]
click at [1363, 38] on button "Save" at bounding box center [1363, 26] width 48 height 26
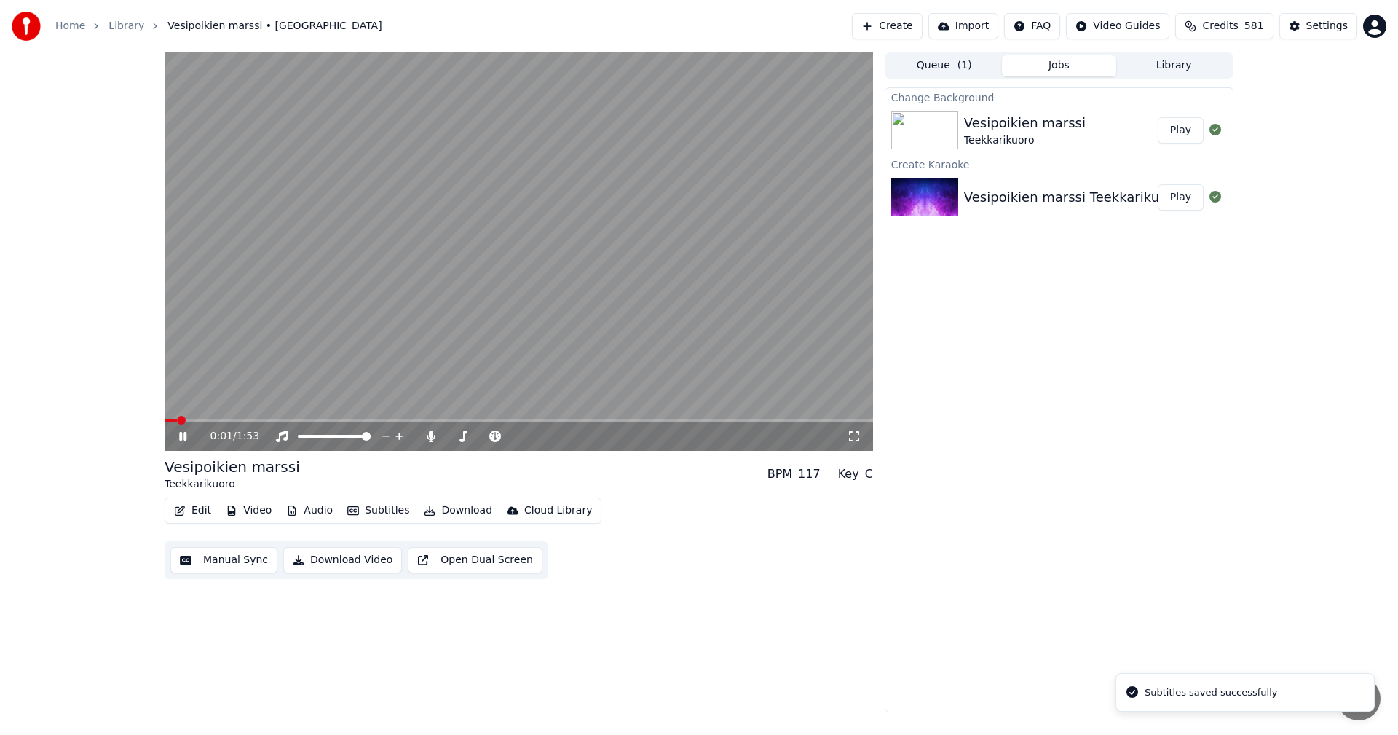
click at [200, 421] on span at bounding box center [519, 420] width 709 height 3
click at [173, 418] on video at bounding box center [519, 251] width 709 height 398
click at [173, 421] on span at bounding box center [198, 420] width 66 height 3
click at [190, 442] on icon at bounding box center [193, 436] width 34 height 12
drag, startPoint x: 182, startPoint y: 440, endPoint x: 170, endPoint y: 441, distance: 11.7
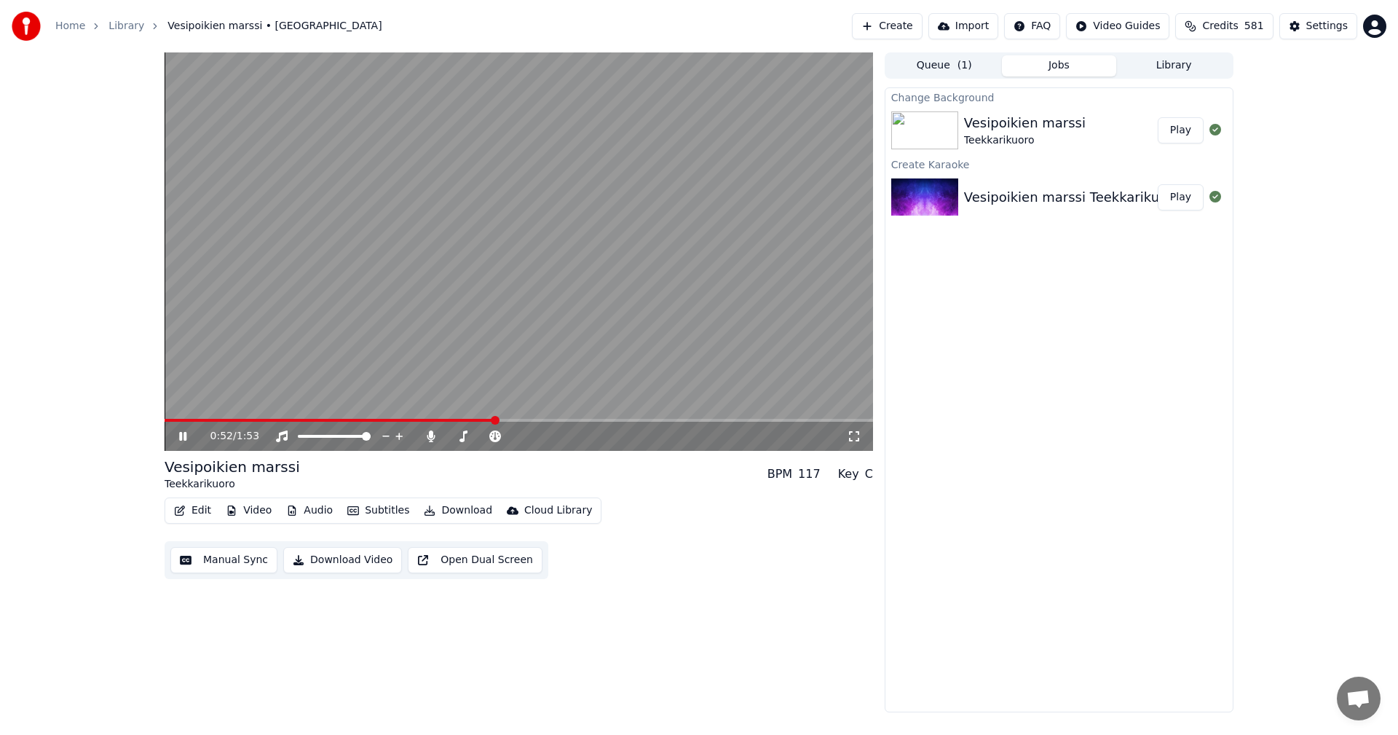
click at [179, 440] on icon at bounding box center [193, 436] width 34 height 12
click at [1320, 25] on div "Settings" at bounding box center [1328, 26] width 42 height 15
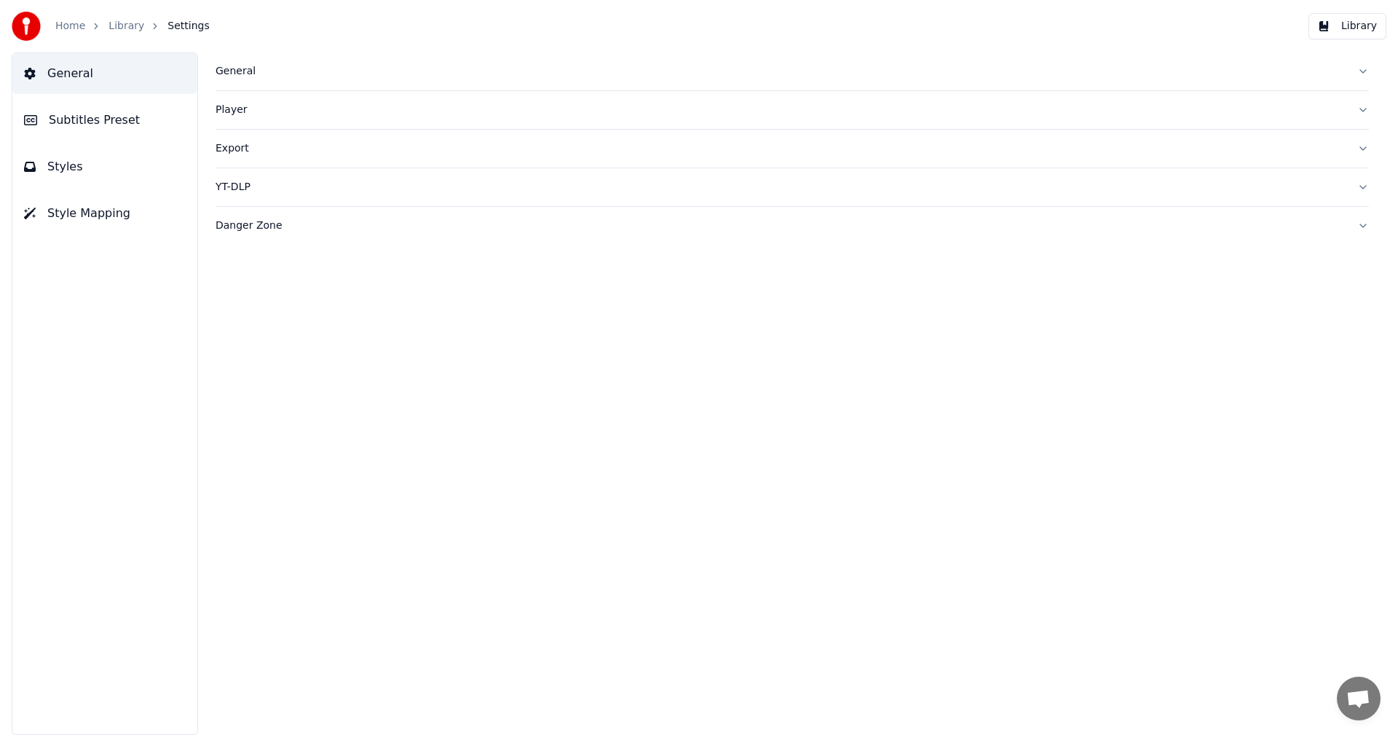
click at [76, 124] on span "Subtitles Preset" at bounding box center [94, 119] width 91 height 17
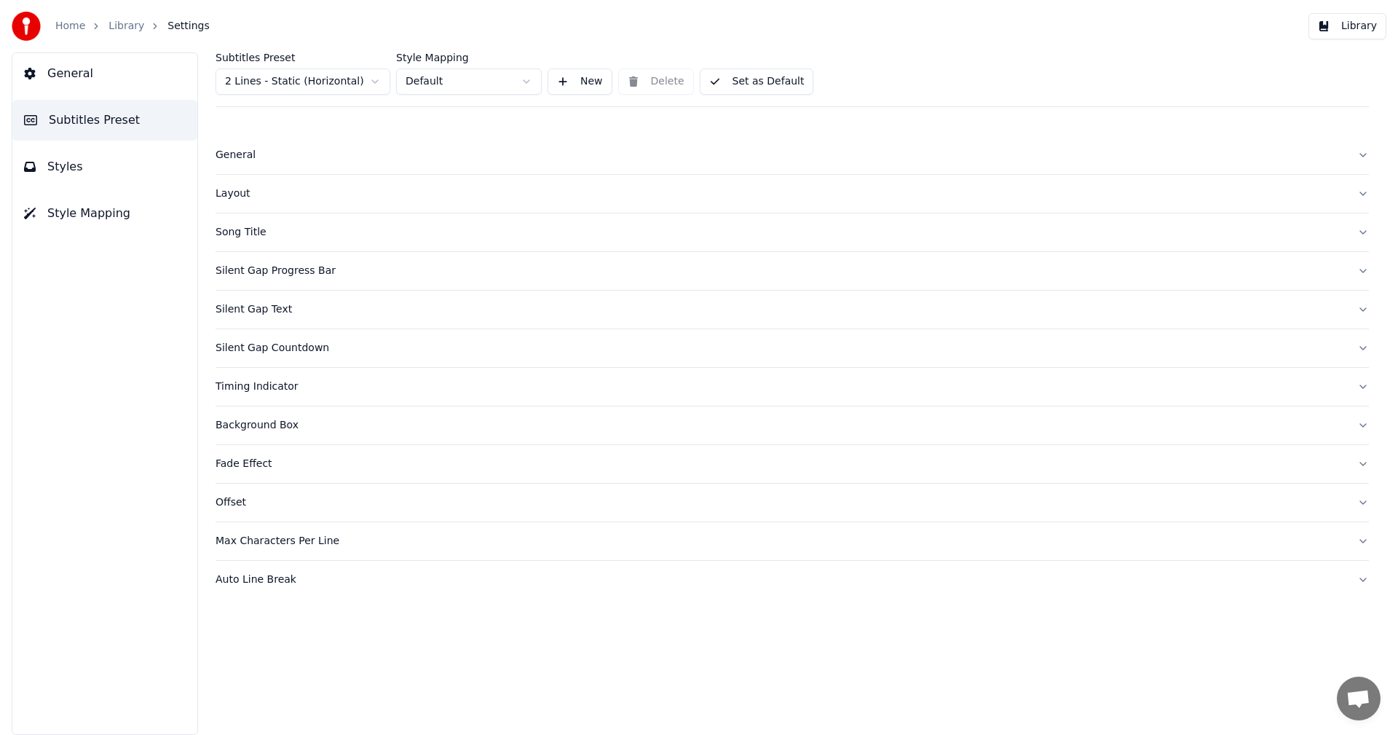
click at [284, 76] on html "Home Library Settings Library General Subtitles Preset Styles Style Mapping Sub…" at bounding box center [699, 367] width 1398 height 735
click at [67, 162] on span "Styles" at bounding box center [65, 166] width 36 height 17
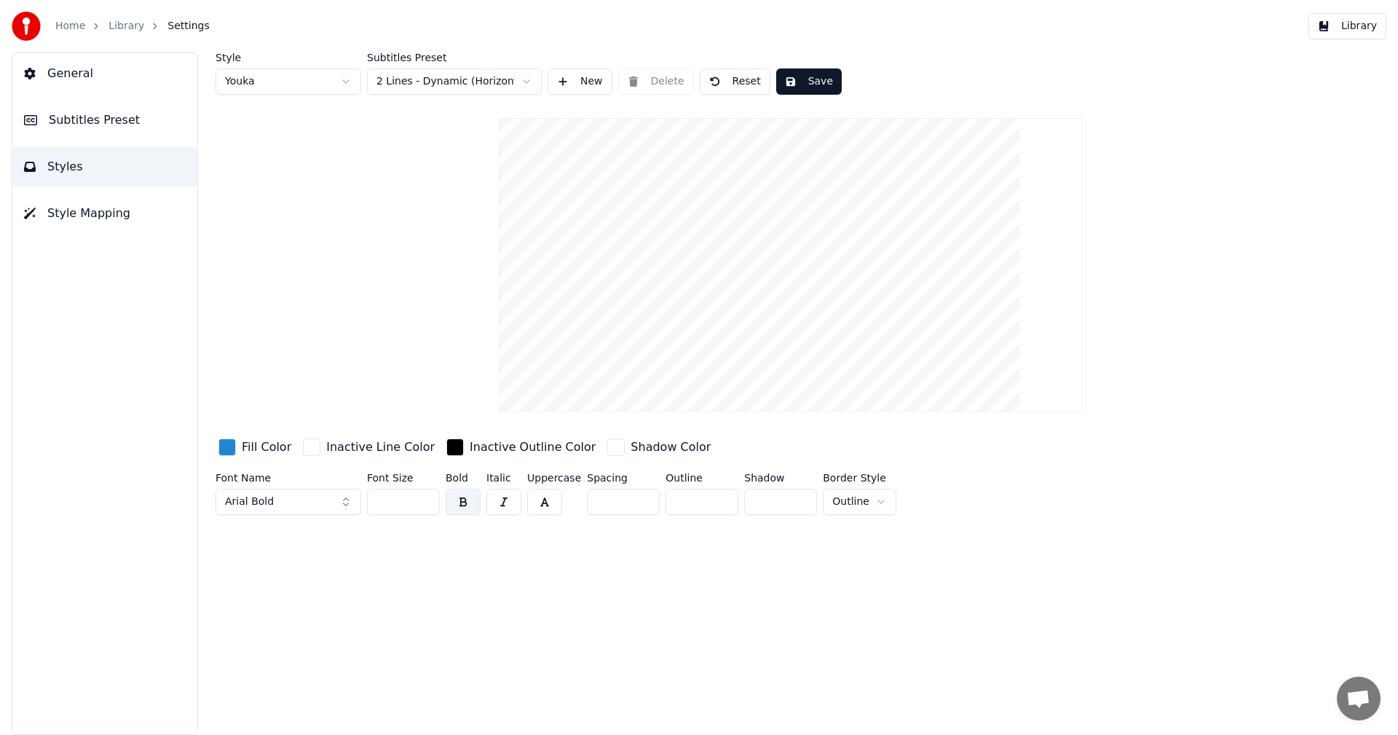
click at [428, 504] on input "**" at bounding box center [403, 502] width 73 height 26
click at [737, 79] on button "Reset" at bounding box center [735, 81] width 71 height 26
type input "**"
click at [1361, 27] on button "Library" at bounding box center [1348, 26] width 78 height 26
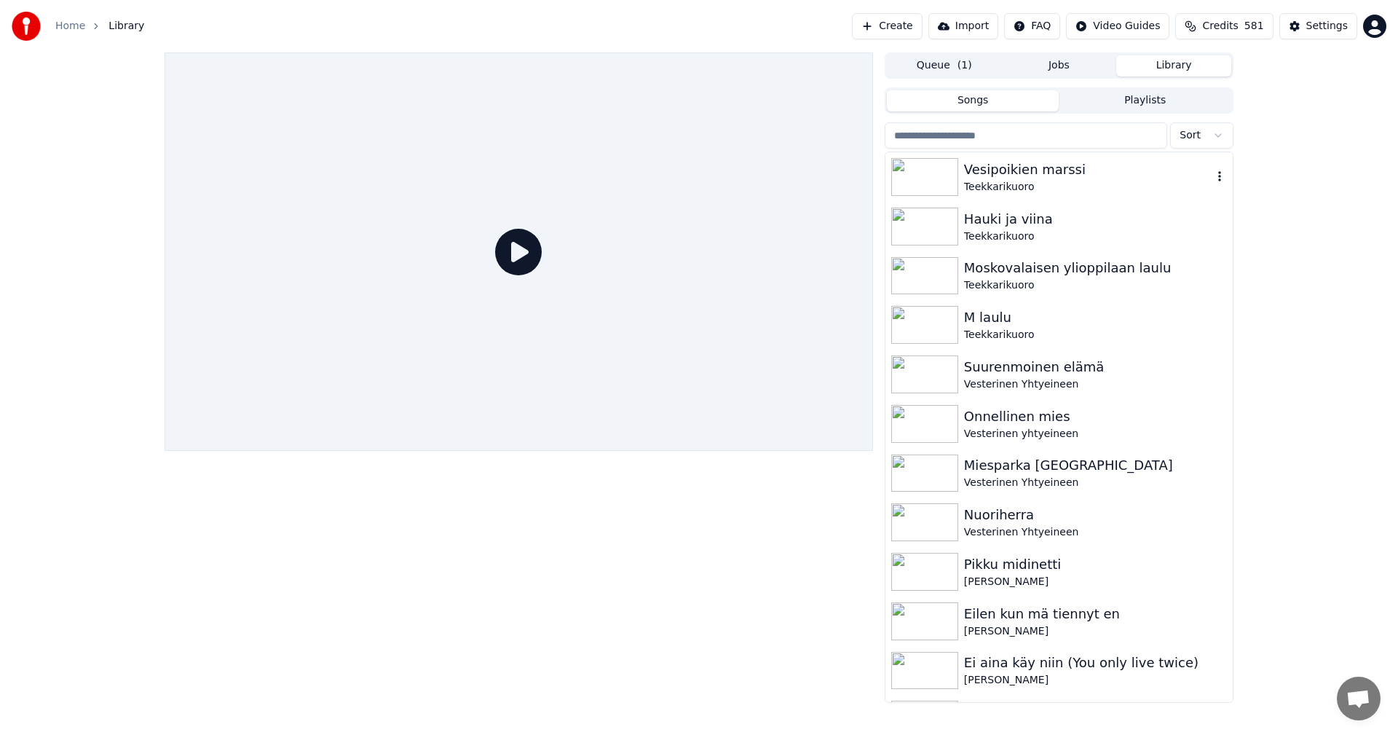
click at [1042, 168] on div "Vesipoikien marssi" at bounding box center [1088, 170] width 248 height 20
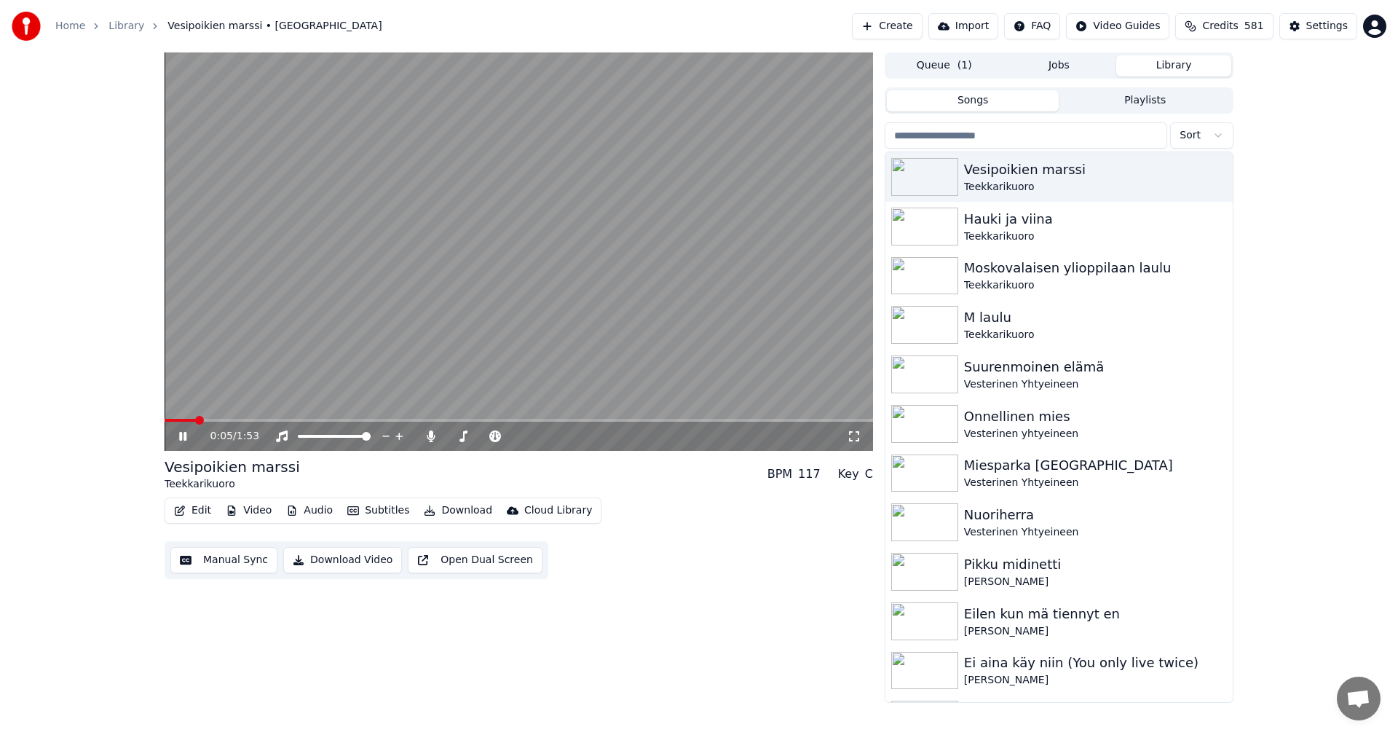
click at [194, 422] on span at bounding box center [519, 420] width 709 height 3
click at [182, 436] on icon at bounding box center [182, 436] width 7 height 9
click at [266, 511] on button "Video" at bounding box center [249, 510] width 58 height 20
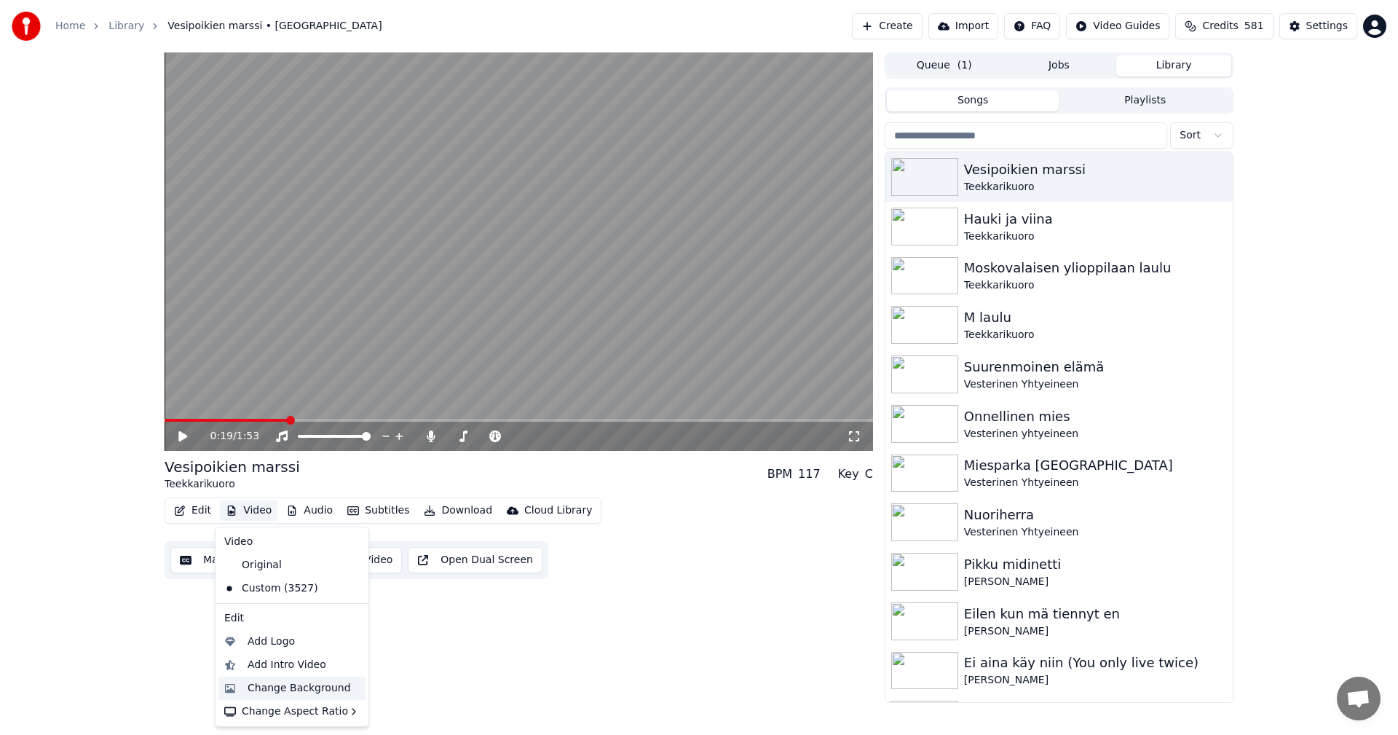
click at [295, 681] on div "Change Background" at bounding box center [299, 688] width 103 height 15
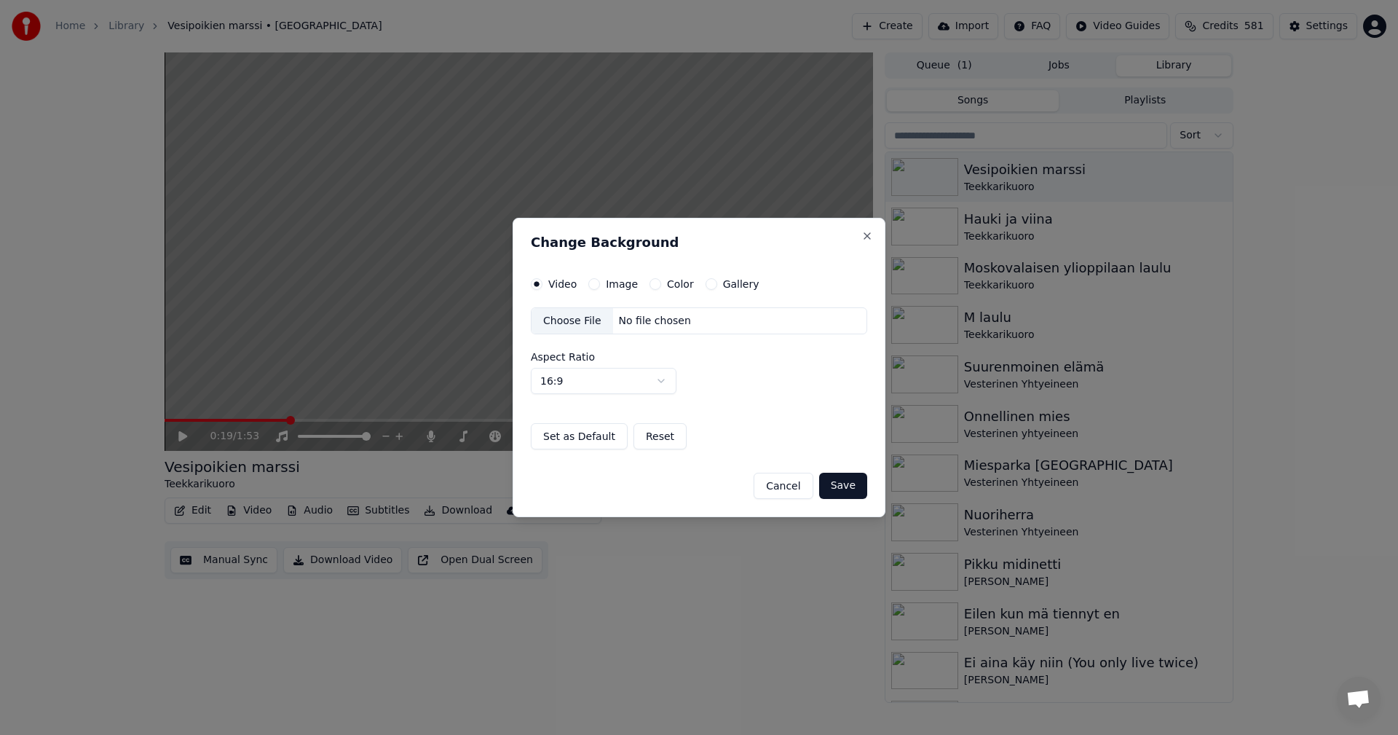
click at [598, 284] on button "Image" at bounding box center [595, 284] width 12 height 12
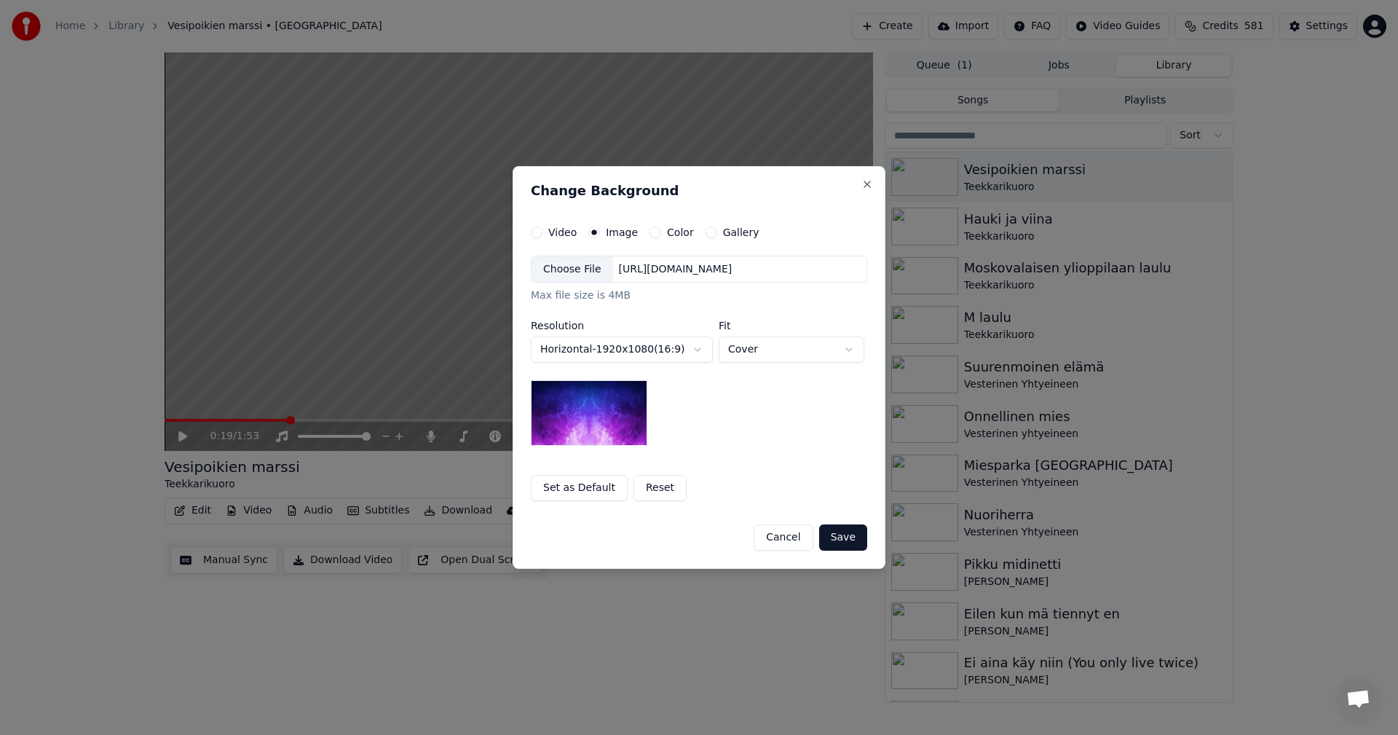
click at [583, 272] on div "Choose File" at bounding box center [573, 269] width 82 height 26
click at [839, 541] on button "Save" at bounding box center [843, 537] width 48 height 26
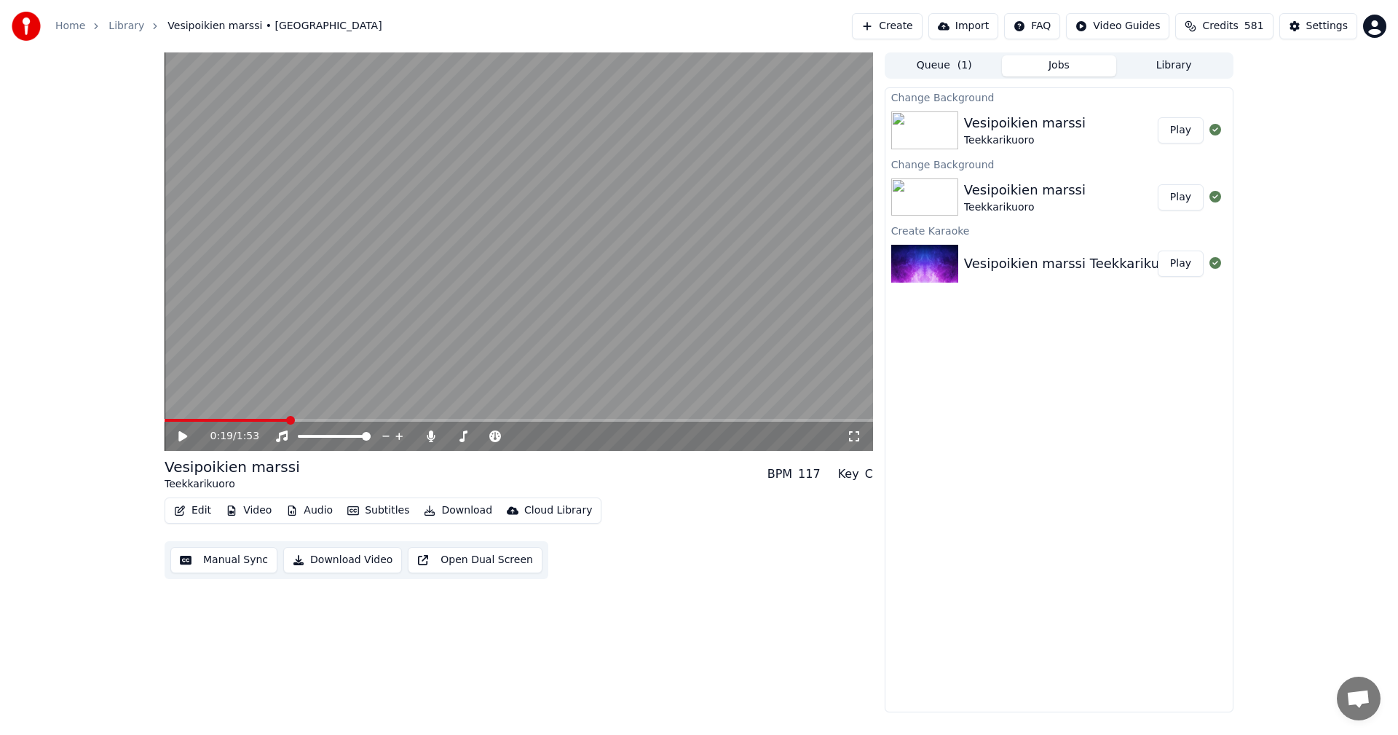
click at [1188, 131] on button "Play" at bounding box center [1181, 130] width 46 height 26
click at [182, 436] on icon at bounding box center [182, 436] width 7 height 9
click at [200, 511] on button "Edit" at bounding box center [192, 510] width 49 height 20
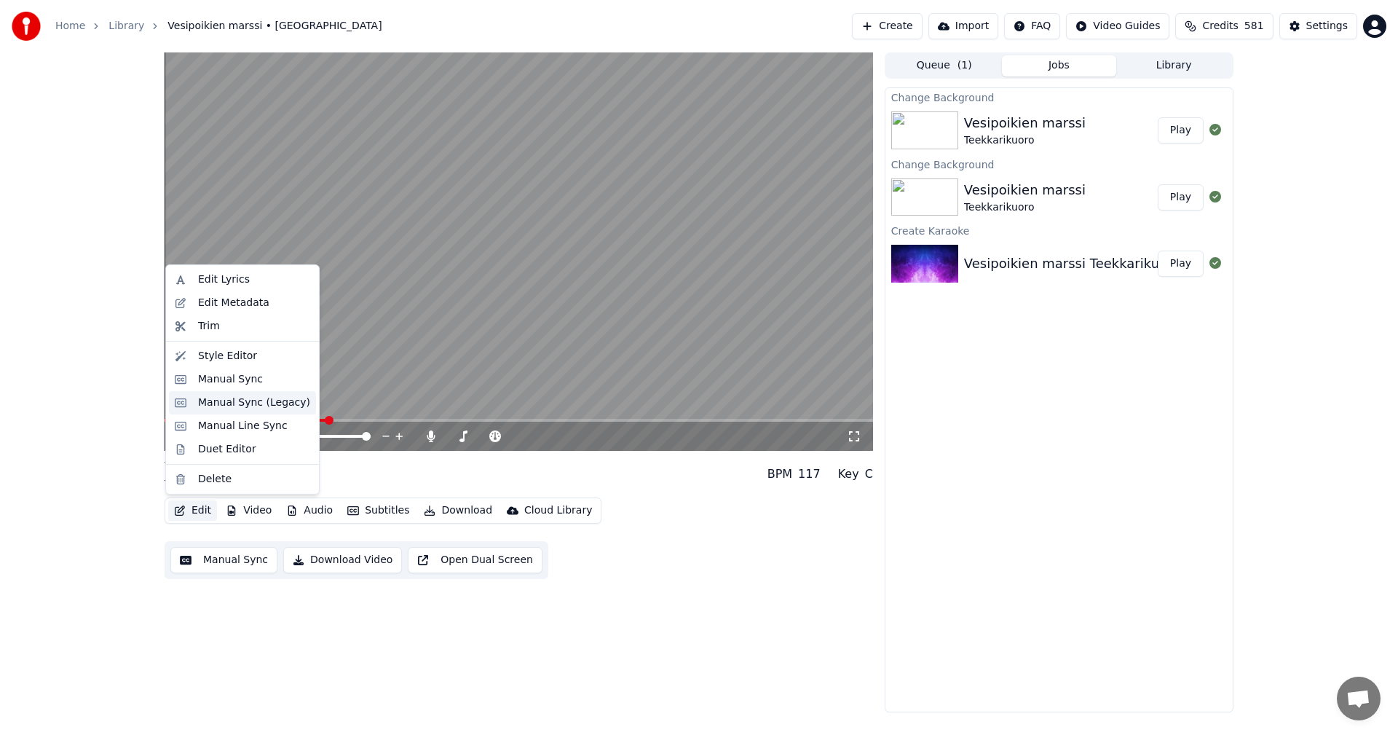
click at [282, 408] on div "Manual Sync (Legacy)" at bounding box center [254, 402] width 112 height 15
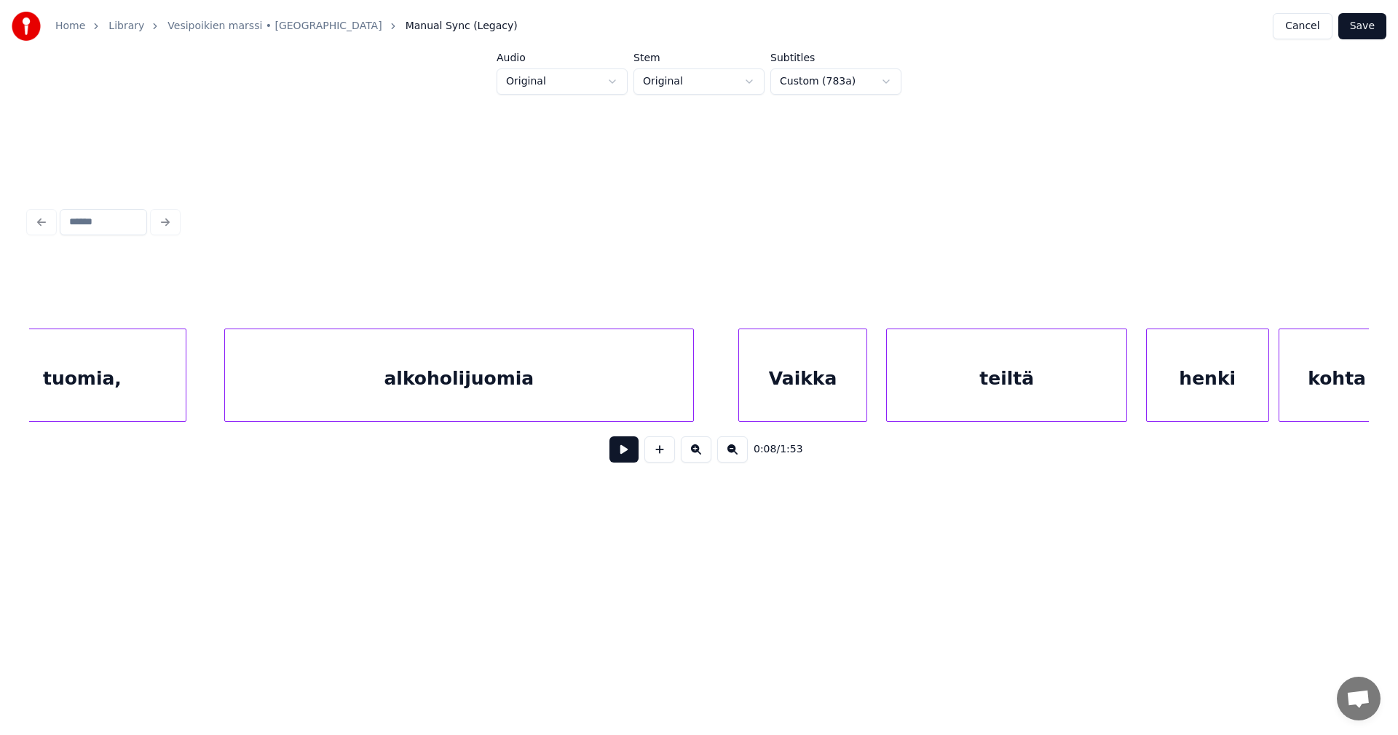
scroll to position [0, 3626]
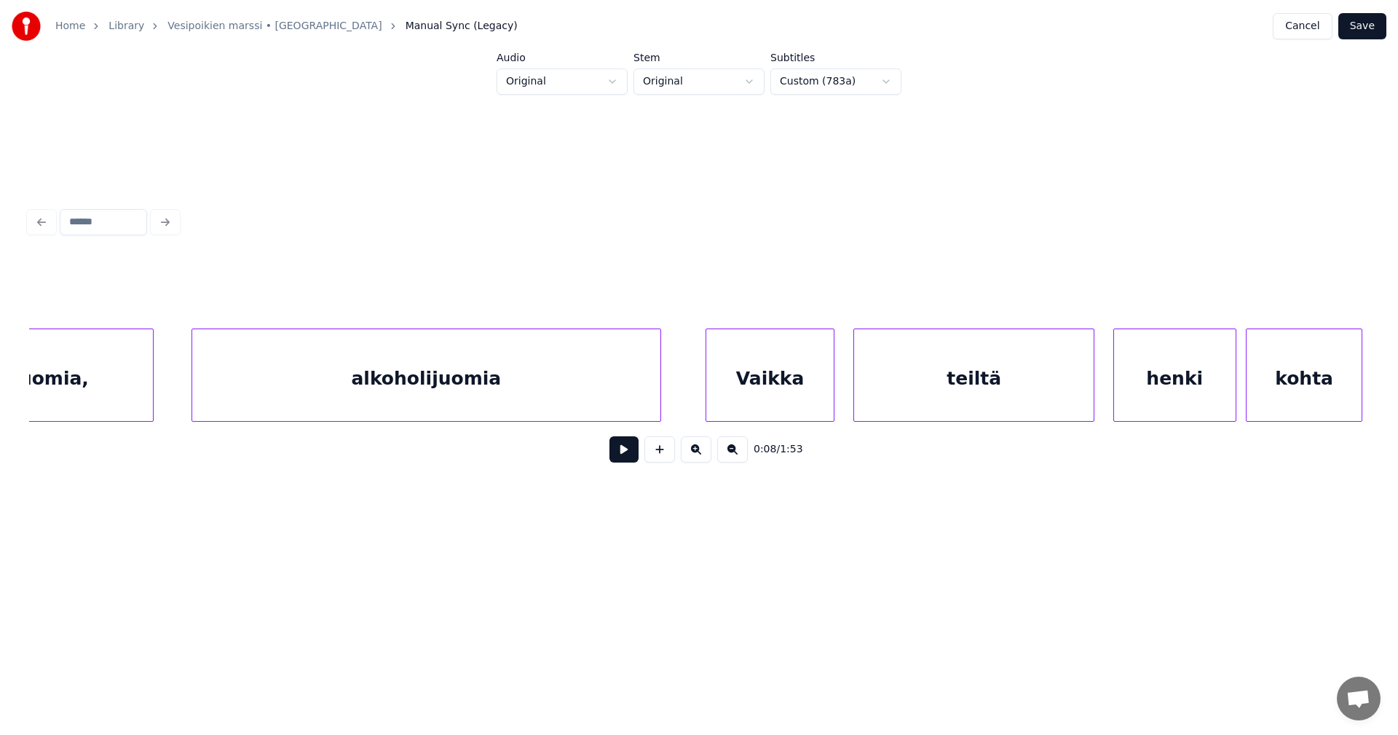
click at [927, 404] on div "teiltä" at bounding box center [974, 378] width 240 height 99
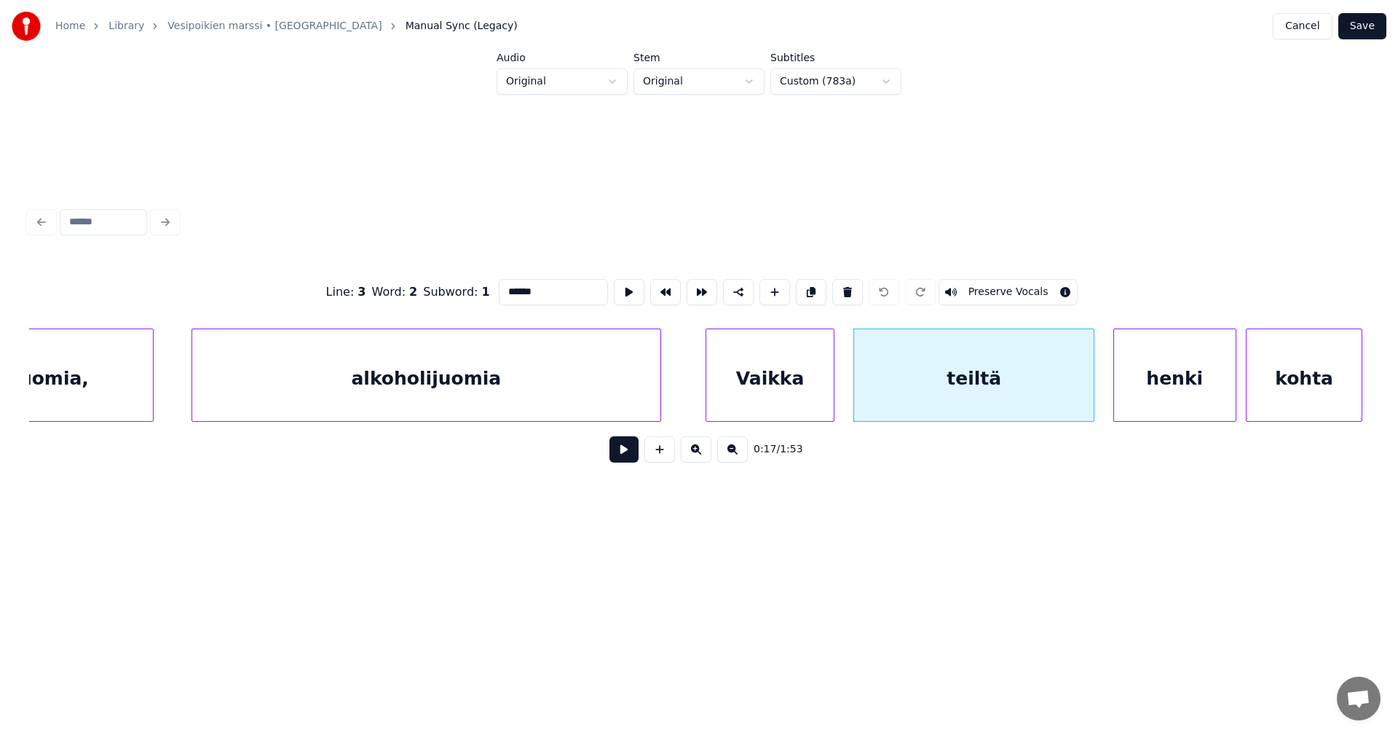
click at [632, 462] on button at bounding box center [624, 449] width 29 height 26
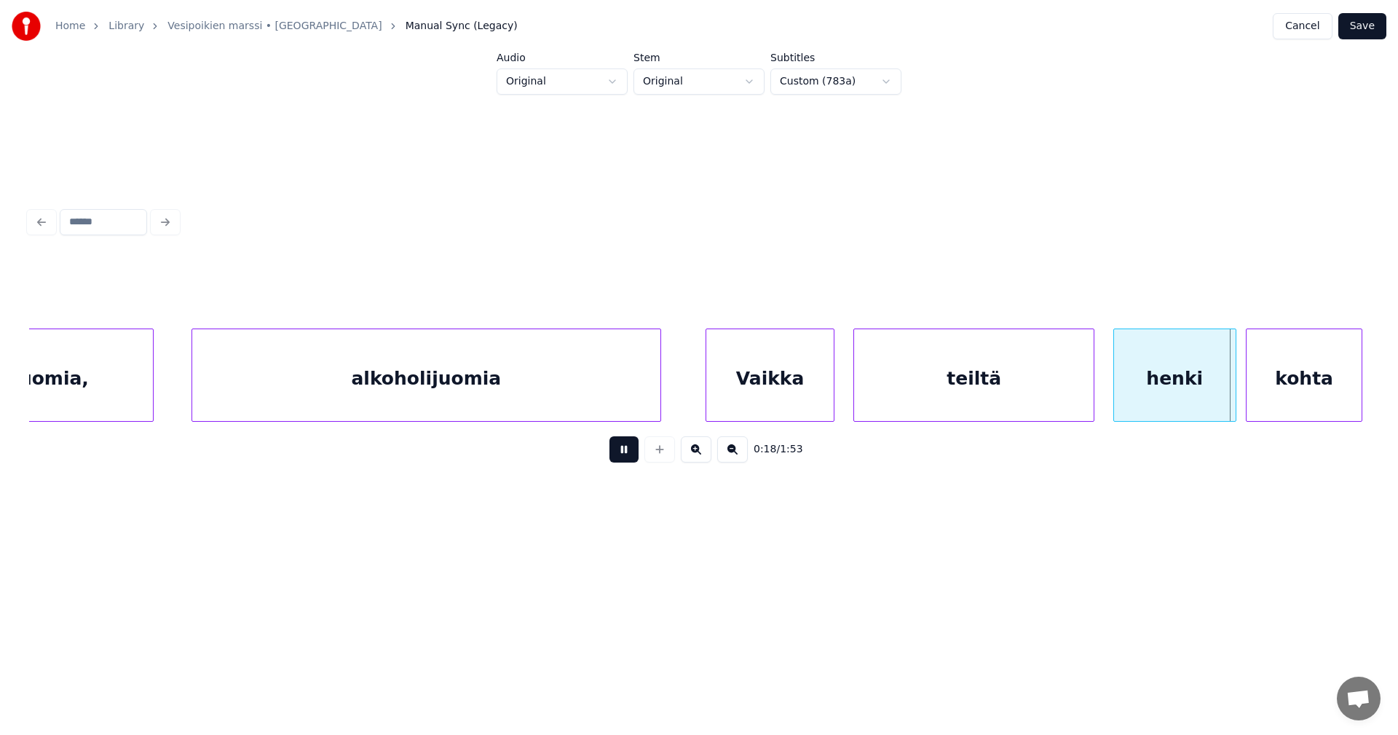
click at [632, 462] on button at bounding box center [624, 449] width 29 height 26
click at [957, 405] on div "teiltä" at bounding box center [974, 378] width 240 height 99
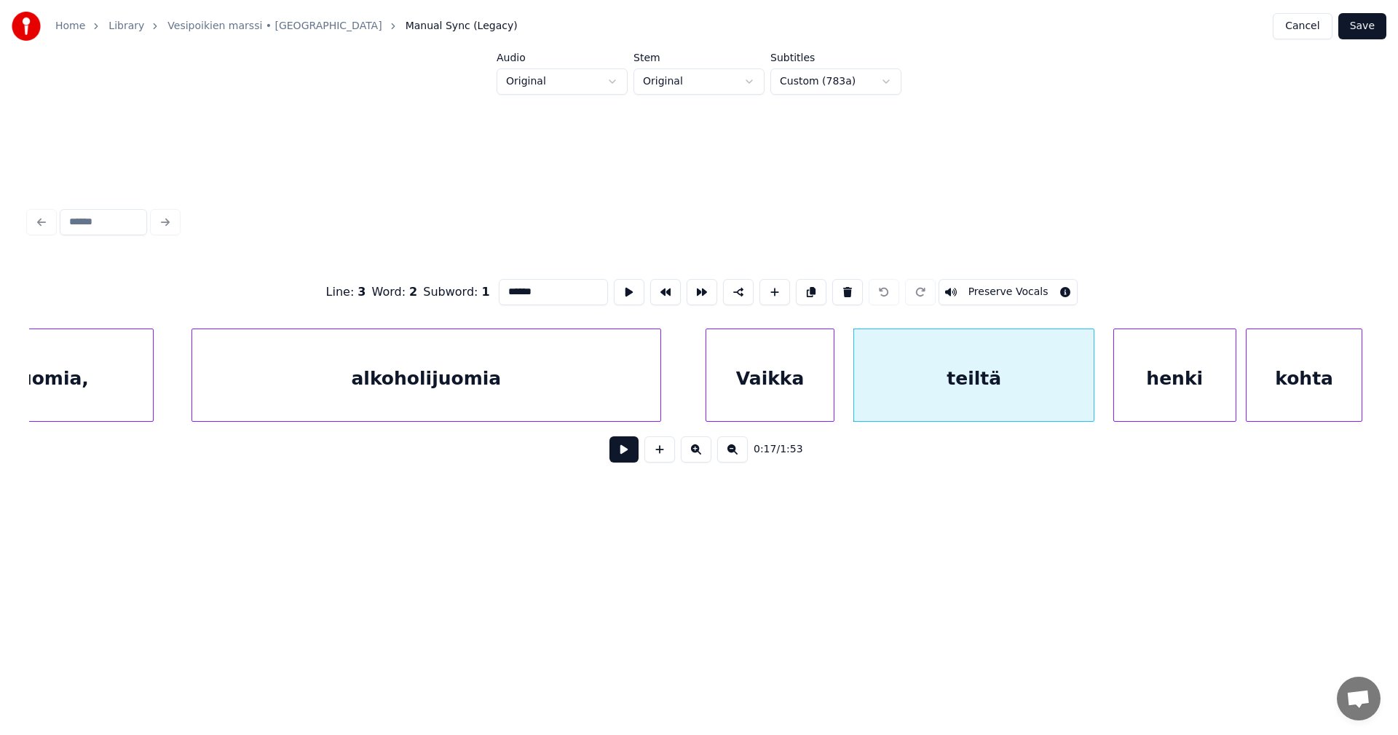
click at [630, 460] on button at bounding box center [624, 449] width 29 height 26
click at [632, 459] on button at bounding box center [624, 449] width 29 height 26
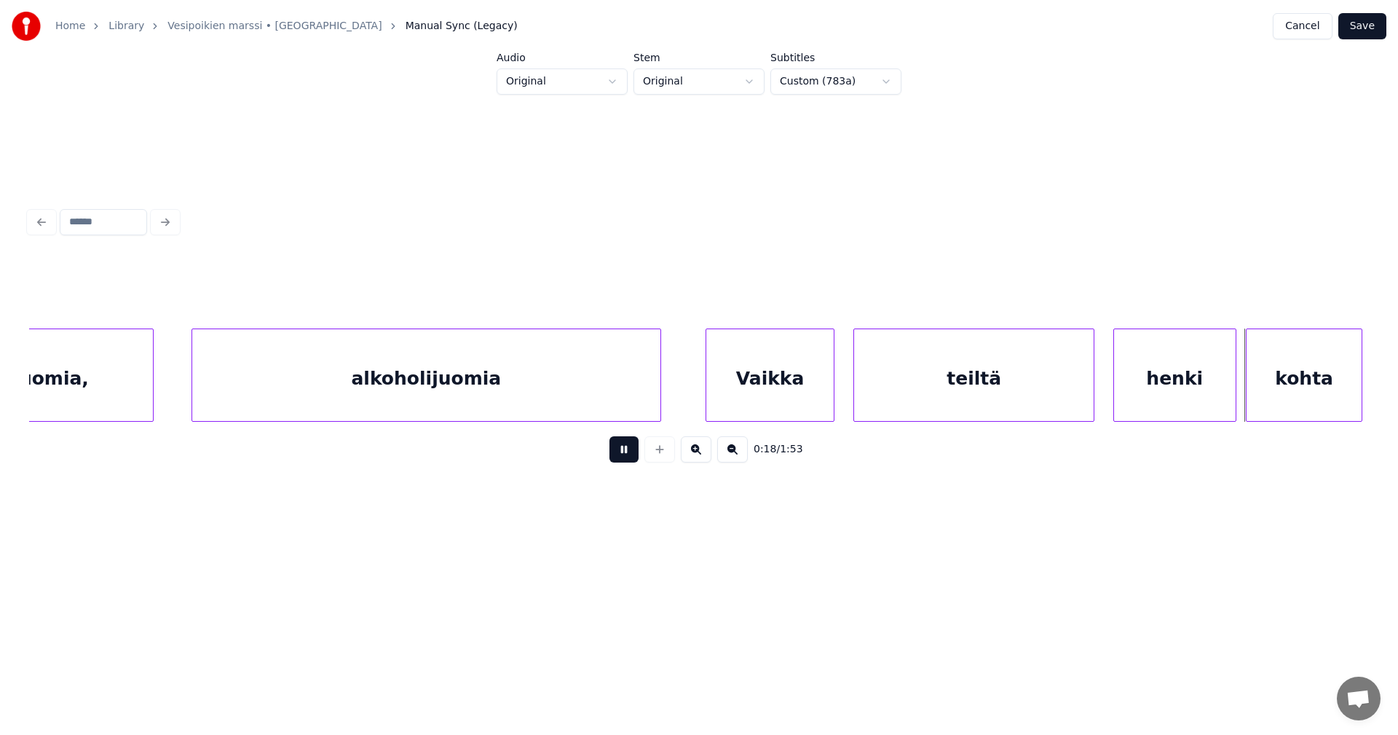
click at [632, 459] on button at bounding box center [624, 449] width 29 height 26
click at [1100, 390] on div at bounding box center [1098, 375] width 4 height 92
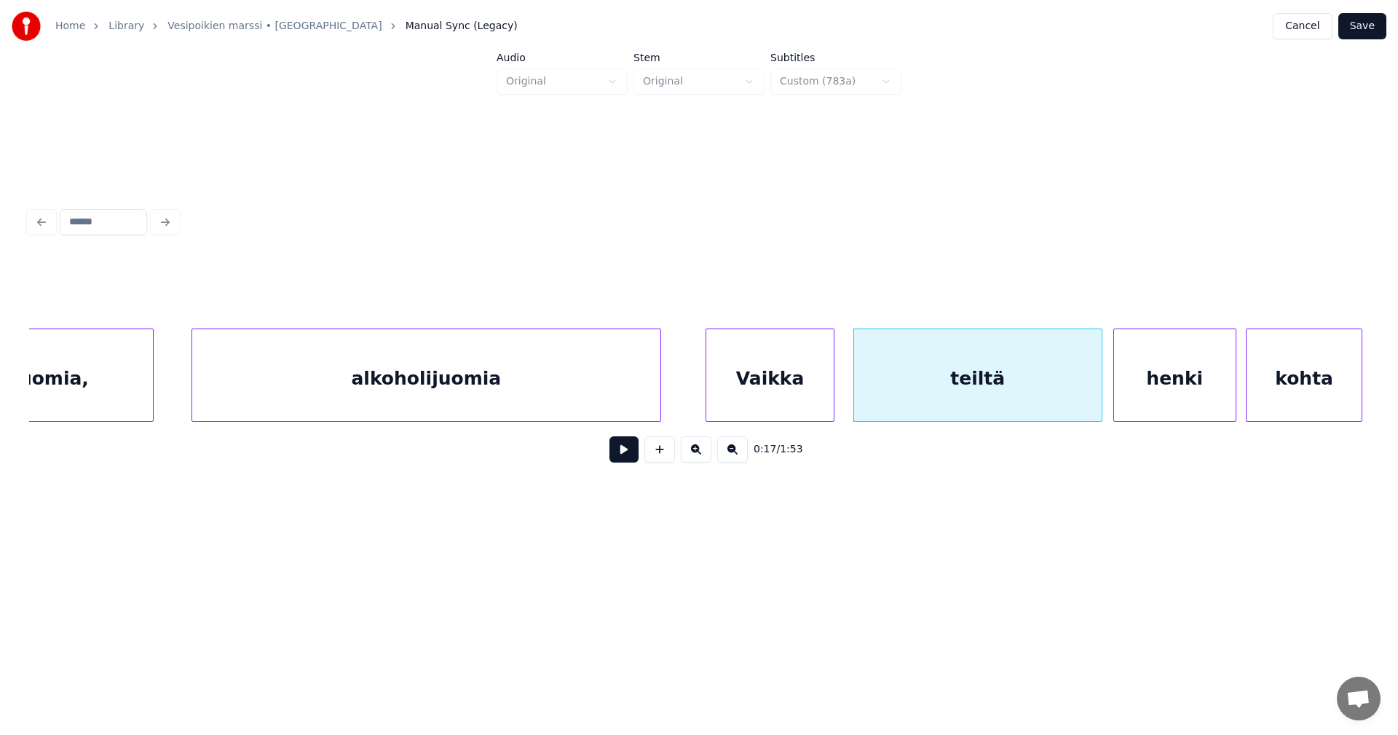
click at [631, 462] on button at bounding box center [624, 449] width 29 height 26
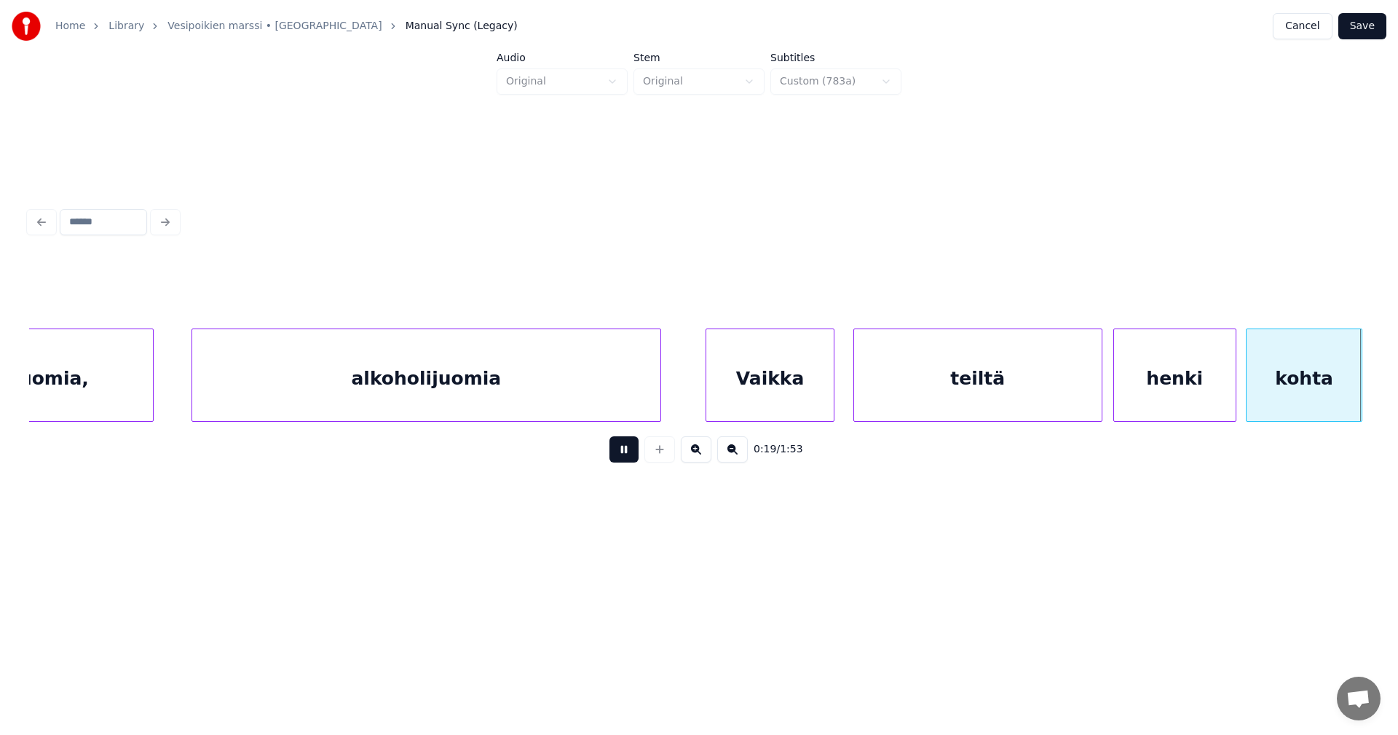
scroll to position [0, 4969]
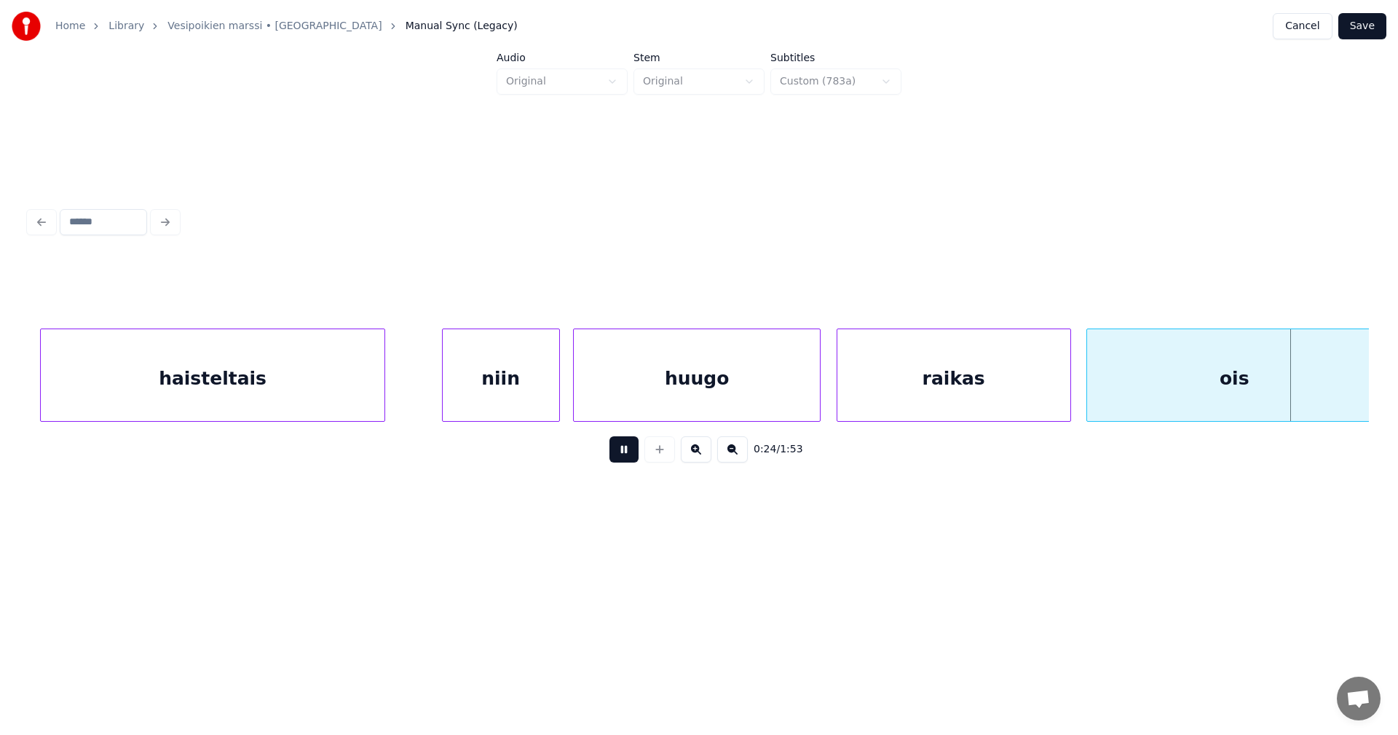
click at [621, 462] on button at bounding box center [624, 449] width 29 height 26
click at [1366, 32] on button "Save" at bounding box center [1363, 26] width 48 height 26
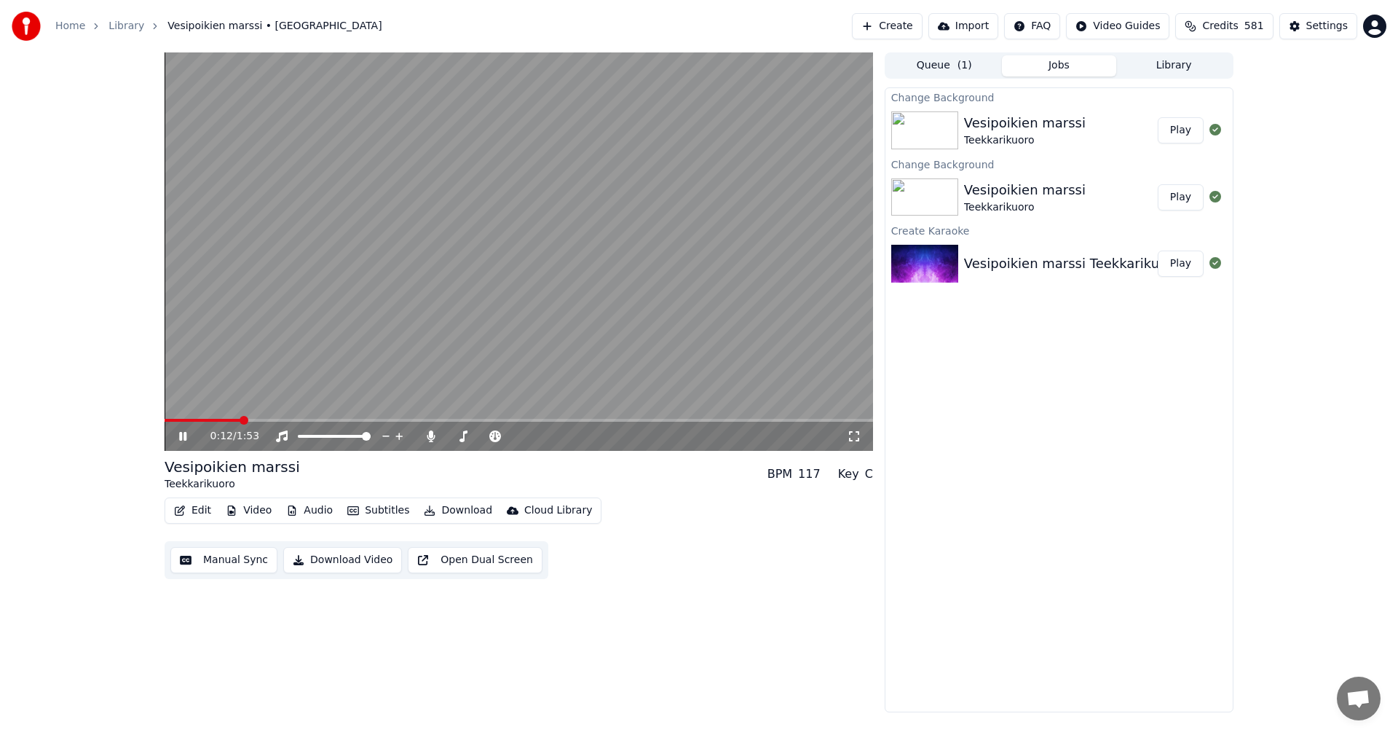
click at [182, 439] on icon at bounding box center [182, 436] width 7 height 9
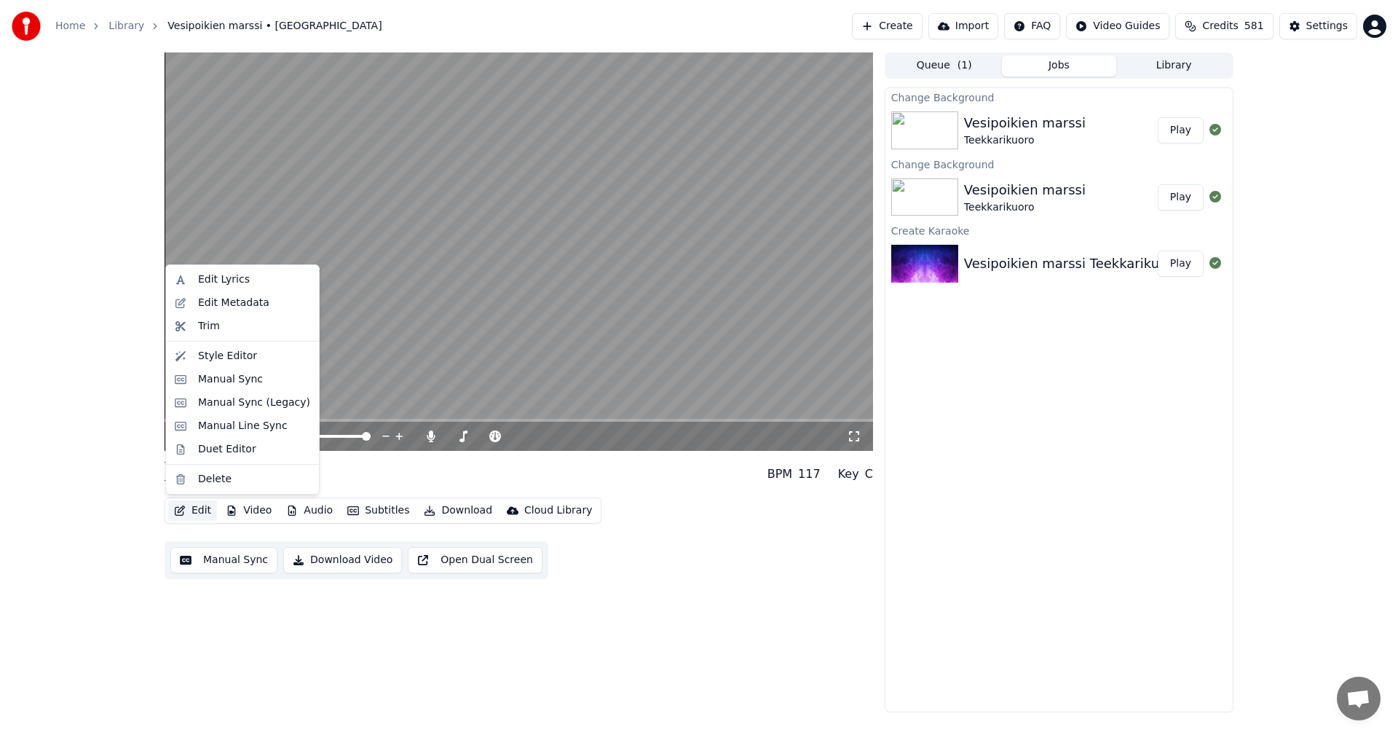
click at [207, 513] on button "Edit" at bounding box center [192, 510] width 49 height 20
click at [244, 404] on div "Manual Sync (Legacy)" at bounding box center [254, 402] width 112 height 15
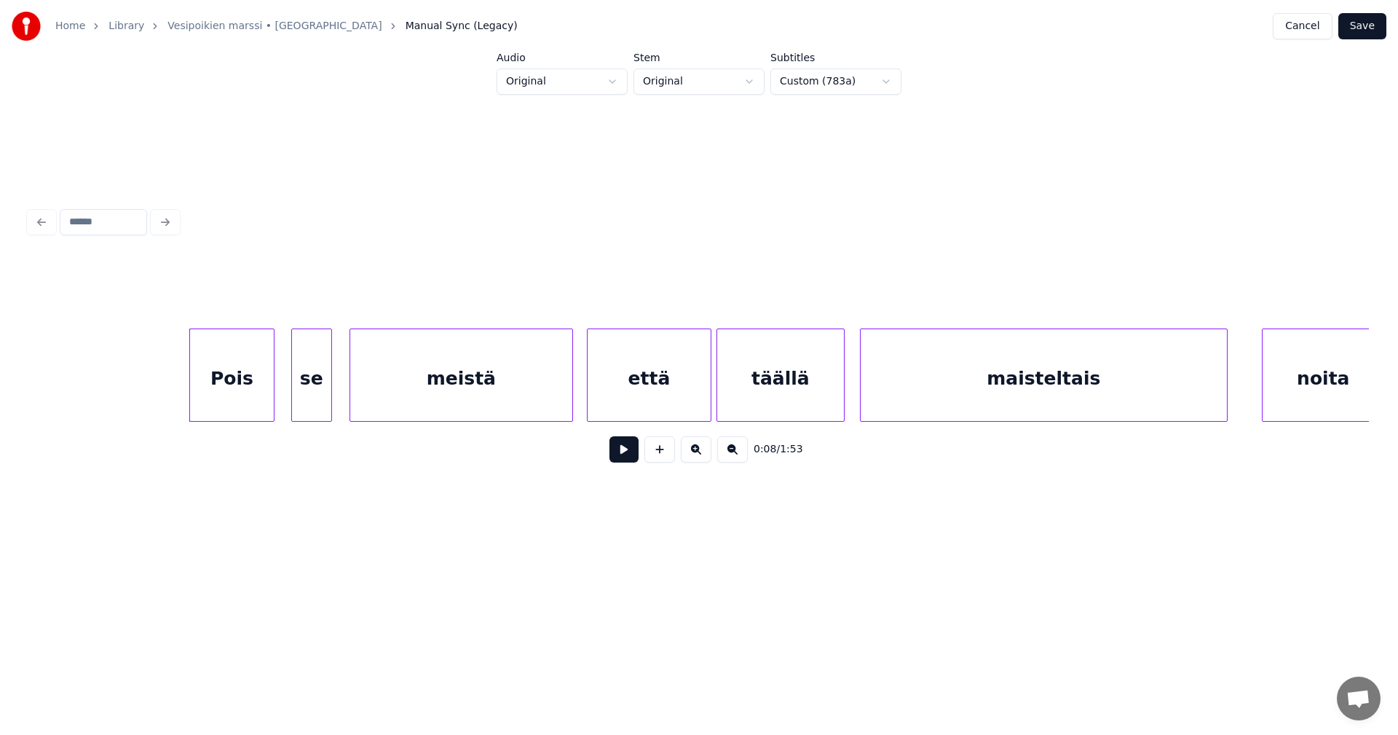
scroll to position [0, 2017]
click at [202, 388] on div at bounding box center [201, 375] width 4 height 92
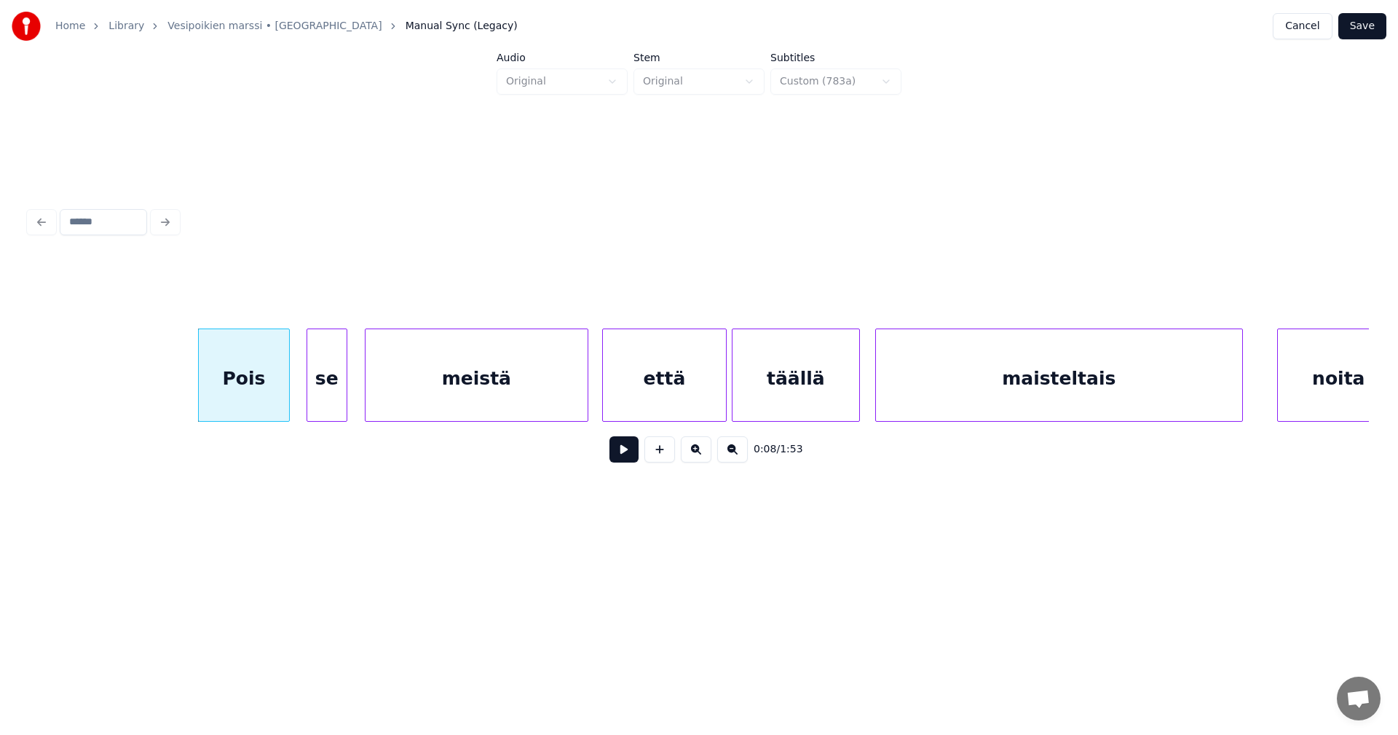
click at [623, 456] on button at bounding box center [624, 449] width 29 height 26
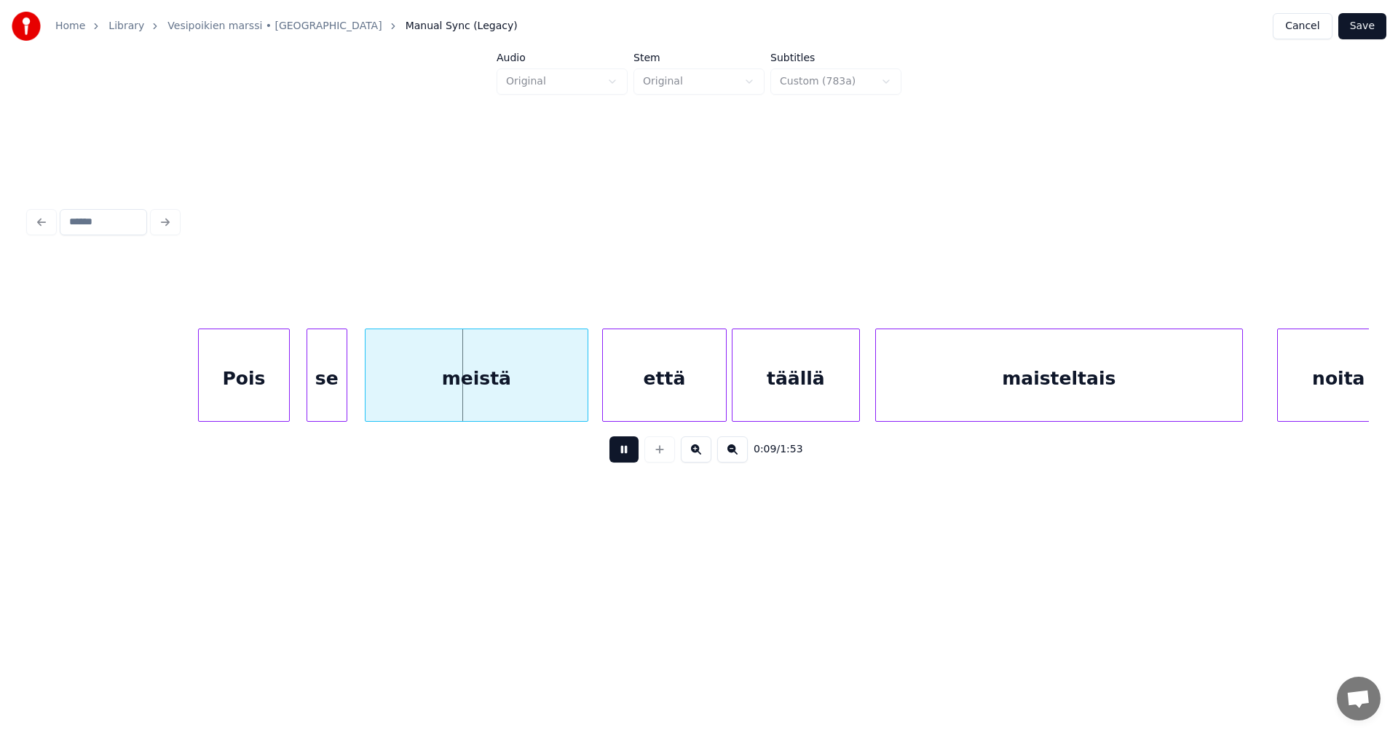
click at [623, 456] on button at bounding box center [624, 449] width 29 height 26
click at [1346, 30] on button "Save" at bounding box center [1363, 26] width 48 height 26
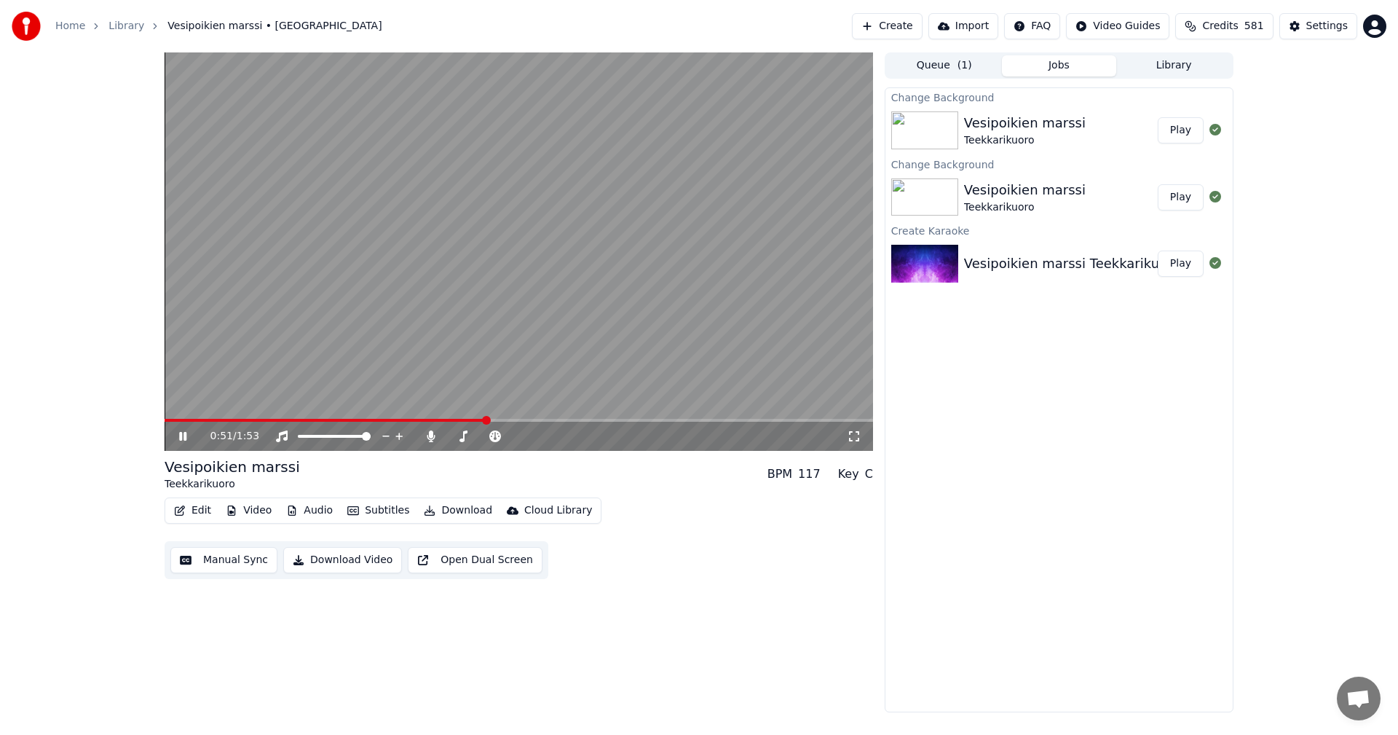
click at [255, 420] on span at bounding box center [325, 420] width 321 height 3
click at [183, 433] on icon at bounding box center [193, 436] width 34 height 12
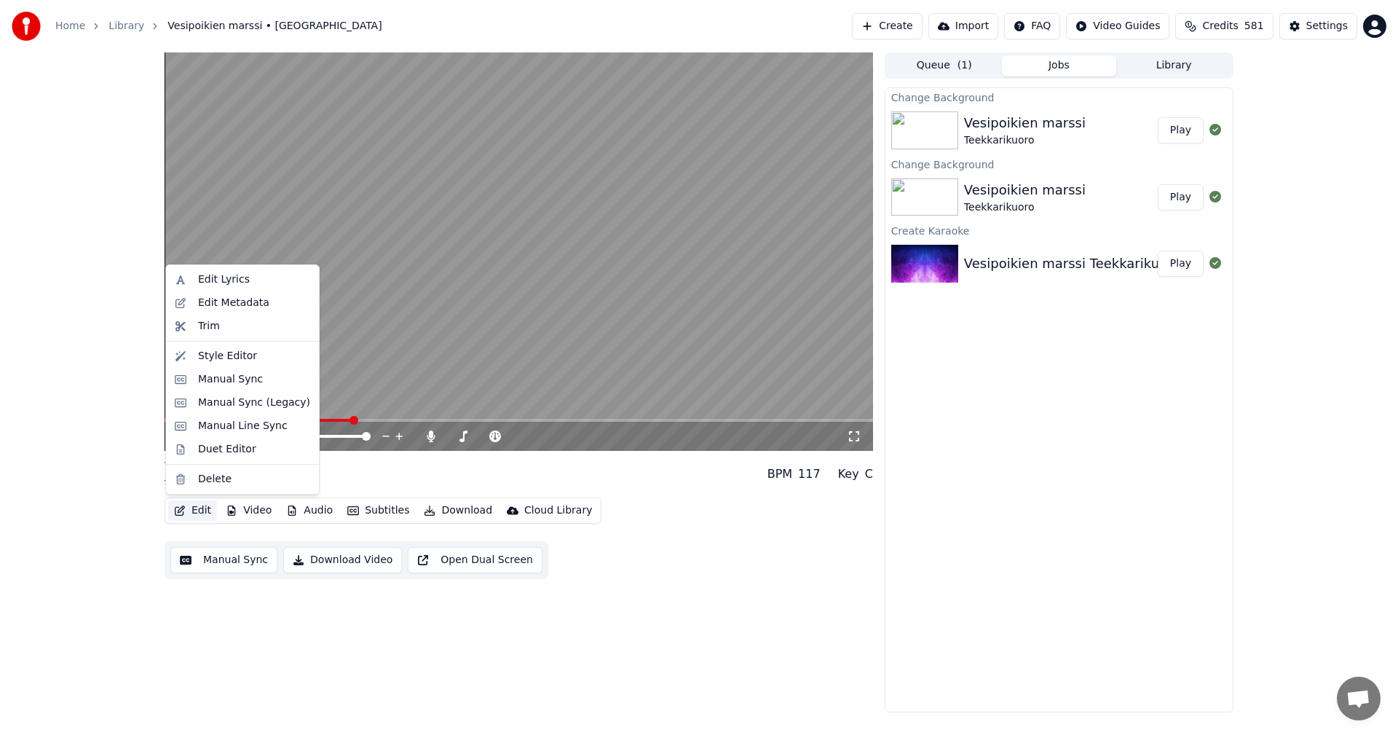
click at [200, 511] on button "Edit" at bounding box center [192, 510] width 49 height 20
click at [234, 406] on div "Manual Sync (Legacy)" at bounding box center [254, 402] width 112 height 15
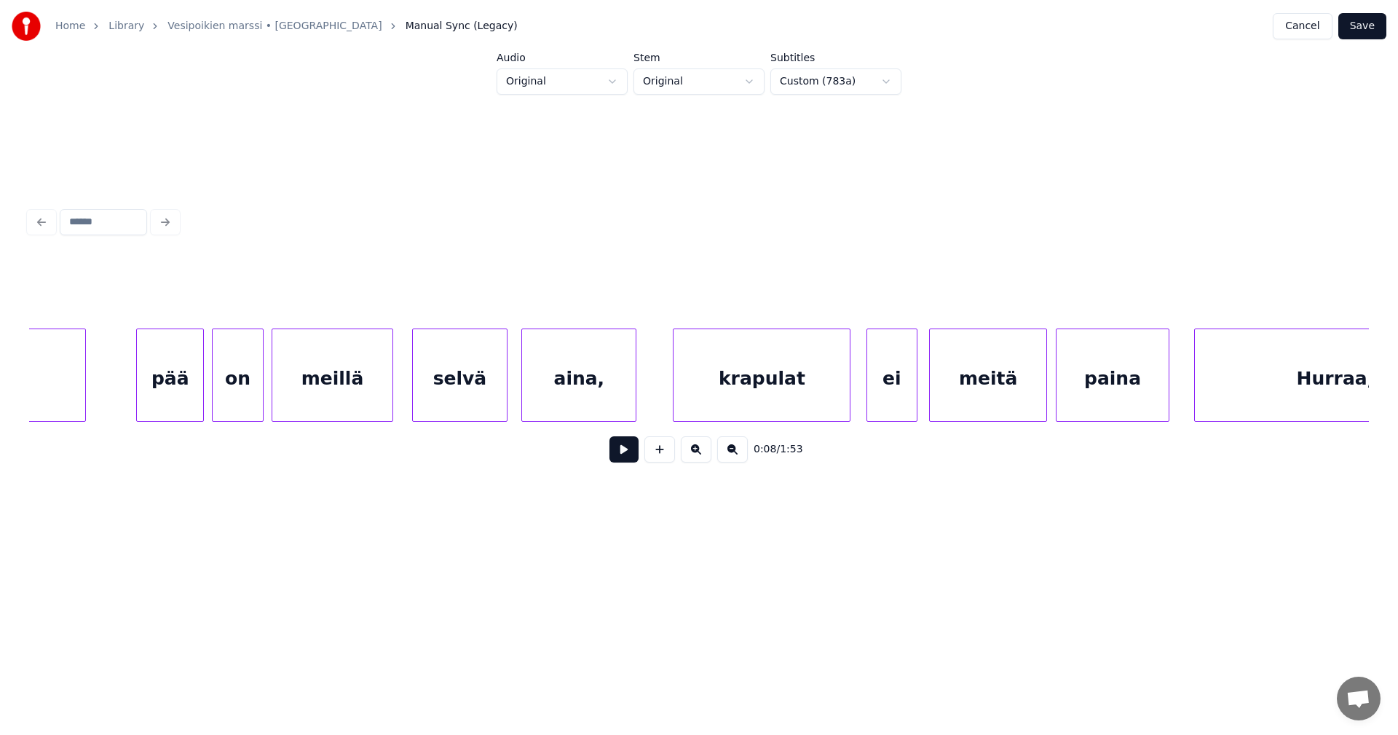
scroll to position [0, 7444]
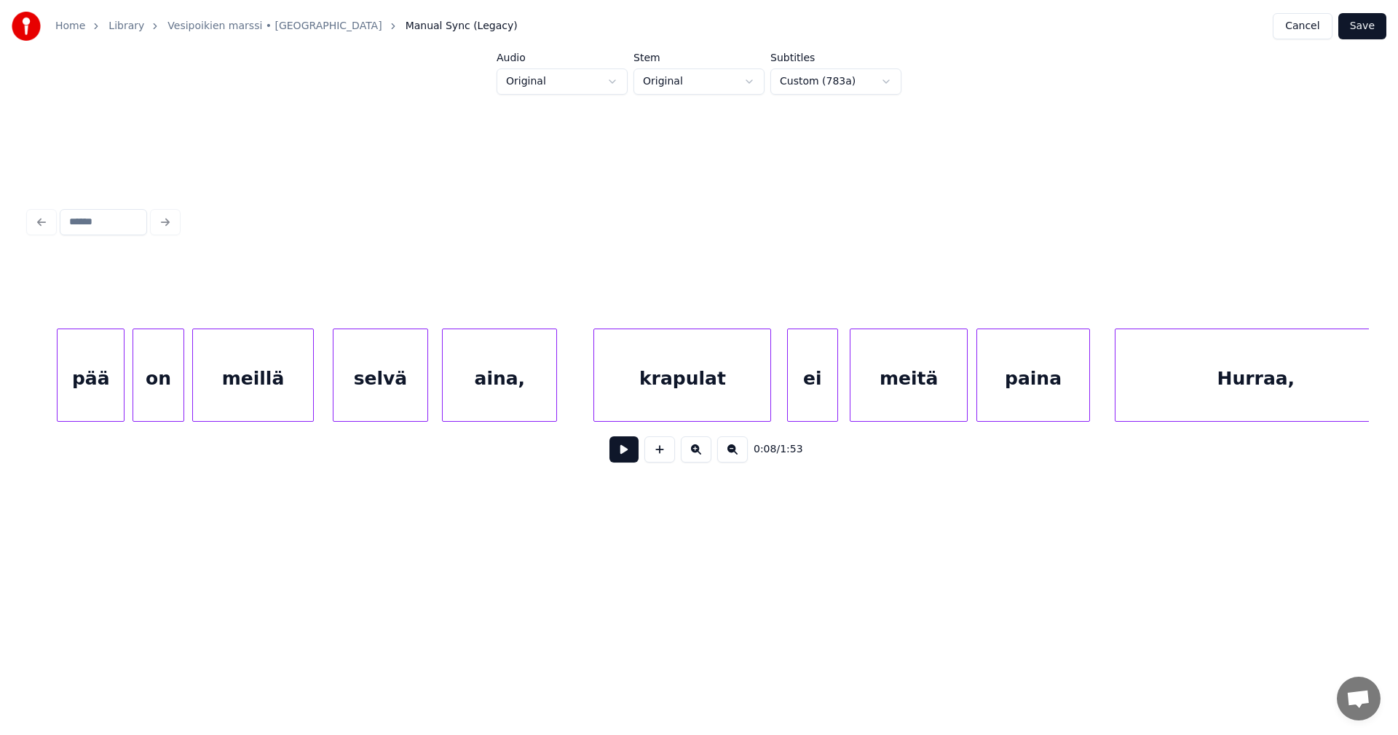
click at [497, 378] on div "aina," at bounding box center [500, 378] width 114 height 99
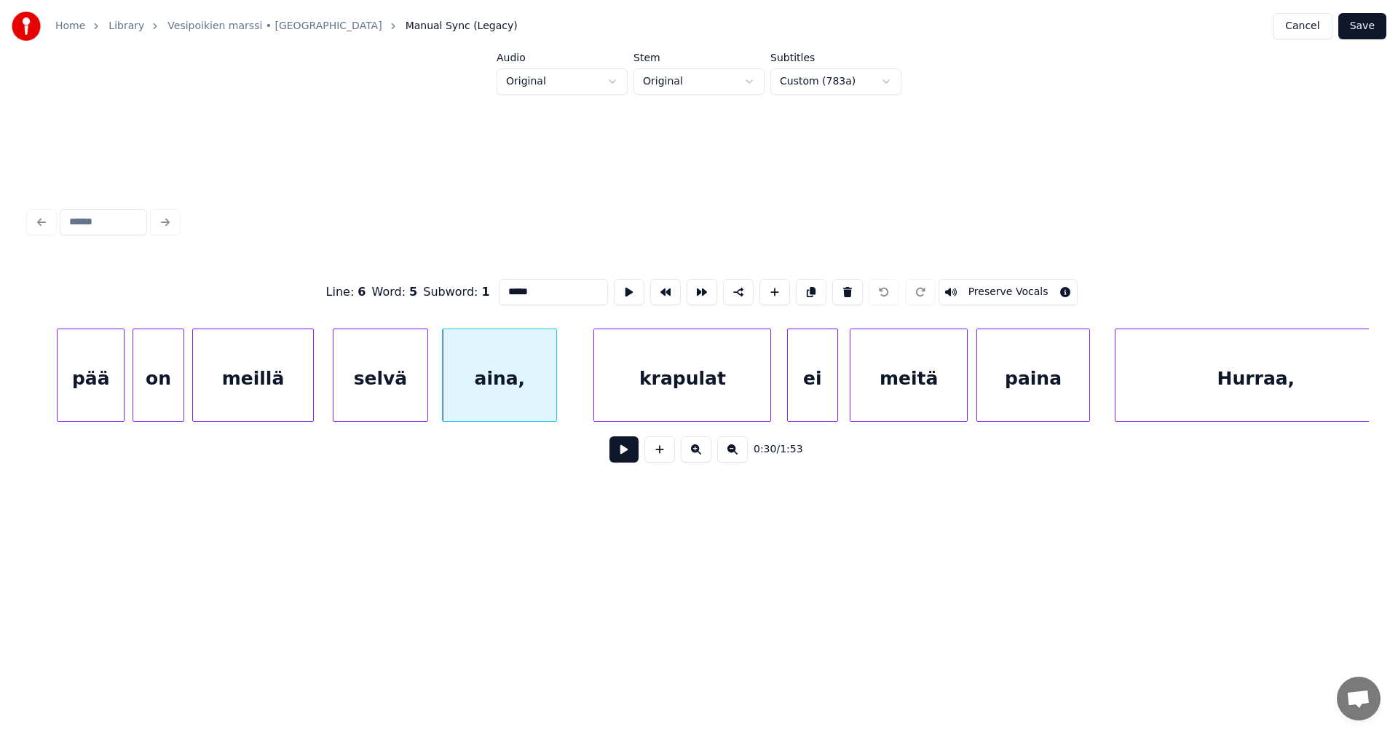
click at [658, 378] on div "krapulat" at bounding box center [682, 378] width 176 height 99
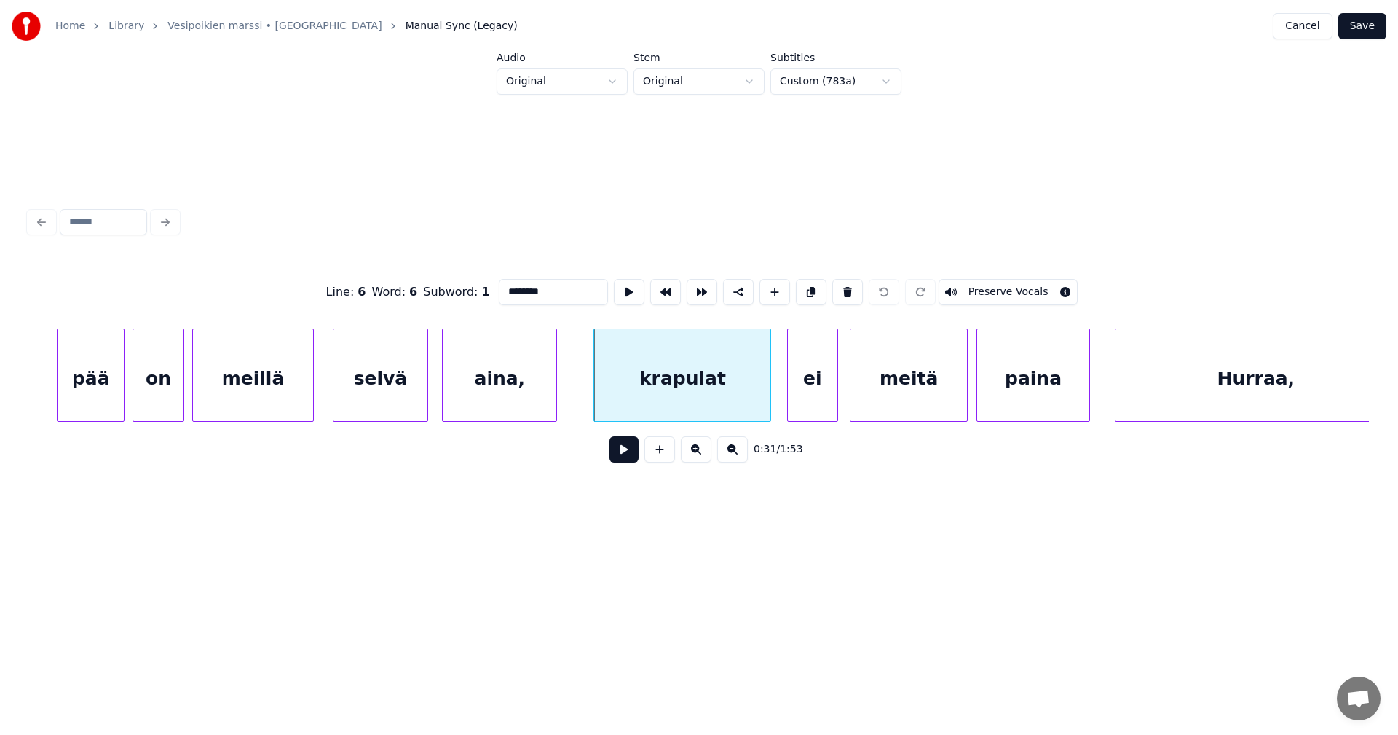
click at [527, 382] on div "aina," at bounding box center [500, 378] width 114 height 99
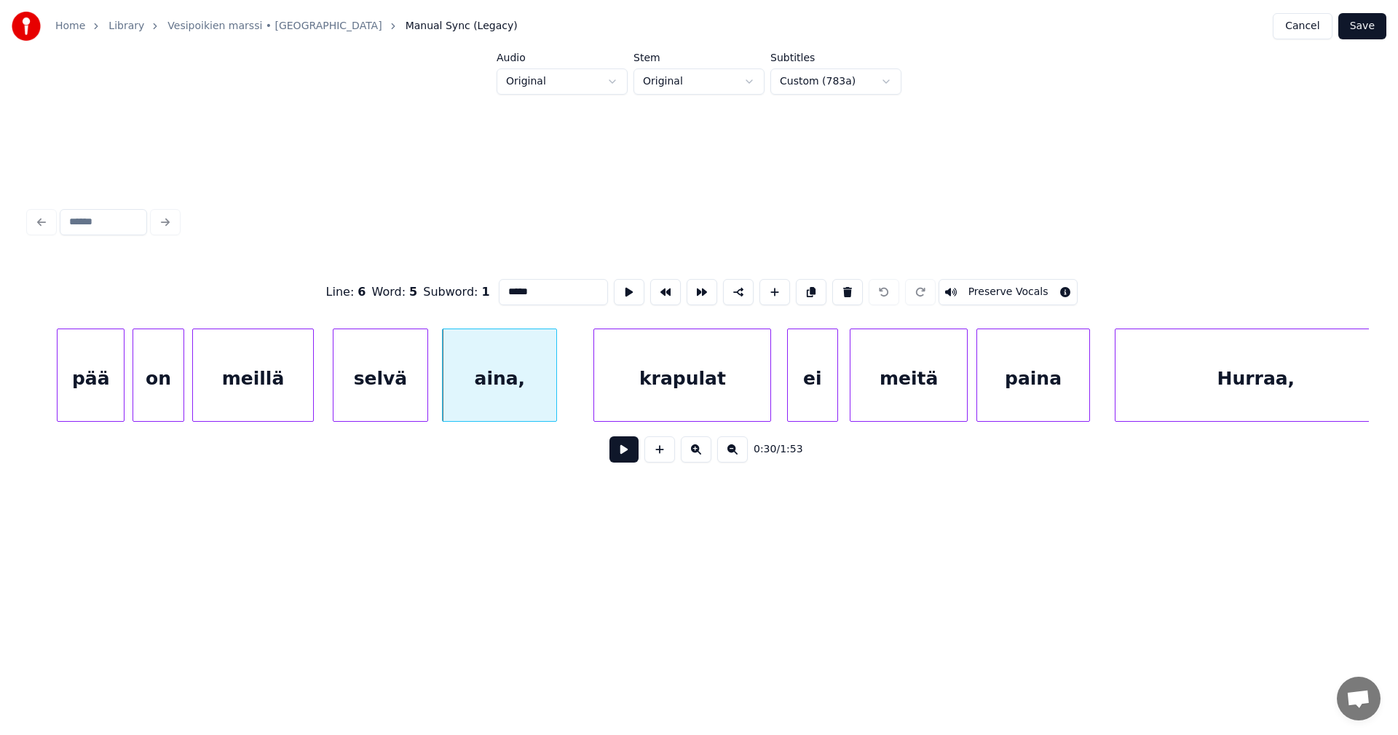
click
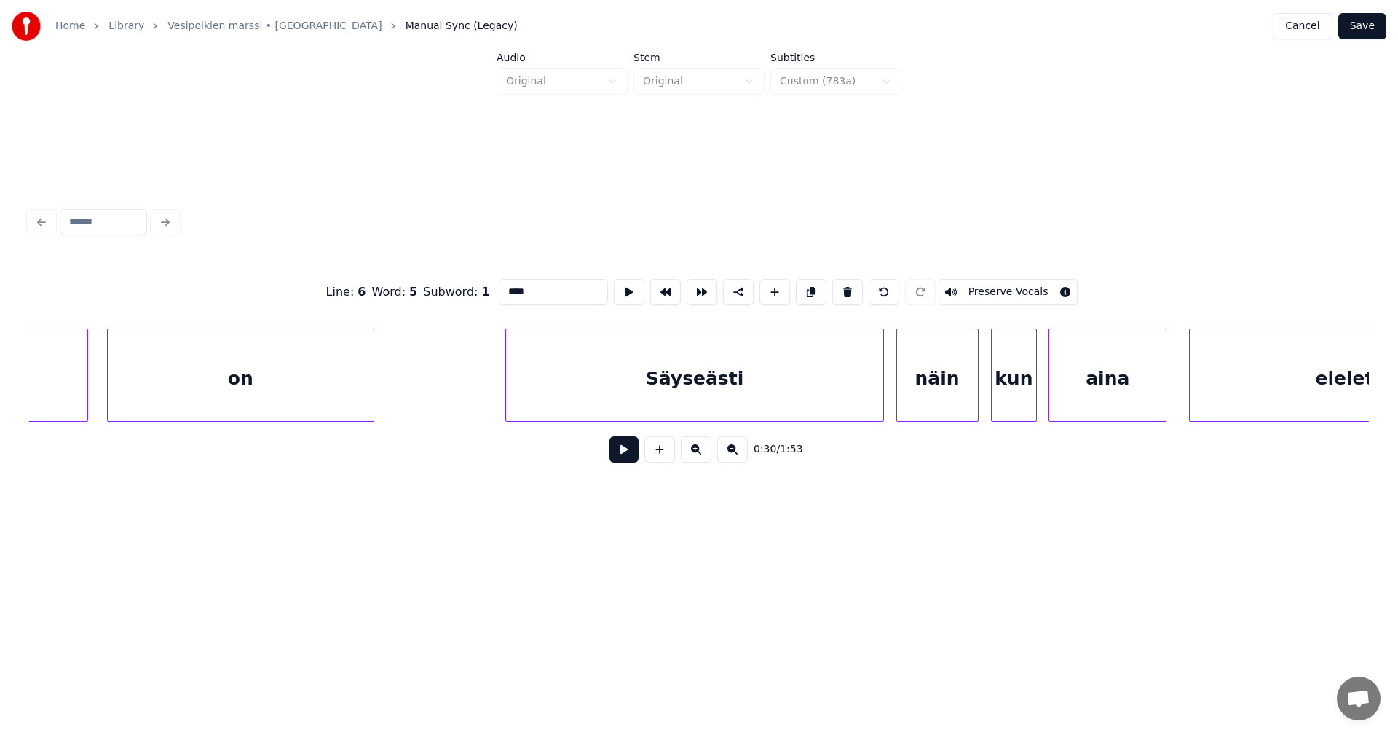
scroll to position [0, 11342]
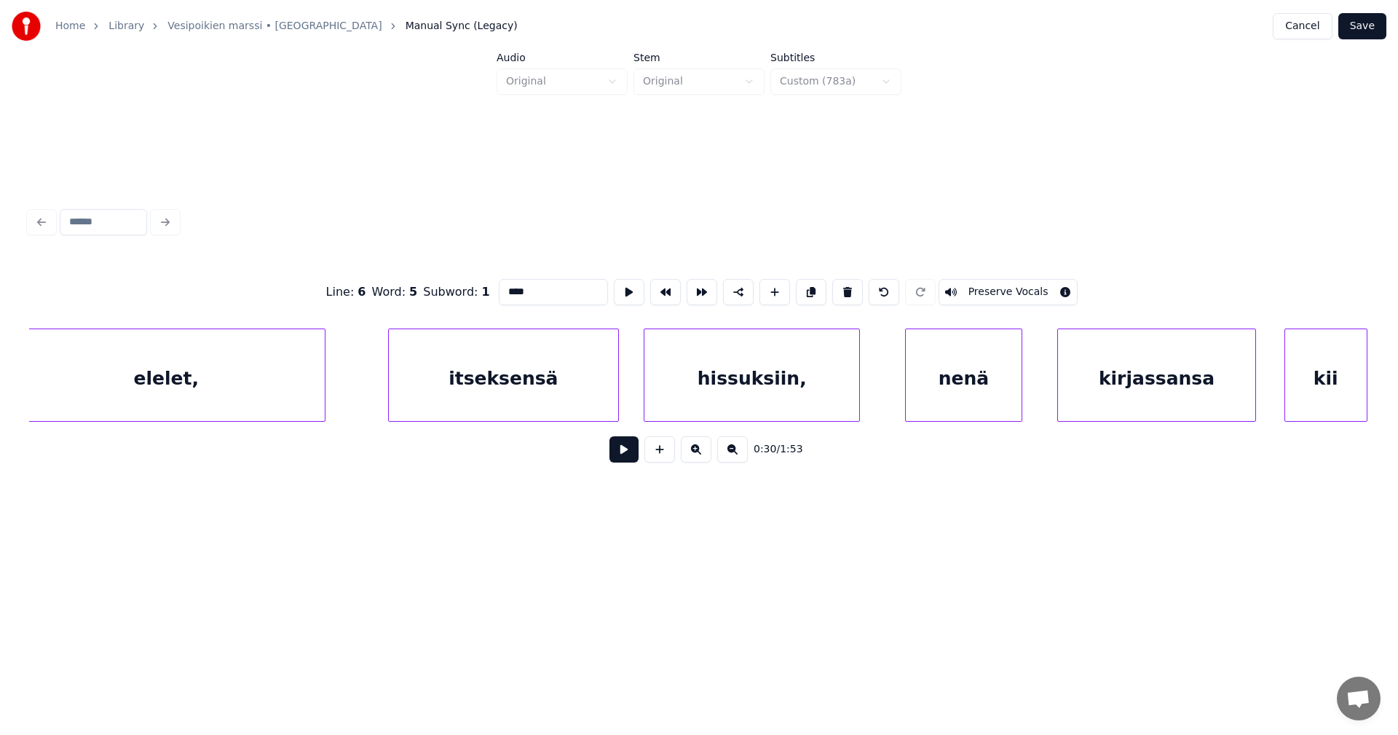
type input "****"
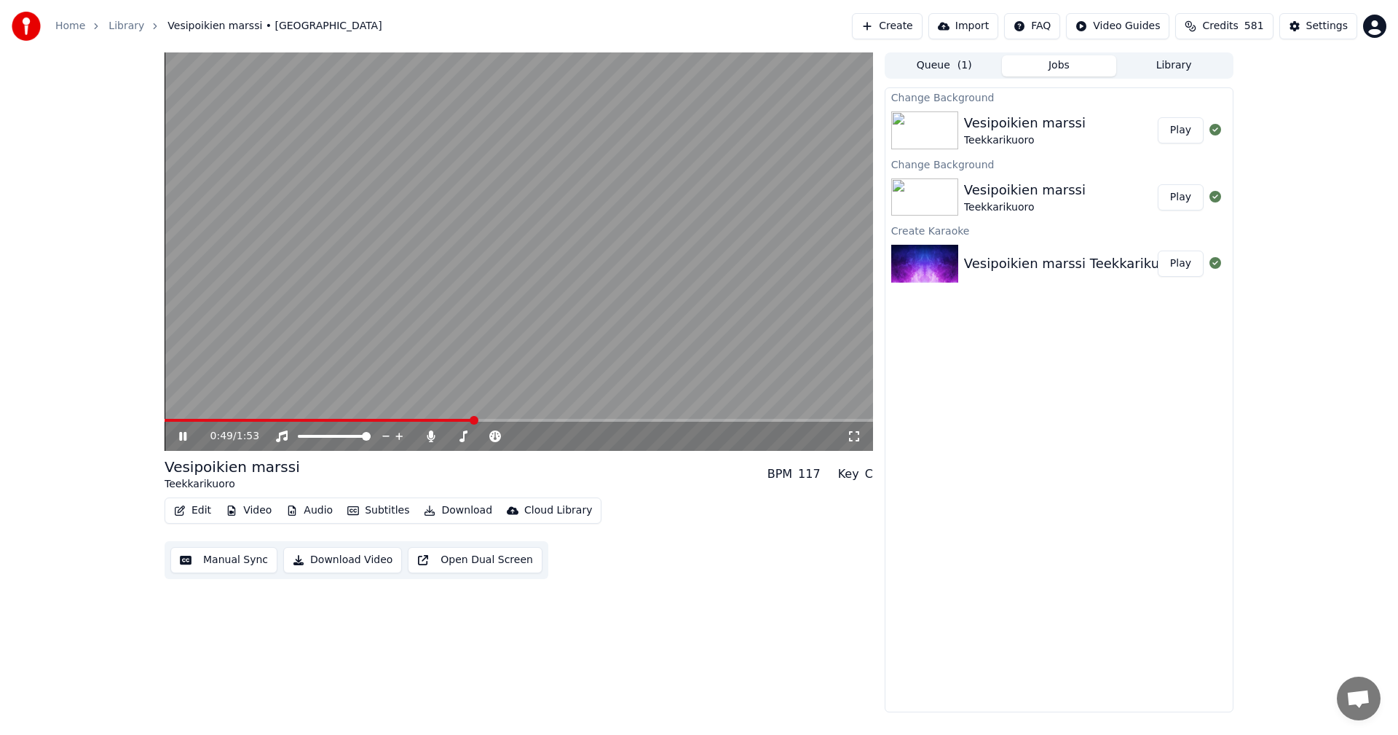
click at [186, 438] on icon at bounding box center [182, 436] width 7 height 9
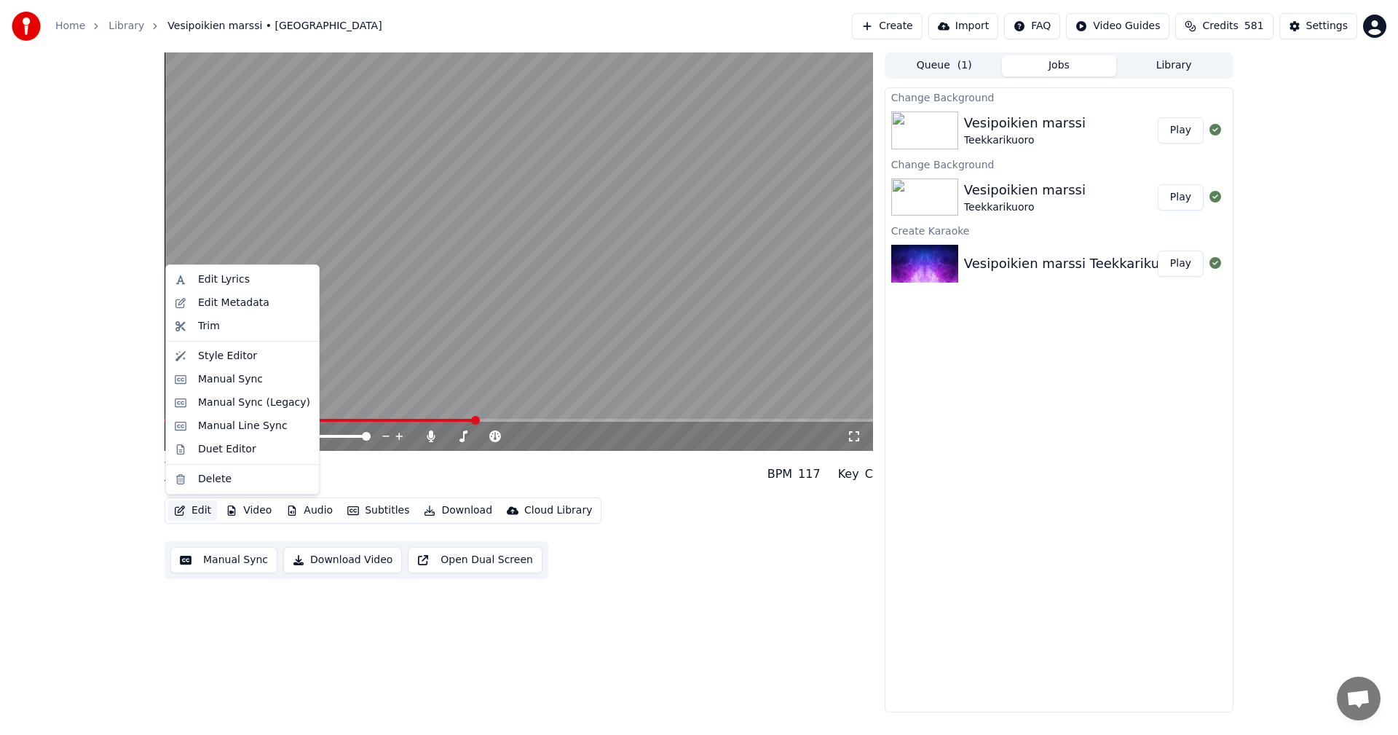
click at [203, 516] on button "Edit" at bounding box center [192, 510] width 49 height 20
click at [234, 401] on div "Manual Sync (Legacy)" at bounding box center [254, 402] width 112 height 15
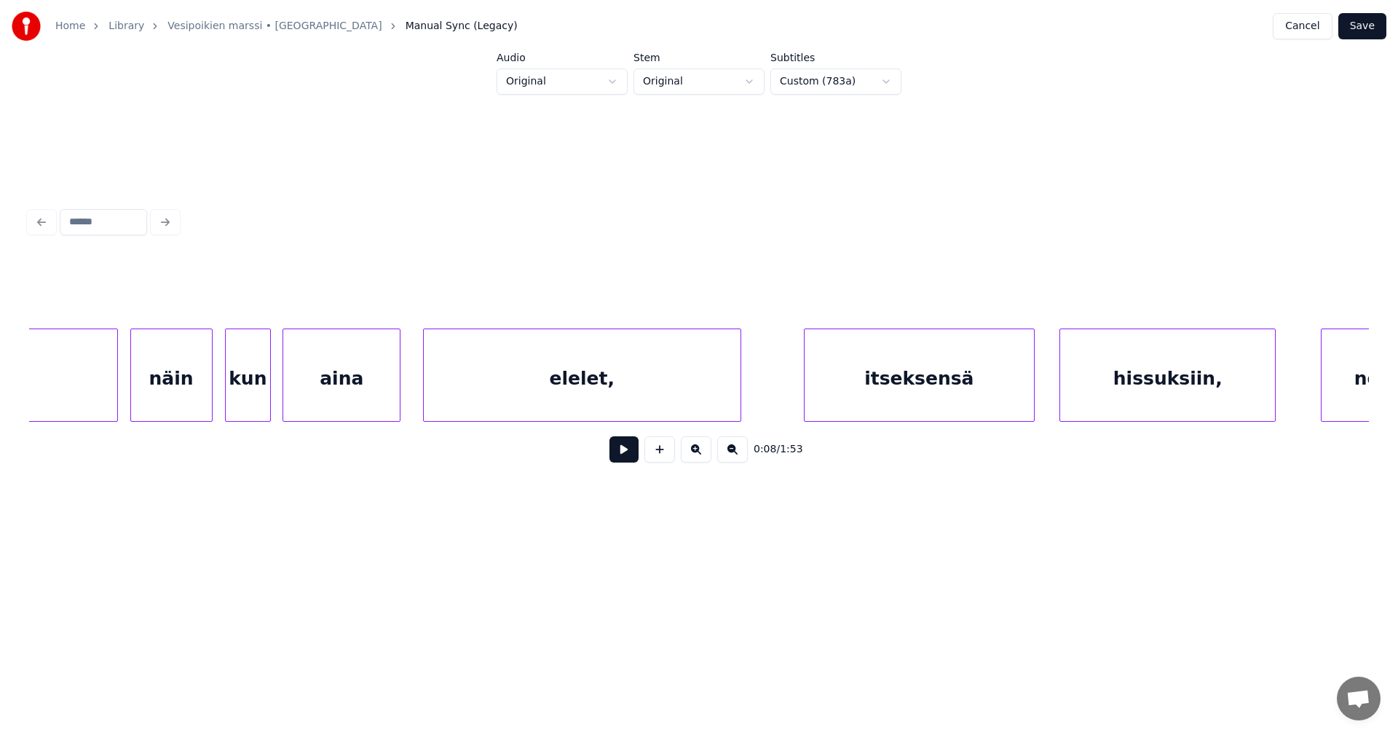
scroll to position [0, 10927]
click at [619, 380] on div "elelet," at bounding box center [581, 378] width 317 height 99
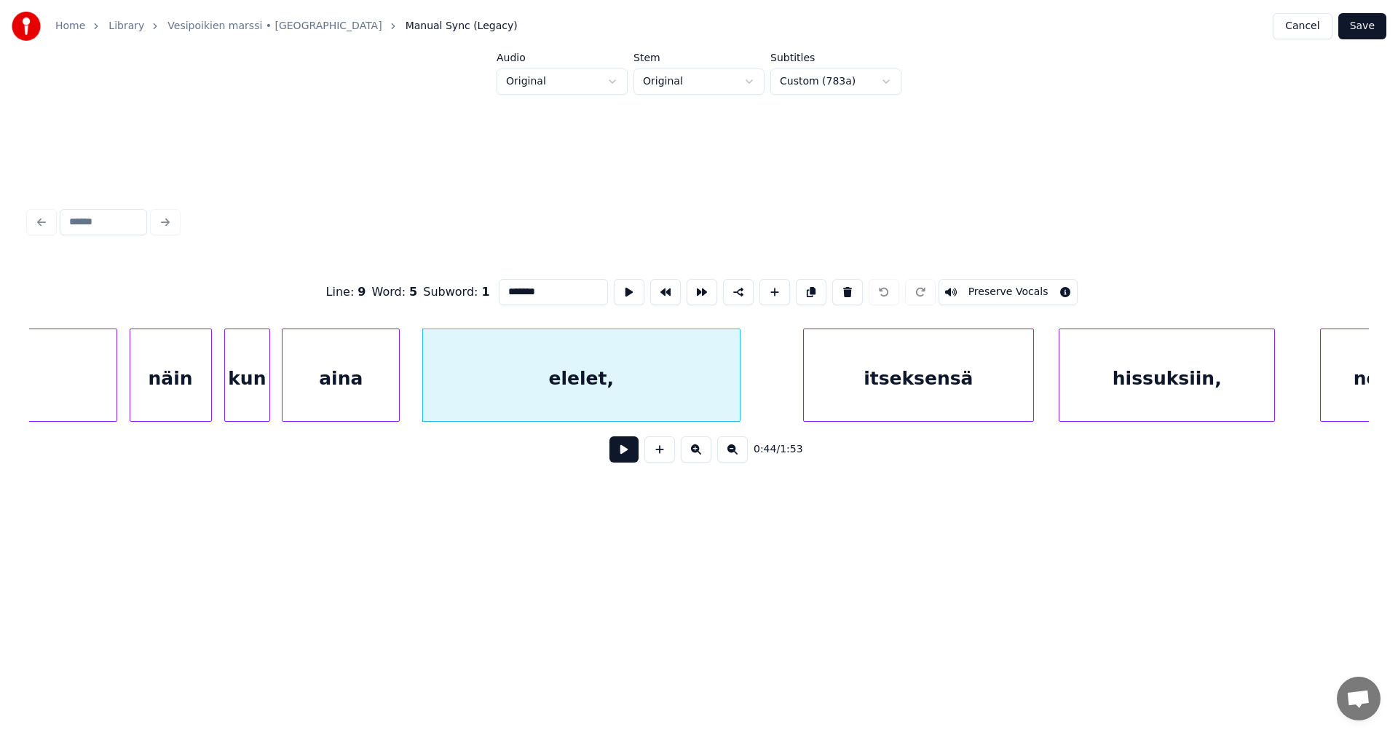
click at [558, 285] on input "*******" at bounding box center [553, 292] width 109 height 26
type input "******"
drag, startPoint x: 1359, startPoint y: 28, endPoint x: 1350, endPoint y: 31, distance: 9.2
click at [1358, 28] on button "Save" at bounding box center [1363, 26] width 48 height 26
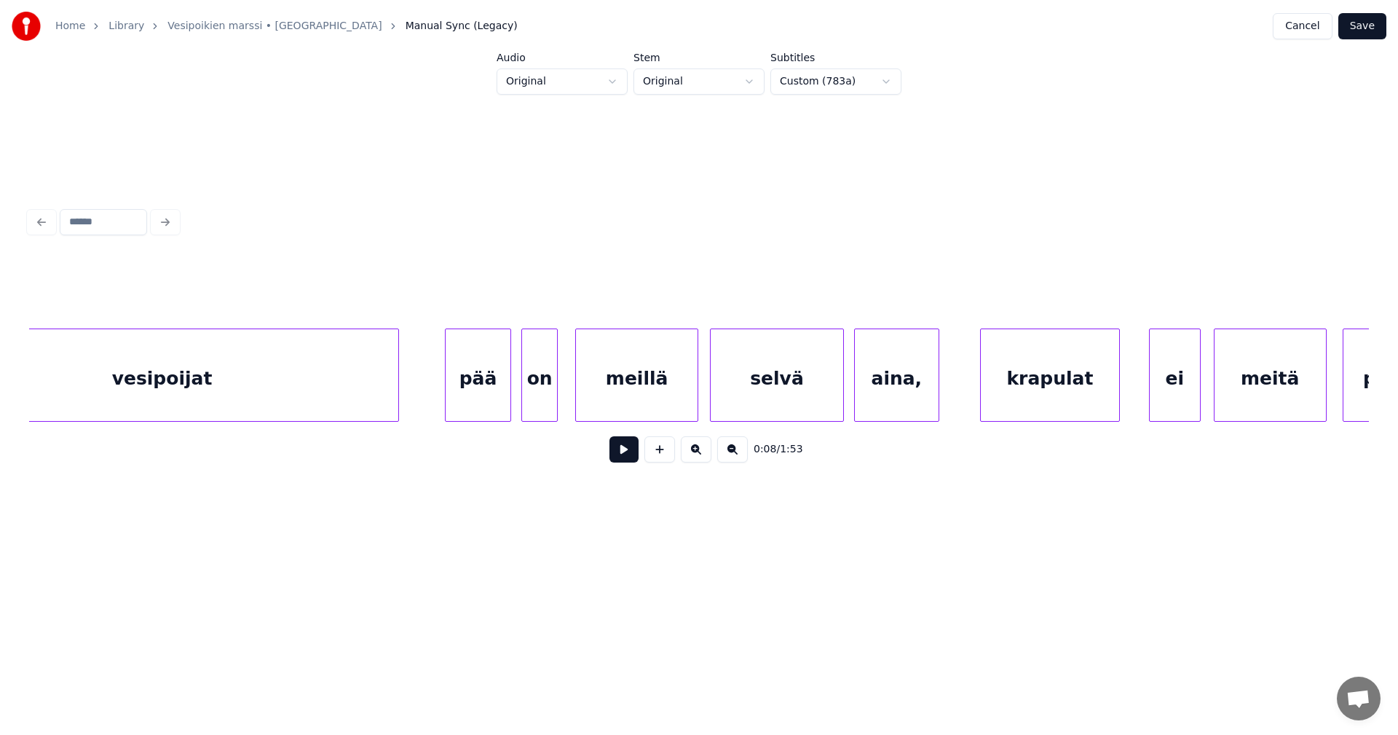
scroll to position [0, 15527]
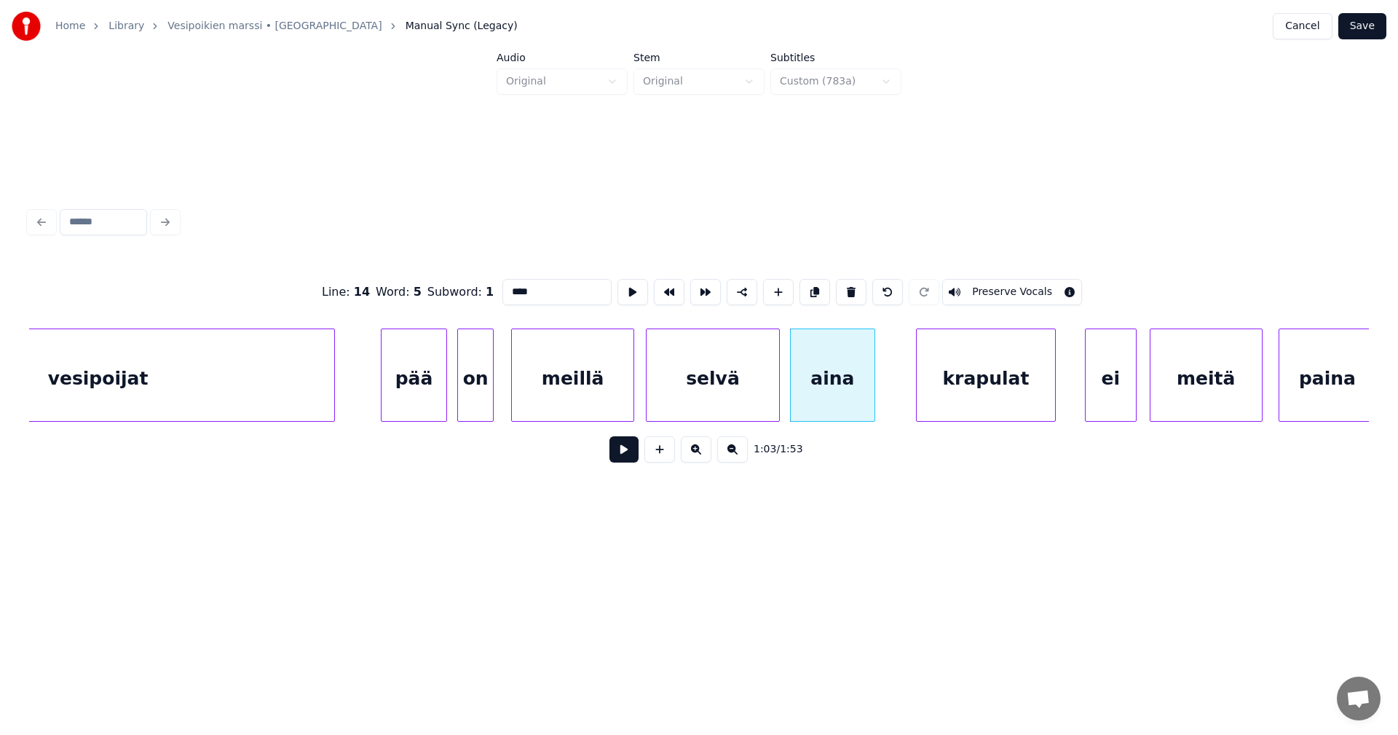
type input "****"
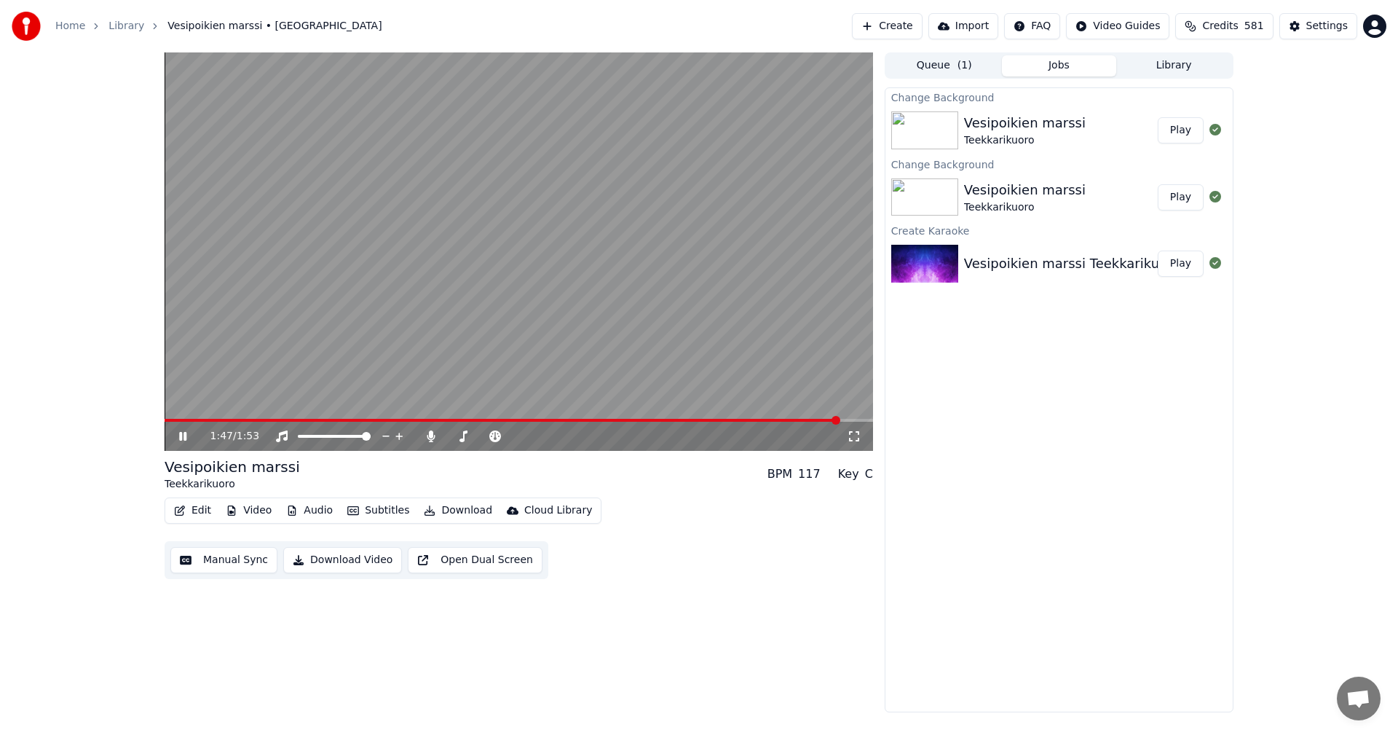
drag, startPoint x: 180, startPoint y: 443, endPoint x: 205, endPoint y: 508, distance: 69.7
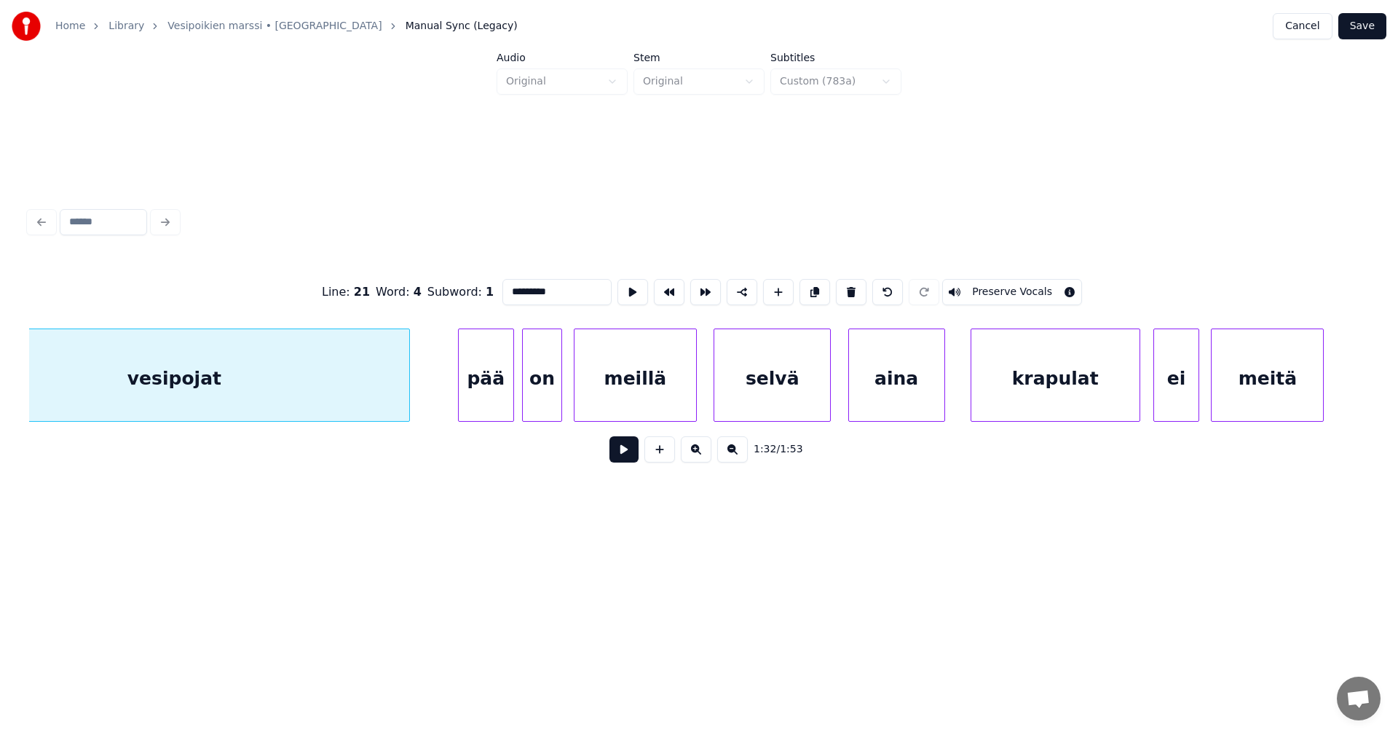
scroll to position [0, 23695]
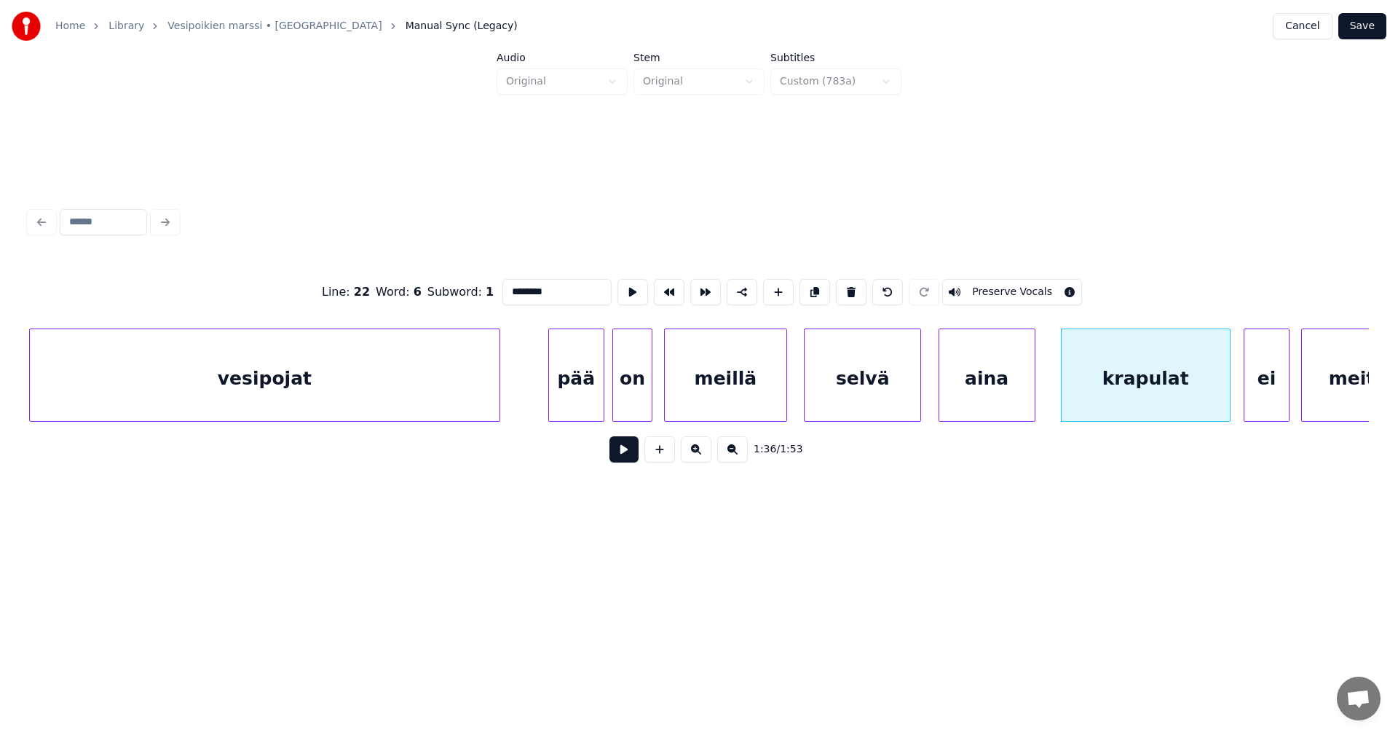
type input "********"
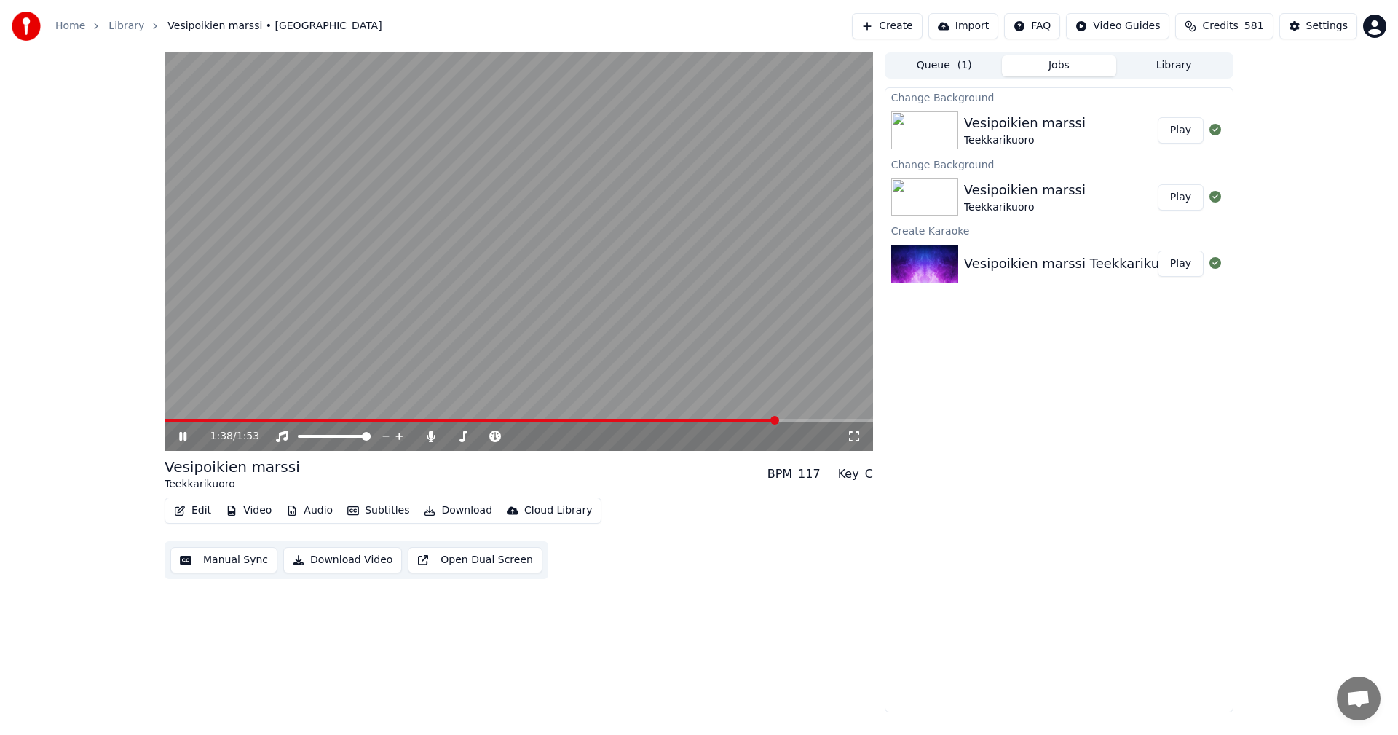
click at [776, 420] on span at bounding box center [471, 420] width 613 height 3
click at [741, 425] on div "1:38 / 1:53" at bounding box center [519, 436] width 709 height 29
click at [739, 420] on span at bounding box center [453, 420] width 576 height 3
click at [185, 434] on icon at bounding box center [182, 436] width 7 height 9
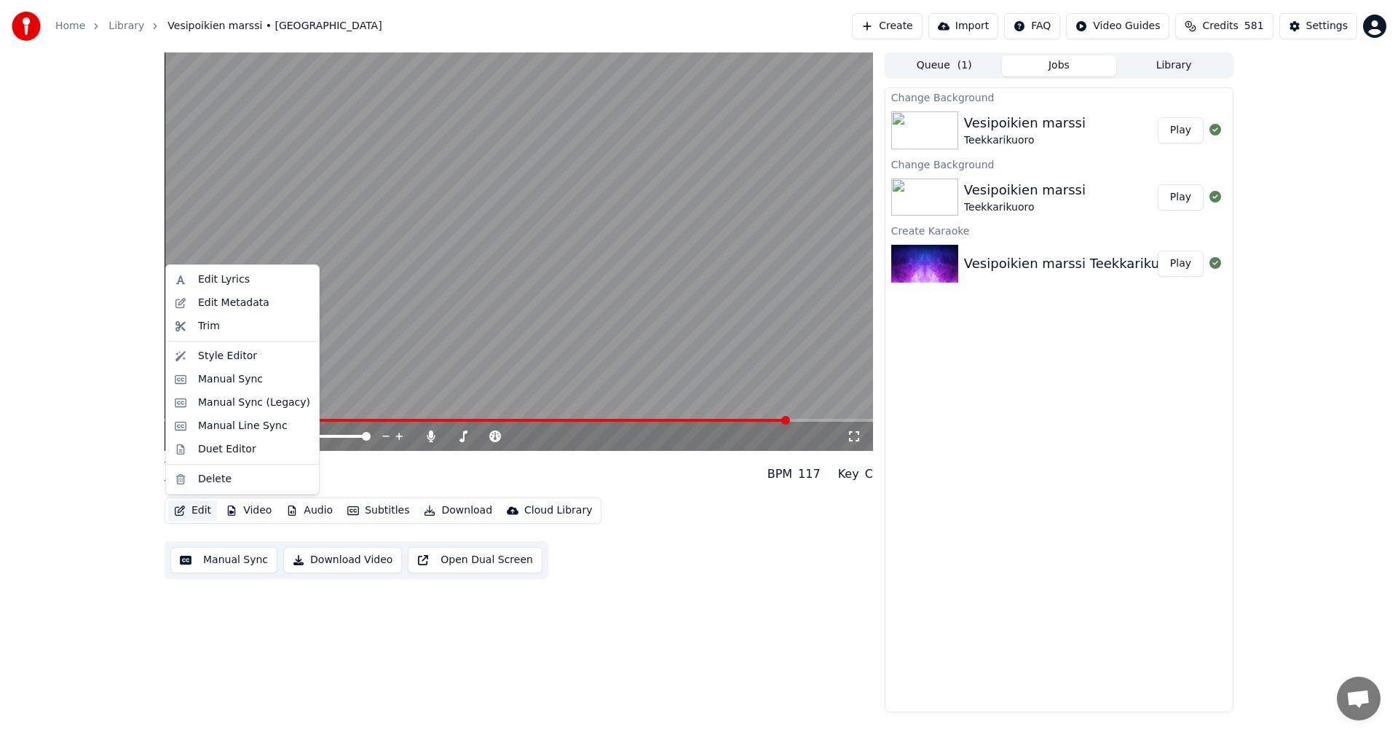
click at [198, 517] on button "Edit" at bounding box center [192, 510] width 49 height 20
click at [227, 406] on div "Manual Sync (Legacy)" at bounding box center [254, 402] width 112 height 15
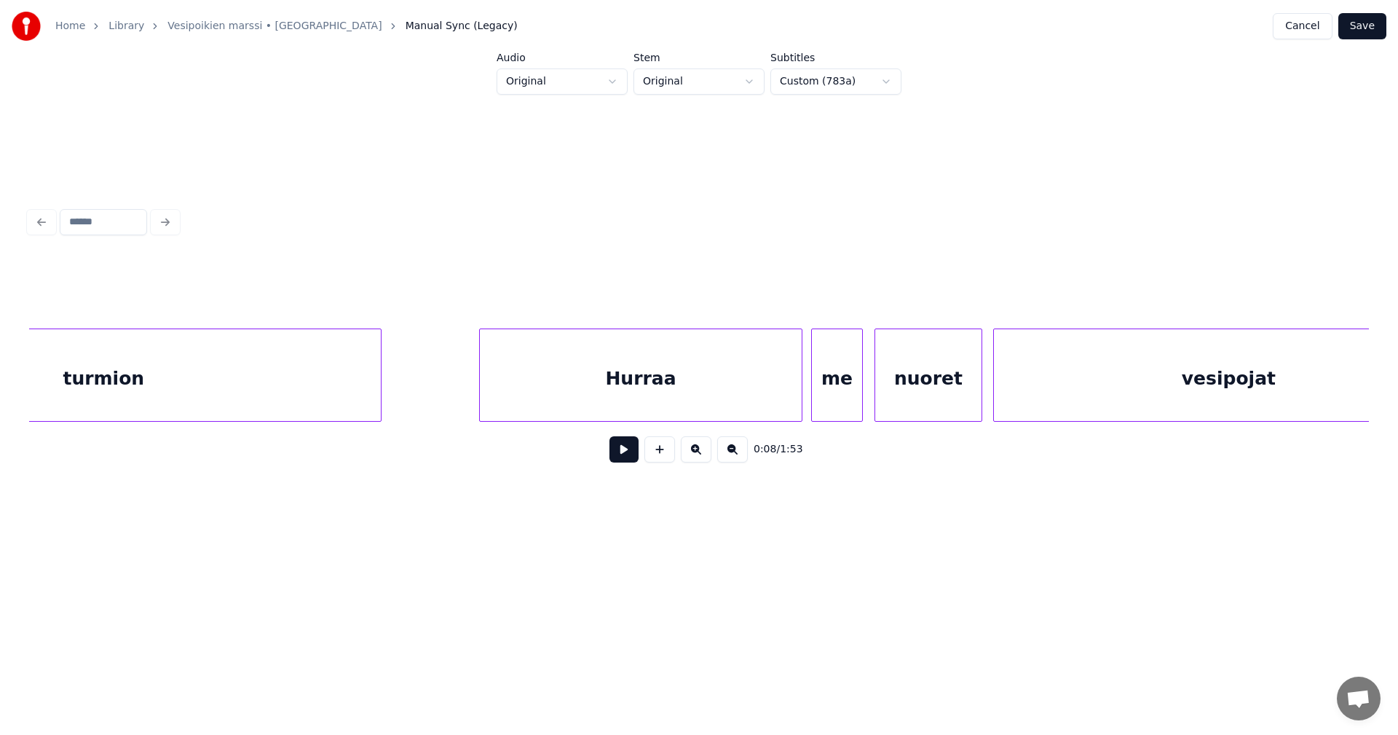
scroll to position [0, 22827]
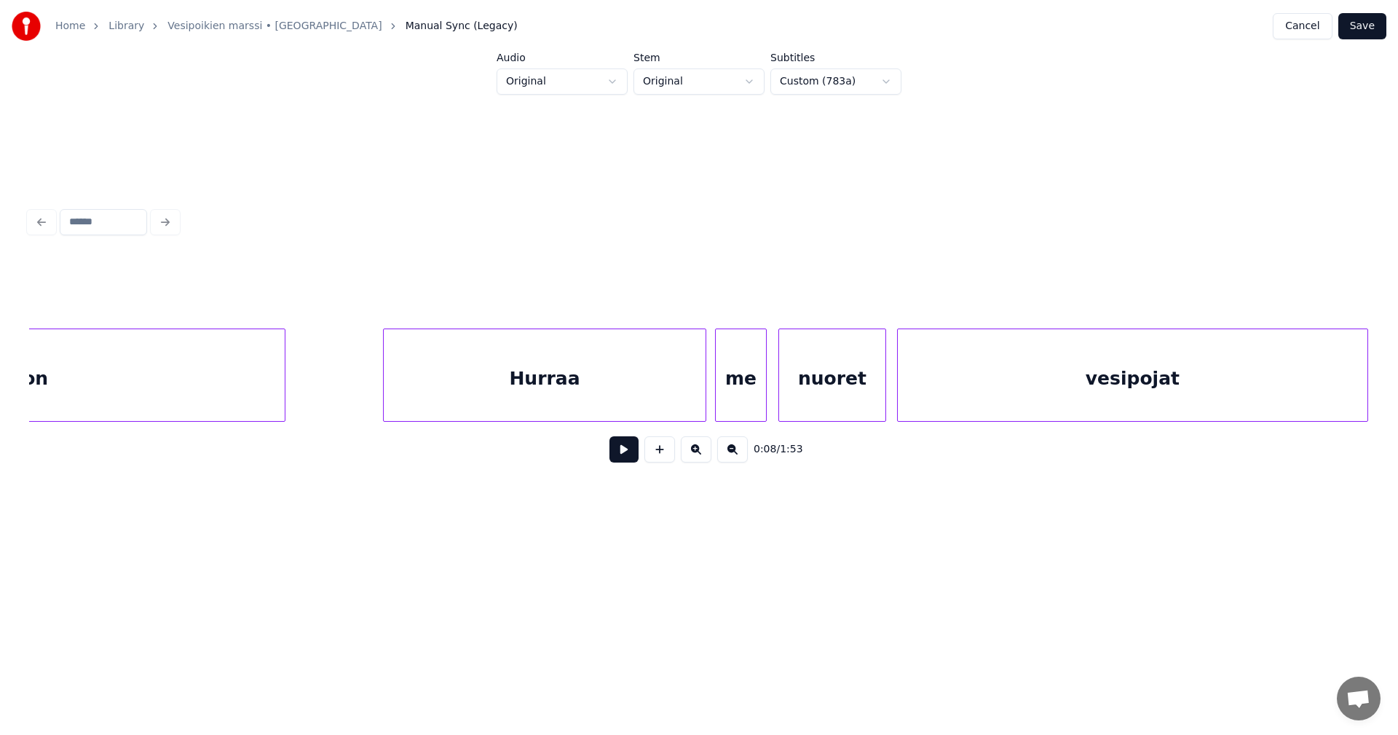
click at [1063, 382] on div "vesipojat" at bounding box center [1133, 378] width 470 height 99
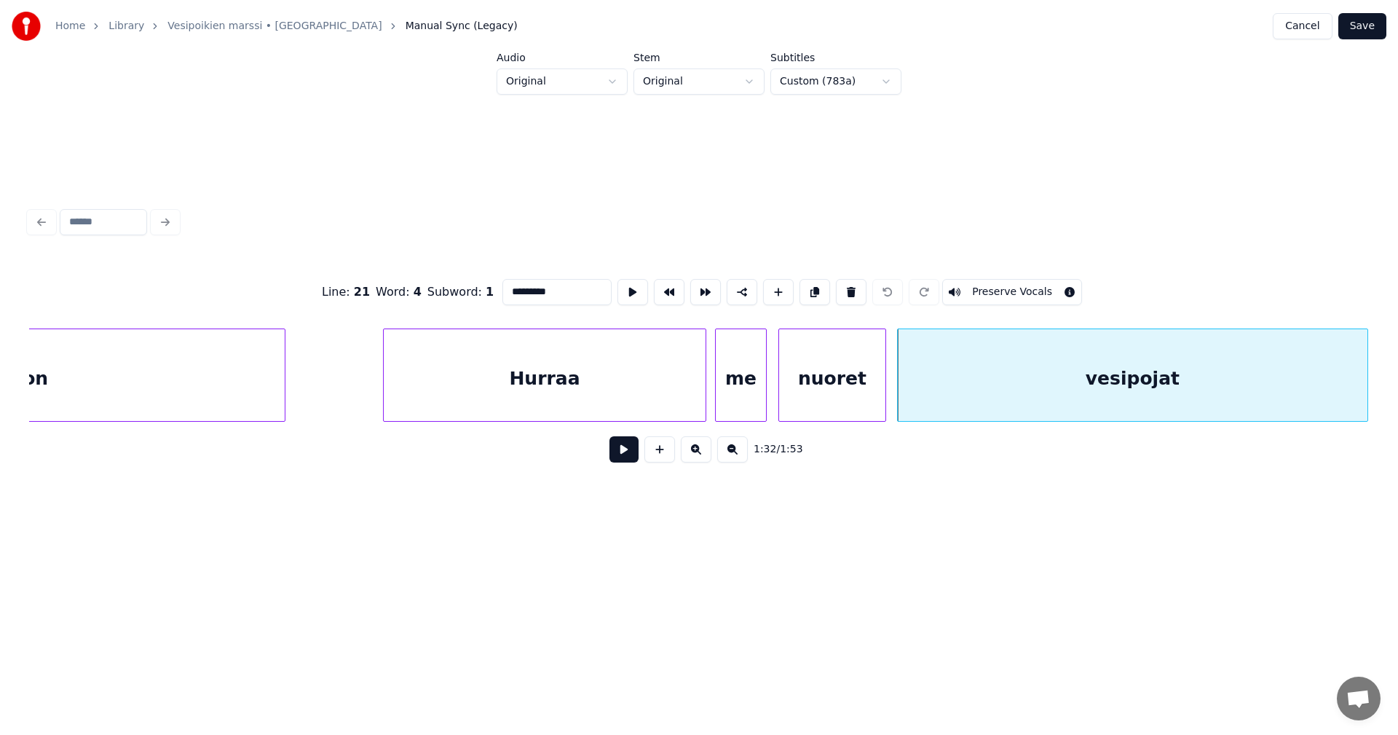
click at [533, 286] on input "*********" at bounding box center [557, 292] width 109 height 26
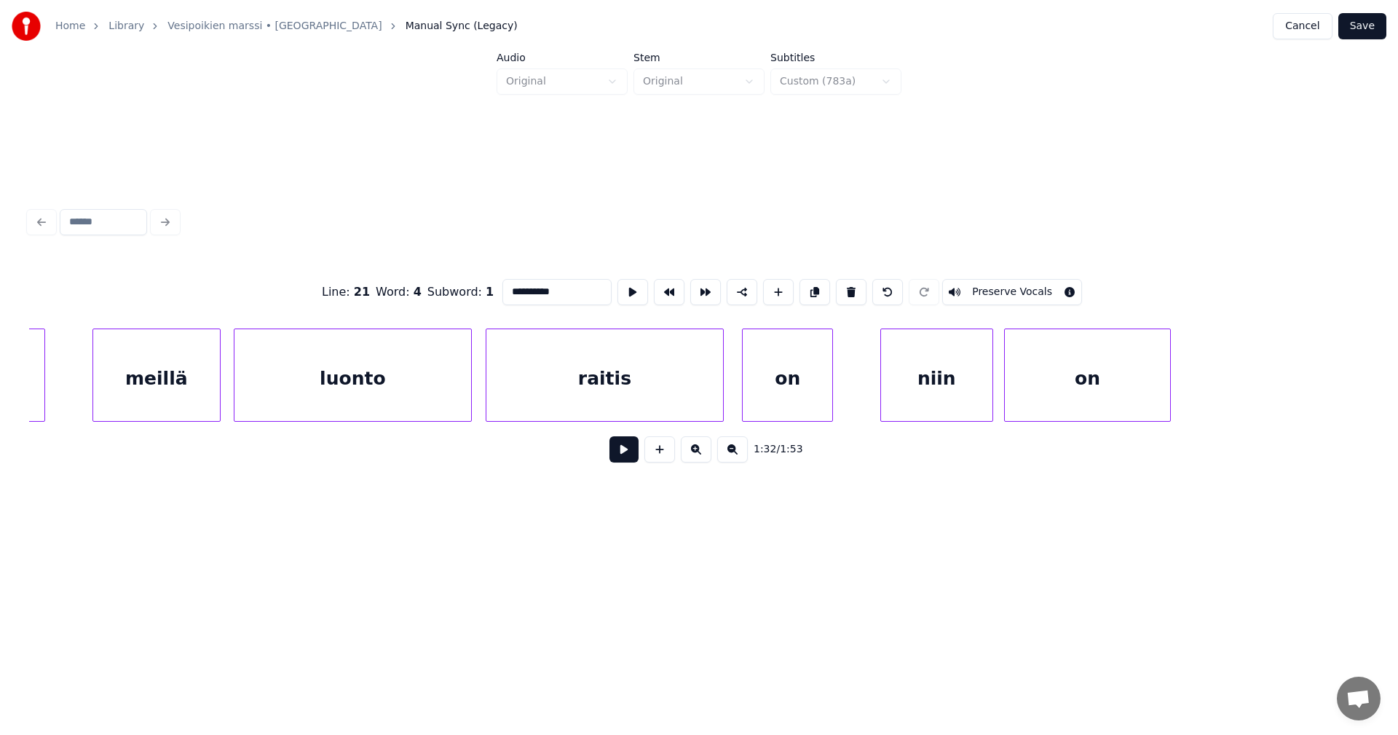
scroll to position [0, 26245]
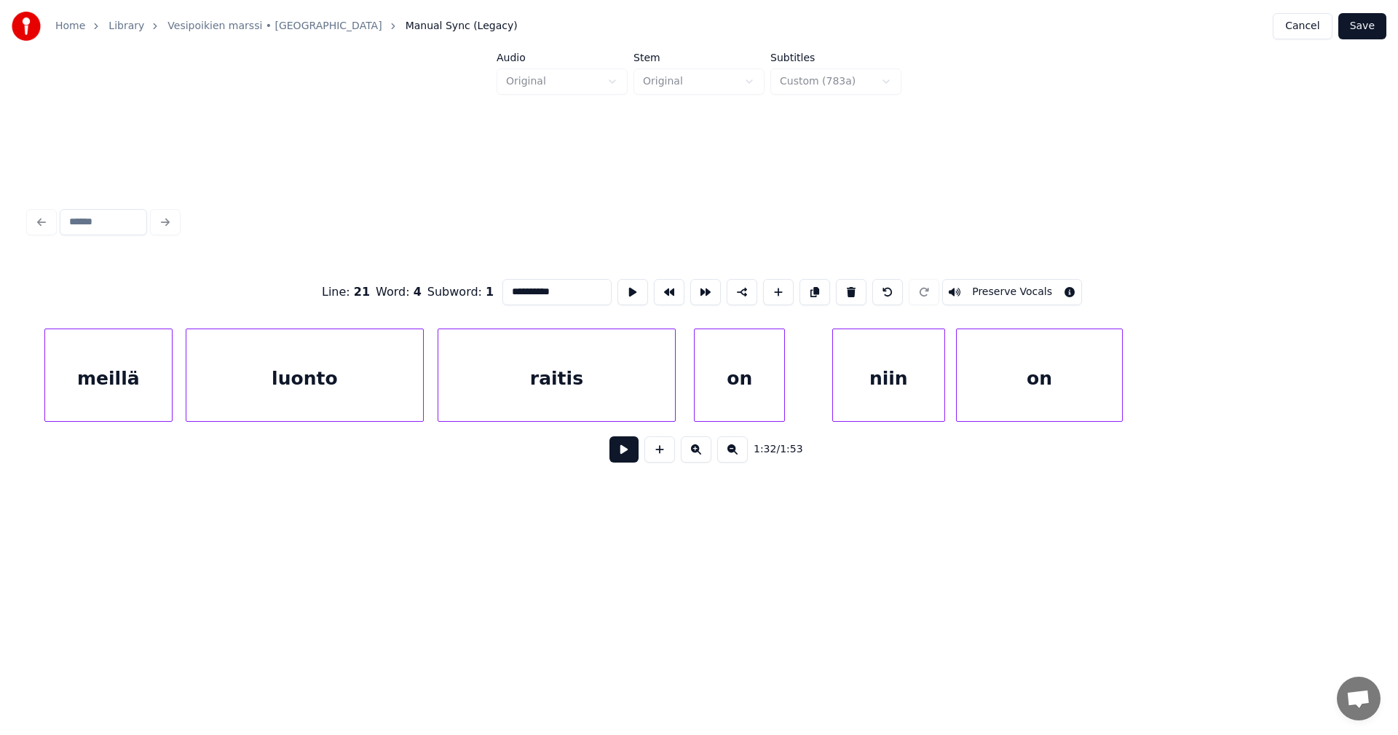
type input "**********"
click at [1361, 23] on button "Save" at bounding box center [1363, 26] width 48 height 26
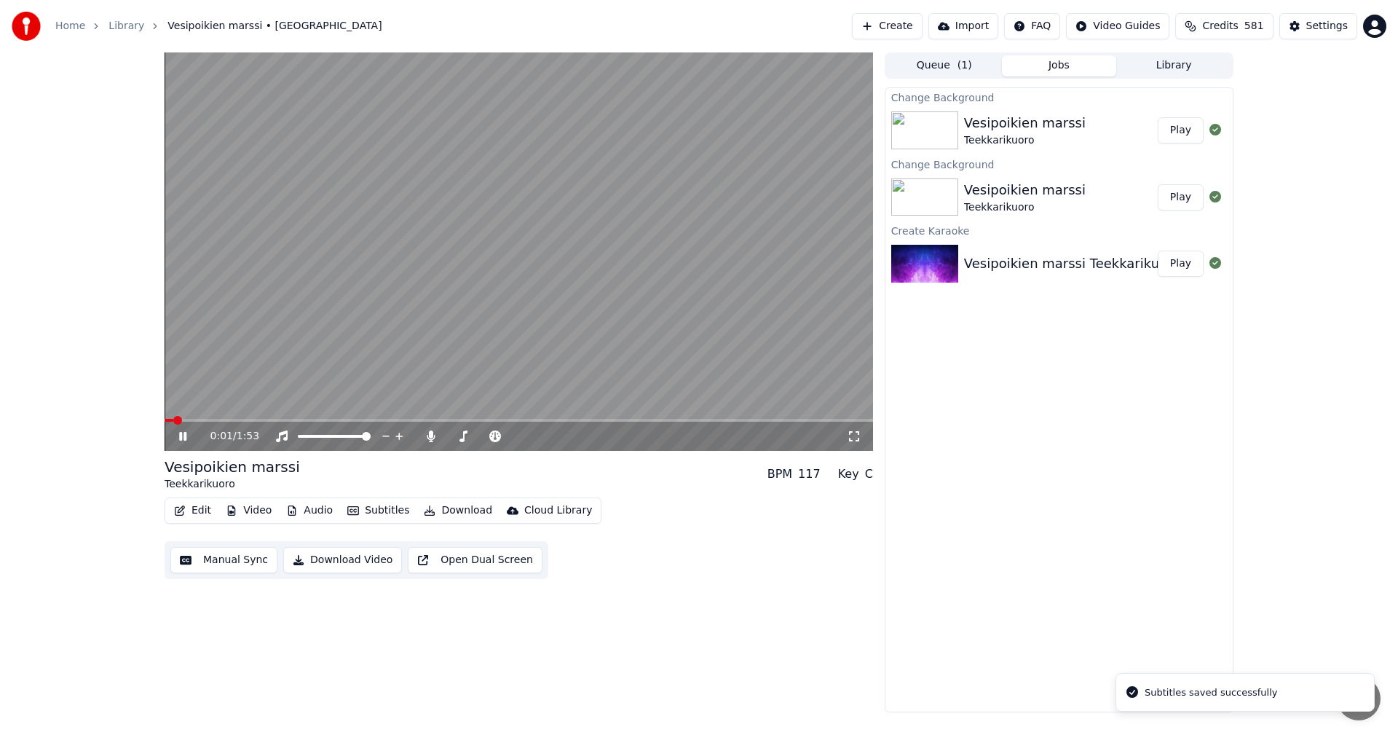
click at [180, 441] on icon at bounding box center [193, 436] width 34 height 12
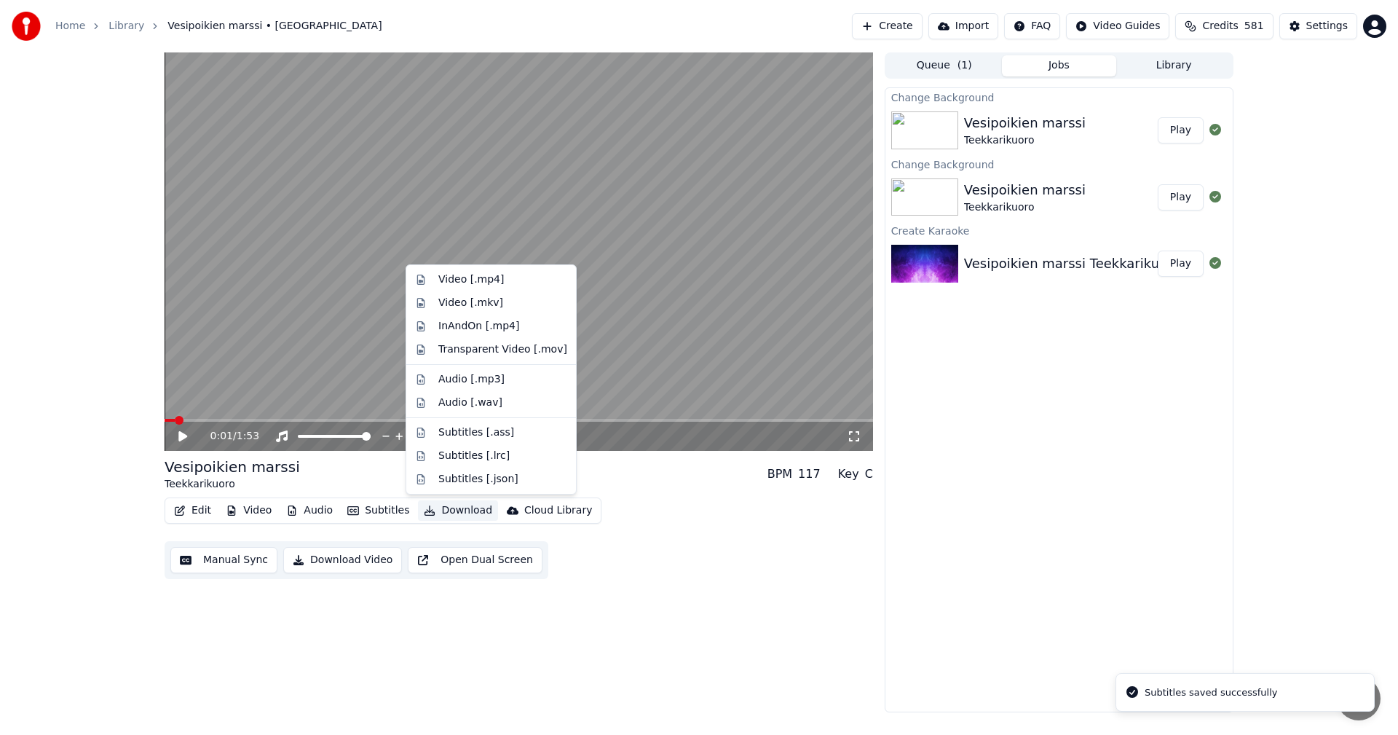
click at [461, 510] on button "Download" at bounding box center [458, 510] width 80 height 20
click at [473, 278] on div "Video [.mp4]" at bounding box center [471, 279] width 66 height 15
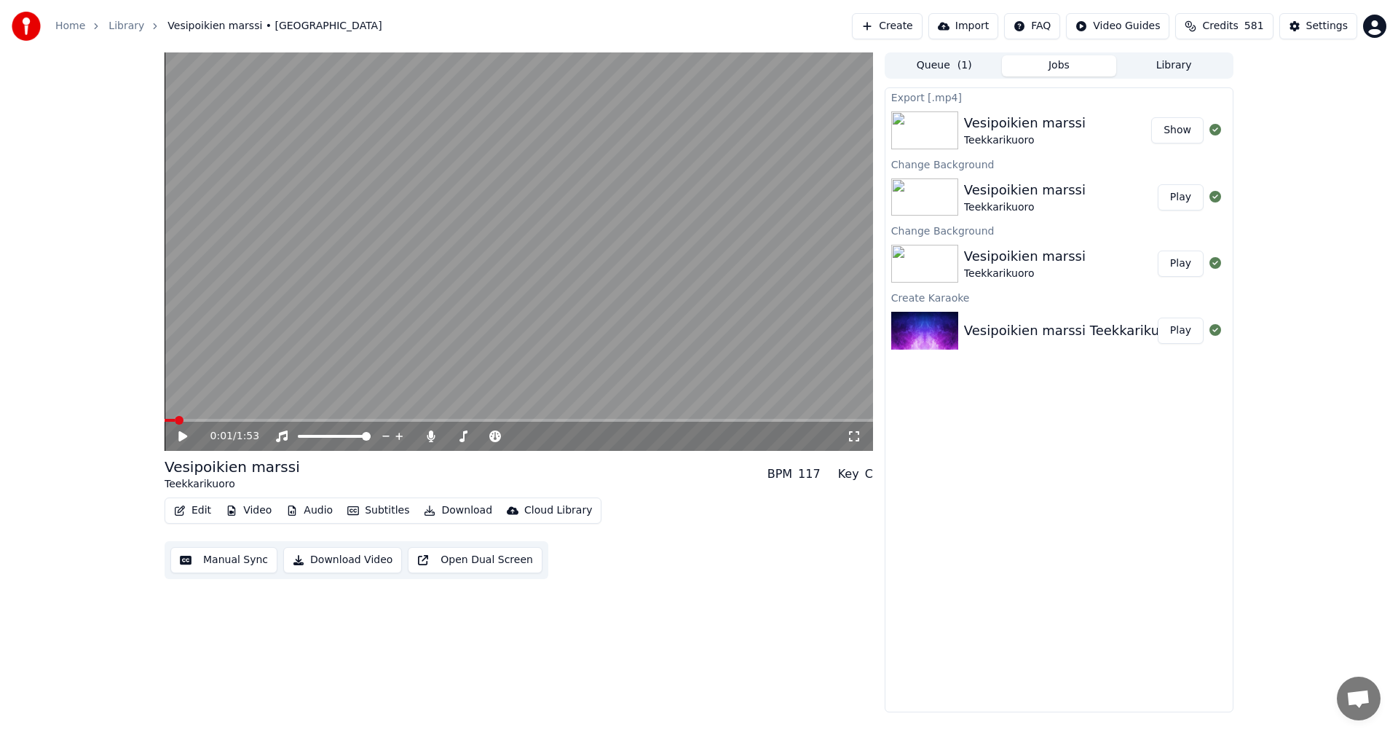
click at [1257, 22] on span "581" at bounding box center [1255, 26] width 20 height 15
click at [1308, 256] on div "0:01 / 1:53 Vesipoikien marssi Teekkarikuoro BPM 117 Key C Edit Video Audio Sub…" at bounding box center [699, 382] width 1398 height 660
